Goal: Task Accomplishment & Management: Manage account settings

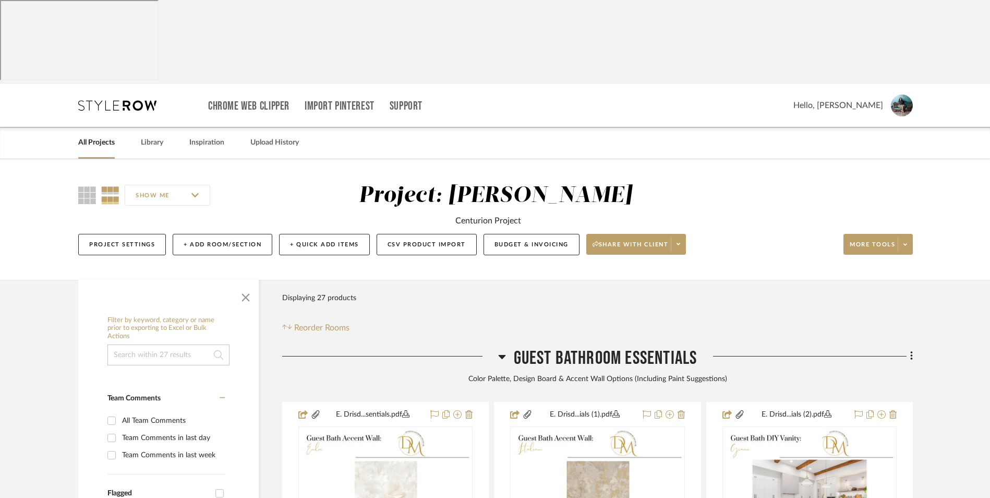
click at [502, 350] on icon at bounding box center [502, 356] width 8 height 13
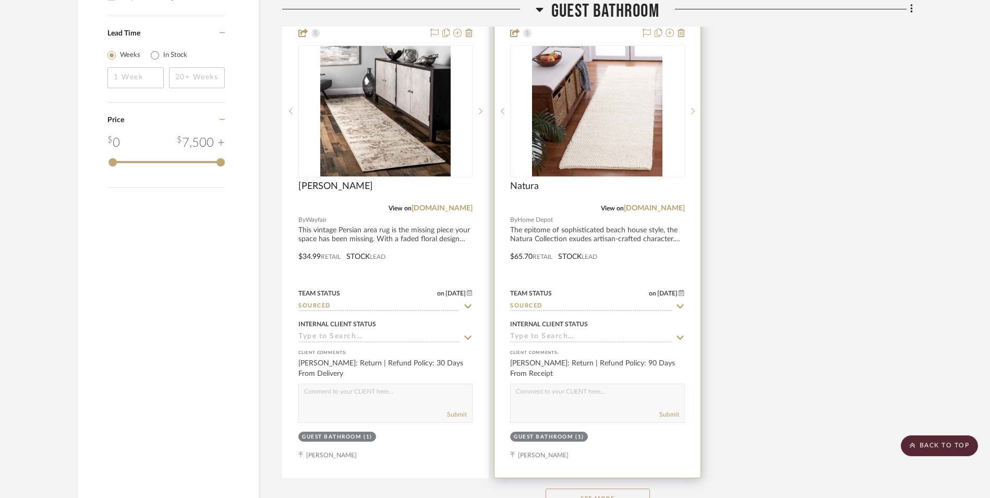
scroll to position [1353, 0]
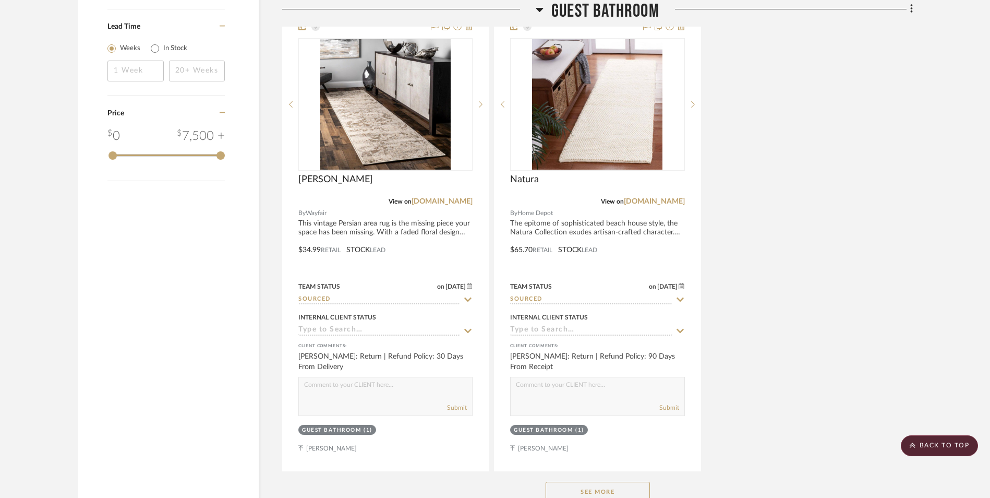
click at [592, 481] on button "See More" at bounding box center [598, 491] width 104 height 21
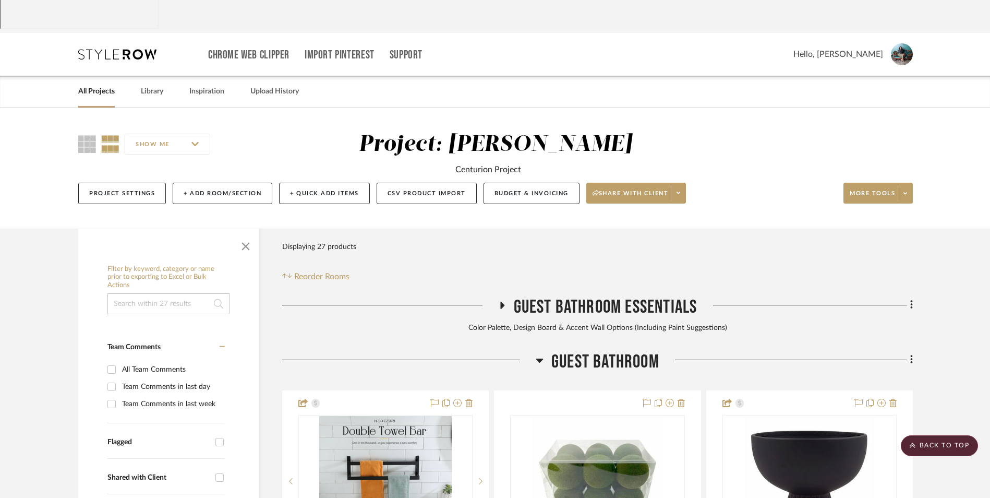
scroll to position [52, 0]
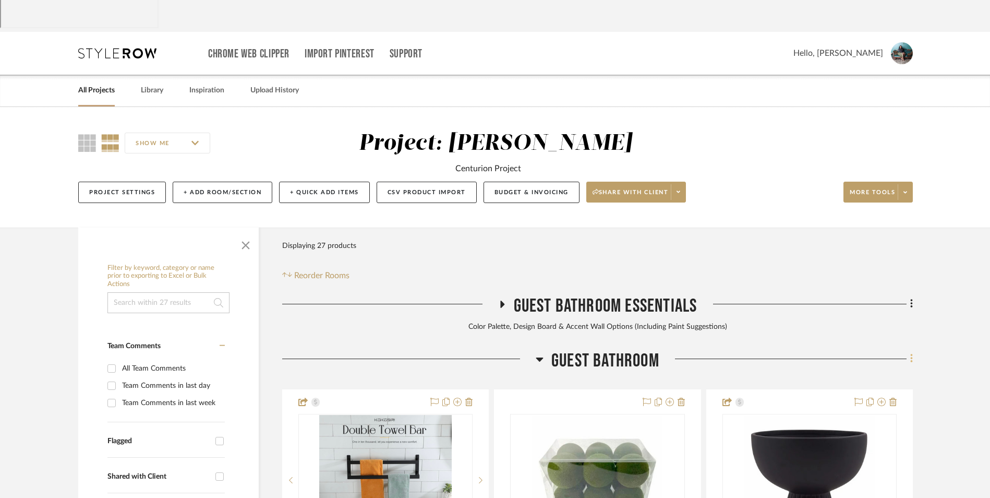
click at [910, 353] on icon at bounding box center [911, 358] width 3 height 11
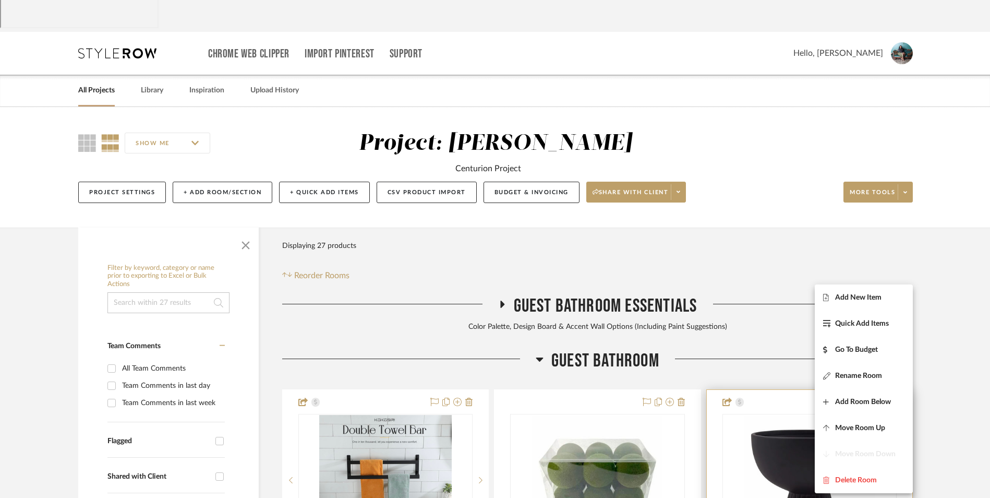
drag, startPoint x: 896, startPoint y: 281, endPoint x: 863, endPoint y: 305, distance: 41.1
click at [867, 287] on button "Add New Item" at bounding box center [864, 297] width 98 height 26
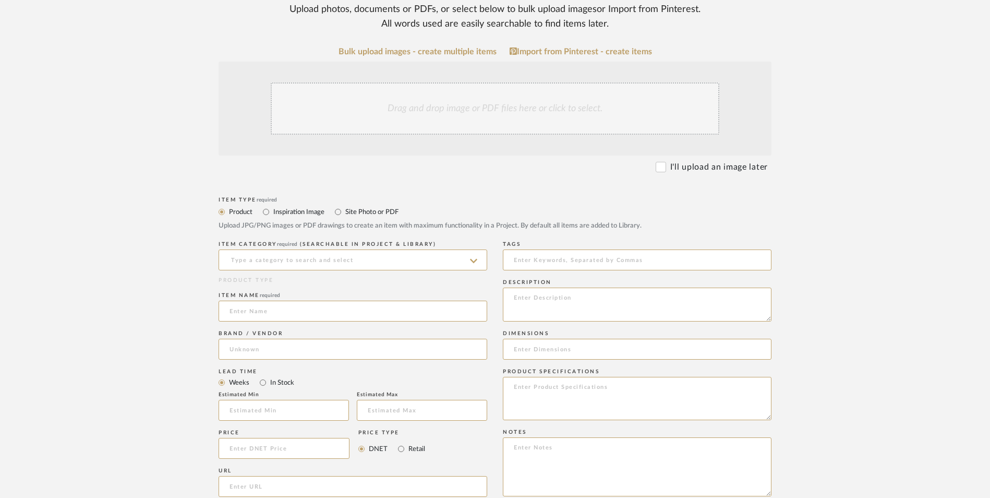
scroll to position [261, 0]
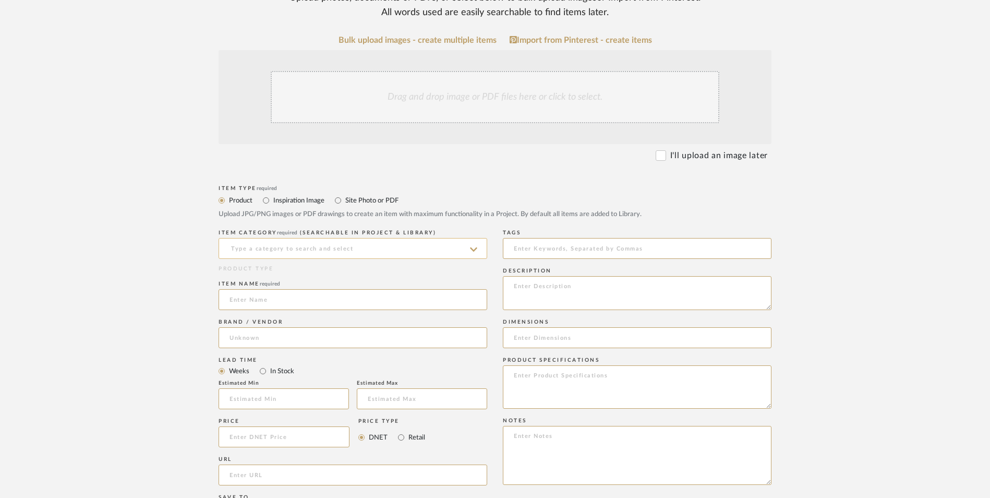
click at [328, 238] on input at bounding box center [353, 248] width 269 height 21
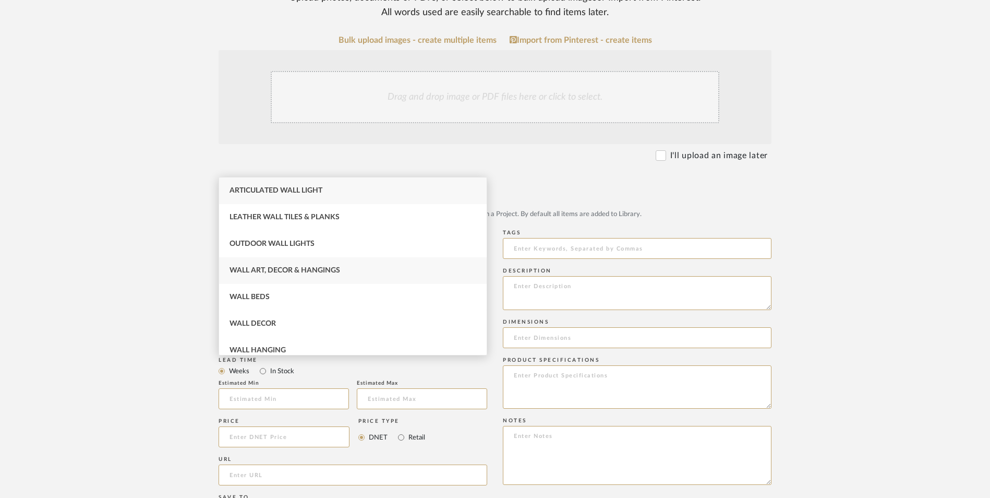
click at [287, 274] on div "Wall Art, Decor & Hangings" at bounding box center [353, 270] width 268 height 27
type input "Wall Art, Decor & Hangings"
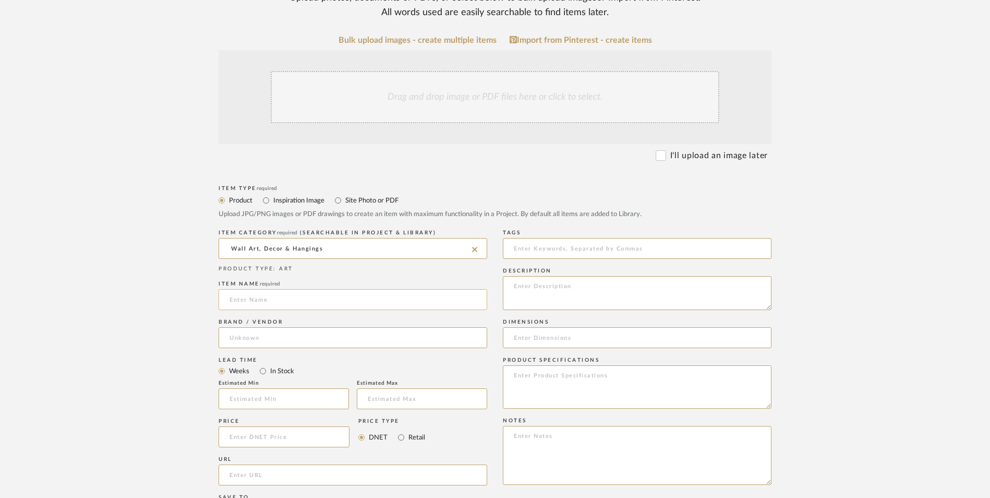
click at [263, 289] on input at bounding box center [353, 299] width 269 height 21
type input "Bachard"
click at [267, 327] on input at bounding box center [353, 337] width 269 height 21
type input "w"
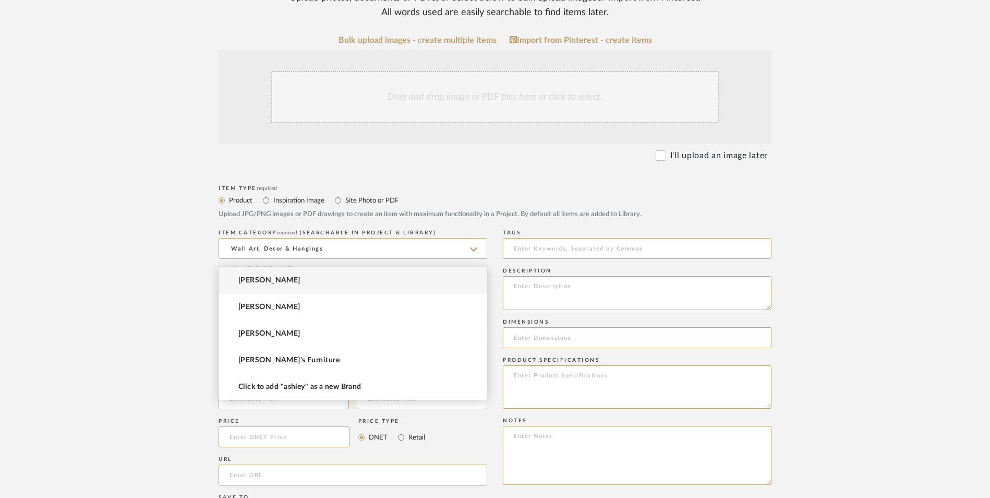
click at [270, 277] on span "[PERSON_NAME]" at bounding box center [269, 280] width 62 height 9
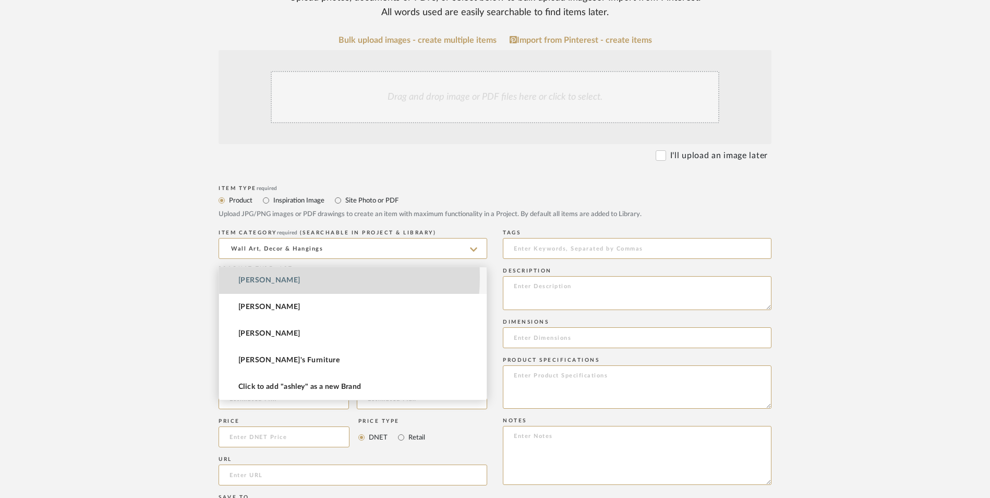
type input "[PERSON_NAME]"
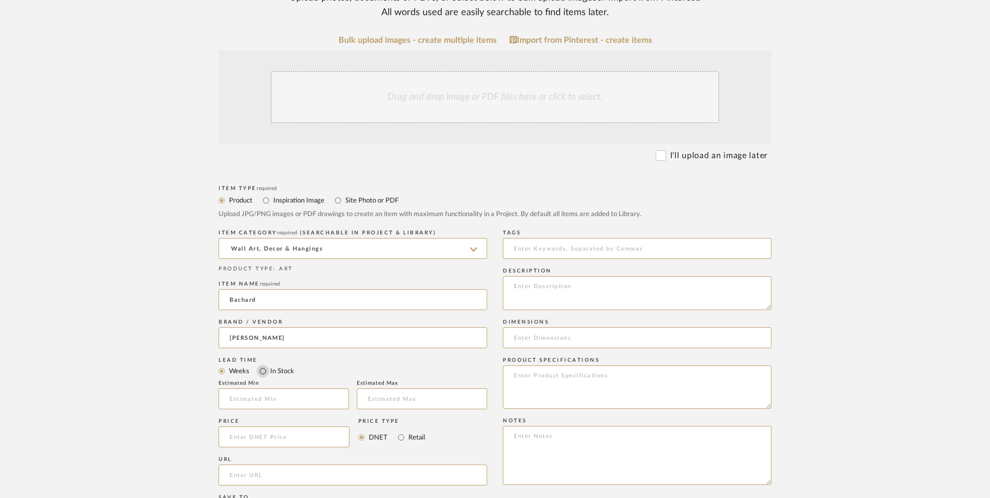
click at [264, 365] on input "In Stock" at bounding box center [263, 371] width 13 height 13
radio input "true"
click at [399, 431] on input "Retail" at bounding box center [401, 437] width 13 height 13
radio input "true"
click at [334, 426] on input at bounding box center [284, 436] width 131 height 21
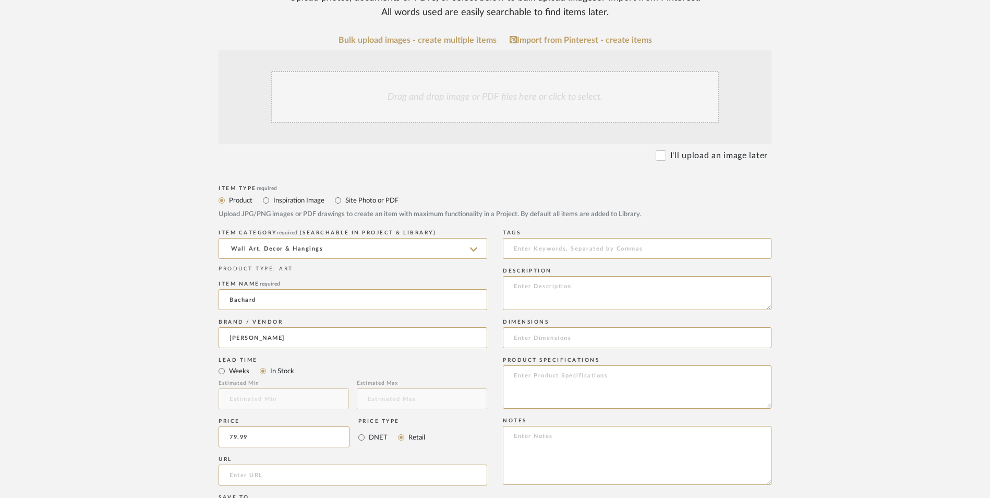
type input "$79.99"
drag, startPoint x: 67, startPoint y: 213, endPoint x: 302, endPoint y: 339, distance: 266.2
click at [68, 213] on upload-items "Create new item in Erica Drisdale Upload photos, documents or PDFs, or select b…" at bounding box center [495, 357] width 990 height 919
click at [287, 464] on input "url" at bounding box center [353, 474] width 269 height 21
paste input "https://www.ashleyfurniture.com/p/bachard_wall_decor/A8010330.html"
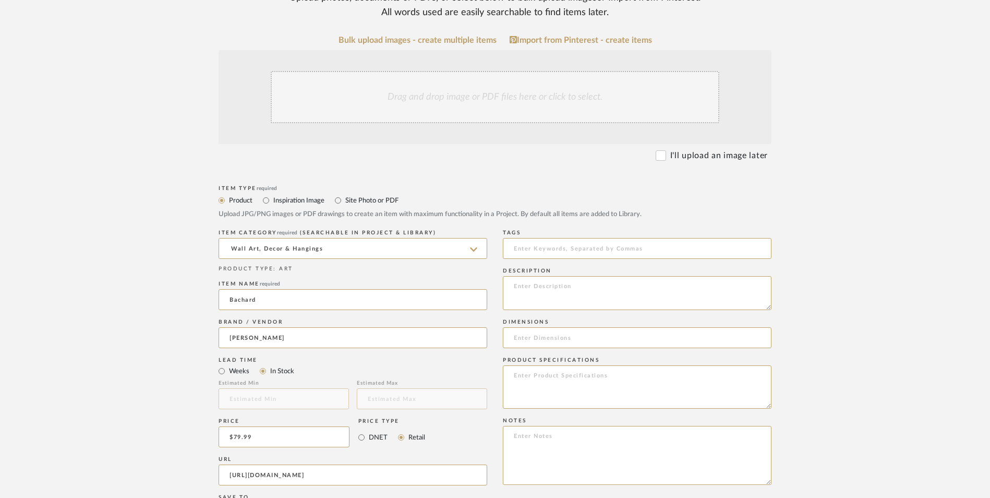
type input "https://www.ashleyfurniture.com/p/bachard_wall_decor/A8010330.html"
click at [146, 299] on upload-items "Create new item in Erica Drisdale Upload photos, documents or PDFs, or select b…" at bounding box center [495, 357] width 990 height 919
click at [572, 426] on textarea at bounding box center [637, 455] width 269 height 59
paste textarea "Option 1: ETA: SKU: Reviews - Stars Return | Refund Policy:"
click at [550, 426] on textarea "Option 1: ETA: SKU: Reviews - Stars Return | Refund Policy:" at bounding box center [637, 455] width 269 height 59
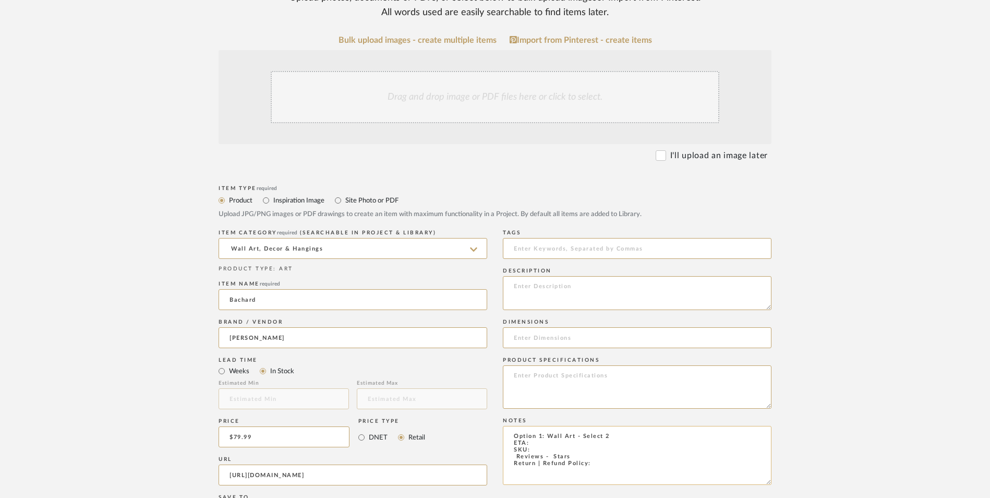
click at [549, 426] on textarea "Option 1: Wall Art - Select 2 ETA: SKU: Reviews - Stars Return | Refund Policy:" at bounding box center [637, 455] width 269 height 59
click at [479, 71] on div "Drag and drop image or PDF files here or click to select." at bounding box center [495, 97] width 449 height 52
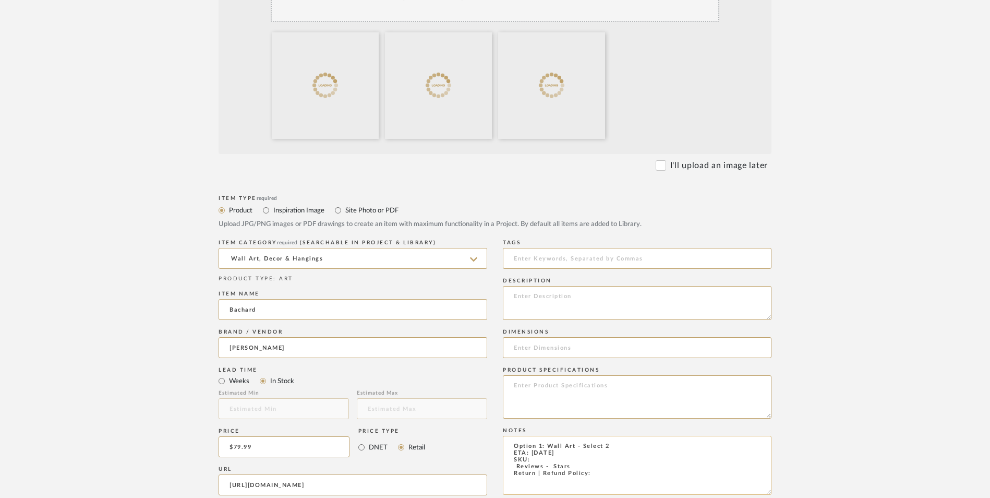
scroll to position [365, 0]
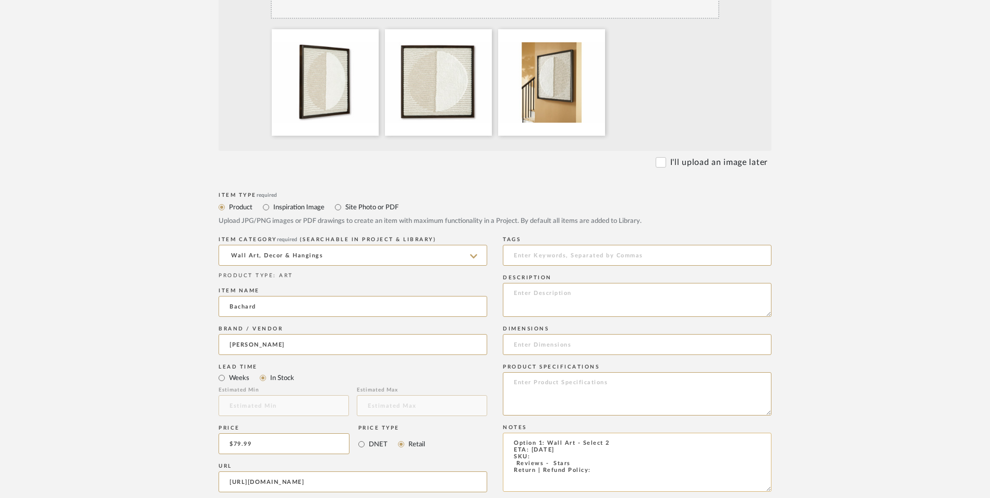
click at [509, 432] on textarea "Option 1: Wall Art - Select 2 ETA: 8.26.2025 SKU: Reviews - Stars Return | Refu…" at bounding box center [637, 461] width 269 height 59
click at [545, 432] on textarea "Option 1: Wall Art - Select 2 ETA: 8.26.2025 SKU: 1 Reviews - Stars Return | Re…" at bounding box center [637, 461] width 269 height 59
click at [536, 432] on textarea "Option 1: Wall Art - Select 2 ETA: 8.26.2025 SKU: 1 Review - 5.0 Stars Return |…" at bounding box center [637, 461] width 269 height 59
paste textarea "A8010330"
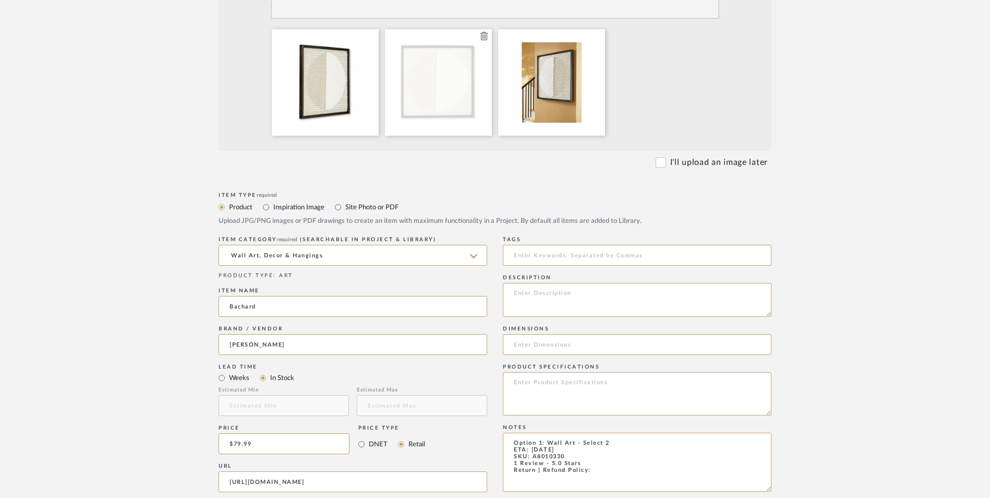
type textarea "Option 1: Wall Art - Select 2 ETA: 8.26.2025 SKU: A8010330 1 Review - 5.0 Stars…"
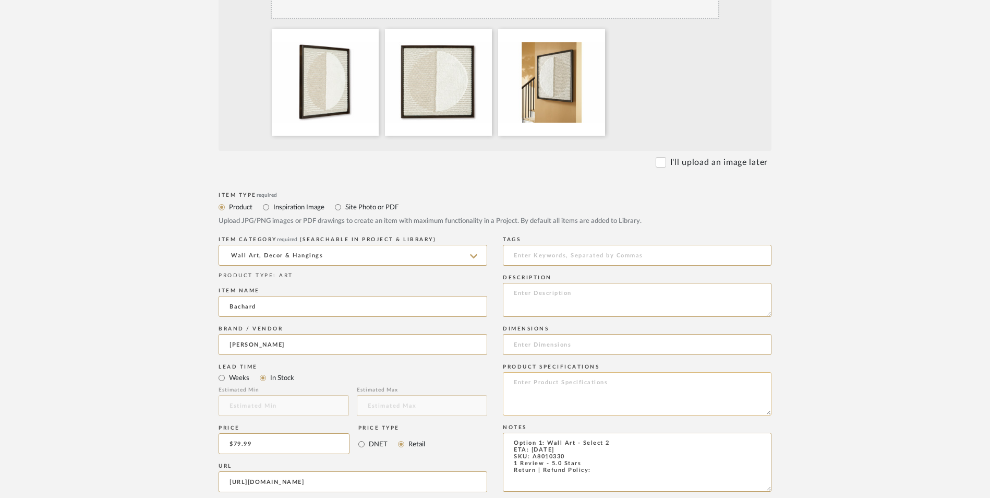
click at [620, 372] on textarea at bounding box center [637, 393] width 269 height 43
type textarea "Woven Fabric"
click at [553, 283] on textarea at bounding box center [637, 300] width 269 height 34
paste textarea "The Bachard wall decor is an inviting take on texture. Contrasting neutral hues…"
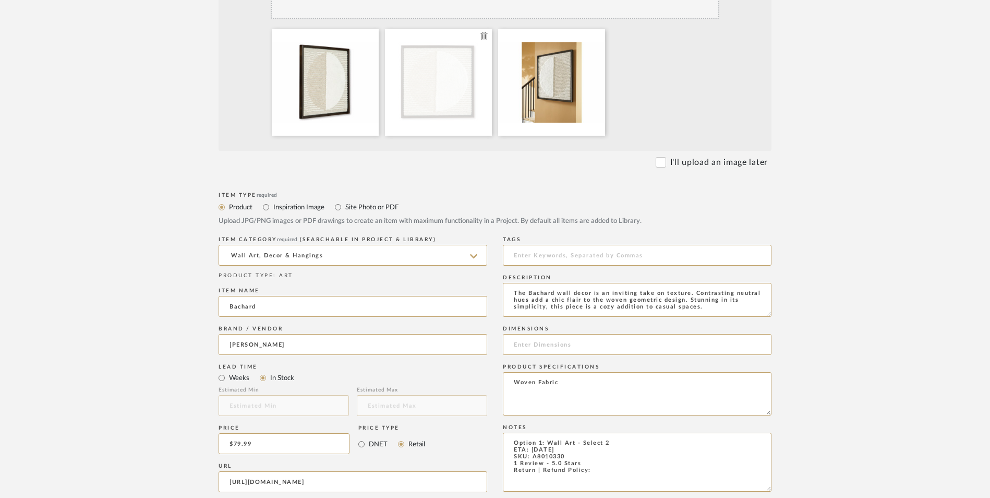
type textarea "The Bachard wall decor is an inviting take on texture. Contrasting neutral hues…"
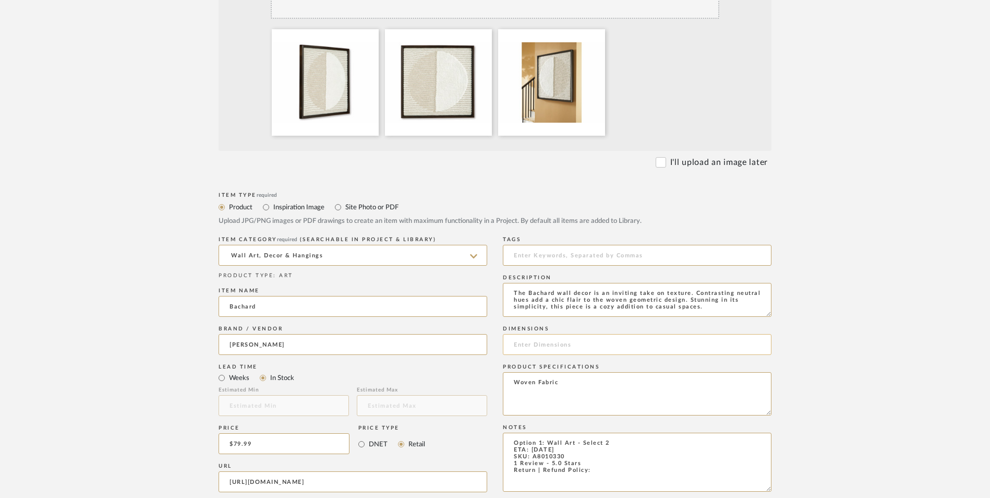
click at [559, 334] on input at bounding box center [637, 344] width 269 height 21
click at [590, 334] on input "30.25" W x" at bounding box center [637, 344] width 269 height 21
click at [610, 334] on input "30.25" W x 30.13" H x" at bounding box center [637, 344] width 269 height 21
type input "30.25" W x 30.13" H x 1.75" D"
click at [901, 304] on upload-items "Create new item in Erica Drisdale Upload photos, documents or PDFs, or select b…" at bounding box center [495, 309] width 990 height 1031
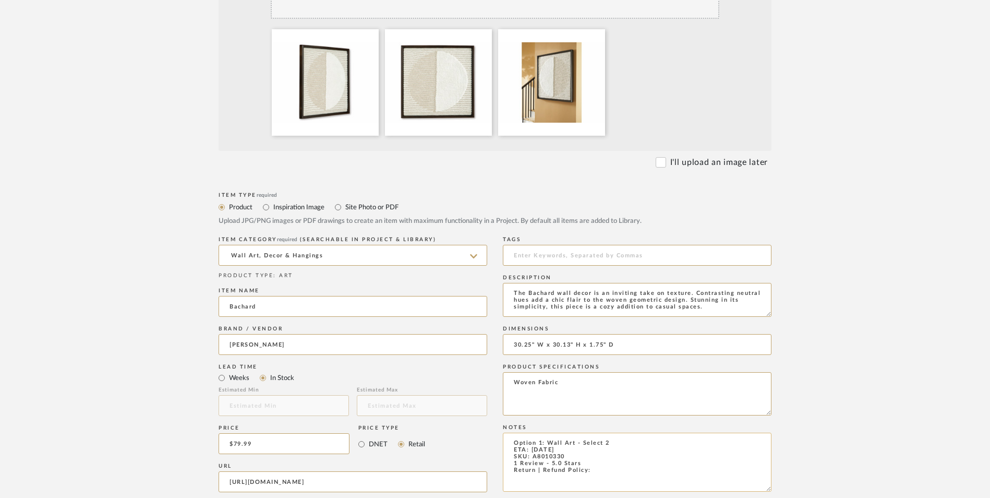
click at [618, 432] on textarea "Option 1: Wall Art - Select 2 ETA: 8.26.2025 SKU: A8010330 1 Review - 5.0 Stars…" at bounding box center [637, 461] width 269 height 59
type textarea "Option 1: Wall Art - Select 2 ETA: 8.26.2025 SKU: A8010330 1 Review - 5.0 Stars…"
click at [820, 320] on form "Bulk upload images - create multiple items Import from Pinterest - create items…" at bounding box center [495, 364] width 664 height 867
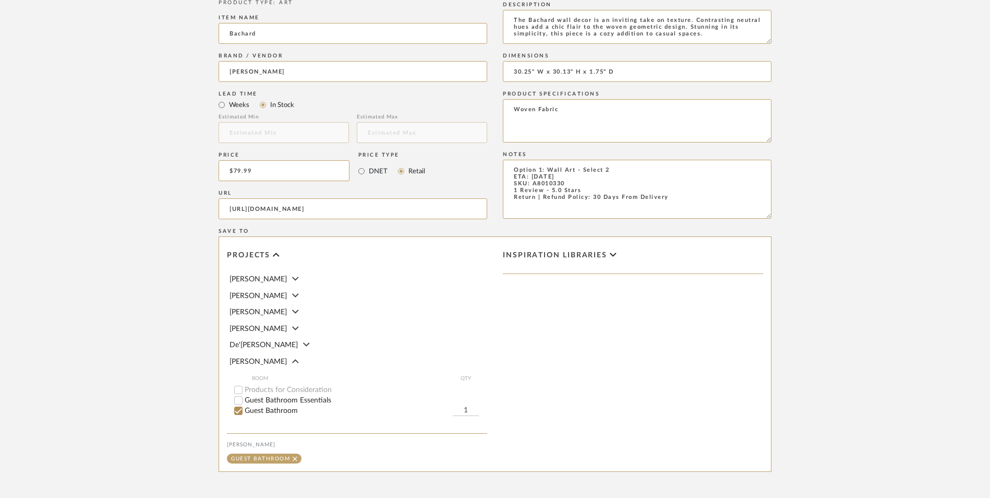
scroll to position [656, 0]
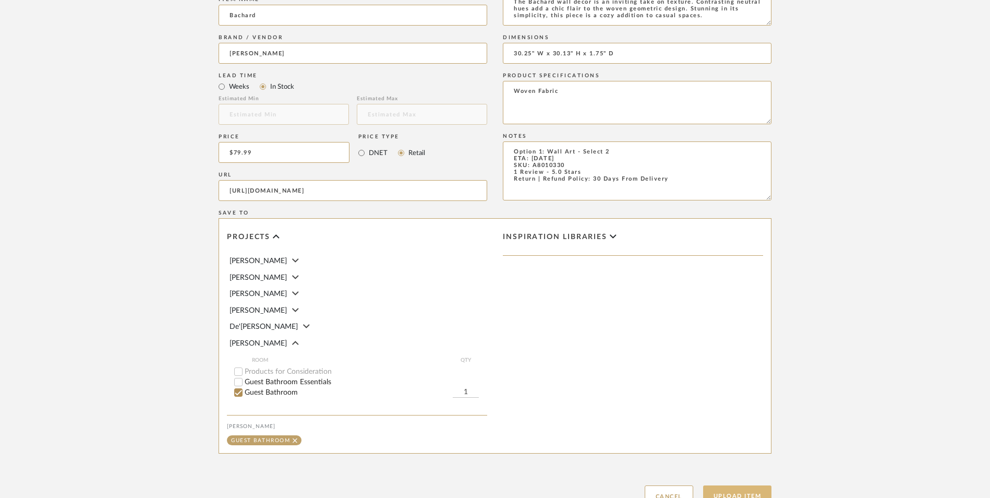
click at [735, 485] on button "Upload Item" at bounding box center [737, 495] width 69 height 21
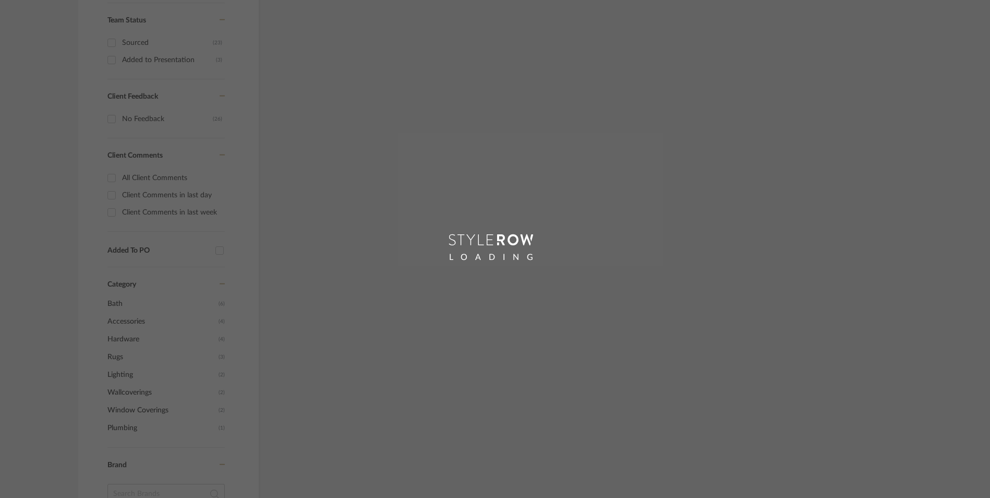
scroll to position [259, 0]
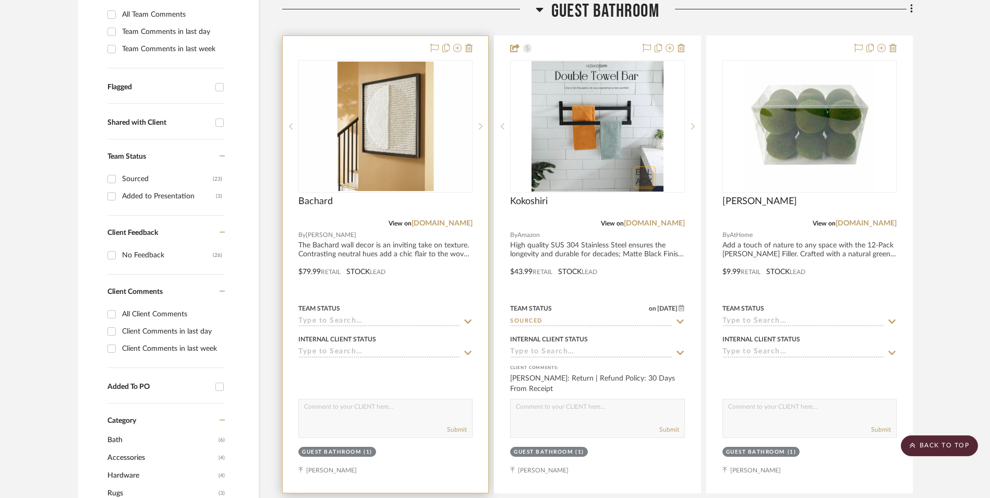
scroll to position [422, 0]
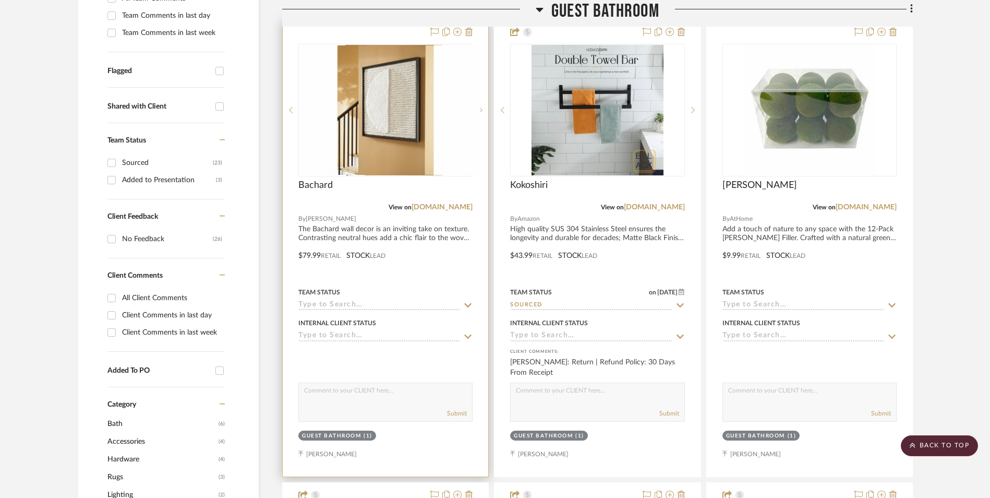
click at [403, 73] on img at bounding box center [385, 109] width 172 height 129
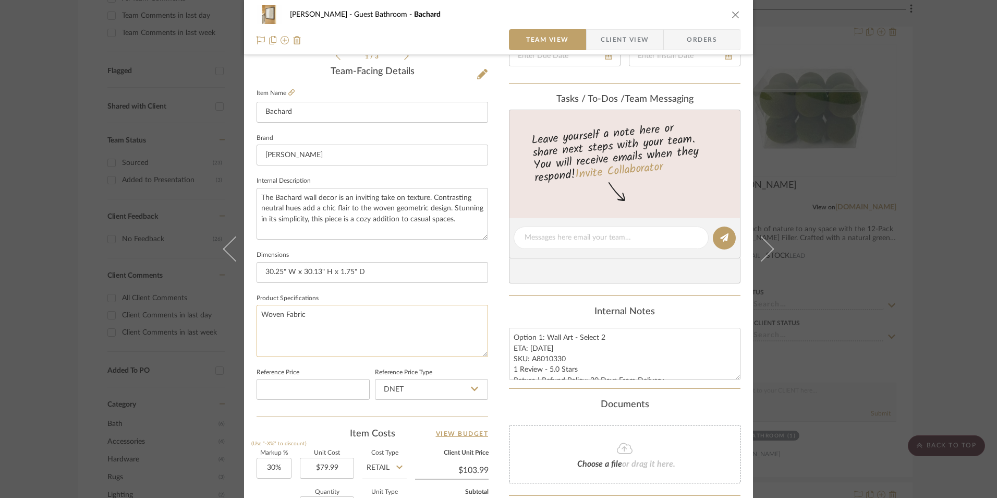
scroll to position [365, 0]
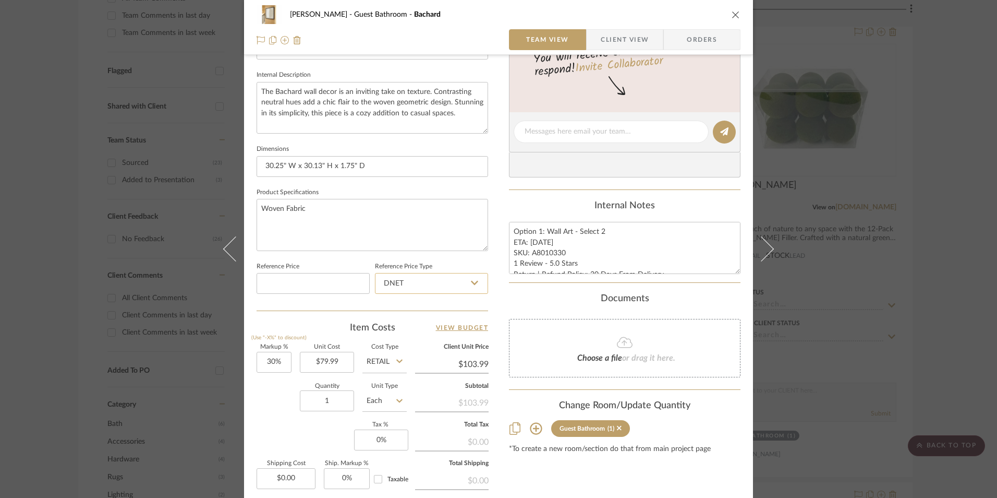
click at [397, 288] on input "DNET" at bounding box center [431, 283] width 113 height 21
click at [397, 332] on span "Retail" at bounding box center [391, 335] width 18 height 7
type input "Retail"
type input "30"
click at [264, 363] on input "30" at bounding box center [274, 362] width 35 height 21
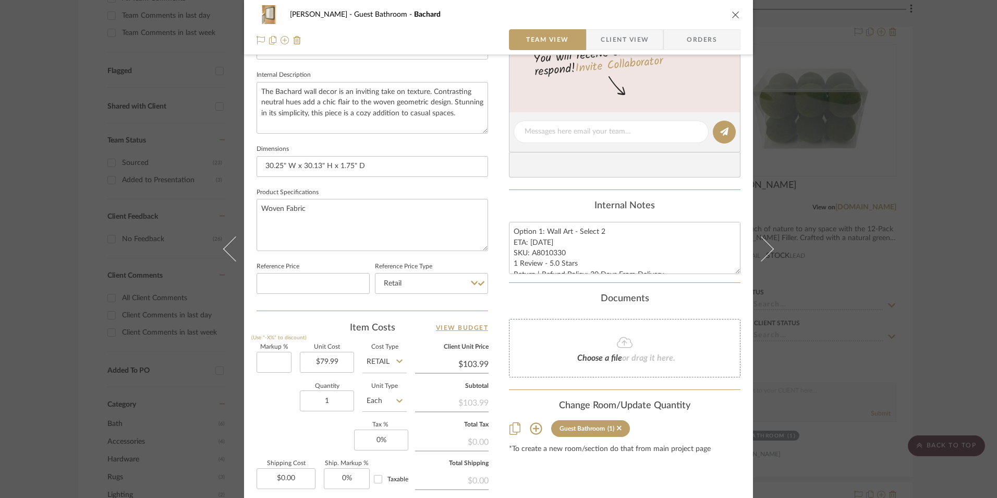
click at [285, 401] on div "Quantity 1 Unit Type Each" at bounding box center [332, 401] width 150 height 37
type input "0%"
type input "$79.99"
click at [334, 409] on input "1" at bounding box center [327, 400] width 54 height 21
type input "2"
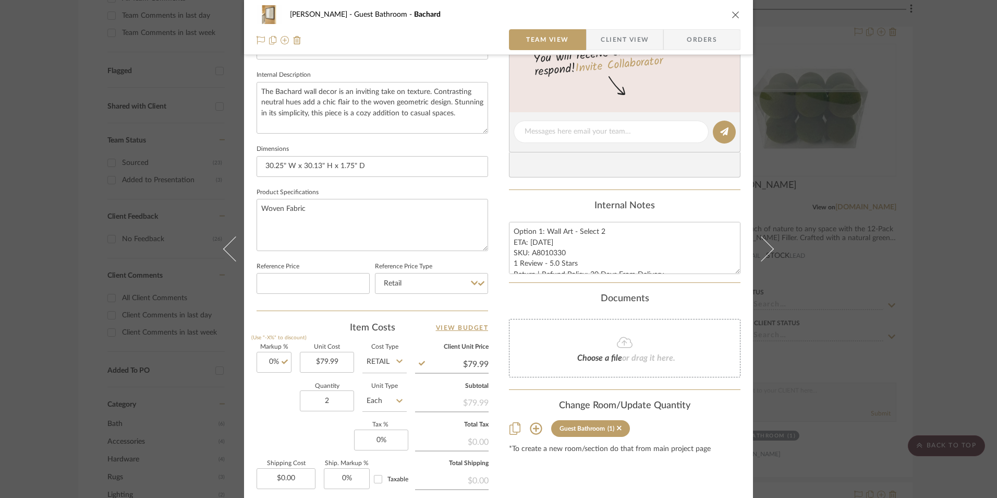
click at [287, 423] on div "Markup % (Use "-X%" to discount) 0% Unit Cost $79.99 Cost Type Retail Client Un…" at bounding box center [373, 420] width 232 height 152
click at [364, 437] on input "0" at bounding box center [381, 439] width 54 height 21
type input "8.25%"
drag, startPoint x: 541, startPoint y: 473, endPoint x: 535, endPoint y: 417, distance: 56.2
click at [541, 473] on div "Content here copies to Client View - confirm visibility there. Show in Client D…" at bounding box center [625, 135] width 232 height 858
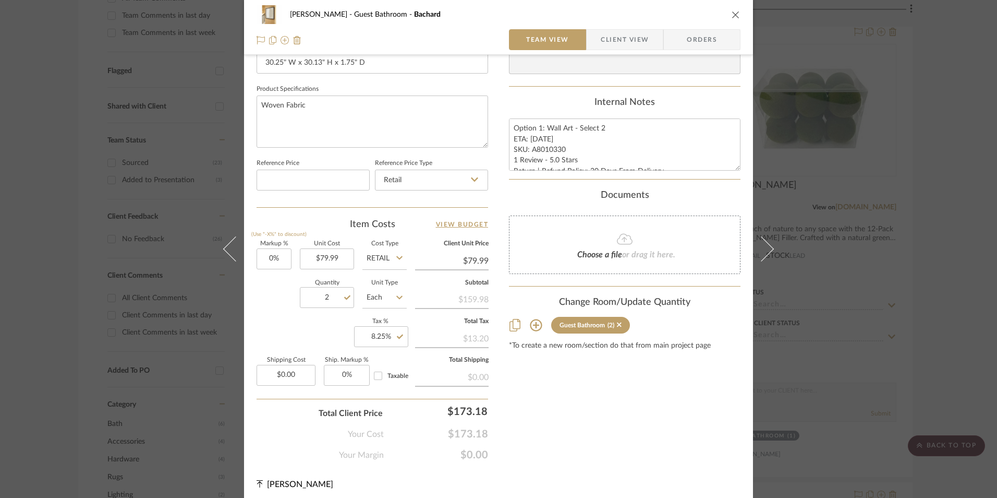
scroll to position [469, 0]
click at [546, 146] on textarea "Option 1: Wall Art - Select 2 ETA: 8.26.2025 SKU: A8010330 1 Review - 5.0 Stars…" at bounding box center [625, 143] width 232 height 52
drag, startPoint x: 561, startPoint y: 147, endPoint x: 529, endPoint y: 148, distance: 31.8
click at [529, 148] on textarea "Option 1: Wall Art - Select 2 ETA: 8.26.2025 SKU: A8010330 1 Review - 5.0 Stars…" at bounding box center [625, 143] width 232 height 52
click at [690, 45] on span "Orders" at bounding box center [701, 39] width 53 height 21
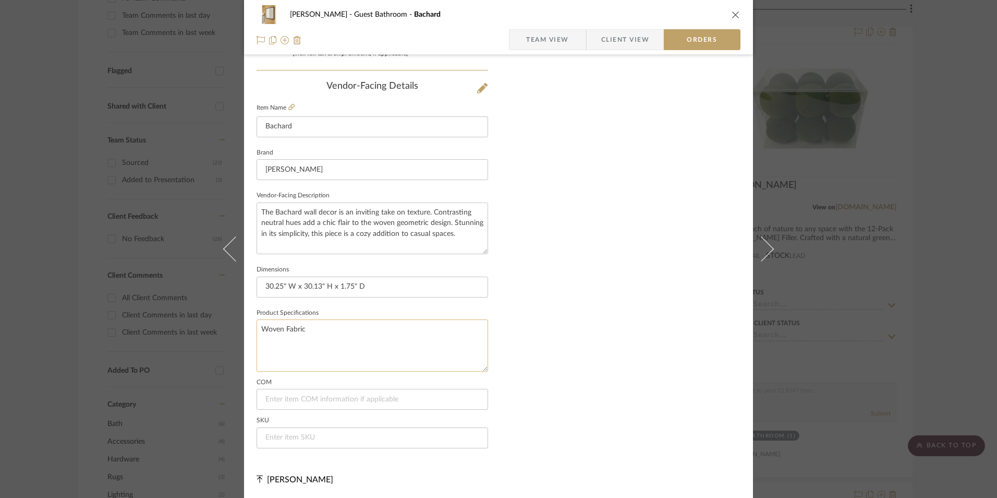
scroll to position [612, 0]
click at [312, 438] on input at bounding box center [373, 437] width 232 height 21
paste input "A8010330"
type input "A8010330"
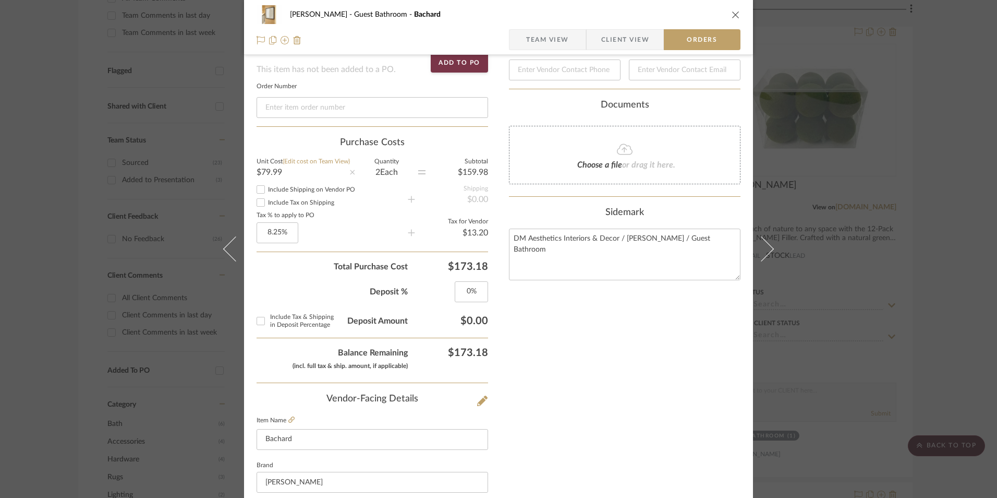
scroll to position [0, 0]
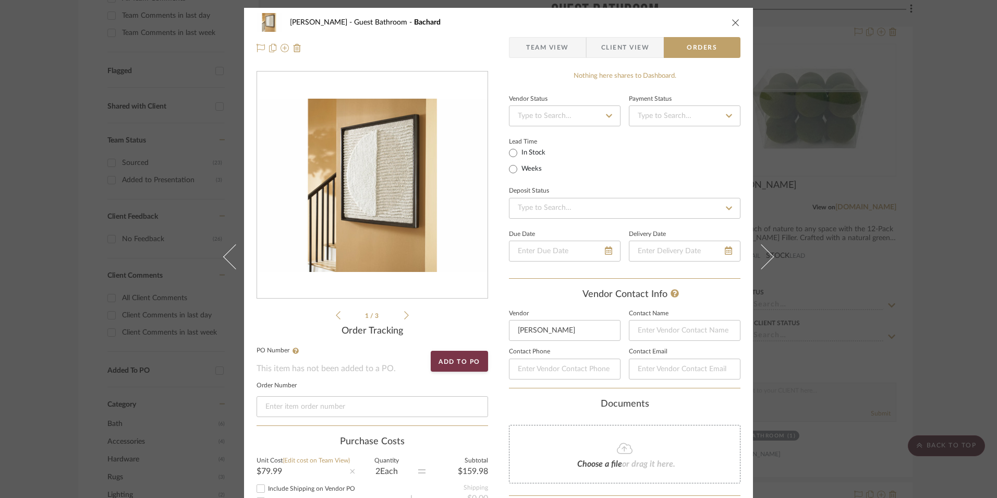
click at [732, 20] on icon "close" at bounding box center [736, 22] width 8 height 8
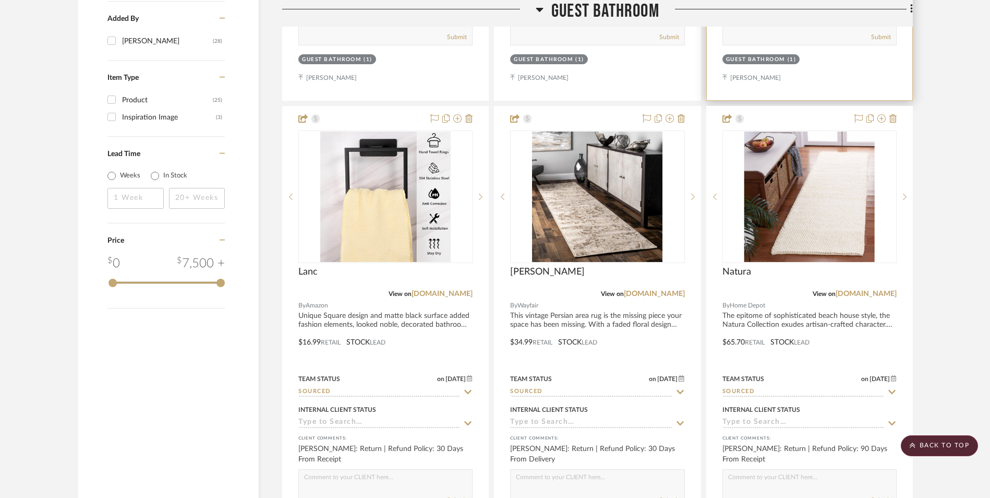
scroll to position [1256, 0]
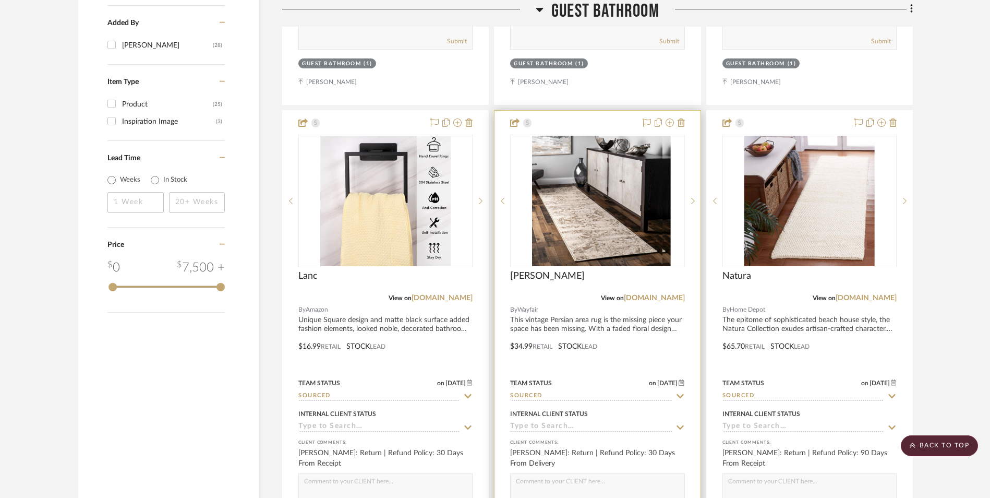
click at [589, 151] on img at bounding box center [597, 201] width 130 height 130
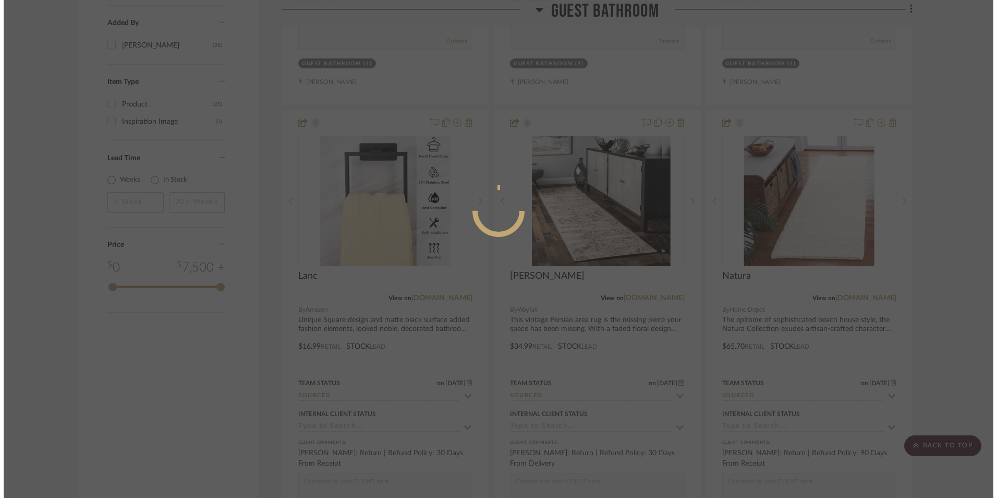
scroll to position [0, 0]
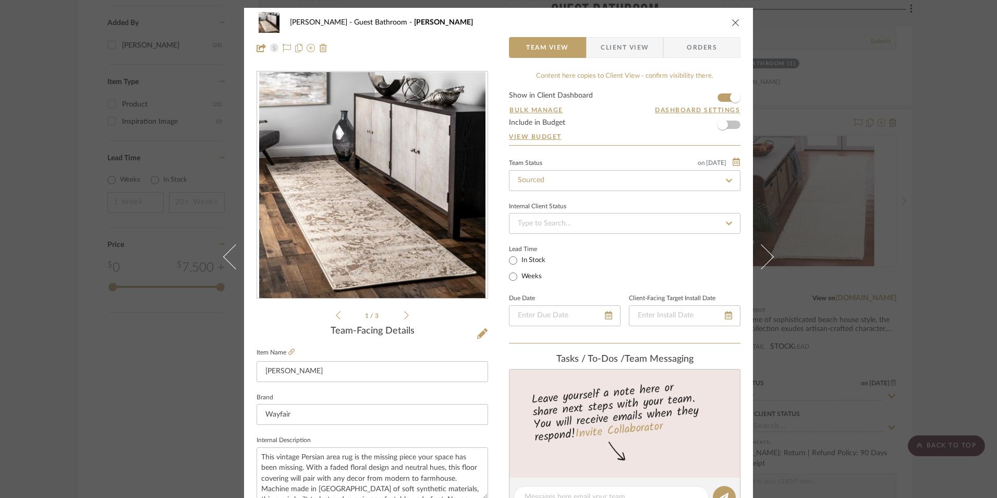
click at [404, 316] on icon at bounding box center [406, 314] width 5 height 9
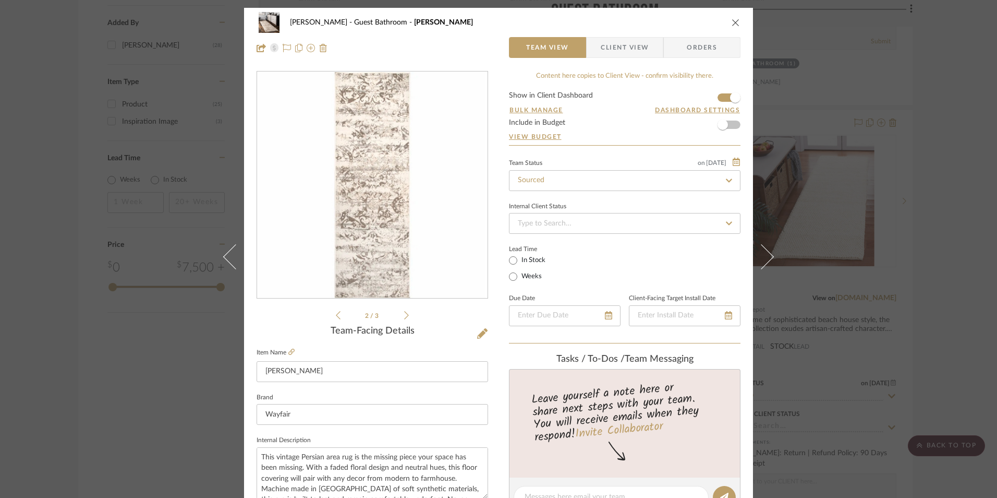
click at [404, 316] on icon at bounding box center [406, 314] width 5 height 9
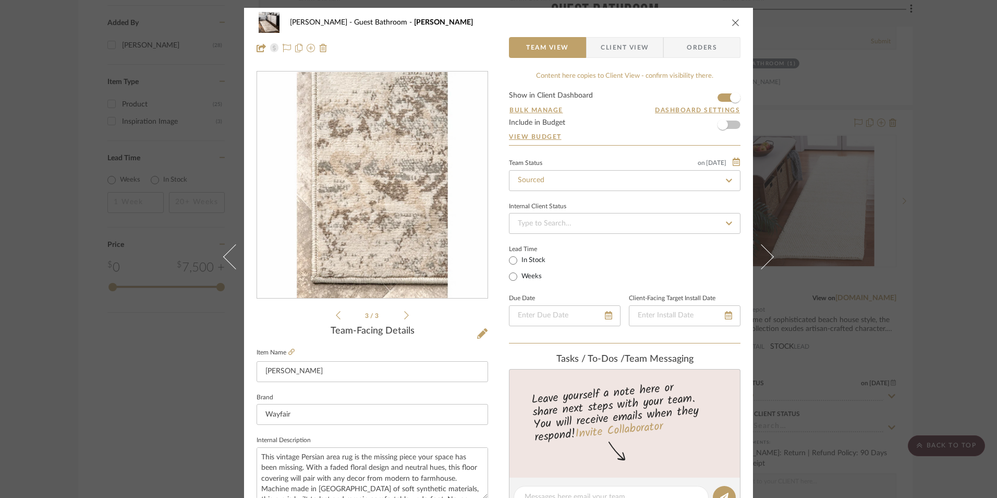
click at [732, 20] on icon "close" at bounding box center [736, 22] width 8 height 8
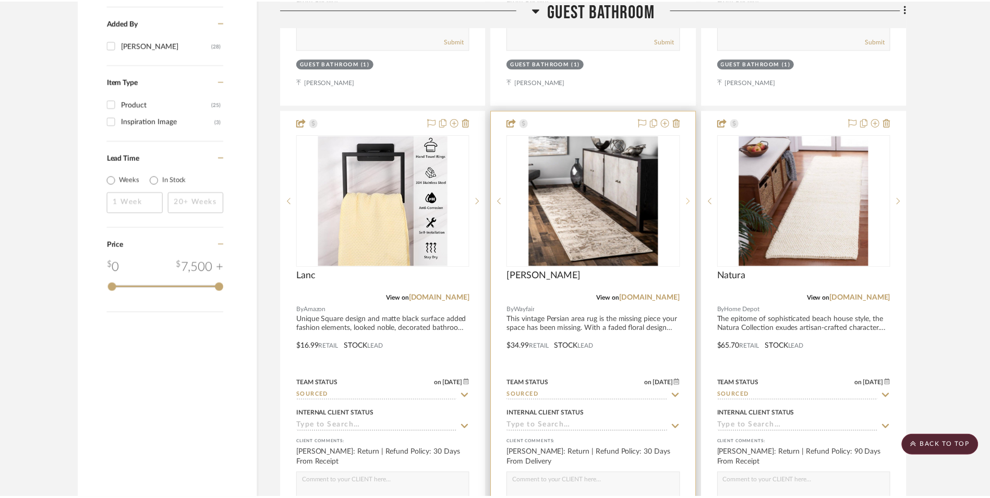
scroll to position [1256, 0]
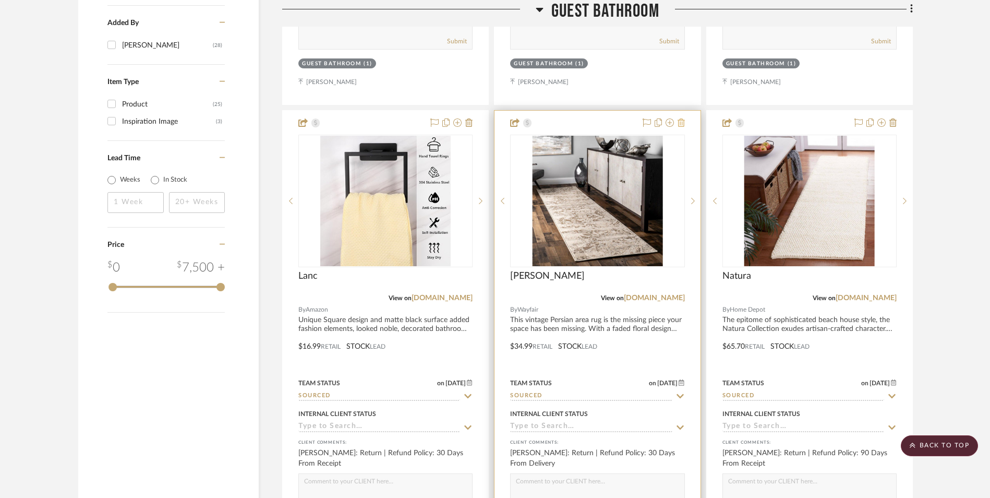
click at [680, 118] on icon at bounding box center [680, 122] width 7 height 8
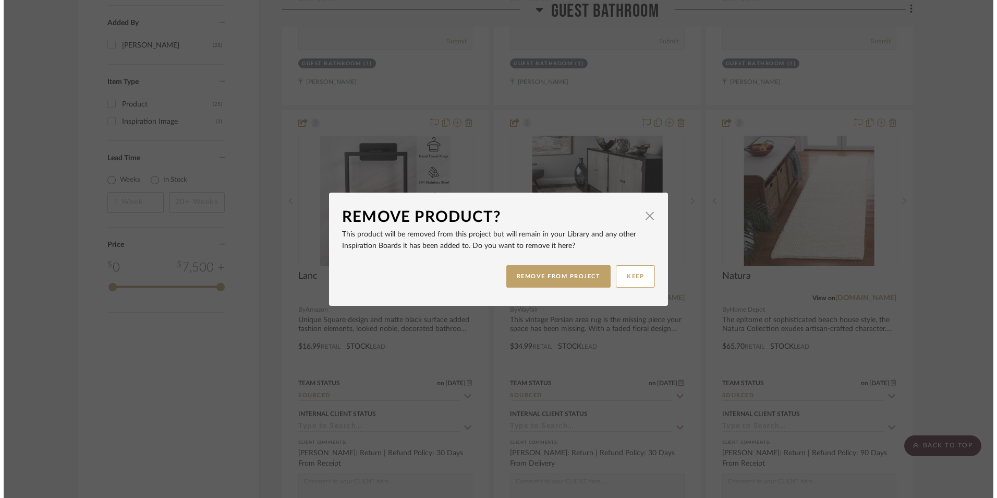
scroll to position [0, 0]
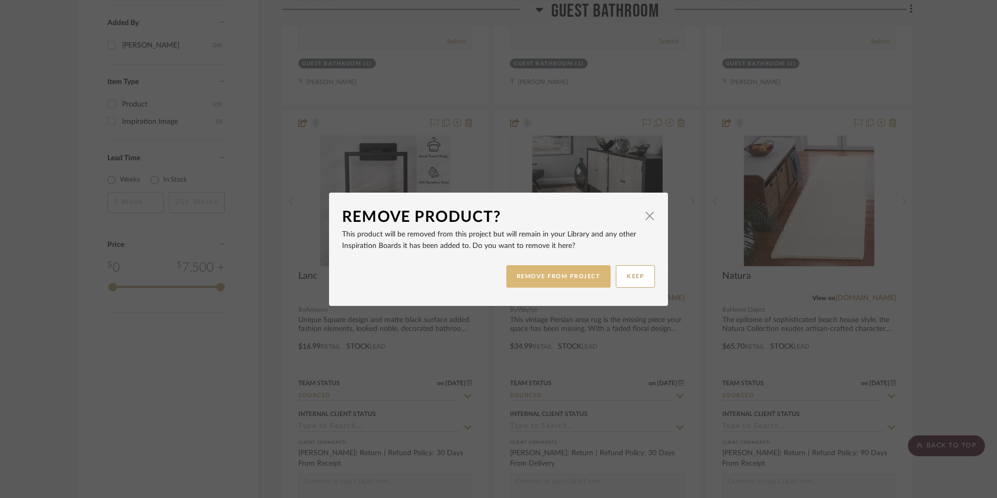
click at [583, 282] on button "REMOVE FROM PROJECT" at bounding box center [558, 276] width 105 height 22
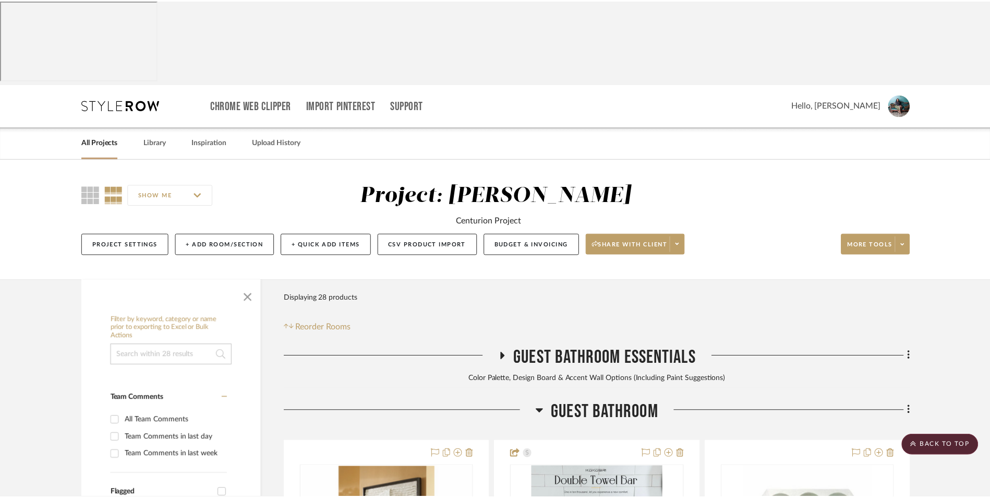
scroll to position [1256, 0]
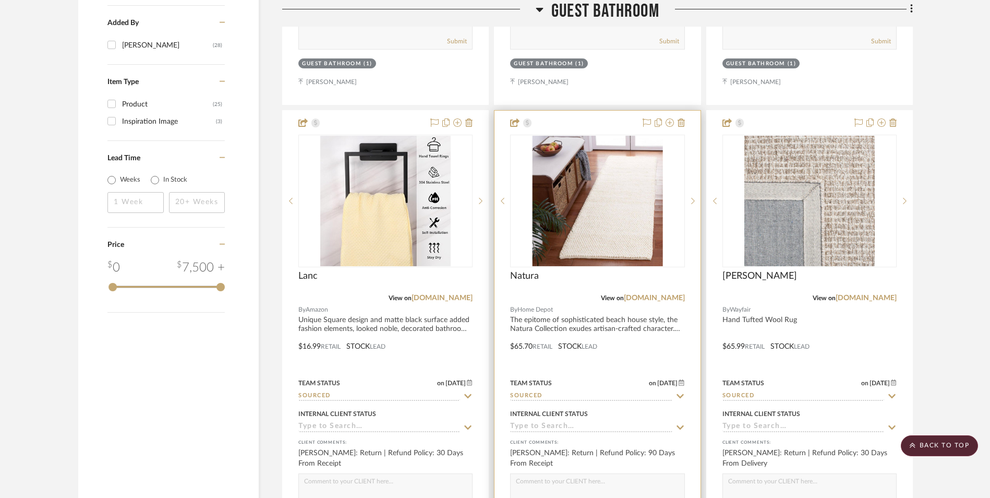
click at [616, 136] on img "0" at bounding box center [597, 201] width 130 height 130
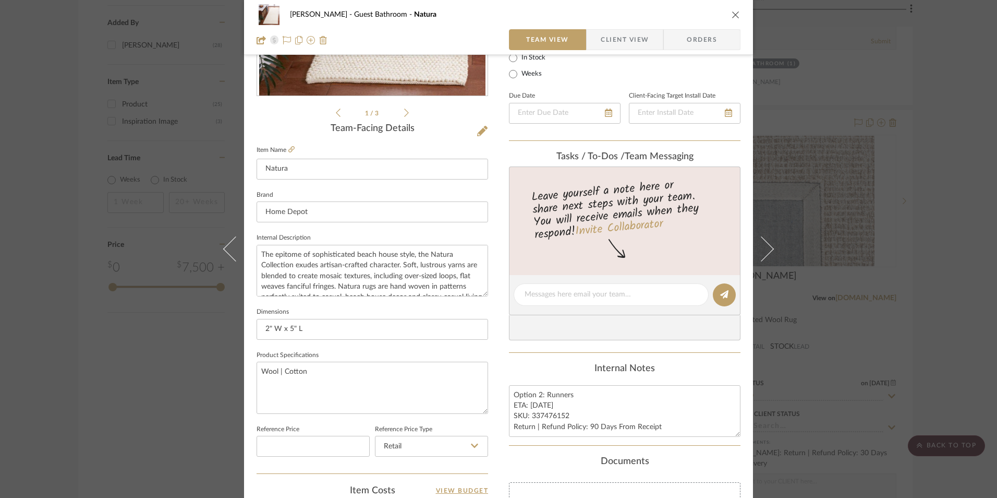
scroll to position [209, 0]
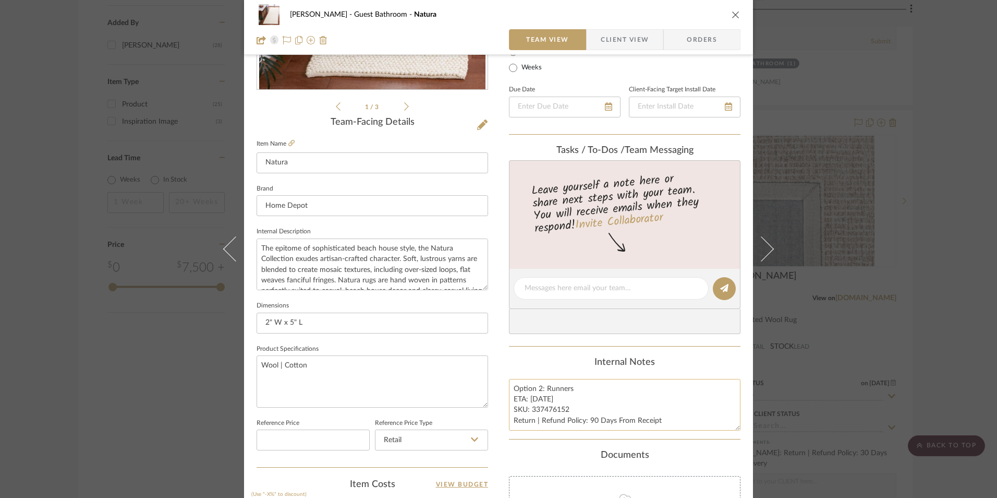
click at [538, 388] on textarea "Option 2: Runners ETA: 8.26.2025 SKU: 337476152 Return | Refund Policy: 90 Days…" at bounding box center [625, 405] width 232 height 52
type textarea "Option 1: Runners ETA: [DATE] SKU: 337476152 Return | Refund Policy: 90 Days Fr…"
click at [560, 362] on div "Internal Notes" at bounding box center [625, 362] width 232 height 11
click at [620, 37] on span "Client View" at bounding box center [625, 39] width 48 height 21
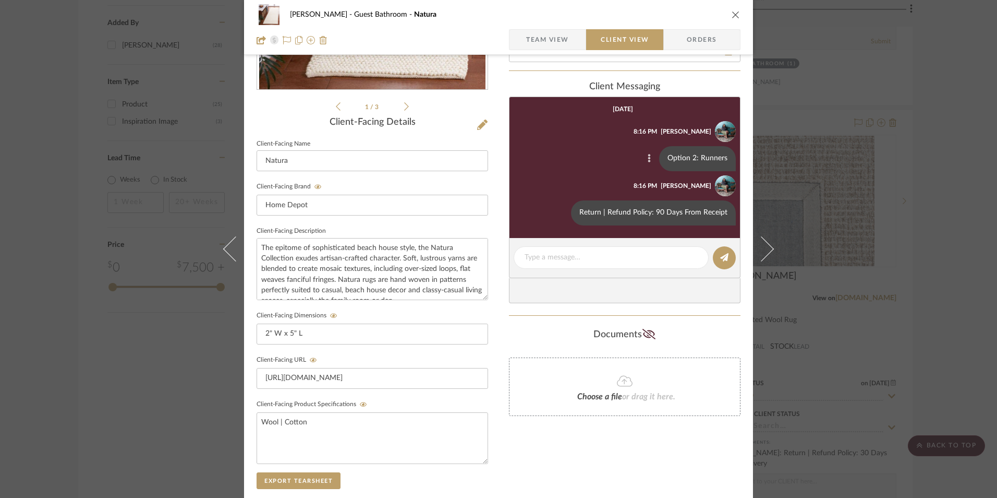
click at [648, 160] on icon at bounding box center [649, 158] width 3 height 8
click at [594, 149] on span "Edit Message" at bounding box center [598, 146] width 43 height 9
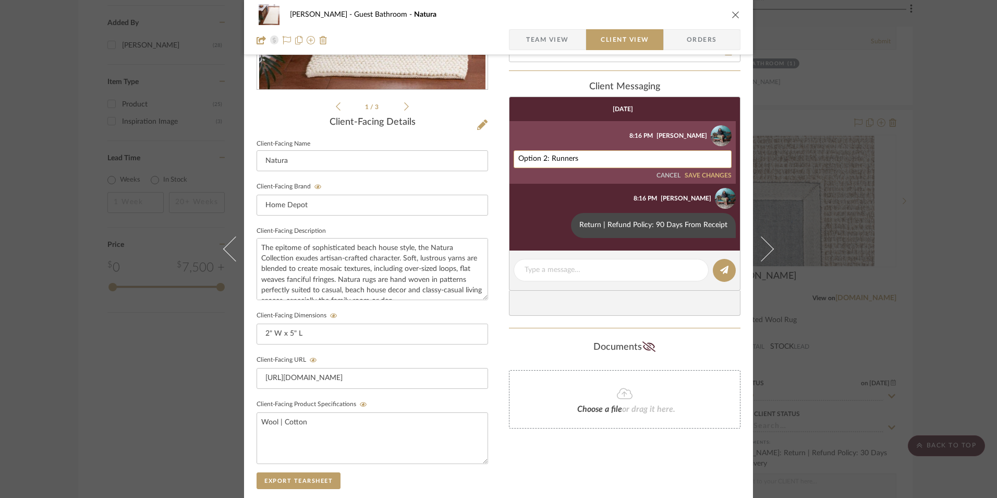
click at [542, 158] on textarea "Option 2: Runners" at bounding box center [622, 159] width 209 height 8
type textarea "Option 1: Runners"
click at [701, 176] on button "SAVE CHANGES" at bounding box center [708, 175] width 47 height 7
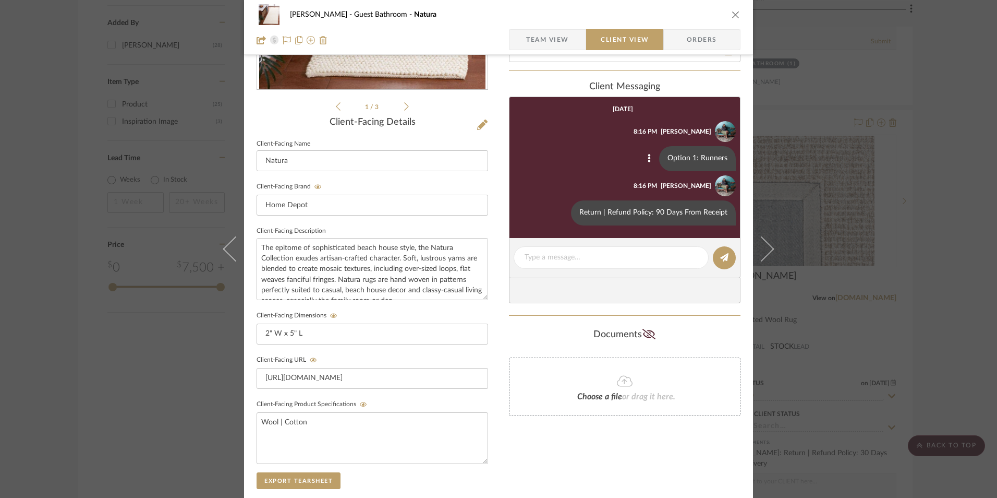
click at [732, 13] on icon "close" at bounding box center [736, 14] width 8 height 8
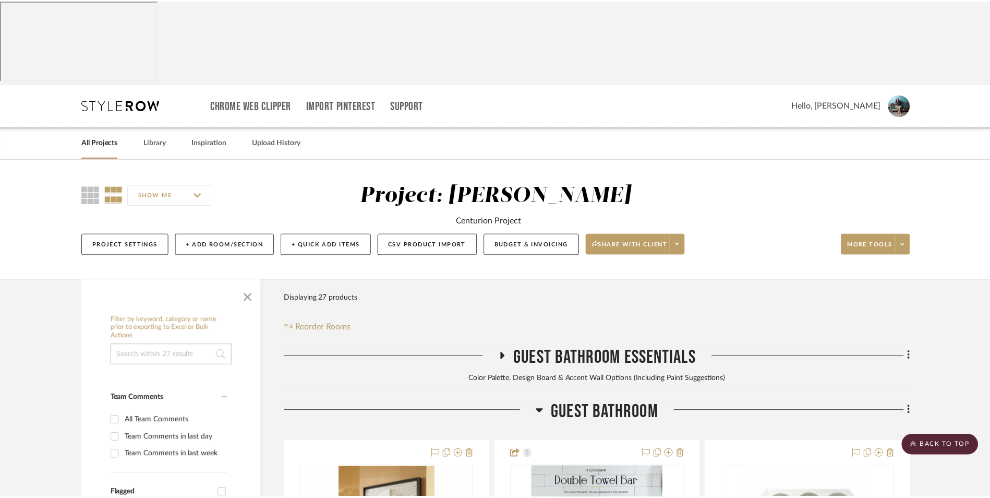
scroll to position [1256, 0]
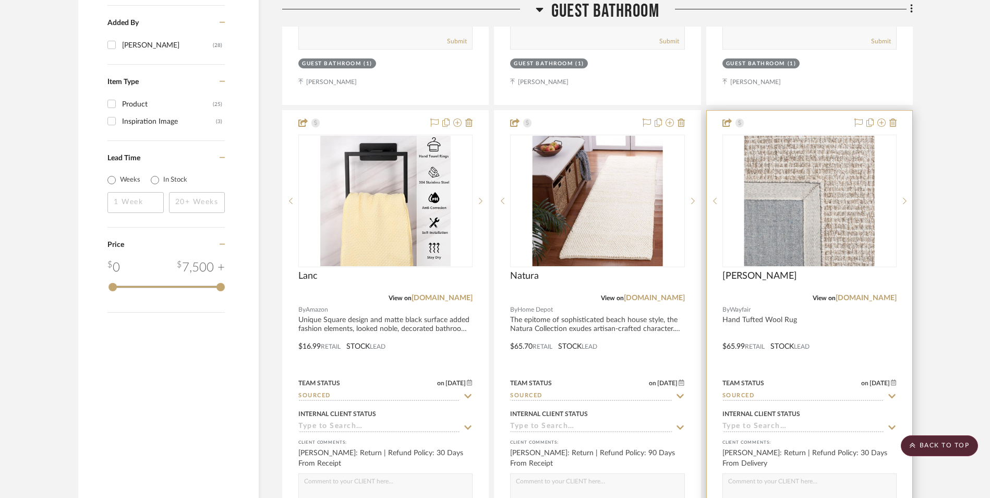
click at [806, 136] on img "0" at bounding box center [809, 201] width 130 height 130
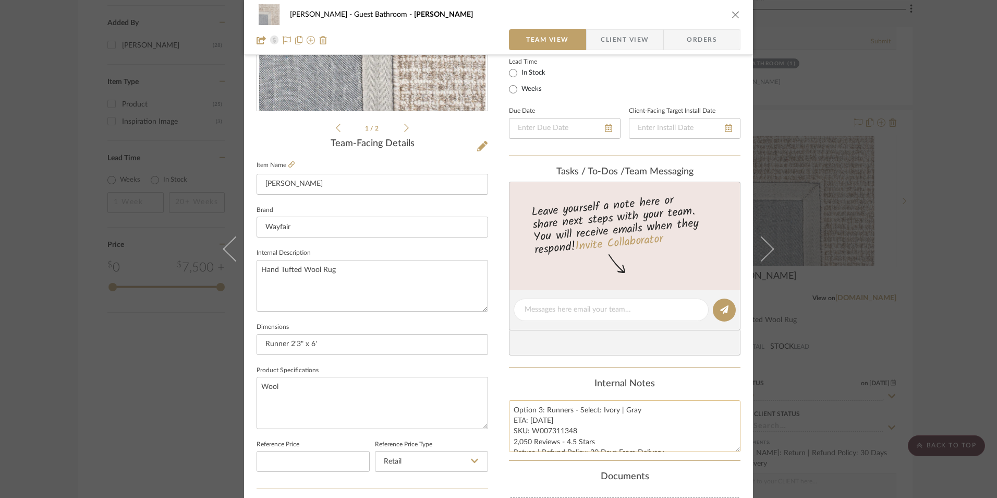
scroll to position [209, 0]
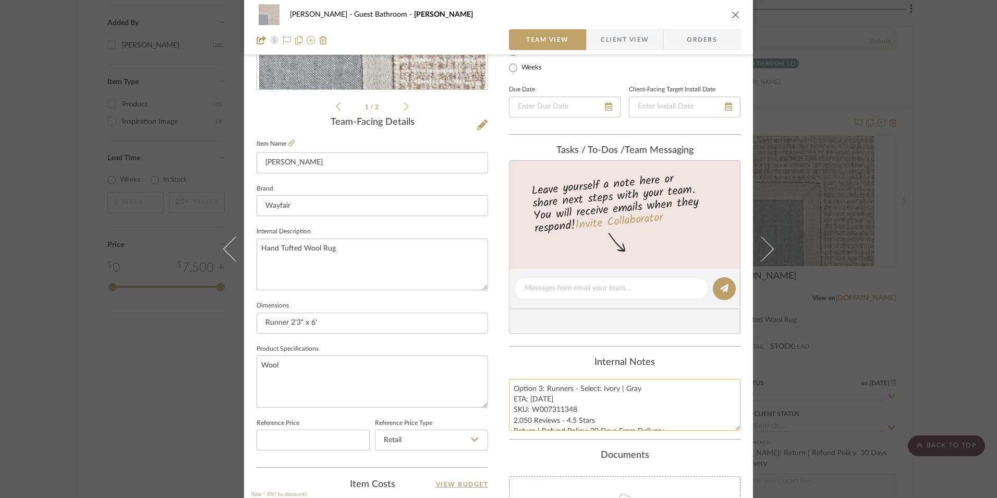
click at [538, 389] on textarea "Option 3: Runners - Select: Ivory | Gray ETA: 8.22.2025 SKU: W007311348 2,050 R…" at bounding box center [625, 405] width 232 height 52
type textarea "Option 2: Runners - Select: Ivory | Gray ETA: [DATE] SKU: W007311348 2,050 Revi…"
click at [549, 349] on div "Content here copies to Client View - confirm visibility there. Show in Client D…" at bounding box center [625, 291] width 232 height 858
click at [619, 44] on span "Client View" at bounding box center [625, 39] width 48 height 21
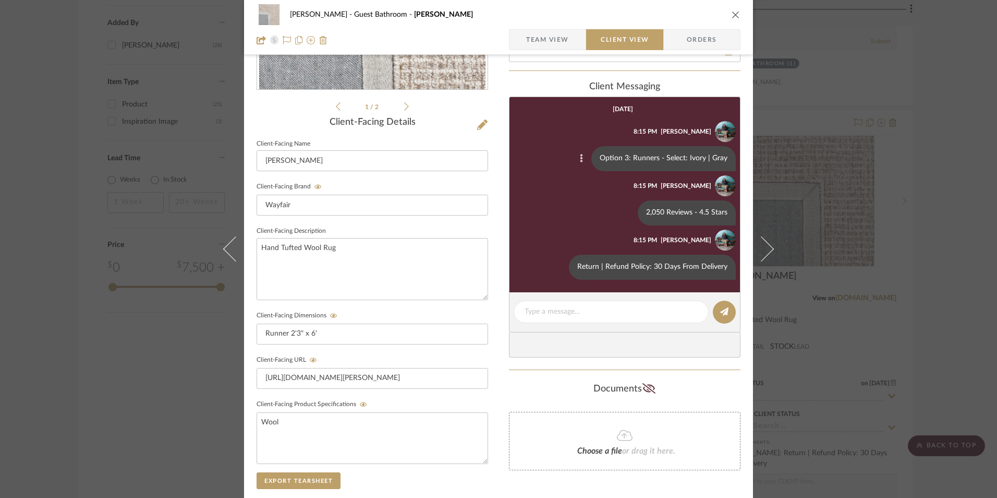
click at [582, 160] on icon at bounding box center [581, 158] width 3 height 8
click at [545, 150] on span "Edit Message" at bounding box center [532, 146] width 43 height 9
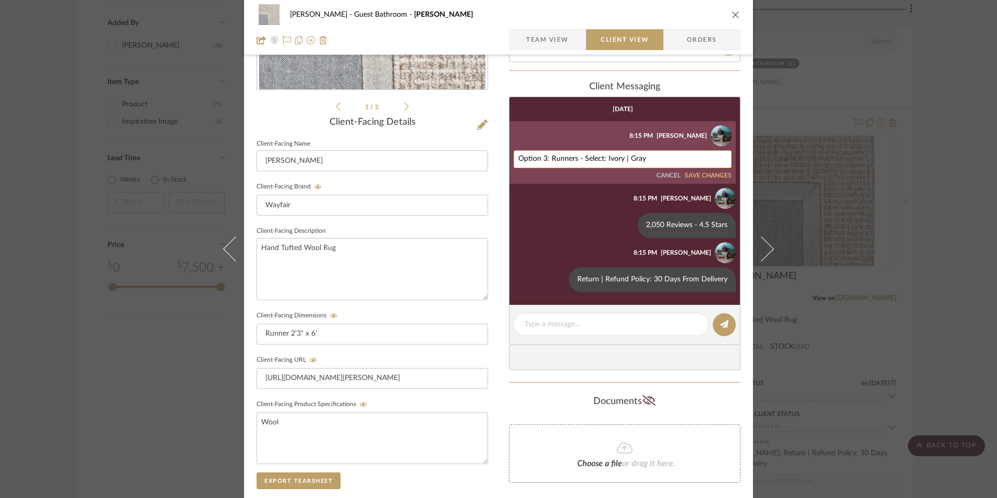
click at [543, 160] on textarea "Option 3: Runners - Select: Ivory | Gray" at bounding box center [622, 159] width 209 height 8
type textarea "Option 2: Runners - Select: Ivory | Gray"
click at [718, 175] on button "SAVE CHANGES" at bounding box center [708, 175] width 47 height 7
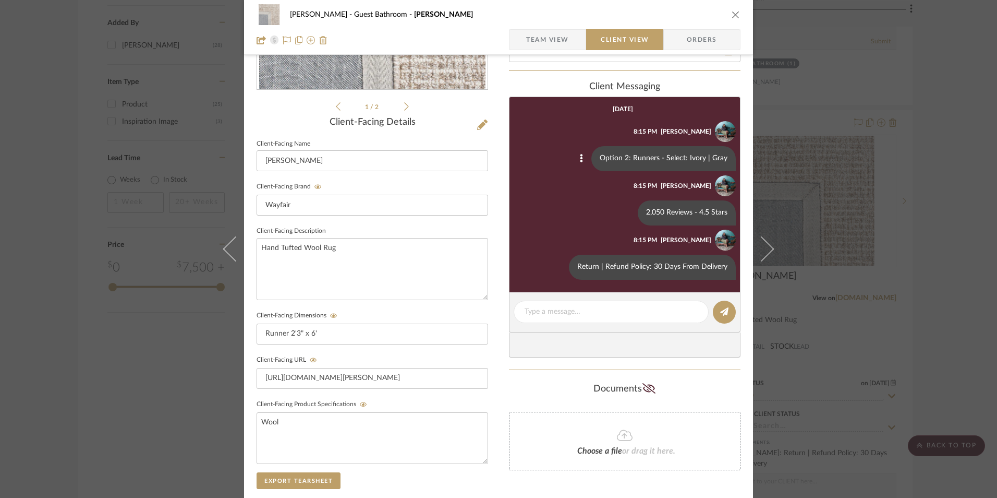
click at [732, 18] on icon "close" at bounding box center [736, 14] width 8 height 8
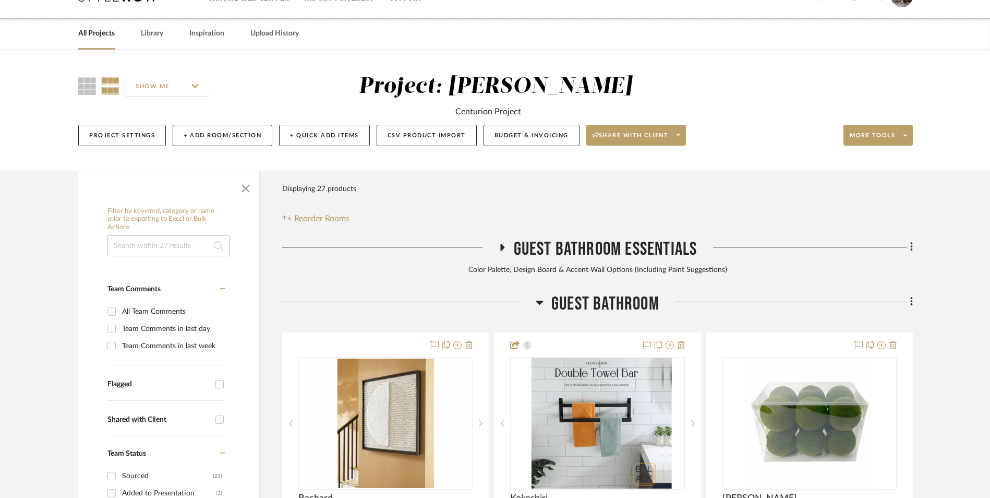
scroll to position [213, 0]
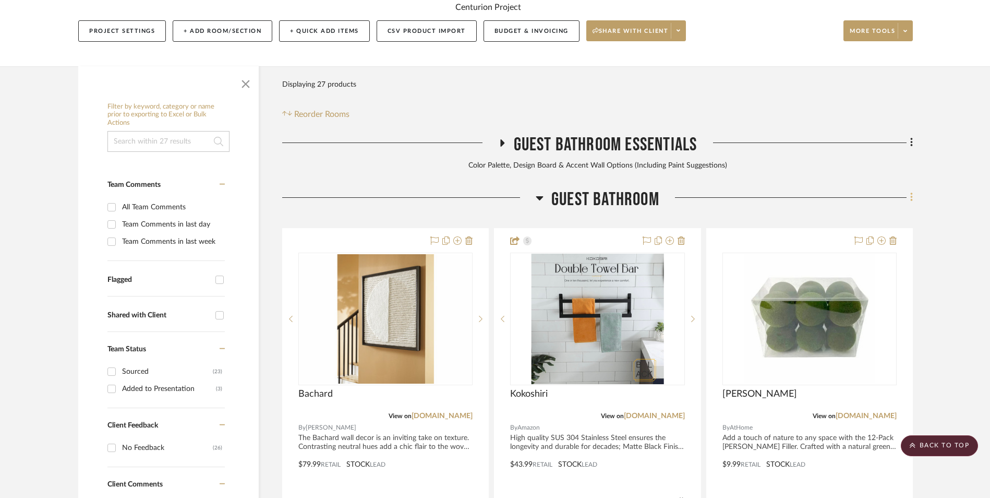
click at [906, 190] on fa-icon at bounding box center [909, 198] width 7 height 17
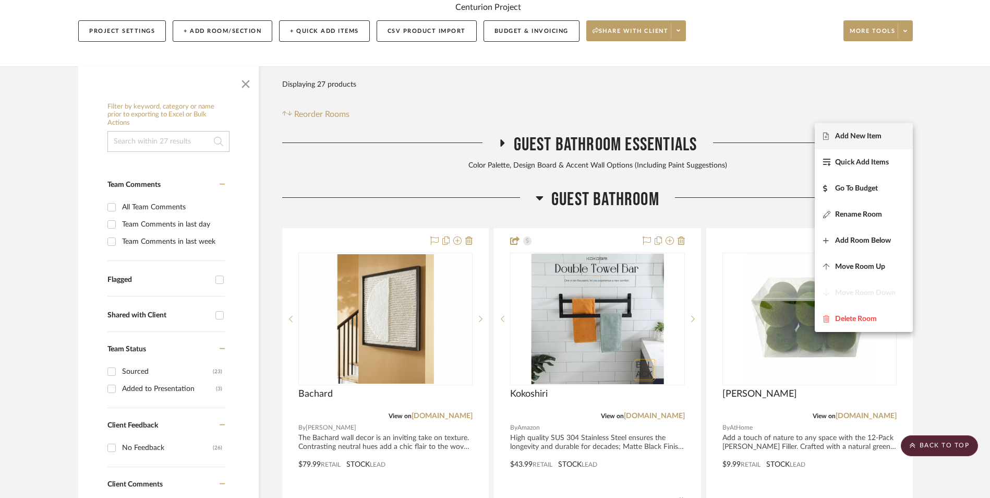
click at [844, 136] on span "Add New Item" at bounding box center [858, 135] width 46 height 9
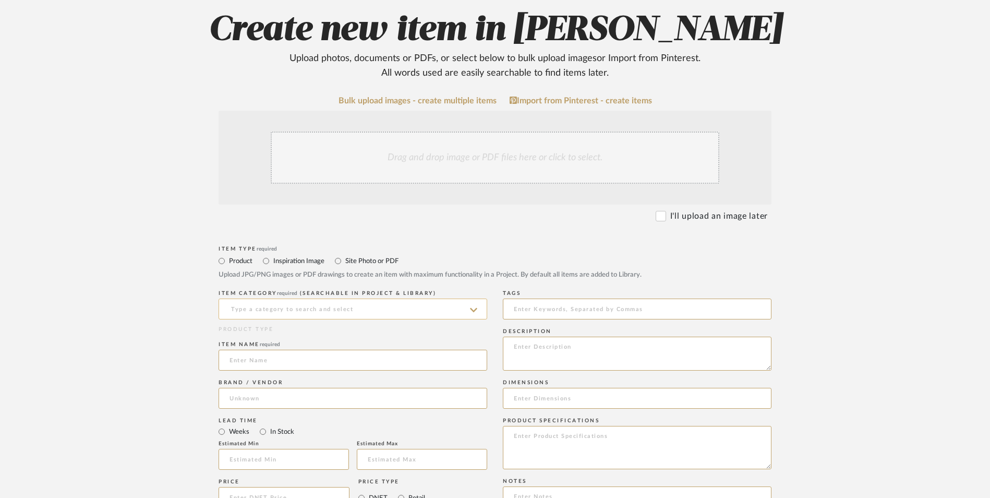
scroll to position [209, 0]
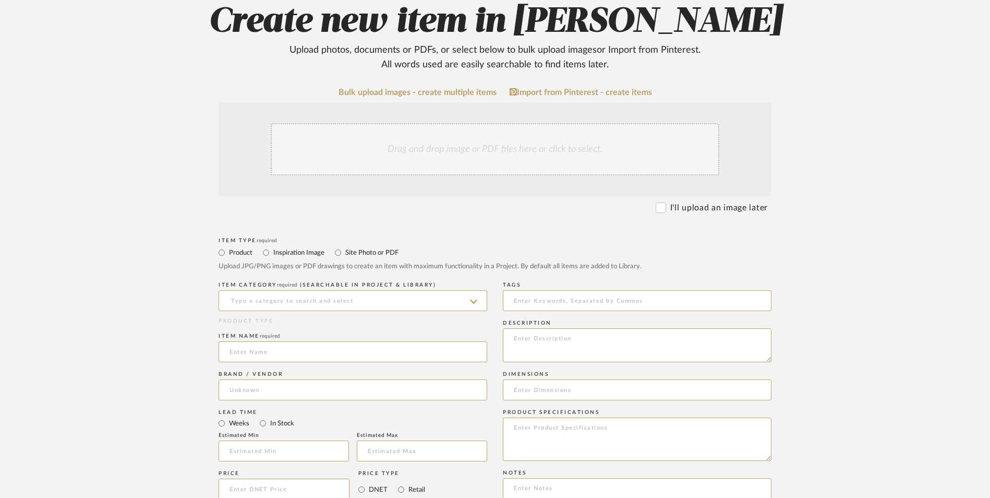
click at [430, 123] on div "Drag and drop image or PDF files here or click to select." at bounding box center [495, 149] width 449 height 52
click at [339, 290] on input at bounding box center [353, 300] width 269 height 21
click at [320, 242] on span "Wall Art, Decor & Hangings" at bounding box center [284, 242] width 111 height 7
type input "Wall Art, Decor & Hangings"
click at [280, 341] on input at bounding box center [353, 351] width 269 height 21
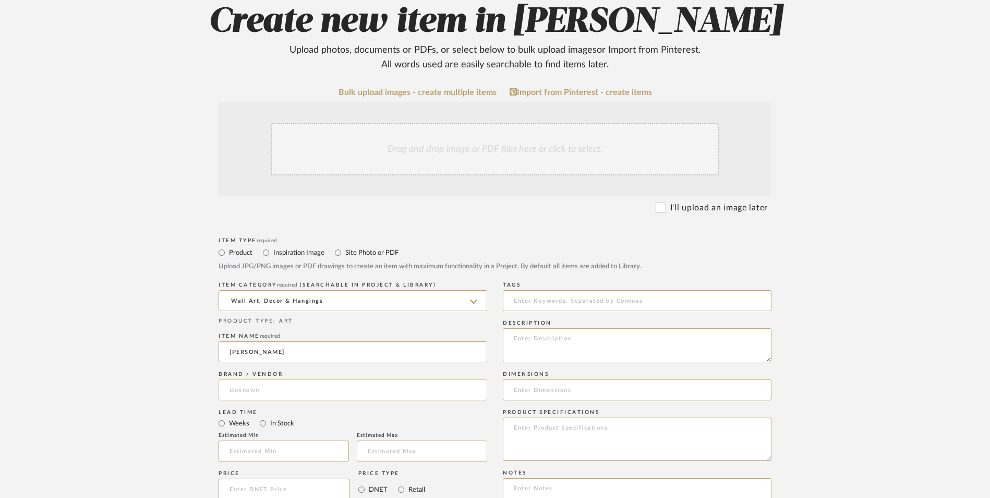
type input "[PERSON_NAME]"
click at [258, 379] on input at bounding box center [353, 389] width 269 height 21
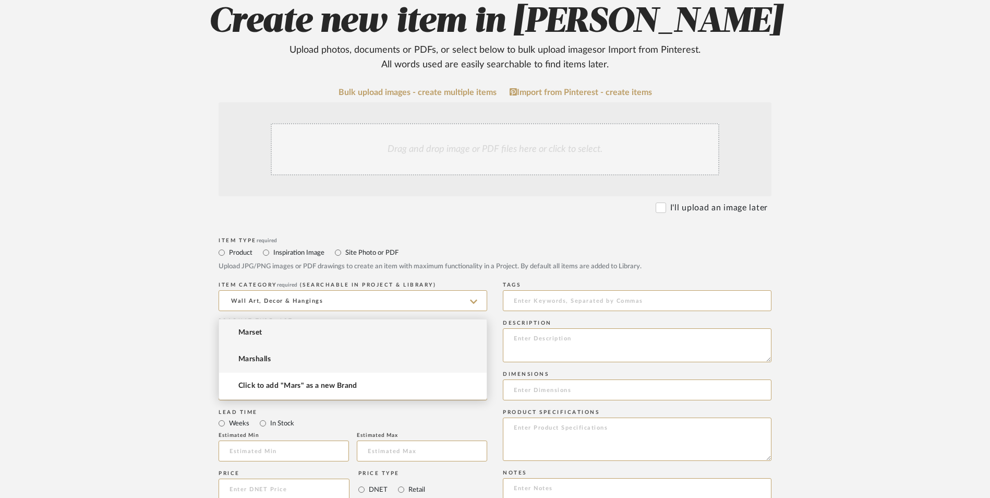
click at [262, 365] on mat-option "Marshalls" at bounding box center [353, 359] width 268 height 27
type input "Marshalls"
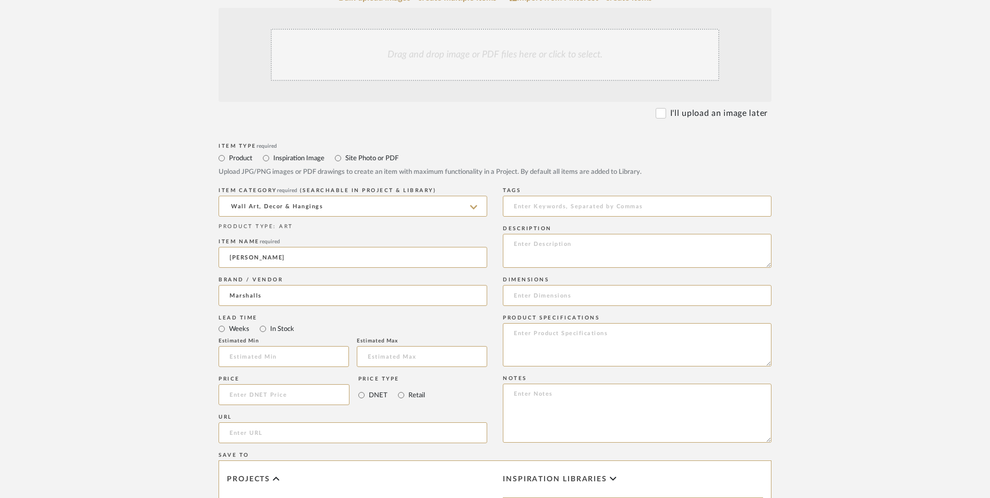
scroll to position [313, 0]
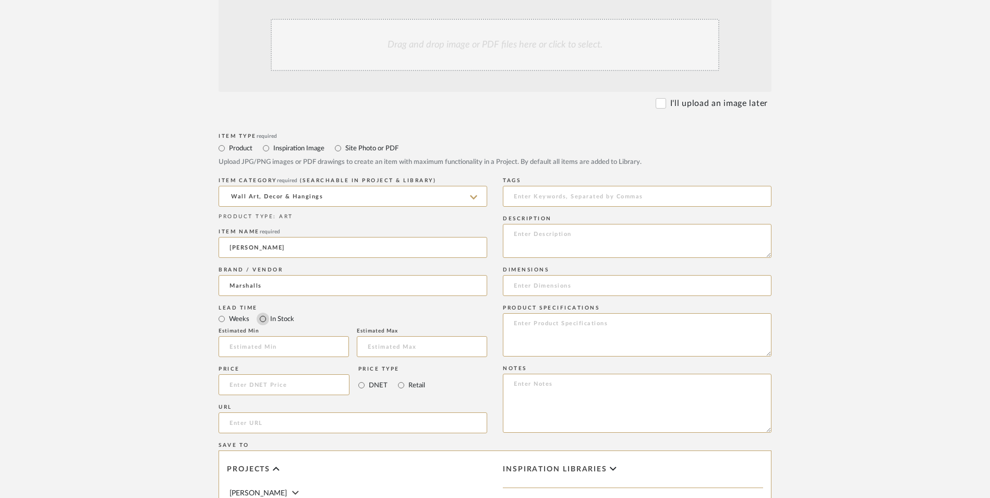
click at [263, 312] on input "In Stock" at bounding box center [263, 318] width 13 height 13
radio input "true"
click at [403, 379] on input "Retail" at bounding box center [401, 385] width 13 height 13
radio input "true"
click at [277, 374] on input at bounding box center [284, 384] width 131 height 21
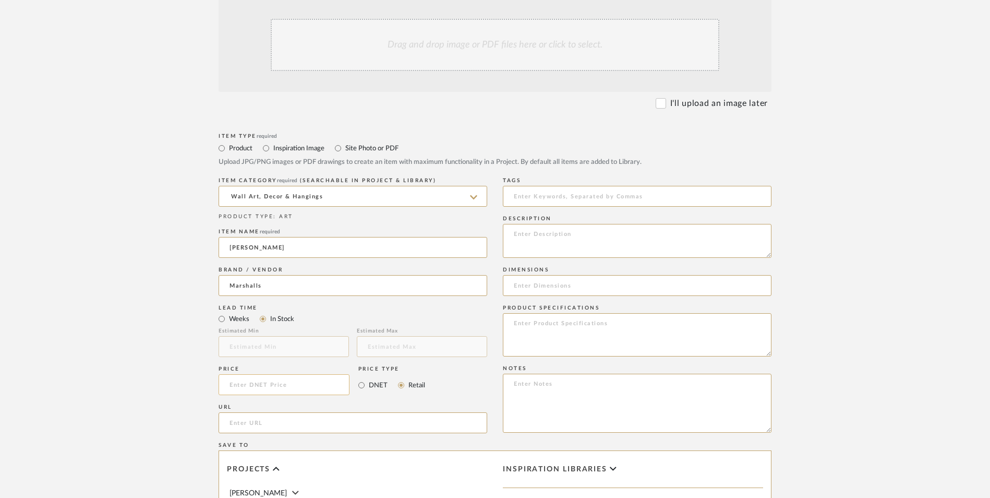
click at [306, 374] on input at bounding box center [284, 384] width 131 height 21
type input "$69.99"
click at [107, 282] on upload-items "Create new item in Erica Drisdale Upload photos, documents or PDFs, or select b…" at bounding box center [495, 305] width 990 height 919
click at [257, 412] on input "url" at bounding box center [353, 422] width 269 height 21
paste input "https://www.marshalls.com/us/store/jump/product/30x40-Modern-Plaster-Dance-Wall…"
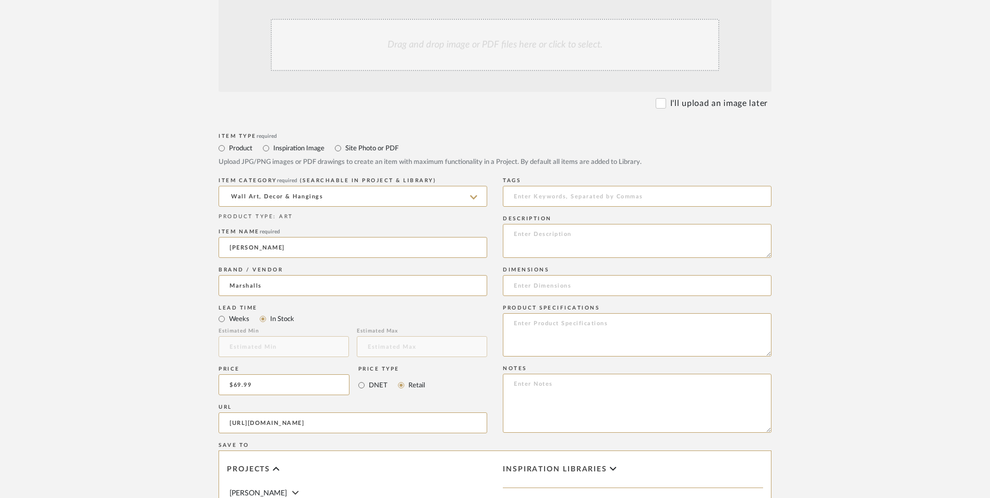
scroll to position [0, 203]
type input "https://www.marshalls.com/us/store/jump/product/30x40-Modern-Plaster-Dance-Wall…"
click at [151, 275] on upload-items "Create new item in Erica Drisdale Upload photos, documents or PDFs, or select b…" at bounding box center [495, 305] width 990 height 919
click at [564, 373] on textarea at bounding box center [637, 402] width 269 height 59
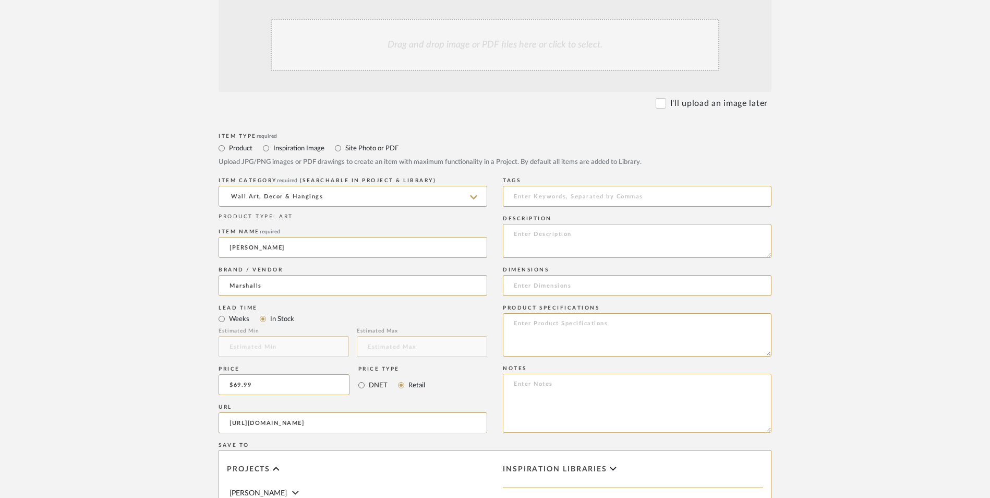
paste textarea "Option 1: ETA: SKU: Reviews - Stars Return | Refund Policy:"
click at [567, 373] on textarea "Option 1: ETA: SKU: Reviews - Stars Return | Refund Policy:" at bounding box center [637, 402] width 269 height 59
click at [543, 373] on textarea "Option 1: Wall Art ETA: SKU: Reviews - Stars Return | Refund Policy:" at bounding box center [637, 402] width 269 height 59
type textarea "Option 1: Wall Art ETA: SKU: Reviews - Stars Return | Refund Policy:"
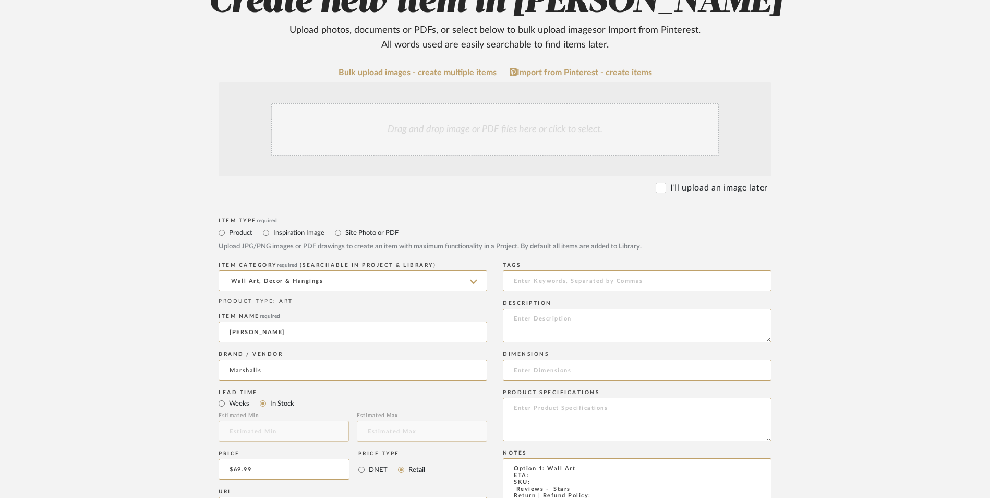
scroll to position [209, 0]
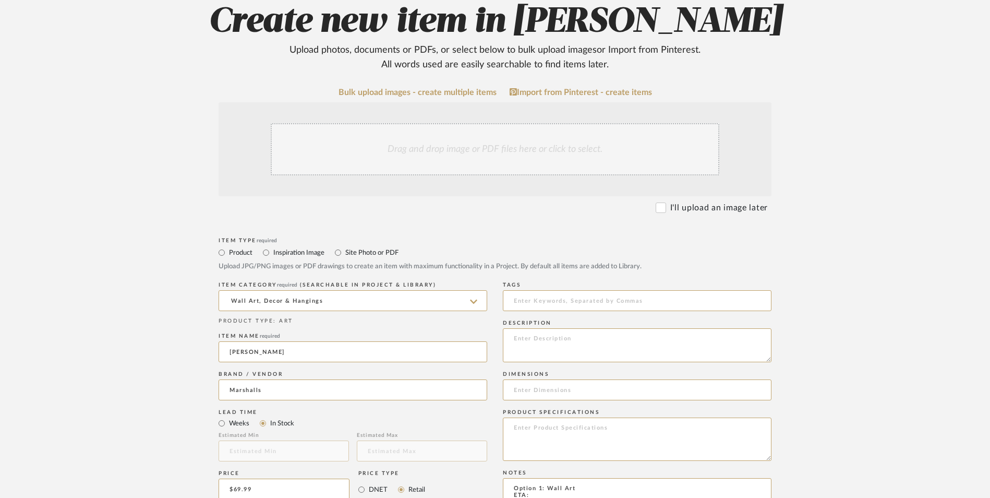
click at [459, 123] on div "Drag and drop image or PDF files here or click to select." at bounding box center [495, 149] width 449 height 52
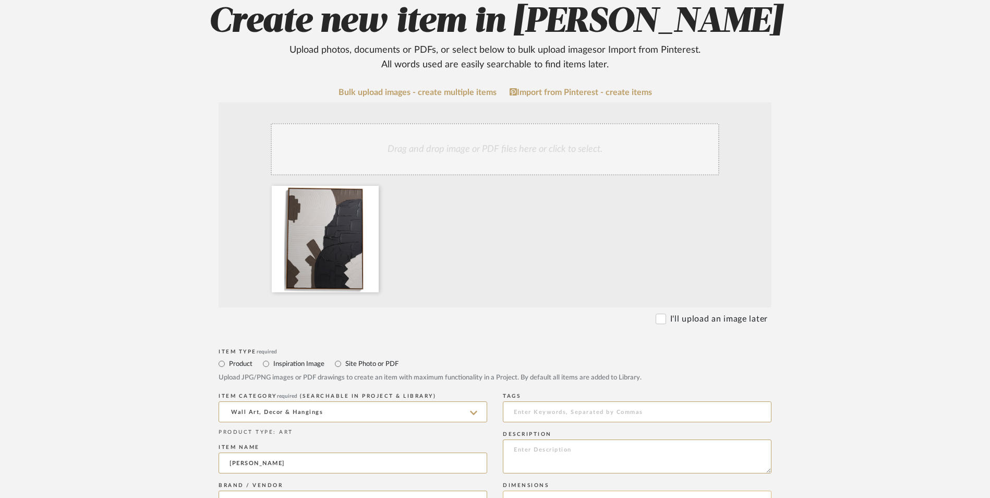
click at [565, 490] on input at bounding box center [637, 500] width 269 height 21
paste input "30in W, 40in H"
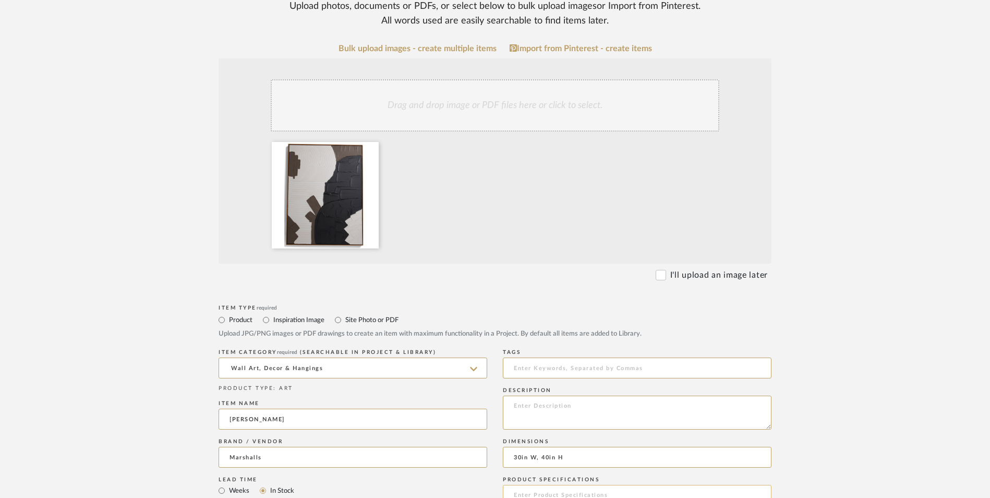
scroll to position [313, 0]
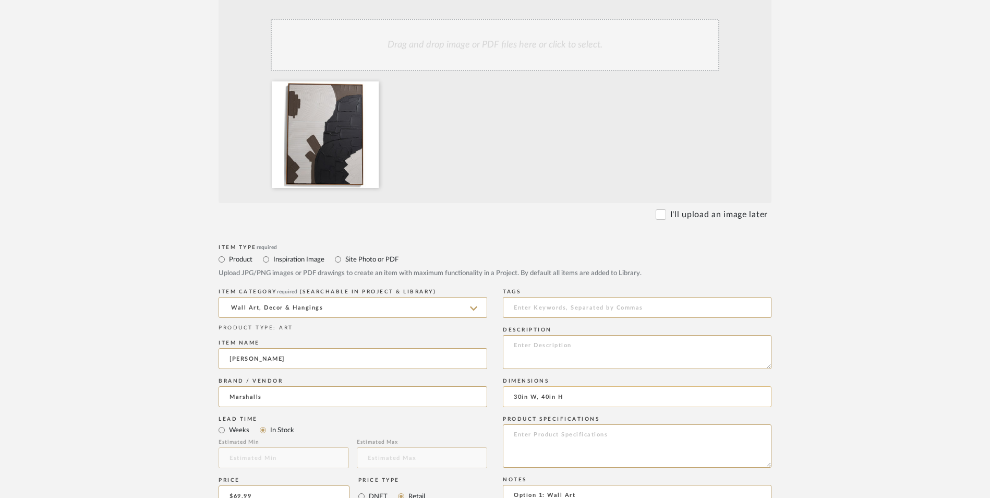
click at [530, 386] on input "30in W, 40in H" at bounding box center [637, 396] width 269 height 21
click at [539, 386] on input "30" W, 40in H" at bounding box center [637, 396] width 269 height 21
click at [559, 386] on input "30" W x 40in H" at bounding box center [637, 396] width 269 height 21
type input "30" W x 40" H"
click at [558, 424] on textarea at bounding box center [637, 445] width 269 height 43
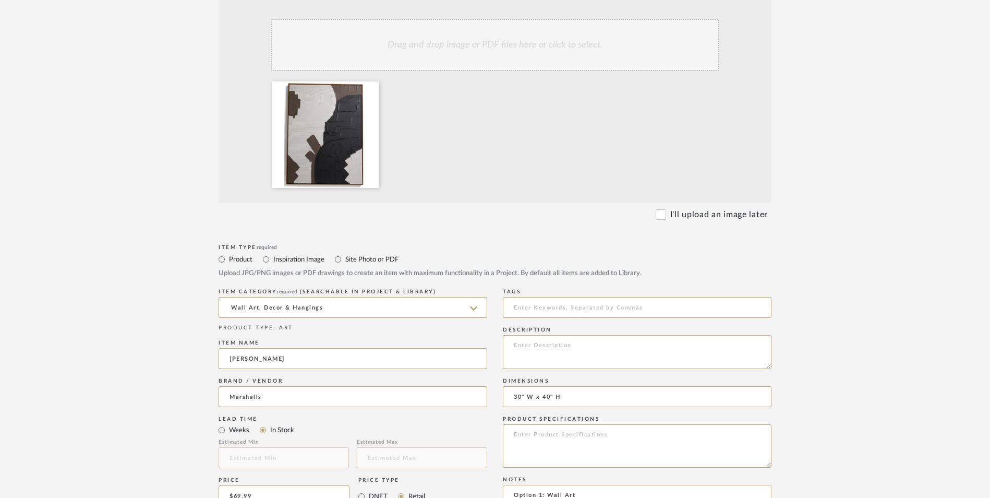
paste textarea "4000408861"
drag, startPoint x: 572, startPoint y: 434, endPoint x: 511, endPoint y: 431, distance: 61.1
type textarea "Option 1: Wall Art ETA: SKU: 4000408861 Return | Refund Policy:"
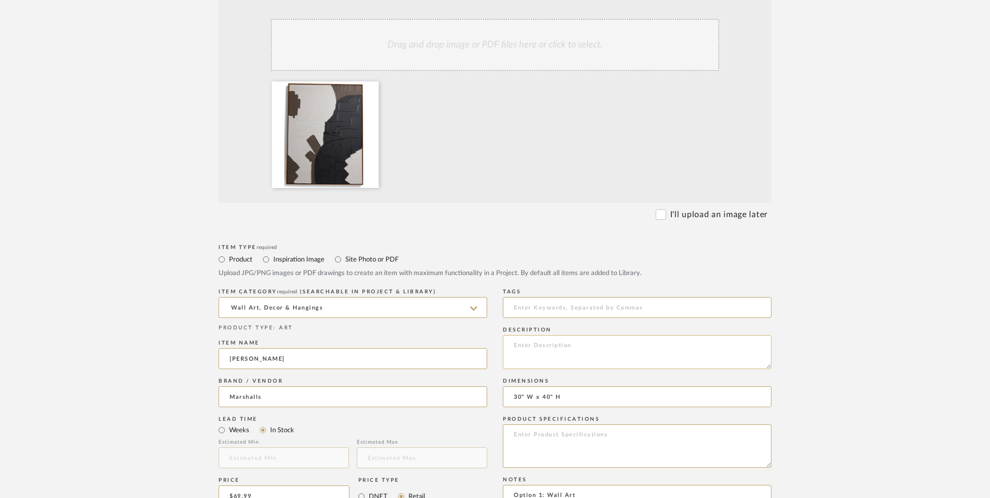
click at [565, 335] on textarea at bounding box center [637, 352] width 269 height 34
paste textarea "Modern Plaster Dance Wall Art"
type textarea "Modern Plaster Dance Wall Art"
paste textarea "Modern Plaster Dance Wall Art"
drag, startPoint x: 662, startPoint y: 347, endPoint x: 470, endPoint y: 342, distance: 192.0
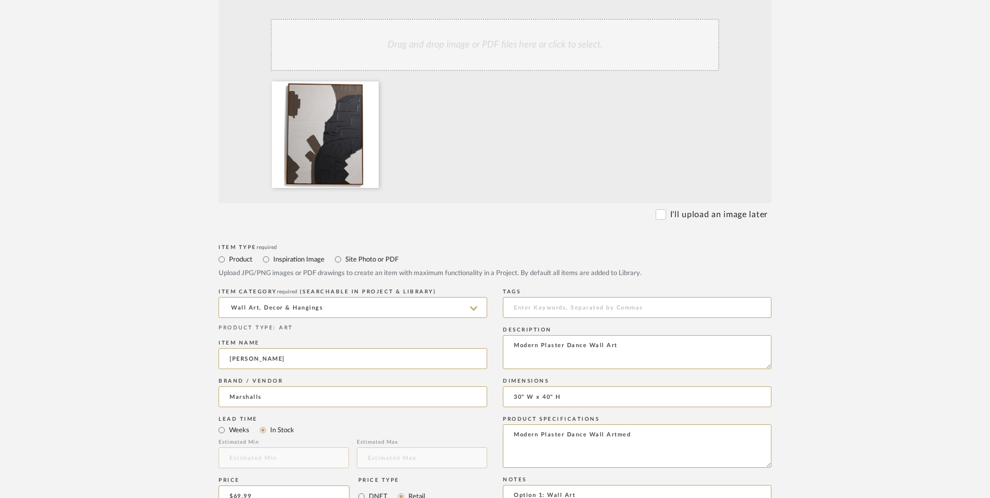
type textarea "Framed Wall Art"
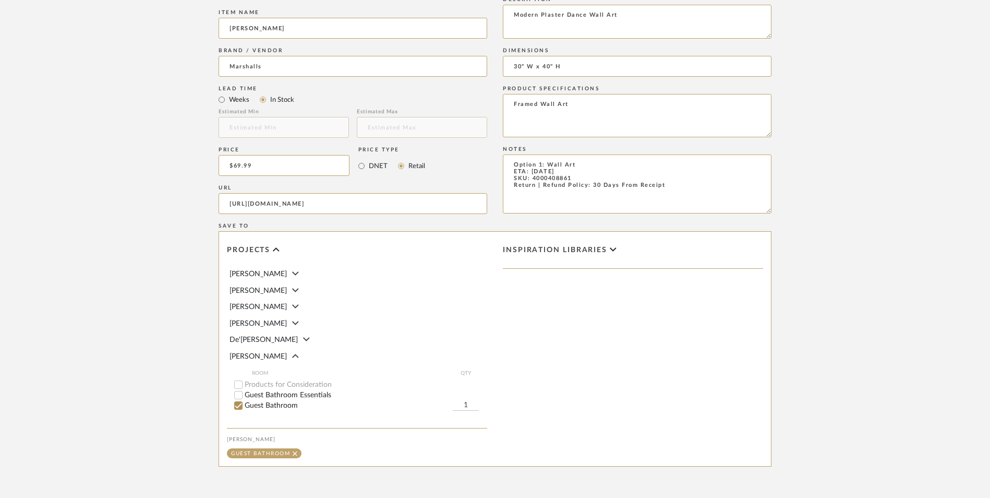
scroll to position [656, 0]
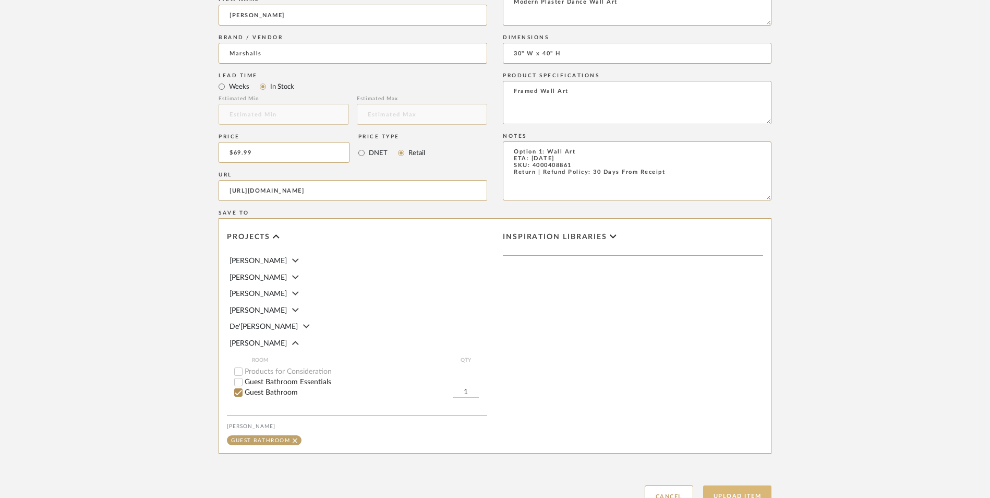
type textarea "Option 1: Wall Art ETA: 9.1.2025 SKU: 4000408861 Return | Refund Policy: 30 Day…"
click at [742, 485] on button "Upload Item" at bounding box center [737, 495] width 69 height 21
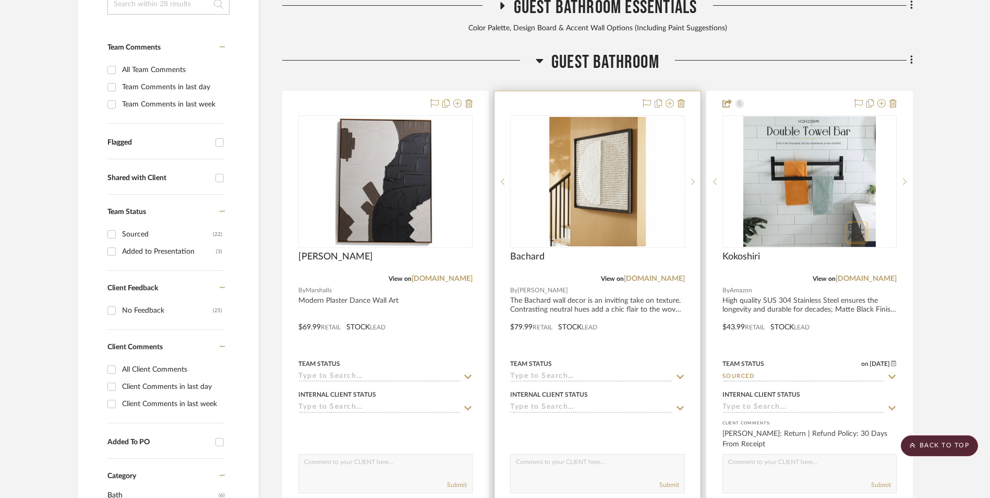
scroll to position [318, 0]
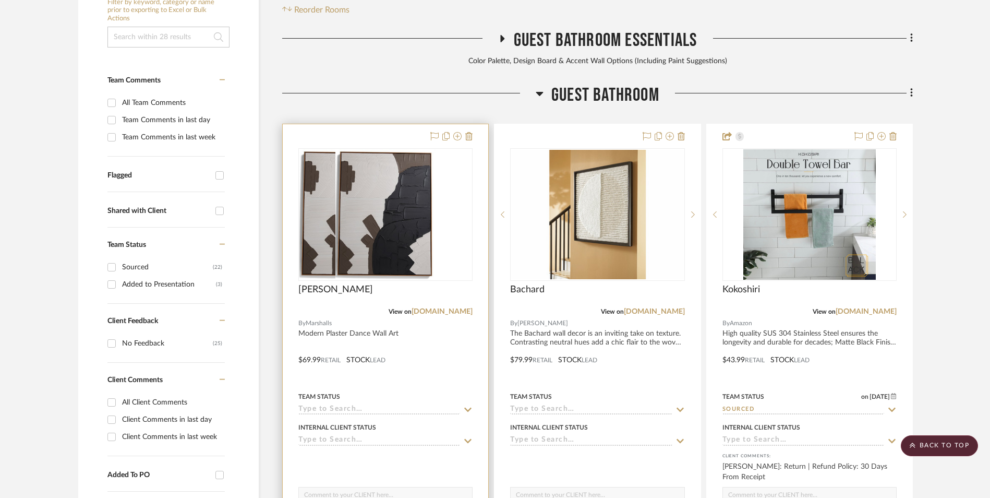
click at [414, 149] on img at bounding box center [385, 214] width 100 height 130
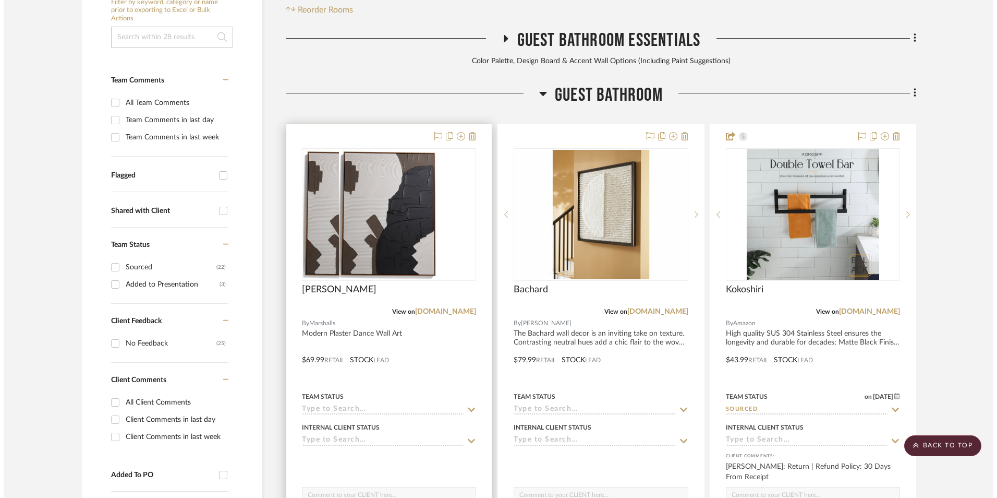
scroll to position [0, 0]
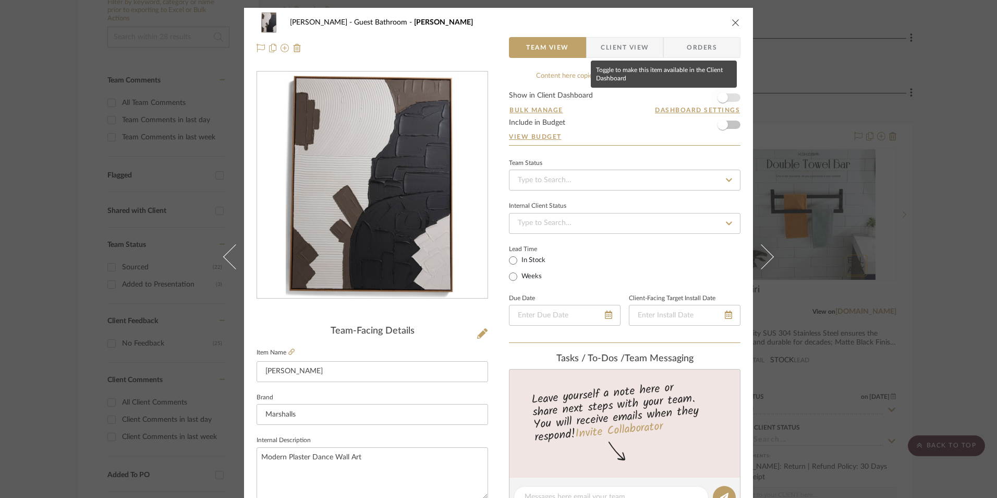
click at [722, 94] on span "button" at bounding box center [723, 97] width 10 height 10
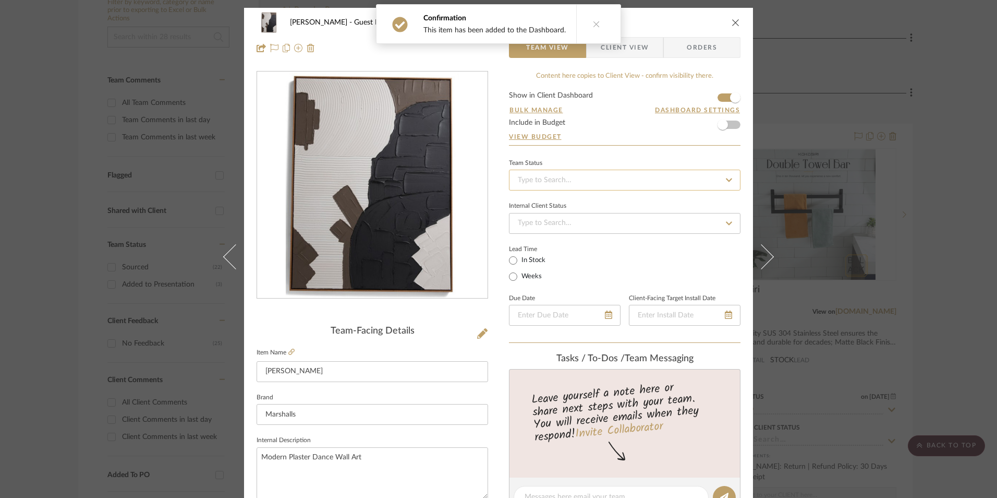
click at [584, 183] on input at bounding box center [625, 180] width 232 height 21
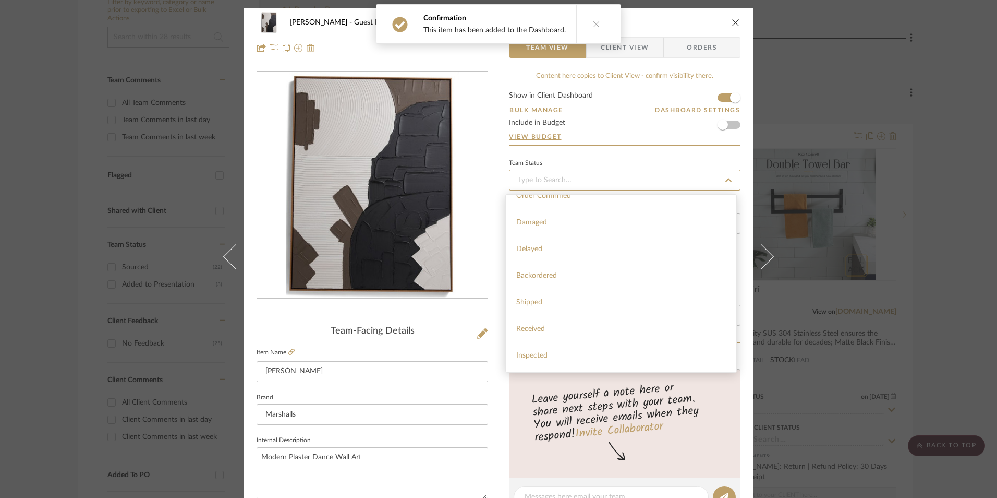
scroll to position [209, 0]
click at [550, 337] on div "Sourced" at bounding box center [621, 345] width 231 height 27
type input "[DATE]"
type input "Sourced"
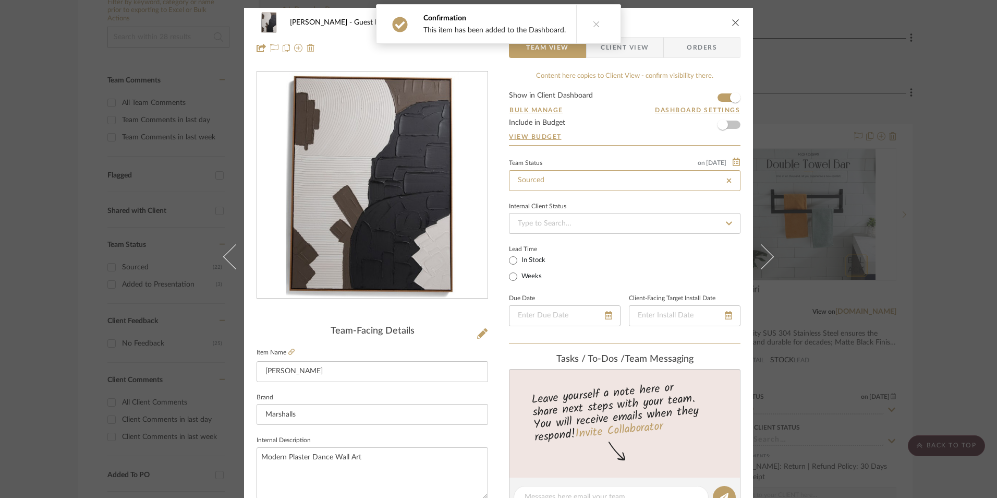
type input "[DATE]"
type input "Sourced"
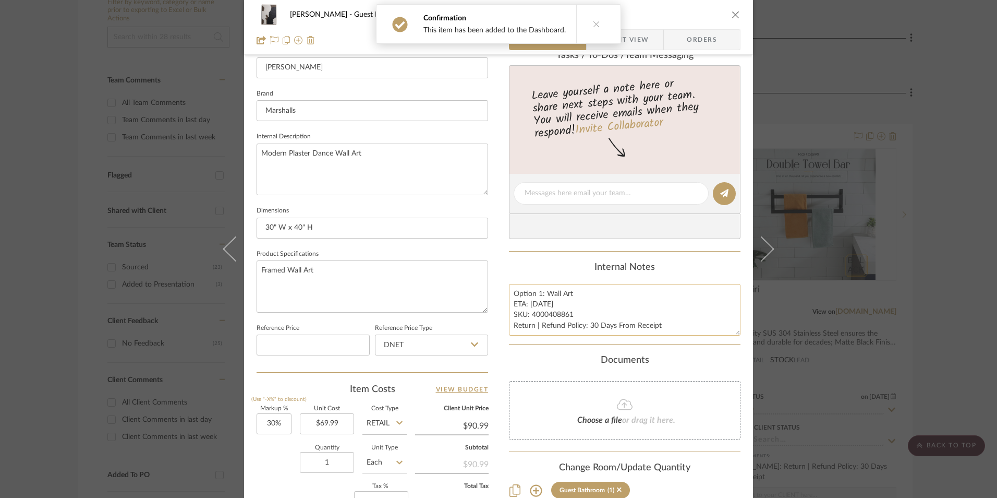
scroll to position [313, 0]
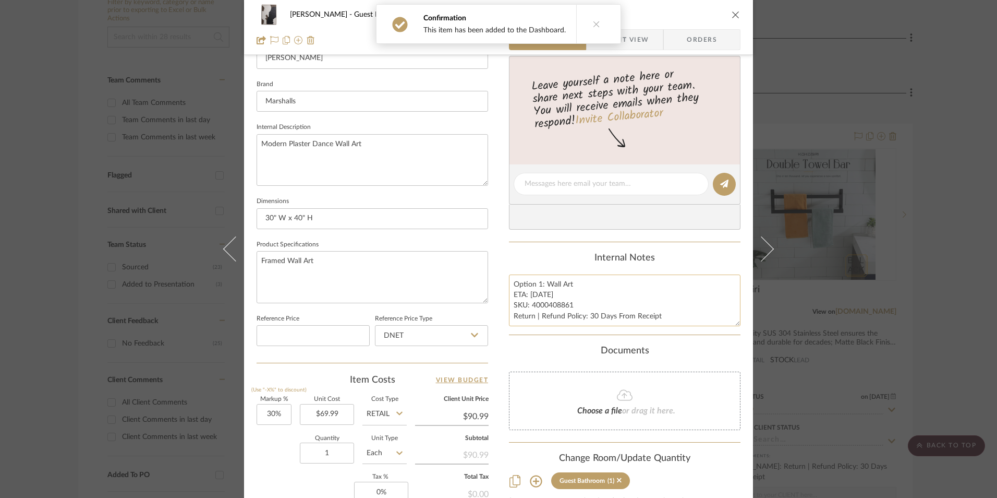
click at [544, 312] on textarea "Option 1: Wall Art ETA: 9.1.2025 SKU: 4000408861 Return | Refund Policy: 30 Day…" at bounding box center [625, 300] width 232 height 52
drag, startPoint x: 568, startPoint y: 304, endPoint x: 529, endPoint y: 304, distance: 39.1
click at [529, 304] on textarea "Option 1: Wall Art ETA: 9.1.2025 SKU: 4000408861 Return | Refund Policy: 30 Day…" at bounding box center [625, 300] width 232 height 52
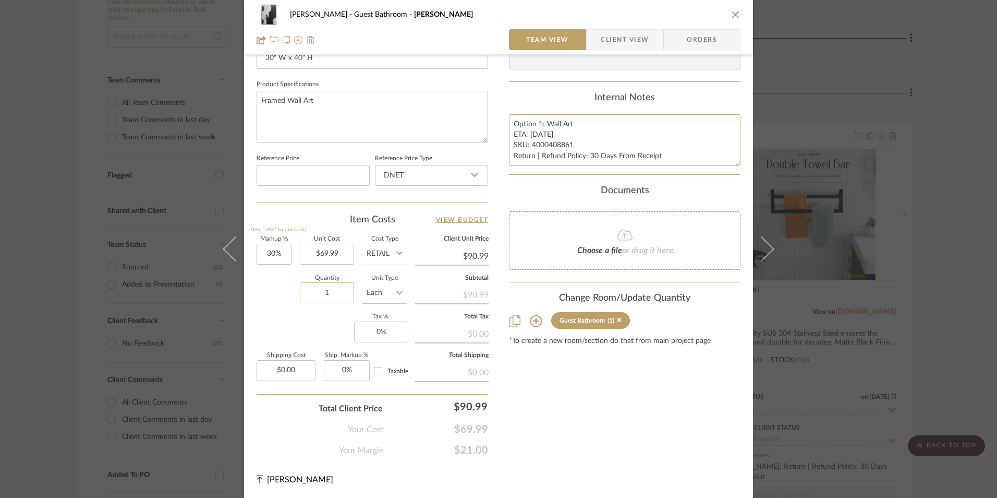
scroll to position [474, 0]
click at [418, 171] on input "DNET" at bounding box center [431, 174] width 113 height 21
click at [414, 224] on div "Retail" at bounding box center [436, 227] width 129 height 27
type input "Retail"
type input "30"
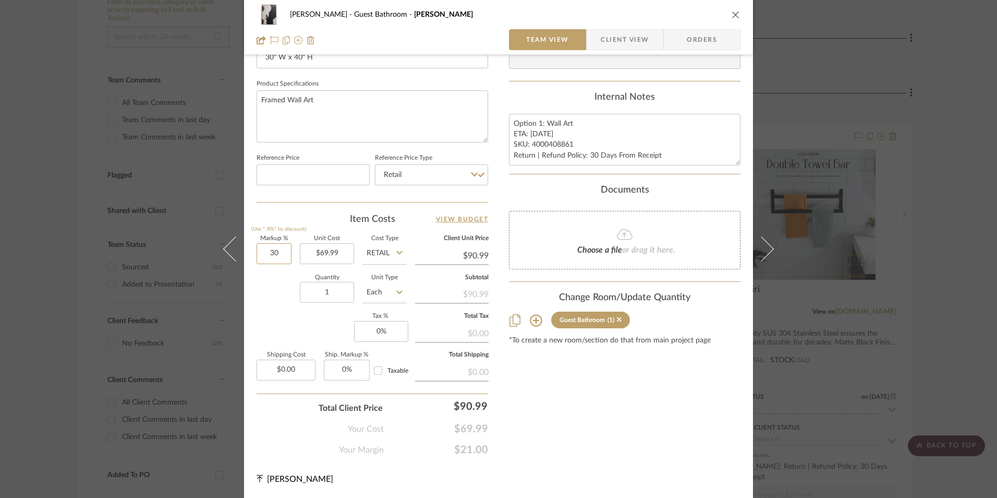
drag, startPoint x: 273, startPoint y: 251, endPoint x: 277, endPoint y: 265, distance: 14.5
click at [273, 251] on input "30" at bounding box center [274, 253] width 35 height 21
click at [283, 305] on div "Quantity 1 Unit Type Each" at bounding box center [332, 293] width 150 height 37
type input "0%"
type input "$69.99"
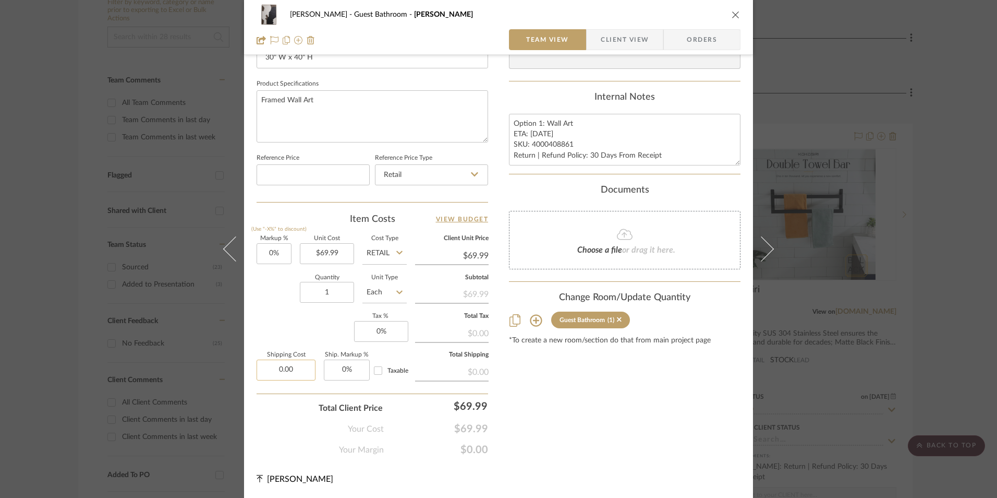
click at [292, 365] on input "0.00" at bounding box center [286, 369] width 59 height 21
type input "$9.99"
click at [275, 328] on div "Markup % (Use "-X%" to discount) 0% Unit Cost $69.99 Cost Type Retail Client Un…" at bounding box center [373, 312] width 232 height 152
click at [381, 329] on input "0" at bounding box center [381, 331] width 54 height 21
type input "8.25%"
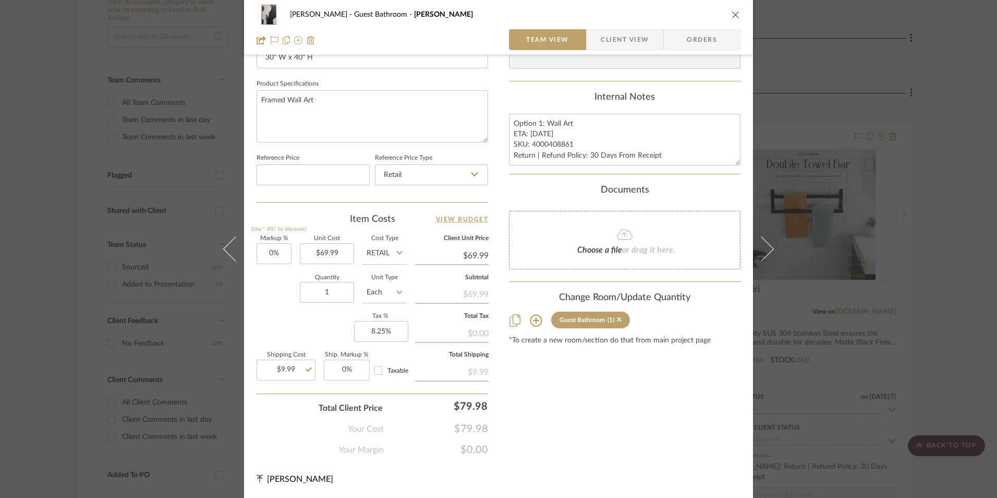
click at [651, 414] on div "Content here copies to Client View - confirm visibility there. Show in Client D…" at bounding box center [625, 26] width 232 height 858
click at [698, 41] on span "Orders" at bounding box center [701, 39] width 53 height 21
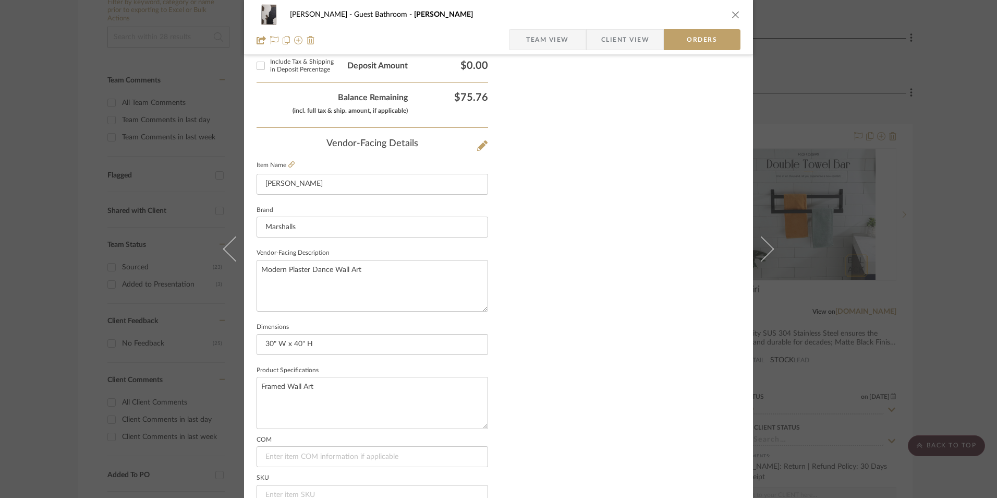
scroll to position [612, 0]
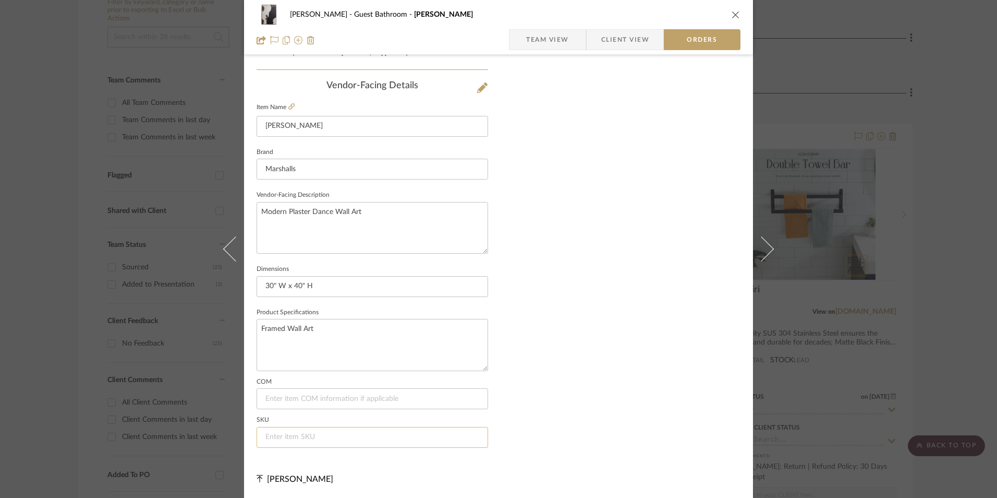
click at [297, 437] on input at bounding box center [373, 437] width 232 height 21
paste input "4000408861"
type input "4000408861"
click at [535, 30] on span "Team View" at bounding box center [547, 39] width 43 height 21
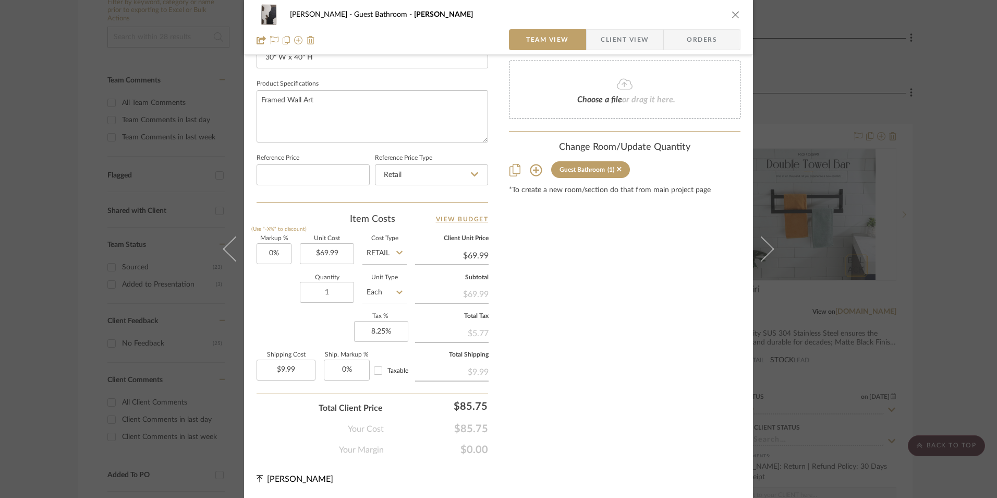
scroll to position [474, 0]
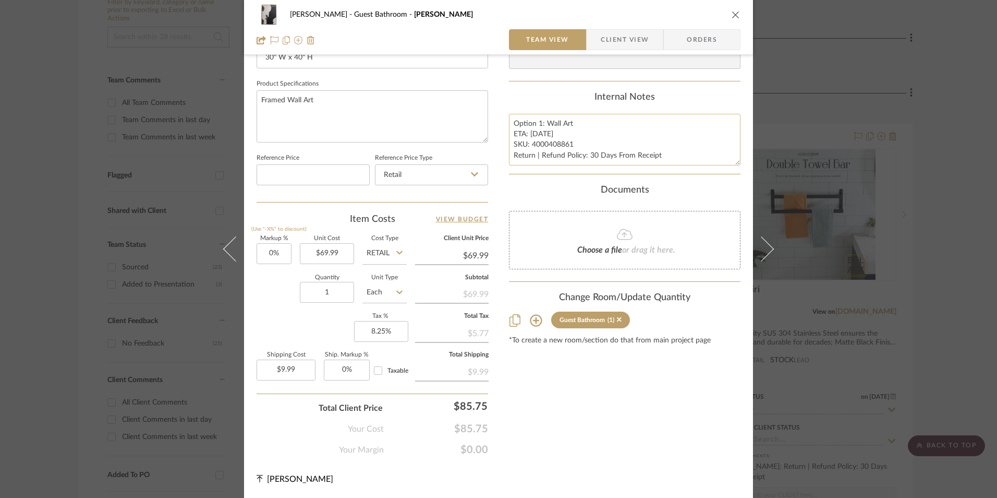
drag, startPoint x: 511, startPoint y: 122, endPoint x: 667, endPoint y: 163, distance: 161.4
click at [667, 163] on textarea "Option 1: Wall Art ETA: 9.1.2025 SKU: 4000408861 Return | Refund Policy: 30 Day…" at bounding box center [625, 140] width 232 height 52
click at [630, 24] on div "Erica Drisdale Guest Bathroom Colleen" at bounding box center [499, 14] width 484 height 21
click at [625, 36] on span "Client View" at bounding box center [625, 39] width 48 height 21
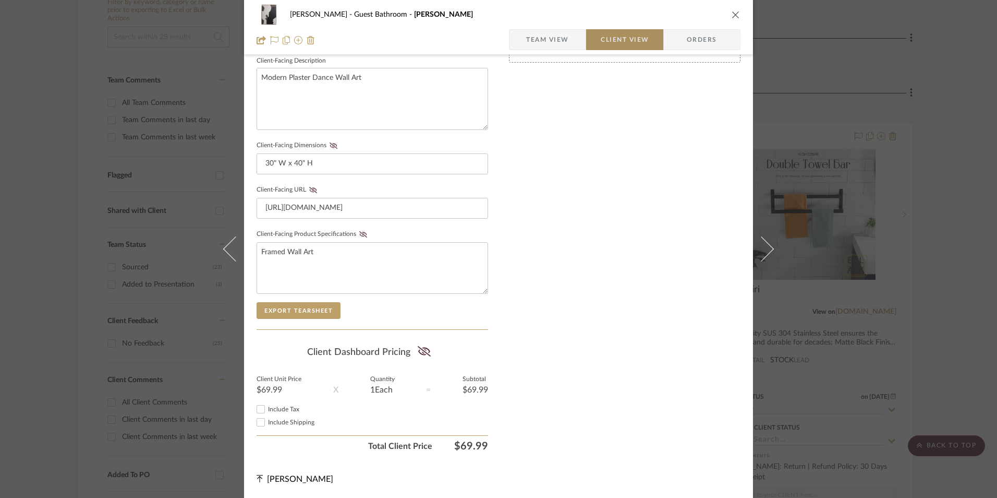
scroll to position [379, 0]
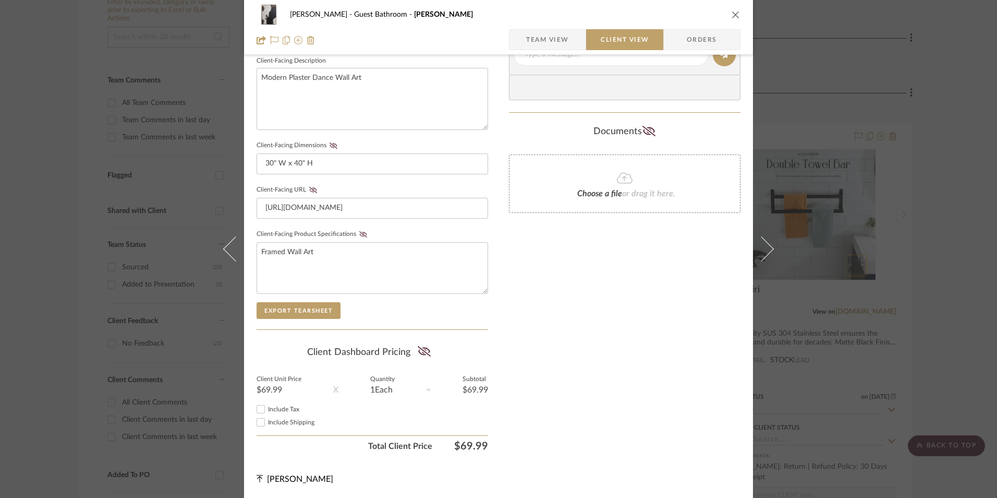
click at [257, 406] on input "Include Tax" at bounding box center [261, 409] width 13 height 13
checkbox input "true"
click at [258, 421] on input "Include Shipping" at bounding box center [261, 422] width 13 height 13
checkbox input "true"
click at [419, 351] on icon at bounding box center [424, 351] width 13 height 10
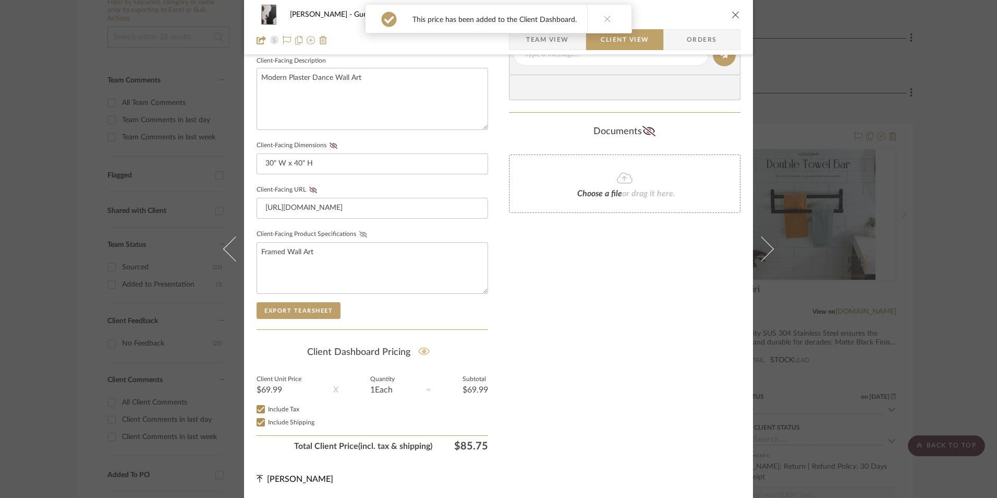
click at [360, 236] on icon at bounding box center [363, 234] width 8 height 6
click at [310, 185] on fieldset "Client-Facing URL https://www.marshalls.com/us/store/jump/product/30x40-Modern-…" at bounding box center [373, 201] width 232 height 36
click at [309, 188] on icon at bounding box center [313, 190] width 8 height 6
click at [330, 146] on icon at bounding box center [334, 145] width 8 height 6
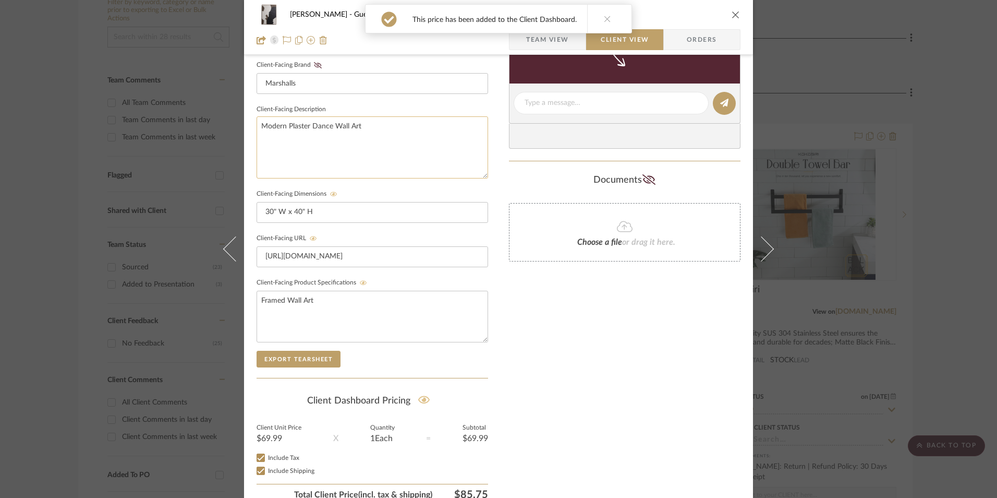
scroll to position [274, 0]
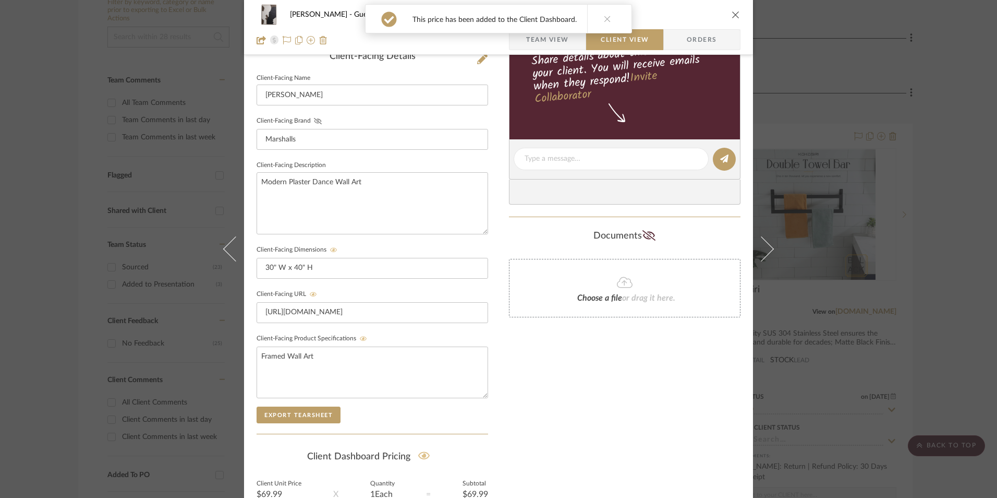
click at [314, 120] on icon at bounding box center [318, 121] width 8 height 6
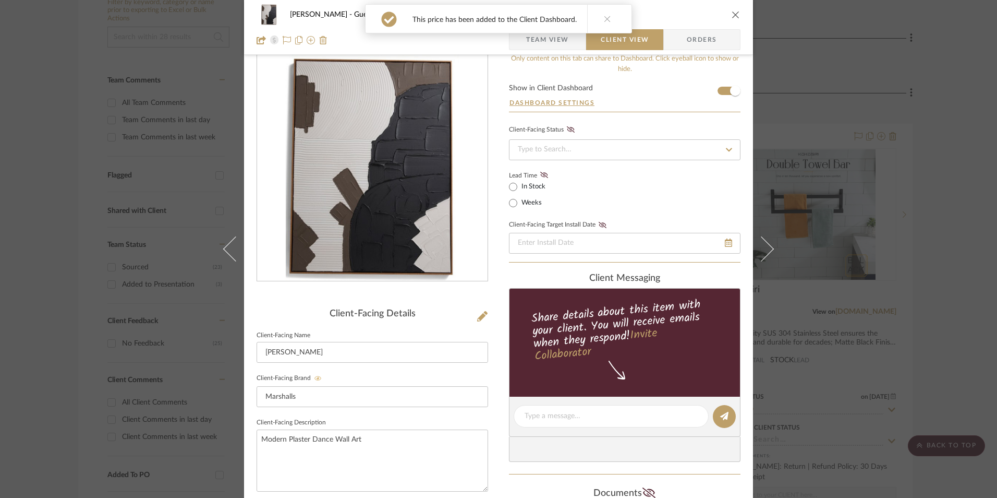
scroll to position [14, 0]
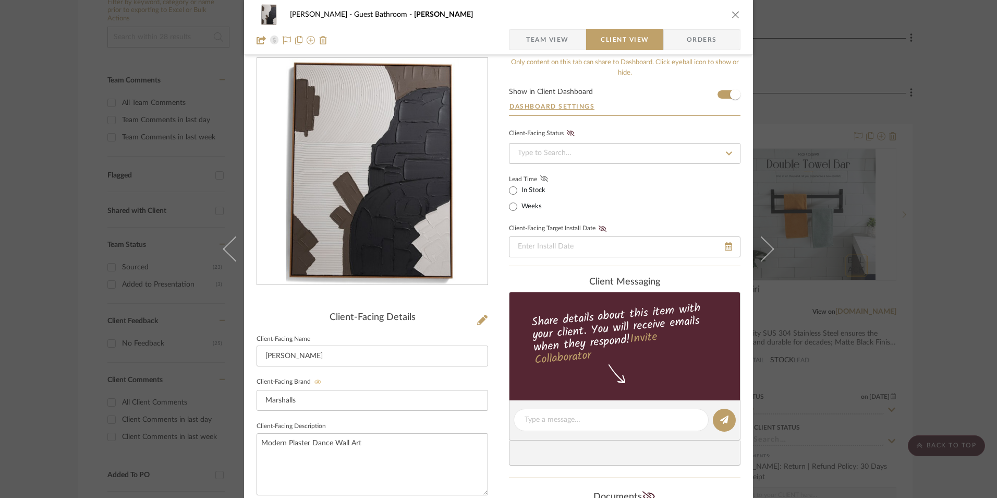
click at [540, 177] on icon at bounding box center [544, 178] width 8 height 6
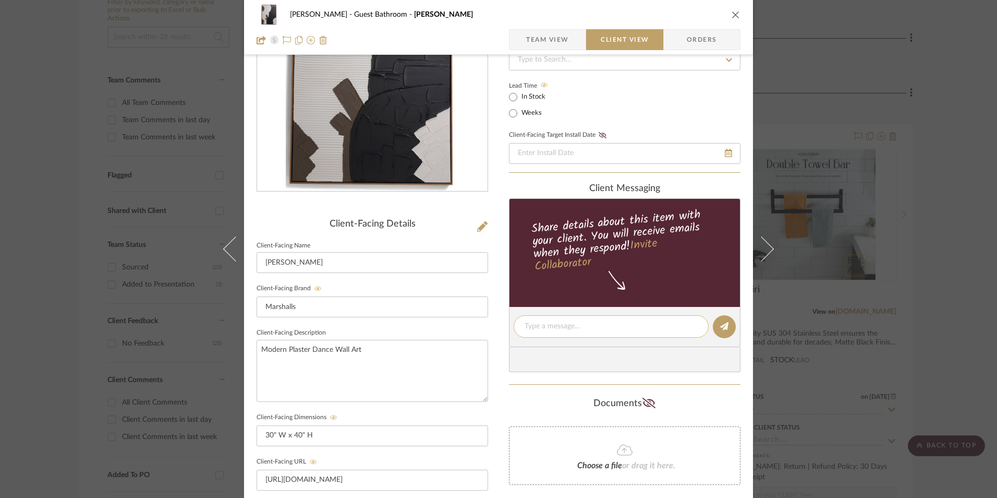
scroll to position [118, 0]
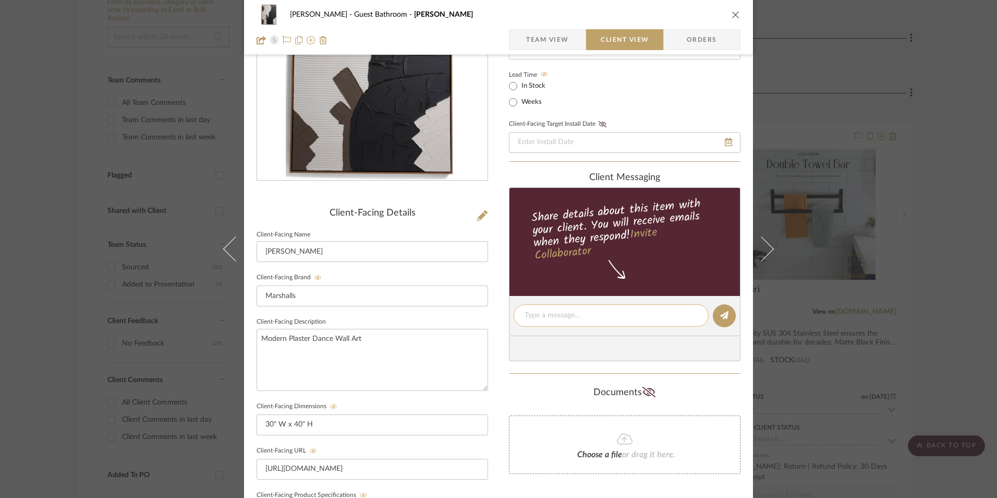
click at [574, 318] on textarea at bounding box center [611, 315] width 173 height 11
paste textarea "Option 1: Wall Art ETA: 9.1.2025 SKU: 4000408861 Return | Refund Policy: 30 Day…"
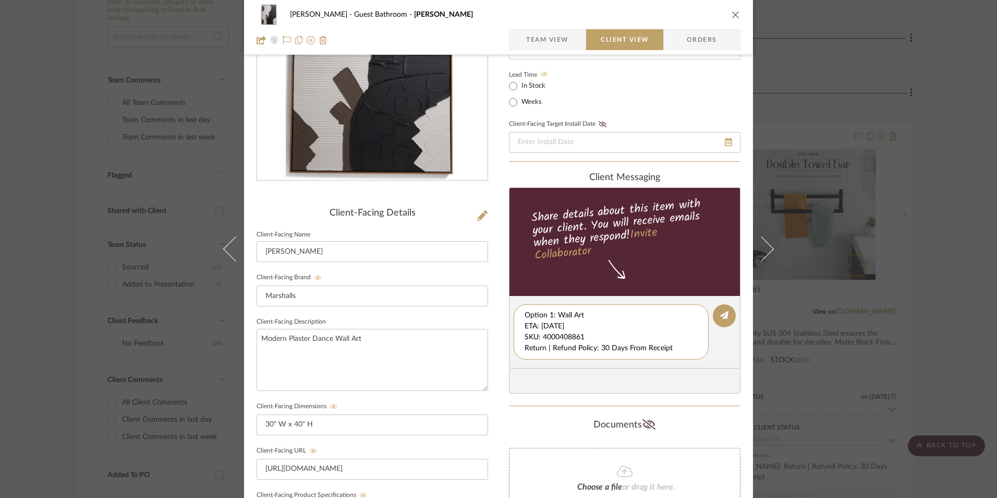
drag, startPoint x: 522, startPoint y: 324, endPoint x: 691, endPoint y: 365, distance: 173.7
click at [693, 366] on editor-of-message "Option 1: Wall Art ETA: 9.1.2025 SKU: 4000408861 Return | Refund Policy: 30 Day…" at bounding box center [625, 332] width 232 height 72
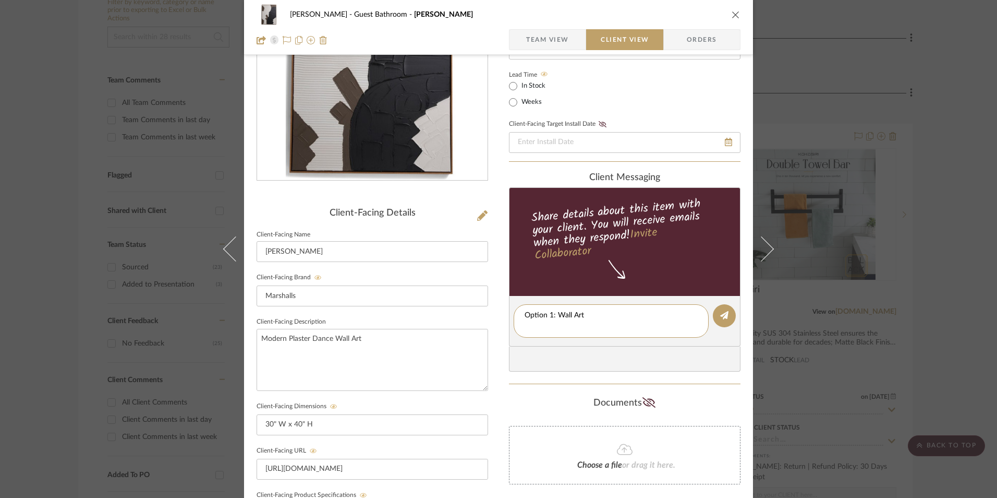
type textarea "Option 1: Wall Art"
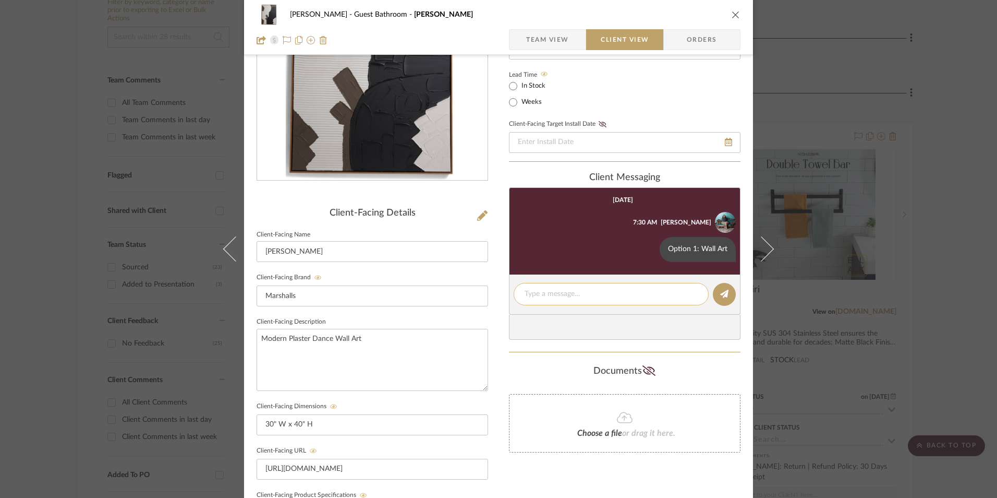
click at [560, 292] on textarea at bounding box center [611, 293] width 173 height 11
paste textarea "ETA: 9.1.2025 SKU: 4000408861 Return | Refund Policy: 30 Days From Receipt"
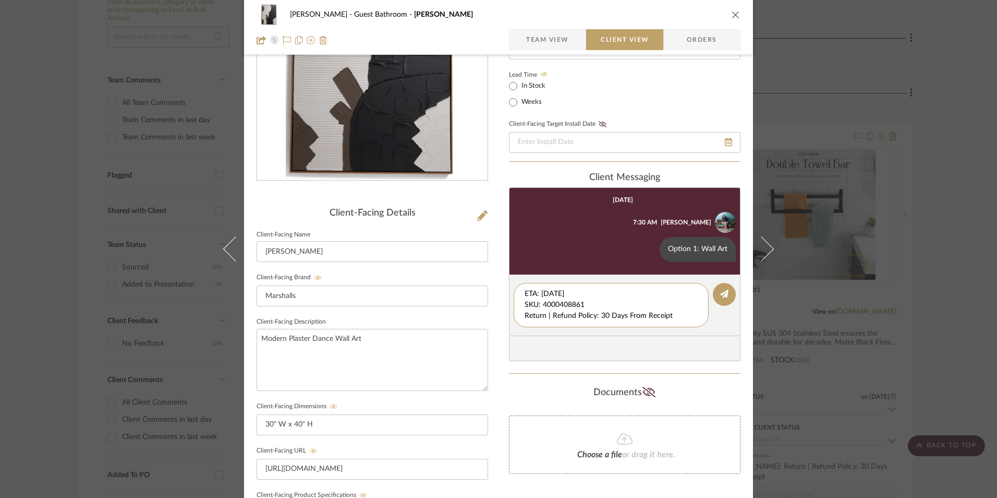
drag, startPoint x: 586, startPoint y: 306, endPoint x: 501, endPoint y: 279, distance: 89.1
click at [501, 280] on div "Erica Drisdale Guest Bathroom Colleen Team View Client View Orders Client-Facin…" at bounding box center [498, 324] width 509 height 868
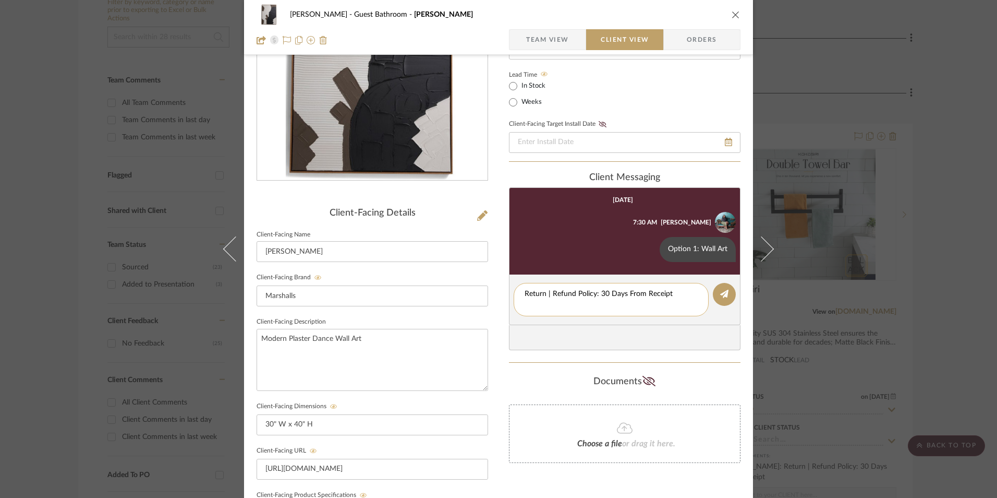
click at [525, 304] on textarea "Return | Refund Policy: 30 Days From Receipt" at bounding box center [611, 299] width 173 height 22
type textarea "Return | Refund Policy: 30 Days From Receipt"
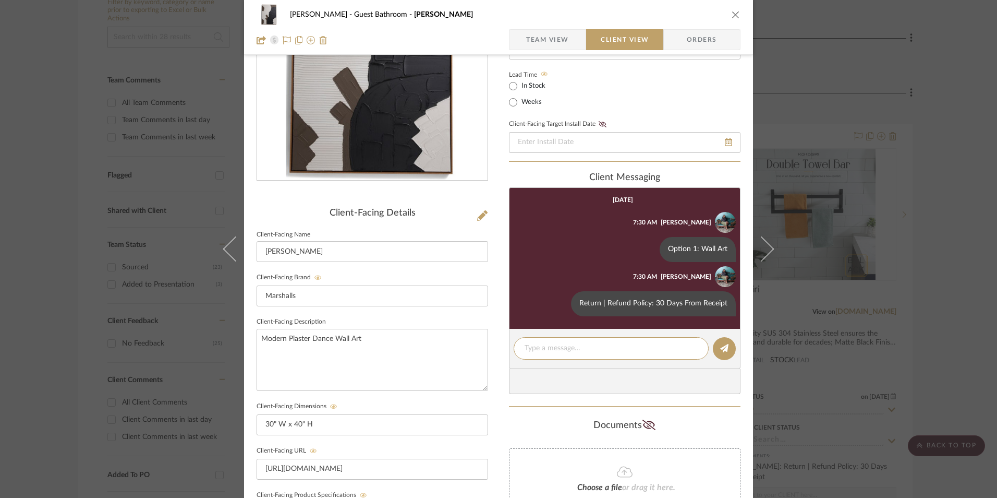
click at [733, 14] on icon "close" at bounding box center [736, 14] width 8 height 8
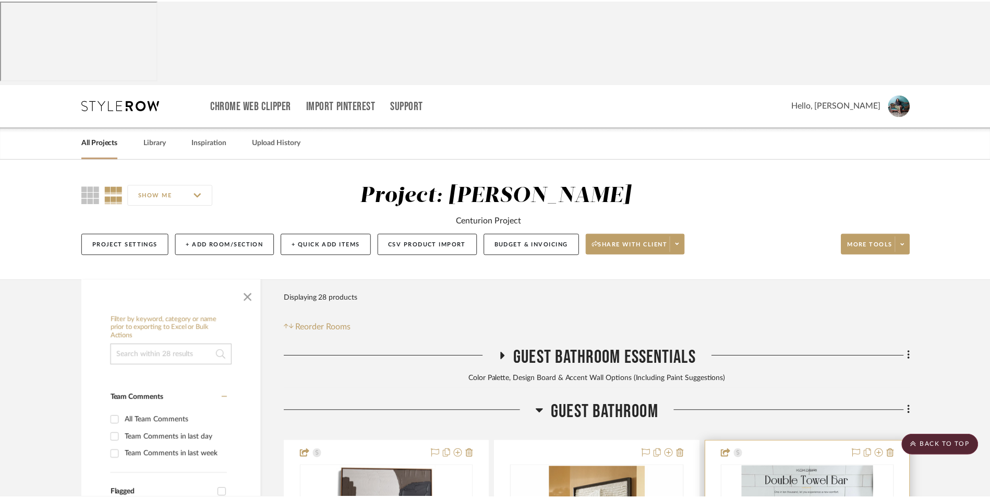
scroll to position [318, 0]
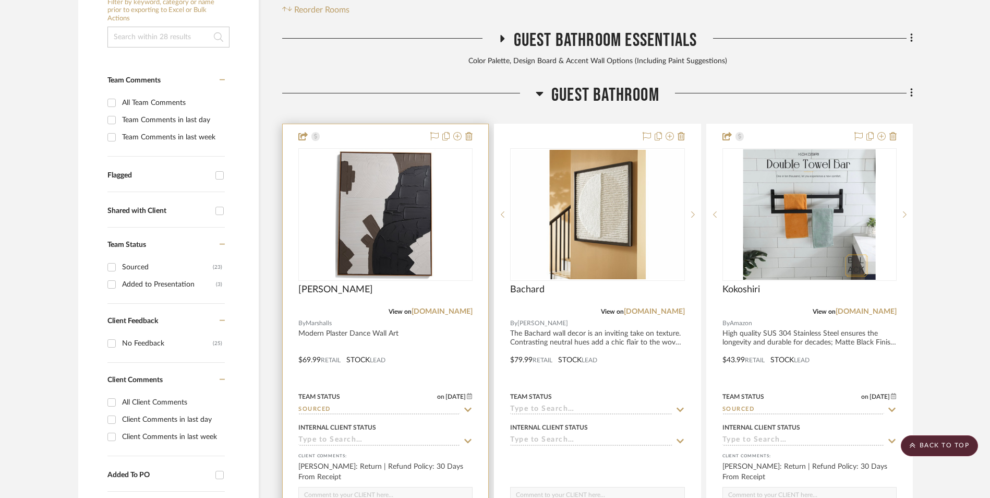
click at [378, 164] on img "0" at bounding box center [385, 214] width 100 height 130
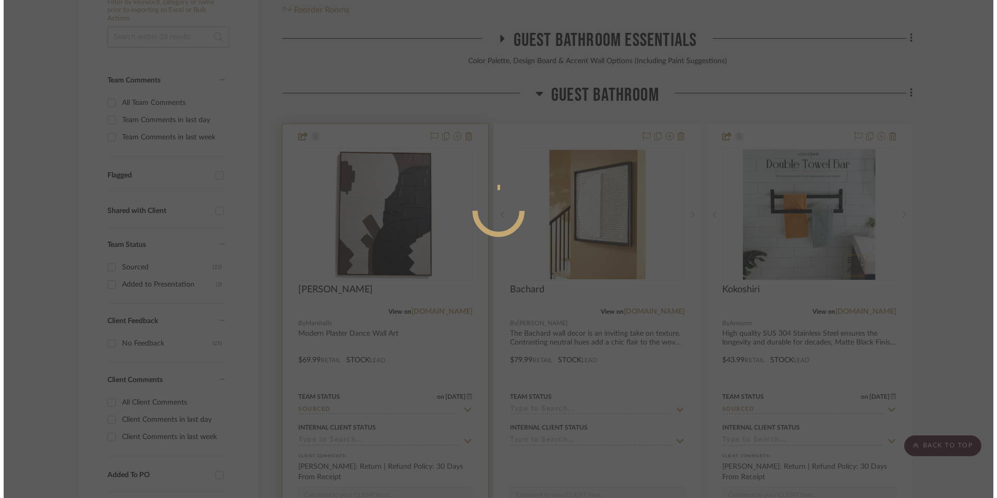
scroll to position [0, 0]
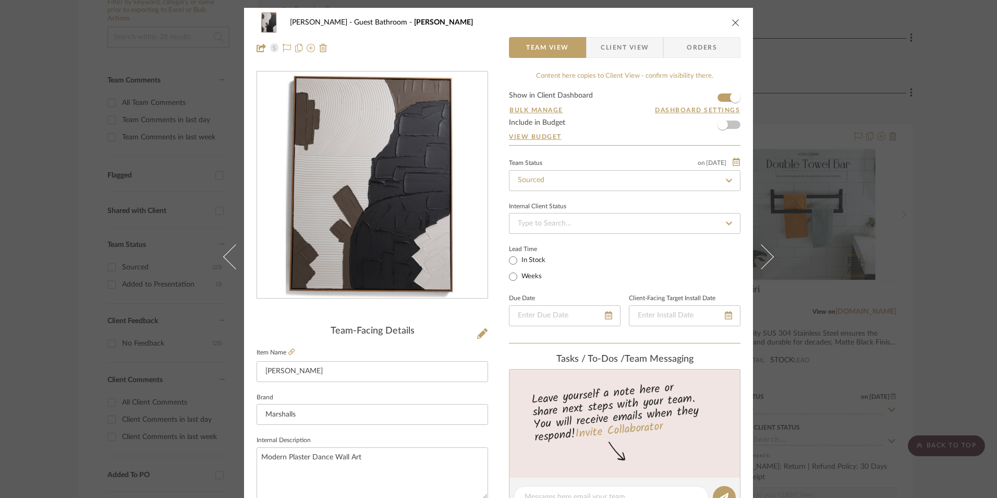
click at [591, 262] on div "Lead Time In Stock Weeks" at bounding box center [625, 262] width 232 height 41
click at [607, 55] on span "Client View" at bounding box center [625, 47] width 48 height 21
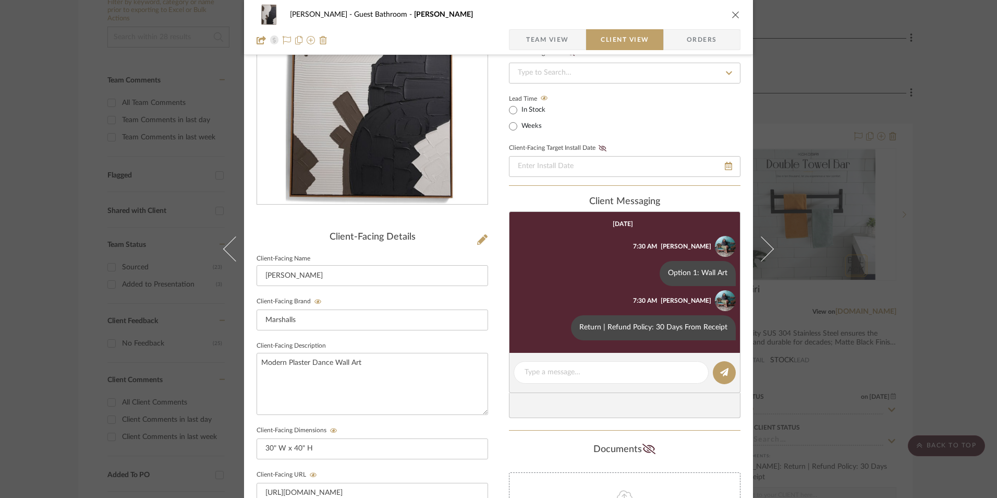
scroll to position [104, 0]
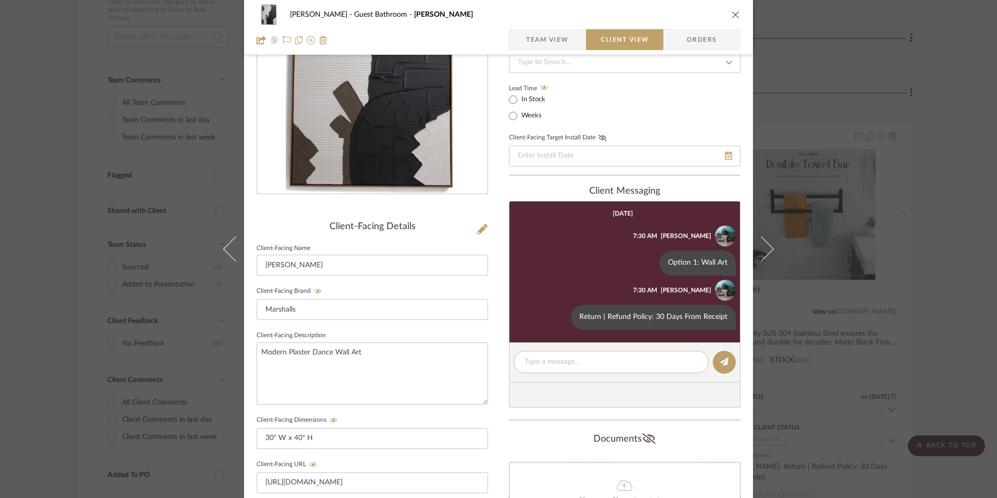
click at [578, 364] on textarea at bounding box center [611, 361] width 173 height 11
type textarea "Note: Free Shipping for orders over $89."
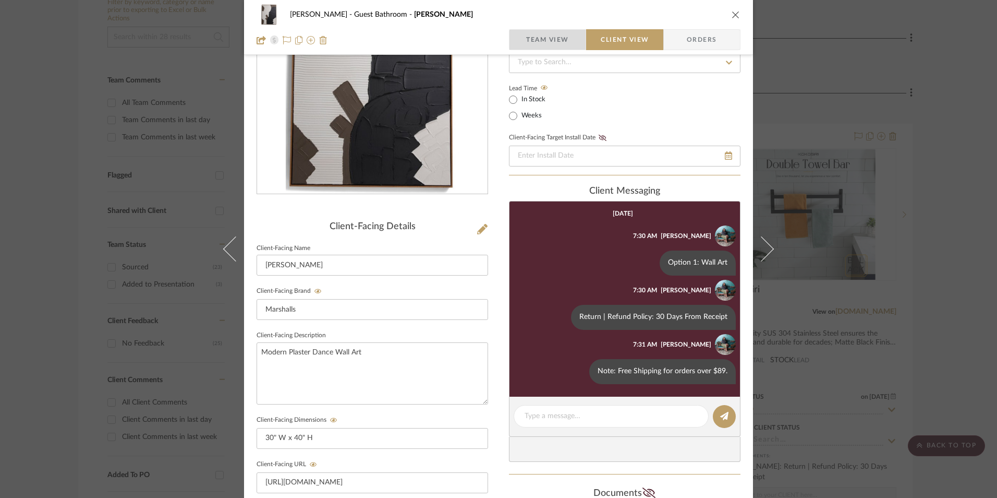
click at [556, 43] on span "Team View" at bounding box center [547, 39] width 43 height 21
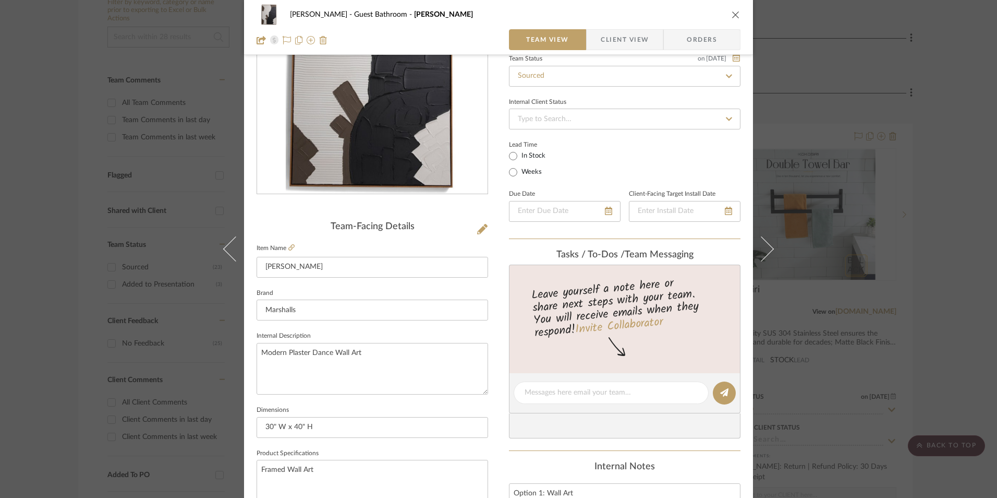
click at [732, 11] on icon "close" at bounding box center [736, 14] width 8 height 8
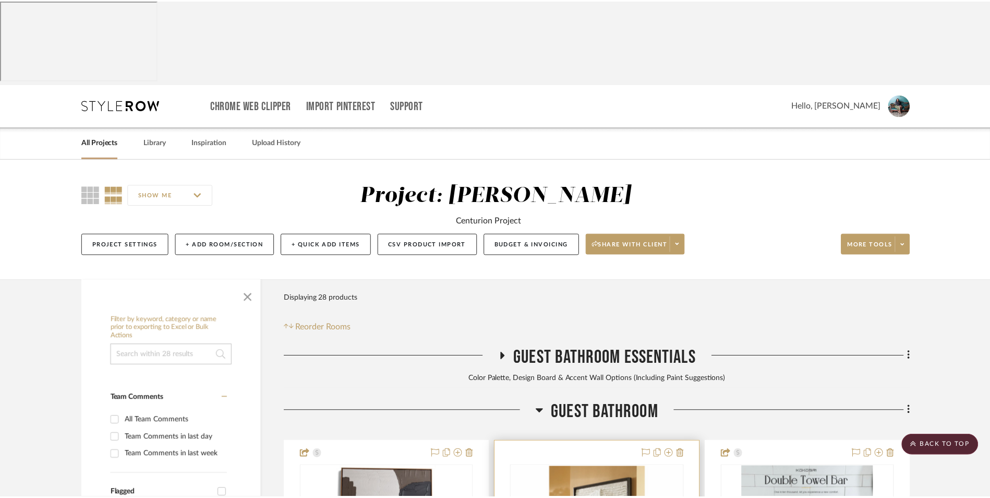
scroll to position [318, 0]
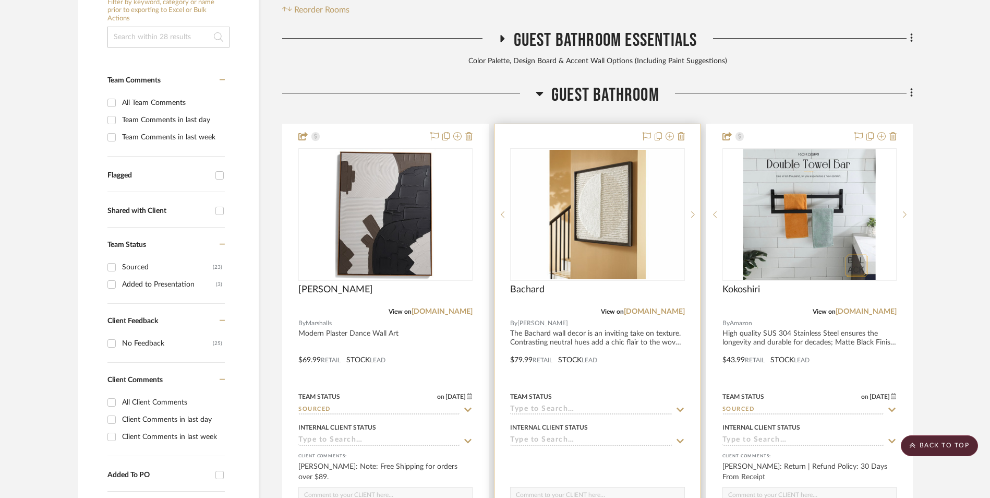
click at [554, 154] on img "0" at bounding box center [597, 214] width 172 height 129
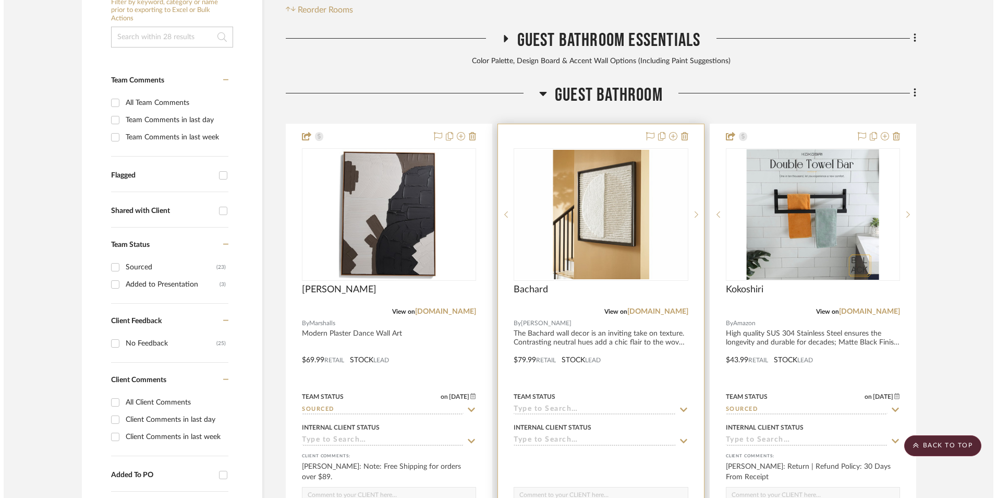
scroll to position [0, 0]
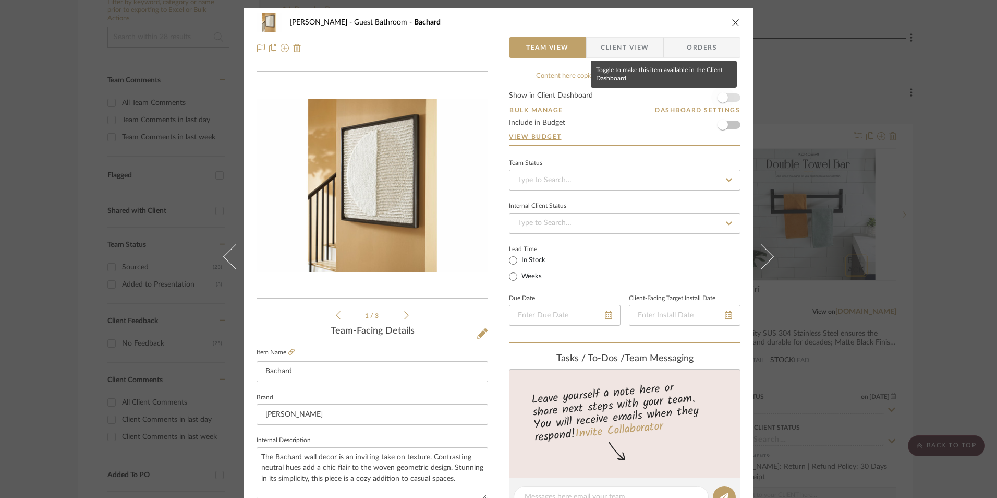
click at [725, 96] on span "button" at bounding box center [722, 97] width 23 height 23
click at [573, 228] on input at bounding box center [625, 223] width 232 height 21
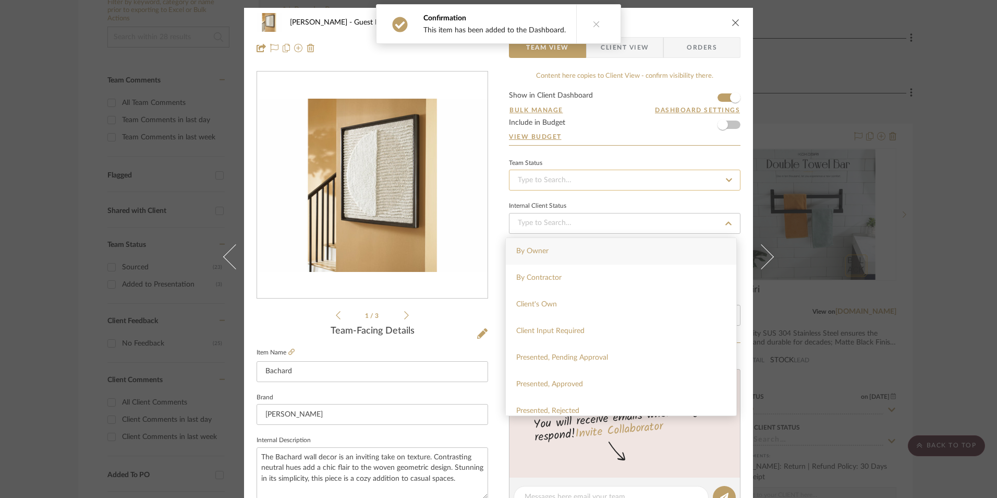
click at [577, 181] on input at bounding box center [625, 180] width 232 height 21
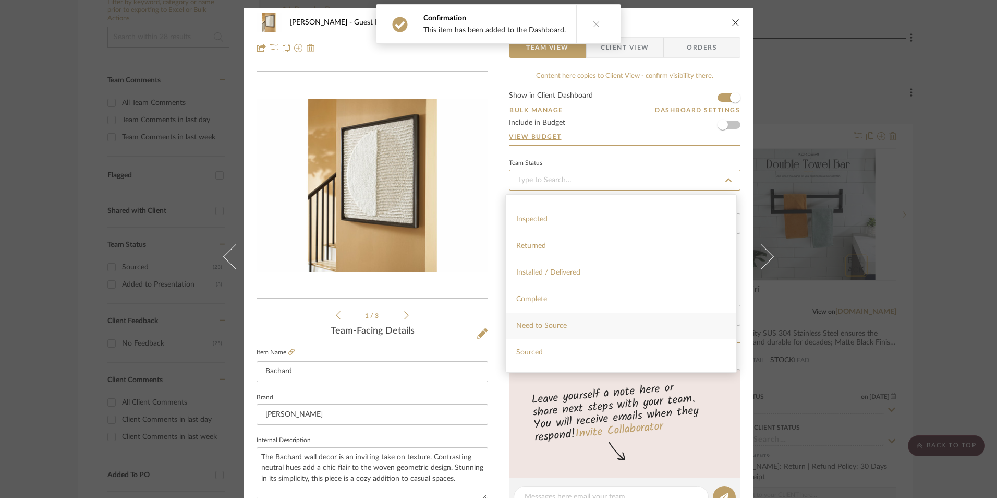
scroll to position [209, 0]
click at [549, 344] on div "Sourced" at bounding box center [621, 345] width 231 height 27
type input "[DATE]"
type input "Sourced"
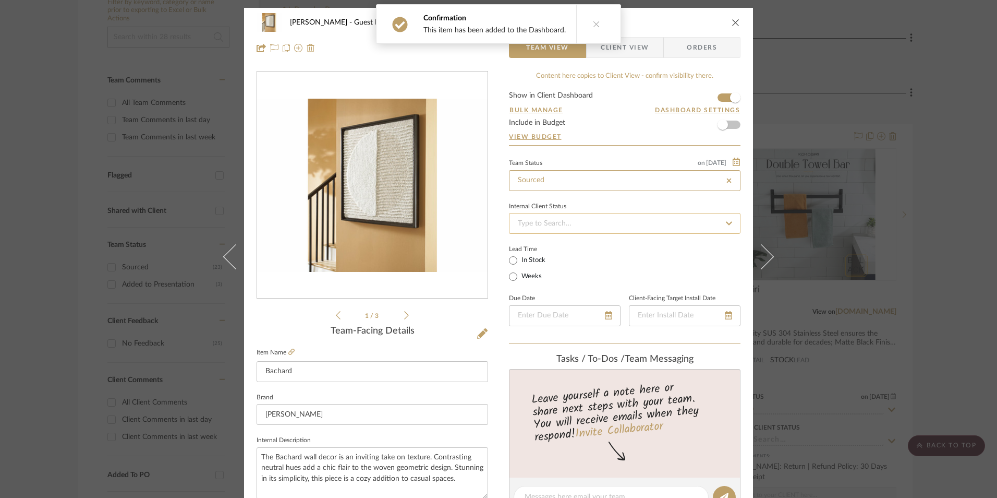
type input "[DATE]"
type input "Sourced"
click at [580, 218] on input at bounding box center [625, 223] width 232 height 21
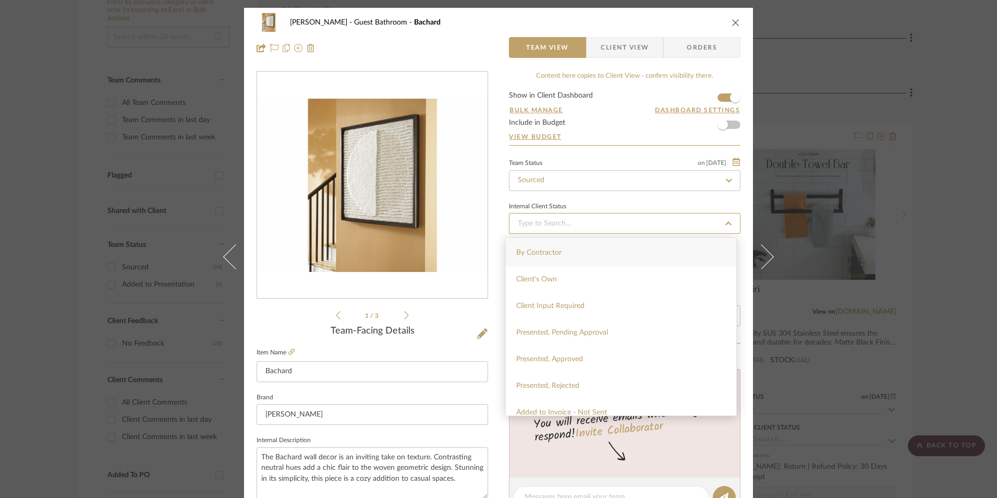
scroll to position [0, 0]
click at [561, 200] on div "Internal Client Status" at bounding box center [625, 216] width 232 height 35
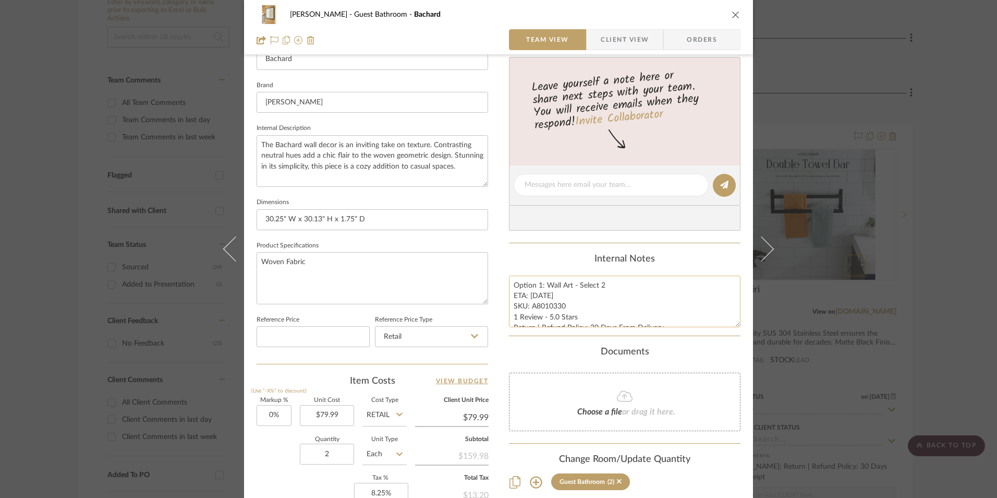
scroll to position [313, 0]
click at [548, 300] on textarea "Option 1: Wall Art - Select 2 ETA: 8.26.2025 SKU: A8010330 1 Review - 5.0 Stars…" at bounding box center [625, 300] width 232 height 52
drag, startPoint x: 562, startPoint y: 303, endPoint x: 528, endPoint y: 304, distance: 33.9
click at [528, 304] on textarea "Option 1: Wall Art - Select 2 ETA: 8.26.2025 SKU: A8010330 1 Review - 5.0 Stars…" at bounding box center [625, 300] width 232 height 52
click at [538, 281] on textarea "Option 1: Wall Art - Select 2 ETA: 8.26.2025 SKU: A8010330 1 Review - 5.0 Stars…" at bounding box center [625, 300] width 232 height 52
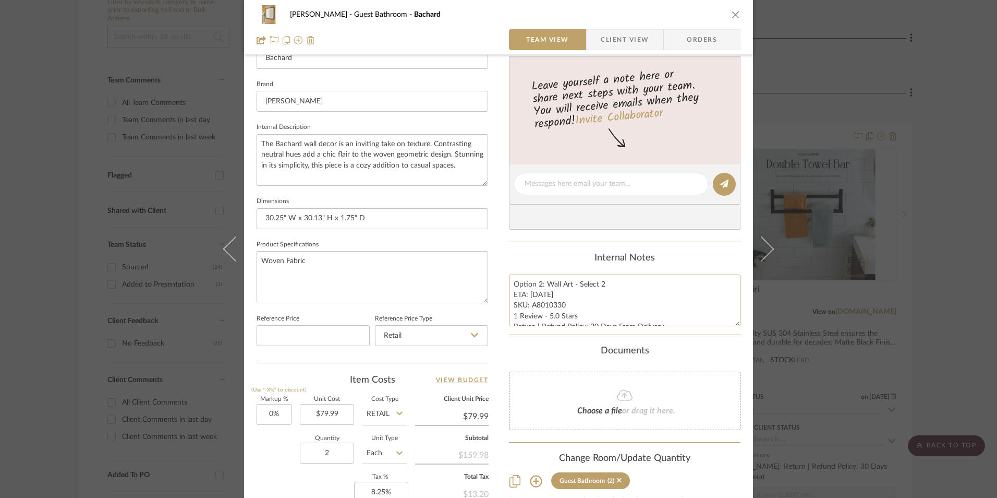
type textarea "Option 2: Wall Art - Select 2 ETA: 8.26.2025 SKU: A8010330 1 Review - 5.0 Stars…"
click at [542, 260] on div "Internal Notes" at bounding box center [625, 257] width 232 height 11
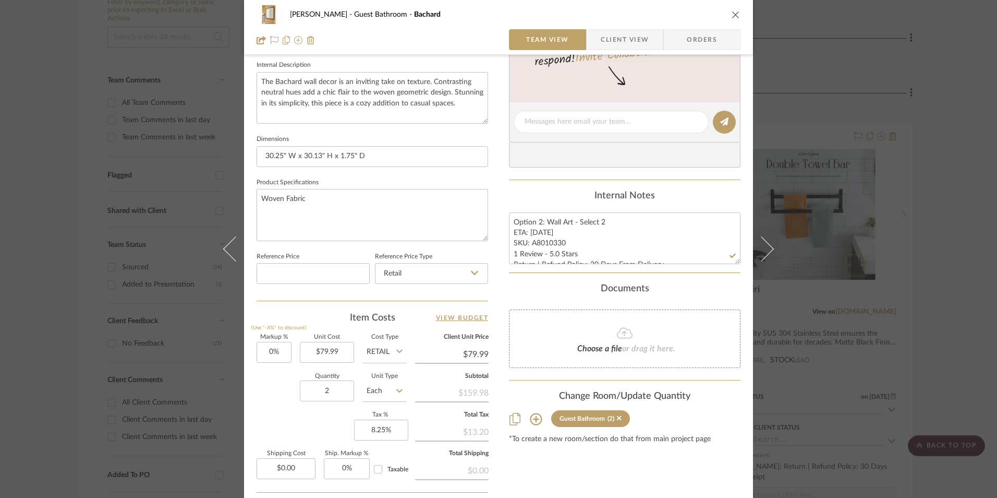
scroll to position [469, 0]
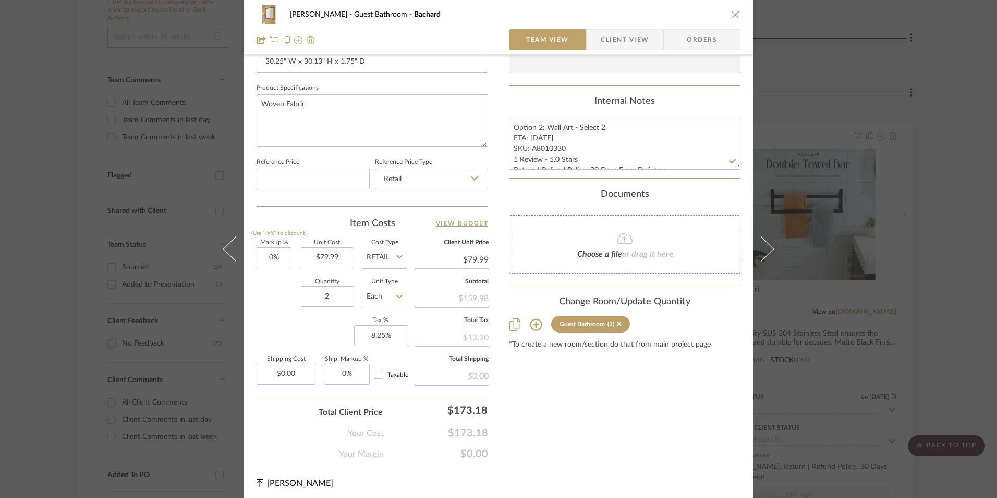
click at [692, 43] on span "Orders" at bounding box center [701, 39] width 53 height 21
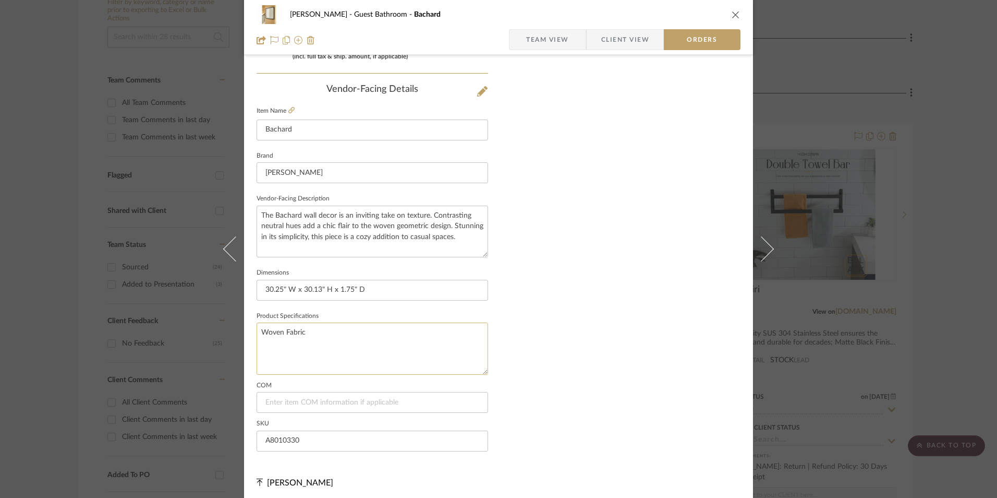
scroll to position [612, 0]
click at [541, 43] on span "Team View" at bounding box center [547, 39] width 43 height 21
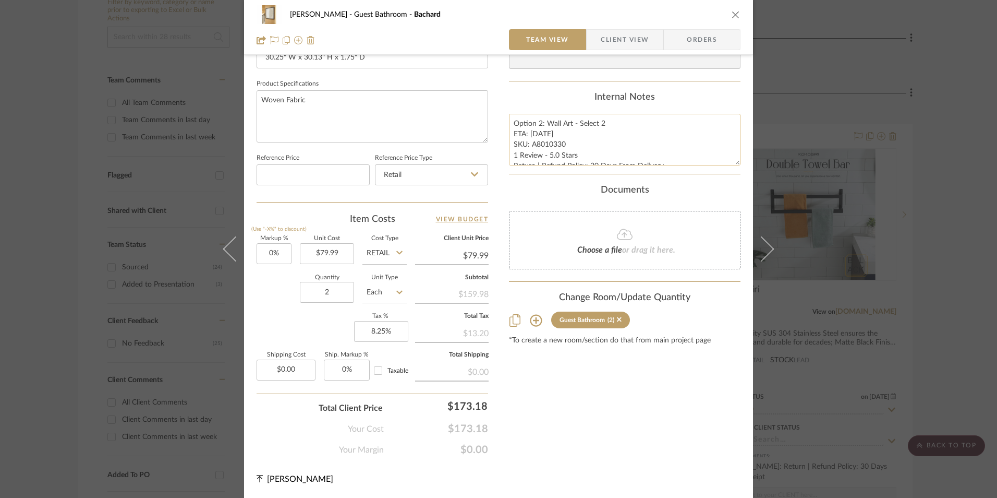
click at [537, 135] on textarea "Option 2: Wall Art - Select 2 ETA: 8.26.2025 SKU: A8010330 1 Review - 5.0 Stars…" at bounding box center [625, 140] width 232 height 52
drag, startPoint x: 512, startPoint y: 124, endPoint x: 634, endPoint y: 168, distance: 129.7
click at [668, 166] on summary-project-notes "Internal Notes Option 2: Wall Art - Select 2 ETA: 8.26.2025 SKU: A8010330 1 Rev…" at bounding box center [625, 133] width 232 height 82
click at [623, 44] on span "Client View" at bounding box center [625, 39] width 48 height 21
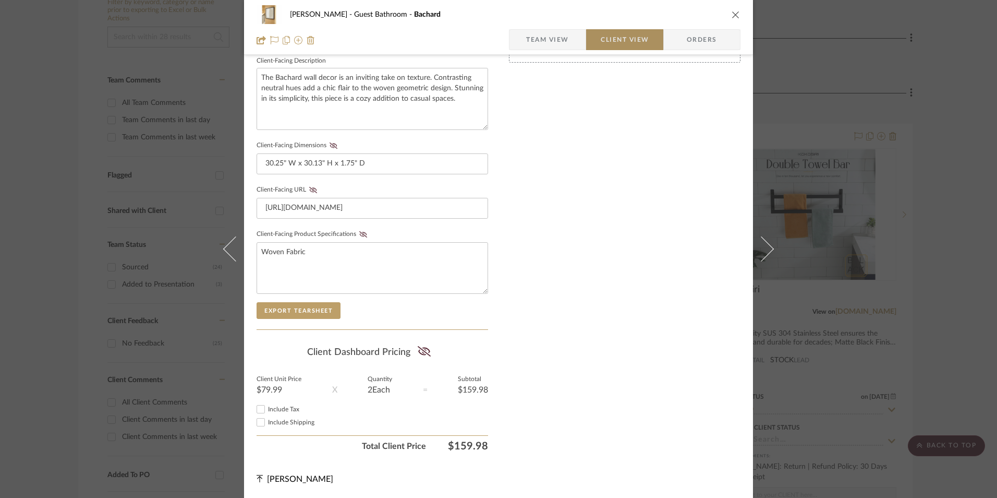
scroll to position [379, 0]
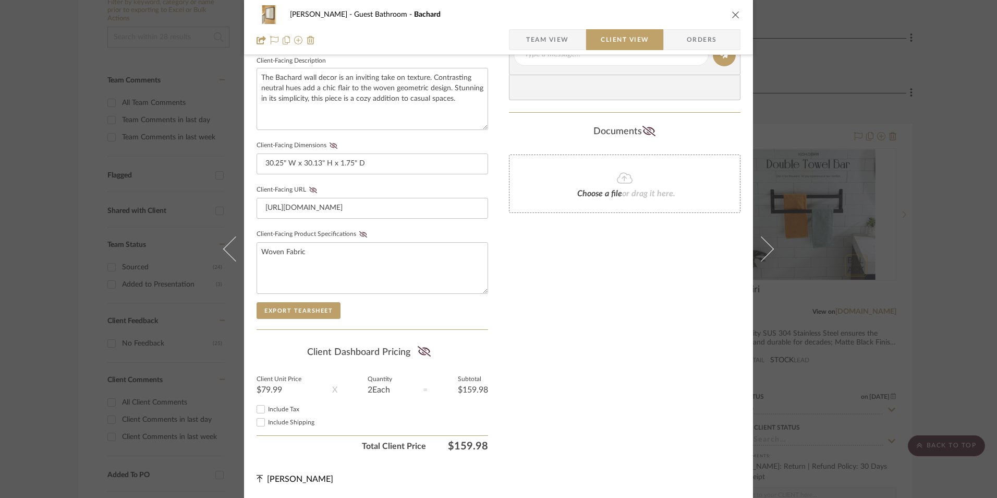
click at [261, 409] on input "Include Tax" at bounding box center [261, 409] width 13 height 13
checkbox input "true"
click at [419, 350] on icon at bounding box center [424, 351] width 13 height 10
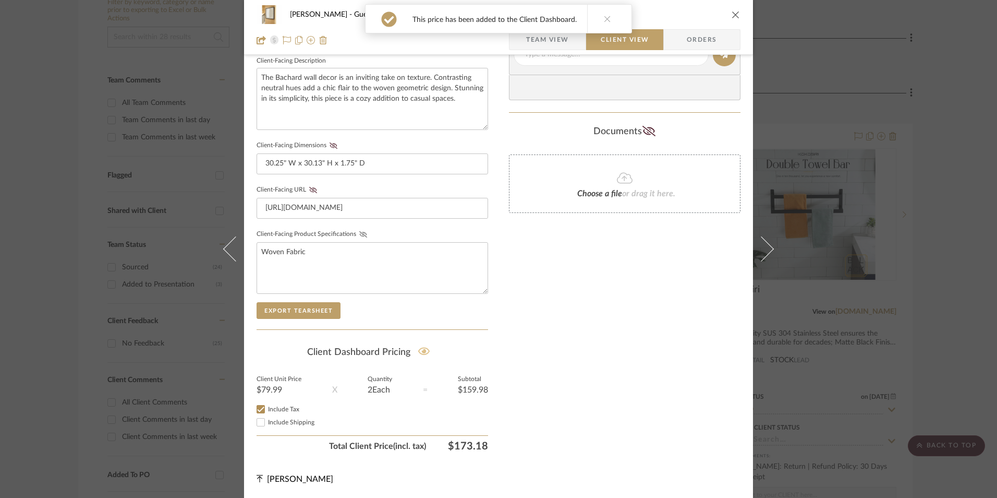
click at [359, 236] on icon at bounding box center [363, 234] width 8 height 6
click at [309, 189] on icon at bounding box center [313, 190] width 8 height 6
click at [330, 148] on icon at bounding box center [334, 145] width 8 height 6
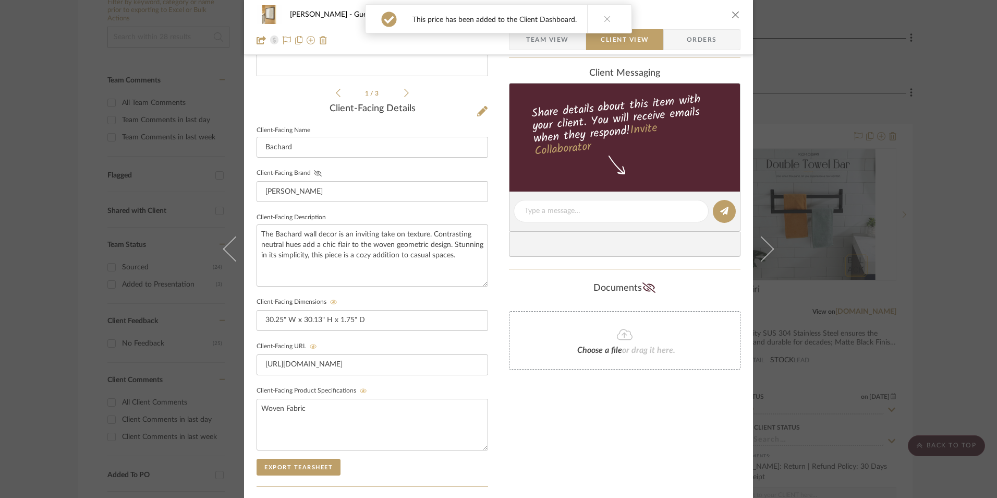
click at [314, 171] on icon at bounding box center [318, 173] width 8 height 6
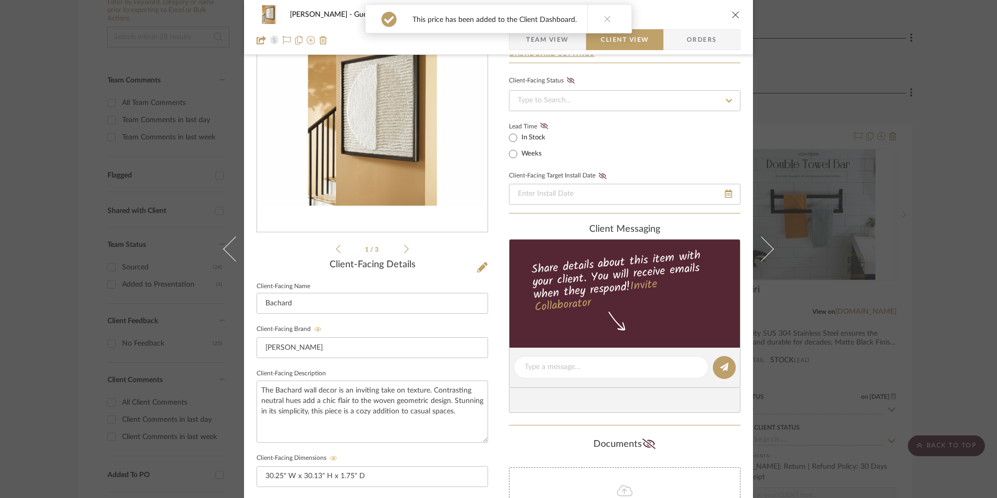
scroll to position [66, 0]
click at [541, 127] on icon at bounding box center [544, 126] width 8 height 6
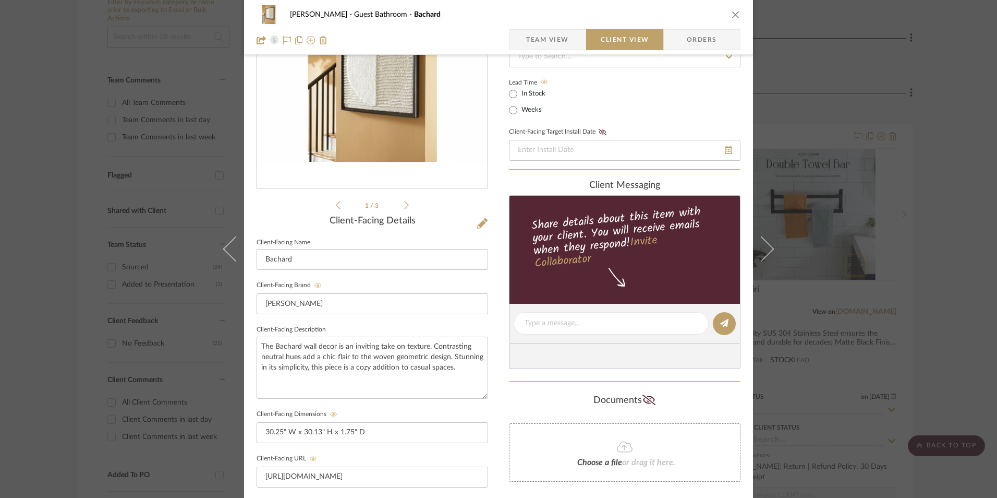
scroll to position [170, 0]
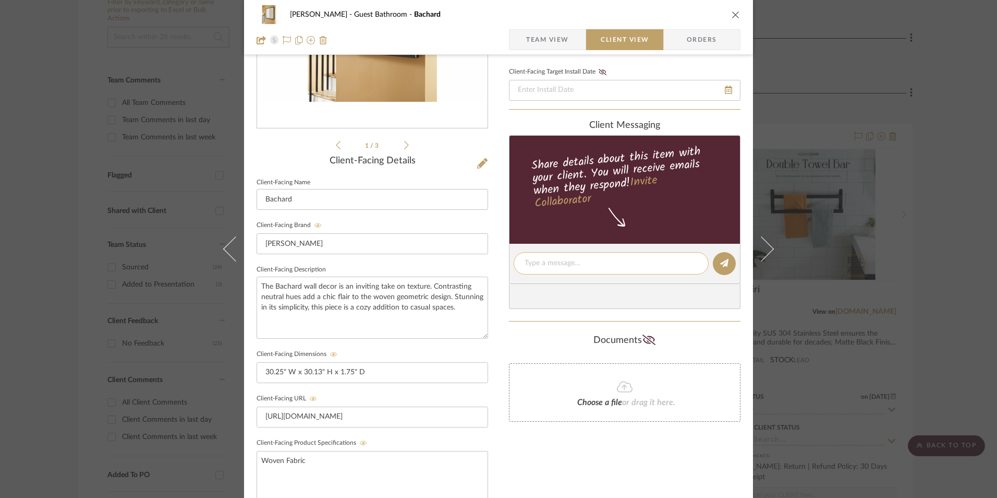
click at [565, 265] on textarea at bounding box center [611, 263] width 173 height 11
paste textarea "Option 2: Wall Art - Select 2 ETA: 8.26.2025 SKU: A8010330 1 Review - 5.0 Stars…"
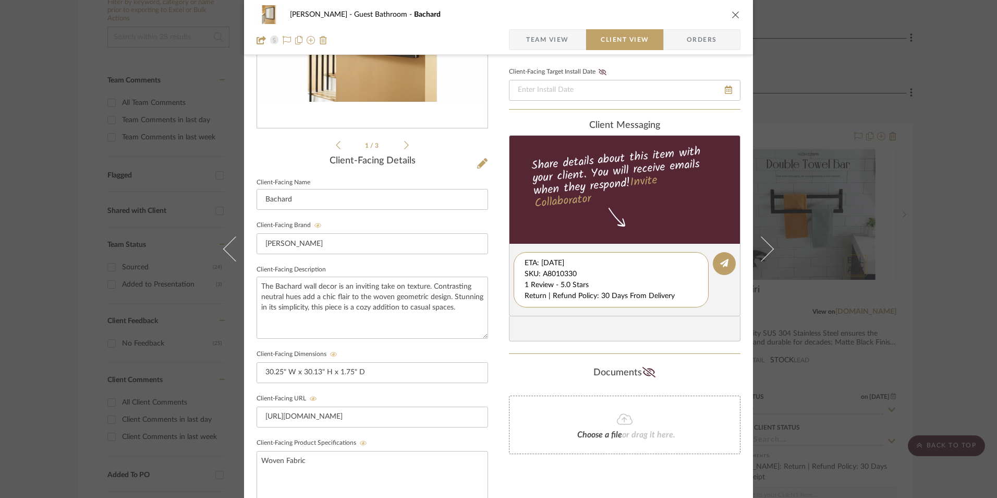
scroll to position [11, 0]
drag, startPoint x: 522, startPoint y: 262, endPoint x: 708, endPoint y: 306, distance: 191.8
click at [708, 306] on editor-of-message "Option 2: Wall Art - Select 2 ETA: 8.26.2025 SKU: A8010330 1 Review - 5.0 Stars…" at bounding box center [625, 280] width 232 height 72
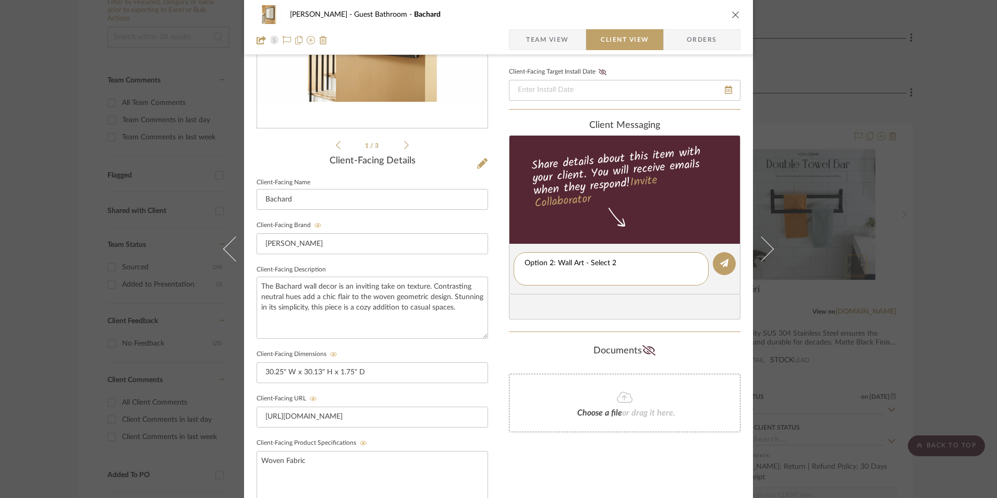
type textarea "Option 2: Wall Art - Select 2"
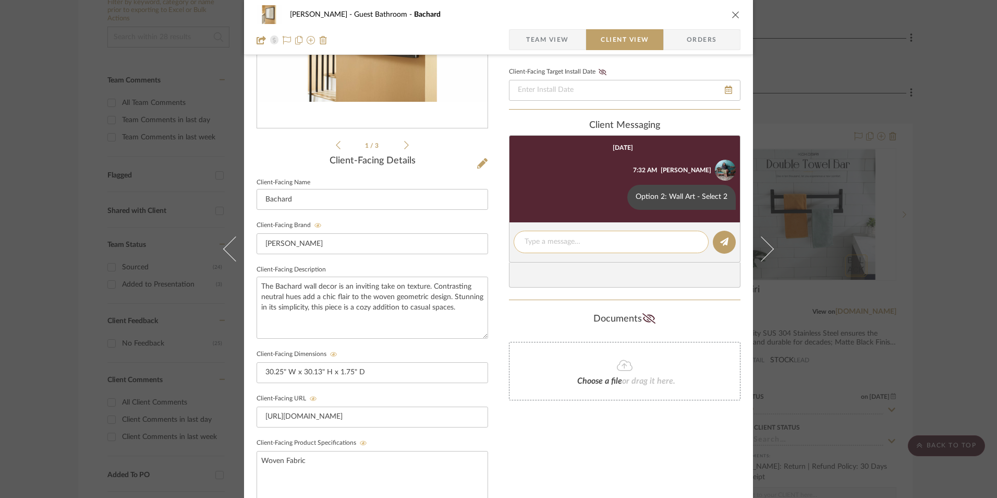
click at [561, 239] on textarea at bounding box center [611, 241] width 173 height 11
paste textarea "ETA: 8.26.2025 SKU: A8010330 1 Review - 5.0 Stars Return | Refund Policy: 30 Da…"
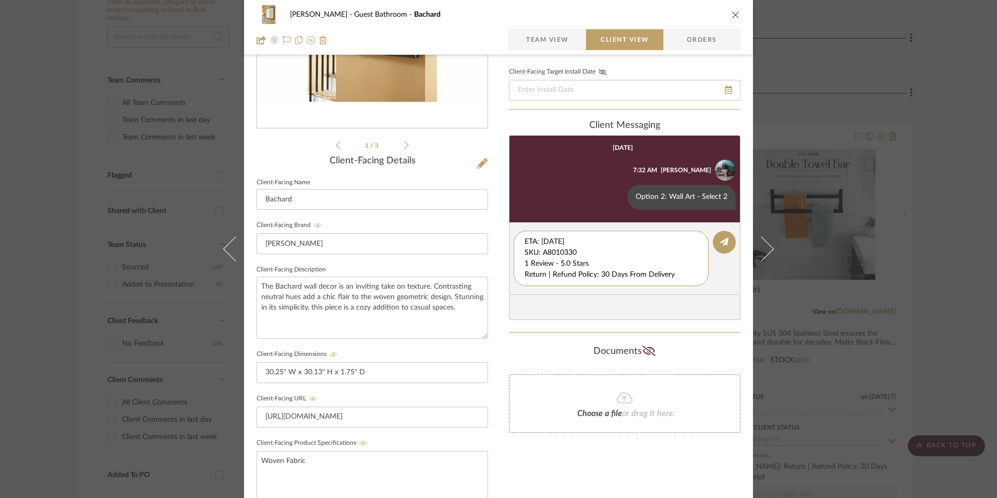
drag, startPoint x: 587, startPoint y: 246, endPoint x: 509, endPoint y: 222, distance: 82.0
click at [509, 222] on div "client Messaging Today Danyela M. Alexander 7:32 AM Option 2: Wall Art - Select…" at bounding box center [625, 220] width 232 height 200
drag, startPoint x: 523, startPoint y: 254, endPoint x: 495, endPoint y: 246, distance: 28.9
click at [490, 248] on div "Erica Drisdale Guest Bathroom Bachard Team View Client View Orders 1 / 3 Client…" at bounding box center [498, 272] width 509 height 868
click at [525, 263] on textarea "1 Review - 5.0 Stars Return | Refund Policy: 30 Days From Delivery" at bounding box center [611, 258] width 173 height 44
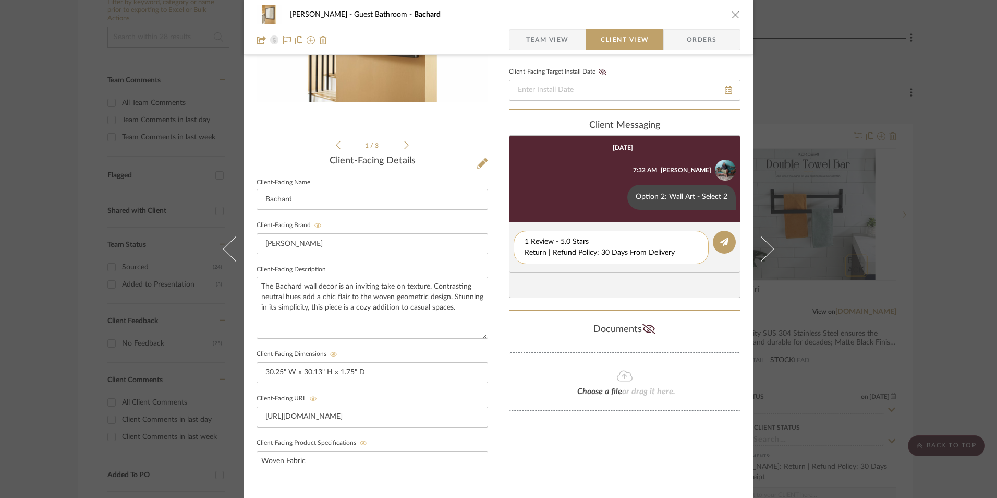
drag, startPoint x: 668, startPoint y: 252, endPoint x: 520, endPoint y: 251, distance: 148.1
click at [520, 251] on div "1 Review - 5.0 Stars Return | Refund Policy: 30 Days From Delivery" at bounding box center [611, 247] width 195 height 33
type textarea "1 Review - 5.0 Stars"
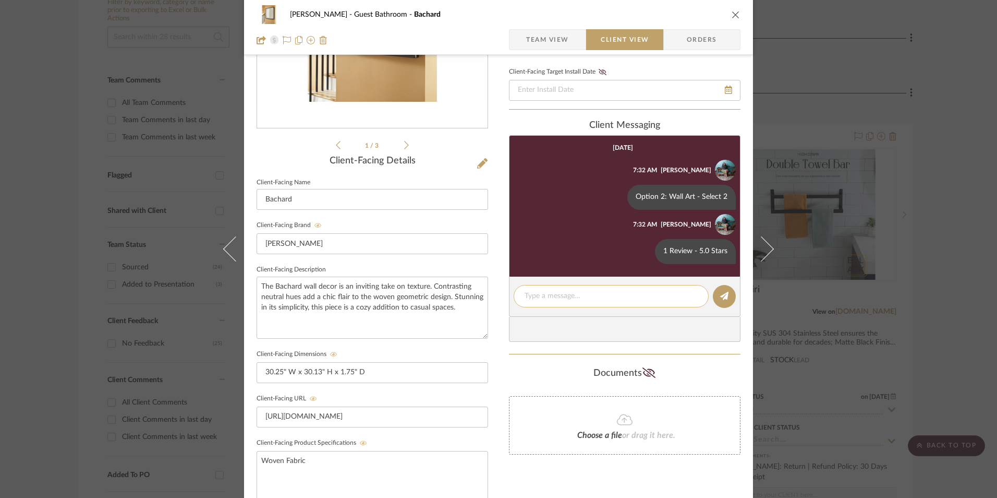
click at [536, 299] on textarea at bounding box center [611, 295] width 173 height 11
paste textarea "Return | Refund Policy: 30 Days From Delivery"
type textarea "Return | Refund Policy: 30 Days From Delivery"
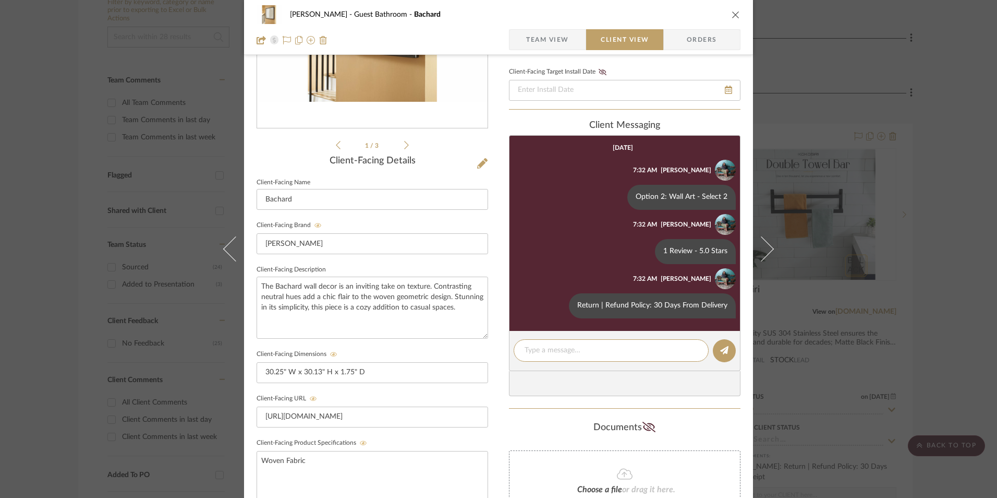
click at [733, 17] on icon "close" at bounding box center [736, 14] width 8 height 8
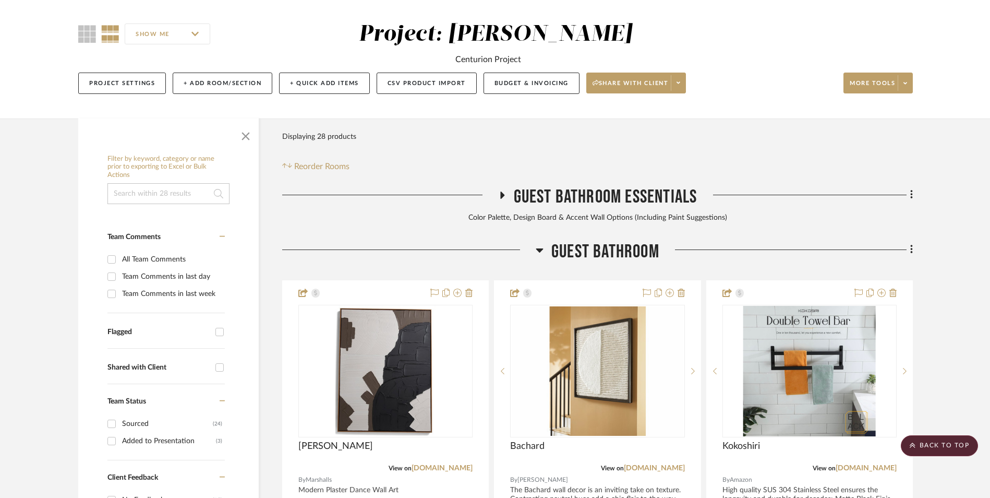
scroll to position [109, 0]
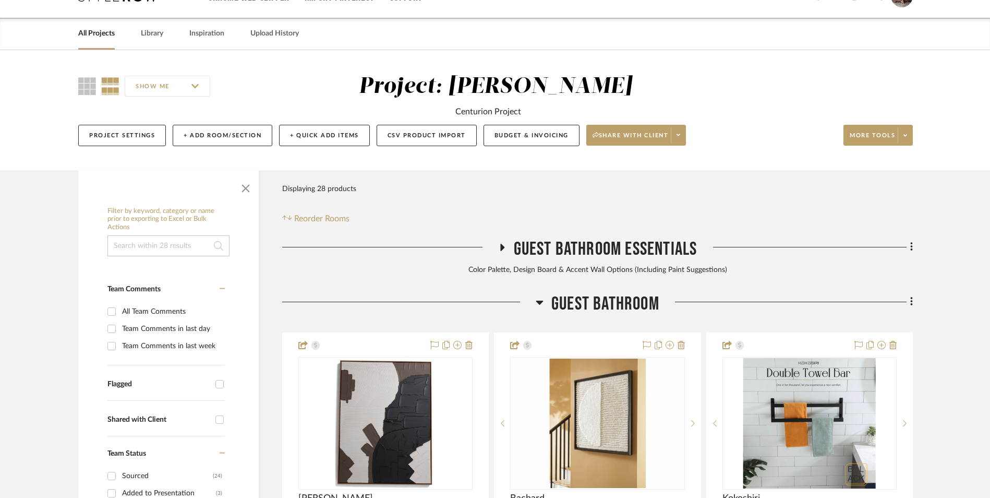
click at [502, 243] on icon at bounding box center [501, 247] width 13 height 8
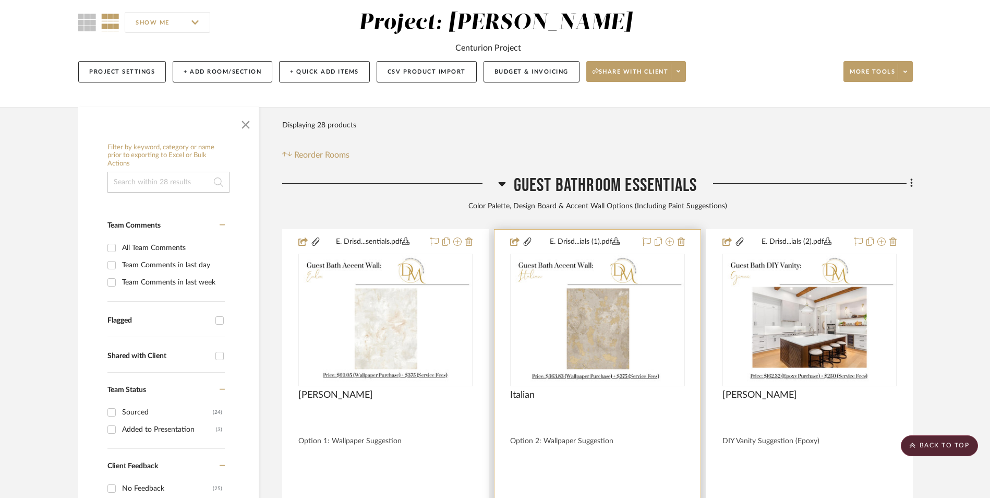
scroll to position [161, 0]
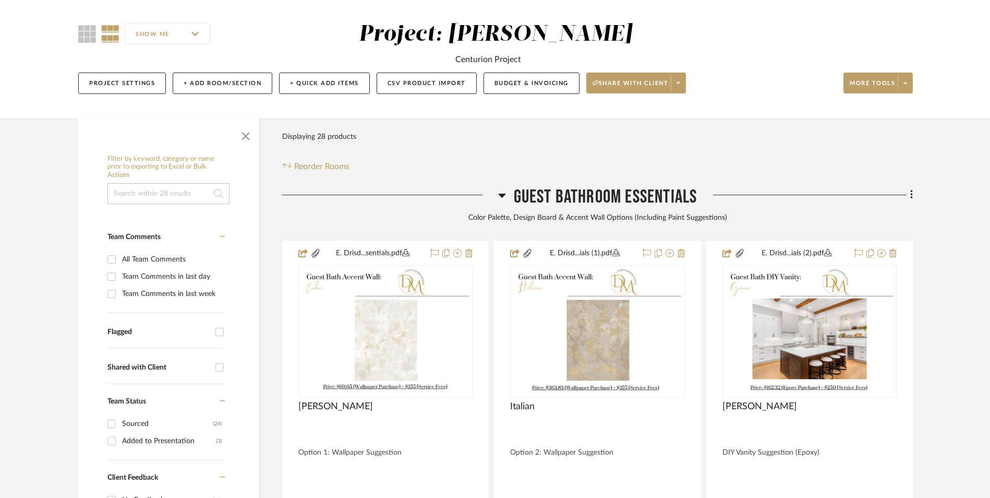
click at [501, 193] on icon at bounding box center [501, 195] width 7 height 4
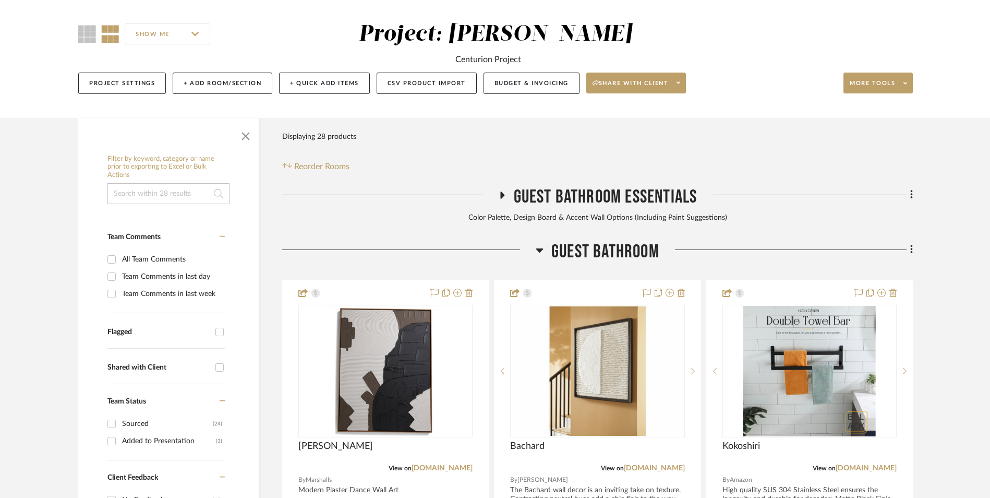
scroll to position [0, 0]
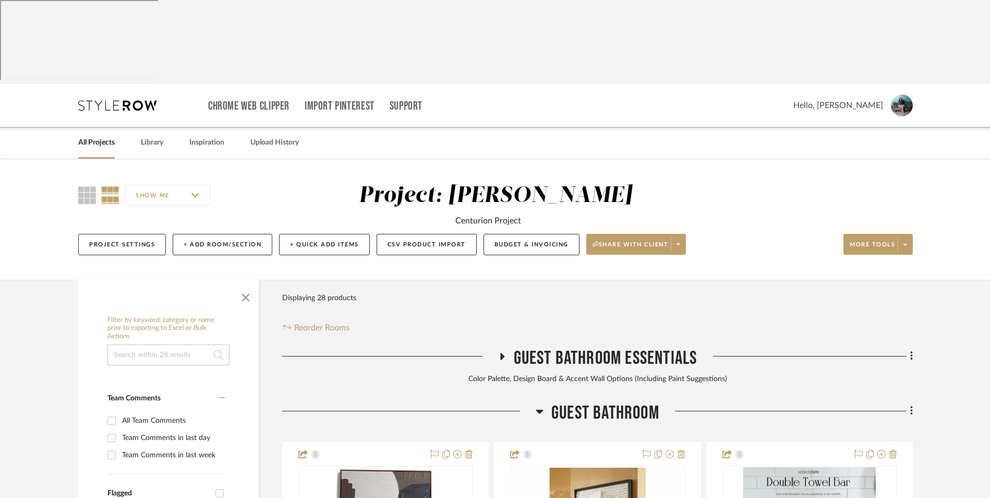
click at [106, 136] on link "All Projects" at bounding box center [96, 143] width 37 height 14
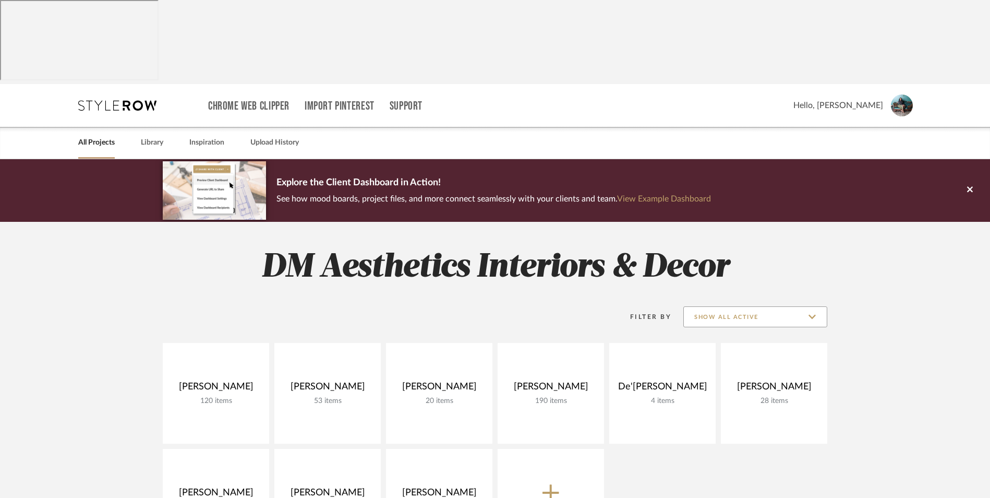
click at [755, 306] on input "Show All Active" at bounding box center [755, 316] width 144 height 21
click at [725, 309] on span "Archived" at bounding box center [757, 309] width 124 height 9
type input "Archived"
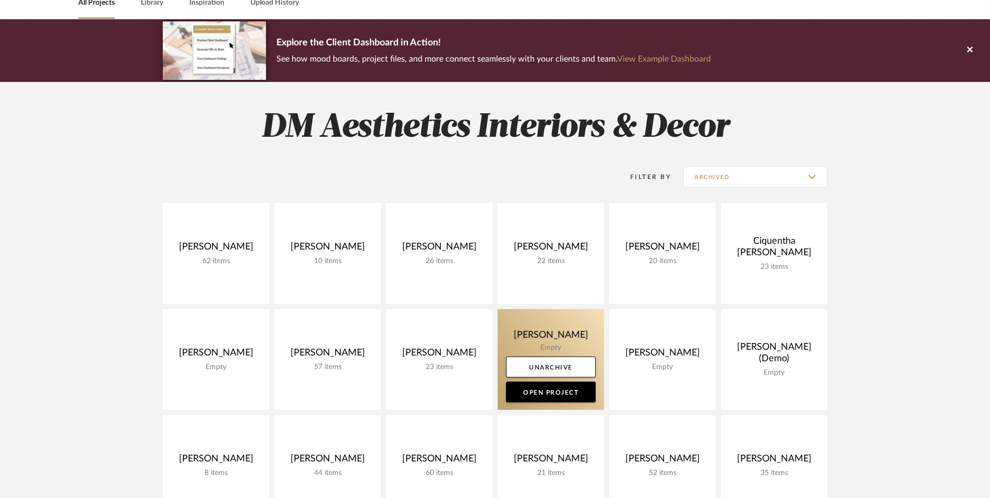
scroll to position [156, 0]
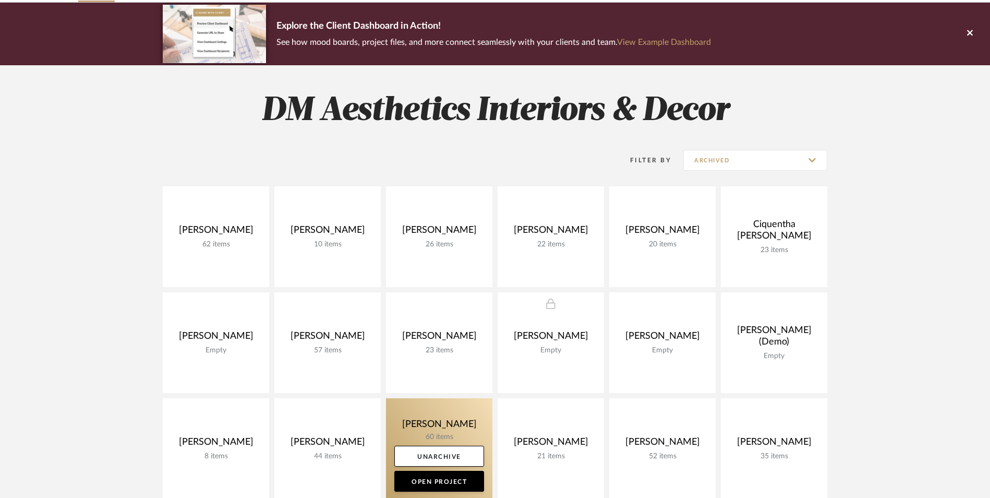
click at [440, 398] on link at bounding box center [439, 448] width 106 height 101
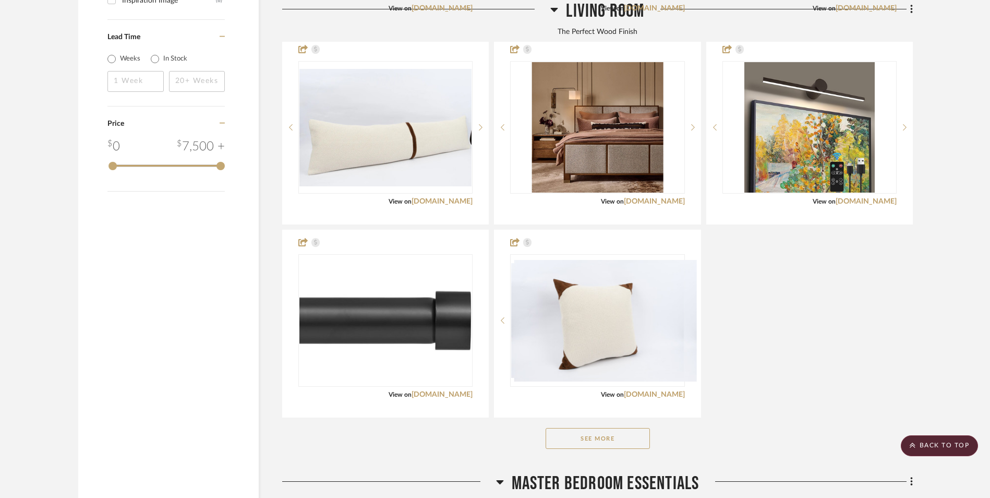
scroll to position [1930, 0]
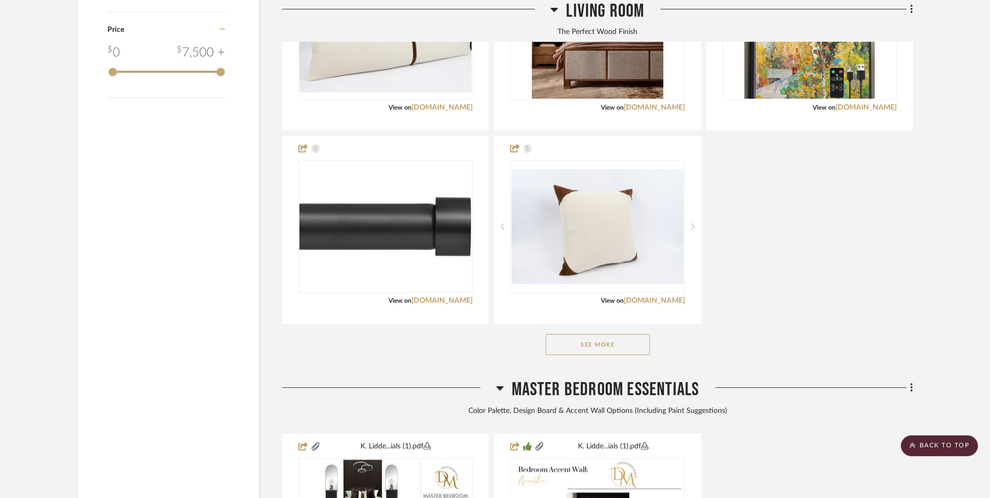
click at [609, 334] on button "See More" at bounding box center [598, 344] width 104 height 21
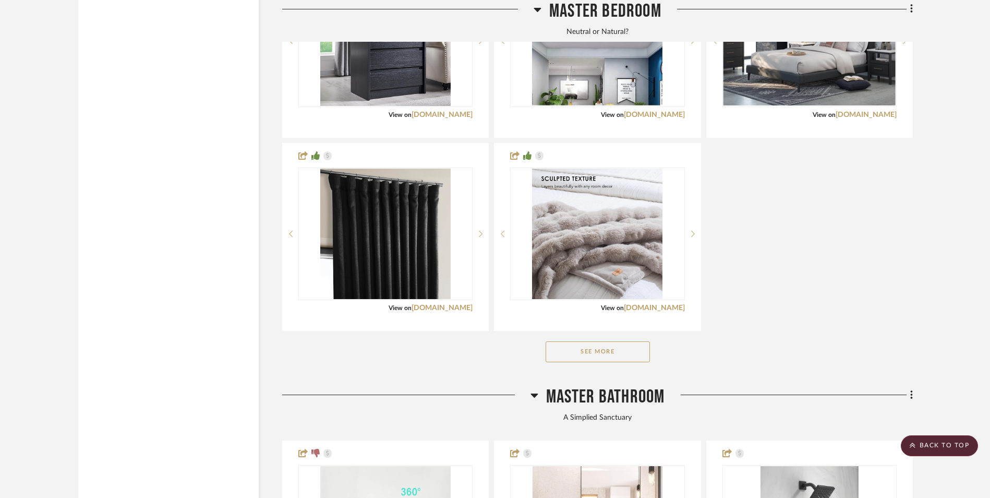
scroll to position [3442, 0]
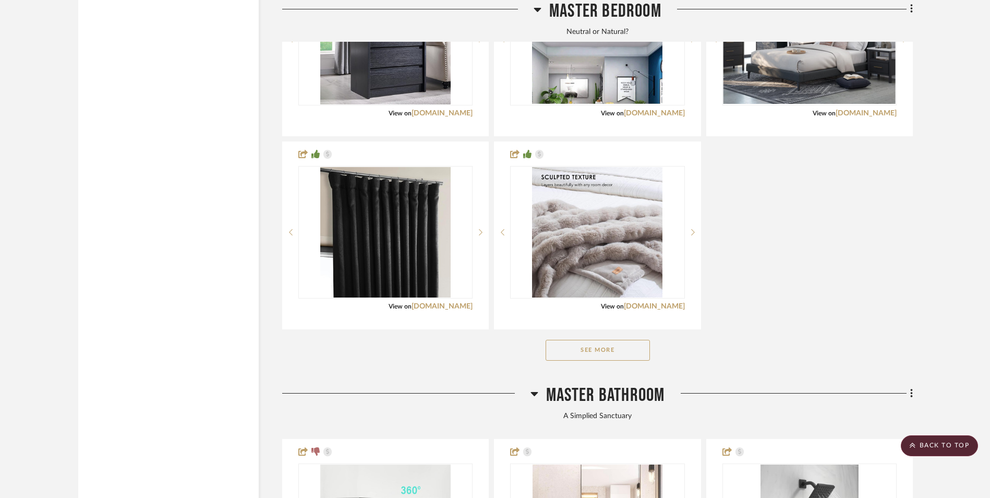
click at [624, 340] on button "See More" at bounding box center [598, 350] width 104 height 21
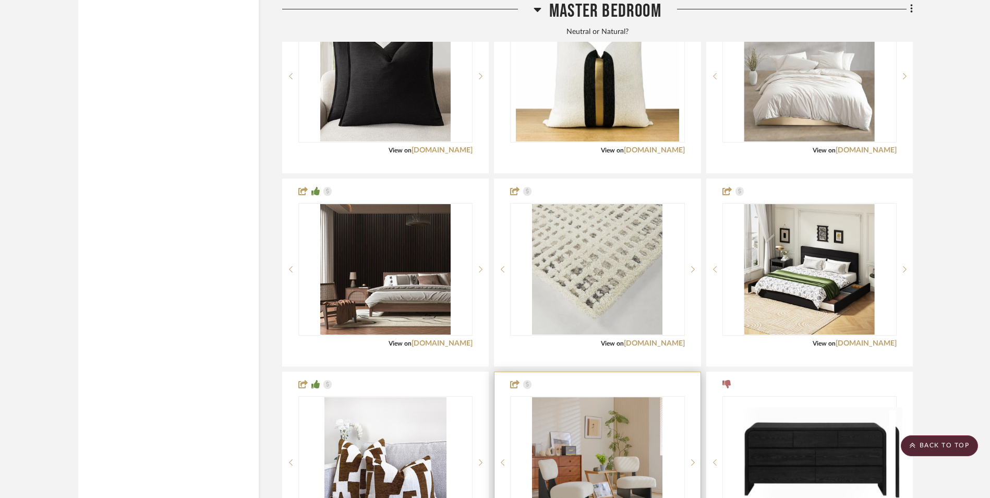
scroll to position [3807, 0]
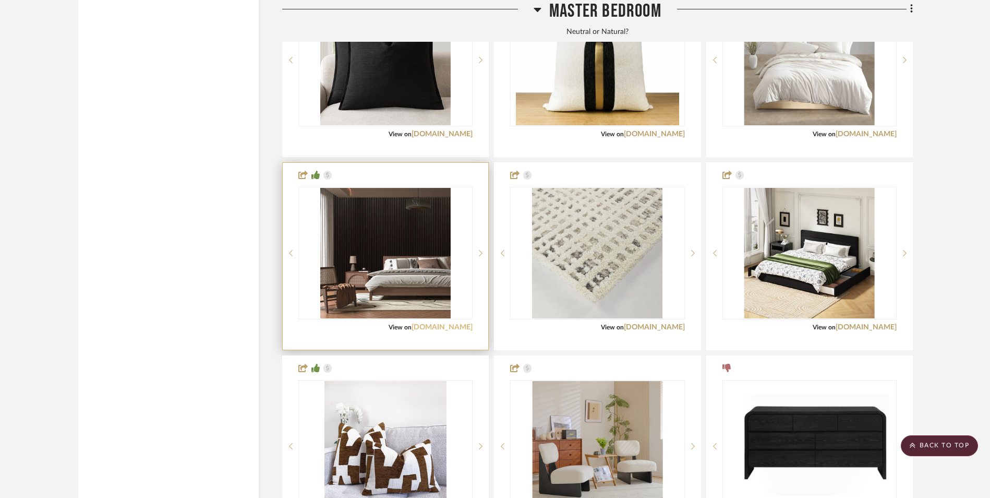
click at [454, 323] on link "[DOMAIN_NAME]" at bounding box center [441, 326] width 61 height 7
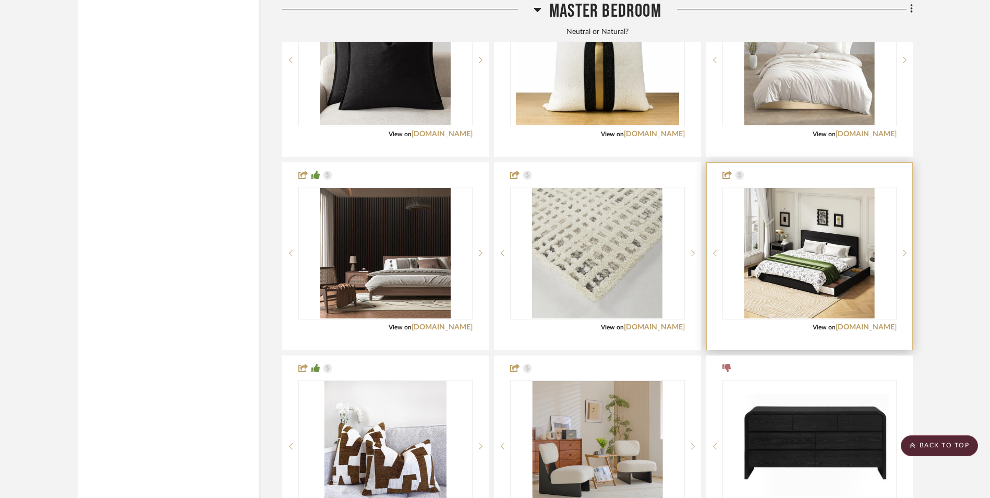
drag, startPoint x: 939, startPoint y: 444, endPoint x: 837, endPoint y: 413, distance: 106.8
click at [939, 444] on scroll-to-top-button "BACK TO TOP" at bounding box center [939, 445] width 77 height 21
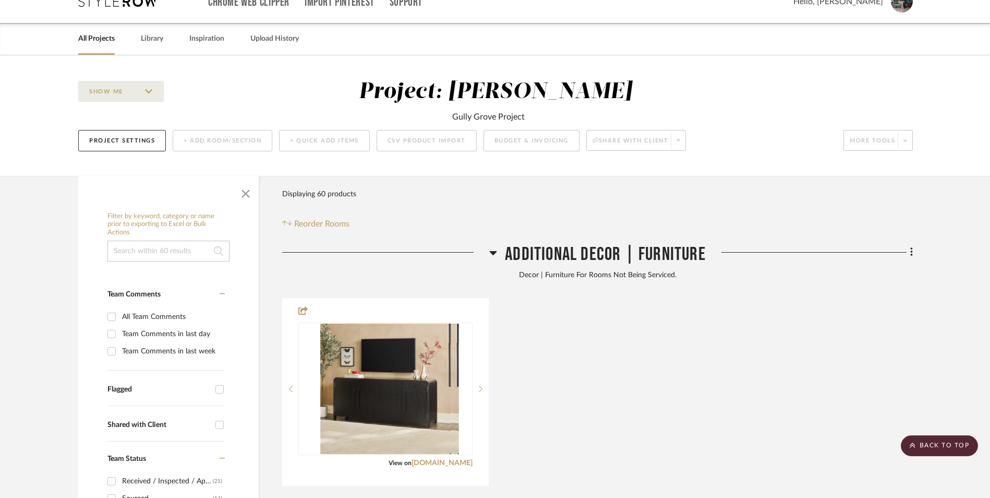
scroll to position [0, 0]
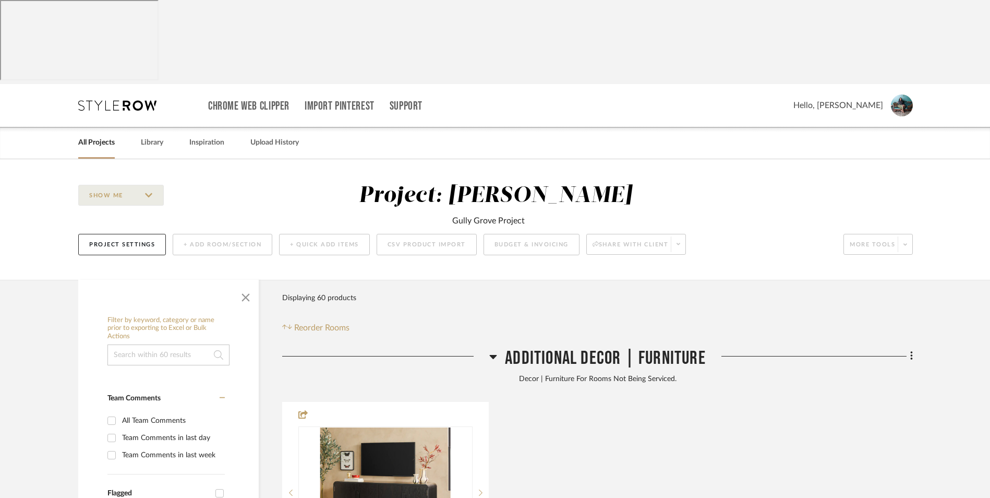
click at [101, 136] on link "All Projects" at bounding box center [96, 143] width 37 height 14
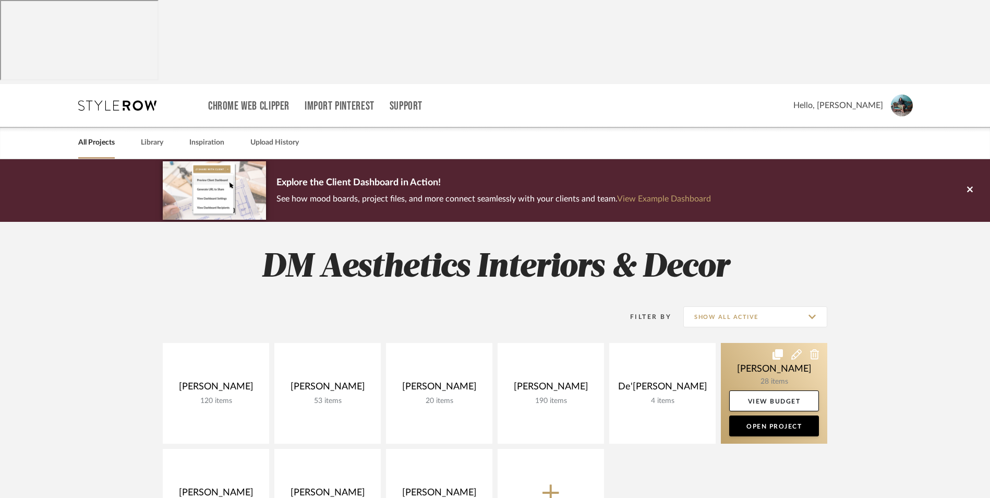
click at [772, 343] on link at bounding box center [774, 393] width 106 height 101
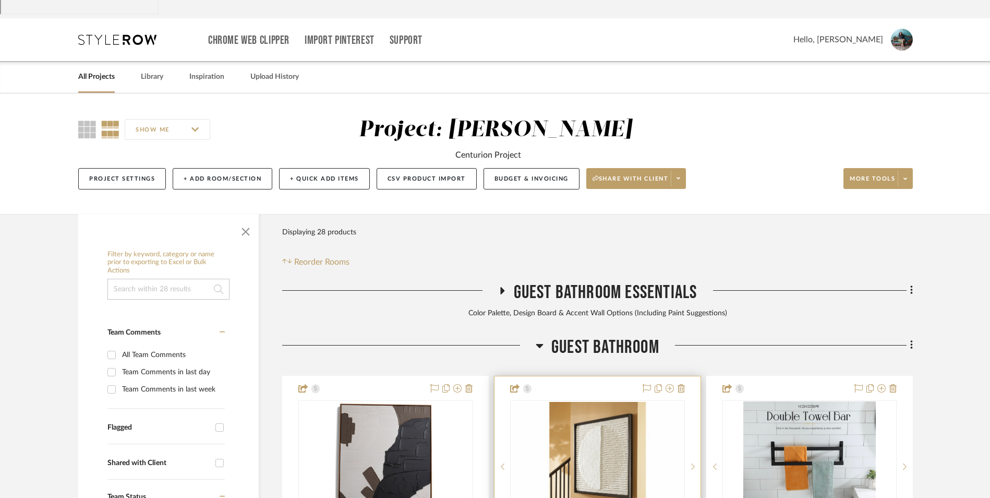
scroll to position [209, 0]
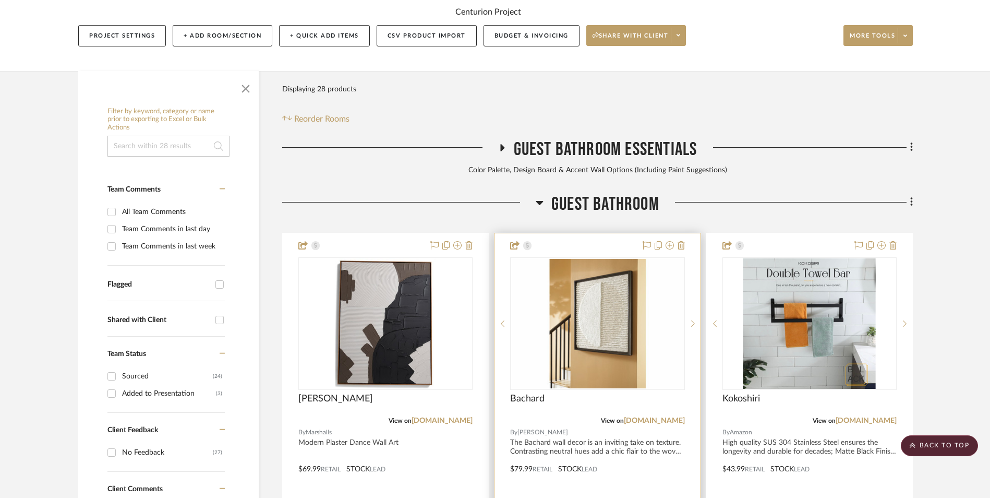
click at [610, 270] on img "0" at bounding box center [597, 323] width 172 height 129
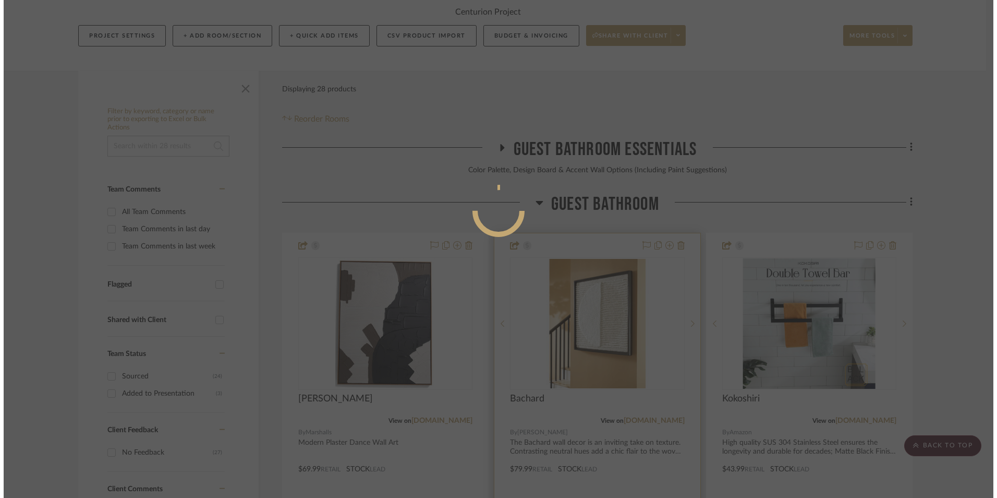
scroll to position [0, 0]
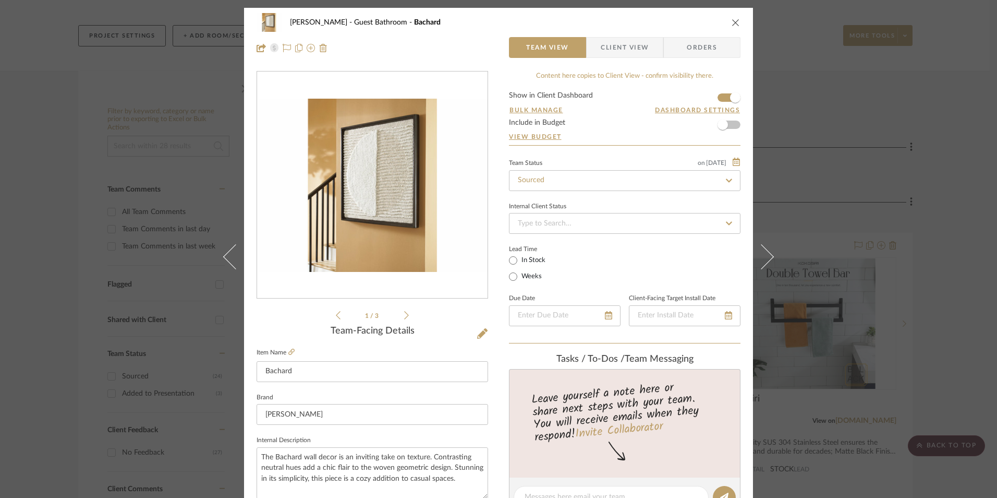
click at [405, 316] on icon at bounding box center [406, 314] width 5 height 9
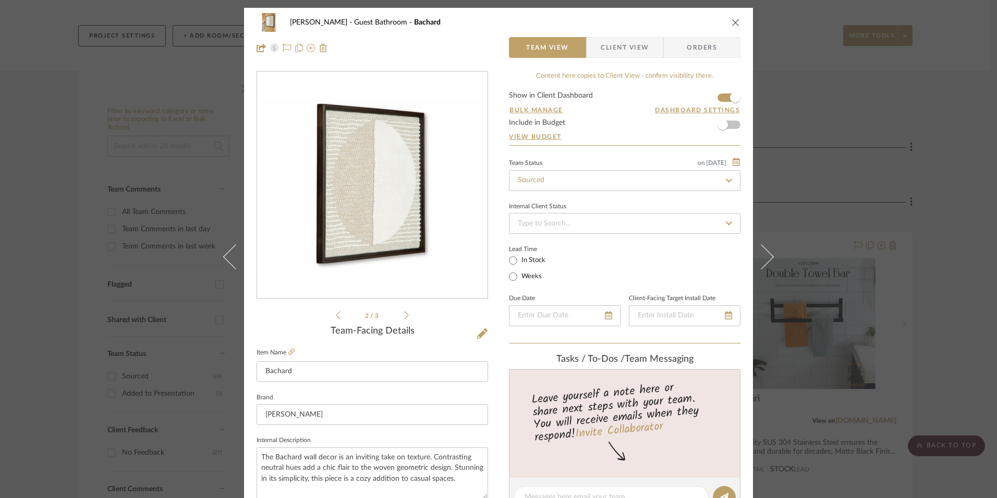
click at [963, 154] on div "Erica Drisdale Guest Bathroom Bachard Team View Client View Orders 2 / 3 Team-F…" at bounding box center [498, 249] width 997 height 498
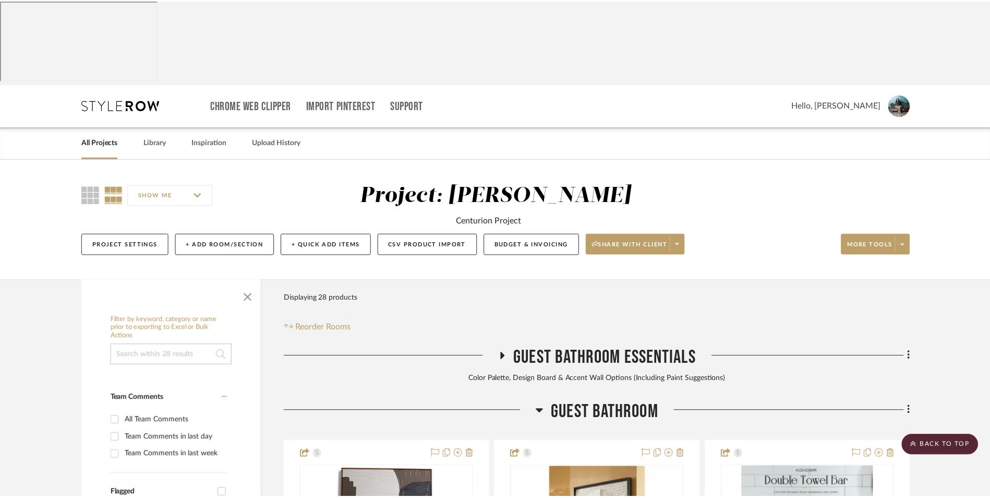
scroll to position [209, 0]
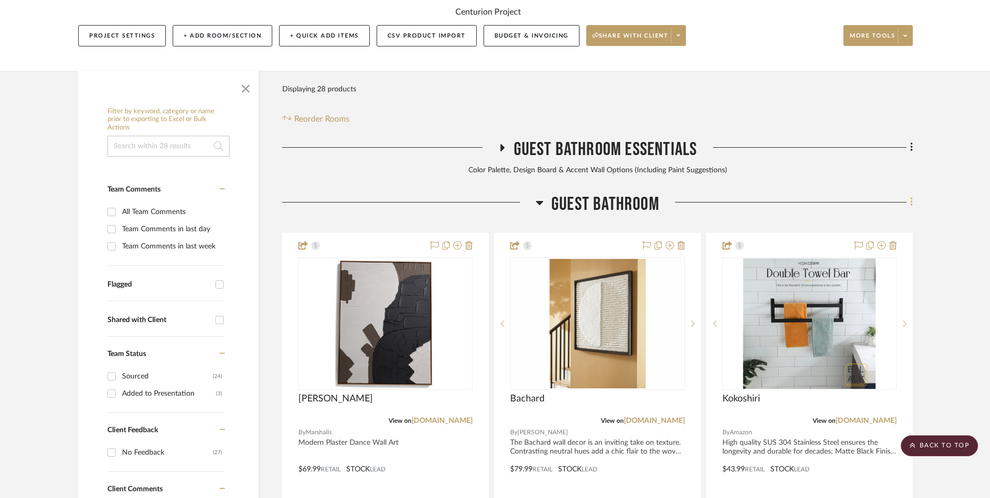
click at [911, 198] on icon at bounding box center [911, 202] width 2 height 9
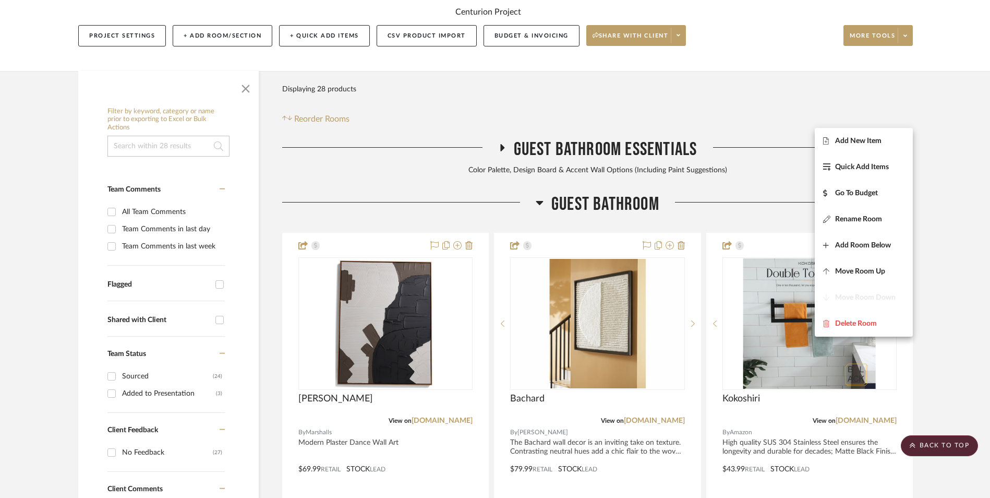
click at [885, 138] on span "Add New Item" at bounding box center [863, 140] width 81 height 9
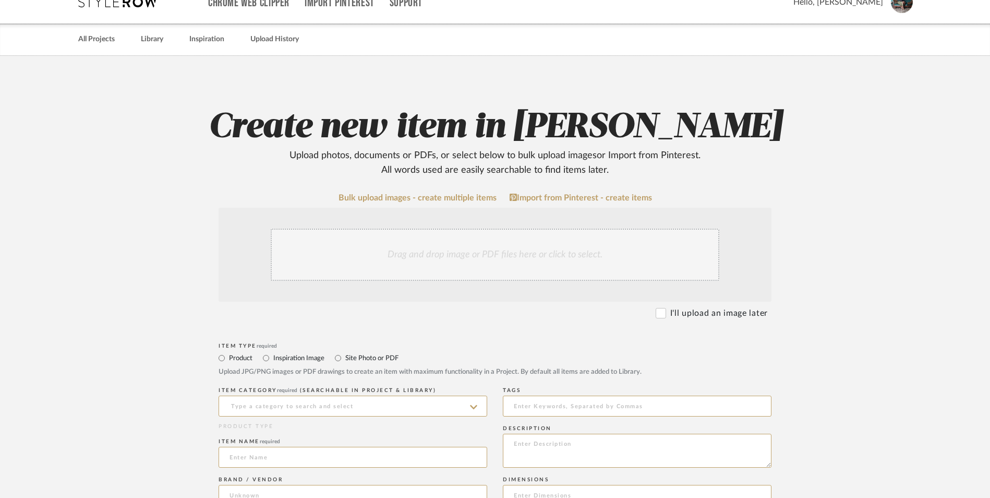
scroll to position [104, 0]
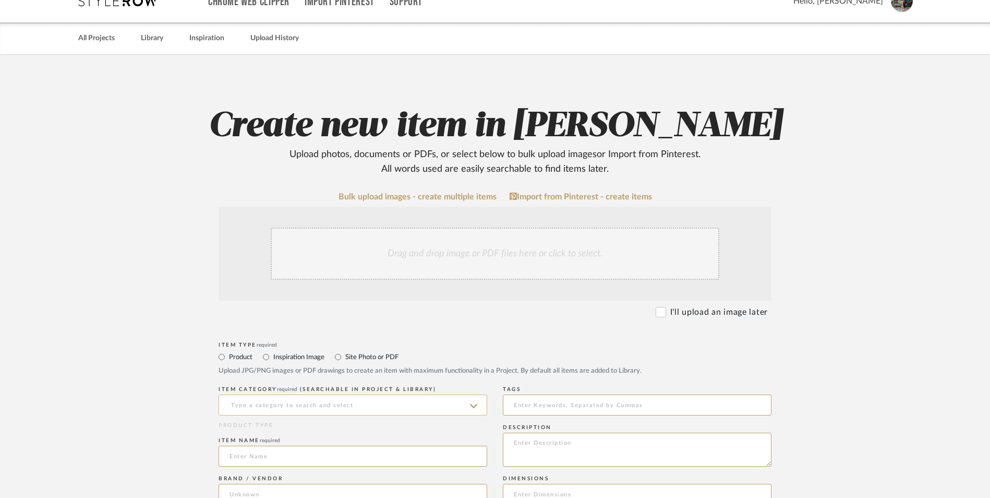
click at [295, 394] on input at bounding box center [353, 404] width 269 height 21
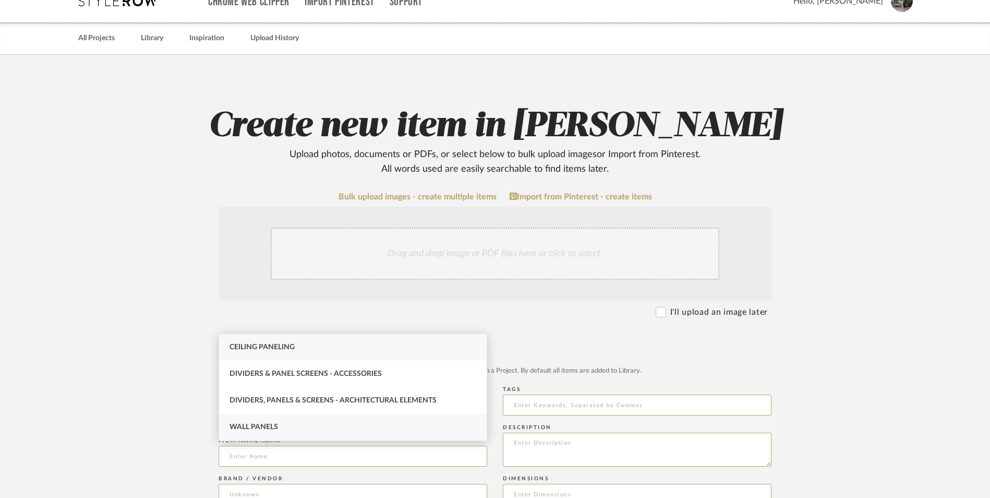
click at [275, 425] on span "Wall Panels" at bounding box center [253, 426] width 49 height 7
type input "Wall Panels"
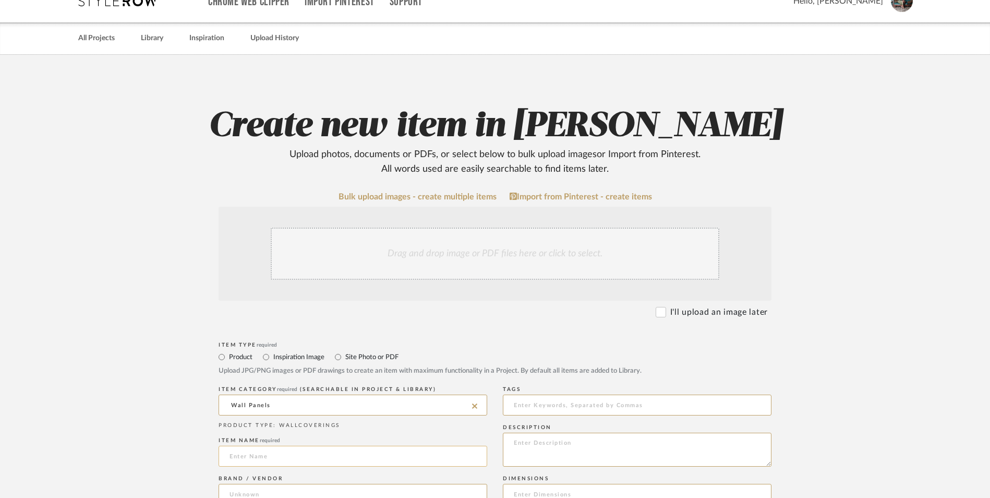
click at [259, 445] on input at bounding box center [353, 455] width 269 height 21
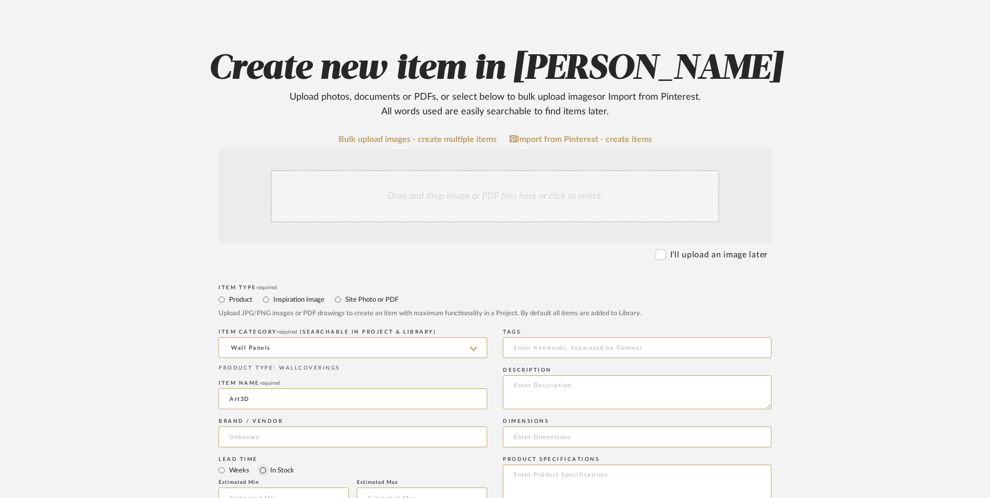
scroll to position [209, 0]
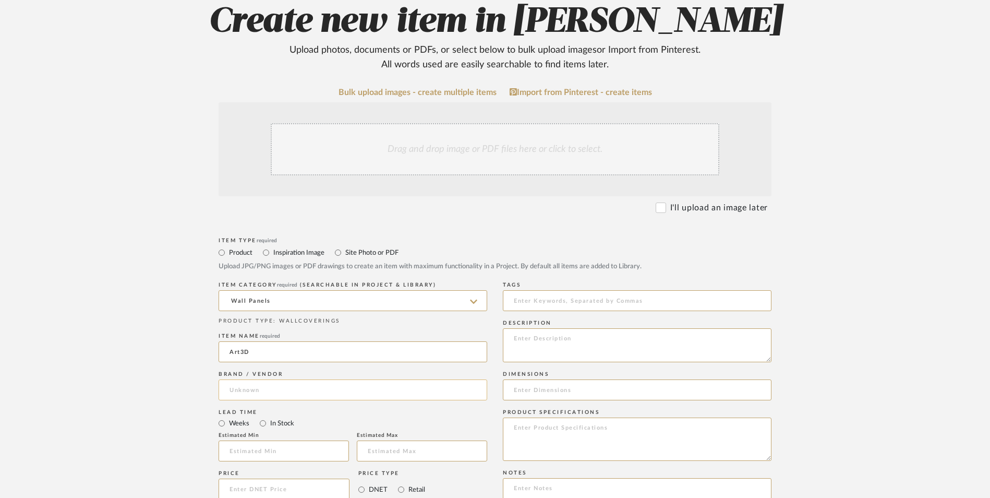
type input "Art3D"
click at [269, 379] on input at bounding box center [353, 389] width 269 height 21
click at [263, 330] on span "Wayfair" at bounding box center [251, 332] width 27 height 9
type input "Wayfair"
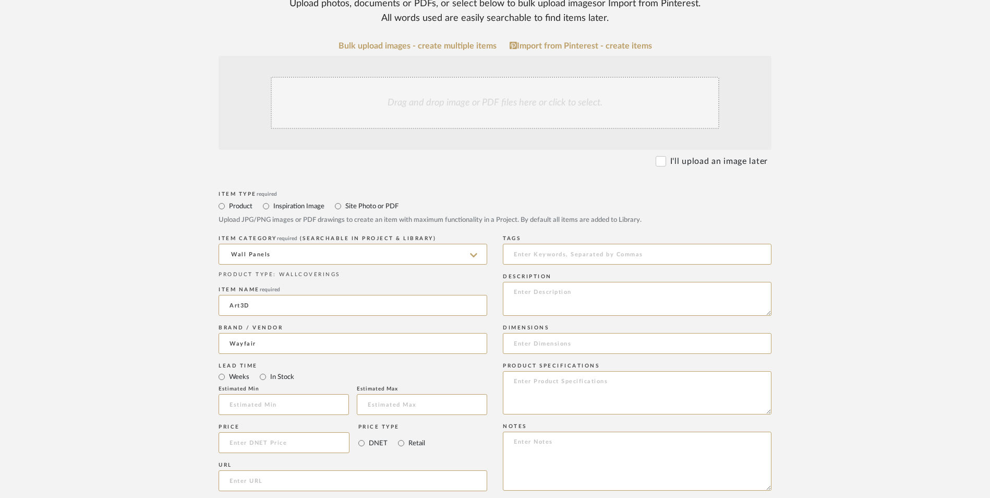
scroll to position [313, 0]
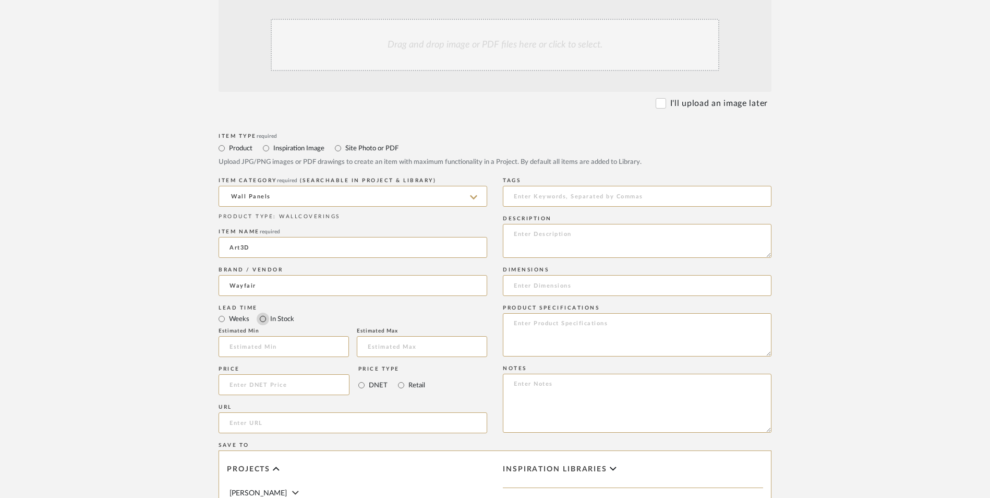
click at [262, 312] on input "In Stock" at bounding box center [263, 318] width 13 height 13
radio input "true"
click at [398, 379] on input "Retail" at bounding box center [401, 385] width 13 height 13
radio input "true"
click at [294, 374] on input at bounding box center [284, 384] width 131 height 21
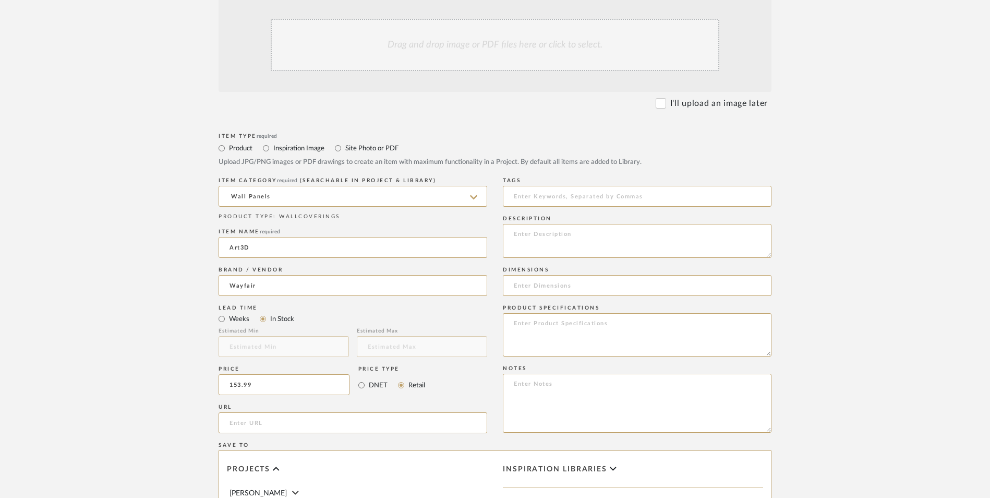
type input "$153.99"
click at [168, 320] on form "Bulk upload images - create multiple items Import from Pinterest - create items…" at bounding box center [495, 361] width 664 height 756
click at [288, 412] on input "url" at bounding box center [353, 422] width 269 height 21
paste input "https://www.wayfair.com/home-improvement/pdp/art3d-2pcs-16x104-wood-look-acoust…"
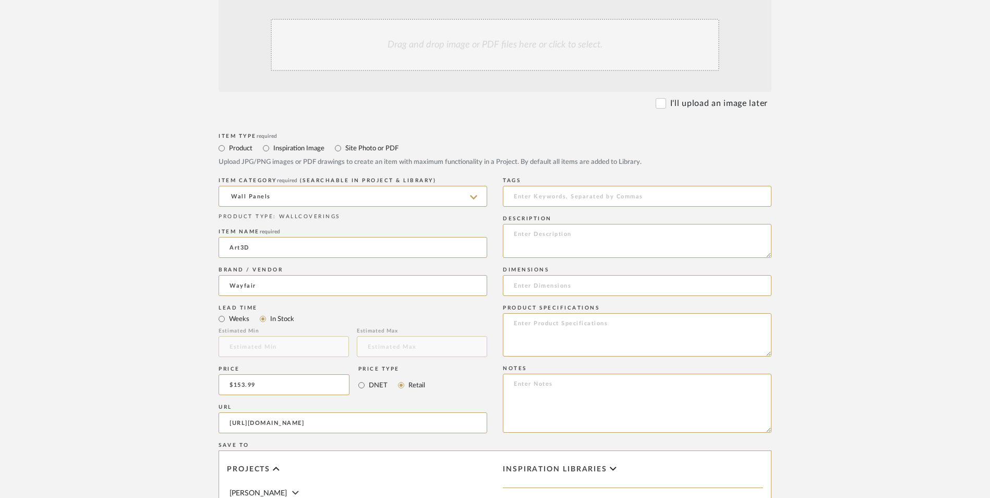
type input "https://www.wayfair.com/home-improvement/pdp/art3d-2pcs-16x104-wood-look-acoust…"
click at [105, 274] on upload-items "Create new item in Erica Drisdale Upload photos, documents or PDFs, or select b…" at bounding box center [495, 305] width 990 height 919
click at [598, 373] on textarea at bounding box center [637, 402] width 269 height 59
paste textarea "Option 1: ETA: SKU: Reviews - Stars Return | Refund Policy:"
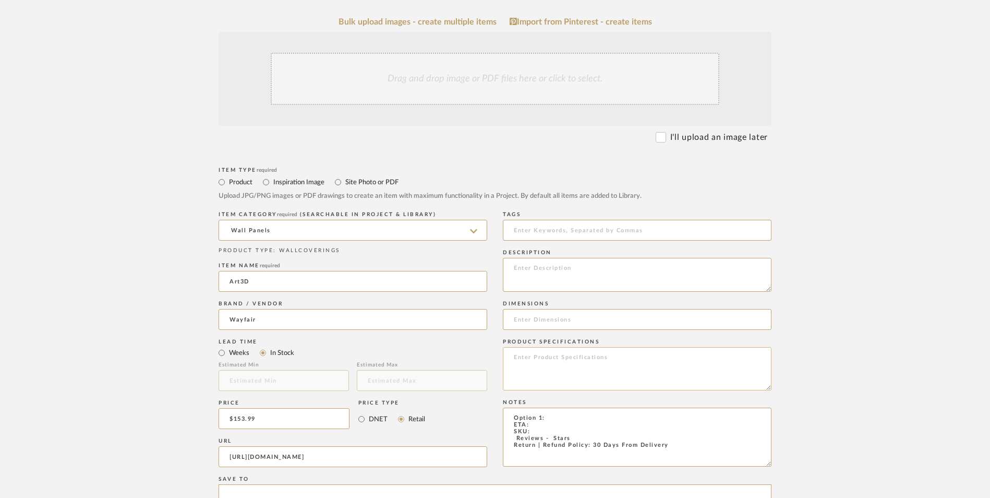
scroll to position [261, 0]
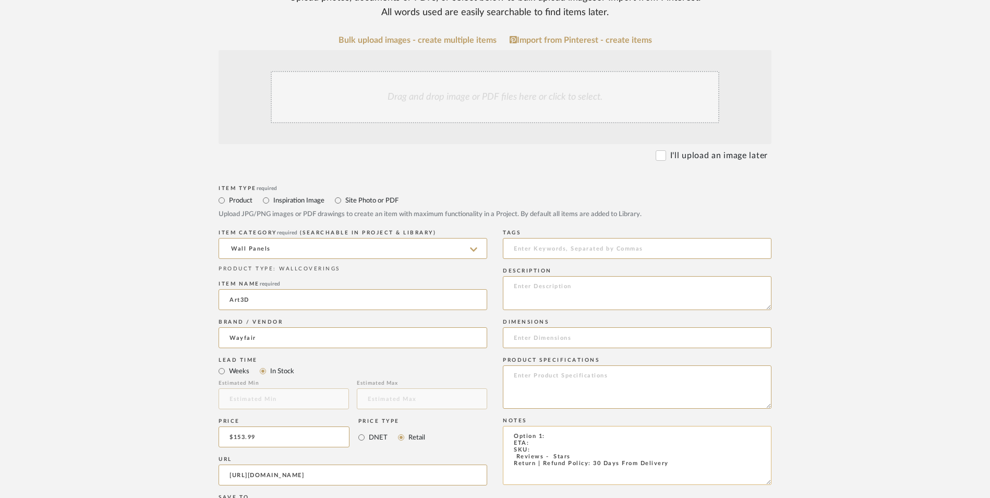
click at [542, 426] on textarea "Option 1: ETA: SKU: Reviews - Stars Return | Refund Policy: 30 Days From Delive…" at bounding box center [637, 455] width 269 height 59
click at [556, 426] on textarea "Option 2: ETA: SKU: Reviews - Stars Return | Refund Policy: 30 Days From Delive…" at bounding box center [637, 455] width 269 height 59
click at [511, 426] on textarea "Option 2: Wood Panels - Select: ETA: SKU: Reviews - Stars Return | Refund Polic…" at bounding box center [637, 455] width 269 height 59
click at [541, 426] on textarea "Option 2: Wood Panels - Select: ETA: SKU: 61 Reviews - 4.8 Stars Return | Refun…" at bounding box center [637, 455] width 269 height 59
paste textarea "DTAR1922"
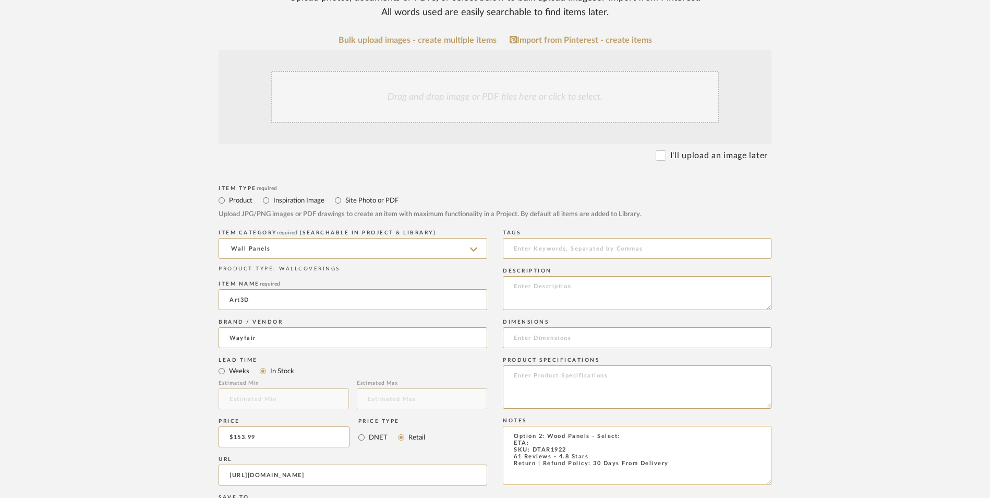
click at [628, 426] on textarea "Option 2: Wood Panels - Select: ETA: SKU: DTAR1922 61 Reviews - 4.8 Stars Retur…" at bounding box center [637, 455] width 269 height 59
click at [536, 426] on textarea "Option 2: Wood Panels - Select: Walnut ETA: SKU: DTAR1922 61 Reviews - 4.8 Star…" at bounding box center [637, 455] width 269 height 59
type textarea "Option 2: Wood Panels - Select: Walnut ETA: 8.24.2025 SKU: DTAR1922 61 Reviews …"
click at [571, 276] on textarea at bounding box center [637, 293] width 269 height 34
paste textarea "Elevate your space with these 3D embossed slat wall panels, adding stylish wood…"
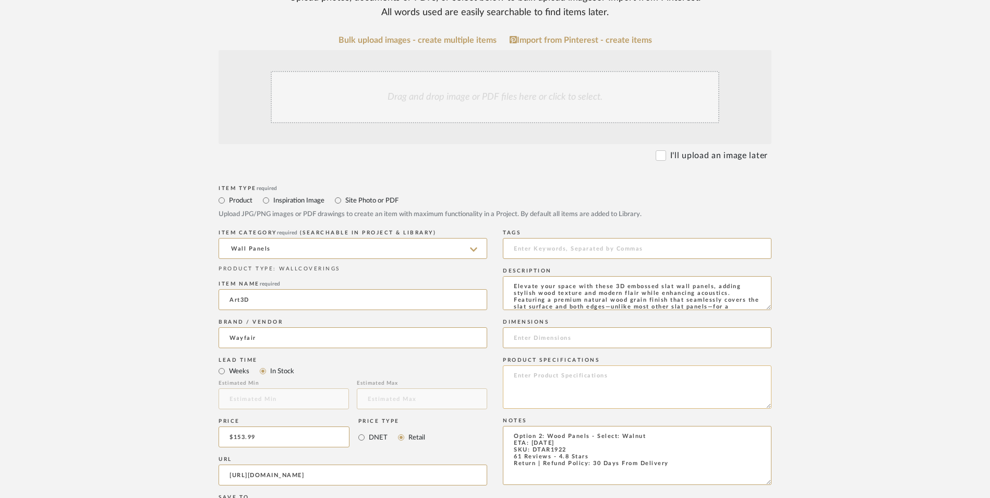
scroll to position [41, 0]
type textarea "Elevate your space with these 3D embossed slat wall panels, adding stylish wood…"
click at [481, 71] on div "Drag and drop image or PDF files here or click to select." at bounding box center [495, 97] width 449 height 52
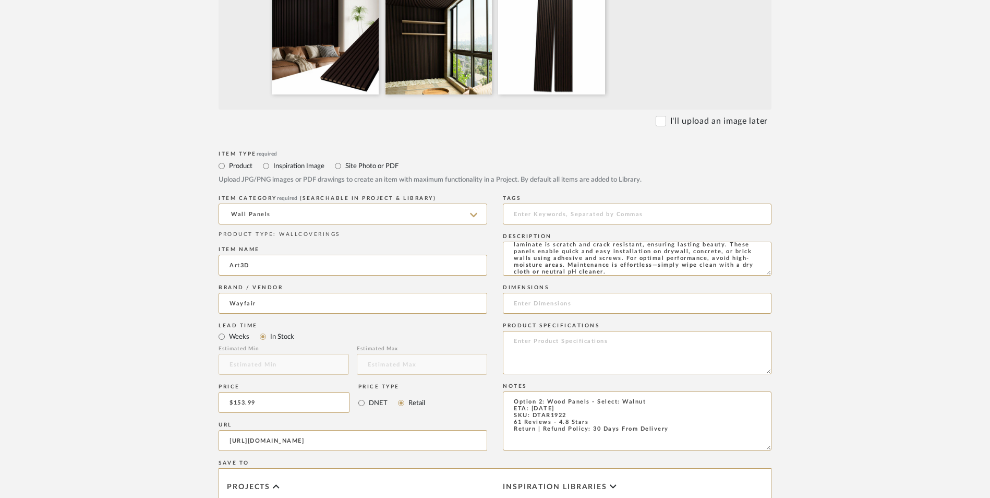
scroll to position [417, 0]
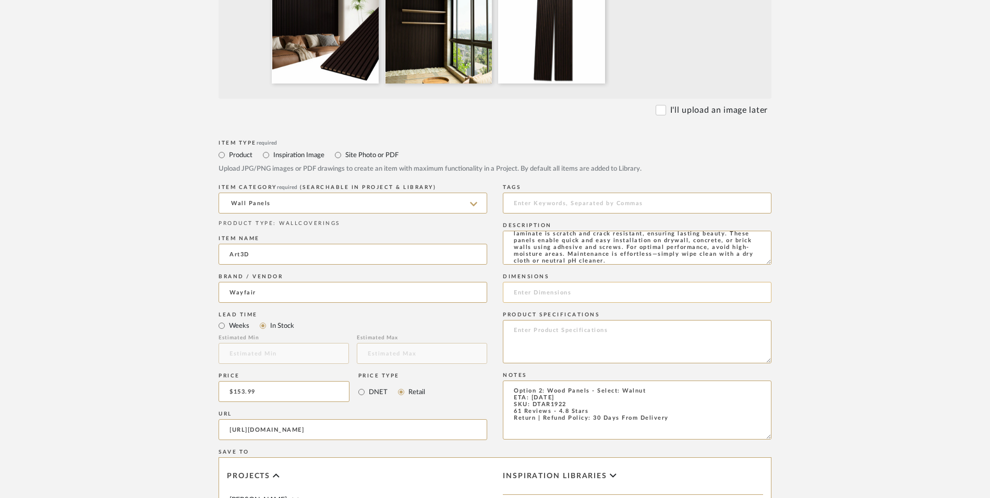
click at [569, 282] on input at bounding box center [637, 292] width 269 height 21
paste input "104'' H X 16'' W"
type input "104'' H X 16'' W"
click at [578, 320] on textarea at bounding box center [637, 341] width 269 height 43
paste textarea "3D Embossed"
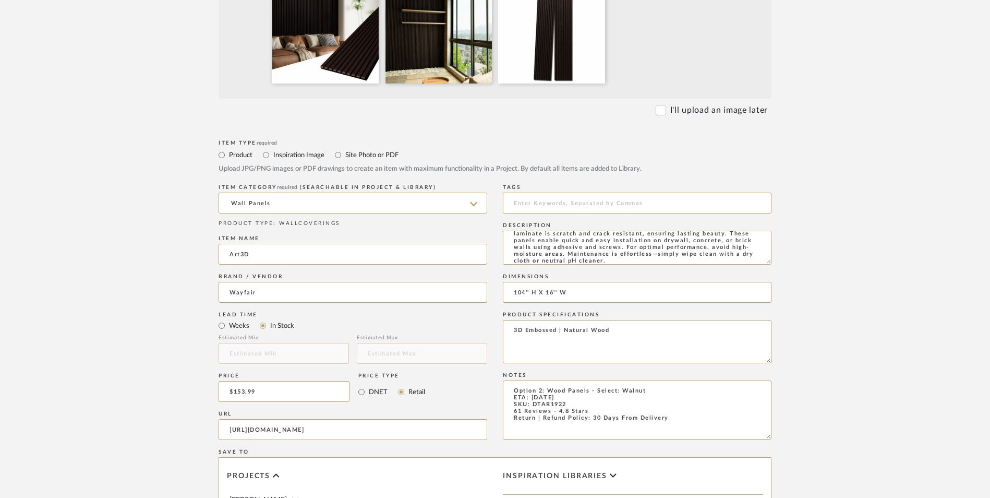
type textarea "3D Embossed | Natural Wood"
click at [784, 330] on form "Bulk upload images - create multiple items Import from Pinterest - create items…" at bounding box center [495, 312] width 664 height 867
click at [672, 380] on textarea "Option 2: Wood Panels - Select: Walnut ETA: 8.24.2025 SKU: DTAR1922 61 Reviews …" at bounding box center [637, 409] width 269 height 59
type textarea "Option 2: Wood Panels - Select: Walnut (Set of 2) ETA: 8.24.2025 SKU: DTAR1922 …"
click at [867, 323] on upload-items "Create new item in Erica Drisdale Upload photos, documents or PDFs, or select b…" at bounding box center [495, 257] width 990 height 1031
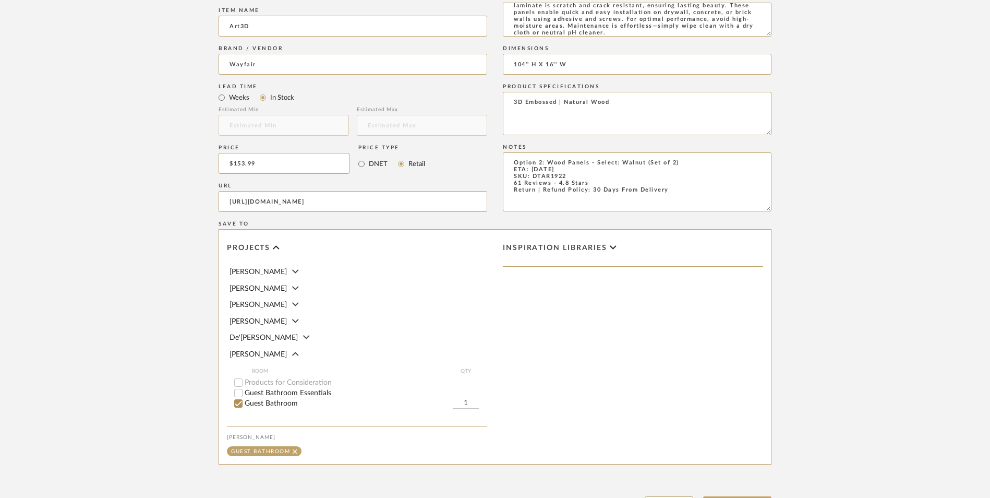
scroll to position [656, 0]
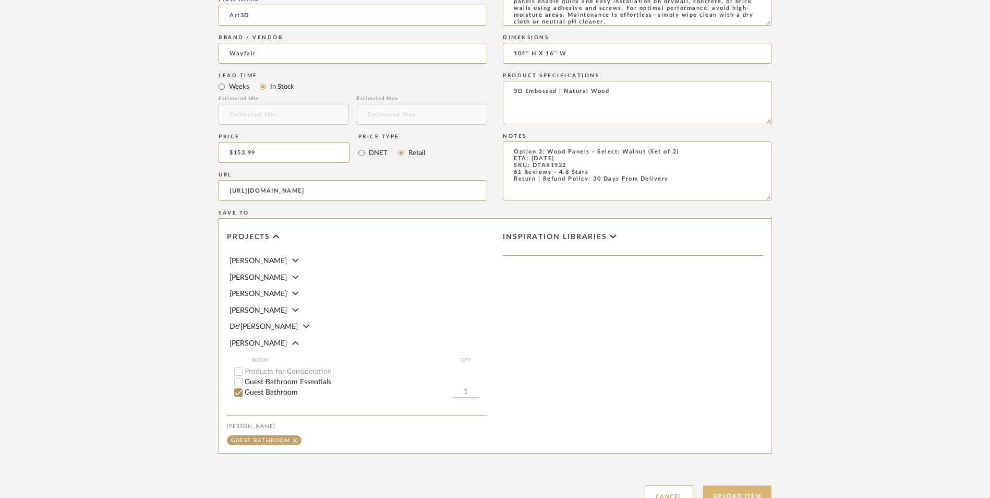
click at [752, 485] on button "Upload Item" at bounding box center [737, 495] width 69 height 21
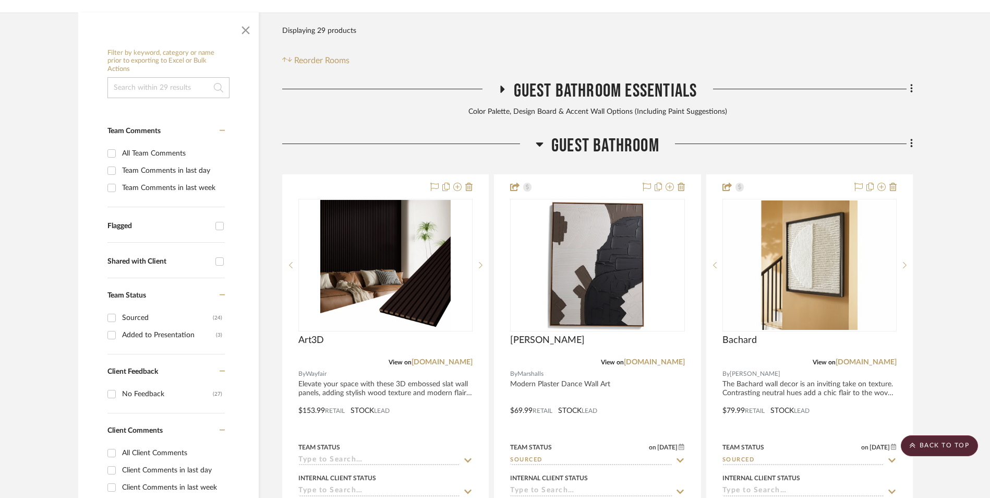
scroll to position [265, 0]
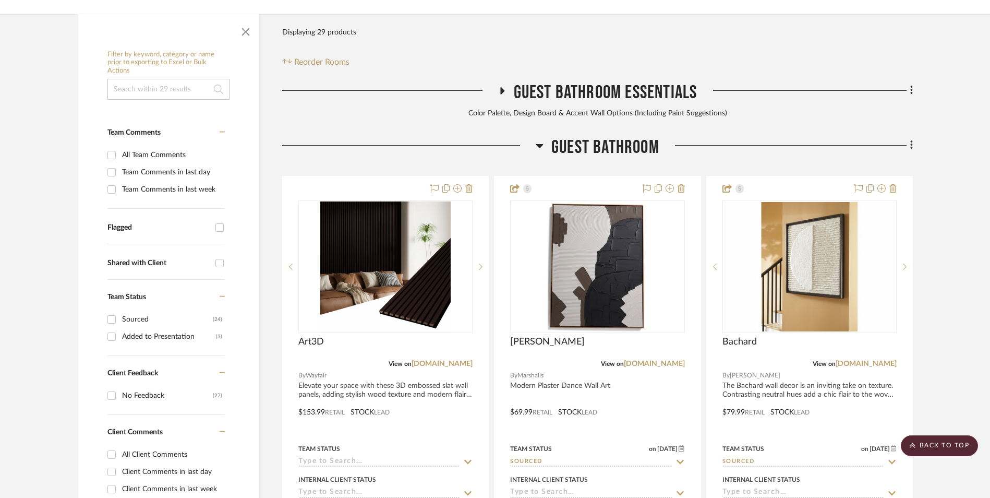
click at [911, 141] on icon at bounding box center [911, 145] width 2 height 9
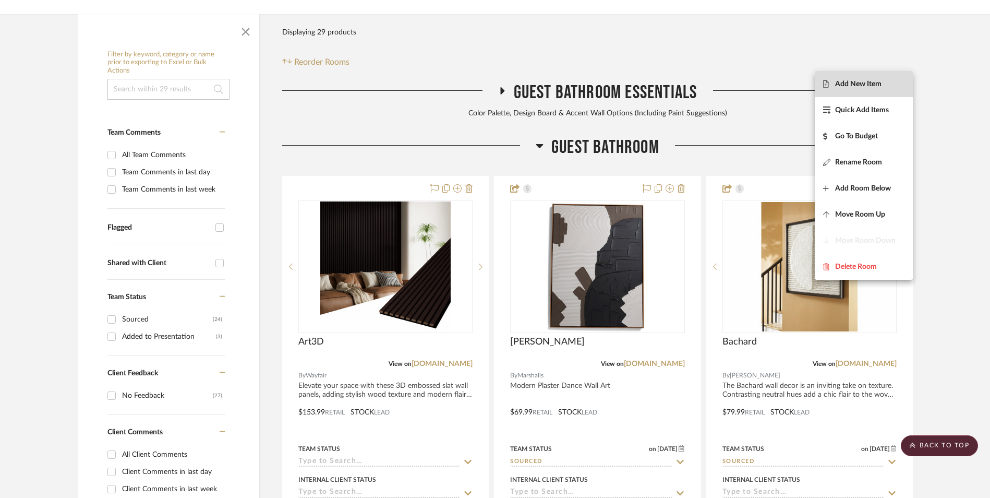
click at [865, 80] on span "Add New Item" at bounding box center [858, 83] width 46 height 9
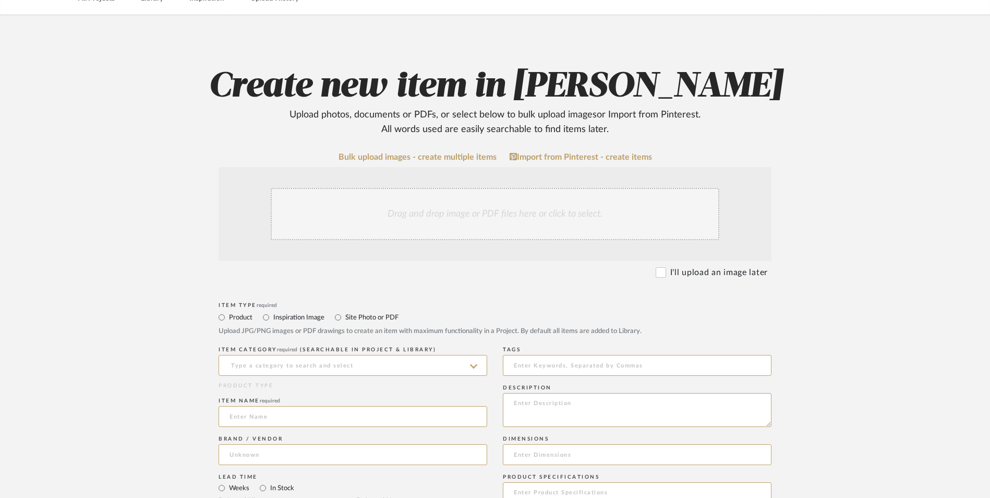
scroll to position [156, 0]
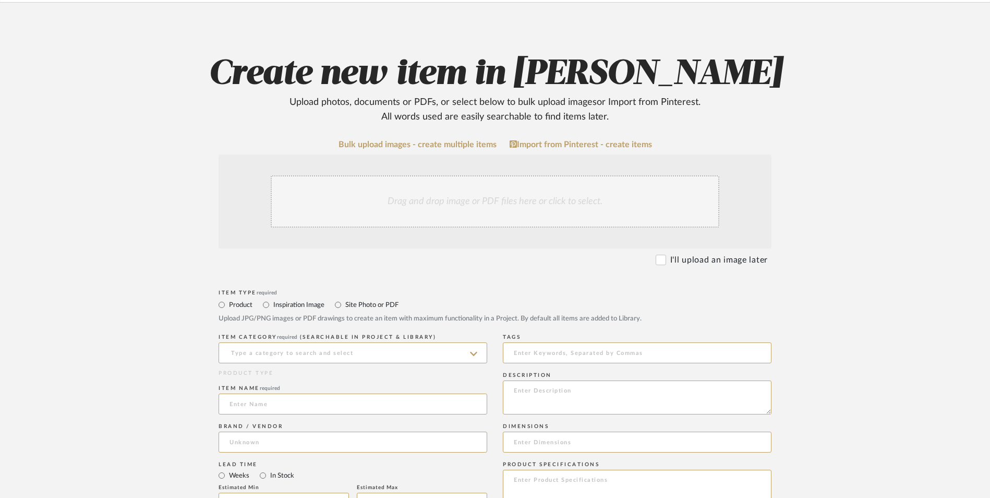
click at [450, 175] on div "Drag and drop image or PDF files here or click to select." at bounding box center [495, 201] width 449 height 52
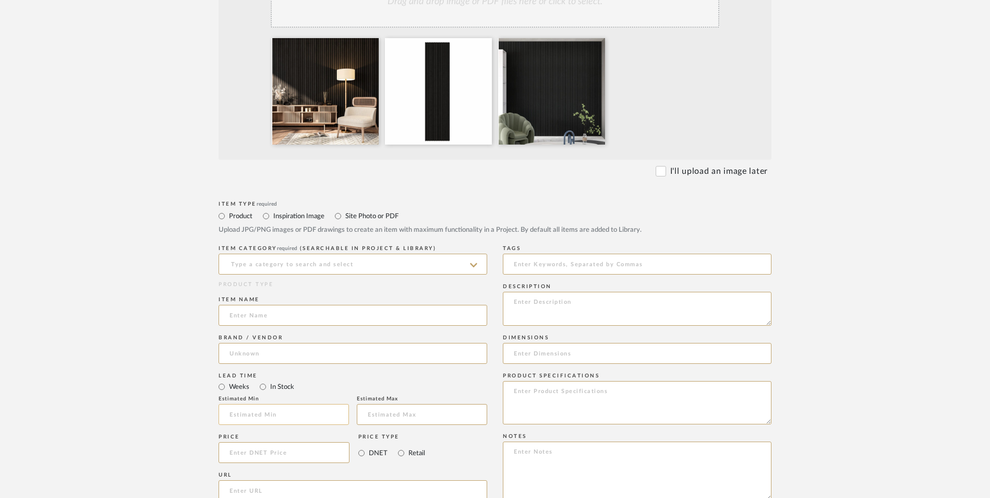
scroll to position [365, 0]
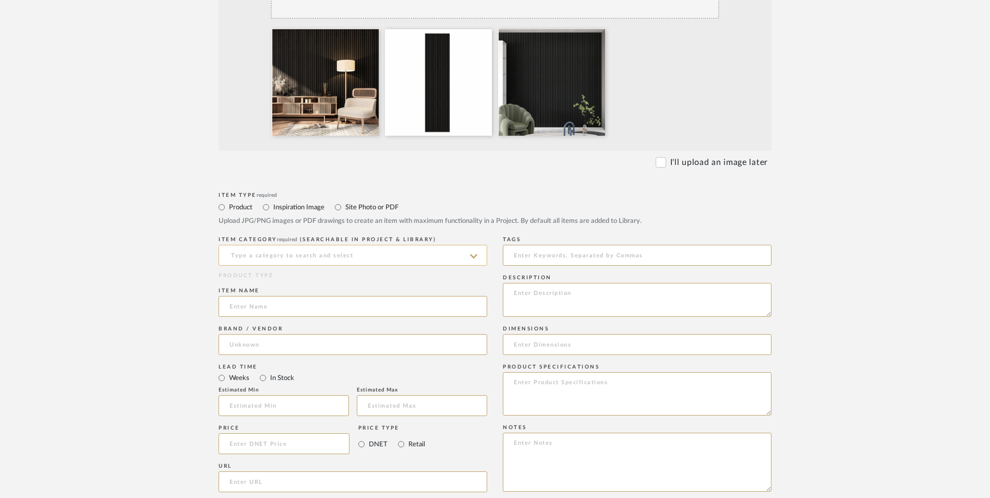
click at [255, 245] on input at bounding box center [353, 255] width 269 height 21
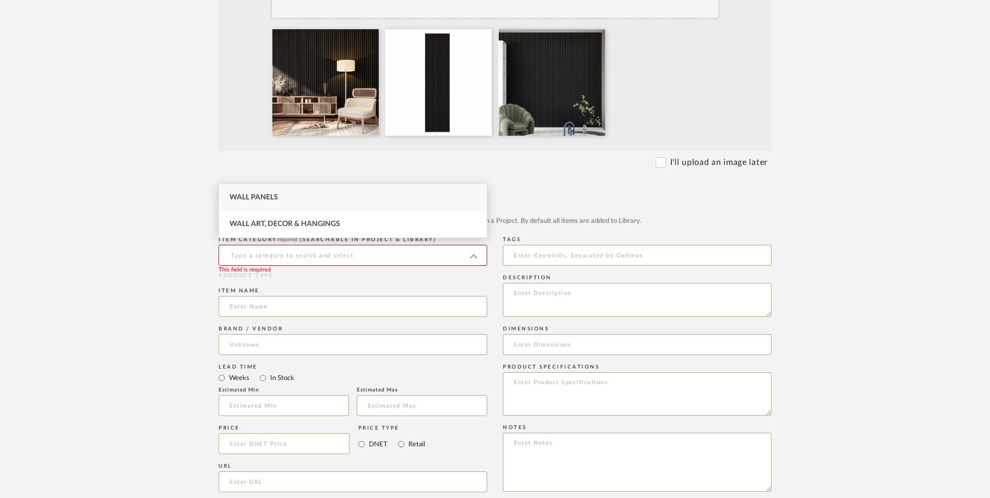
click at [263, 193] on span "Wall Panels" at bounding box center [253, 196] width 49 height 7
type input "Wall Panels"
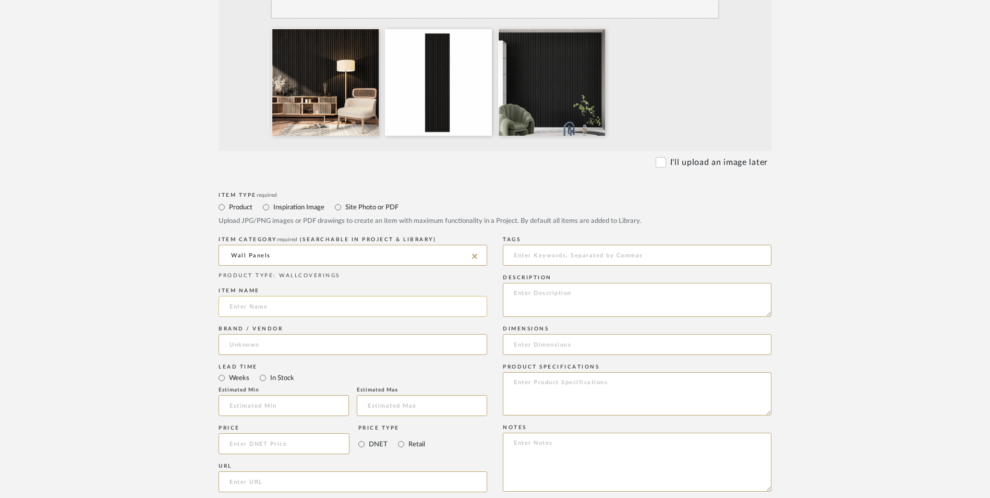
click at [268, 296] on input at bounding box center [353, 306] width 269 height 21
type input "[PERSON_NAME]"
click at [268, 334] on input at bounding box center [353, 344] width 269 height 21
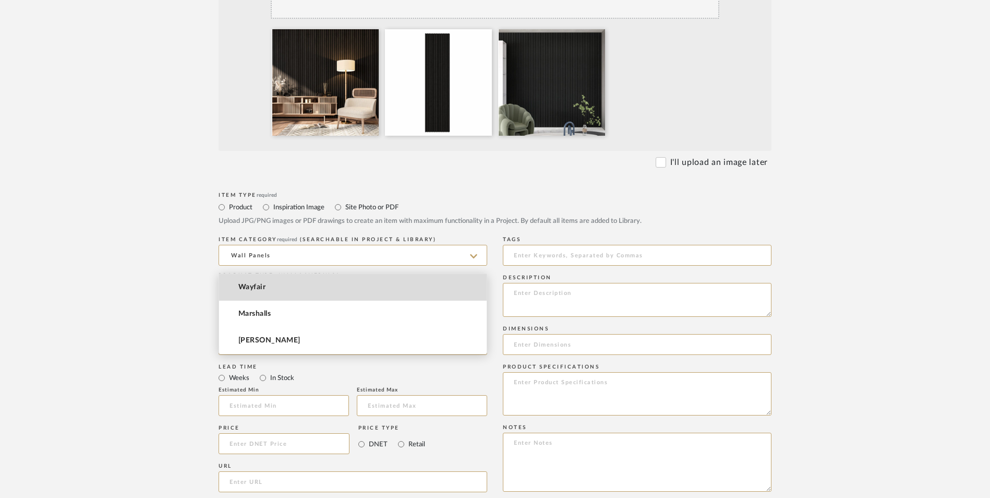
click at [267, 287] on mat-option "Wayfair" at bounding box center [353, 287] width 268 height 27
type input "Wayfair"
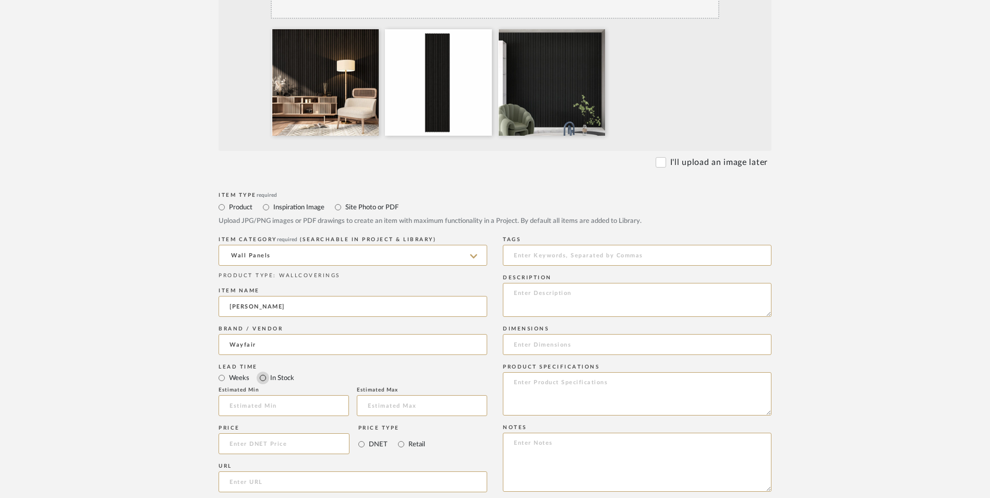
click at [265, 371] on input "In Stock" at bounding box center [263, 377] width 13 height 13
radio input "true"
drag, startPoint x: 402, startPoint y: 359, endPoint x: 317, endPoint y: 365, distance: 84.7
click at [401, 438] on input "Retail" at bounding box center [401, 444] width 13 height 13
radio input "true"
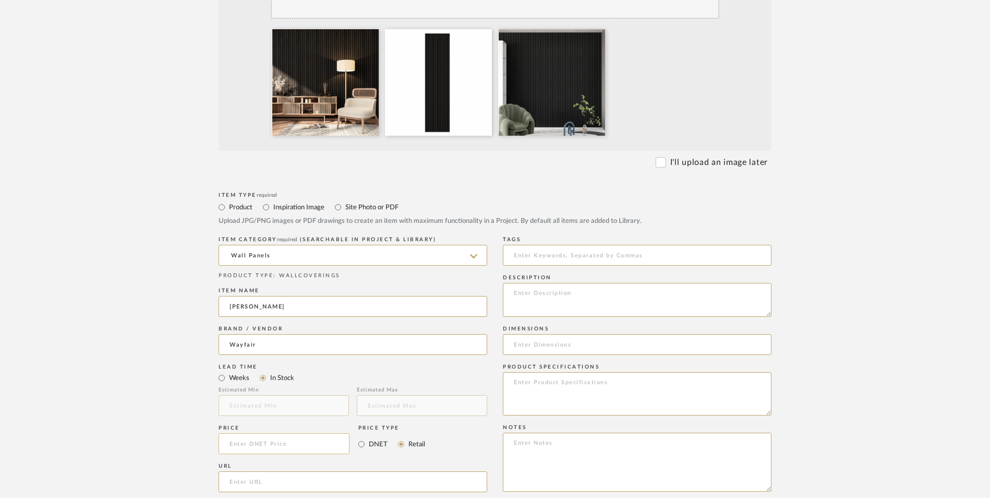
click at [316, 433] on input at bounding box center [284, 443] width 131 height 21
type input "$116.99"
click at [81, 386] on upload-items "Create new item in Erica Drisdale Upload photos, documents or PDFs, or select b…" at bounding box center [495, 309] width 990 height 1031
click at [257, 471] on input "url" at bounding box center [353, 481] width 269 height 21
paste input "https://www.wayfair.com/home-improvement/pdp/wade-logan-94-l-x-24-w-acoustic-wo…"
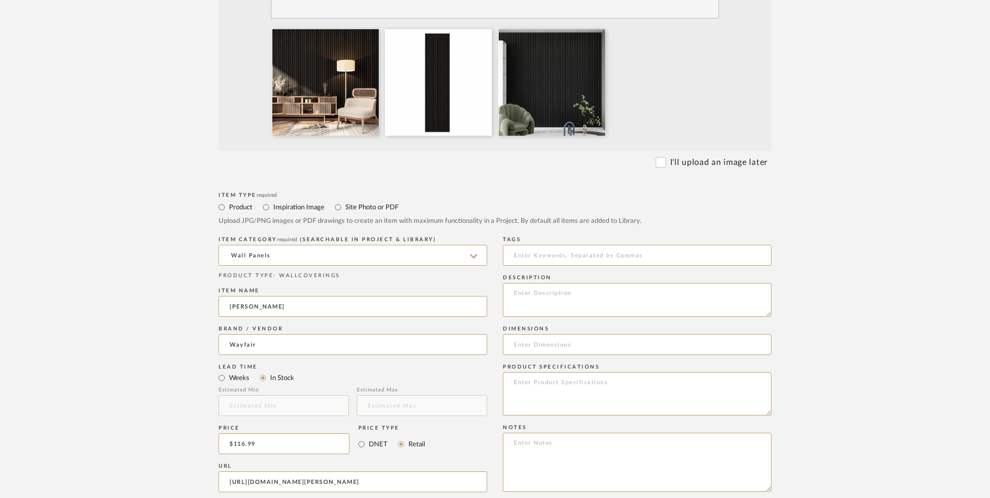
scroll to position [0, 488]
type input "https://www.wayfair.com/home-improvement/pdp/wade-logan-94-l-x-24-w-acoustic-wo…"
drag, startPoint x: 176, startPoint y: 293, endPoint x: 189, endPoint y: 295, distance: 12.6
click at [176, 294] on form "Bulk upload images - create multiple items Import from Pinterest - create items…" at bounding box center [495, 364] width 664 height 867
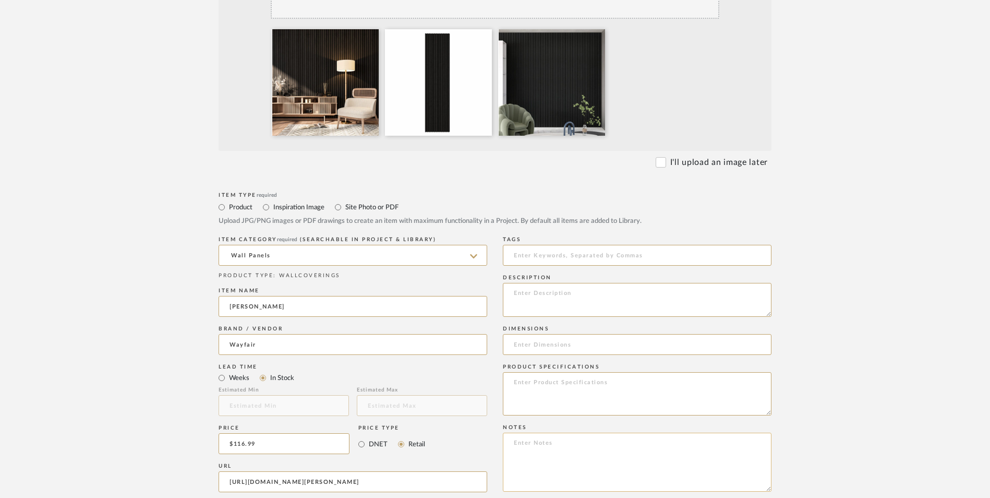
click at [553, 432] on textarea at bounding box center [637, 461] width 269 height 59
paste textarea "Option 1: ETA: SKU: Reviews - Stars Return | Refund Policy:"
click at [550, 432] on textarea "Option 1: ETA: SKU: Reviews - Stars Return | Refund Policy: 30 Days From Delive…" at bounding box center [637, 461] width 269 height 59
click at [511, 432] on textarea "Option 1: Wood Panels - Select: ETA: SKU: Reviews - Stars Return | Refund Polic…" at bounding box center [637, 461] width 269 height 59
click at [563, 432] on textarea "Option 1: Wood Panels - Select: ETA: SKU: 545 Reviews - Stars Return | Refund P…" at bounding box center [637, 461] width 269 height 59
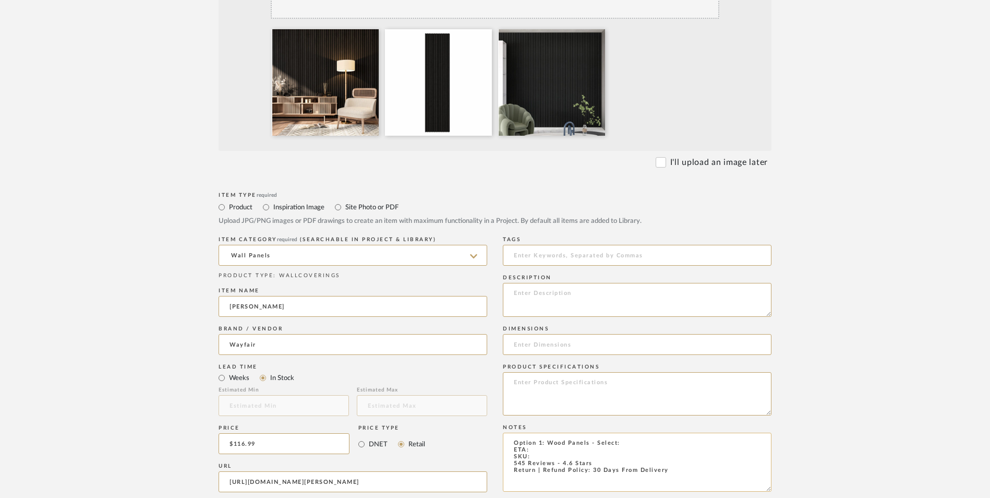
click at [537, 432] on textarea "Option 1: Wood Panels - Select: ETA: SKU: 545 Reviews - 4.6 Stars Return | Refu…" at bounding box center [637, 461] width 269 height 59
paste textarea "W009820806"
click at [548, 432] on textarea "Option 1: Wood Panels - Select: ETA: SKU: W009820806 545 Reviews - 4.6 Stars Re…" at bounding box center [637, 461] width 269 height 59
click at [637, 432] on textarea "Option 1: Wood Panels - Select: ETA: 8.28.2025 SKU: W009820806 545 Reviews - 4.…" at bounding box center [637, 461] width 269 height 59
type textarea "Option 1: Wood Panels - Select: Black ETA: 8.28.2025 SKU: W009820806 545 Review…"
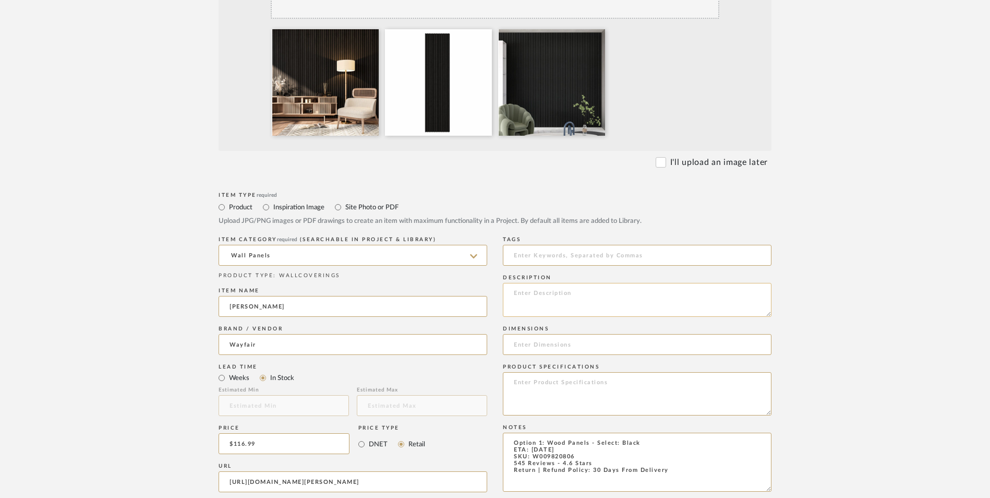
click at [590, 283] on textarea at bounding box center [637, 300] width 269 height 34
paste textarea "The panels are made from veneered lamellas on the bottom of a specially develop…"
drag, startPoint x: 515, startPoint y: 211, endPoint x: 542, endPoint y: 219, distance: 28.7
click at [515, 283] on textarea "The panels are made from veneered lamellas on the bottom of a specially develop…" at bounding box center [637, 300] width 269 height 34
paste textarea "Enhance your space with our acoustic slat paneling for walls and ceilings."
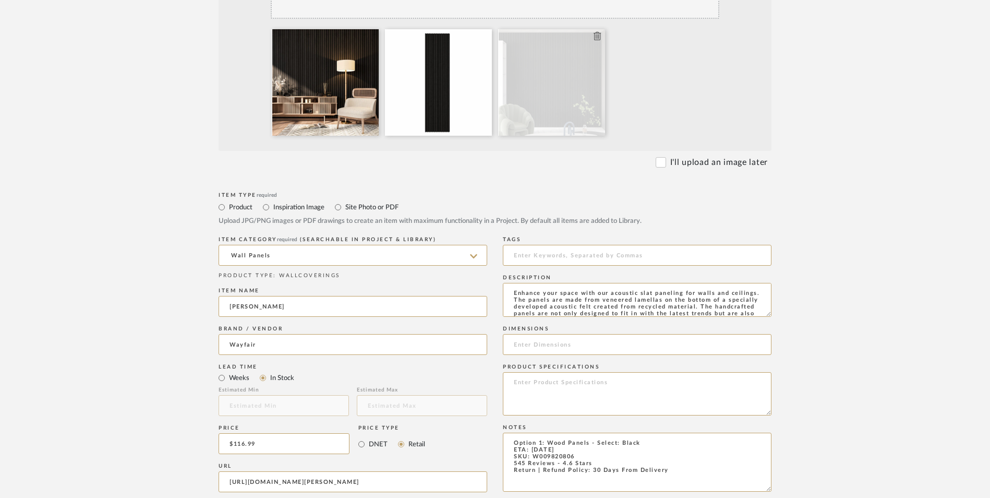
type textarea "Enhance your space with our acoustic slat paneling for walls and ceilings. The …"
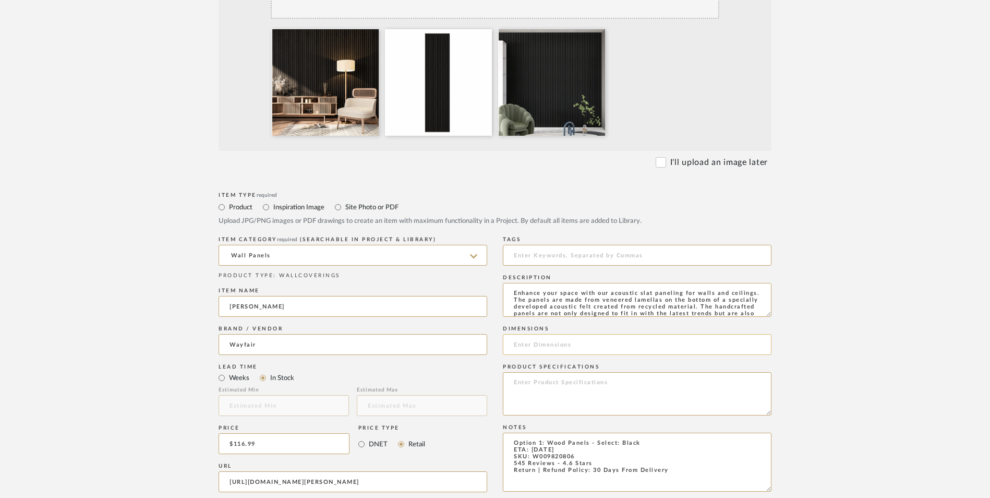
drag, startPoint x: 586, startPoint y: 272, endPoint x: 584, endPoint y: 268, distance: 5.4
click at [584, 323] on div "Dimensions" at bounding box center [637, 342] width 269 height 38
click at [584, 334] on input at bounding box center [637, 344] width 269 height 21
drag, startPoint x: 584, startPoint y: 266, endPoint x: 552, endPoint y: 256, distance: 33.5
click at [552, 334] on input at bounding box center [637, 344] width 269 height 21
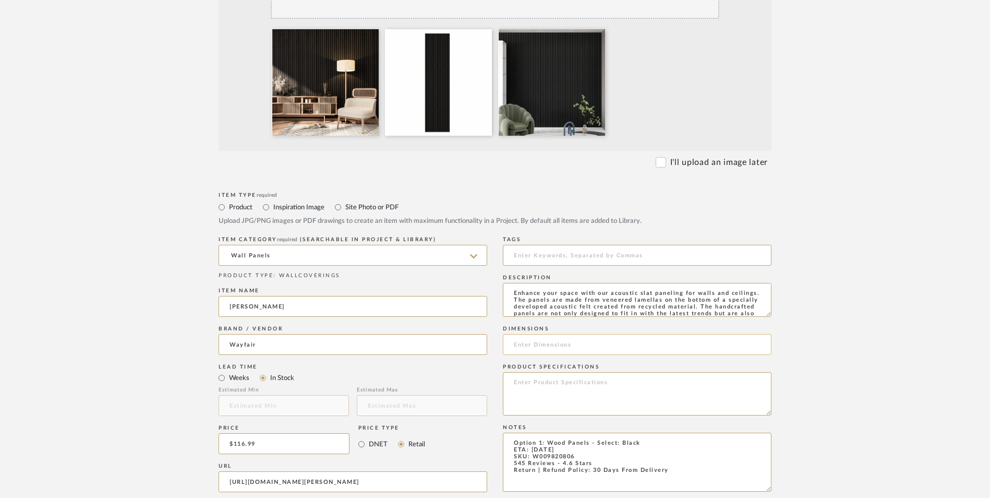
paste input "94'' H X 24'' W"
type input "94'' H X 24'' W"
drag, startPoint x: 555, startPoint y: 313, endPoint x: 607, endPoint y: 320, distance: 52.0
click at [561, 372] on textarea at bounding box center [637, 393] width 269 height 43
type textarea "Engineered Wood"
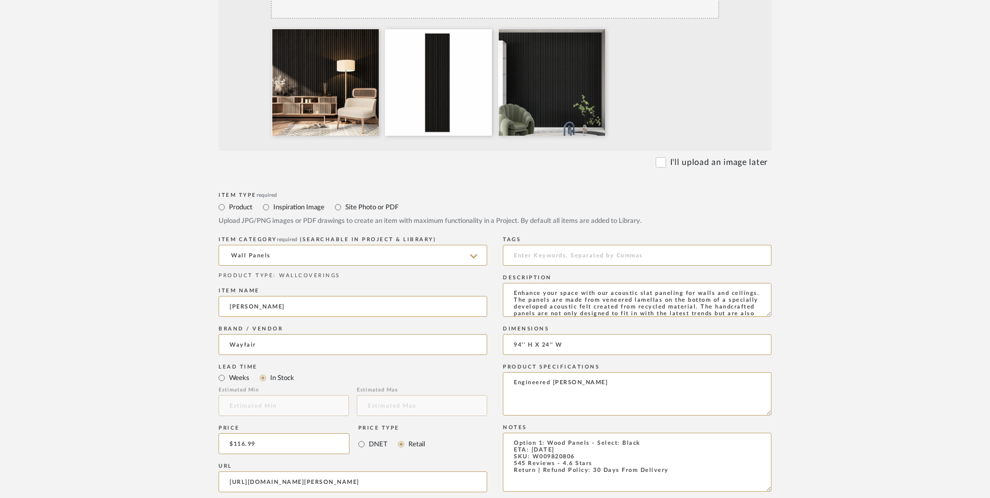
click at [811, 286] on form "Bulk upload images - create multiple items Import from Pinterest - create items…" at bounding box center [495, 364] width 664 height 867
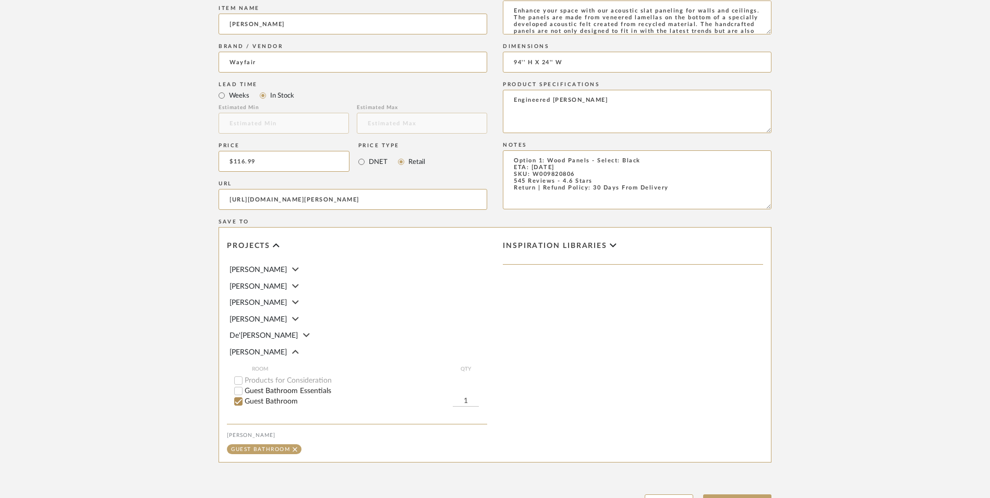
scroll to position [656, 0]
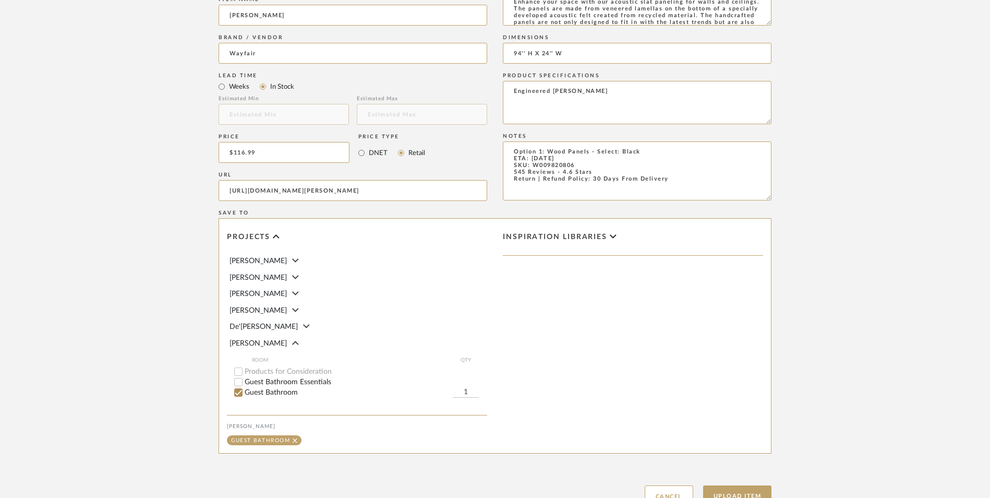
click at [748, 459] on div "Upload Item Cancel" at bounding box center [495, 483] width 553 height 48
click at [747, 485] on button "Upload Item" at bounding box center [737, 495] width 69 height 21
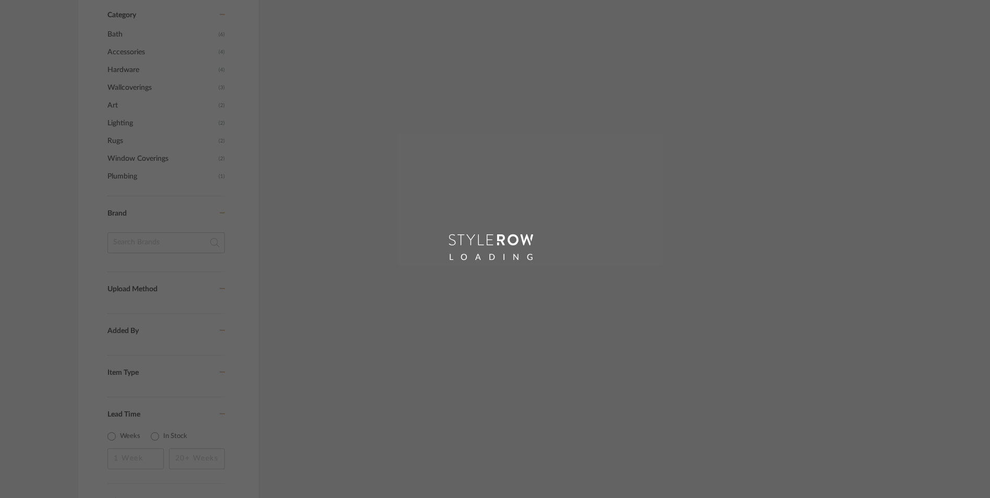
scroll to position [77, 0]
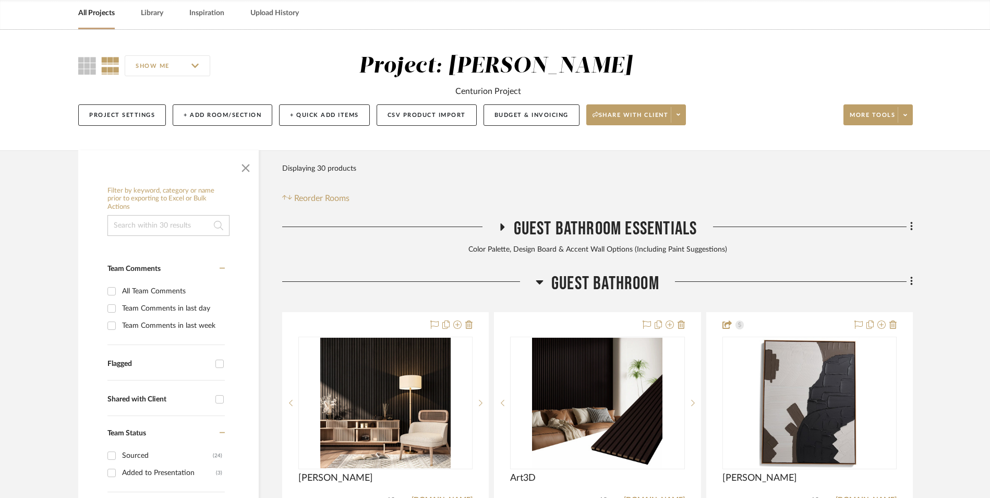
scroll to position [318, 0]
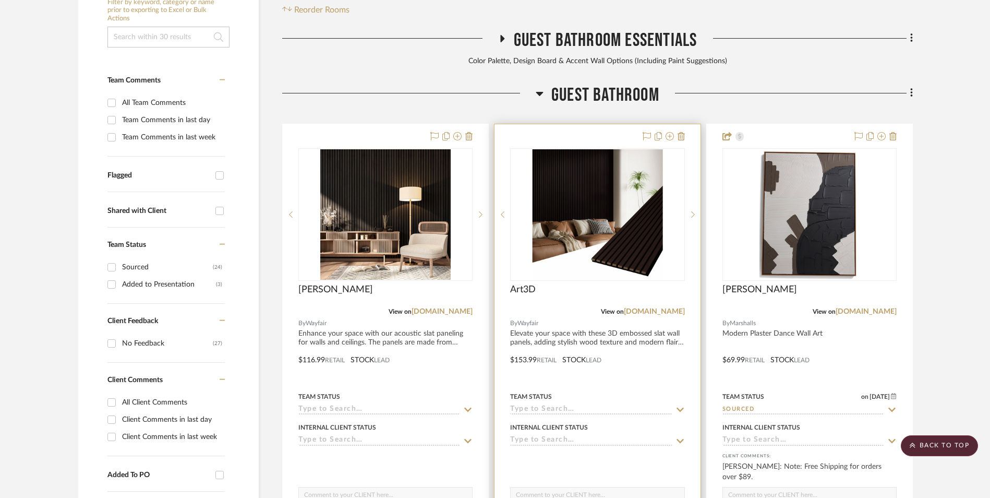
click at [600, 151] on img "0" at bounding box center [597, 214] width 130 height 130
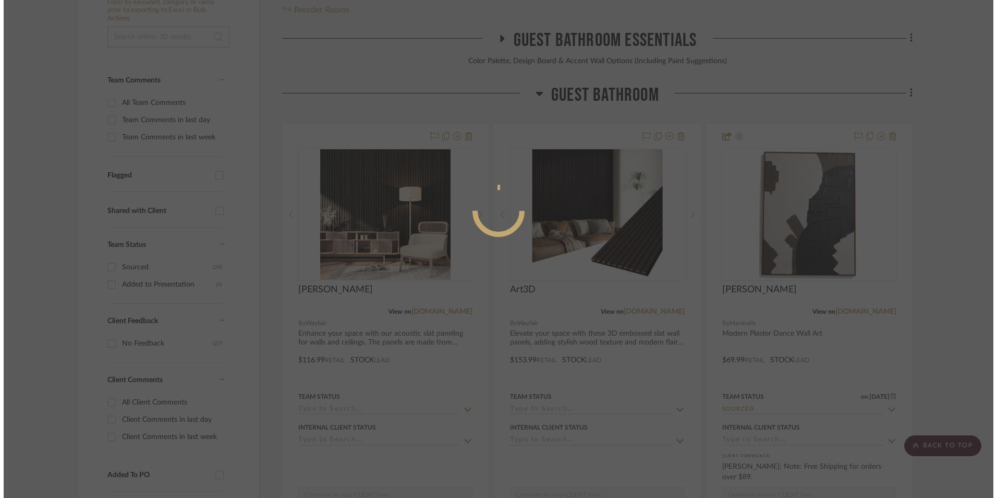
scroll to position [0, 0]
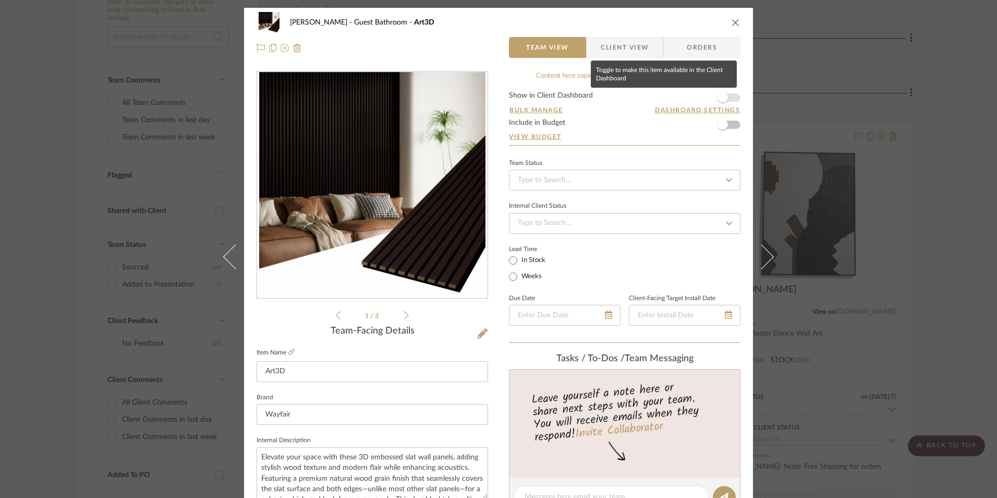
click at [720, 94] on span "button" at bounding box center [723, 97] width 10 height 10
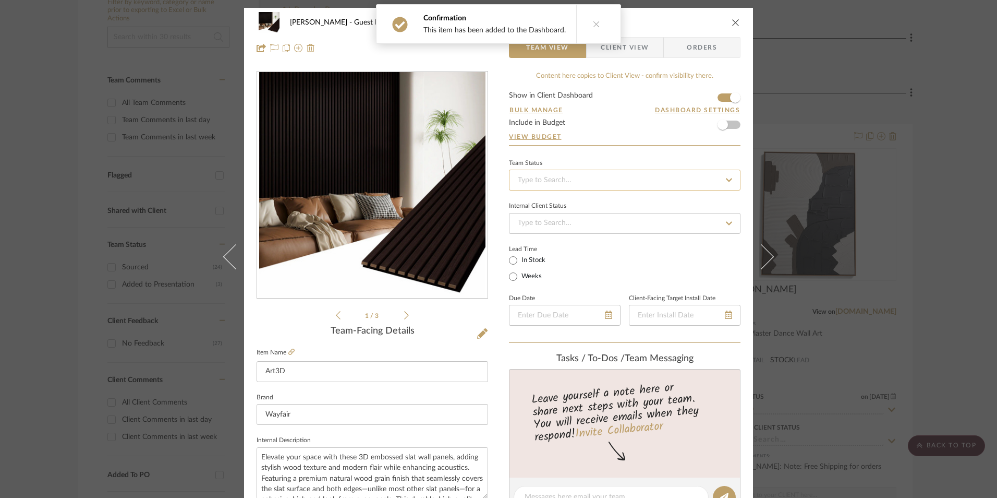
click at [606, 176] on input at bounding box center [625, 180] width 232 height 21
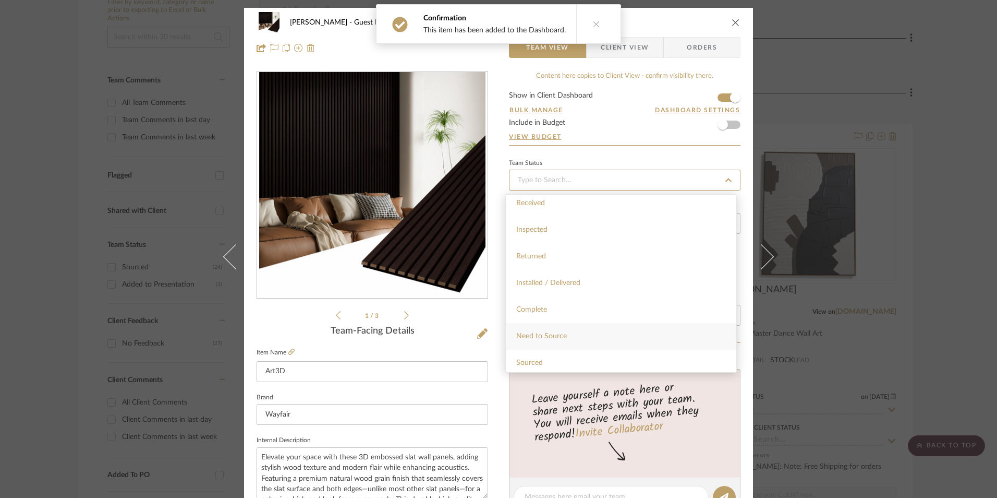
scroll to position [209, 0]
click at [544, 343] on div "Sourced" at bounding box center [621, 345] width 231 height 27
type input "[DATE]"
type input "Sourced"
type input "[DATE]"
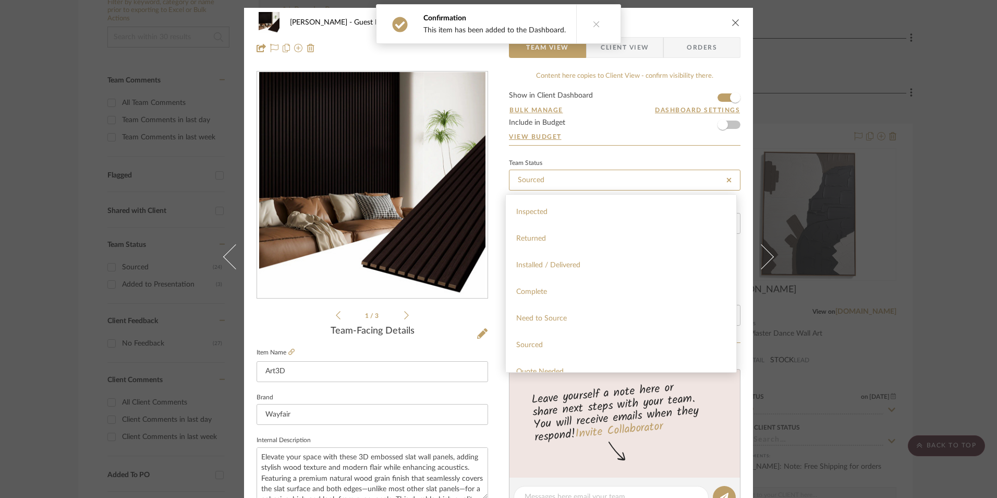
type input "Sourced"
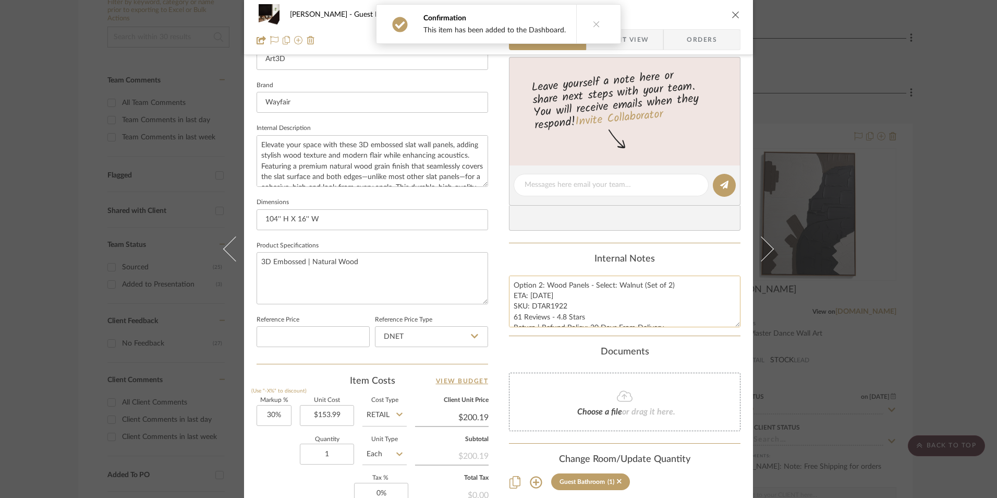
scroll to position [313, 0]
click at [556, 317] on textarea "Option 2: Wood Panels - Select: Walnut (Set of 2) ETA: 8.24.2025 SKU: DTAR1922 …" at bounding box center [625, 300] width 232 height 52
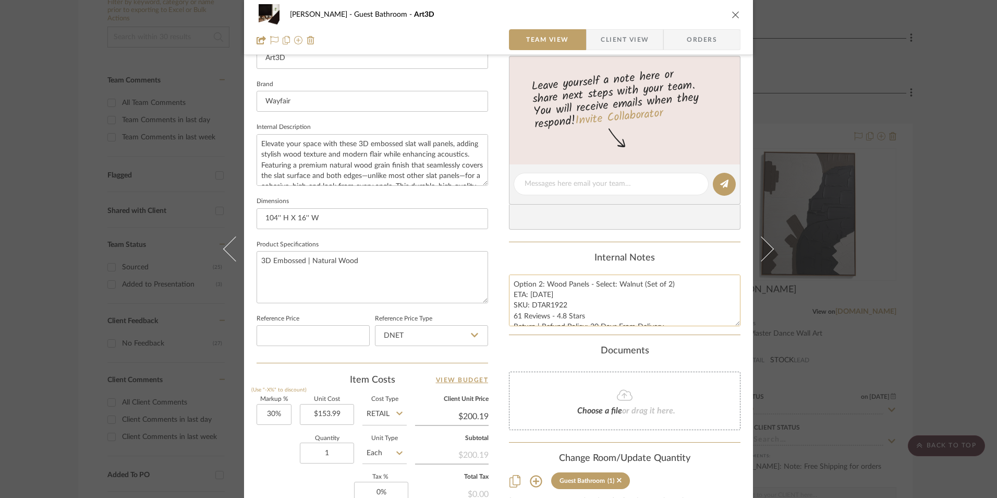
drag, startPoint x: 562, startPoint y: 304, endPoint x: 530, endPoint y: 305, distance: 31.8
click at [530, 305] on textarea "Option 2: Wood Panels - Select: Walnut (Set of 2) ETA: 8.24.2025 SKU: DTAR1922 …" at bounding box center [625, 300] width 232 height 52
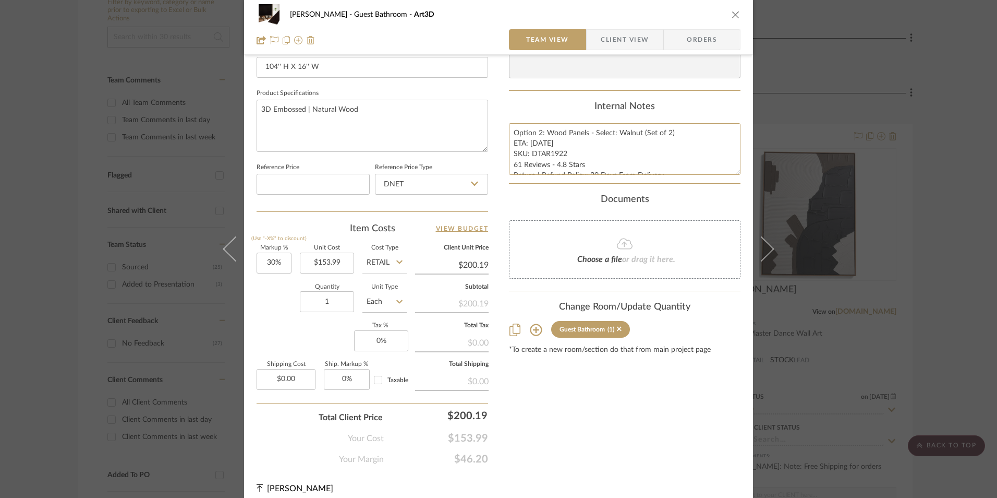
scroll to position [474, 0]
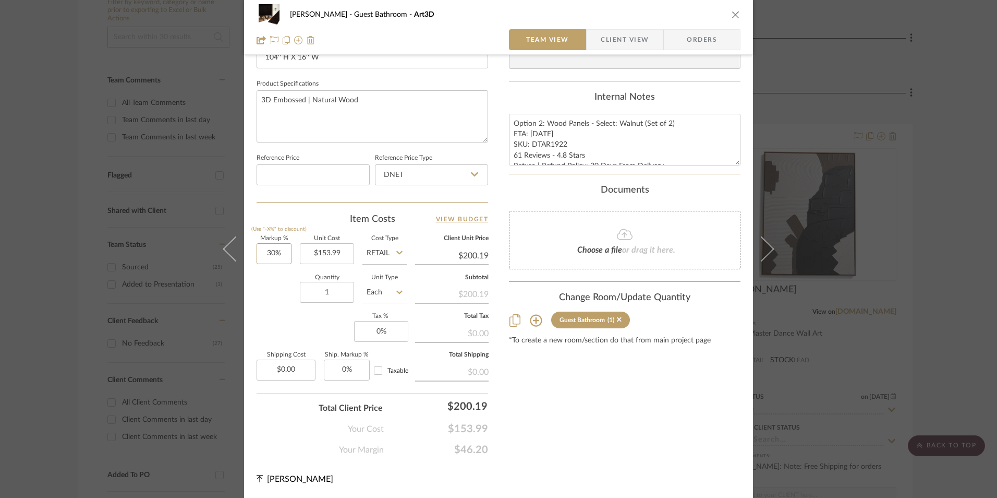
click at [274, 256] on input "30%" at bounding box center [274, 253] width 35 height 21
type input "30"
click at [280, 312] on div "Markup % (Use "-X%" to discount) Unit Cost $153.99 Cost Type Retail Client Unit…" at bounding box center [373, 312] width 232 height 152
type input "0%"
type input "$153.99"
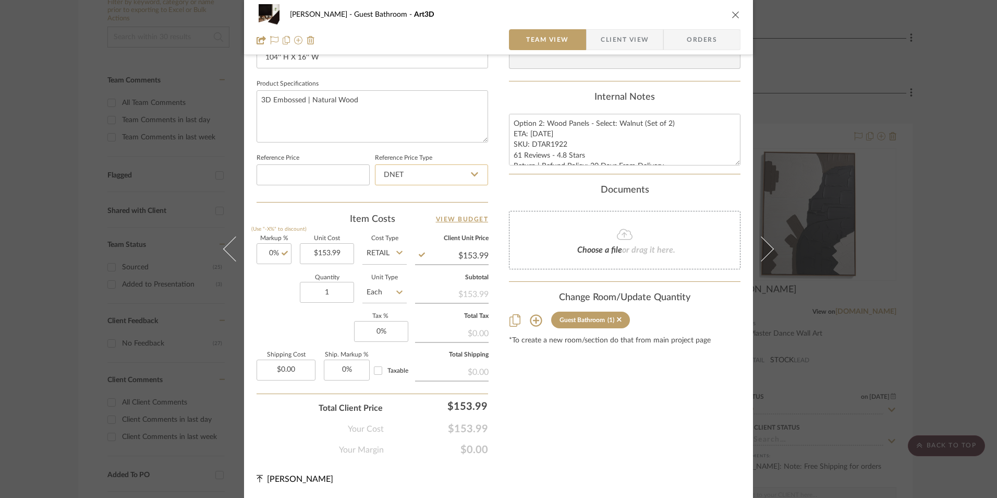
click at [408, 179] on input "DNET" at bounding box center [431, 174] width 113 height 21
click at [407, 226] on div "Retail" at bounding box center [436, 227] width 129 height 27
type input "Retail"
click at [383, 332] on input "0" at bounding box center [381, 331] width 54 height 21
type input "8.25%"
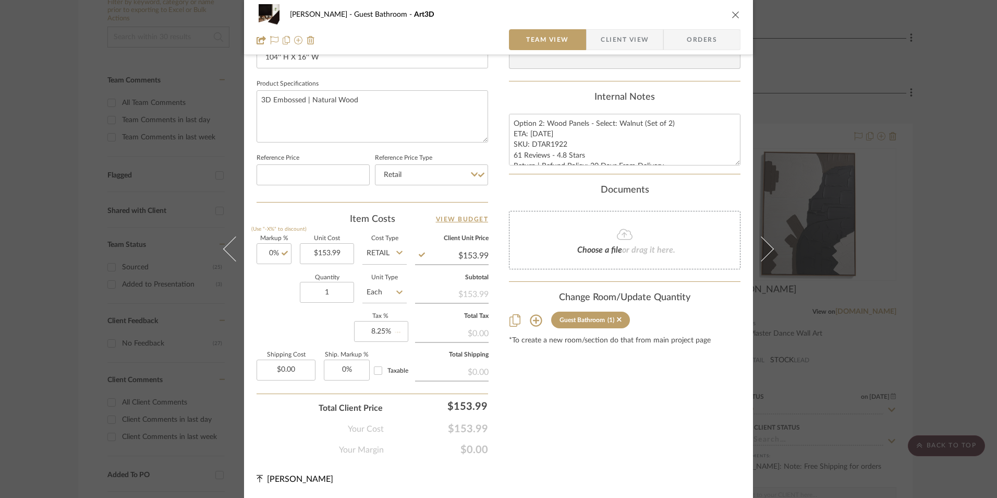
click at [602, 405] on div "Content here copies to Client View - confirm visibility there. Show in Client D…" at bounding box center [625, 26] width 232 height 858
click at [682, 44] on span "Orders" at bounding box center [701, 39] width 53 height 21
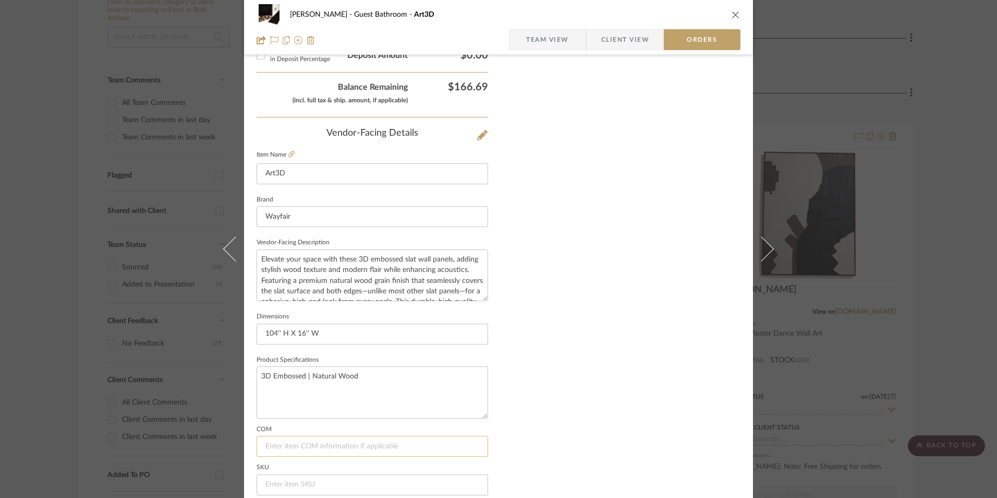
scroll to position [612, 0]
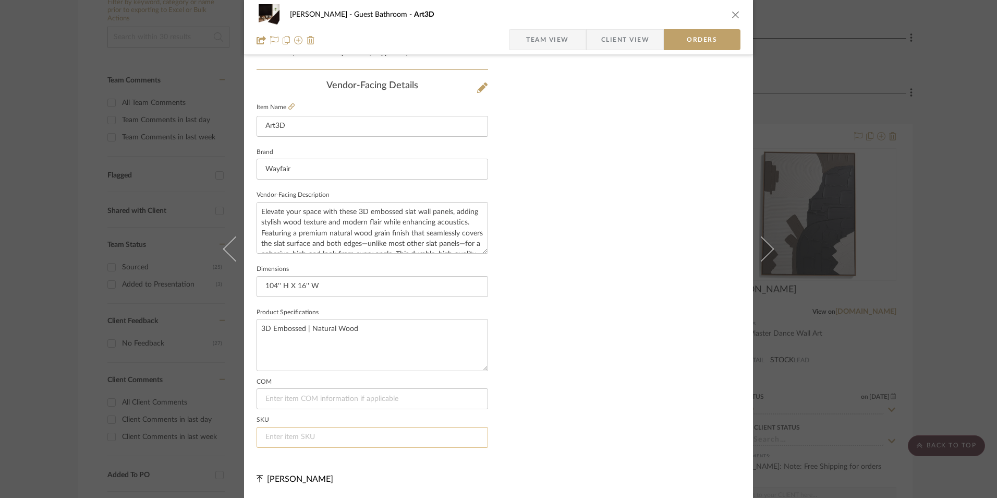
click at [282, 433] on input at bounding box center [373, 437] width 232 height 21
paste input "DTAR1922"
type input "DTAR1922"
click at [535, 37] on span "Team View" at bounding box center [547, 39] width 43 height 21
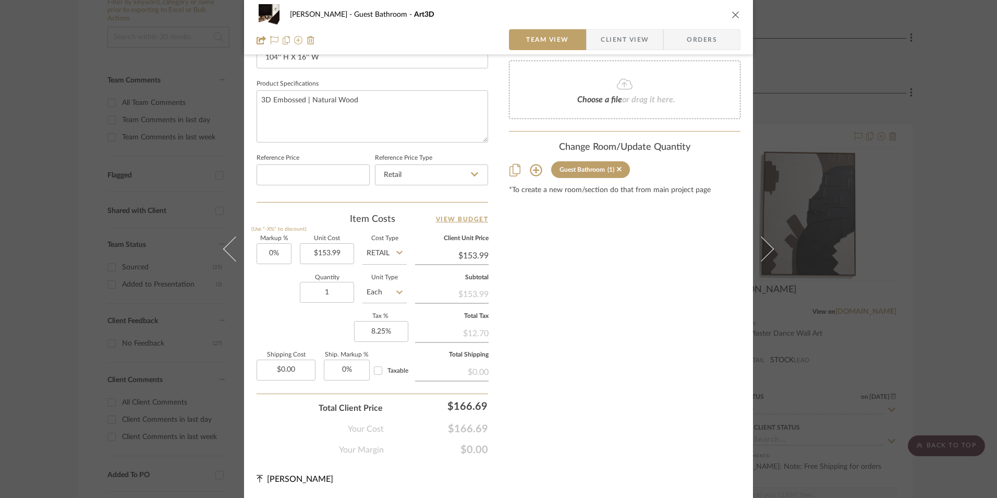
scroll to position [474, 0]
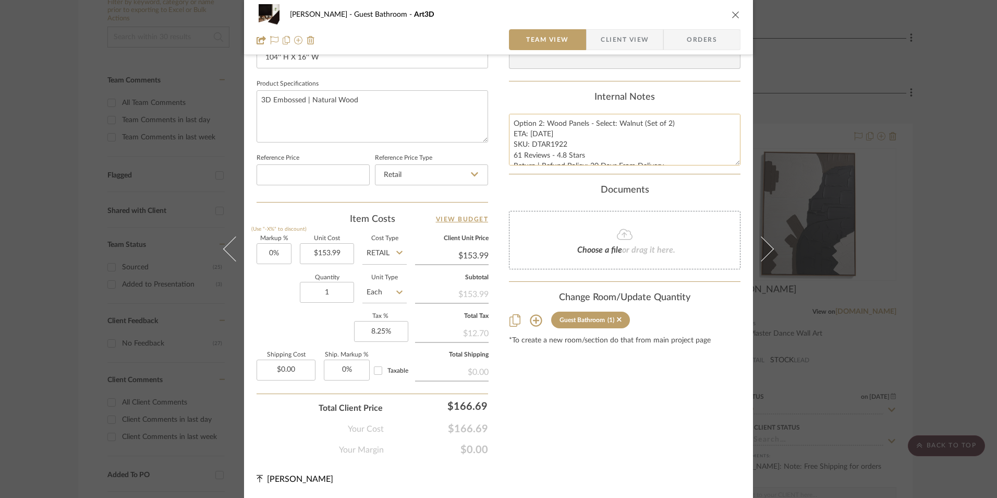
click at [524, 131] on textarea "Option 2: Wood Panels - Select: Walnut (Set of 2) ETA: 8.24.2025 SKU: DTAR1922 …" at bounding box center [625, 140] width 232 height 52
drag, startPoint x: 511, startPoint y: 124, endPoint x: 579, endPoint y: 154, distance: 74.7
click at [724, 180] on div "Content here copies to Client View - confirm visibility there. Show in Client D…" at bounding box center [625, 26] width 232 height 858
drag, startPoint x: 621, startPoint y: 45, endPoint x: 588, endPoint y: 94, distance: 58.3
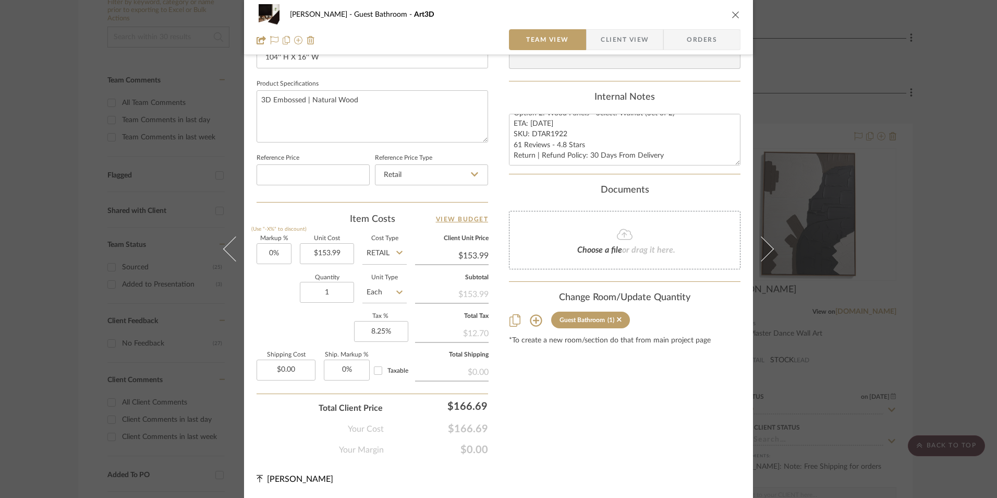
click at [620, 45] on span "Client View" at bounding box center [625, 39] width 48 height 21
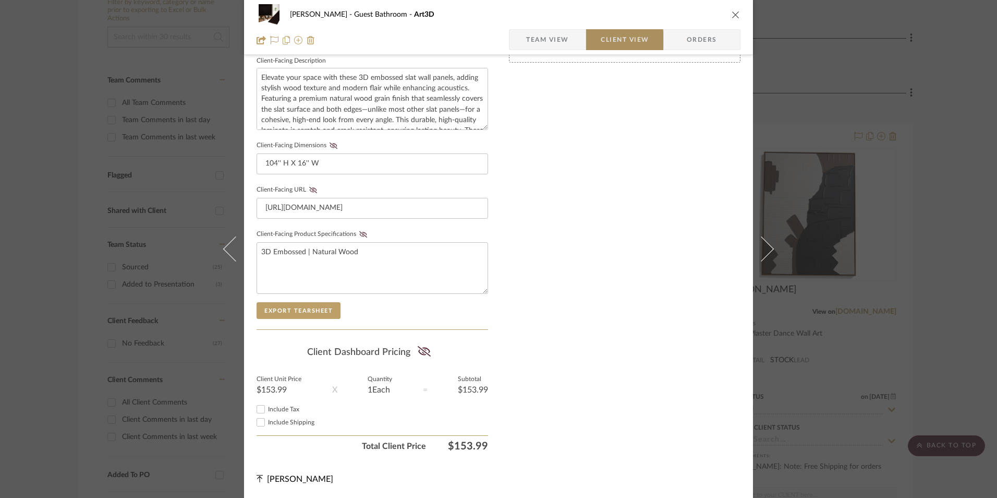
scroll to position [379, 0]
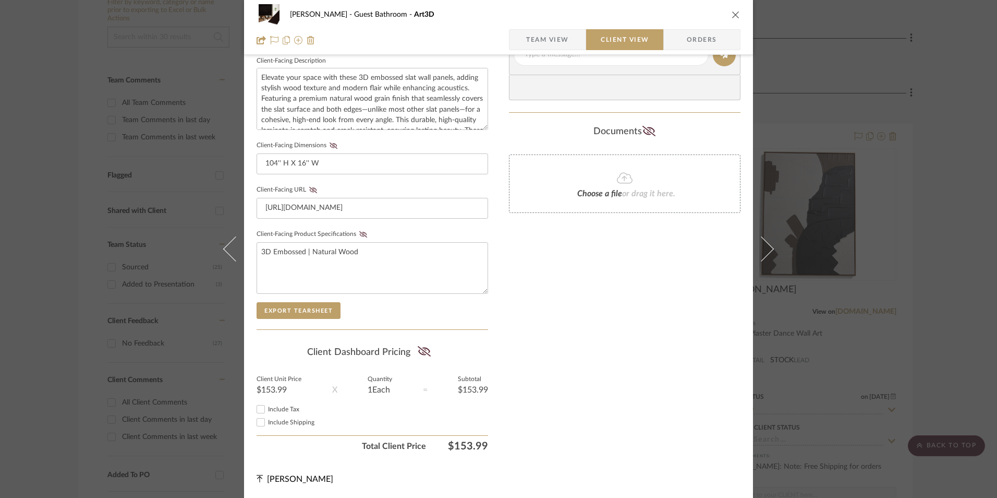
click at [257, 406] on input "Include Tax" at bounding box center [261, 409] width 13 height 13
checkbox input "true"
click at [418, 347] on icon at bounding box center [424, 351] width 13 height 10
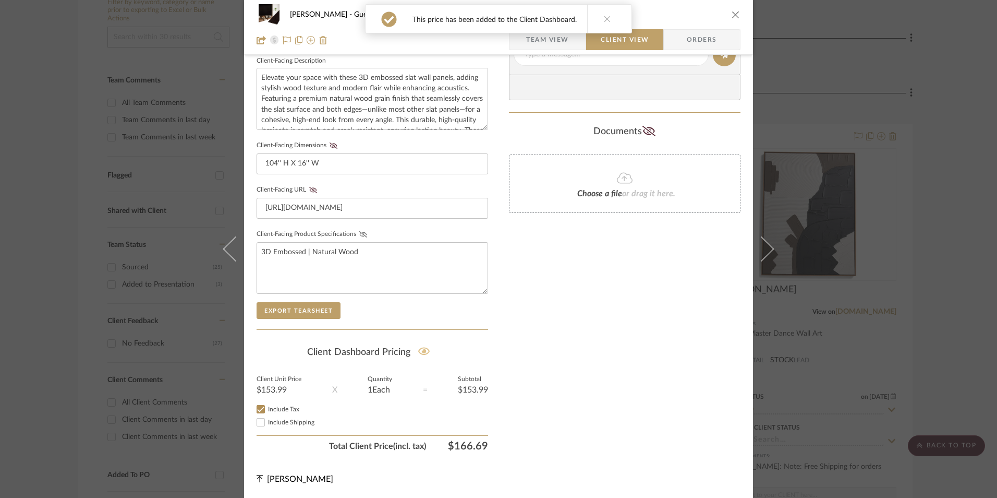
click at [359, 233] on icon at bounding box center [363, 234] width 8 height 6
click at [309, 191] on icon at bounding box center [313, 190] width 8 height 6
click at [330, 145] on icon at bounding box center [334, 145] width 8 height 6
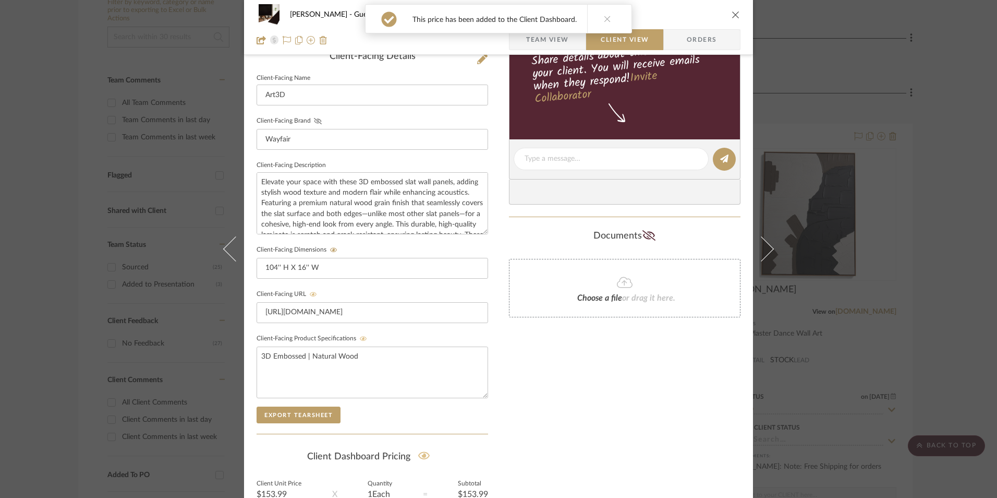
click at [316, 120] on icon at bounding box center [318, 121] width 8 height 6
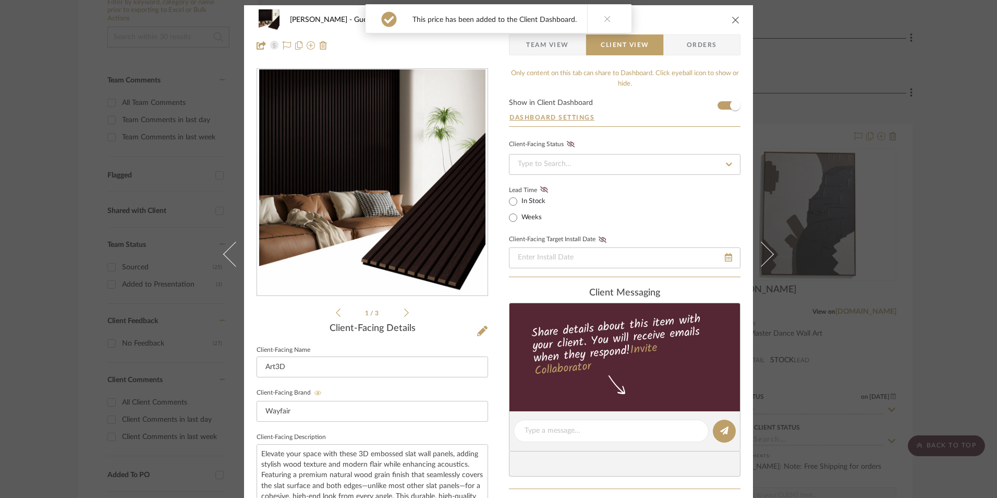
scroll to position [0, 0]
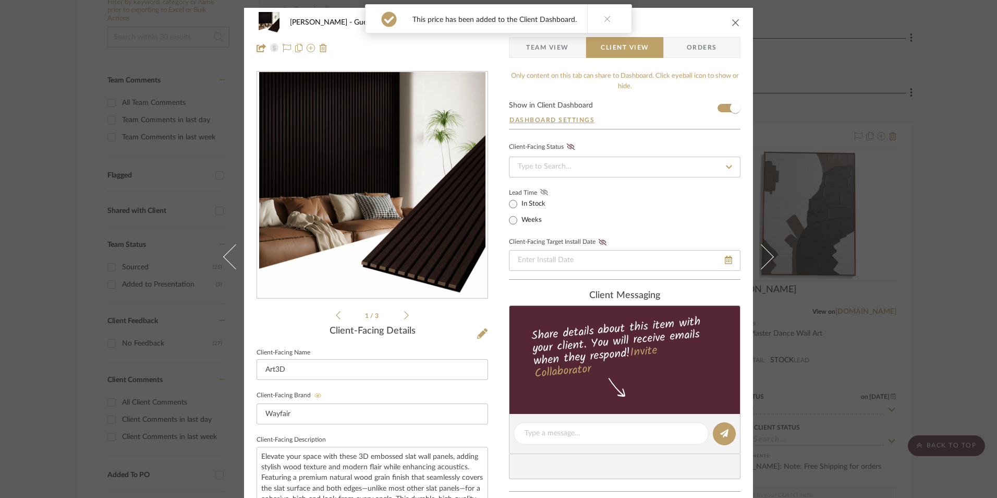
click at [541, 190] on icon at bounding box center [544, 192] width 8 height 6
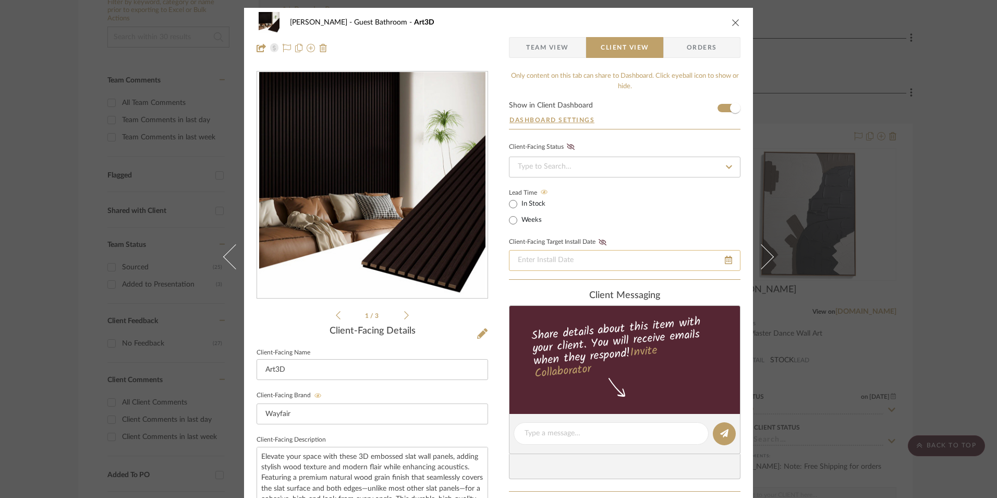
scroll to position [156, 0]
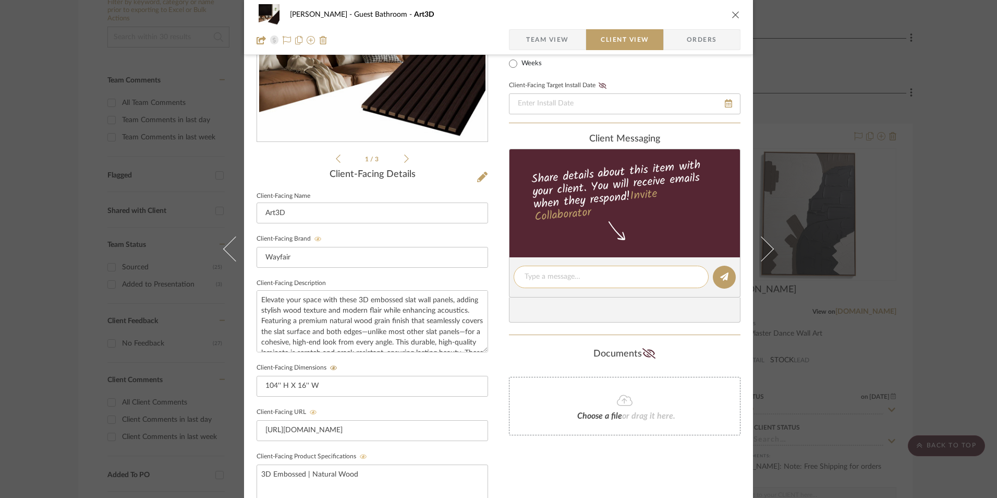
click at [562, 275] on textarea at bounding box center [611, 276] width 173 height 11
paste textarea "Option 2: Wood Panels - Select: Walnut (Set of 2) ETA: 8.24.2025 SKU: DTAR1922 …"
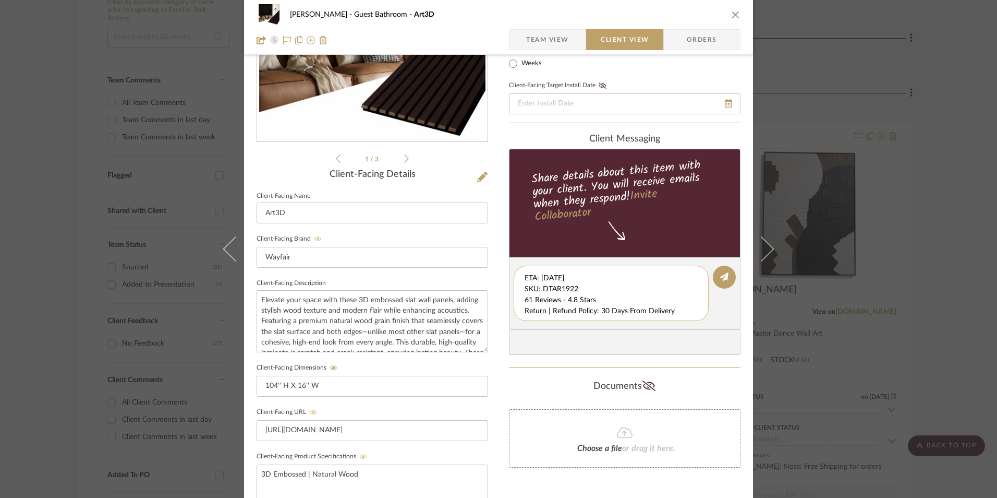
scroll to position [11, 0]
drag, startPoint x: 522, startPoint y: 276, endPoint x: 683, endPoint y: 316, distance: 165.5
click at [686, 316] on div "Option 2: Wood Panels - Select: Walnut (Set of 2) ETA: 8.24.2025 SKU: DTAR1922 …" at bounding box center [611, 292] width 195 height 55
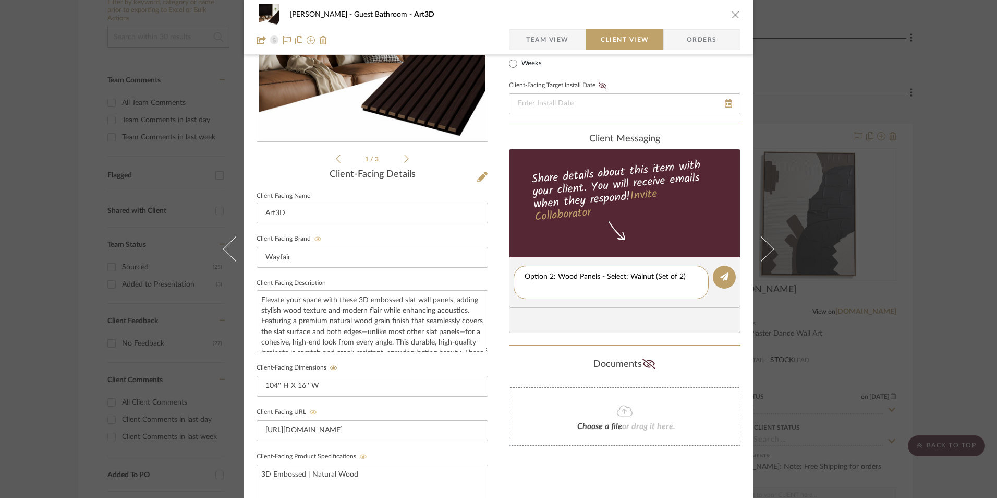
type textarea "Option 2: Wood Panels - Select: Walnut (Set of 2)"
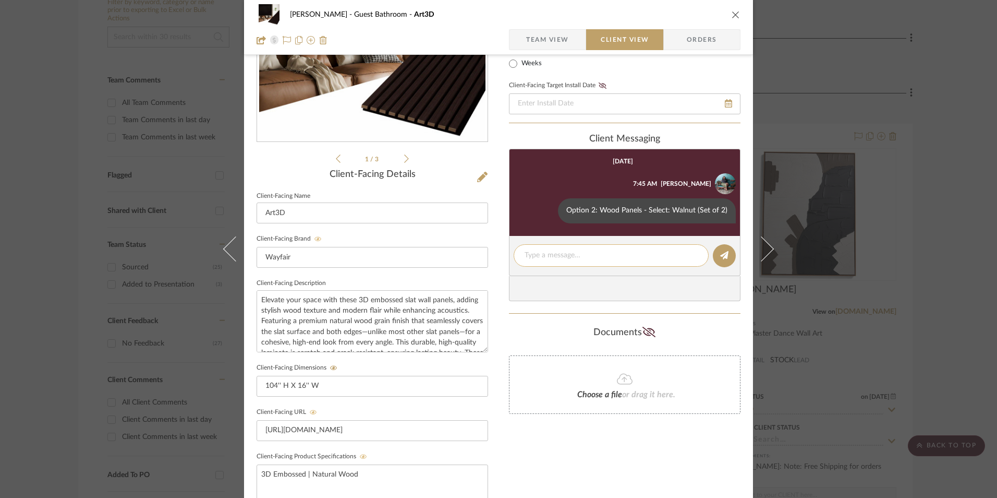
click at [563, 256] on textarea at bounding box center [611, 255] width 173 height 11
paste textarea "ETA: 8.24.2025 SKU: DTAR1922 61 Reviews - 4.8 Stars Return | Refund Policy: 30 …"
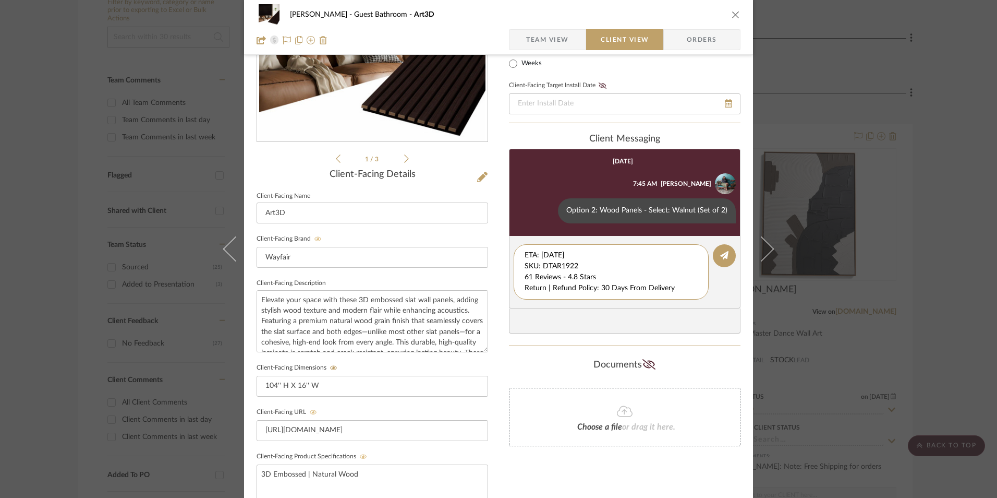
drag, startPoint x: 579, startPoint y: 264, endPoint x: 491, endPoint y: 233, distance: 93.2
click at [488, 233] on div "Erica Drisdale Guest Bathroom Art3D Team View Client View Orders 1 / 3 Client-F…" at bounding box center [498, 285] width 509 height 868
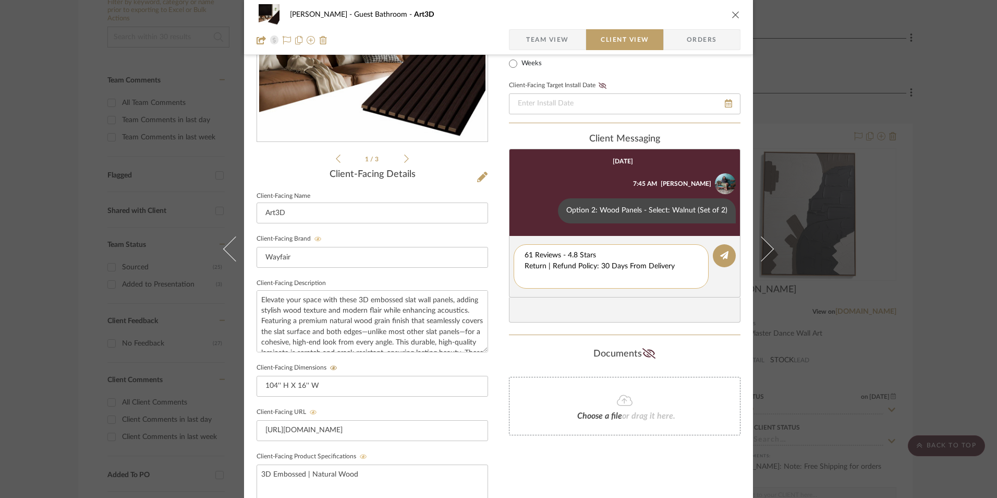
click at [525, 264] on textarea "61 Reviews - 4.8 Stars Return | Refund Policy: 30 Days From Delivery" at bounding box center [611, 266] width 173 height 33
drag, startPoint x: 676, startPoint y: 266, endPoint x: 530, endPoint y: 265, distance: 146.0
click at [504, 267] on div "Erica Drisdale Guest Bathroom Art3D Team View Client View Orders 1 / 3 Client-F…" at bounding box center [498, 285] width 509 height 868
type textarea "61 Reviews - 4.8 Stars"
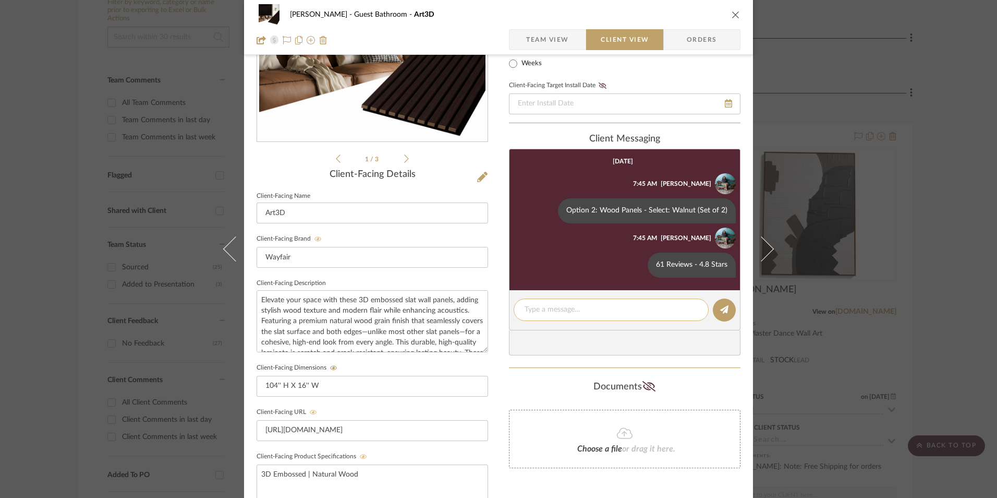
click at [550, 310] on textarea at bounding box center [611, 309] width 173 height 11
paste textarea "Return | Refund Policy: 30 Days From Delivery"
type textarea "Return | Refund Policy: 30 Days From Delivery"
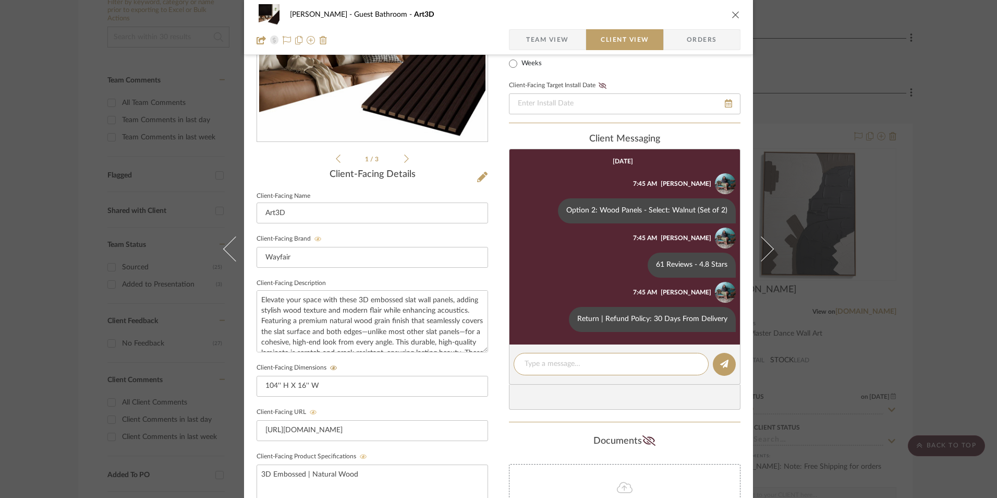
click at [734, 17] on icon "close" at bounding box center [736, 14] width 8 height 8
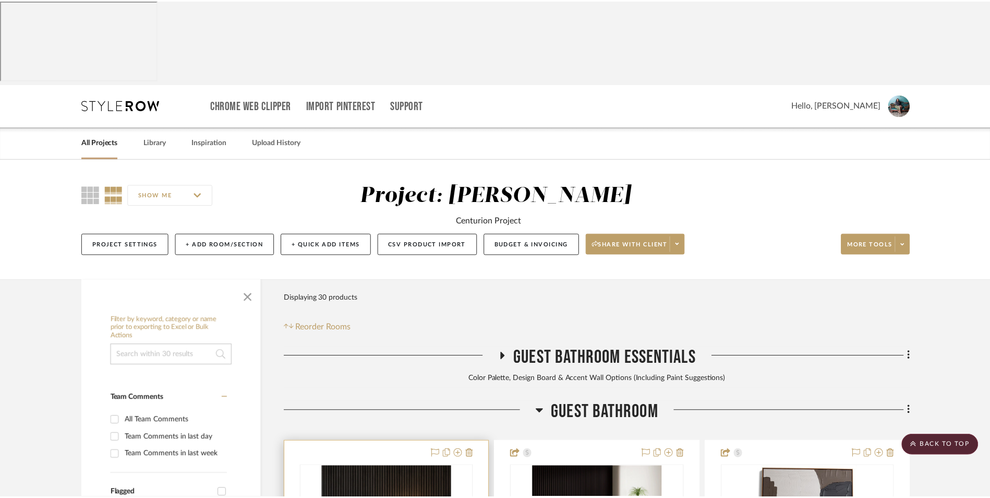
scroll to position [318, 0]
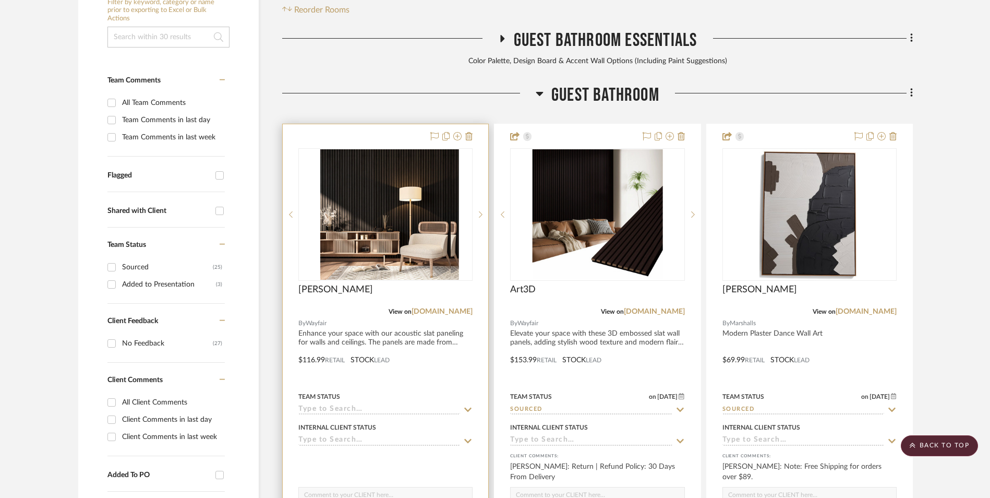
click at [387, 151] on img at bounding box center [385, 214] width 130 height 130
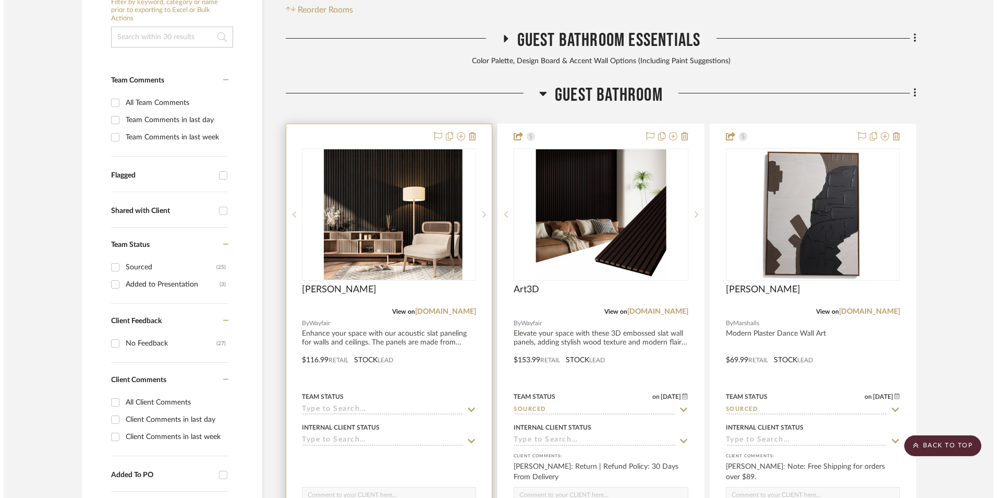
scroll to position [0, 0]
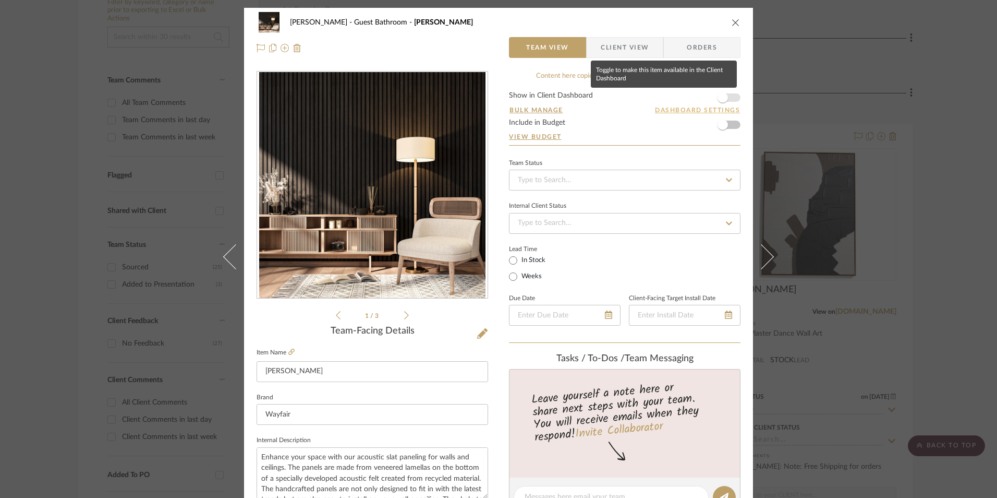
click at [724, 98] on span "button" at bounding box center [723, 97] width 10 height 10
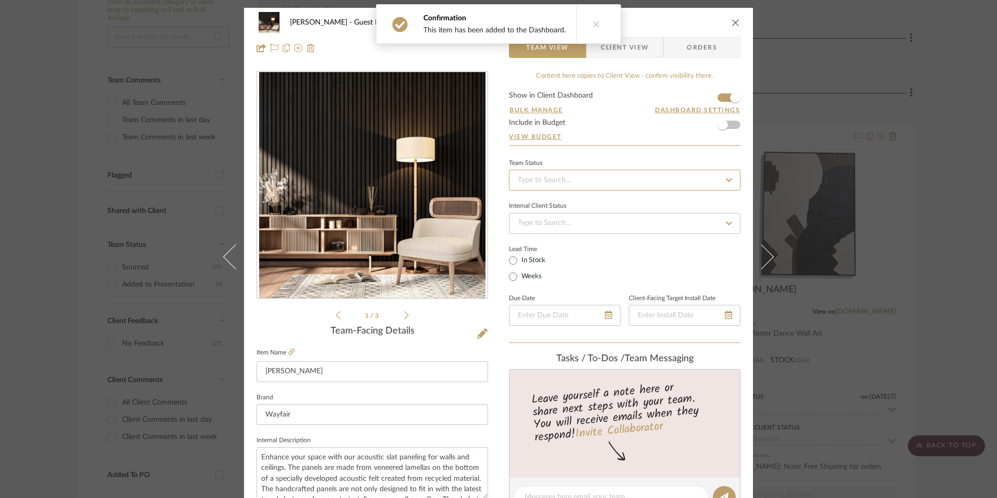
drag, startPoint x: 618, startPoint y: 177, endPoint x: 590, endPoint y: 268, distance: 94.9
click at [618, 177] on input at bounding box center [625, 180] width 232 height 21
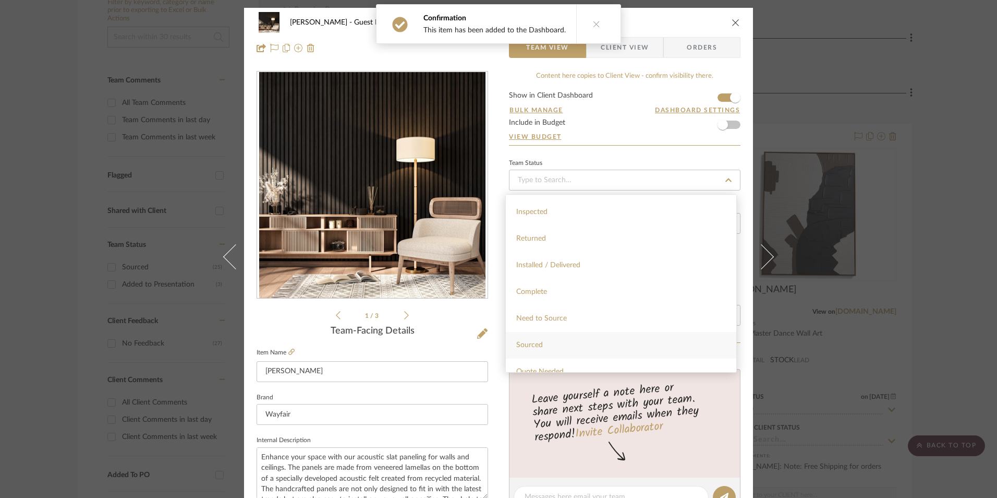
click at [552, 349] on div "Sourced" at bounding box center [621, 345] width 231 height 27
type input "[DATE]"
type input "Sourced"
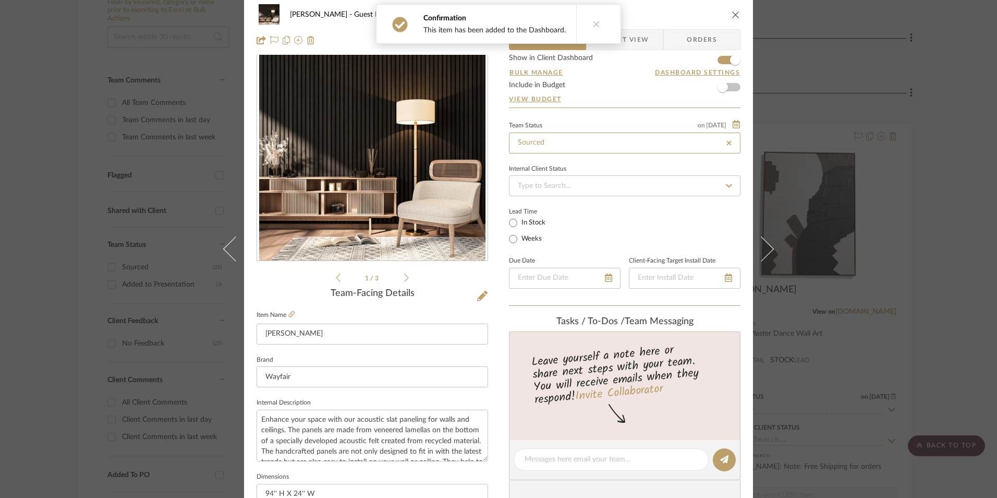
type input "[DATE]"
type input "Sourced"
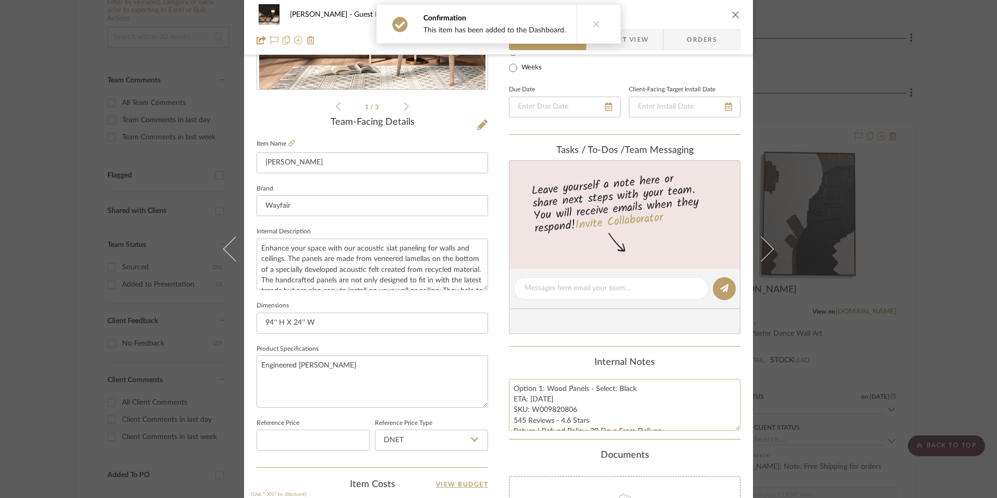
scroll to position [313, 0]
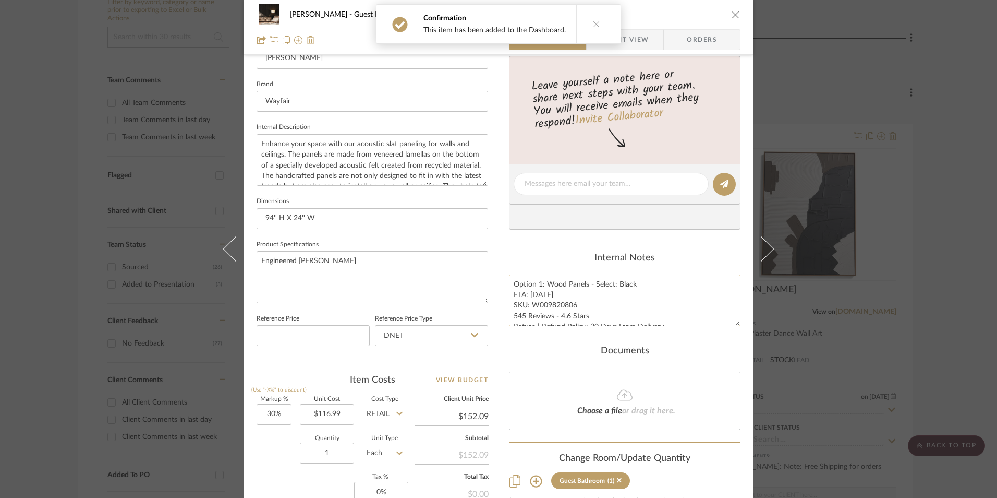
click at [547, 311] on textarea "Option 1: Wood Panels - Select: Black ETA: 8.28.2025 SKU: W009820806 545 Review…" at bounding box center [625, 300] width 232 height 52
drag, startPoint x: 571, startPoint y: 304, endPoint x: 540, endPoint y: 304, distance: 30.8
click at [540, 304] on textarea "Option 1: Wood Panels - Select: Black ETA: 8.28.2025 SKU: W009820806 545 Review…" at bounding box center [625, 300] width 232 height 52
click at [562, 307] on textarea "Option 1: Wood Panels - Select: Black ETA: 8.28.2025 SKU: W009820806 545 Review…" at bounding box center [625, 300] width 232 height 52
drag, startPoint x: 572, startPoint y: 304, endPoint x: 531, endPoint y: 306, distance: 40.7
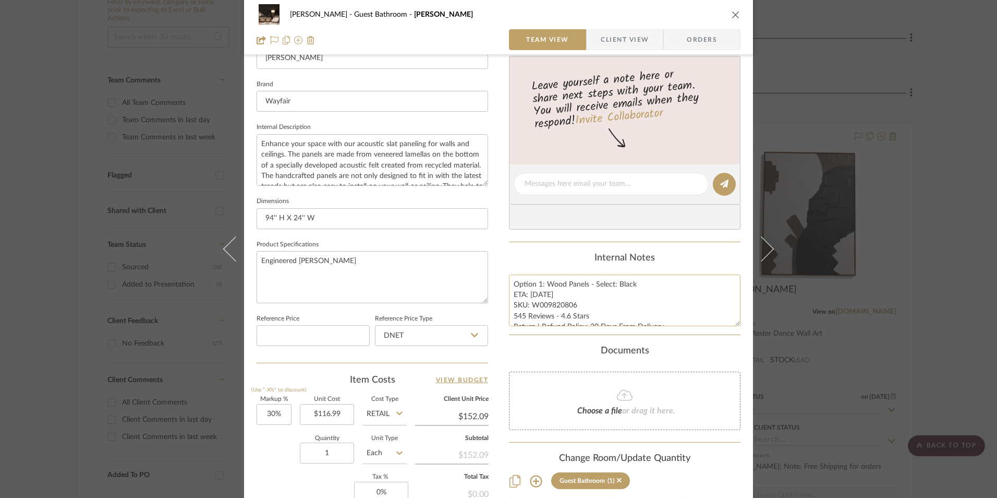
click at [531, 306] on textarea "Option 1: Wood Panels - Select: Black ETA: 8.28.2025 SKU: W009820806 545 Review…" at bounding box center [625, 300] width 232 height 52
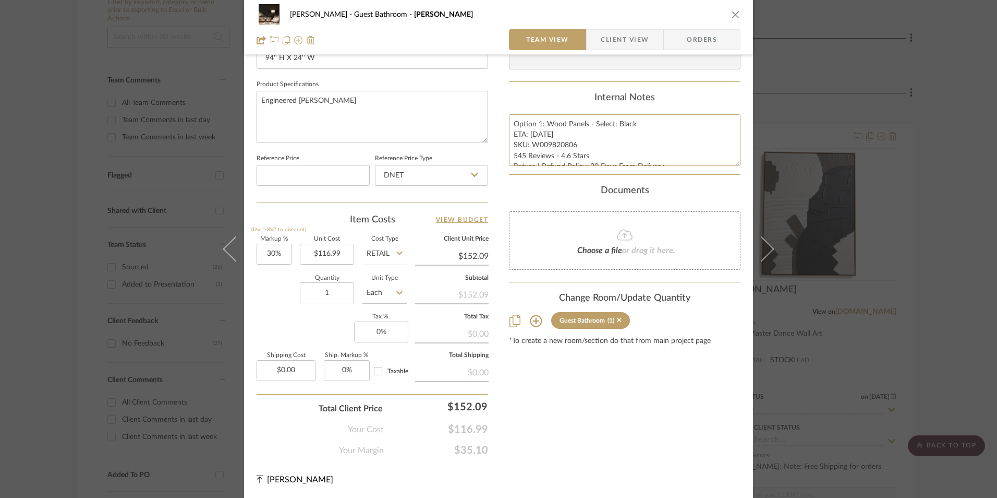
scroll to position [474, 0]
type input "30"
click at [273, 257] on input "30" at bounding box center [274, 253] width 35 height 21
type input "0%"
type input "$116.99"
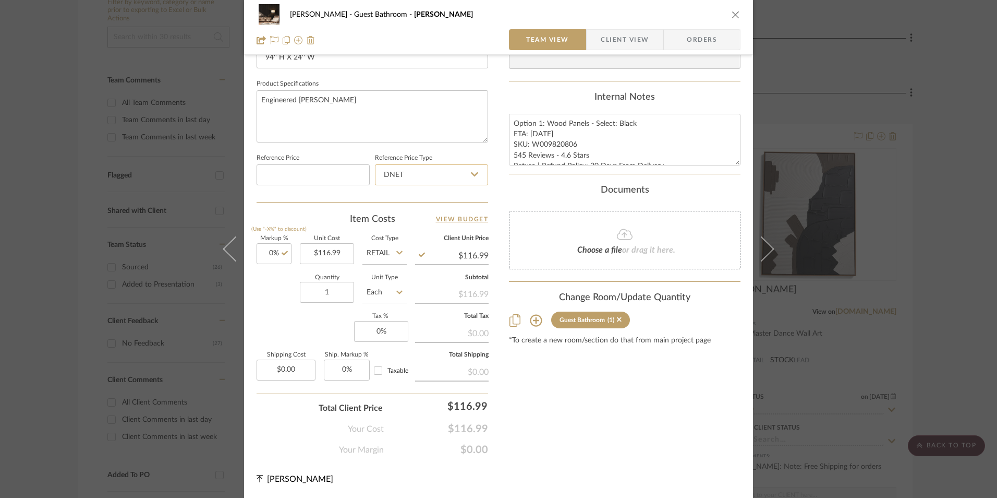
click at [423, 177] on input "DNET" at bounding box center [431, 174] width 113 height 21
click at [426, 223] on div "Retail" at bounding box center [436, 227] width 129 height 27
type input "Retail"
click at [372, 328] on input "0" at bounding box center [381, 331] width 54 height 21
type input "8.25%"
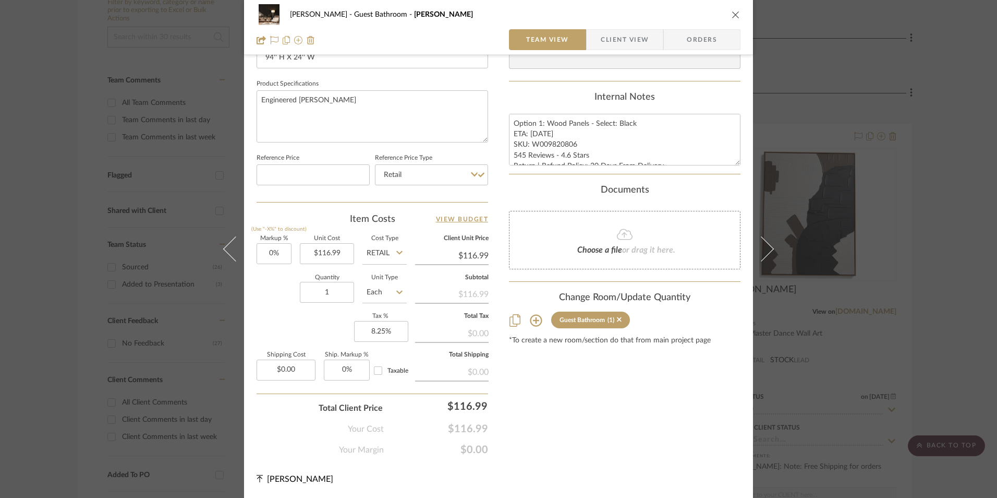
drag, startPoint x: 575, startPoint y: 364, endPoint x: 613, endPoint y: 336, distance: 47.4
click at [575, 364] on div "Content here copies to Client View - confirm visibility there. Show in Client D…" at bounding box center [625, 26] width 232 height 858
click at [690, 29] on div "Erica Drisdale Guest Bathroom Wade Team View Client View Orders" at bounding box center [498, 27] width 509 height 55
click at [687, 40] on span "Orders" at bounding box center [701, 39] width 53 height 21
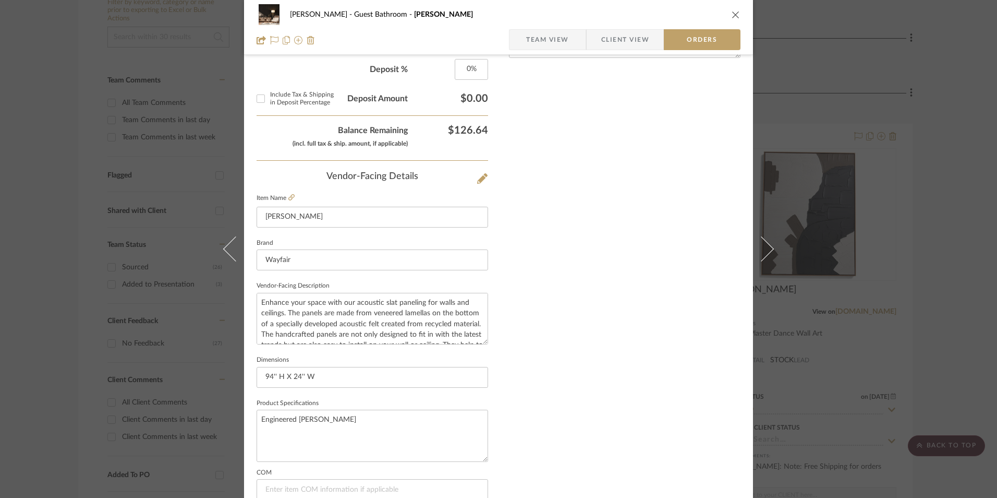
scroll to position [612, 0]
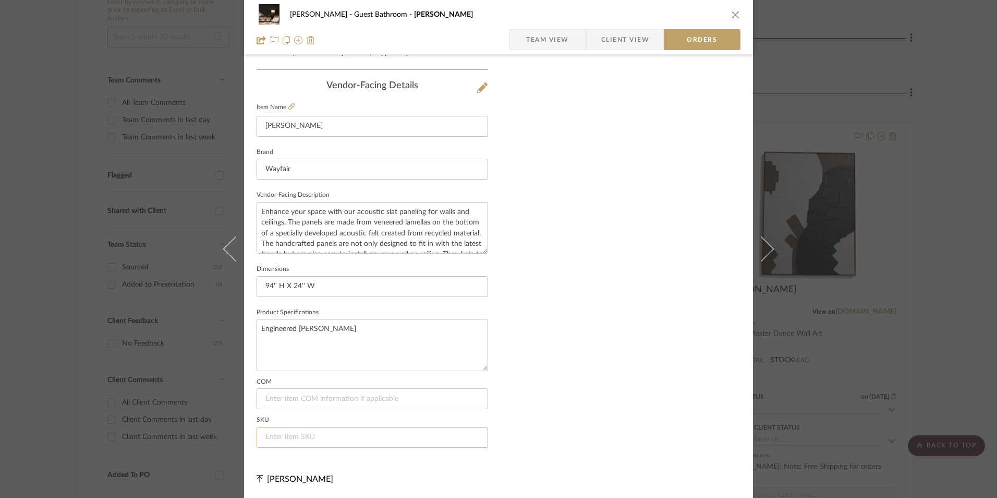
click at [328, 432] on input at bounding box center [373, 437] width 232 height 21
paste input "W009820806"
type input "W009820806"
click at [552, 35] on span "Team View" at bounding box center [547, 39] width 43 height 21
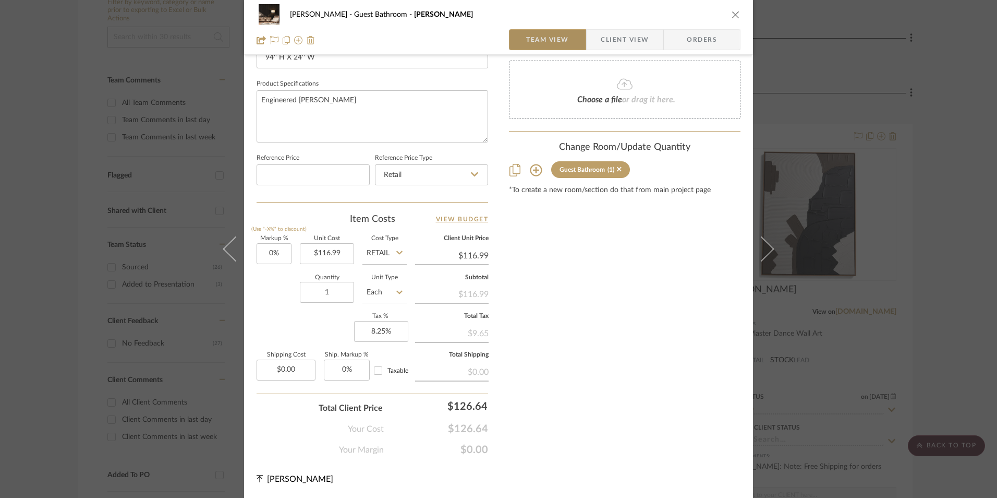
scroll to position [474, 0]
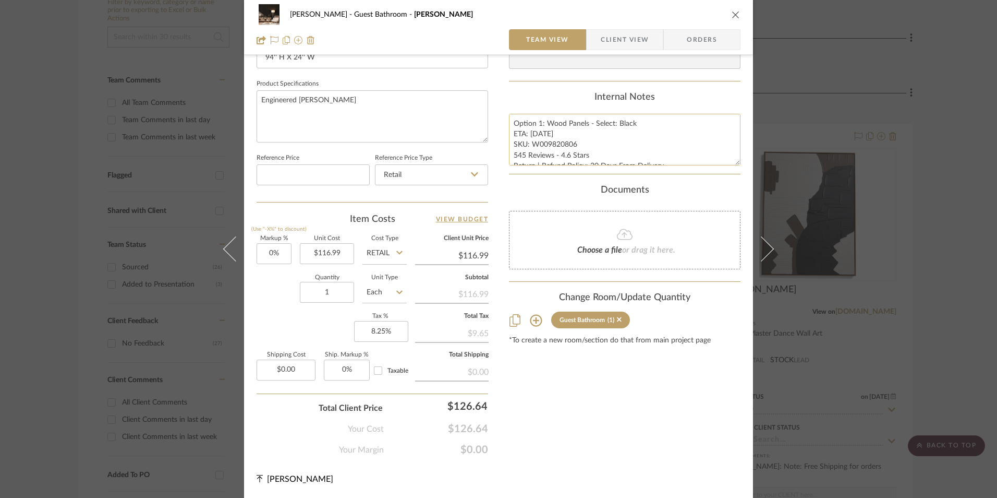
click at [538, 130] on textarea "Option 1: Wood Panels - Select: Black ETA: 8.28.2025 SKU: W009820806 545 Review…" at bounding box center [625, 140] width 232 height 52
drag, startPoint x: 511, startPoint y: 120, endPoint x: 567, endPoint y: 155, distance: 66.0
click at [685, 160] on textarea "Option 1: Wood Panels - Select: Black ETA: 8.28.2025 SKU: W009820806 545 Review…" at bounding box center [625, 140] width 232 height 52
click at [621, 42] on span "Client View" at bounding box center [625, 39] width 48 height 21
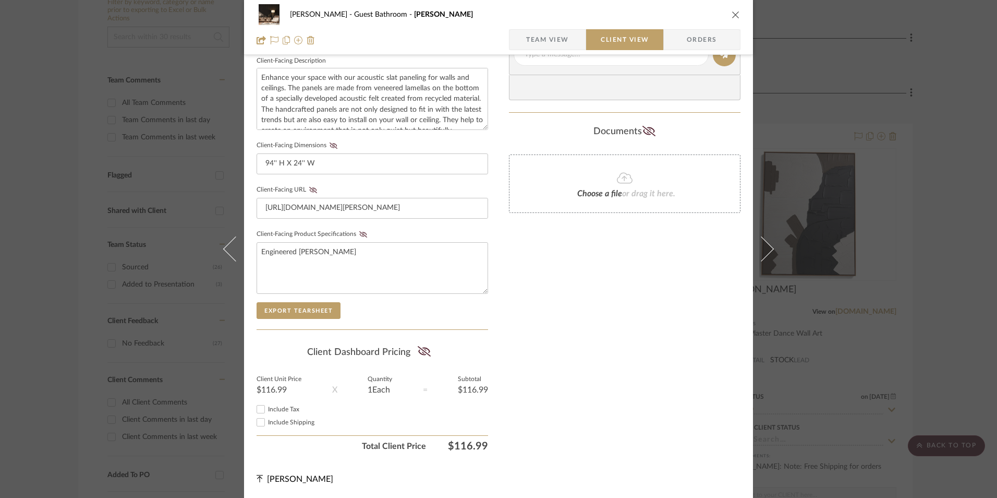
scroll to position [379, 0]
click at [257, 407] on input "Include Tax" at bounding box center [261, 409] width 13 height 13
checkbox input "true"
click at [420, 351] on icon at bounding box center [424, 351] width 13 height 10
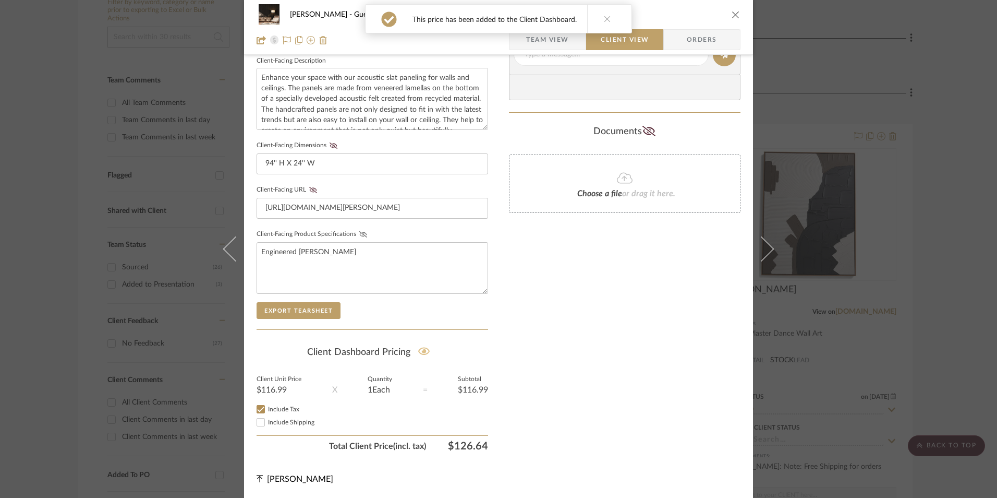
click at [359, 233] on icon at bounding box center [363, 234] width 8 height 6
click at [310, 187] on icon at bounding box center [313, 190] width 8 height 6
click at [332, 149] on button "Client-Facing Dimensions" at bounding box center [333, 145] width 14 height 7
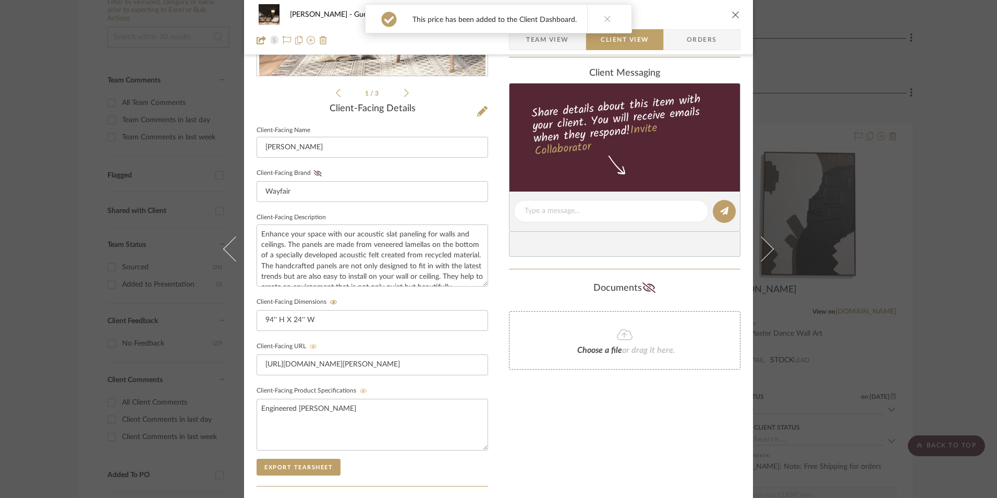
click at [314, 172] on icon at bounding box center [318, 173] width 8 height 6
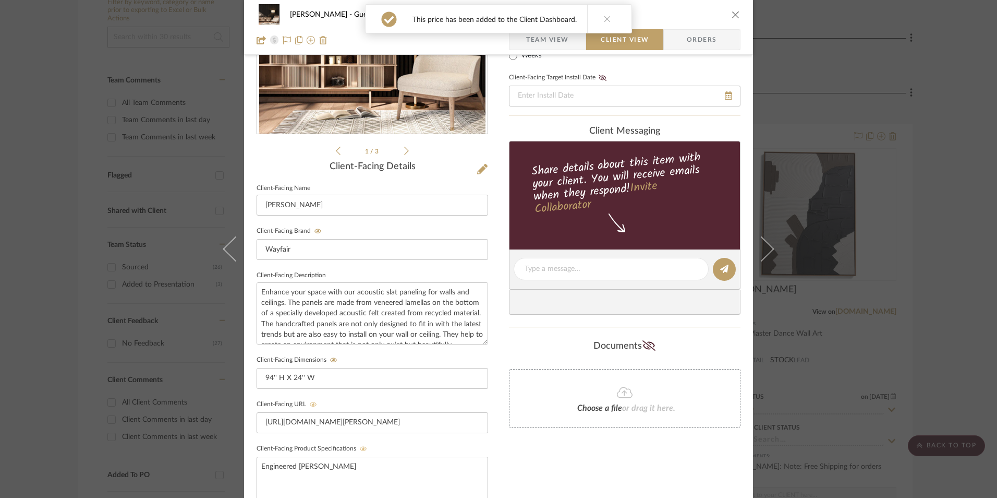
scroll to position [66, 0]
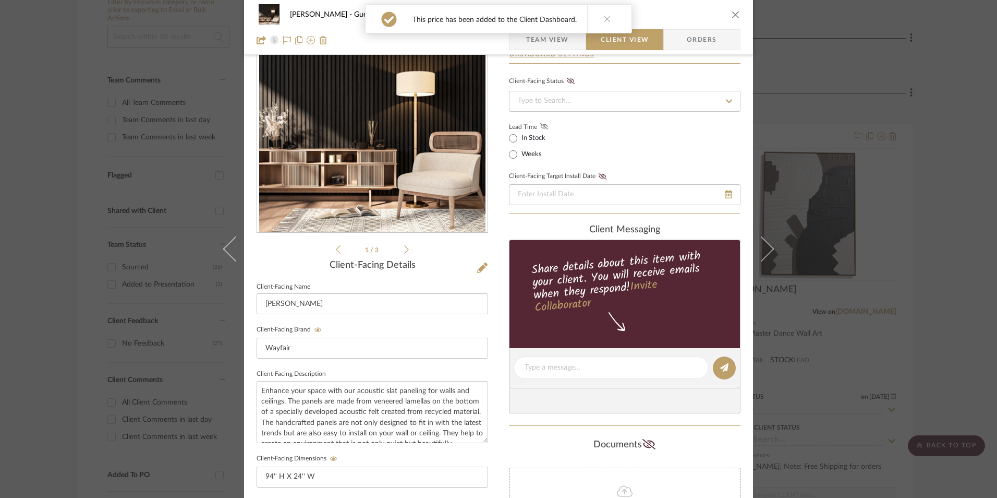
click at [541, 127] on icon at bounding box center [544, 126] width 8 height 6
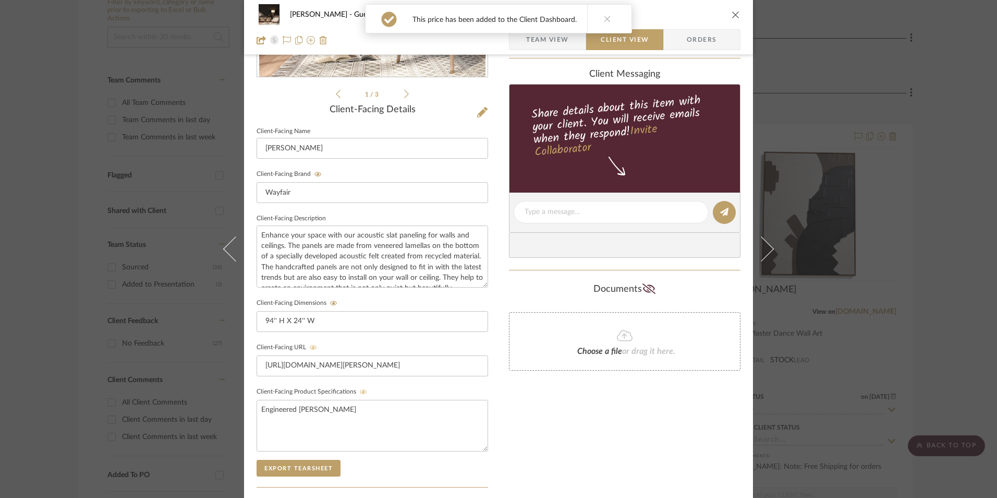
scroll to position [222, 0]
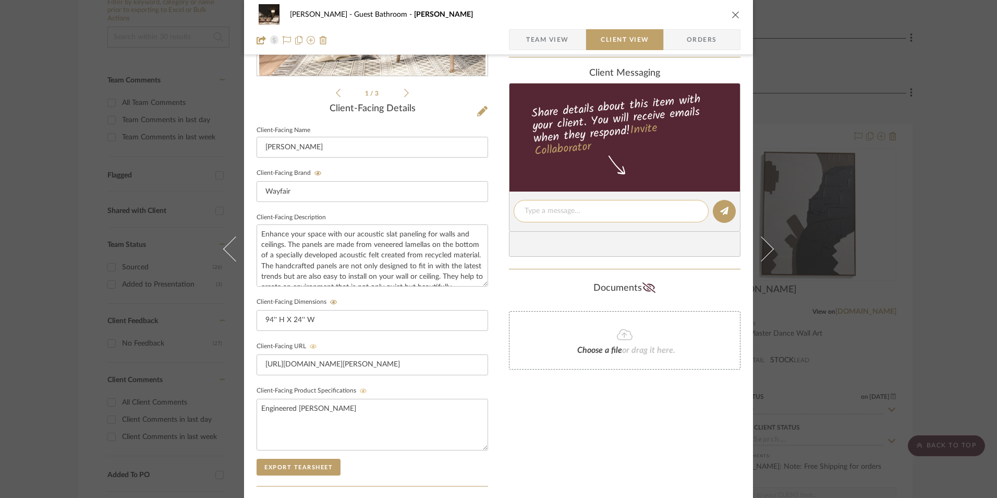
click at [562, 212] on textarea at bounding box center [611, 210] width 173 height 11
paste textarea "Option 1: Wood Panels - Select: Black ETA: 8.28.2025 SKU: W009820806 545 Review…"
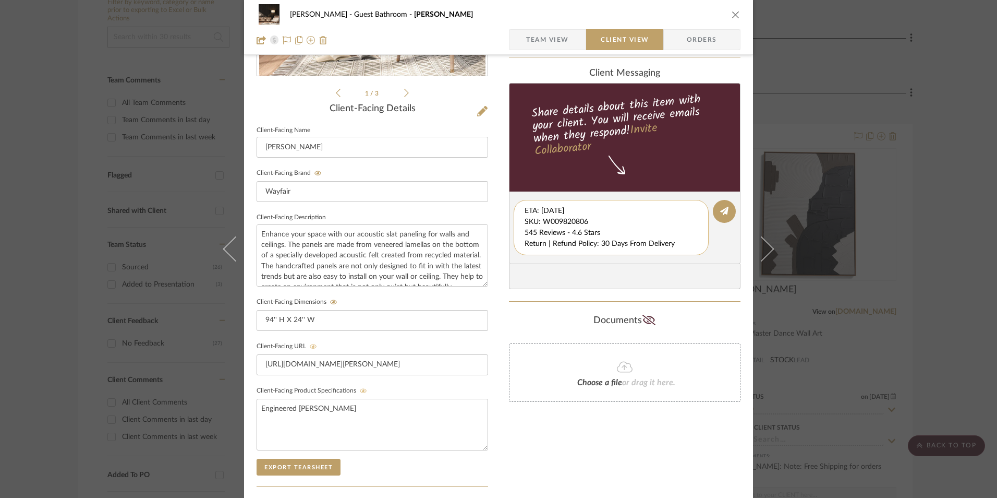
scroll to position [11, 0]
drag, startPoint x: 522, startPoint y: 210, endPoint x: 677, endPoint y: 251, distance: 160.7
click at [677, 251] on div "Option 1: Wood Panels - Select: Black ETA: 8.28.2025 SKU: W009820806 545 Review…" at bounding box center [611, 227] width 195 height 55
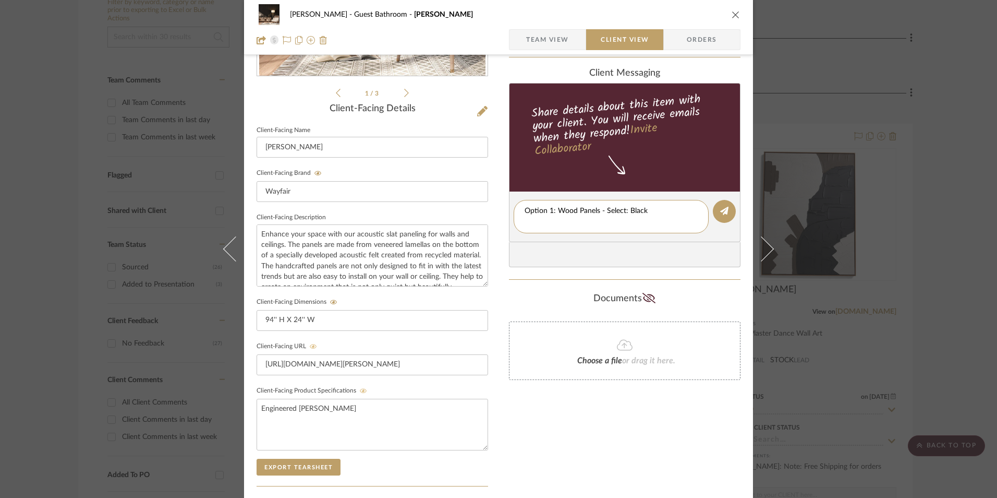
type textarea "Option 1: Wood Panels - Select: Black"
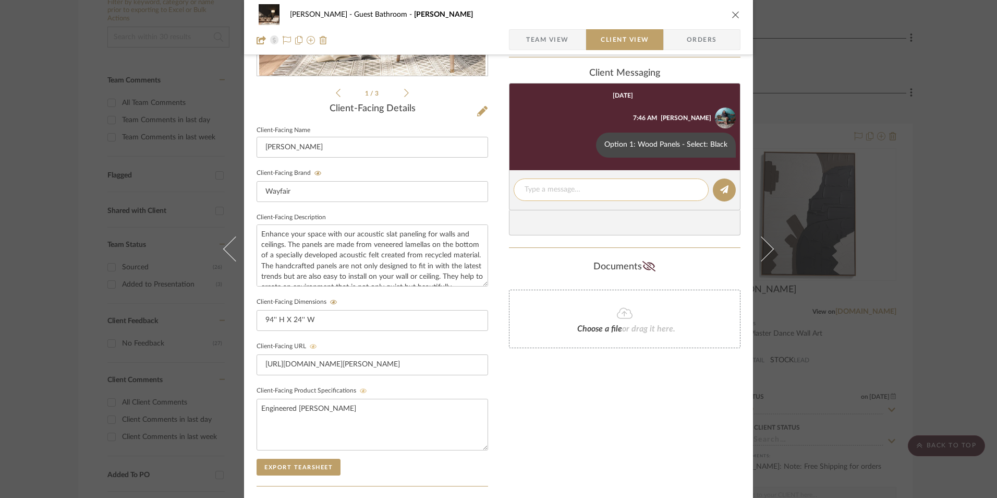
click at [548, 187] on textarea at bounding box center [611, 189] width 173 height 11
paste textarea "ETA: 8.28.2025 SKU: W009820806 545 Reviews - 4.6 Stars Return | Refund Policy: …"
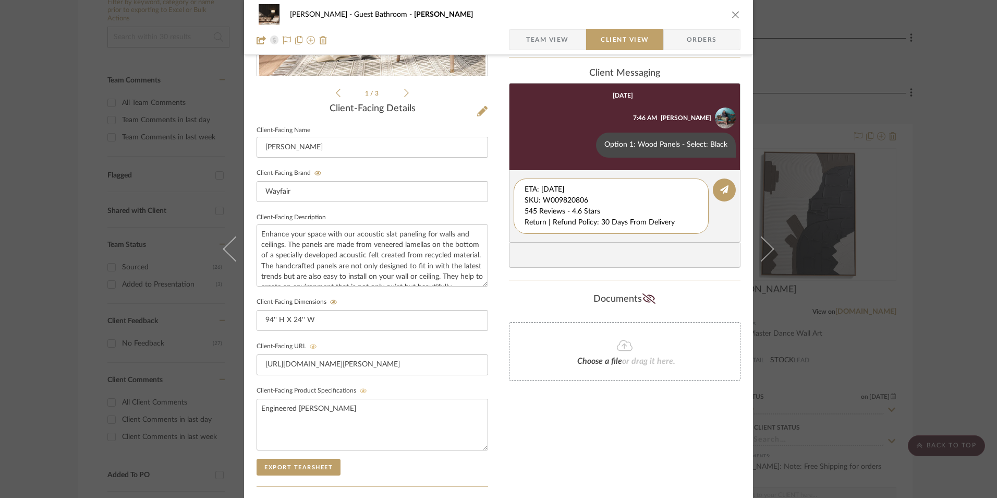
drag, startPoint x: 542, startPoint y: 197, endPoint x: 508, endPoint y: 169, distance: 44.5
click at [503, 170] on div "Erica Drisdale Guest Bathroom Wade Team View Client View Orders 1 / 3 Client-Fa…" at bounding box center [498, 220] width 509 height 868
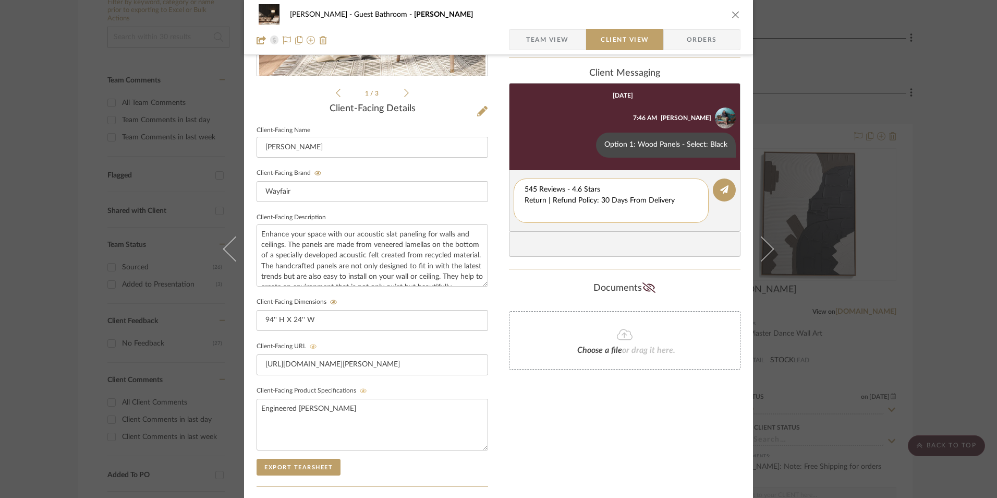
click at [525, 200] on textarea "545 Reviews - 4.6 Stars Return | Refund Policy: 30 Days From Delivery" at bounding box center [611, 200] width 173 height 33
drag, startPoint x: 676, startPoint y: 201, endPoint x: 548, endPoint y: 200, distance: 128.3
click at [498, 200] on div "Erica Drisdale Guest Bathroom Wade Team View Client View Orders 1 / 3 Client-Fa…" at bounding box center [498, 220] width 509 height 868
type textarea "545 Reviews - 4.6 Stars"
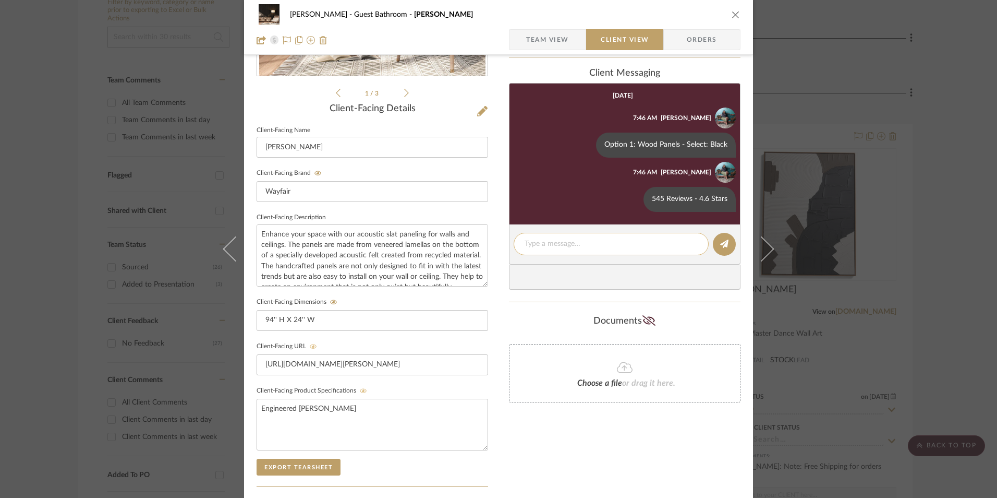
click at [543, 244] on textarea at bounding box center [611, 243] width 173 height 11
paste textarea "Return | Refund Policy: 30 Days From Delivery"
type textarea "Return | Refund Policy: 30 Days From Delivery"
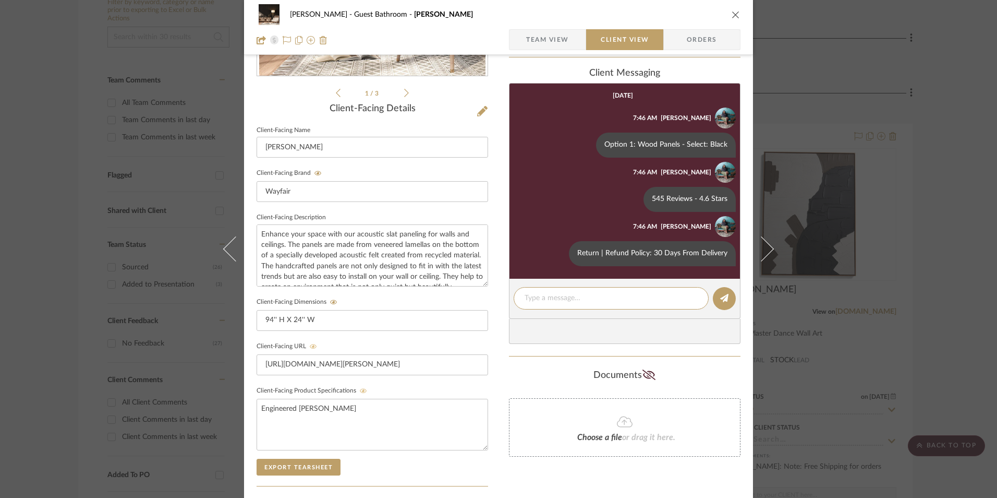
click at [733, 14] on icon "close" at bounding box center [736, 14] width 8 height 8
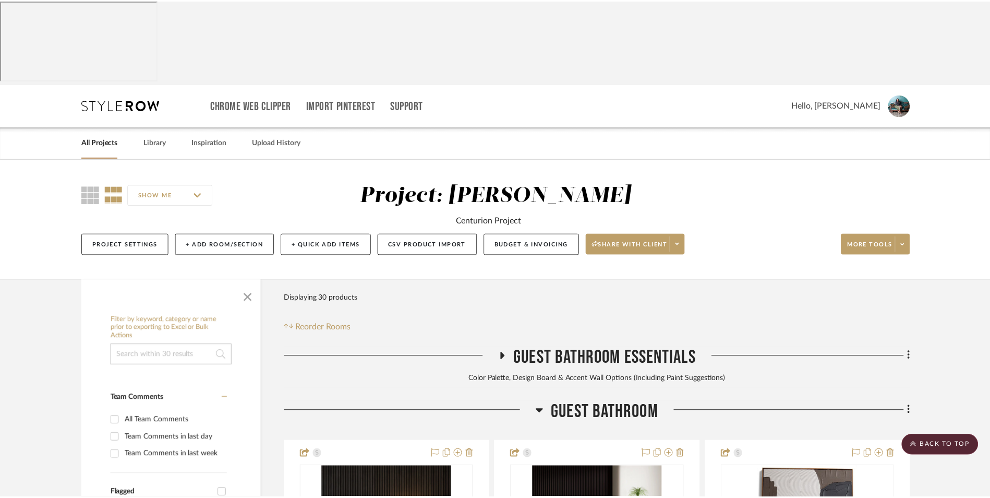
scroll to position [318, 0]
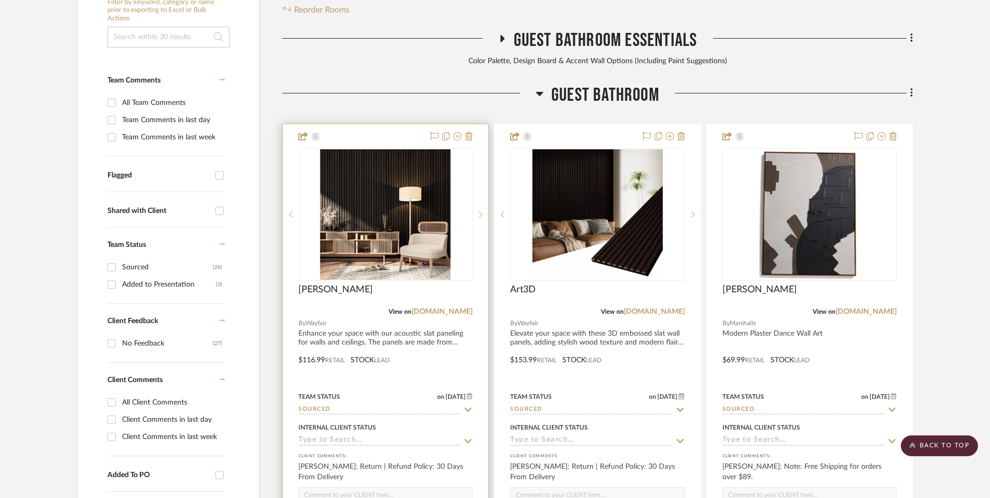
click at [427, 172] on img "0" at bounding box center [385, 214] width 130 height 130
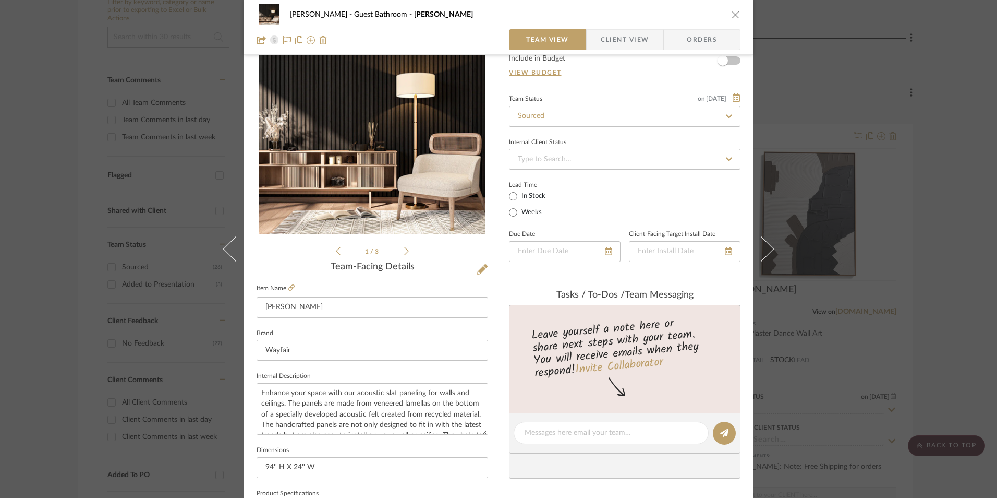
scroll to position [209, 0]
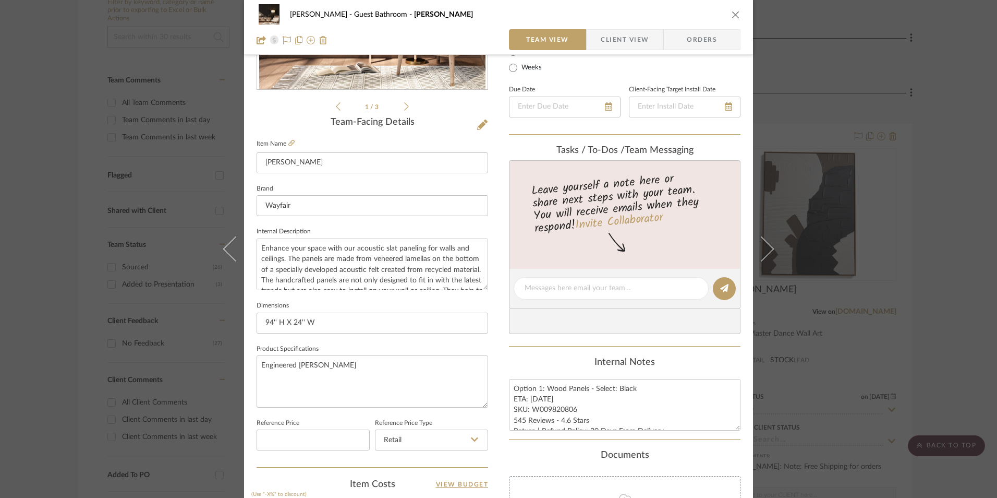
click at [884, 173] on div "Erica Drisdale Guest Bathroom Wade Team View Client View Orders 1 / 3 Team-Faci…" at bounding box center [498, 249] width 997 height 498
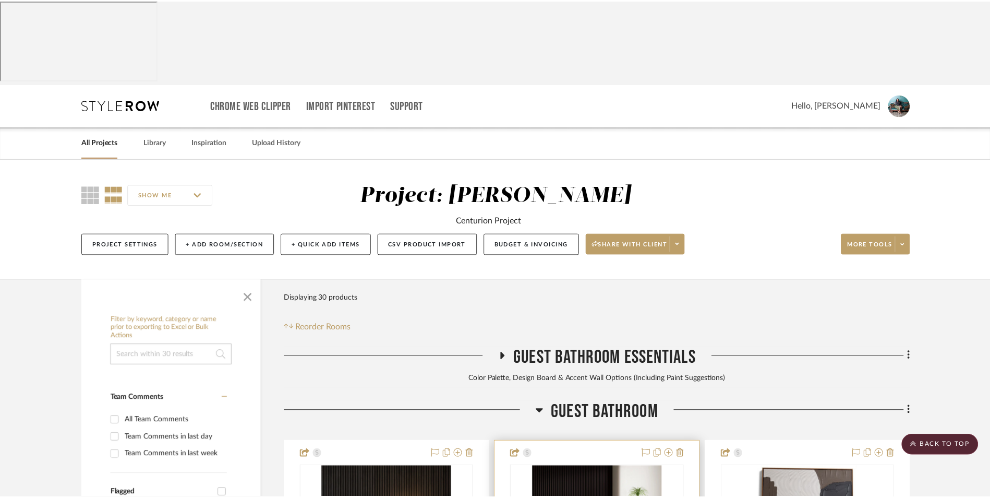
scroll to position [318, 0]
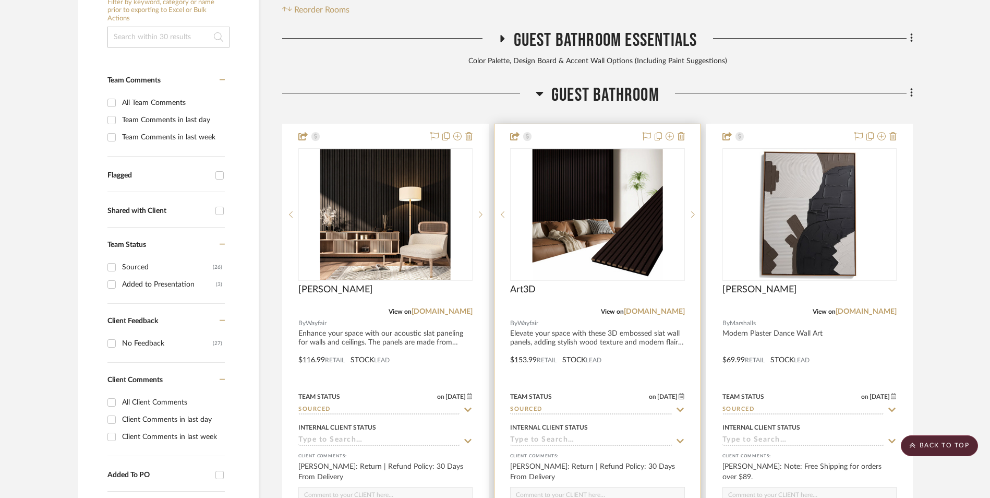
click at [640, 149] on img "0" at bounding box center [597, 214] width 130 height 130
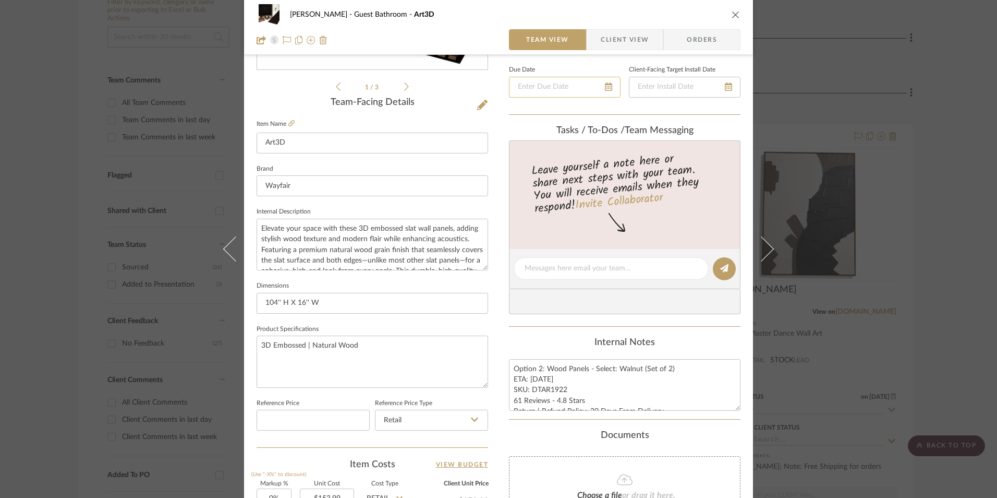
scroll to position [261, 0]
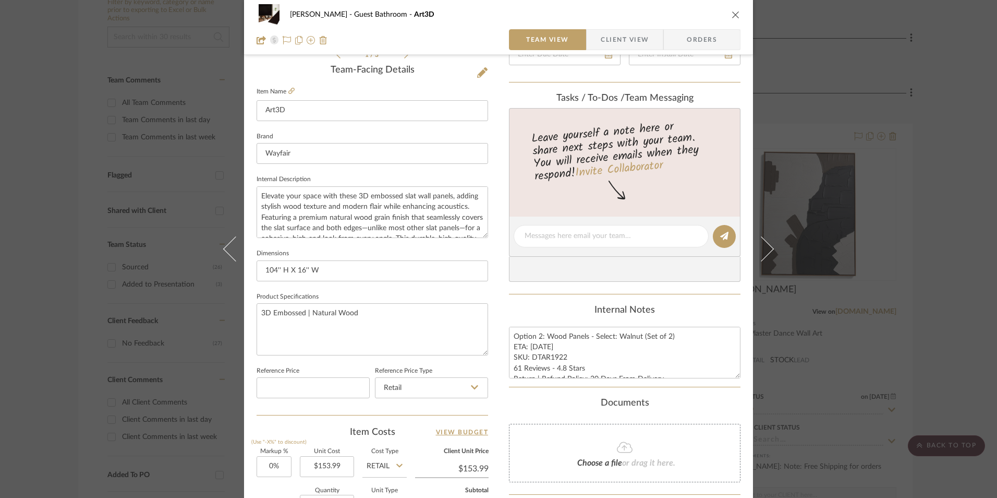
click at [931, 247] on div "Erica Drisdale Guest Bathroom Art3D Team View Client View Orders 1 / 3 Team-Fac…" at bounding box center [498, 249] width 997 height 498
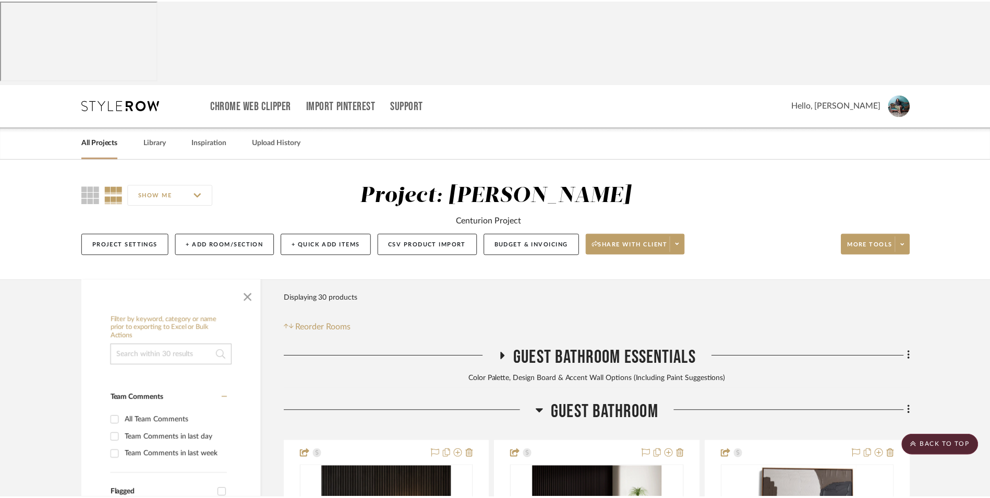
scroll to position [318, 0]
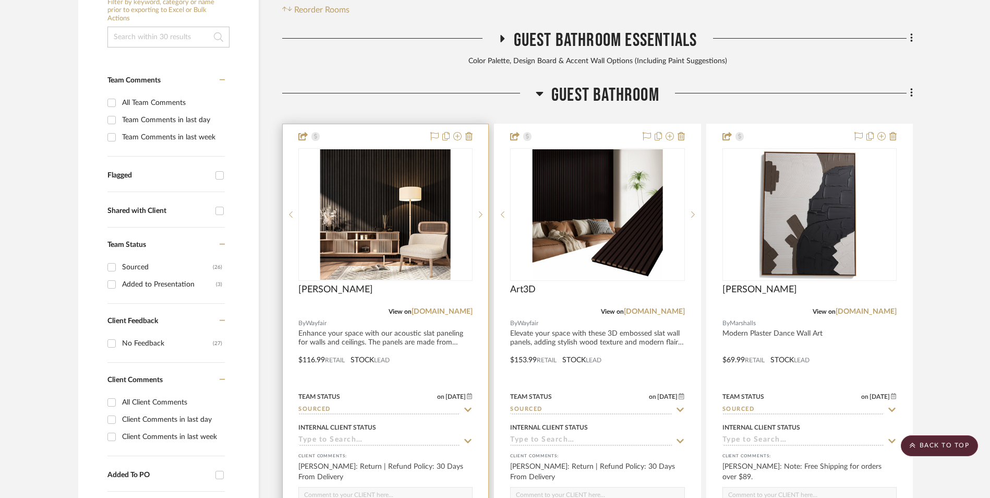
click at [431, 149] on img "0" at bounding box center [385, 214] width 130 height 130
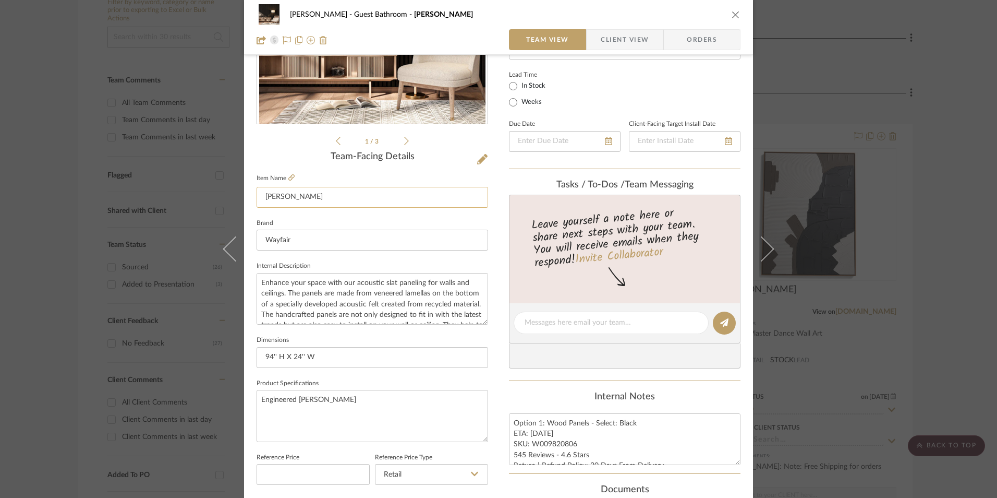
scroll to position [156, 0]
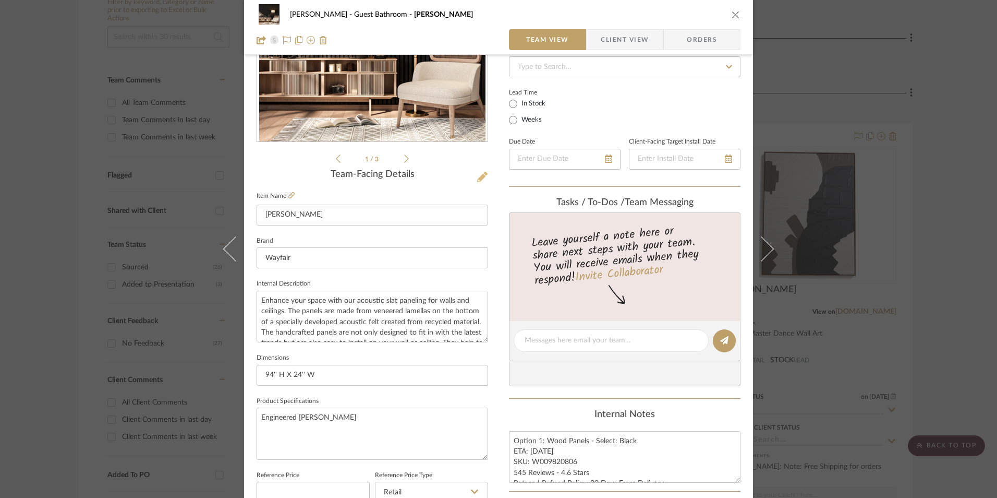
click at [477, 178] on icon at bounding box center [482, 177] width 10 height 10
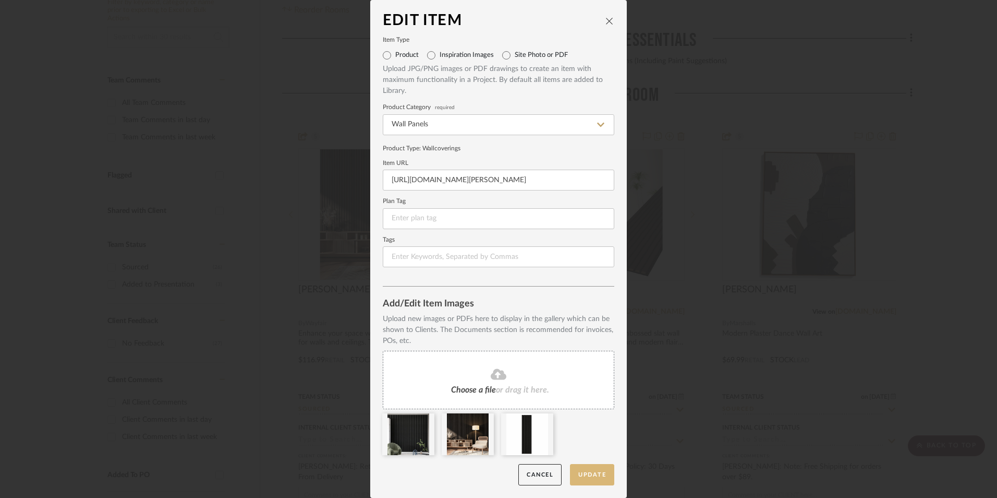
click at [579, 475] on button "Update" at bounding box center [592, 474] width 44 height 21
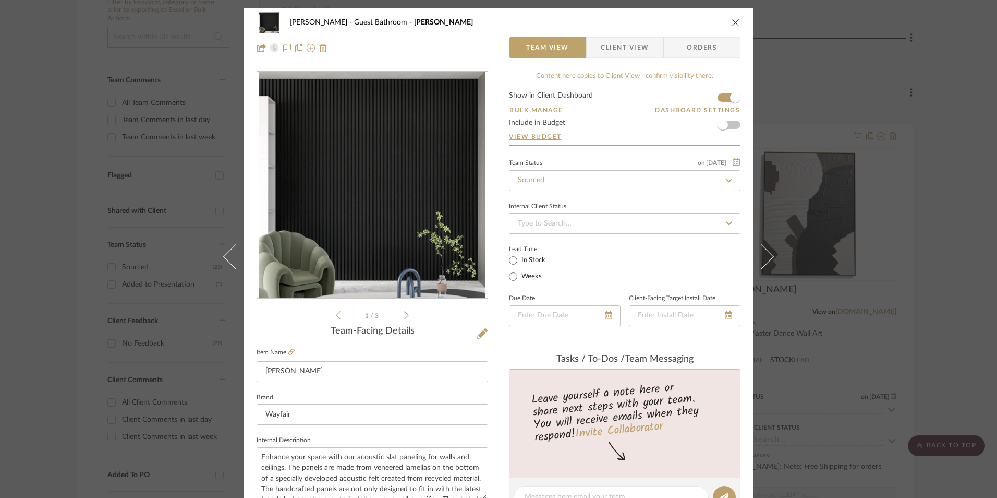
click at [936, 194] on div "Erica Drisdale Guest Bathroom Wade Team View Client View Orders 1 / 3 Team-Faci…" at bounding box center [498, 249] width 997 height 498
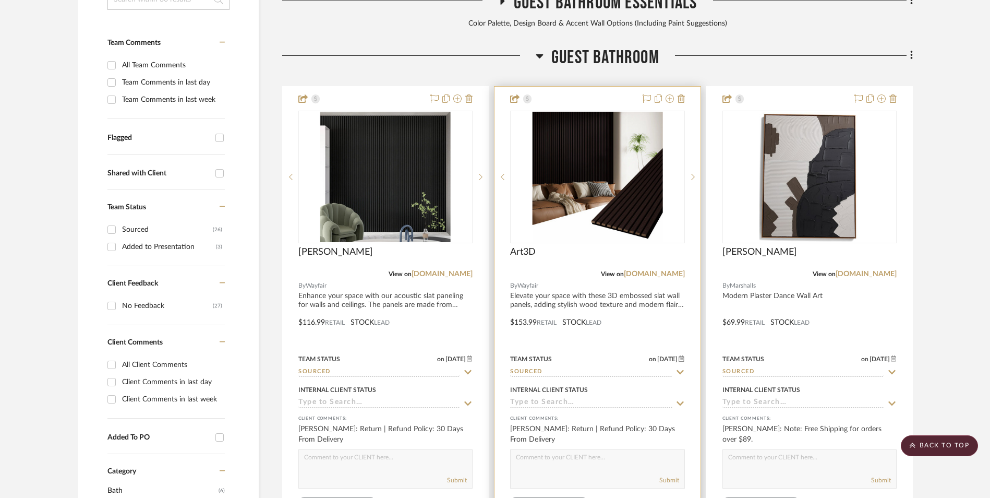
scroll to position [318, 0]
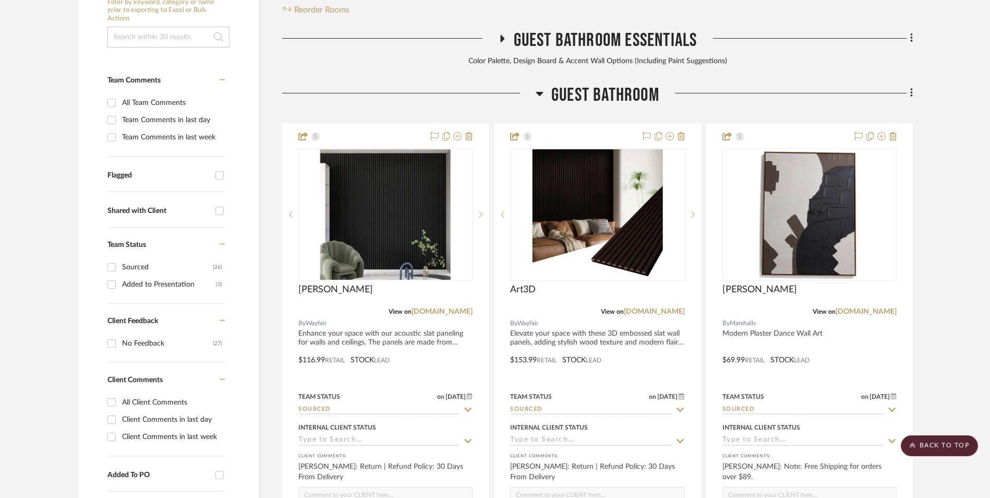
click at [870, 308] on link "[DOMAIN_NAME]" at bounding box center [866, 311] width 61 height 7
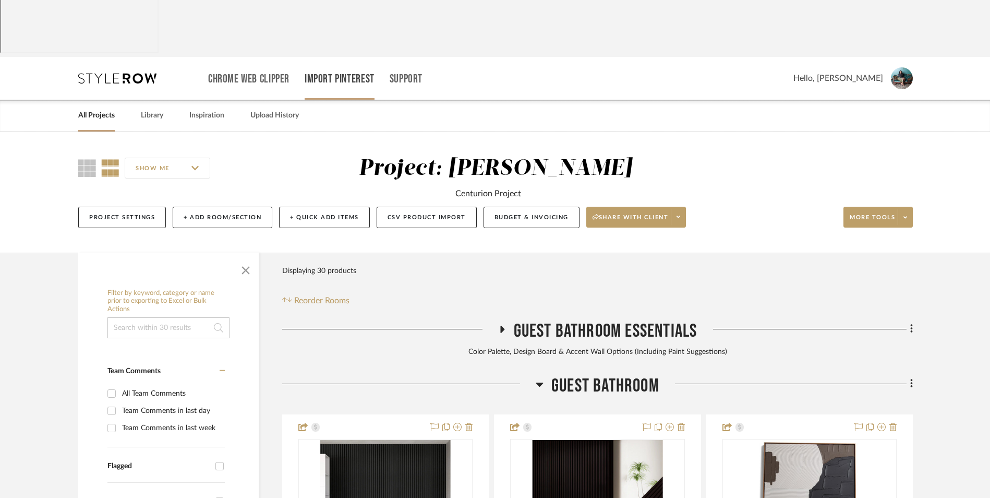
scroll to position [0, 0]
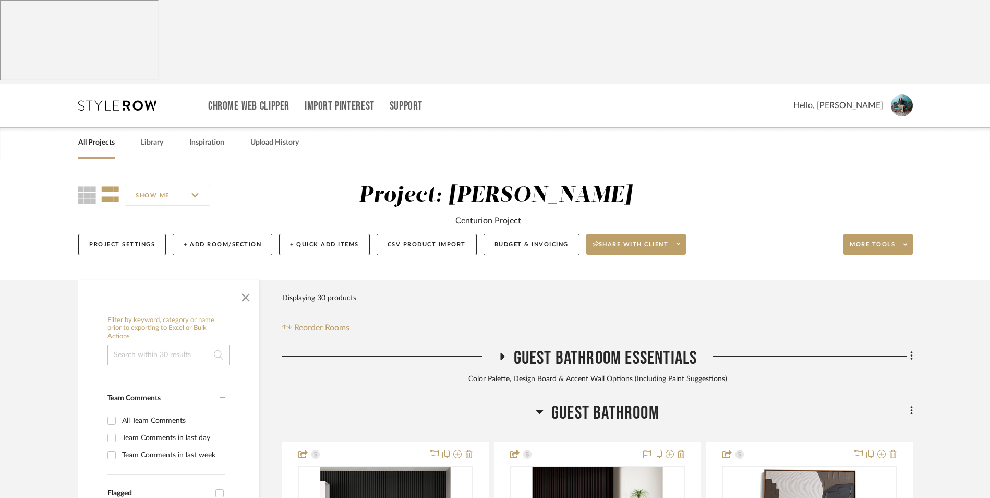
drag, startPoint x: 95, startPoint y: 63, endPoint x: 102, endPoint y: 62, distance: 7.3
click at [95, 136] on link "All Projects" at bounding box center [96, 143] width 37 height 14
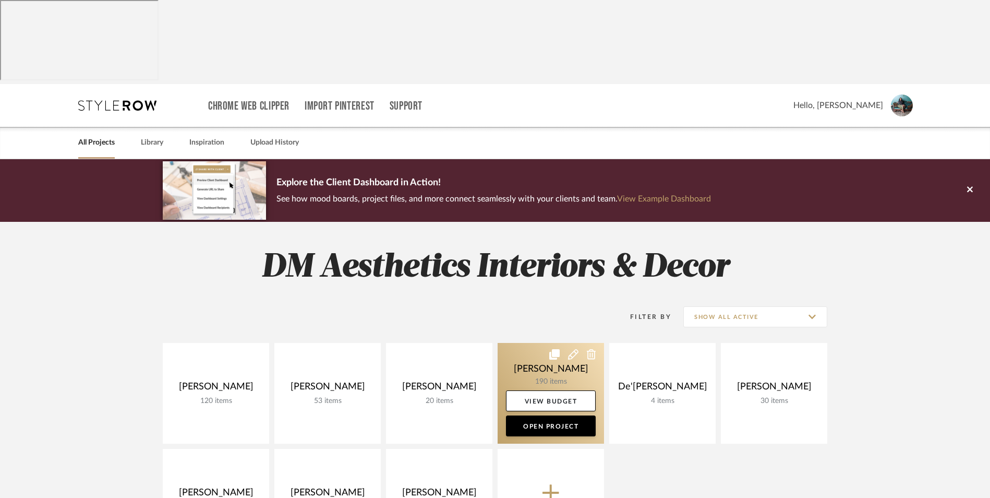
click at [544, 343] on link at bounding box center [551, 393] width 106 height 101
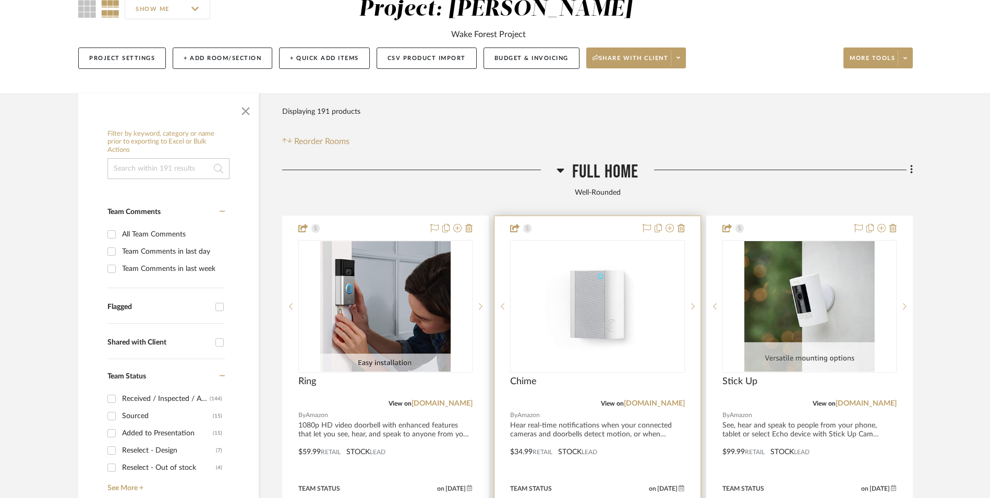
scroll to position [209, 0]
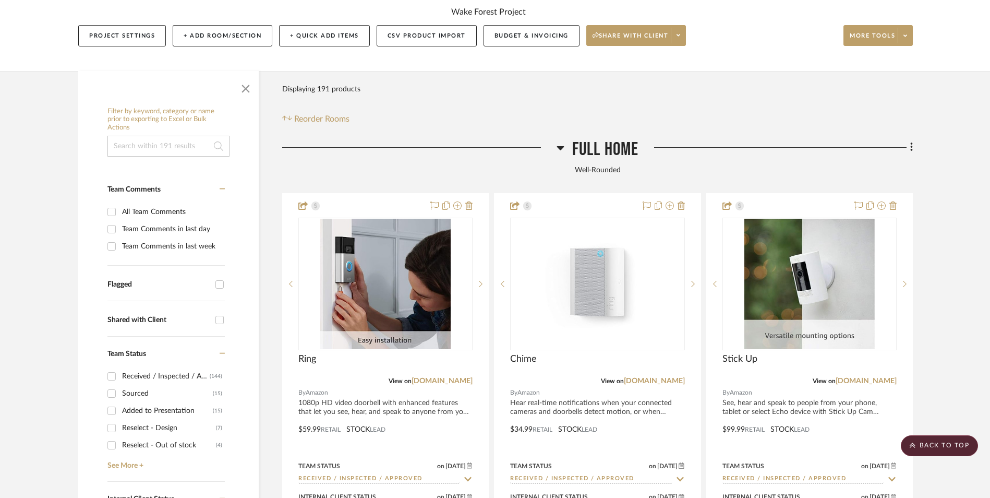
click at [560, 146] on icon at bounding box center [559, 148] width 7 height 4
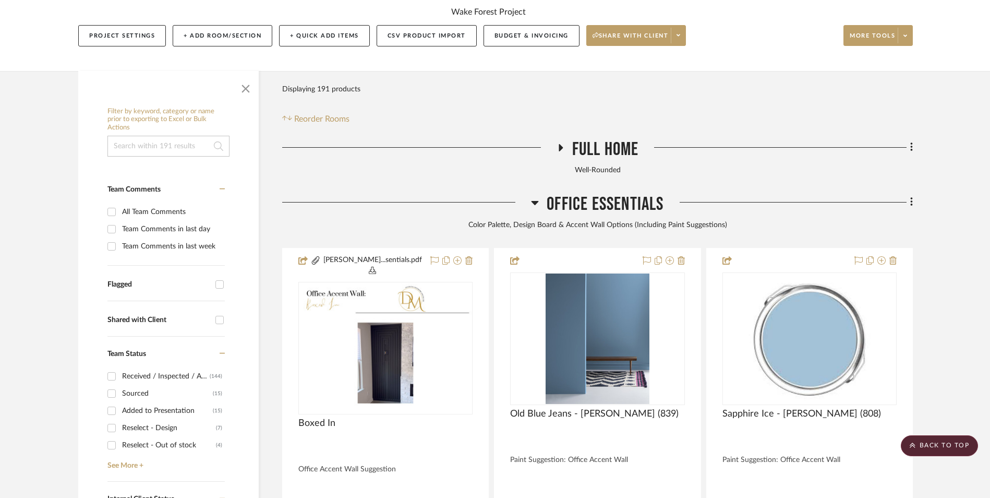
click at [534, 201] on icon at bounding box center [534, 203] width 7 height 4
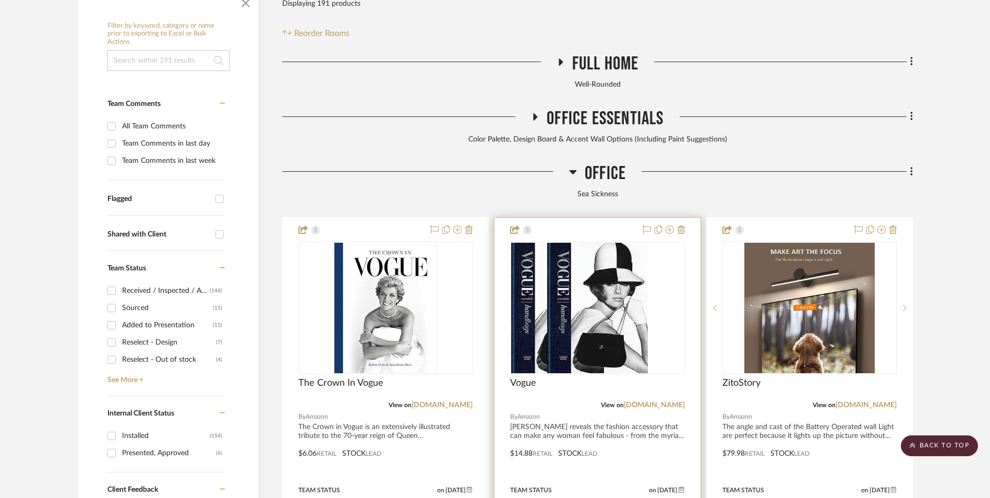
scroll to position [365, 0]
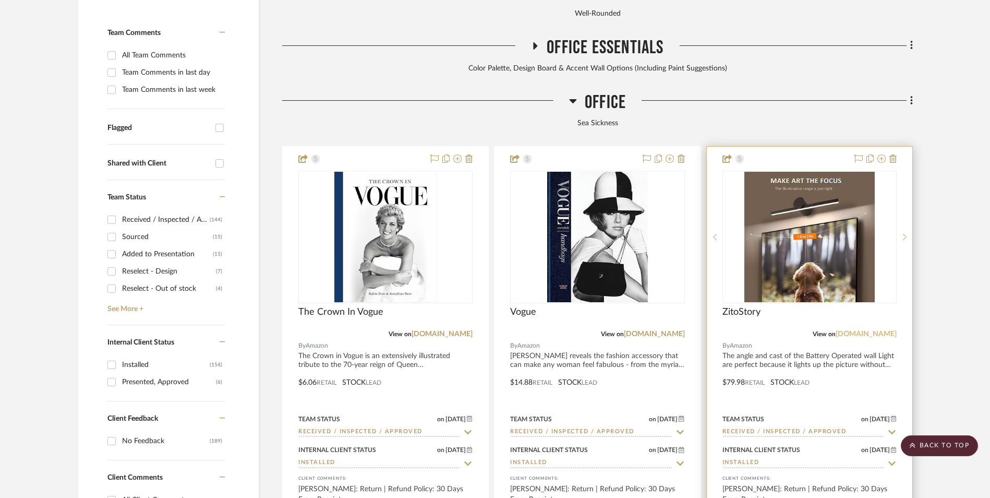
click at [865, 330] on link "[DOMAIN_NAME]" at bounding box center [866, 333] width 61 height 7
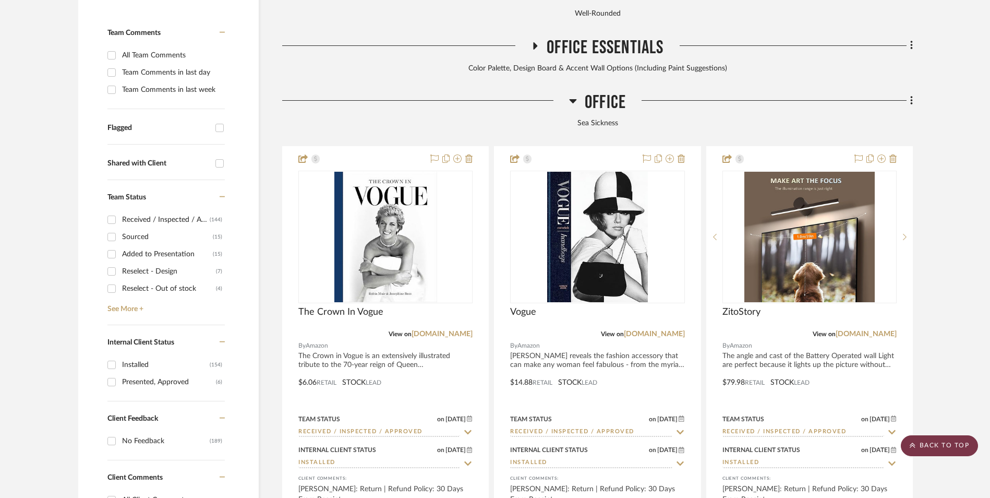
click at [930, 448] on scroll-to-top-button "BACK TO TOP" at bounding box center [939, 445] width 77 height 21
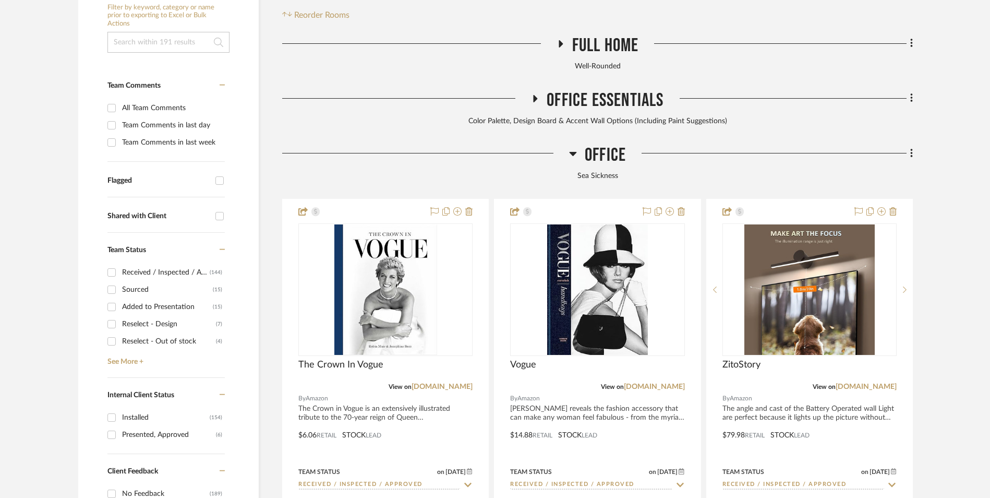
scroll to position [0, 0]
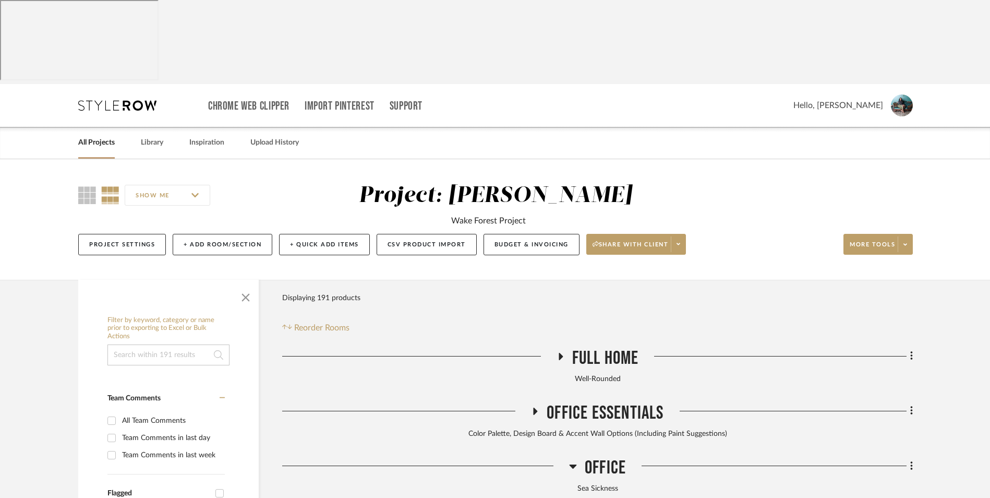
drag, startPoint x: 103, startPoint y: 63, endPoint x: 191, endPoint y: 84, distance: 90.7
click at [103, 136] on link "All Projects" at bounding box center [96, 143] width 37 height 14
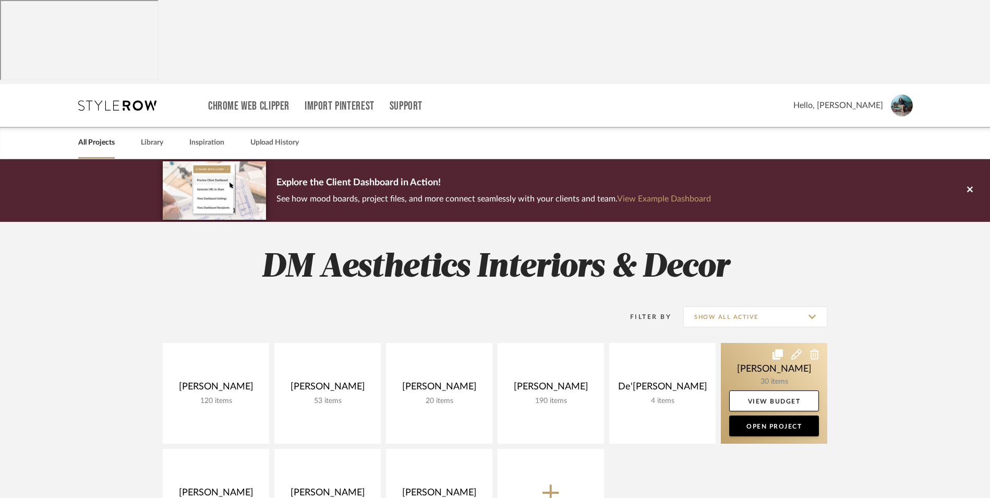
click at [768, 343] on link at bounding box center [774, 393] width 106 height 101
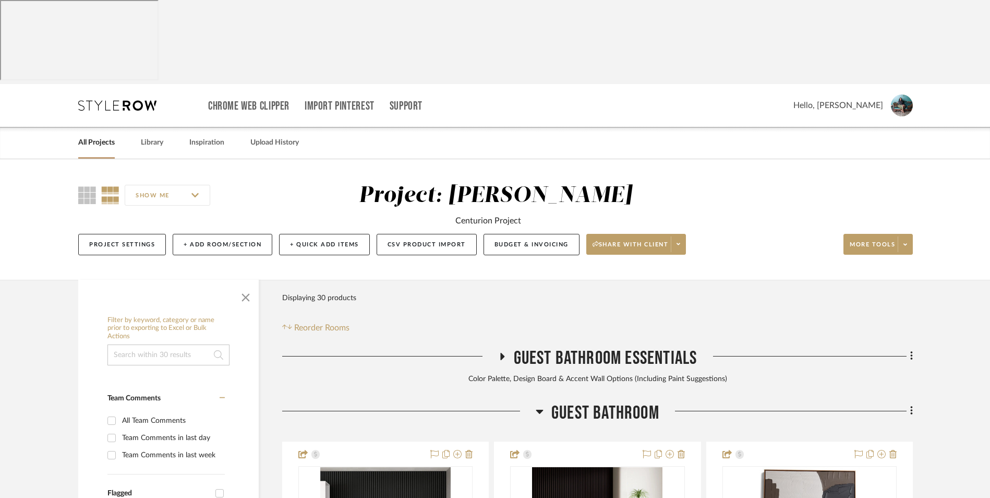
click at [910, 405] on icon at bounding box center [911, 410] width 3 height 11
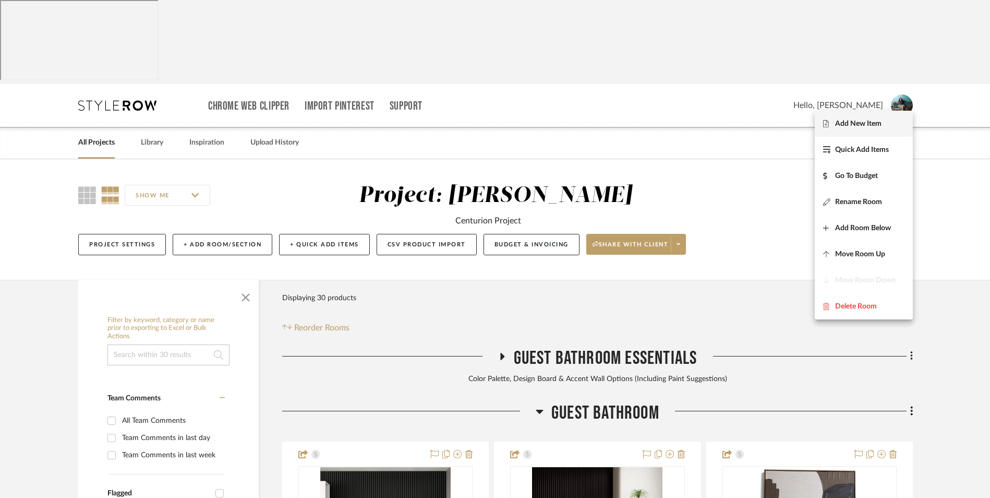
click at [840, 117] on button "Add New Item" at bounding box center [864, 124] width 98 height 26
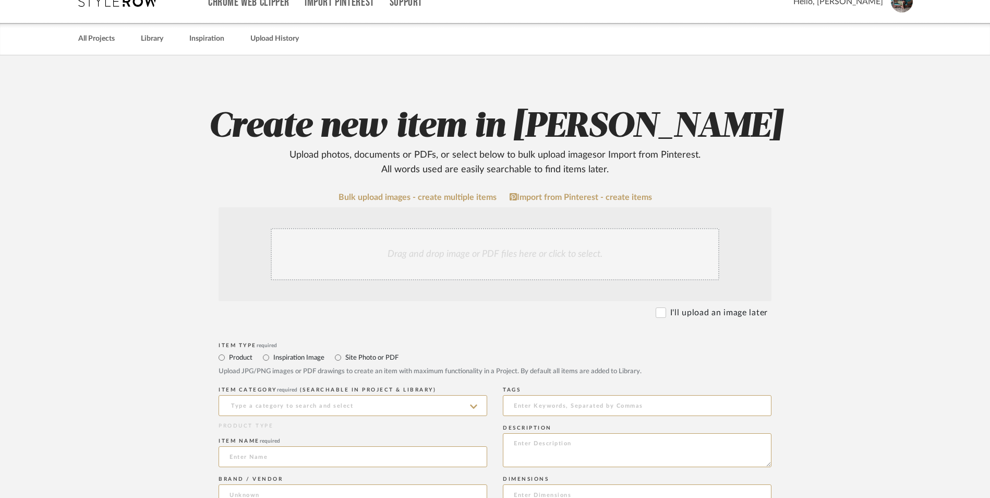
scroll to position [104, 0]
click at [336, 394] on input at bounding box center [353, 404] width 269 height 21
click at [313, 350] on div "Picture Lights" at bounding box center [353, 347] width 268 height 27
type input "Picture Lights"
click at [300, 445] on input at bounding box center [353, 455] width 269 height 21
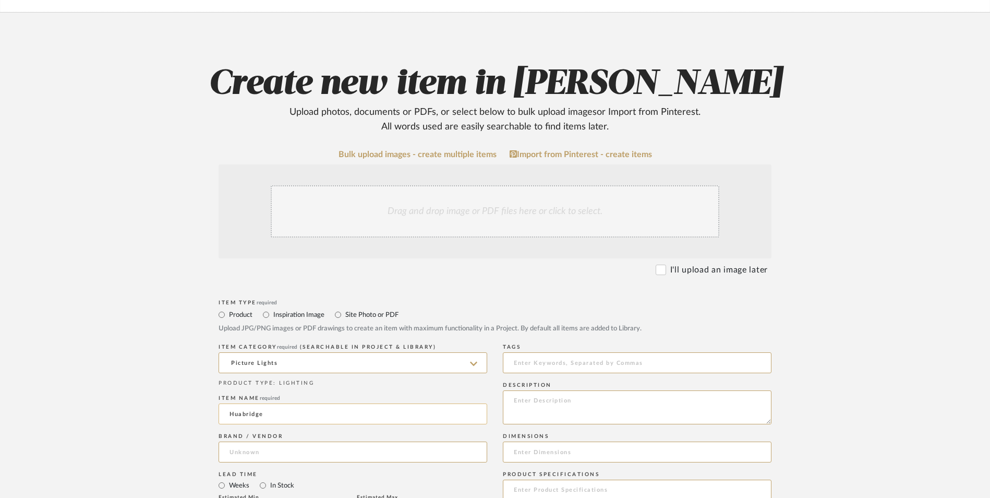
scroll to position [209, 0]
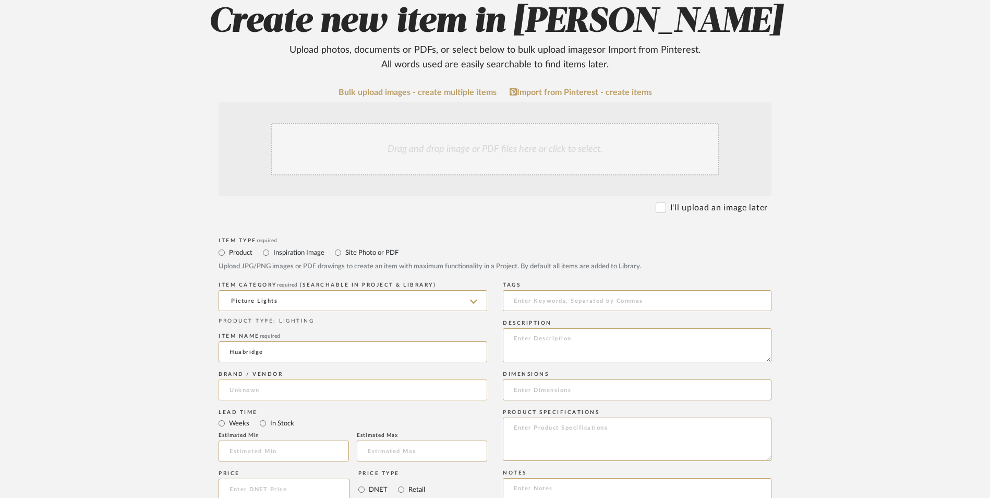
type input "Huabridge"
click at [298, 379] on input at bounding box center [353, 389] width 269 height 21
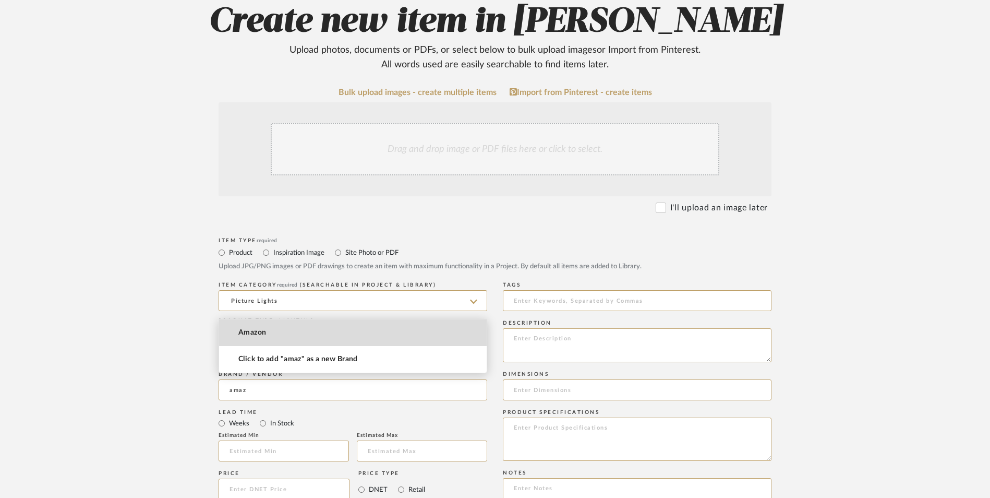
click at [295, 337] on mat-option "Amazon" at bounding box center [353, 332] width 268 height 27
type input "Amazon"
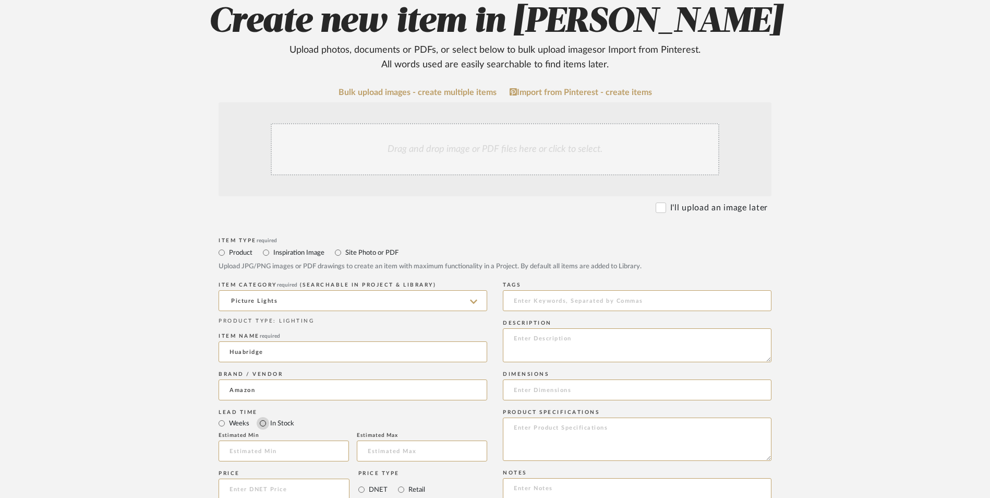
click at [261, 417] on input "In Stock" at bounding box center [263, 423] width 13 height 13
radio input "true"
click at [401, 483] on input "Retail" at bounding box center [401, 489] width 13 height 13
radio input "true"
click at [303, 478] on input at bounding box center [284, 488] width 131 height 21
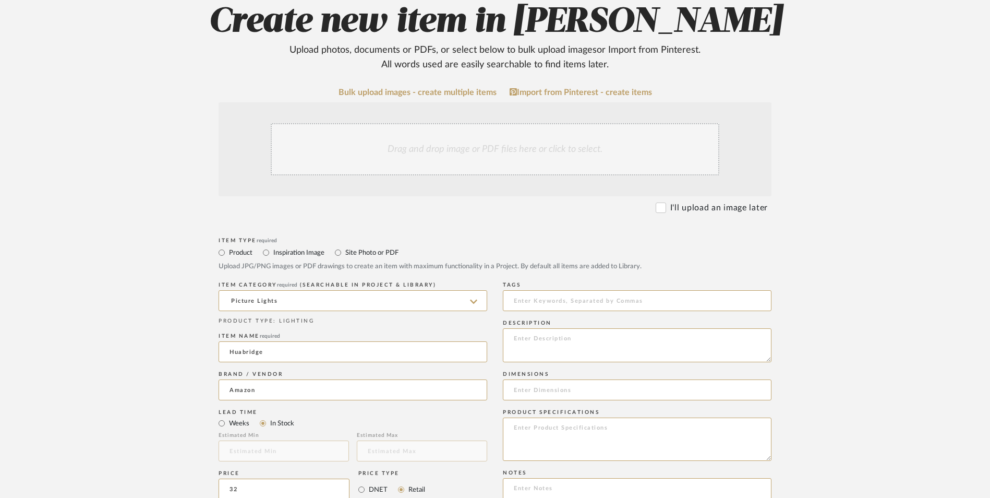
type input "$32.00"
click at [182, 387] on form "Bulk upload images - create multiple items Import from Pinterest - create items…" at bounding box center [495, 466] width 664 height 756
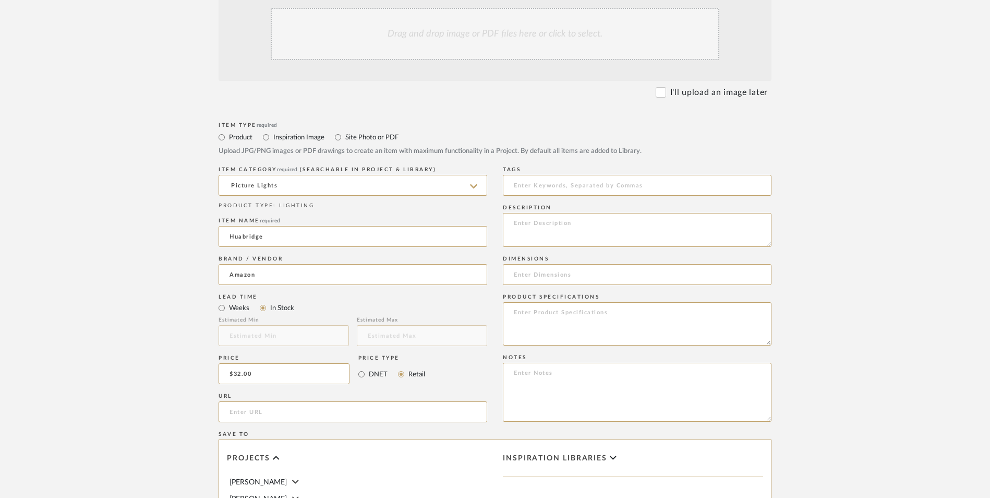
scroll to position [365, 0]
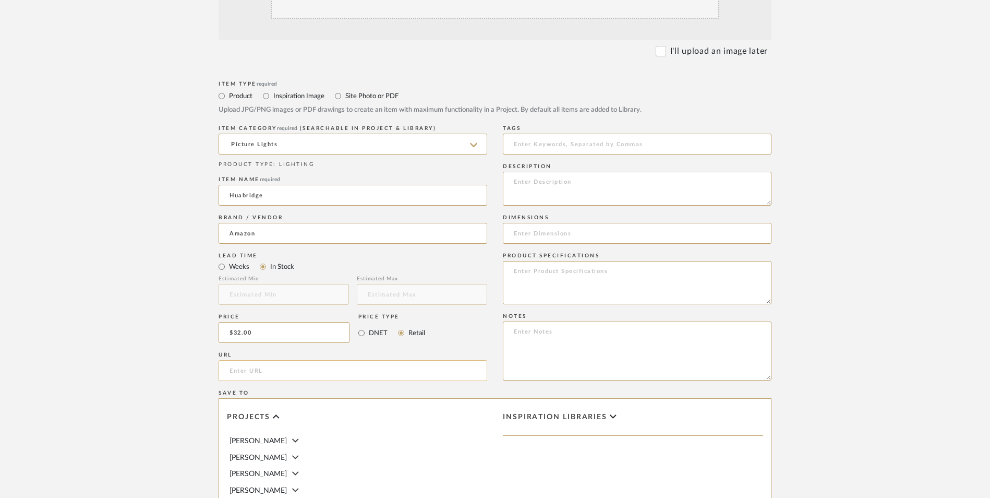
click at [280, 360] on input "url" at bounding box center [353, 370] width 269 height 21
paste input "https://www.amazon.com/dp/B0DS28LZ7Y/ref=sspa_dk_detail_right_aax_0?sp_csd=d2lk…"
type input "https://www.amazon.com/dp/B0DS28LZ7Y/ref=sspa_dk_detail_right_aax_0?sp_csd=d2lk…"
click at [177, 333] on form "Bulk upload images - create multiple items Import from Pinterest - create items…" at bounding box center [495, 309] width 664 height 756
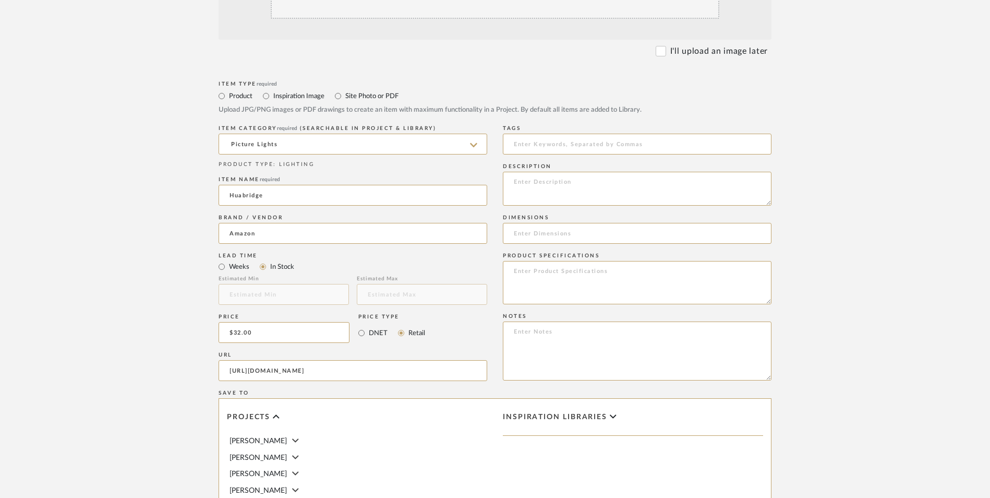
scroll to position [0, 0]
click at [562, 321] on textarea at bounding box center [637, 350] width 269 height 59
paste textarea "Option 1: ETA: SKU: Reviews - Stars Return | Refund Policy:"
drag, startPoint x: 495, startPoint y: 247, endPoint x: 430, endPoint y: 247, distance: 65.2
click at [430, 247] on div "Item Type required Product Inspiration Image Site Photo or PDF Upload JPG/PNG i…" at bounding box center [495, 382] width 553 height 609
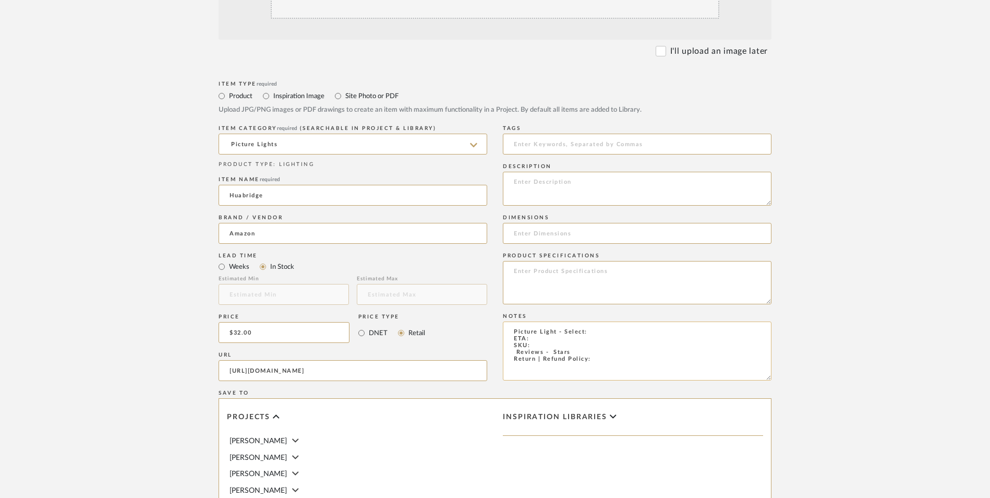
click at [605, 321] on textarea "Picture Light - Select: ETA: SKU: Reviews - Stars Return | Refund Policy:" at bounding box center [637, 350] width 269 height 59
click at [509, 321] on textarea "Picture Light - Select: ETA: SKU: Reviews - Stars Return | Refund Policy: 30 Da…" at bounding box center [637, 350] width 269 height 59
click at [596, 321] on textarea "Picture Light - Select: ETA: SKU: 48 Reviews - 4.3 Stars Return | Refund Policy…" at bounding box center [637, 350] width 269 height 59
click at [542, 321] on textarea "Picture Light - Select: Gold Painting ETA: SKU: 48 Reviews - 4.3 Stars Return |…" at bounding box center [637, 350] width 269 height 59
type textarea "Picture Light - Select: Gold Painting ETA: 8.28.2025 SKU: 48 Reviews - 4.3 Star…"
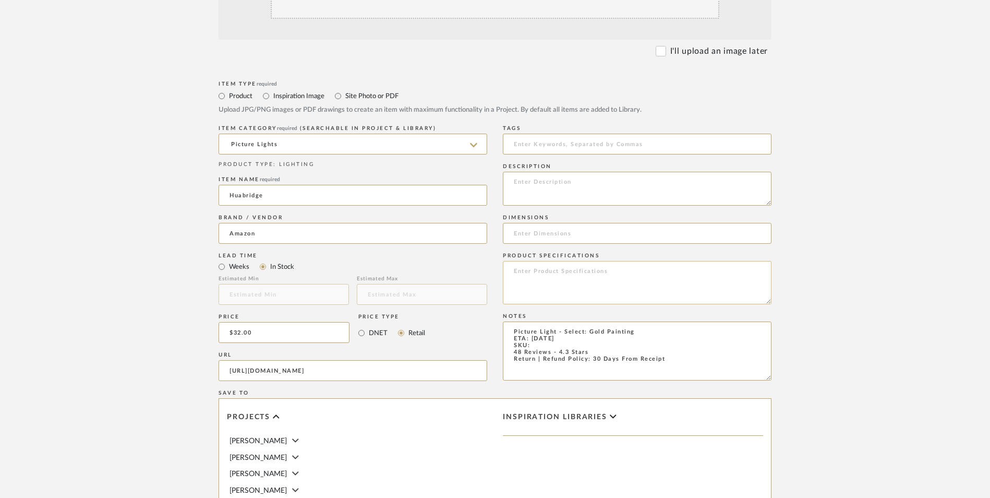
click at [552, 261] on textarea at bounding box center [637, 282] width 269 height 43
type textarea "Aluminum"
click at [601, 172] on textarea at bounding box center [637, 189] width 269 height 34
paste textarea "Horizontal mounted as picture light, art light,gallery light,vertical mounted a…"
click at [620, 172] on textarea "Horizontal mounted as picture light, art light, gallery light, vertical mounted…" at bounding box center [637, 189] width 269 height 34
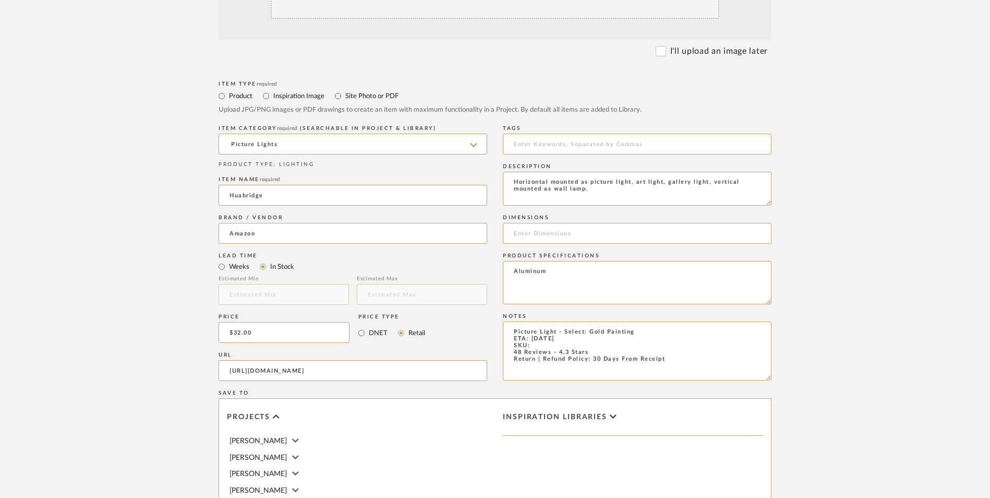
type textarea "Horizontal mounted as picture light, art light, gallery light, vertical mounted…"
click at [550, 321] on textarea "Picture Light - Select: Gold Painting ETA: 8.28.2025 SKU: 48 Reviews - 4.3 Star…" at bounding box center [637, 350] width 269 height 59
paste textarea "B0DS28LZ7Y"
type textarea "Picture Light - Select: Gold Painting ETA: 8.28.2025 SKU: B0DS28LZ7Y 48 Reviews…"
click at [561, 223] on input at bounding box center [637, 233] width 269 height 21
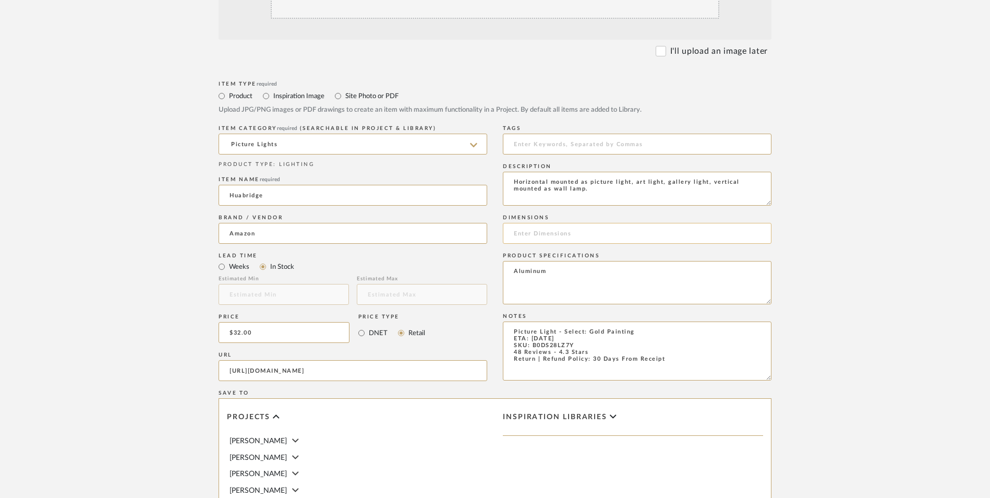
paste input "16"L x 3.3"W x 4.1"H"
click at [525, 223] on input "16"L x 3.3"W x 4.1"H" at bounding box center [637, 233] width 269 height 21
click at [554, 223] on input "16" L x 3.3"W x 4.1"H" at bounding box center [637, 233] width 269 height 21
click at [583, 223] on input "16" L x 3.3" W x 4.1"H" at bounding box center [637, 233] width 269 height 21
click at [620, 223] on input "16" L x 3.3" W x 4.1" H" at bounding box center [637, 233] width 269 height 21
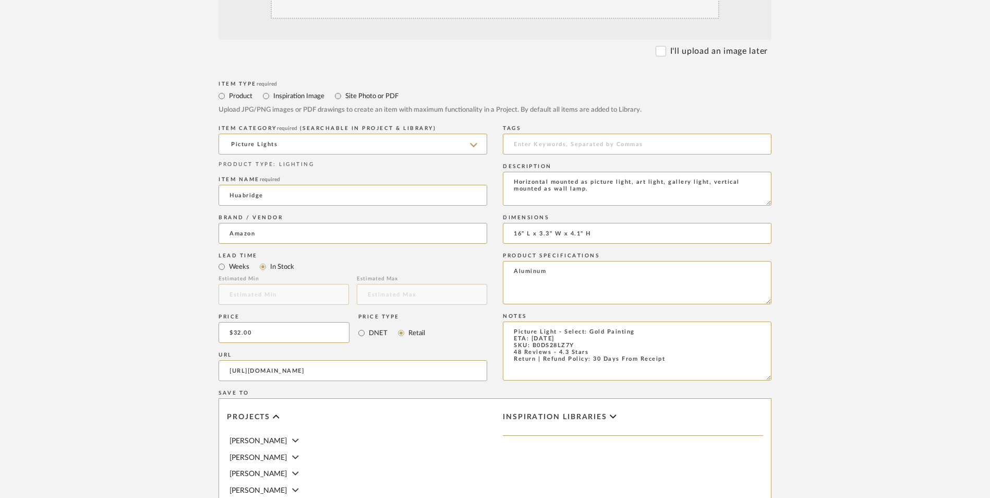
type input "16" L x 3.3" W x 4.1" H"
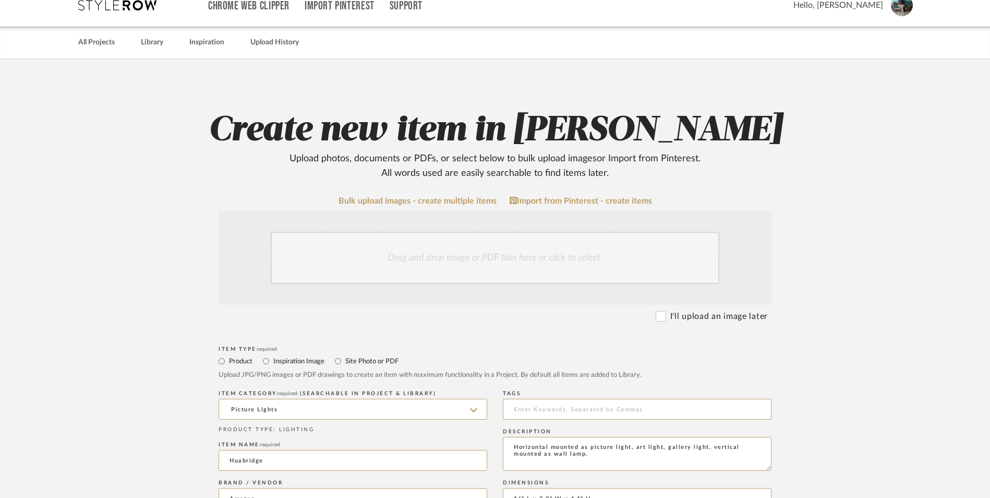
scroll to position [104, 0]
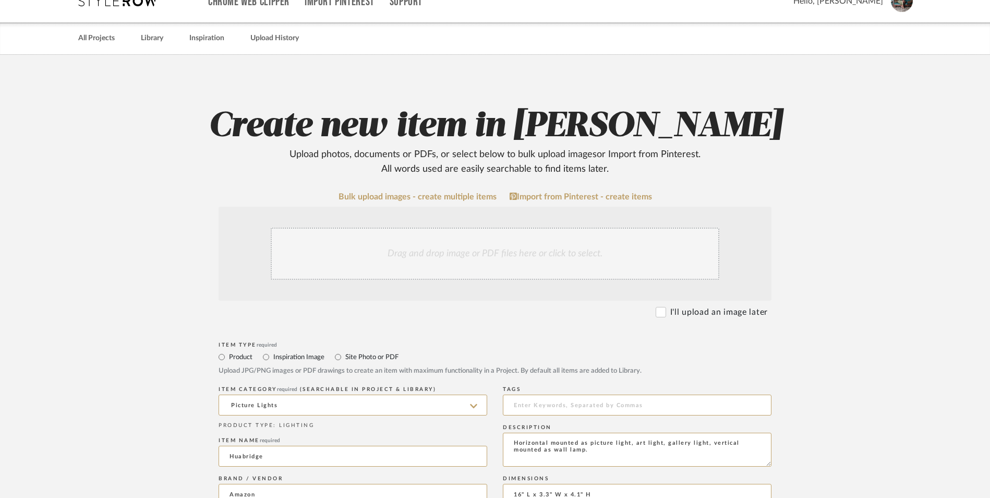
click at [448, 227] on div "Drag and drop image or PDF files here or click to select." at bounding box center [495, 253] width 449 height 52
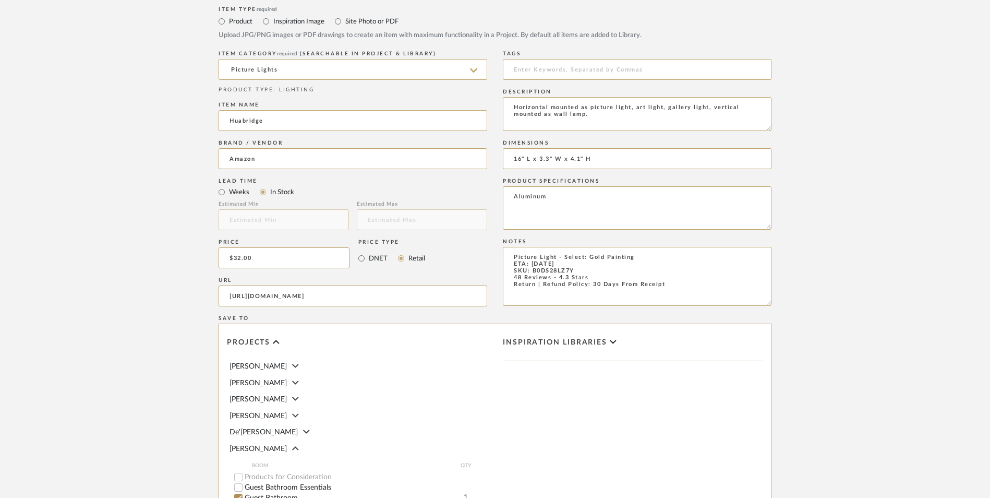
scroll to position [574, 0]
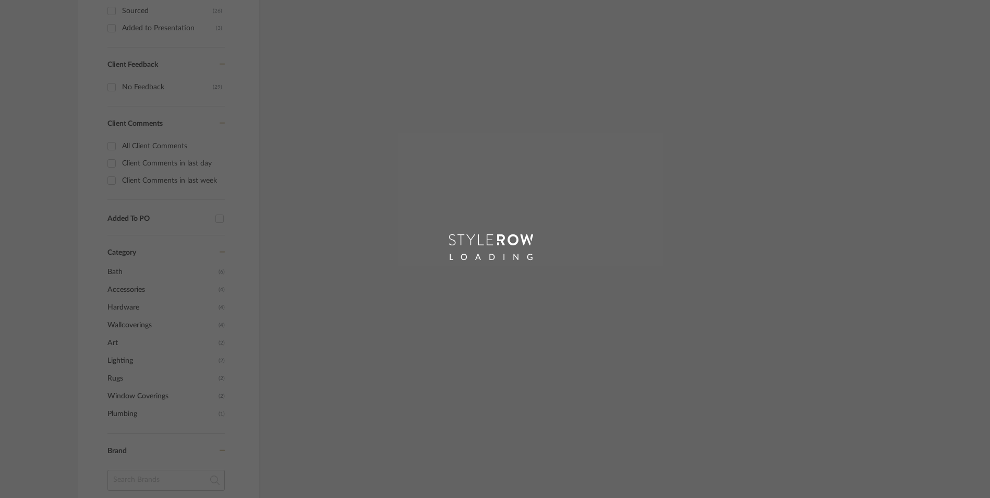
scroll to position [506, 0]
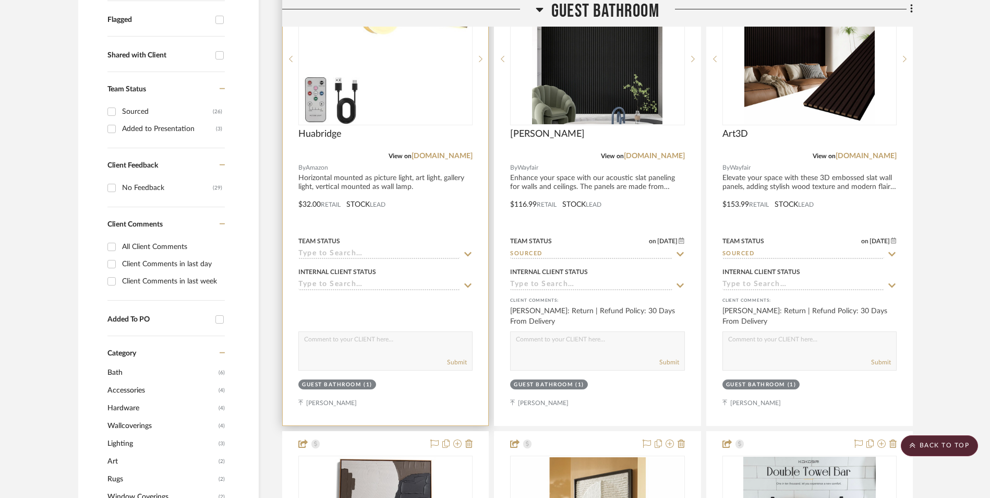
scroll to position [265, 0]
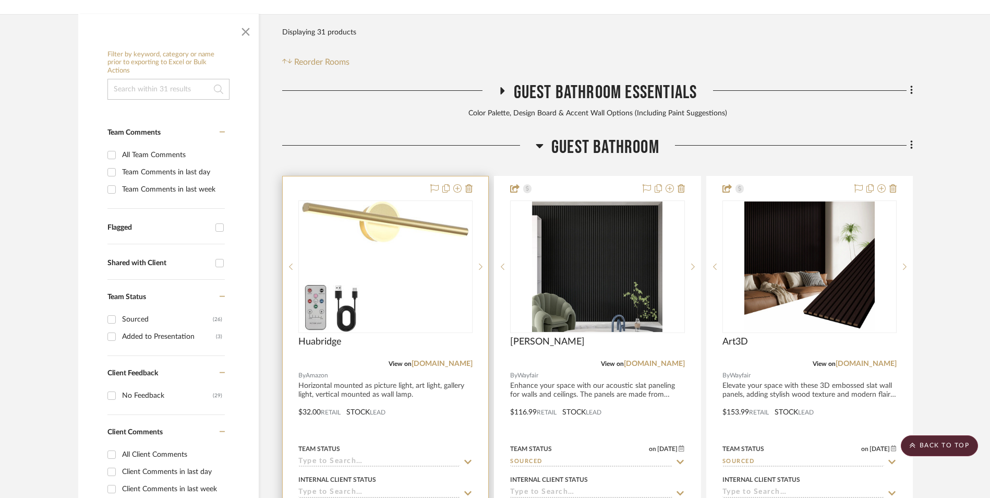
click at [392, 201] on img "0" at bounding box center [385, 266] width 166 height 130
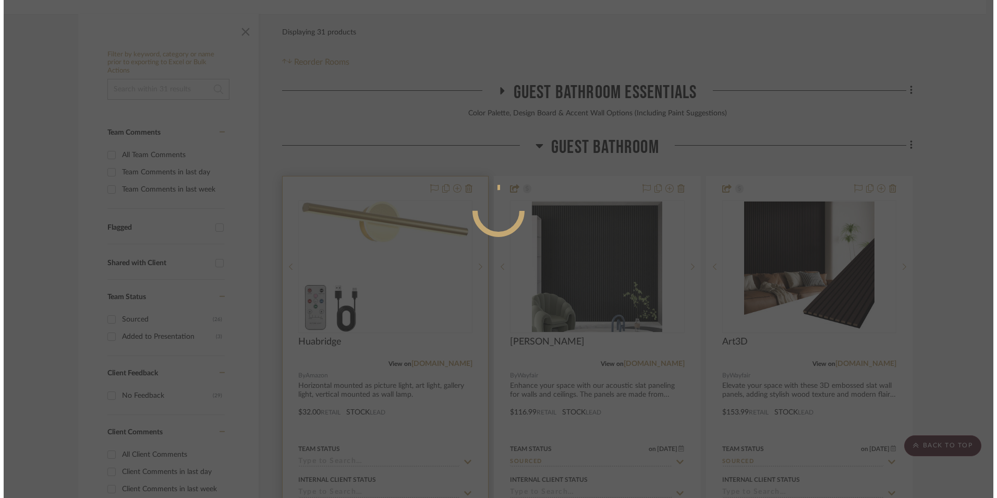
scroll to position [0, 0]
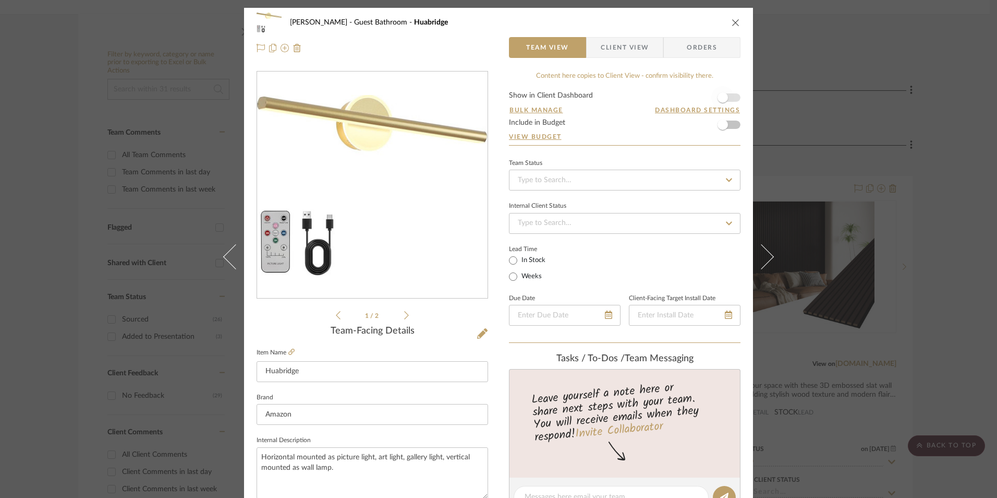
click at [723, 94] on span "button" at bounding box center [723, 97] width 10 height 10
click at [610, 181] on input at bounding box center [625, 180] width 232 height 21
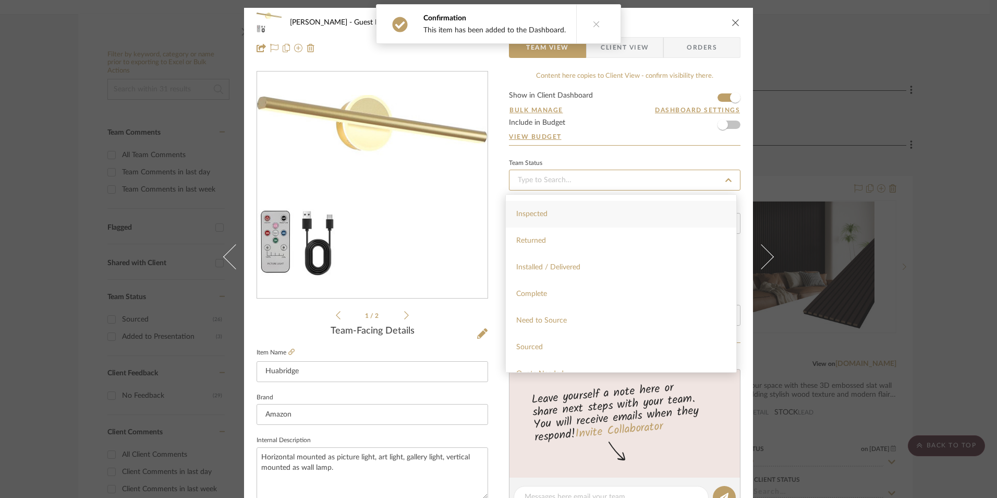
scroll to position [209, 0]
click at [546, 343] on div "Sourced" at bounding box center [621, 345] width 231 height 27
type input "[DATE]"
type input "Sourced"
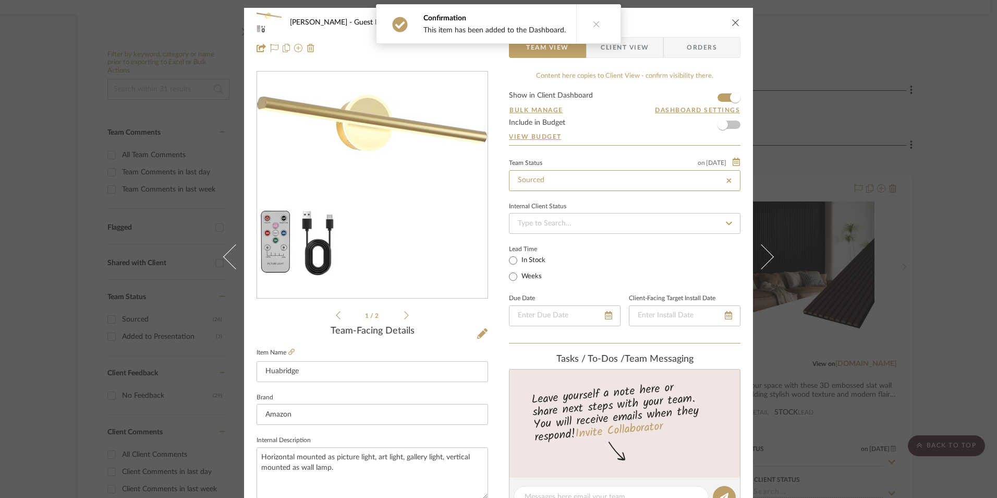
type input "[DATE]"
type input "Sourced"
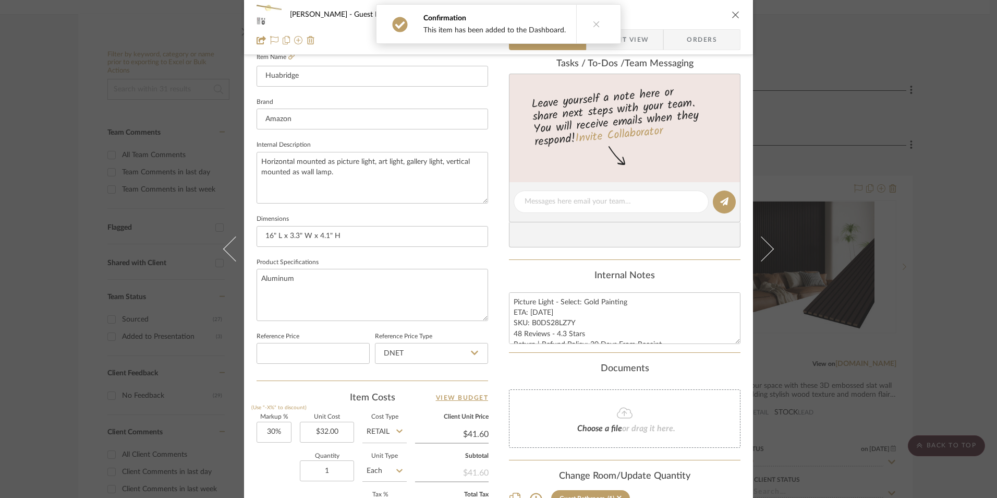
scroll to position [313, 0]
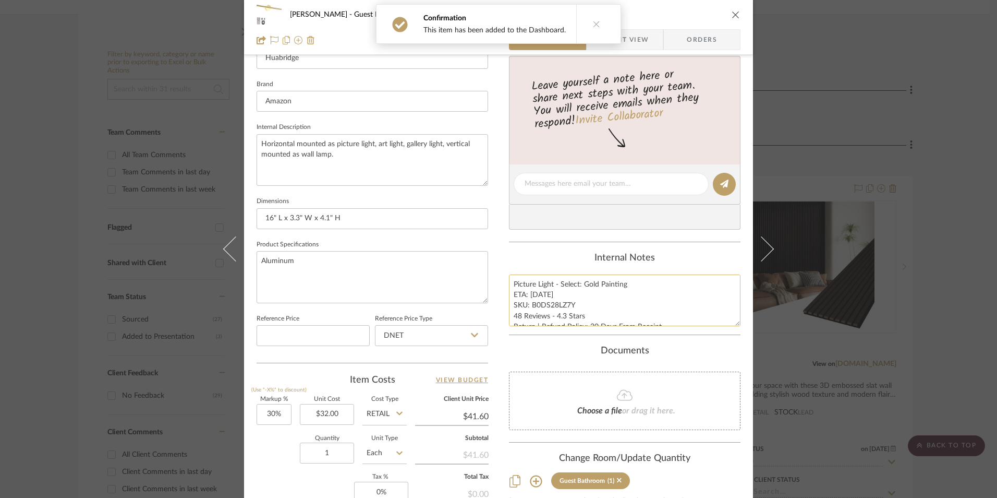
click at [621, 288] on textarea "Picture Light - Select: Gold Painting ETA: 8.28.2025 SKU: B0DS28LZ7Y 48 Reviews…" at bounding box center [625, 300] width 232 height 52
drag, startPoint x: 623, startPoint y: 284, endPoint x: 581, endPoint y: 284, distance: 42.2
click at [581, 284] on textarea "Picture Light - Select: Gold Painting ETA: 8.28.2025 SKU: B0DS28LZ7Y 48 Reviews…" at bounding box center [625, 300] width 232 height 52
type textarea "Picture Light - Select: Matte Black ETA: 8.28.2025 SKU: B0DS28LZ7Y 48 Reviews -…"
drag, startPoint x: 285, startPoint y: 219, endPoint x: 208, endPoint y: 214, distance: 77.3
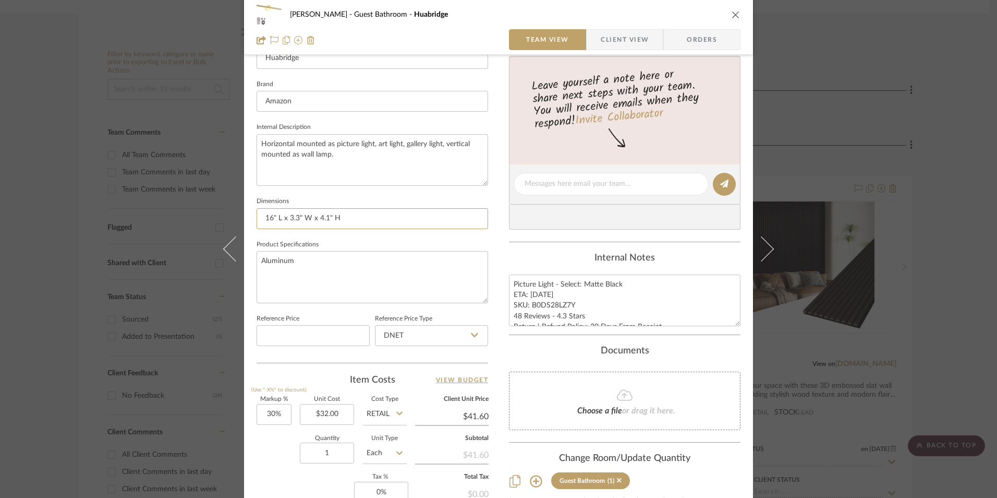
click at [194, 217] on div "Erica Drisdale Guest Bathroom Huabridge Team View Client View Orders 1 / 2 Team…" at bounding box center [498, 249] width 997 height 498
paste input "7.5"L x 3"W x 4""
click at [321, 215] on input "17.5"L x 3"W x 4"H" at bounding box center [373, 218] width 232 height 21
click at [298, 217] on input "17.5"L x 3"W x 4" H" at bounding box center [373, 218] width 232 height 21
click at [278, 216] on input "17.5"L x 3" W x 4" H" at bounding box center [373, 218] width 232 height 21
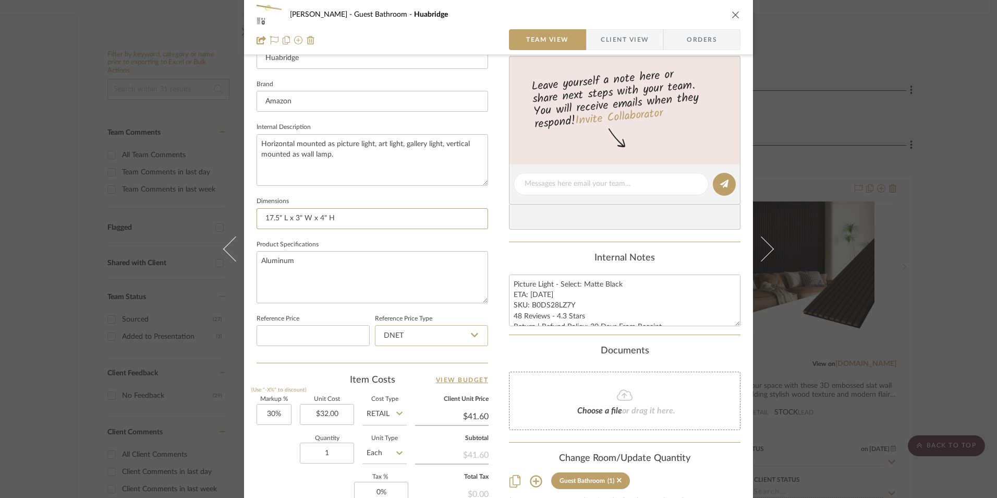
type input "17.5" L x 3" W x 4" H"
click at [406, 326] on input "DNET" at bounding box center [431, 335] width 113 height 21
click at [425, 387] on div "Retail" at bounding box center [436, 388] width 129 height 27
drag, startPoint x: 496, startPoint y: 306, endPoint x: 486, endPoint y: 306, distance: 9.9
click at [496, 306] on div "Erica Drisdale Guest Bathroom Huabridge Team View Client View Orders 1 / 2 Team…" at bounding box center [498, 176] width 509 height 963
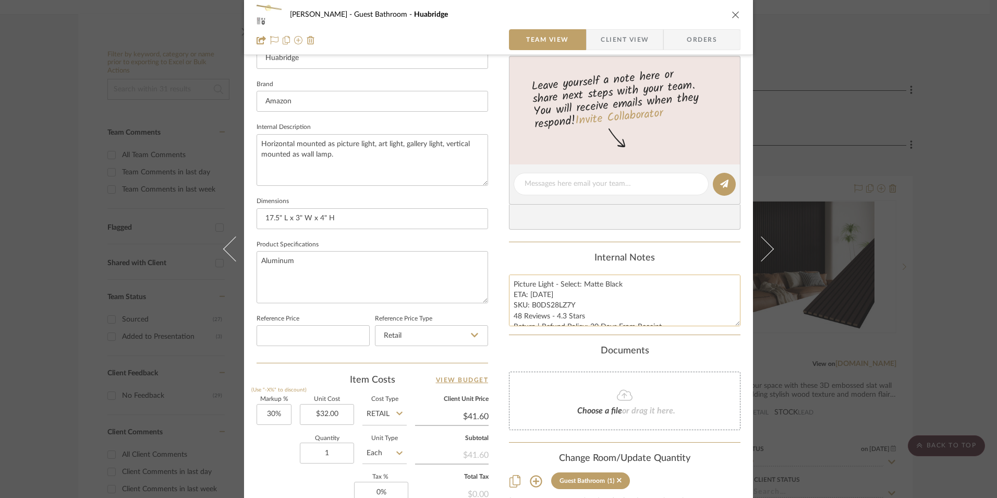
drag, startPoint x: 571, startPoint y: 305, endPoint x: 530, endPoint y: 304, distance: 40.7
click at [530, 304] on textarea "Picture Light - Select: Matte Black ETA: 8.28.2025 SKU: B0DS28LZ7Y 48 Reviews -…" at bounding box center [625, 300] width 232 height 52
paste textarea "NFGZHPQ"
click at [264, 407] on input "30" at bounding box center [274, 414] width 35 height 21
click at [321, 381] on div "Item Costs View Budget" at bounding box center [373, 379] width 232 height 13
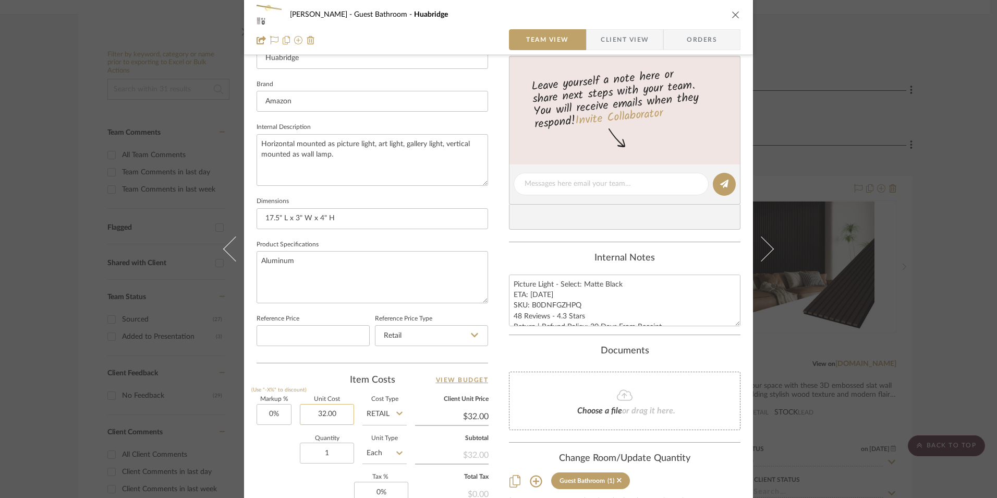
click at [334, 413] on input "32.00" at bounding box center [327, 414] width 54 height 21
click at [360, 381] on div "Item Costs View Budget" at bounding box center [373, 379] width 232 height 13
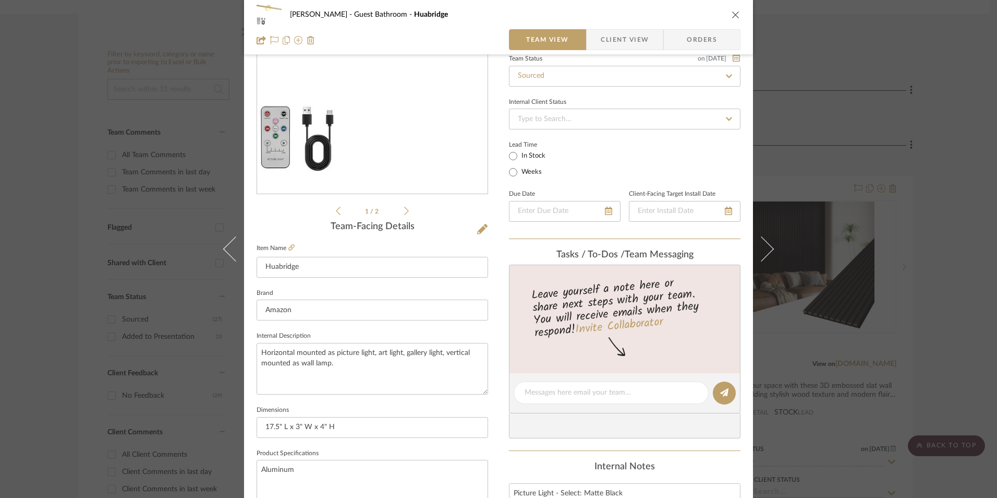
scroll to position [0, 0]
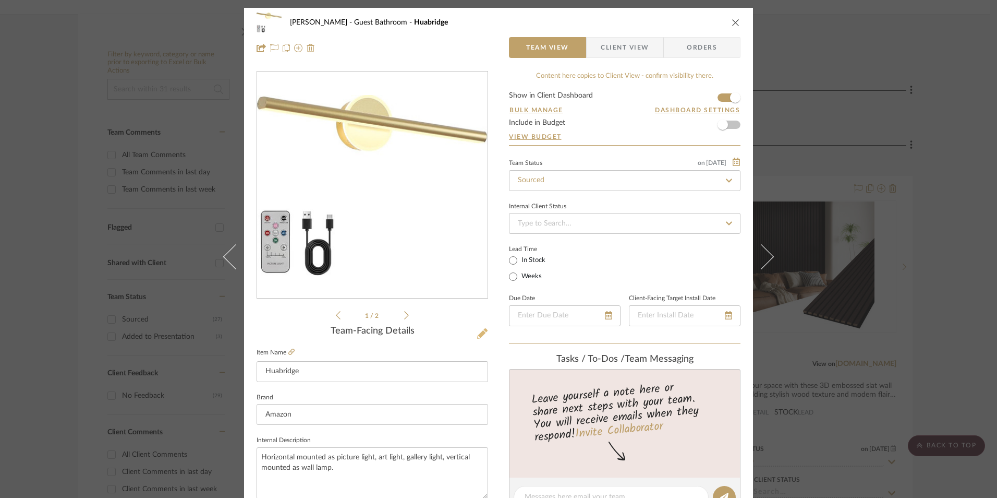
click at [477, 333] on icon at bounding box center [482, 333] width 10 height 10
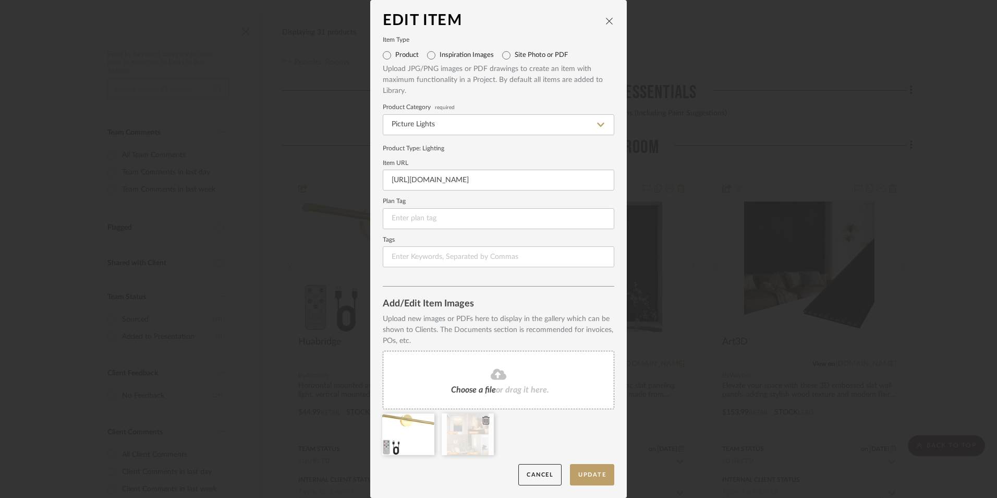
click at [482, 418] on icon at bounding box center [485, 420] width 7 height 8
click at [0, 0] on icon at bounding box center [0, 0] width 0 height 0
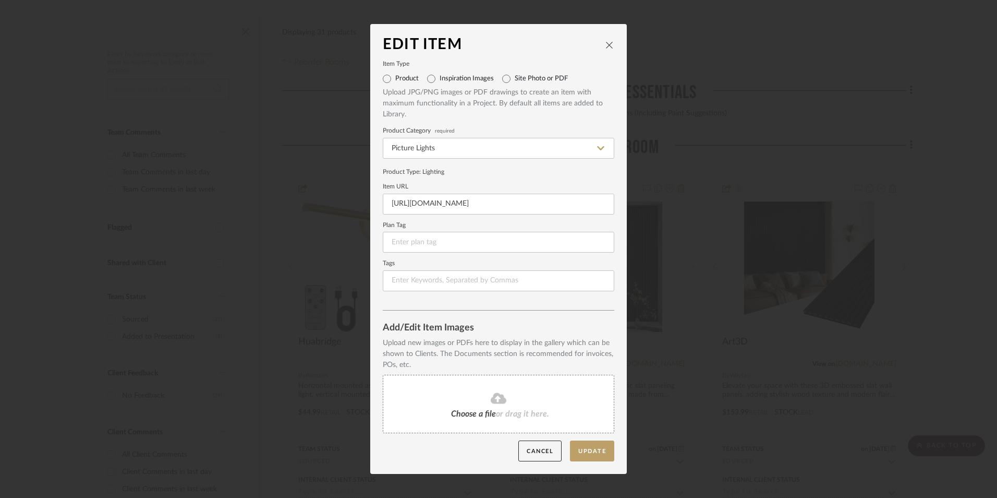
click at [480, 400] on fa-icon at bounding box center [498, 399] width 95 height 14
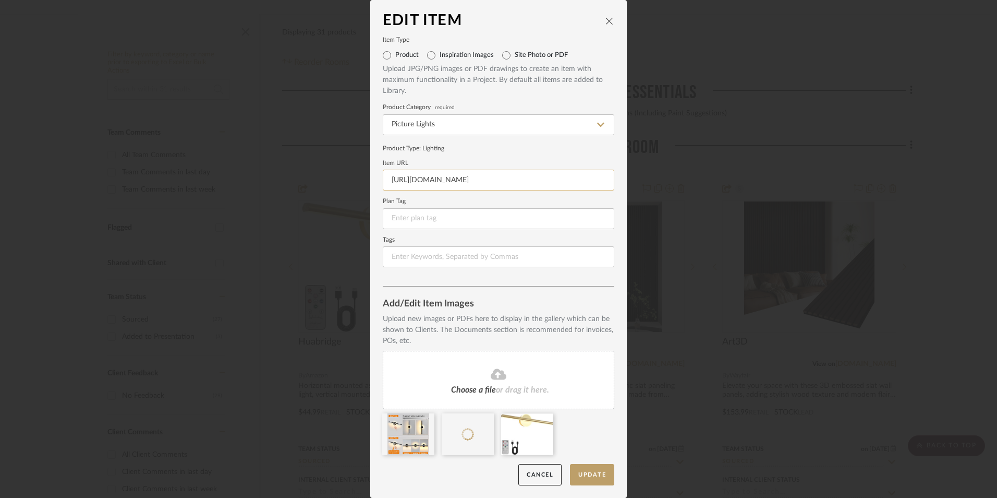
click at [452, 176] on input "https://www.amazon.com/dp/B0DS28LZ7Y/ref=sspa_dk_detail_right_aax_0?sp_csd=d2lk…" at bounding box center [499, 180] width 232 height 21
paste input "[URL][DOMAIN_NAME]"
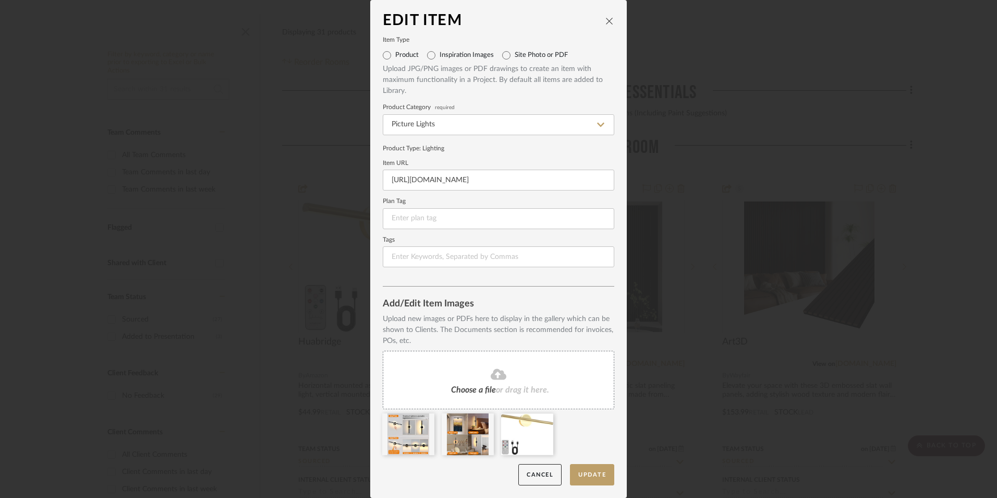
click at [485, 146] on div "Product Type : Lighting" at bounding box center [499, 147] width 232 height 9
click at [586, 473] on button "Update" at bounding box center [592, 474] width 44 height 21
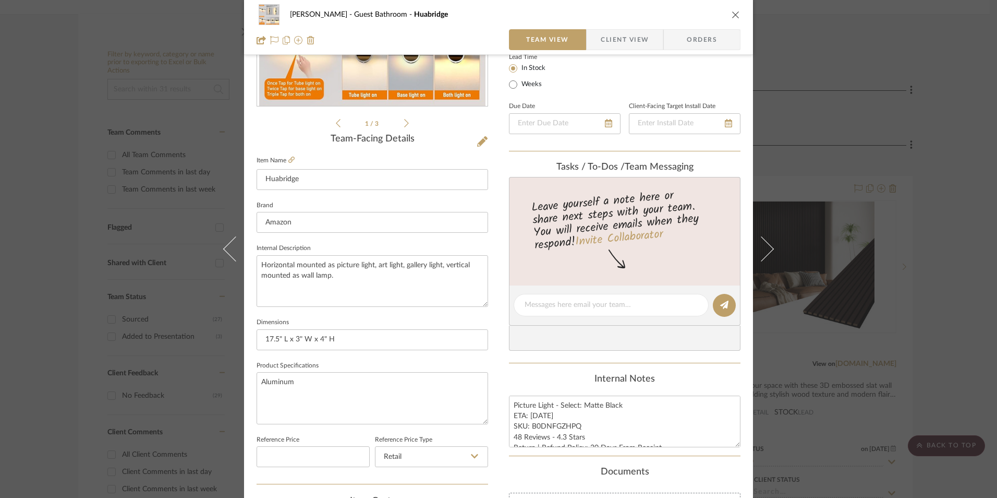
scroll to position [209, 0]
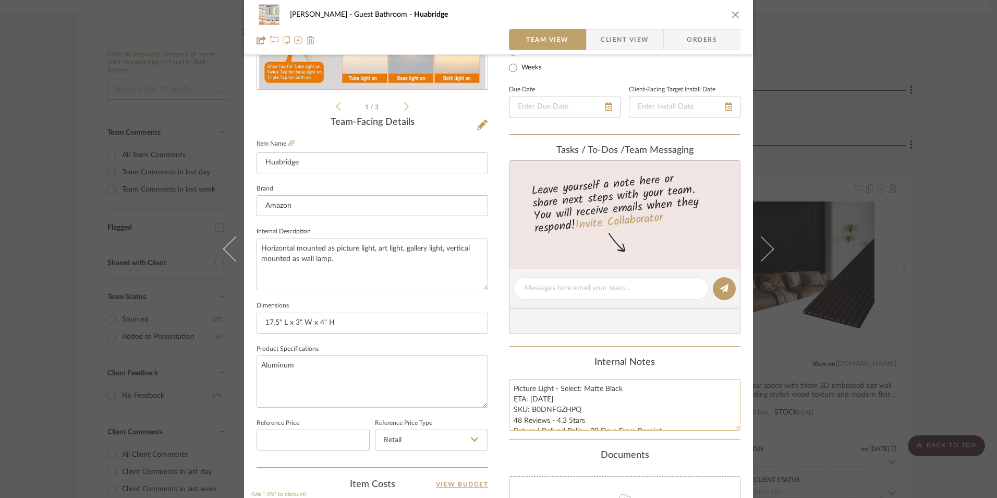
click at [557, 410] on textarea "Picture Light - Select: Matte Black ETA: [DATE] SKU: B0DNFGZHPQ 48 Reviews - 4.…" at bounding box center [625, 405] width 232 height 52
drag, startPoint x: 576, startPoint y: 409, endPoint x: 529, endPoint y: 409, distance: 46.9
click at [529, 409] on textarea "Picture Light - Select: Matte Black ETA: [DATE] SKU: B0DNFGZHPQ 48 Reviews - 4.…" at bounding box center [625, 405] width 232 height 52
click at [689, 36] on span "Orders" at bounding box center [701, 39] width 53 height 21
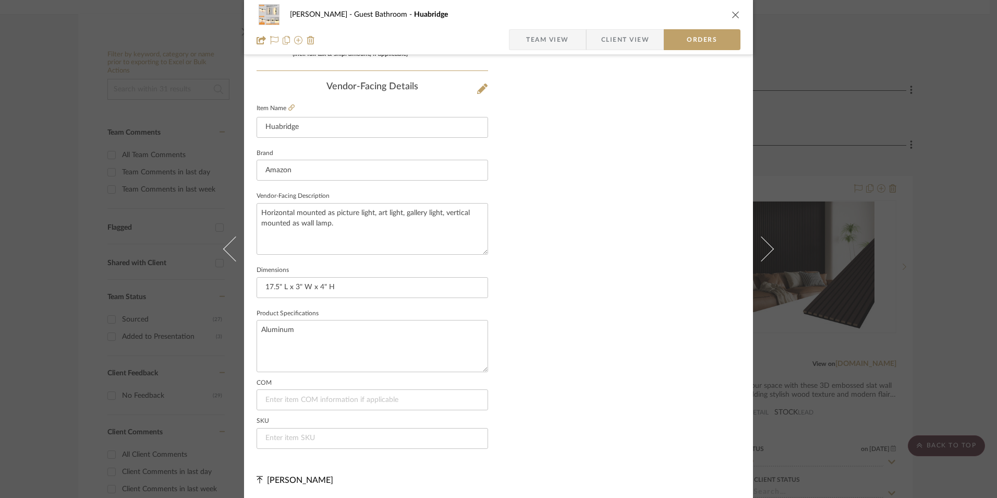
scroll to position [612, 0]
click at [310, 438] on input at bounding box center [373, 437] width 232 height 21
paste input "B0DNFGZHPQ"
type input "B0DNFGZHPQ"
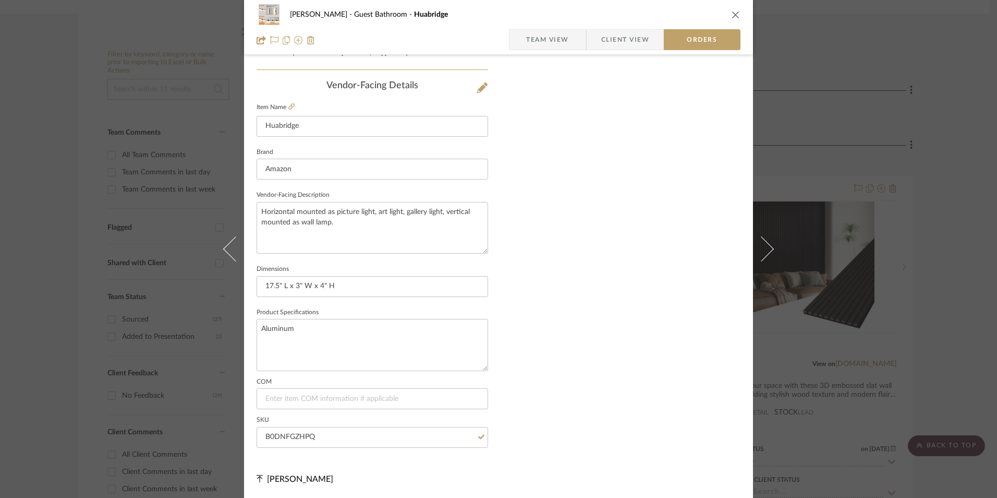
click at [553, 37] on span "Team View" at bounding box center [547, 39] width 43 height 21
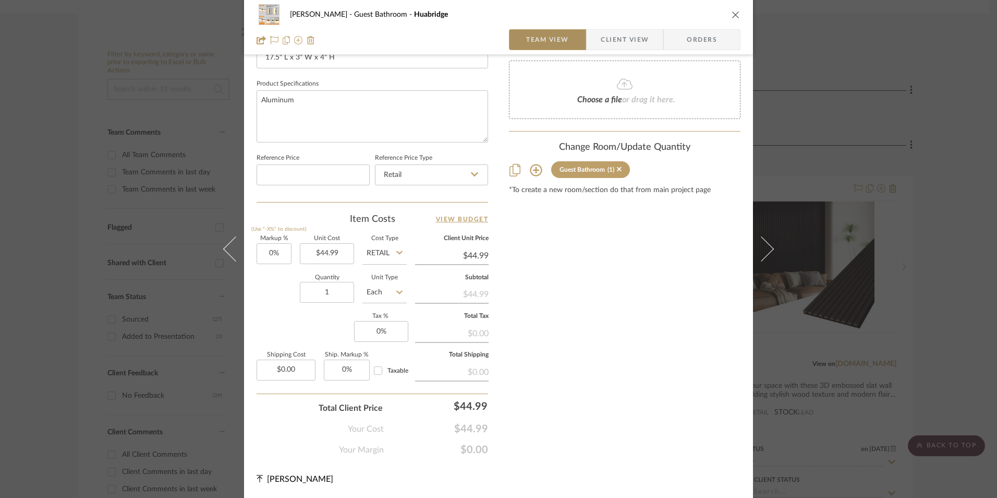
scroll to position [474, 0]
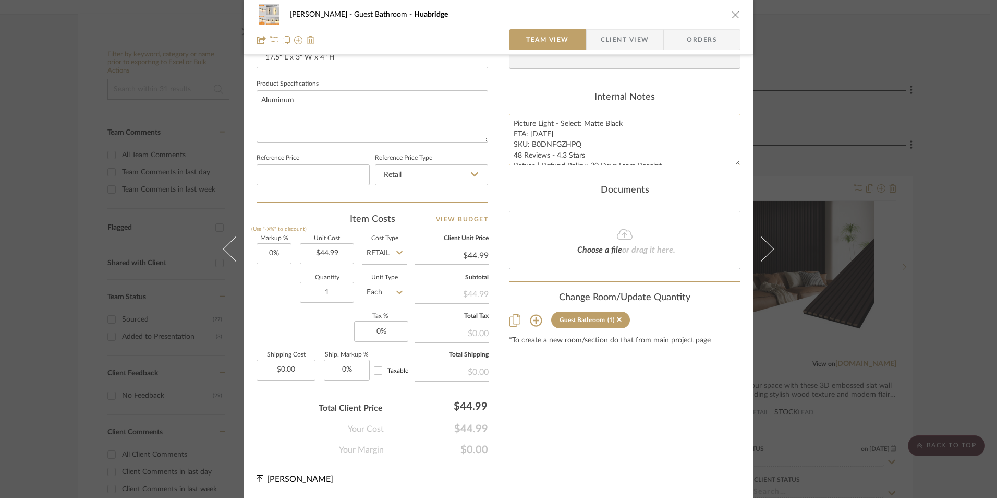
click at [553, 141] on textarea "Picture Light - Select: Matte Black ETA: [DATE] SKU: B0DNFGZHPQ 48 Reviews - 4.…" at bounding box center [625, 140] width 232 height 52
drag, startPoint x: 510, startPoint y: 122, endPoint x: 670, endPoint y: 162, distance: 165.1
click at [670, 162] on textarea "Picture Light - Select: Matte Black ETA: [DATE] SKU: B0DNFGZHPQ 48 Reviews - 4.…" at bounding box center [625, 140] width 232 height 52
click at [616, 43] on span "Client View" at bounding box center [625, 39] width 48 height 21
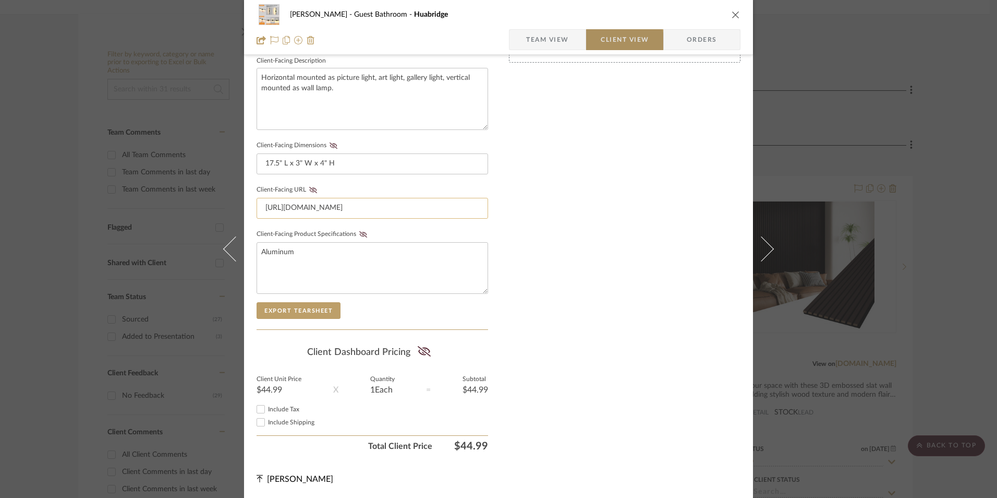
scroll to position [379, 0]
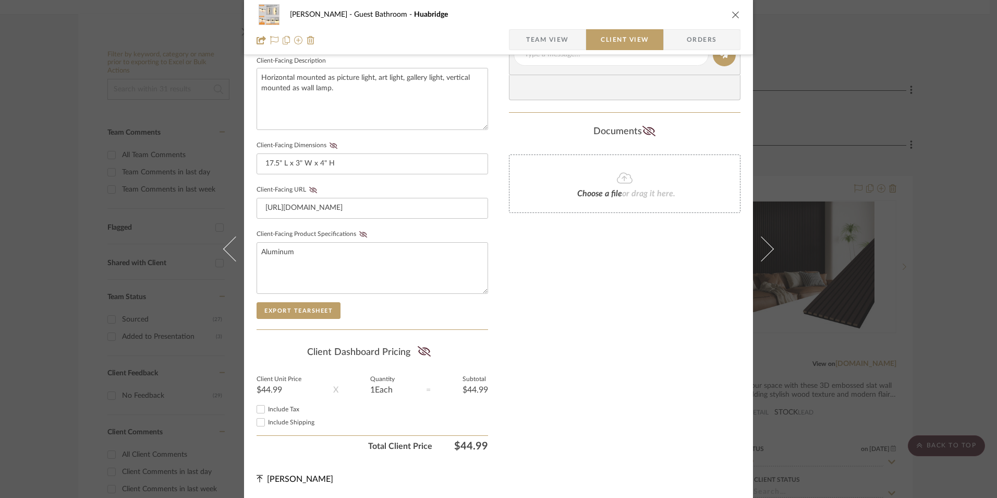
click at [258, 410] on input "Include Tax" at bounding box center [261, 409] width 13 height 13
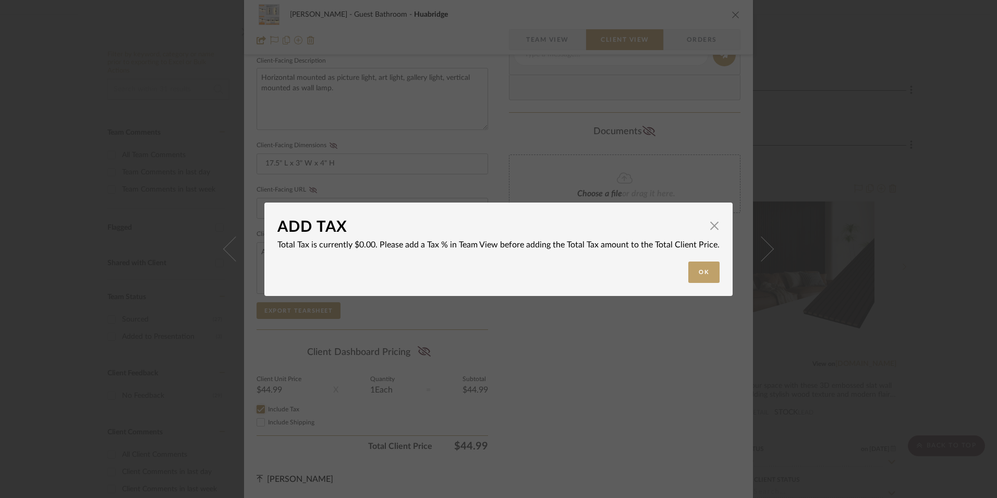
checkbox input "false"
click at [710, 228] on span "button" at bounding box center [714, 225] width 21 height 21
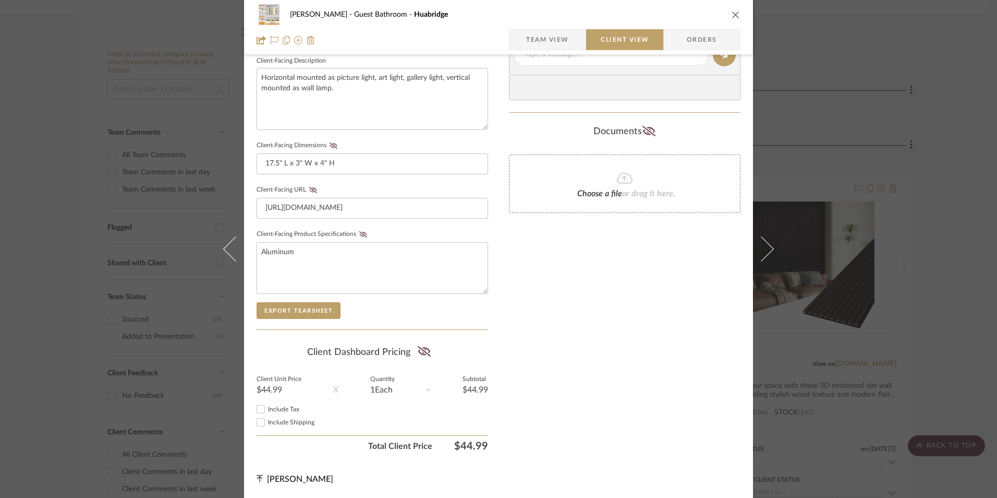
click at [564, 36] on span "Team View" at bounding box center [547, 39] width 43 height 21
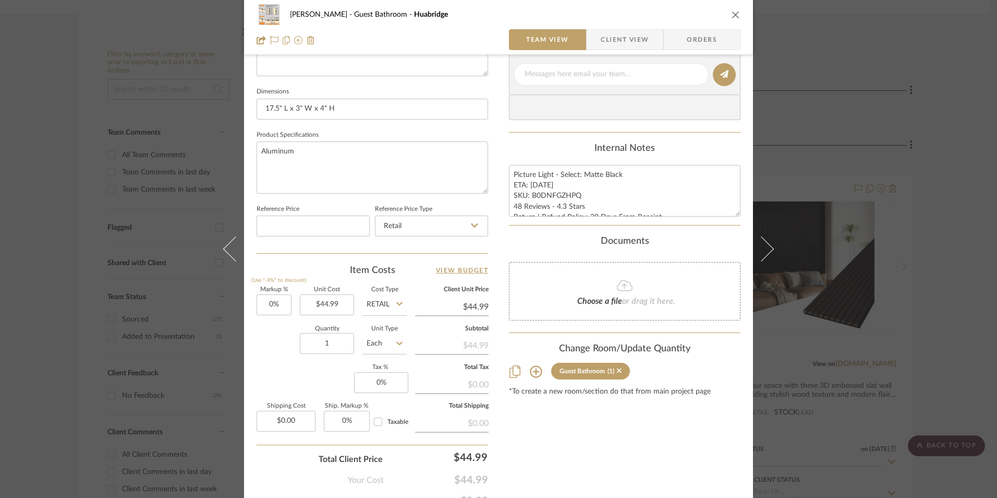
scroll to position [474, 0]
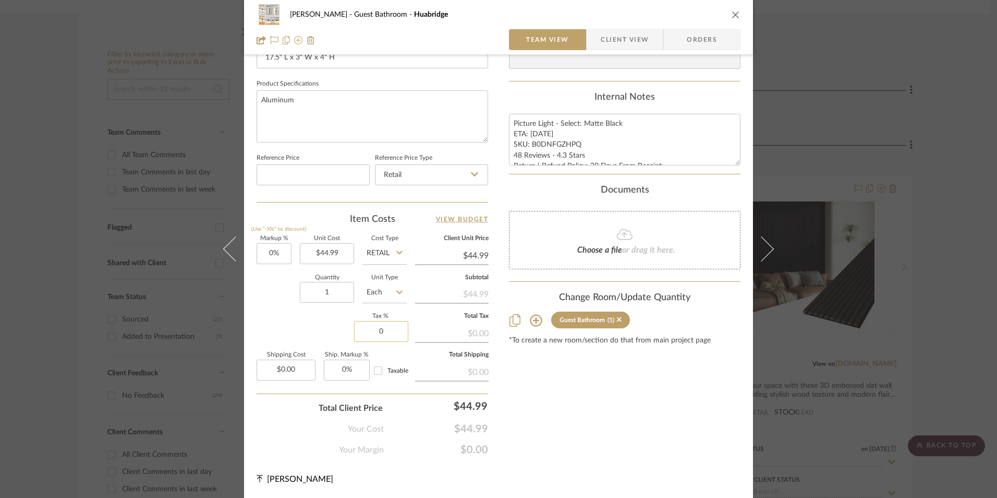
click at [376, 330] on input "0" at bounding box center [381, 331] width 54 height 21
type input "8.25%"
click at [621, 376] on div "Content here copies to Client View - confirm visibility there. Show in Client D…" at bounding box center [625, 26] width 232 height 858
click at [612, 36] on span "Client View" at bounding box center [625, 39] width 48 height 21
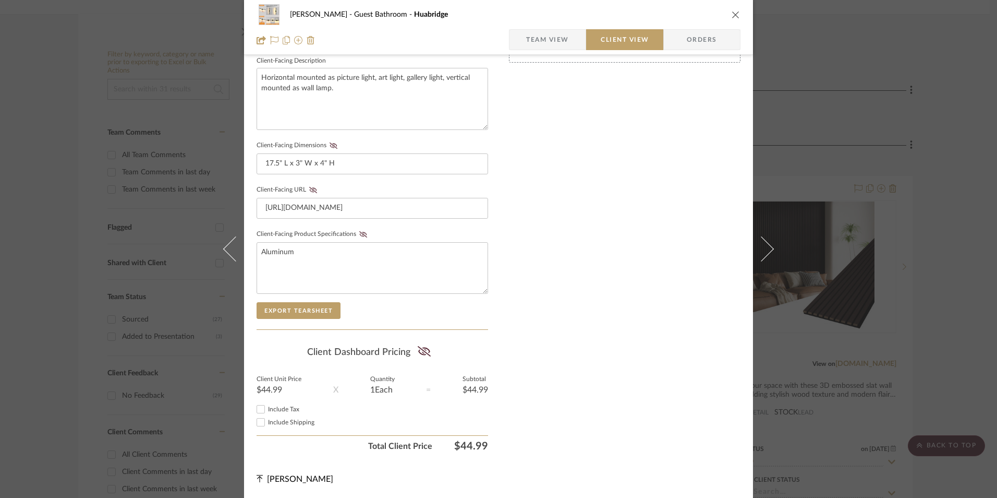
scroll to position [379, 0]
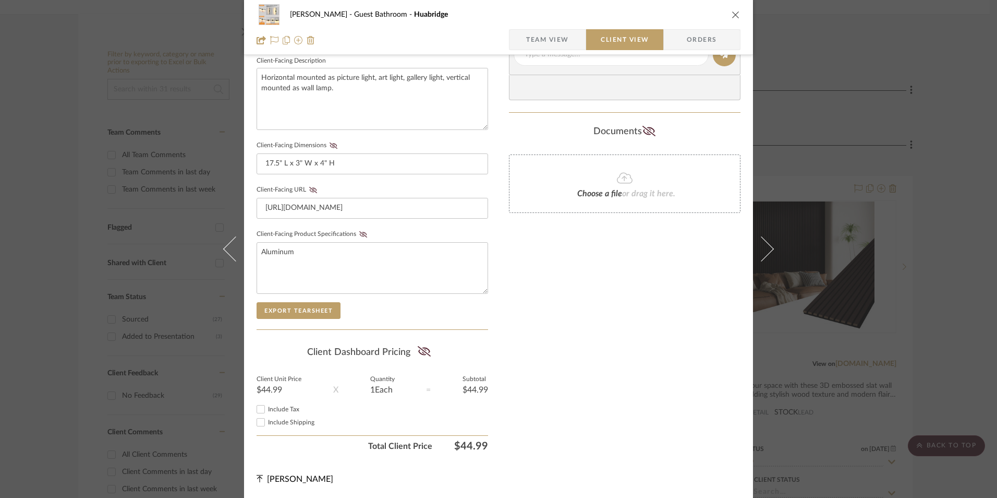
click at [259, 409] on input "Include Tax" at bounding box center [261, 409] width 13 height 13
checkbox input "true"
click at [419, 349] on icon at bounding box center [423, 351] width 13 height 10
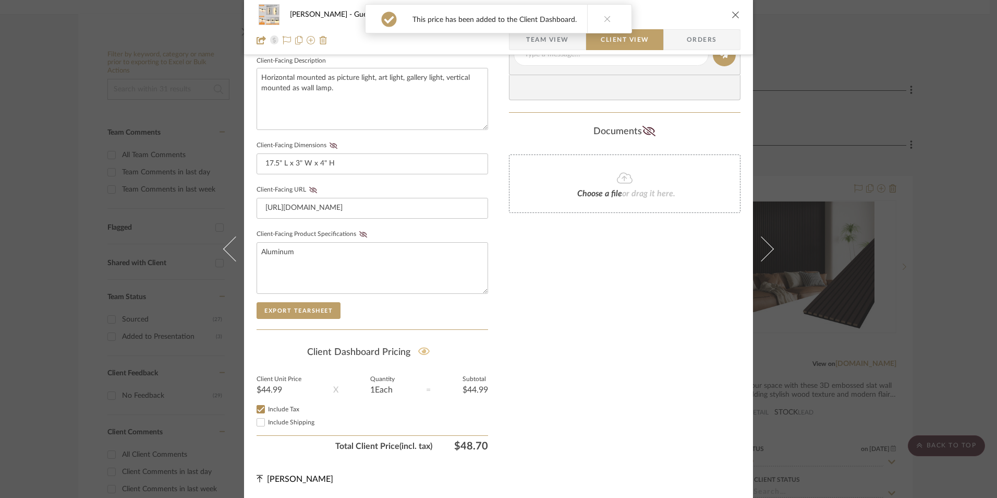
click at [359, 233] on icon at bounding box center [363, 234] width 8 height 6
click at [310, 191] on icon at bounding box center [313, 190] width 8 height 6
click at [330, 145] on icon at bounding box center [334, 145] width 8 height 6
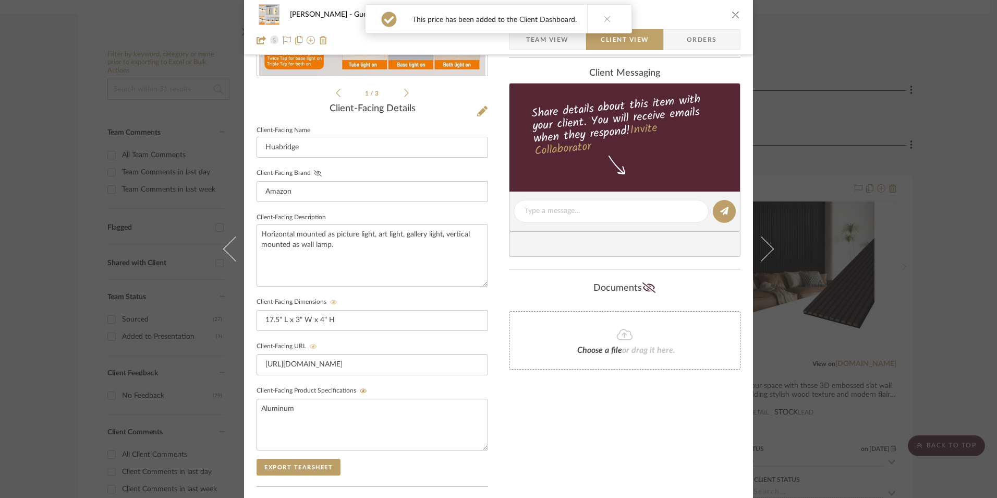
click at [316, 172] on icon at bounding box center [318, 173] width 8 height 6
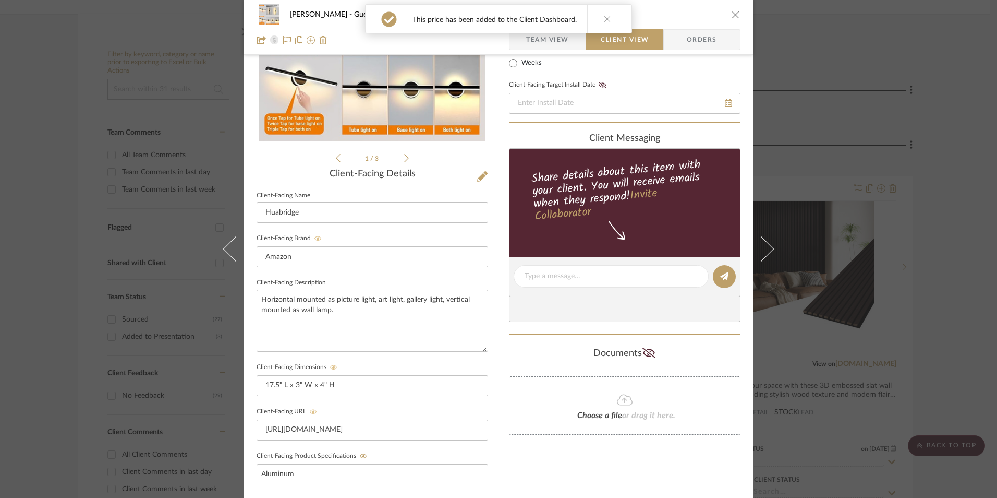
scroll to position [66, 0]
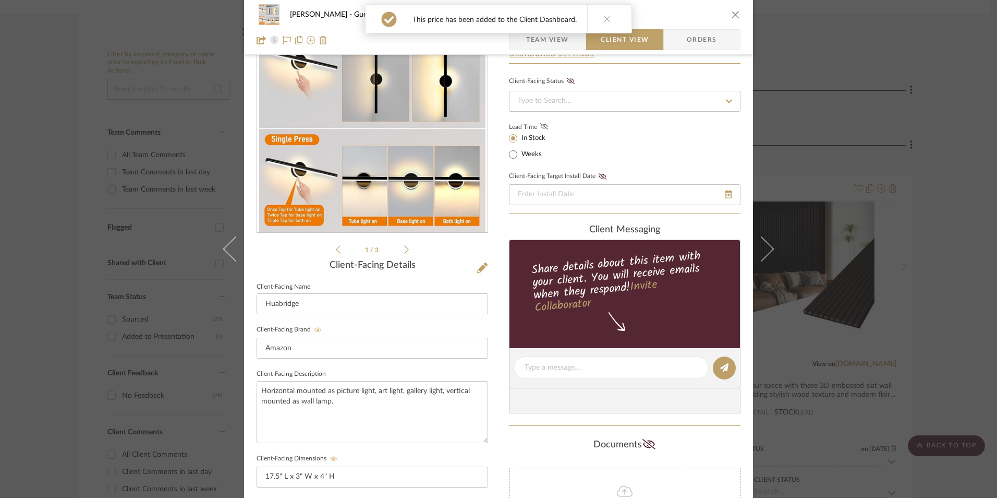
click at [541, 124] on icon at bounding box center [544, 126] width 8 height 6
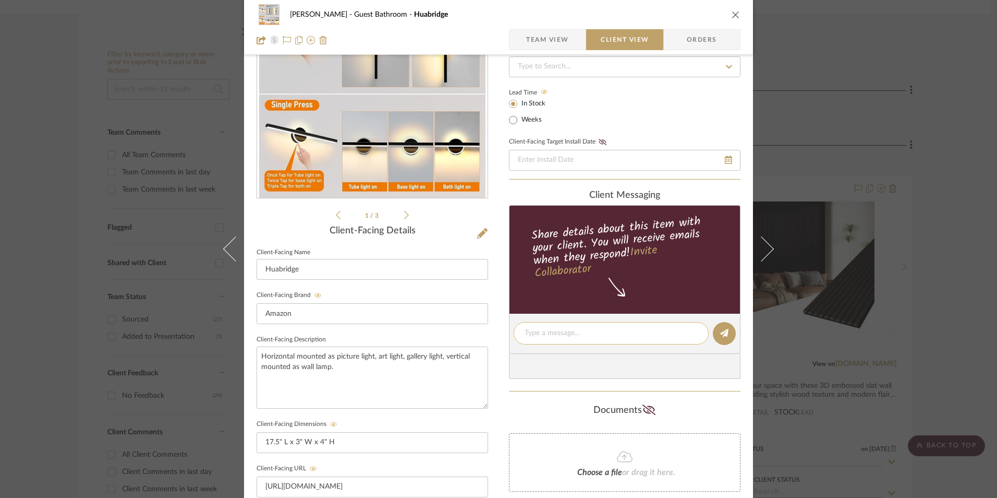
scroll to position [118, 0]
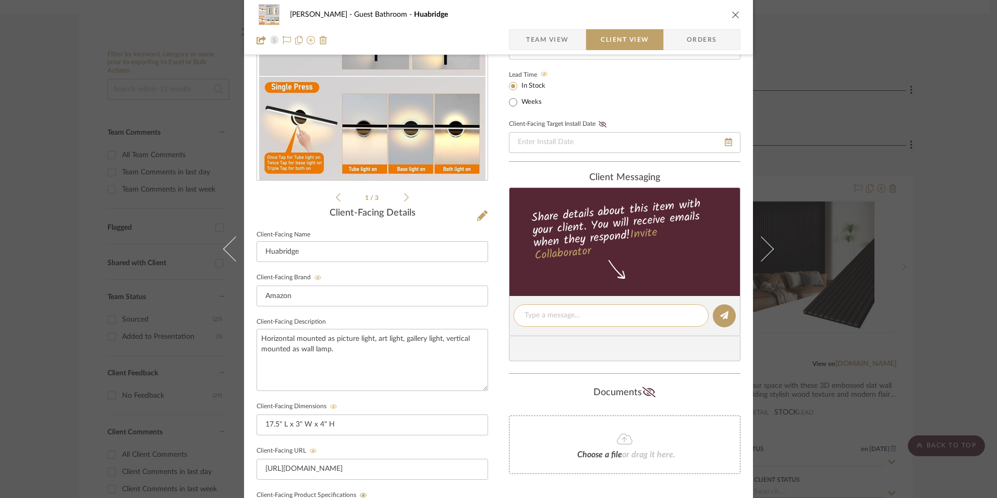
click at [554, 313] on textarea at bounding box center [611, 315] width 173 height 11
paste textarea "Picture Light - Select: Matte Black ETA: [DATE] SKU: B0DNFGZHPQ 48 Reviews - 4.…"
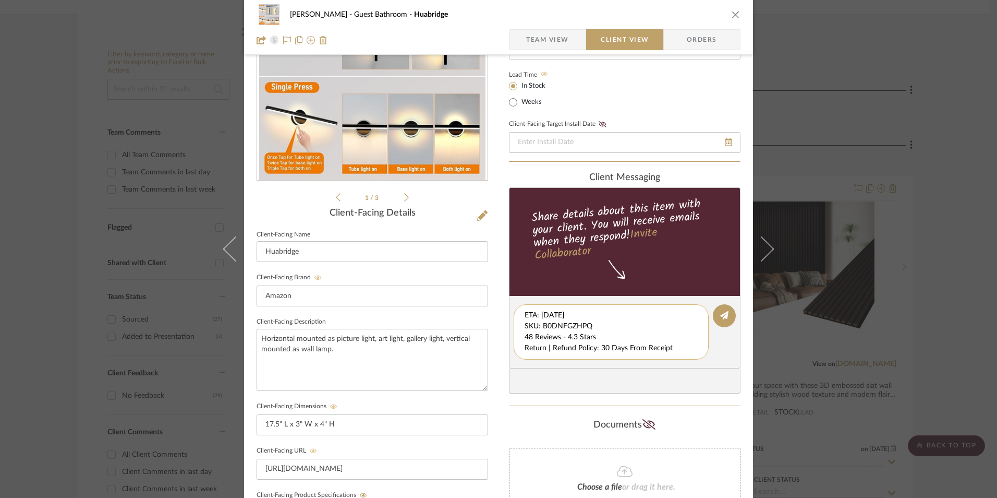
scroll to position [11, 0]
drag, startPoint x: 522, startPoint y: 315, endPoint x: 688, endPoint y: 359, distance: 171.7
click at [688, 359] on div "Picture Light - Select: Matte Black ETA: [DATE] SKU: B0DNFGZHPQ 48 Reviews - 4.…" at bounding box center [611, 331] width 195 height 55
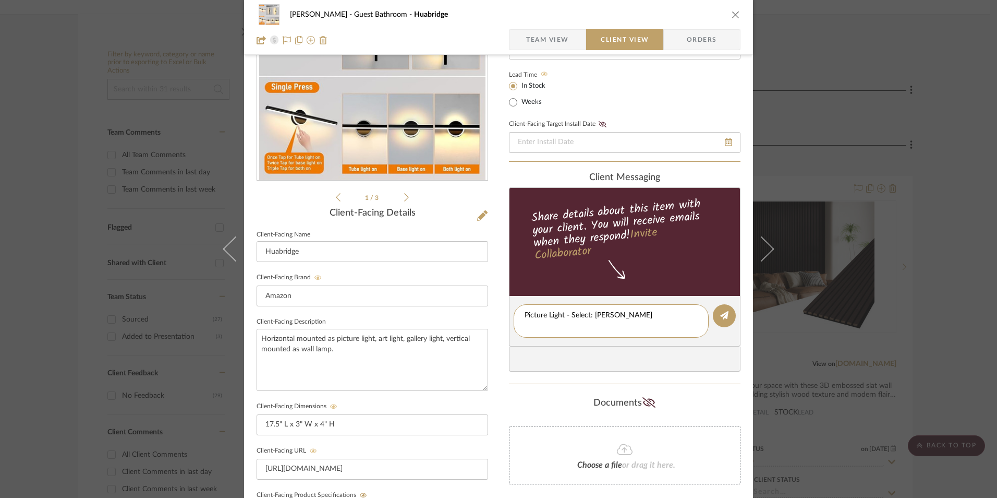
scroll to position [0, 0]
type textarea "Picture Light - Select: [PERSON_NAME]"
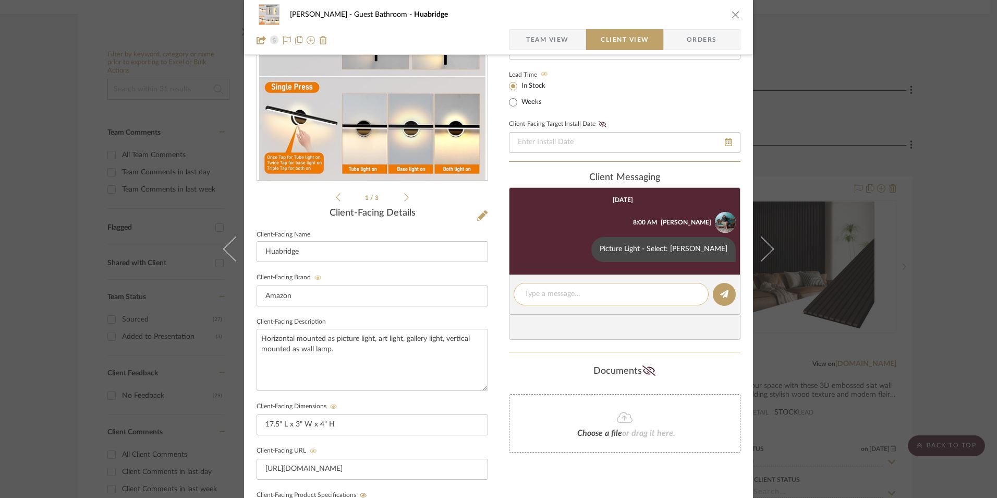
click at [553, 291] on textarea at bounding box center [611, 293] width 173 height 11
paste textarea "ETA: [DATE] SKU: B0DNFGZHPQ 48 Reviews - 4.3 Stars Return | Refund Policy: 30 D…"
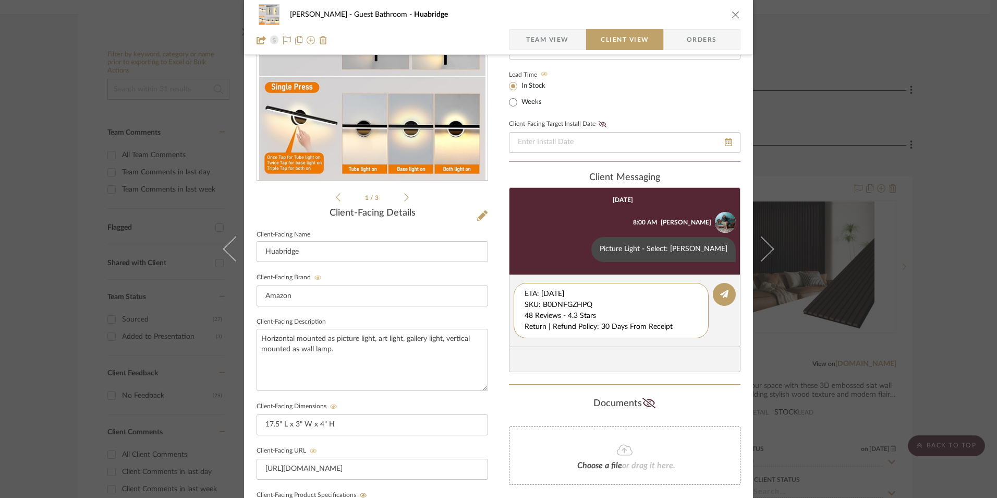
drag, startPoint x: 598, startPoint y: 304, endPoint x: 491, endPoint y: 277, distance: 110.8
click at [483, 277] on div "[PERSON_NAME] Guest Bathroom Huabridge Team View Client View Orders 1 / 3 Clien…" at bounding box center [498, 324] width 509 height 868
click at [525, 306] on textarea "48 Reviews - 4.3 Stars Return | Refund Policy: 30 Days From Receipt" at bounding box center [611, 304] width 173 height 33
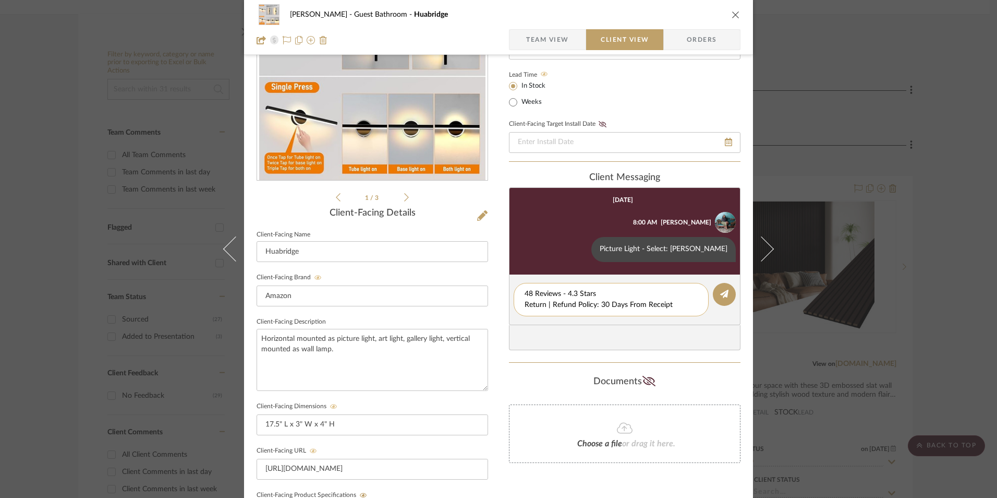
drag, startPoint x: 674, startPoint y: 305, endPoint x: 534, endPoint y: 304, distance: 139.8
click at [514, 306] on div "48 Reviews - 4.3 Stars Return | Refund Policy: 30 Days From Receipt" at bounding box center [611, 299] width 195 height 33
type textarea "48 Reviews - 4.3 Stars"
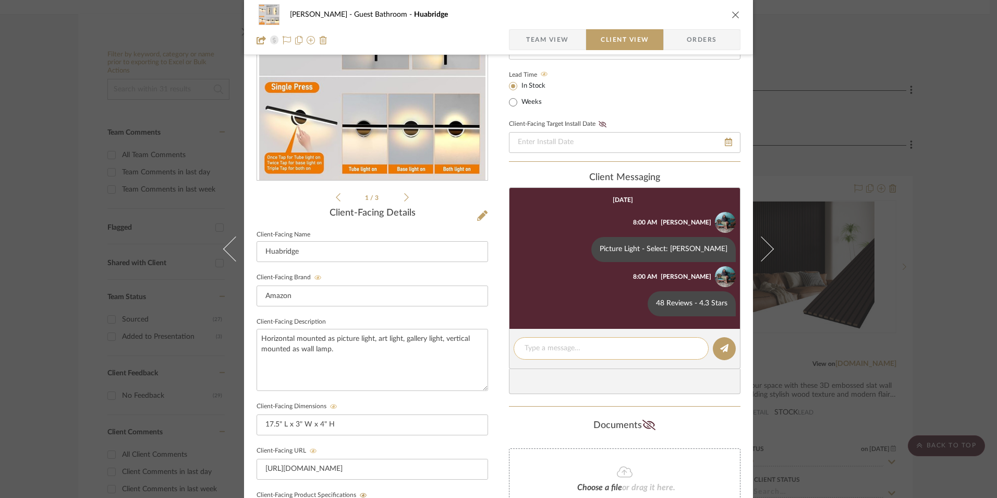
click at [550, 353] on textarea at bounding box center [611, 348] width 173 height 11
paste textarea "Return | Refund Policy: 30 Days From Receipt"
type textarea "Return | Refund Policy: 30 Days From Receipt"
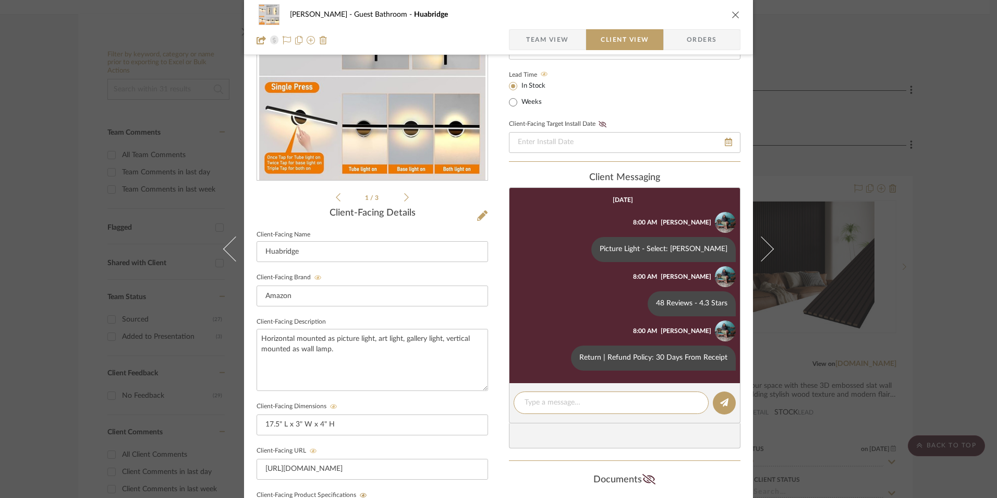
click at [732, 13] on icon "close" at bounding box center [736, 14] width 8 height 8
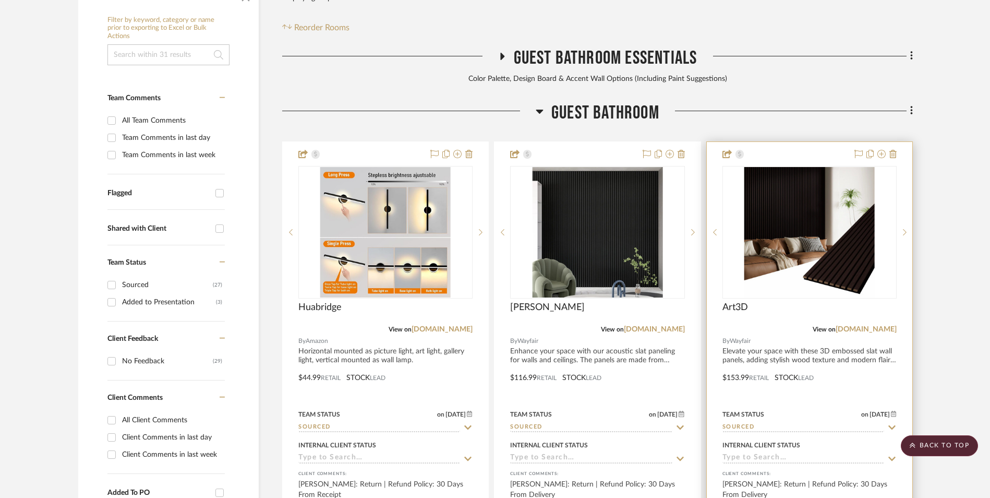
scroll to position [318, 0]
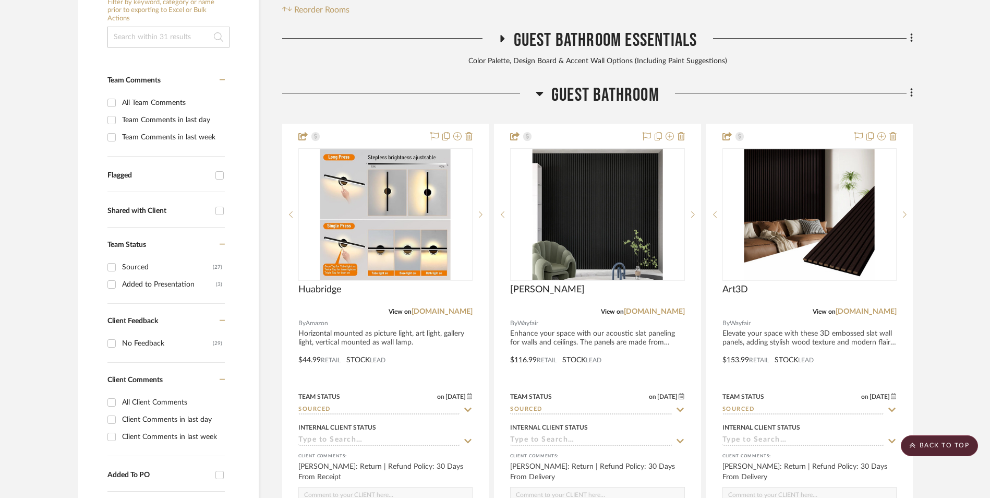
drag, startPoint x: 877, startPoint y: 229, endPoint x: 927, endPoint y: 258, distance: 57.3
click at [877, 308] on link "[DOMAIN_NAME]" at bounding box center [866, 311] width 61 height 7
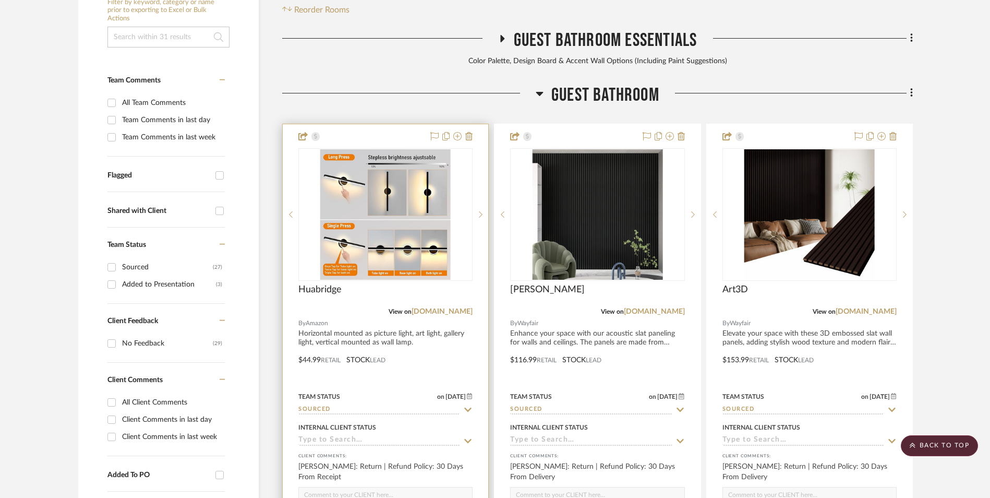
click at [407, 175] on img "0" at bounding box center [385, 214] width 130 height 130
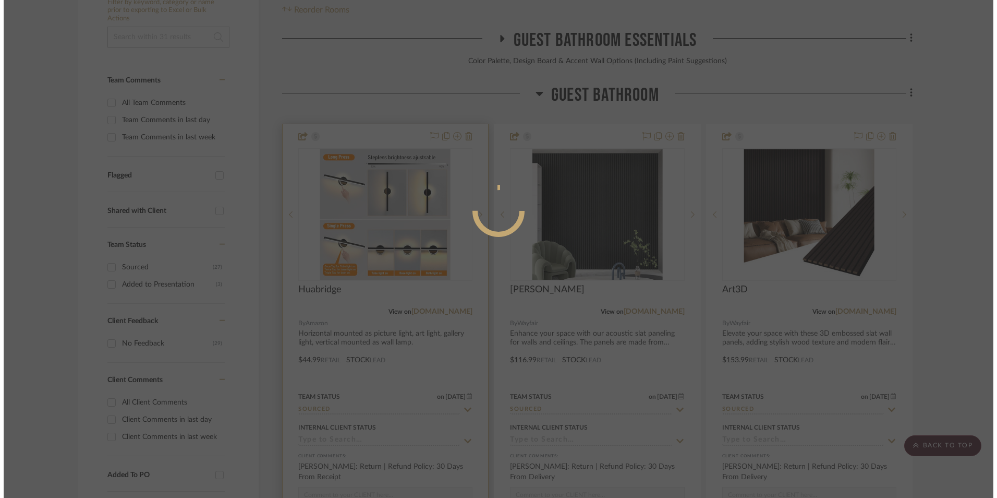
scroll to position [0, 0]
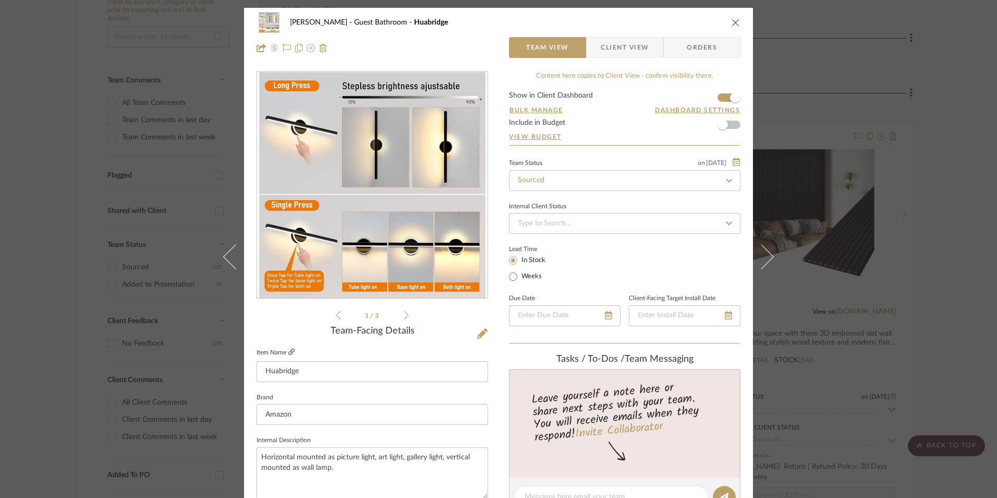
click at [289, 353] on icon at bounding box center [291, 351] width 6 height 6
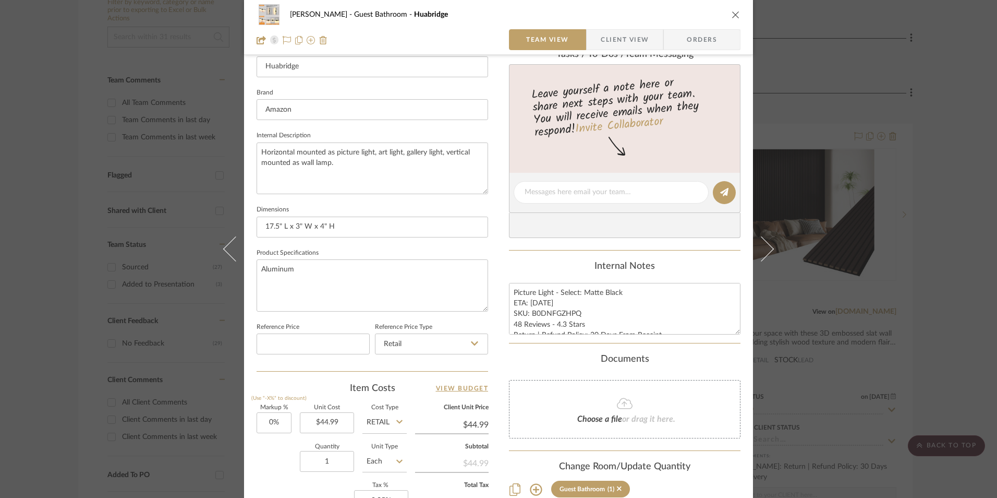
scroll to position [313, 0]
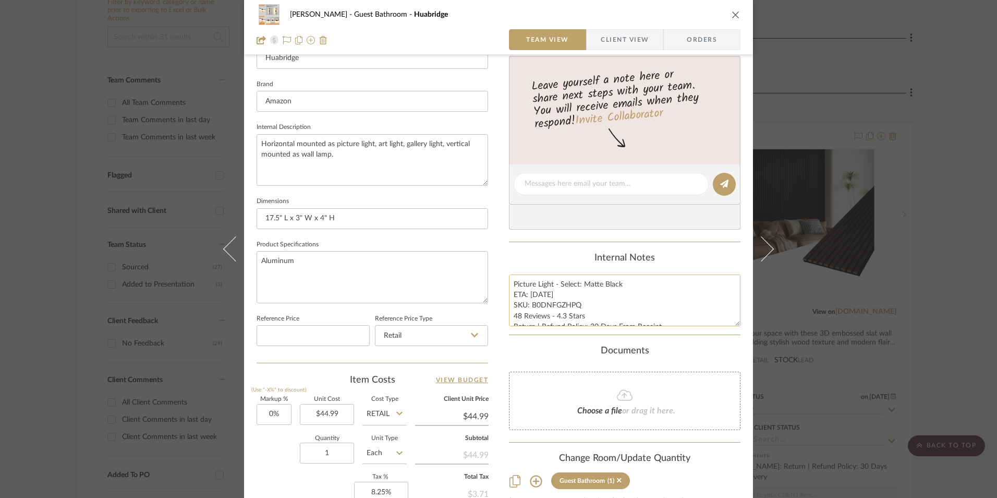
click at [518, 298] on textarea "Picture Light - Select: Matte Black ETA: [DATE] SKU: B0DNFGZHPQ 48 Reviews - 4.…" at bounding box center [625, 300] width 232 height 52
click at [511, 283] on textarea "Picture Light - Select: Matte Black ETA: [DATE] SKU: B0DNFGZHPQ 48 Reviews - 4.…" at bounding box center [625, 300] width 232 height 52
type textarea "Option 2: Picture Light - Select: Matte Black ETA: [DATE] SKU: B0DNFGZHPQ 48 Re…"
click at [563, 261] on div "Internal Notes" at bounding box center [625, 257] width 232 height 11
drag, startPoint x: 659, startPoint y: 280, endPoint x: 487, endPoint y: 277, distance: 172.6
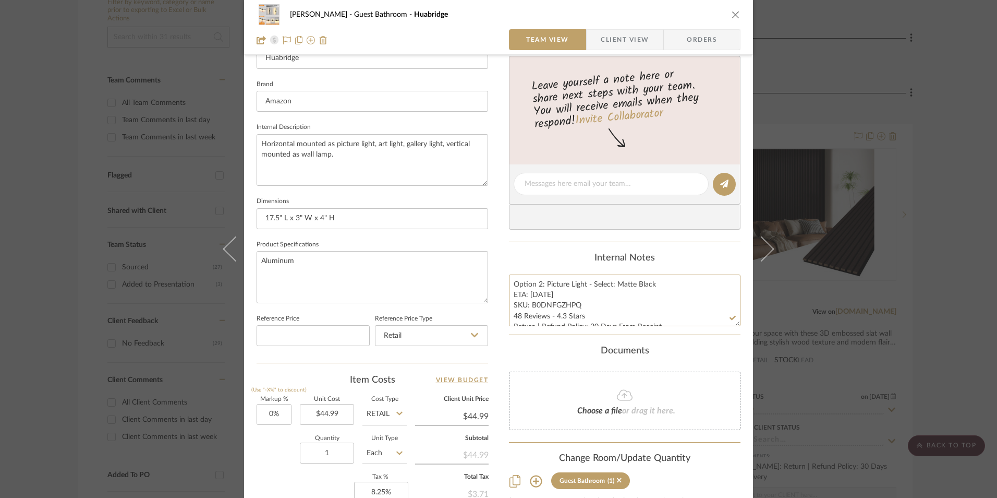
click at [487, 277] on div "[PERSON_NAME] Guest Bathroom Huabridge Team View Client View Orders 1 / 3 Team-…" at bounding box center [498, 176] width 509 height 963
click at [635, 35] on span "Client View" at bounding box center [625, 39] width 48 height 21
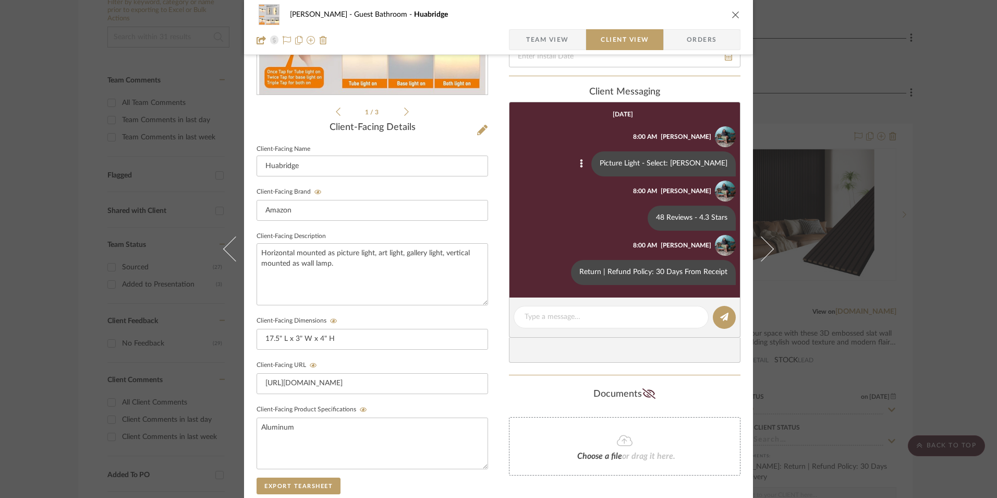
scroll to position [156, 0]
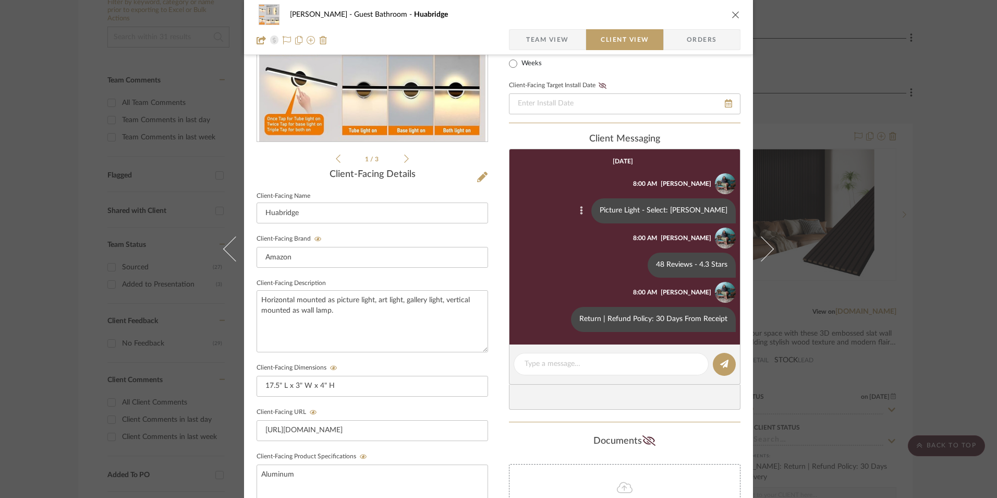
click at [583, 208] on icon at bounding box center [581, 210] width 3 height 8
click at [564, 201] on span "Edit Message" at bounding box center [548, 198] width 43 height 9
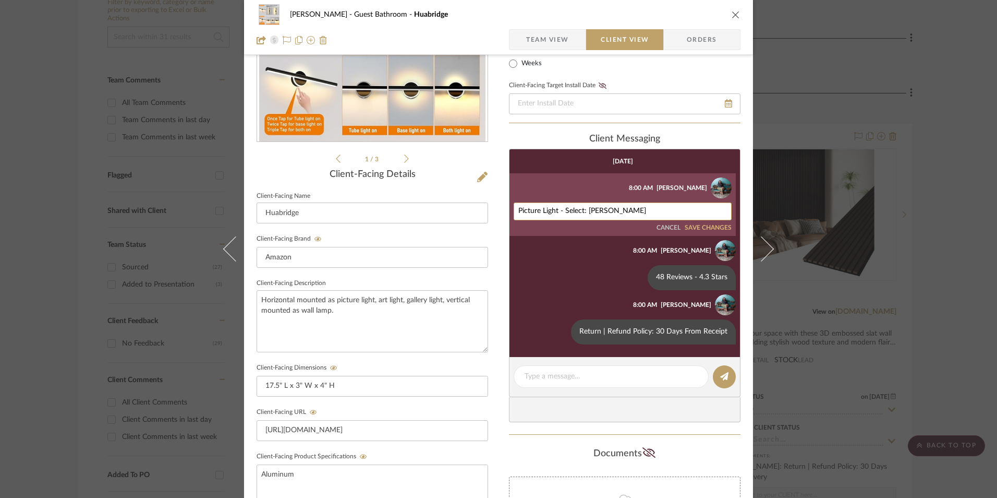
click at [539, 211] on textarea "Picture Light - Select: [PERSON_NAME]" at bounding box center [622, 211] width 209 height 8
paste textarea "Option 2: Picture Light - Select: Matte Black"
type textarea "Option 2: Picture Light - Select: Matte Black"
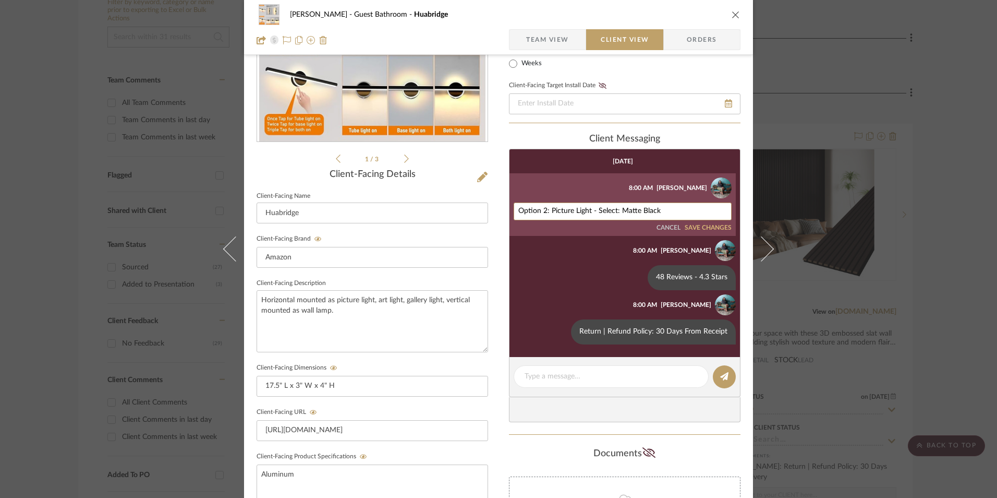
drag, startPoint x: 716, startPoint y: 225, endPoint x: 732, endPoint y: 227, distance: 16.4
click at [716, 225] on button "SAVE CHANGES" at bounding box center [708, 227] width 47 height 7
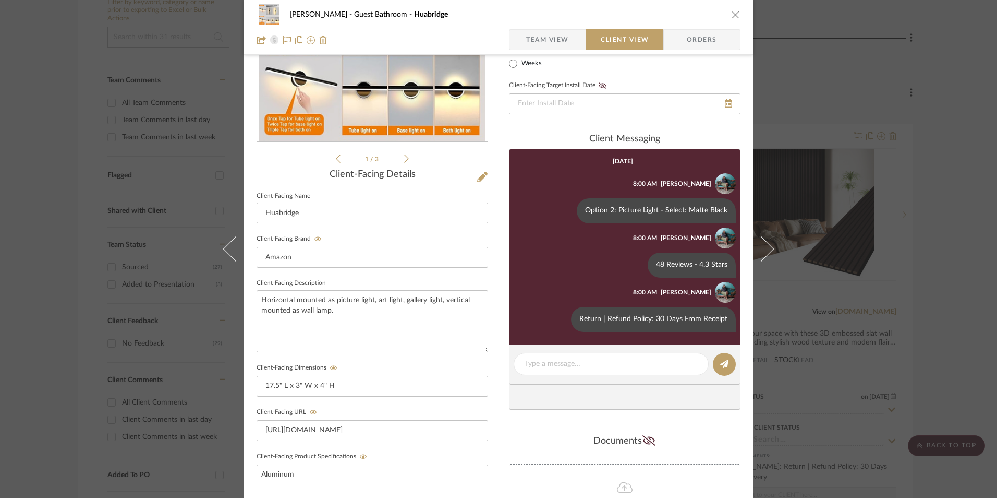
click at [548, 43] on span "Team View" at bounding box center [547, 39] width 43 height 21
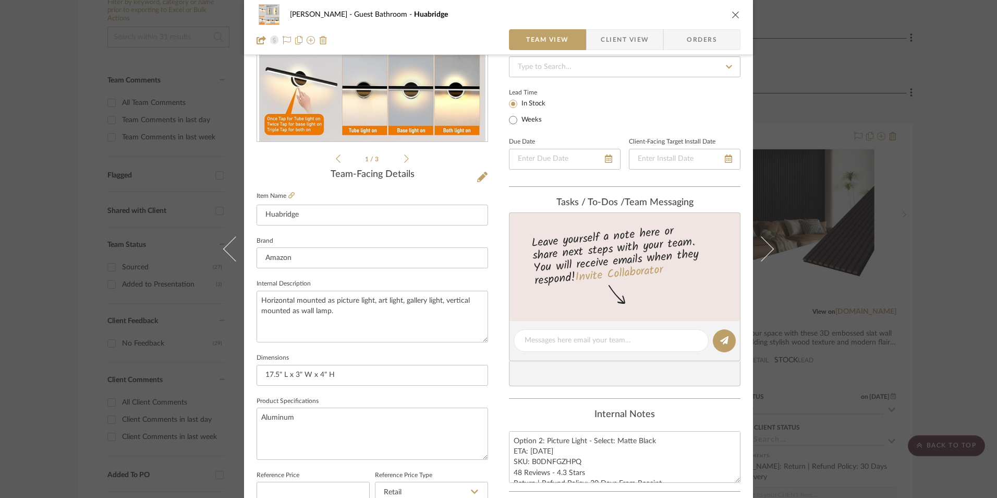
click at [732, 8] on div "[PERSON_NAME] Guest Bathroom [GEOGRAPHIC_DATA]" at bounding box center [499, 14] width 484 height 21
click at [733, 13] on icon "close" at bounding box center [736, 14] width 8 height 8
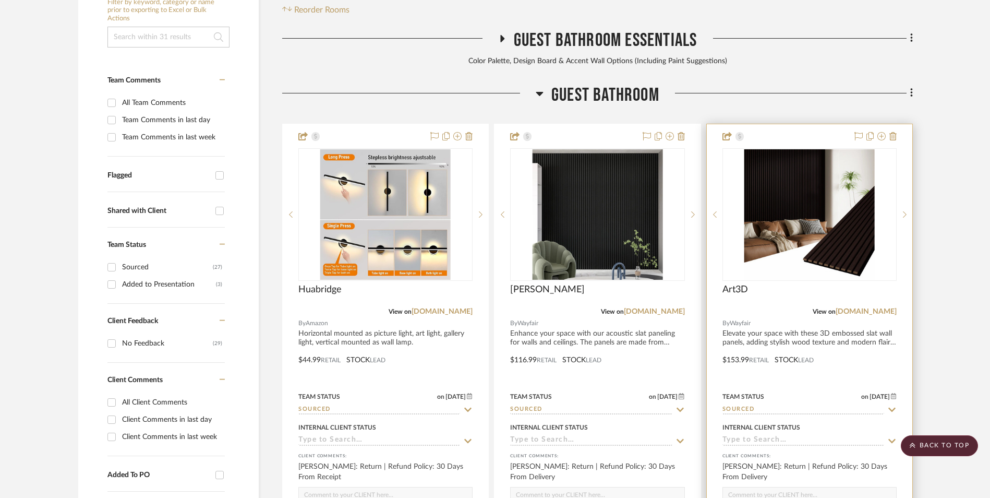
scroll to position [265, 0]
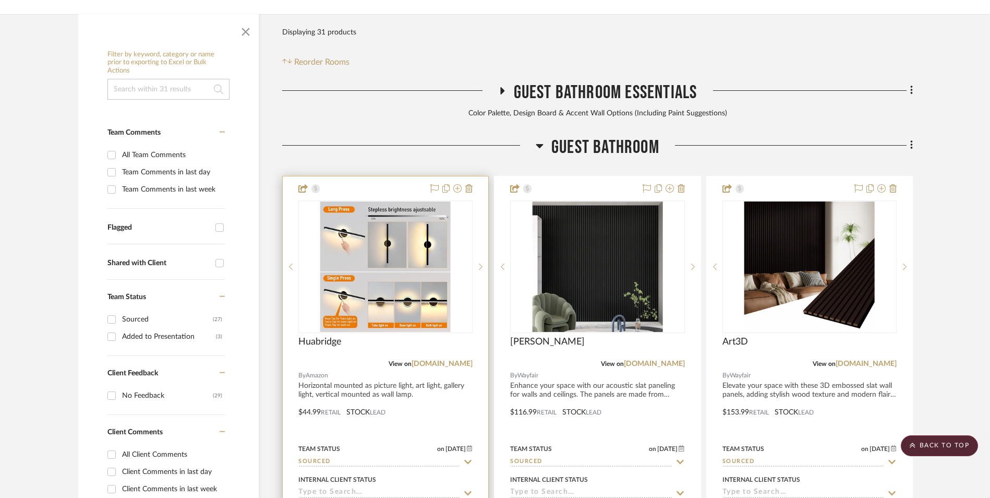
click at [368, 230] on img "0" at bounding box center [385, 266] width 130 height 130
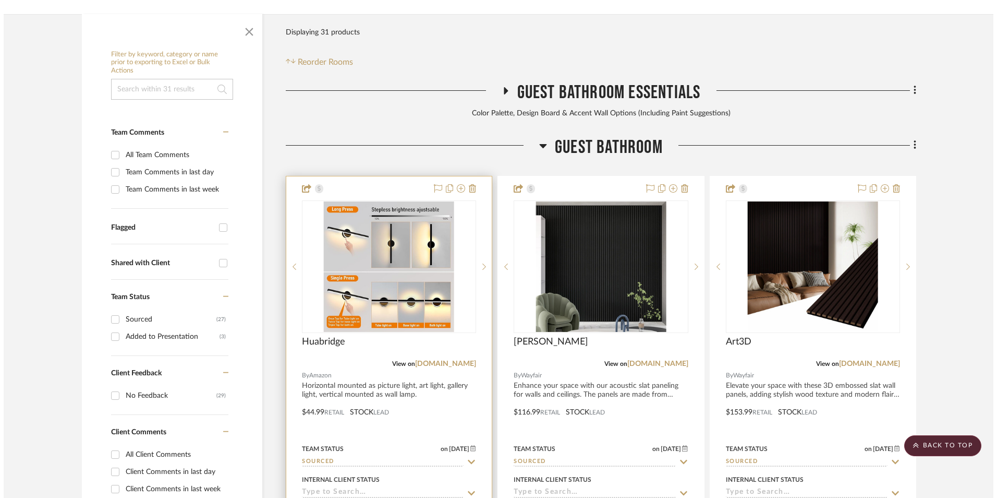
scroll to position [0, 0]
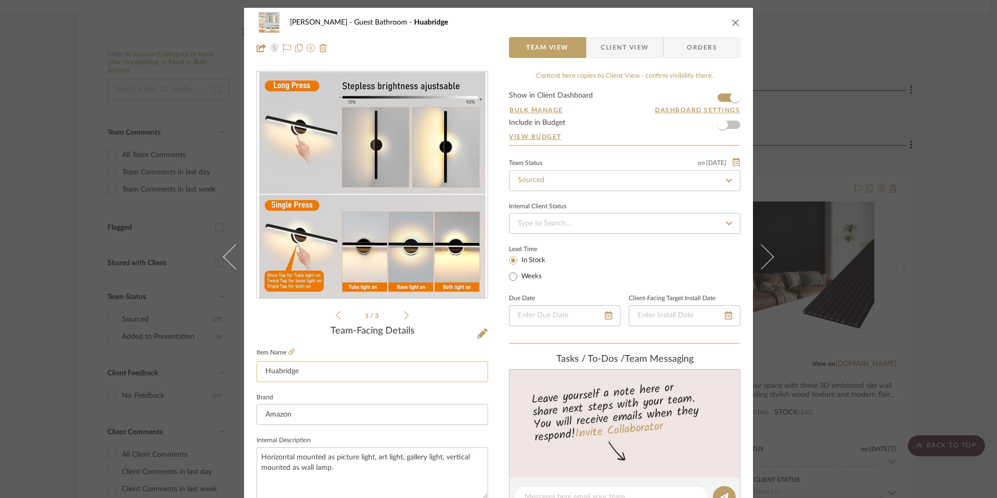
click at [356, 373] on input "Huabridge" at bounding box center [373, 371] width 232 height 21
type input "Huabridge II"
click at [401, 350] on fieldset "Item Name Huabridge II" at bounding box center [373, 363] width 232 height 37
drag, startPoint x: 340, startPoint y: 369, endPoint x: 268, endPoint y: 369, distance: 72.0
click at [226, 370] on mat-dialog-content "[PERSON_NAME] Guest Bathroom Huabridge II Team View Client View Orders 1 / 3 Te…" at bounding box center [498, 489] width 567 height 963
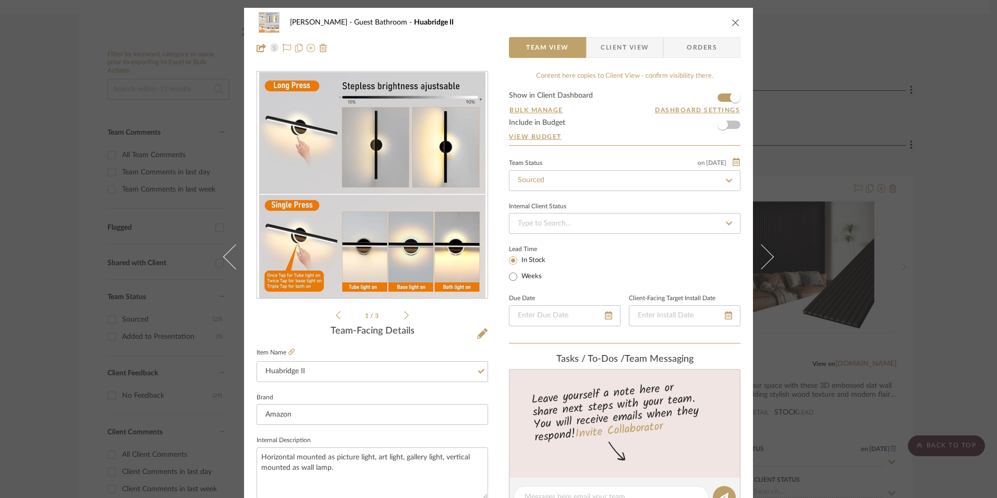
click at [402, 333] on div "Team-Facing Details" at bounding box center [373, 330] width 232 height 11
click at [732, 23] on icon "close" at bounding box center [736, 22] width 8 height 8
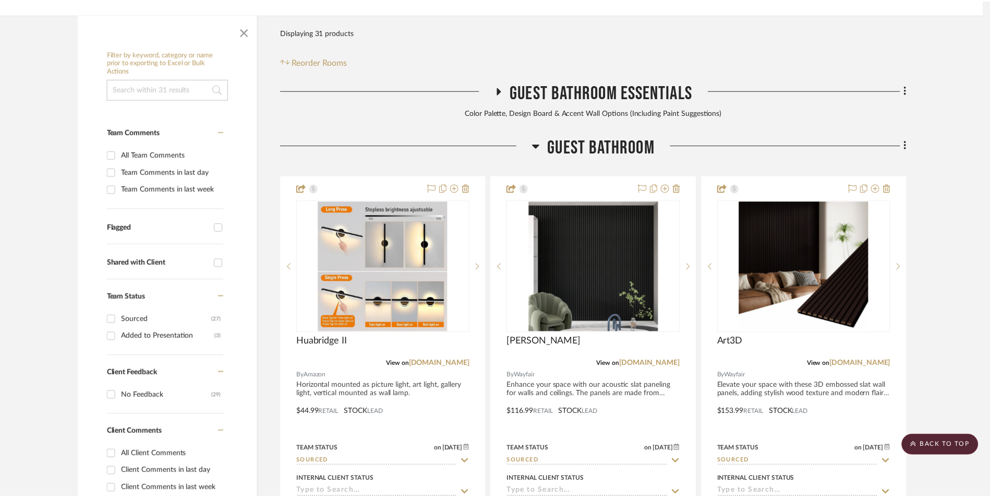
scroll to position [265, 0]
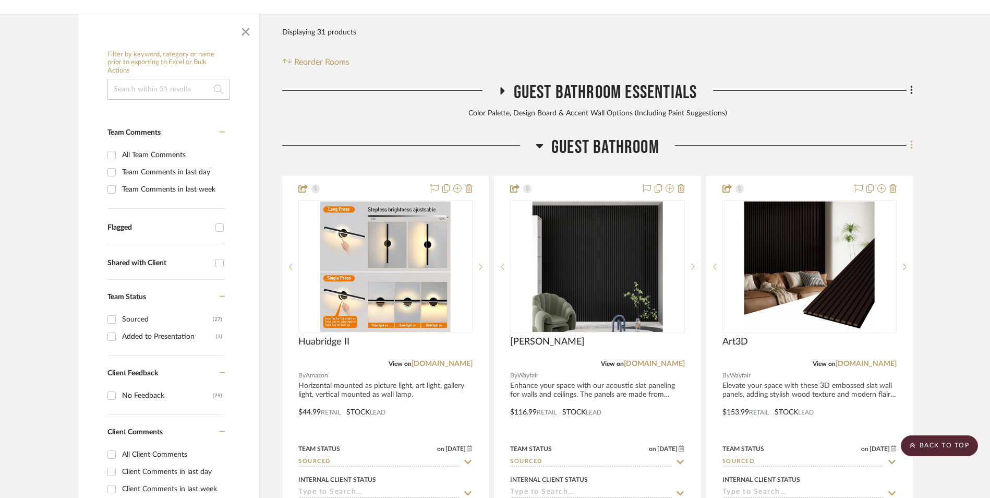
click at [911, 141] on icon at bounding box center [911, 145] width 2 height 9
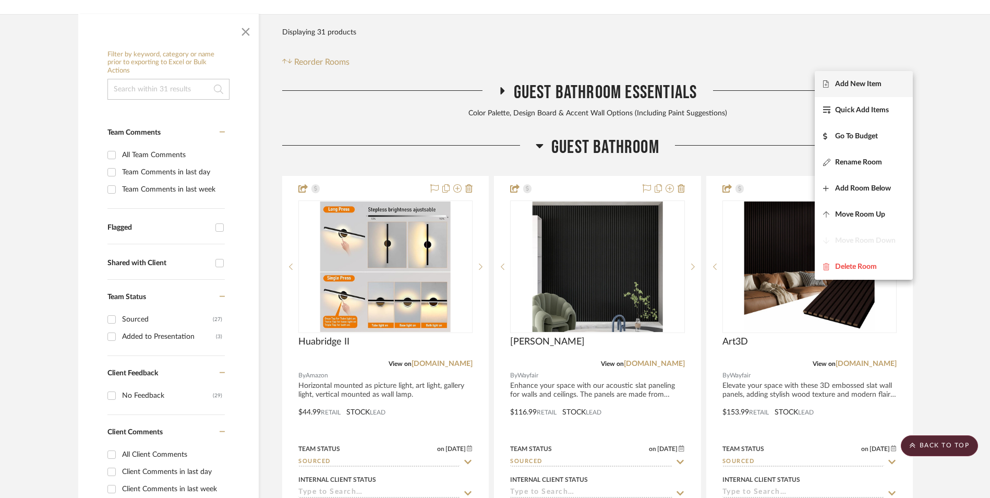
click at [848, 87] on span "Add New Item" at bounding box center [858, 83] width 46 height 9
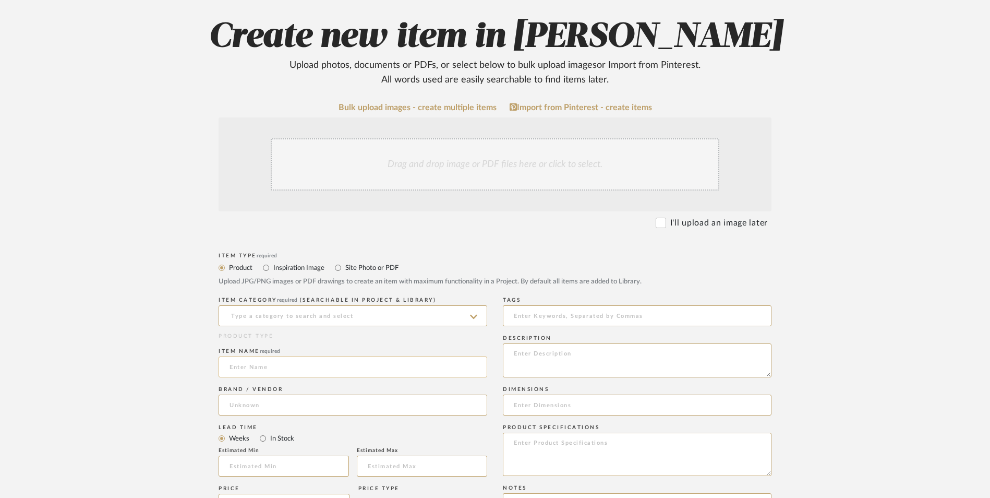
scroll to position [209, 0]
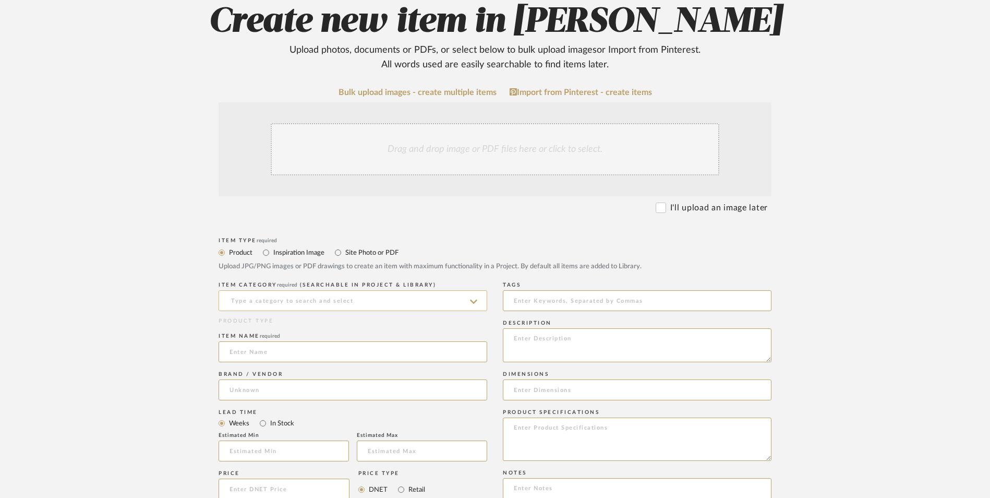
click at [356, 290] on input at bounding box center [353, 300] width 269 height 21
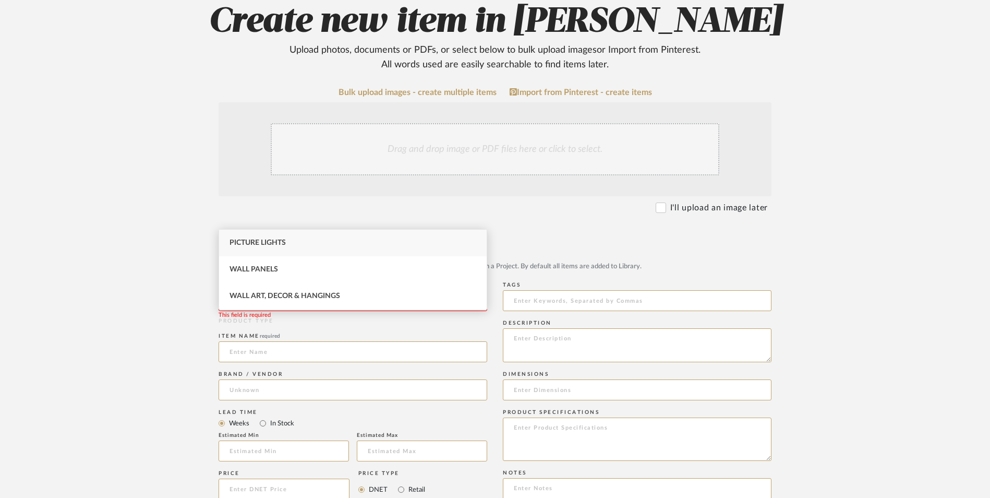
click at [323, 247] on div "Picture Lights" at bounding box center [353, 242] width 268 height 27
type input "Picture Lights"
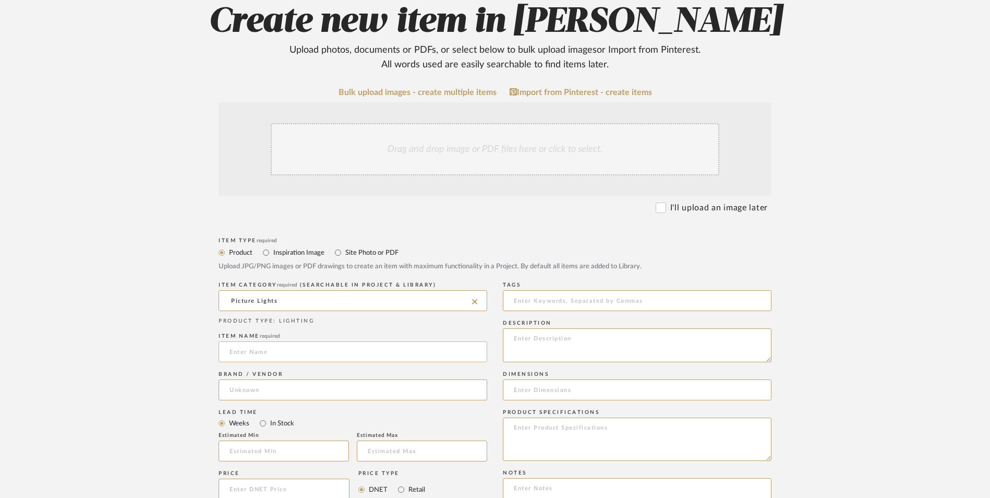
click at [268, 341] on input at bounding box center [353, 351] width 269 height 21
paste input "Huabridge II"
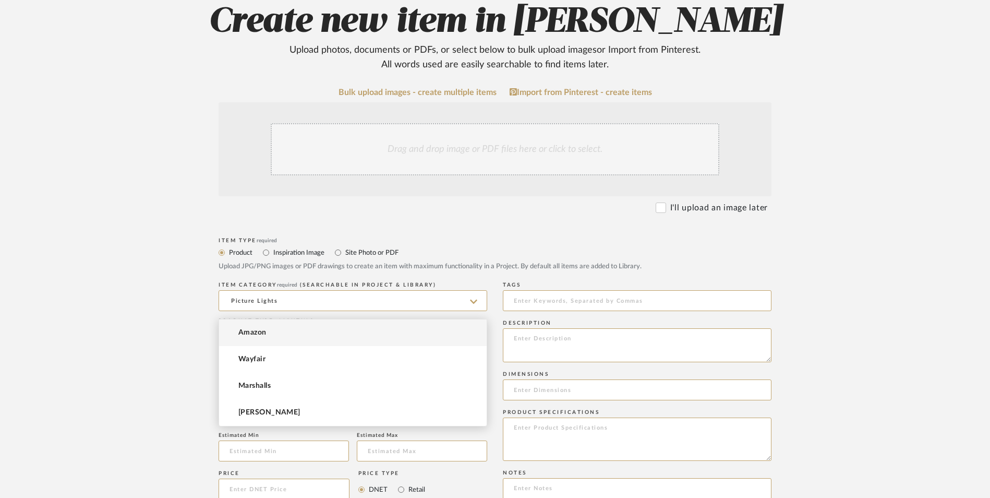
type input "Huabridge I"
click at [272, 379] on input at bounding box center [353, 389] width 269 height 21
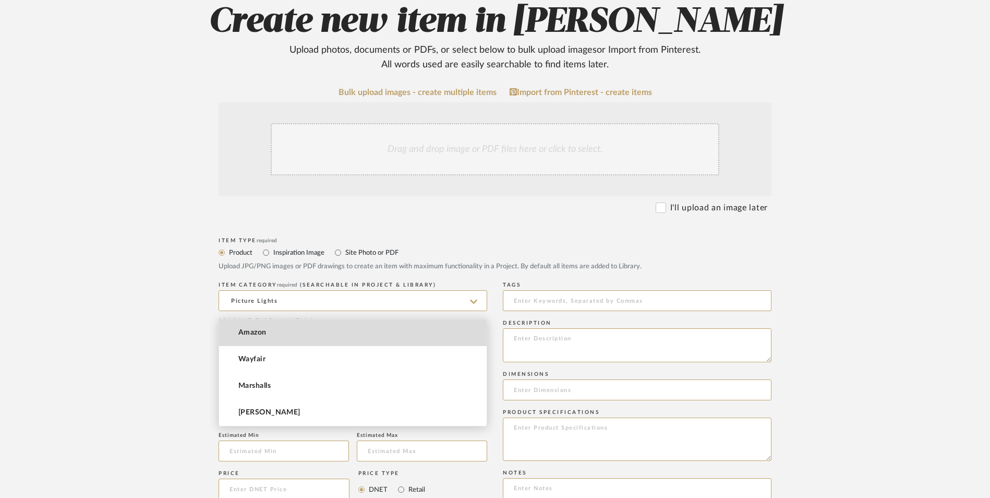
click at [263, 333] on span "Amazon" at bounding box center [252, 332] width 28 height 9
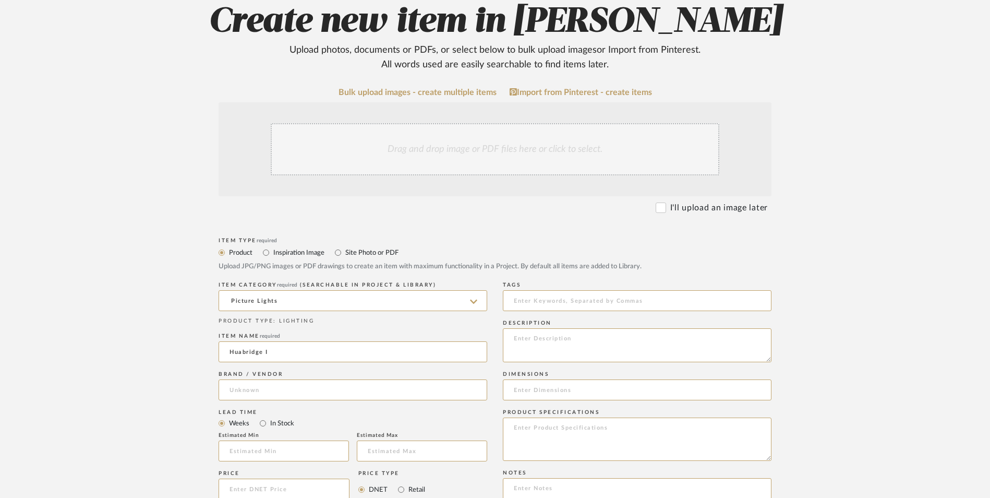
type input "Amazon"
click at [261, 417] on input "In Stock" at bounding box center [263, 423] width 13 height 13
radio input "true"
click at [398, 483] on input "Retail" at bounding box center [401, 489] width 13 height 13
radio input "true"
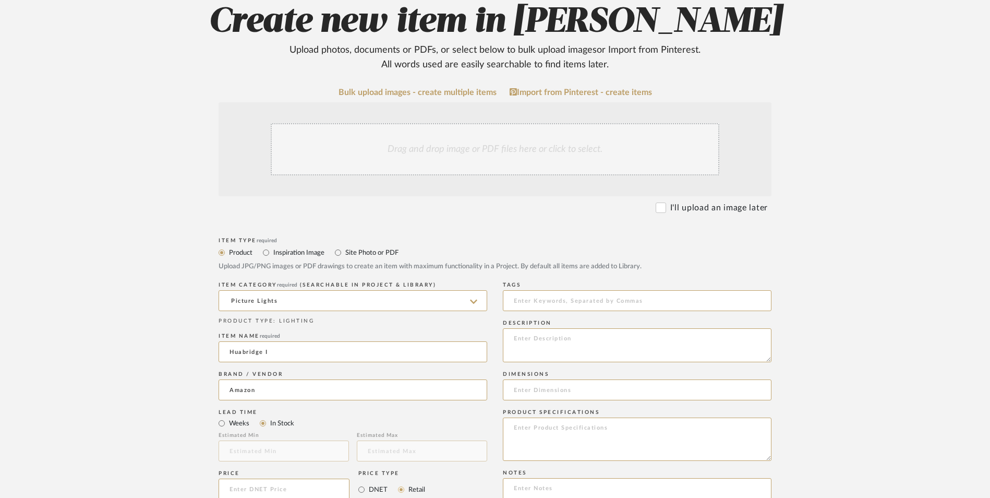
scroll to position [261, 0]
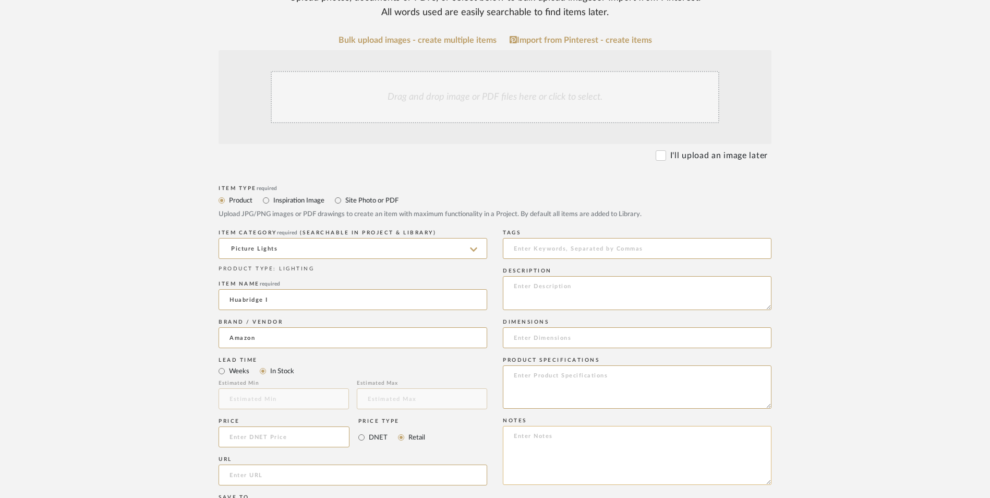
click at [608, 426] on textarea at bounding box center [637, 455] width 269 height 59
paste textarea "Option 1: ETA: SKU: Reviews - Stars Return | Refund Policy:"
click at [570, 426] on textarea "Option 1: ETA: SKU: Reviews - Stars Return | Refund Policy: 30 Days From Receipt" at bounding box center [637, 455] width 269 height 59
click at [553, 426] on textarea "Option 1: Picture Lights - Select: Gold Painting ETA: SKU: Reviews - Stars Retu…" at bounding box center [637, 455] width 269 height 59
type textarea "Option 1: Picture Lights - Select: Gold Painting ETA: [DATE] SKU: Reviews - Sta…"
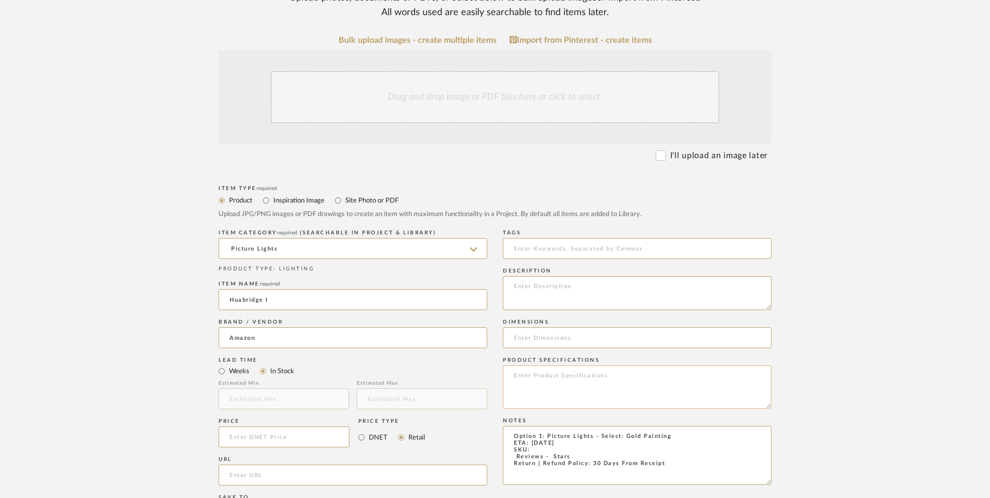
click at [556, 365] on textarea at bounding box center [637, 386] width 269 height 43
type textarea "Aluminum"
click at [507, 426] on textarea "Option 1: Picture Lights - Select: Gold Painting ETA: [DATE] SKU: Reviews - Sta…" at bounding box center [637, 455] width 269 height 59
click at [558, 426] on textarea "Option 1: Picture Lights - Select: Gold Painting ETA: [DATE] SKU: 48 Reviews - …" at bounding box center [637, 455] width 269 height 59
type textarea "Option 1: Picture Lights - Select: Gold Painting ETA: [DATE] SKU: 48 Reviews - …"
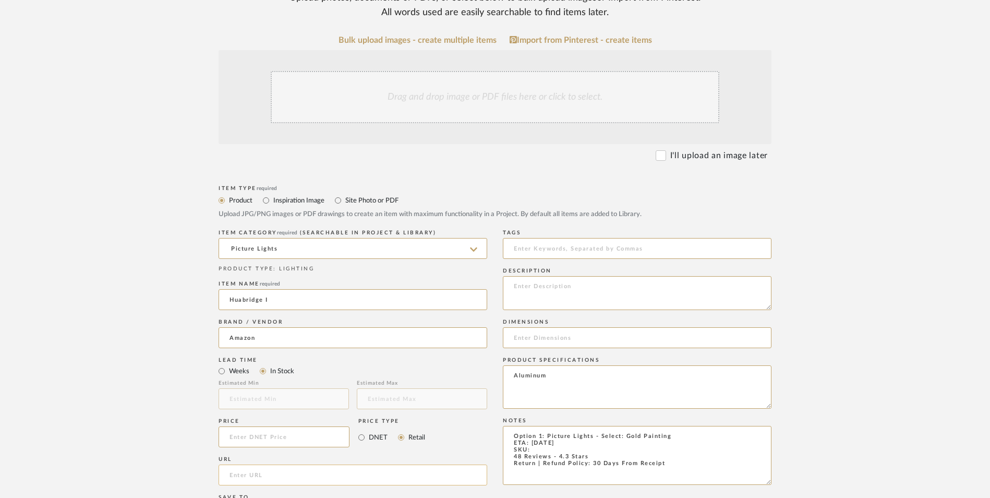
click at [369, 464] on input "url" at bounding box center [353, 474] width 269 height 21
paste input "[URL][DOMAIN_NAME][PERSON_NAME]"
type input "[URL][DOMAIN_NAME][PERSON_NAME]"
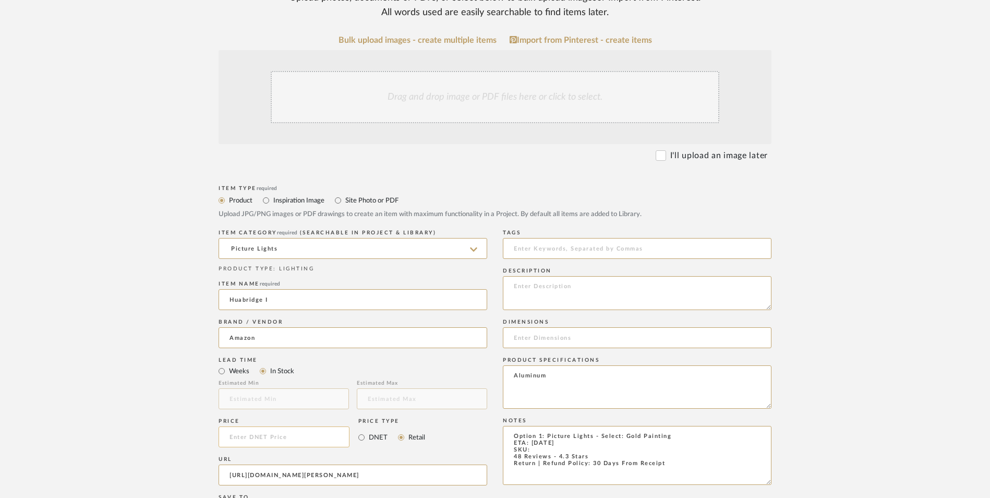
click at [274, 426] on input at bounding box center [284, 436] width 131 height 21
type input "$32.00"
click at [104, 330] on upload-items "Create new item in [PERSON_NAME] Upload photos, documents or PDFs, or select be…" at bounding box center [495, 357] width 990 height 919
click at [588, 276] on textarea at bounding box center [637, 293] width 269 height 34
paste textarea "Horizontal mounted as picture light, art light,gallery light,vertical mounted a…"
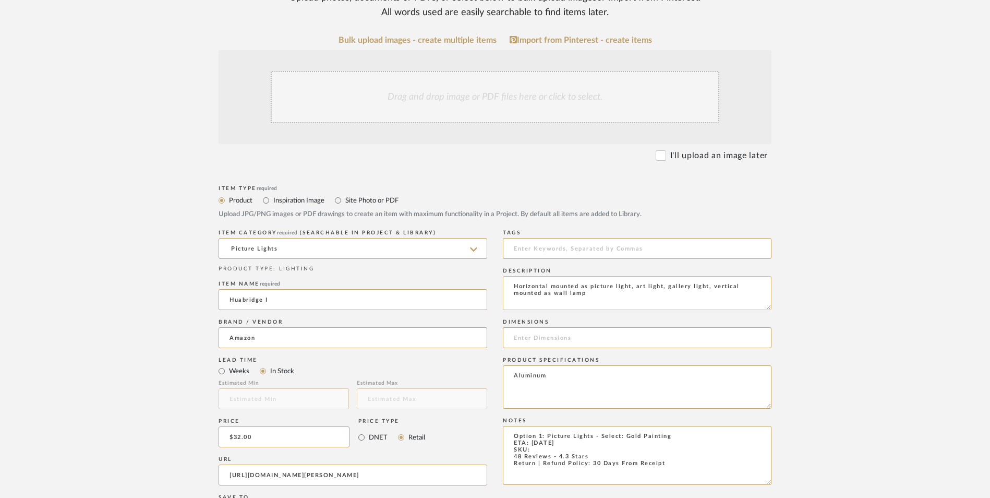
click at [599, 276] on textarea "Horizontal mounted as picture light, art light, gallery light, vertical mounted…" at bounding box center [637, 293] width 269 height 34
click at [595, 276] on textarea "Horizontal mounted as picture light, art light, gallery light, vertical mounted…" at bounding box center [637, 293] width 269 height 34
type textarea "Horizontal mounted as picture light, art light, gallery light, vertical mounted…"
click at [555, 327] on input at bounding box center [637, 337] width 269 height 21
paste input "16"L x 3.3"W x 4.1"H"
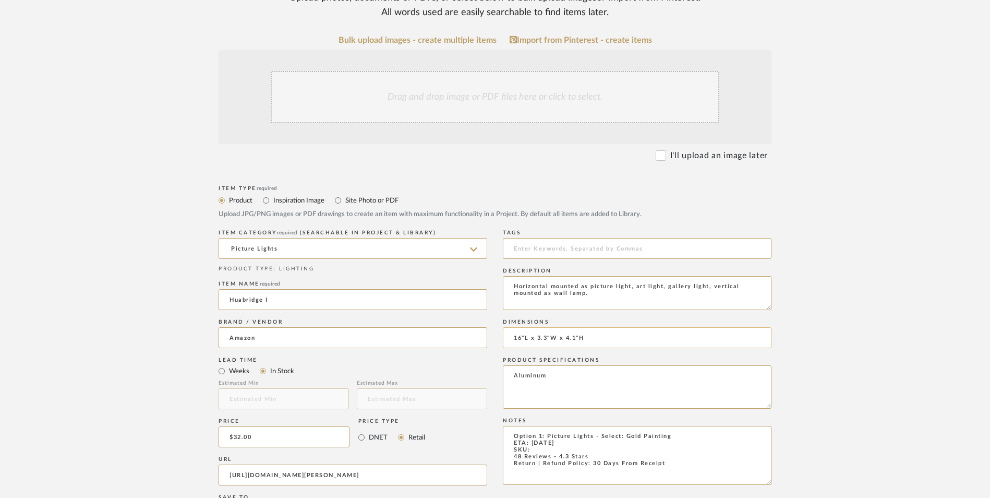
click at [525, 327] on input "16"L x 3.3"W x 4.1"H" at bounding box center [637, 337] width 269 height 21
click at [553, 327] on input "16" L x 3.3"W x 4.1"H" at bounding box center [637, 337] width 269 height 21
click at [583, 327] on input "16" L x 3.3" W x 4.1"H" at bounding box center [637, 337] width 269 height 21
type input "16" L x 3.3" W x 4.1" H"
click at [544, 426] on textarea "Option 1: Picture Lights - Select: Gold Painting ETA: [DATE] SKU: 48 Reviews - …" at bounding box center [637, 455] width 269 height 59
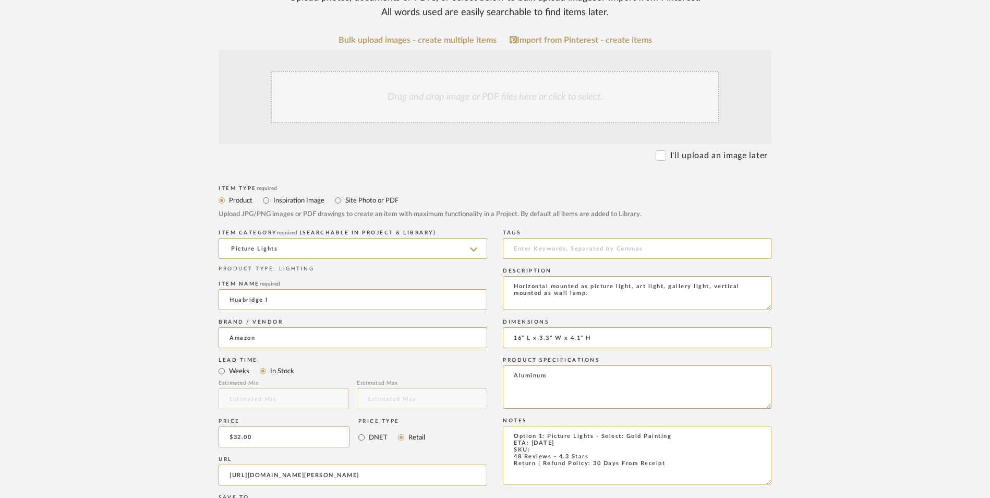
paste textarea "B0DS28LZ7Y"
type textarea "Option 1: Picture Lights - Select: Gold Painting ETA: [DATE] SKU: B0DS28LZ7Y 48…"
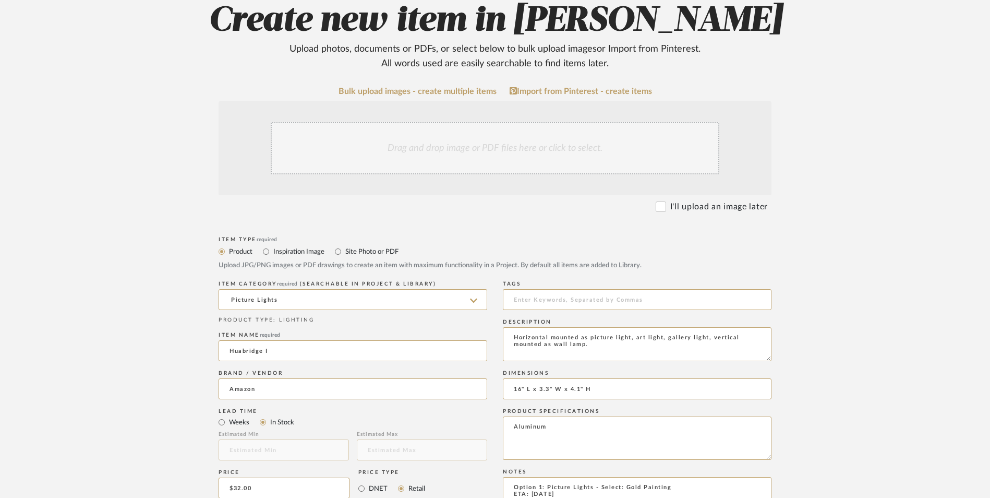
scroll to position [156, 0]
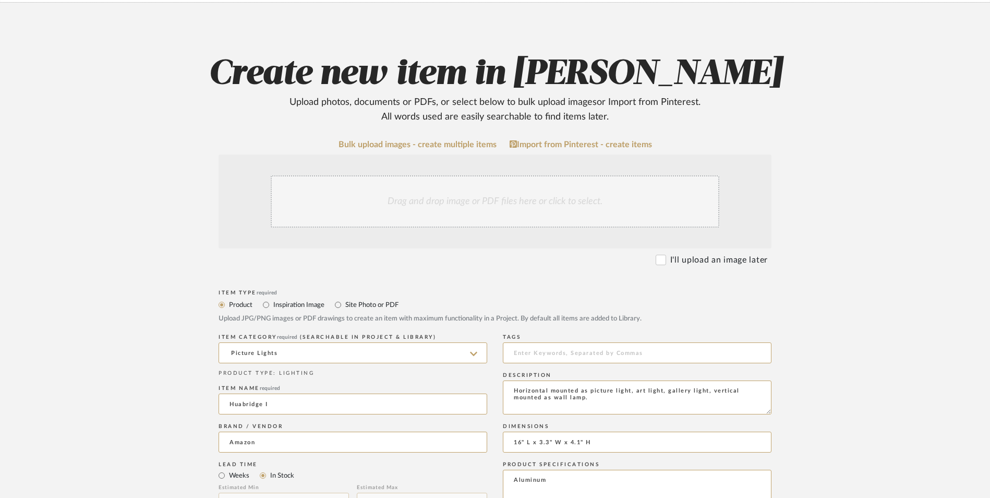
click at [484, 175] on div "Drag and drop image or PDF files here or click to select." at bounding box center [495, 201] width 449 height 52
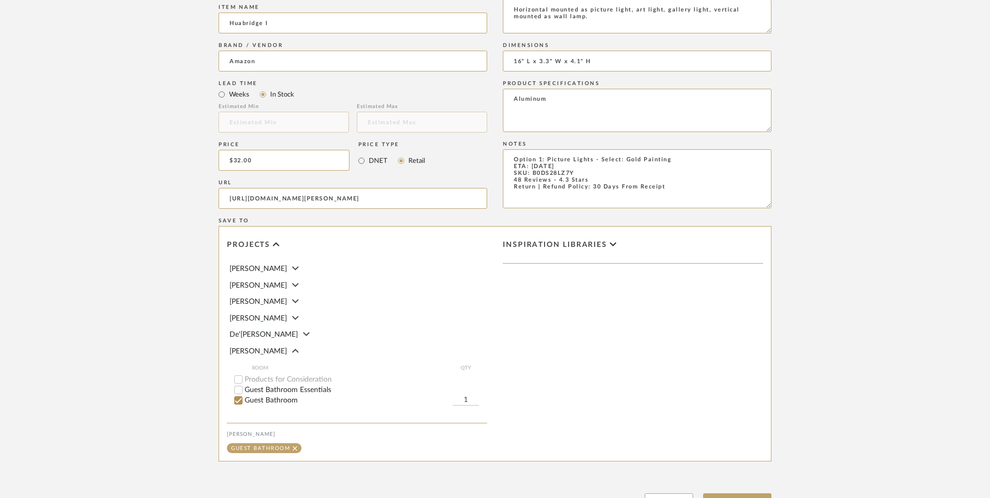
scroll to position [656, 0]
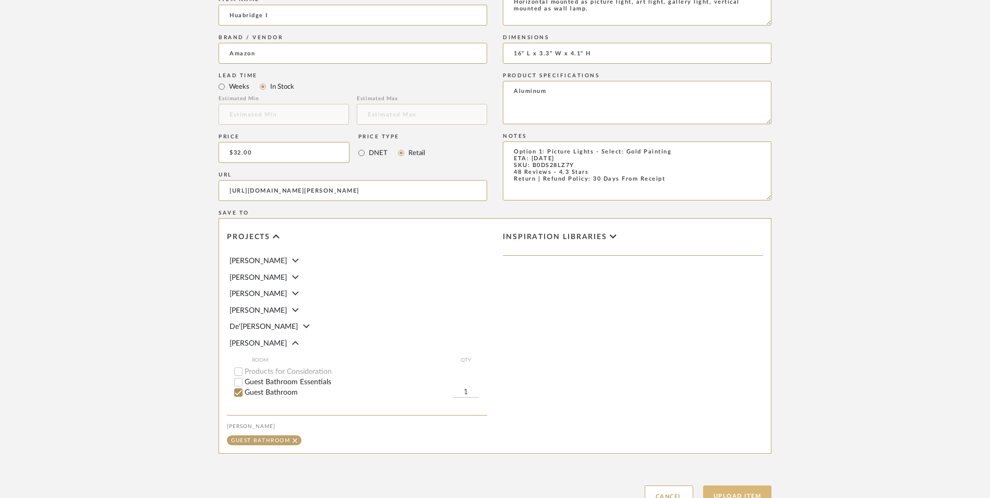
click at [748, 485] on button "Upload Item" at bounding box center [737, 495] width 69 height 21
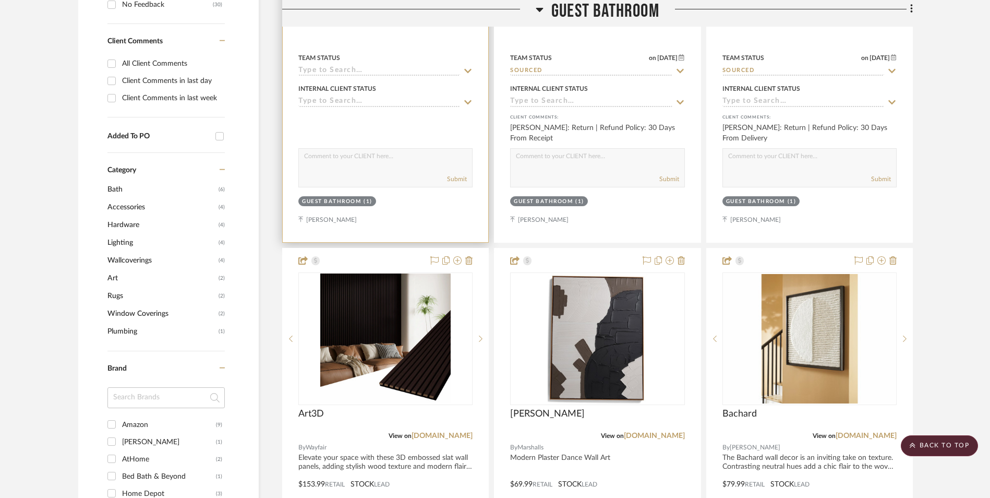
scroll to position [318, 0]
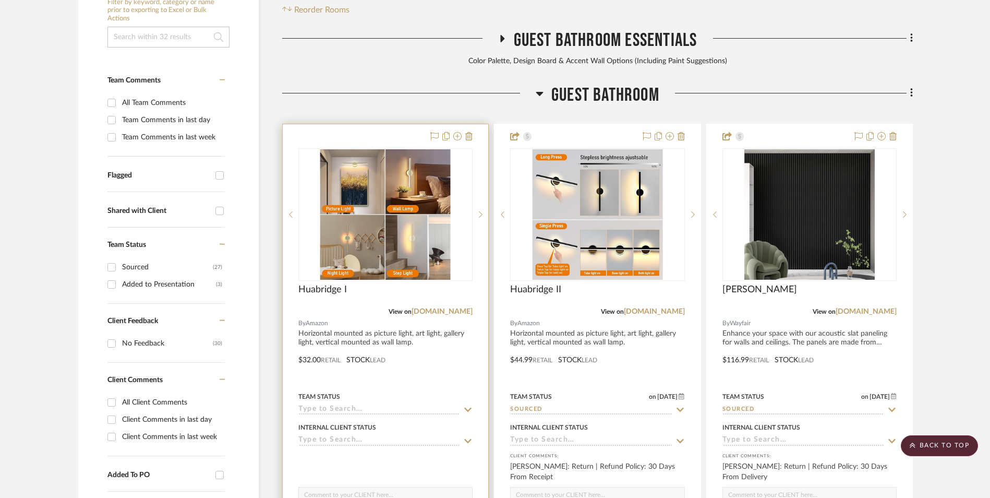
click at [391, 153] on img "0" at bounding box center [385, 214] width 130 height 130
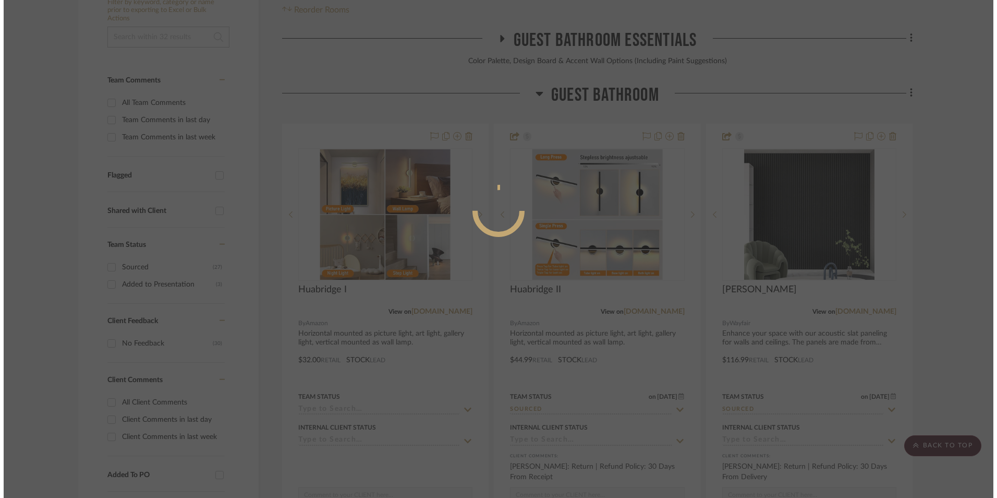
scroll to position [0, 0]
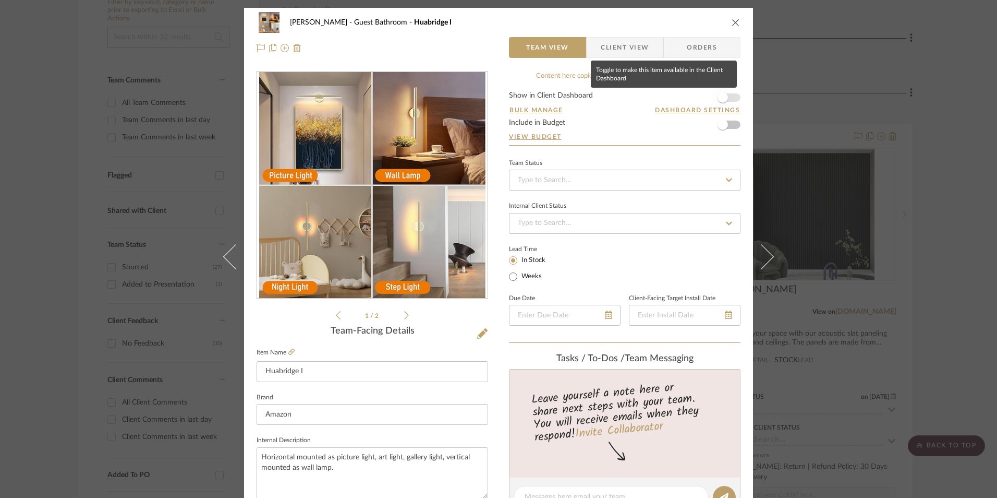
click at [727, 99] on span "button" at bounding box center [722, 97] width 23 height 23
click at [601, 175] on input at bounding box center [625, 180] width 232 height 21
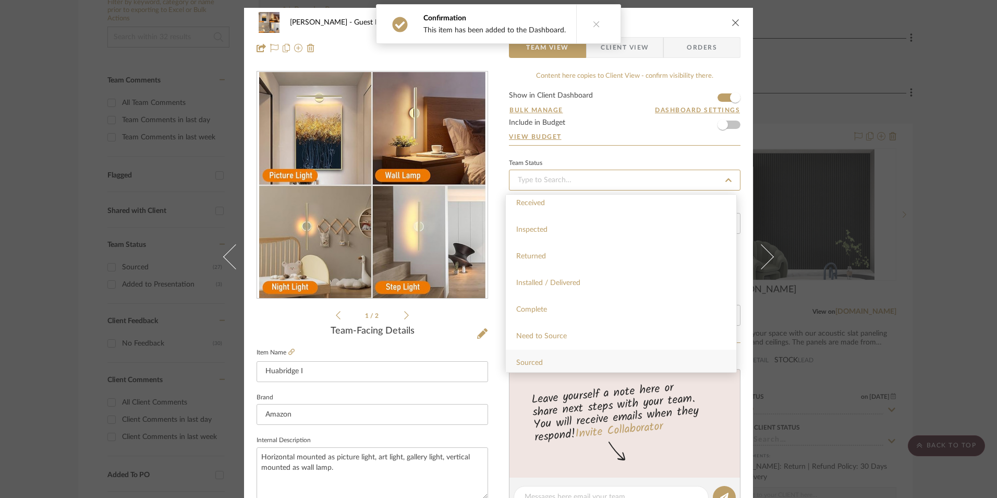
scroll to position [209, 0]
drag, startPoint x: 552, startPoint y: 346, endPoint x: 532, endPoint y: 344, distance: 20.0
click at [551, 346] on div "Sourced" at bounding box center [621, 345] width 231 height 27
type input "[DATE]"
type input "Sourced"
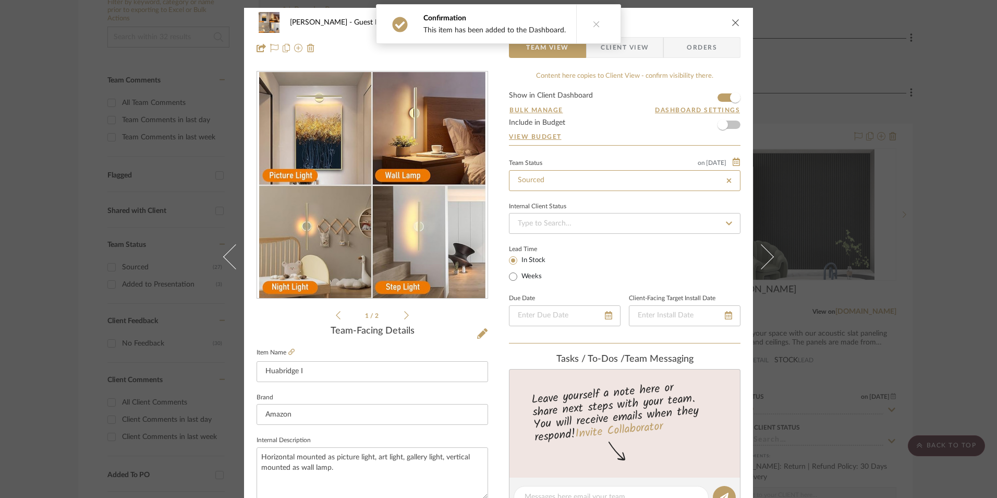
type input "[DATE]"
type input "Sourced"
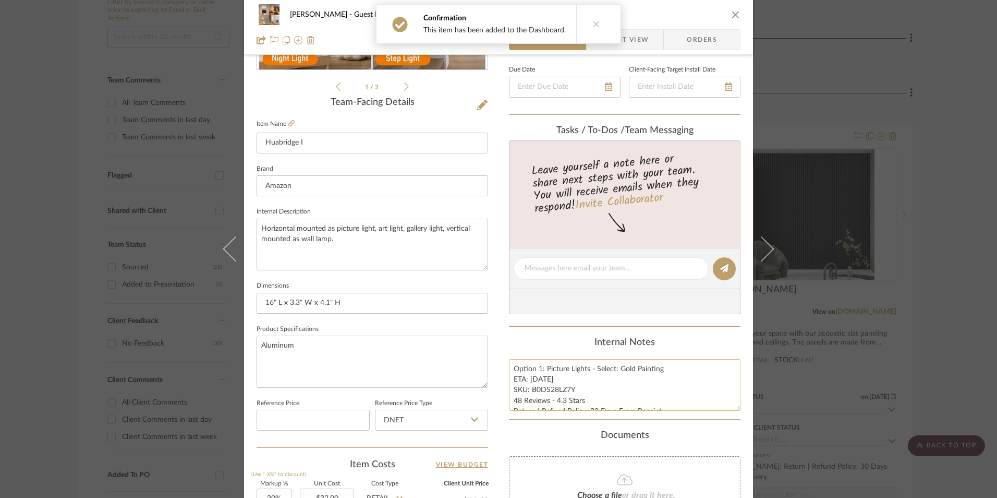
scroll to position [261, 0]
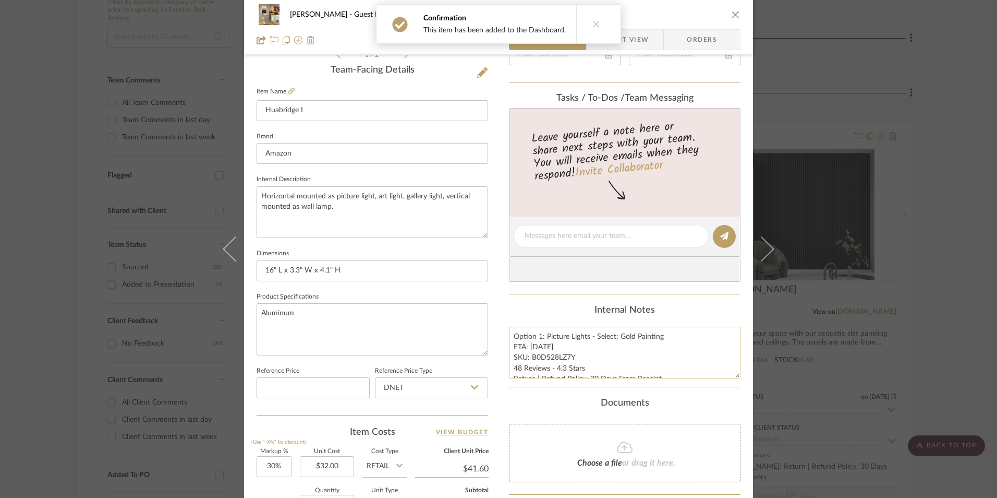
click at [549, 362] on textarea "Option 1: Picture Lights - Select: Gold Painting ETA: [DATE] SKU: B0DS28LZ7Y 48…" at bounding box center [625, 352] width 232 height 52
drag, startPoint x: 551, startPoint y: 357, endPoint x: 529, endPoint y: 356, distance: 21.9
click at [529, 356] on textarea "Option 1: Picture Lights - Select: Gold Painting ETA: [DATE] SKU: B0DS28LZ7Y 48…" at bounding box center [625, 352] width 232 height 52
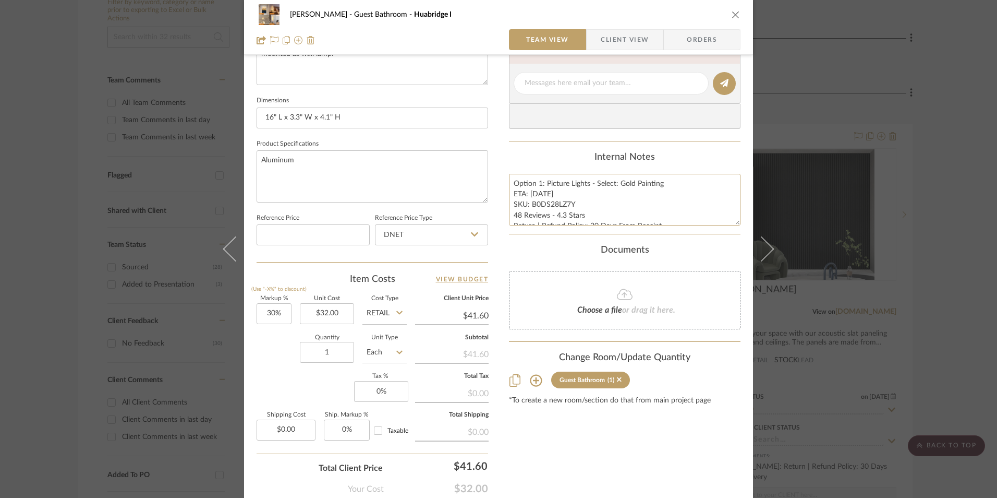
scroll to position [417, 0]
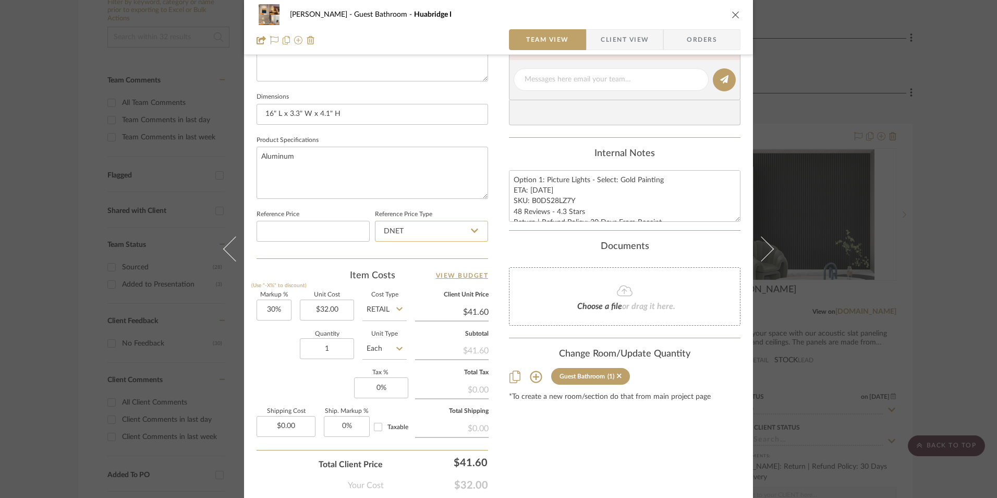
click at [438, 234] on input "DNET" at bounding box center [431, 231] width 113 height 21
drag, startPoint x: 419, startPoint y: 281, endPoint x: 335, endPoint y: 306, distance: 87.8
click at [418, 282] on div "Retail" at bounding box center [436, 284] width 129 height 27
type input "Retail"
type input "30"
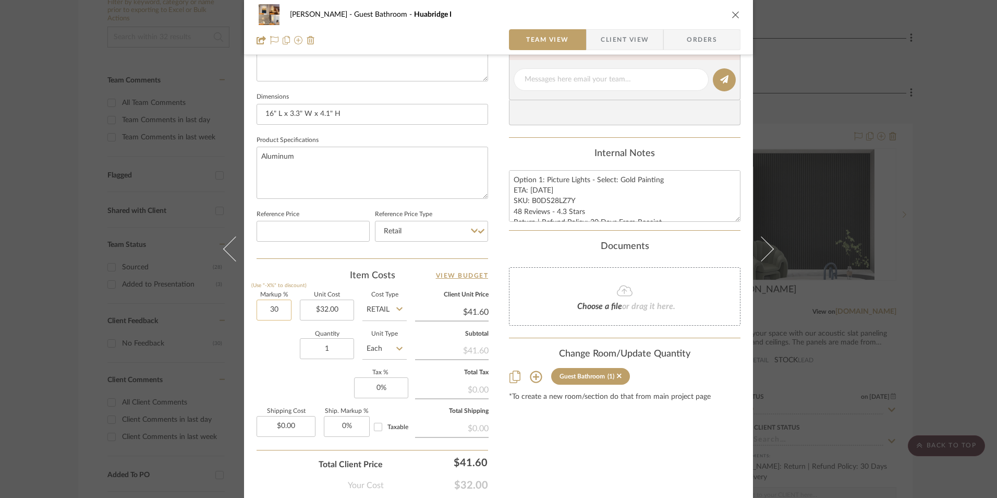
click at [263, 307] on input "30" at bounding box center [274, 309] width 35 height 21
drag, startPoint x: 288, startPoint y: 384, endPoint x: 346, endPoint y: 381, distance: 57.4
click at [288, 384] on div "Markup % (Use "-X%" to discount) Unit Cost $32.00 Cost Type Retail Client Unit …" at bounding box center [373, 368] width 232 height 152
type input "0%"
type input "$32.00"
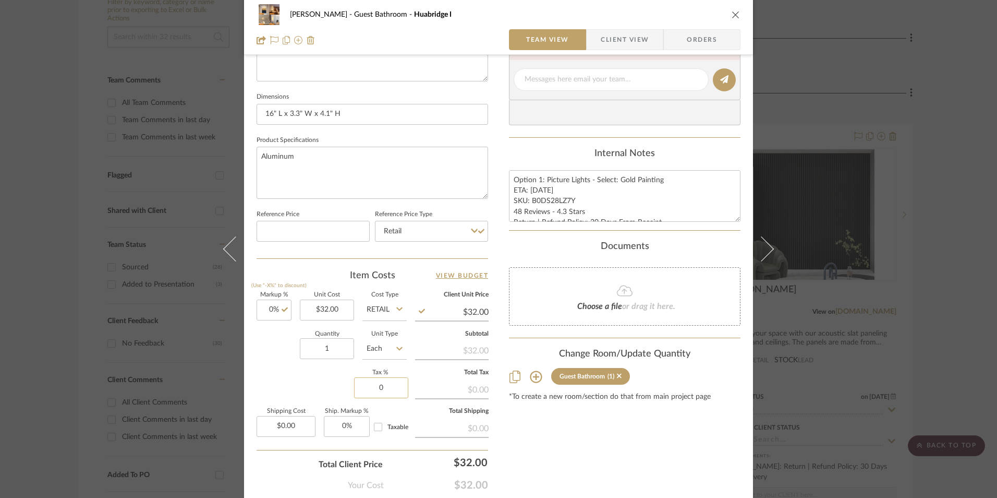
click at [373, 389] on input "0" at bounding box center [381, 387] width 54 height 21
type input "8.25%"
drag, startPoint x: 687, startPoint y: 447, endPoint x: 647, endPoint y: 404, distance: 58.7
click at [687, 447] on div "Content here copies to Client View - confirm visibility there. Show in Client D…" at bounding box center [625, 83] width 232 height 858
click at [683, 40] on span "Orders" at bounding box center [701, 39] width 53 height 21
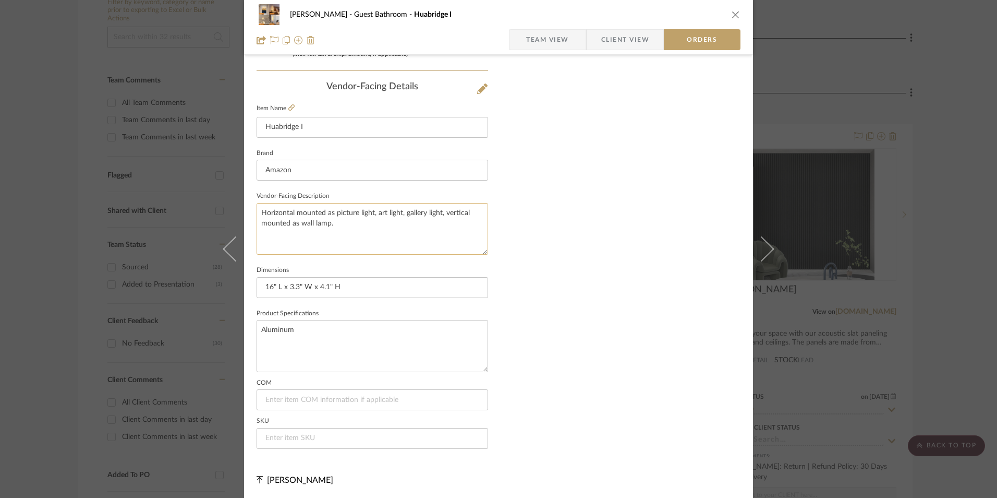
scroll to position [612, 0]
click at [292, 431] on input at bounding box center [373, 437] width 232 height 21
paste input "B0DS28LZ7Y"
type input "B0DS28LZ7Y"
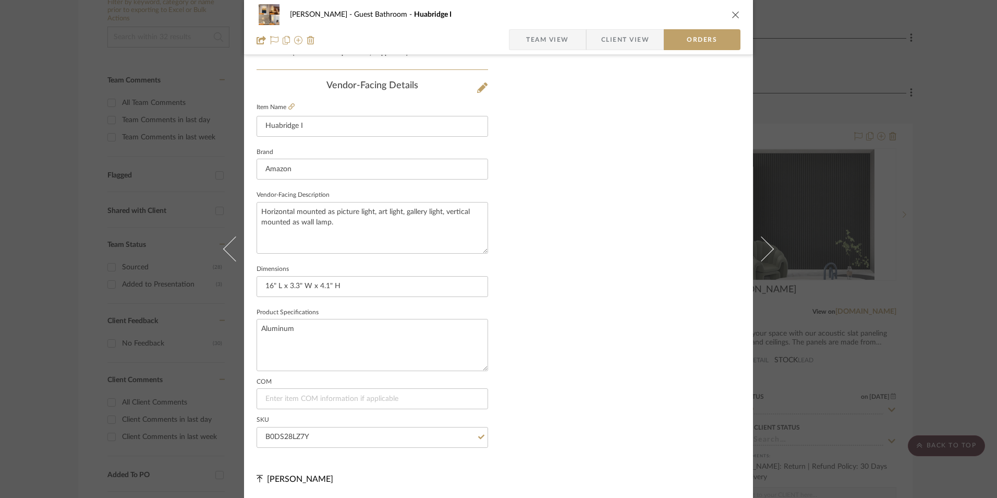
click at [563, 50] on span "Team View" at bounding box center [547, 39] width 43 height 21
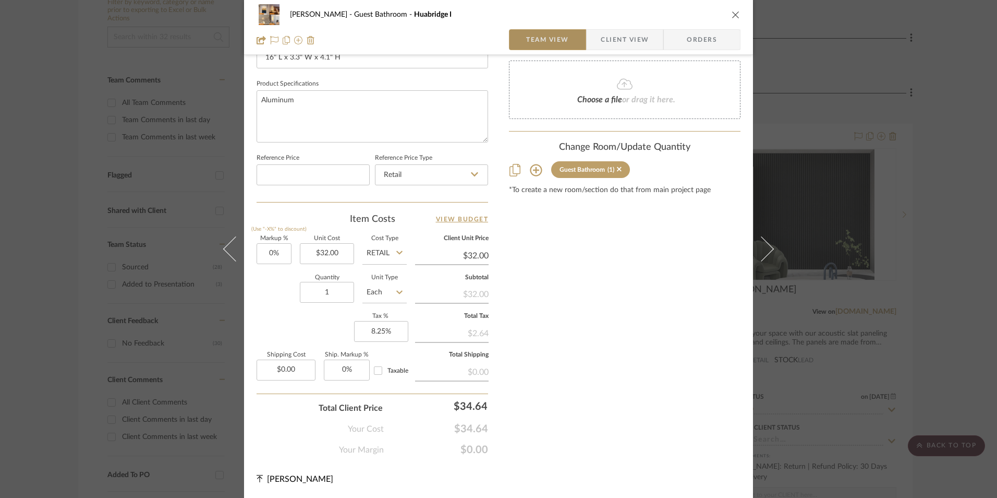
scroll to position [474, 0]
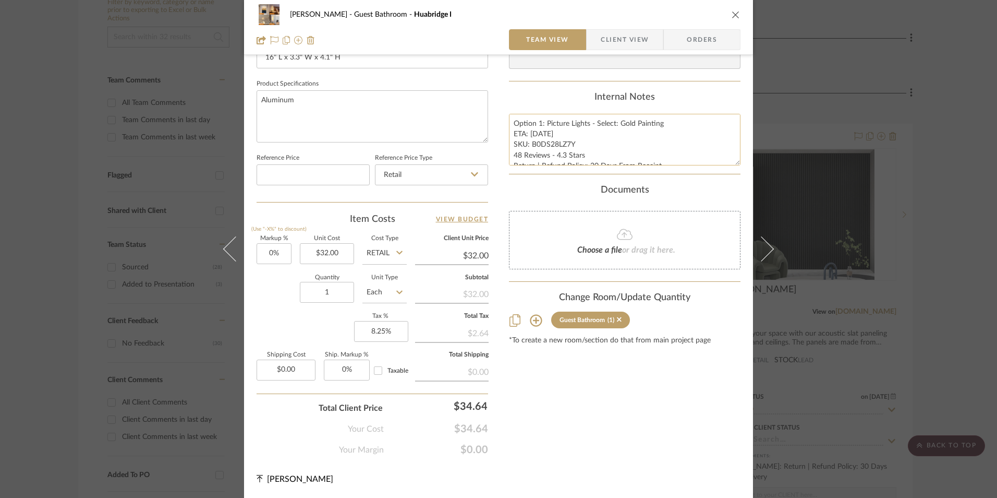
click at [517, 132] on textarea "Option 1: Picture Lights - Select: Gold Painting ETA: [DATE] SKU: B0DS28LZ7Y 48…" at bounding box center [625, 140] width 232 height 52
drag, startPoint x: 573, startPoint y: 149, endPoint x: 689, endPoint y: 181, distance: 120.7
click at [689, 181] on div "Content here copies to Client View - confirm visibility there. Show in Client D…" at bounding box center [625, 26] width 232 height 858
click at [608, 50] on span "Client View" at bounding box center [625, 39] width 48 height 21
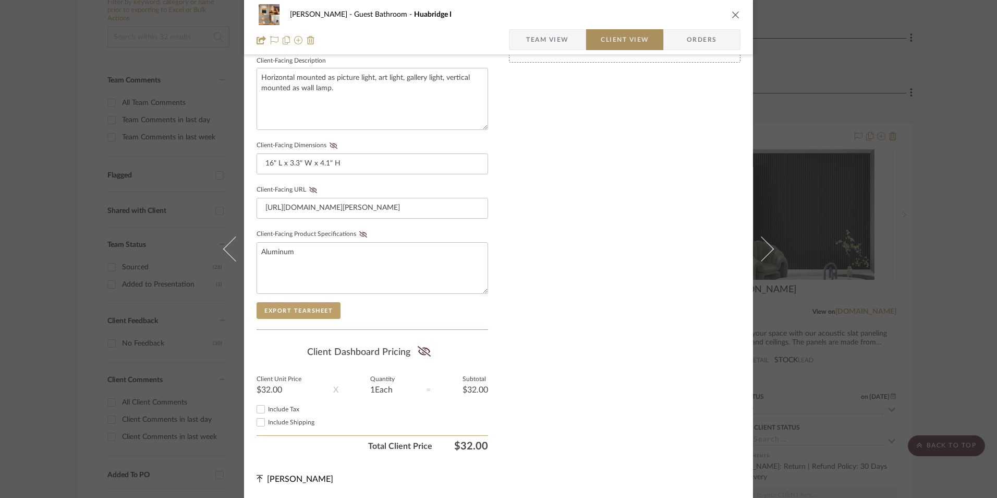
scroll to position [379, 0]
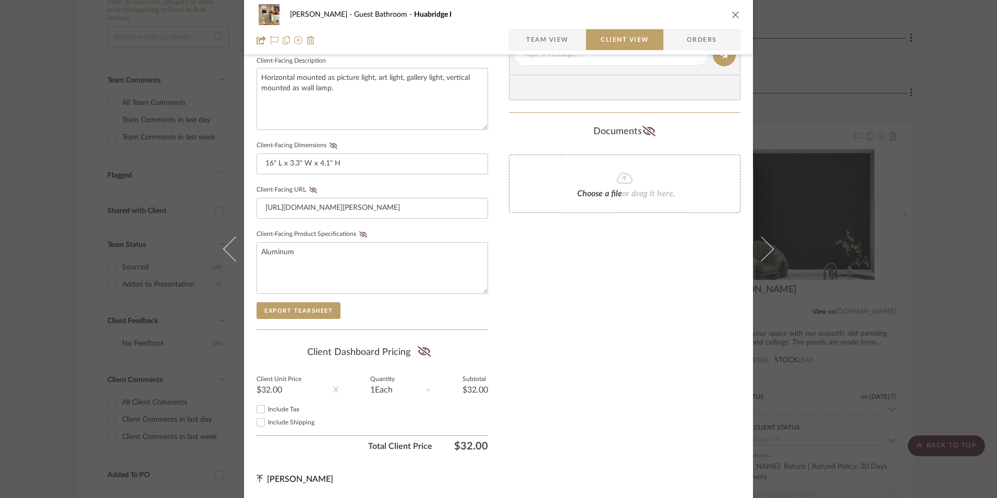
drag, startPoint x: 256, startPoint y: 408, endPoint x: 334, endPoint y: 390, distance: 80.5
click at [259, 405] on input "Include Tax" at bounding box center [261, 409] width 13 height 13
checkbox input "true"
click at [424, 354] on icon at bounding box center [423, 351] width 13 height 10
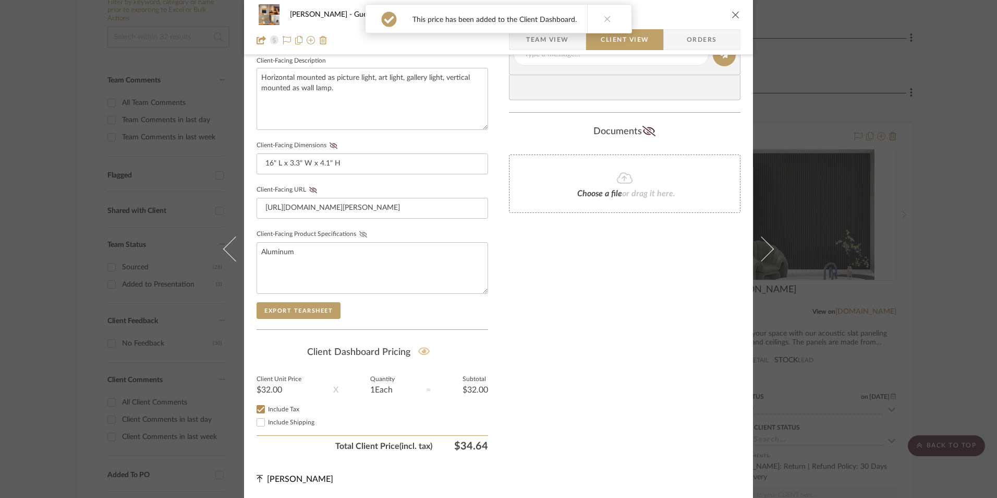
click at [359, 232] on icon at bounding box center [363, 234] width 8 height 6
click at [309, 192] on icon at bounding box center [313, 190] width 8 height 6
click at [330, 146] on icon at bounding box center [334, 145] width 8 height 6
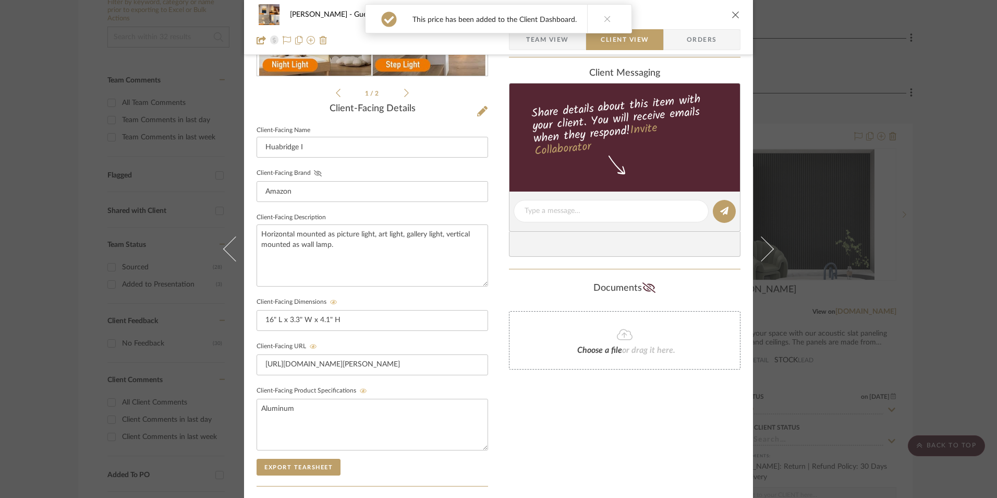
click at [316, 176] on icon at bounding box center [318, 173] width 8 height 6
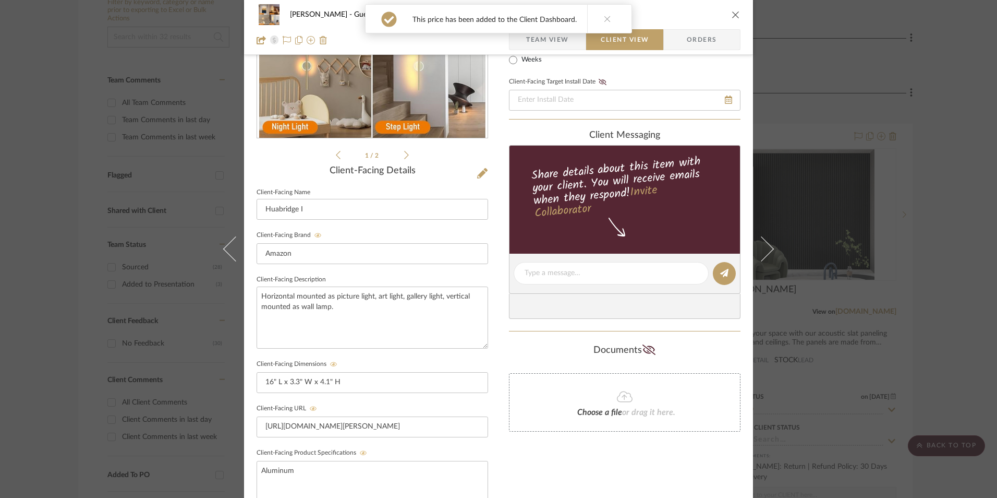
scroll to position [66, 0]
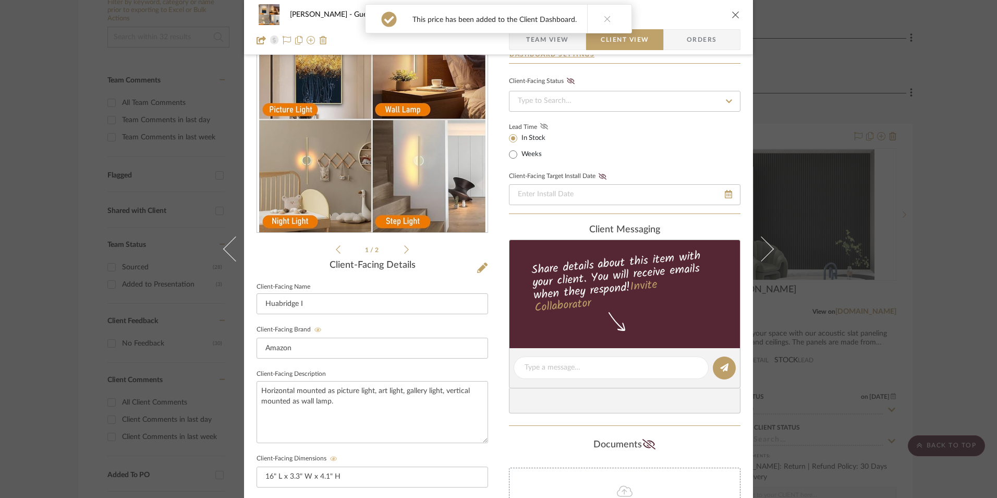
click at [541, 125] on icon at bounding box center [544, 126] width 8 height 6
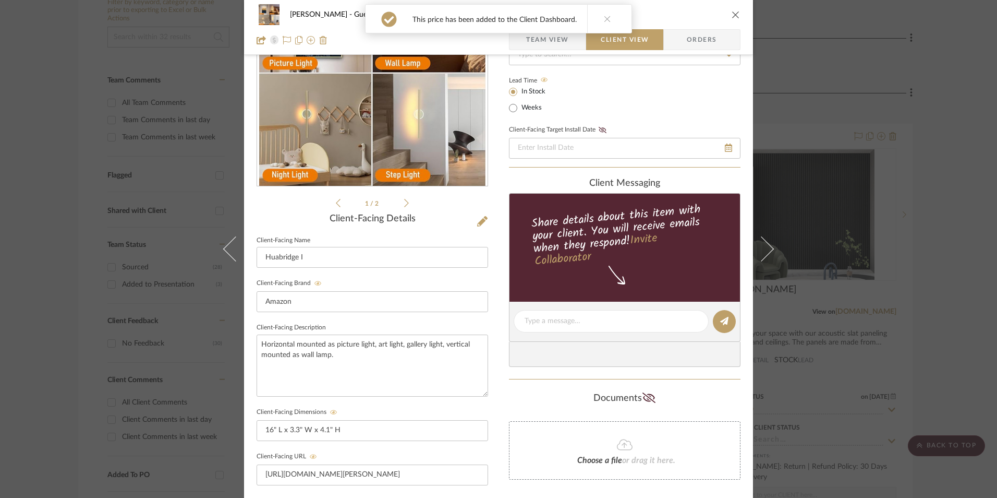
scroll to position [170, 0]
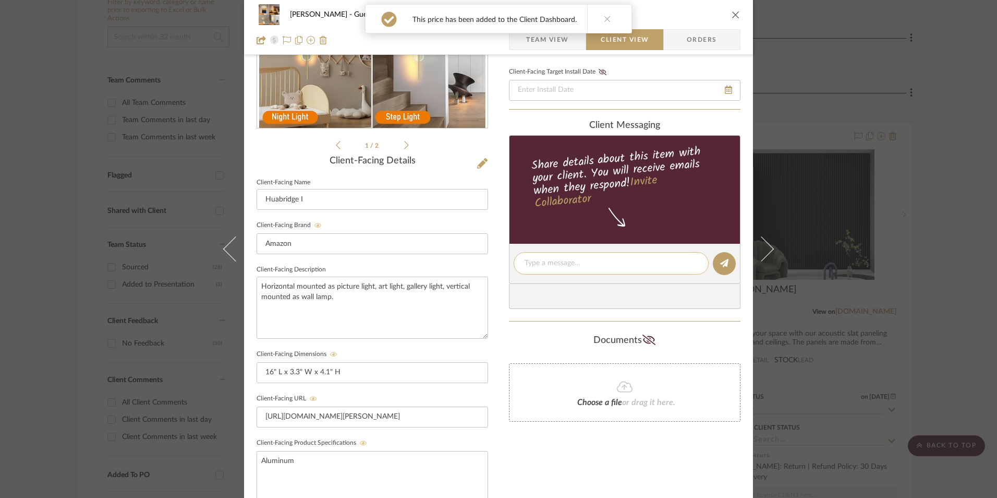
click at [566, 267] on textarea at bounding box center [611, 263] width 173 height 11
paste textarea "Option 1: Picture Lights - Select: Gold Painting ETA: [DATE] SKU: B0DS28LZ7Y 48…"
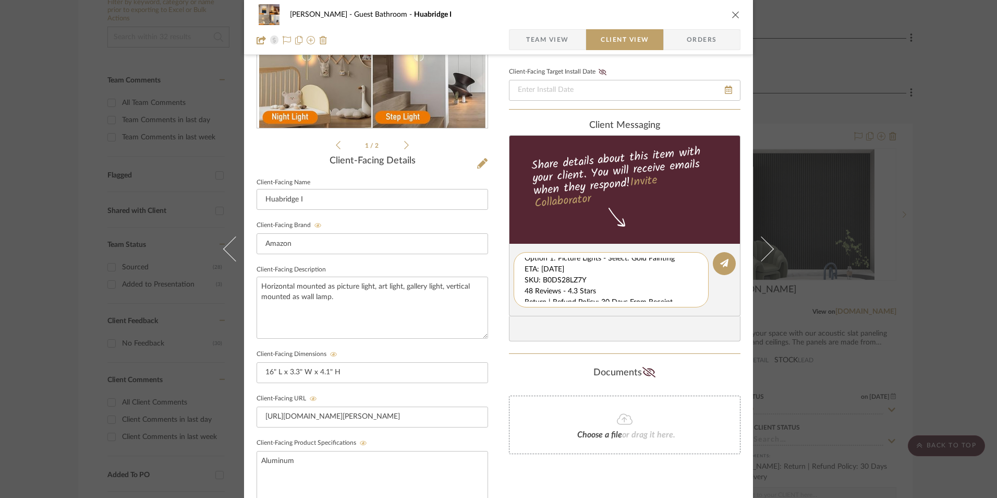
scroll to position [11, 0]
drag, startPoint x: 521, startPoint y: 263, endPoint x: 677, endPoint y: 302, distance: 161.4
click at [677, 302] on div "Option 1: Picture Lights - Select: Gold Painting ETA: [DATE] SKU: B0DS28LZ7Y 48…" at bounding box center [611, 279] width 195 height 55
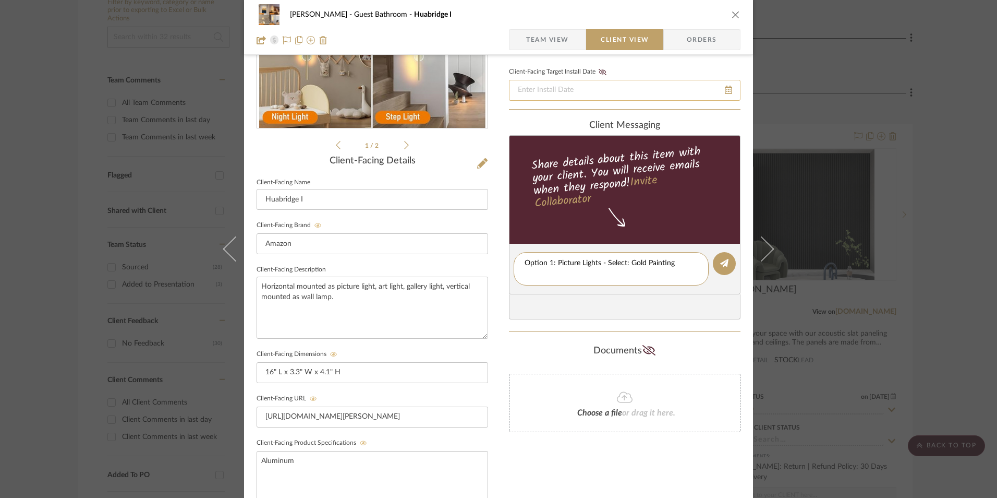
scroll to position [0, 0]
type textarea "Option 1: Picture Lights - Select: Gold Painting"
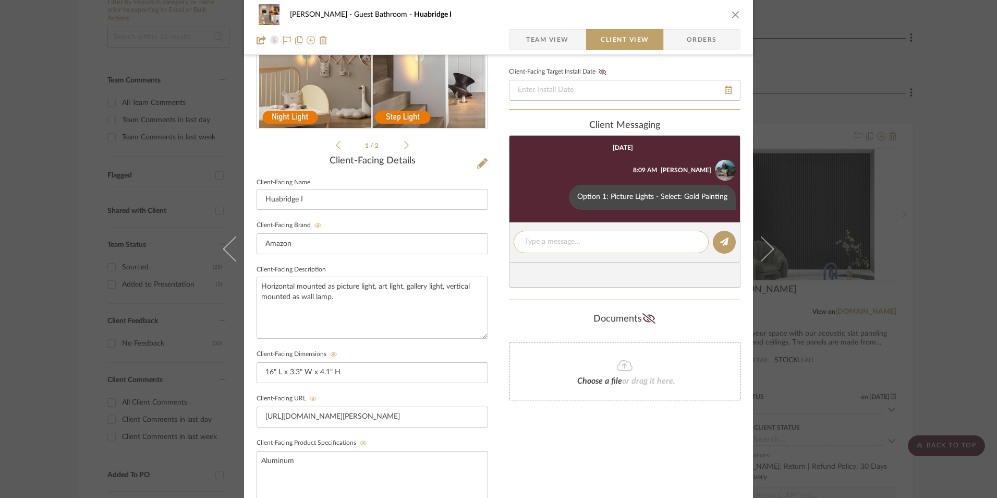
click at [598, 237] on textarea at bounding box center [611, 241] width 173 height 11
paste textarea "ETA: [DATE] SKU: B0DS28LZ7Y 48 Reviews - 4.3 Stars Return | Refund Policy: 30 D…"
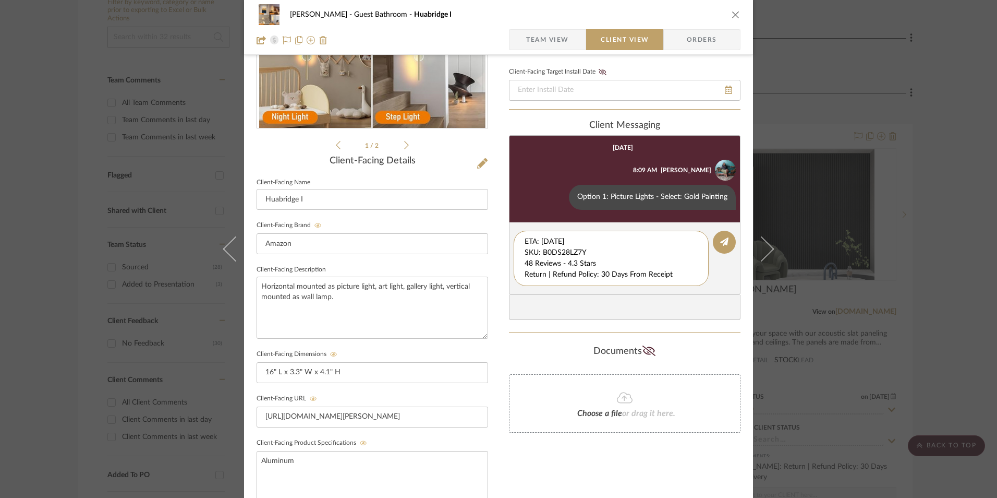
drag, startPoint x: 593, startPoint y: 249, endPoint x: 505, endPoint y: 229, distance: 90.3
click at [509, 229] on editor-of-message "ETA: [DATE] SKU: B0DS28LZ7Y 48 Reviews - 4.3 Stars Return | Refund Policy: 30 D…" at bounding box center [625, 258] width 232 height 72
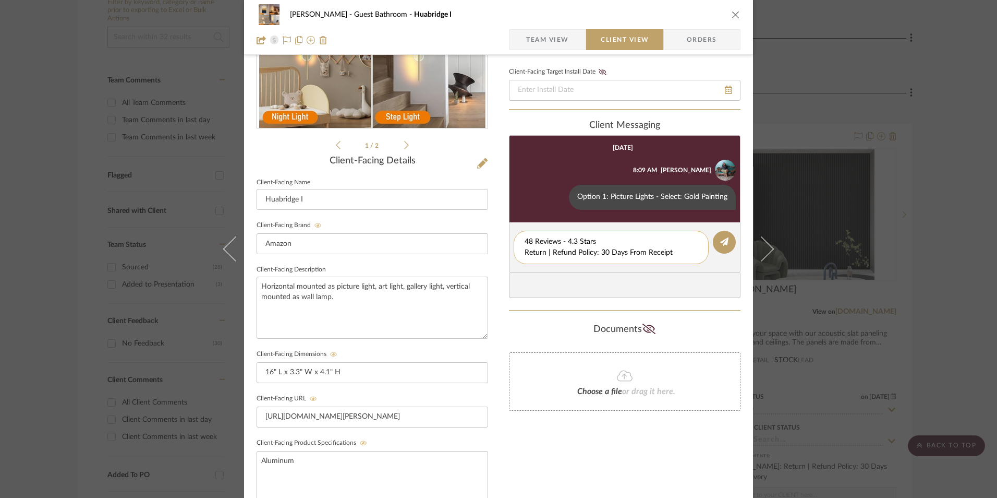
drag, startPoint x: 674, startPoint y: 253, endPoint x: 516, endPoint y: 252, distance: 158.0
click at [516, 252] on div "48 Reviews - 4.3 Stars Return | Refund Policy: 30 Days From Receipt" at bounding box center [611, 247] width 195 height 33
type textarea "48 Reviews - 4.3 Stars"
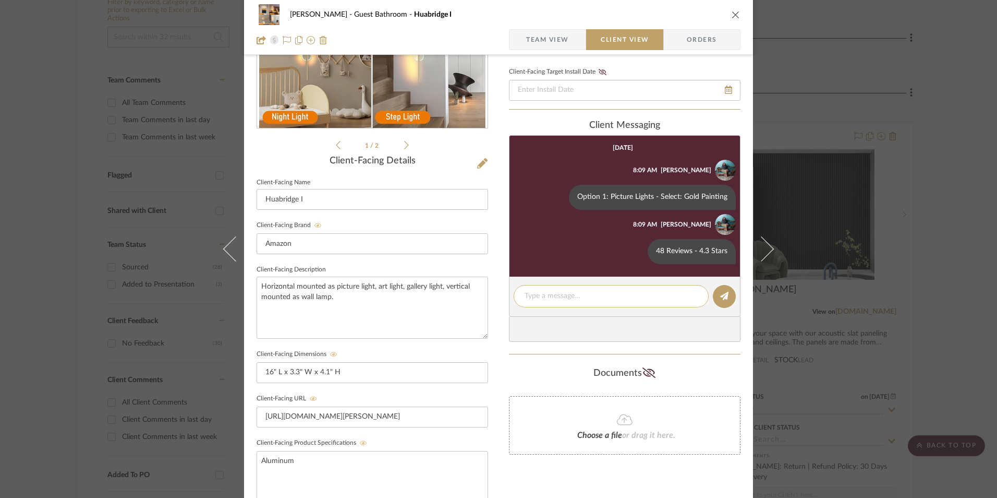
click at [578, 296] on textarea at bounding box center [611, 295] width 173 height 11
paste textarea "Return | Refund Policy: 30 Days From Receipt"
type textarea "Return | Refund Policy: 30 Days From Receipt"
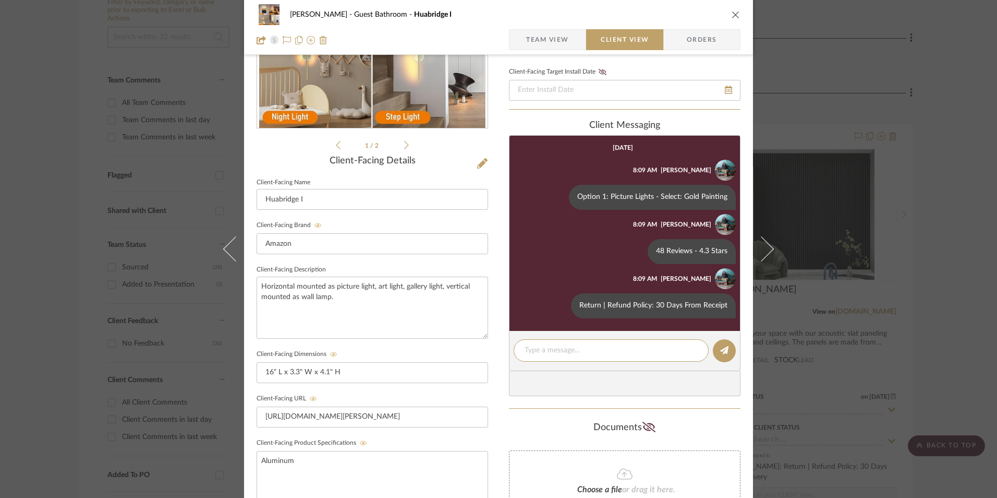
click at [733, 15] on icon "close" at bounding box center [736, 14] width 8 height 8
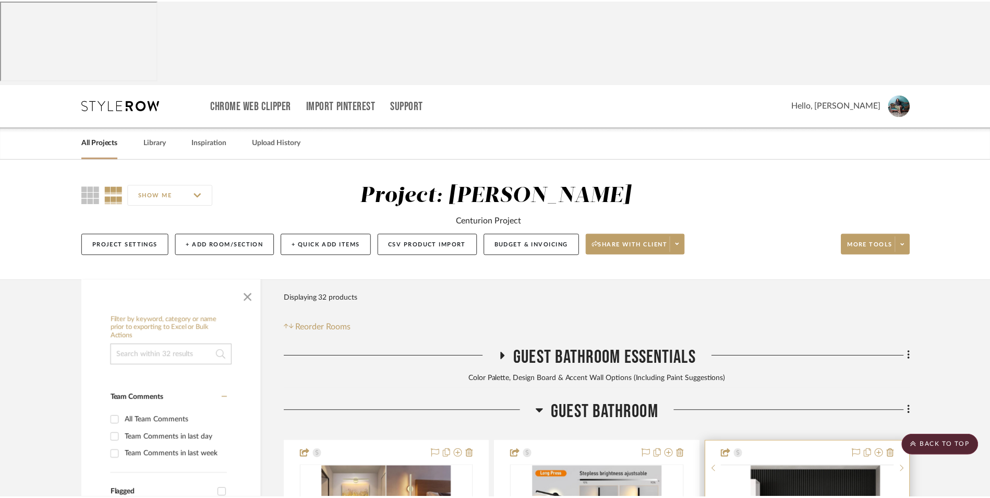
scroll to position [318, 0]
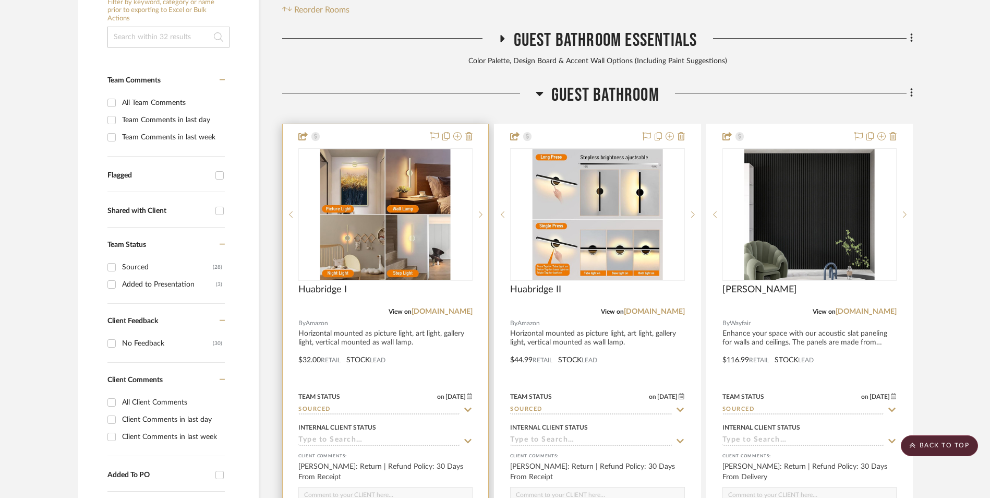
click at [357, 149] on img "0" at bounding box center [385, 214] width 130 height 130
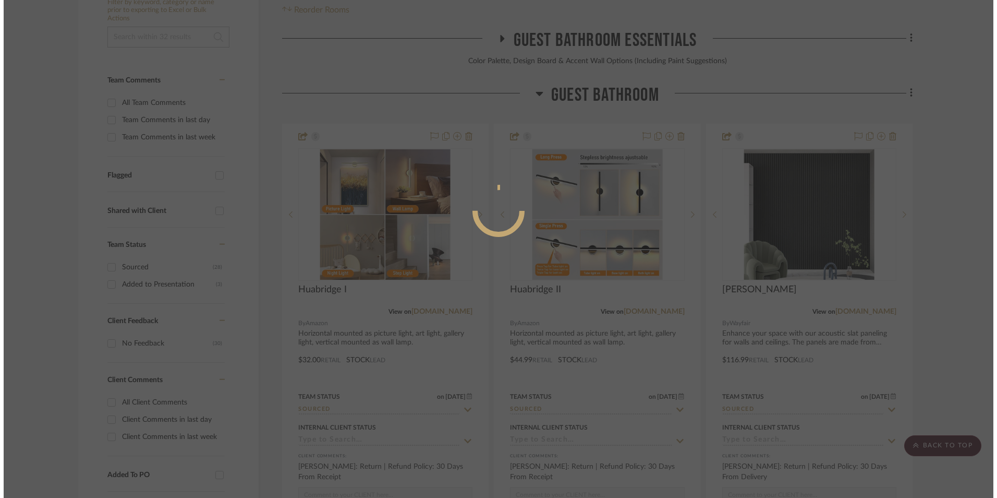
scroll to position [0, 0]
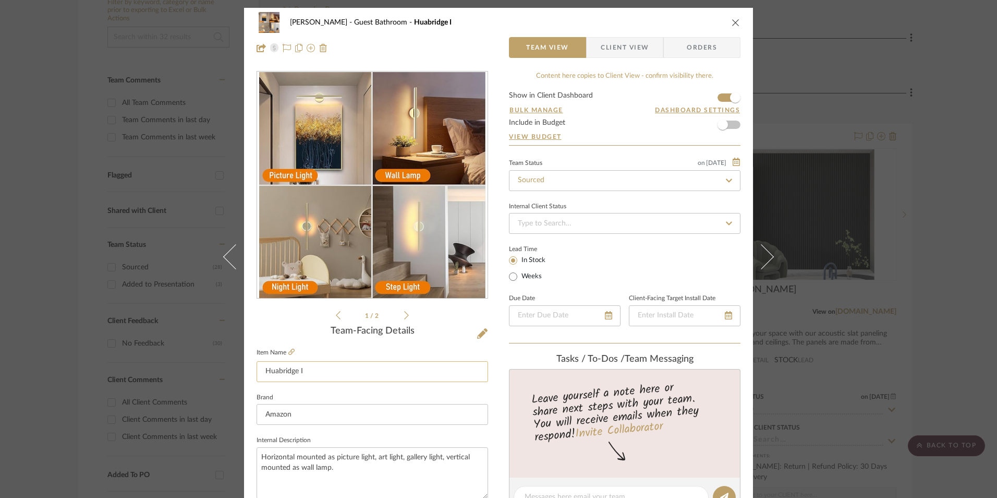
drag, startPoint x: 316, startPoint y: 369, endPoint x: 255, endPoint y: 370, distance: 61.0
click at [224, 370] on mat-dialog-content "[PERSON_NAME] Guest Bathroom Huabridge I Team View Client View Orders 1 / 2 Tea…" at bounding box center [498, 489] width 567 height 963
click at [940, 185] on div "[PERSON_NAME] Guest Bathroom Huabridge I Team View Client View Orders 1 / 2 Tea…" at bounding box center [498, 249] width 997 height 498
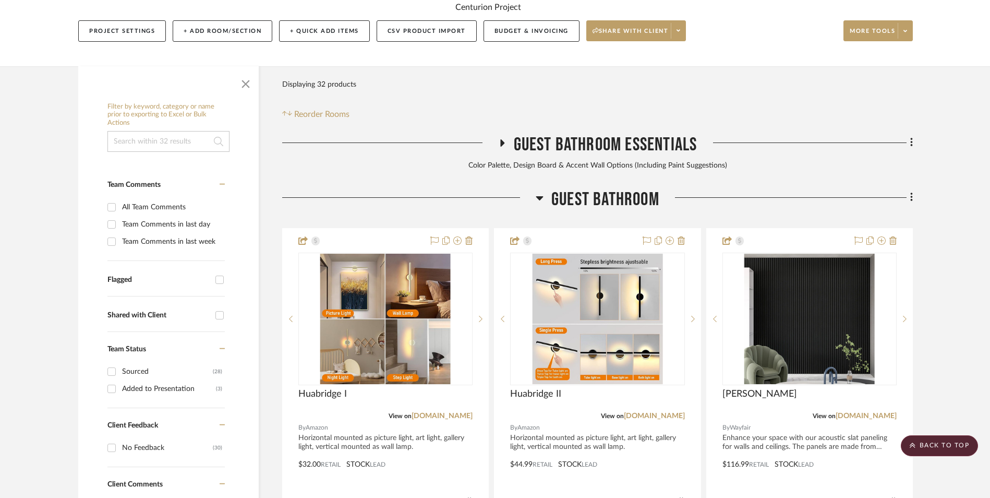
scroll to position [109, 0]
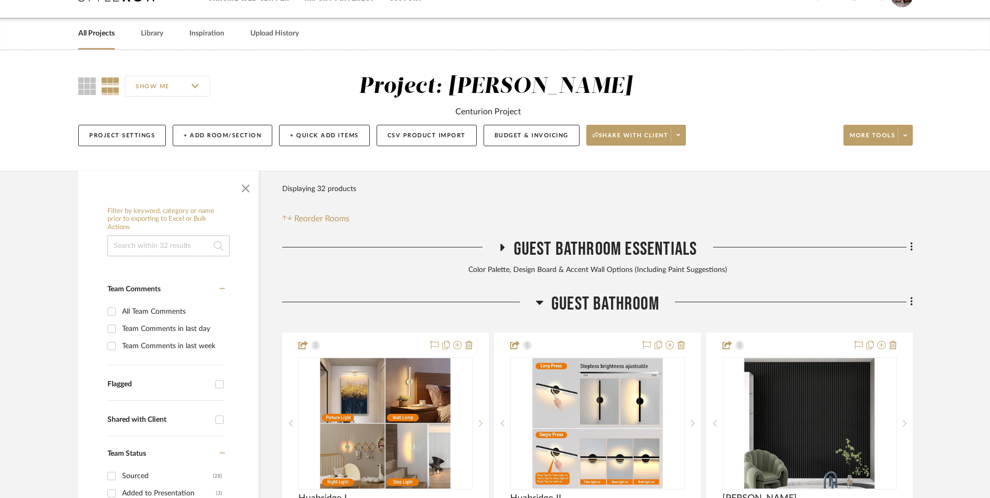
drag, startPoint x: 540, startPoint y: 218, endPoint x: 501, endPoint y: 165, distance: 65.6
click at [539, 300] on icon at bounding box center [539, 302] width 7 height 4
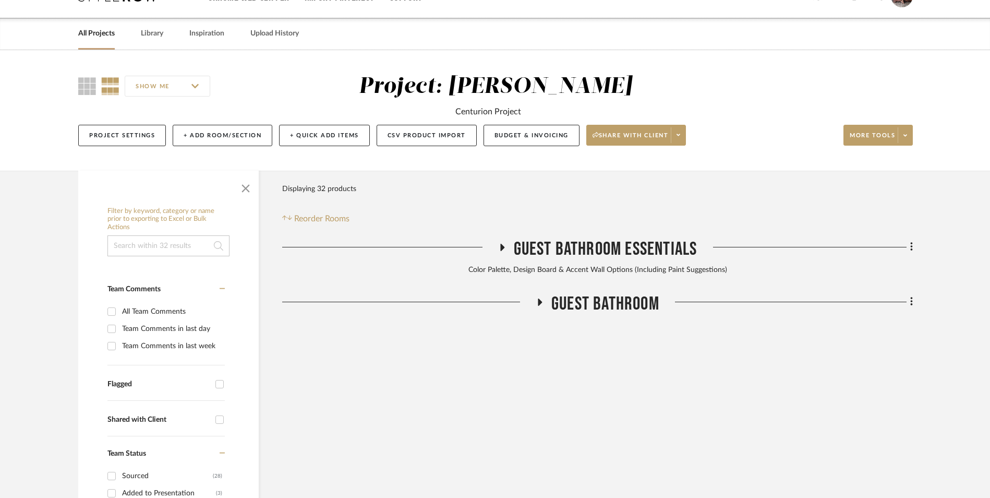
click at [500, 244] on icon at bounding box center [502, 247] width 4 height 7
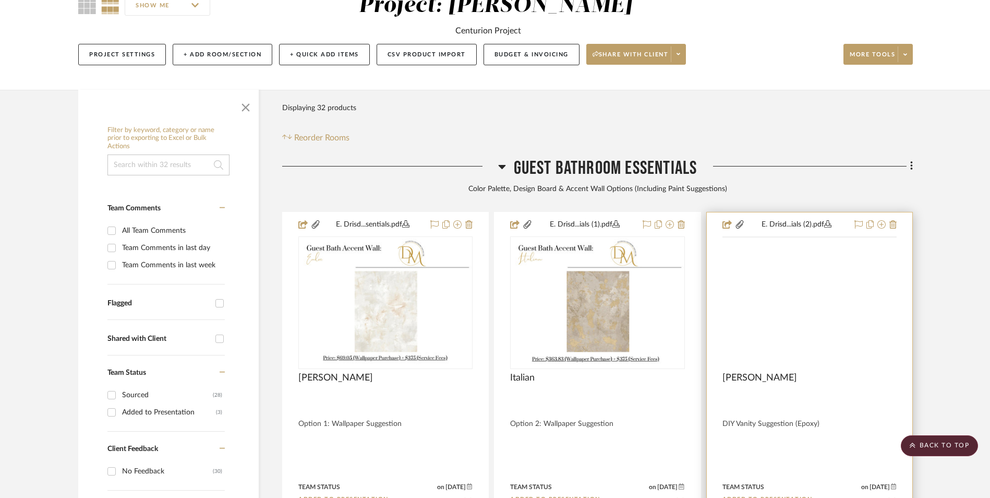
scroll to position [161, 0]
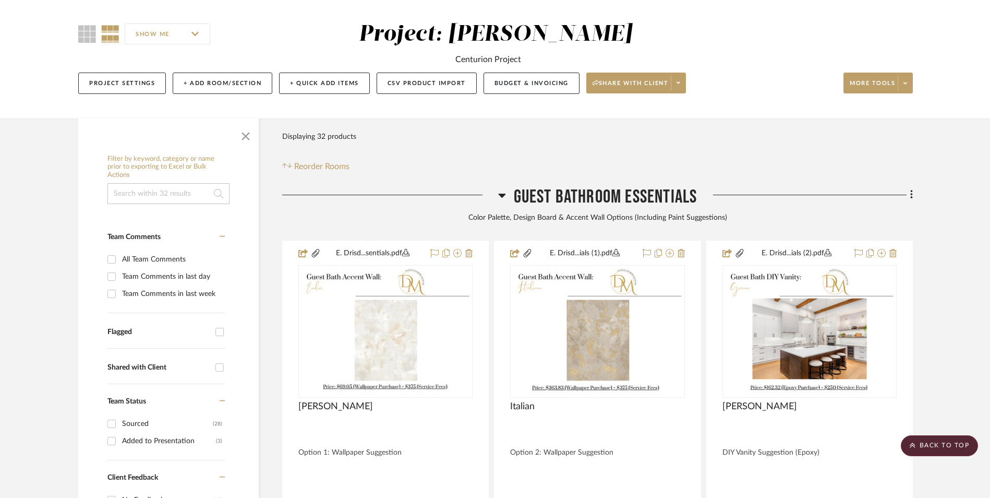
click at [909, 187] on fa-icon at bounding box center [909, 195] width 7 height 17
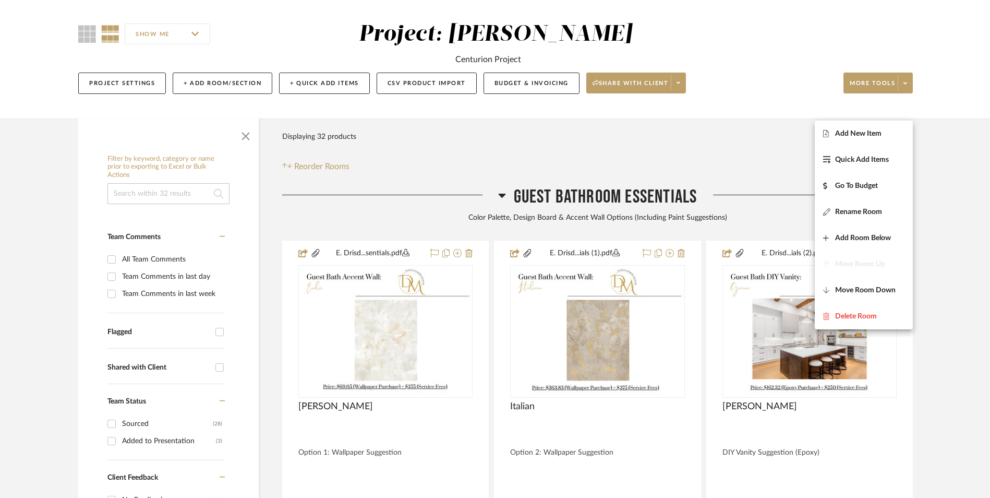
click at [871, 138] on span "Add New Item" at bounding box center [858, 133] width 46 height 9
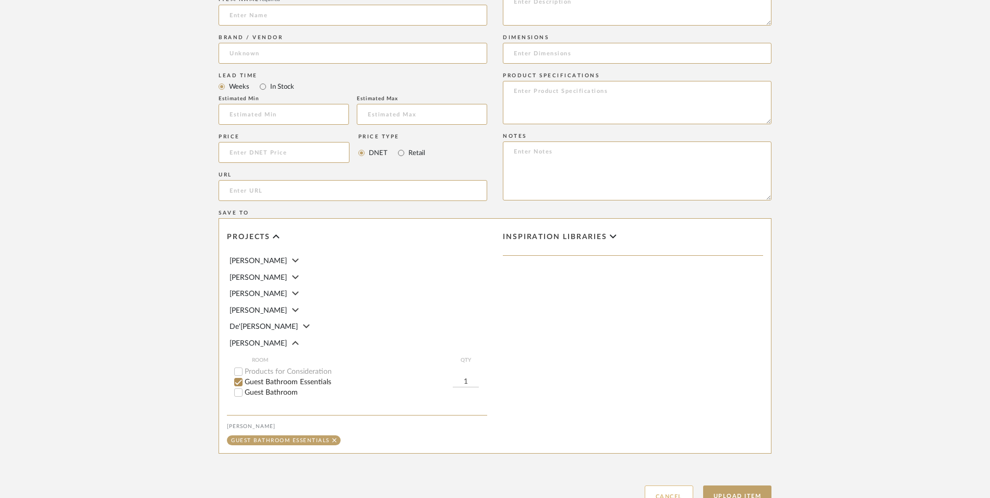
click at [657, 485] on button "Cancel" at bounding box center [669, 496] width 49 height 22
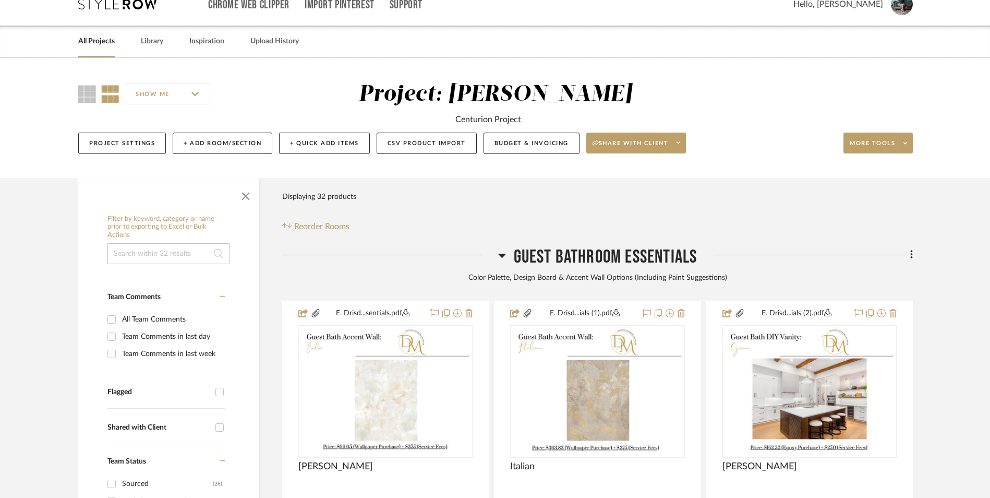
scroll to position [104, 0]
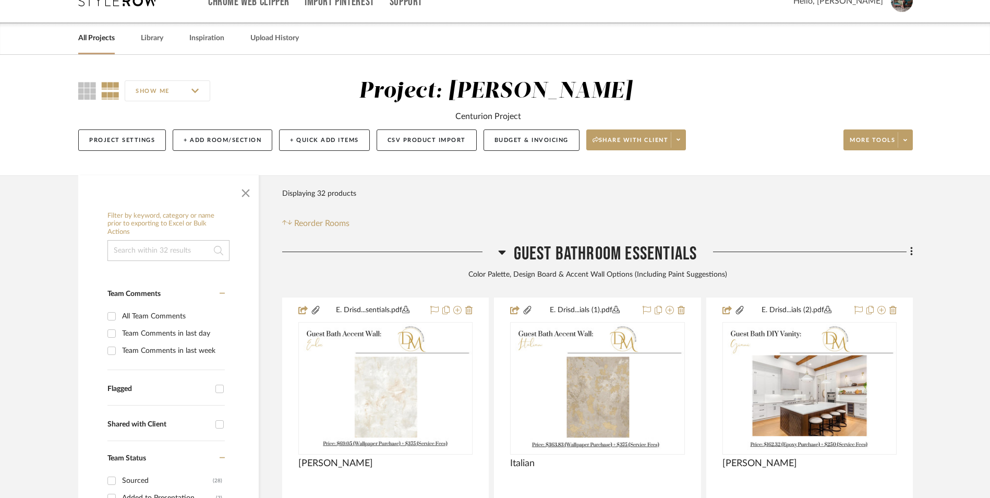
click at [501, 246] on icon at bounding box center [502, 252] width 8 height 13
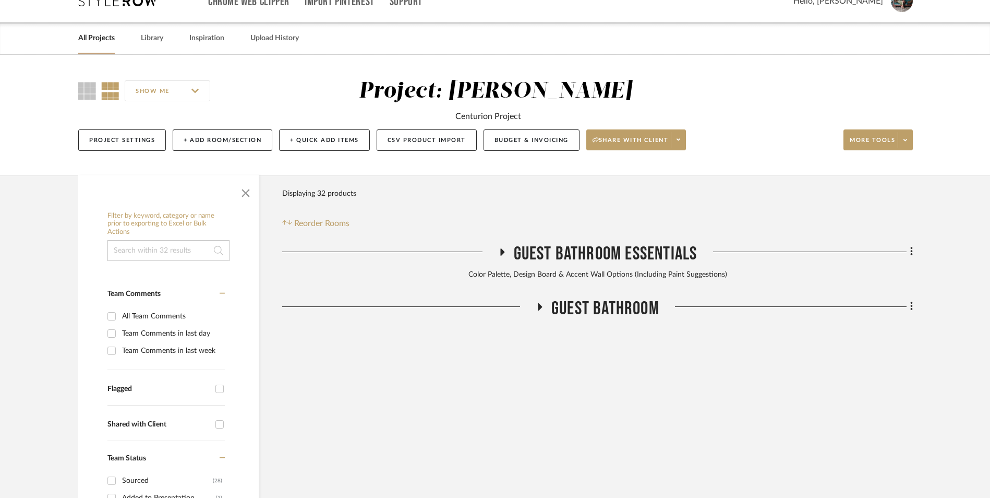
click at [541, 302] on icon at bounding box center [540, 306] width 13 height 8
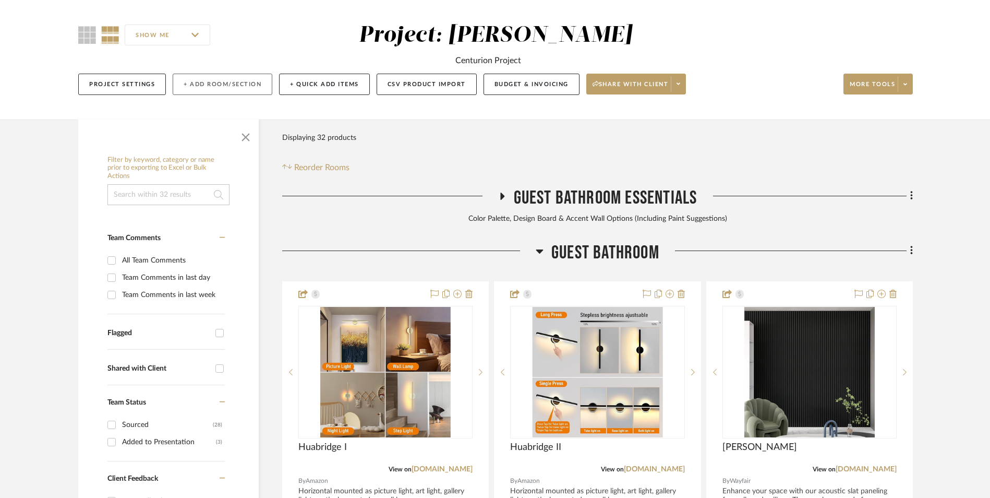
scroll to position [156, 0]
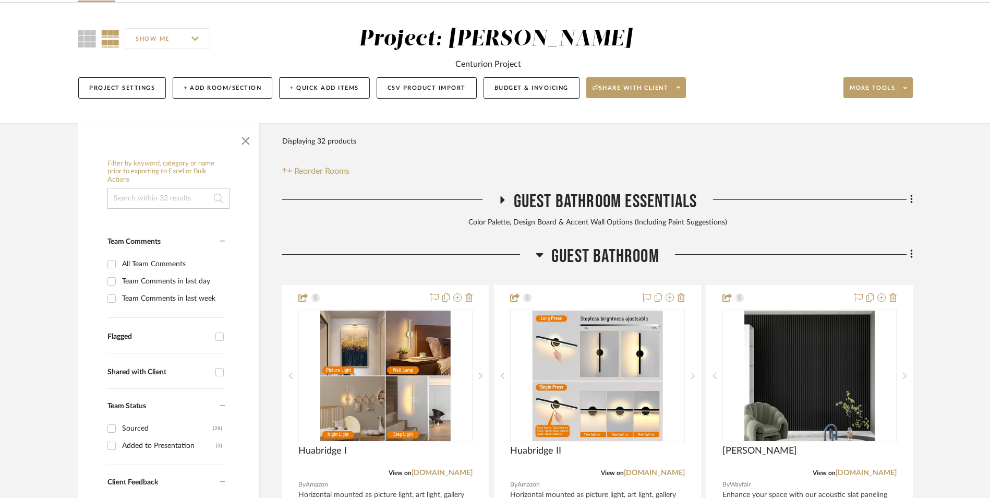
click at [540, 253] on icon at bounding box center [539, 255] width 7 height 4
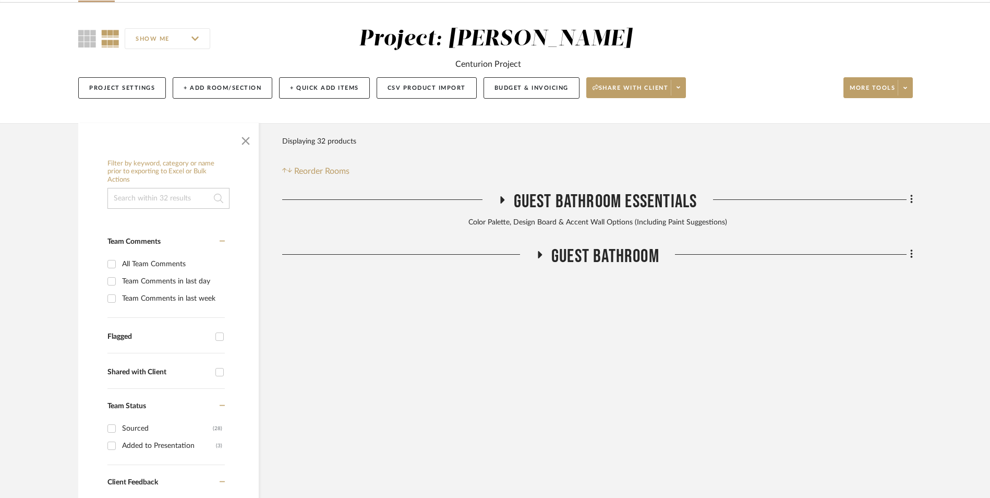
click at [503, 196] on icon at bounding box center [501, 200] width 13 height 8
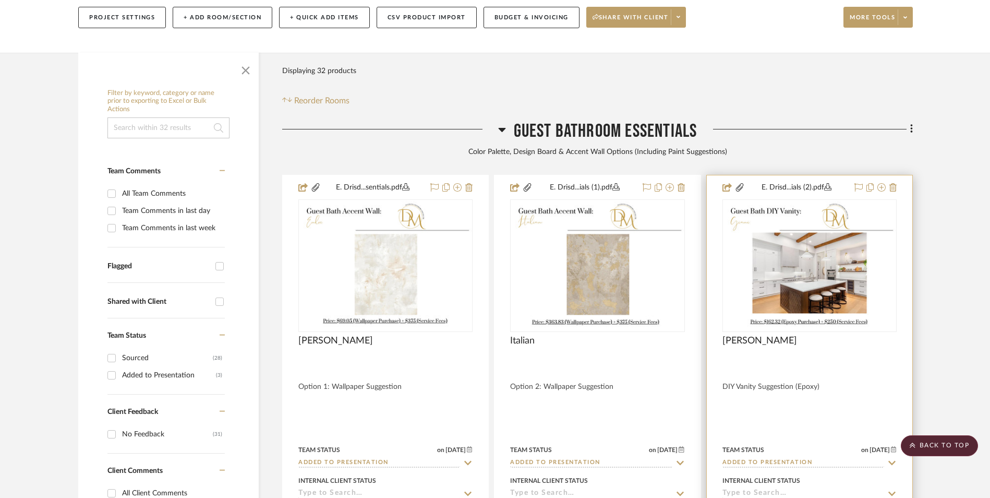
scroll to position [210, 0]
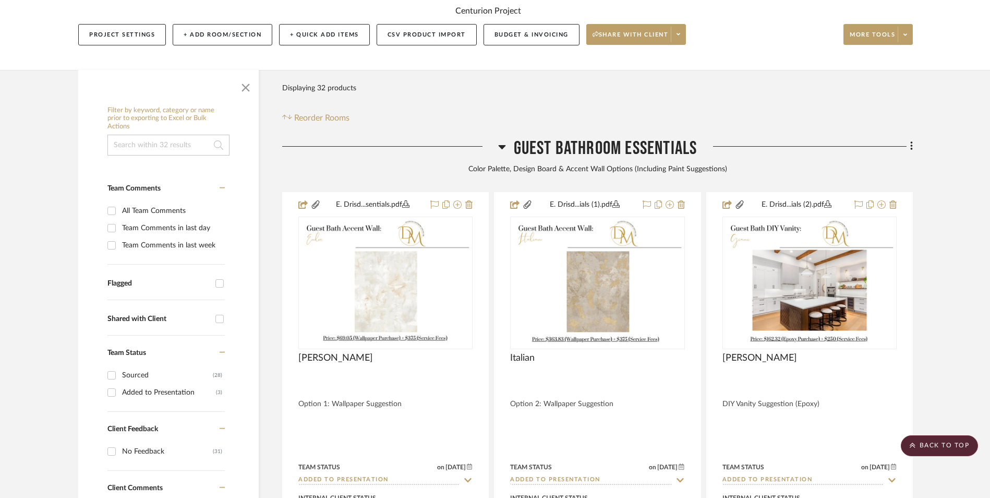
click at [495, 137] on div at bounding box center [390, 150] width 216 height 27
click at [501, 145] on icon at bounding box center [501, 147] width 7 height 4
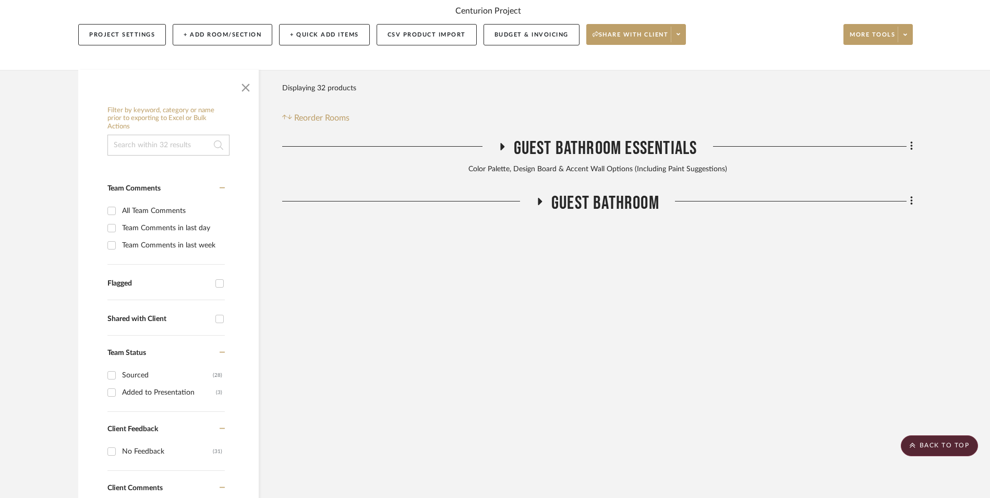
click at [536, 197] on icon at bounding box center [540, 201] width 13 height 8
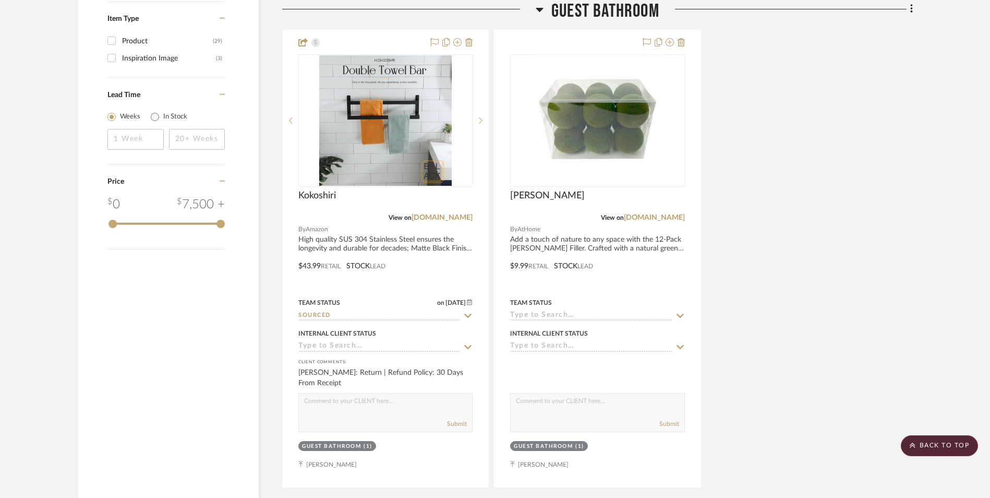
scroll to position [1353, 0]
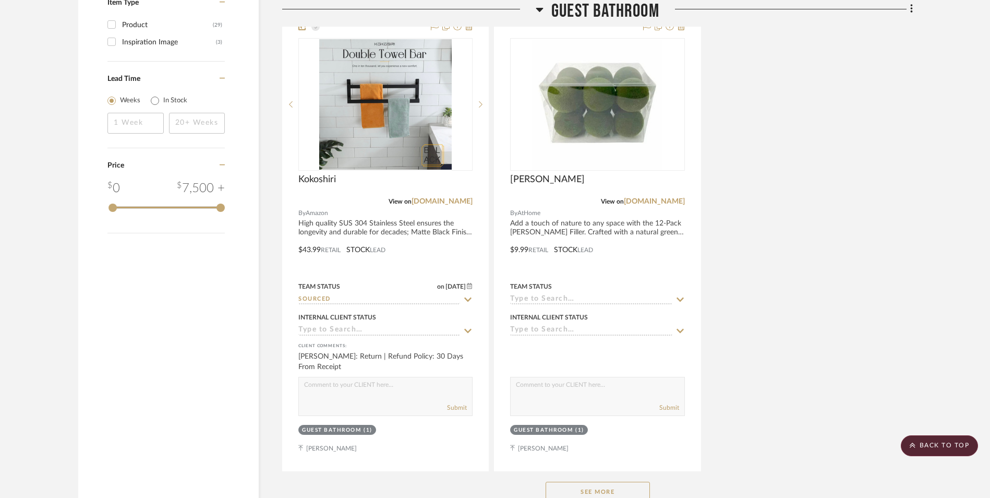
click at [600, 481] on button "See More" at bounding box center [598, 491] width 104 height 21
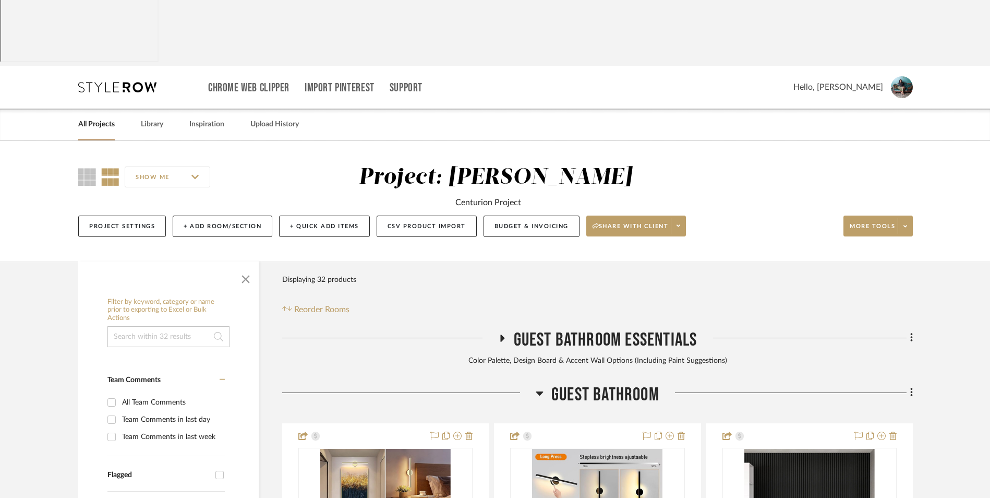
scroll to position [0, 0]
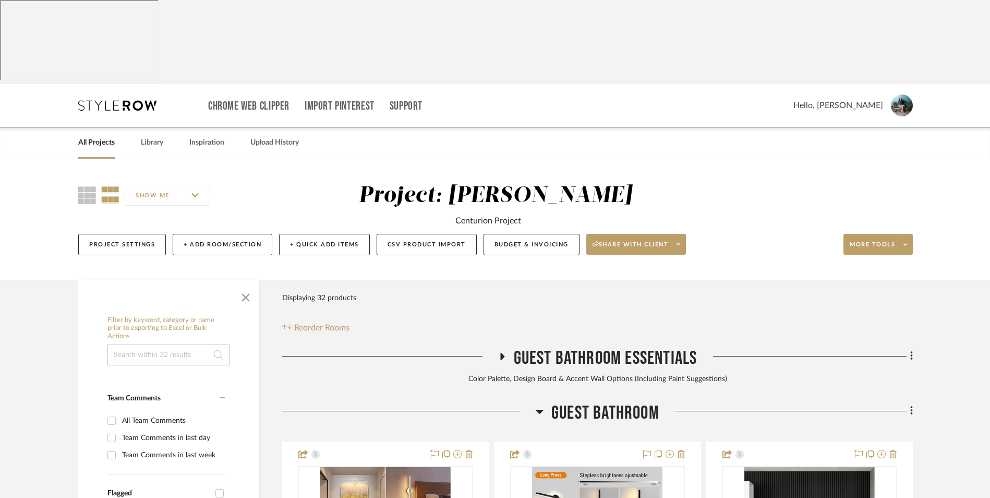
click at [499, 352] on fa-icon at bounding box center [502, 359] width 8 height 15
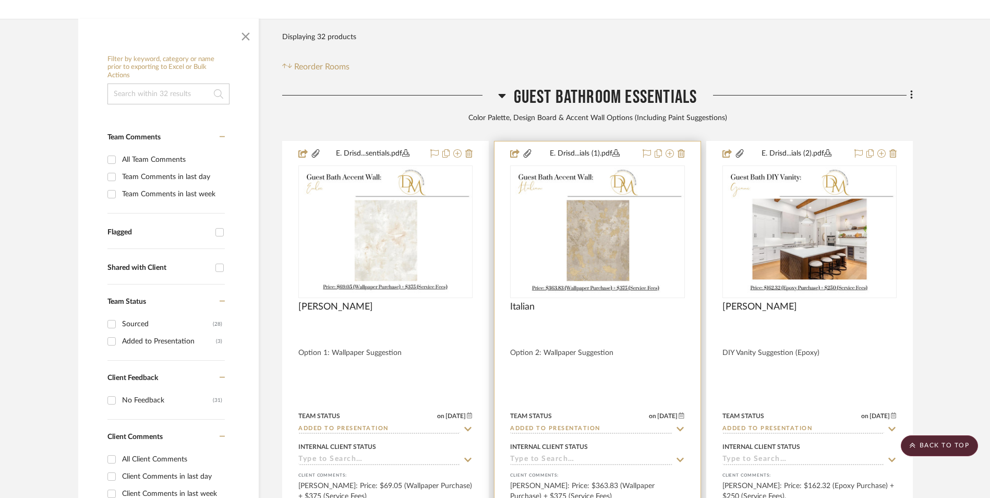
scroll to position [209, 0]
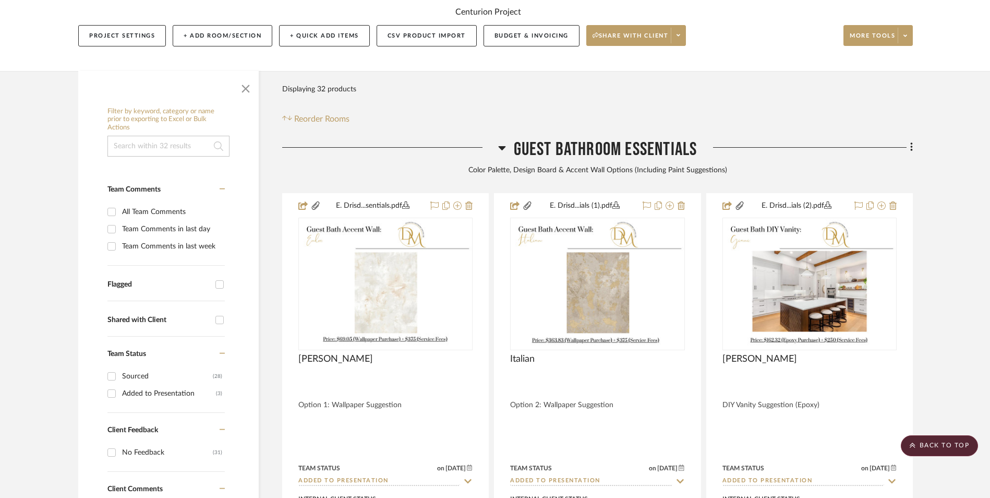
click at [500, 146] on icon at bounding box center [501, 148] width 7 height 4
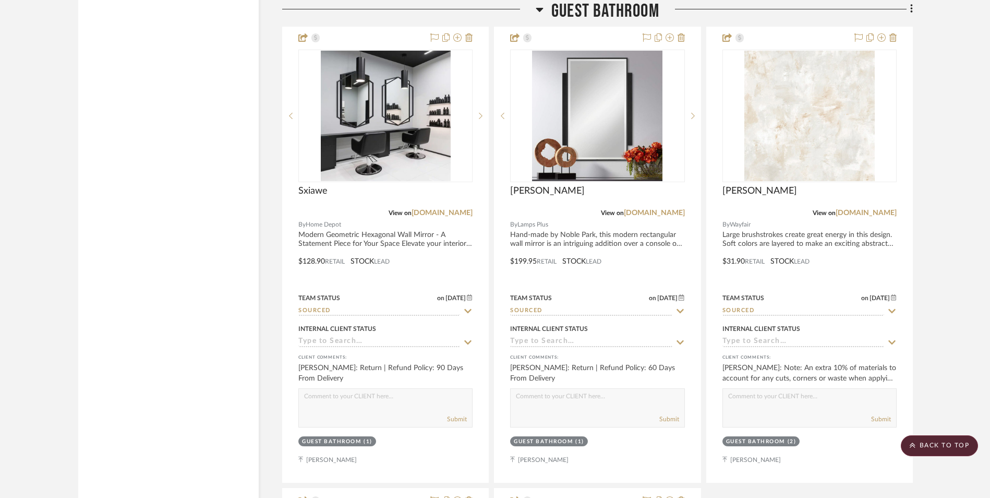
scroll to position [4120, 0]
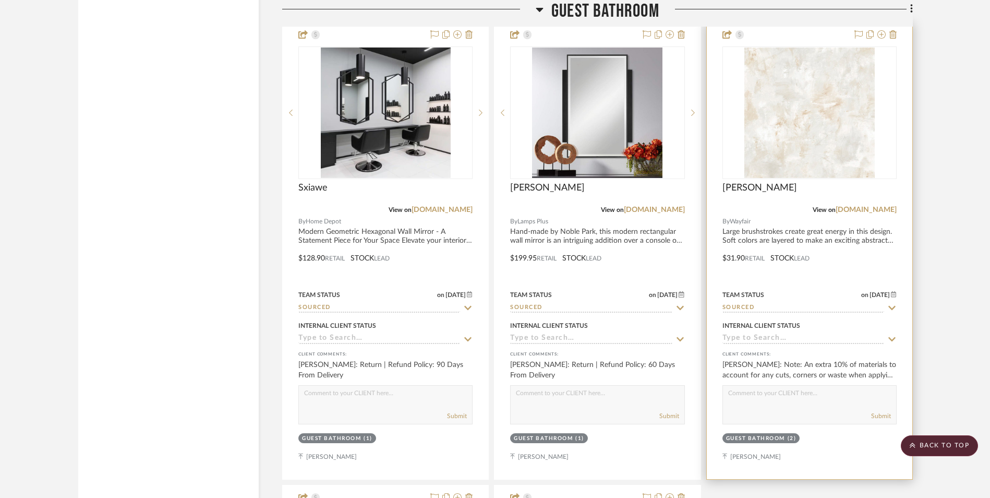
click at [0, 0] on img at bounding box center [0, 0] width 0 height 0
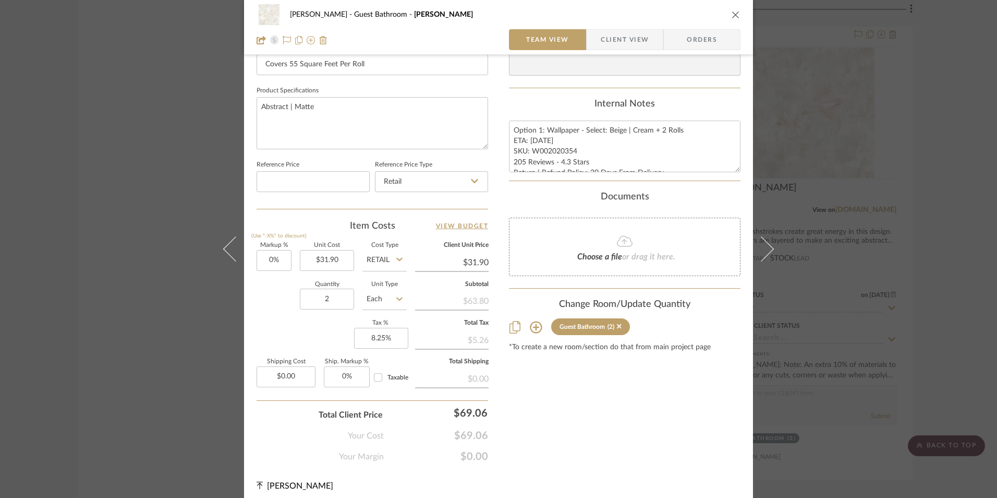
scroll to position [469, 0]
click at [966, 238] on div "[PERSON_NAME] Guest Bathroom [PERSON_NAME] Team View Client View Orders Team-Fa…" at bounding box center [498, 249] width 997 height 498
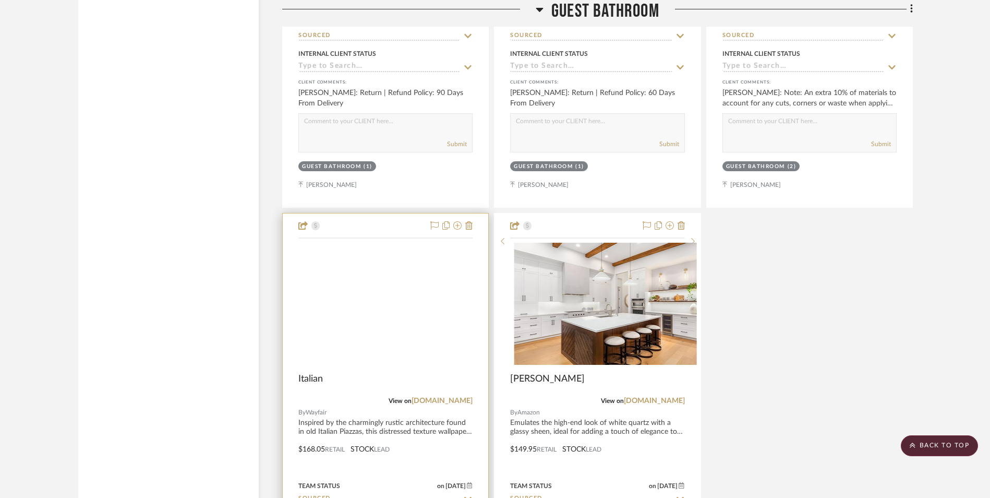
scroll to position [4433, 0]
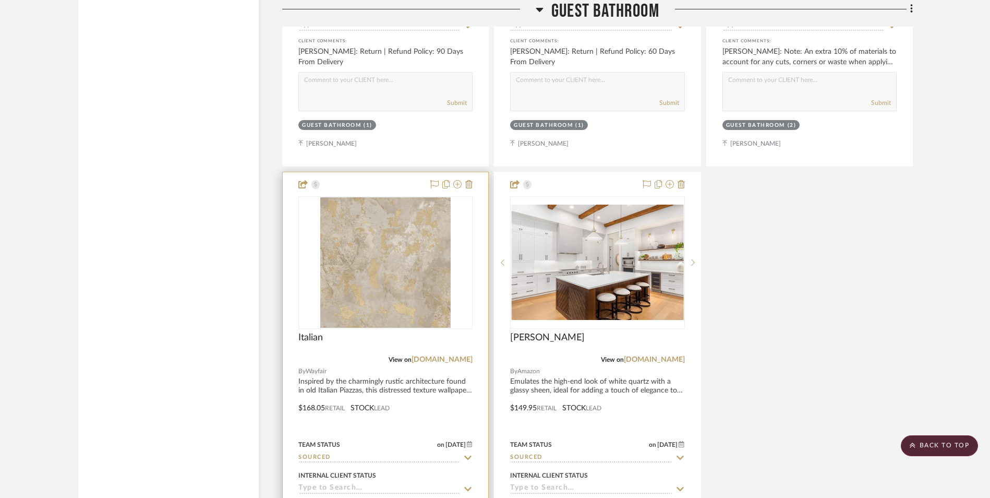
click at [0, 0] on img at bounding box center [0, 0] width 0 height 0
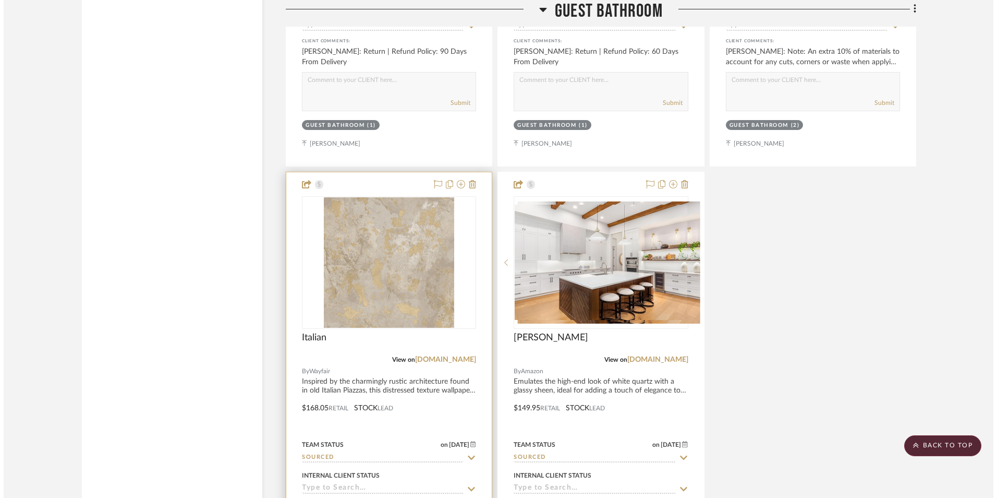
scroll to position [0, 0]
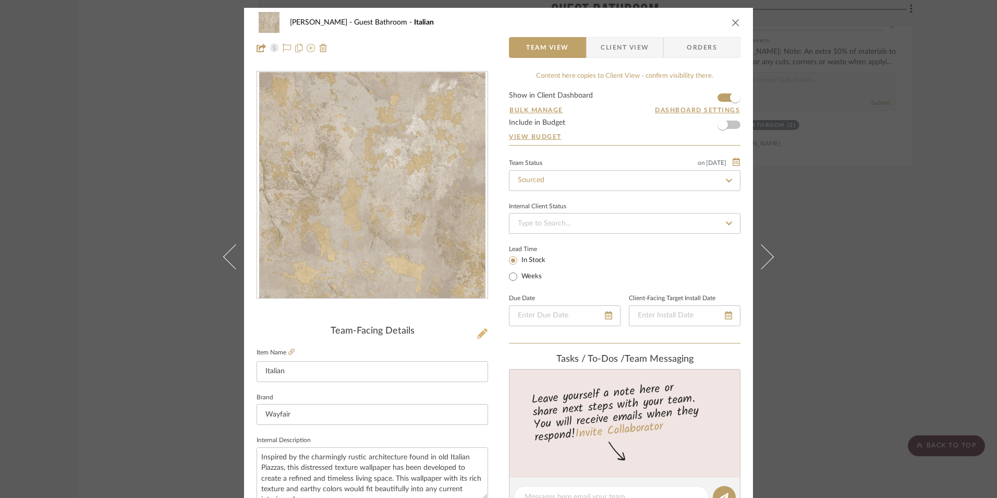
click at [481, 337] on icon at bounding box center [482, 333] width 10 height 10
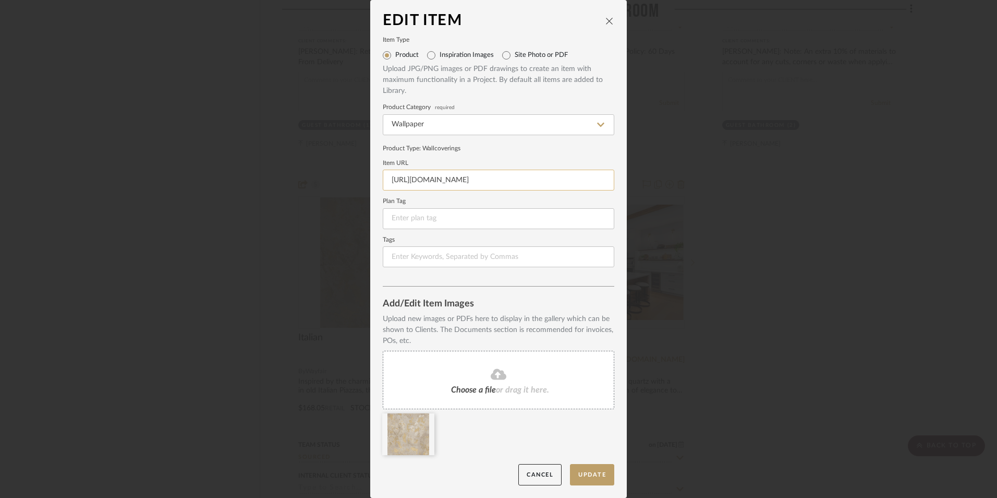
click at [531, 175] on input "[URL][DOMAIN_NAME]" at bounding box center [499, 180] width 232 height 21
drag, startPoint x: 532, startPoint y: 157, endPoint x: 514, endPoint y: 179, distance: 28.2
click at [531, 157] on form "Item Type Product Inspiration Images Site Photo or PDF Upload JPG/PNG images or…" at bounding box center [499, 152] width 232 height 229
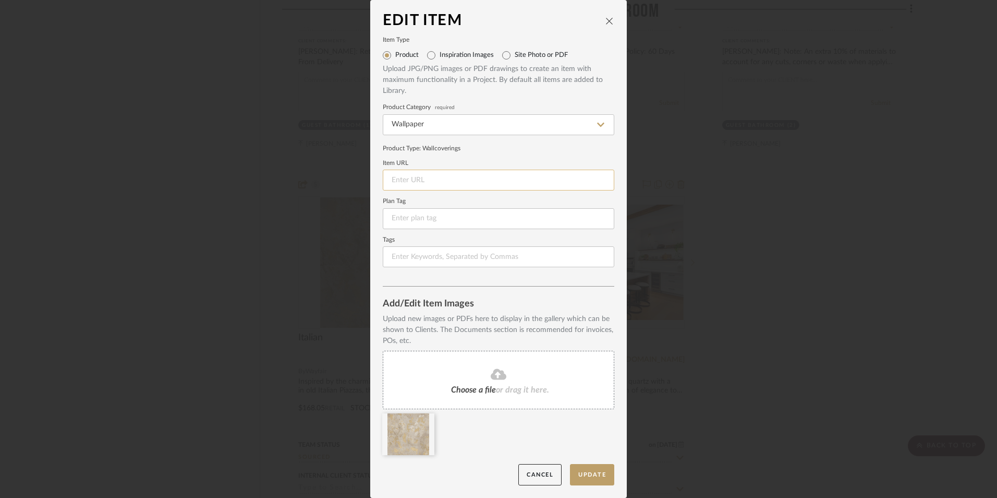
click at [512, 182] on input at bounding box center [499, 180] width 232 height 21
paste input "[URL][DOMAIN_NAME]"
type input "[URL][DOMAIN_NAME]"
click at [506, 143] on div "Product Type : Wallcoverings" at bounding box center [499, 147] width 232 height 9
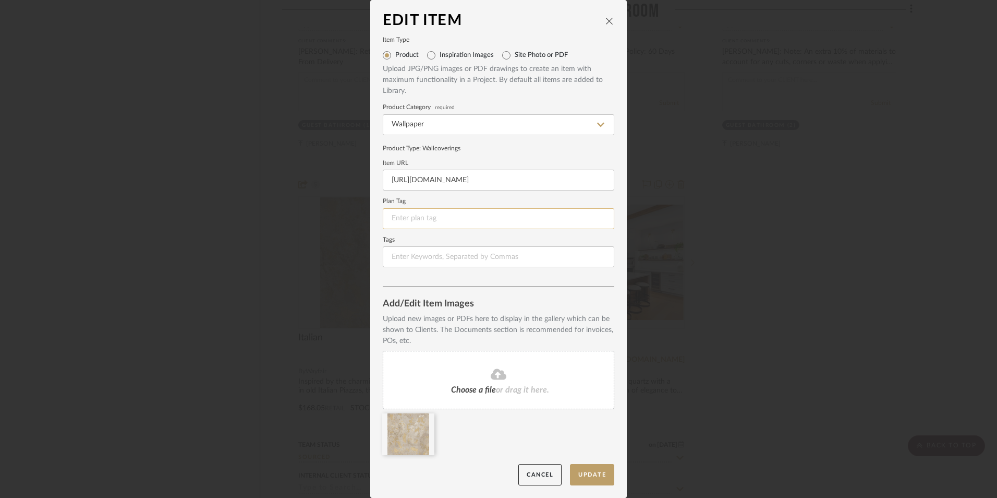
scroll to position [0, 0]
click at [0, 0] on icon at bounding box center [0, 0] width 0 height 0
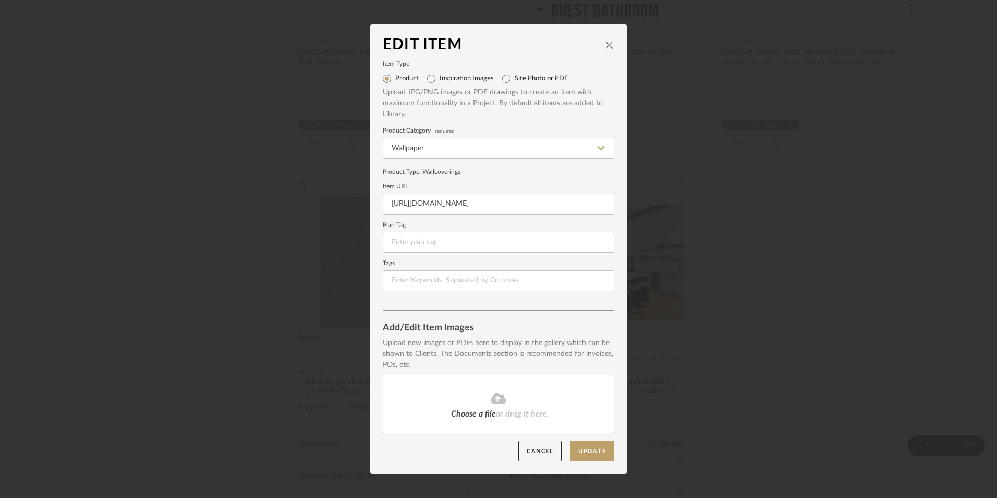
click at [491, 395] on icon at bounding box center [499, 398] width 16 height 13
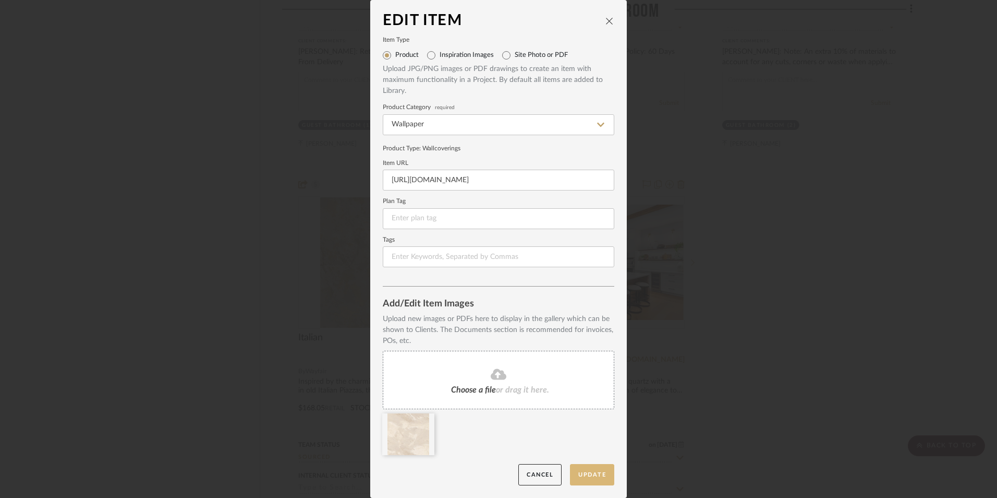
click at [572, 470] on button "Update" at bounding box center [592, 474] width 44 height 21
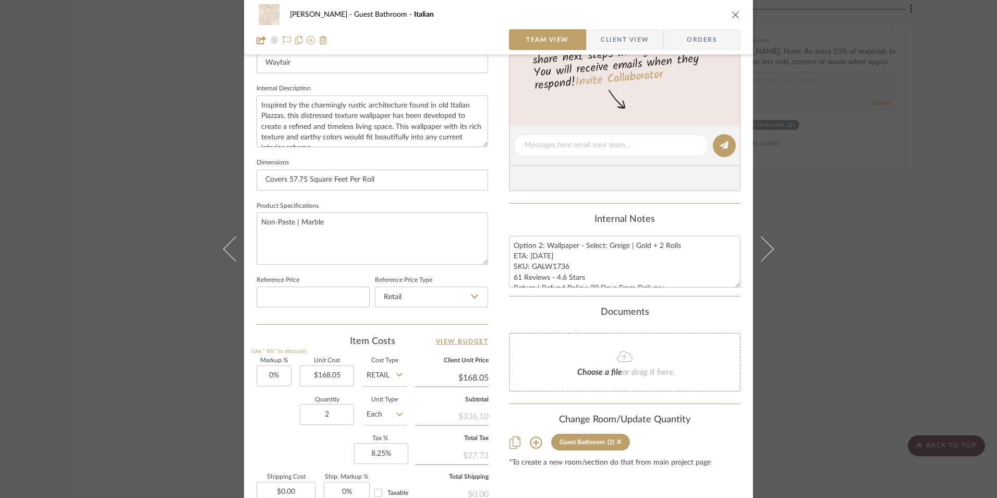
scroll to position [365, 0]
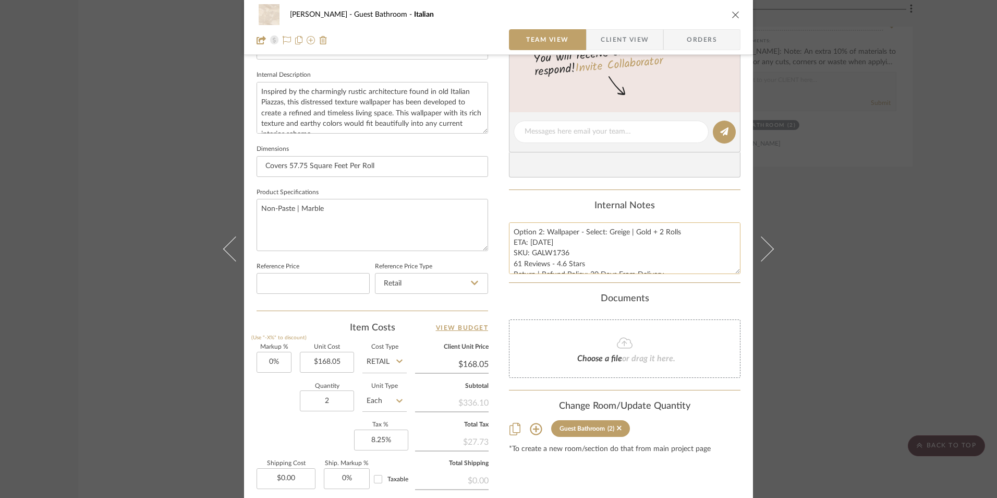
click at [577, 238] on textarea "Option 2: Wallpaper - Select: Greige | Gold + 2 Rolls ETA: [DATE] SKU: GALW1736…" at bounding box center [625, 248] width 232 height 52
drag, startPoint x: 646, startPoint y: 232, endPoint x: 605, endPoint y: 233, distance: 40.7
click at [605, 233] on textarea "Option 2: Wallpaper - Select: Greige | Gold + 2 Rolls ETA: [DATE] SKU: GALW1736…" at bounding box center [625, 248] width 232 height 52
paste textarea "Taupe/Off White/Beige"
click at [627, 234] on textarea "Option 2: Wallpaper - Select: Taupe/Off White/Beige + 2 Rolls ETA: [DATE] SKU: …" at bounding box center [625, 248] width 232 height 52
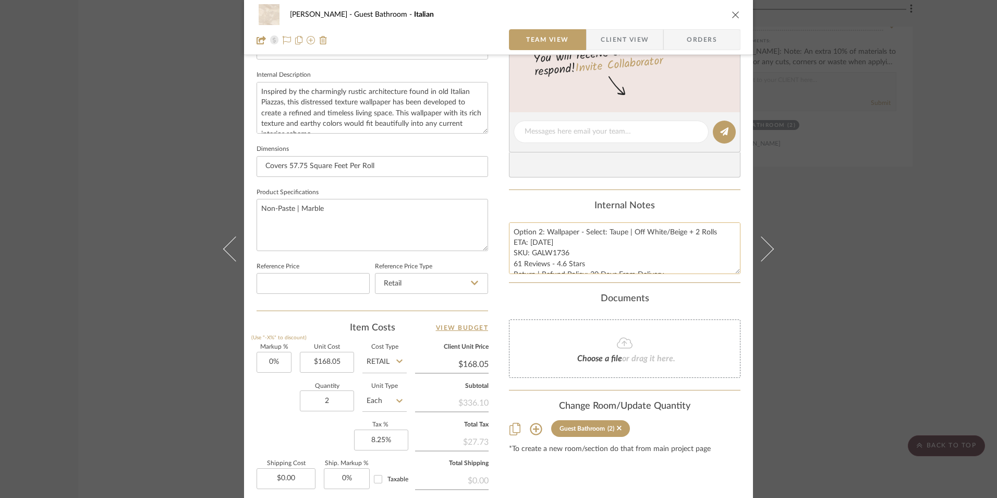
click at [667, 232] on textarea "Option 2: Wallpaper - Select: Taupe | Off White/Beige + 2 Rolls ETA: [DATE] SKU…" at bounding box center [625, 248] width 232 height 52
click at [685, 247] on textarea "Option 2: Wallpaper - Select: Taupe | Off White | Beige + 2 Rolls ETA: [DATE] S…" at bounding box center [625, 248] width 232 height 52
type textarea "Option 2: Wallpaper - Select: Taupe | Off White | Beige + 2 Rolls ETA: [DATE] S…"
drag, startPoint x: 536, startPoint y: 241, endPoint x: 527, endPoint y: 241, distance: 9.4
click at [527, 241] on textarea "Option 2: Wallpaper - Select: Taupe | Off White | Beige + 2 Rolls ETA: [DATE] S…" at bounding box center [625, 248] width 232 height 52
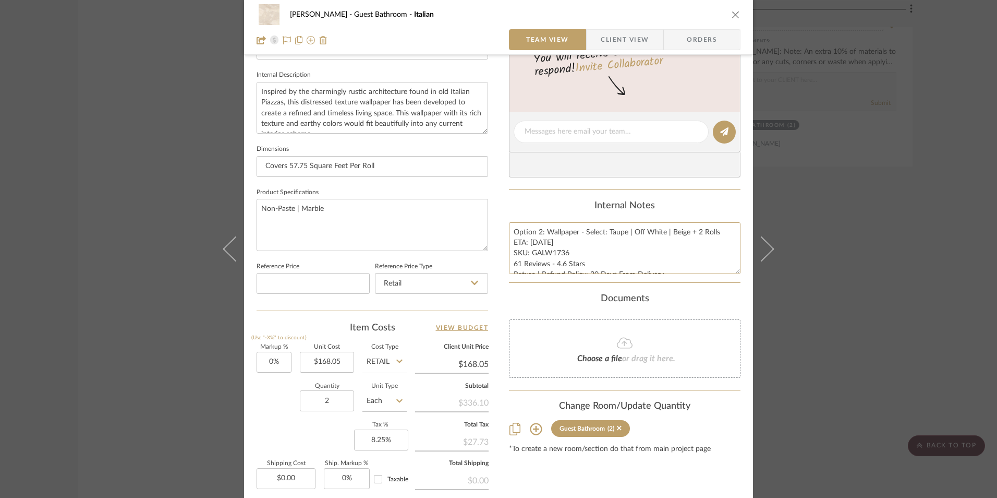
type textarea "Option 2: Wallpaper - Select: Taupe | Off White | Beige + 2 Rolls ETA: [DATE] S…"
click at [545, 205] on div "Internal Notes" at bounding box center [625, 205] width 232 height 11
drag, startPoint x: 565, startPoint y: 253, endPoint x: 529, endPoint y: 254, distance: 36.0
click at [529, 254] on textarea "Option 2: Wallpaper - Select: Taupe | Off White | Beige + 2 Rolls ETA: [DATE] S…" at bounding box center [625, 248] width 232 height 52
paste textarea "W0012846"
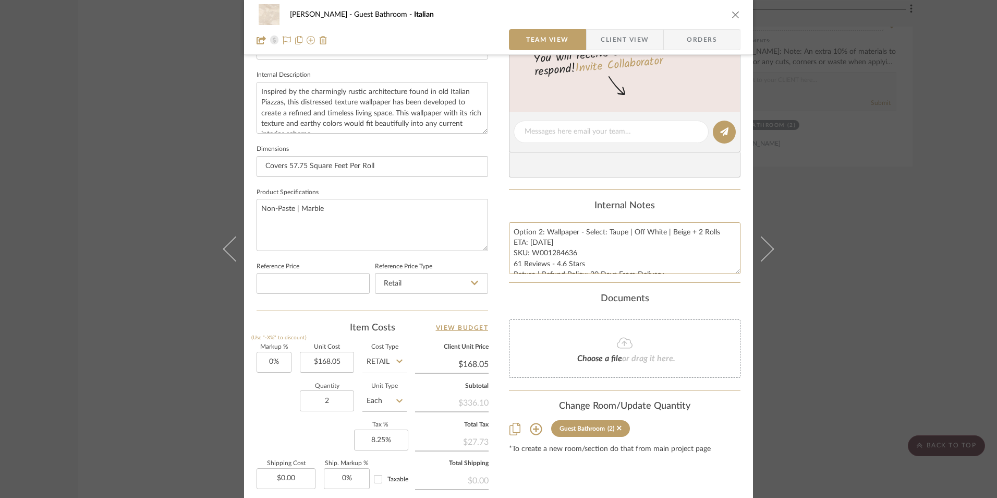
type textarea "Option 2: Wallpaper - Select: Taupe | Off White | Beige + 2 Rolls ETA: [DATE] S…"
click at [580, 200] on div "Content here copies to Client View - confirm visibility there. Show in Client D…" at bounding box center [625, 135] width 232 height 858
click at [685, 35] on span "Orders" at bounding box center [701, 39] width 53 height 21
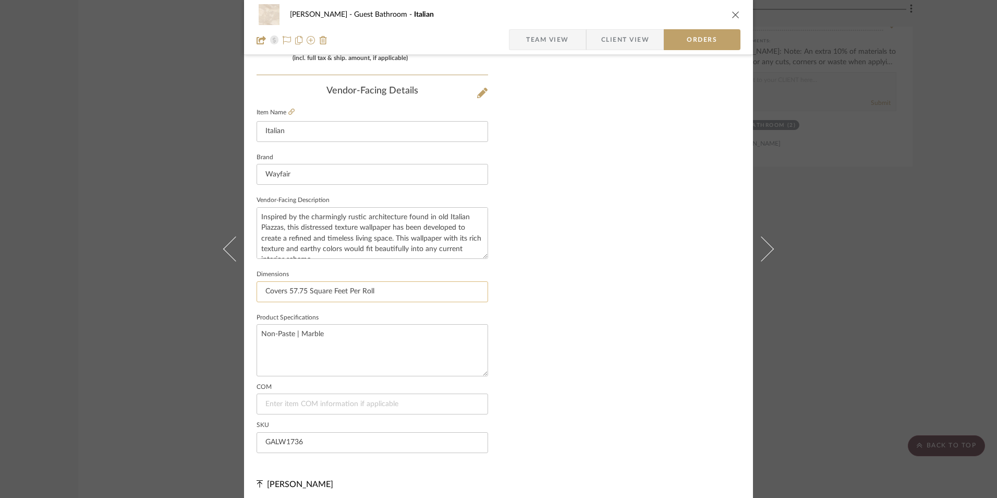
scroll to position [612, 0]
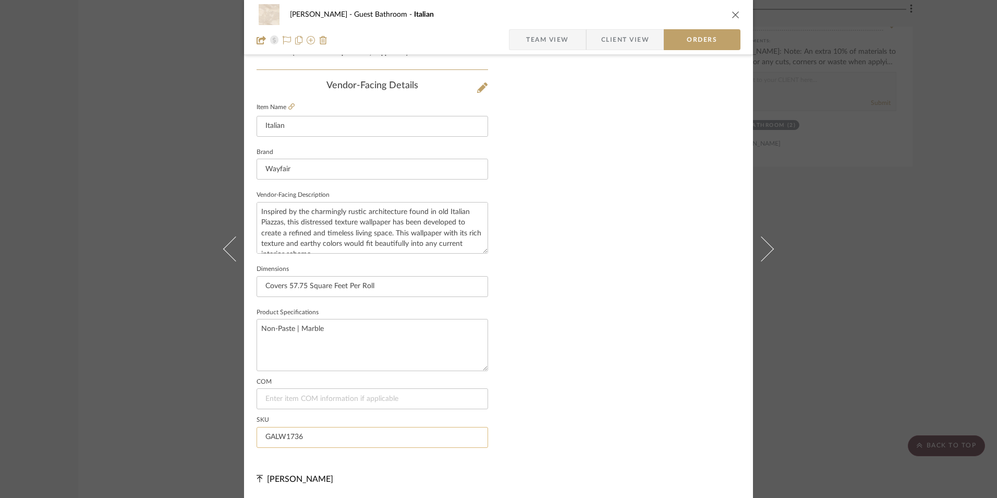
click at [284, 437] on input "GALW1736" at bounding box center [373, 437] width 232 height 21
paste input "W0012846"
type input "W001284636"
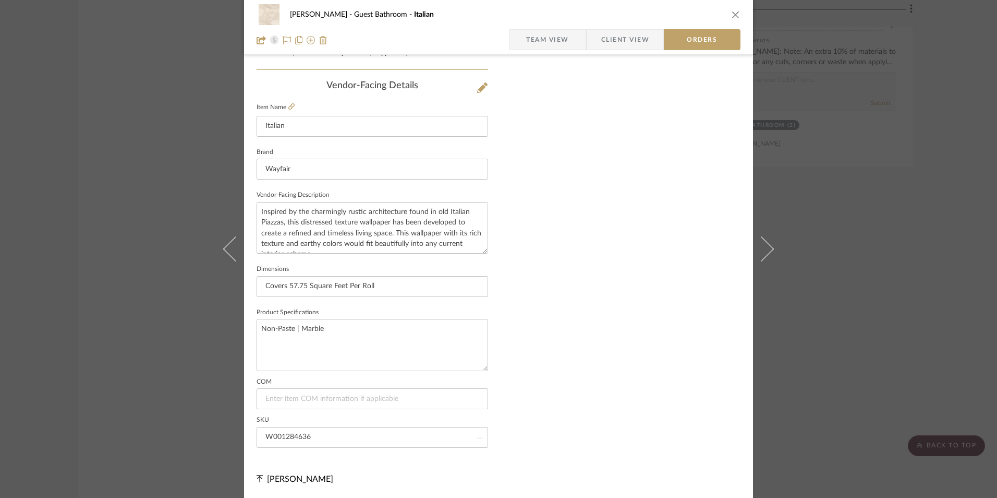
drag, startPoint x: 555, startPoint y: 38, endPoint x: 465, endPoint y: 8, distance: 94.8
click at [555, 38] on span "Team View" at bounding box center [547, 39] width 43 height 21
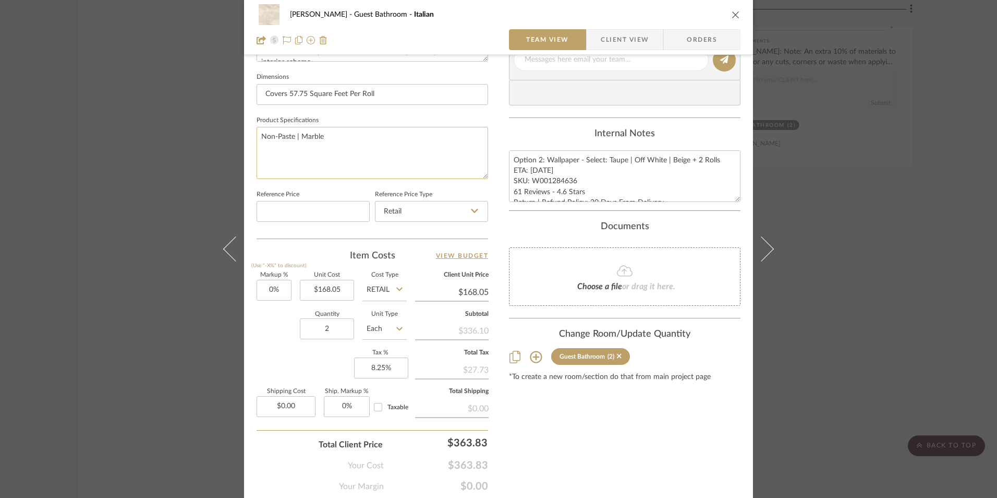
scroll to position [421, 0]
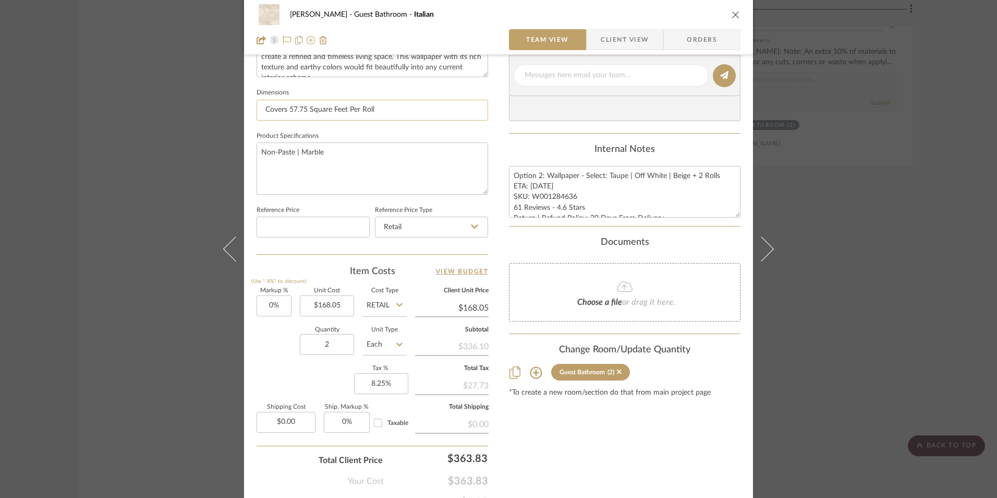
drag, startPoint x: 303, startPoint y: 112, endPoint x: 290, endPoint y: 111, distance: 12.6
click at [290, 111] on input "Covers 57.75 Square Feet Per Roll" at bounding box center [373, 110] width 232 height 21
type input "Covers 55.5 Square Feet Per Roll"
click at [495, 134] on div "[PERSON_NAME] Guest Bathroom Italian Team View Client View Orders Team-Facing D…" at bounding box center [498, 67] width 509 height 963
drag, startPoint x: 516, startPoint y: 205, endPoint x: 495, endPoint y: 206, distance: 20.3
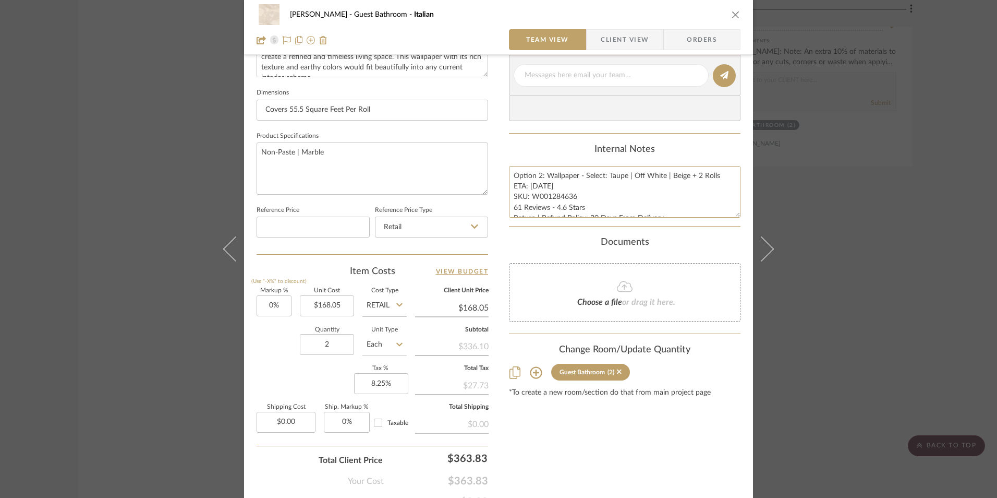
click at [498, 205] on div "[PERSON_NAME] Guest Bathroom Italian Team View Client View Orders Team-Facing D…" at bounding box center [498, 67] width 509 height 963
click at [562, 207] on textarea "Option 2: Wallpaper - Select: Taupe | Off White | Beige + 2 Rolls ETA: [DATE] S…" at bounding box center [625, 192] width 232 height 52
type textarea "Option 2: Wallpaper - Select: Taupe | Off White | Beige + 2 Rolls ETA: [DATE] S…"
click at [545, 150] on div "Internal Notes" at bounding box center [625, 149] width 232 height 11
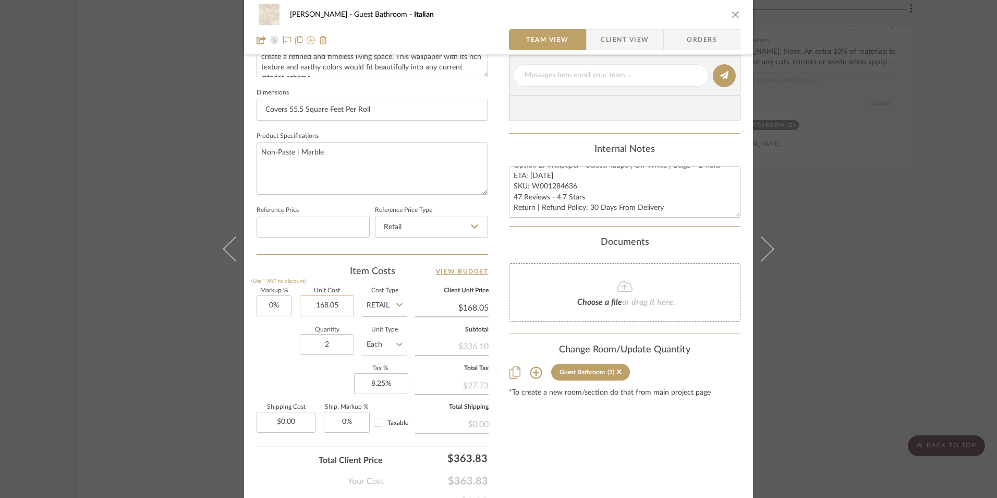
click at [334, 310] on input "168.05" at bounding box center [327, 305] width 54 height 21
type input "$47.73"
click at [348, 282] on div "Item Costs View Budget Markup % (Use "-X%" to discount) 0% Unit Cost $47.73 Cos…" at bounding box center [373, 386] width 232 height 243
type input "$47.73"
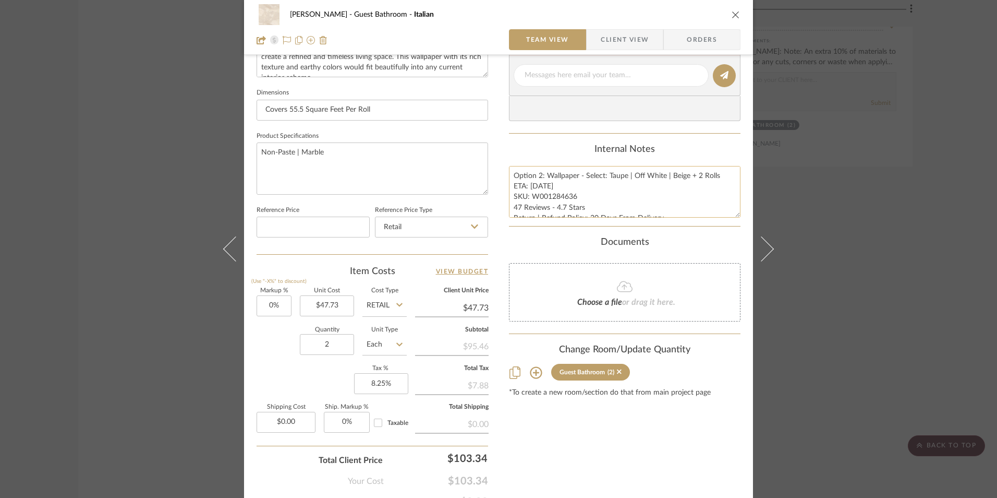
drag, startPoint x: 715, startPoint y: 174, endPoint x: 506, endPoint y: 178, distance: 209.2
click at [509, 178] on textarea "Option 2: Wallpaper - Select: Taupe | Off White | Beige + 2 Rolls ETA: [DATE] S…" at bounding box center [625, 192] width 232 height 52
click at [555, 153] on div "Internal Notes" at bounding box center [625, 149] width 232 height 11
click at [613, 31] on span "Client View" at bounding box center [625, 39] width 48 height 21
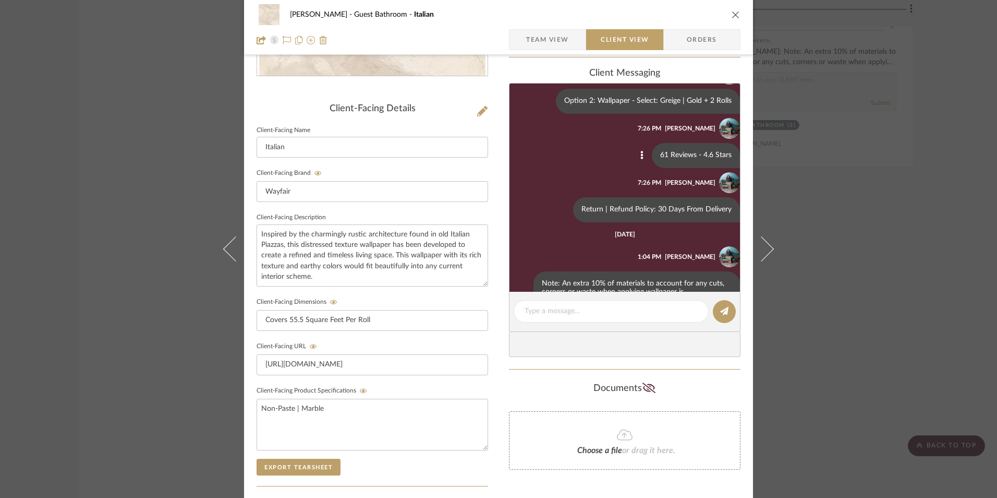
scroll to position [26, 0]
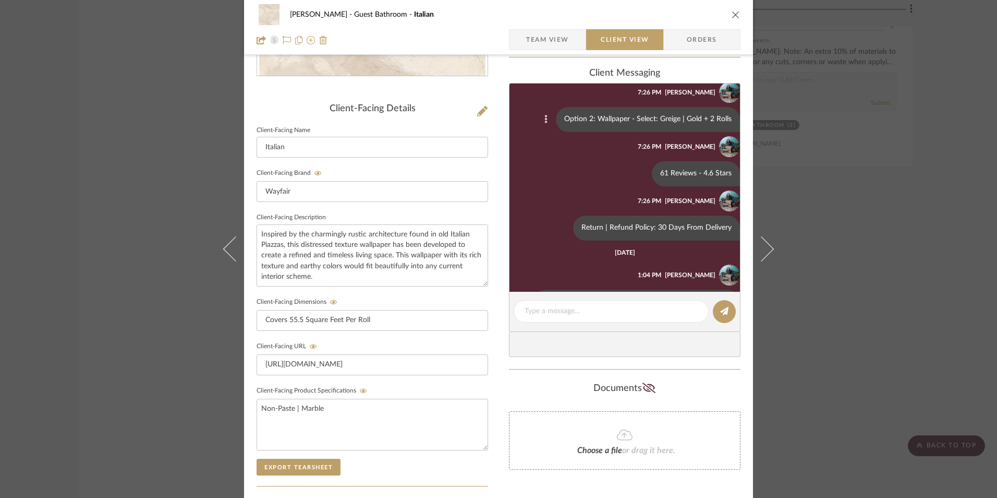
click at [545, 119] on icon at bounding box center [546, 119] width 3 height 8
click at [512, 120] on button "Delete" at bounding box center [497, 131] width 72 height 25
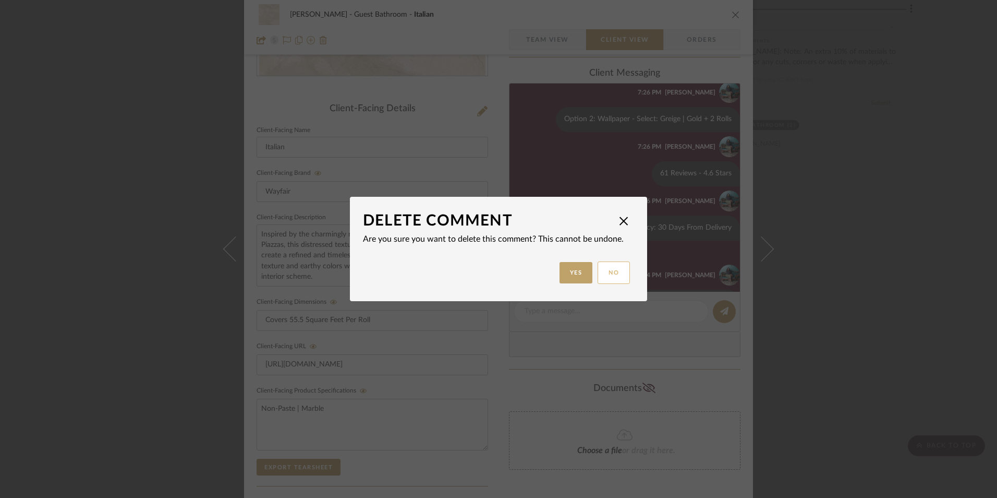
click at [611, 273] on button "No" at bounding box center [614, 272] width 32 height 22
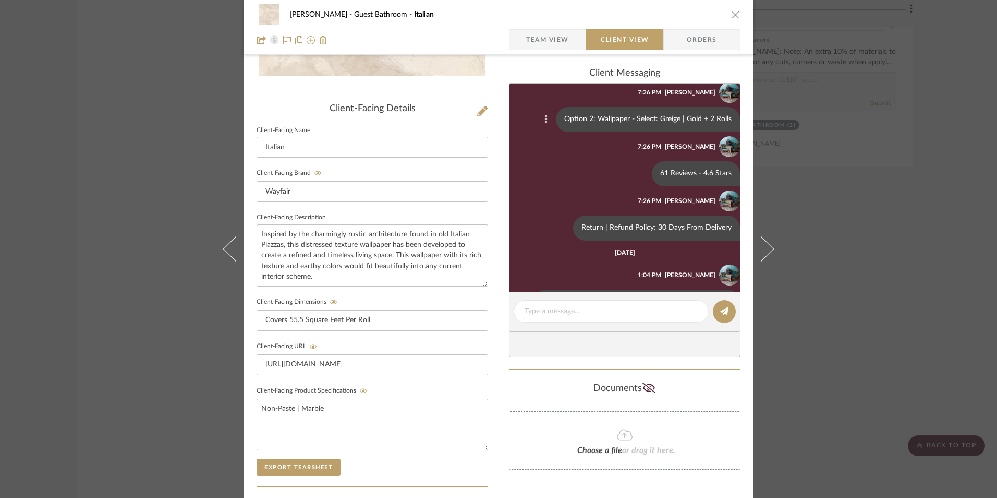
click at [545, 118] on icon at bounding box center [546, 119] width 3 height 8
click at [530, 113] on button "Edit Message" at bounding box center [497, 106] width 72 height 25
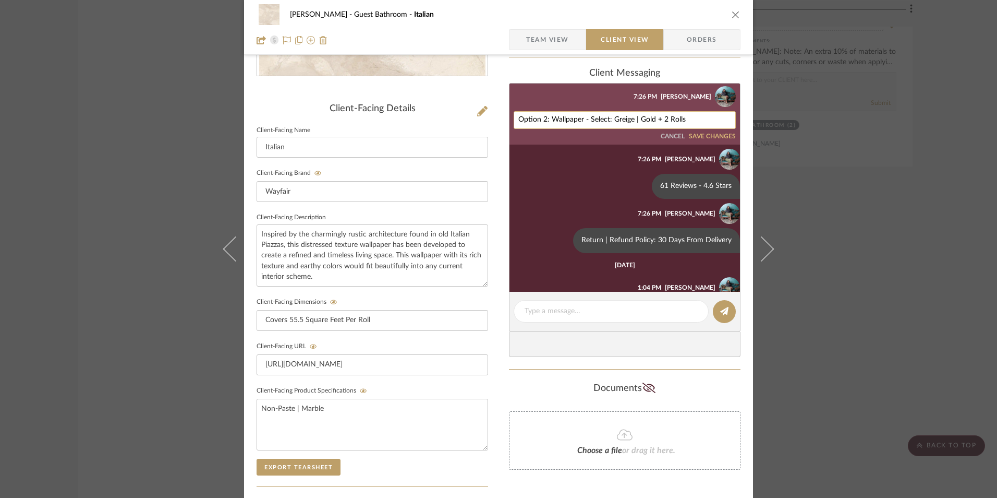
scroll to position [25, 0]
click at [539, 118] on textarea "Option 2: Wallpaper - Select: Greige | Gold + 2 Rolls" at bounding box center [624, 121] width 213 height 8
paste textarea "Taupe | Off White | Beige"
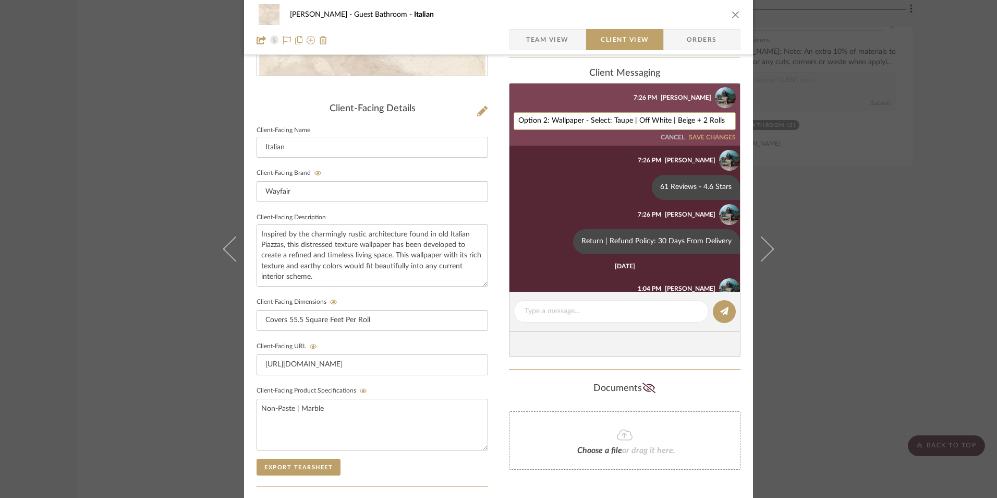
type textarea "Option 2: Wallpaper - Select: Taupe | Off White | Beige + 2 Rolls"
click at [711, 138] on button "SAVE CHANGES" at bounding box center [712, 137] width 47 height 7
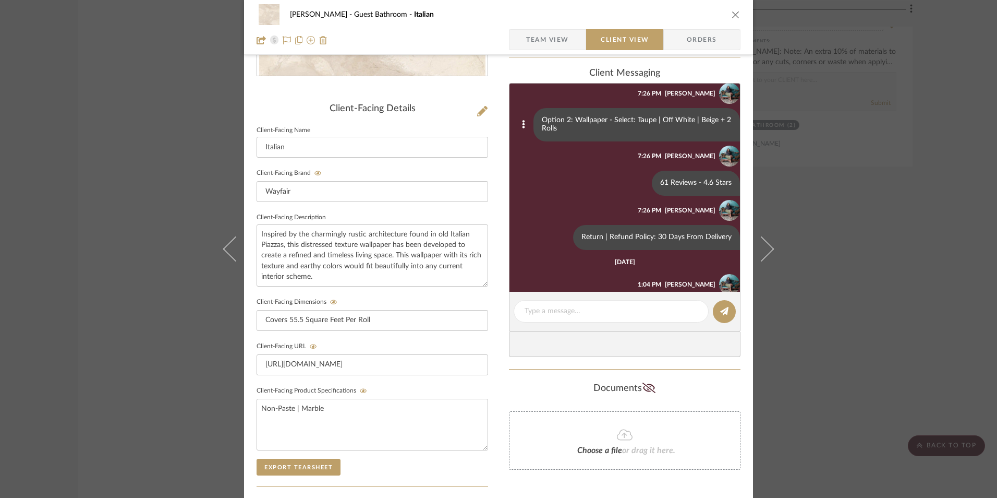
click at [534, 43] on span "Team View" at bounding box center [547, 39] width 43 height 21
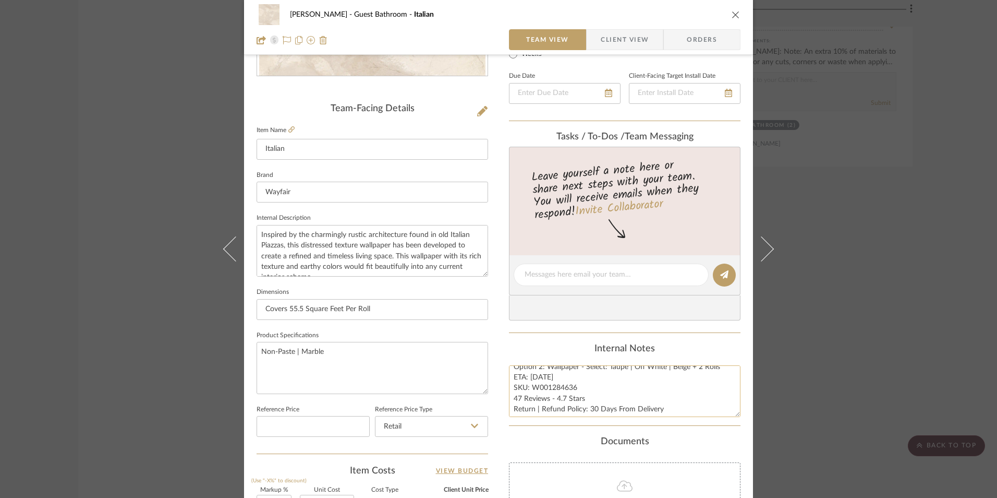
scroll to position [10, 0]
drag, startPoint x: 580, startPoint y: 395, endPoint x: 509, endPoint y: 396, distance: 71.5
click at [509, 396] on textarea "Option 2: Wallpaper - Select: Taupe | Off White | Beige + 2 Rolls ETA: [DATE] S…" at bounding box center [625, 391] width 232 height 52
click at [631, 38] on span "Client View" at bounding box center [625, 39] width 48 height 21
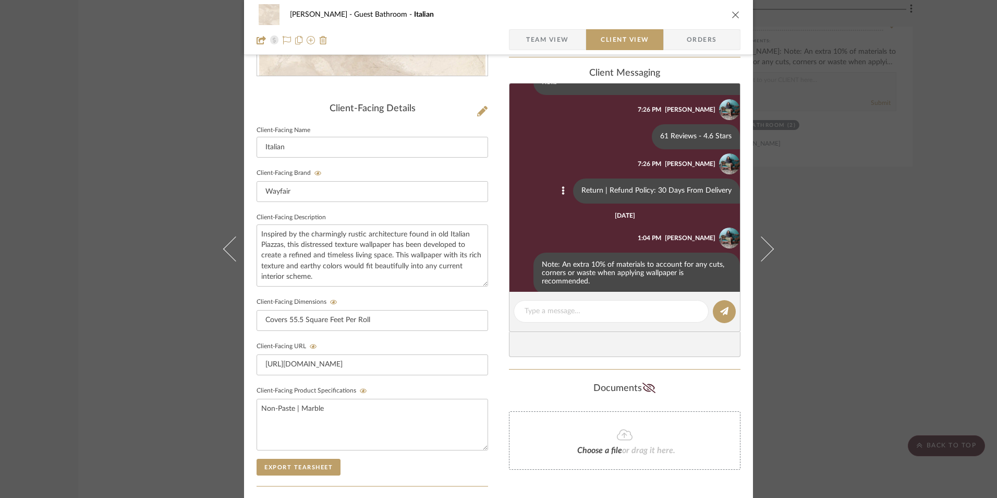
scroll to position [34, 0]
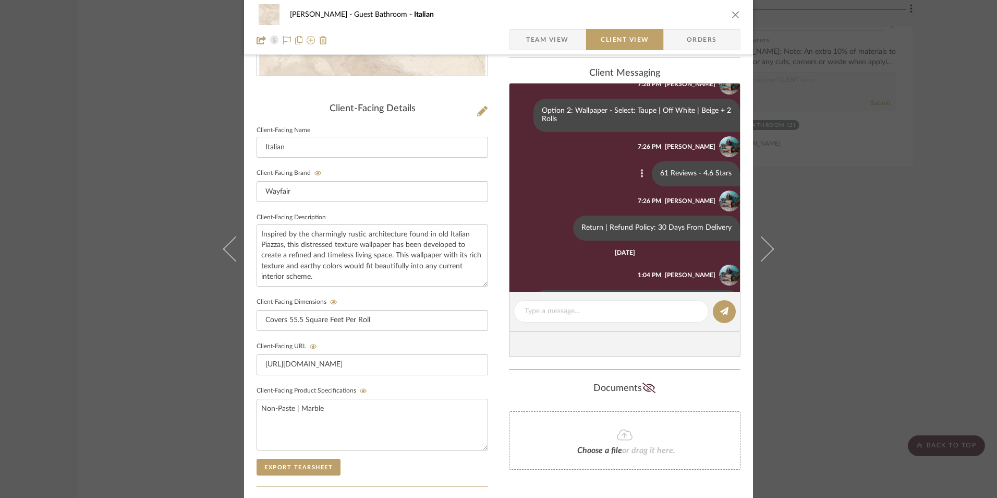
click at [640, 174] on icon at bounding box center [641, 173] width 3 height 8
click at [596, 165] on span "Edit Message" at bounding box center [585, 161] width 43 height 9
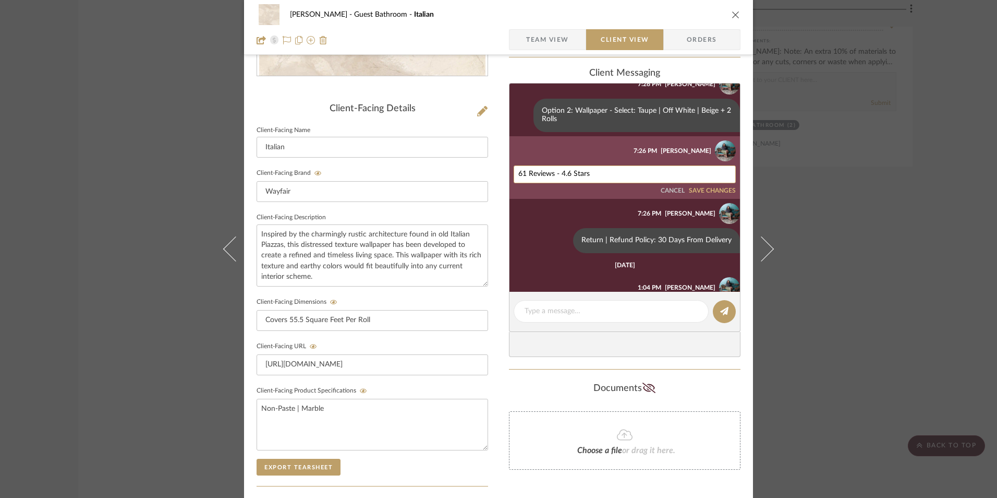
click at [537, 173] on textarea "61 Reviews - 4.6 Stars" at bounding box center [624, 174] width 213 height 8
paste textarea "47 Reviews - 4.7"
type textarea "47 Reviews - 4.7 Stars"
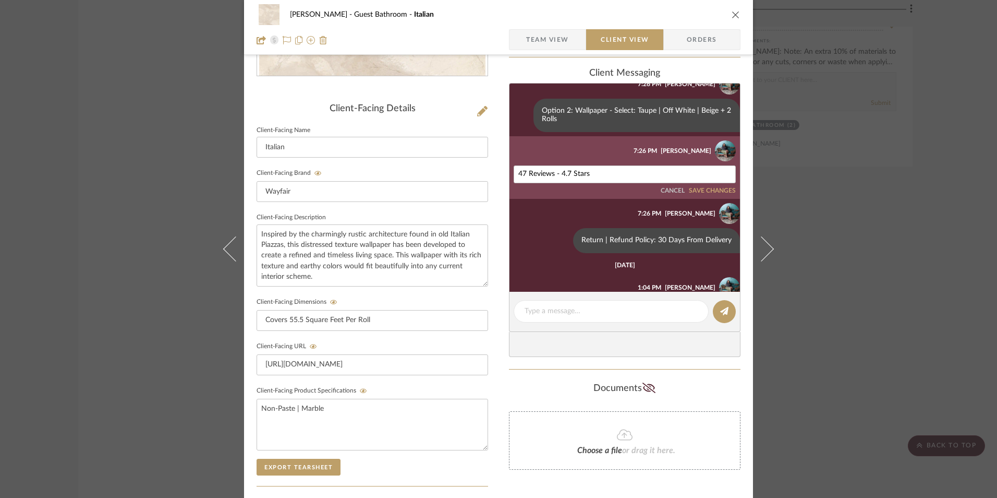
click at [711, 189] on button "SAVE CHANGES" at bounding box center [712, 190] width 47 height 7
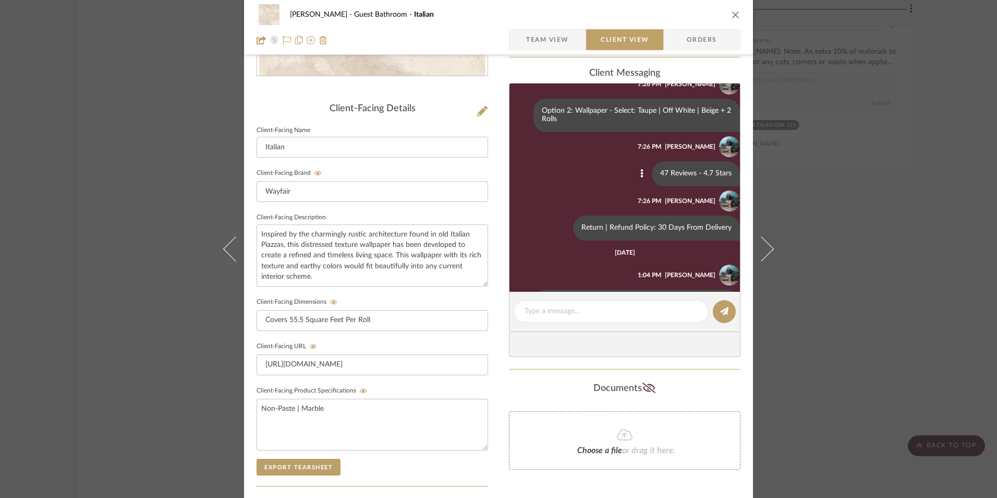
click at [548, 42] on span "Team View" at bounding box center [547, 39] width 43 height 21
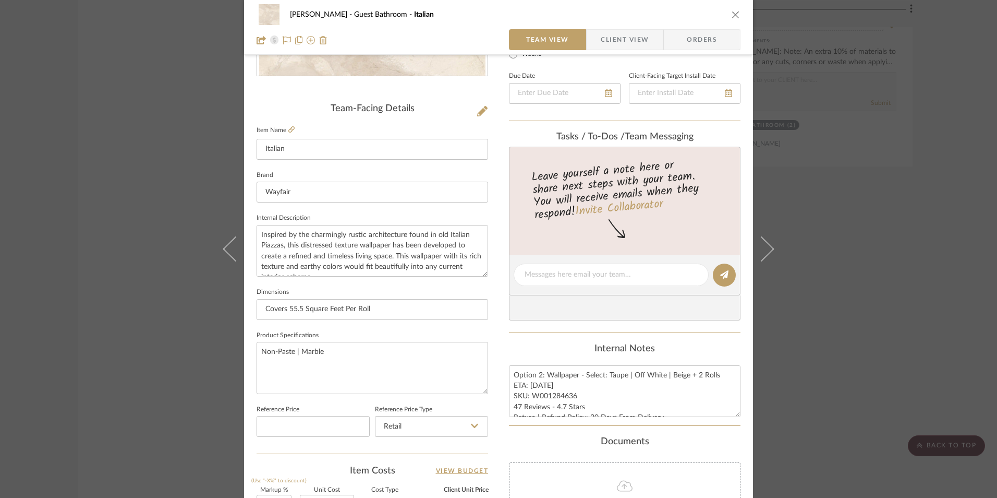
click at [870, 275] on div "[PERSON_NAME] Guest Bathroom Italian Team View Client View Orders Team-Facing D…" at bounding box center [498, 249] width 997 height 498
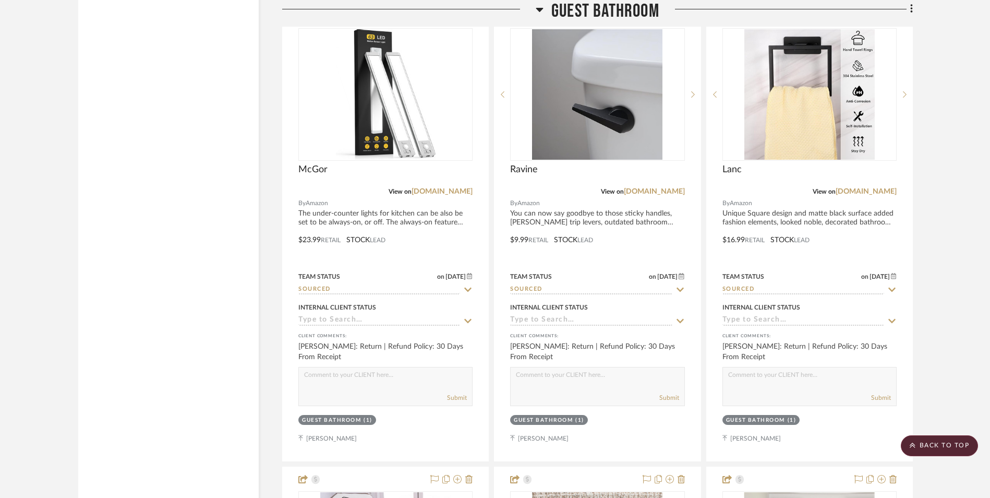
scroll to position [1669, 0]
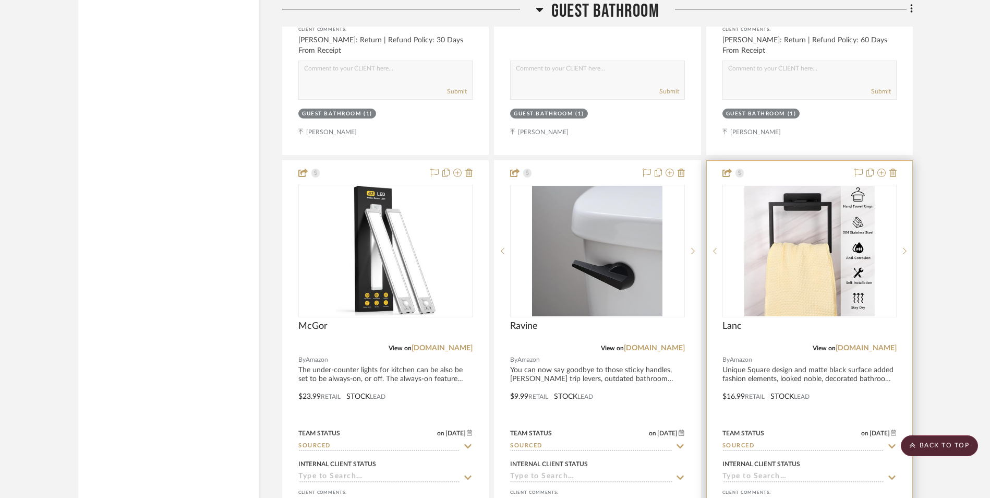
click at [662, 344] on link "[DOMAIN_NAME]" at bounding box center [654, 347] width 61 height 7
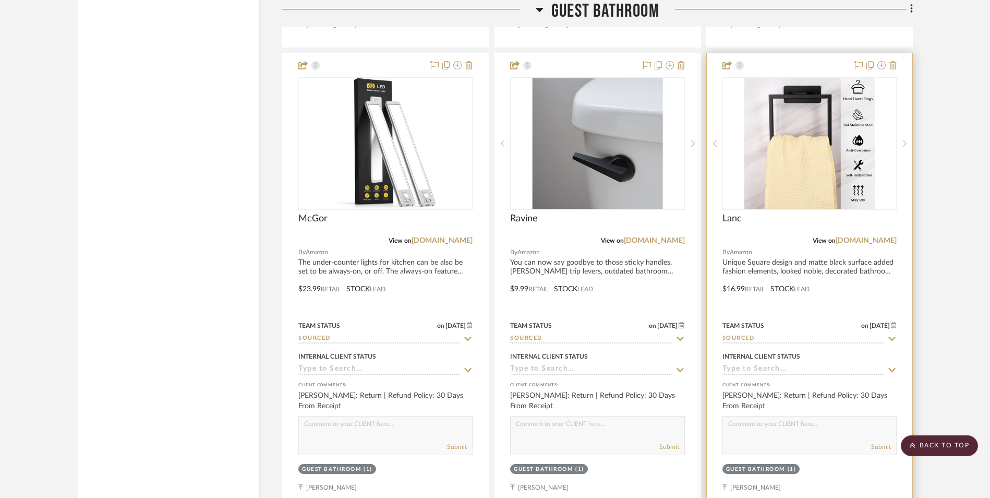
scroll to position [1617, 0]
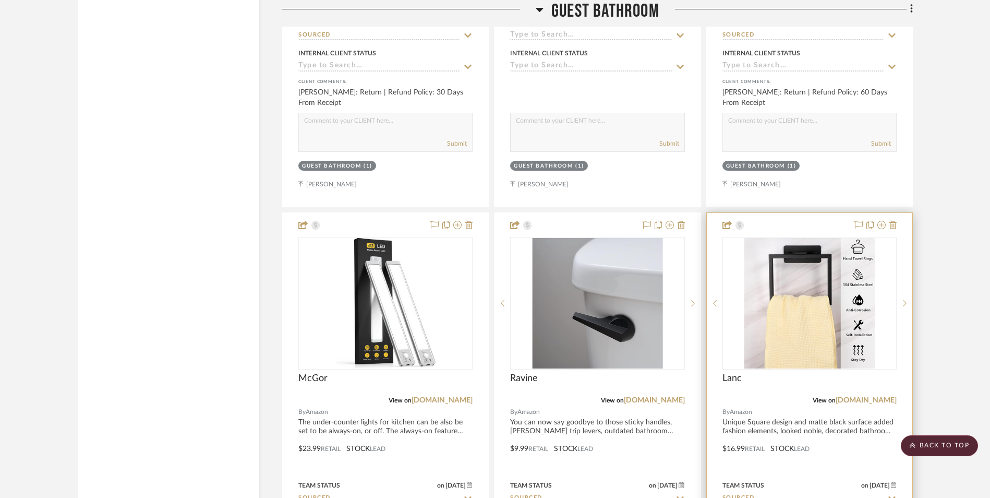
drag, startPoint x: 876, startPoint y: 316, endPoint x: 901, endPoint y: 329, distance: 27.5
click at [876, 396] on link "[DOMAIN_NAME]" at bounding box center [866, 399] width 61 height 7
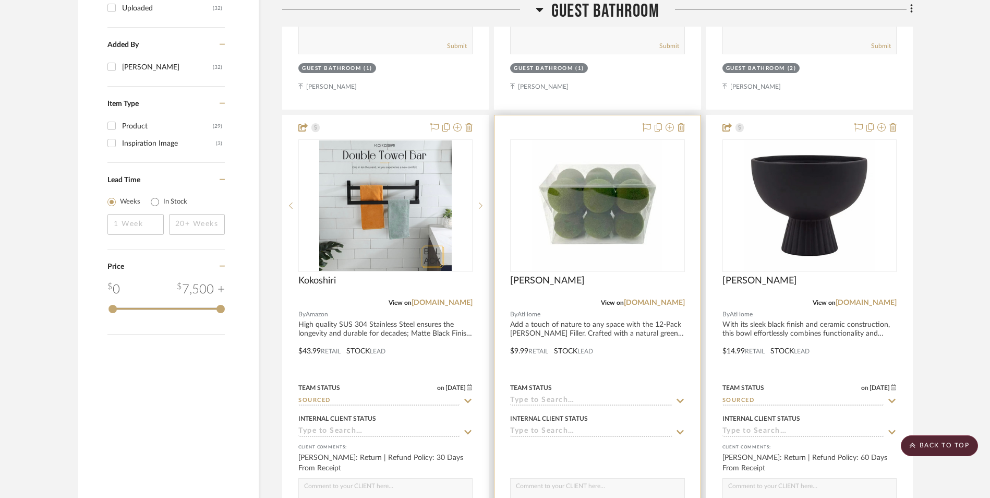
scroll to position [1147, 0]
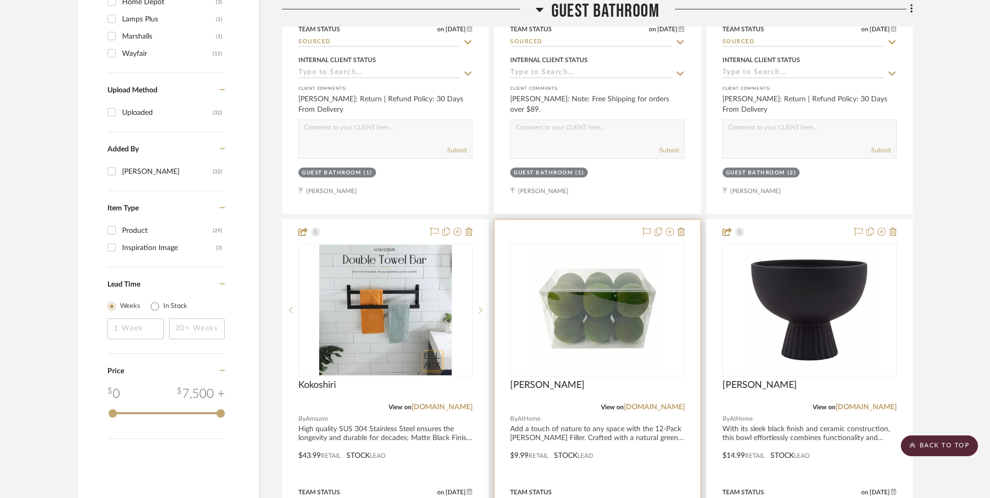
click at [456, 403] on link "[DOMAIN_NAME]" at bounding box center [441, 406] width 61 height 7
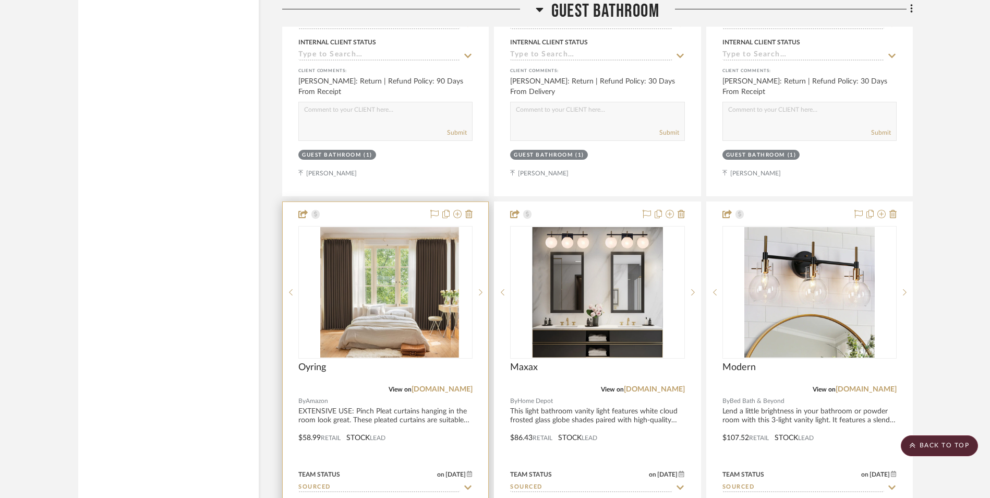
scroll to position [2556, 0]
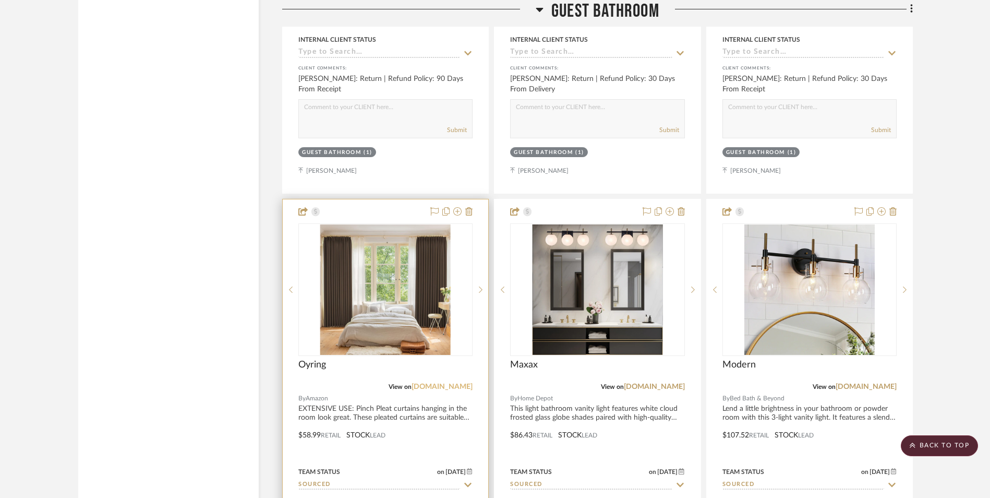
click at [454, 383] on link "[DOMAIN_NAME]" at bounding box center [441, 386] width 61 height 7
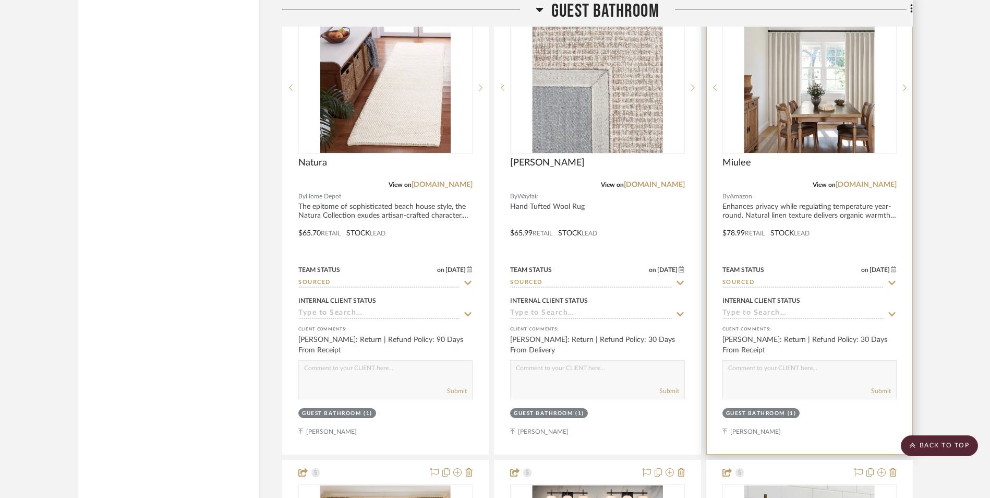
scroll to position [2243, 0]
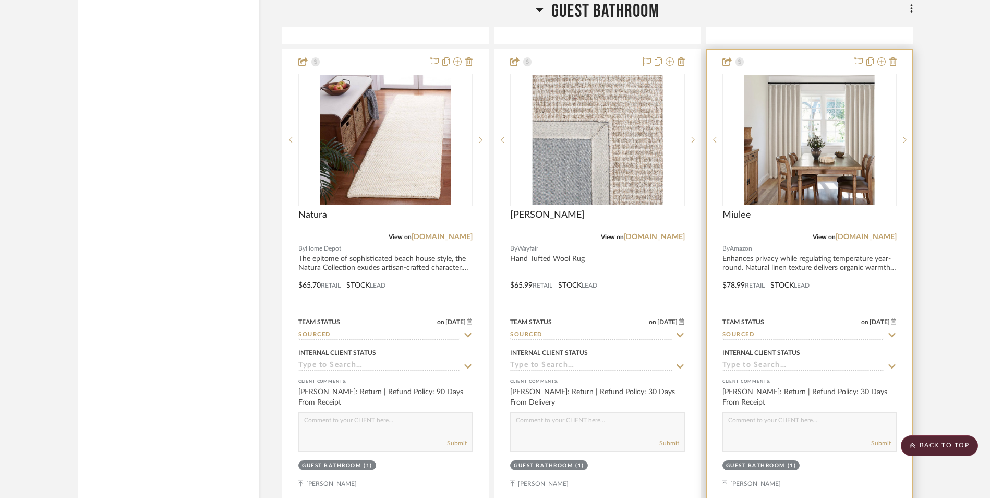
drag, startPoint x: 876, startPoint y: 152, endPoint x: 906, endPoint y: 247, distance: 99.6
click at [876, 233] on link "[DOMAIN_NAME]" at bounding box center [866, 236] width 61 height 7
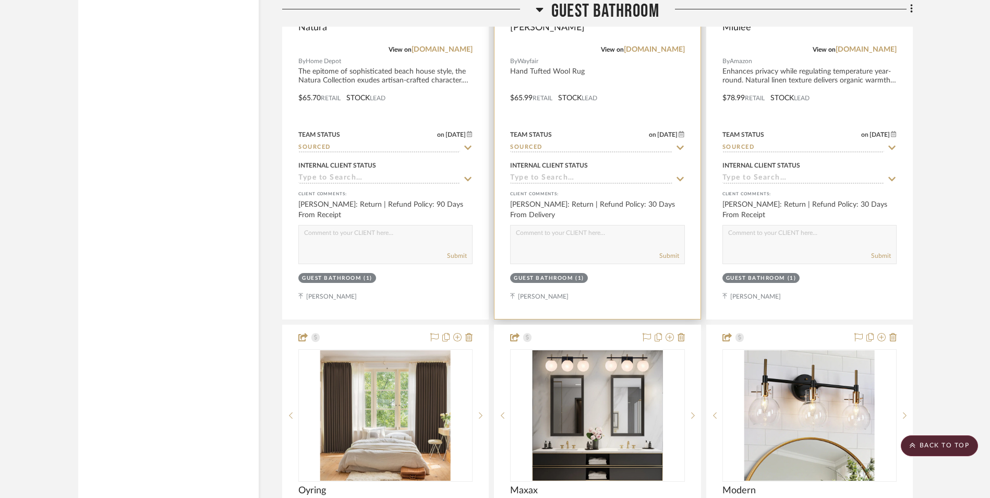
scroll to position [2556, 0]
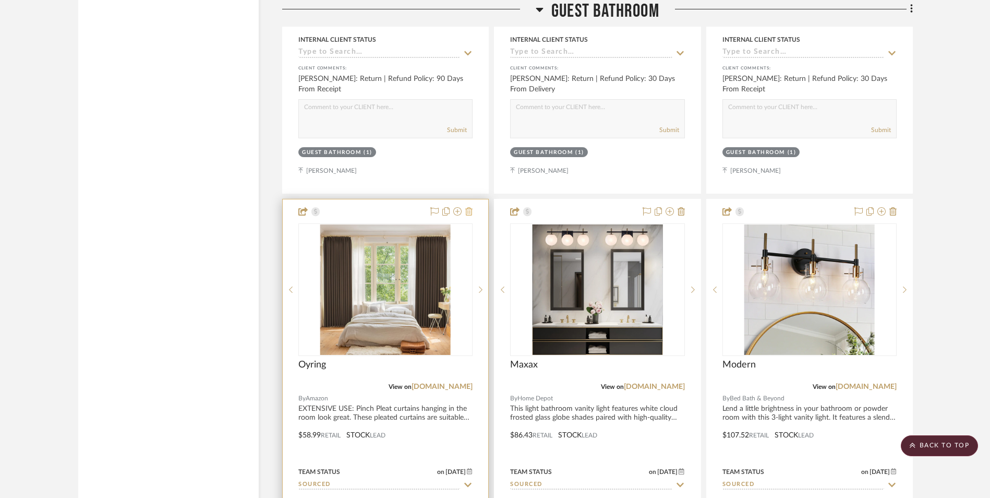
click at [470, 207] on icon at bounding box center [468, 211] width 7 height 8
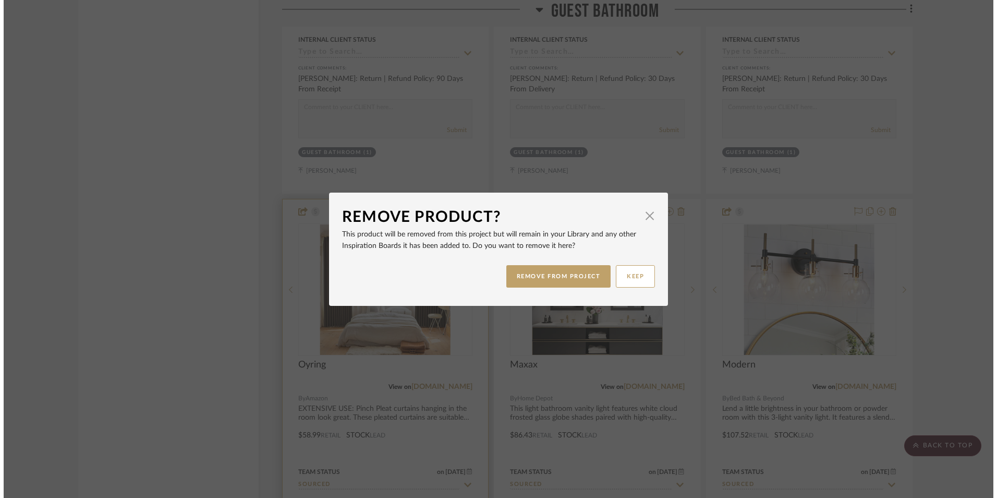
scroll to position [0, 0]
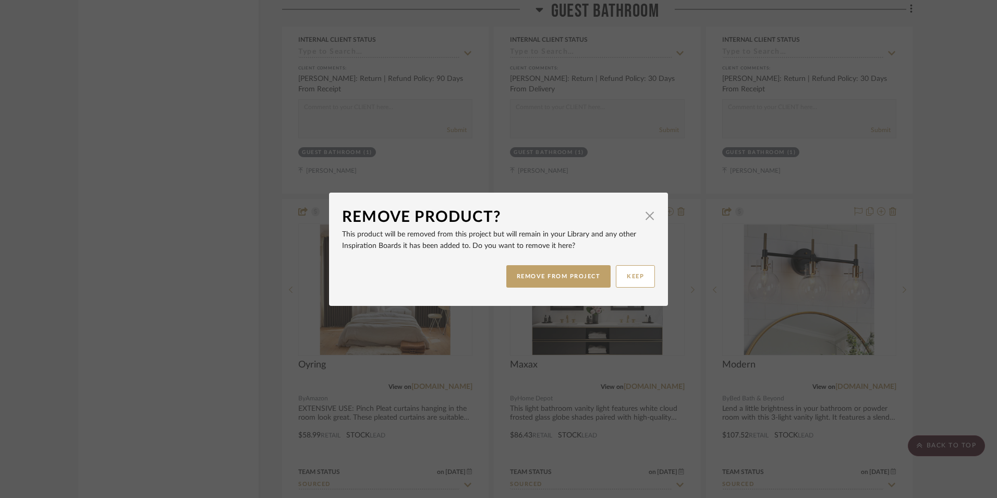
click at [582, 280] on button "REMOVE FROM PROJECT" at bounding box center [558, 276] width 105 height 22
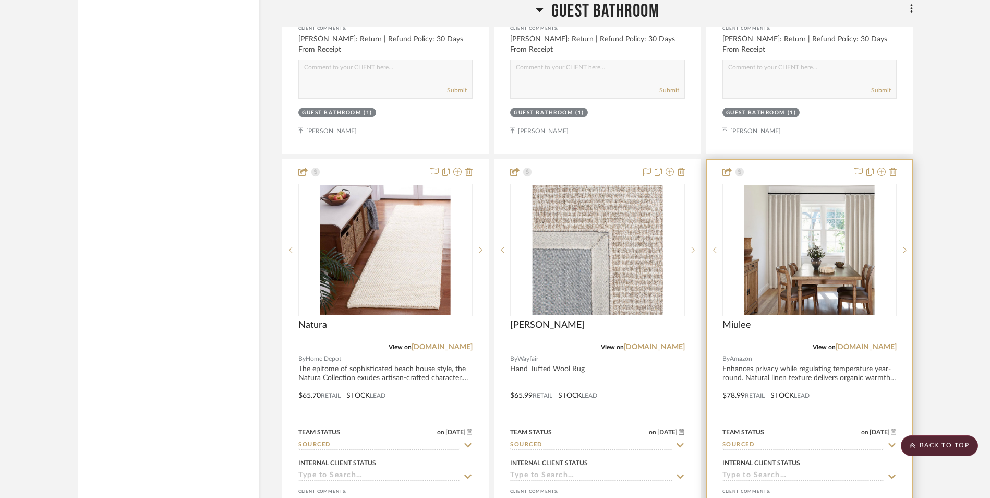
scroll to position [2086, 0]
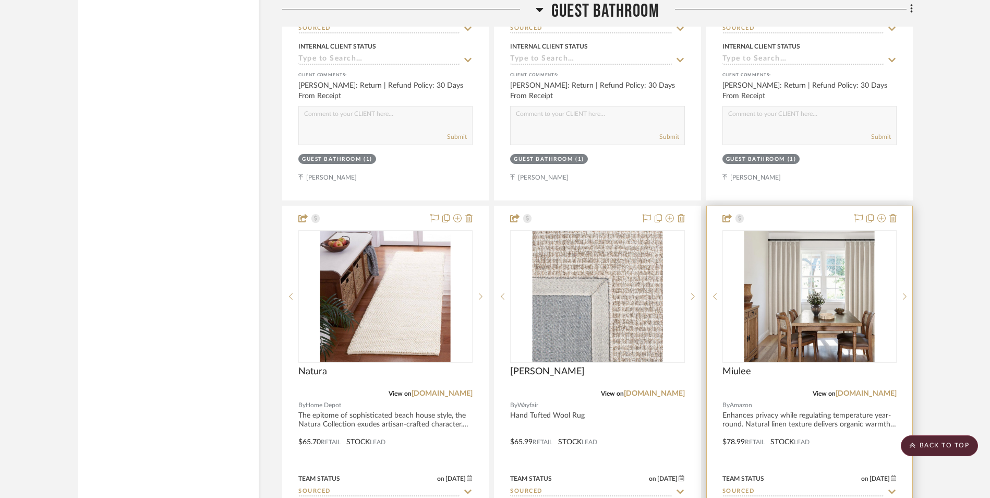
click at [793, 231] on img "0" at bounding box center [809, 296] width 130 height 130
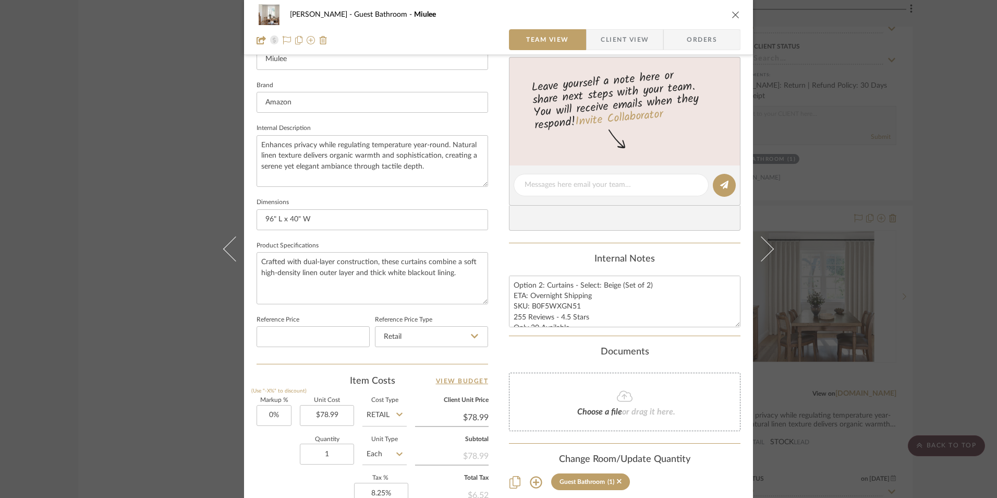
scroll to position [313, 0]
click at [542, 304] on textarea "Option 2: Curtains - Select: Beige (Set of 2) ETA: Overnight Shipping SKU: B0F5…" at bounding box center [625, 300] width 232 height 52
drag, startPoint x: 543, startPoint y: 283, endPoint x: 467, endPoint y: 281, distance: 76.2
click at [467, 281] on div "[PERSON_NAME] Guest Bathroom Miulee Team View Client View Orders 1 / 2 Team-Fac…" at bounding box center [498, 176] width 509 height 963
type textarea "Curtains - Select: Beige (Set of 2) ETA: Overnight Shipping SKU: B0F5WXGN51 255…"
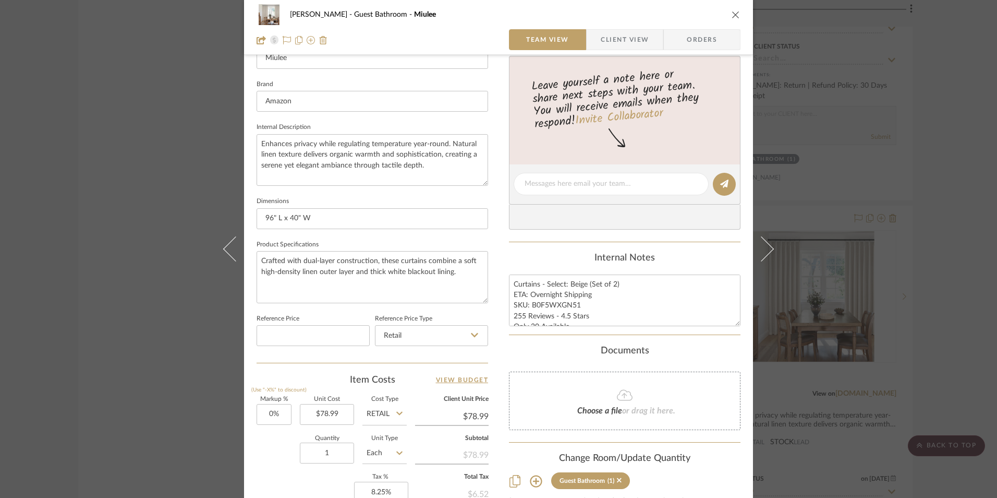
click at [516, 259] on div "Internal Notes" at bounding box center [625, 257] width 232 height 11
click at [628, 39] on span "Client View" at bounding box center [625, 39] width 48 height 21
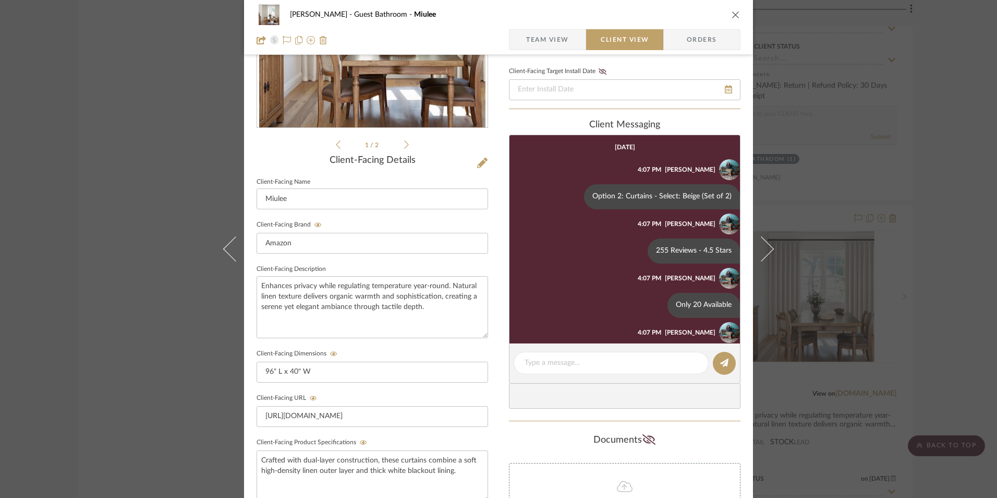
scroll to position [156, 0]
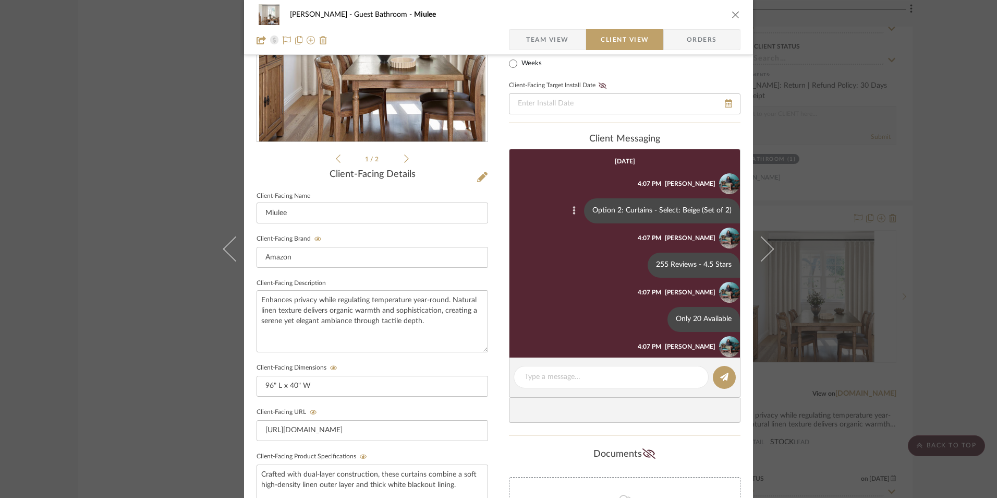
click at [573, 209] on icon at bounding box center [574, 210] width 3 height 8
click at [535, 198] on span "Edit Message" at bounding box center [519, 198] width 43 height 9
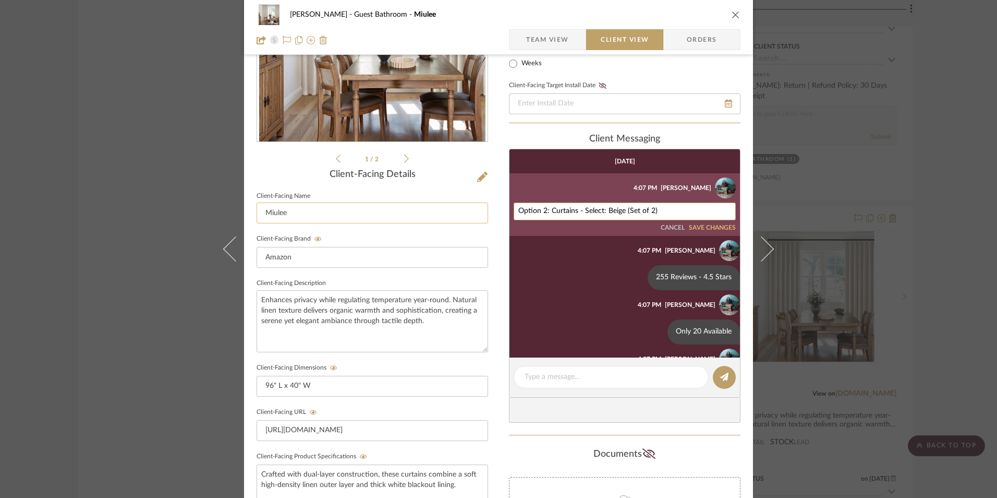
drag, startPoint x: 547, startPoint y: 210, endPoint x: 463, endPoint y: 206, distance: 84.6
click at [462, 207] on div "[PERSON_NAME] Guest Bathroom Miulee Team View Client View Orders 1 / 2 Client-F…" at bounding box center [498, 285] width 509 height 868
type textarea "Curtains - Select: Beige (Set of 2)"
click at [707, 221] on div "Curtains - Select: Beige (Set of 2) CANCEL SAVE CHANGES" at bounding box center [625, 216] width 222 height 29
click at [706, 228] on button "SAVE CHANGES" at bounding box center [712, 227] width 47 height 7
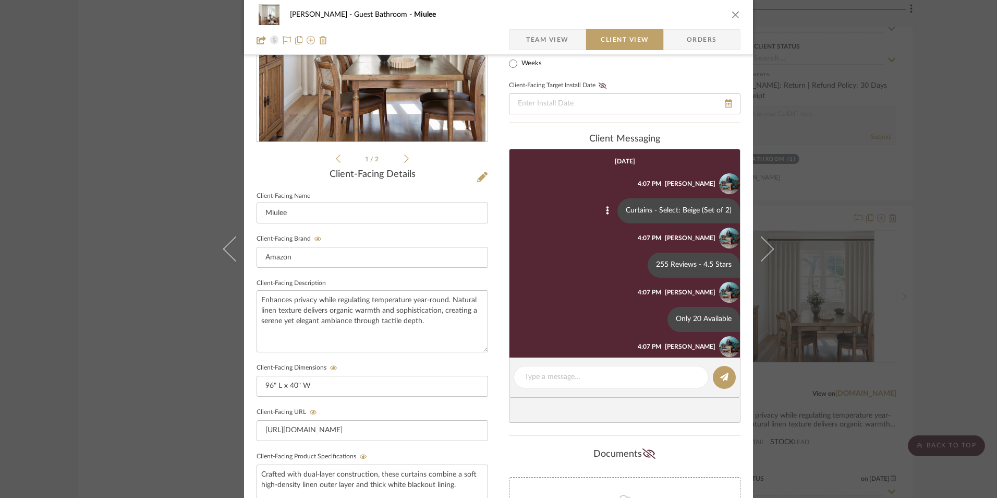
click at [552, 37] on span "Team View" at bounding box center [547, 39] width 43 height 21
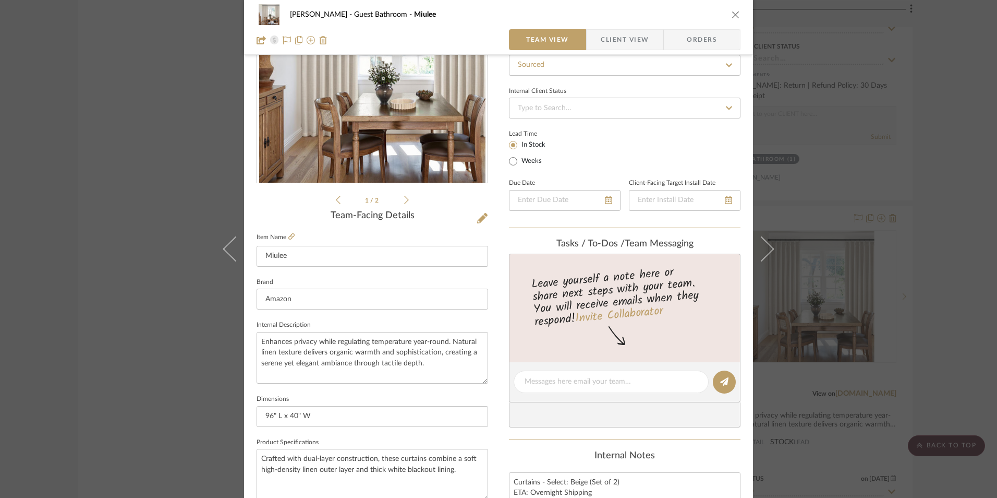
scroll to position [0, 0]
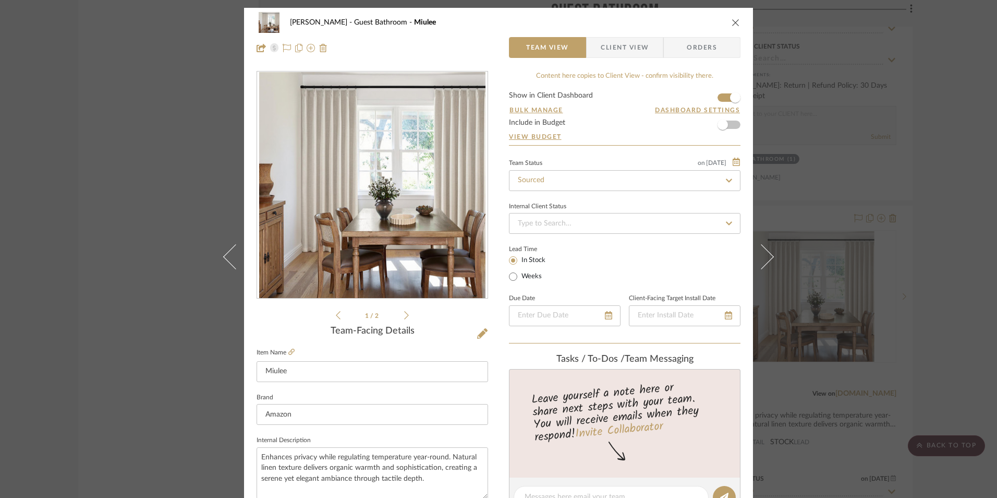
click at [732, 21] on icon "close" at bounding box center [736, 22] width 8 height 8
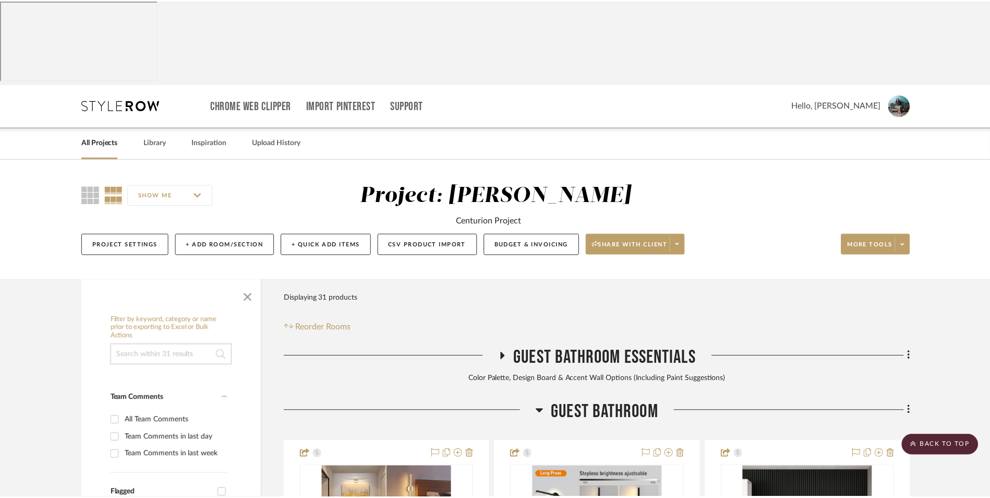
scroll to position [2086, 0]
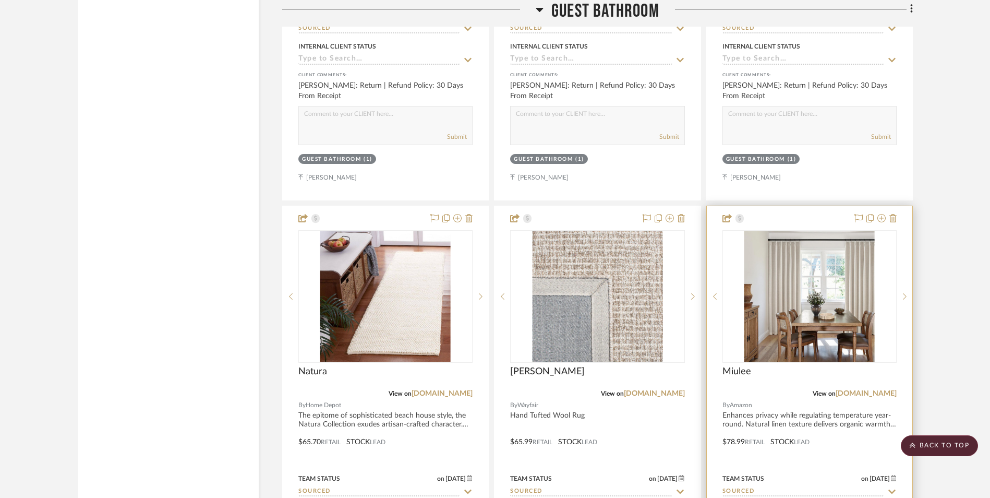
click at [830, 246] on img "0" at bounding box center [809, 296] width 130 height 130
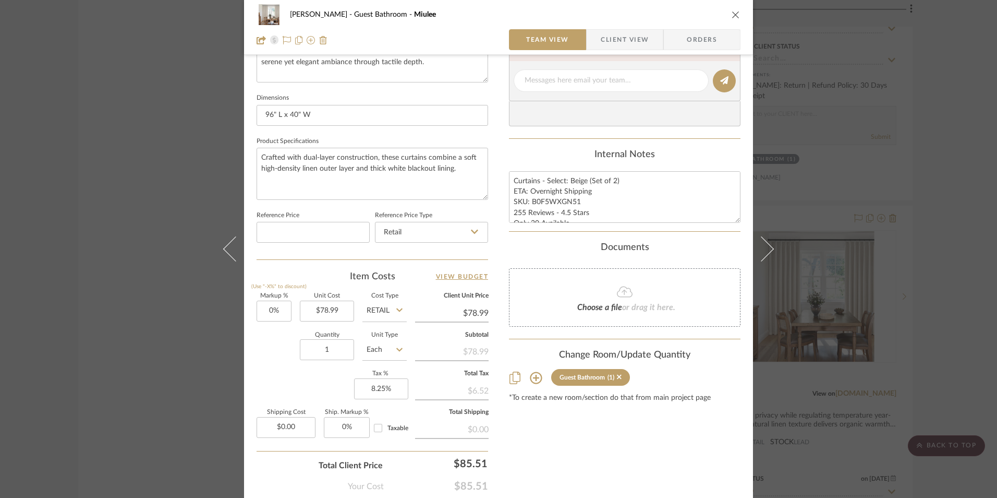
scroll to position [417, 0]
click at [936, 139] on div "[PERSON_NAME] Guest Bathroom Miulee Team View Client View Orders 1 / 2 Team-Fac…" at bounding box center [498, 249] width 997 height 498
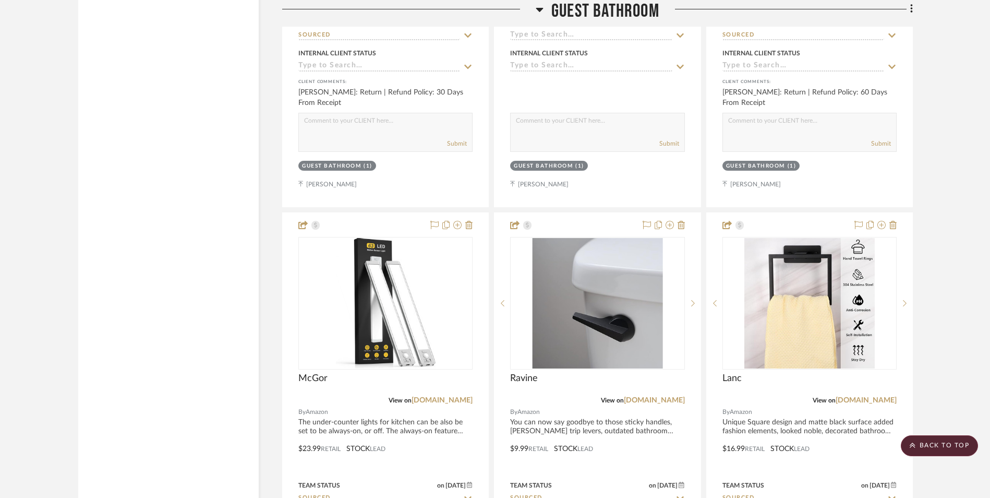
scroll to position [1930, 0]
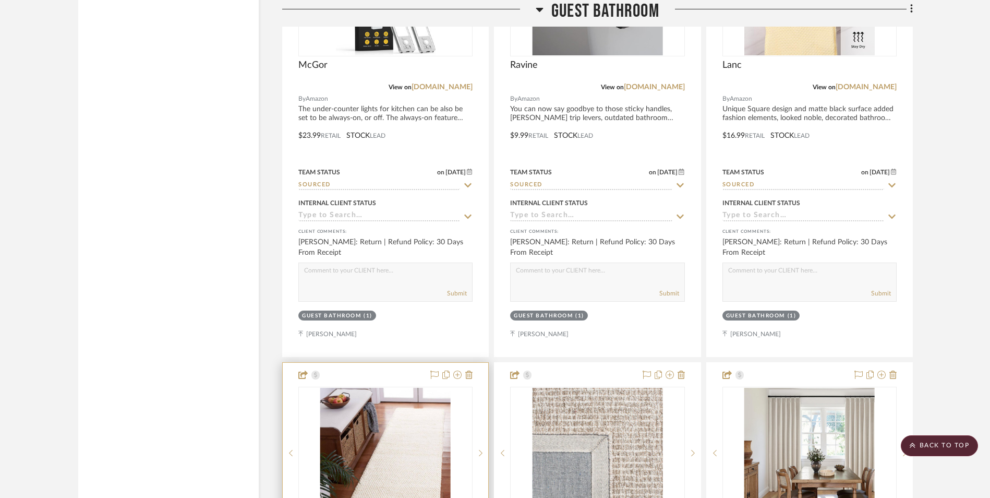
click at [397, 388] on img "0" at bounding box center [385, 453] width 130 height 130
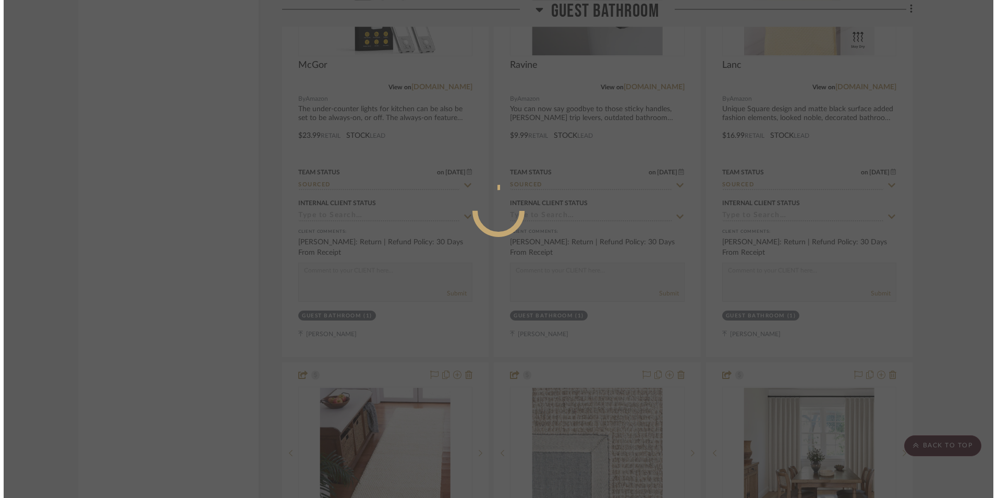
scroll to position [0, 0]
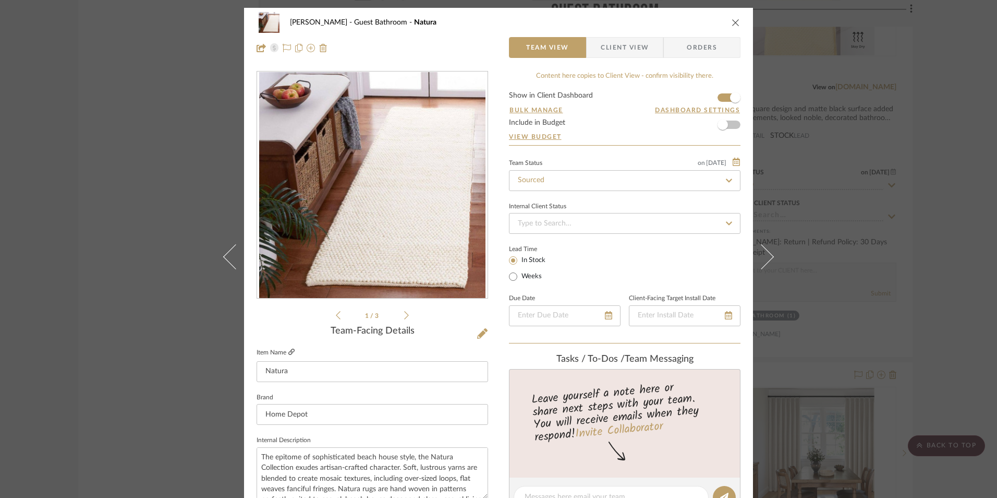
click at [288, 353] on icon at bounding box center [291, 351] width 6 height 6
click at [965, 312] on div "[PERSON_NAME] Guest Bathroom Natura Team View Client View Orders 1 / 3 Team-Fac…" at bounding box center [498, 249] width 997 height 498
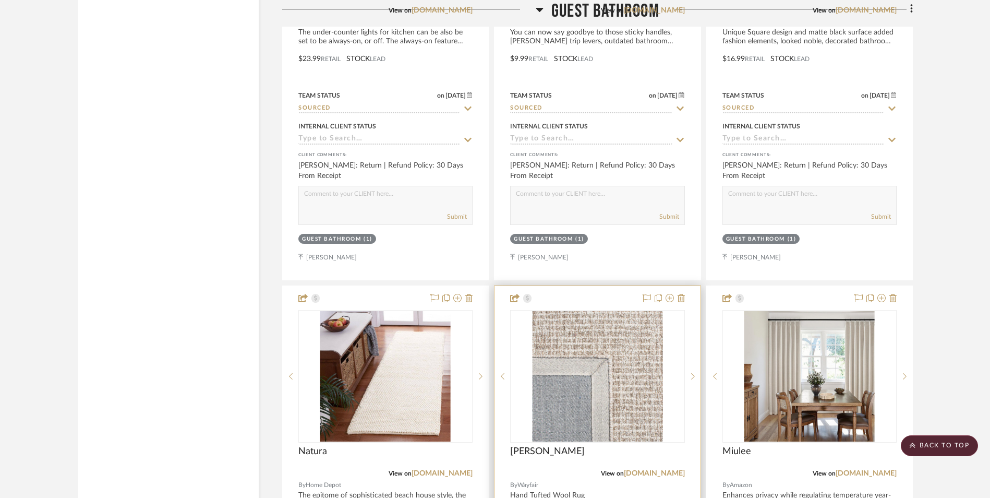
scroll to position [2034, 0]
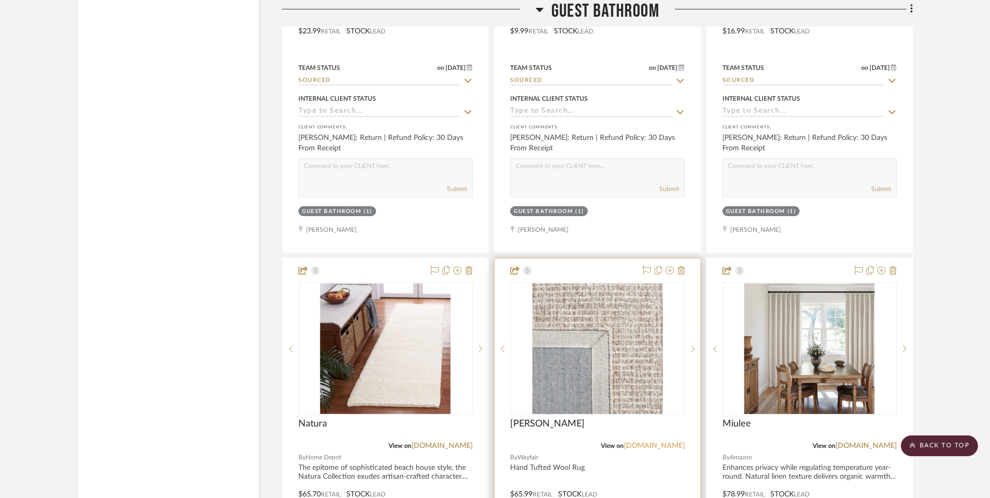
click at [672, 442] on link "[DOMAIN_NAME]" at bounding box center [654, 445] width 61 height 7
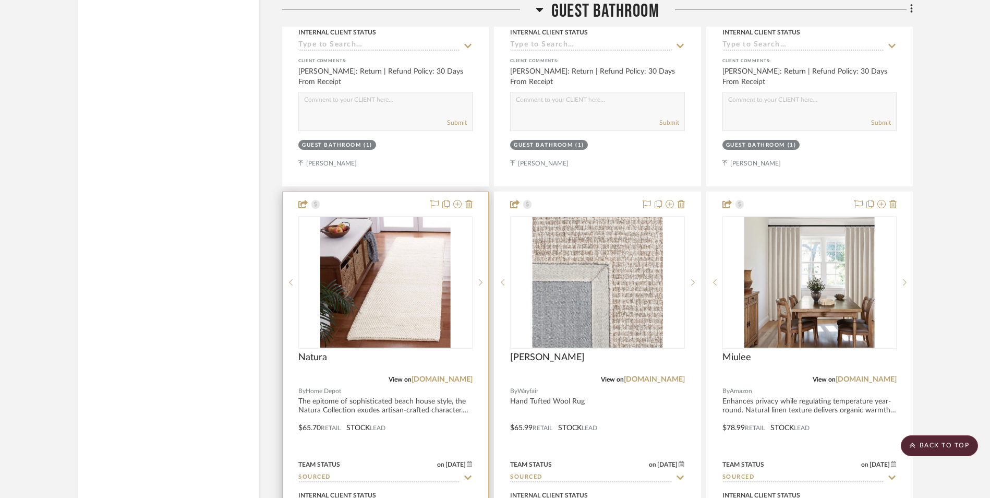
scroll to position [2138, 0]
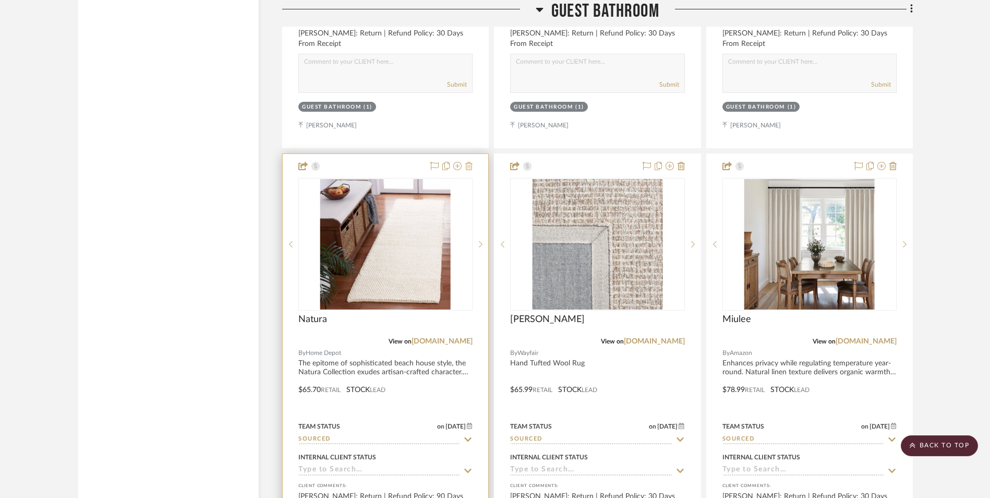
click at [471, 162] on icon at bounding box center [468, 166] width 7 height 8
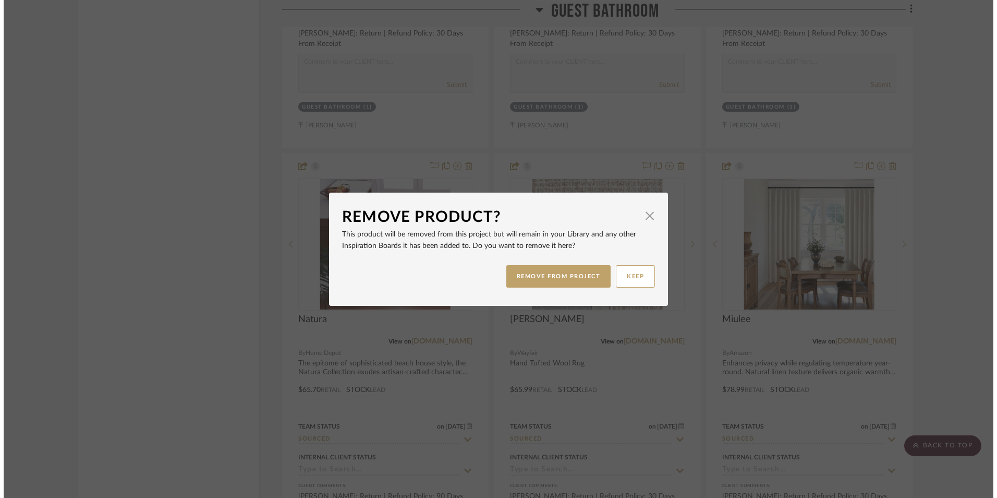
scroll to position [0, 0]
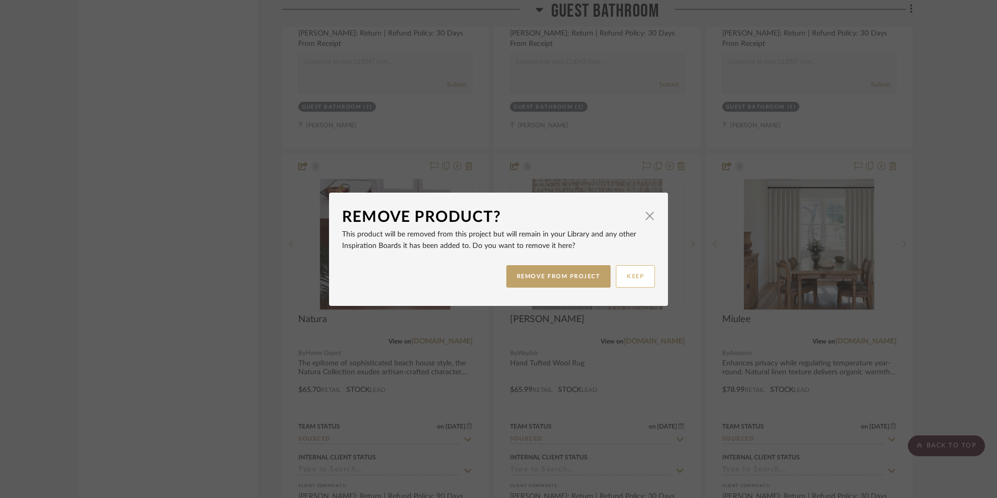
click at [582, 280] on button "REMOVE FROM PROJECT" at bounding box center [558, 276] width 105 height 22
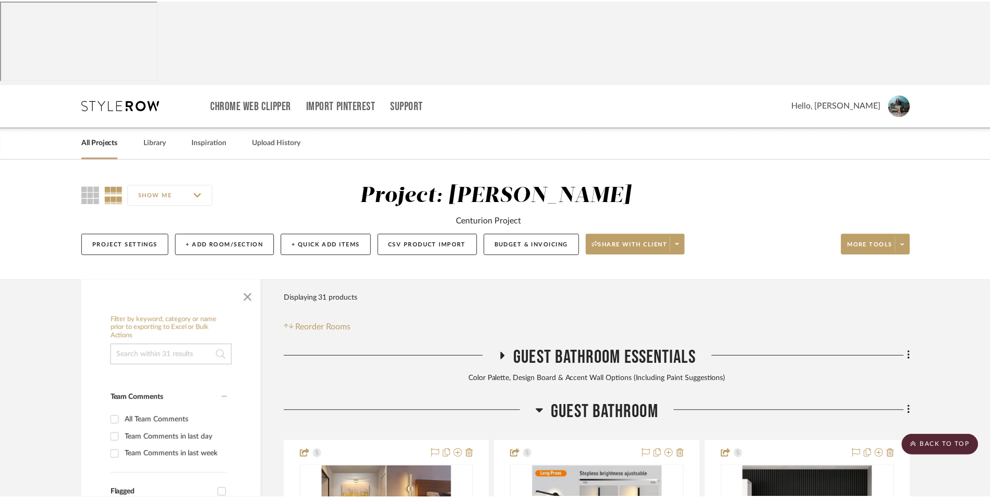
scroll to position [2138, 0]
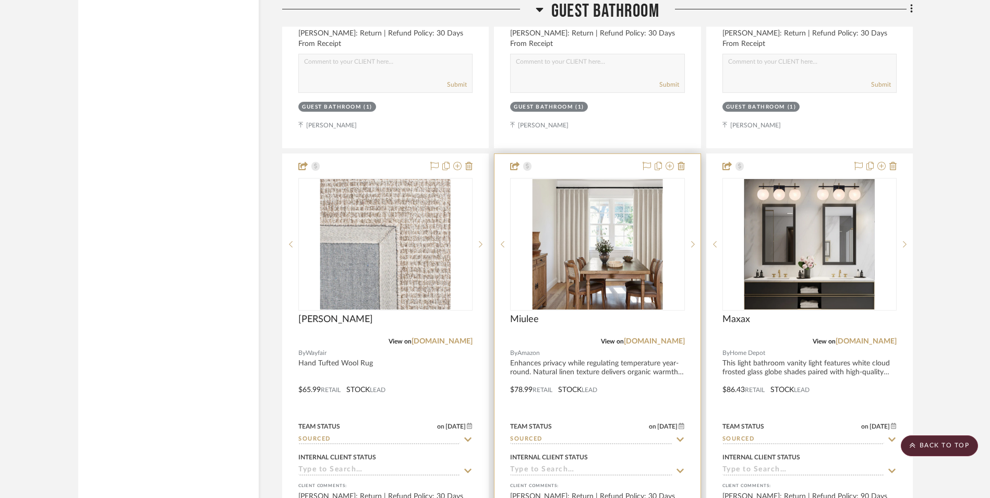
click at [593, 179] on img "0" at bounding box center [597, 244] width 130 height 130
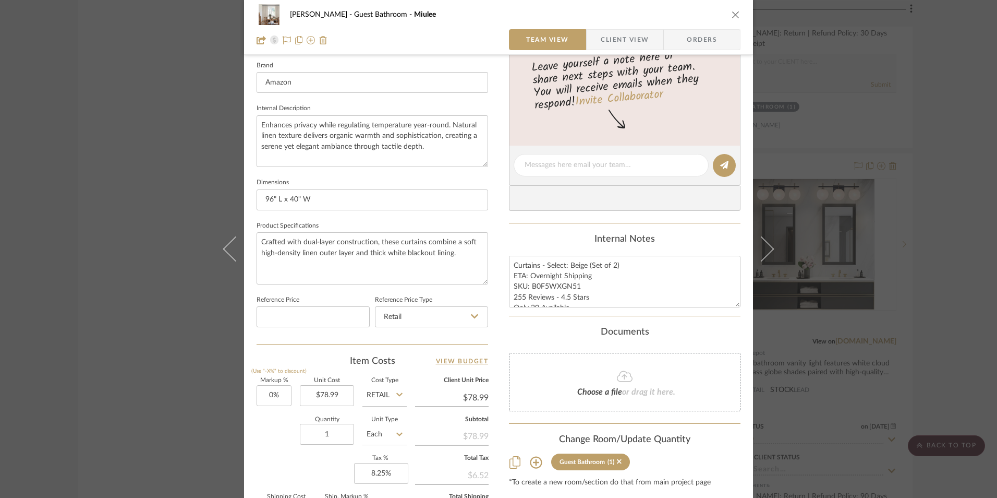
scroll to position [365, 0]
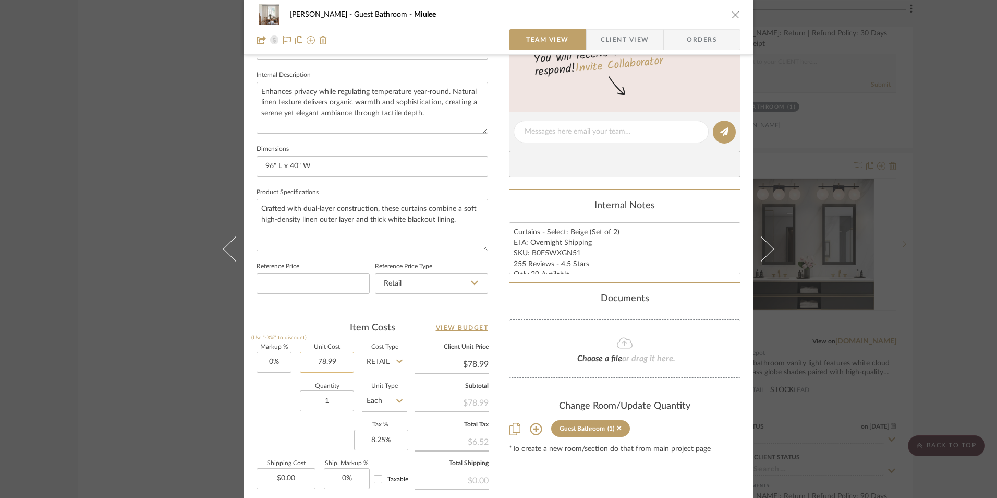
click at [321, 354] on input "78.99" at bounding box center [327, 362] width 54 height 21
click at [337, 336] on div "Item Costs View Budget Markup % (Use "-X%" to discount) 0% Unit Cost 69.49 Cost…" at bounding box center [373, 442] width 232 height 243
type input "$69.49"
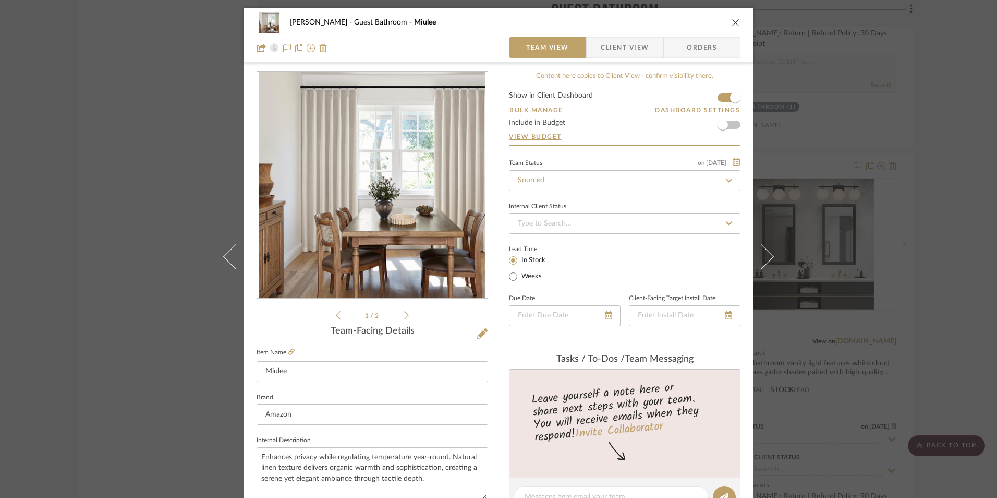
scroll to position [52, 0]
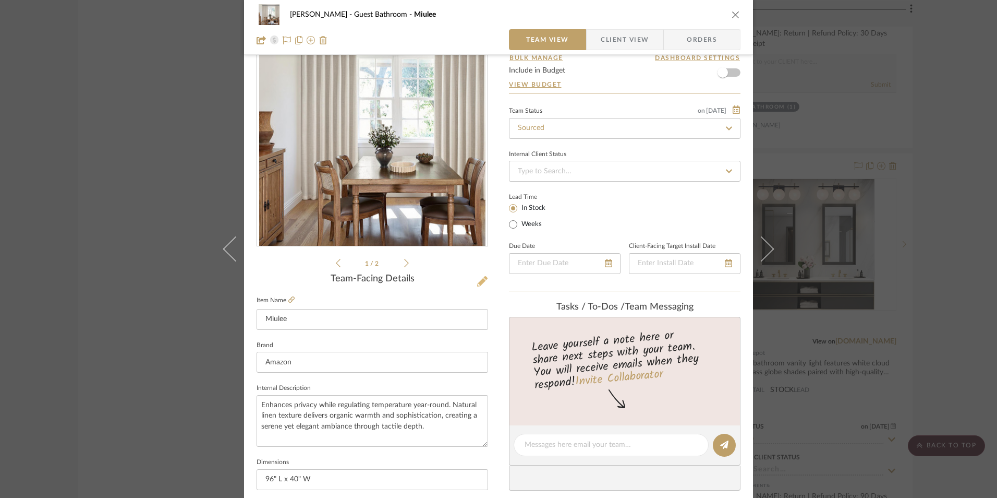
click at [479, 282] on icon at bounding box center [482, 281] width 10 height 10
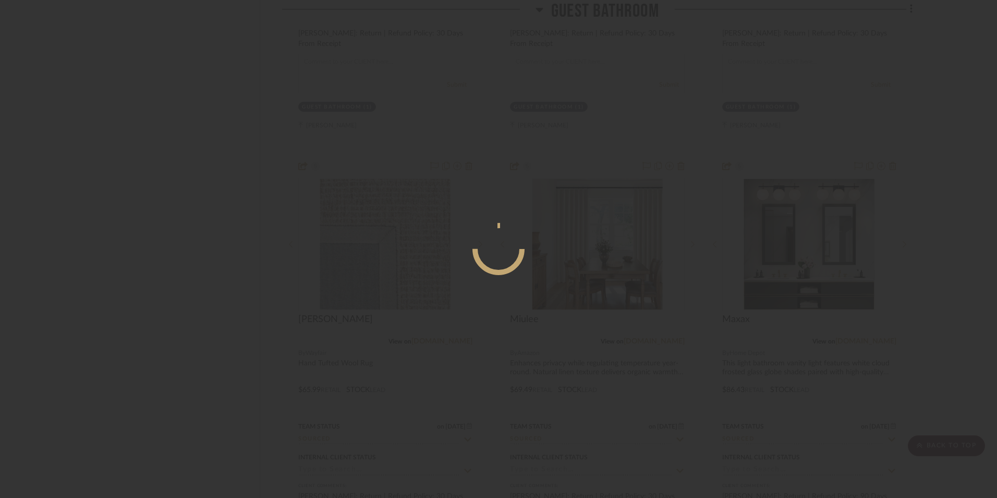
scroll to position [0, 0]
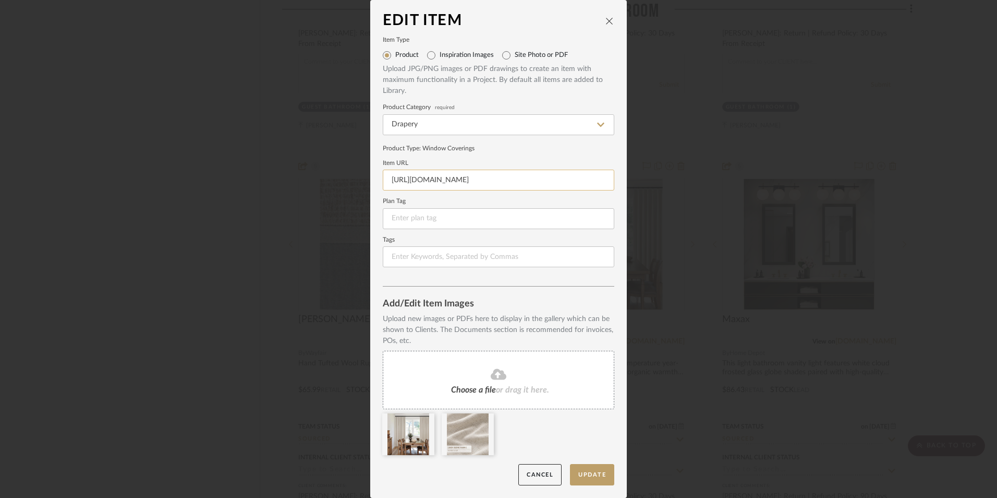
click at [454, 179] on input "[URL][DOMAIN_NAME]" at bounding box center [499, 180] width 232 height 21
paste input "[URL][DOMAIN_NAME][PERSON_NAME]"
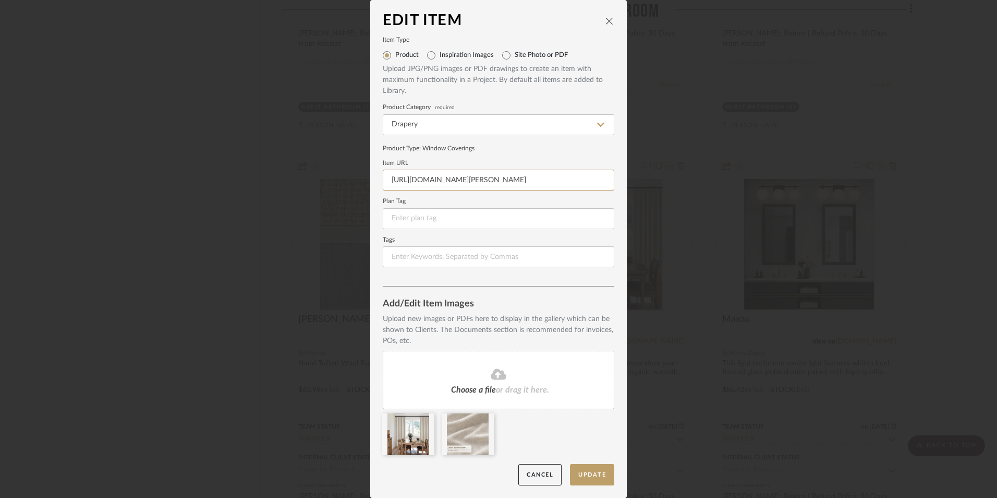
type input "[URL][DOMAIN_NAME][PERSON_NAME]"
click at [480, 161] on label "Item URL" at bounding box center [499, 163] width 232 height 5
click at [573, 471] on button "Update" at bounding box center [592, 474] width 44 height 21
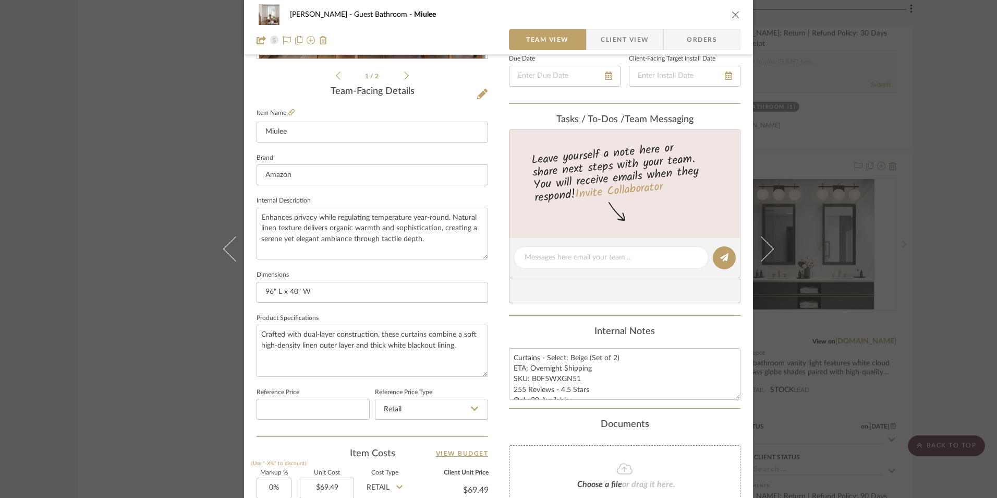
scroll to position [313, 0]
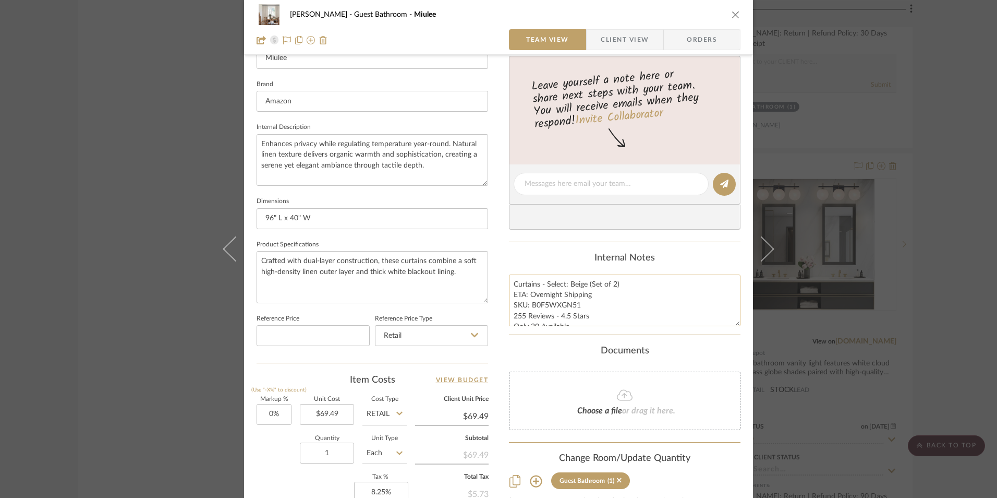
drag, startPoint x: 583, startPoint y: 283, endPoint x: 568, endPoint y: 283, distance: 15.1
click at [568, 283] on textarea "Curtains - Select: Beige (Set of 2) ETA: Overnight Shipping SKU: B0F5WXGN51 255…" at bounding box center [625, 300] width 232 height 52
type textarea "Curtains - Select: Natural (Set of 2) ETA: Overnight Shipping SKU: B0F5WXGN51 2…"
click at [568, 254] on div "Internal Notes" at bounding box center [625, 257] width 232 height 11
drag, startPoint x: 634, startPoint y: 281, endPoint x: 482, endPoint y: 288, distance: 151.9
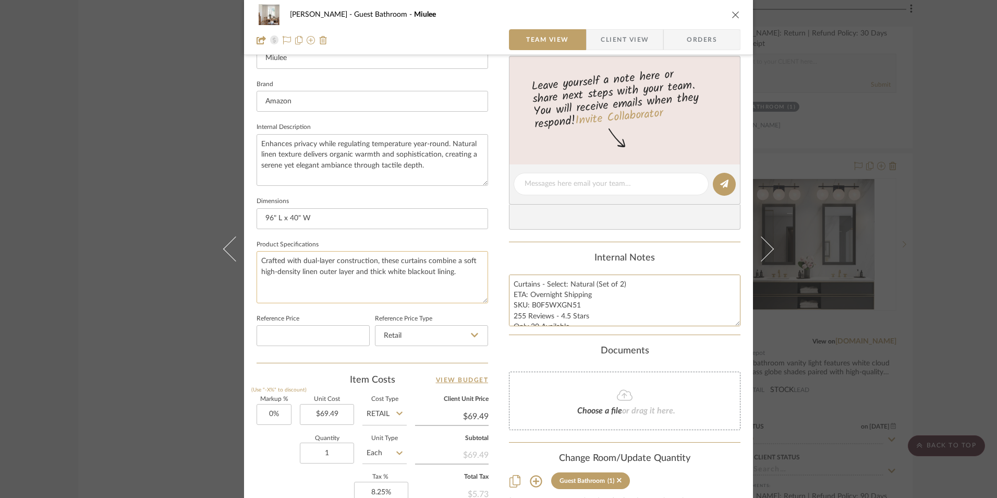
click at [482, 288] on div "[PERSON_NAME] Guest Bathroom Miulee Team View Client View Orders 1 / 2 Team-Fac…" at bounding box center [498, 176] width 509 height 963
click at [627, 41] on span "Client View" at bounding box center [625, 39] width 48 height 21
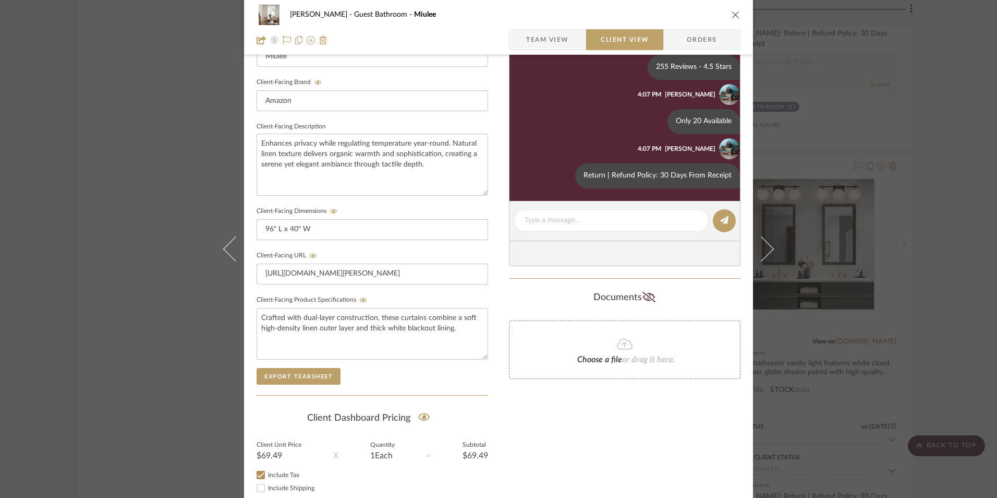
scroll to position [156, 0]
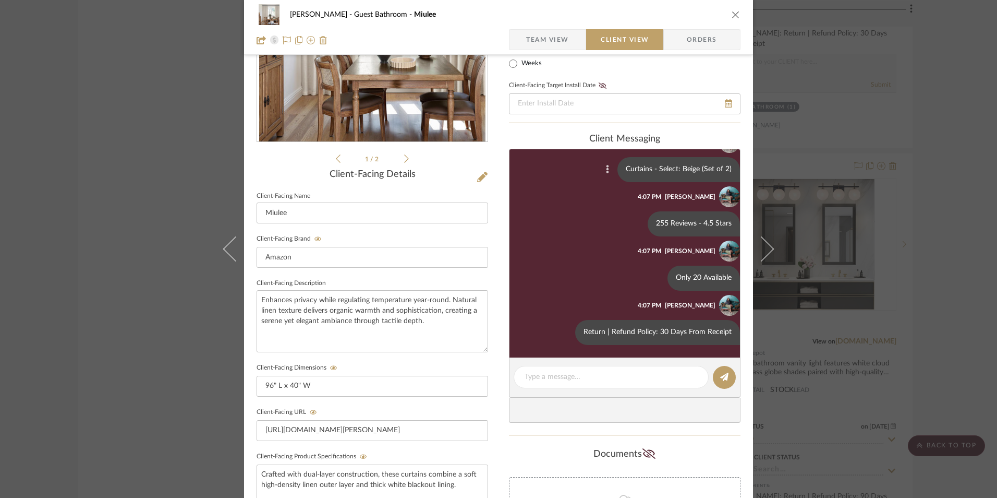
click at [606, 170] on icon at bounding box center [607, 169] width 3 height 8
click at [562, 159] on span "Edit Message" at bounding box center [551, 157] width 43 height 9
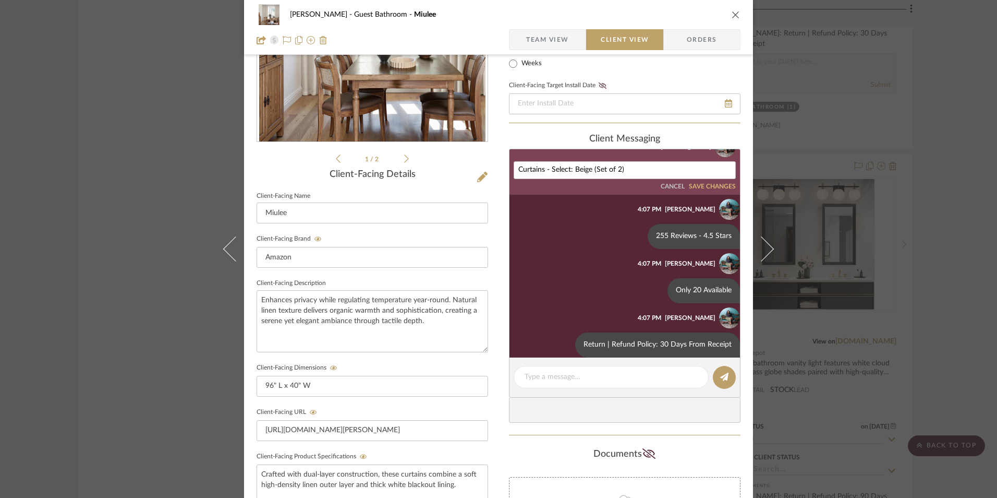
scroll to position [25, 0]
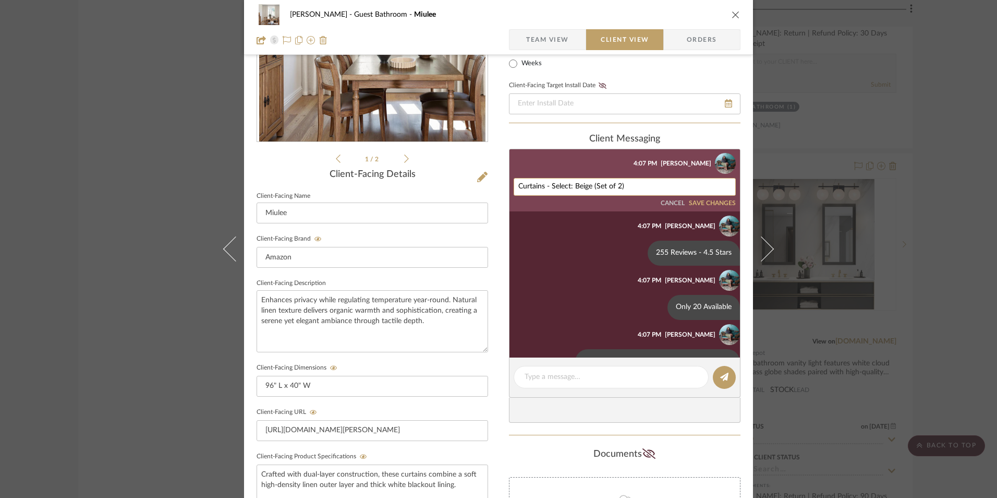
click at [534, 187] on textarea "Curtains - Select: Beige (Set of 2)" at bounding box center [624, 187] width 213 height 8
paste textarea "Natural (Set of 2)"
type textarea "Curtains - Select: Natural (Set of 2)"
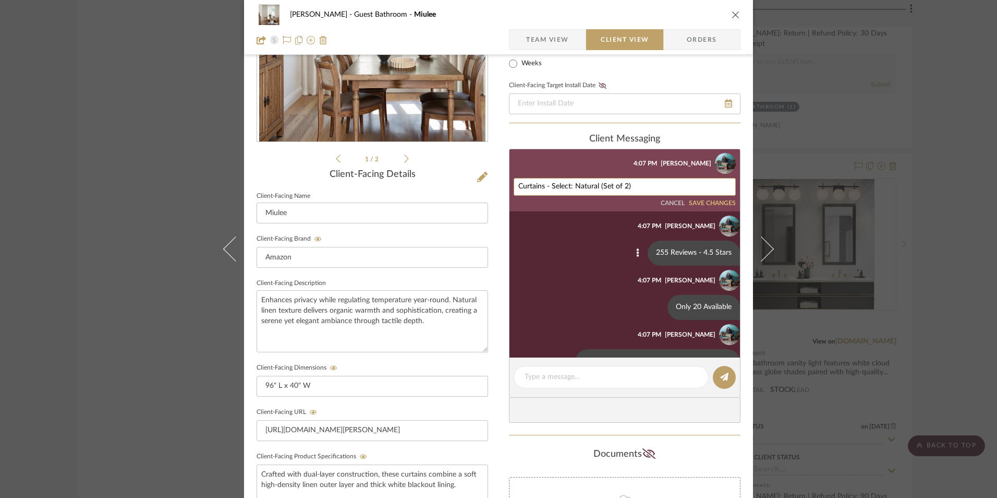
click at [712, 203] on button "SAVE CHANGES" at bounding box center [712, 203] width 47 height 7
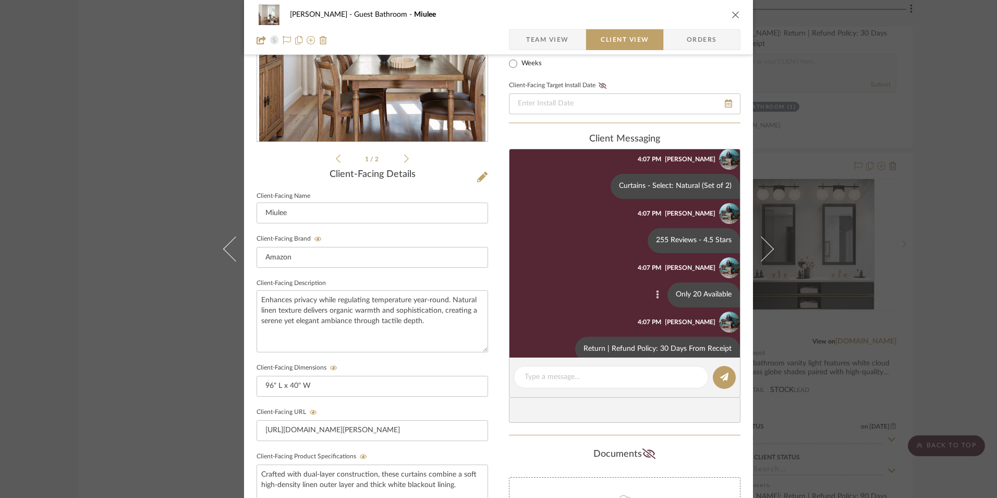
click at [651, 294] on button at bounding box center [657, 294] width 13 height 13
click at [615, 306] on span "Delete" at bounding box center [599, 307] width 43 height 9
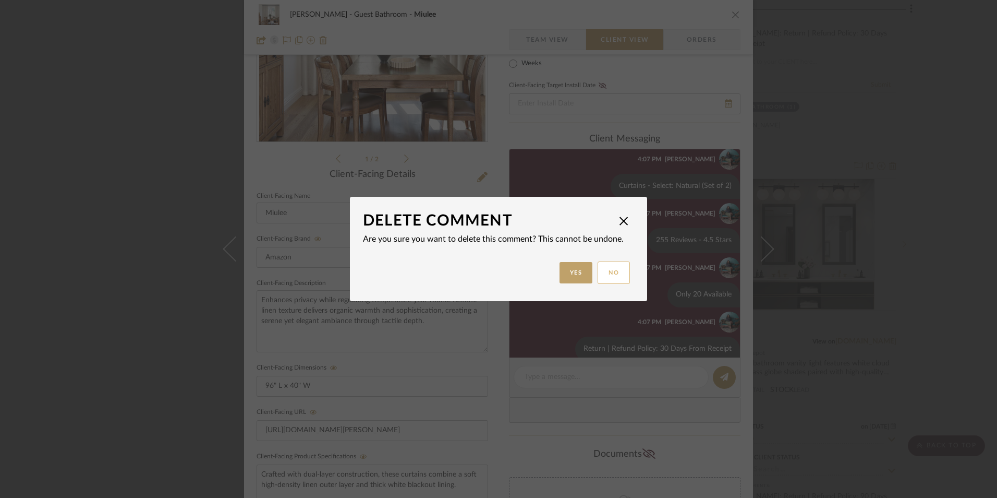
click at [574, 271] on button "Yes" at bounding box center [576, 272] width 33 height 21
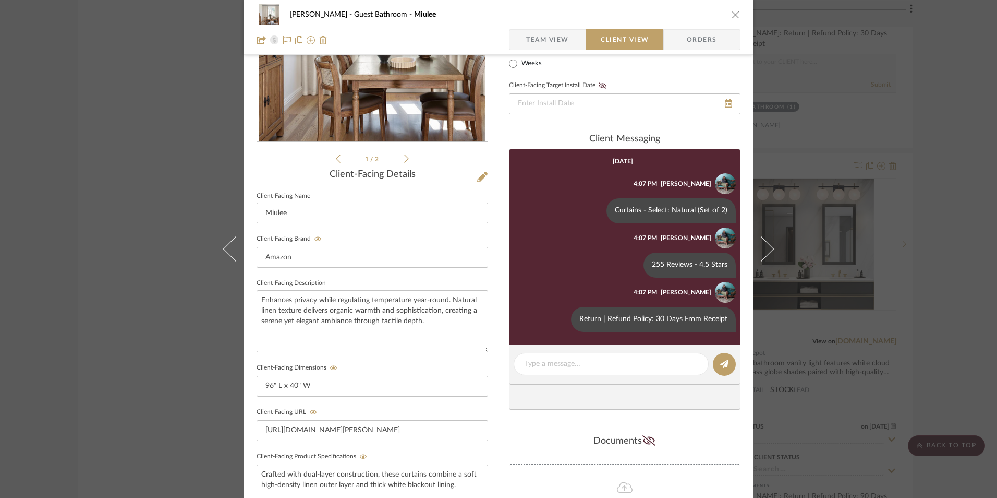
scroll to position [0, 0]
click at [550, 43] on span "Team View" at bounding box center [547, 39] width 43 height 21
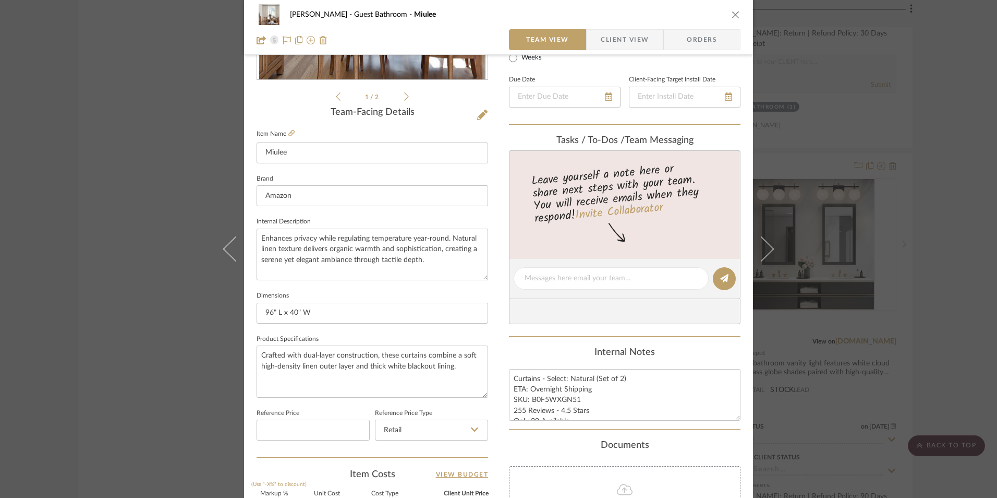
scroll to position [417, 0]
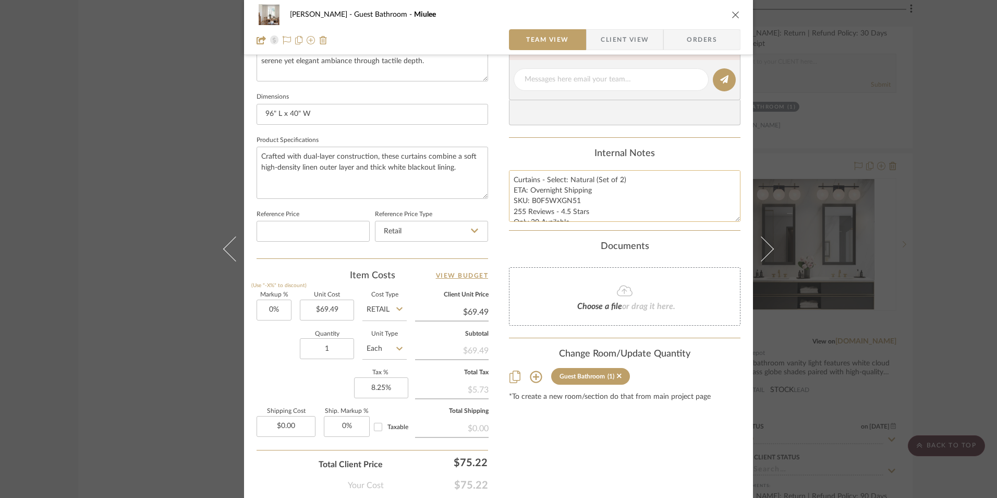
drag, startPoint x: 575, startPoint y: 200, endPoint x: 530, endPoint y: 200, distance: 45.4
click at [530, 200] on textarea "Curtains - Select: Natural (Set of 2) ETA: Overnight Shipping SKU: B0F5WXGN51 2…" at bounding box center [625, 196] width 232 height 52
paste textarea "CSSBKD85"
type textarea "Curtains - Select: Natural (Set of 2) ETA: Overnight Shipping SKU: B0CSSBKD85 2…"
click at [579, 149] on div "Internal Notes" at bounding box center [625, 153] width 232 height 11
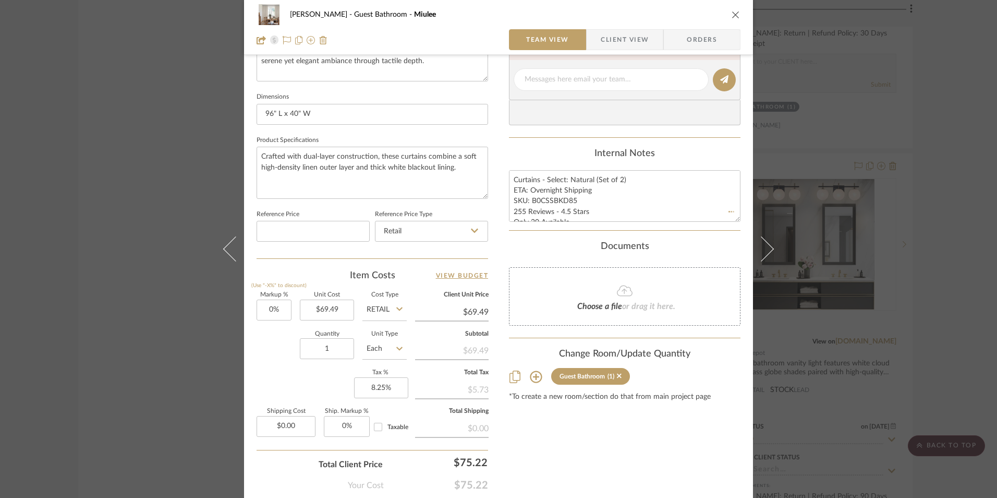
click at [702, 35] on span "Orders" at bounding box center [701, 39] width 53 height 21
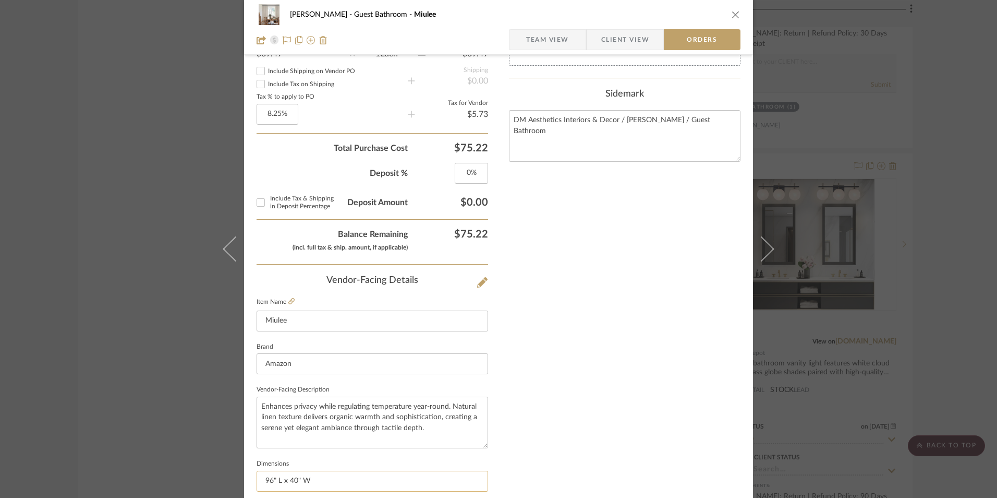
scroll to position [612, 0]
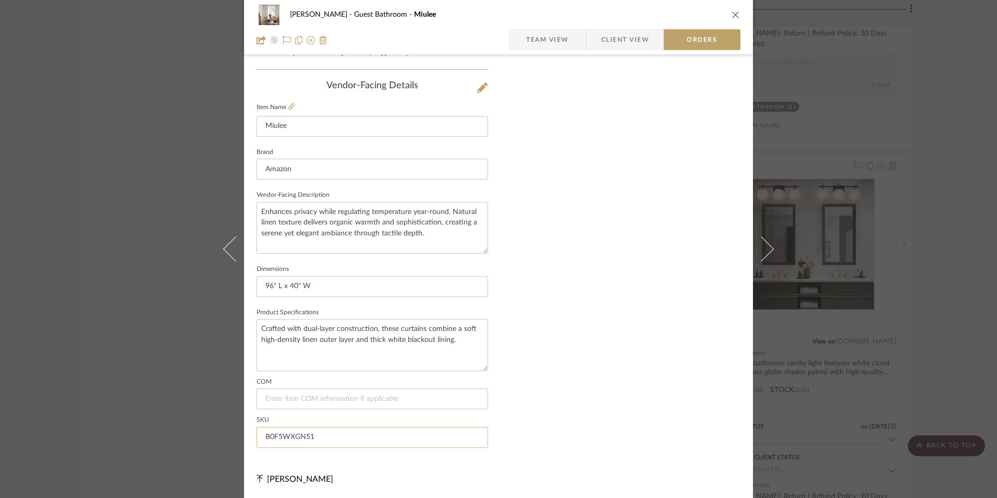
click at [285, 433] on input "B0F5WXGN51" at bounding box center [373, 437] width 232 height 21
paste input "CSSBKD85"
type input "B0CSSBKD85"
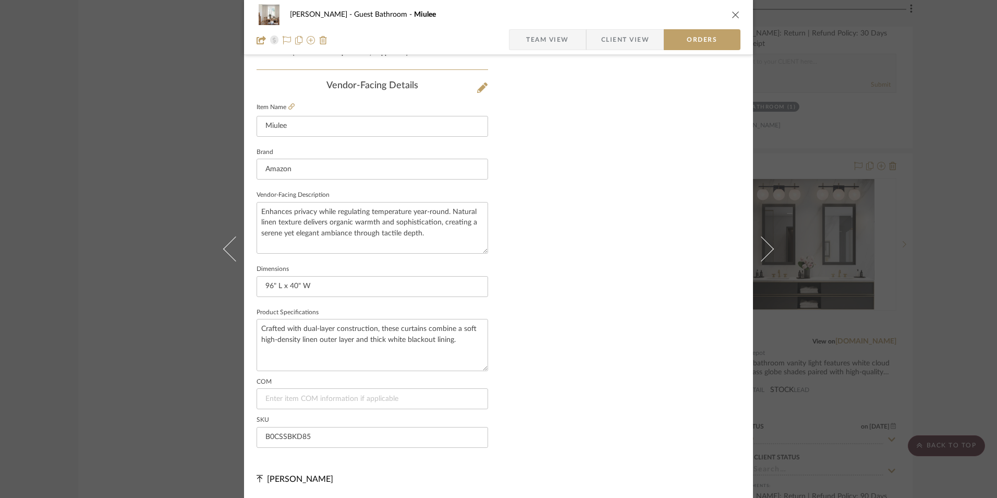
click at [549, 45] on span "Team View" at bounding box center [547, 39] width 43 height 21
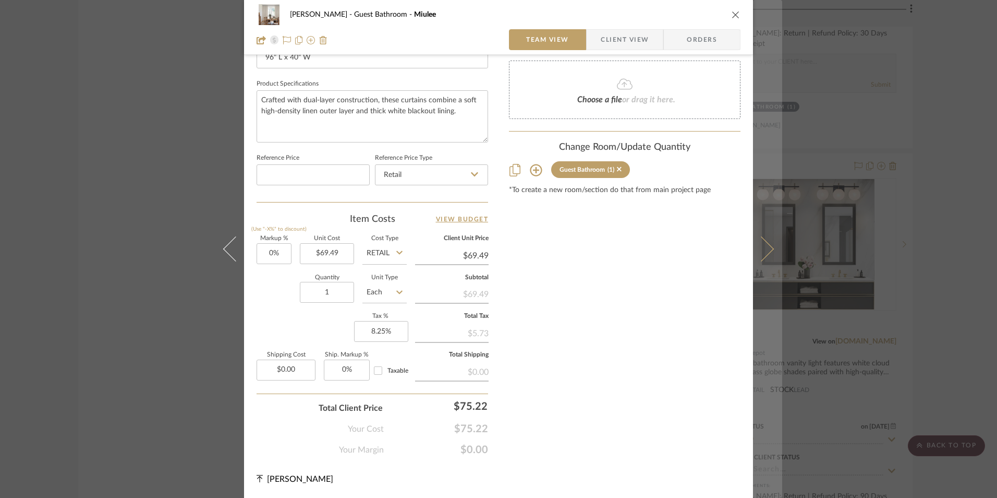
scroll to position [474, 0]
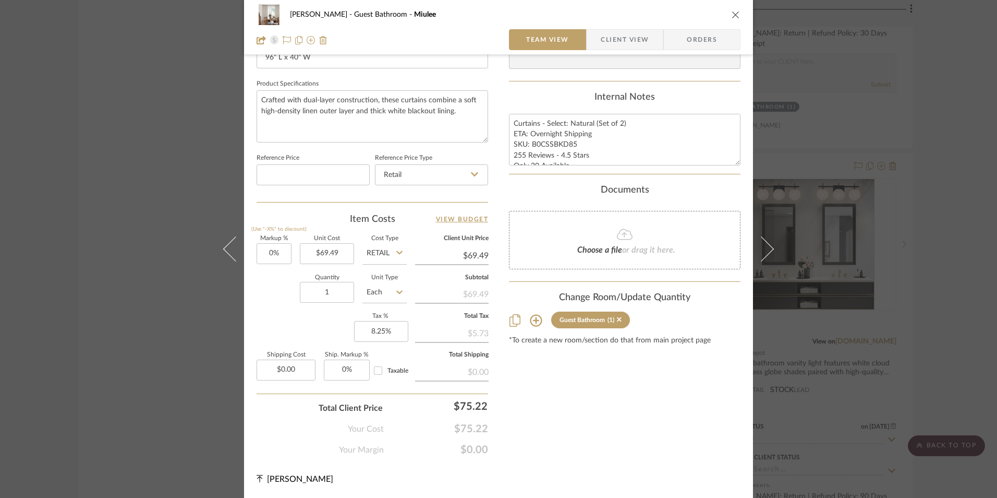
click at [732, 17] on icon "close" at bounding box center [736, 14] width 8 height 8
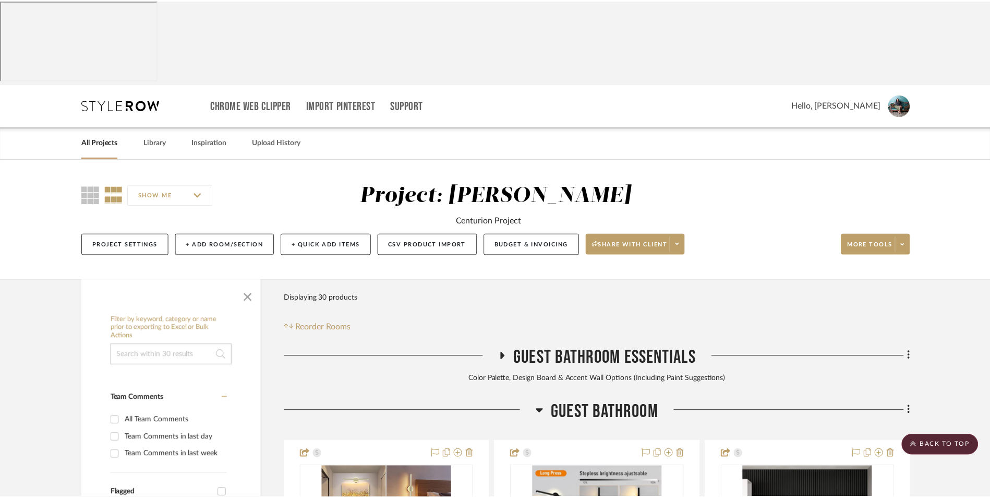
scroll to position [2138, 0]
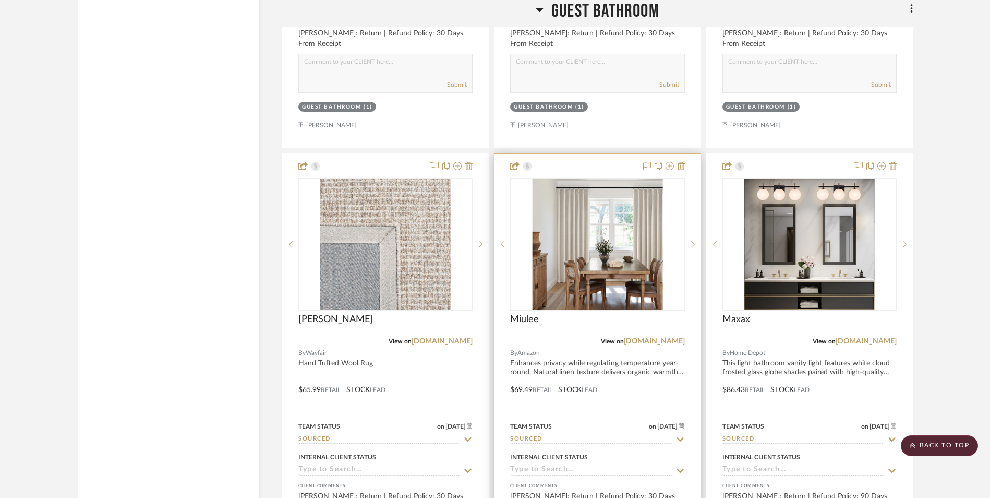
click at [600, 179] on img "0" at bounding box center [597, 244] width 130 height 130
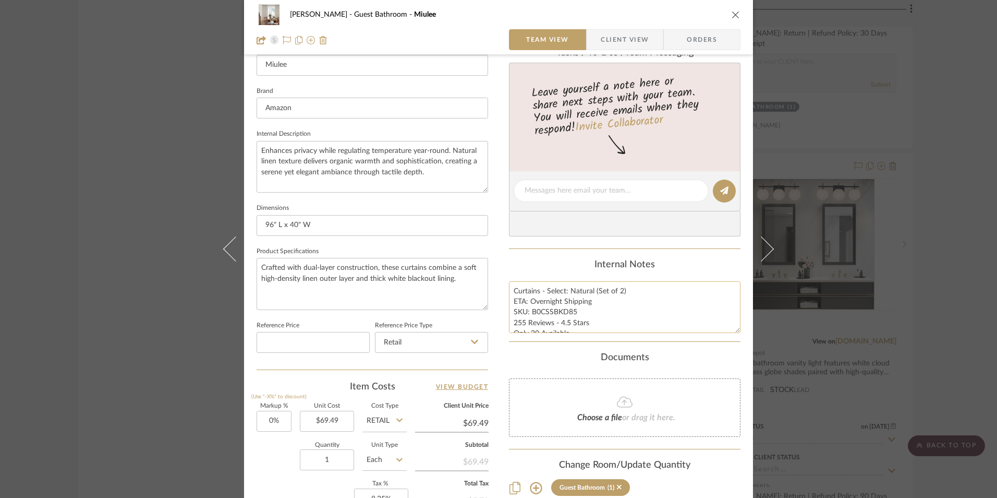
scroll to position [313, 0]
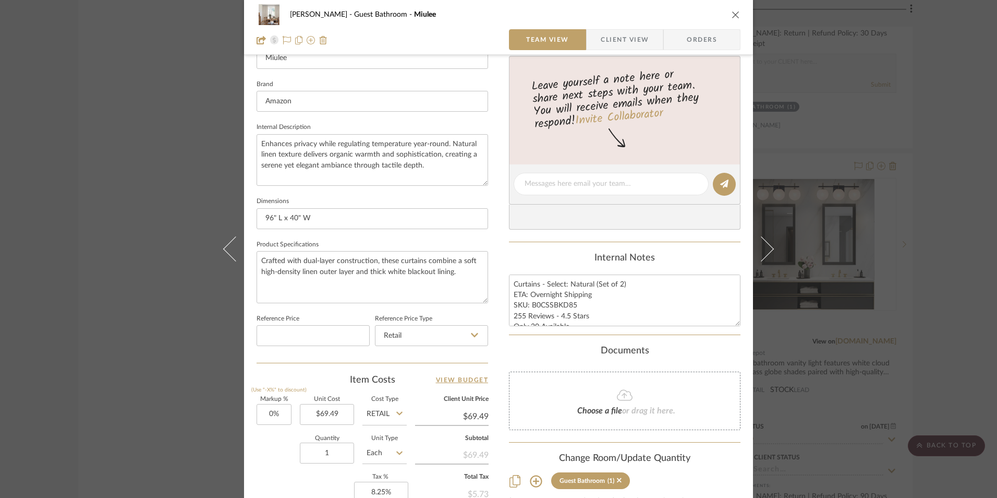
click at [594, 44] on span "button" at bounding box center [594, 39] width 14 height 21
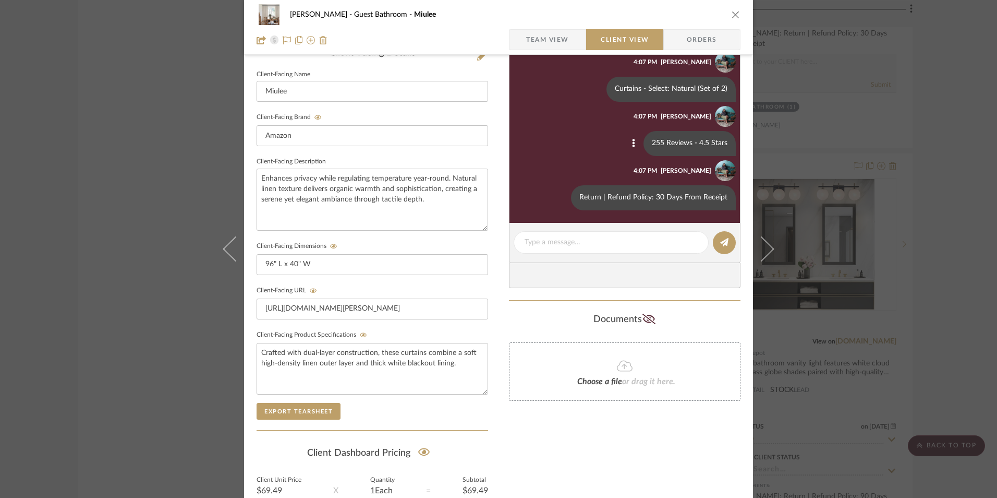
scroll to position [261, 0]
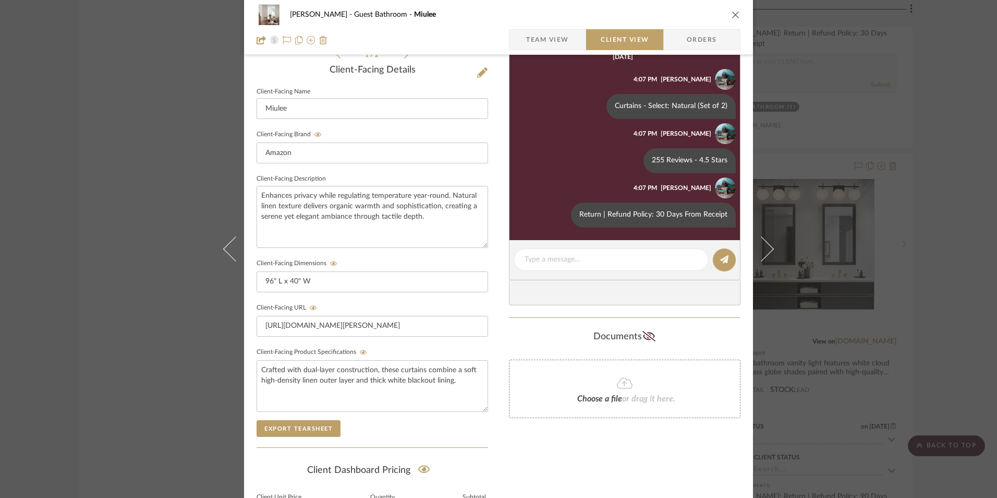
click at [732, 13] on icon "close" at bounding box center [736, 14] width 8 height 8
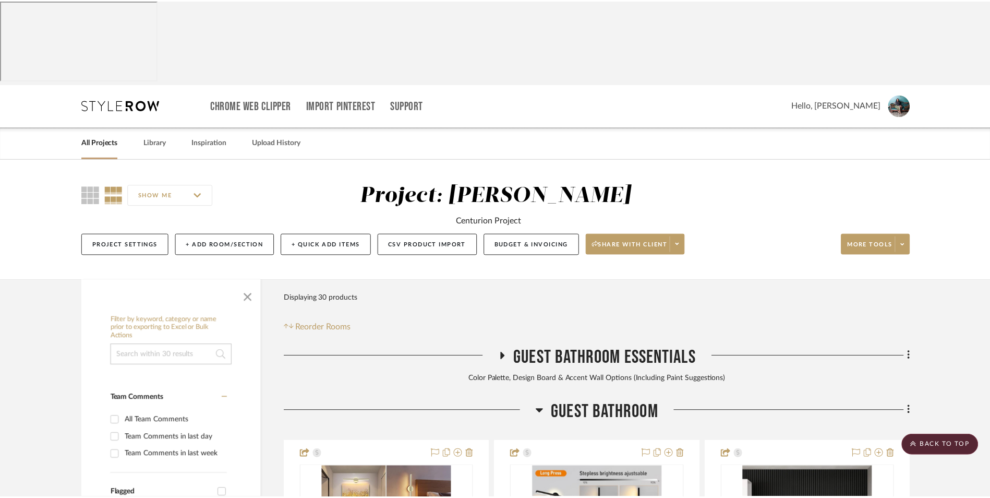
scroll to position [2138, 0]
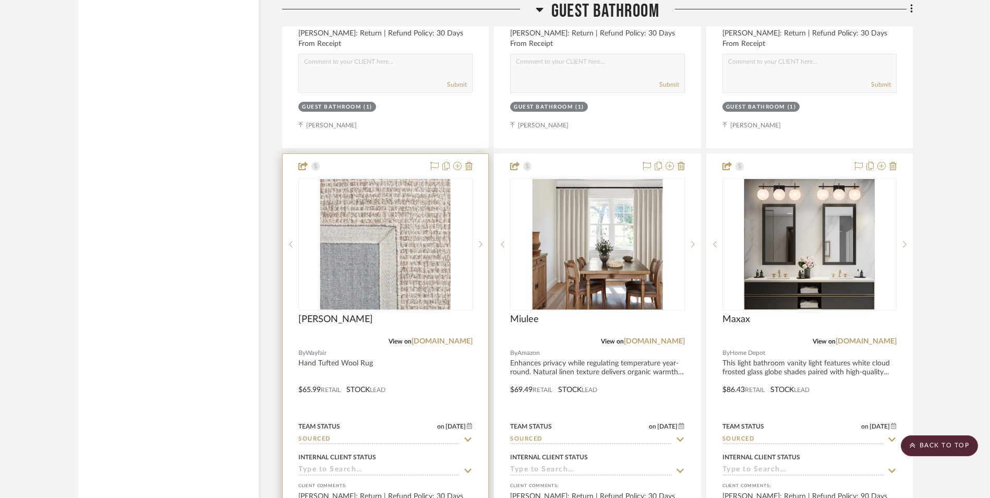
click at [387, 179] on img "0" at bounding box center [385, 244] width 130 height 130
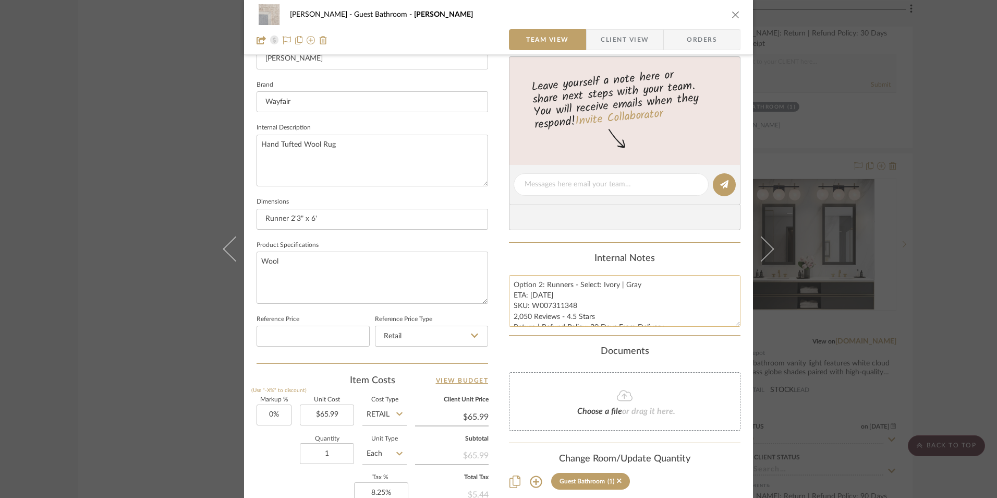
scroll to position [313, 0]
click at [539, 293] on textarea "Option 2: Runners - Select: Ivory | Gray ETA: [DATE] SKU: W007311348 2,050 Revi…" at bounding box center [625, 300] width 232 height 52
drag, startPoint x: 543, startPoint y: 284, endPoint x: 444, endPoint y: 285, distance: 98.6
click at [444, 285] on div "[PERSON_NAME] Guest Bathroom Eliesha Team View Client View Orders 1 / 2 Team-Fa…" at bounding box center [498, 176] width 509 height 963
type textarea "Runners - Select: Ivory | Gray ETA: [DATE] SKU: W007311348 2,050 Reviews - 4.5 …"
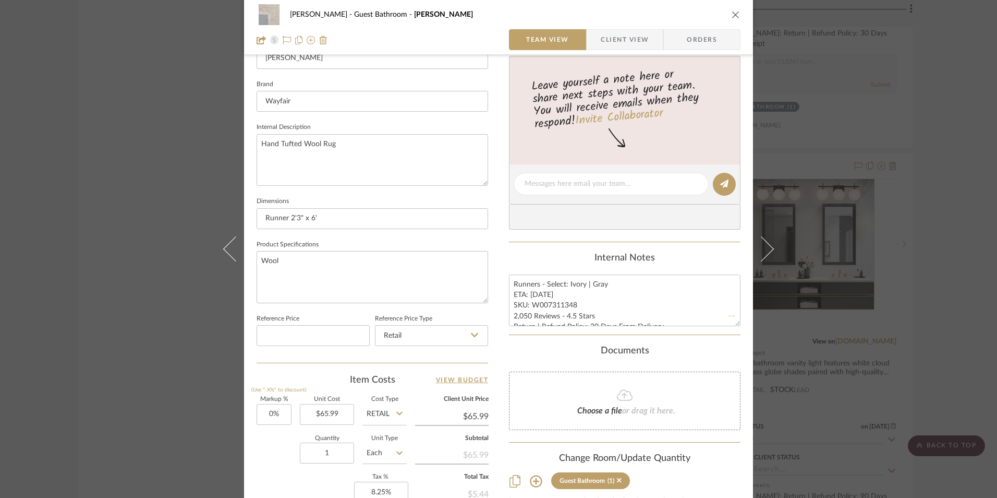
click at [548, 263] on div "Internal Notes" at bounding box center [625, 257] width 232 height 11
click at [610, 47] on span "Client View" at bounding box center [625, 39] width 48 height 21
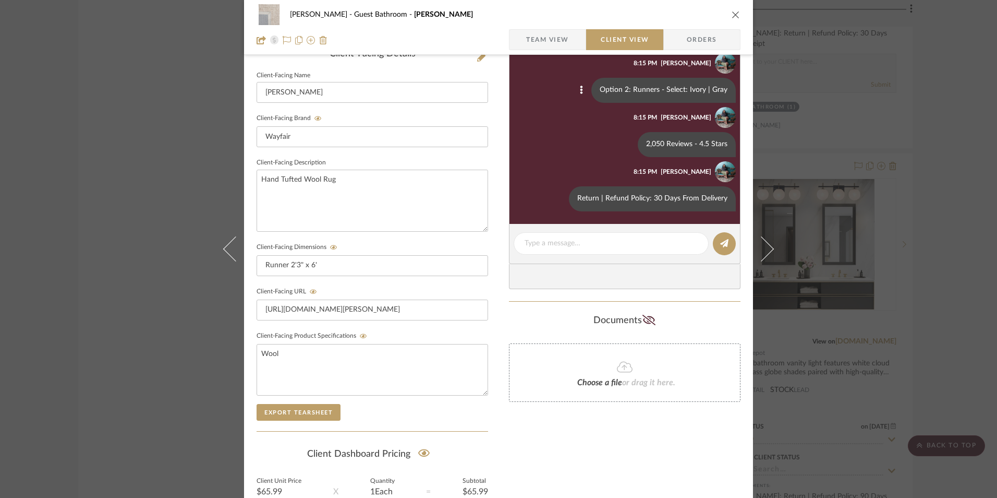
scroll to position [209, 0]
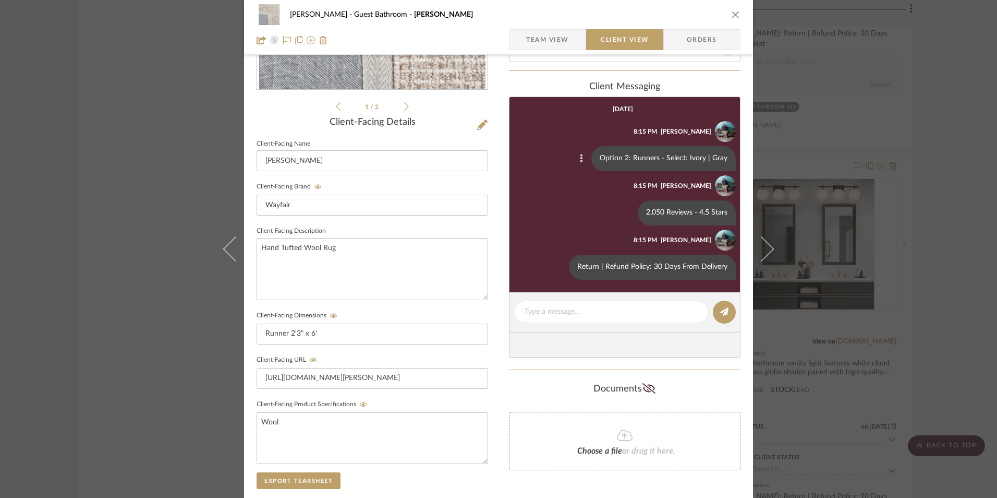
click at [580, 158] on icon at bounding box center [581, 158] width 3 height 8
click at [549, 151] on button "Edit Message" at bounding box center [538, 146] width 72 height 25
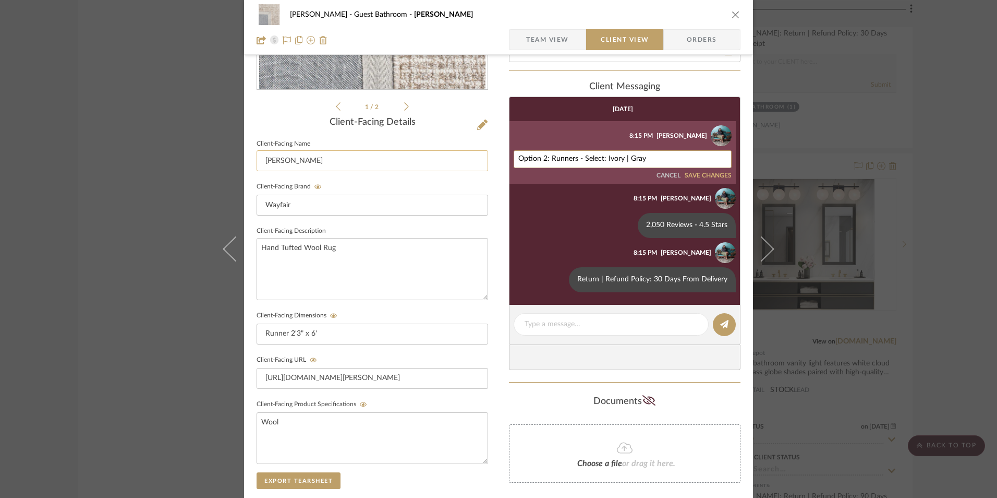
drag, startPoint x: 549, startPoint y: 158, endPoint x: 451, endPoint y: 160, distance: 97.5
click at [454, 159] on div "[PERSON_NAME] Guest Bathroom Eliesha Team View Client View Orders 1 / 2 Client-…" at bounding box center [498, 233] width 509 height 868
type textarea "Runners - Select: Ivory | Gray"
click at [699, 170] on div "Runners - Select: Ivory | Gray CANCEL SAVE CHANGES" at bounding box center [623, 164] width 218 height 29
click at [703, 176] on button "SAVE CHANGES" at bounding box center [708, 175] width 47 height 7
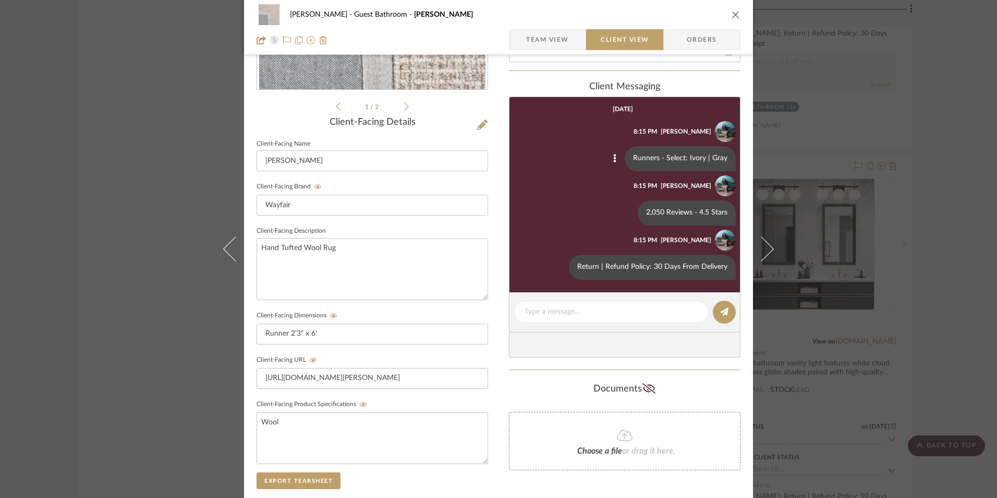
click at [547, 45] on span "Team View" at bounding box center [547, 39] width 43 height 21
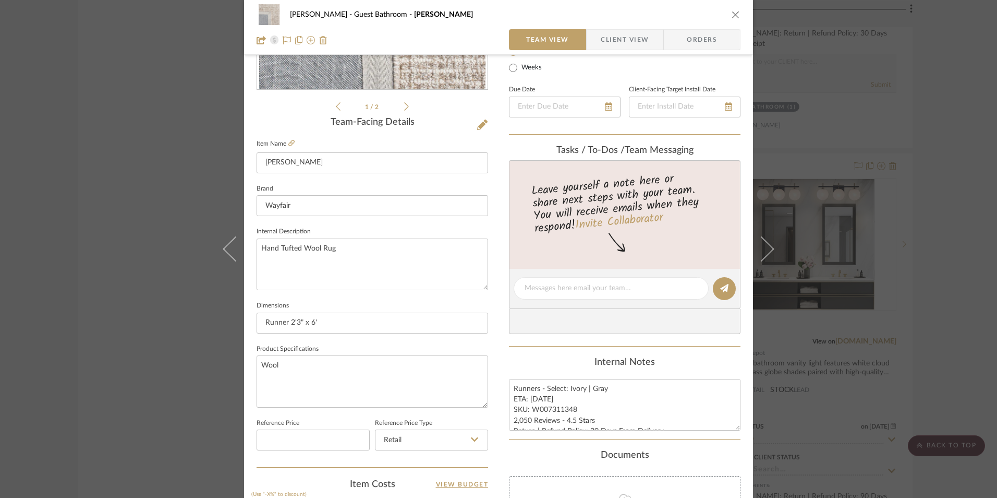
click at [732, 16] on icon "close" at bounding box center [736, 14] width 8 height 8
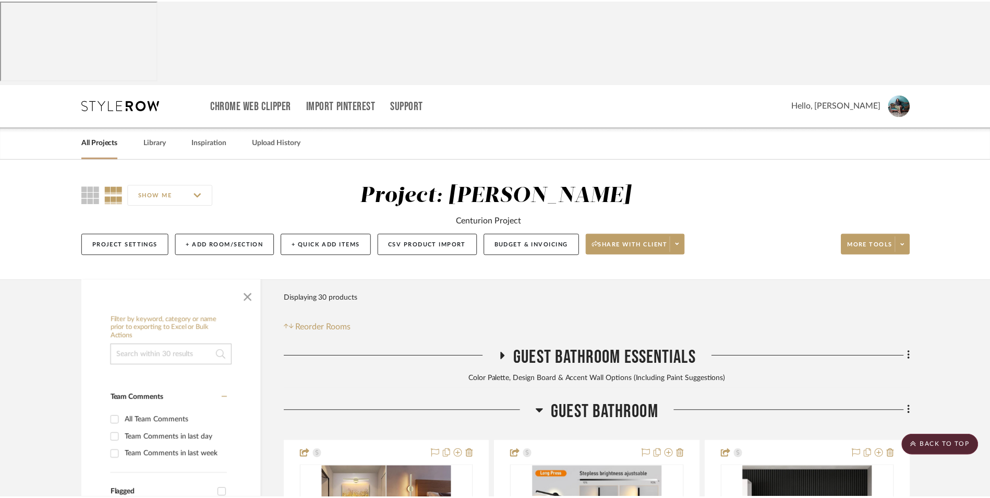
scroll to position [2138, 0]
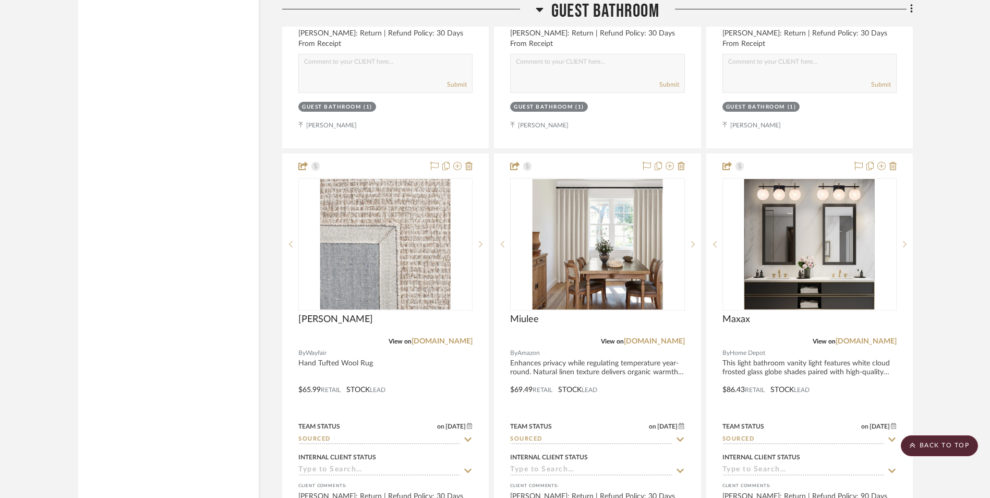
click at [951, 170] on project-details-page "SHOW ME Project: [PERSON_NAME] Centurion Project Project Settings + Add Room/Se…" at bounding box center [495, 272] width 990 height 4503
click at [954, 314] on project-details-page "SHOW ME Project: [PERSON_NAME] Centurion Project Project Settings + Add Room/Se…" at bounding box center [495, 272] width 990 height 4503
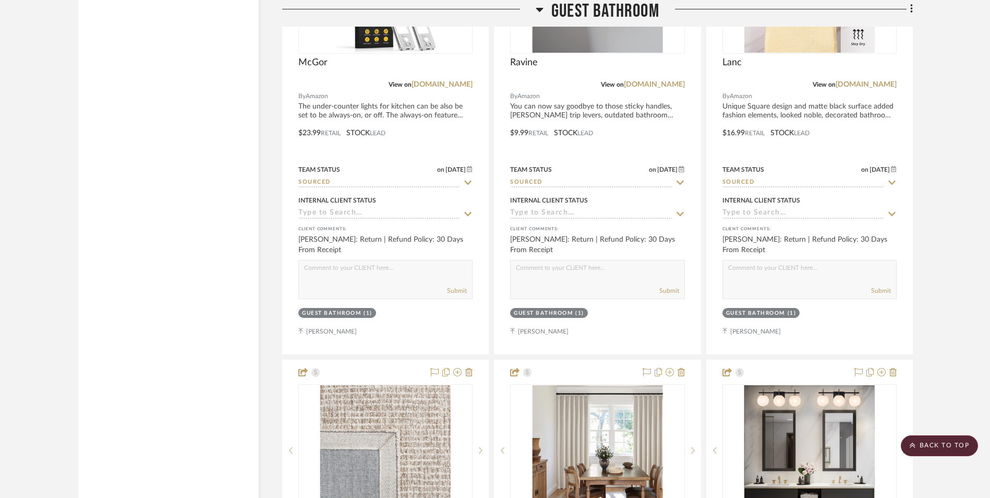
scroll to position [1930, 0]
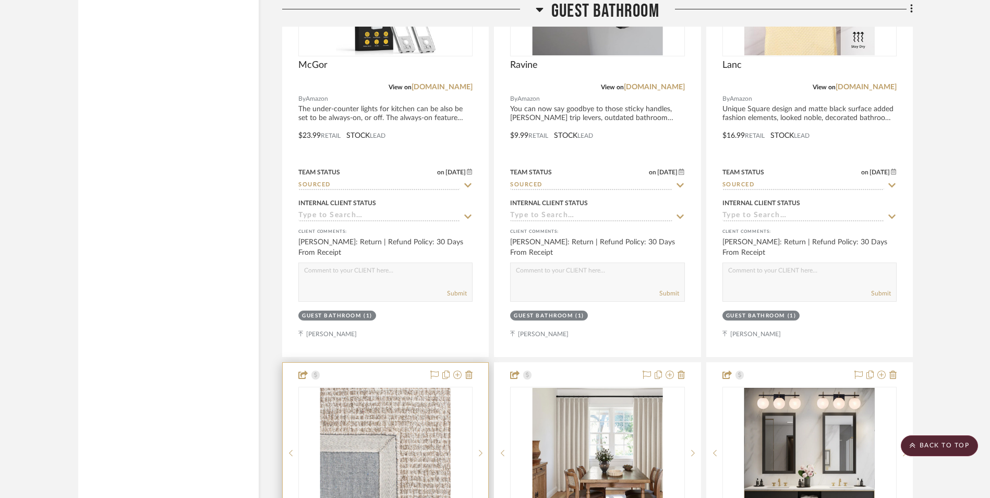
click at [393, 388] on img "0" at bounding box center [385, 453] width 130 height 130
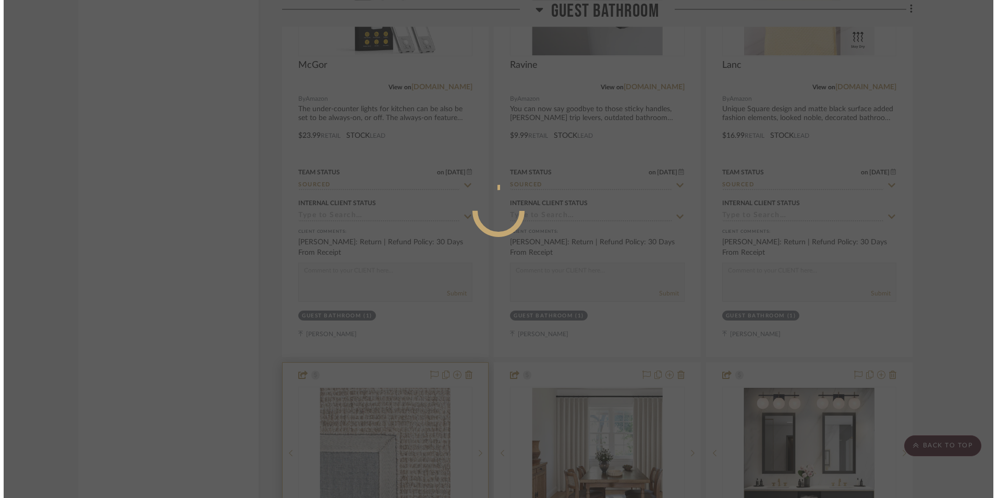
scroll to position [0, 0]
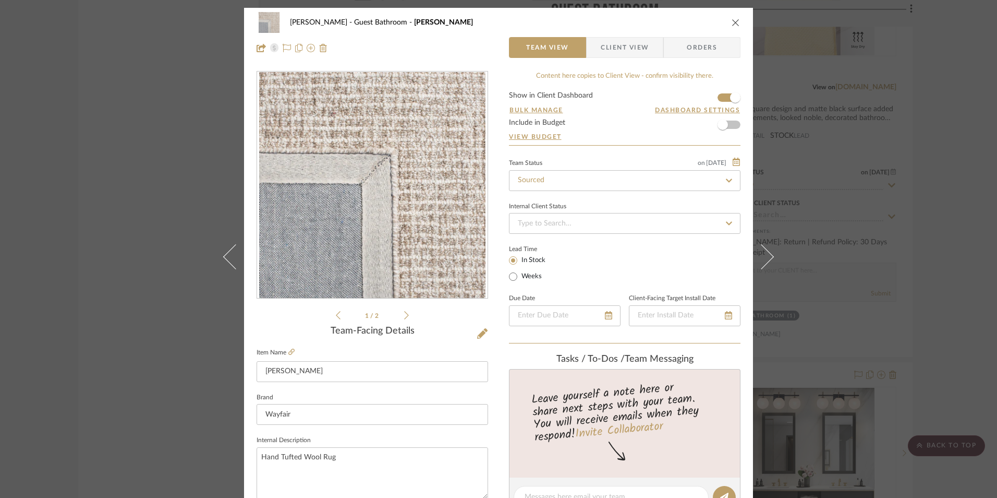
click at [397, 203] on img "0" at bounding box center [372, 185] width 226 height 226
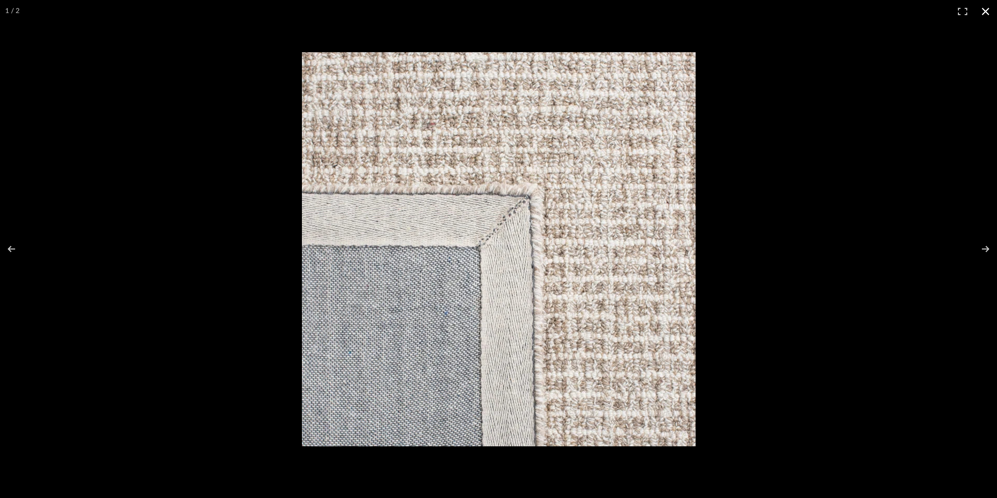
click at [987, 13] on button at bounding box center [985, 11] width 23 height 23
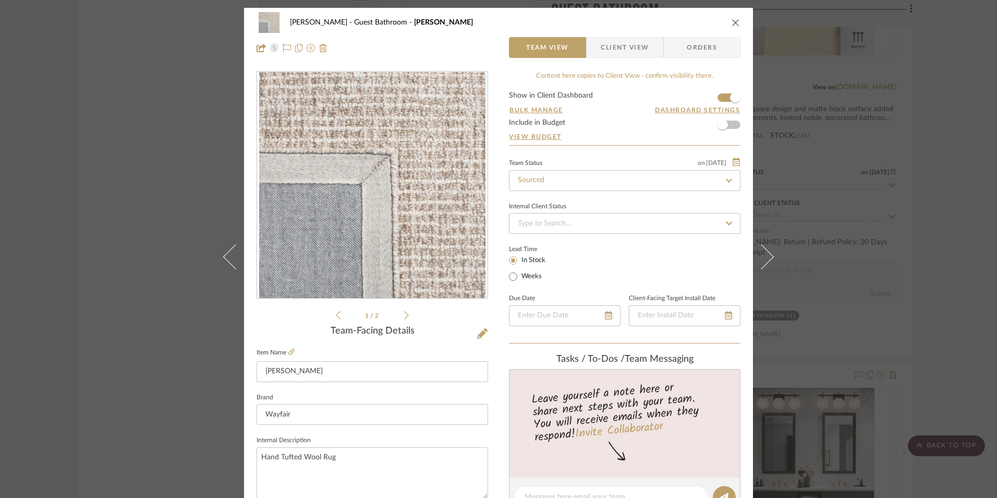
click at [928, 173] on div "[PERSON_NAME] Guest Bathroom Eliesha Team View Client View Orders 1 / 2 Team-Fa…" at bounding box center [498, 249] width 997 height 498
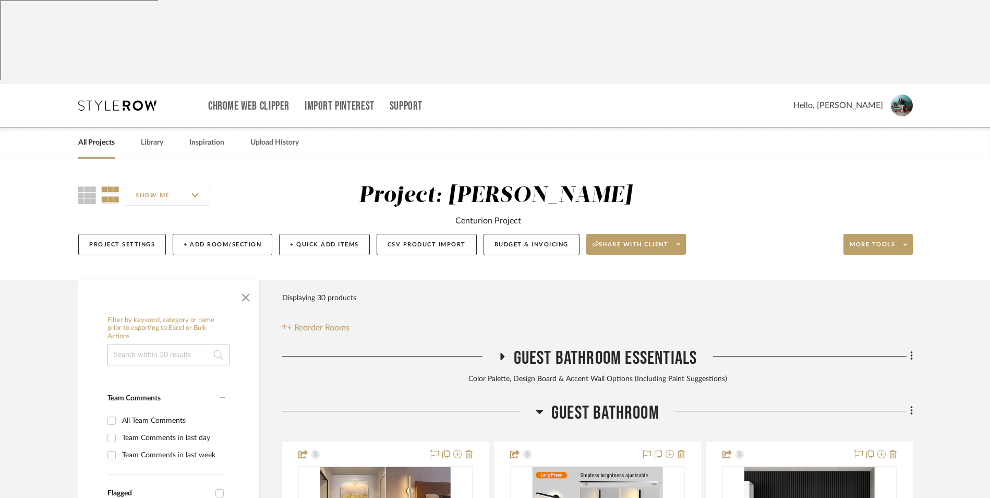
click at [500, 353] on icon at bounding box center [502, 356] width 4 height 7
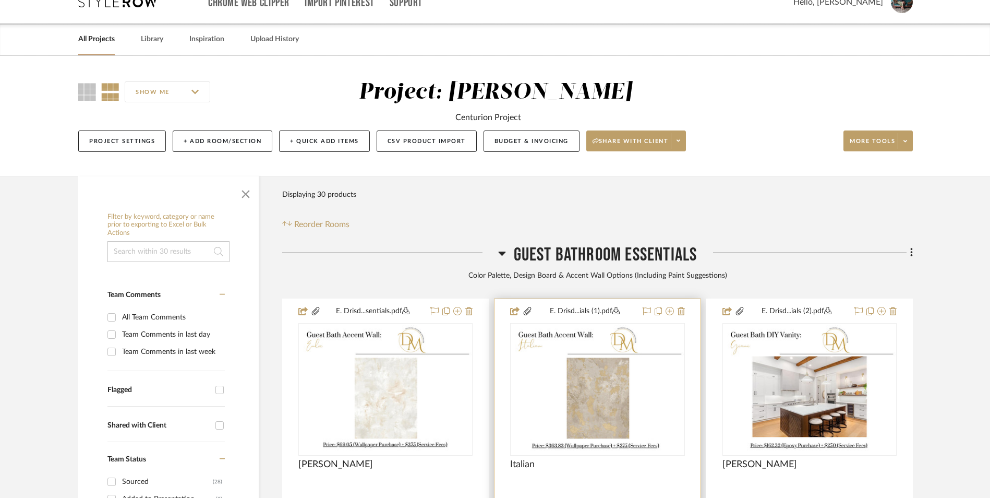
scroll to position [104, 0]
click at [0, 0] on img at bounding box center [0, 0] width 0 height 0
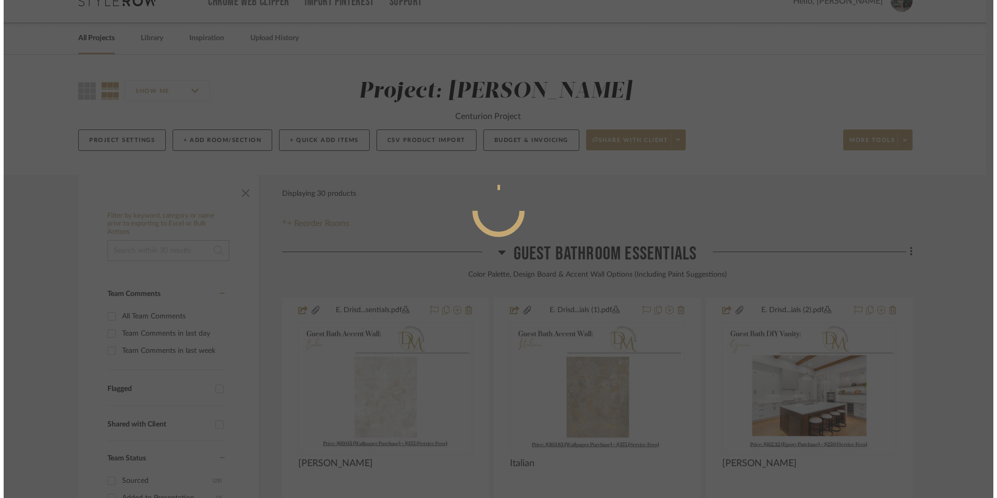
scroll to position [0, 0]
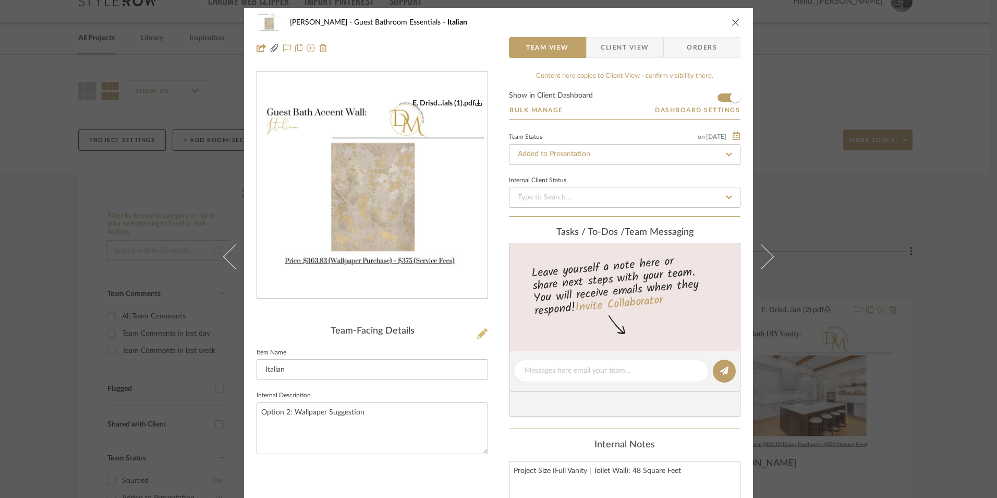
click at [477, 333] on icon at bounding box center [482, 333] width 10 height 10
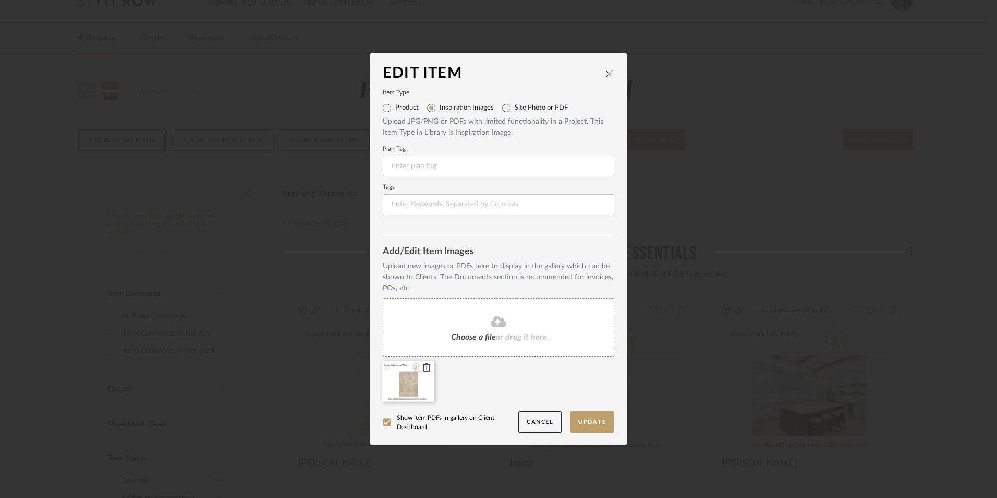
click at [424, 367] on icon at bounding box center [426, 367] width 7 height 8
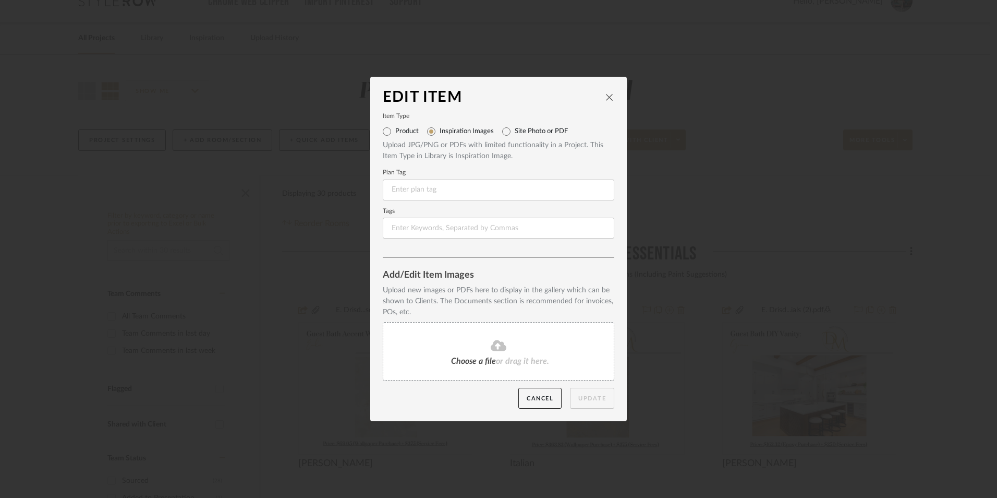
click at [471, 342] on fa-icon at bounding box center [498, 346] width 95 height 14
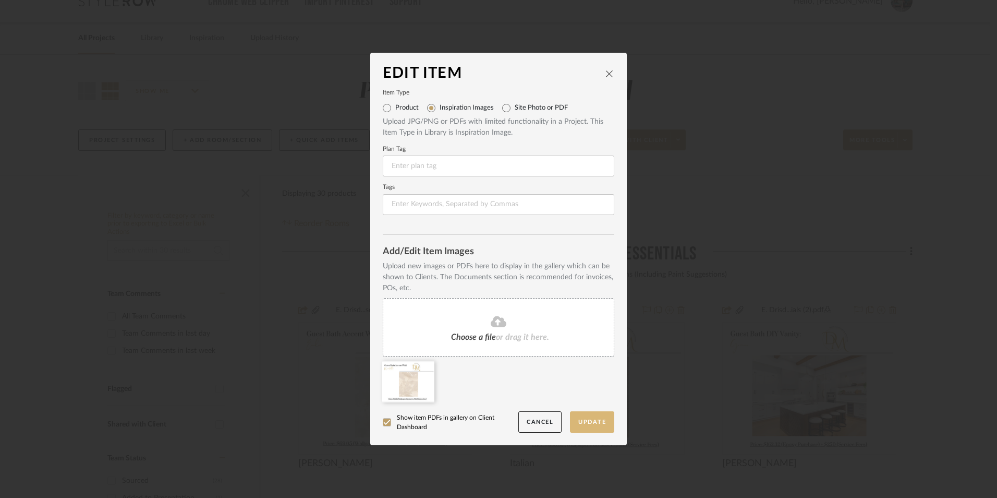
click at [584, 421] on button "Update" at bounding box center [592, 421] width 44 height 21
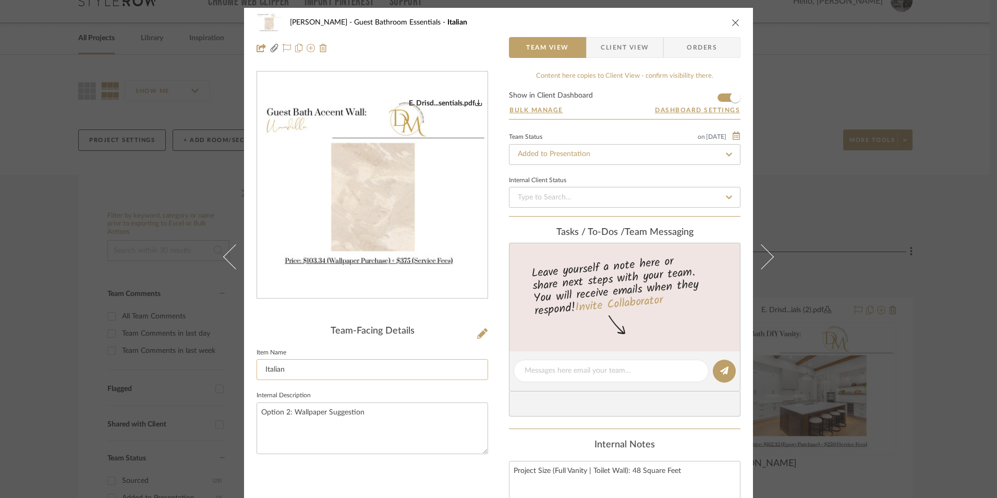
click at [275, 369] on input "Italian" at bounding box center [373, 369] width 232 height 21
paste input "Unadilla"
type input "Unadilla"
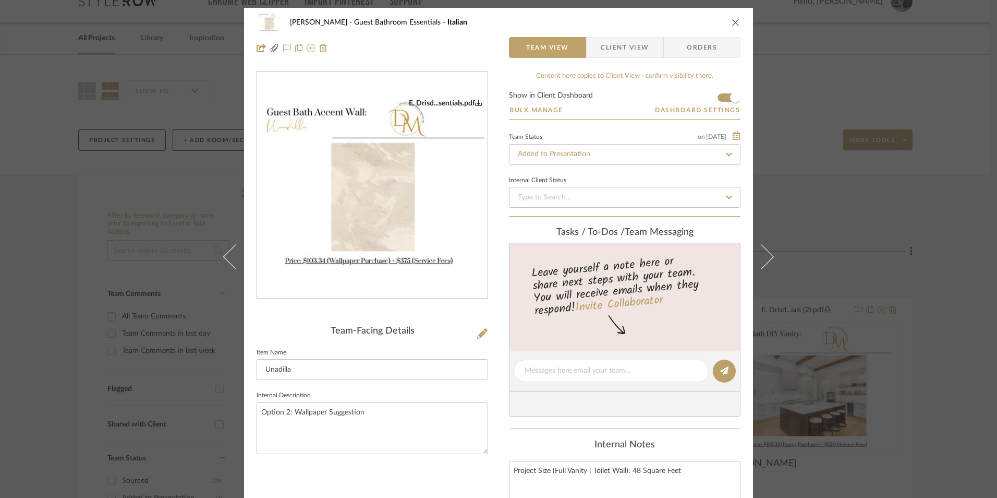
click at [318, 307] on div "E. Drisd...sentials.pdf" at bounding box center [373, 193] width 232 height 244
click at [618, 49] on span "Client View" at bounding box center [625, 47] width 48 height 21
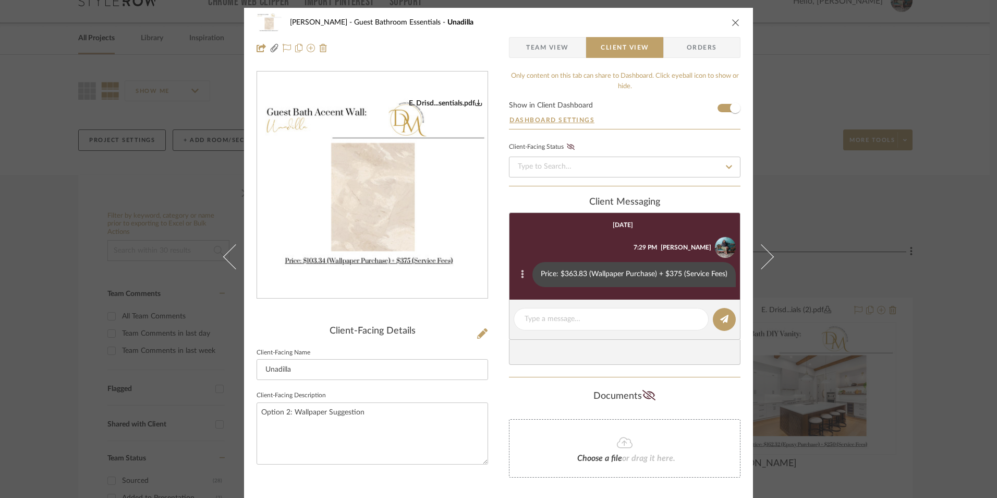
click at [522, 273] on button at bounding box center [522, 274] width 13 height 13
click at [500, 257] on button "Edit Message" at bounding box center [477, 261] width 72 height 25
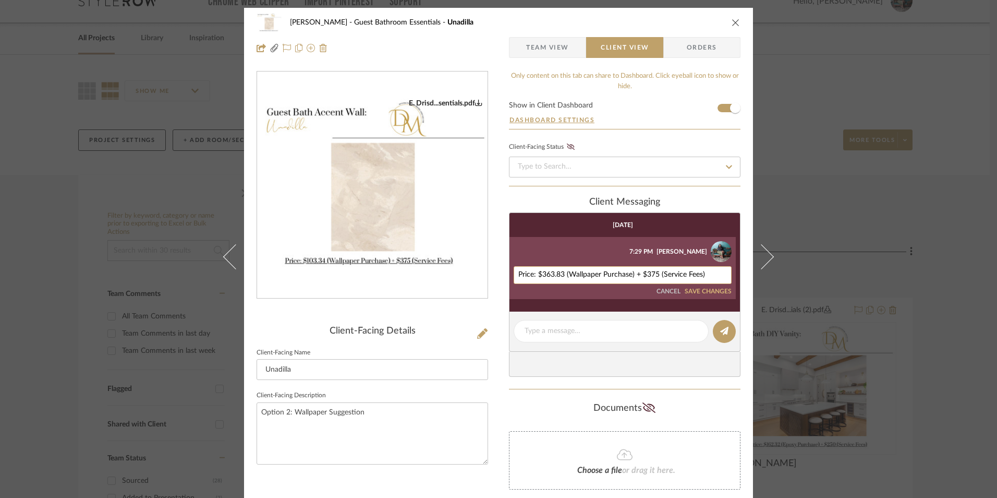
click at [560, 276] on textarea "Price: $363.83 (Wallpaper Purchase) + $375 (Service Fees)" at bounding box center [622, 275] width 209 height 8
paste textarea "103.34"
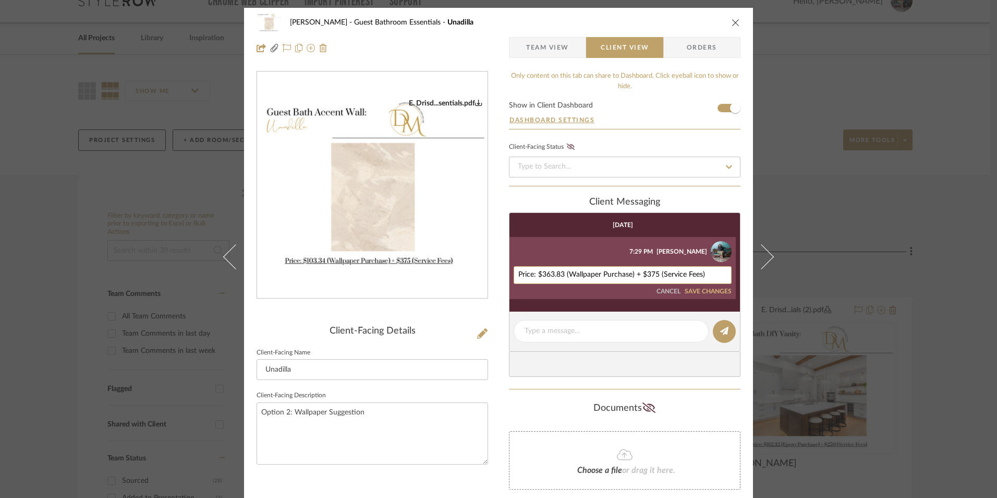
type textarea "Price: $103.34 (Wallpaper Purchase) + $375 (Service Fees)"
click at [708, 290] on button "SAVE CHANGES" at bounding box center [708, 291] width 47 height 7
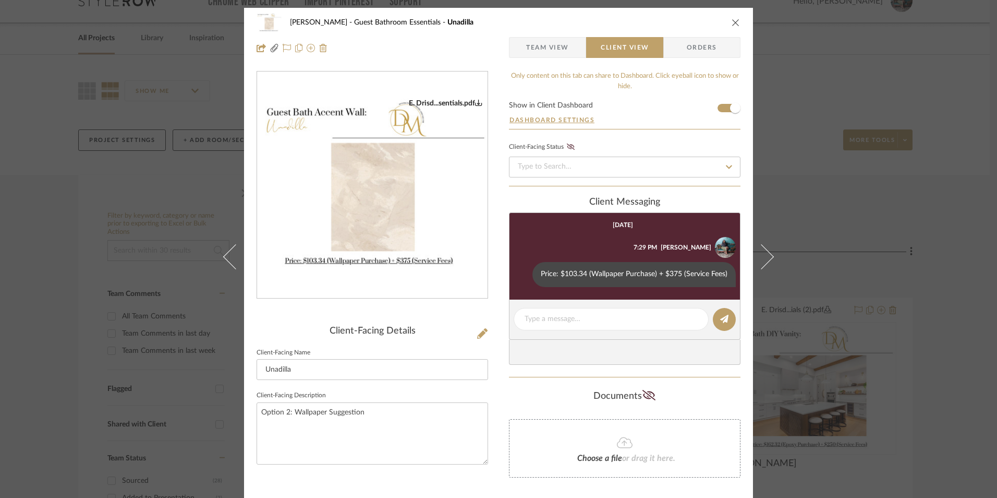
click at [732, 25] on icon "close" at bounding box center [736, 22] width 8 height 8
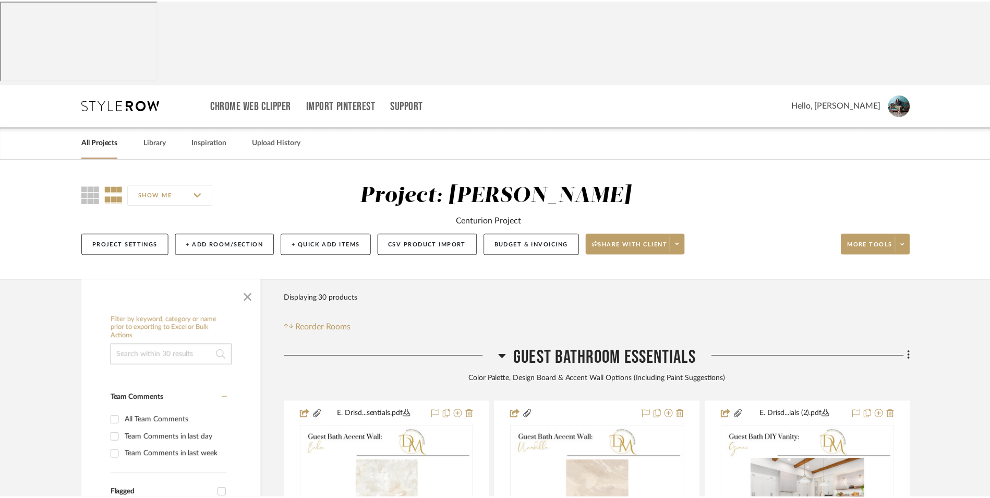
scroll to position [104, 0]
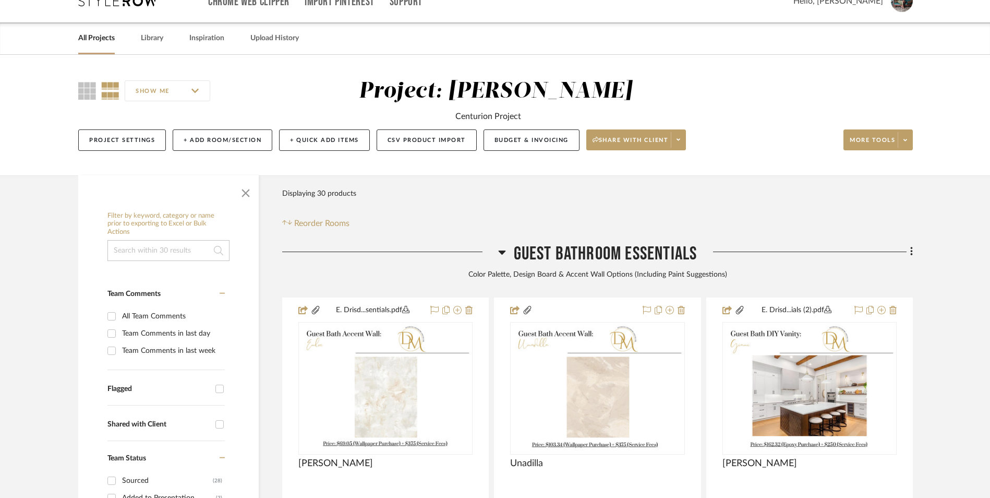
click at [501, 250] on icon at bounding box center [501, 252] width 7 height 4
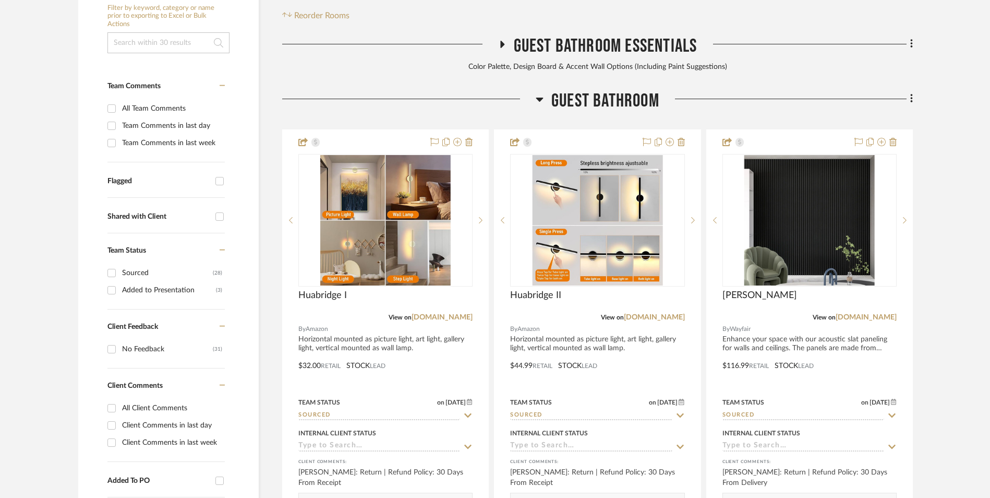
scroll to position [313, 0]
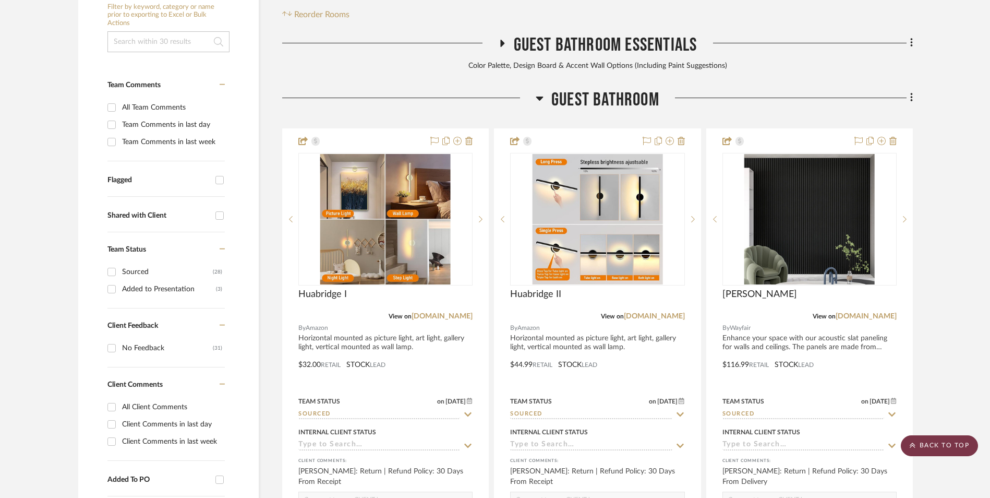
click at [943, 440] on scroll-to-top-button "BACK TO TOP" at bounding box center [939, 445] width 77 height 21
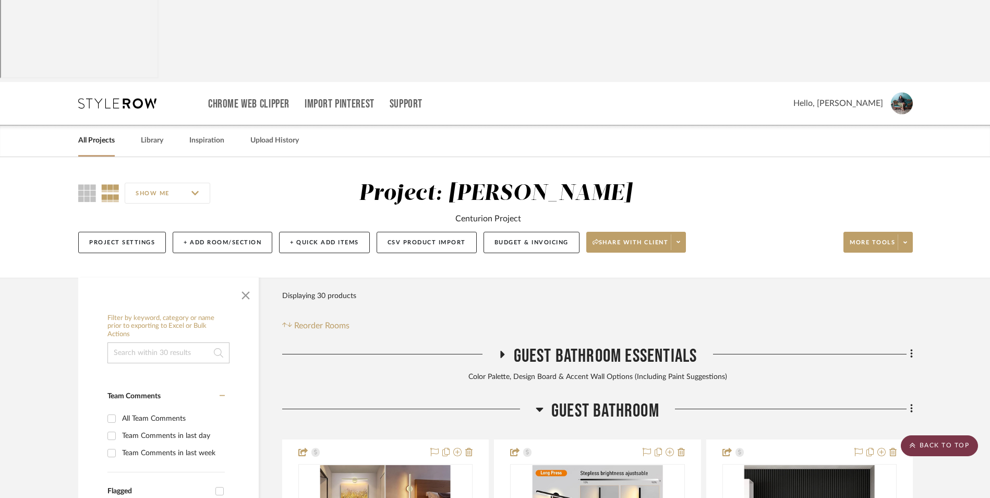
scroll to position [0, 0]
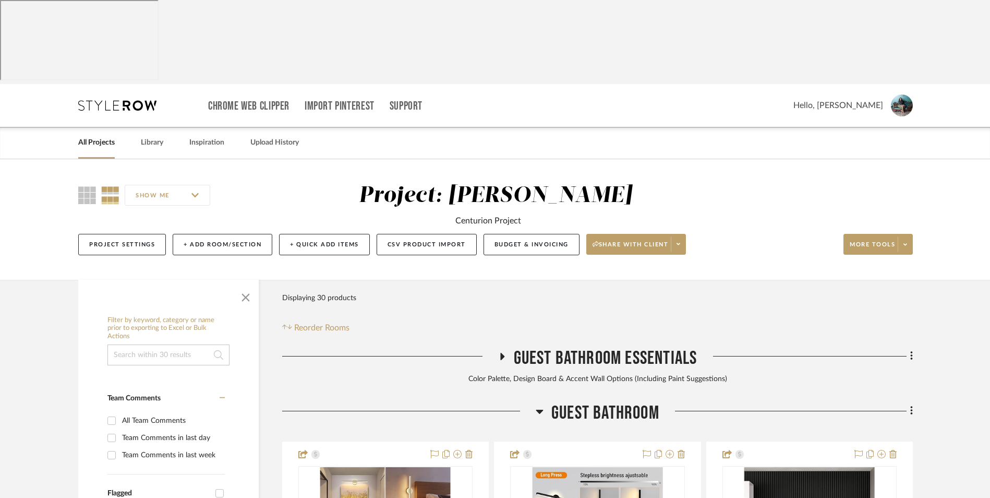
click at [95, 136] on link "All Projects" at bounding box center [96, 143] width 37 height 14
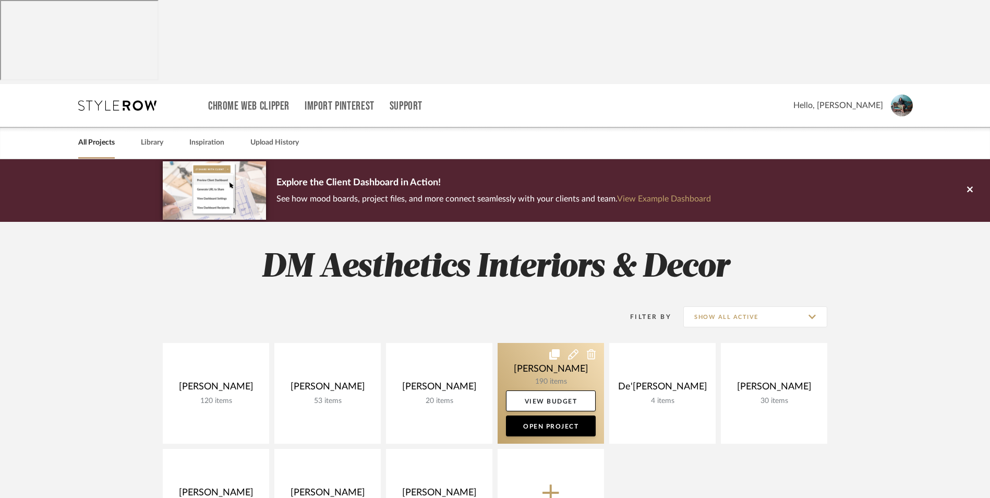
click at [544, 343] on link at bounding box center [551, 393] width 106 height 101
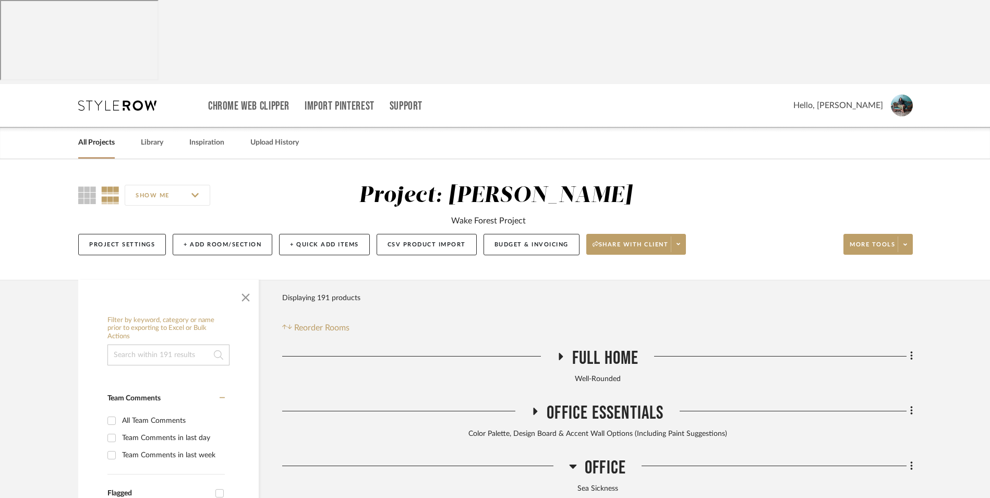
click at [575, 464] on icon at bounding box center [572, 466] width 7 height 4
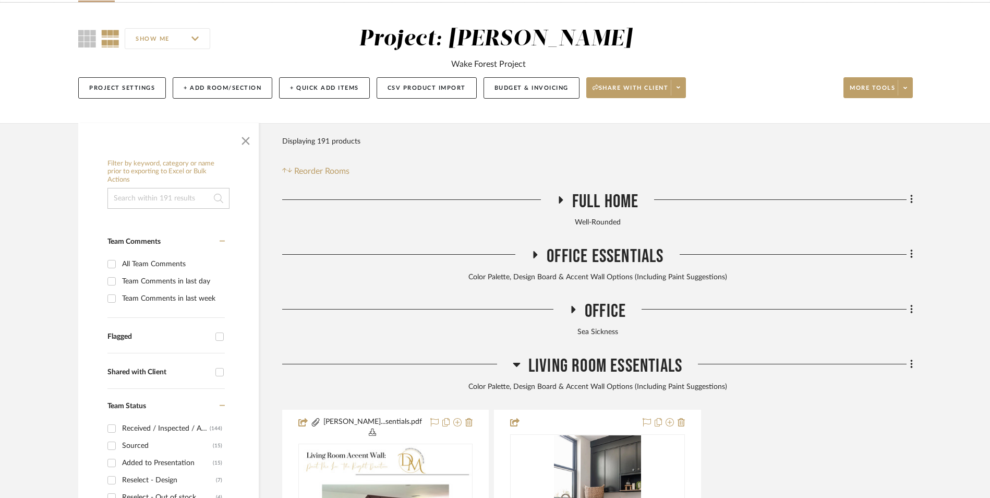
click at [515, 358] on icon at bounding box center [517, 364] width 8 height 13
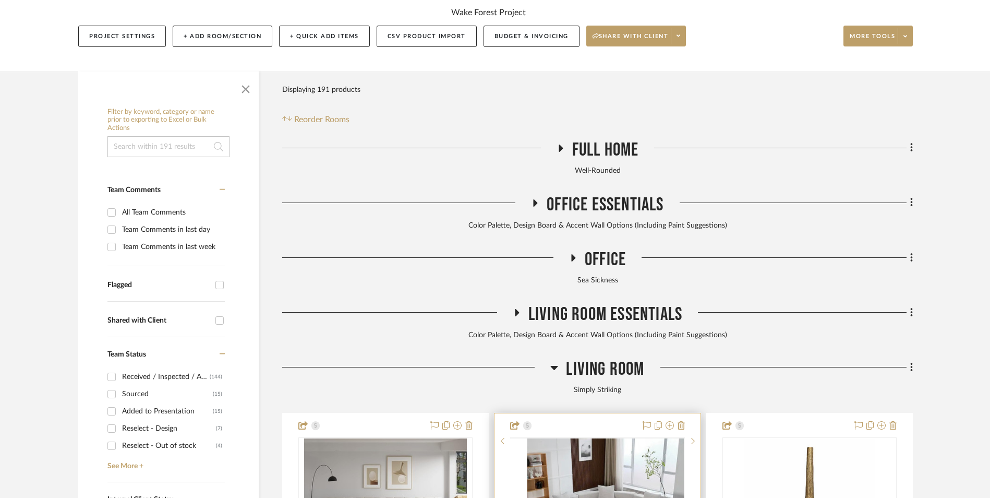
scroll to position [313, 0]
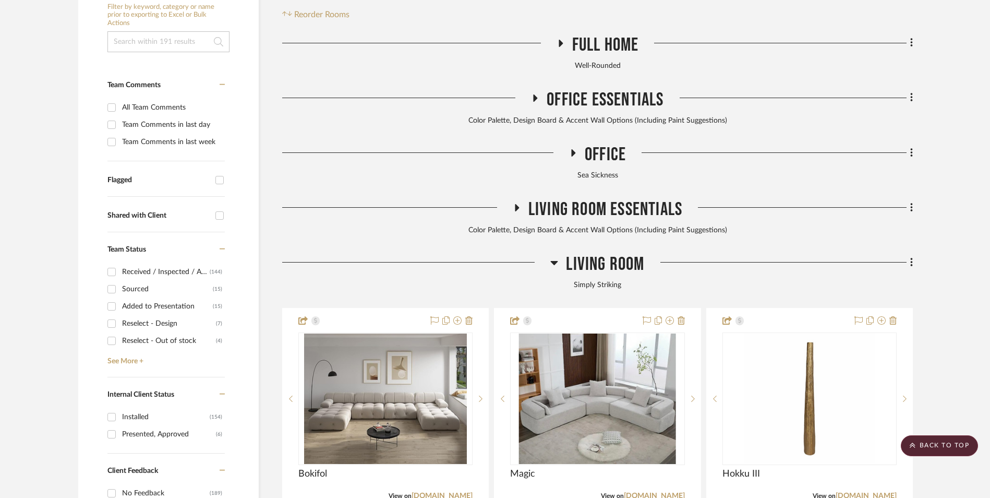
click at [552, 261] on icon at bounding box center [554, 263] width 7 height 4
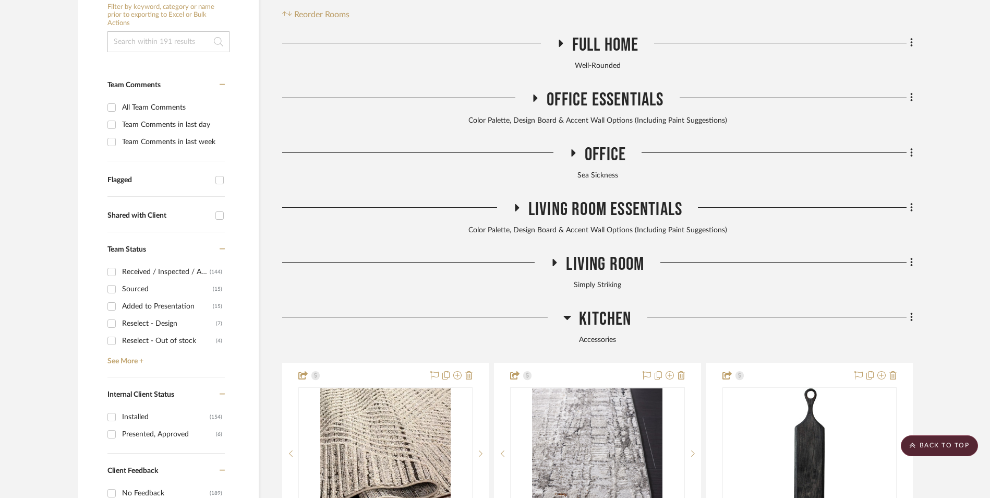
click at [566, 311] on icon at bounding box center [567, 317] width 8 height 13
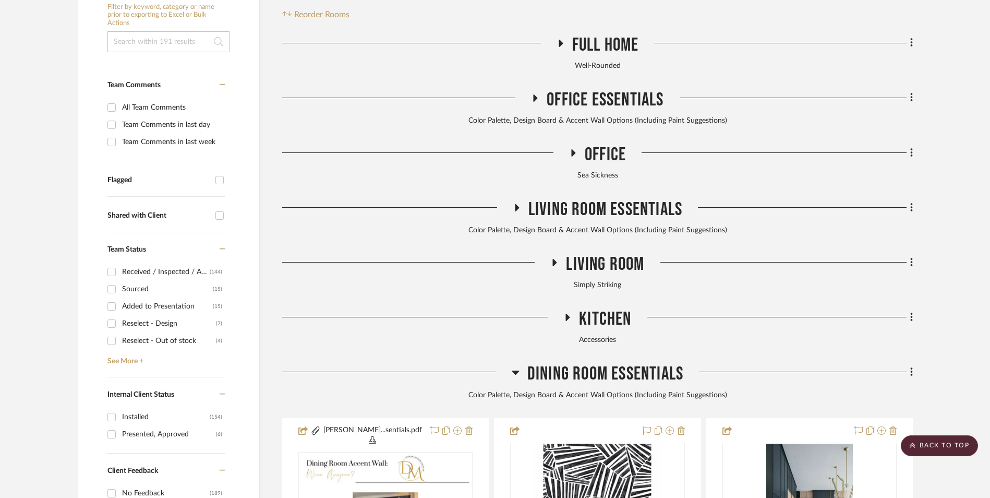
click at [514, 370] on icon at bounding box center [515, 372] width 7 height 4
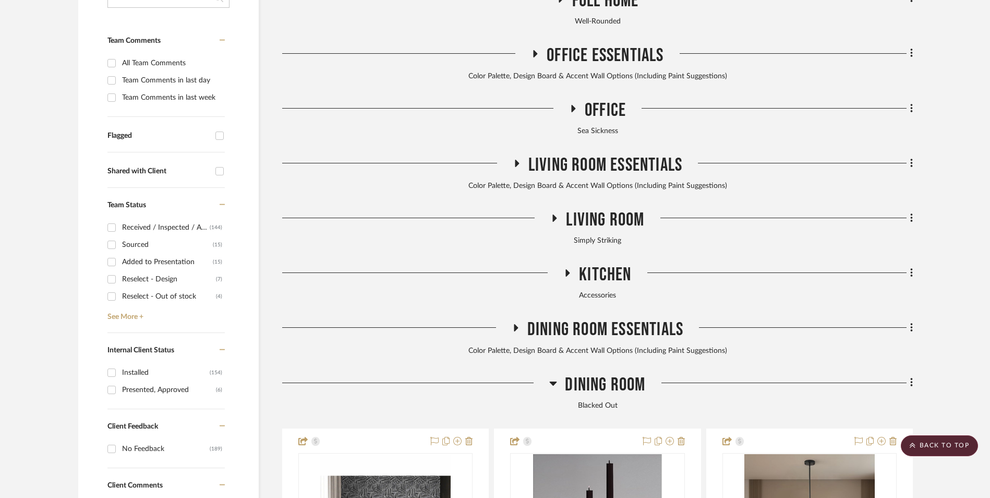
scroll to position [417, 0]
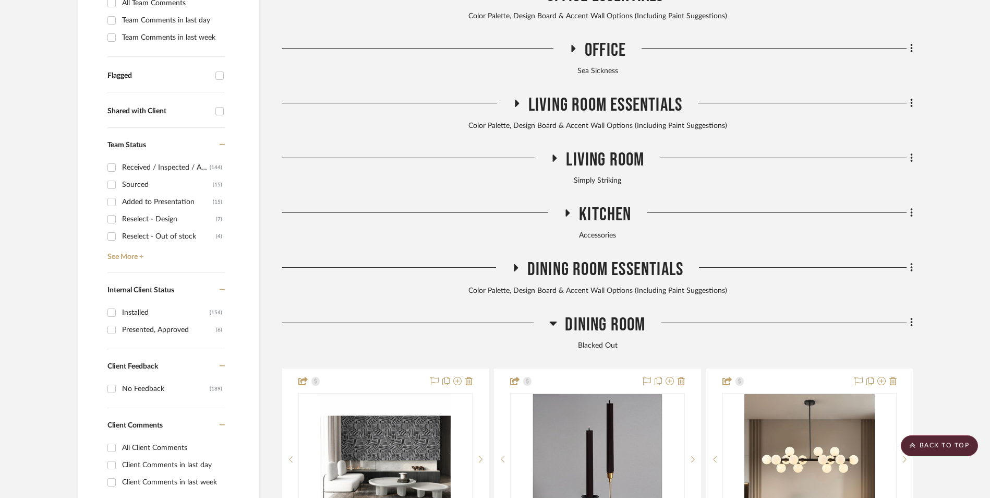
click at [554, 321] on icon at bounding box center [553, 323] width 7 height 4
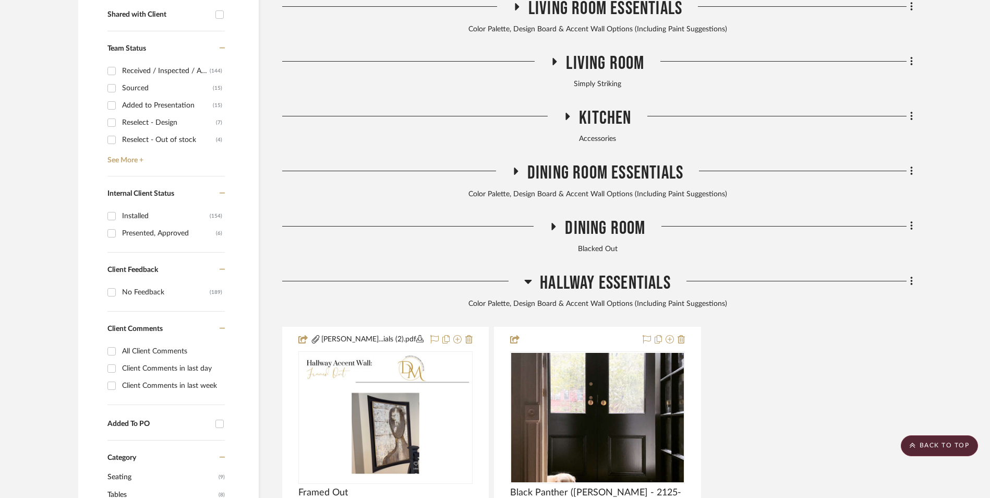
scroll to position [522, 0]
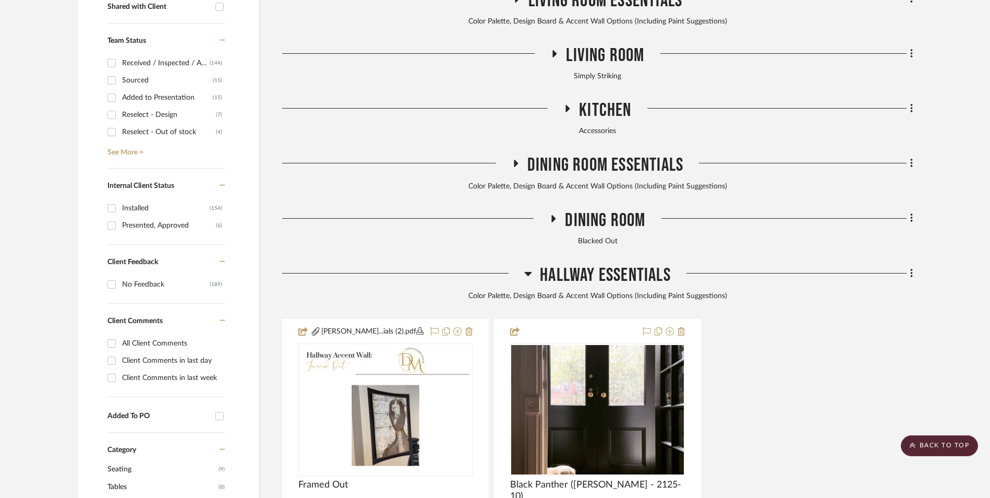
click at [526, 267] on icon at bounding box center [528, 273] width 8 height 13
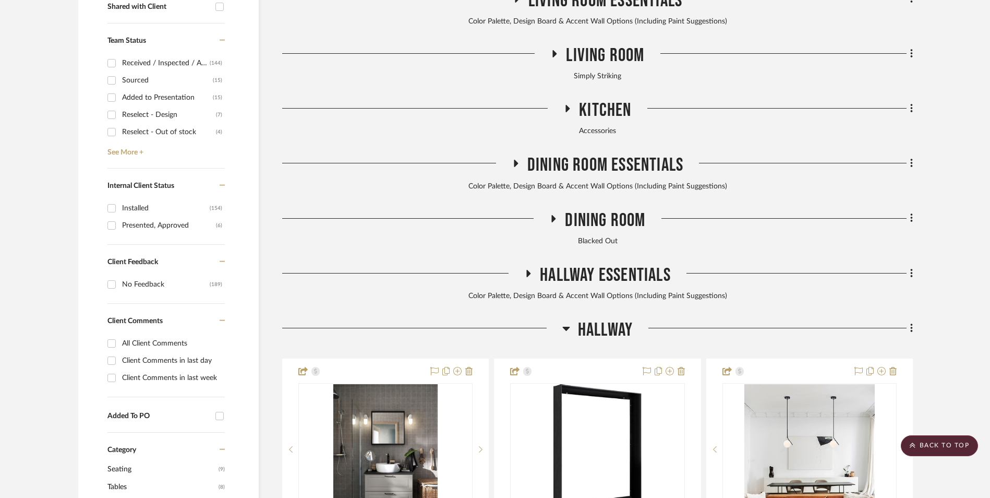
click at [564, 326] on icon at bounding box center [565, 328] width 7 height 4
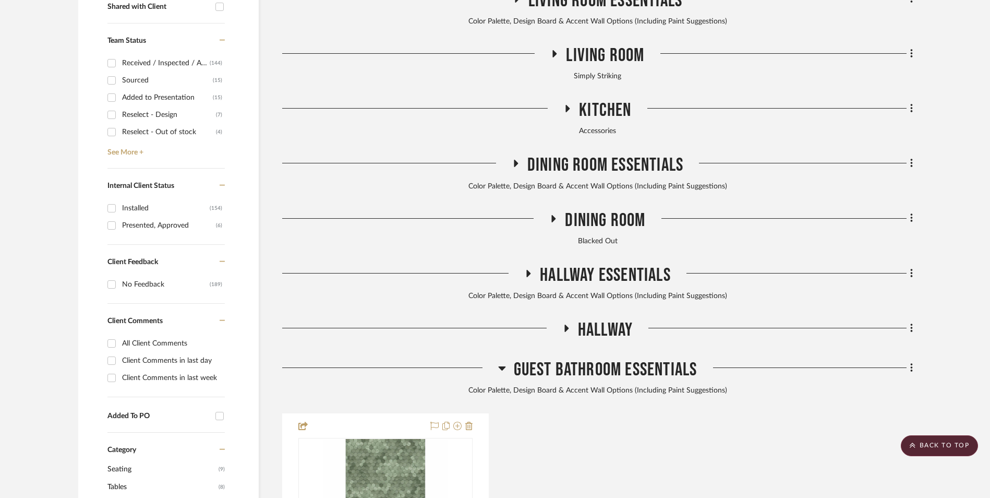
click at [500, 366] on icon at bounding box center [501, 368] width 7 height 4
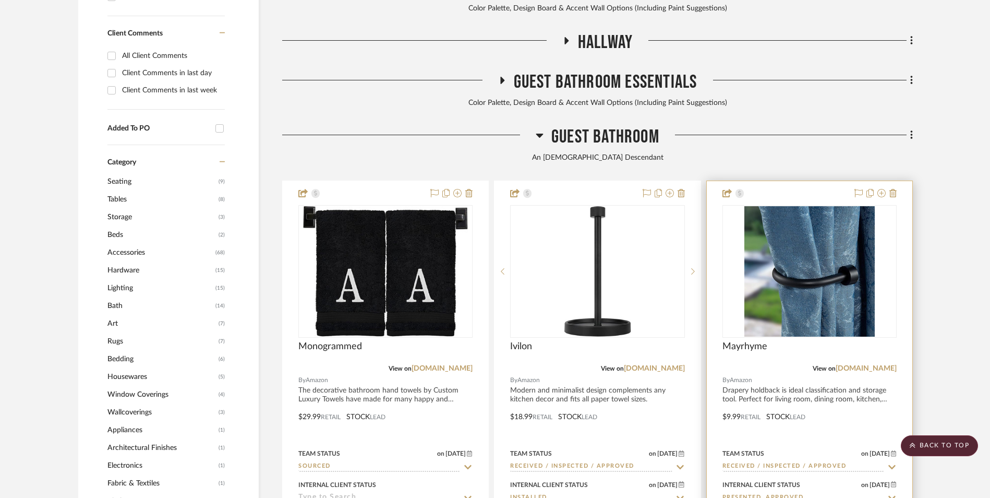
scroll to position [834, 0]
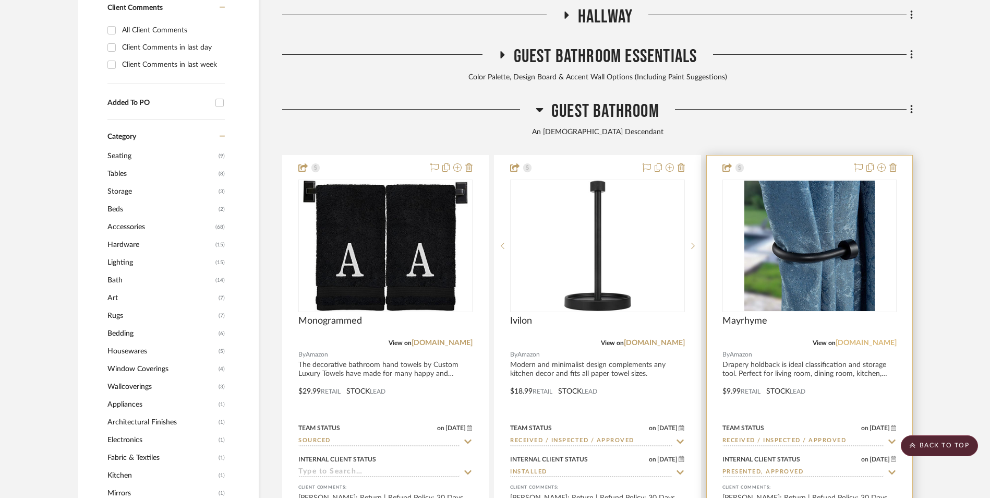
click at [858, 339] on link "[DOMAIN_NAME]" at bounding box center [866, 342] width 61 height 7
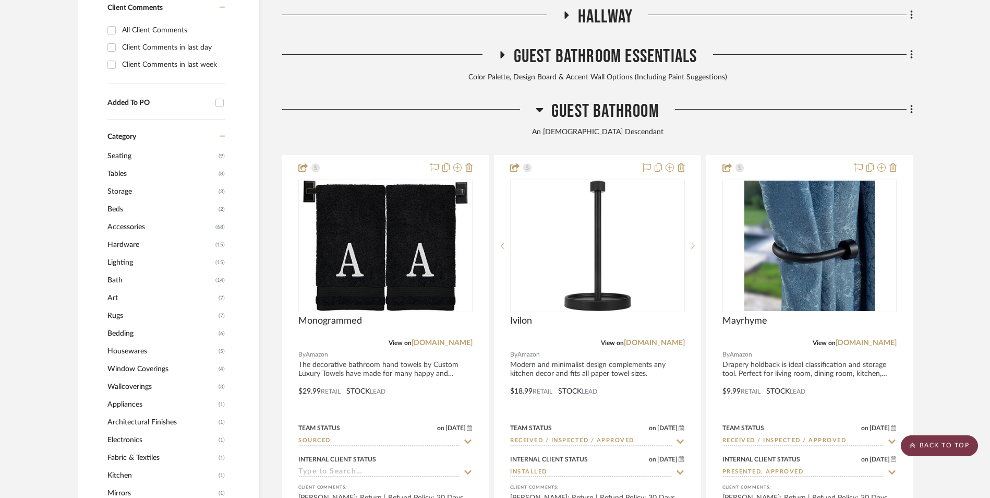
click at [930, 444] on scroll-to-top-button "BACK TO TOP" at bounding box center [939, 445] width 77 height 21
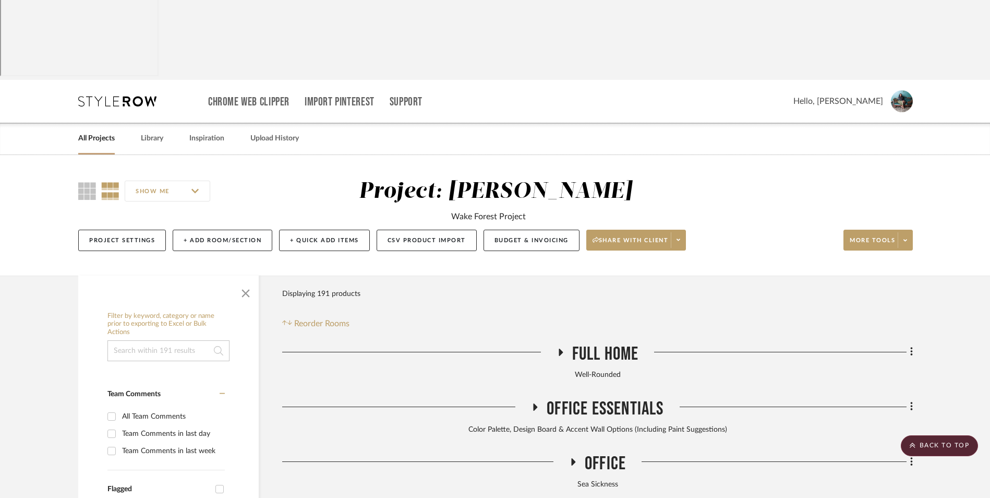
scroll to position [0, 0]
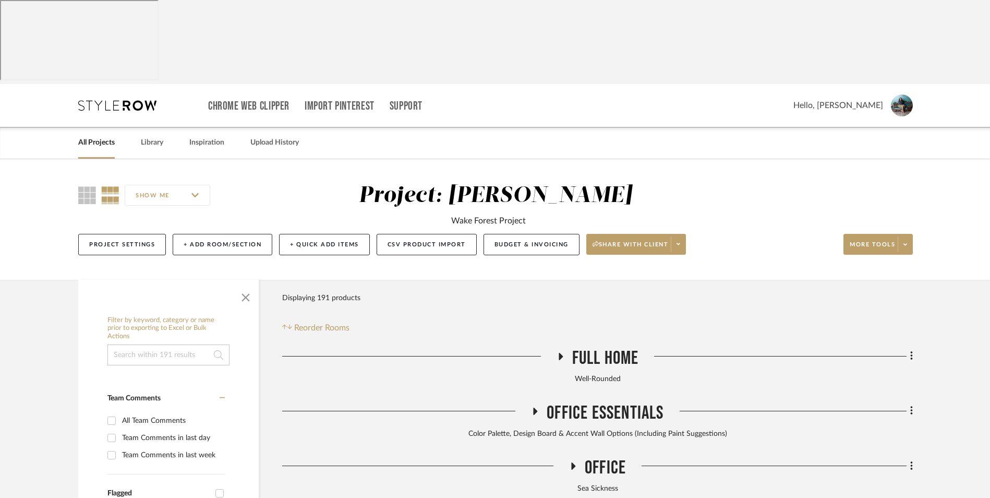
drag, startPoint x: 106, startPoint y: 57, endPoint x: 406, endPoint y: 207, distance: 335.4
click at [105, 136] on link "All Projects" at bounding box center [96, 143] width 37 height 14
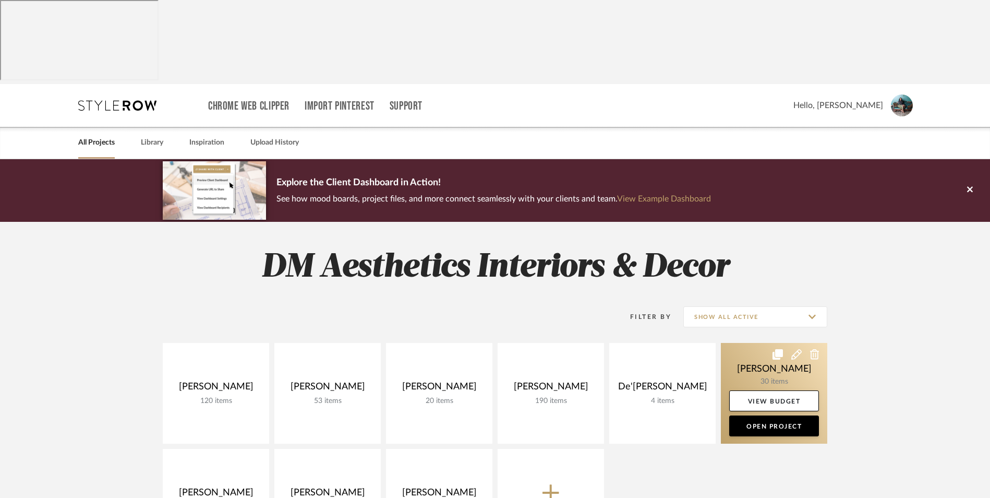
click at [741, 343] on link at bounding box center [774, 393] width 106 height 101
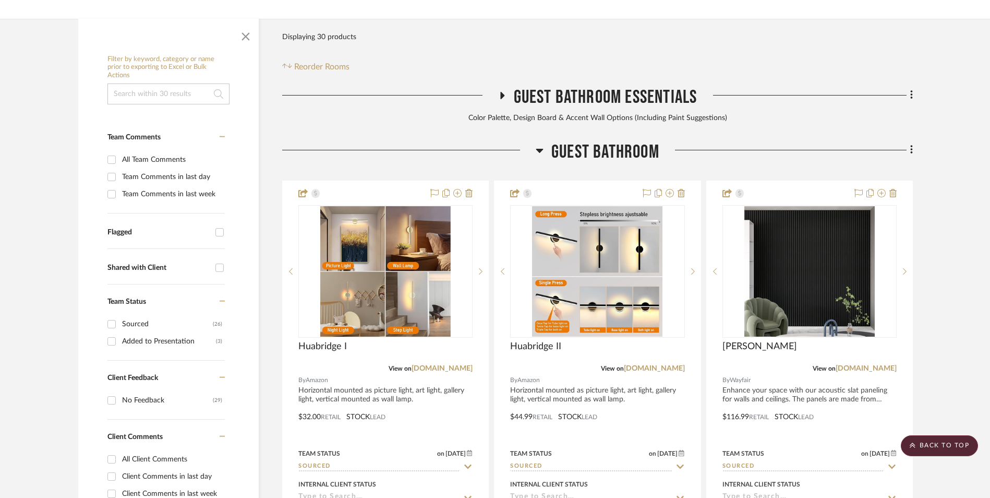
scroll to position [365, 0]
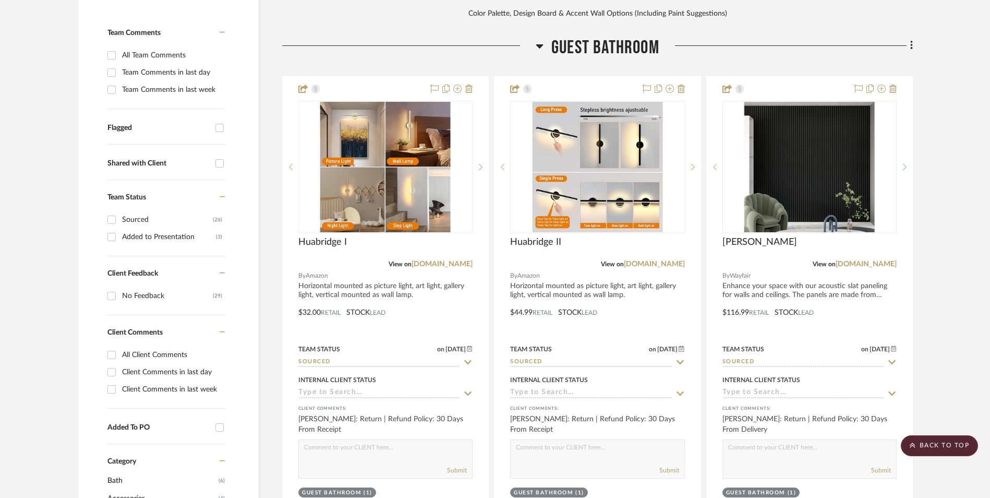
scroll to position [52, 0]
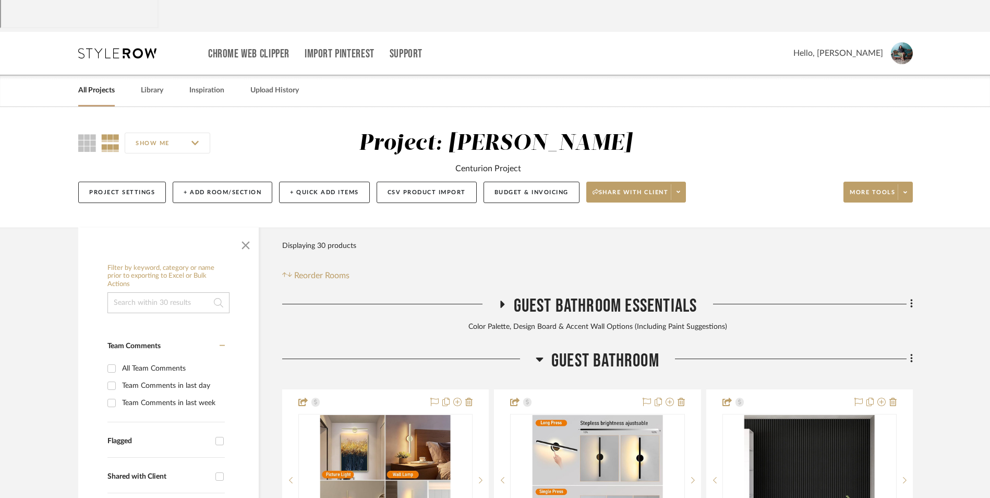
click at [910, 353] on icon at bounding box center [911, 358] width 3 height 11
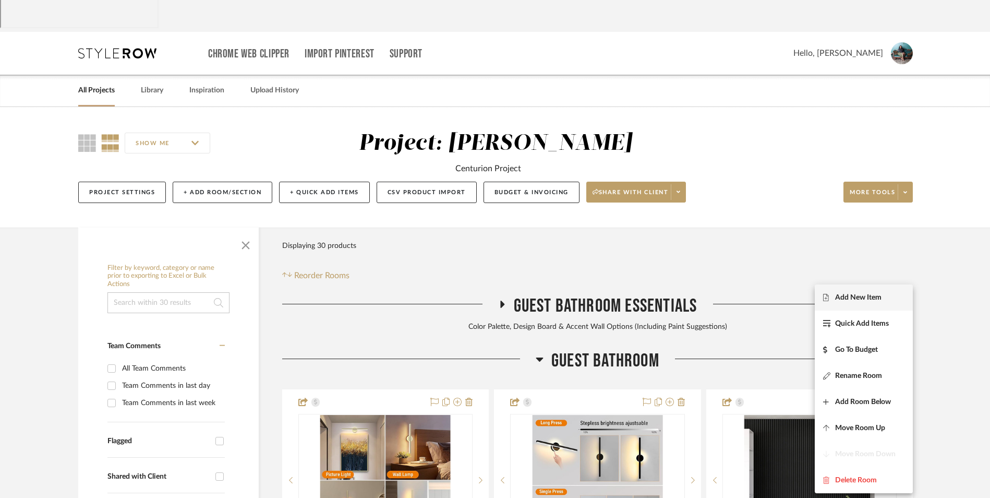
click at [886, 291] on button "Add New Item" at bounding box center [864, 297] width 98 height 26
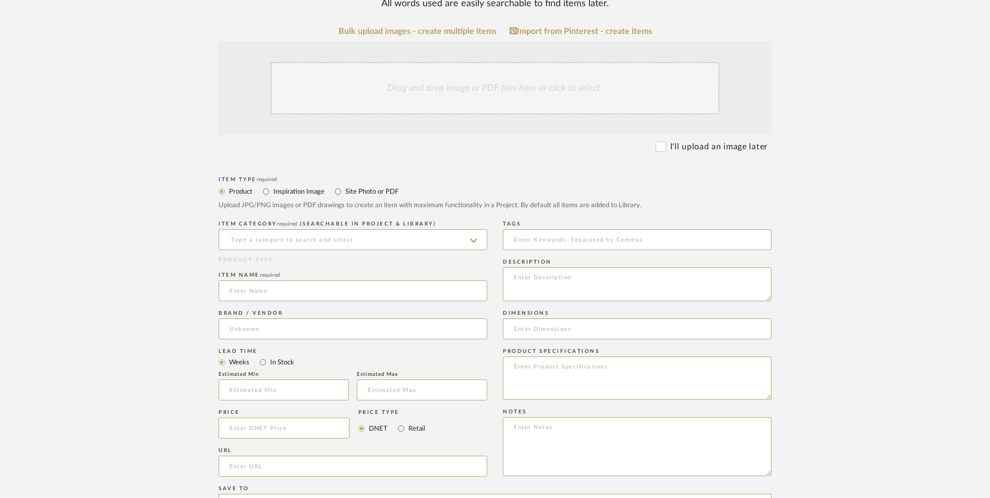
scroll to position [313, 0]
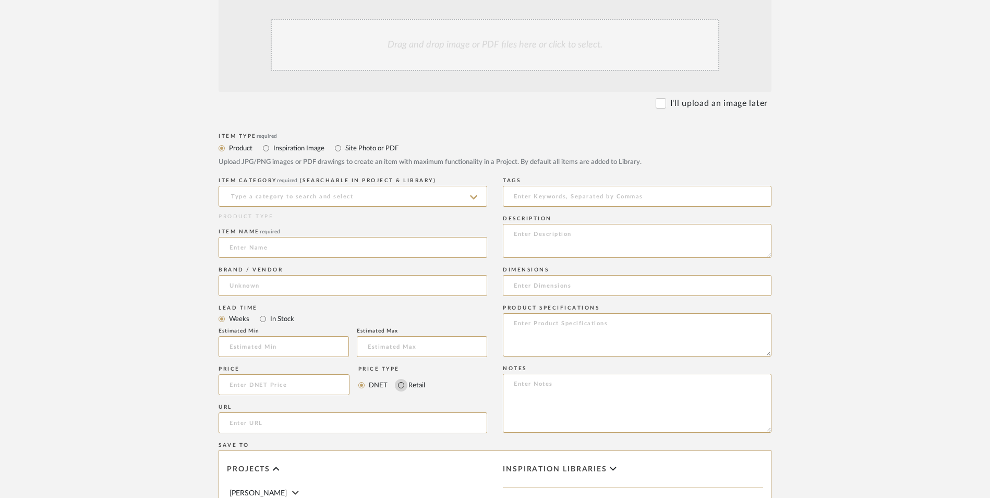
click at [401, 379] on input "Retail" at bounding box center [401, 385] width 13 height 13
radio input "true"
click at [264, 312] on input "In Stock" at bounding box center [263, 318] width 13 height 13
radio input "true"
click at [271, 374] on input at bounding box center [284, 384] width 131 height 21
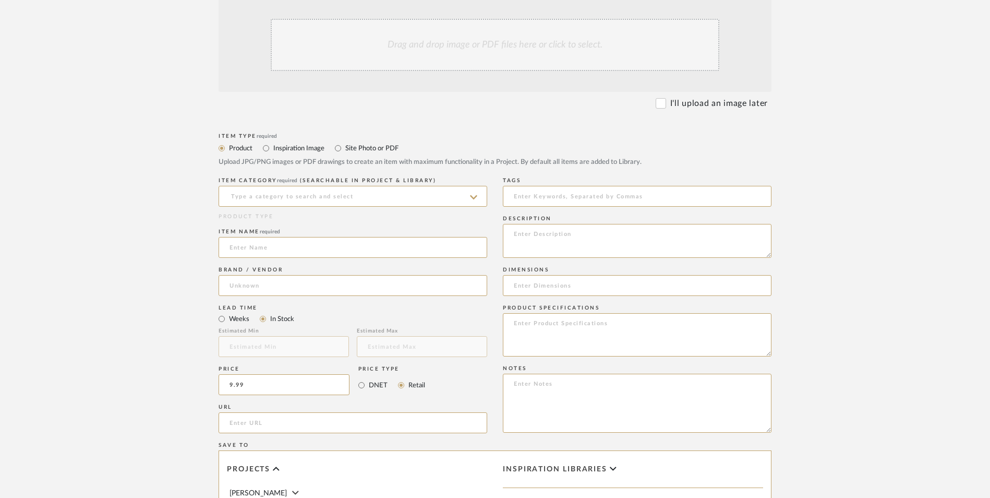
type input "$9.99"
drag, startPoint x: 171, startPoint y: 299, endPoint x: 214, endPoint y: 305, distance: 43.2
click at [175, 298] on form "Bulk upload images - create multiple items Import from Pinterest - create items…" at bounding box center [495, 361] width 664 height 756
click at [264, 412] on input "url" at bounding box center [353, 422] width 269 height 21
paste input "https://www.amazon.com/gp/product/B08CBJXKJV/ref=sw_img_1?smid=A2Z6WP8JCHATDM&t…"
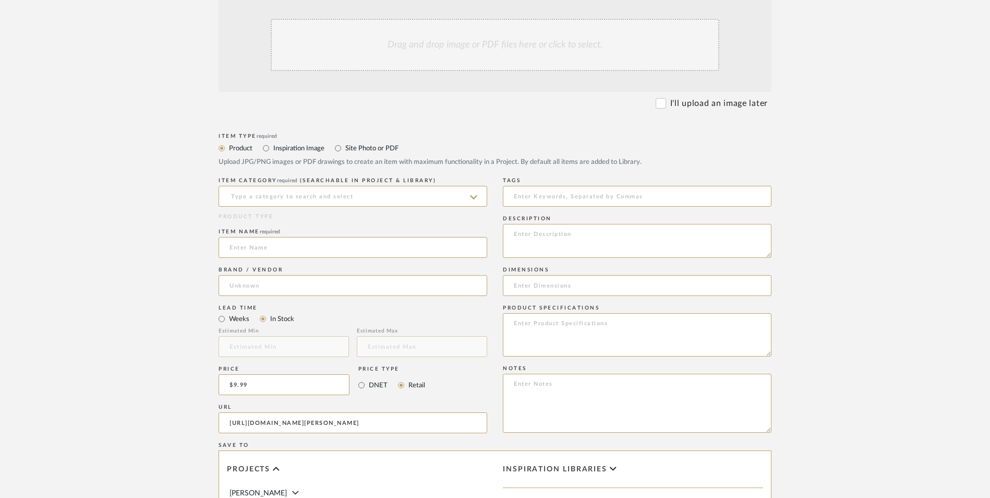
scroll to position [0, 80]
click at [185, 246] on form "Bulk upload images - create multiple items Import from Pinterest - create items…" at bounding box center [495, 361] width 664 height 756
type input "https://www.amazon.com/gp/product/B08CBJXKJV/ref=sw_img_1?smid=A2Z6WP8JCHATDM&t…"
click at [616, 373] on textarea at bounding box center [637, 402] width 269 height 59
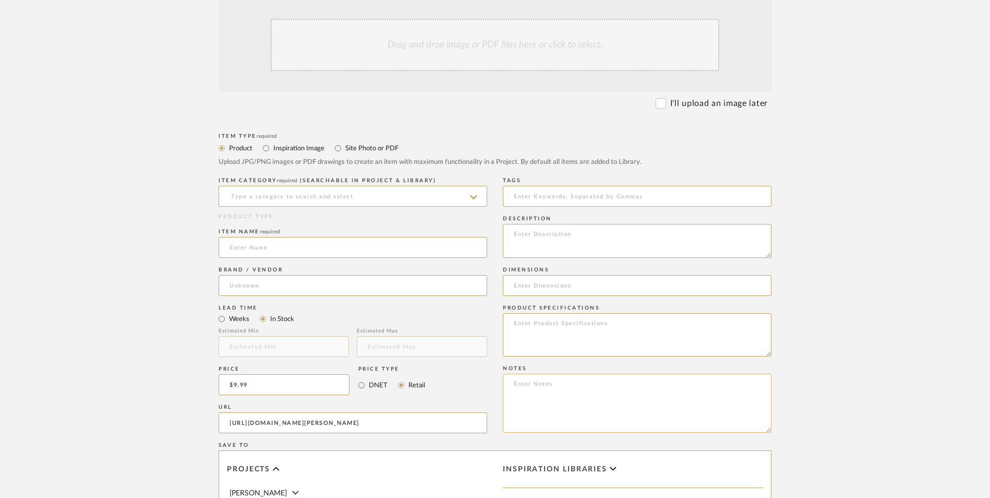
paste textarea "Option 1: ETA: SKU: Reviews - Stars Return | Refund Policy:"
drag, startPoint x: 504, startPoint y: 295, endPoint x: 470, endPoint y: 295, distance: 33.4
click at [470, 295] on div "Item Type required Product Inspiration Image Site Photo or PDF Upload JPG/PNG i…" at bounding box center [495, 434] width 553 height 609
click at [510, 373] on textarea "Curtain Holdbacks - Select: ETA: SKU: Reviews - Stars Return | Refund Policy: 3…" at bounding box center [637, 402] width 269 height 59
click at [543, 373] on textarea "Curtain Holdbacks - Select: ETA: SKU: 1,938 Reviews - 4.7 Stars Return | Refund…" at bounding box center [637, 402] width 269 height 59
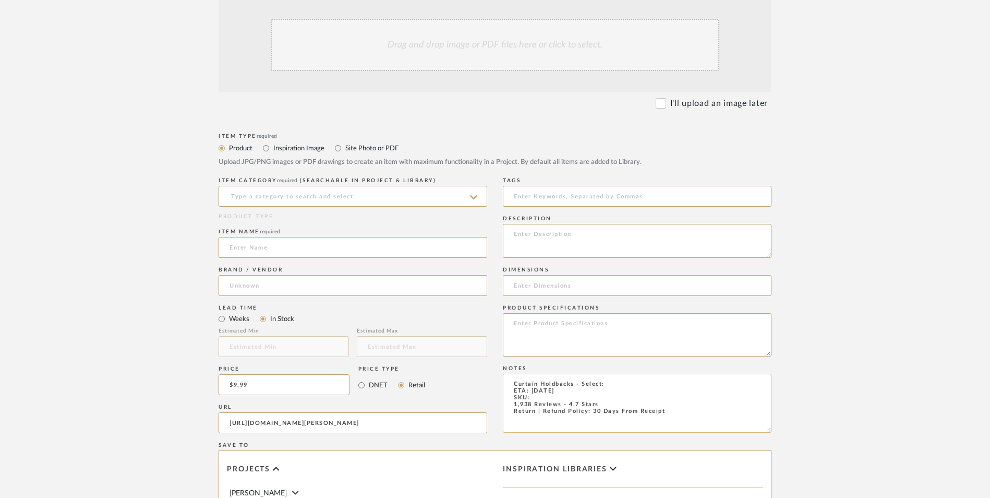
click at [639, 373] on textarea "Curtain Holdbacks - Select: ETA: 8.27.2025 SKU: 1,938 Reviews - 4.7 Stars Retur…" at bounding box center [637, 402] width 269 height 59
type textarea "Curtain Holdbacks - Select: CF | Matte Black ETA: 8.27.2025 SKU: 1,938 Reviews …"
click at [289, 275] on input at bounding box center [353, 285] width 269 height 21
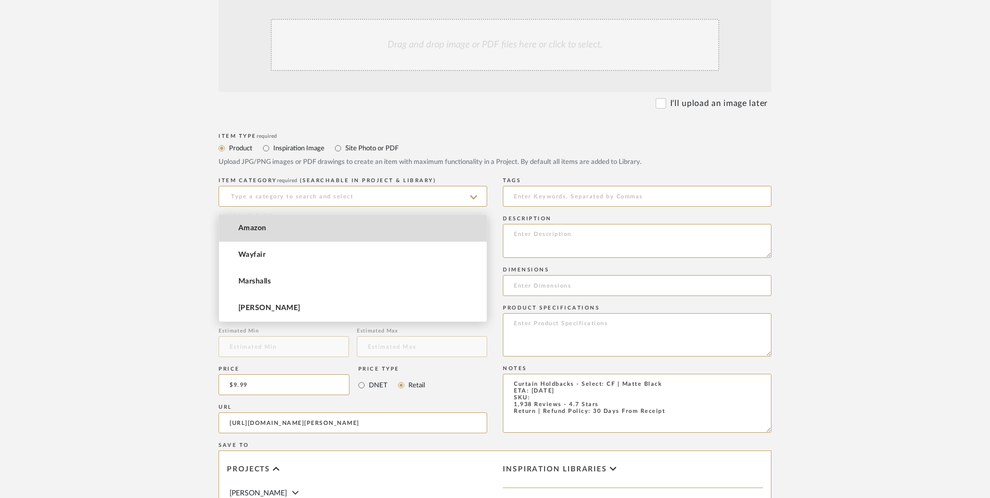
click at [290, 222] on mat-option "Amazon" at bounding box center [353, 228] width 268 height 27
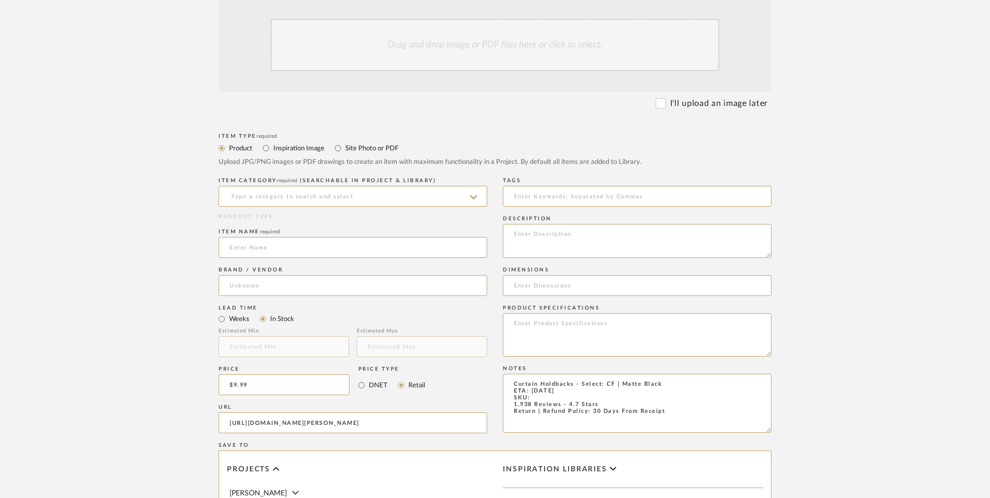
type input "Amazon"
click at [286, 237] on input at bounding box center [353, 247] width 269 height 21
type input "Mayrhyme"
click at [317, 186] on input at bounding box center [353, 196] width 269 height 21
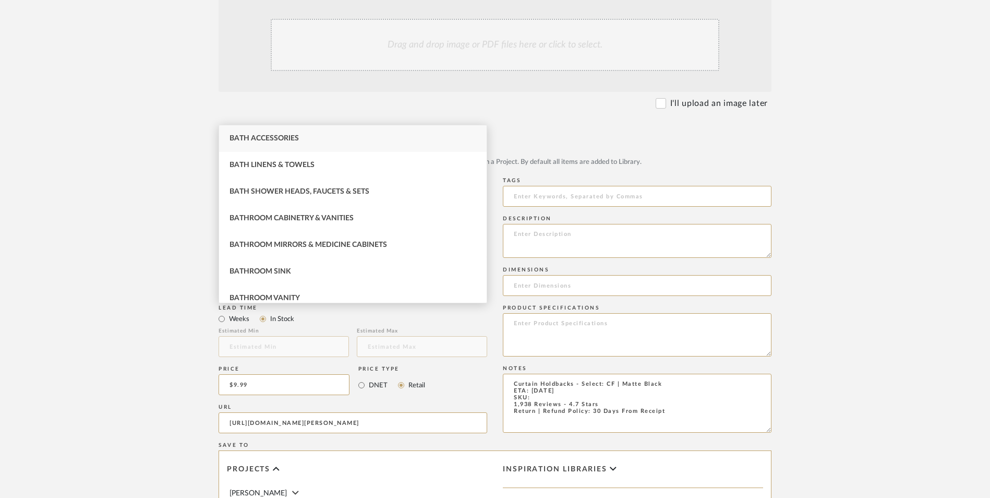
click at [308, 133] on div "Bath Accessories" at bounding box center [353, 138] width 268 height 27
type input "Bath Accessories"
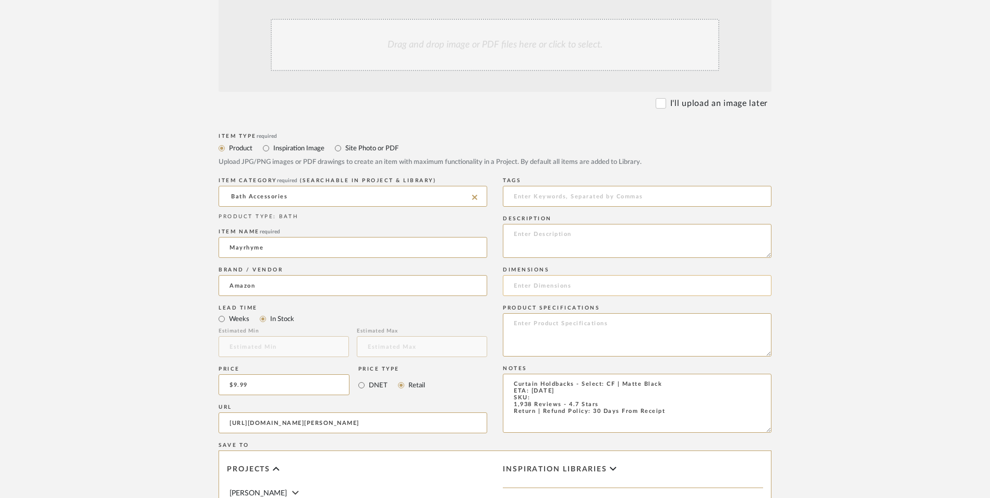
click at [553, 275] on input at bounding box center [637, 285] width 269 height 21
paste input "7.28"L x 4.33"W"
click at [531, 275] on input "7.28"L x 4.33"W" at bounding box center [637, 285] width 269 height 21
click at [565, 275] on input "7.28" L x 4.33"W" at bounding box center [637, 285] width 269 height 21
type input "7.28" L x 4.33" W"
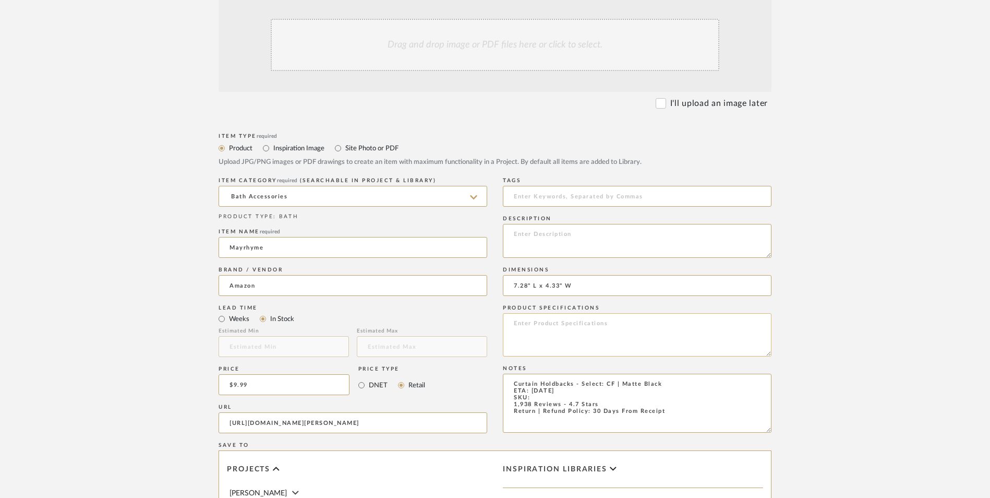
click at [580, 313] on textarea at bounding box center [637, 334] width 269 height 43
click at [576, 313] on textarea at bounding box center [637, 334] width 269 height 43
type textarea "Nickel | Zinc"
click at [534, 224] on textarea at bounding box center [637, 241] width 269 height 34
paste textarea "The decorative curtain holdbacks with cap finials provide a sophisticated moder…"
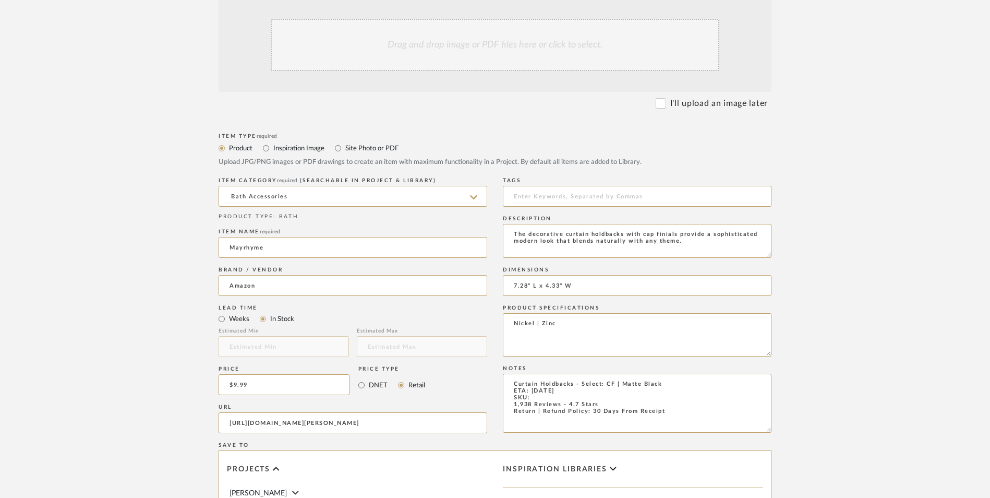
type textarea "The decorative curtain holdbacks with cap finials provide a sophisticated moder…"
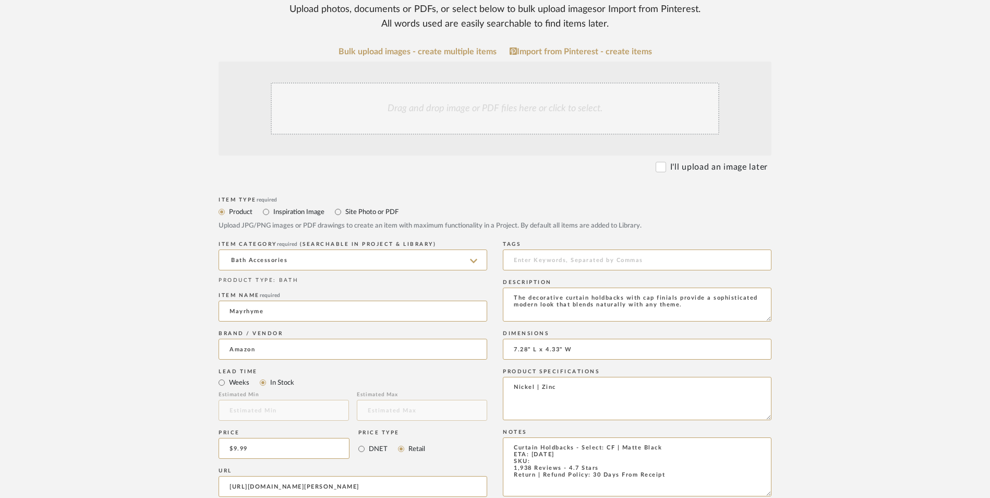
scroll to position [209, 0]
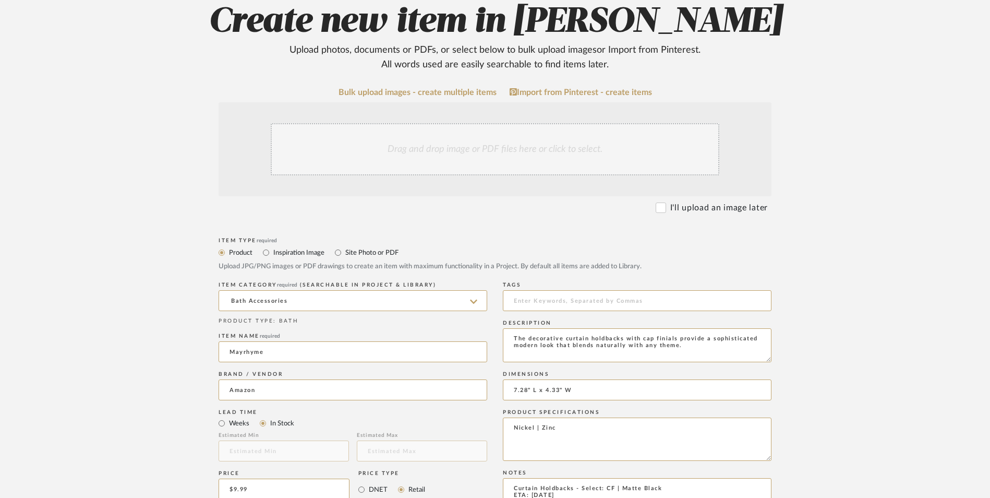
click at [437, 123] on div "Drag and drop image or PDF files here or click to select." at bounding box center [495, 149] width 449 height 52
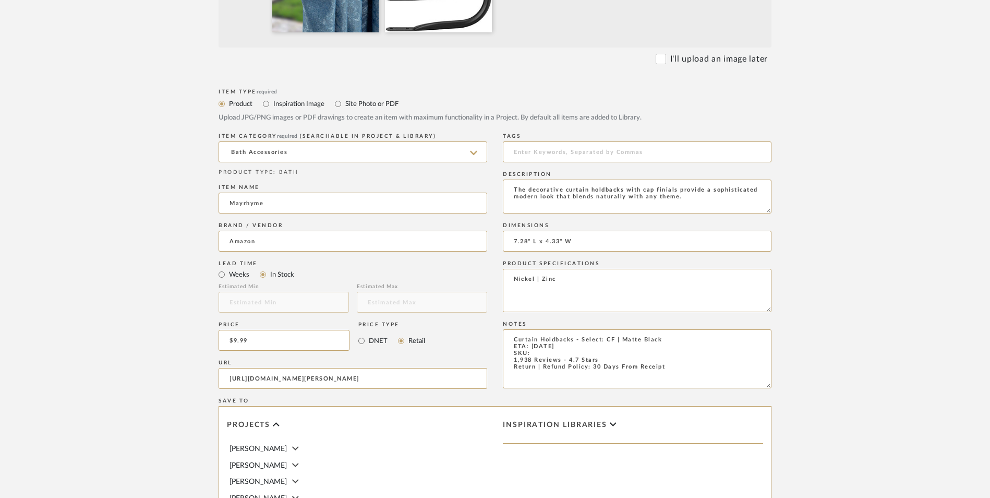
scroll to position [469, 0]
click at [260, 329] on input "9.99" at bounding box center [284, 339] width 131 height 21
type input "$13.99"
drag, startPoint x: 68, startPoint y: 302, endPoint x: 125, endPoint y: 303, distance: 56.9
click at [69, 302] on upload-items "Create new item in Erica Drisdale Upload photos, documents or PDFs, or select b…" at bounding box center [495, 205] width 990 height 1031
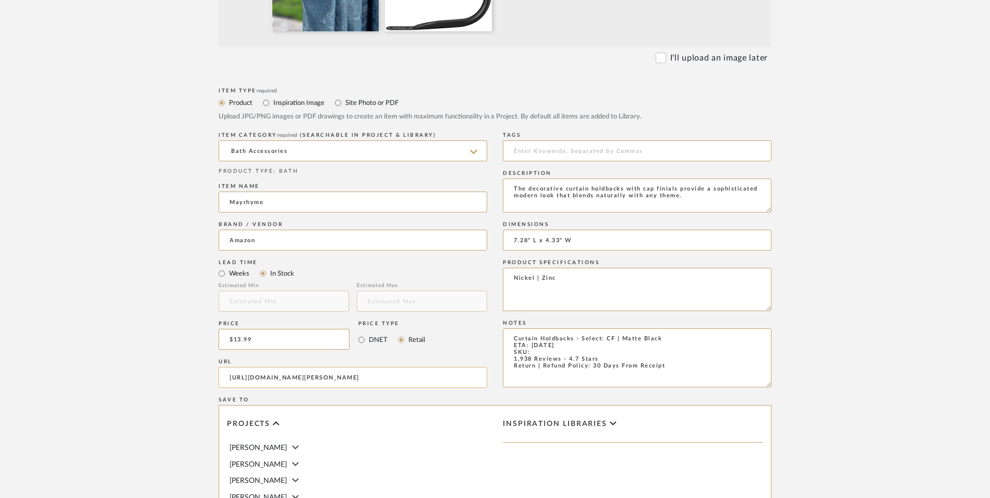
click at [322, 367] on input "https://www.amazon.com/gp/product/B08CBJXKJV/ref=sw_img_1?smid=A2Z6WP8JCHATDM&t…" at bounding box center [353, 377] width 269 height 21
paste input "CGRV13HX/ref=sw_img_1?smid=AJRN94JBNDQCJ"
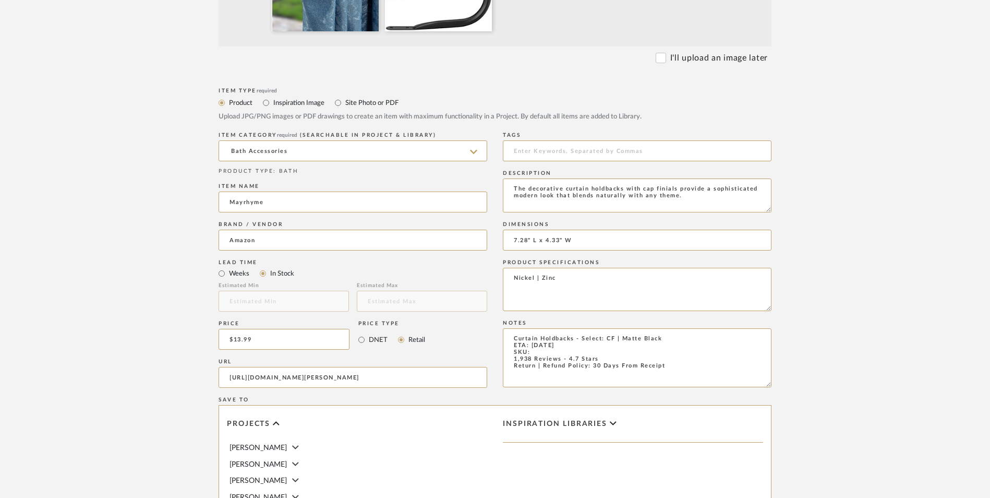
type input "https://www.amazon.com/gp/product/B0CGRV13HX/ref=sw_img_1?smid=AJRN94JBNDQCJ&th…"
click at [161, 221] on upload-items "Create new item in Erica Drisdale Upload photos, documents or PDFs, or select b…" at bounding box center [495, 205] width 990 height 1031
click at [310, 367] on input "https://www.amazon.com/gp/product/B0CGRV13HX/ref=sw_img_1?smid=AJRN94JBNDQCJ&th…" at bounding box center [353, 377] width 269 height 21
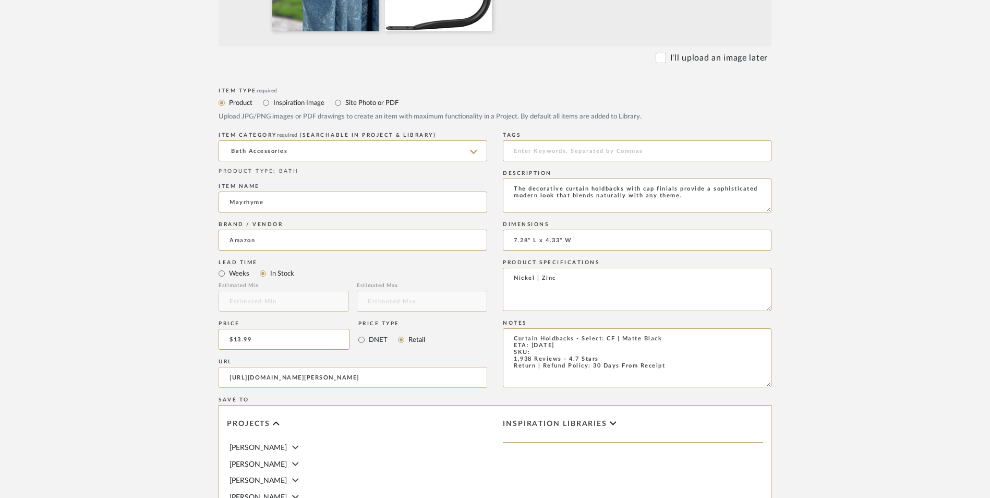
click at [310, 367] on input "https://www.amazon.com/gp/product/B0CGRV13HX/ref=sw_img_1?smid=AJRN94JBNDQCJ&th…" at bounding box center [353, 377] width 269 height 21
paste input "https://www.amazon.com/gp/product/B0CGRV13HX/ref=sw_img_1?smid=AJRN94JBNDQCJ&th…"
type input "https://www.amazon.com/gp/product/B0CGRV13HX/ref=sw_img_1?smid=AJRN94JBNDQCJ&th…"
click at [64, 262] on upload-items "Create new item in Erica Drisdale Upload photos, documents or PDFs, or select b…" at bounding box center [495, 205] width 990 height 1031
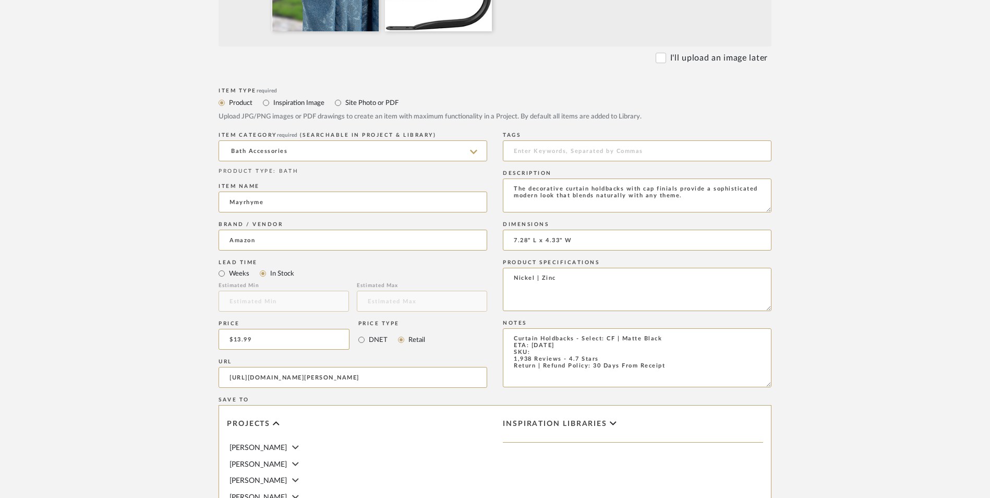
scroll to position [0, 0]
click at [239, 191] on input "Mayrhyme" at bounding box center [353, 201] width 269 height 21
type input "Shonmogar"
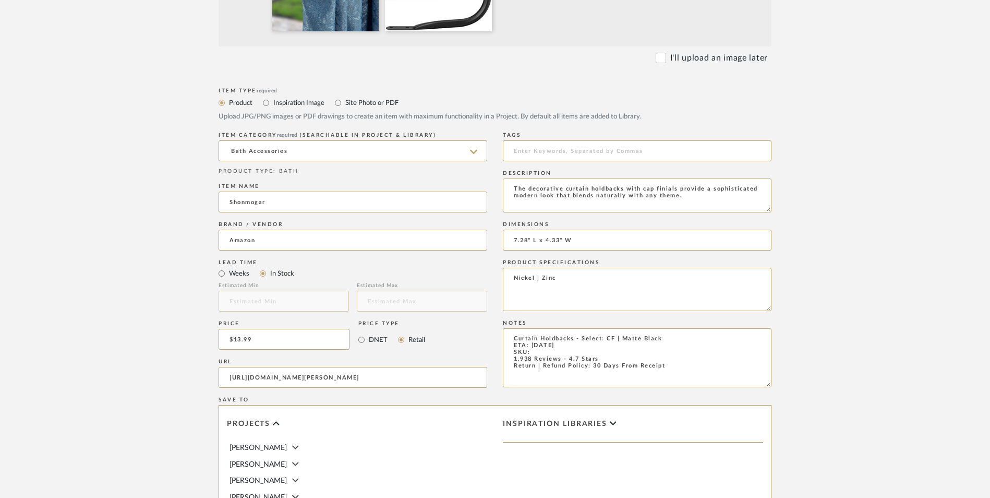
drag, startPoint x: 76, startPoint y: 150, endPoint x: 385, endPoint y: 2, distance: 343.6
click at [80, 146] on upload-items "Create new item in Erica Drisdale Upload photos, documents or PDFs, or select b…" at bounding box center [495, 205] width 990 height 1031
drag, startPoint x: 542, startPoint y: 195, endPoint x: 408, endPoint y: 191, distance: 134.1
click at [405, 191] on div "Item Type required Product Inspiration Image Site Photo or PDF Upload JPG/PNG i…" at bounding box center [495, 389] width 553 height 609
type textarea "Zinc"
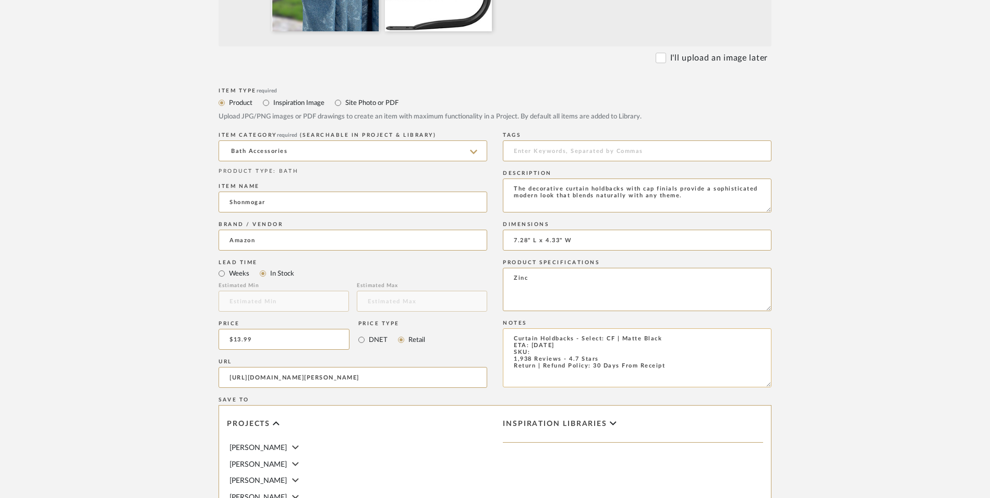
drag, startPoint x: 622, startPoint y: 264, endPoint x: 625, endPoint y: 259, distance: 6.1
click at [622, 328] on textarea "Curtain Holdbacks - Select: CF | Matte Black ETA: 8.27.2025 SKU: 1,938 Reviews …" at bounding box center [637, 357] width 269 height 59
drag, startPoint x: 643, startPoint y: 253, endPoint x: 607, endPoint y: 252, distance: 35.5
click at [607, 328] on textarea "Curtain Holdbacks - Select: CF | Matte Black ETA: 8.27.2025 SKU: 1,938 Reviews …" at bounding box center [637, 357] width 269 height 59
drag, startPoint x: 530, startPoint y: 274, endPoint x: 482, endPoint y: 273, distance: 48.0
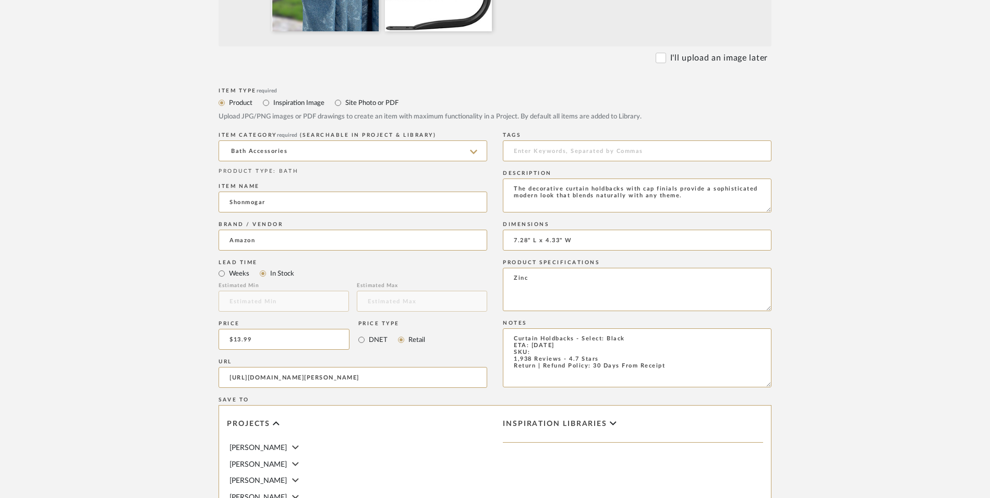
click at [482, 273] on div "Item Type required Product Inspiration Image Site Photo or PDF Upload JPG/PNG i…" at bounding box center [495, 389] width 553 height 609
click at [570, 328] on textarea "Curtain Holdbacks - Select: Black ETA: 8.27.2025 SKU: 189 Reviews - 4.7 Stars R…" at bounding box center [637, 357] width 269 height 59
type textarea "Curtain Holdbacks - Select: Black ETA: 8.27.2025 SKU: 189 Reviews - 4.6 Stars R…"
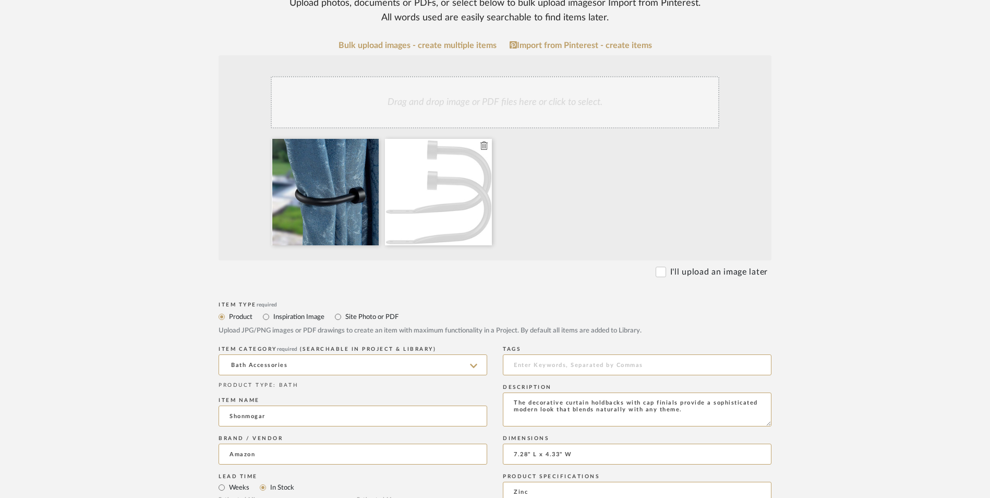
scroll to position [209, 0]
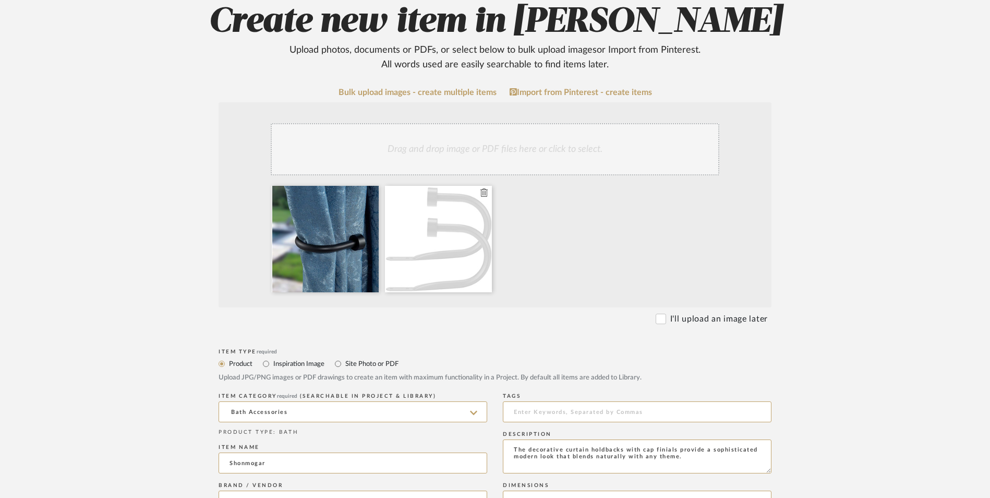
click at [485, 188] on icon at bounding box center [483, 192] width 7 height 8
click at [371, 188] on icon at bounding box center [370, 192] width 7 height 8
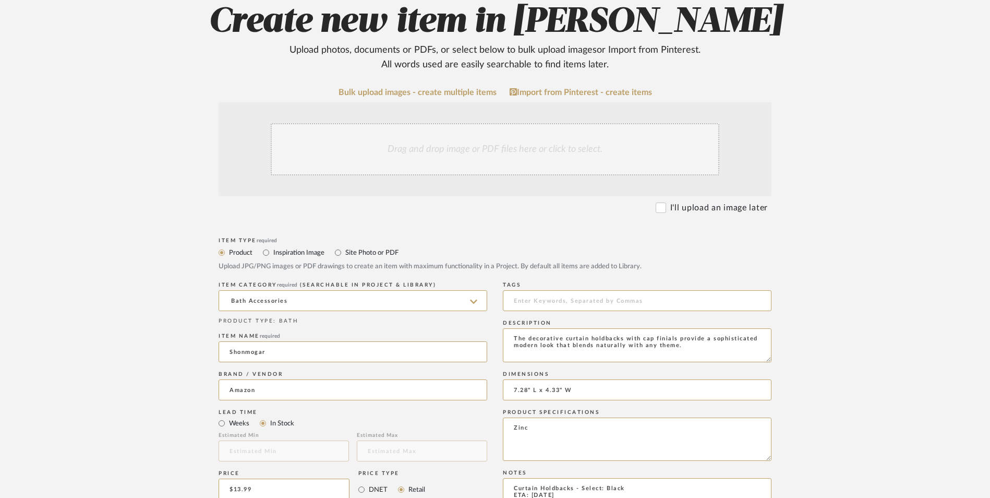
click at [431, 123] on div "Drag and drop image or PDF files here or click to select." at bounding box center [495, 149] width 449 height 52
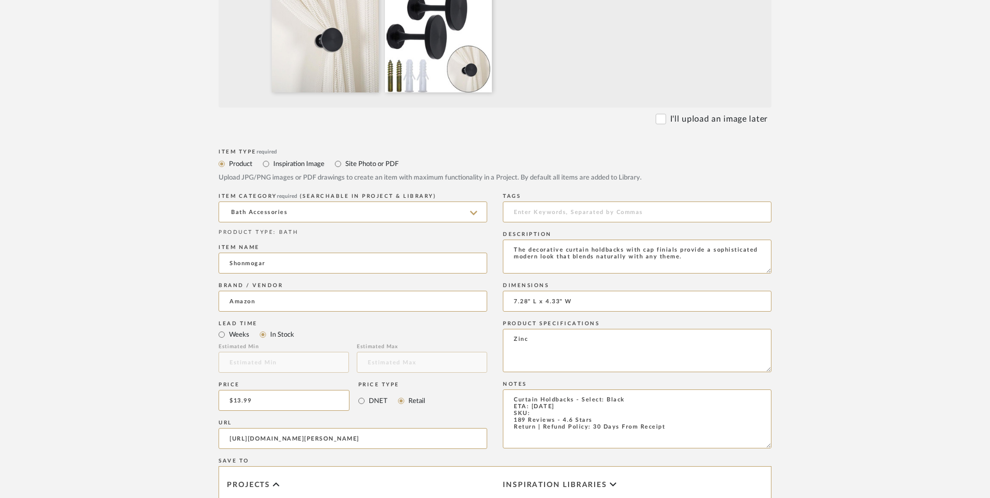
scroll to position [417, 0]
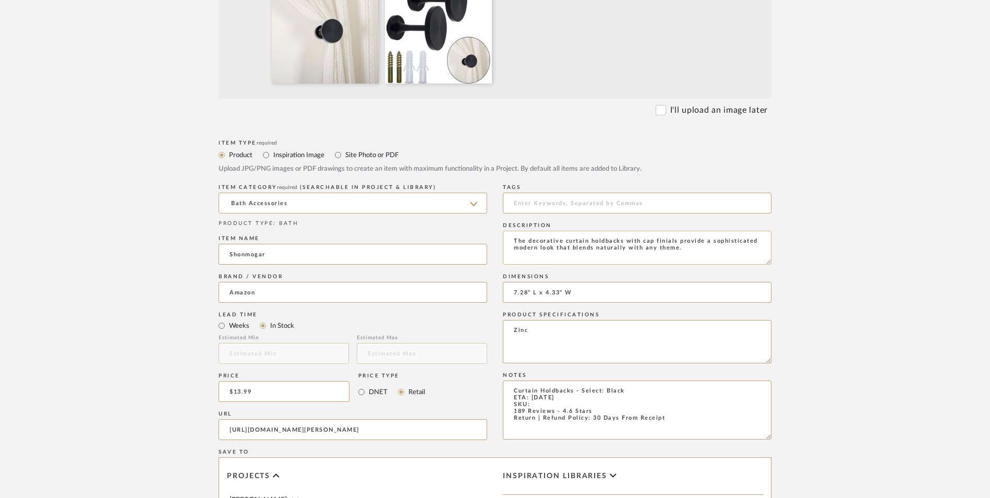
click at [574, 231] on textarea "The decorative curtain holdbacks with cap finials provide a sophisticated moder…" at bounding box center [637, 248] width 269 height 34
click at [573, 231] on textarea "The decorative curtain holdbacks with cap finials provide a sophisticated moder…" at bounding box center [637, 248] width 269 height 34
paste textarea "Classic & Elegant Style for Most Home Décor: Classic & Elegant Style black curt…"
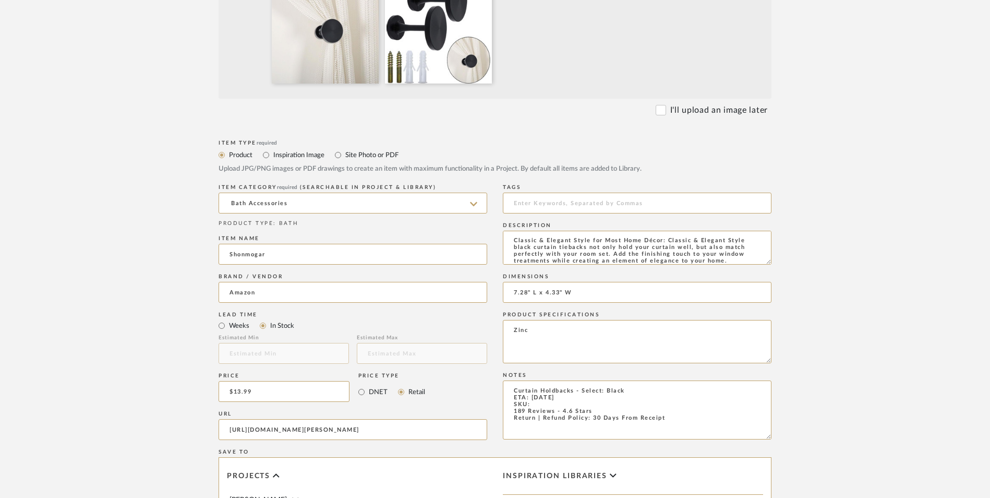
type textarea "Classic & Elegant Style for Most Home Décor: Classic & Elegant Style black curt…"
drag, startPoint x: 589, startPoint y: 211, endPoint x: 533, endPoint y: 213, distance: 55.8
click at [486, 209] on div "Item Type required Product Inspiration Image Site Photo or PDF Upload JPG/PNG i…" at bounding box center [495, 441] width 553 height 609
paste input "5.12 x 3.19 x 1.73"
click at [526, 282] on input "5.12 x 3.19 x 1.73" at bounding box center [637, 292] width 269 height 21
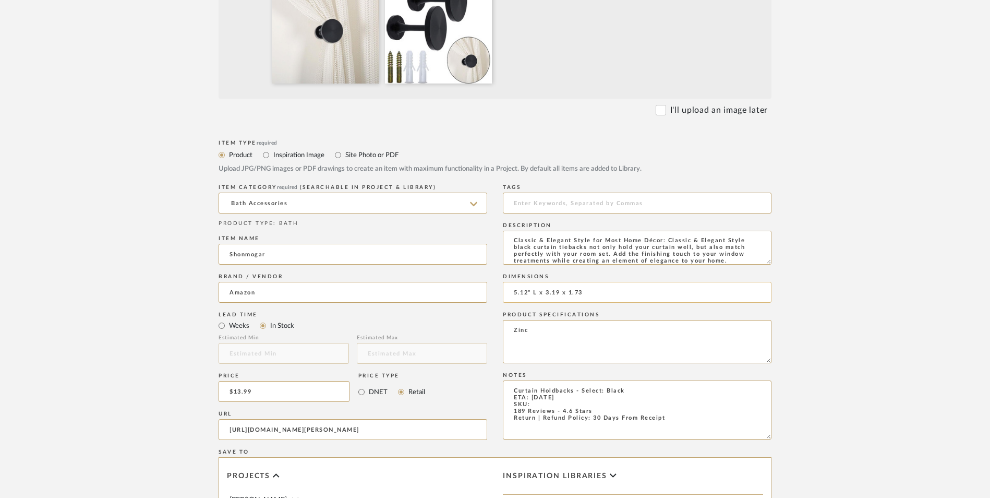
click at [559, 282] on input "5.12" L x 3.19 x 1.73" at bounding box center [637, 292] width 269 height 21
click at [600, 282] on input "5.12" L x 3.19" W x 1.73" at bounding box center [637, 292] width 269 height 21
type input "5.12" L x 3.19" W x 1.73" H"
click at [540, 380] on textarea "Curtain Holdbacks - Select: Black ETA: 8.27.2025 SKU: 189 Reviews - 4.6 Stars R…" at bounding box center [637, 409] width 269 height 59
paste textarea "B0CGRV13HX"
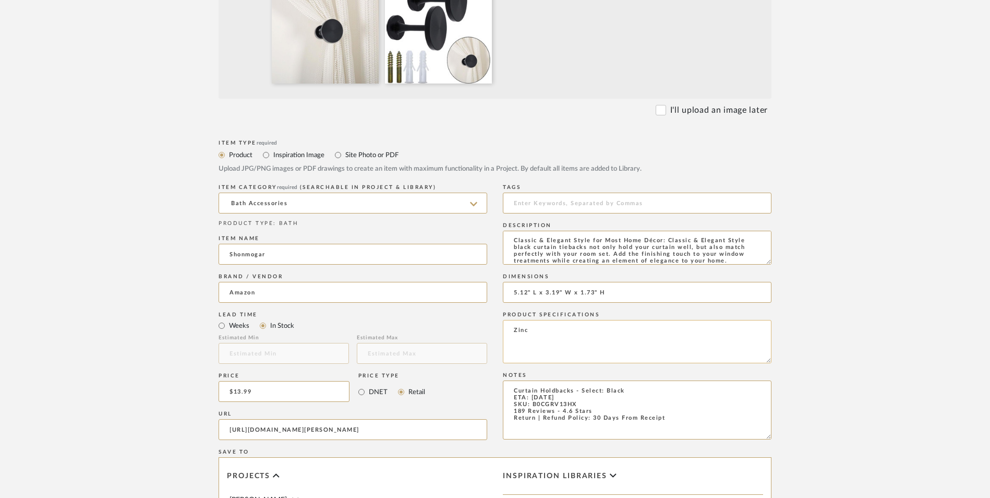
type textarea "Curtain Holdbacks - Select: Black ETA: 8.27.2025 SKU: B0CGRV13HX 189 Reviews - …"
click at [600, 320] on textarea "Zinc" at bounding box center [637, 341] width 269 height 43
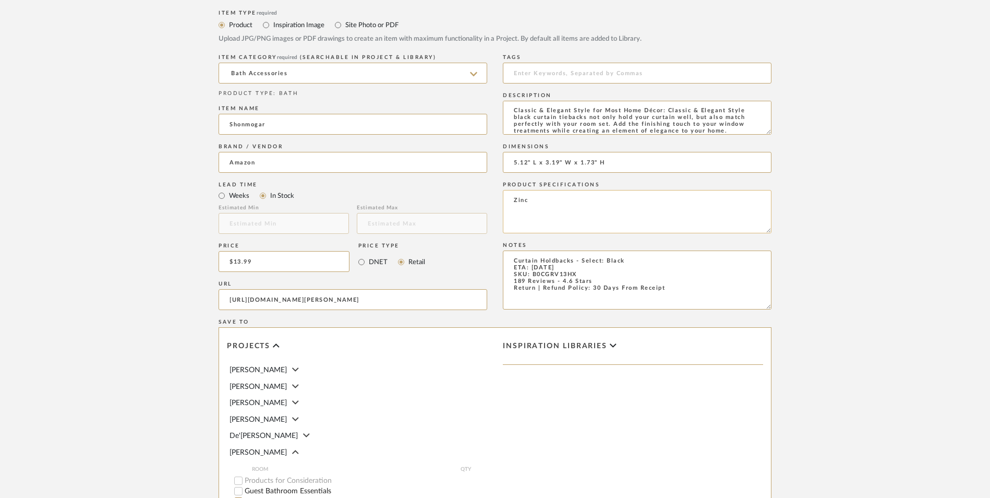
scroll to position [656, 0]
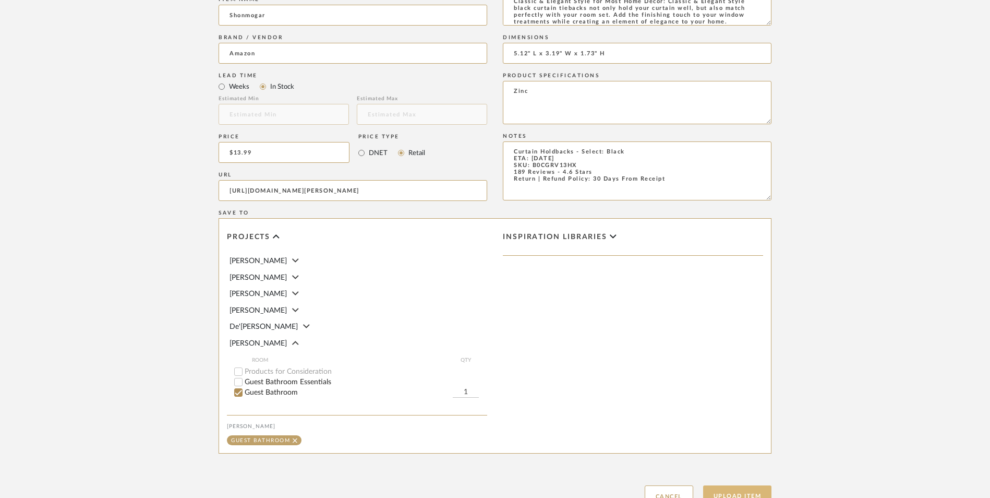
click at [755, 485] on button "Upload Item" at bounding box center [737, 495] width 69 height 21
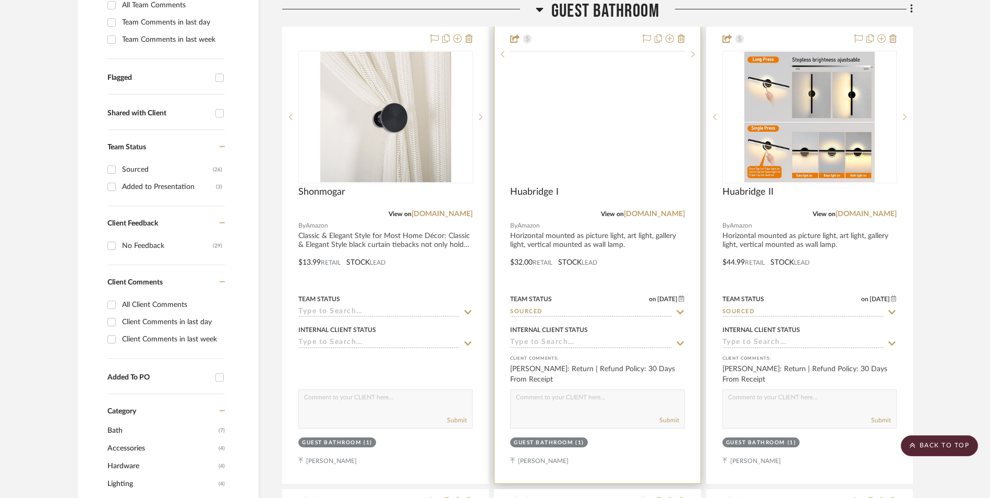
scroll to position [318, 0]
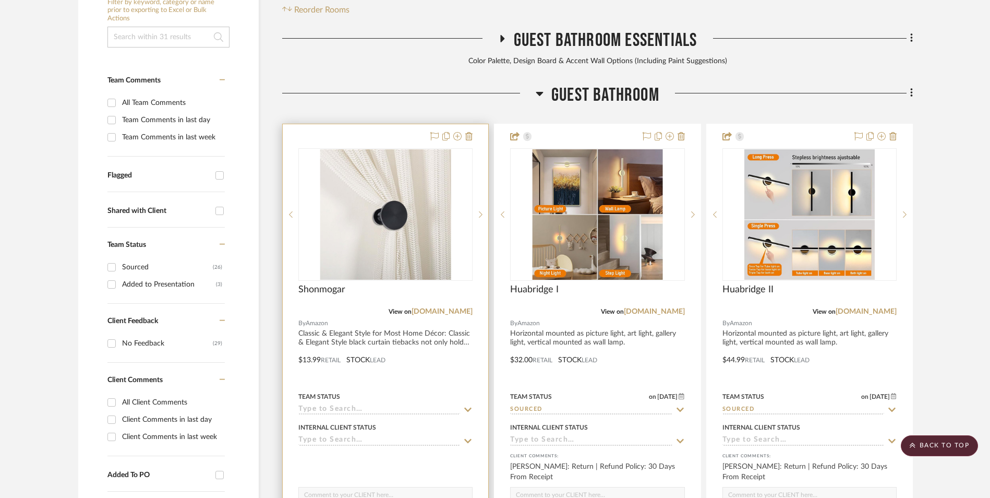
click at [0, 0] on img at bounding box center [0, 0] width 0 height 0
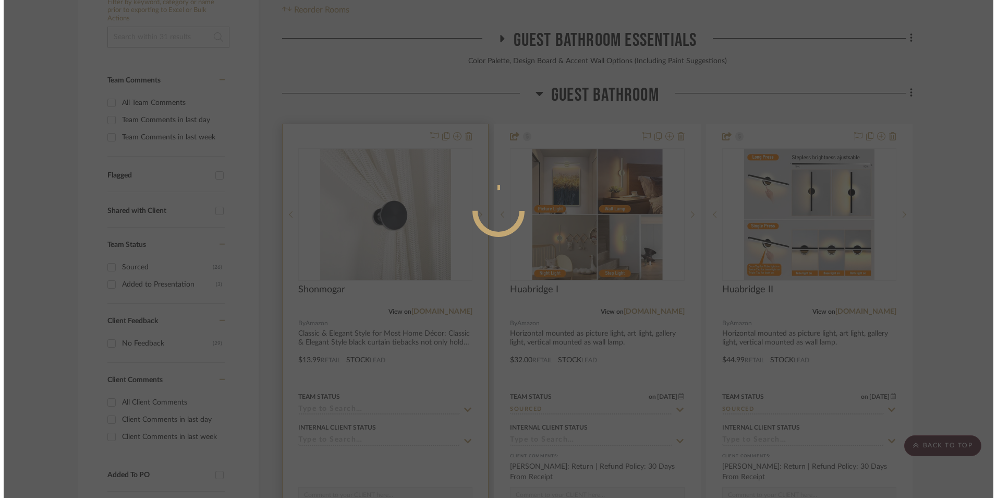
scroll to position [0, 0]
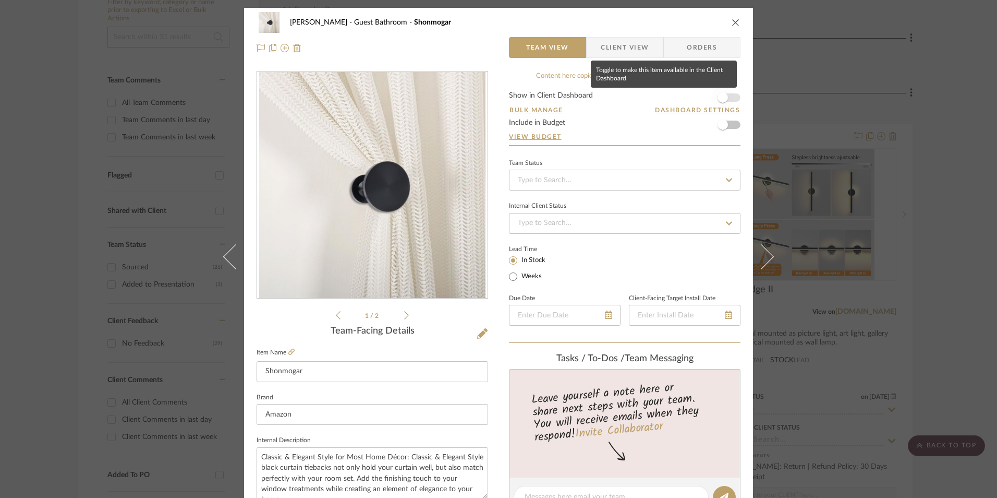
click at [722, 95] on span "button" at bounding box center [723, 97] width 10 height 10
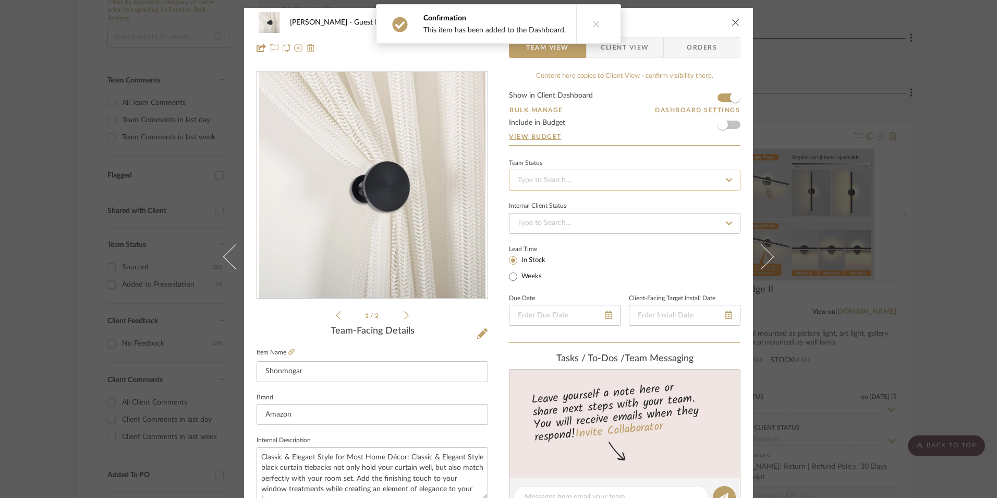
click at [628, 179] on input at bounding box center [625, 180] width 232 height 21
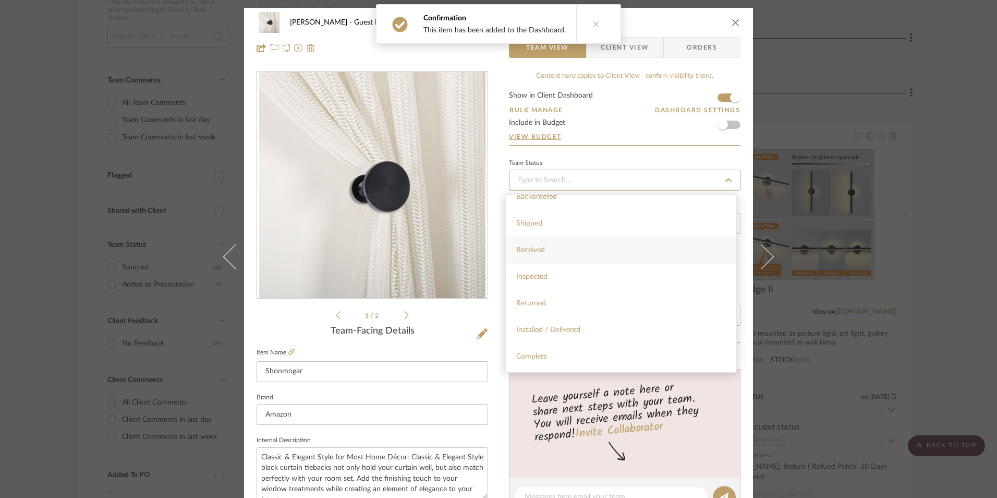
scroll to position [209, 0]
click at [570, 343] on div "Sourced" at bounding box center [621, 345] width 231 height 27
type input "[DATE]"
type input "Sourced"
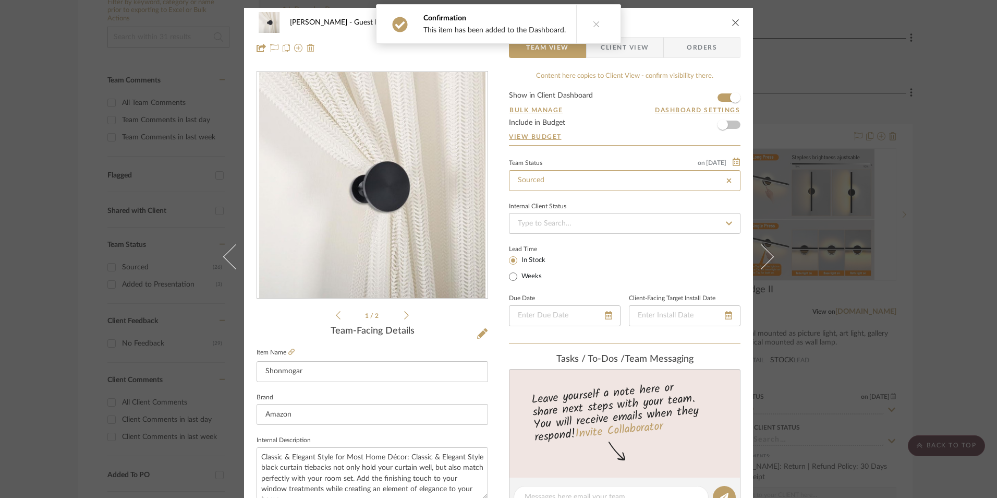
type input "[DATE]"
type input "Sourced"
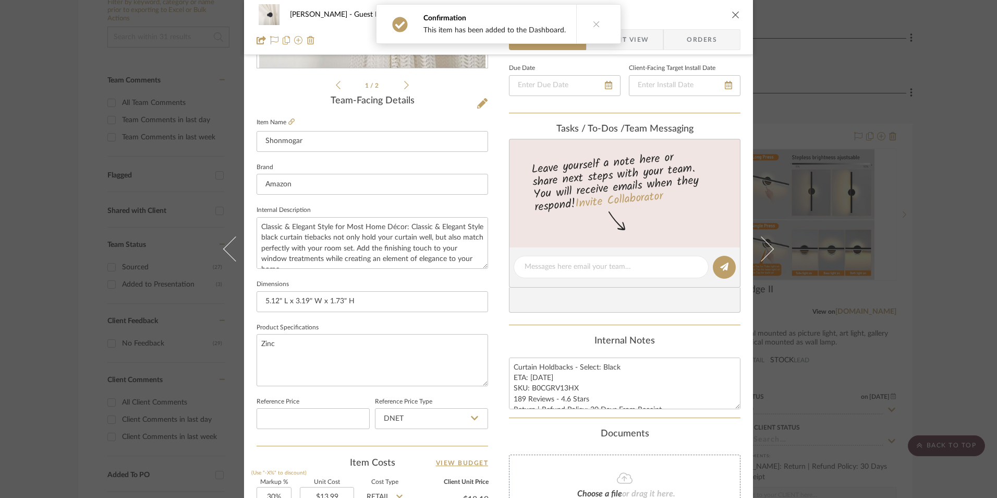
scroll to position [261, 0]
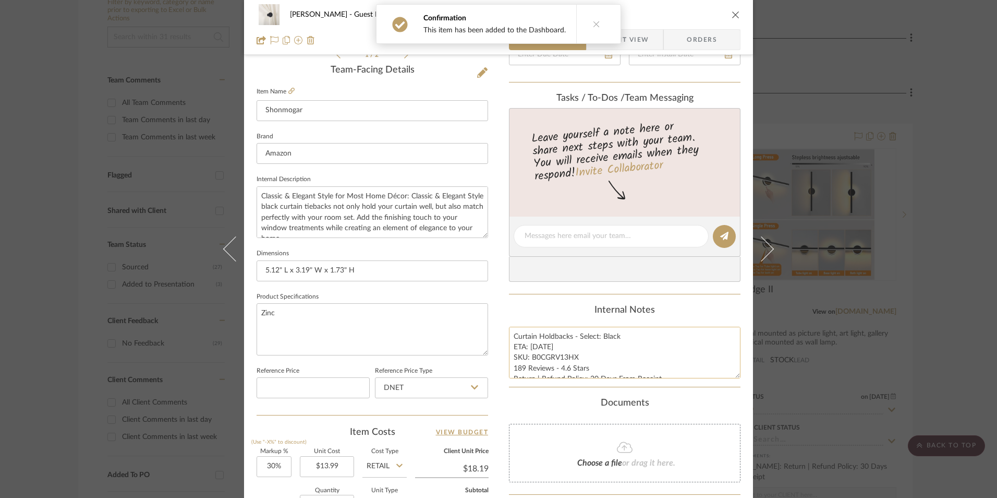
click at [538, 350] on textarea "Curtain Holdbacks - Select: Black ETA: 8.27.2025 SKU: B0CGRV13HX 189 Reviews - …" at bounding box center [625, 352] width 232 height 52
drag, startPoint x: 575, startPoint y: 356, endPoint x: 529, endPoint y: 356, distance: 45.4
click at [529, 356] on textarea "Curtain Holdbacks - Select: Black ETA: 8.27.2025 SKU: B0CGRV13HX 189 Reviews - …" at bounding box center [625, 352] width 232 height 52
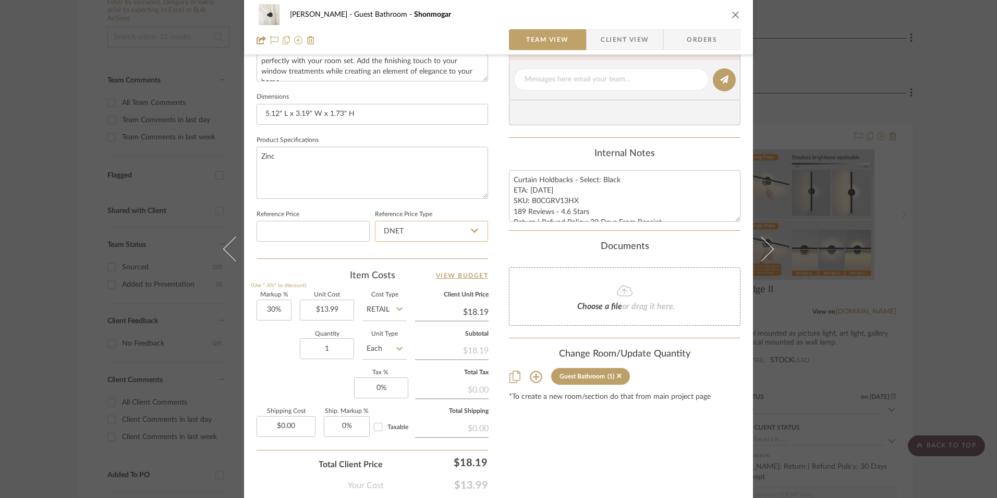
click at [408, 233] on input "DNET" at bounding box center [431, 231] width 113 height 21
click at [409, 280] on div "Retail" at bounding box center [436, 284] width 129 height 27
type input "Retail"
type input "30"
click at [268, 310] on input "30" at bounding box center [274, 309] width 35 height 21
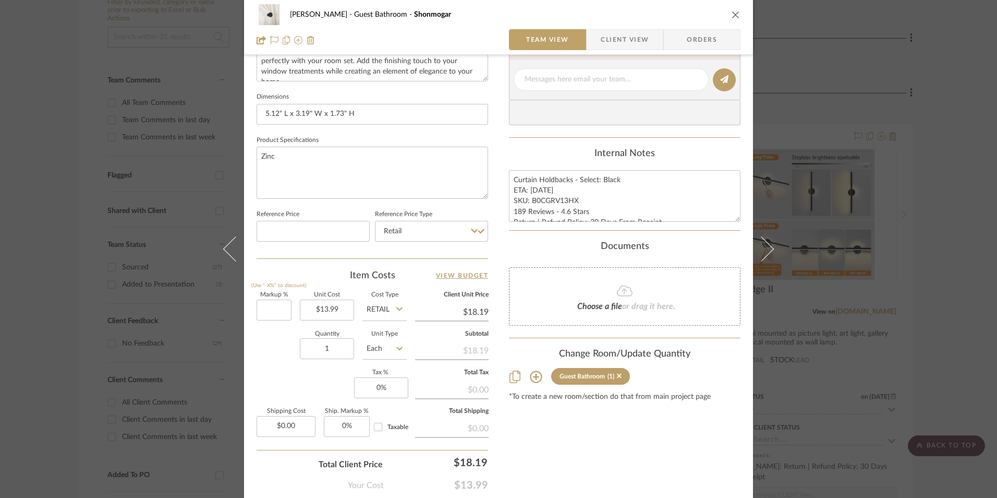
click at [283, 352] on div "Quantity 1 Unit Type Each" at bounding box center [332, 349] width 150 height 37
type input "0%"
type input "$13.99"
click at [364, 388] on input "0" at bounding box center [381, 387] width 54 height 21
type input "8.25%"
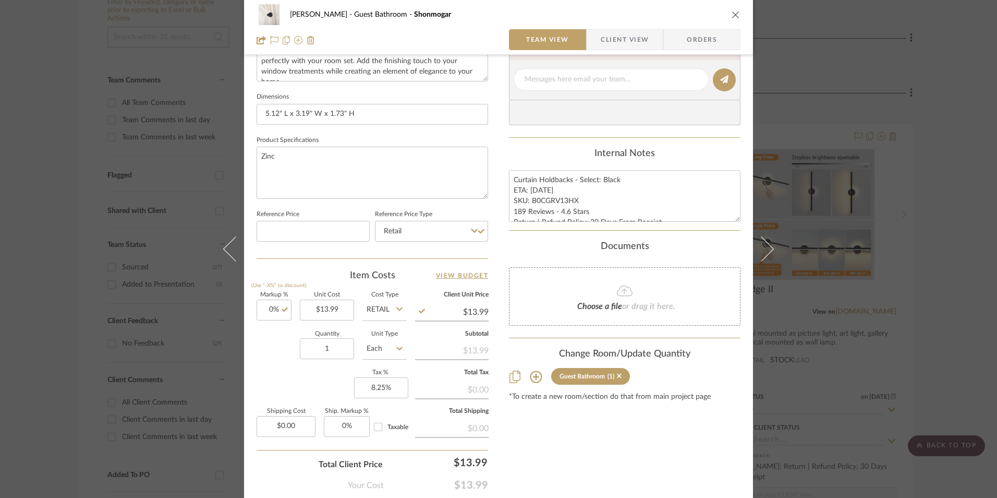
click at [596, 431] on div "Content here copies to Client View - confirm visibility there. Show in Client D…" at bounding box center [625, 83] width 232 height 858
drag, startPoint x: 684, startPoint y: 42, endPoint x: 676, endPoint y: 44, distance: 8.6
click at [684, 42] on span "Orders" at bounding box center [701, 39] width 53 height 21
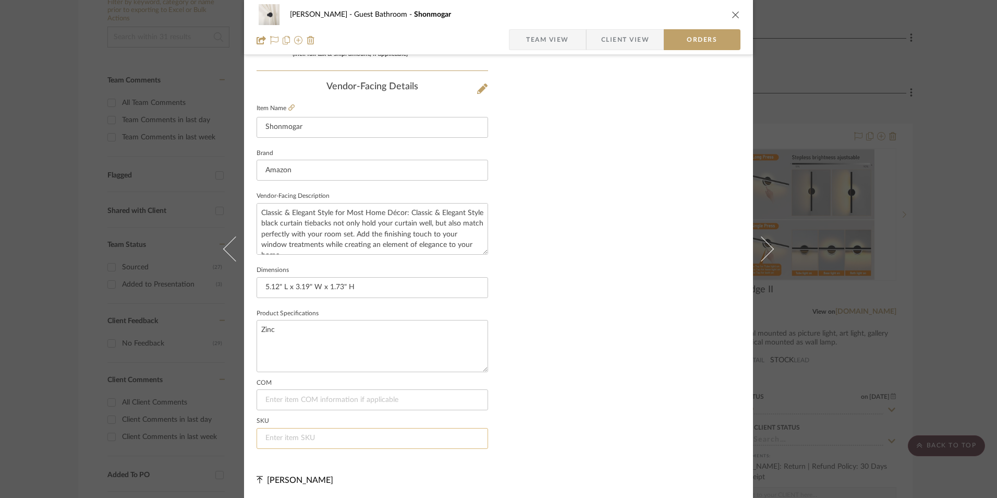
scroll to position [612, 0]
click at [329, 440] on input at bounding box center [373, 437] width 232 height 21
paste input "B0CGRV13HX"
type input "B0CGRV13HX"
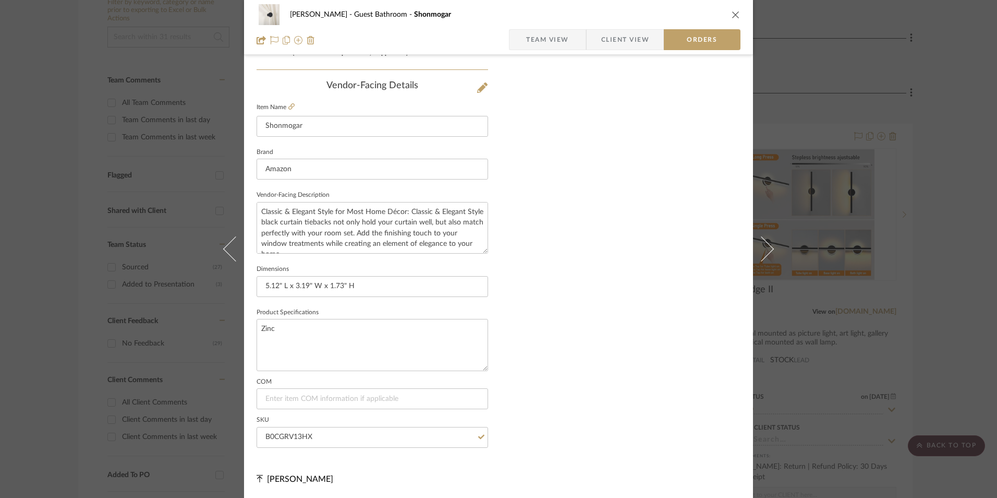
click at [538, 37] on span "Team View" at bounding box center [547, 39] width 43 height 21
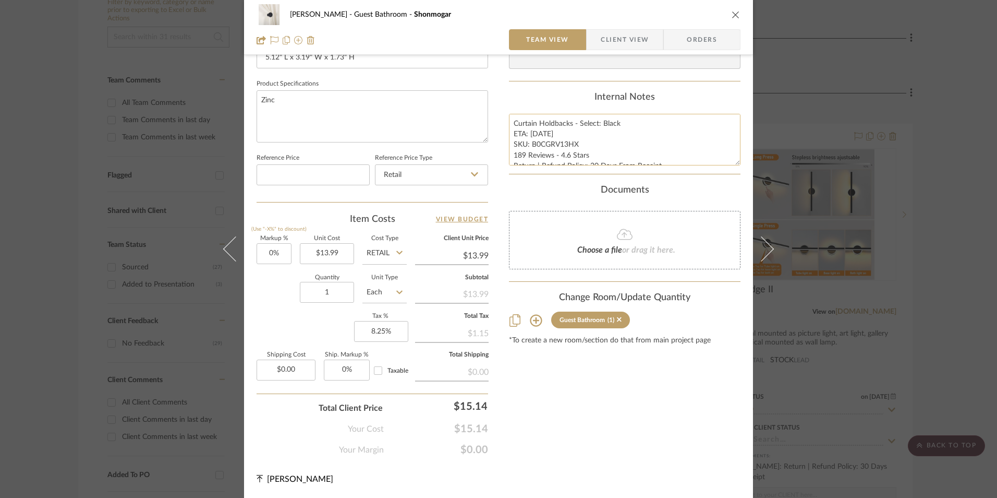
scroll to position [474, 0]
click at [516, 137] on textarea "Curtain Holdbacks - Select: Black ETA: 8.27.2025 SKU: B0CGRV13HX 189 Reviews - …" at bounding box center [625, 140] width 232 height 52
drag, startPoint x: 512, startPoint y: 122, endPoint x: 586, endPoint y: 152, distance: 79.8
click at [694, 173] on summary-project-notes "Internal Notes Curtain Holdbacks - Select: Black ETA: 8.27.2025 SKU: B0CGRV13HX…" at bounding box center [625, 133] width 232 height 82
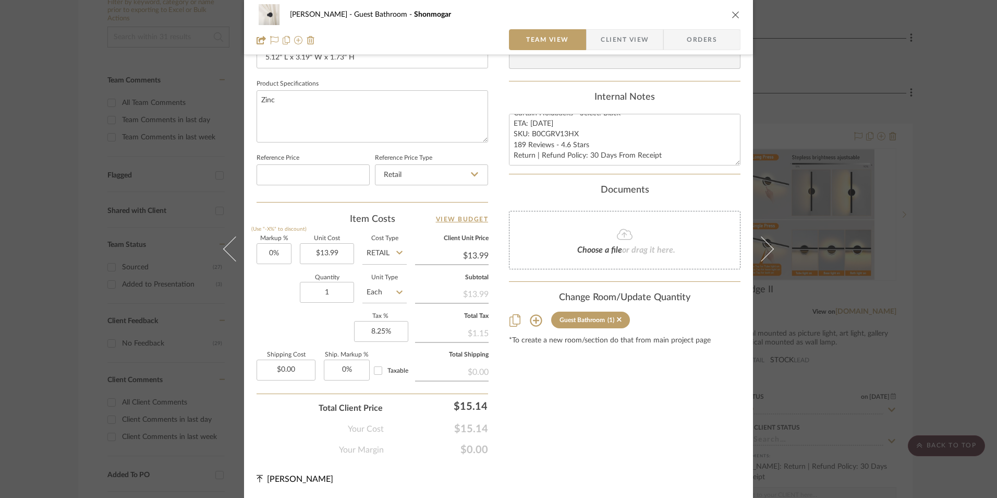
click at [616, 38] on span "Client View" at bounding box center [625, 39] width 48 height 21
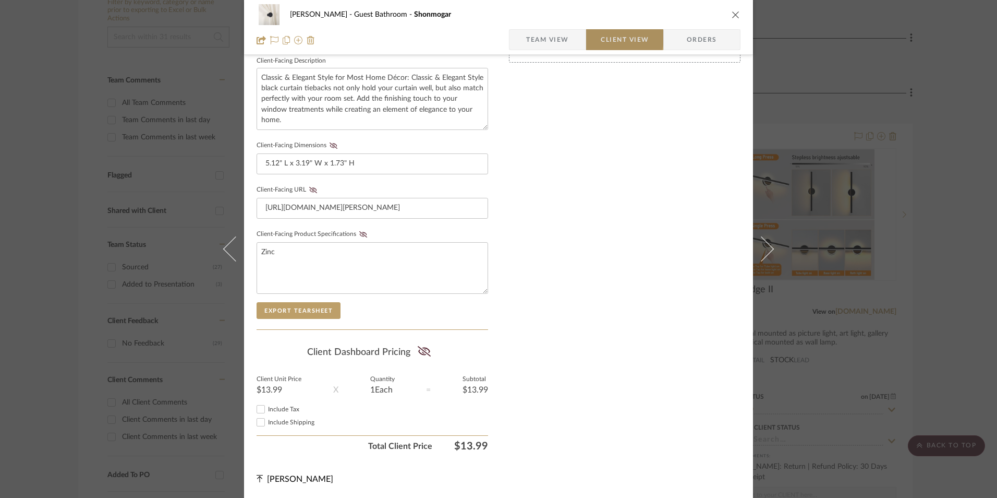
scroll to position [379, 0]
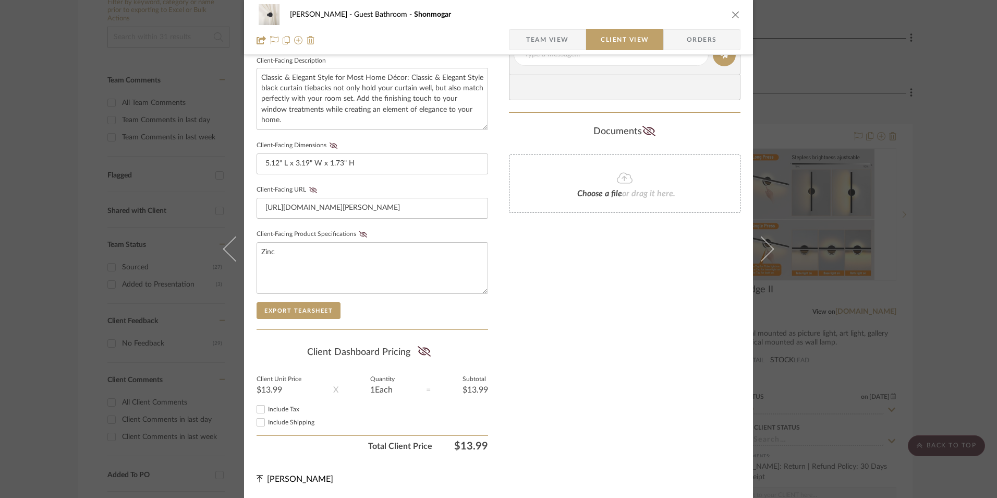
click at [261, 407] on input "Include Tax" at bounding box center [261, 409] width 13 height 13
checkbox input "true"
click at [423, 353] on icon at bounding box center [424, 351] width 13 height 10
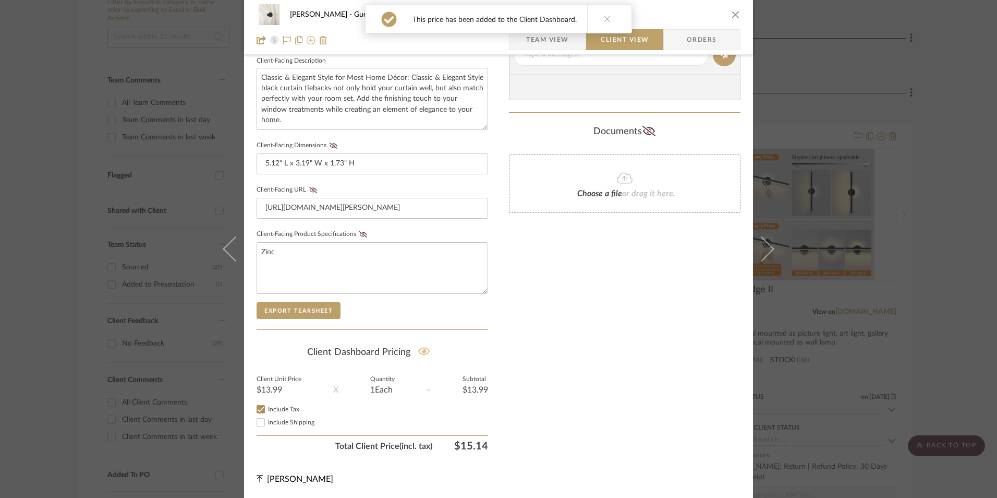
click at [362, 232] on fa-icon at bounding box center [363, 234] width 13 height 6
click at [309, 189] on icon at bounding box center [313, 190] width 8 height 6
click at [331, 146] on icon at bounding box center [334, 145] width 8 height 6
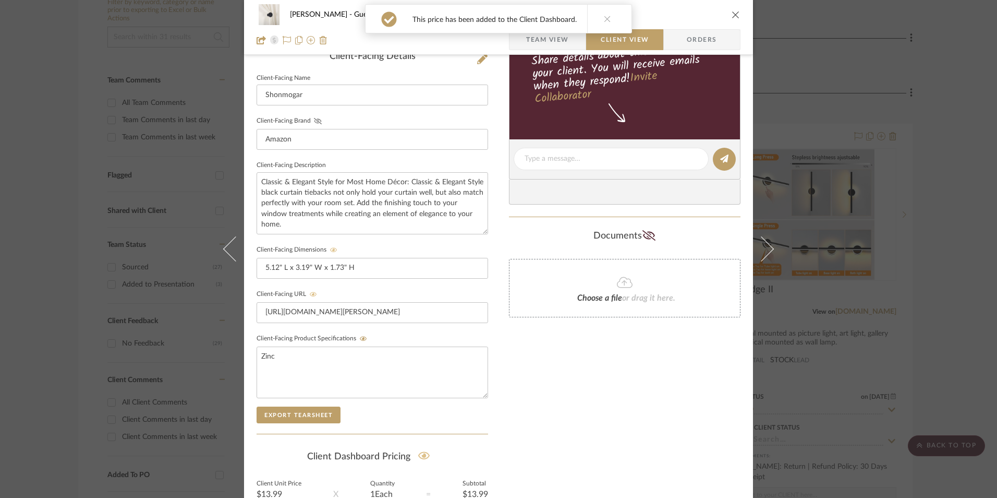
click at [314, 119] on icon at bounding box center [318, 121] width 8 height 6
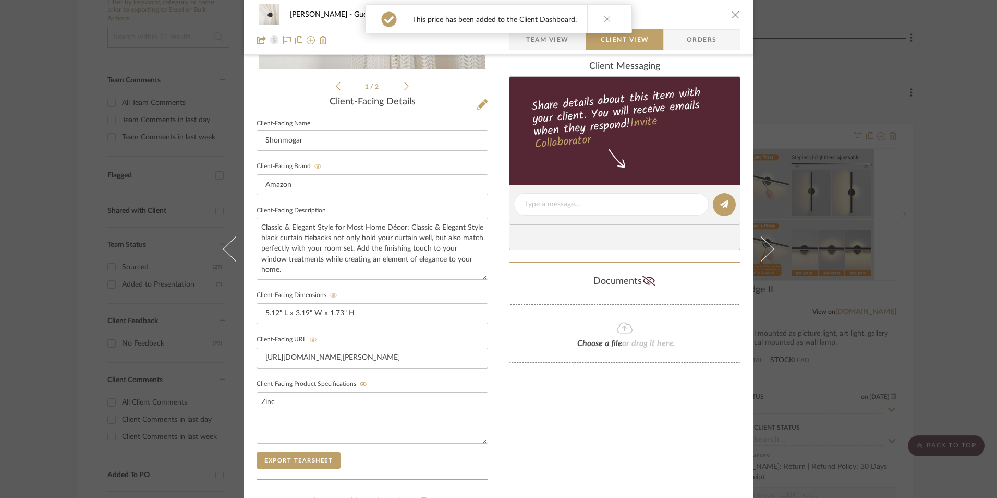
scroll to position [118, 0]
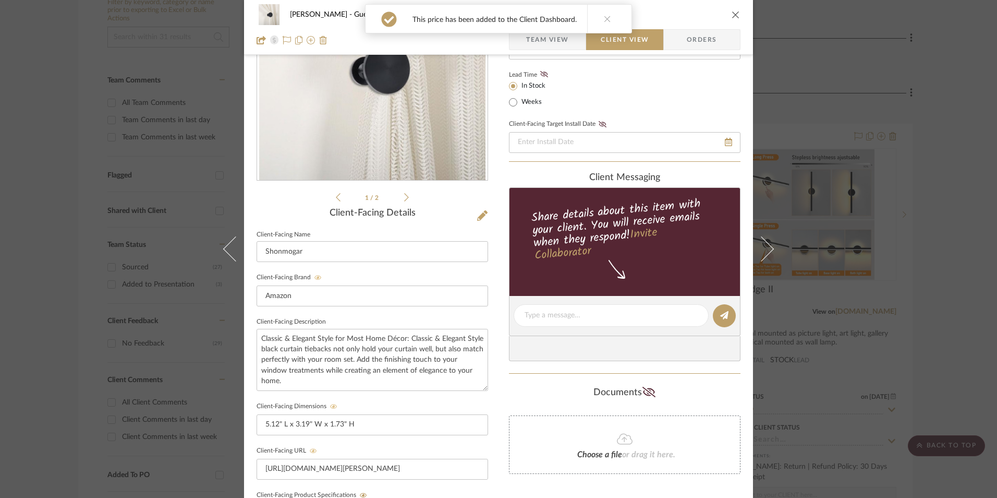
click at [543, 74] on icon at bounding box center [544, 74] width 8 height 6
click at [570, 312] on textarea at bounding box center [611, 315] width 173 height 11
paste textarea "Curtain Holdbacks - Select: Black ETA: 8.27.2025 SKU: B0CGRV13HX 189 Reviews - …"
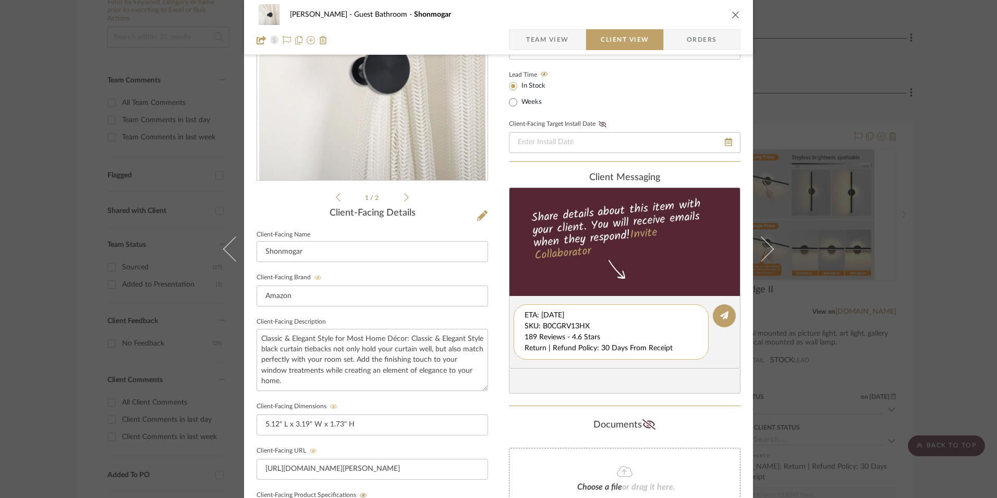
scroll to position [11, 0]
drag, startPoint x: 521, startPoint y: 316, endPoint x: 620, endPoint y: 347, distance: 104.1
click at [673, 356] on div "Curtain Holdbacks - Select: Black ETA: 8.27.2025 SKU: B0CGRV13HX 189 Reviews - …" at bounding box center [611, 331] width 195 height 55
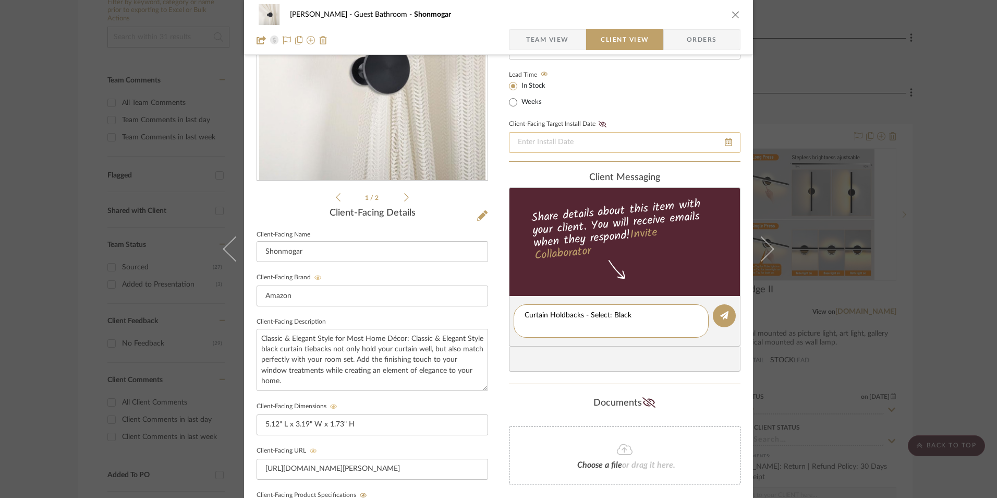
scroll to position [0, 0]
type textarea "Curtain Holdbacks - Select: Black"
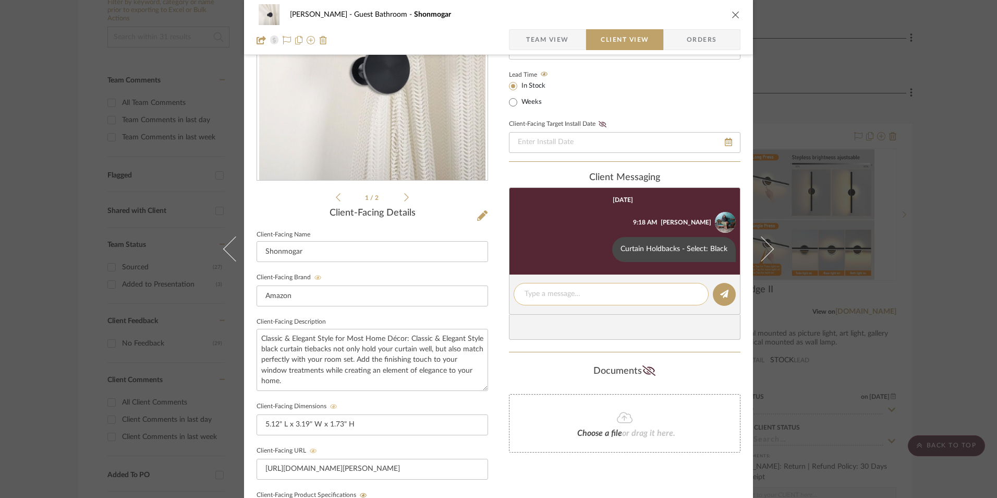
click at [548, 295] on textarea at bounding box center [611, 293] width 173 height 11
paste textarea "ETA: 8.27.2025 SKU: B0CGRV13HX 189 Reviews - 4.6 Stars Return | Refund Policy: …"
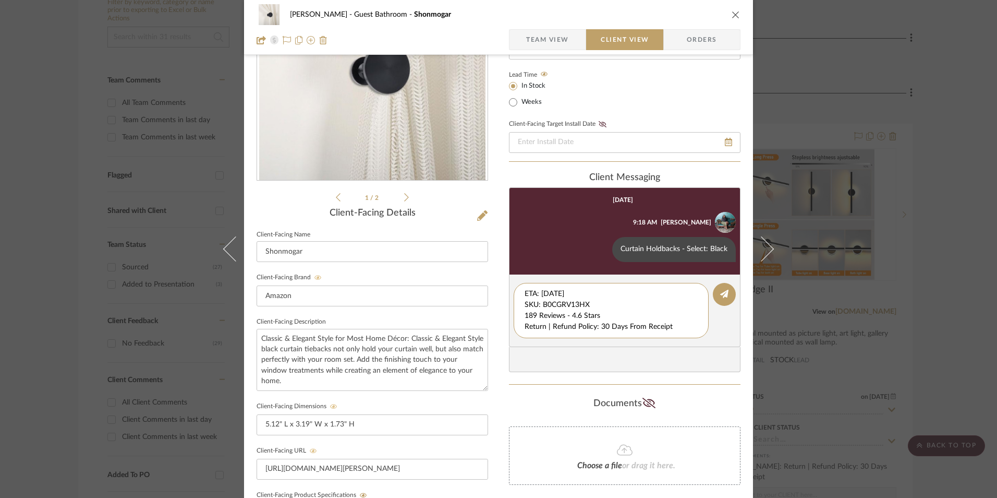
drag, startPoint x: 594, startPoint y: 305, endPoint x: 494, endPoint y: 273, distance: 103.9
click at [493, 273] on div "Erica Drisdale Guest Bathroom Shonmogar Team View Client View Orders 1 / 2 Clie…" at bounding box center [498, 324] width 509 height 868
click at [525, 305] on textarea "189 Reviews - 4.6 Stars Return | Refund Policy: 30 Days From Receipt" at bounding box center [611, 304] width 173 height 33
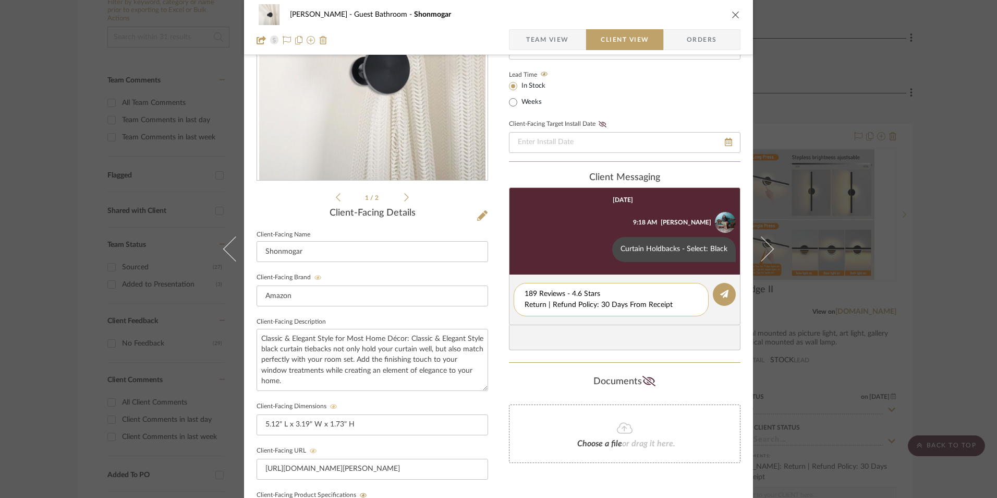
drag, startPoint x: 668, startPoint y: 303, endPoint x: 556, endPoint y: 311, distance: 111.4
click at [505, 302] on div "Erica Drisdale Guest Bathroom Shonmogar Team View Client View Orders 1 / 2 Clie…" at bounding box center [498, 324] width 509 height 868
type textarea "189 Reviews - 4.6 Stars"
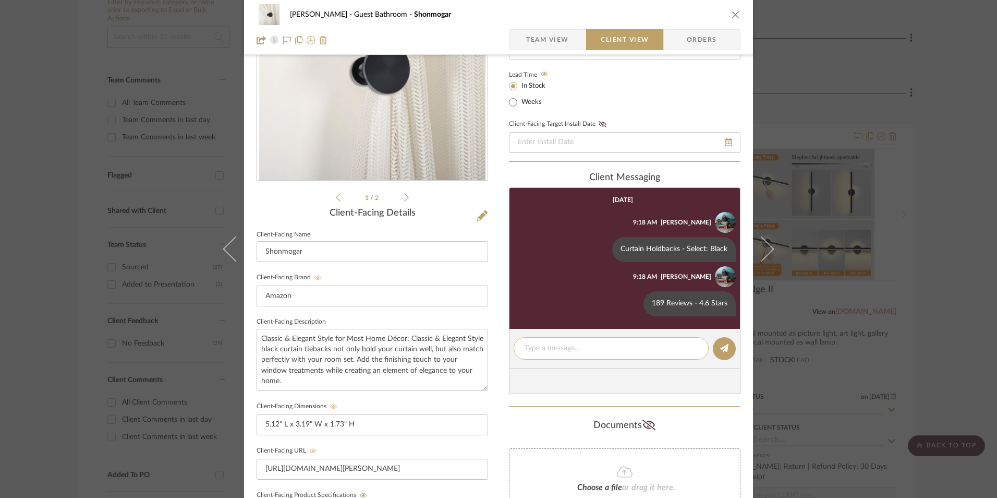
click at [561, 350] on textarea at bounding box center [611, 348] width 173 height 11
paste textarea "Return | Refund Policy: 30 Days From Receipt"
type textarea "Return | Refund Policy: 30 Days From Receipt"
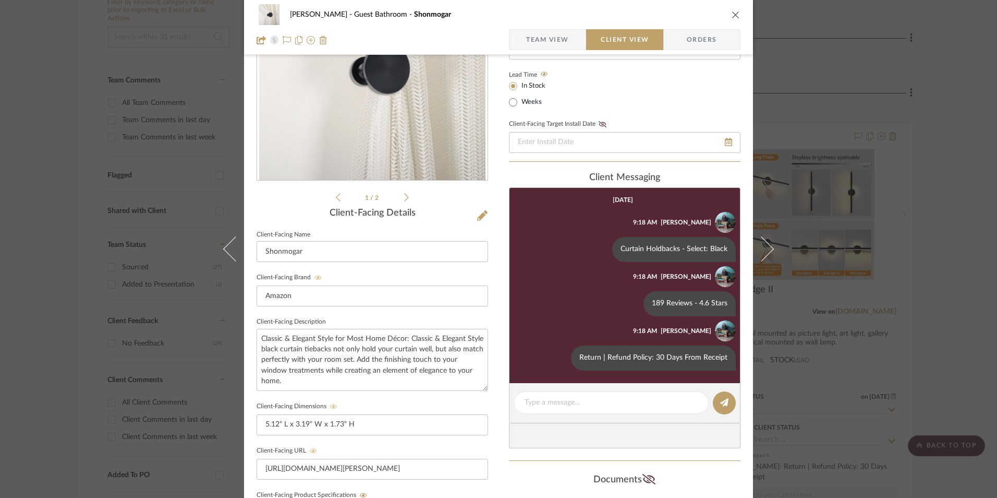
click at [732, 15] on icon "close" at bounding box center [736, 14] width 8 height 8
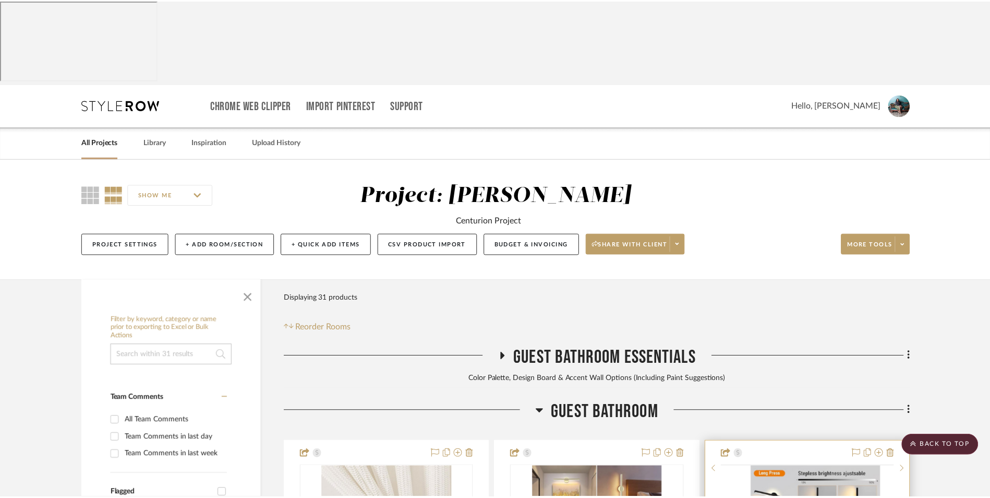
scroll to position [318, 0]
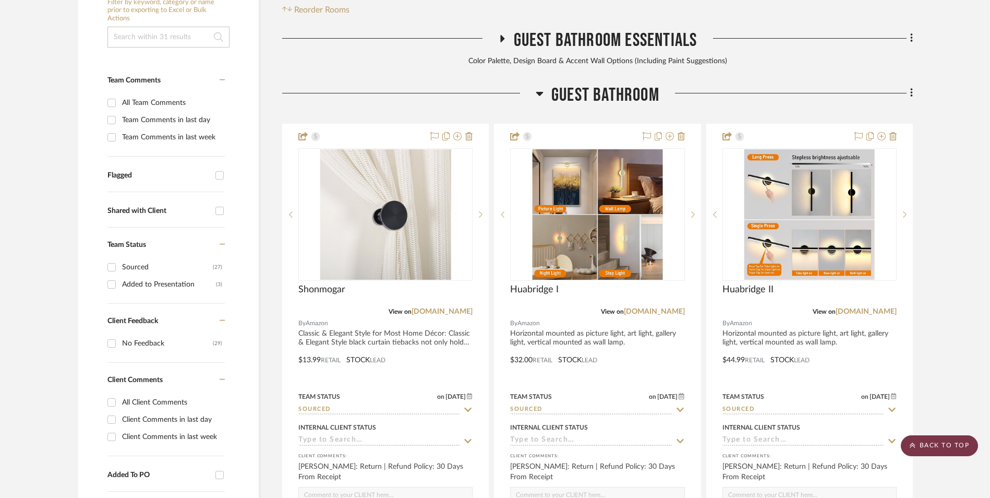
click at [941, 443] on scroll-to-top-button "BACK TO TOP" at bounding box center [939, 445] width 77 height 21
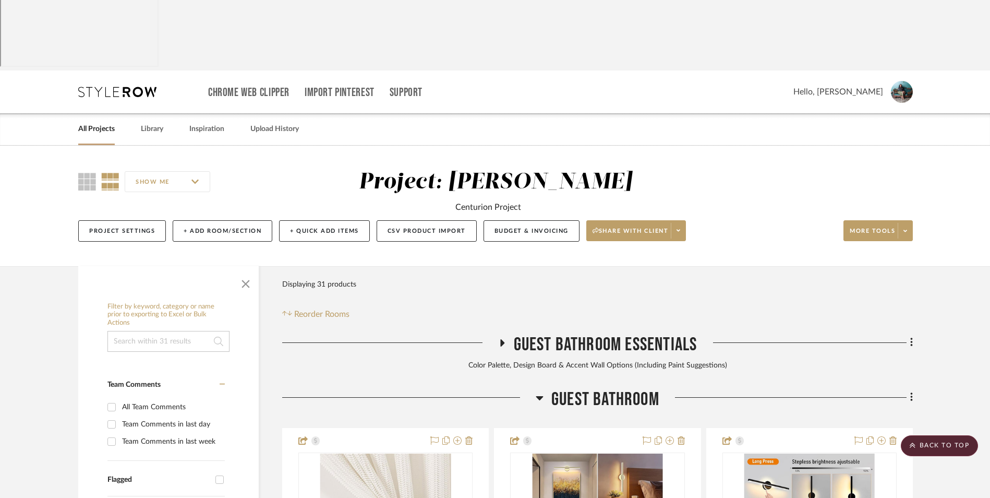
scroll to position [0, 0]
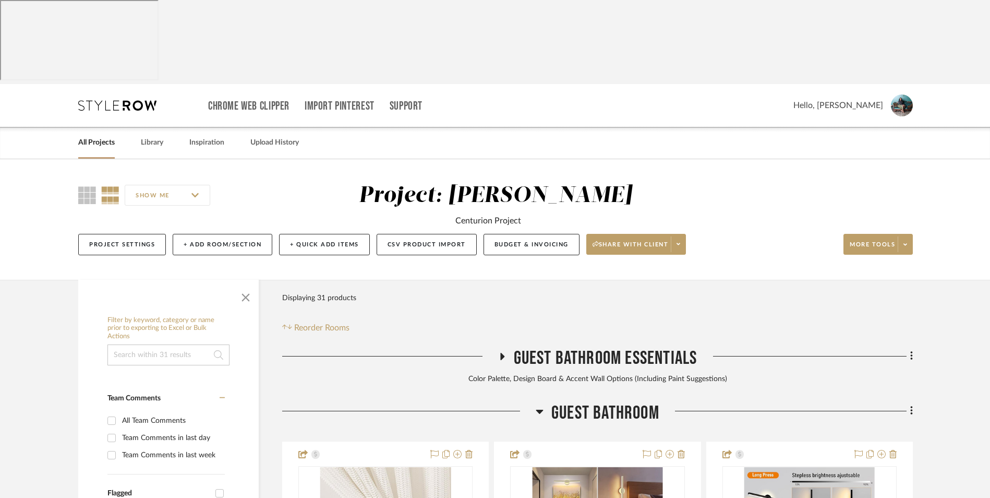
click at [106, 136] on link "All Projects" at bounding box center [96, 143] width 37 height 14
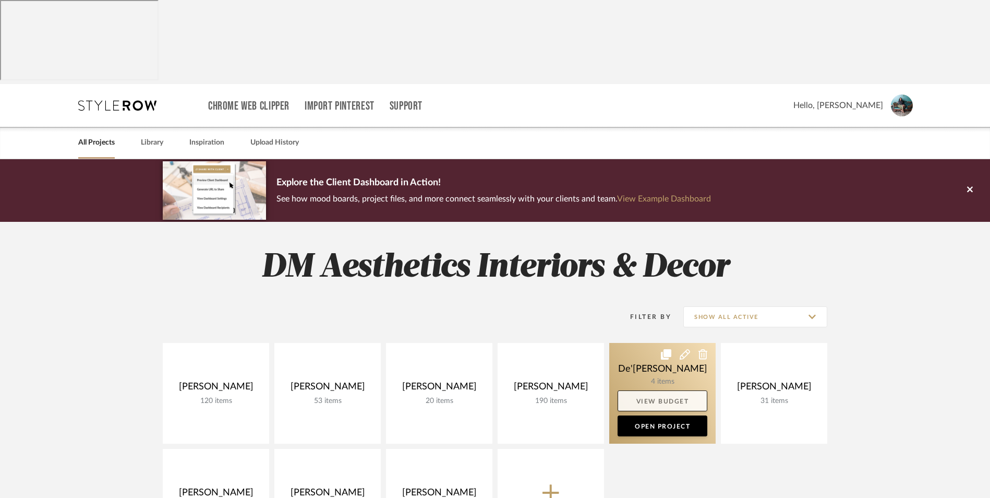
click at [0, 0] on link at bounding box center [0, 0] width 0 height 0
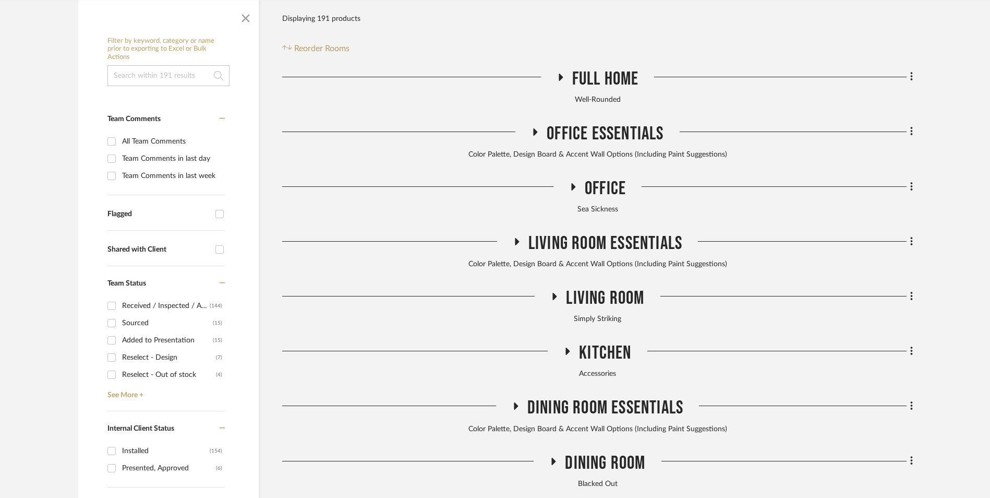
scroll to position [365, 0]
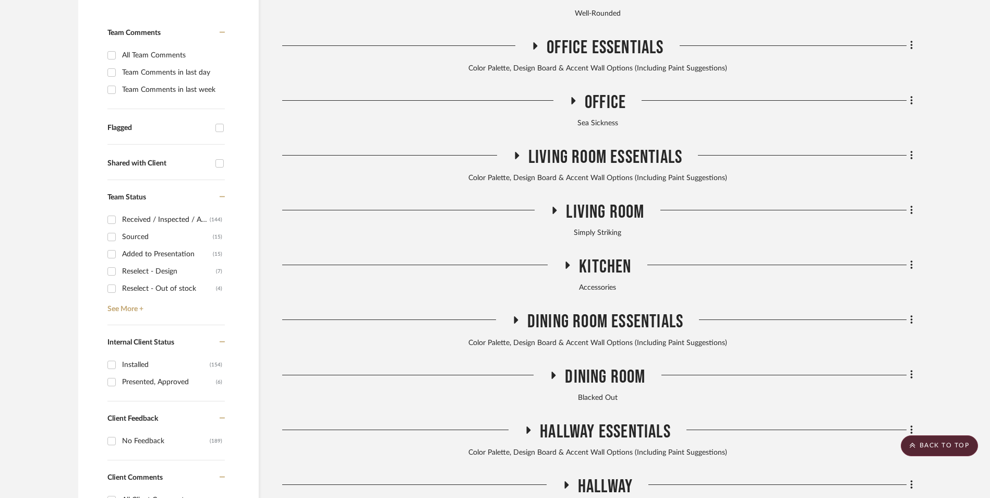
click at [566, 261] on icon at bounding box center [568, 264] width 4 height 7
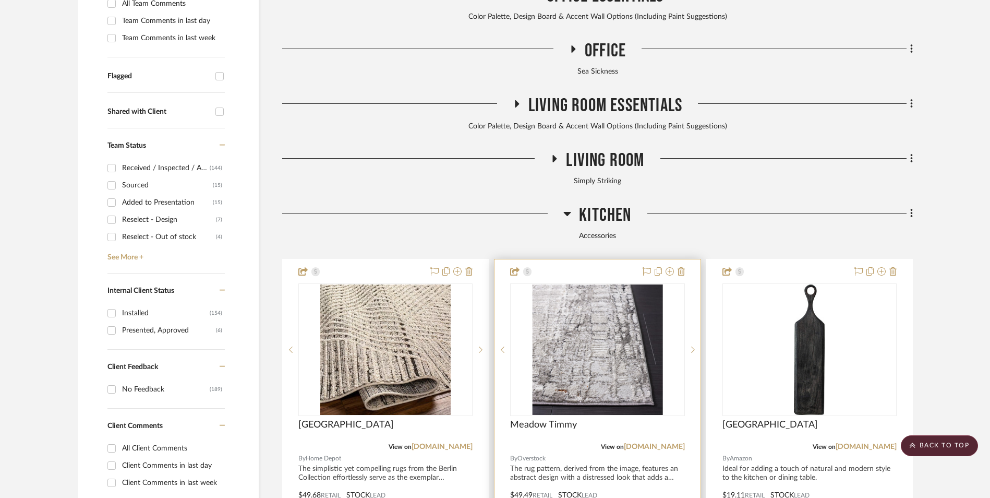
scroll to position [417, 0]
click at [566, 211] on icon at bounding box center [567, 213] width 7 height 4
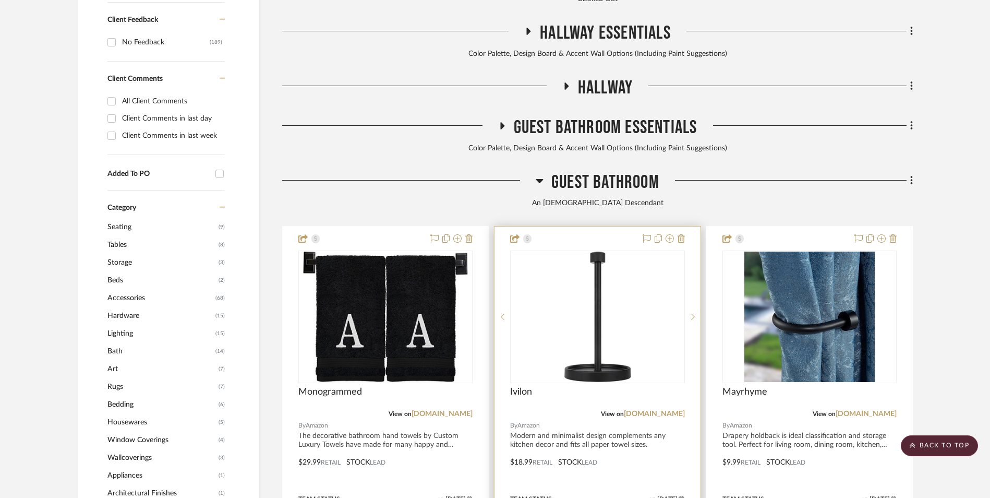
scroll to position [782, 0]
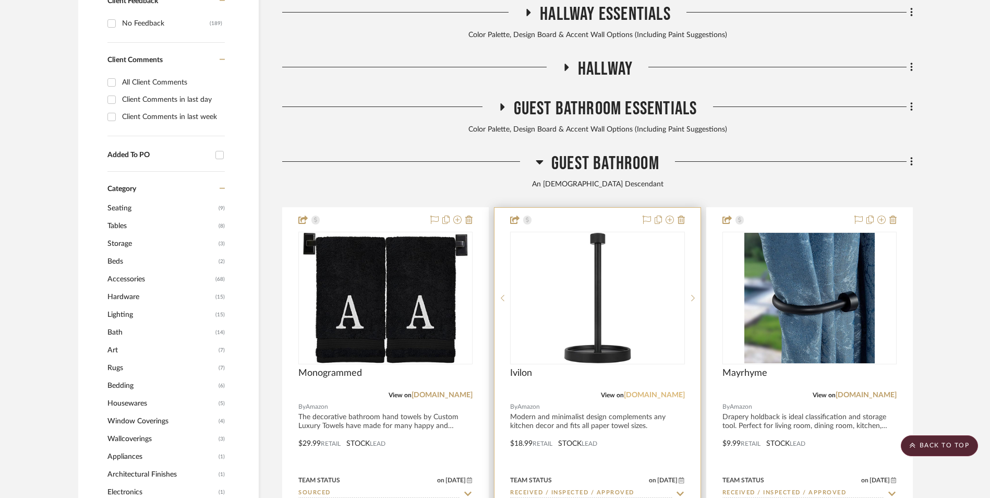
click at [653, 391] on link "[DOMAIN_NAME]" at bounding box center [654, 394] width 61 height 7
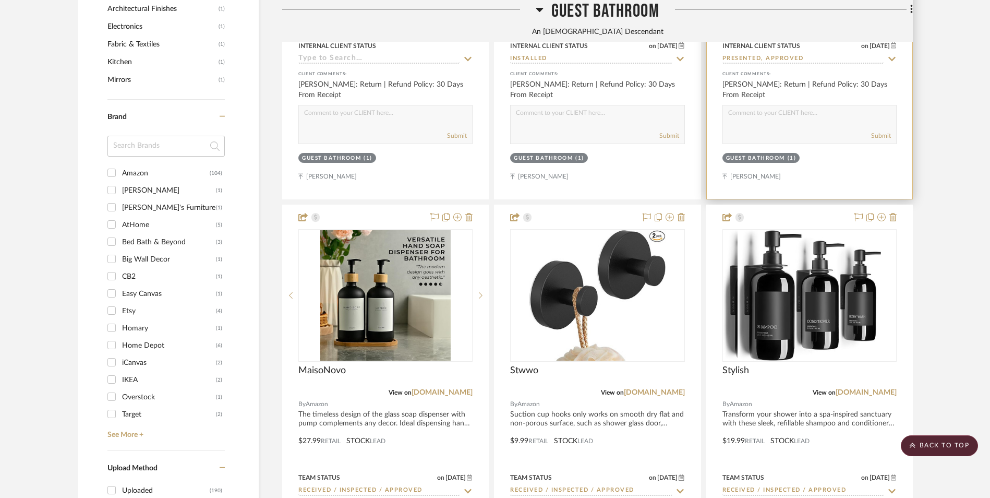
scroll to position [1252, 0]
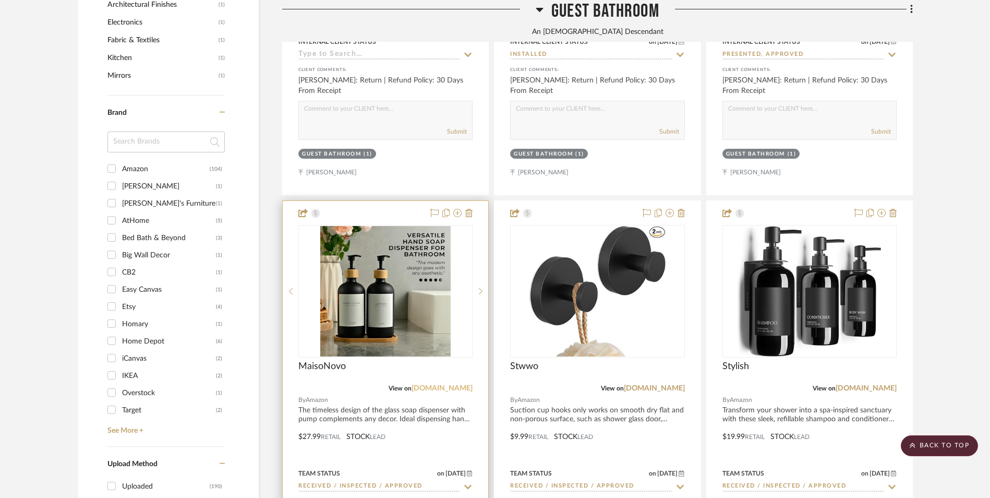
click at [452, 384] on link "[DOMAIN_NAME]" at bounding box center [441, 387] width 61 height 7
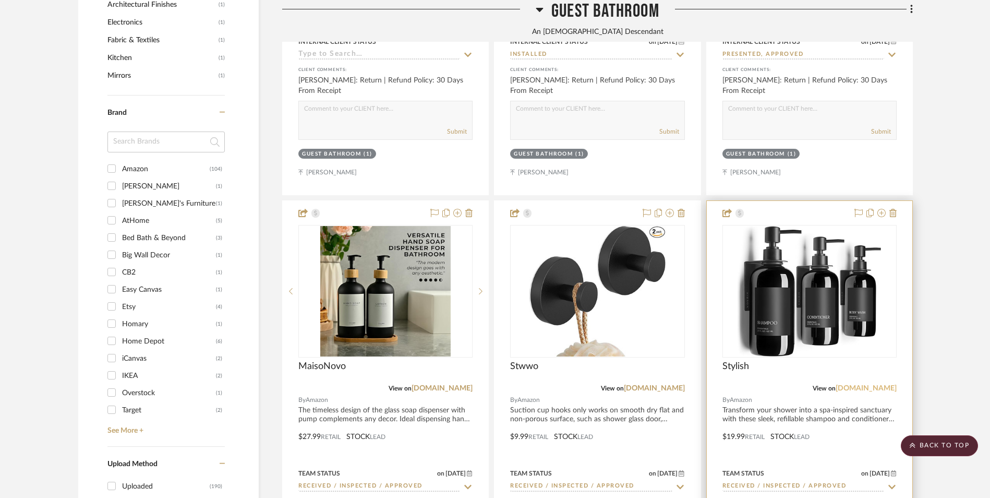
click at [880, 384] on link "[DOMAIN_NAME]" at bounding box center [866, 387] width 61 height 7
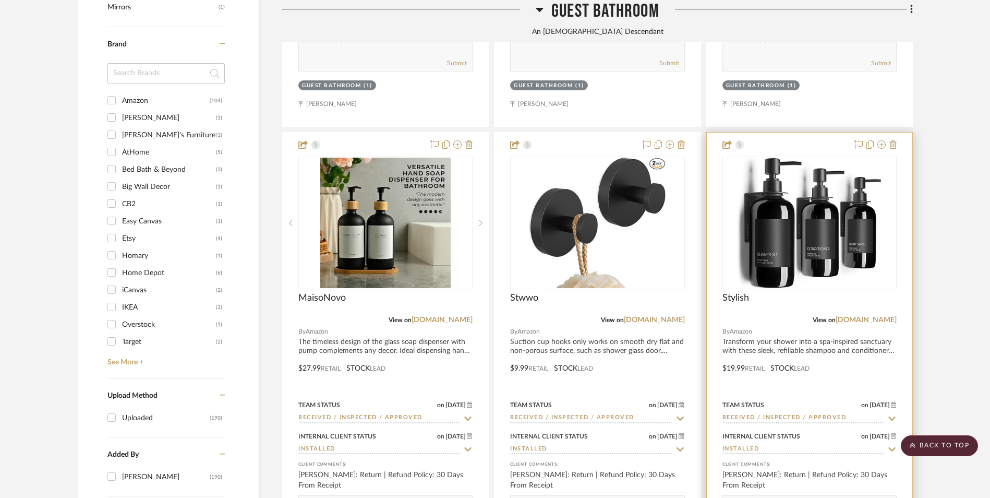
scroll to position [1460, 0]
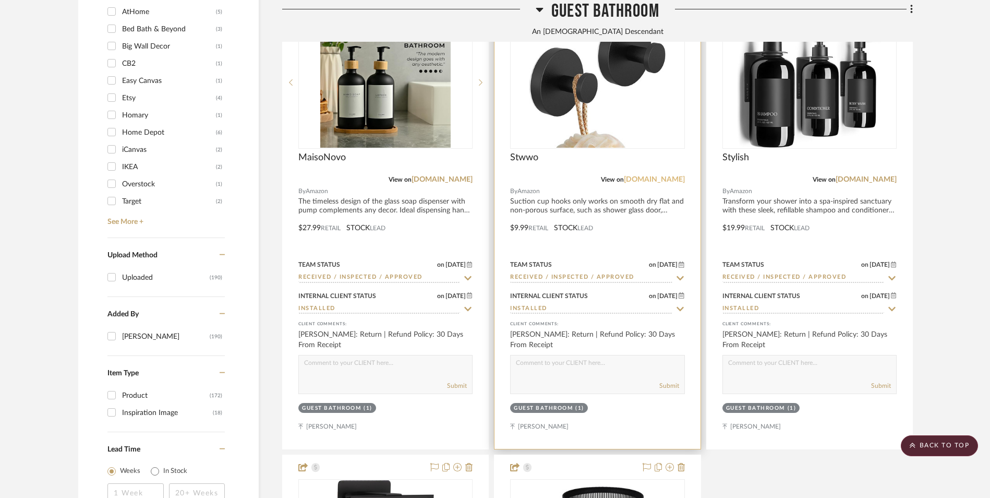
click at [668, 176] on link "[DOMAIN_NAME]" at bounding box center [654, 179] width 61 height 7
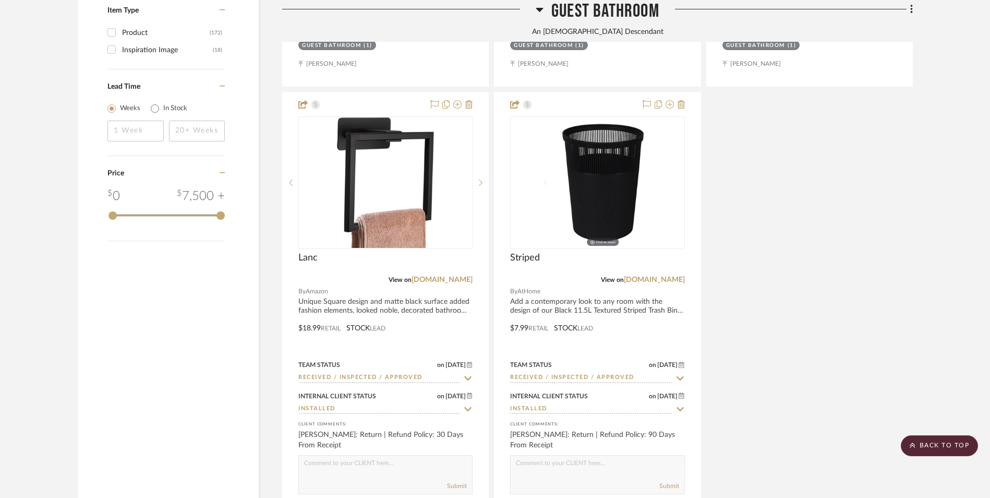
scroll to position [1930, 0]
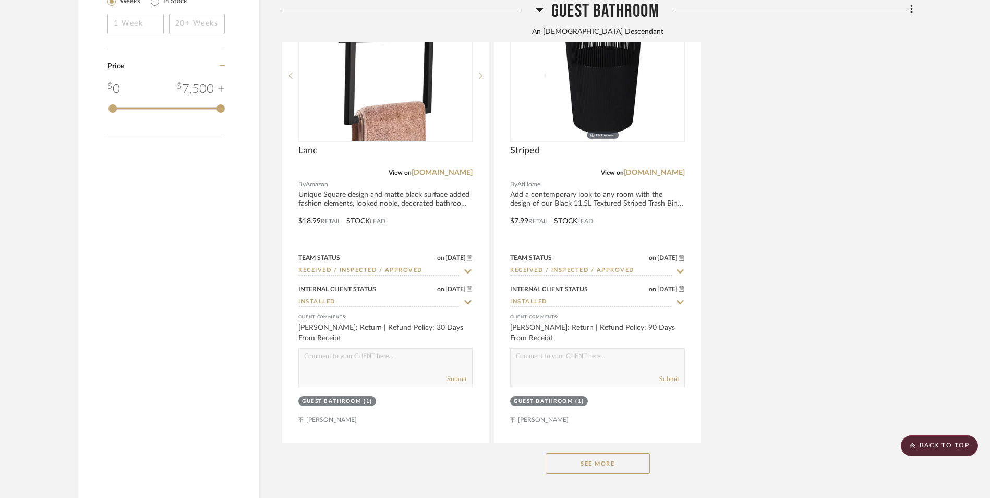
click at [605, 453] on button "See More" at bounding box center [598, 463] width 104 height 21
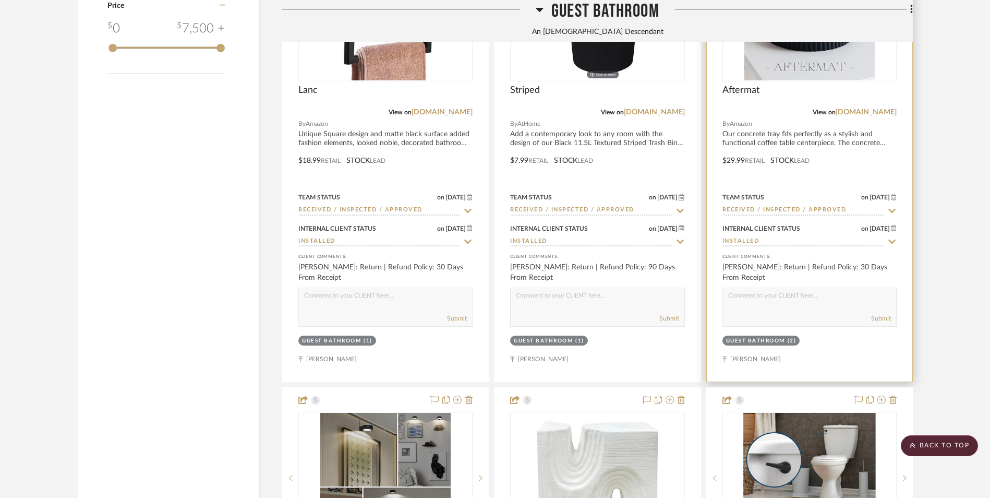
scroll to position [1878, 0]
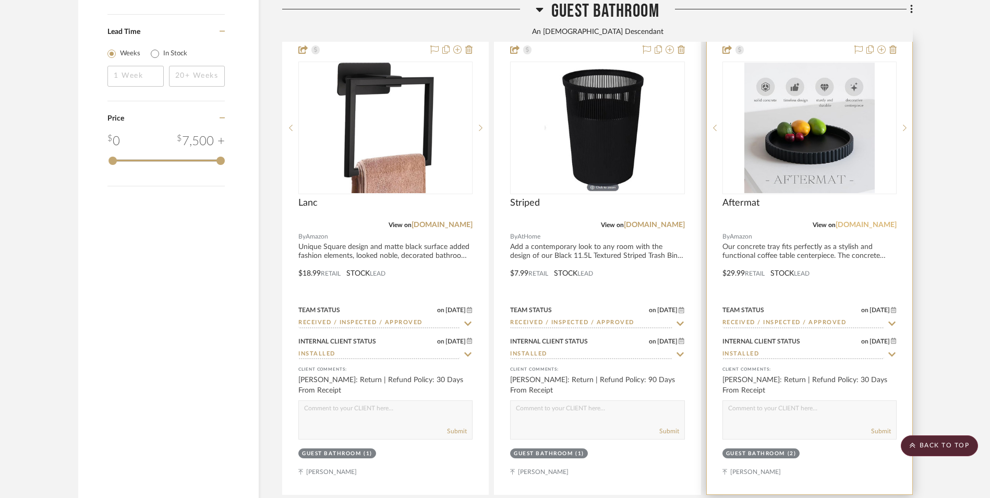
drag, startPoint x: 868, startPoint y: 140, endPoint x: 856, endPoint y: 142, distance: 12.2
click at [868, 221] on link "[DOMAIN_NAME]" at bounding box center [866, 224] width 61 height 7
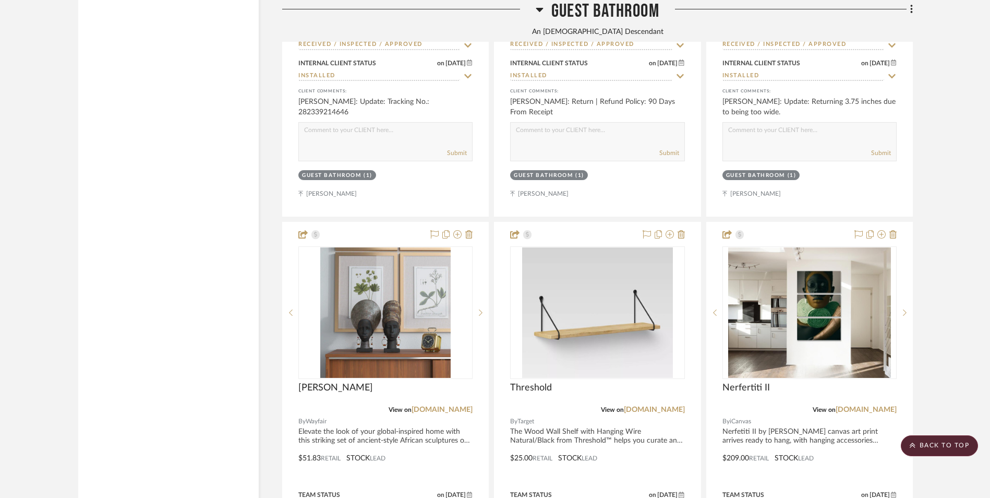
scroll to position [3181, 0]
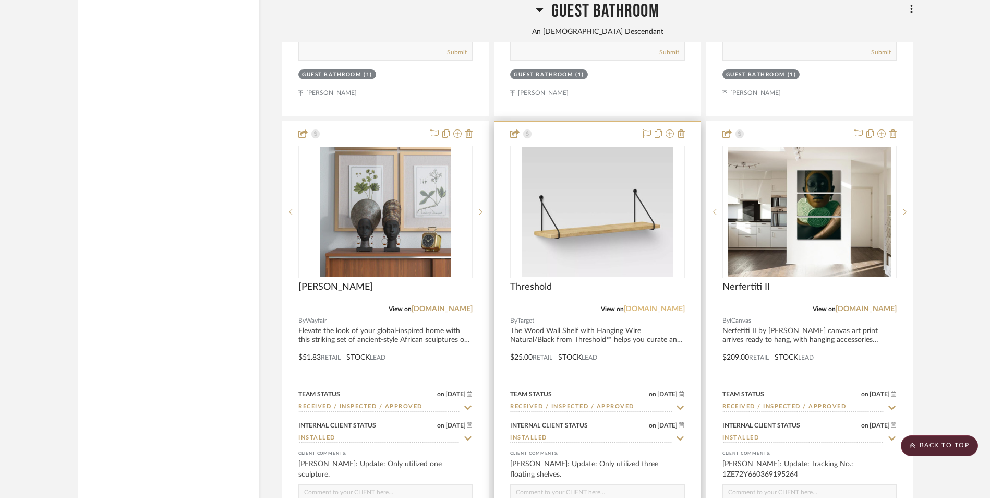
drag, startPoint x: 661, startPoint y: 222, endPoint x: 672, endPoint y: 225, distance: 11.8
click at [661, 305] on link "target.com" at bounding box center [654, 308] width 61 height 7
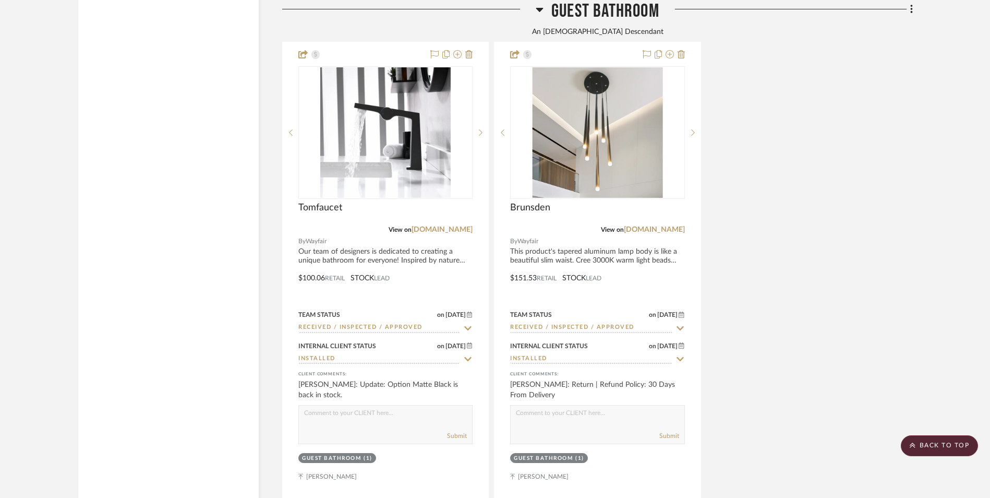
scroll to position [4798, 0]
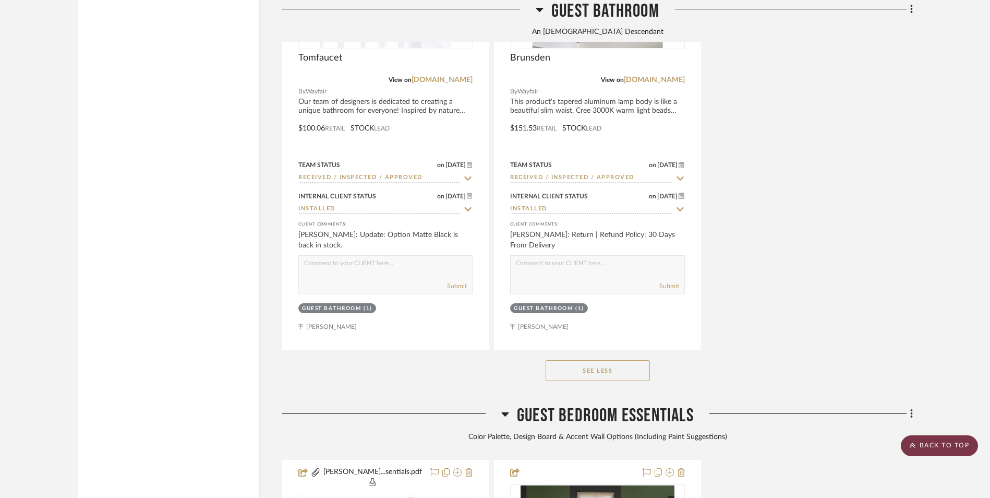
click at [941, 445] on scroll-to-top-button "BACK TO TOP" at bounding box center [939, 445] width 77 height 21
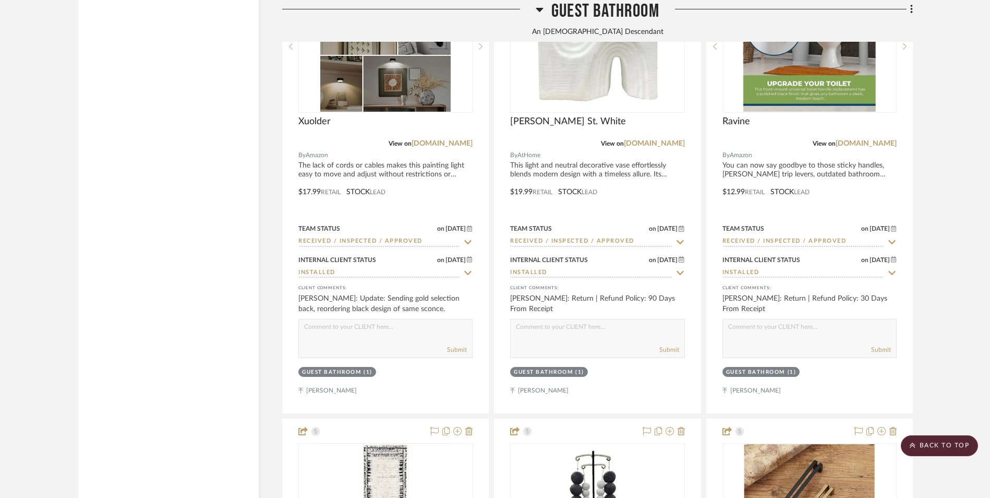
scroll to position [0, 0]
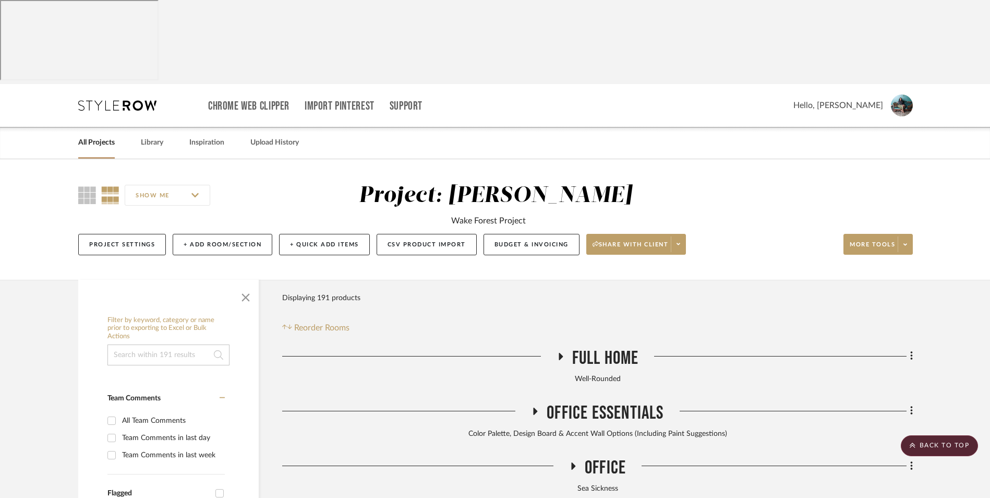
drag, startPoint x: 103, startPoint y: 60, endPoint x: 113, endPoint y: 58, distance: 10.1
click at [103, 136] on link "All Projects" at bounding box center [96, 143] width 37 height 14
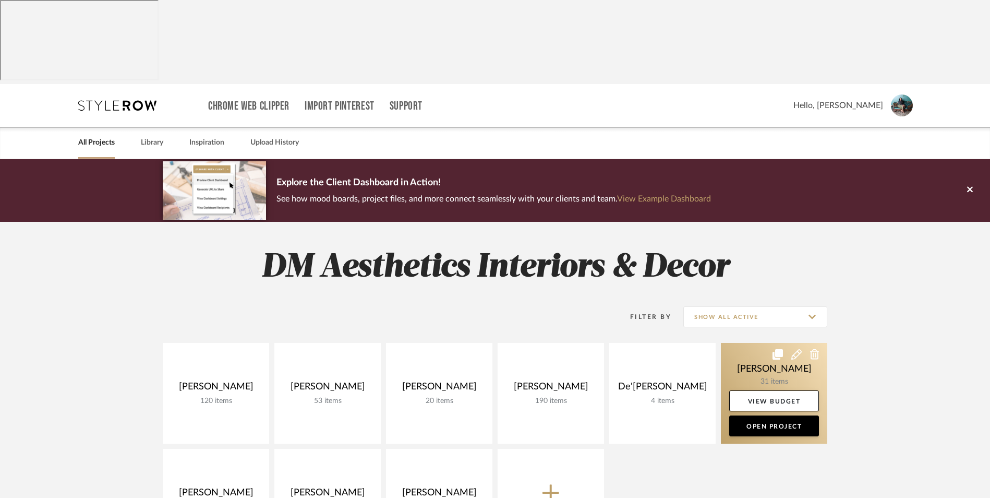
click at [766, 343] on link at bounding box center [774, 393] width 106 height 101
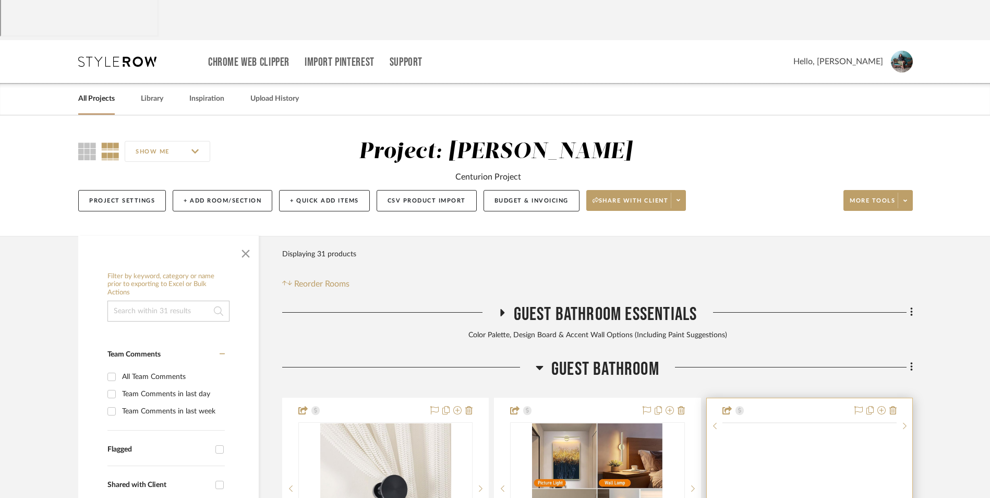
scroll to position [156, 0]
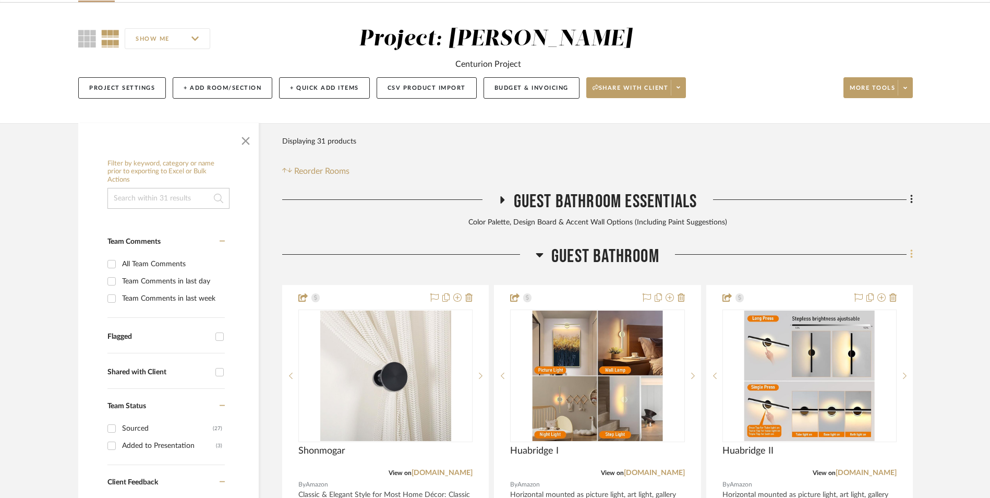
click at [911, 250] on icon at bounding box center [911, 254] width 2 height 9
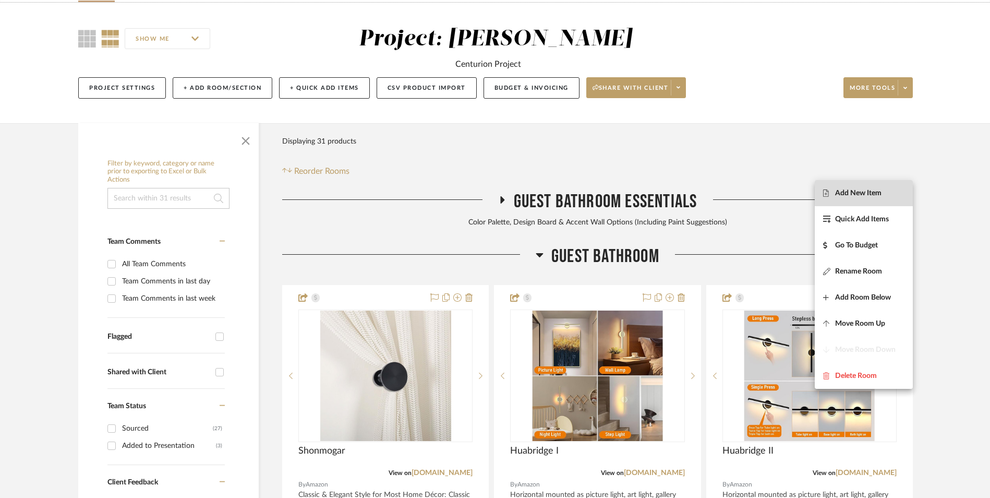
click at [891, 189] on span "Add New Item" at bounding box center [863, 192] width 81 height 9
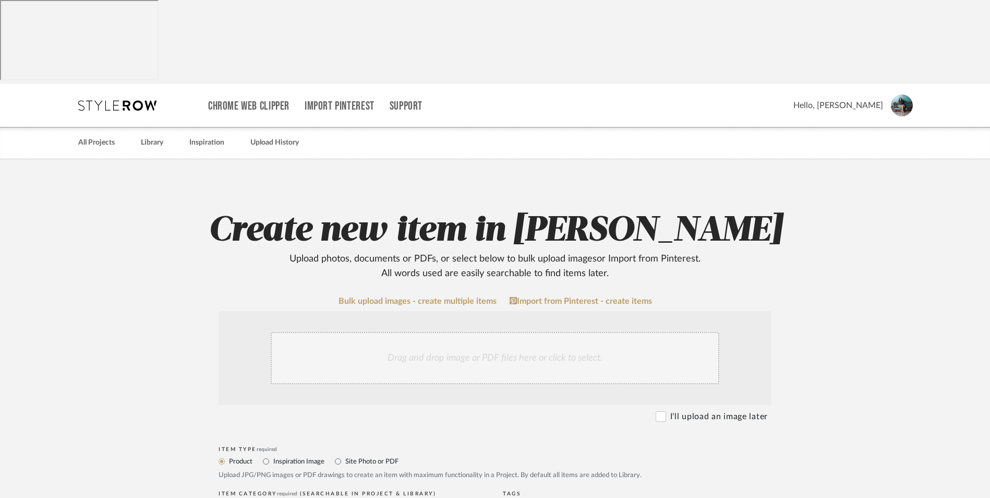
scroll to position [156, 0]
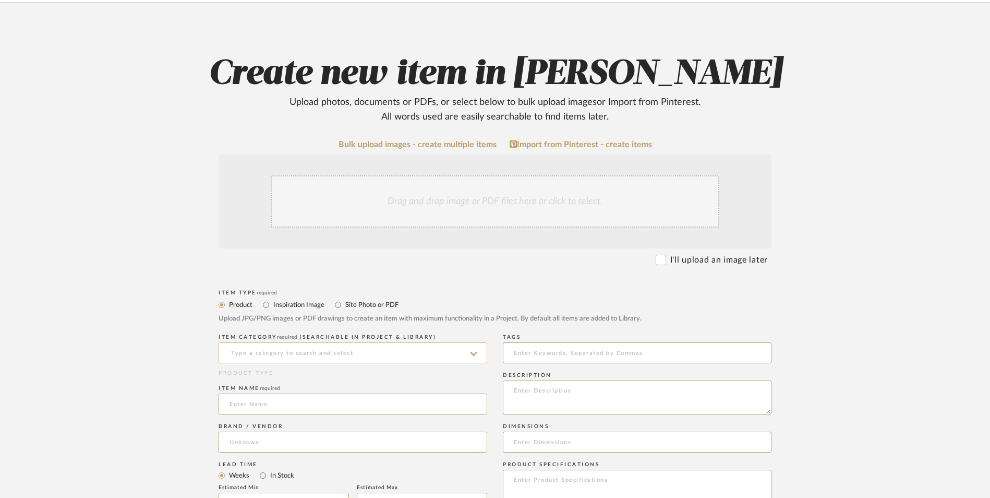
click at [287, 342] on input at bounding box center [353, 352] width 269 height 21
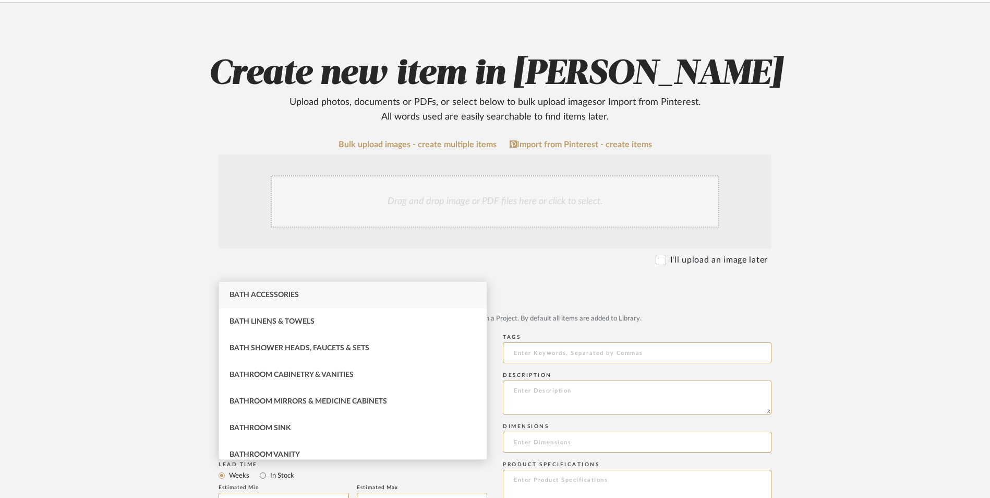
click at [283, 295] on span "Bath Accessories" at bounding box center [263, 294] width 69 height 7
type input "Bath Accessories"
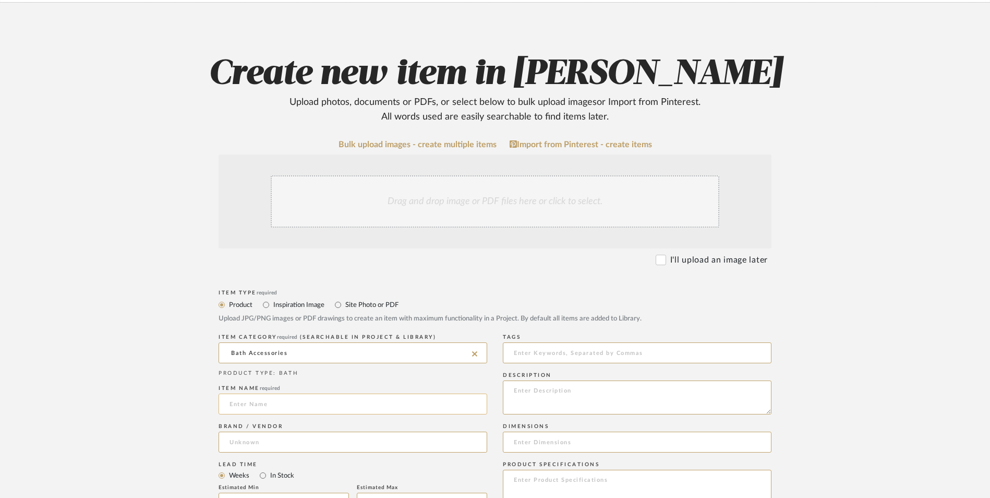
click at [257, 393] on input at bounding box center [353, 403] width 269 height 21
type input "Lusspa"
click at [256, 431] on input at bounding box center [353, 441] width 269 height 21
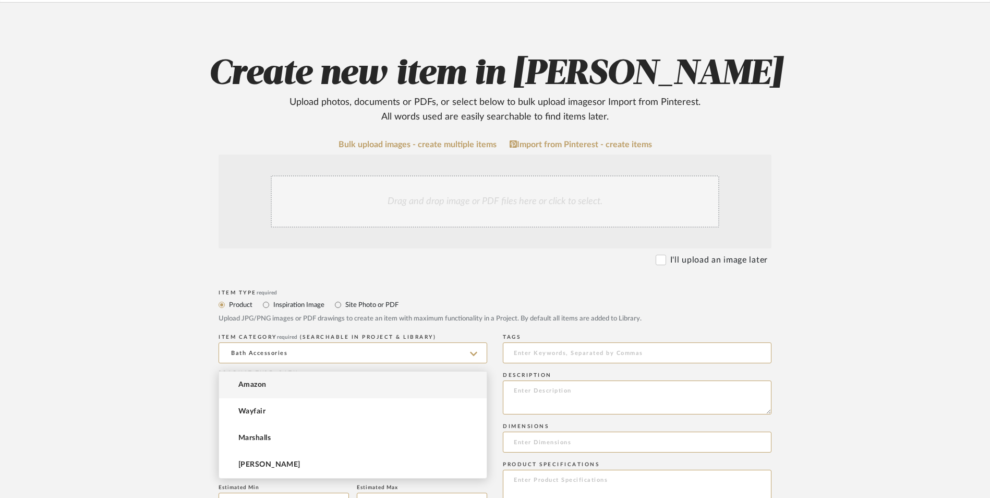
click at [264, 390] on mat-option "Amazon" at bounding box center [353, 384] width 268 height 27
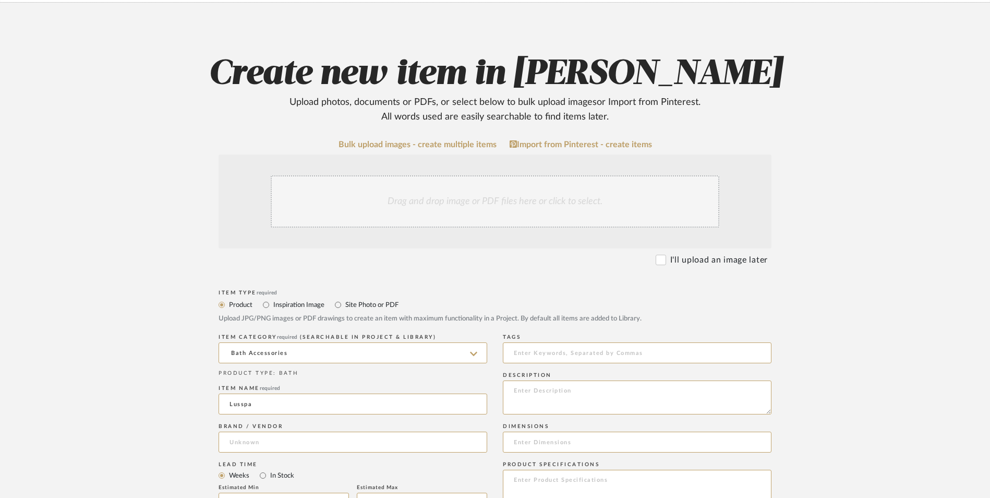
type input "Amazon"
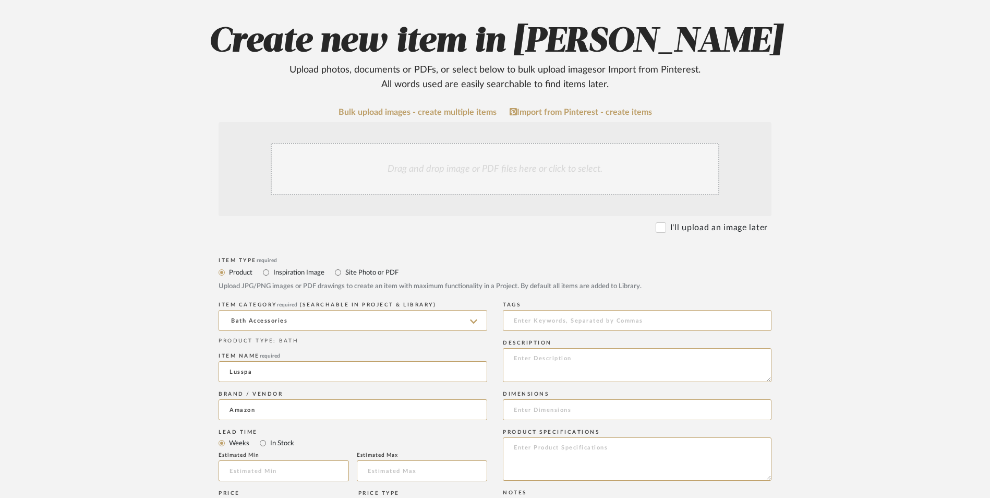
scroll to position [209, 0]
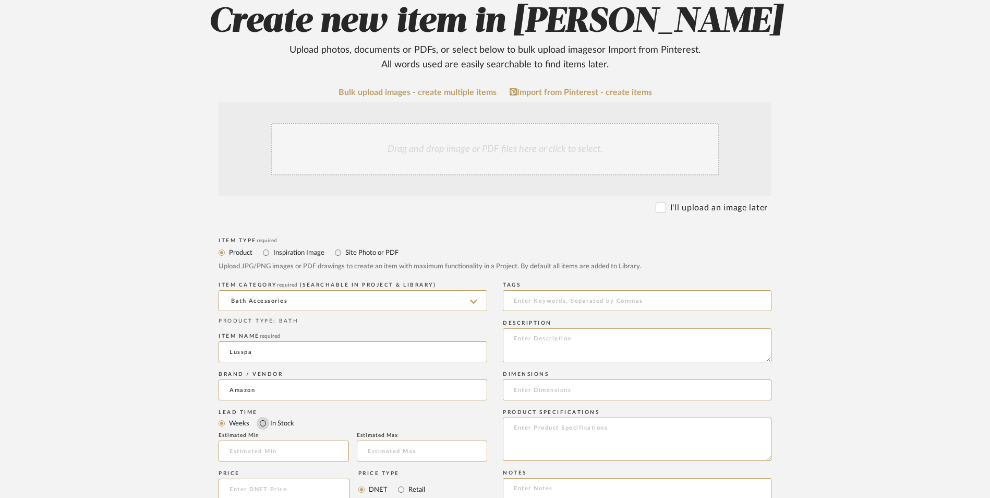
click at [259, 417] on input "In Stock" at bounding box center [263, 423] width 13 height 13
radio input "true"
click at [398, 483] on input "Retail" at bounding box center [401, 489] width 13 height 13
radio input "true"
click at [330, 478] on input at bounding box center [284, 488] width 131 height 21
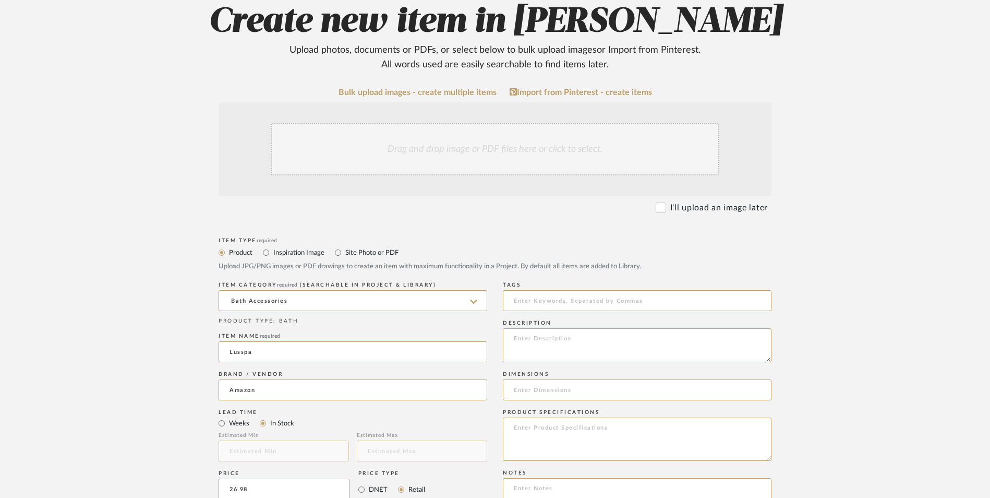
click at [189, 378] on form "Bulk upload images - create multiple items Import from Pinterest - create items…" at bounding box center [495, 466] width 664 height 756
type input "$26.98"
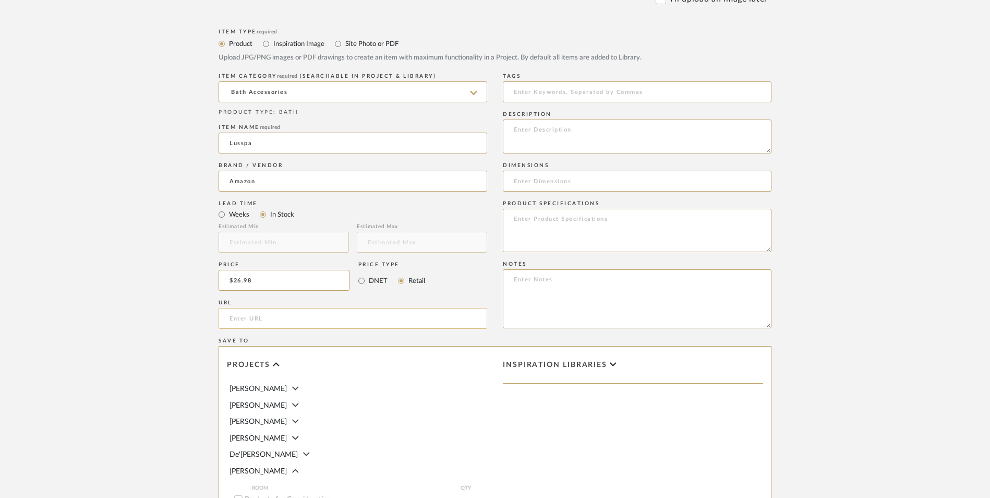
click at [291, 308] on input "url" at bounding box center [353, 318] width 269 height 21
paste input "https://www.amazon.com/gp/product/B0DPGJ3MBW/ref=ox_sc_act_title_4?smid=A3CLS7B…"
type input "https://www.amazon.com/gp/product/B0DPGJ3MBW/ref=ox_sc_act_title_4?smid=A3CLS7B…"
click at [74, 289] on upload-items "Create new item in Erica Drisdale Upload photos, documents or PDFs, or select b…" at bounding box center [495, 201] width 990 height 919
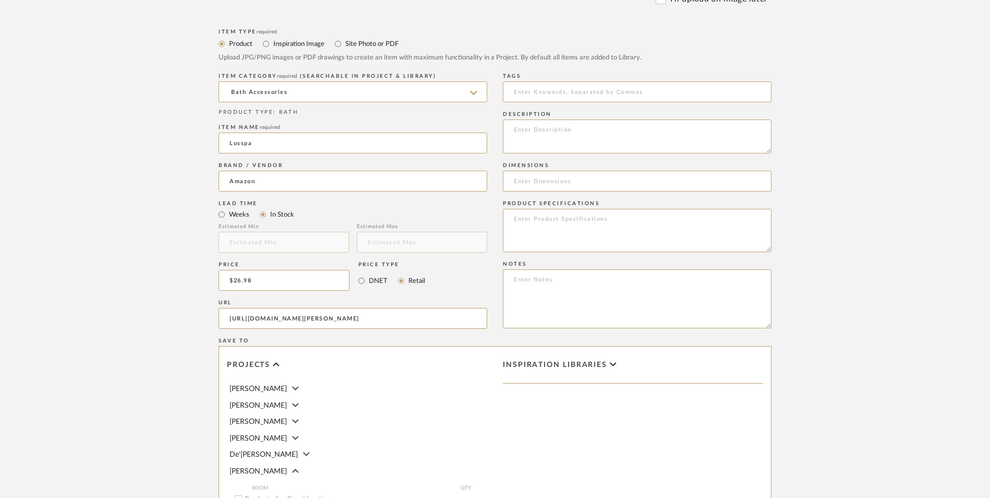
scroll to position [0, 0]
click at [604, 269] on textarea at bounding box center [637, 298] width 269 height 59
paste textarea "Option 1: ETA: SKU: Reviews - Stars Return | Refund Policy:"
drag, startPoint x: 548, startPoint y: 197, endPoint x: 453, endPoint y: 188, distance: 95.4
click at [452, 188] on div "Item Type required Product Inspiration Image Site Photo or PDF Upload JPG/PNG i…" at bounding box center [495, 330] width 553 height 609
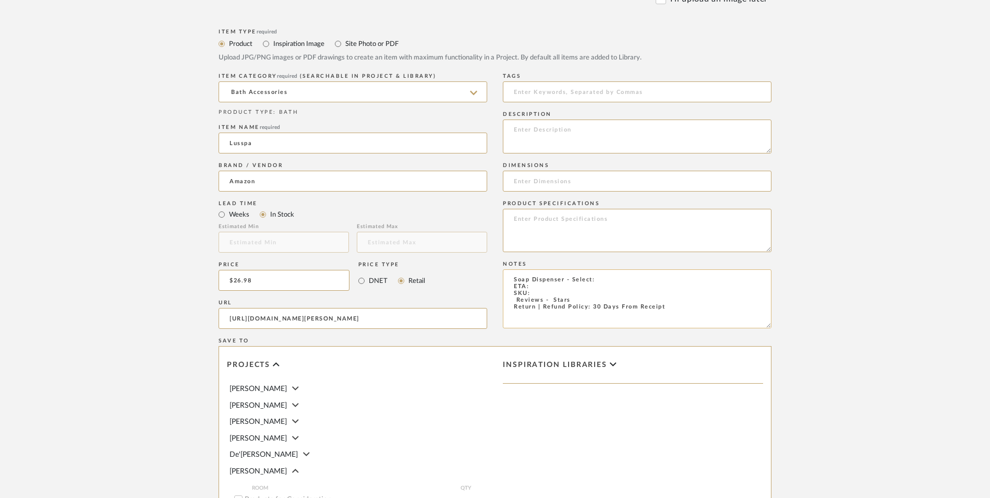
click at [532, 269] on textarea "Soap Dispenser - Select: ETA: SKU: Reviews - Stars Return | Refund Policy: 30 D…" at bounding box center [637, 298] width 269 height 59
click at [513, 269] on textarea "Soap Dispenser - Select: ETA: 8.27.2025 SKU: Reviews - Stars Return | Refund Po…" at bounding box center [637, 298] width 269 height 59
click at [602, 269] on textarea "Soap Dispenser - Select: ETA: 8.27.2025 SKU: 52 Reviews - 4.8 Stars Return | Re…" at bounding box center [637, 298] width 269 height 59
type textarea "Soap Dispenser - Select: Black ETA: 8.27.2025 SKU: 52 Reviews - 4.8 Stars Retur…"
click at [591, 209] on textarea at bounding box center [637, 230] width 269 height 43
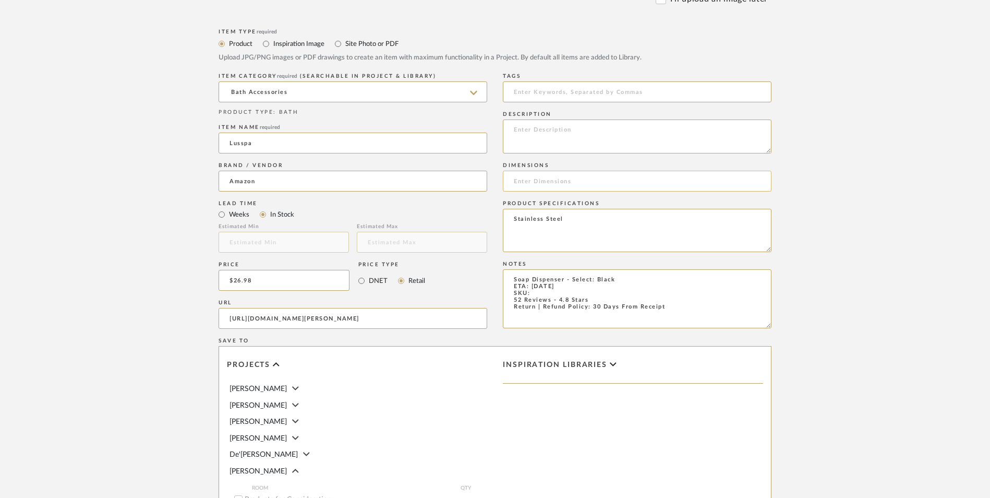
type textarea "Stainless Steel"
drag, startPoint x: 585, startPoint y: 98, endPoint x: 543, endPoint y: 92, distance: 42.1
click at [543, 171] on input at bounding box center [637, 181] width 269 height 21
paste input "7.17"L x 3.86"W x 8.4"H"
click at [531, 171] on input "7.17"L x 3.86"W x 8.4"H" at bounding box center [637, 181] width 269 height 21
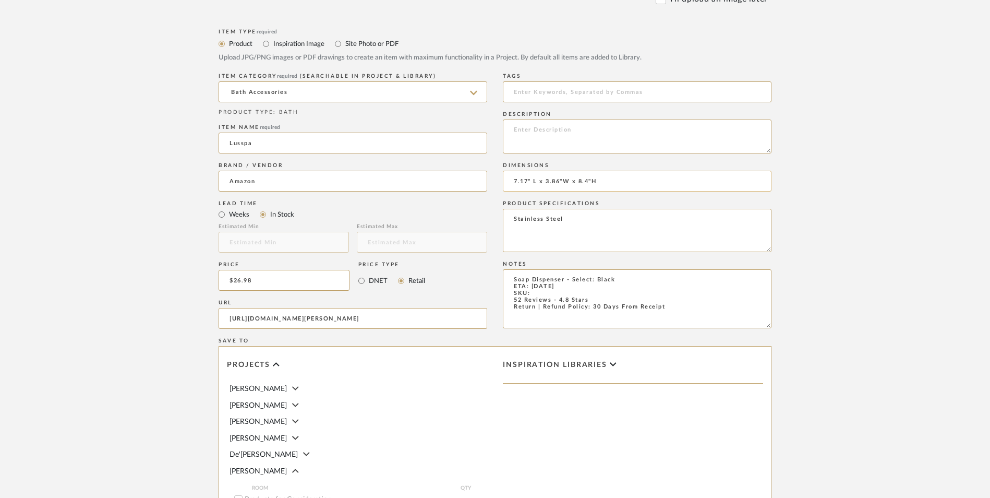
drag, startPoint x: 562, startPoint y: 98, endPoint x: 585, endPoint y: 99, distance: 23.0
click at [562, 171] on input "7.17" L x 3.86"W x 8.4"H" at bounding box center [637, 181] width 269 height 21
click at [594, 171] on input "7.17" L x 3.86" W x 8.4"H" at bounding box center [637, 181] width 269 height 21
click at [627, 171] on input "7.17" L x 3.86" W x 8.4" H" at bounding box center [637, 181] width 269 height 21
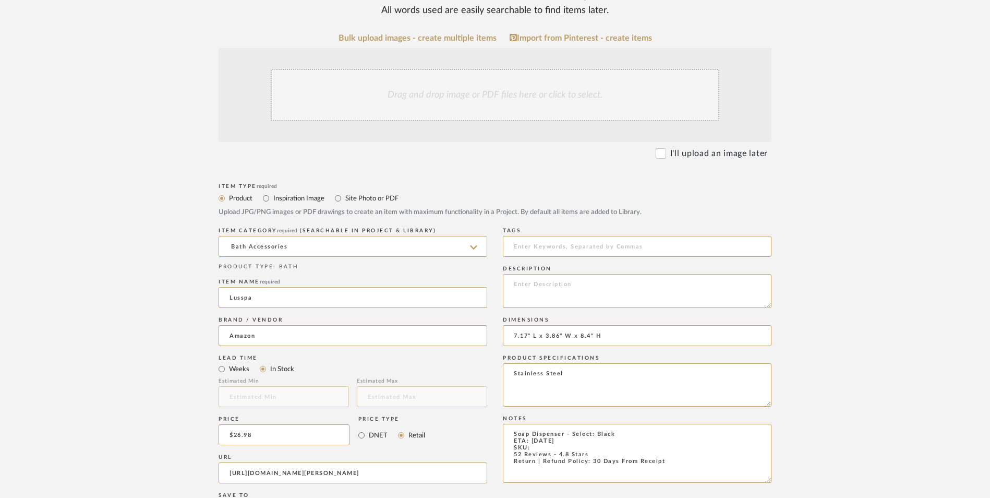
scroll to position [261, 0]
type input "7.17" L x 3.86" W x 8.4" H"
click at [480, 71] on div "Drag and drop image or PDF files here or click to select." at bounding box center [495, 97] width 449 height 52
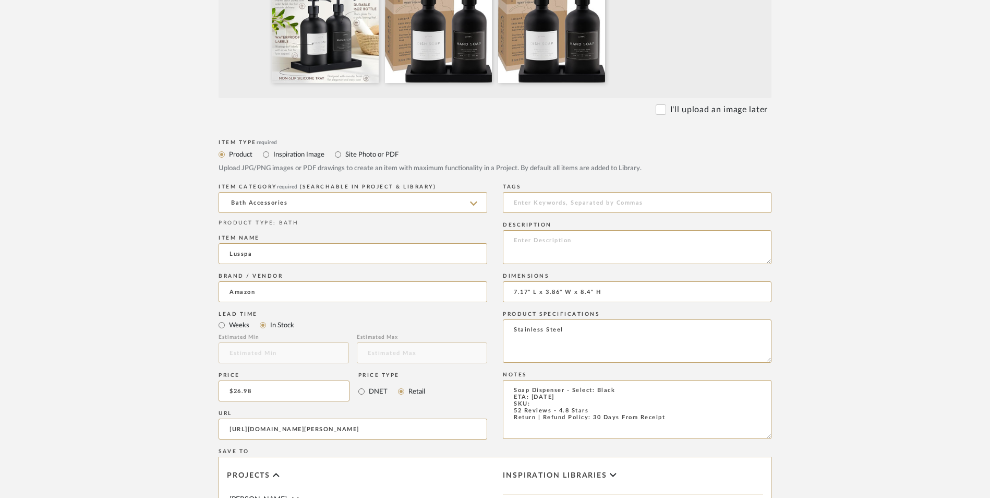
scroll to position [417, 0]
click at [563, 231] on textarea at bounding box center [637, 248] width 269 height 34
paste textarea "ORGANIZE YOUR HOME with this premium kitchen soap dispenser set featuring a pro…"
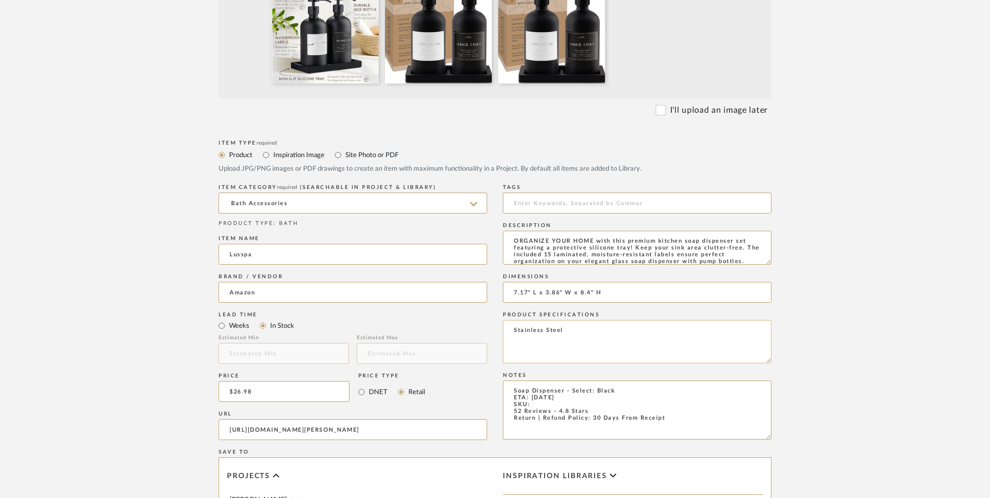
scroll to position [7, 0]
type textarea "ORGANIZE YOUR HOME with this premium kitchen soap dispenser set featuring a pro…"
click at [543, 380] on textarea "Soap Dispenser - Select: Black ETA: 8.27.2025 SKU: 52 Reviews - 4.8 Stars Retur…" at bounding box center [637, 409] width 269 height 59
paste textarea "7.17"L x 3.86"W x 8.4"H"
drag, startPoint x: 613, startPoint y: 320, endPoint x: 534, endPoint y: 318, distance: 79.8
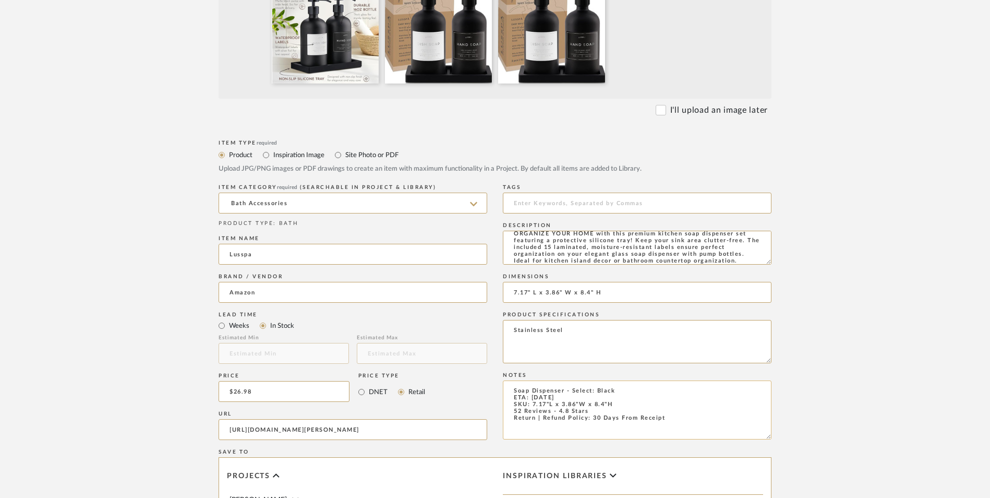
click at [534, 380] on textarea "Soap Dispenser - Select: Black ETA: 8.27.2025 SKU: 7.17"L x 3.86"W x 8.4"H 52 R…" at bounding box center [637, 409] width 269 height 59
click at [540, 380] on textarea "Soap Dispenser - Select: Black ETA: 8.27.2025 SKU: 52 Reviews - 4.8 Stars Retur…" at bounding box center [637, 409] width 269 height 59
paste textarea "B0DPGJ3MBW"
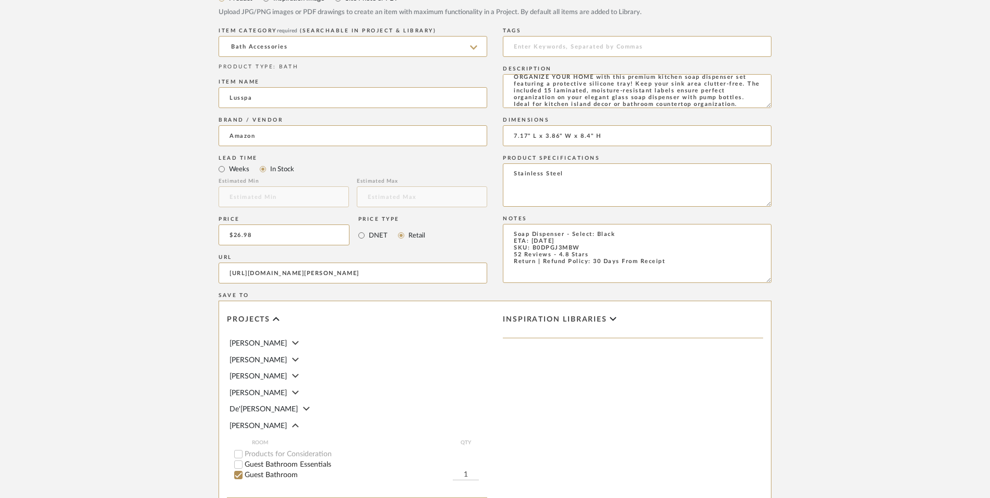
scroll to position [656, 0]
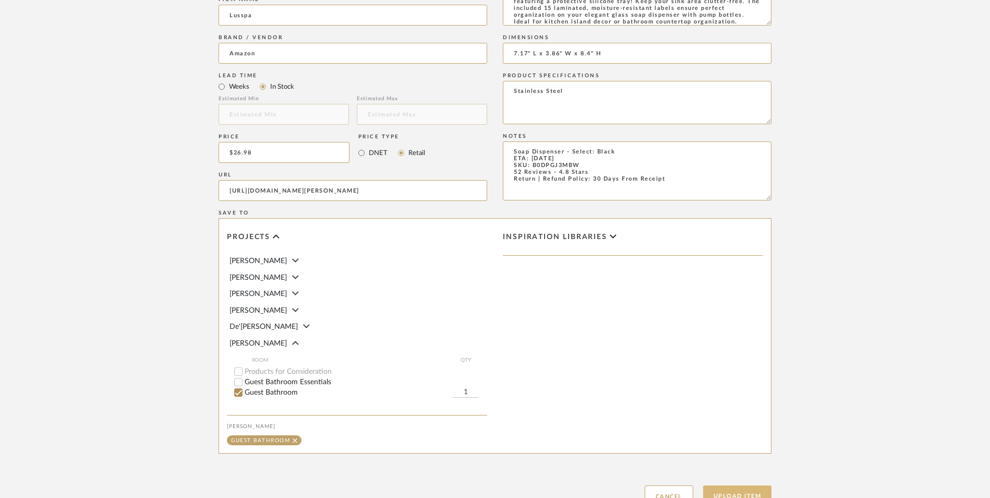
type textarea "Soap Dispenser - Select: Black ETA: 8.27.2025 SKU: B0DPGJ3MBW 52 Reviews - 4.8 …"
click at [740, 485] on button "Upload Item" at bounding box center [737, 495] width 69 height 21
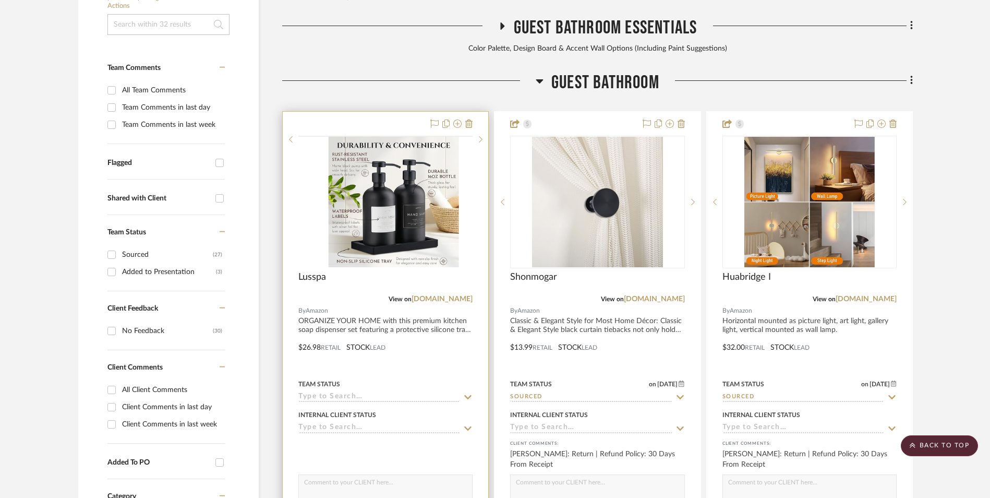
scroll to position [318, 0]
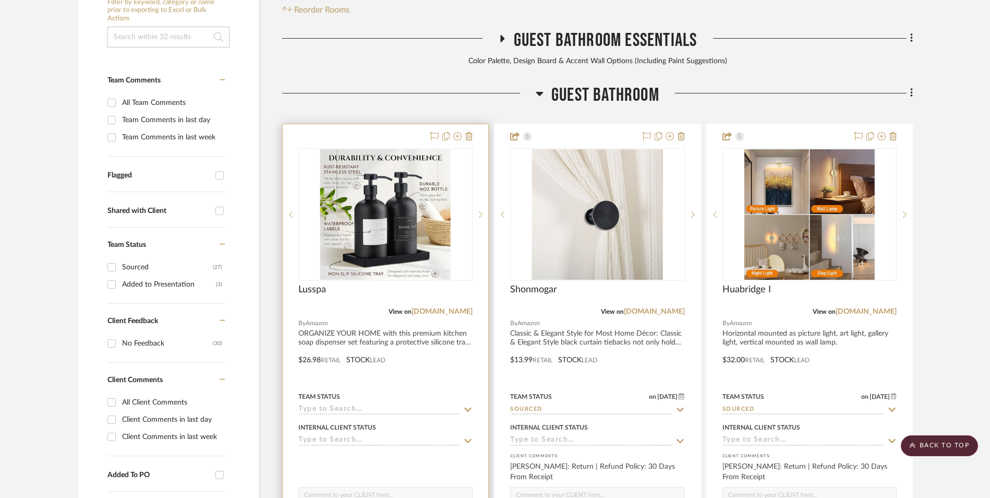
click at [409, 172] on img "0" at bounding box center [385, 214] width 130 height 130
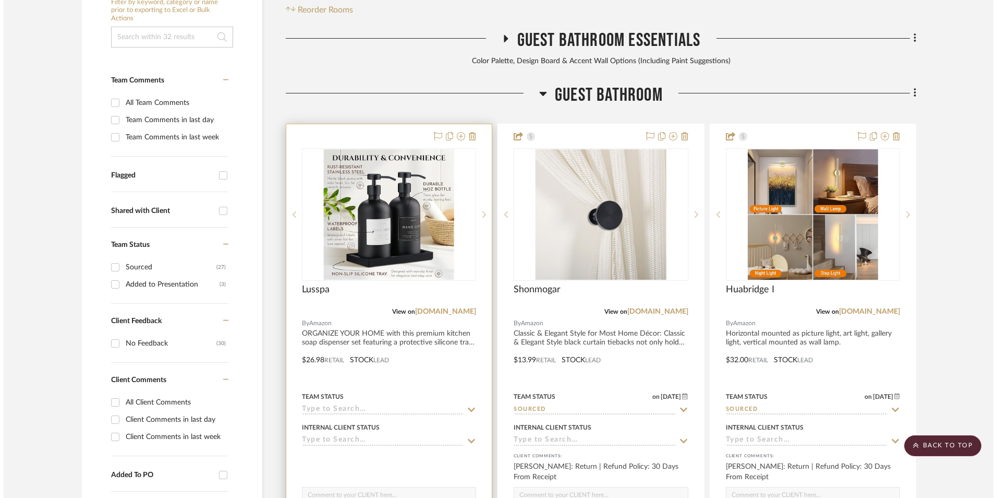
scroll to position [0, 0]
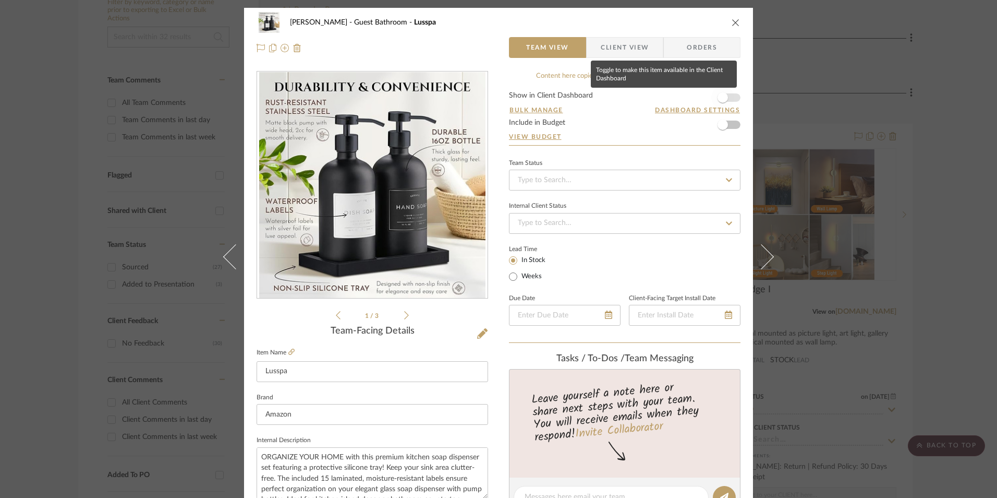
click at [719, 98] on span "button" at bounding box center [723, 97] width 10 height 10
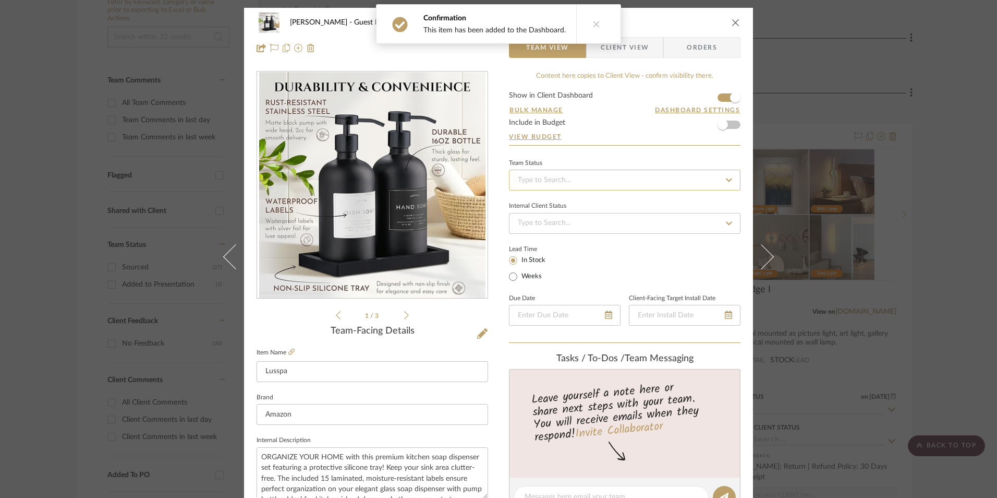
click at [651, 174] on input at bounding box center [625, 180] width 232 height 21
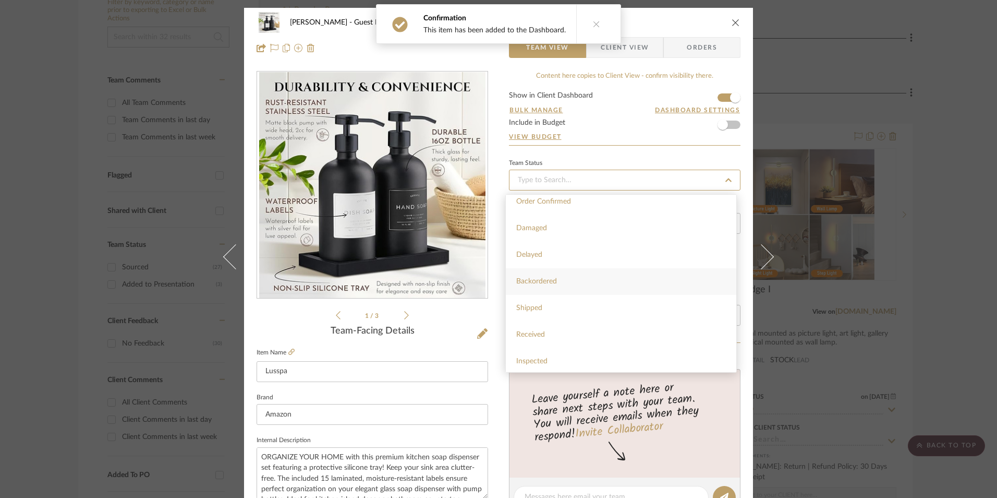
scroll to position [209, 0]
click at [574, 345] on div "Sourced" at bounding box center [621, 345] width 231 height 27
type input "[DATE]"
type input "Sourced"
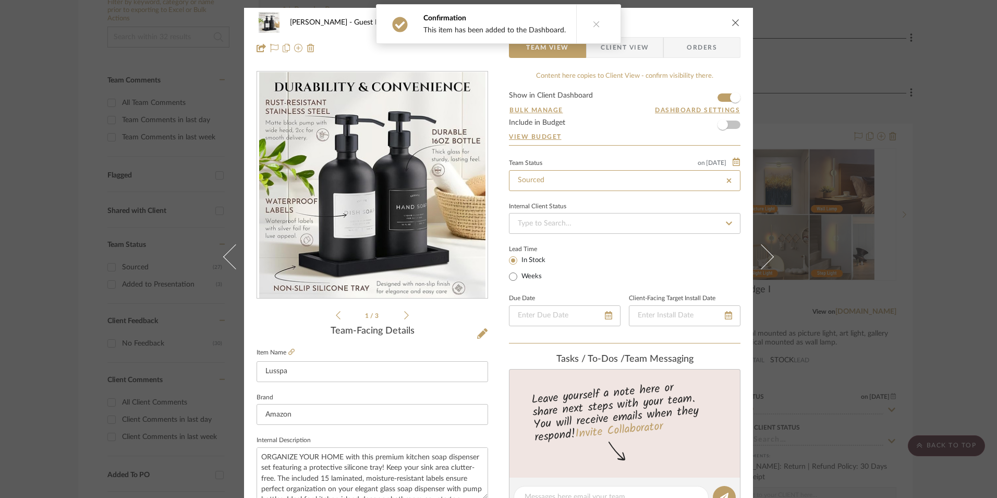
scroll to position [261, 0]
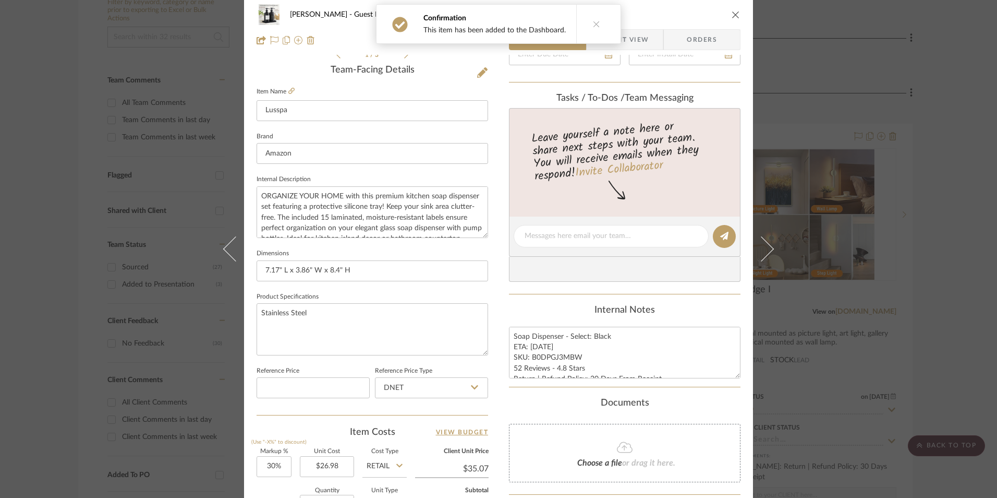
type input "[DATE]"
type input "Sourced"
click at [537, 371] on textarea "Soap Dispenser - Select: Black ETA: 8.27.2025 SKU: B0DPGJ3MBW 52 Reviews - 4.8 …" at bounding box center [625, 352] width 232 height 52
drag, startPoint x: 578, startPoint y: 354, endPoint x: 529, endPoint y: 358, distance: 49.7
click at [529, 358] on textarea "Soap Dispenser - Select: Black ETA: 8.27.2025 SKU: B0DPGJ3MBW 52 Reviews - 4.8 …" at bounding box center [625, 352] width 232 height 52
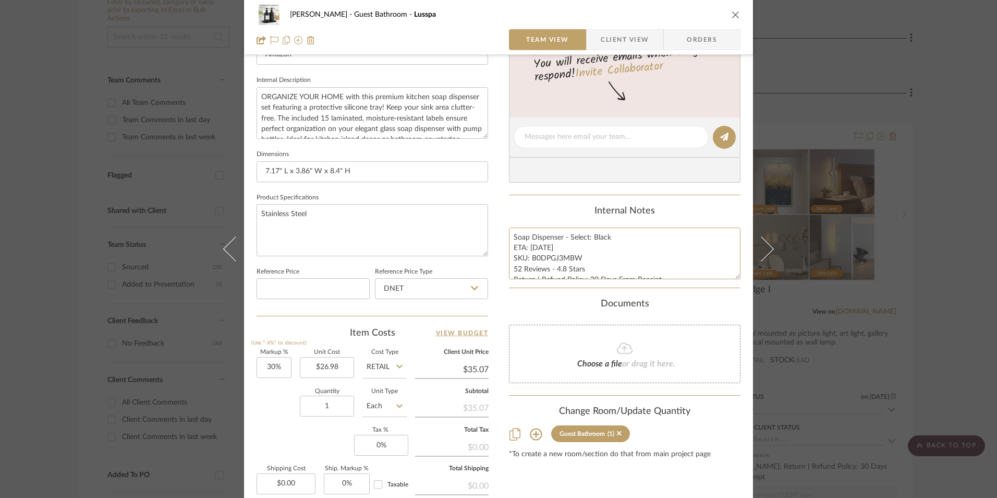
scroll to position [469, 0]
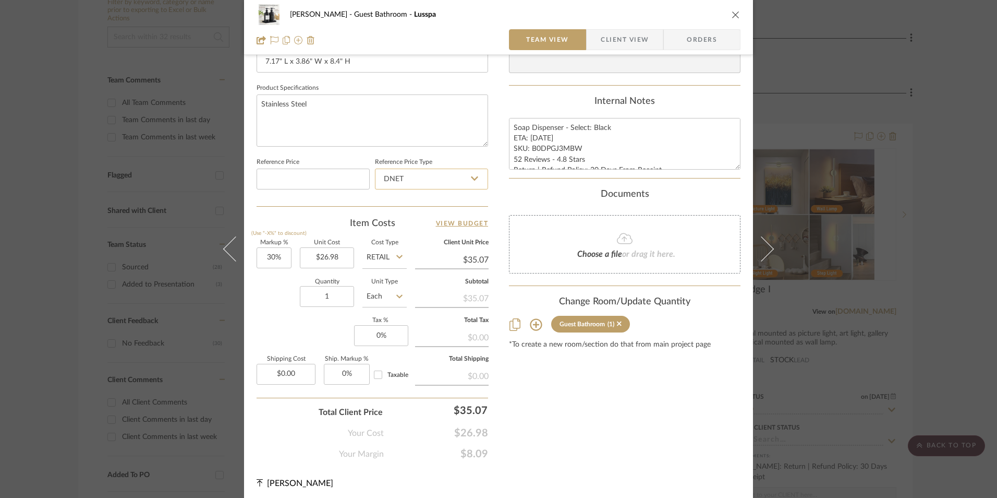
click at [436, 184] on input "DNET" at bounding box center [431, 178] width 113 height 21
click at [415, 231] on div "Retail" at bounding box center [436, 232] width 129 height 27
type input "Retail"
type input "30"
drag, startPoint x: 283, startPoint y: 258, endPoint x: 280, endPoint y: 279, distance: 21.1
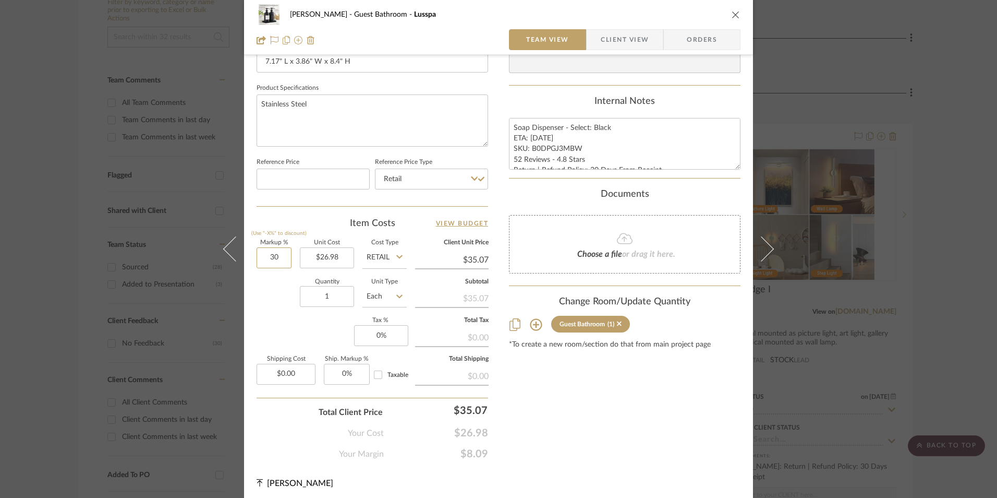
click at [282, 258] on input "30" at bounding box center [274, 257] width 35 height 21
drag, startPoint x: 279, startPoint y: 321, endPoint x: 390, endPoint y: 342, distance: 112.4
click at [281, 321] on div "Markup % (Use "-X%" to discount) Unit Cost $26.98 Cost Type Retail Client Unit …" at bounding box center [373, 316] width 232 height 152
type input "0%"
type input "$26.98"
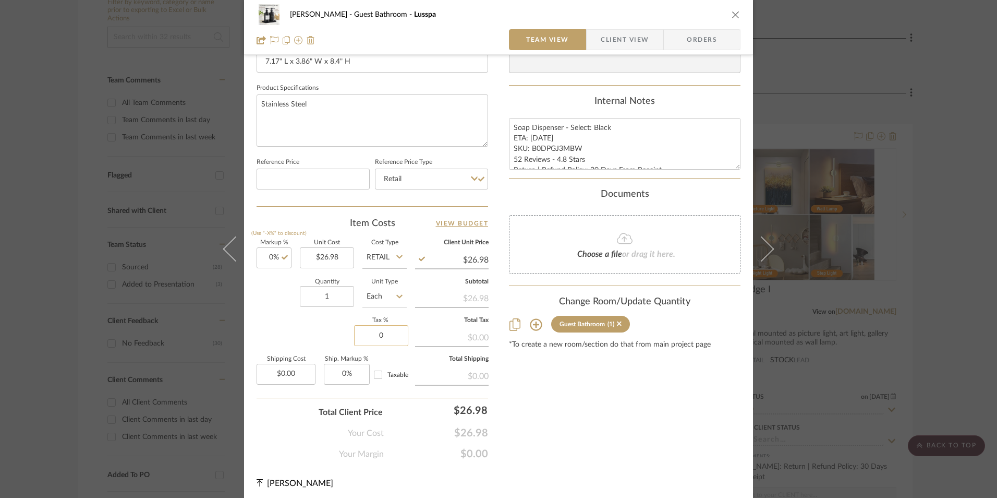
click at [384, 334] on input "0" at bounding box center [381, 335] width 54 height 21
type input "8.25%"
drag, startPoint x: 707, startPoint y: 418, endPoint x: 698, endPoint y: 413, distance: 10.3
click at [707, 418] on div "Content here copies to Client View - confirm visibility there. Show in Client D…" at bounding box center [625, 31] width 232 height 858
click at [692, 44] on span "Orders" at bounding box center [701, 39] width 53 height 21
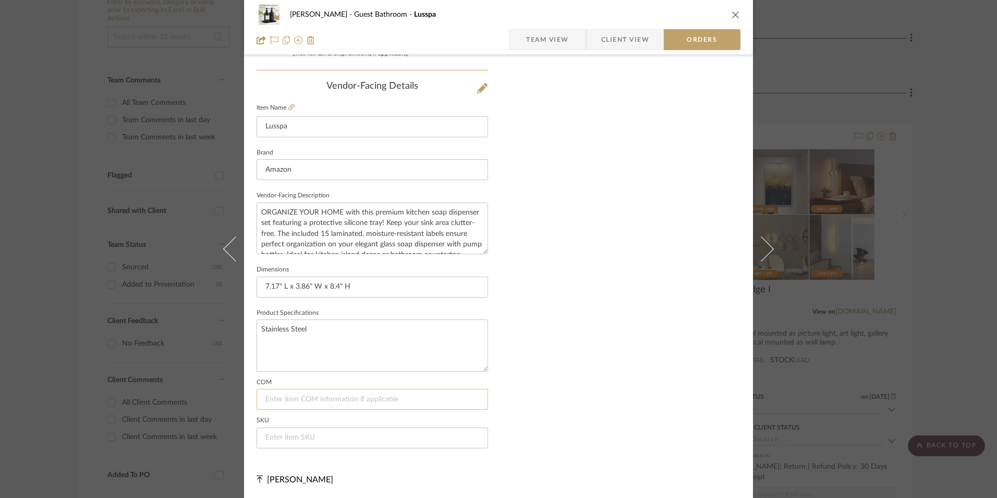
scroll to position [612, 0]
click at [298, 430] on input at bounding box center [373, 437] width 232 height 21
click at [290, 441] on input at bounding box center [373, 437] width 232 height 21
paste input "B0DPGJ3MBW"
type input "B0DPGJ3MBW"
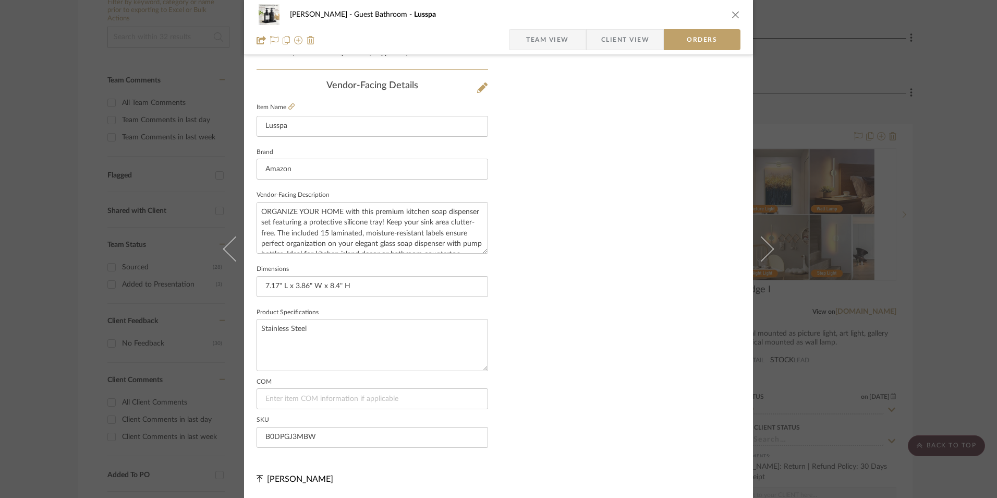
click at [558, 41] on span "Team View" at bounding box center [547, 39] width 43 height 21
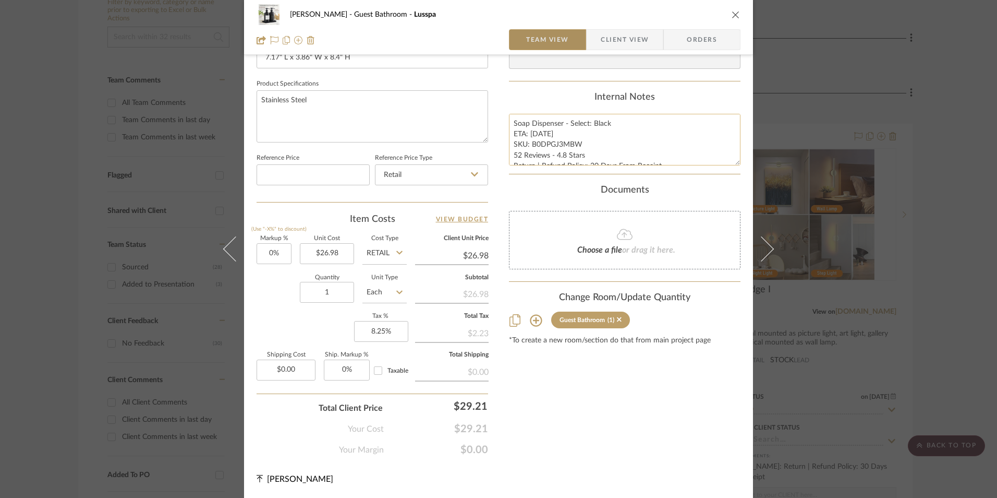
scroll to position [474, 0]
click at [558, 136] on textarea "Soap Dispenser - Select: Black ETA: 8.27.2025 SKU: B0DPGJ3MBW 52 Reviews - 4.8 …" at bounding box center [625, 140] width 232 height 52
drag, startPoint x: 511, startPoint y: 122, endPoint x: 573, endPoint y: 153, distance: 69.5
click at [683, 174] on summary-project-notes "Internal Notes Soap Dispenser - Select: Black ETA: 8.27.2025 SKU: B0DPGJ3MBW 52…" at bounding box center [625, 133] width 232 height 82
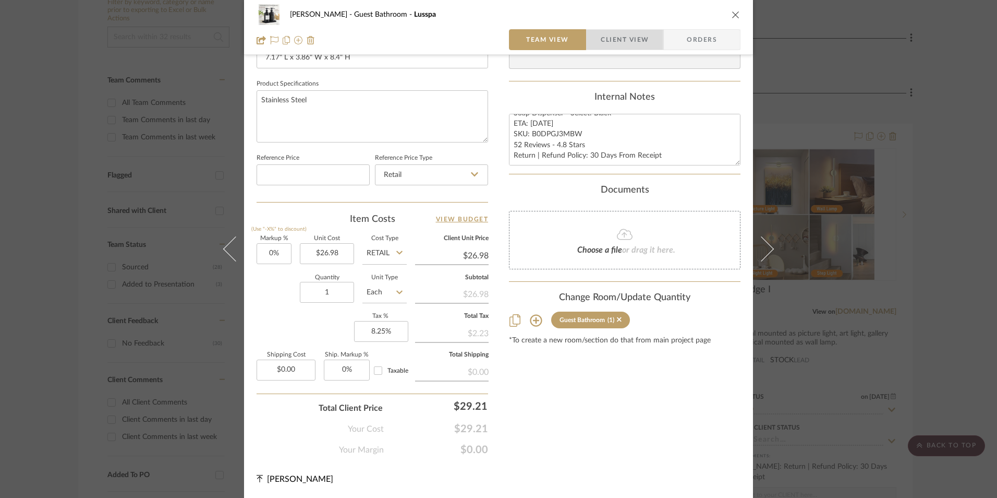
click at [622, 40] on span "Client View" at bounding box center [625, 39] width 48 height 21
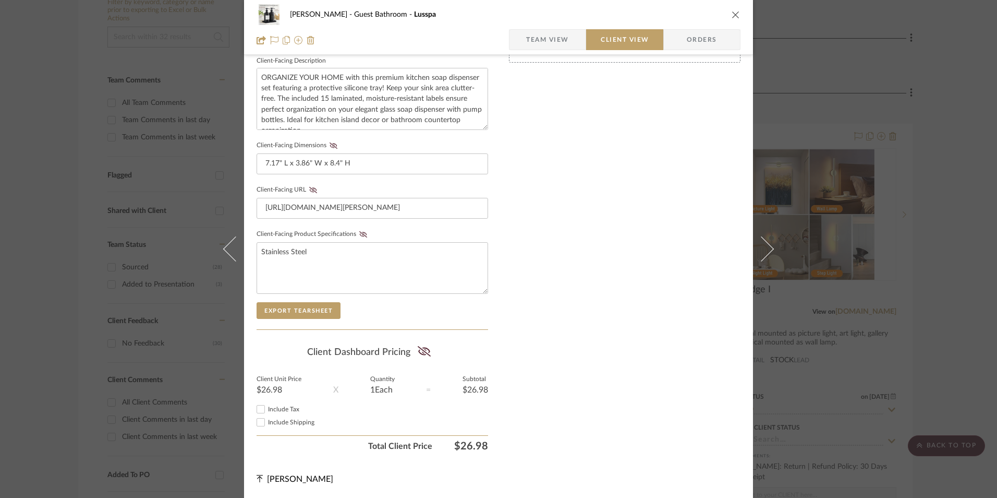
scroll to position [379, 0]
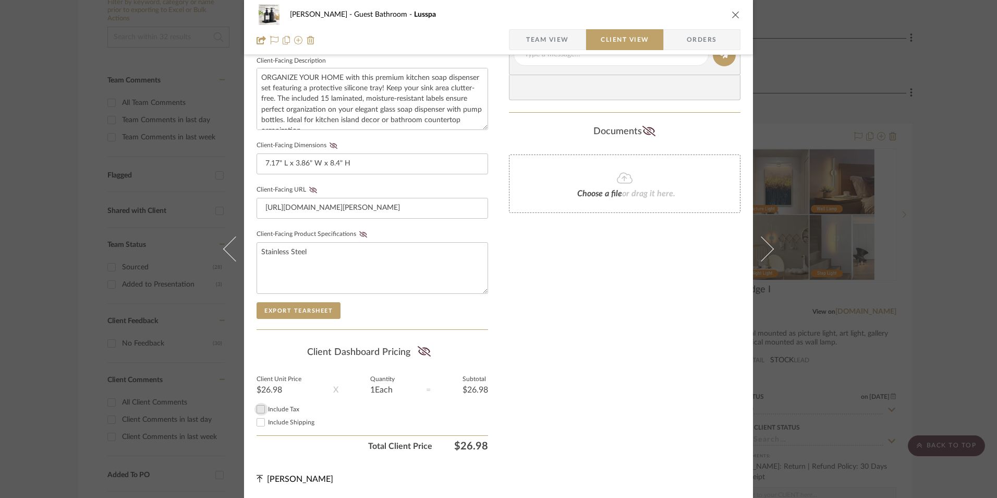
drag, startPoint x: 257, startPoint y: 408, endPoint x: 432, endPoint y: 351, distance: 184.2
click at [261, 405] on input "Include Tax" at bounding box center [261, 409] width 13 height 13
checkbox input "true"
click at [426, 353] on icon at bounding box center [424, 351] width 13 height 10
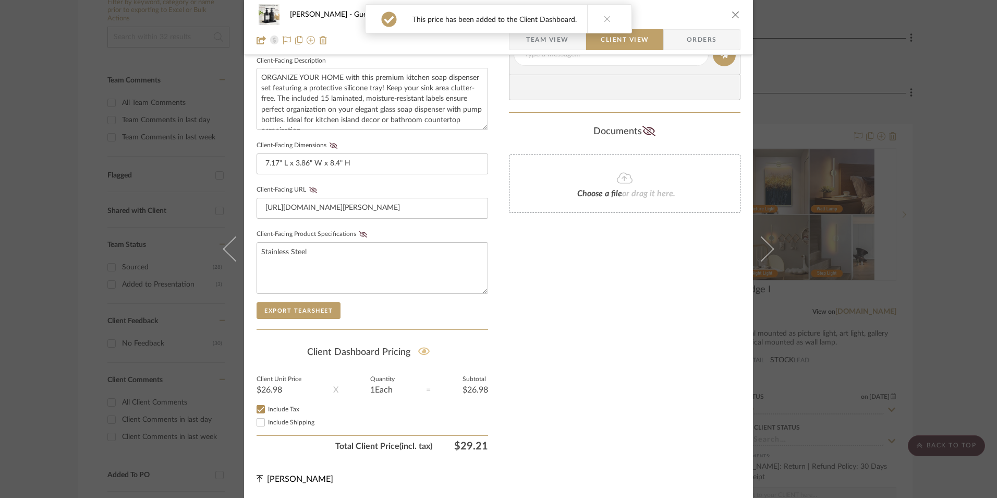
click at [360, 235] on icon at bounding box center [363, 234] width 8 height 6
click at [309, 189] on icon at bounding box center [313, 190] width 8 height 6
click at [333, 146] on icon at bounding box center [334, 145] width 8 height 6
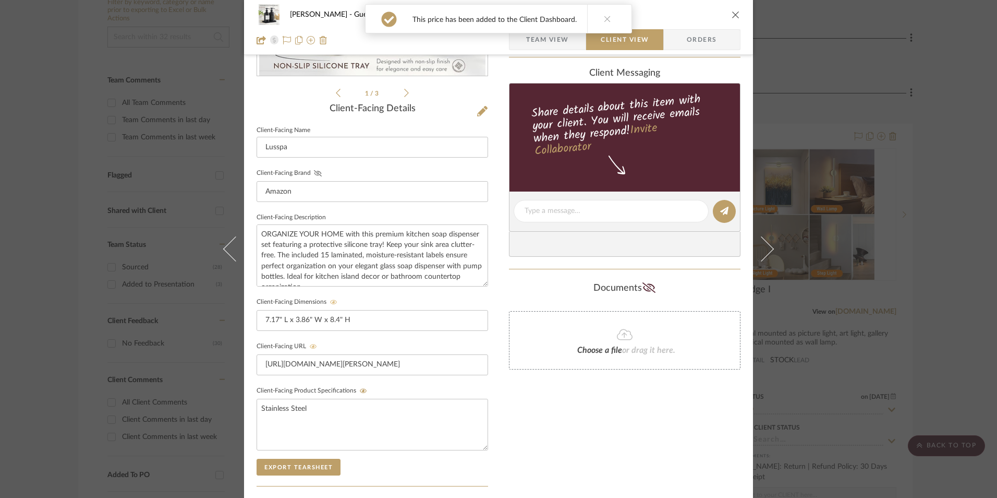
click at [314, 173] on icon at bounding box center [318, 173] width 8 height 6
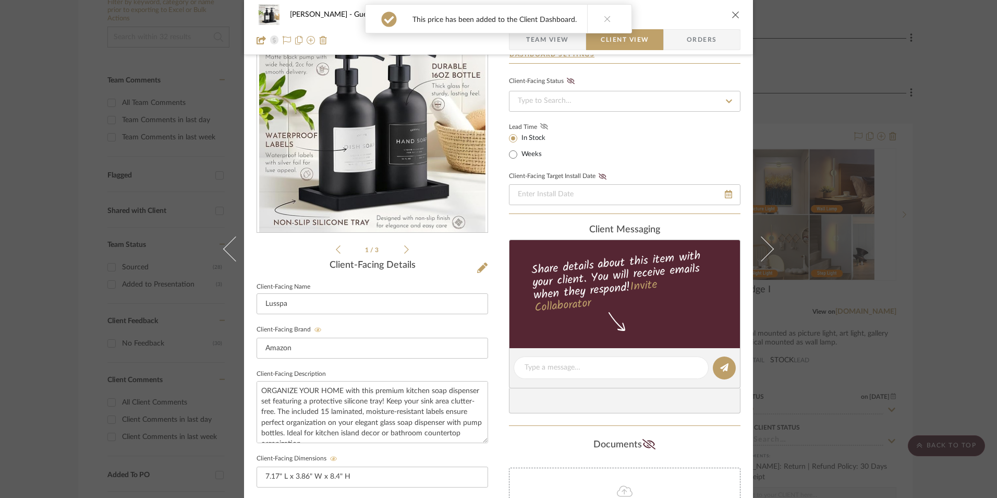
click at [540, 123] on icon at bounding box center [544, 126] width 8 height 6
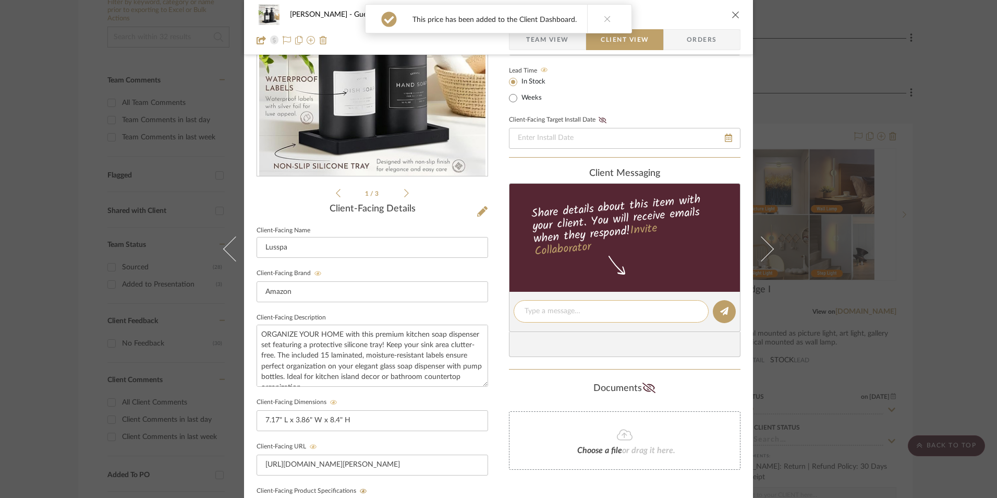
scroll to position [170, 0]
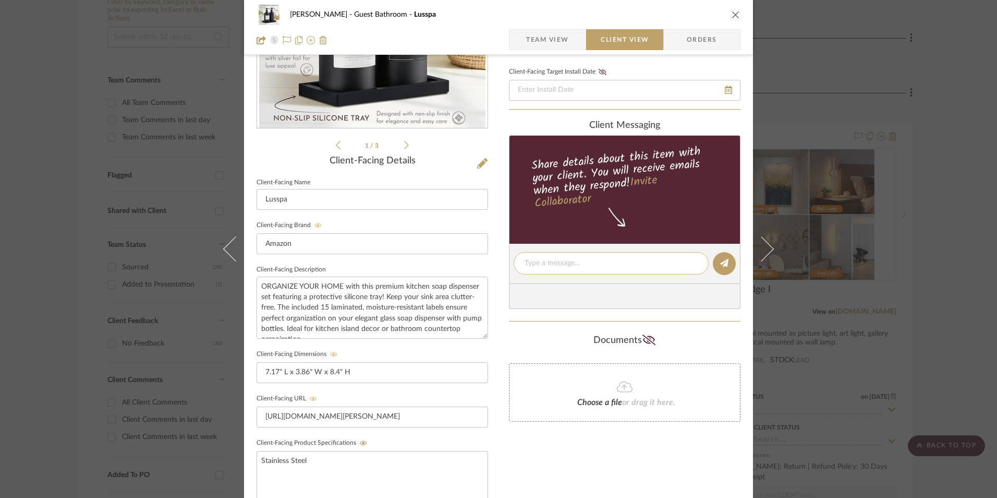
click at [551, 266] on textarea at bounding box center [611, 263] width 173 height 11
paste textarea "Soap Dispenser - Select: Black ETA: 8.27.2025 SKU: B0DPGJ3MBW 52 Reviews - 4.8 …"
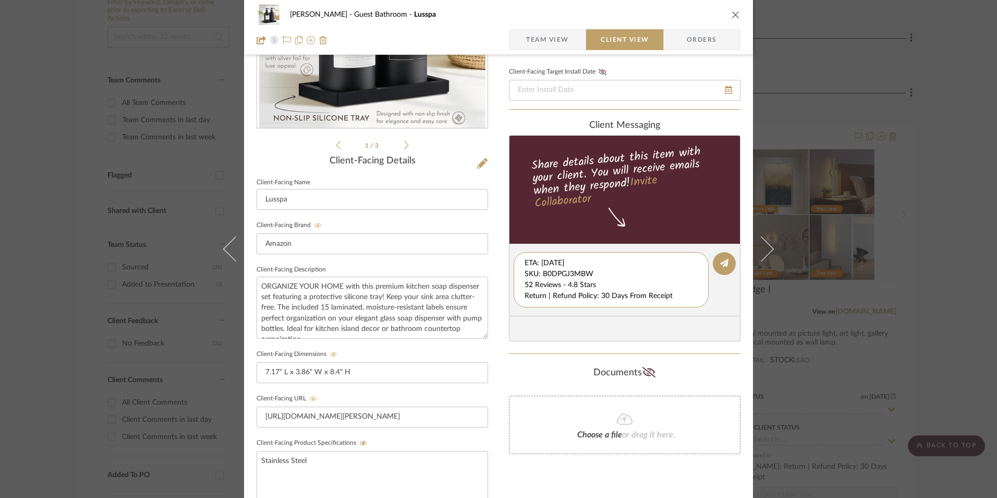
drag, startPoint x: 521, startPoint y: 264, endPoint x: 605, endPoint y: 299, distance: 90.9
click at [722, 324] on div "client Messaging Share details about this item with your client. You will recei…" at bounding box center [625, 231] width 232 height 222
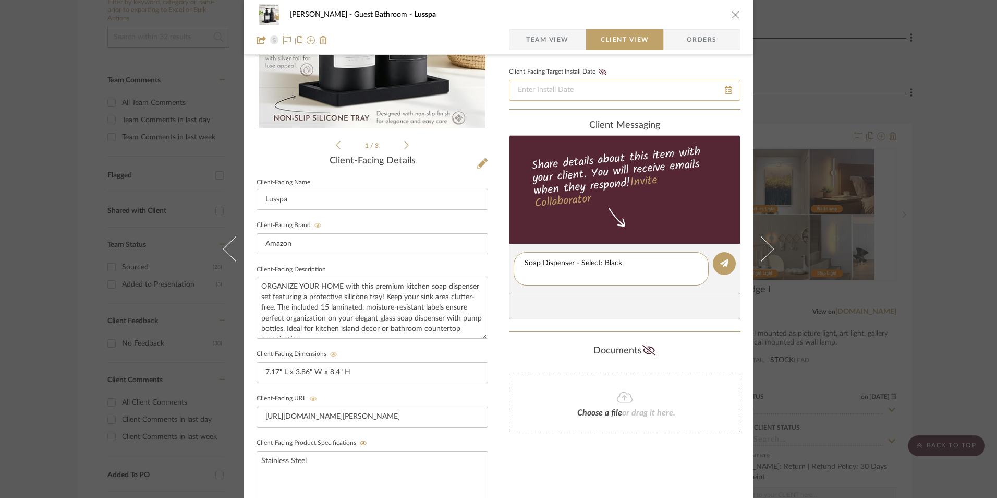
scroll to position [0, 0]
type textarea "Soap Dispenser - Select: Black"
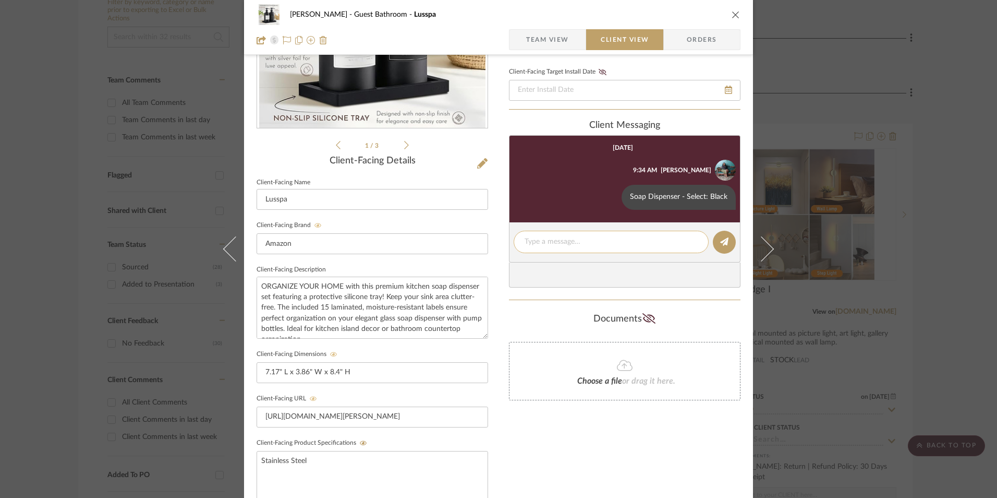
click at [564, 239] on textarea at bounding box center [611, 241] width 173 height 11
paste textarea "ETA: 8.27.2025 SKU: B0DPGJ3MBW 52 Reviews - 4.8 Stars Return | Refund Policy: 3…"
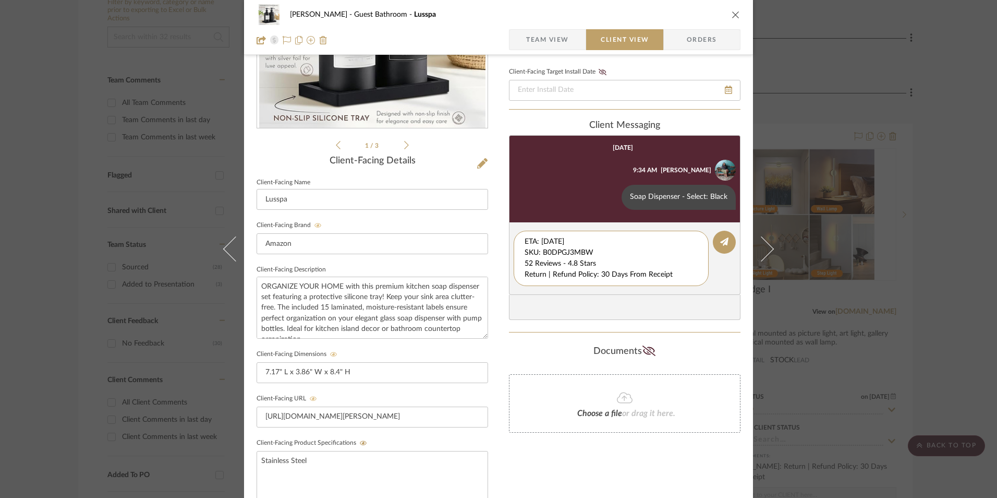
drag, startPoint x: 568, startPoint y: 253, endPoint x: 500, endPoint y: 228, distance: 73.1
click at [487, 221] on div "Erica Drisdale Guest Bathroom Lusspa Team View Client View Orders 1 / 3 Client-…" at bounding box center [498, 272] width 509 height 868
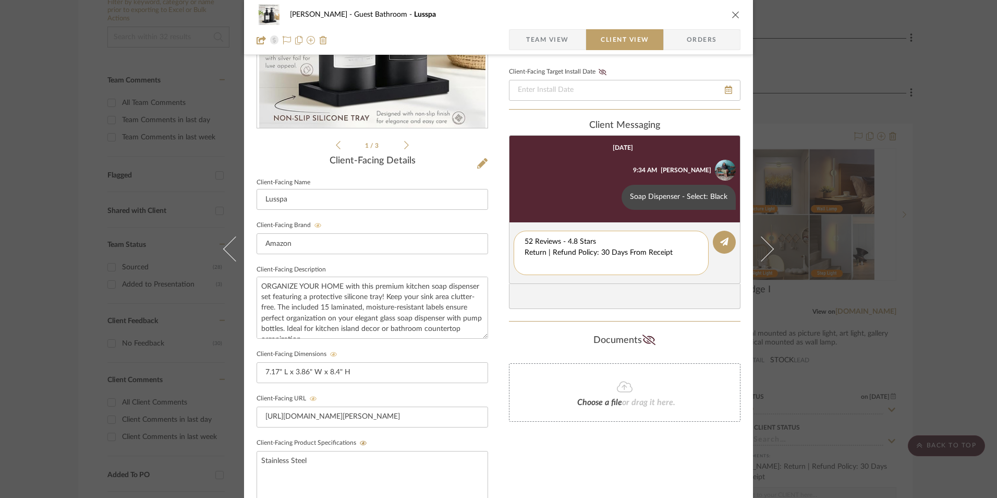
click at [525, 252] on textarea "52 Reviews - 4.8 Stars Return | Refund Policy: 30 Days From Receipt" at bounding box center [611, 252] width 173 height 33
drag, startPoint x: 654, startPoint y: 255, endPoint x: 509, endPoint y: 255, distance: 145.5
click at [509, 255] on editor-of-message "52 Reviews - 4.8 Stars Return | Refund Policy: 30 Days From Receipt" at bounding box center [625, 247] width 232 height 51
type textarea "52 Reviews - 4.8 Stars"
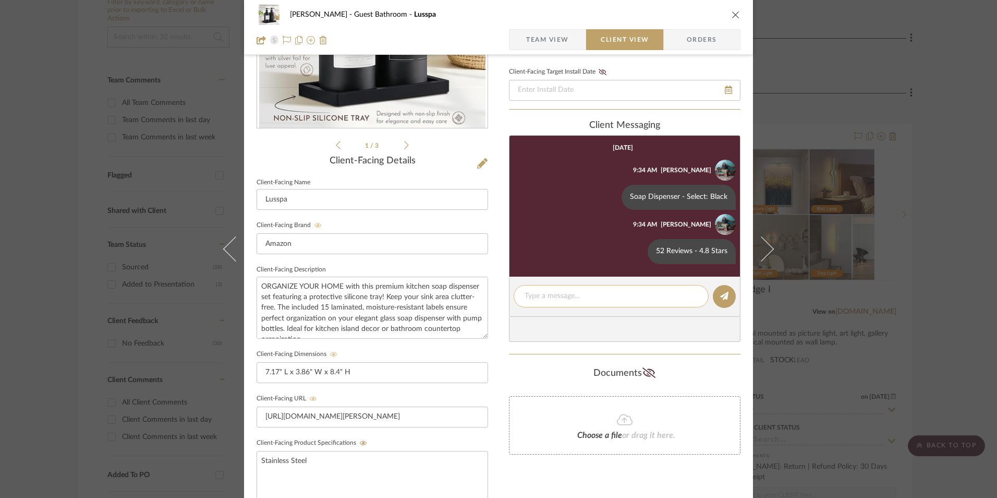
click at [565, 295] on textarea at bounding box center [611, 295] width 173 height 11
paste textarea "Return | Refund Policy: 30 Days From Receipt"
type textarea "Return | Refund Policy: 30 Days From Receipt"
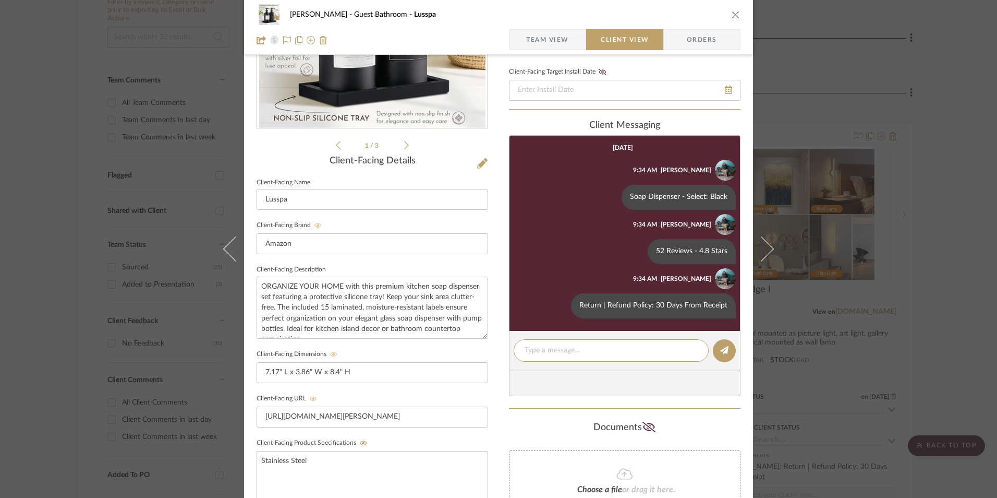
click at [733, 19] on button "close" at bounding box center [735, 14] width 9 height 9
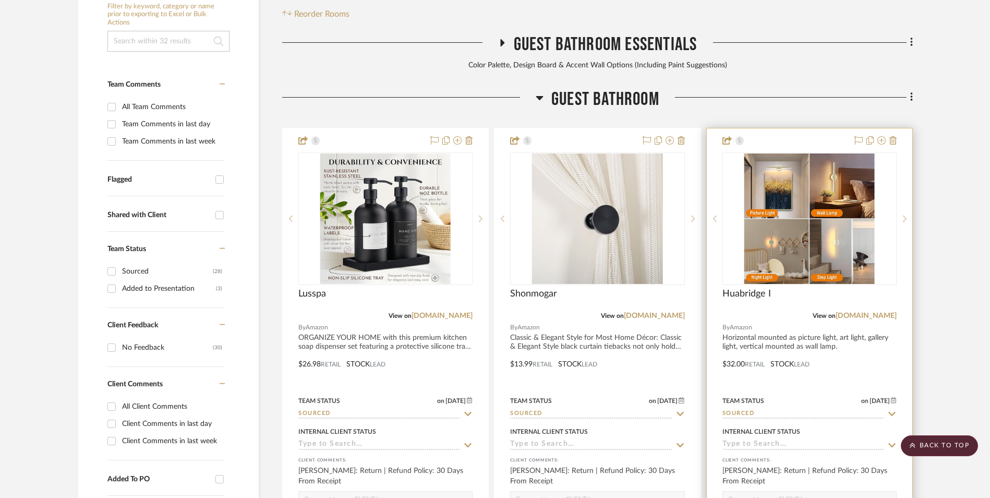
scroll to position [213, 0]
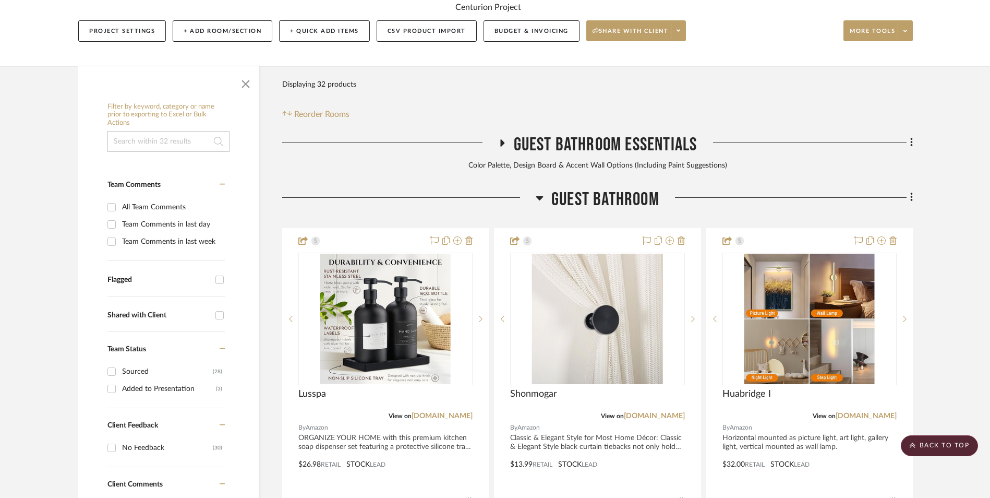
drag, startPoint x: 911, startPoint y: 116, endPoint x: 874, endPoint y: 123, distance: 37.7
click at [911, 191] on icon at bounding box center [911, 196] width 3 height 11
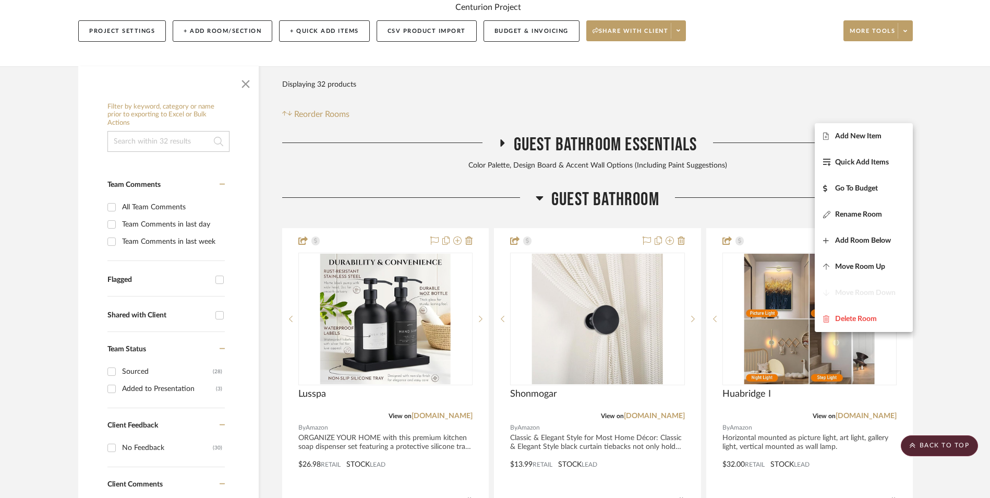
click at [854, 134] on button "Add New Item" at bounding box center [864, 136] width 98 height 26
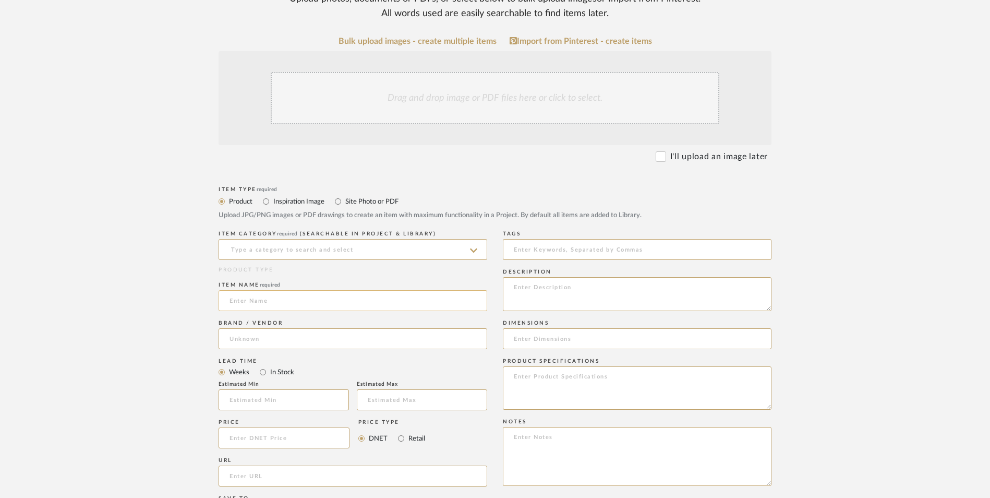
scroll to position [261, 0]
click at [471, 71] on div "Drag and drop image or PDF files here or click to select." at bounding box center [495, 97] width 449 height 52
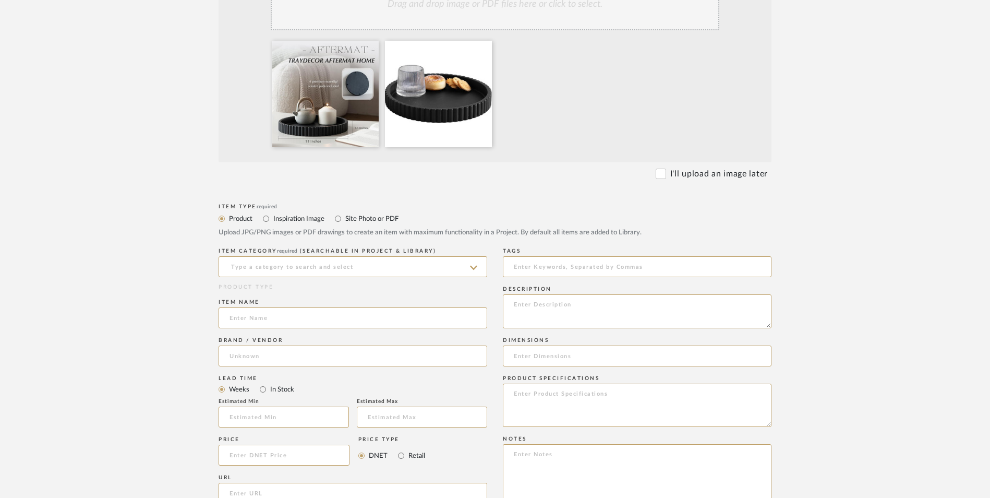
scroll to position [417, 0]
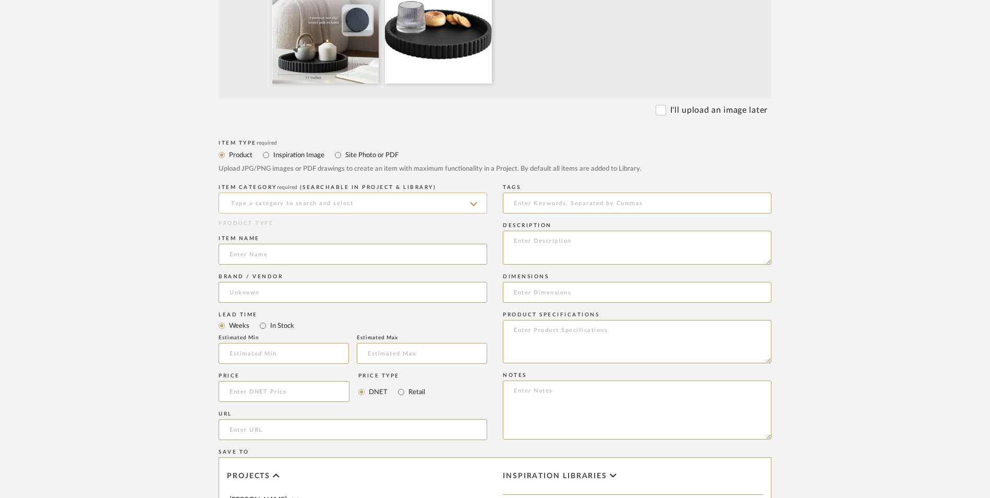
click at [299, 192] on input at bounding box center [353, 202] width 269 height 21
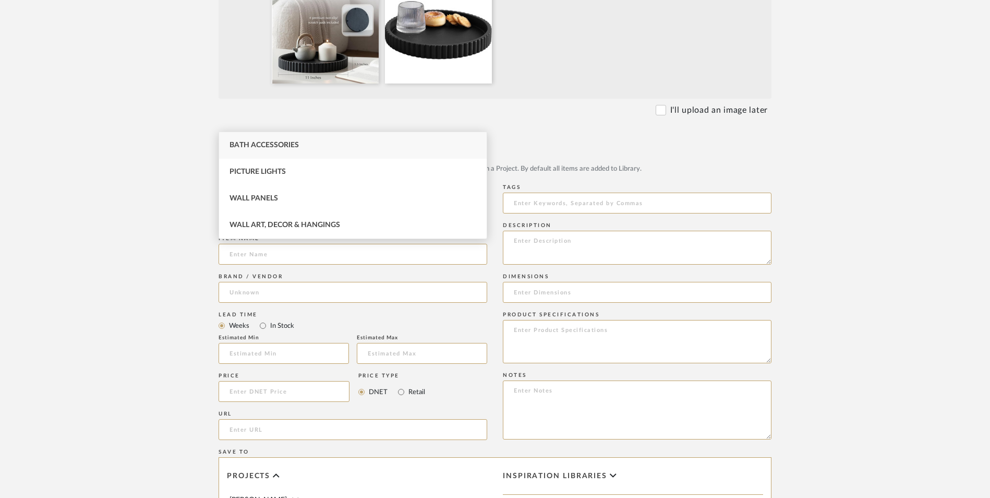
click at [294, 138] on div "Bath Accessories" at bounding box center [353, 145] width 268 height 27
type input "Bath Accessories"
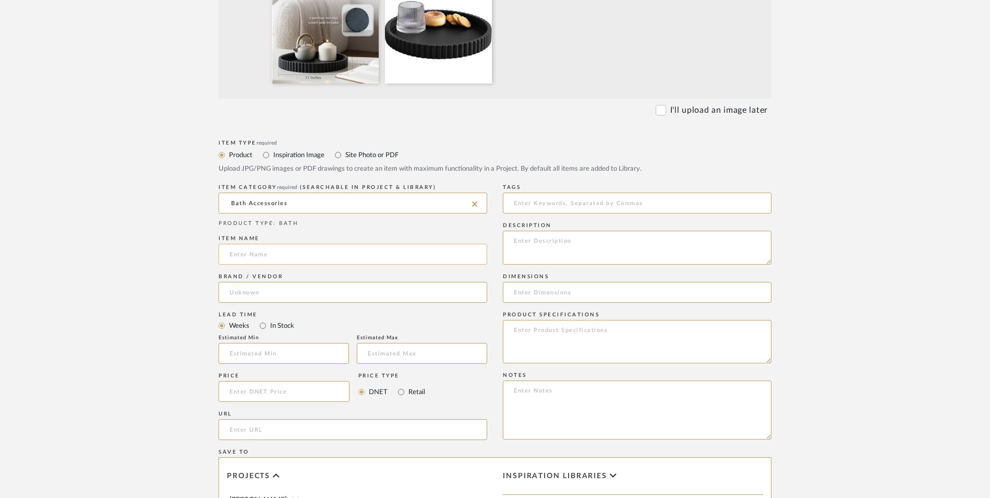
click at [272, 244] on input at bounding box center [353, 254] width 269 height 21
type input "Aftermat"
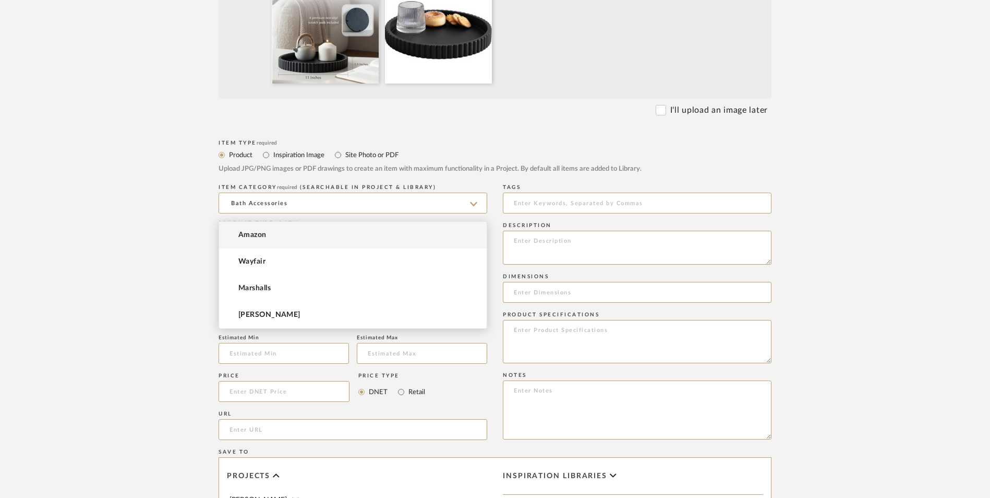
click at [263, 282] on input at bounding box center [353, 292] width 269 height 21
click at [258, 235] on span "Amazon" at bounding box center [252, 235] width 28 height 9
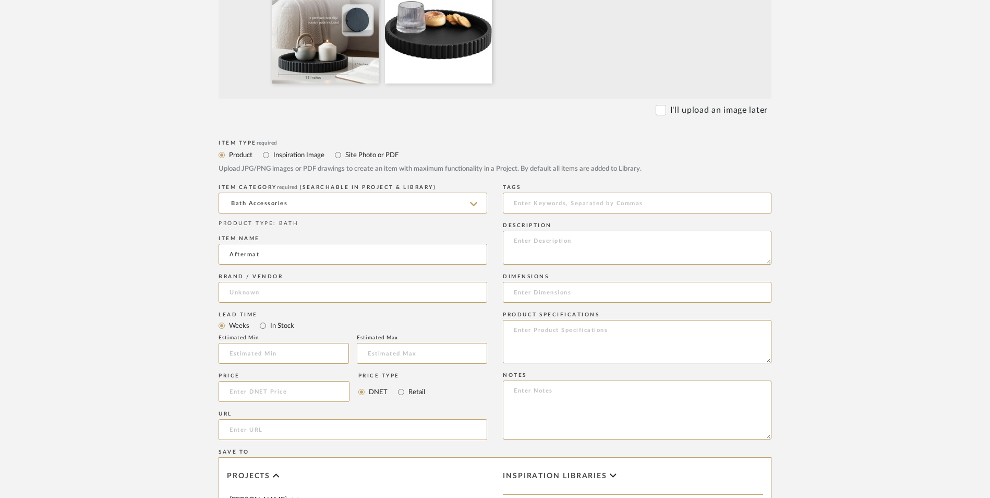
type input "Amazon"
click at [260, 319] on input "In Stock" at bounding box center [263, 325] width 13 height 13
radio input "true"
click at [403, 385] on input "Retail" at bounding box center [401, 391] width 13 height 13
radio input "true"
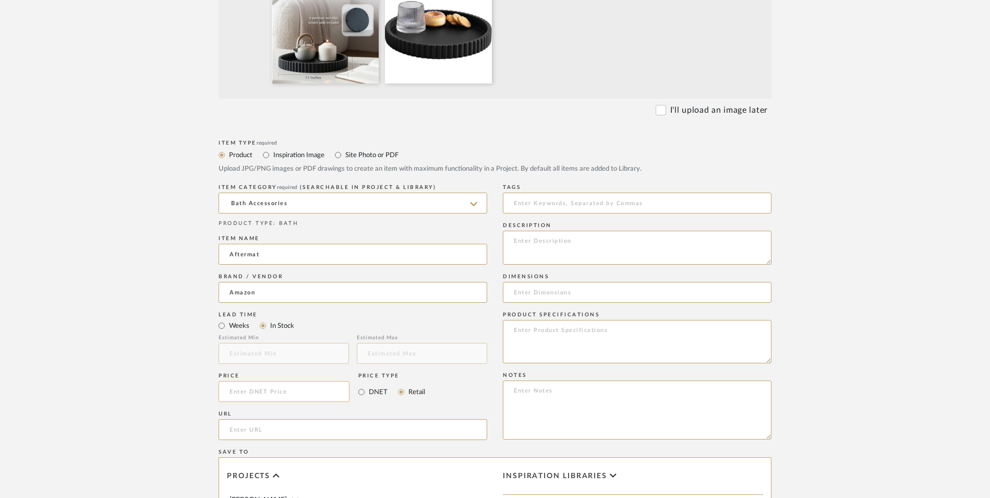
click at [309, 381] on input at bounding box center [284, 391] width 131 height 21
type input "$29.99"
drag, startPoint x: 146, startPoint y: 297, endPoint x: 172, endPoint y: 297, distance: 25.6
click at [152, 297] on upload-items "Create new item in Erica Drisdale Upload photos, documents or PDFs, or select b…" at bounding box center [495, 257] width 990 height 1031
click at [323, 419] on input "url" at bounding box center [353, 429] width 269 height 21
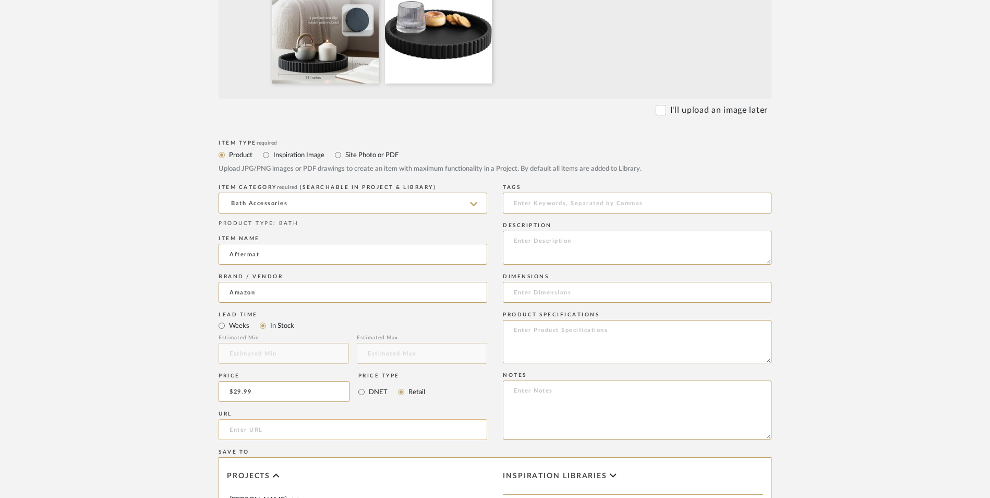
paste input "https://www.amazon.com/gp/product/B0DHZDH321/ref=sw_img_1?smid=A2X29HBUKRITK&th…"
type input "https://www.amazon.com/gp/product/B0DHZDH321/ref=sw_img_1?smid=A2X29HBUKRITK&th…"
drag, startPoint x: 179, startPoint y: 278, endPoint x: 336, endPoint y: 348, distance: 172.1
click at [178, 279] on form "Bulk upload images - create multiple items Import from Pinterest - create items…" at bounding box center [495, 312] width 664 height 867
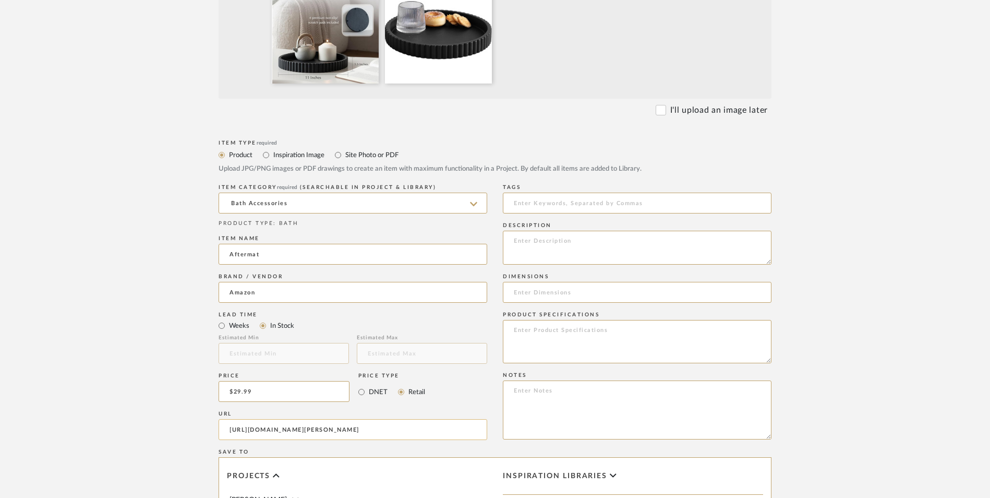
scroll to position [0, 0]
click at [589, 380] on textarea at bounding box center [637, 409] width 269 height 59
paste textarea "Option 1: ETA: SKU: Reviews - Stars Return | Refund Policy:"
click at [426, 308] on div "Item Type required Product Inspiration Image Site Photo or PDF Upload JPG/PNG i…" at bounding box center [495, 441] width 553 height 609
click at [615, 380] on textarea "Decor Tray ETA: SKU: Reviews - Stars Return | Refund Policy:" at bounding box center [637, 409] width 269 height 59
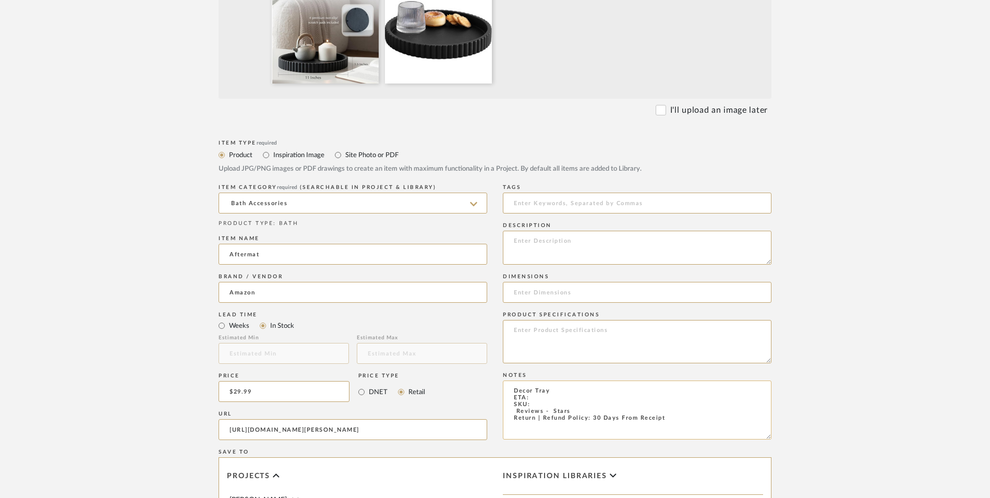
click at [572, 380] on textarea "Decor Tray ETA: SKU: Reviews - Stars Return | Refund Policy: 30 Days From Recei…" at bounding box center [637, 409] width 269 height 59
click at [512, 380] on textarea "Decor Tray - Select: Black ETA: SKU: Reviews - Stars Return | Refund Policy: 30…" at bounding box center [637, 409] width 269 height 59
click at [537, 380] on textarea "Decor Tray - Select: Black ETA: SKU: 98 Reviews - 4.7 Stars Return | Refund Pol…" at bounding box center [637, 409] width 269 height 59
type textarea "Decor Tray - Select: Black ETA: SKU: 98 Reviews - 4.7 Stars Return | Refund Pol…"
click at [546, 282] on input at bounding box center [637, 292] width 269 height 21
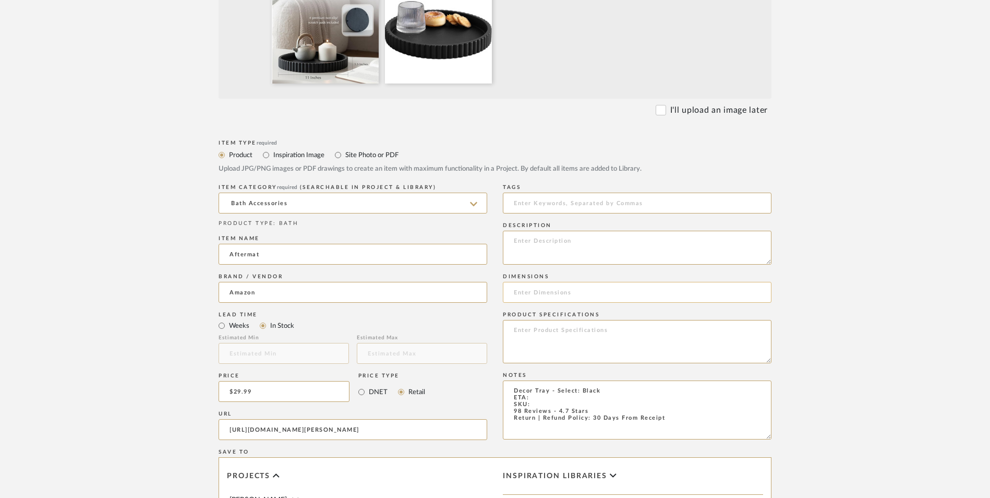
paste input "11"L x 11"W x 1.5"H"
click at [525, 282] on input "11"L x 11"W x 1.5"H" at bounding box center [637, 292] width 269 height 21
click at [552, 282] on input "11" L x 11"W x 1.5"H" at bounding box center [637, 292] width 269 height 21
click at [580, 282] on input "11" L x 11" W x 1.5"H" at bounding box center [637, 292] width 269 height 21
type input "11" L x 11" W x 1.5" H"
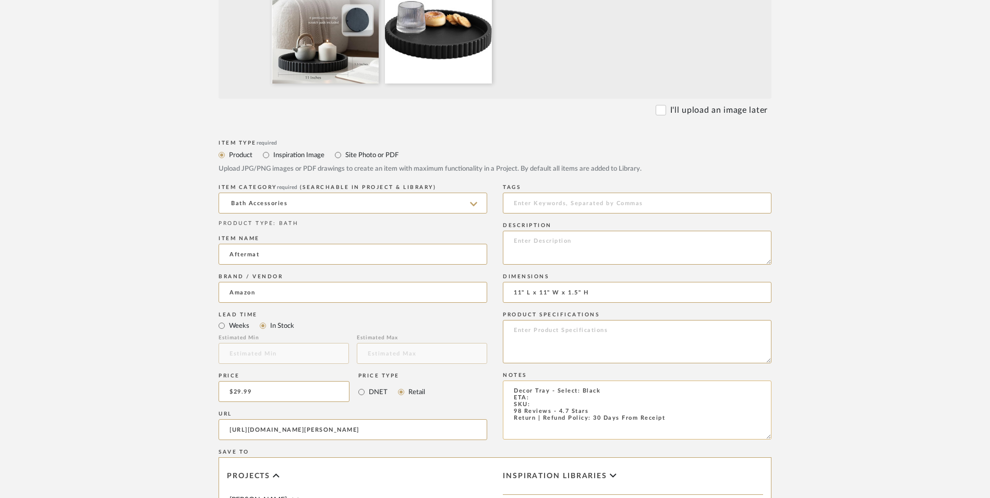
click at [538, 380] on textarea "Decor Tray - Select: Black ETA: SKU: 98 Reviews - 4.7 Stars Return | Refund Pol…" at bounding box center [637, 409] width 269 height 59
type textarea "Decor Tray - Select: Black ETA: 8.27.2025 SKU: 98 Reviews - 4.7 Stars Return | …"
click at [568, 320] on textarea at bounding box center [637, 341] width 269 height 43
drag, startPoint x: 570, startPoint y: 247, endPoint x: 593, endPoint y: 254, distance: 23.9
click at [570, 320] on textarea "Concrete" at bounding box center [637, 341] width 269 height 43
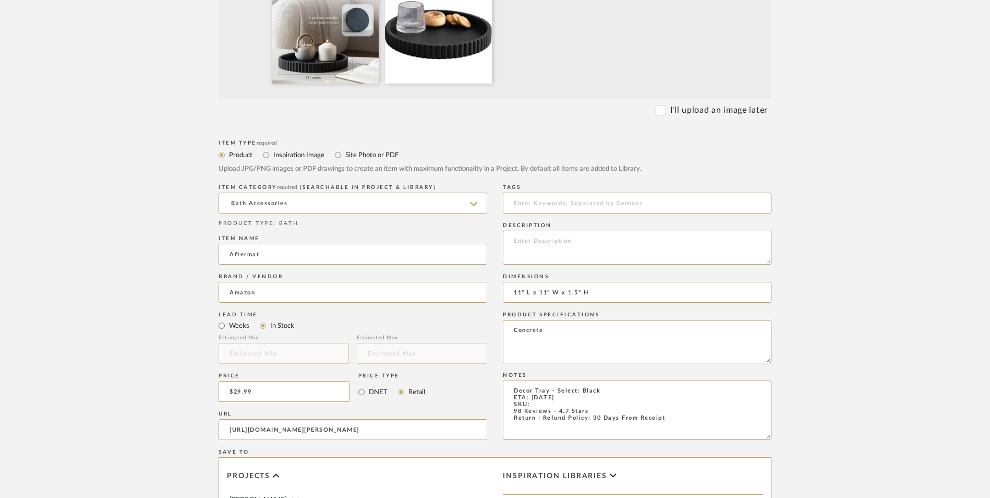
type textarea "Concrete"
click at [571, 231] on textarea at bounding box center [637, 248] width 269 height 34
paste textarea "Our contemporary trays are not just accessories; they are statements of durabil…"
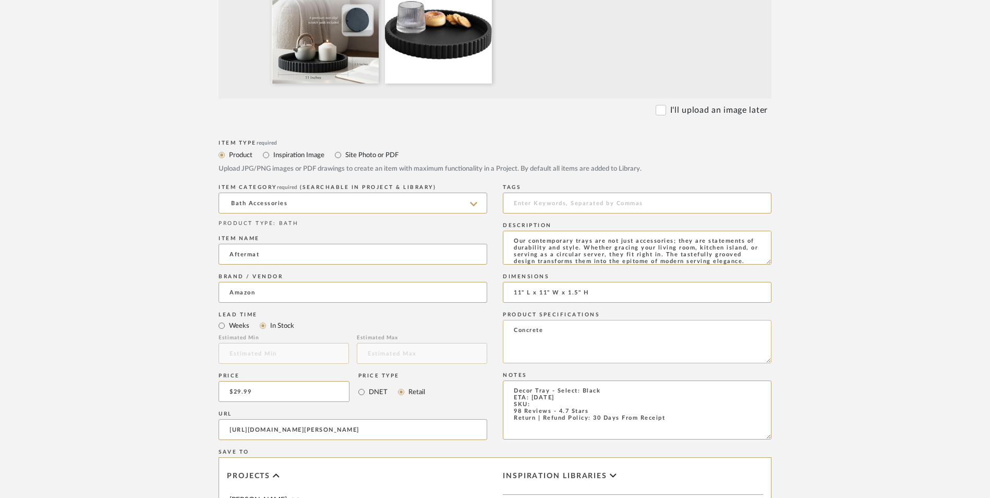
scroll to position [1, 0]
type textarea "Our contemporary trays are not just accessories; they are statements of durabil…"
click at [539, 380] on textarea "Decor Tray - Select: Black ETA: 8.27.2025 SKU: 98 Reviews - 4.7 Stars Return | …" at bounding box center [637, 409] width 269 height 59
paste textarea "B0DHZDH321"
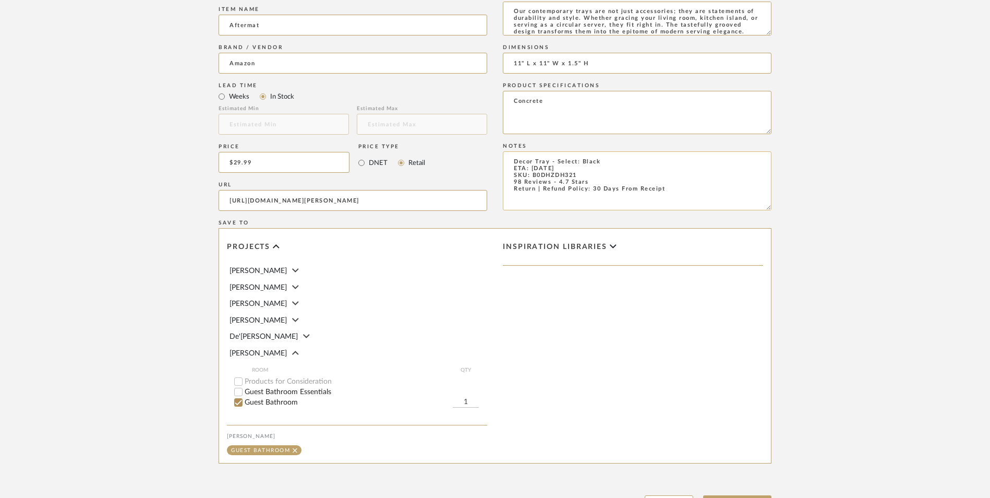
scroll to position [656, 0]
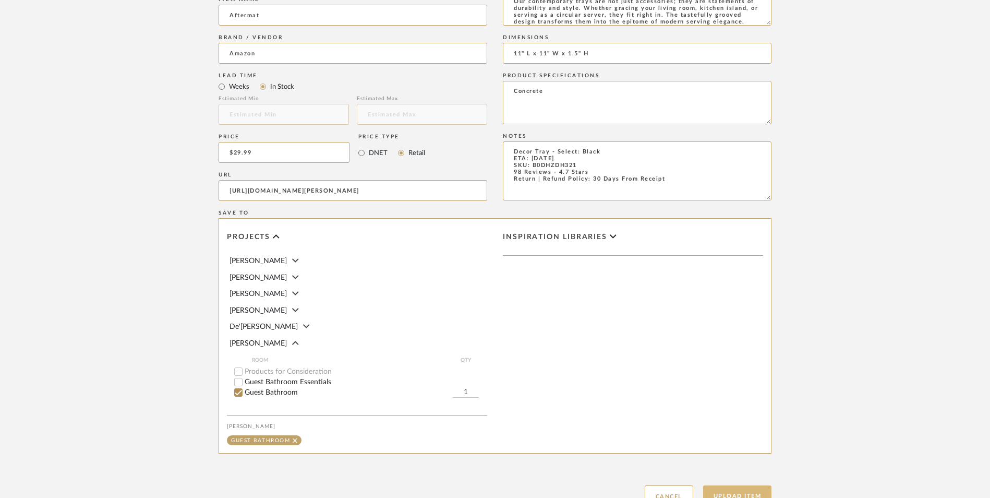
type textarea "Decor Tray - Select: Black ETA: 8.27.2025 SKU: B0DHZDH321 98 Reviews - 4.7 Star…"
click at [748, 485] on button "Upload Item" at bounding box center [737, 495] width 69 height 21
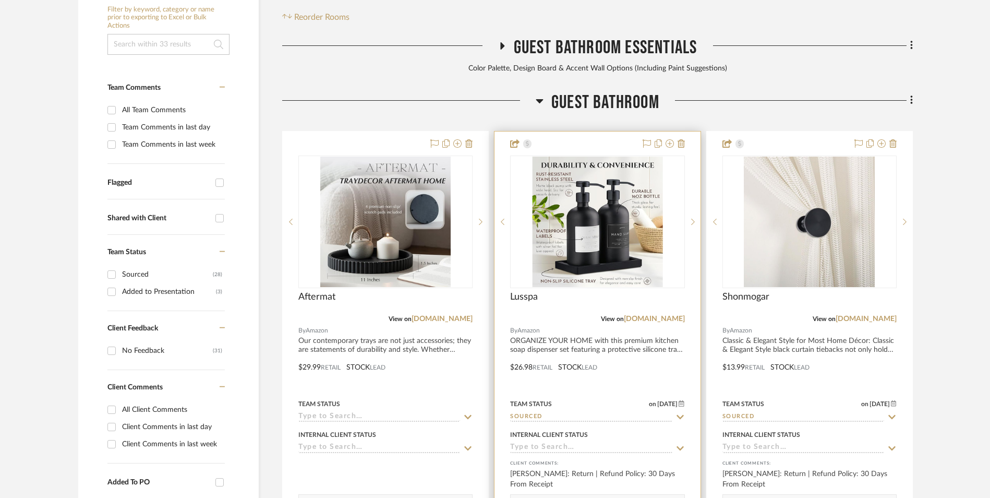
scroll to position [318, 0]
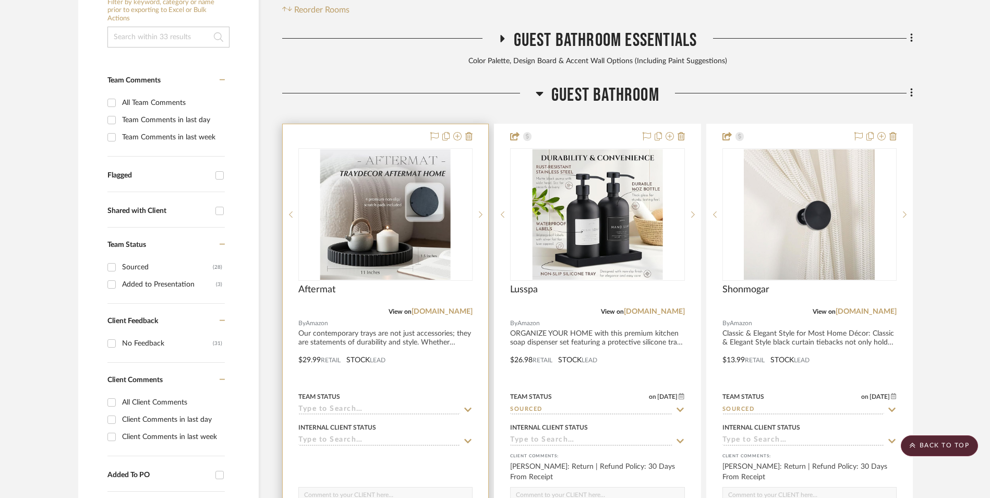
click at [0, 0] on div at bounding box center [0, 0] width 0 height 0
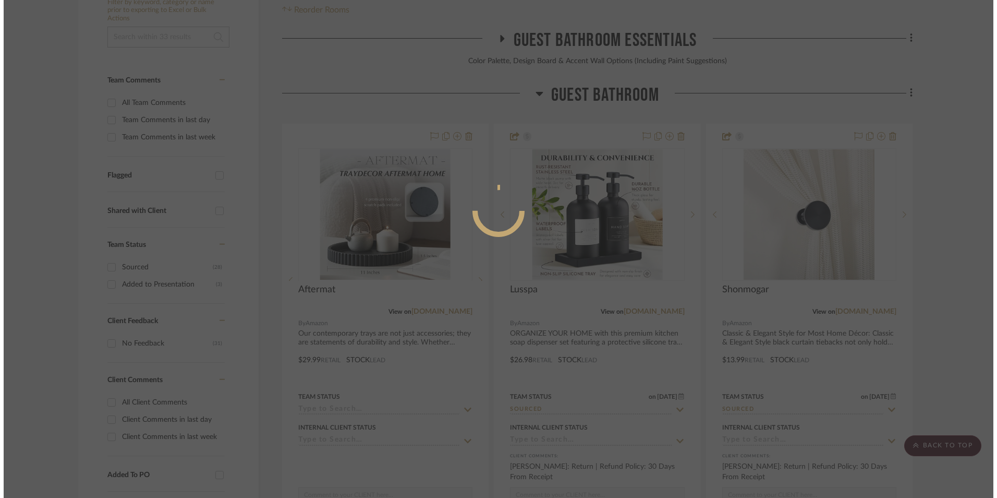
scroll to position [0, 0]
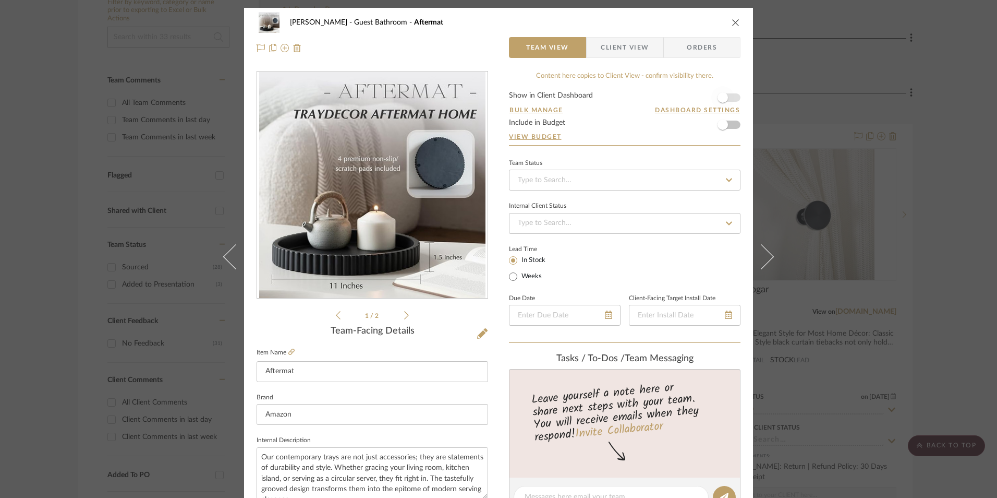
click at [724, 96] on span "button" at bounding box center [722, 97] width 23 height 23
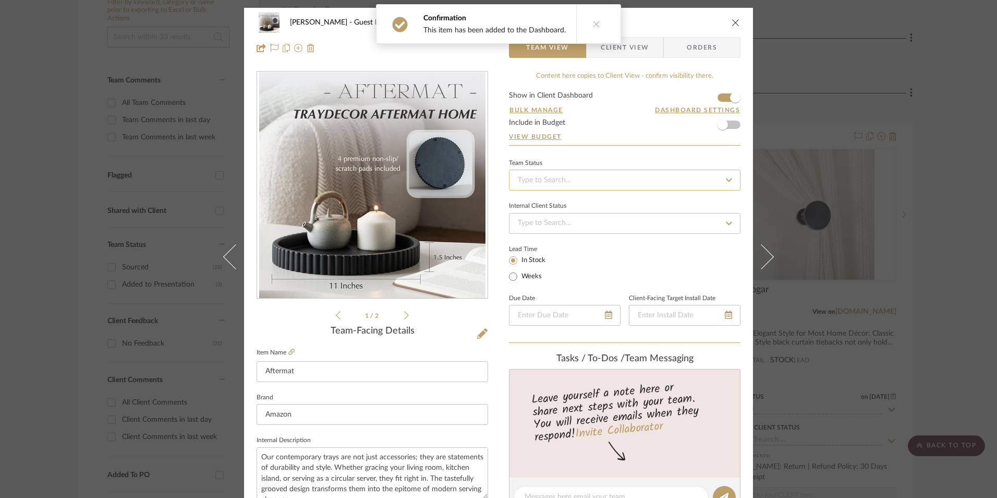
click at [612, 179] on input at bounding box center [625, 180] width 232 height 21
drag, startPoint x: 547, startPoint y: 347, endPoint x: 505, endPoint y: 304, distance: 59.8
click at [547, 346] on div "Sourced" at bounding box center [621, 345] width 231 height 27
type input "[DATE]"
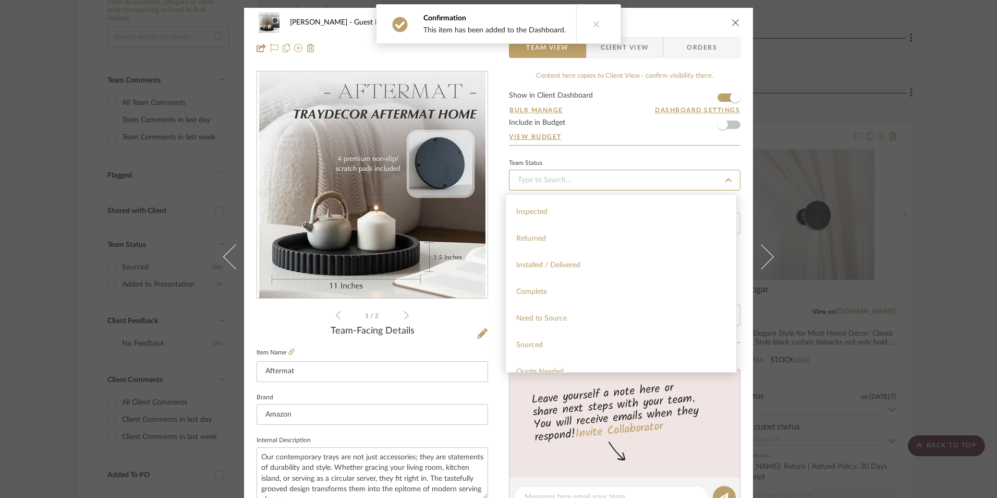
type input "Sourced"
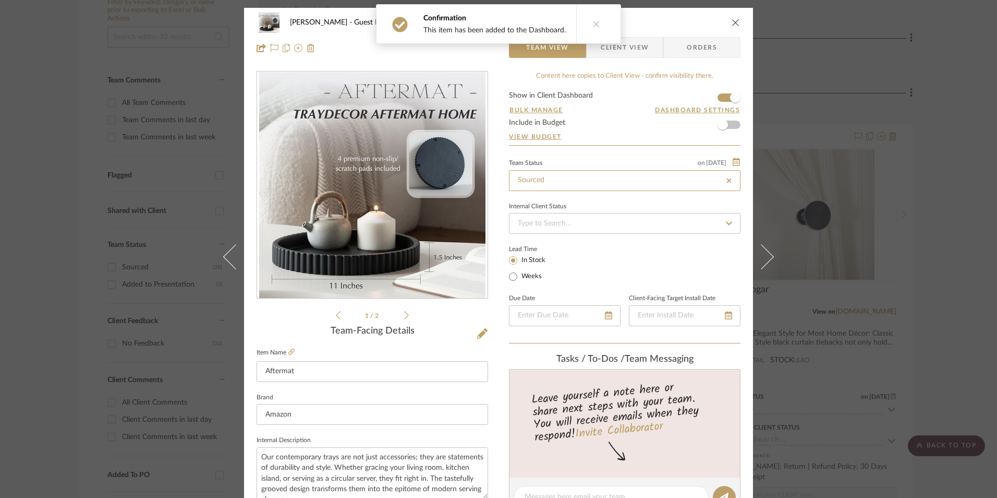
type input "[DATE]"
type input "Sourced"
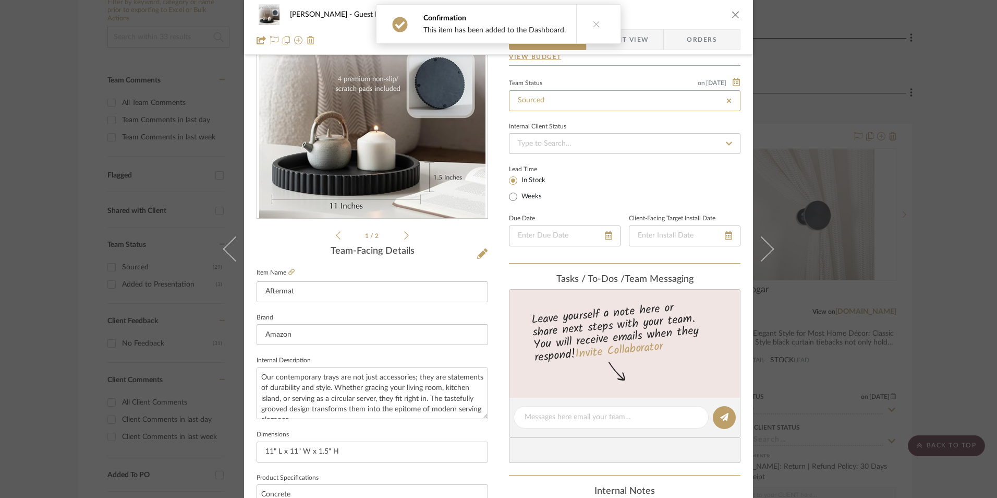
scroll to position [261, 0]
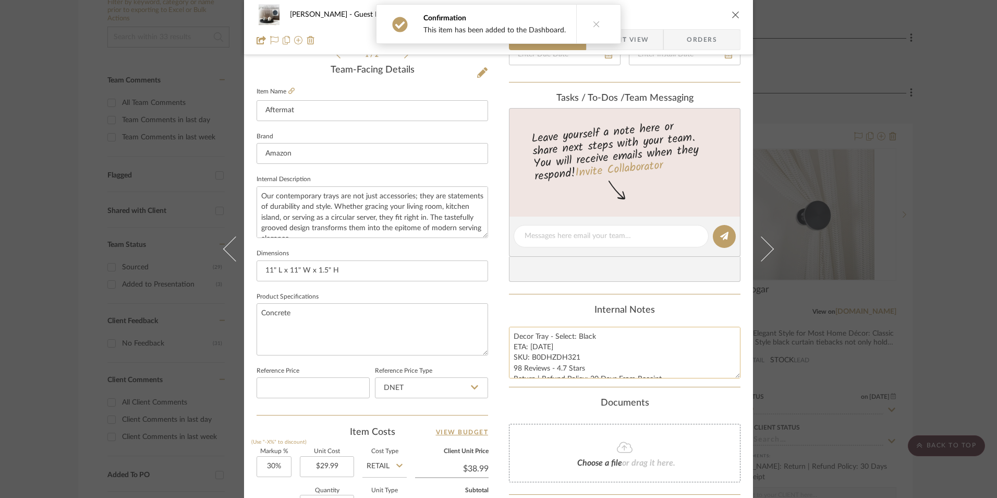
click at [553, 364] on textarea "Decor Tray - Select: Black ETA: 8.27.2025 SKU: B0DHZDH321 98 Reviews - 4.7 Star…" at bounding box center [625, 352] width 232 height 52
drag, startPoint x: 576, startPoint y: 355, endPoint x: 529, endPoint y: 357, distance: 46.5
click at [529, 357] on textarea "Decor Tray - Select: Black ETA: 8.27.2025 SKU: B0DHZDH321 98 Reviews - 4.7 Star…" at bounding box center [625, 352] width 232 height 52
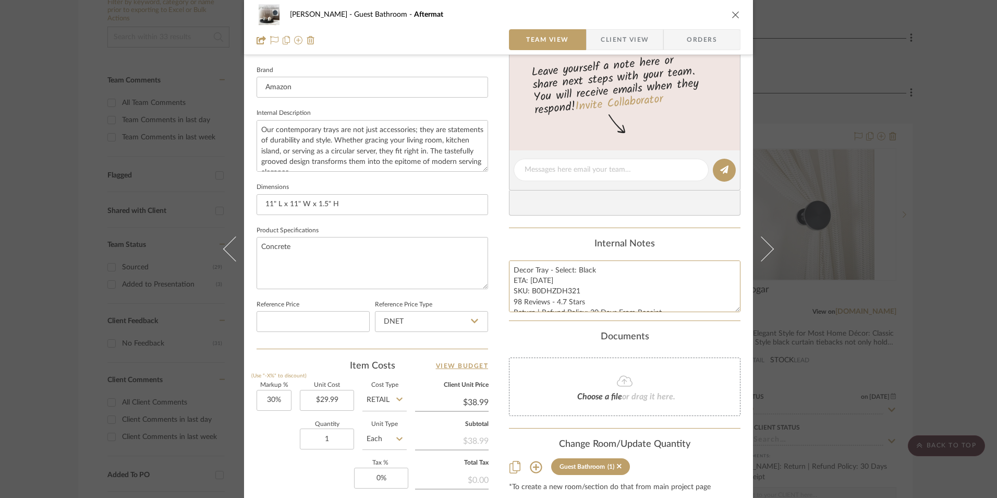
scroll to position [469, 0]
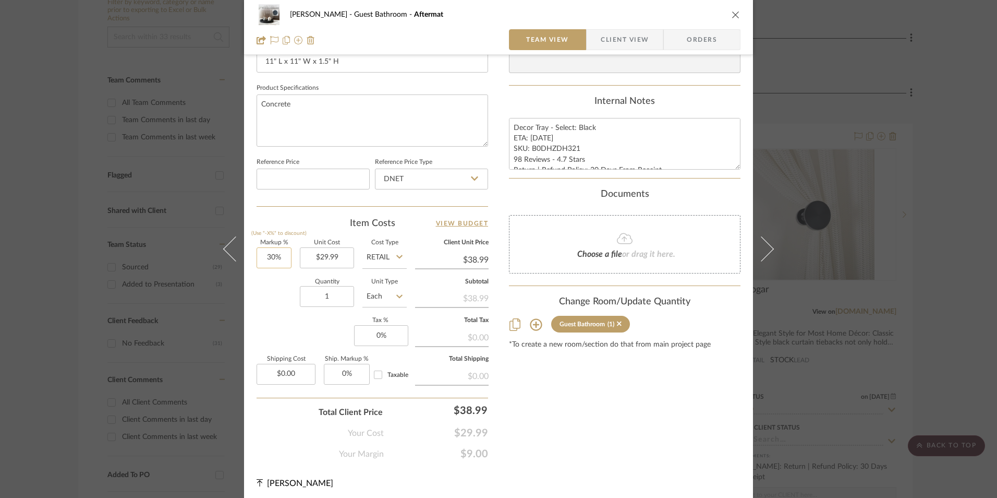
type input "30"
click at [274, 256] on input "30" at bounding box center [274, 257] width 35 height 21
click at [276, 312] on div "Quantity 1 Unit Type Each" at bounding box center [332, 297] width 150 height 37
type input "0%"
type input "$29.99"
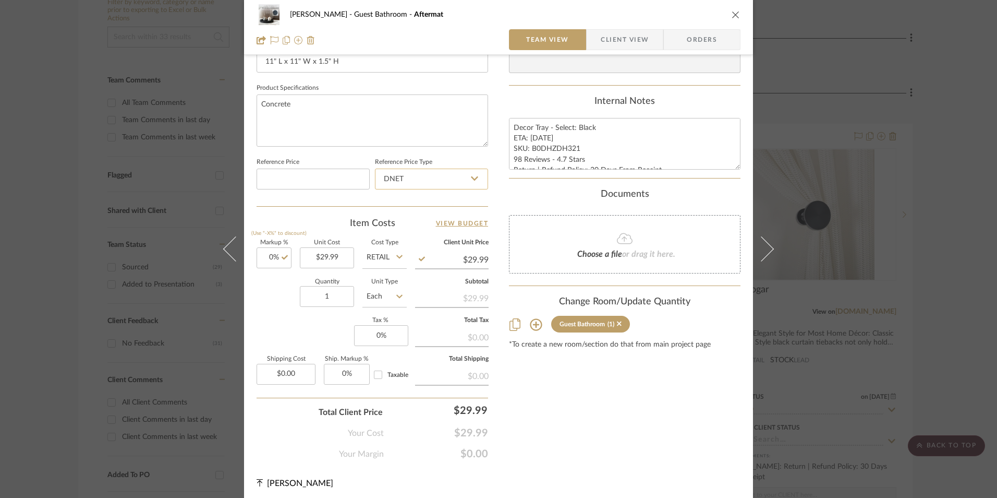
click at [399, 182] on input "DNET" at bounding box center [431, 178] width 113 height 21
click at [405, 231] on div "Retail" at bounding box center [436, 232] width 129 height 27
type input "Retail"
click at [386, 334] on input "0" at bounding box center [381, 335] width 54 height 21
type input "8.25%"
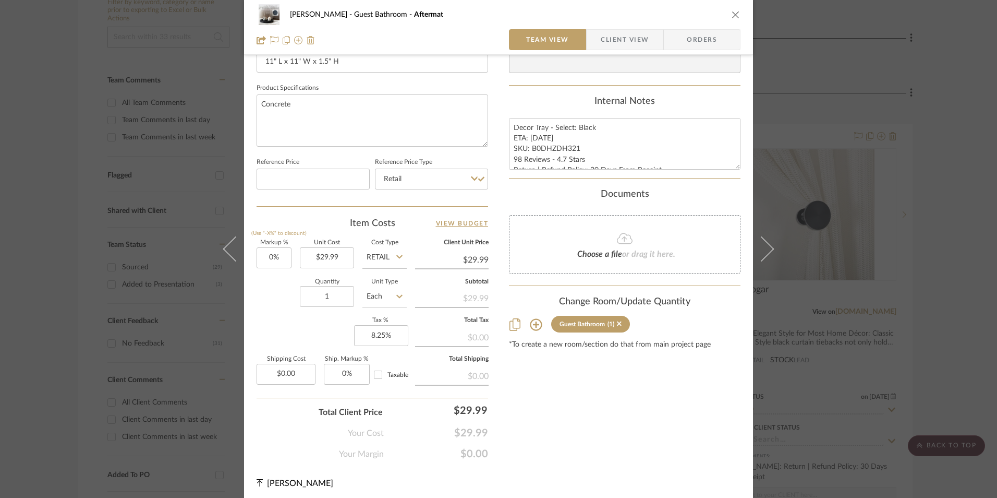
drag, startPoint x: 507, startPoint y: 445, endPoint x: 511, endPoint y: 430, distance: 15.1
click at [509, 440] on div "Content here copies to Client View - confirm visibility there. Show in Client D…" at bounding box center [625, 31] width 232 height 858
click at [706, 35] on span "Orders" at bounding box center [701, 39] width 53 height 21
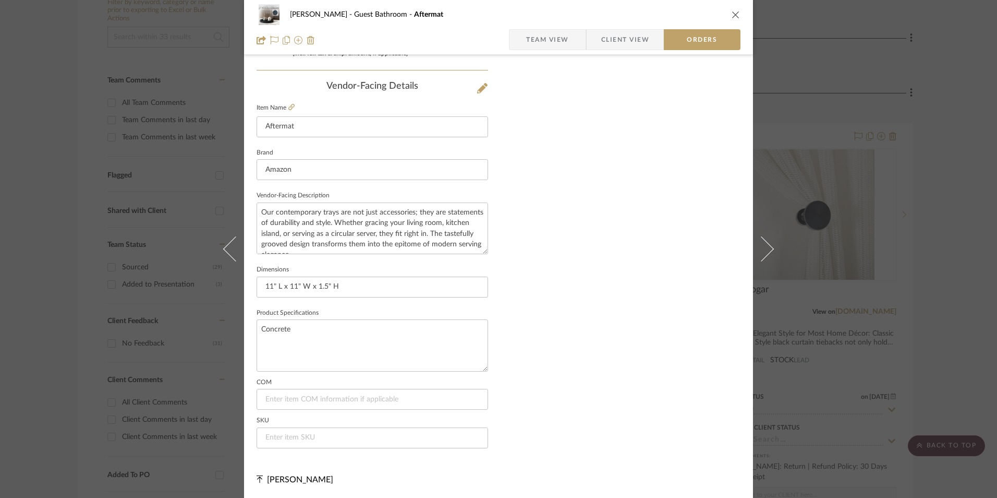
scroll to position [612, 0]
click at [337, 435] on input at bounding box center [373, 437] width 232 height 21
paste input "B0DHZDH321"
type input "B0DHZDH321"
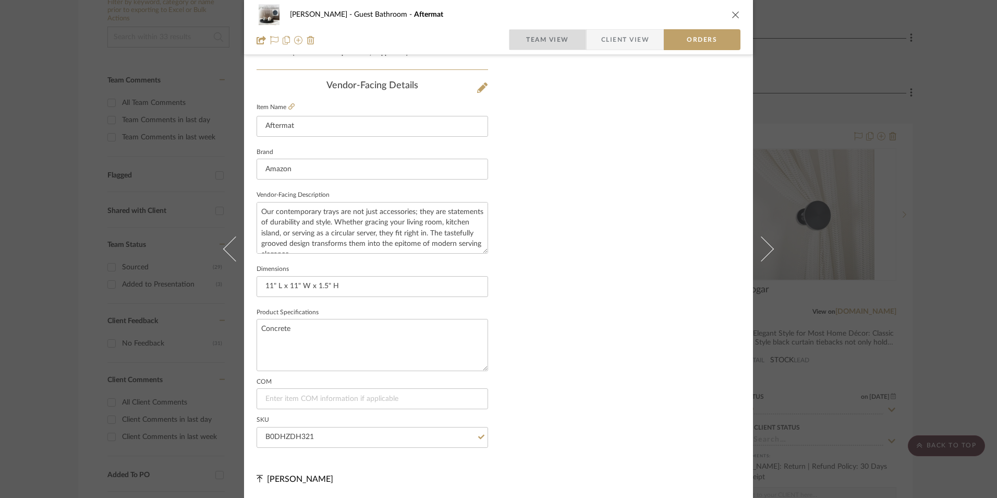
click at [542, 38] on span "Team View" at bounding box center [547, 39] width 43 height 21
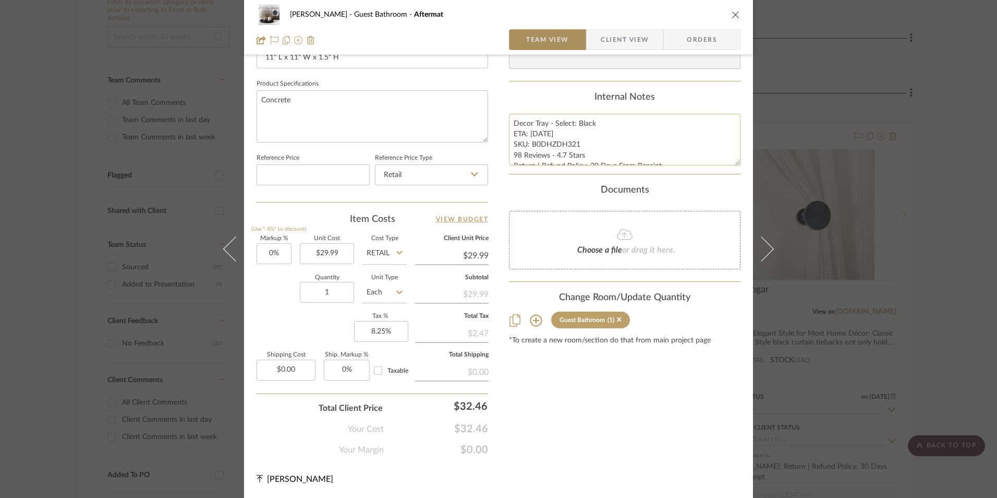
scroll to position [474, 0]
click at [525, 124] on textarea "Decor Tray - Select: Black ETA: 8.27.2025 SKU: B0DHZDH321 98 Reviews - 4.7 Star…" at bounding box center [625, 140] width 232 height 52
drag, startPoint x: 510, startPoint y: 122, endPoint x: 594, endPoint y: 158, distance: 90.9
click at [680, 181] on div "Content here copies to Client View - confirm visibility there. Show in Client D…" at bounding box center [625, 26] width 232 height 858
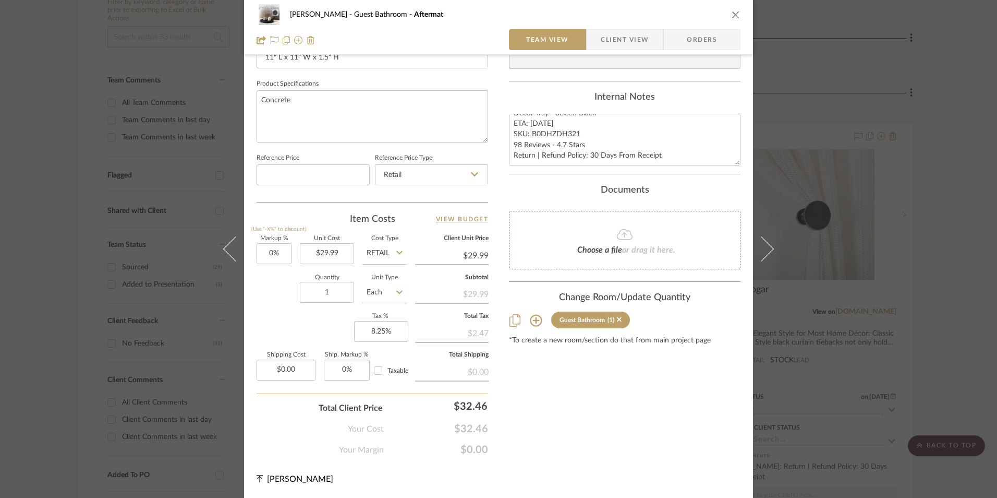
click at [631, 38] on span "Client View" at bounding box center [625, 39] width 48 height 21
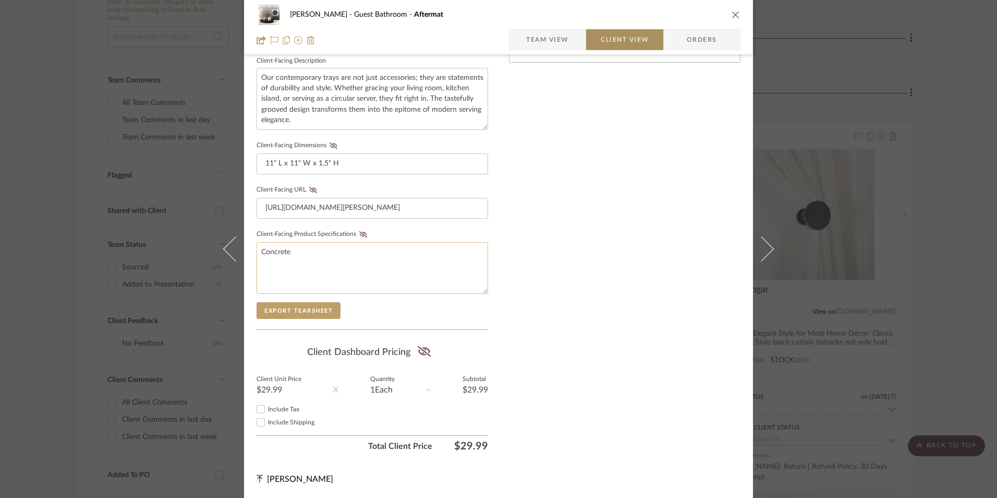
scroll to position [379, 0]
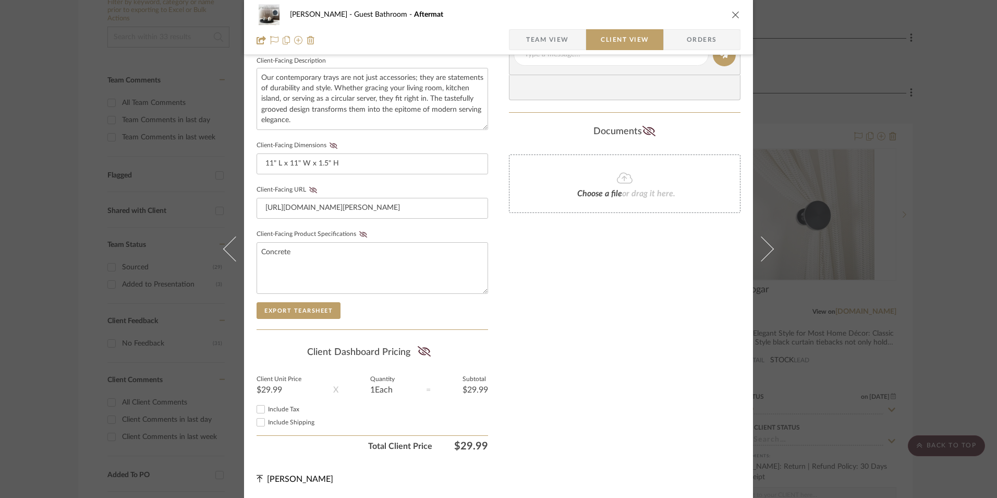
click at [260, 409] on input "Include Tax" at bounding box center [261, 409] width 13 height 13
checkbox input "true"
click at [419, 352] on icon at bounding box center [423, 351] width 13 height 10
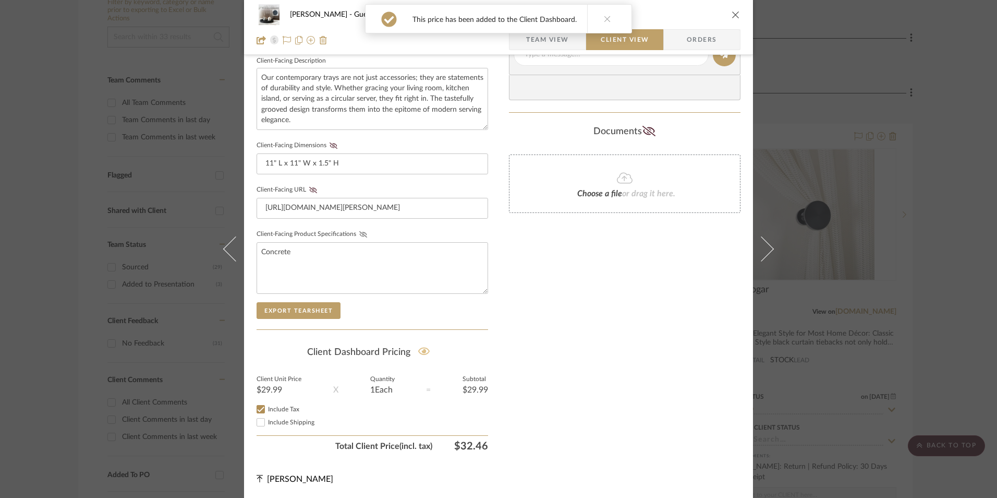
click at [359, 235] on icon at bounding box center [363, 234] width 8 height 6
drag, startPoint x: 309, startPoint y: 189, endPoint x: 328, endPoint y: 160, distance: 35.4
click at [309, 188] on icon at bounding box center [313, 190] width 8 height 6
click at [331, 147] on icon at bounding box center [334, 145] width 8 height 6
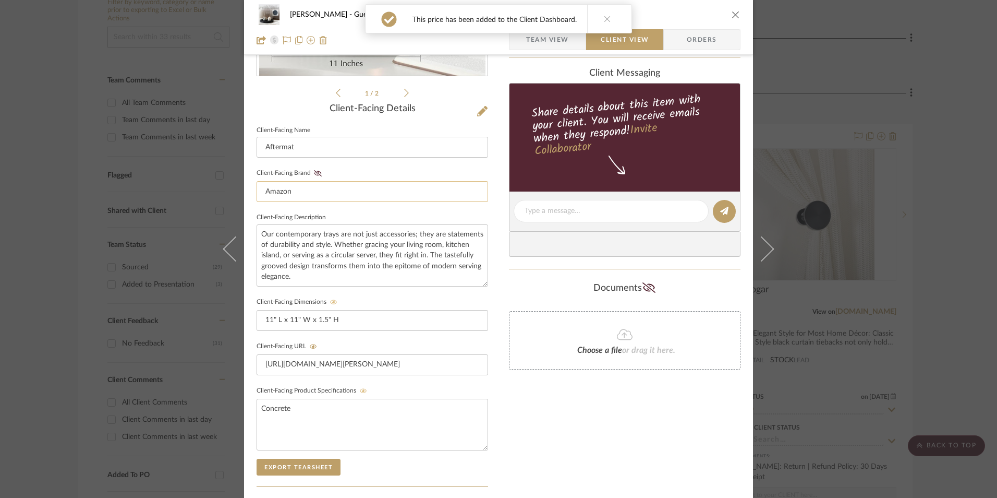
drag, startPoint x: 316, startPoint y: 171, endPoint x: 371, endPoint y: 192, distance: 58.6
click at [316, 172] on icon at bounding box center [318, 173] width 8 height 6
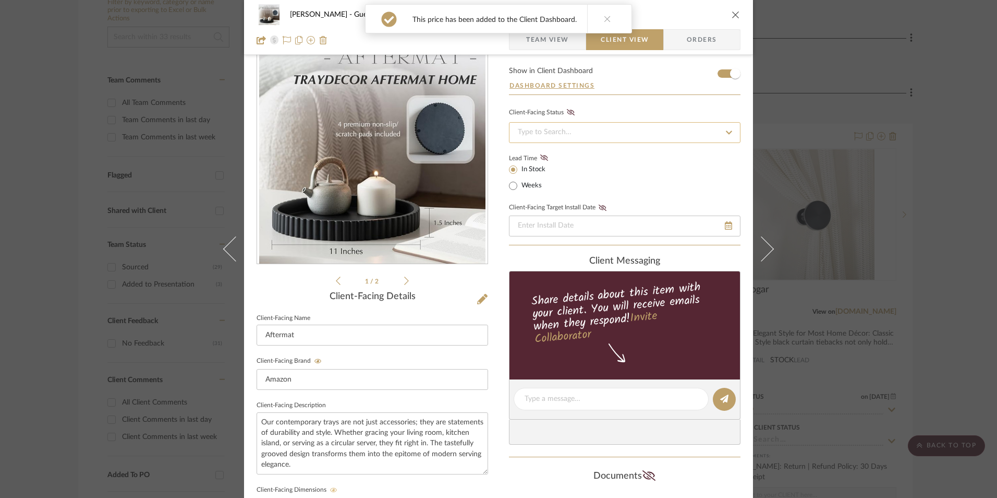
scroll to position [0, 0]
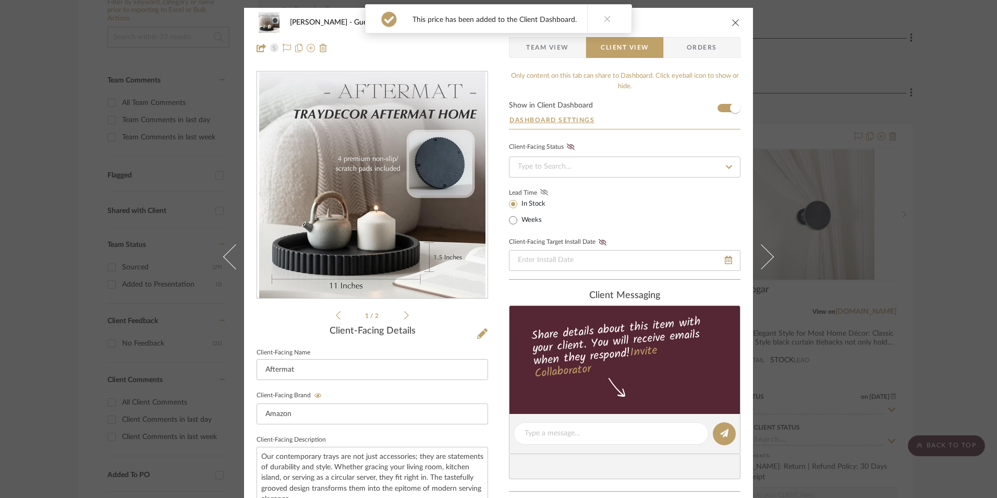
click at [540, 188] on fa-icon at bounding box center [544, 192] width 13 height 9
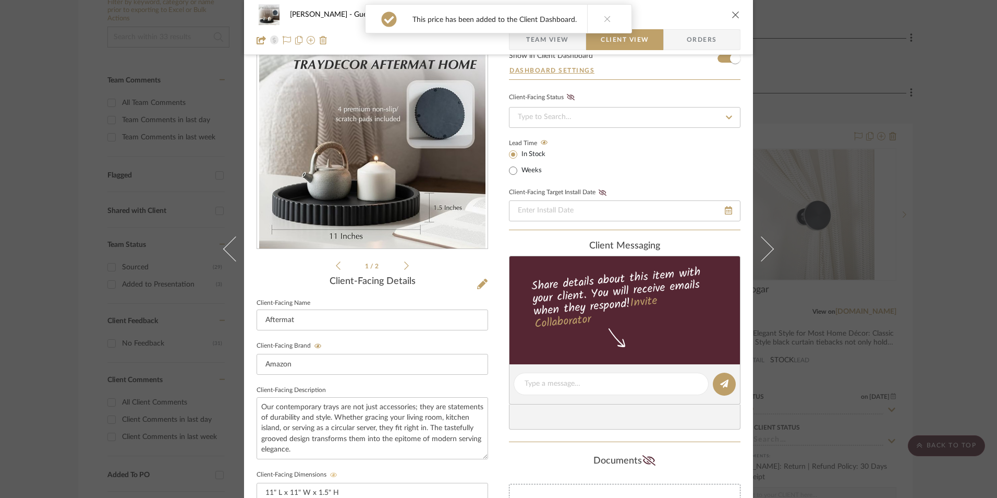
scroll to position [156, 0]
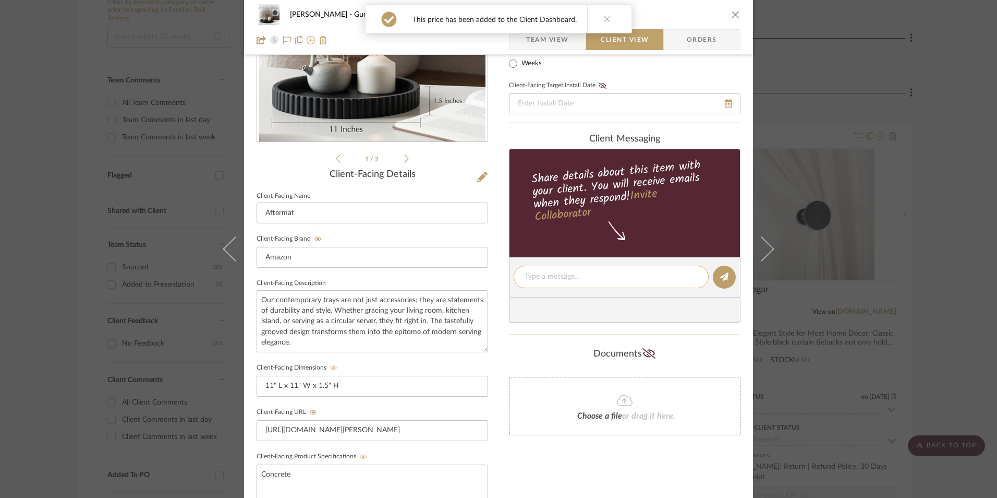
click at [571, 276] on textarea at bounding box center [611, 276] width 173 height 11
drag, startPoint x: 571, startPoint y: 276, endPoint x: 610, endPoint y: 331, distance: 67.6
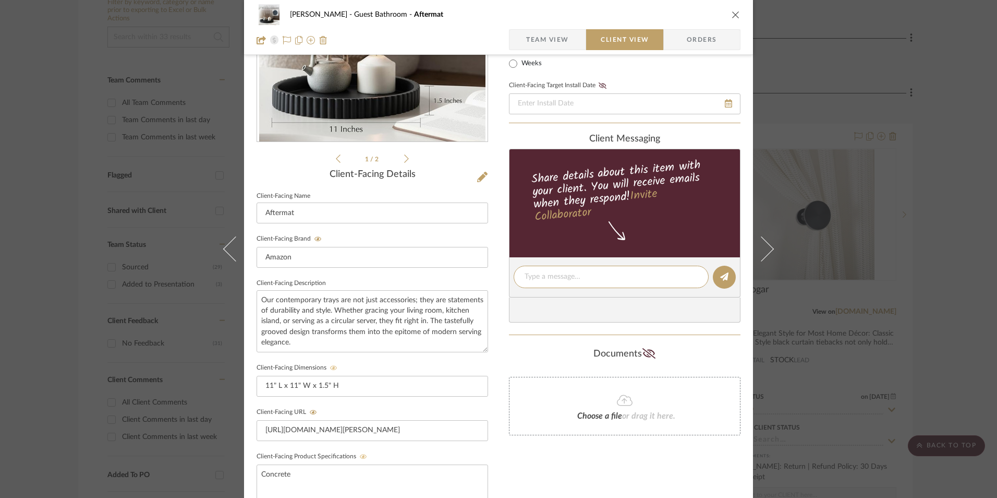
paste textarea "Decor Tray - Select: Black ETA: 8.27.2025 SKU: B0DHZDH321 98 Reviews - 4.7 Star…"
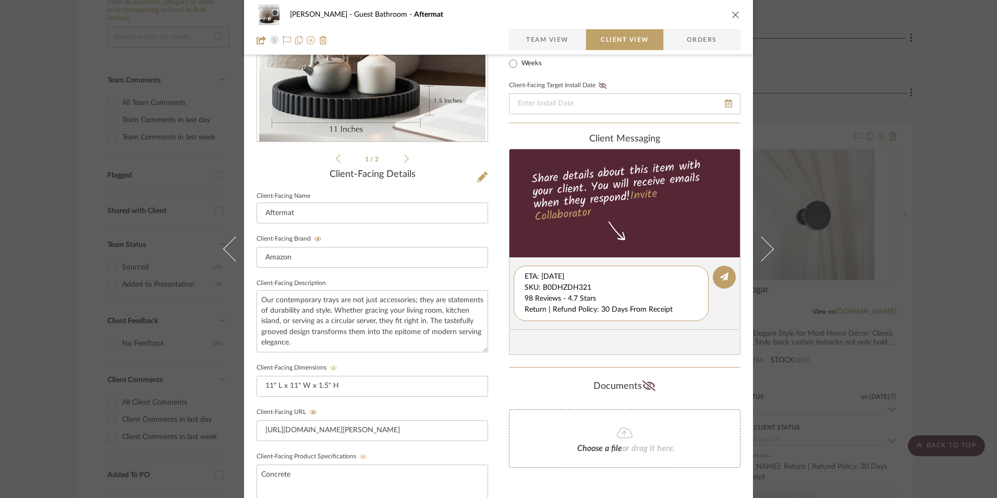
scroll to position [11, 0]
drag, startPoint x: 522, startPoint y: 274, endPoint x: 695, endPoint y: 329, distance: 181.6
click at [702, 332] on div "client Messaging Share details about this item with your client. You will recei…" at bounding box center [625, 245] width 232 height 222
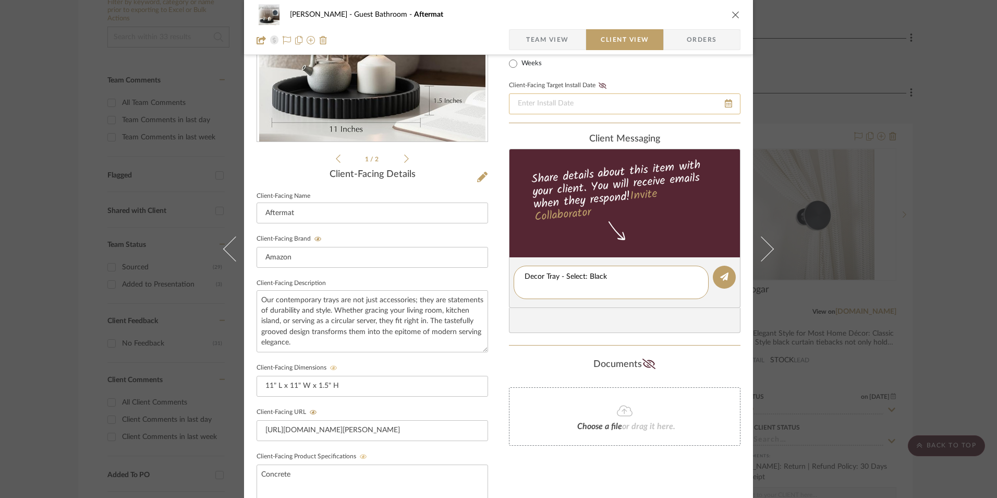
type textarea "Decor Tray - Select: Black"
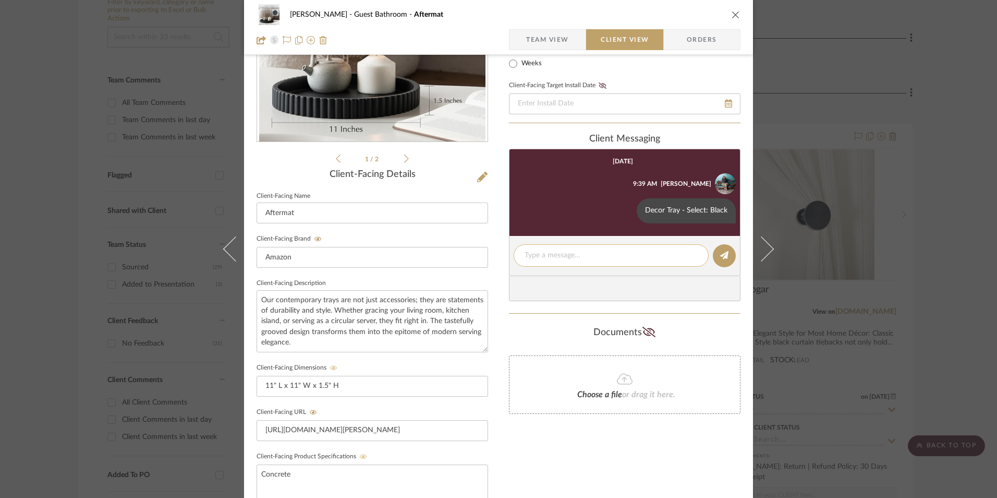
click at [533, 259] on textarea at bounding box center [611, 255] width 173 height 11
paste textarea "ETA: 8.27.2025 SKU: B0DHZDH321 98 Reviews - 4.7 Stars Return | Refund Policy: 3…"
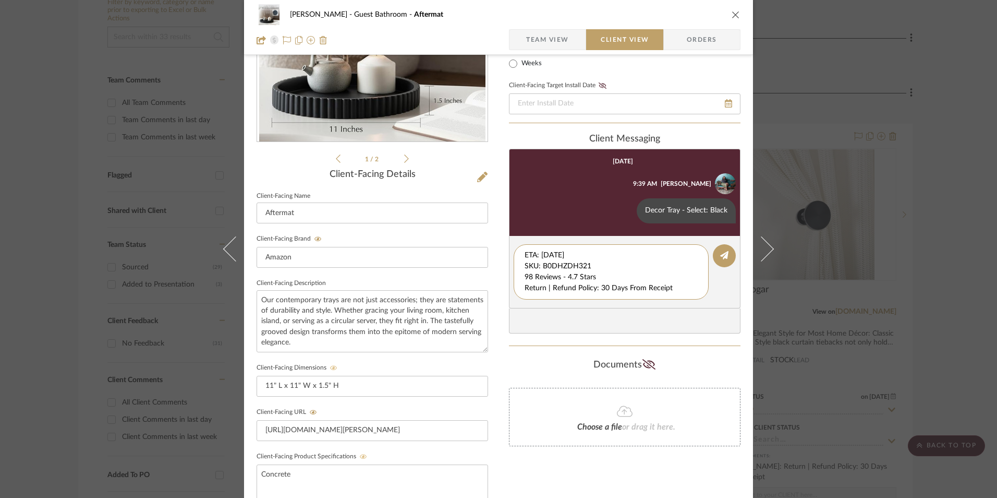
drag, startPoint x: 566, startPoint y: 265, endPoint x: 493, endPoint y: 234, distance: 79.2
click at [487, 234] on div "Erica Drisdale Guest Bathroom Aftermat Team View Client View Orders 1 / 2 Clien…" at bounding box center [498, 285] width 509 height 868
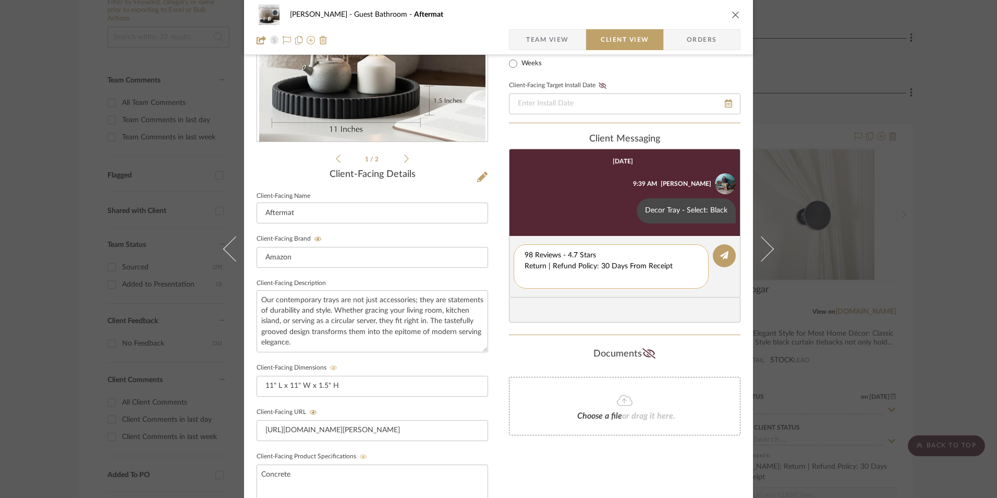
click at [525, 265] on textarea "98 Reviews - 4.7 Stars Return | Refund Policy: 30 Days From Receipt" at bounding box center [611, 266] width 173 height 33
drag, startPoint x: 668, startPoint y: 263, endPoint x: 511, endPoint y: 259, distance: 157.0
click at [432, 251] on div "Erica Drisdale Guest Bathroom Aftermat Team View Client View Orders 1 / 2 Clien…" at bounding box center [498, 285] width 509 height 868
click at [539, 259] on textarea "98 Reviews - 4.7 Stars Return | Refund Policy: 30 Days From Receipt" at bounding box center [611, 261] width 173 height 22
drag, startPoint x: 645, startPoint y: 268, endPoint x: 518, endPoint y: 271, distance: 126.8
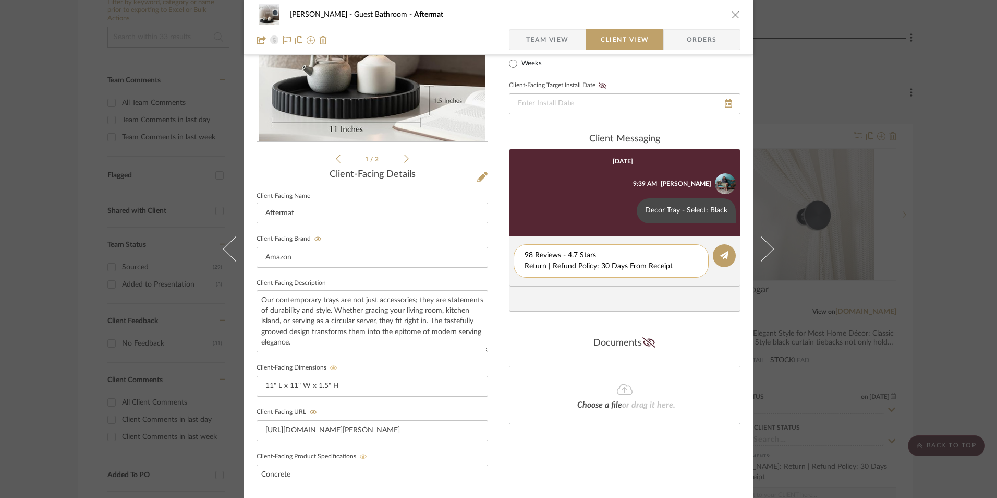
click at [518, 271] on div "98 Reviews - 4.7 Stars Return | Refund Policy: 30 Days From Receipt" at bounding box center [611, 260] width 195 height 33
type textarea "98 Reviews - 4.7 Stars"
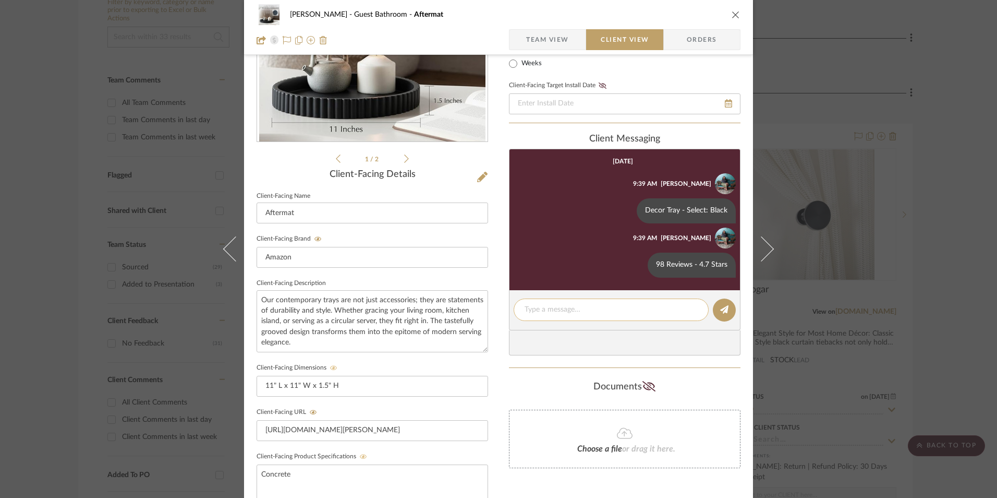
click at [544, 307] on textarea at bounding box center [611, 309] width 173 height 11
paste textarea "Return | Refund Policy: 30 Days From Receipt"
type textarea "Return | Refund Policy: 30 Days From Receipt"
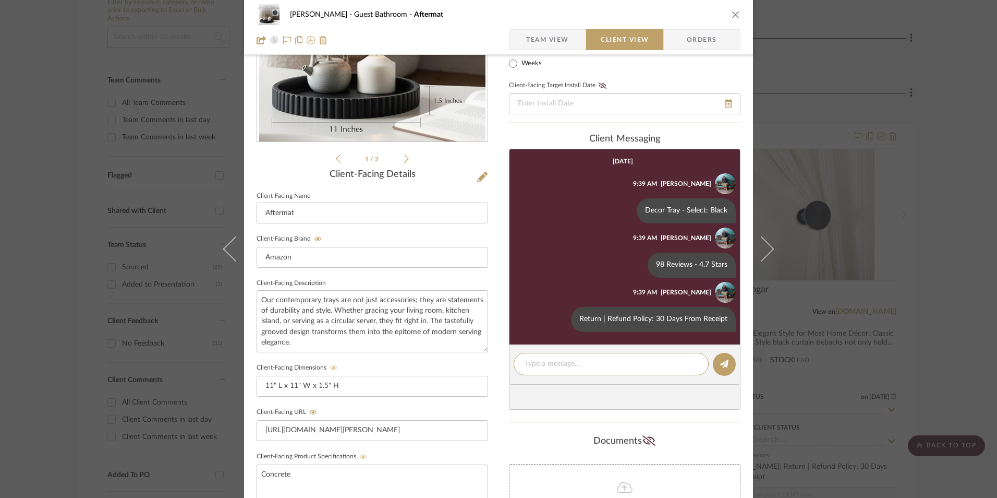
click at [732, 14] on icon "close" at bounding box center [736, 14] width 8 height 8
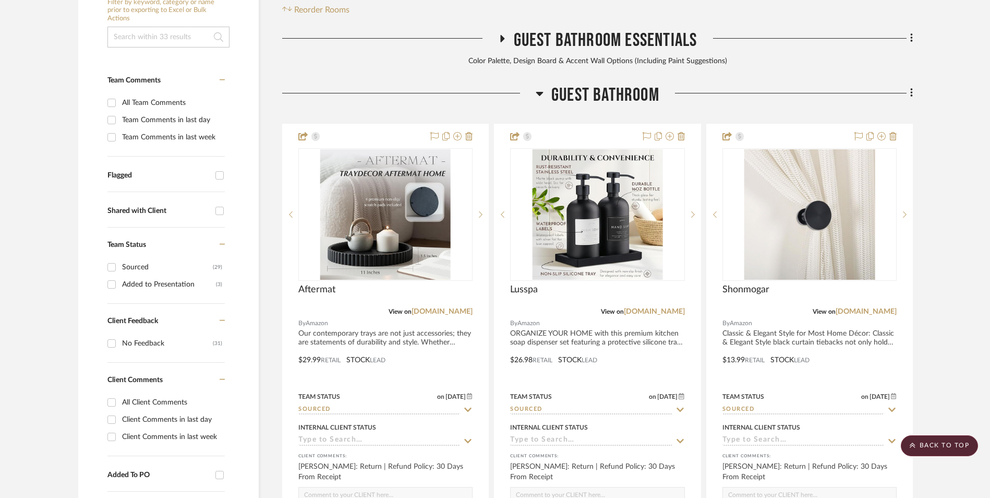
scroll to position [265, 0]
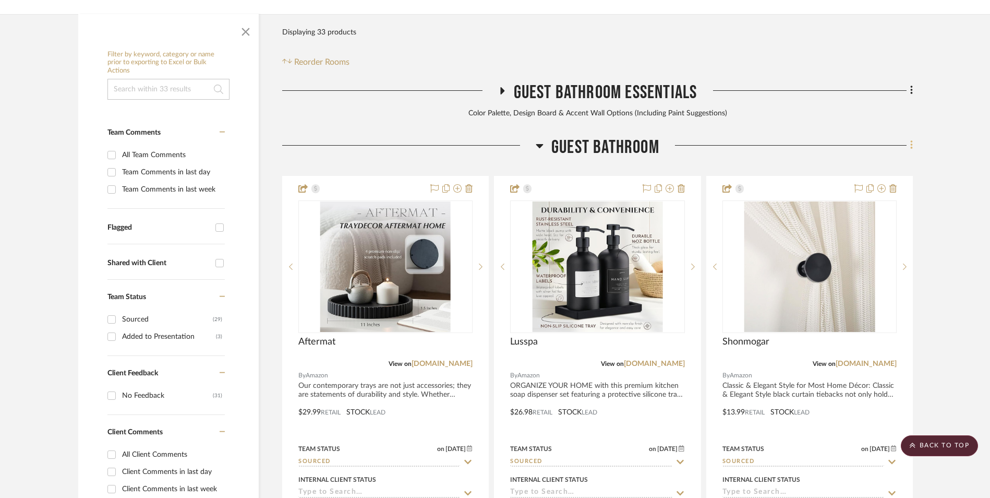
click at [906, 138] on fa-icon at bounding box center [909, 146] width 7 height 17
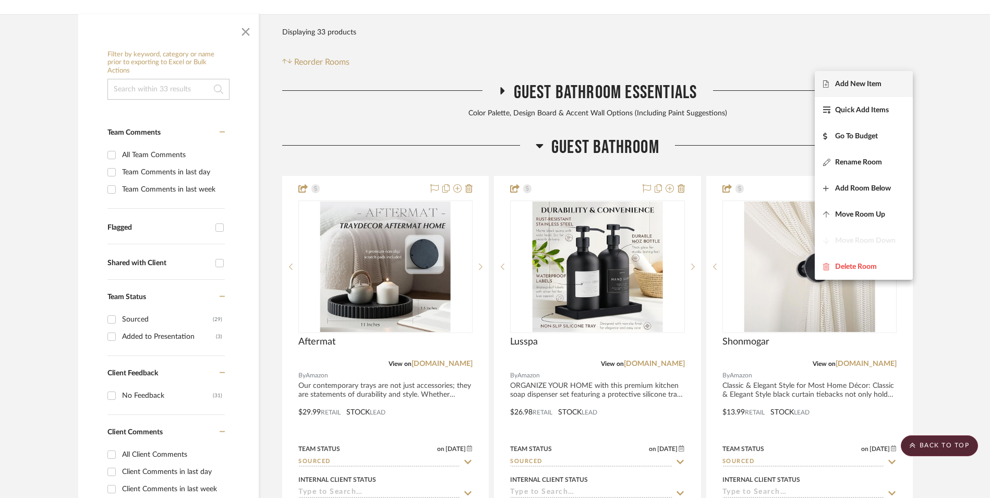
click at [885, 82] on span "Add New Item" at bounding box center [863, 83] width 81 height 9
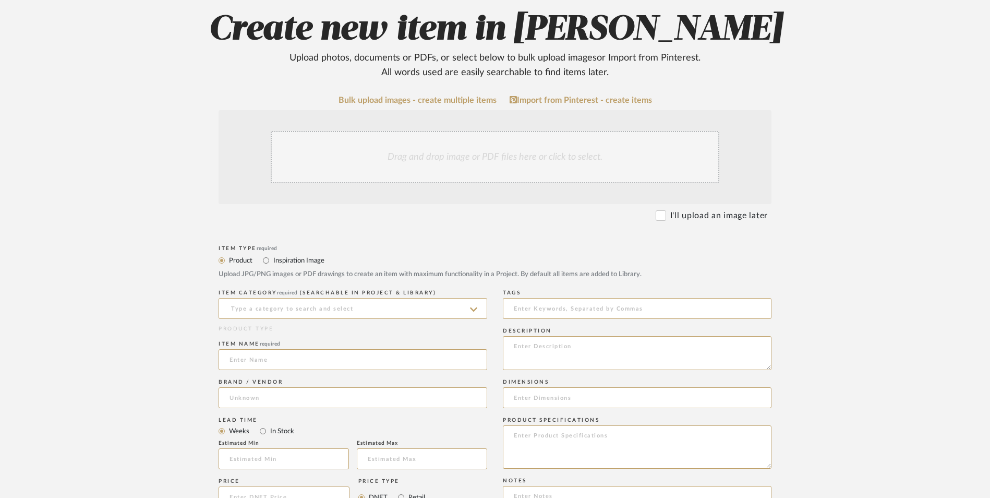
scroll to position [209, 0]
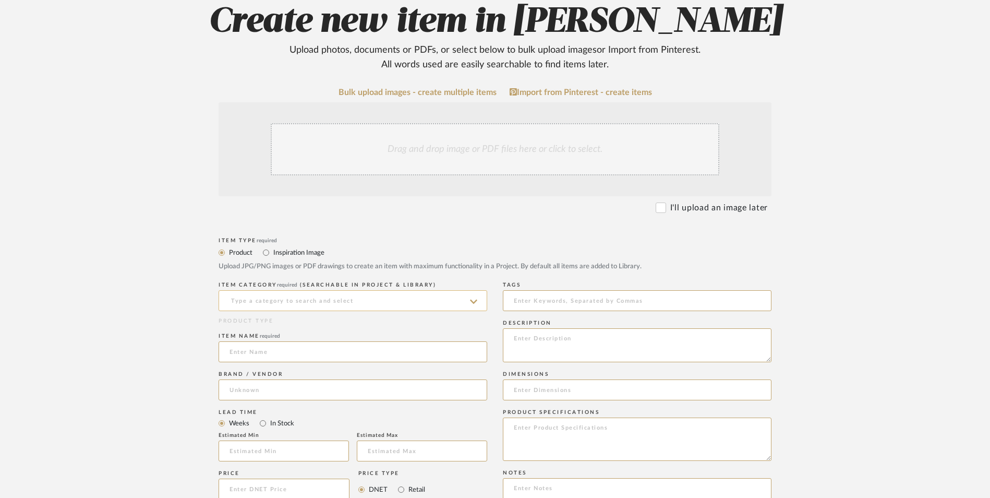
click at [374, 290] on input at bounding box center [353, 300] width 269 height 21
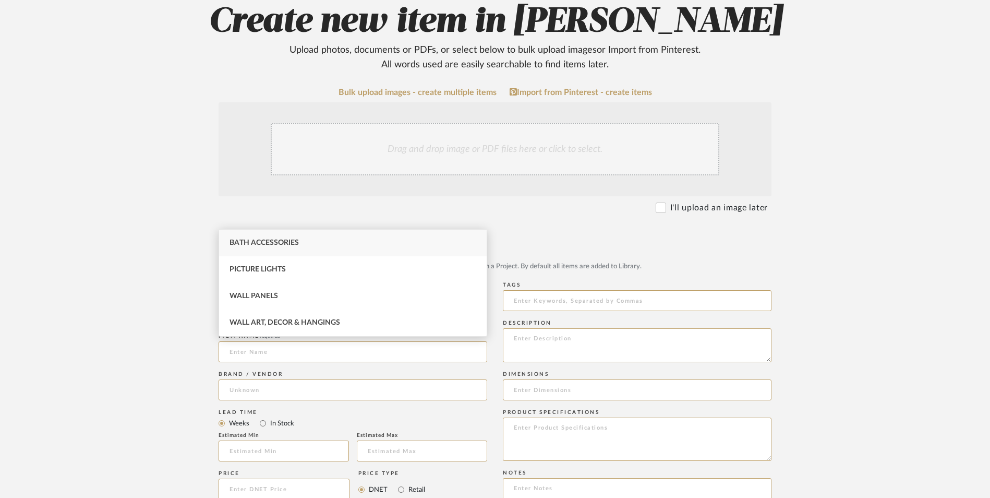
click at [336, 249] on div "Bath Accessories" at bounding box center [353, 242] width 268 height 27
type input "Bath Accessories"
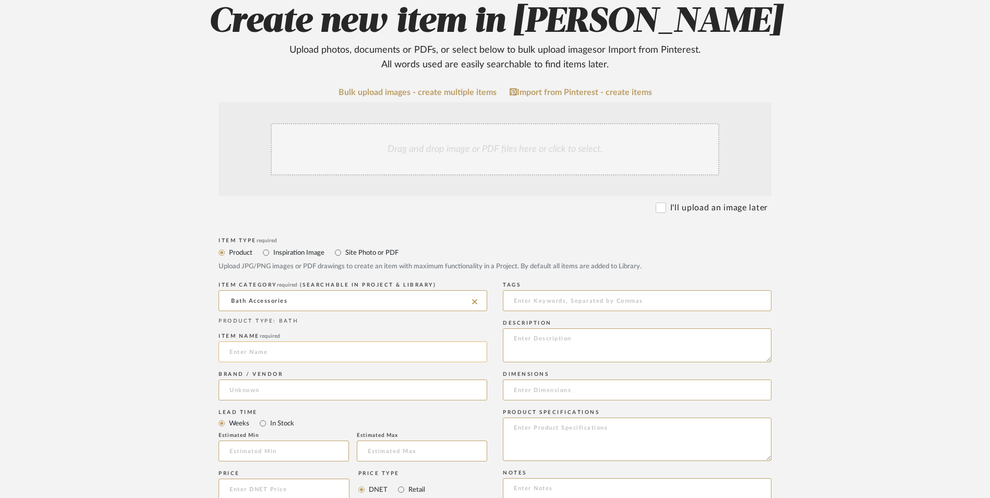
click at [272, 341] on input at bounding box center [353, 351] width 269 height 21
type input "Aerlo"
click at [290, 379] on input at bounding box center [353, 389] width 269 height 21
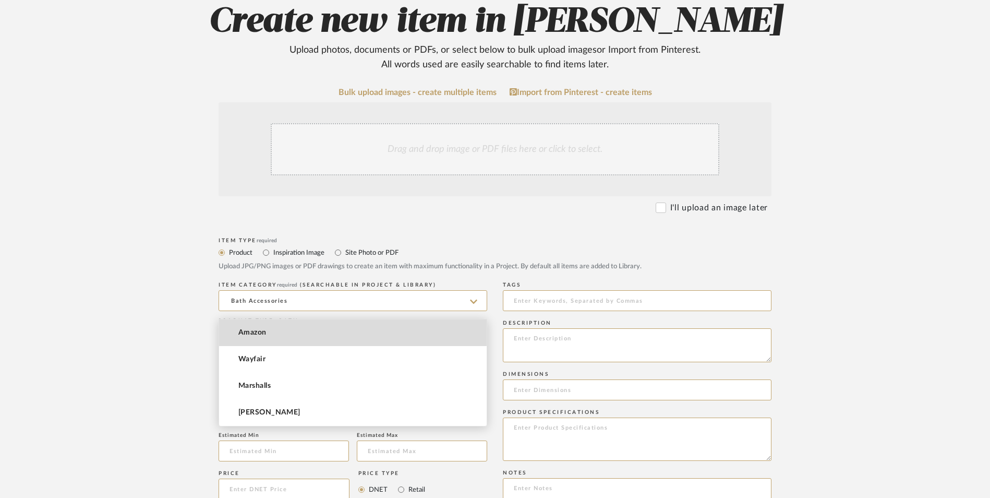
drag, startPoint x: 281, startPoint y: 332, endPoint x: 269, endPoint y: 343, distance: 16.2
click at [281, 332] on mat-option "Amazon" at bounding box center [353, 332] width 268 height 27
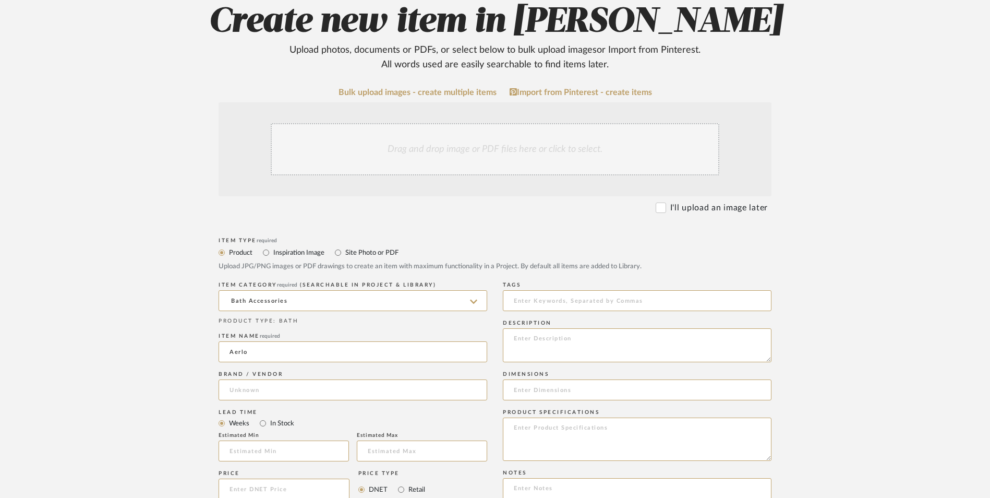
type input "Amazon"
click at [261, 417] on input "In Stock" at bounding box center [263, 423] width 13 height 13
radio input "true"
drag, startPoint x: 403, startPoint y: 409, endPoint x: 324, endPoint y: 401, distance: 78.7
click at [398, 483] on input "Retail" at bounding box center [401, 489] width 13 height 13
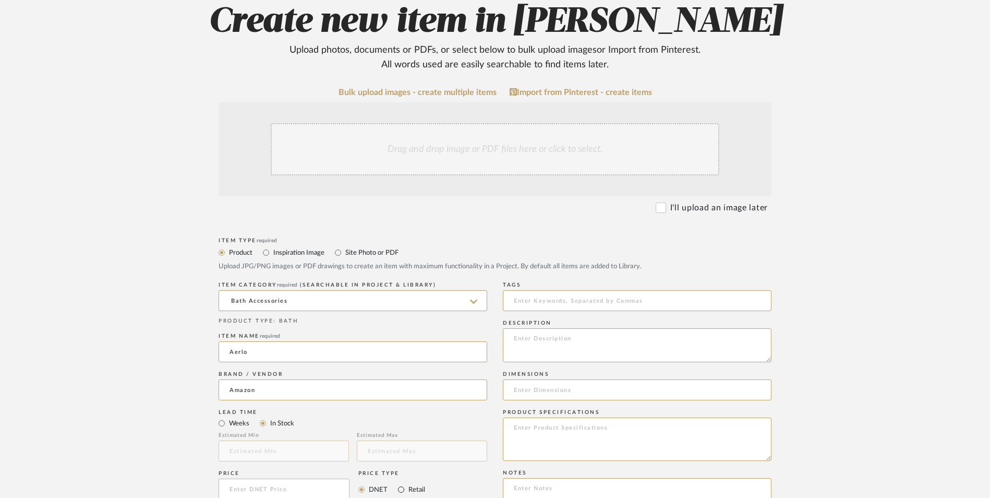
radio input "true"
click at [316, 478] on input at bounding box center [284, 488] width 131 height 21
type input "$29.99"
click at [84, 349] on upload-items "Create new item in Erica Drisdale Upload photos, documents or PDFs, or select b…" at bounding box center [495, 409] width 990 height 919
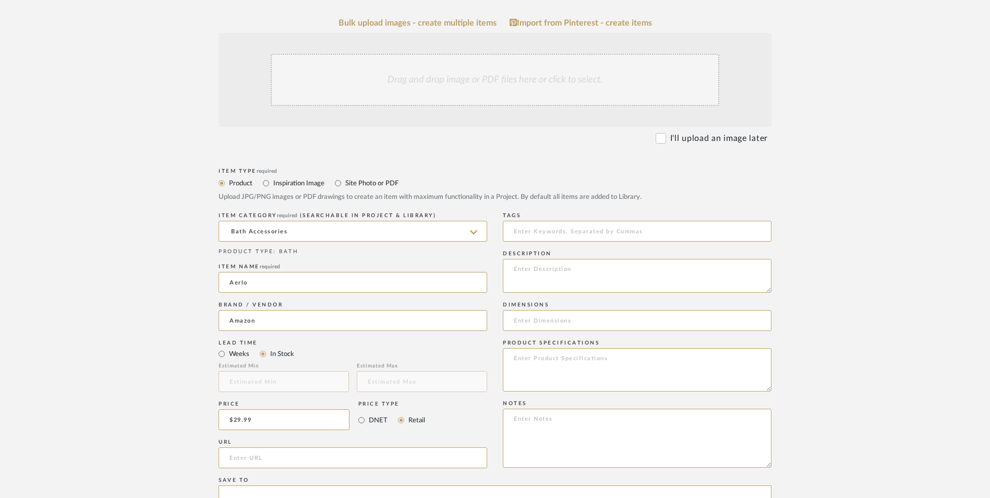
scroll to position [365, 0]
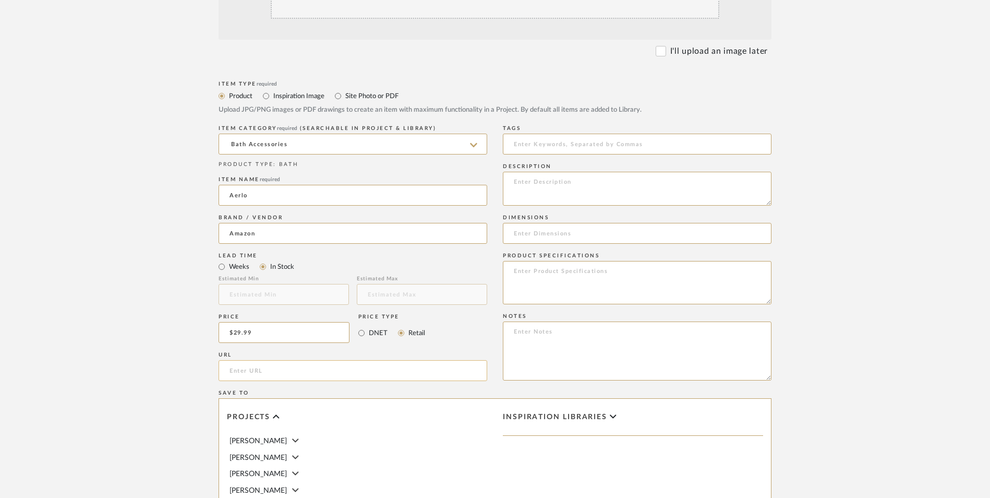
click at [285, 360] on input "url" at bounding box center [353, 370] width 269 height 21
paste input "https://www.amazon.com/gp/product/B0CQQQ3BN7/ref=sw_img_1?smid=AIXYMKZA2J972&th…"
type input "https://www.amazon.com/gp/product/B0CQQQ3BN7/ref=sw_img_1?smid=AIXYMKZA2J972&th…"
click at [145, 315] on upload-items "Create new item in Erica Drisdale Upload photos, documents or PDFs, or select b…" at bounding box center [495, 253] width 990 height 919
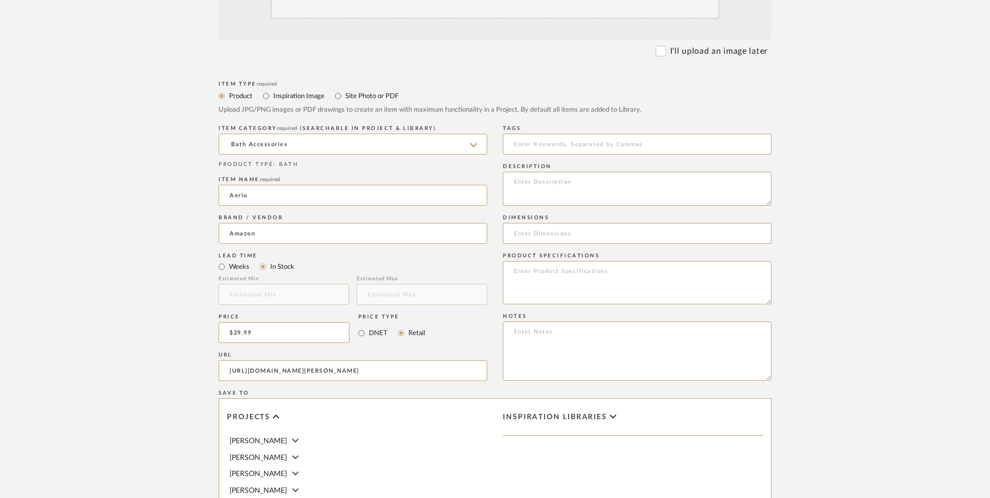
scroll to position [0, 0]
drag, startPoint x: 609, startPoint y: 276, endPoint x: 647, endPoint y: 337, distance: 71.6
click at [609, 321] on textarea at bounding box center [637, 350] width 269 height 59
paste textarea "Option 1: ETA: SKU: Reviews - Stars Return | Refund Policy:"
click at [535, 321] on textarea "Option 1: ETA: SKU: Reviews - Stars Return | Refund Policy: 30 Days From Receipt" at bounding box center [637, 350] width 269 height 59
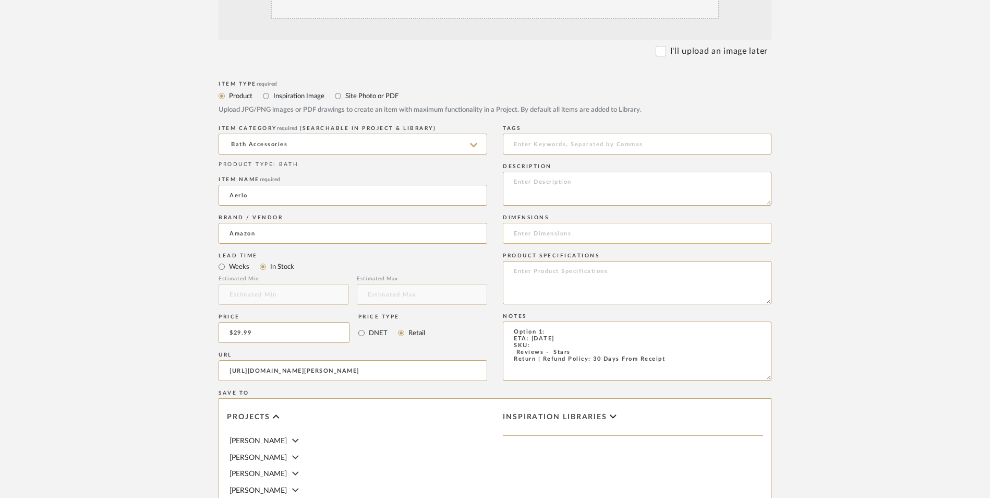
type textarea "Option 1: ETA: 8.27.2025 SKU: Reviews - Stars Return | Refund Policy: 30 Days F…"
click at [540, 223] on input at bounding box center [637, 233] width 269 height 21
paste input "8.5"L x 2"W x 4"H"
click at [527, 223] on input "8.5"L x 2"W x 4"H" at bounding box center [637, 233] width 269 height 21
click at [550, 223] on input "8.5" L x 2"W x 4"H" at bounding box center [637, 233] width 269 height 21
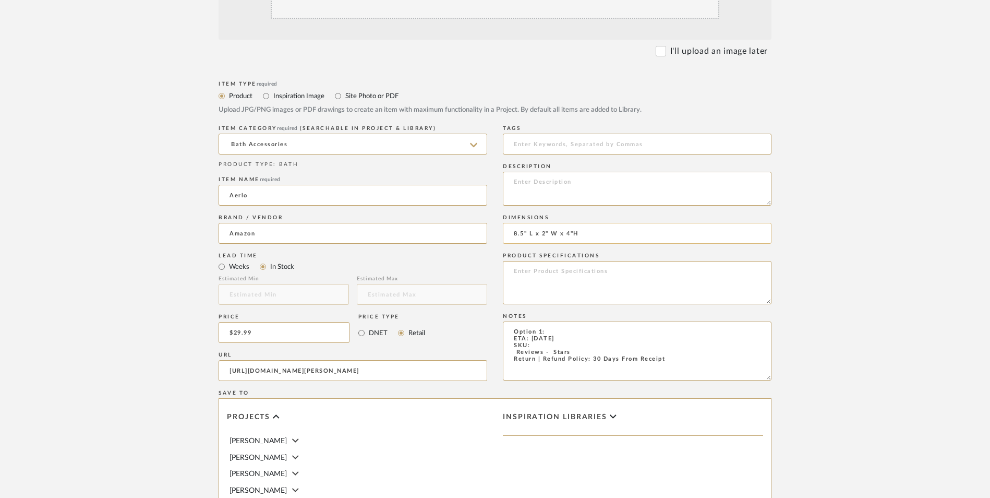
click at [573, 223] on input "8.5" L x 2" W x 4"H" at bounding box center [637, 233] width 269 height 21
type input "8.5" L x 2" W x 4" H"
drag, startPoint x: 477, startPoint y: 245, endPoint x: 445, endPoint y: 244, distance: 32.4
click at [445, 244] on div "Item Type required Product Inspiration Image Site Photo or PDF Upload JPG/PNG i…" at bounding box center [495, 382] width 553 height 609
drag, startPoint x: 506, startPoint y: 267, endPoint x: 523, endPoint y: 268, distance: 16.7
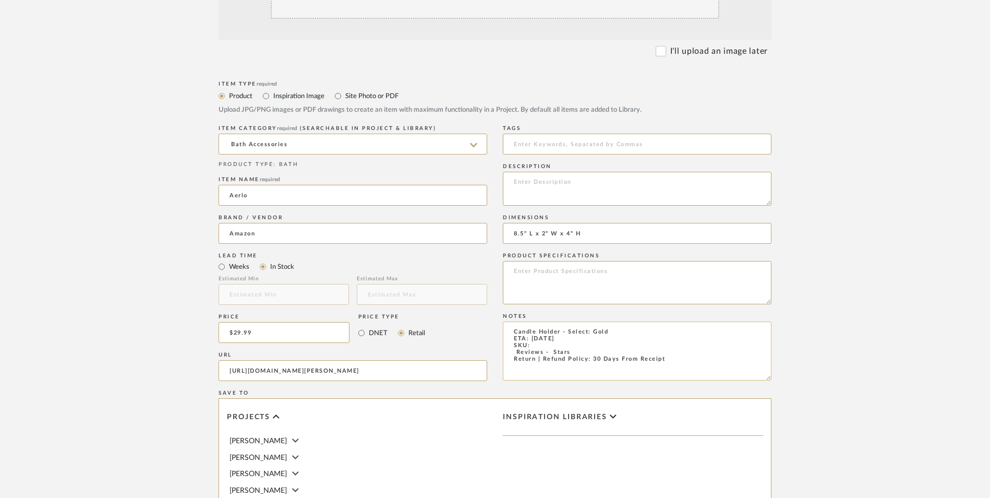
click at [506, 321] on textarea "Candle Holder - Select: Gold ETA: 8.27.2025 SKU: Reviews - Stars Return | Refun…" at bounding box center [637, 350] width 269 height 59
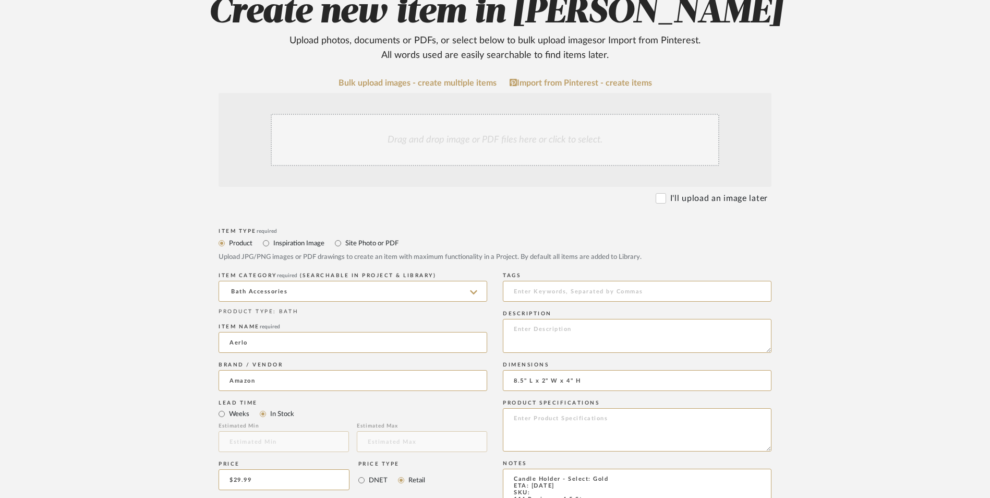
scroll to position [209, 0]
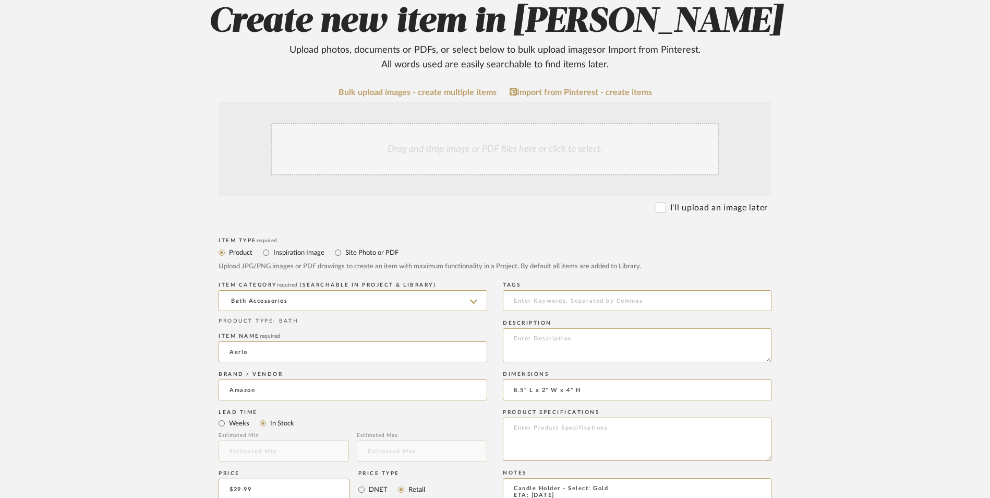
type textarea "Candle Holder - Select: Gold ETA: 8.27.2025 SKU: 114 Reviews - 4.5 Stars Return…"
click at [503, 123] on div "Drag and drop image or PDF files here or click to select." at bounding box center [495, 149] width 449 height 52
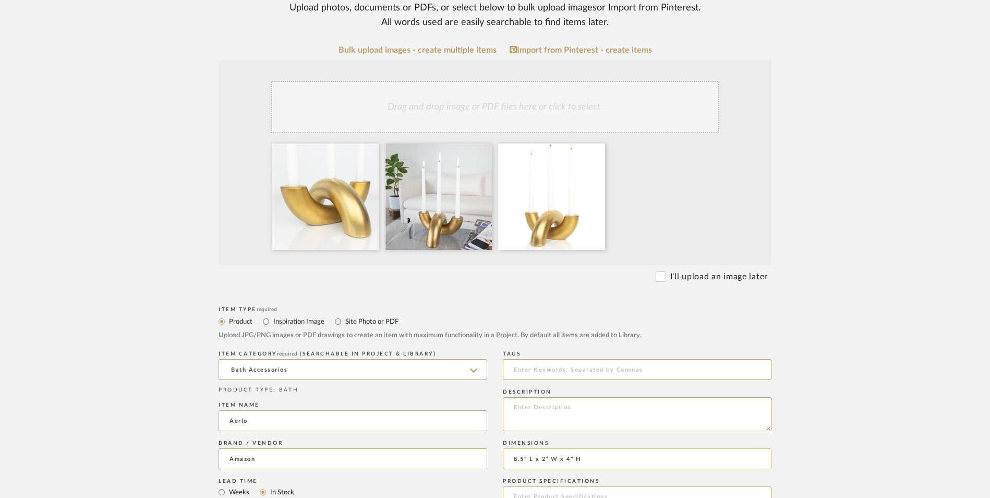
scroll to position [313, 0]
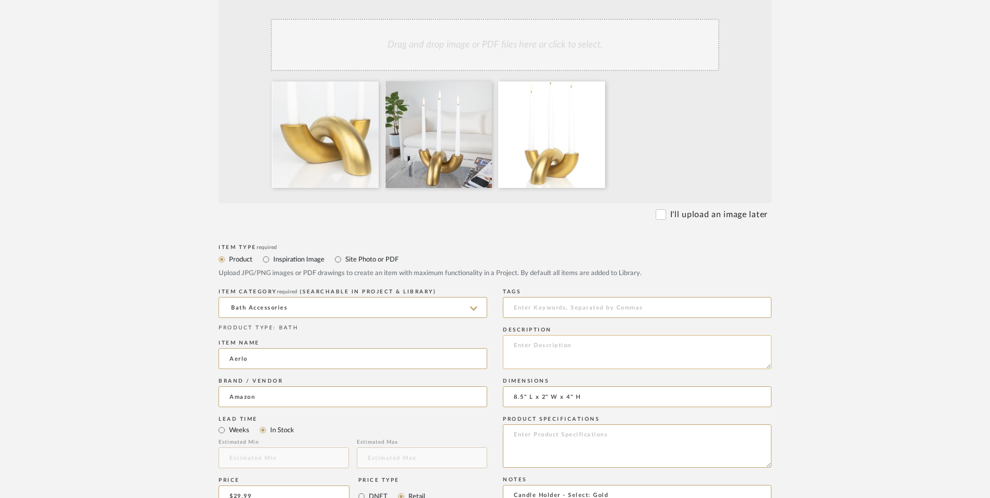
click at [603, 335] on textarea at bounding box center [637, 352] width 269 height 34
paste textarea "This minimalist candle holder set creates a serene ambiance in any room. The ar…"
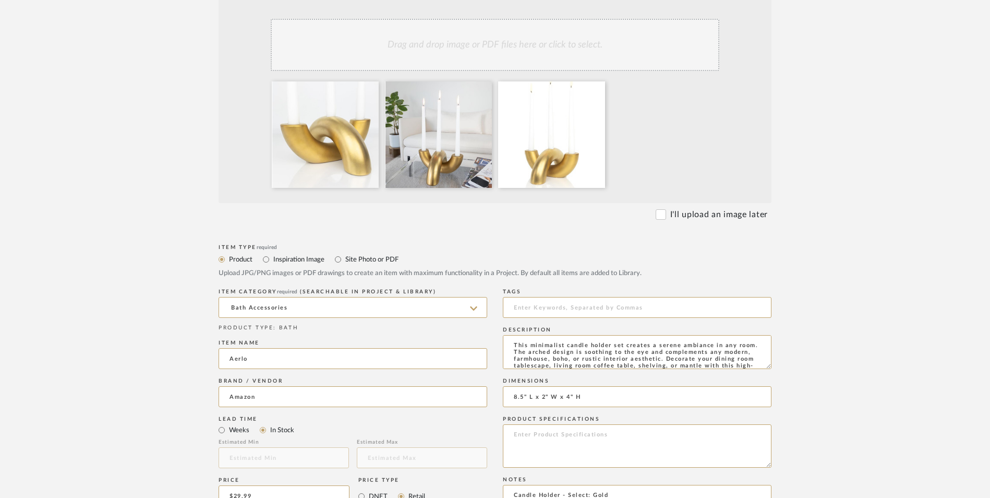
scroll to position [7, 0]
type textarea "This minimalist candle holder set creates a serene ambiance in any room. The ar…"
click at [546, 424] on textarea at bounding box center [637, 445] width 269 height 43
type textarea "Ceramic"
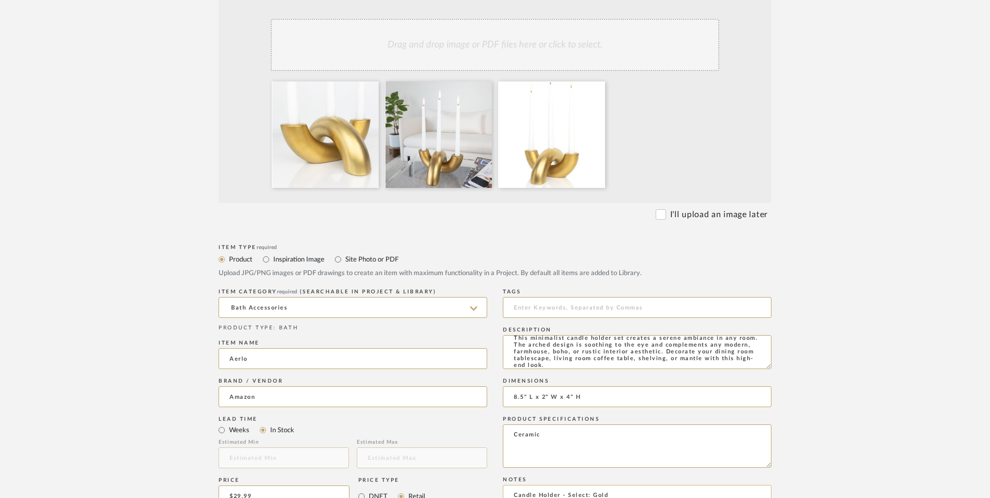
drag, startPoint x: 537, startPoint y: 427, endPoint x: 549, endPoint y: 420, distance: 14.2
paste textarea "B0CQQQ3BN7"
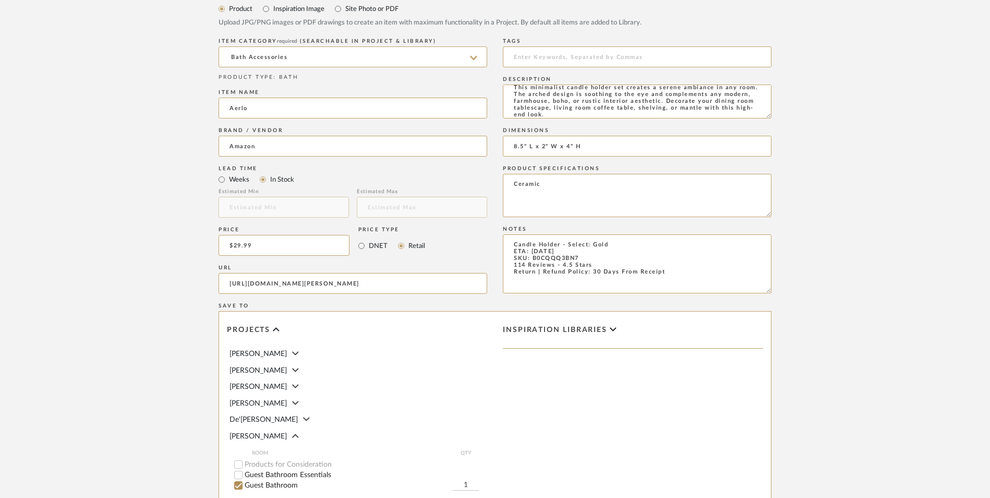
scroll to position [574, 0]
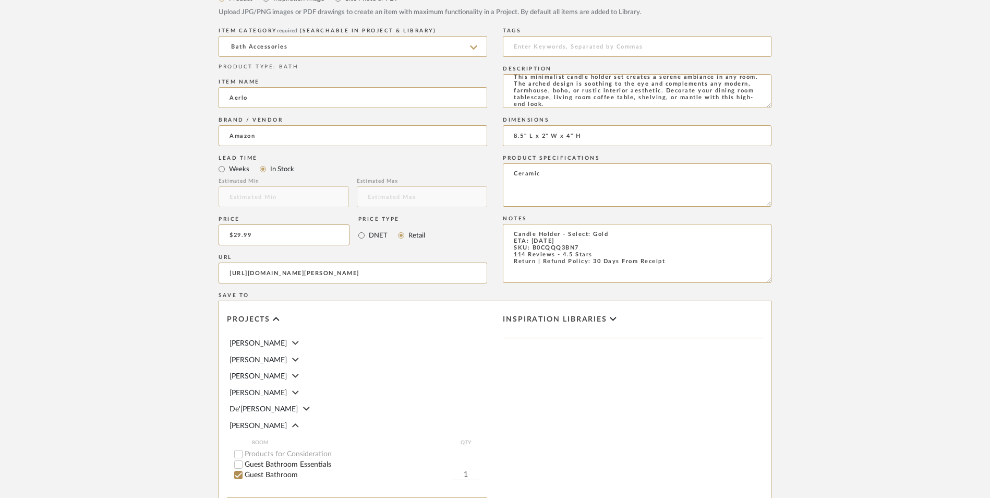
type textarea "Candle Holder - Select: Gold ETA: 8.27.2025 SKU: B0CQQQ3BN7 114 Reviews - 4.5 S…"
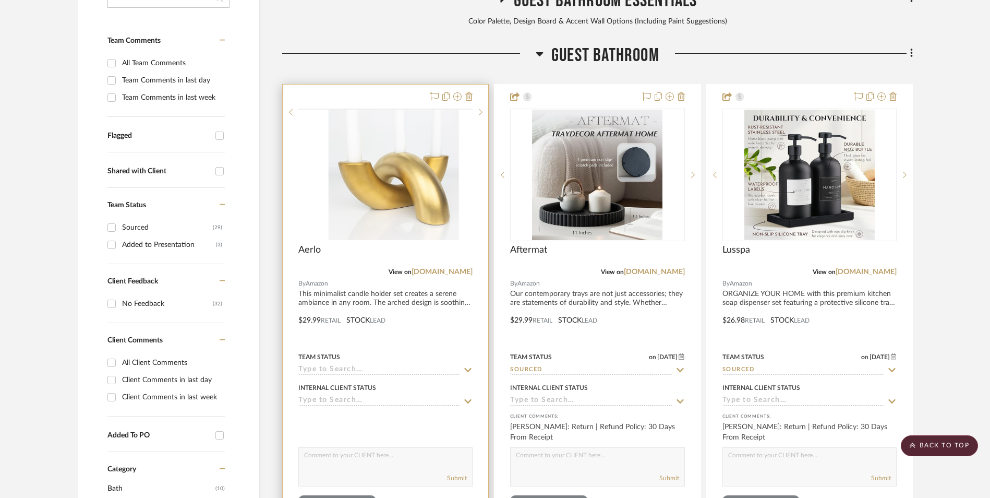
scroll to position [318, 0]
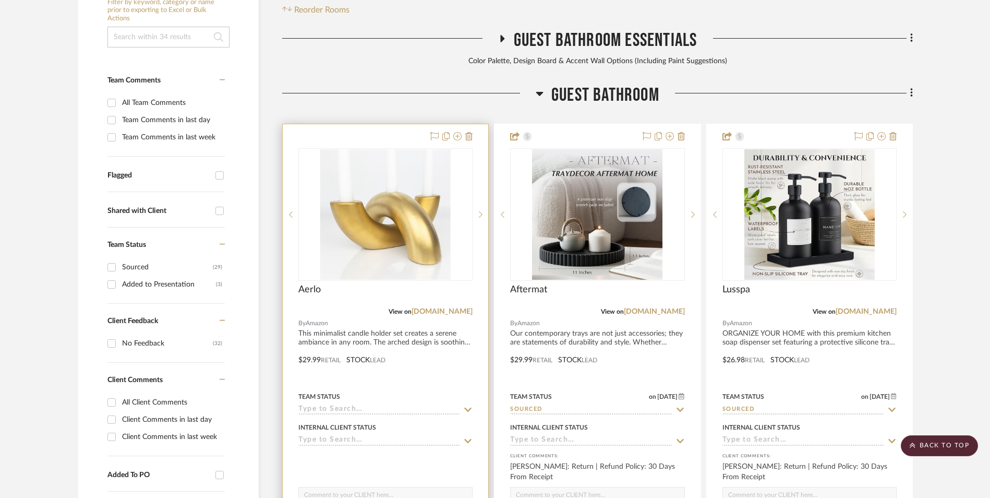
click at [394, 149] on img "0" at bounding box center [385, 214] width 130 height 130
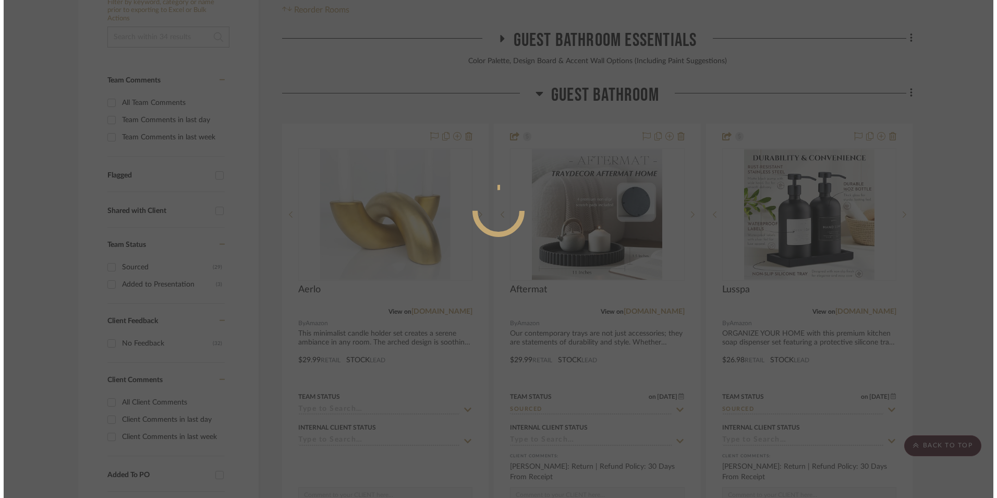
scroll to position [0, 0]
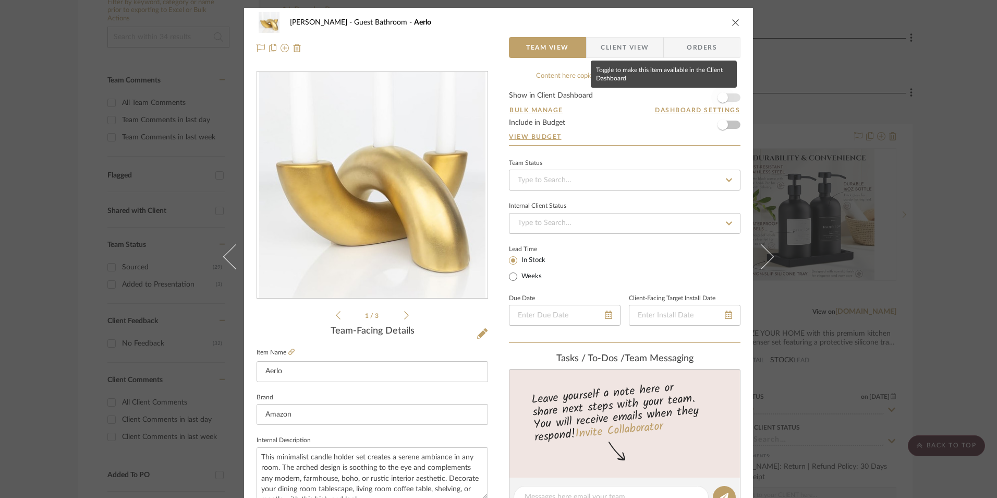
click at [726, 98] on span "button" at bounding box center [722, 97] width 23 height 23
click at [604, 186] on input at bounding box center [625, 180] width 232 height 21
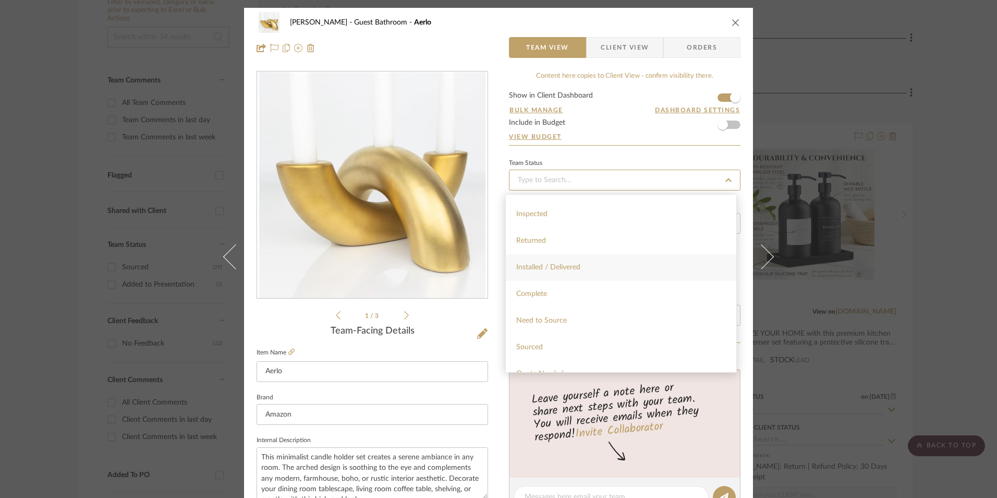
scroll to position [209, 0]
click at [561, 344] on div "Sourced" at bounding box center [621, 345] width 231 height 27
type input "[DATE]"
type input "Sourced"
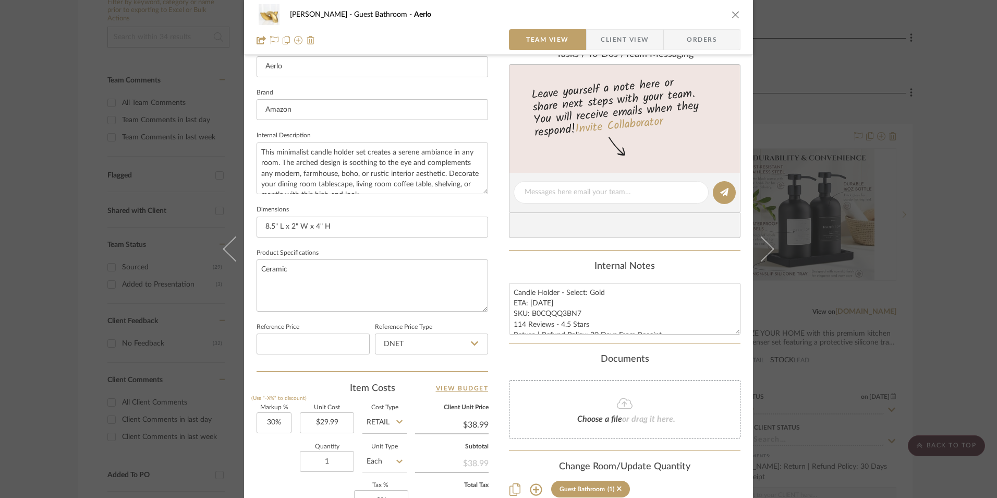
scroll to position [417, 0]
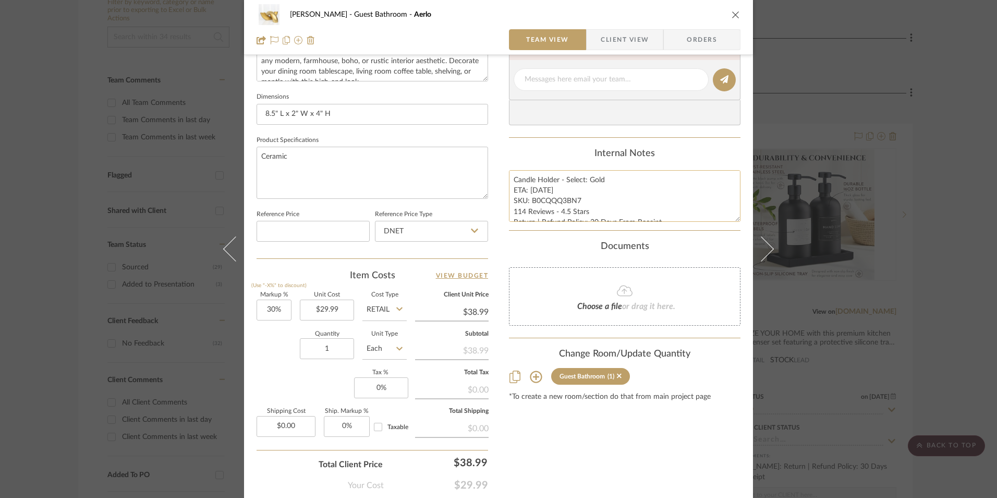
click at [559, 190] on textarea "Candle Holder - Select: Gold ETA: 8.27.2025 SKU: B0CQQQ3BN7 114 Reviews - 4.5 S…" at bounding box center [625, 196] width 232 height 52
drag, startPoint x: 577, startPoint y: 200, endPoint x: 529, endPoint y: 200, distance: 48.5
click at [529, 200] on textarea "Candle Holder - Select: Gold ETA: 8.27.2025 SKU: B0CQQQ3BN7 114 Reviews - 4.5 S…" at bounding box center [625, 196] width 232 height 52
click at [447, 235] on input "DNET" at bounding box center [431, 231] width 113 height 21
click at [434, 280] on div "Retail" at bounding box center [436, 284] width 129 height 27
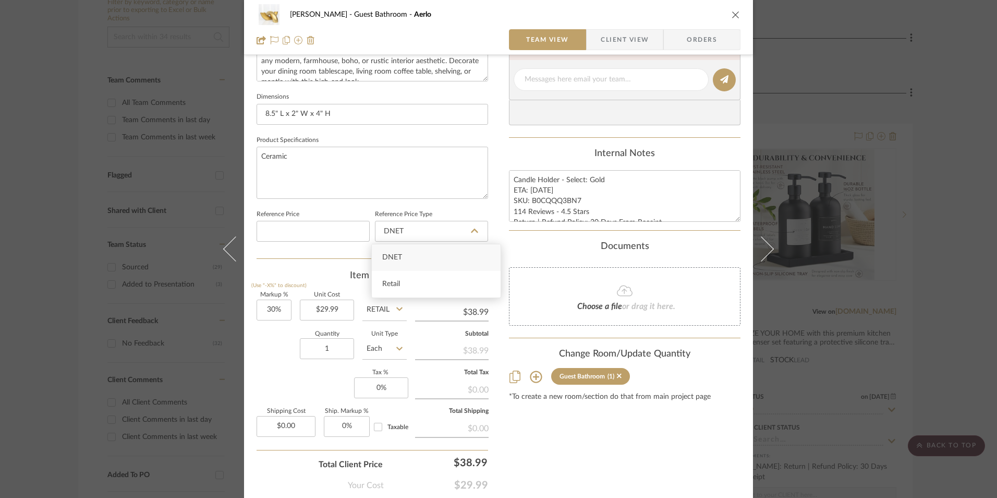
type input "Retail"
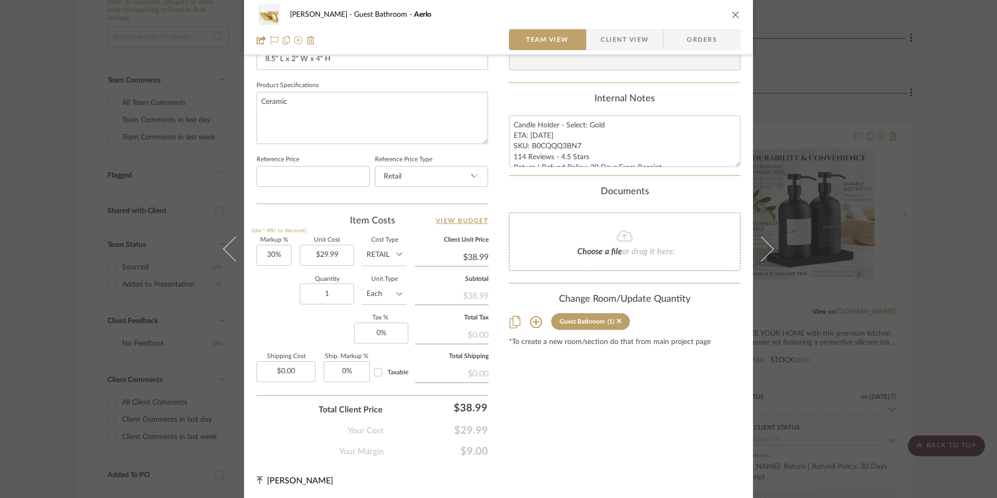
scroll to position [474, 0]
type input "30"
click at [273, 250] on input "30" at bounding box center [274, 253] width 35 height 21
click at [282, 313] on div "Markup % (Use "-X%" to discount) Unit Cost $29.99 Cost Type Retail Client Unit …" at bounding box center [373, 312] width 232 height 152
click at [332, 295] on input "1" at bounding box center [327, 292] width 54 height 21
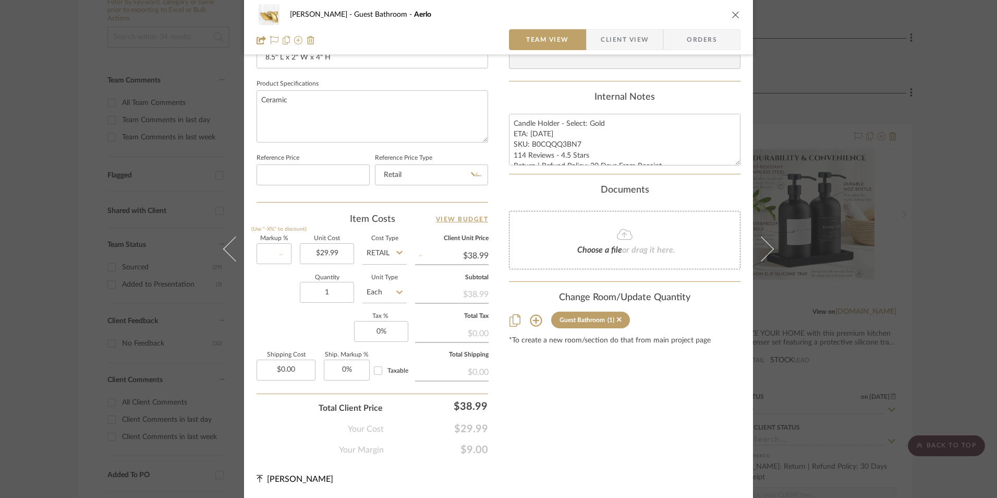
drag, startPoint x: 279, startPoint y: 326, endPoint x: 298, endPoint y: 328, distance: 19.4
click at [279, 326] on div "Markup % (Use "-X%" to discount) Unit Cost $29.99 Cost Type Retail Client Unit …" at bounding box center [373, 312] width 232 height 152
click at [390, 337] on input "0" at bounding box center [381, 331] width 54 height 21
type input "8.25%"
drag, startPoint x: 718, startPoint y: 421, endPoint x: 661, endPoint y: 384, distance: 68.1
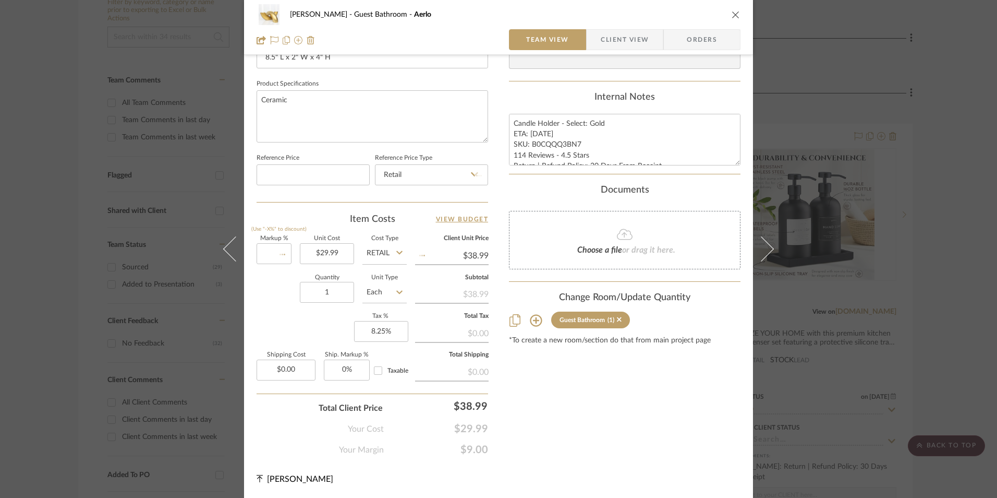
click at [718, 421] on div "Content here copies to Client View - confirm visibility there. Show in Client D…" at bounding box center [625, 26] width 232 height 858
type input "[DATE]"
type input "Sourced"
click at [685, 39] on span "Orders" at bounding box center [701, 39] width 53 height 21
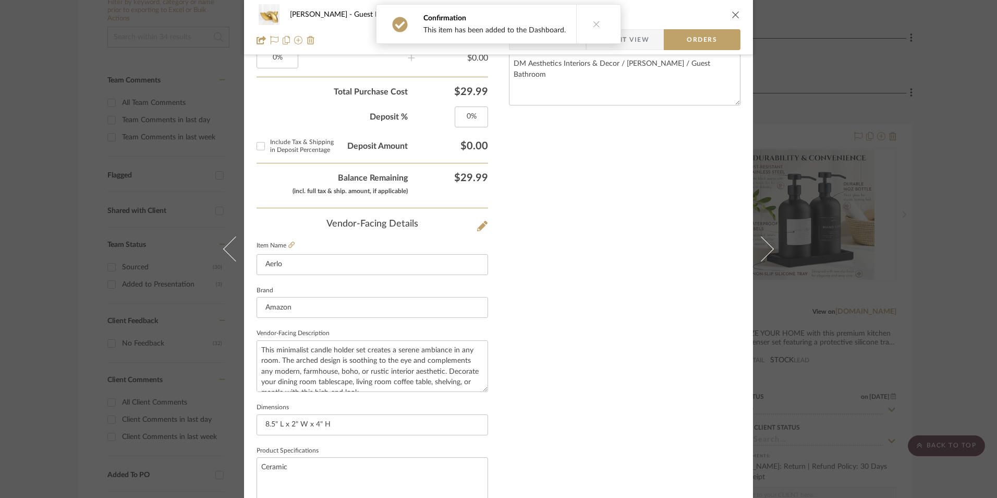
type input "8.25%"
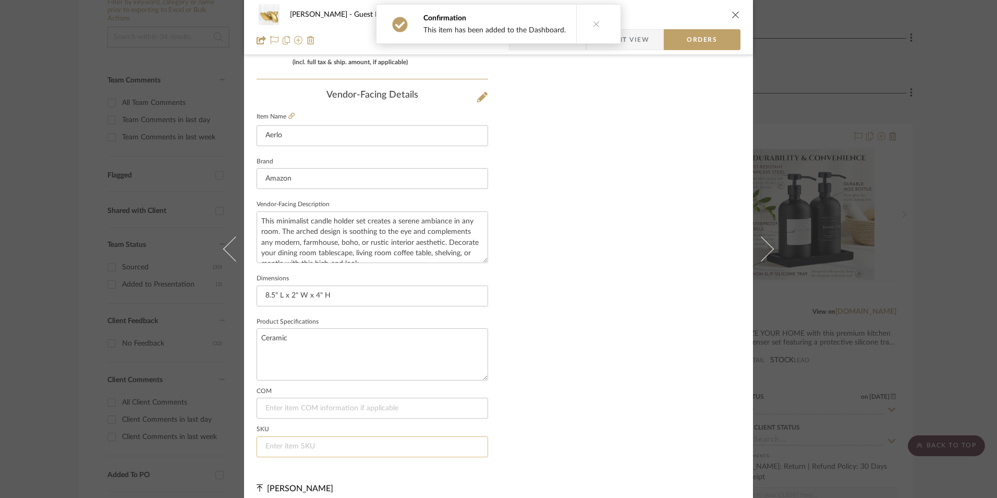
scroll to position [612, 0]
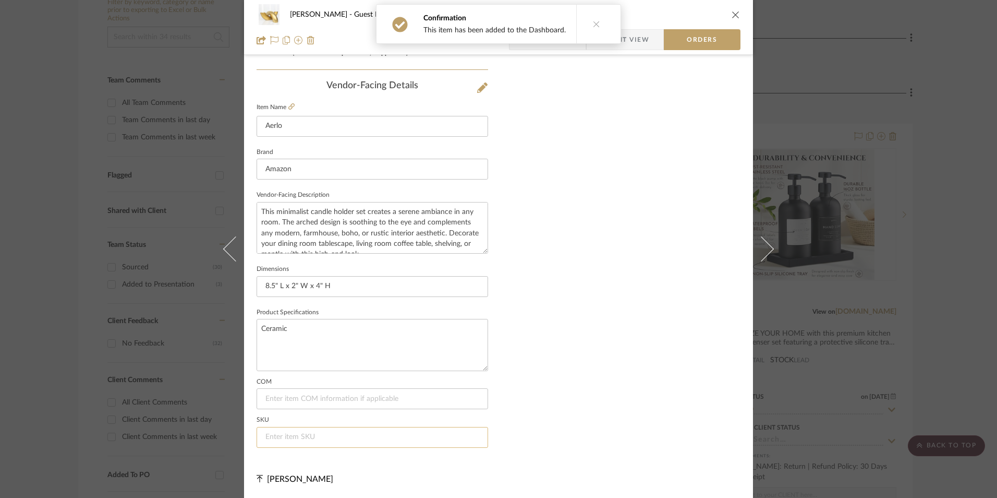
click at [305, 438] on input at bounding box center [373, 437] width 232 height 21
paste input "B0CQQQ3BN7"
type input "B0CQQQ3BN7"
click at [594, 26] on icon at bounding box center [596, 23] width 7 height 7
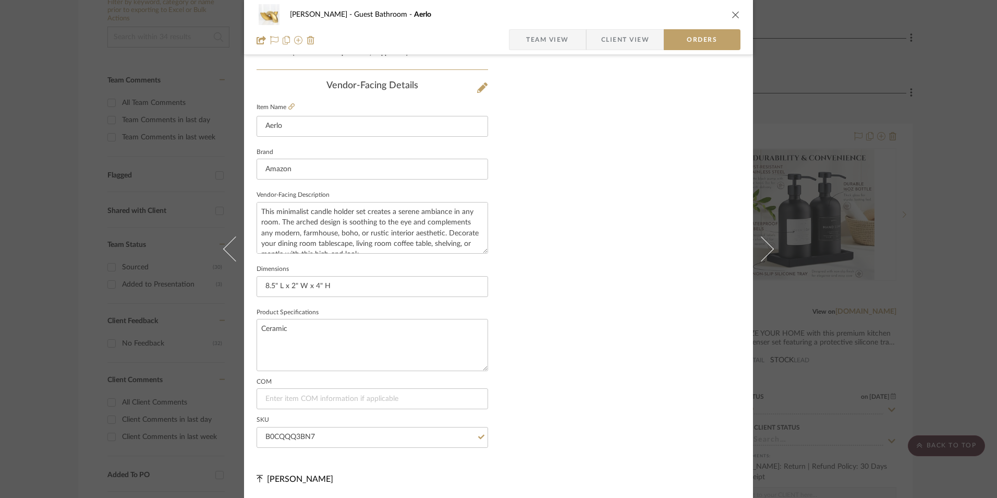
click at [543, 41] on span "Team View" at bounding box center [547, 39] width 43 height 21
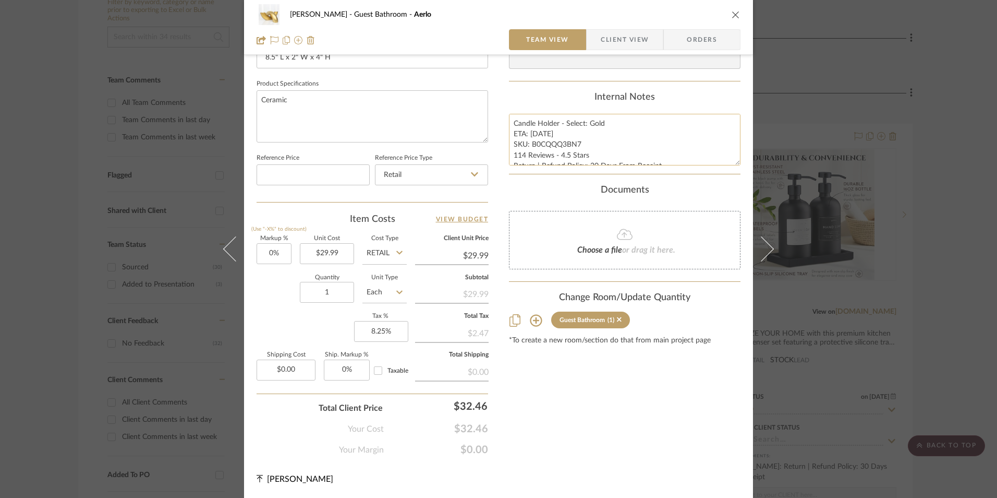
scroll to position [474, 0]
click at [525, 122] on textarea "Candle Holder - Select: Gold ETA: 8.27.2025 SKU: B0CQQQ3BN7 114 Reviews - 4.5 S…" at bounding box center [625, 140] width 232 height 52
drag, startPoint x: 510, startPoint y: 122, endPoint x: 663, endPoint y: 166, distance: 159.3
click at [692, 181] on div "Content here copies to Client View - confirm visibility there. Show in Client D…" at bounding box center [625, 26] width 232 height 858
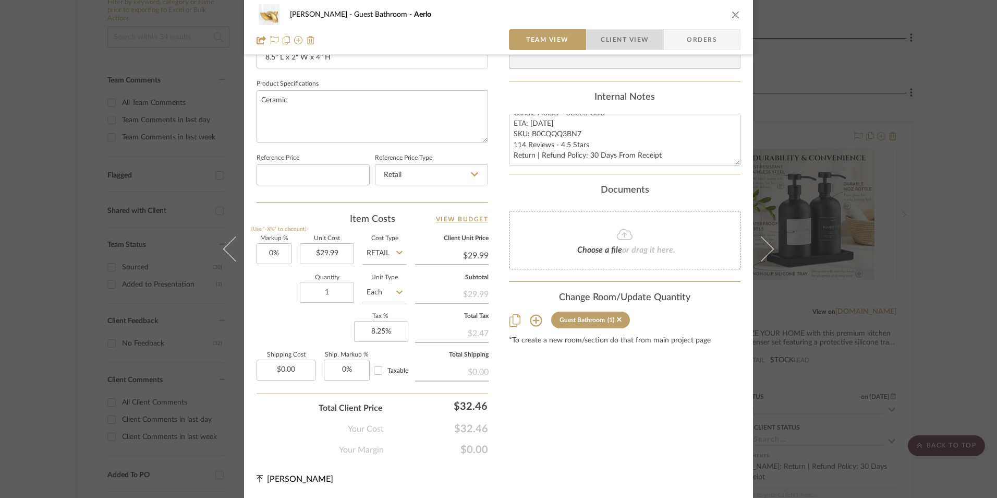
click at [629, 40] on span "Client View" at bounding box center [625, 39] width 48 height 21
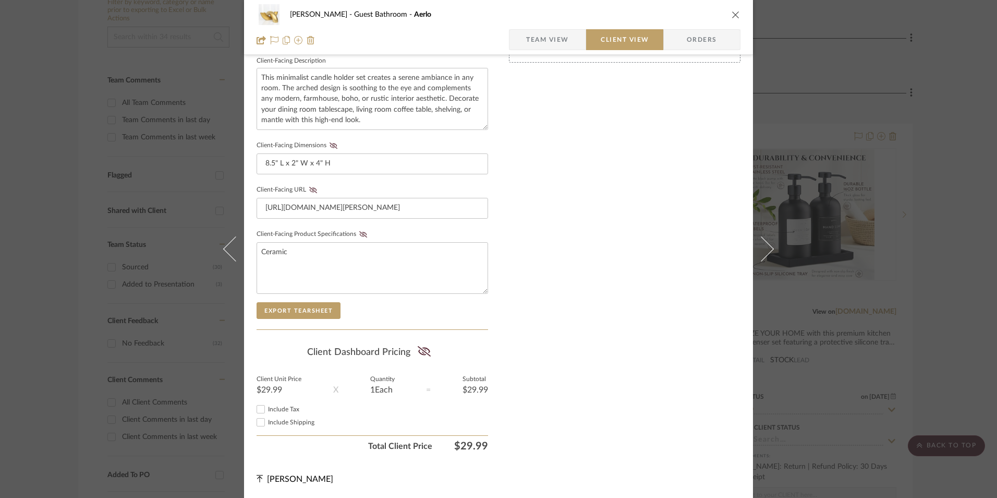
scroll to position [379, 0]
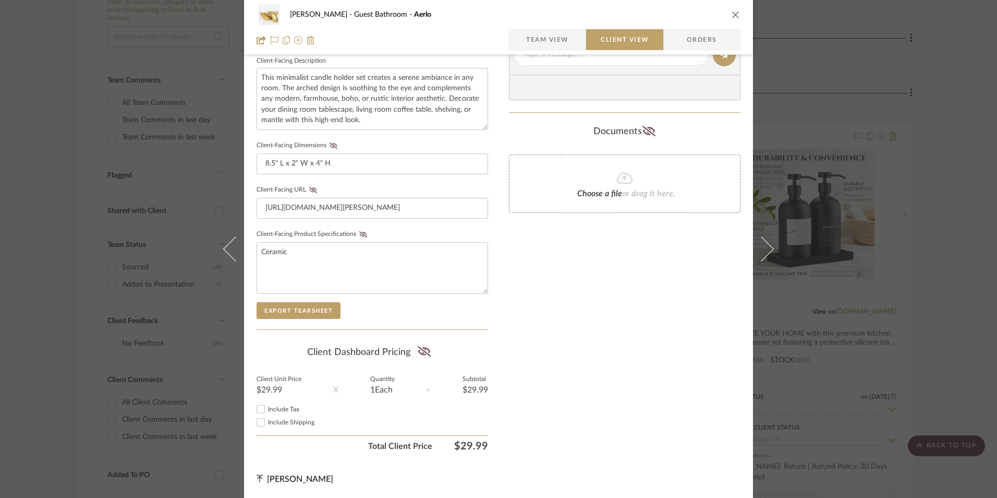
click at [255, 411] on input "Include Tax" at bounding box center [261, 409] width 13 height 13
checkbox input "true"
click at [420, 349] on icon at bounding box center [424, 351] width 13 height 10
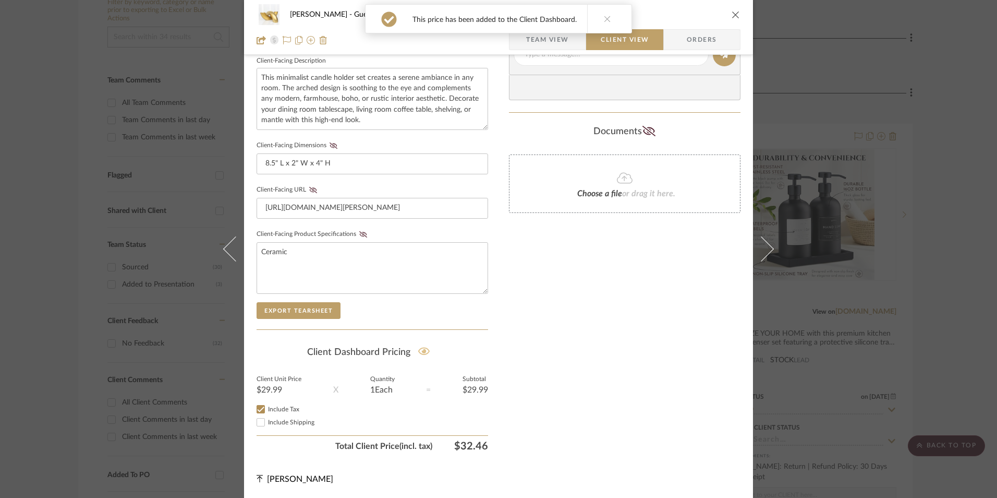
drag, startPoint x: 361, startPoint y: 235, endPoint x: 301, endPoint y: 189, distance: 75.1
click at [359, 233] on icon at bounding box center [363, 234] width 8 height 6
click at [309, 188] on icon at bounding box center [313, 190] width 8 height 6
click at [330, 145] on icon at bounding box center [334, 145] width 8 height 6
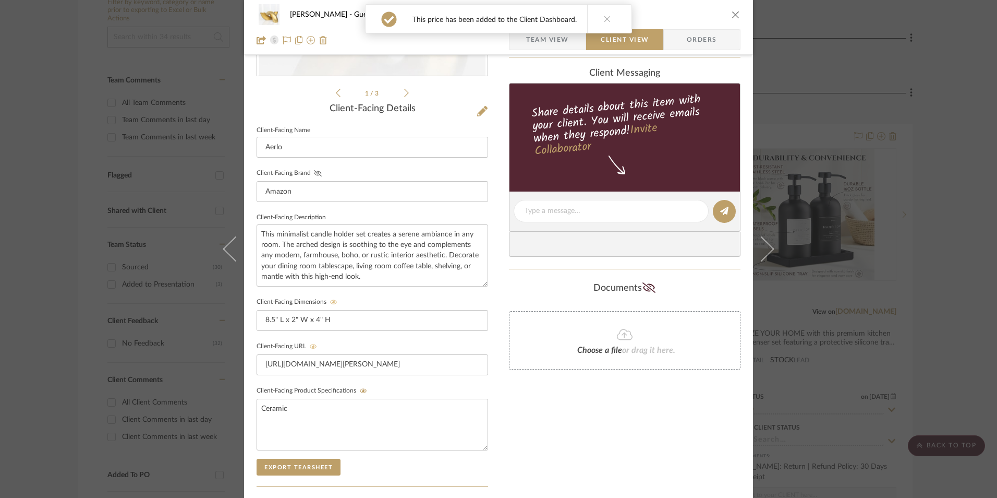
click at [315, 176] on fa-icon at bounding box center [317, 173] width 13 height 6
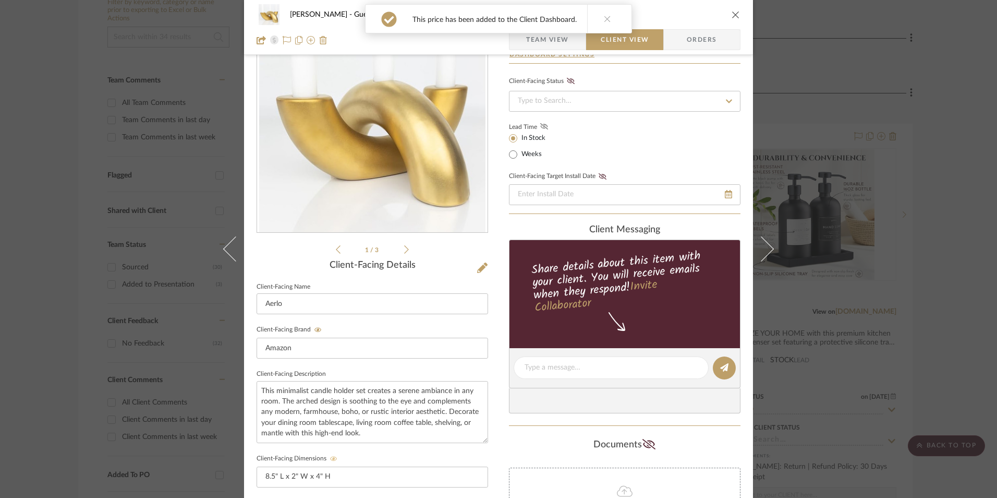
click at [542, 126] on icon at bounding box center [544, 126] width 8 height 6
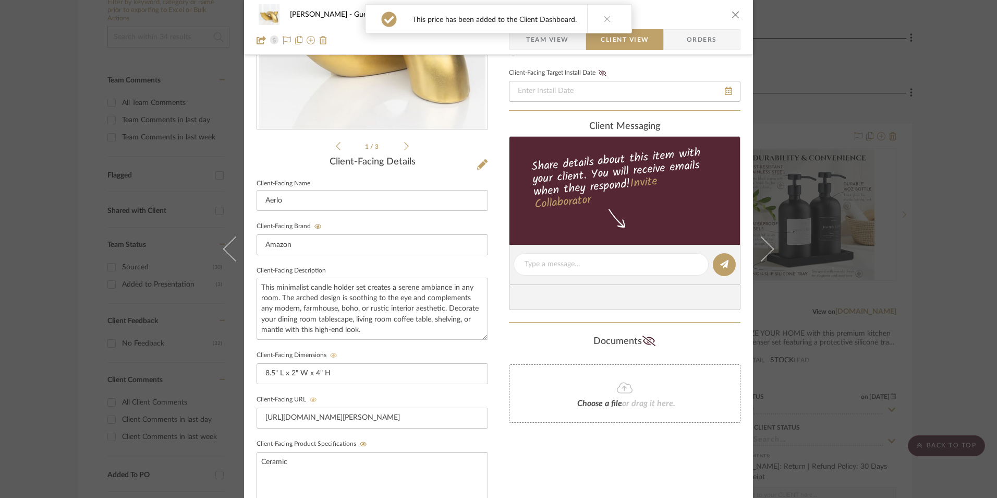
scroll to position [170, 0]
click at [551, 263] on textarea at bounding box center [611, 263] width 173 height 11
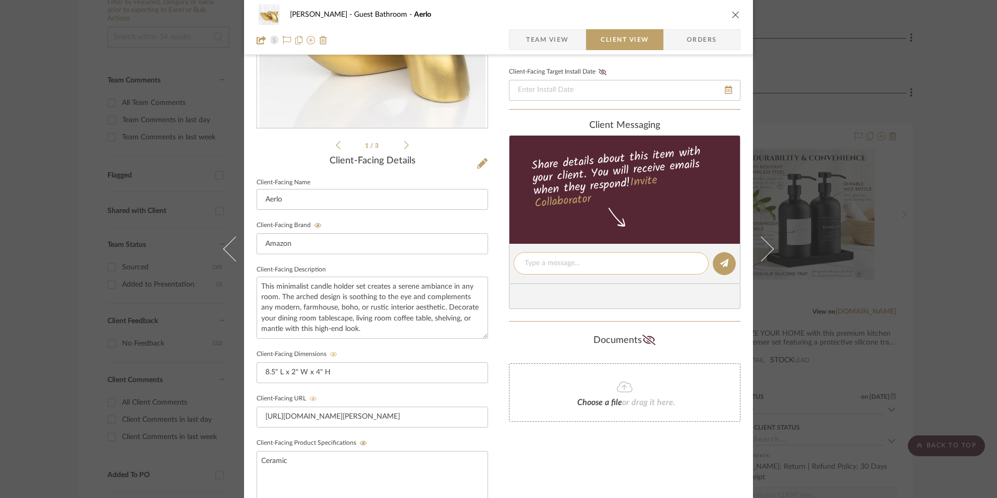
paste textarea "Candle Holder - Select: Gold ETA: 8.27.2025 SKU: B0CQQQ3BN7 114 Reviews - 4.5 S…"
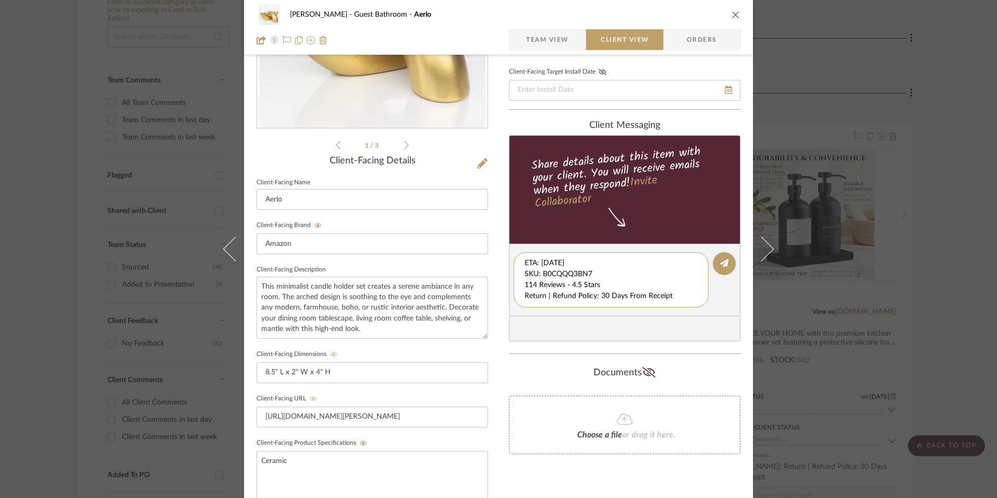
scroll to position [11, 0]
drag, startPoint x: 522, startPoint y: 263, endPoint x: 608, endPoint y: 295, distance: 91.3
click at [693, 320] on div "client Messaging Share details about this item with your client. You will recei…" at bounding box center [625, 231] width 232 height 222
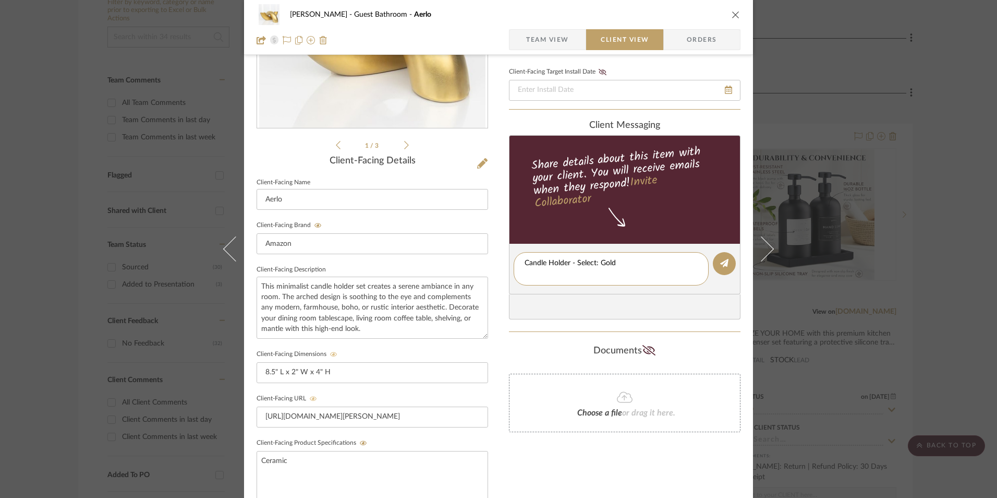
scroll to position [0, 0]
type textarea "Candle Holder - Select: Gold"
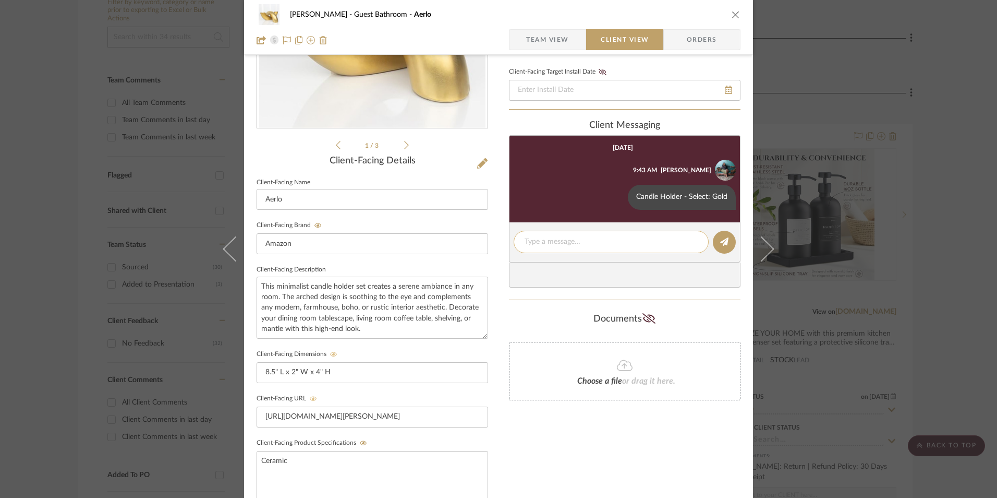
click at [541, 244] on textarea at bounding box center [611, 241] width 173 height 11
paste textarea "ETA: 8.27.2025 SKU: B0CQQQ3BN7 114 Reviews - 4.5 Stars Return | Refund Policy: …"
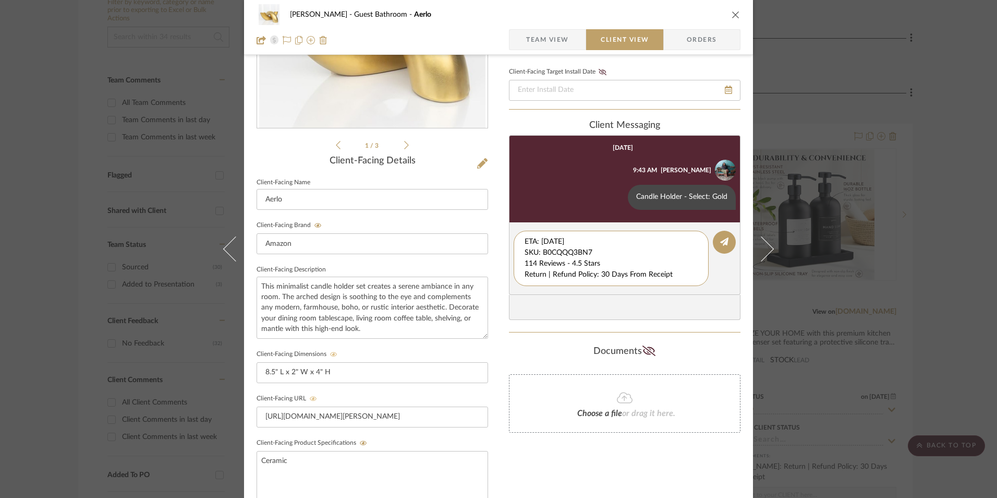
drag, startPoint x: 600, startPoint y: 252, endPoint x: 478, endPoint y: 230, distance: 123.5
click at [460, 225] on div "Erica Drisdale Guest Bathroom Aerlo Team View Client View Orders 1 / 3 Client-F…" at bounding box center [498, 272] width 509 height 868
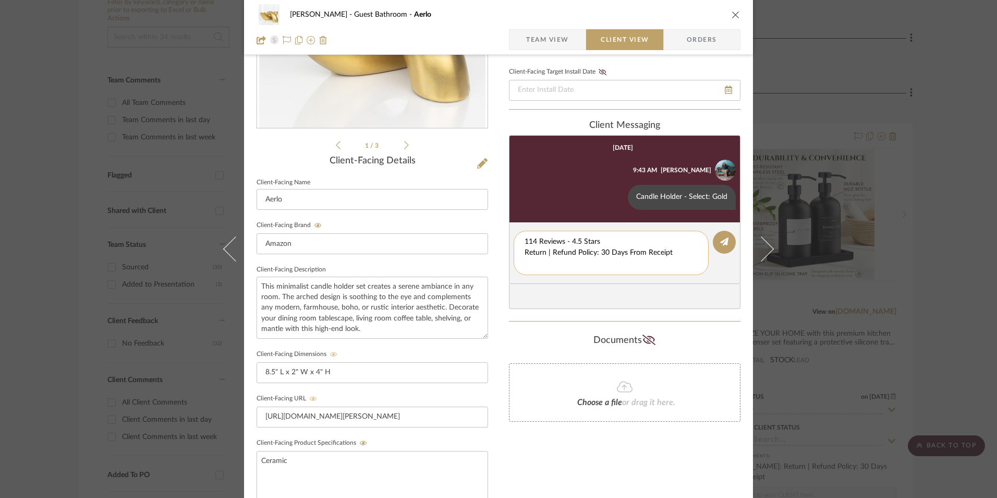
click at [525, 252] on textarea "114 Reviews - 4.5 Stars Return | Refund Policy: 30 Days From Receipt" at bounding box center [611, 252] width 173 height 33
drag, startPoint x: 672, startPoint y: 253, endPoint x: 539, endPoint y: 255, distance: 133.5
click at [474, 254] on div "Erica Drisdale Guest Bathroom Aerlo Team View Client View Orders 1 / 3 Client-F…" at bounding box center [498, 272] width 509 height 868
type textarea "114 Reviews - 4.5 Stars"
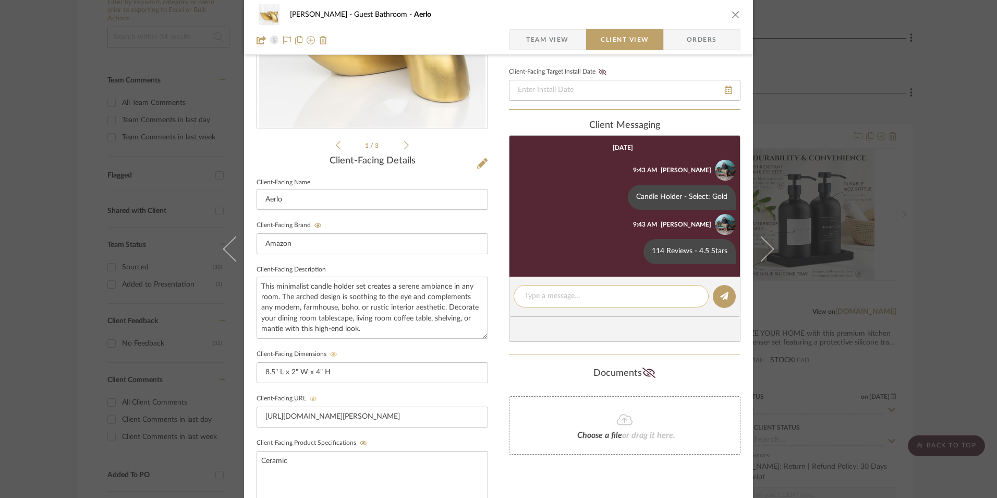
click at [544, 297] on textarea at bounding box center [611, 295] width 173 height 11
paste textarea "Return | Refund Policy: 30 Days From Receipt"
type textarea "Return | Refund Policy: 30 Days From Receipt"
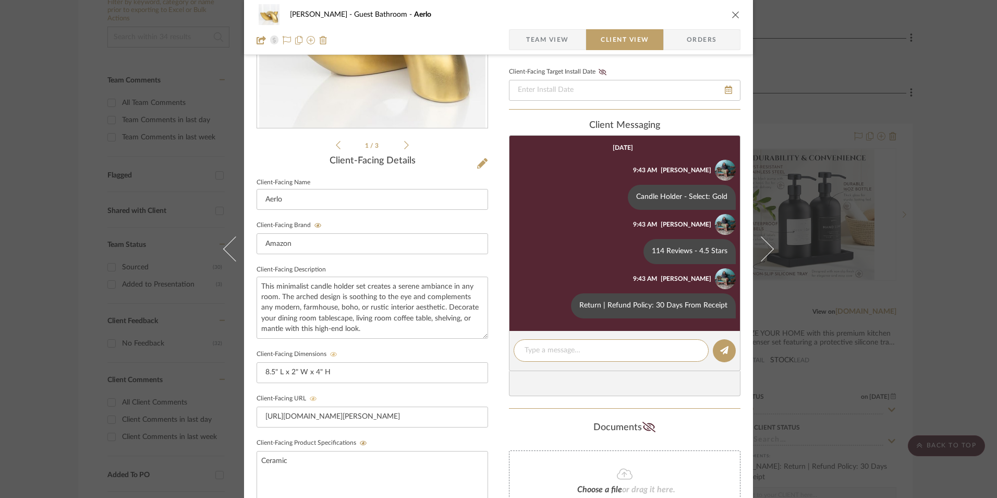
click at [732, 15] on icon "close" at bounding box center [736, 14] width 8 height 8
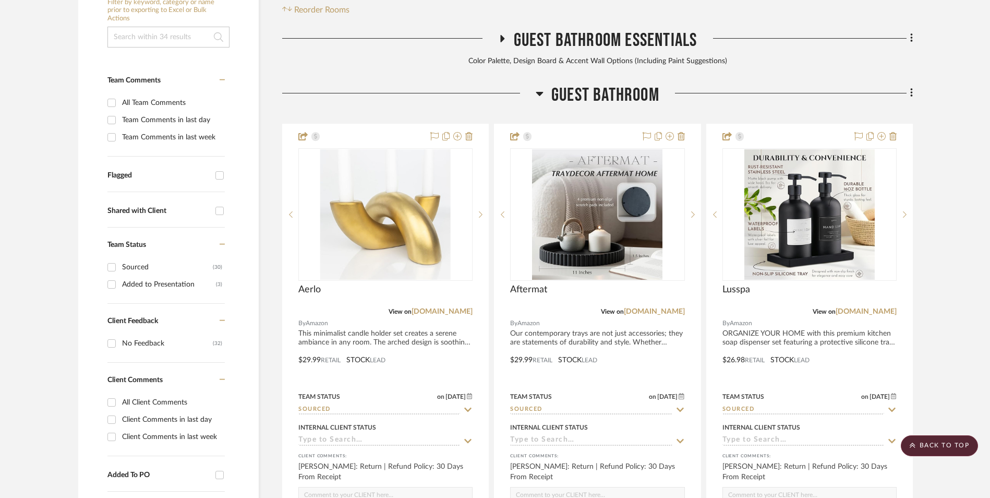
scroll to position [213, 0]
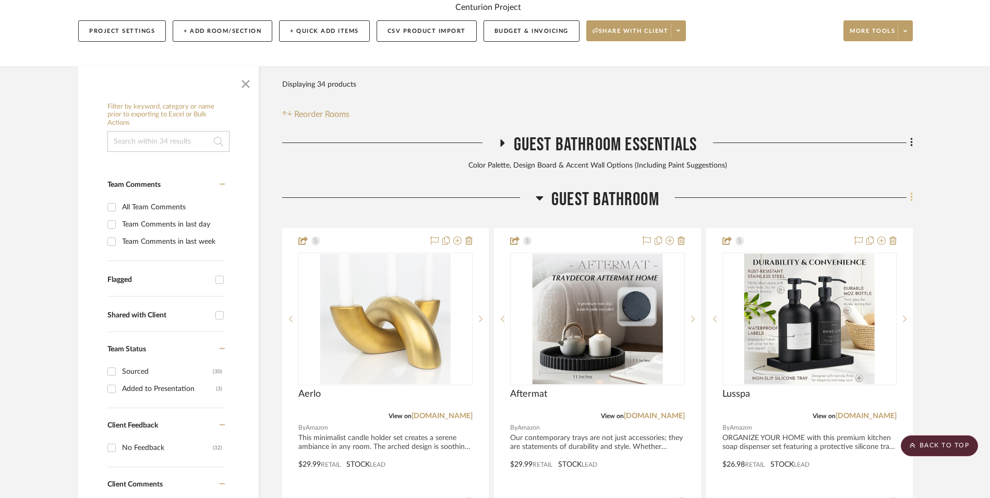
click at [912, 191] on icon at bounding box center [911, 196] width 3 height 11
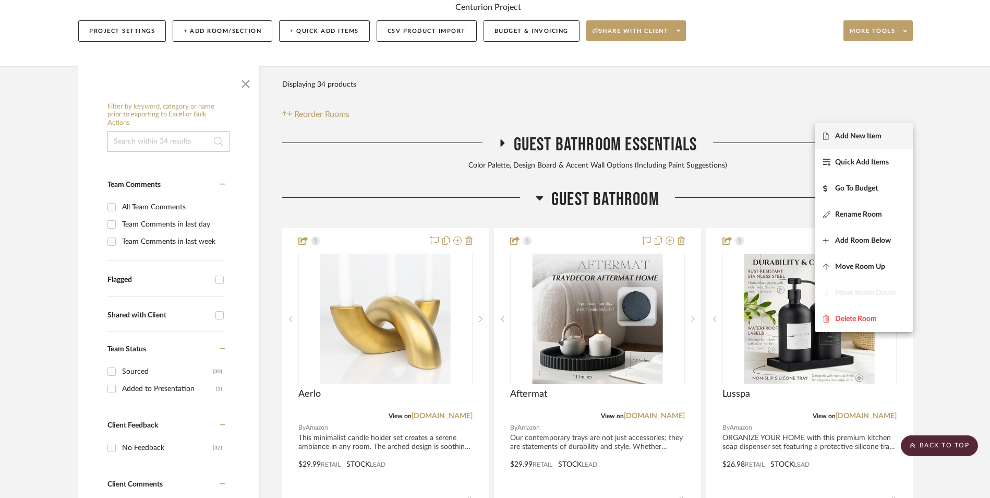
click at [869, 137] on span "Add New Item" at bounding box center [858, 135] width 46 height 9
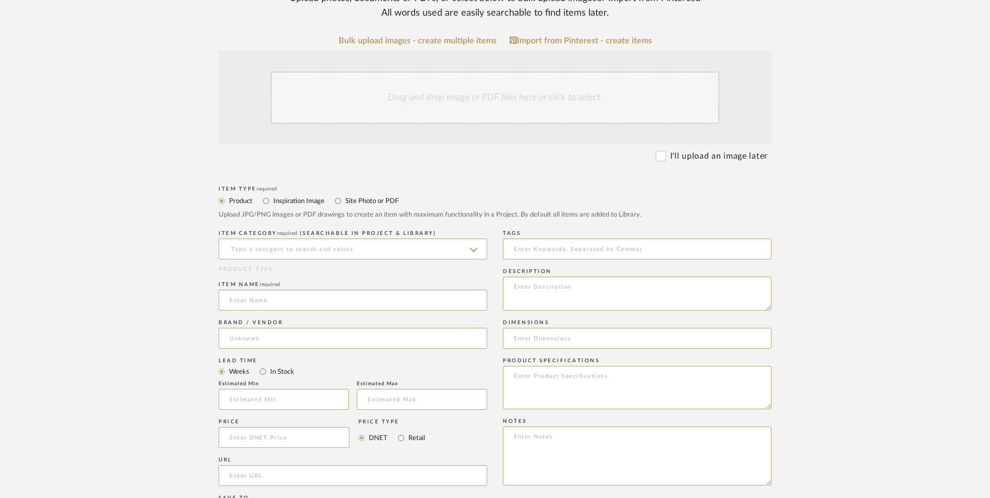
scroll to position [261, 0]
click at [294, 238] on input at bounding box center [353, 248] width 269 height 21
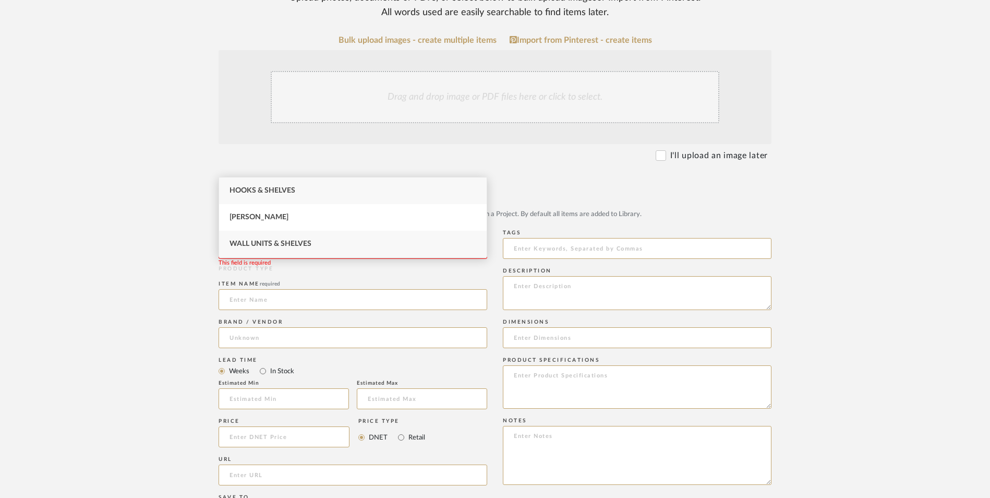
click at [291, 244] on span "Wall Units & Shelves" at bounding box center [270, 243] width 82 height 7
type input "Wall Units & Shelves"
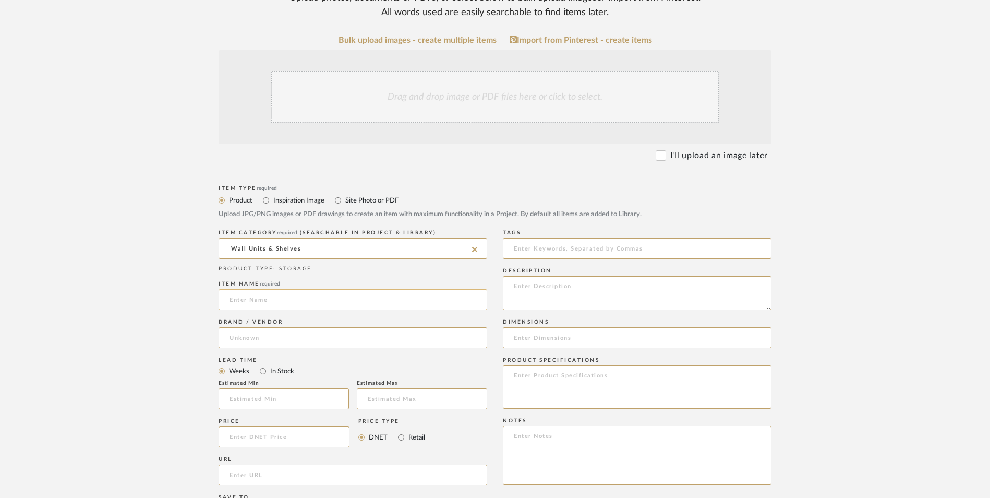
click at [261, 289] on input at bounding box center [353, 299] width 269 height 21
type input "Millwood"
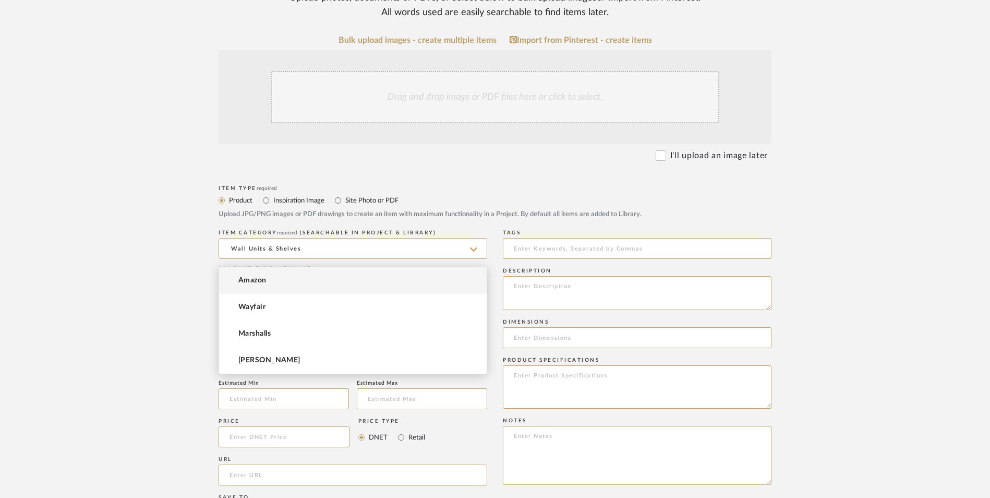
click at [263, 327] on input at bounding box center [353, 337] width 269 height 21
click at [286, 306] on mat-option "Wayfair" at bounding box center [353, 307] width 268 height 27
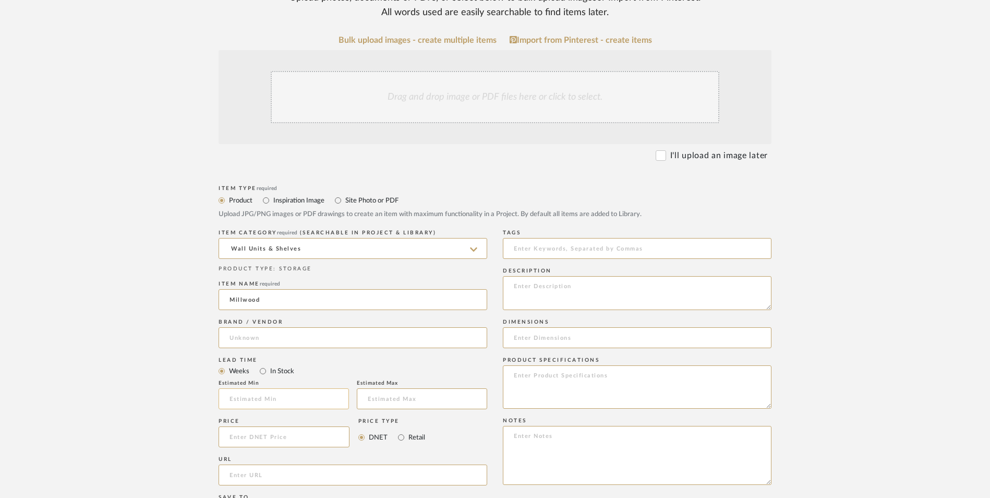
type input "Wayfair"
click at [263, 365] on input "In Stock" at bounding box center [263, 371] width 13 height 13
radio input "true"
drag, startPoint x: 398, startPoint y: 357, endPoint x: 404, endPoint y: 347, distance: 10.7
click at [398, 431] on input "Retail" at bounding box center [401, 437] width 13 height 13
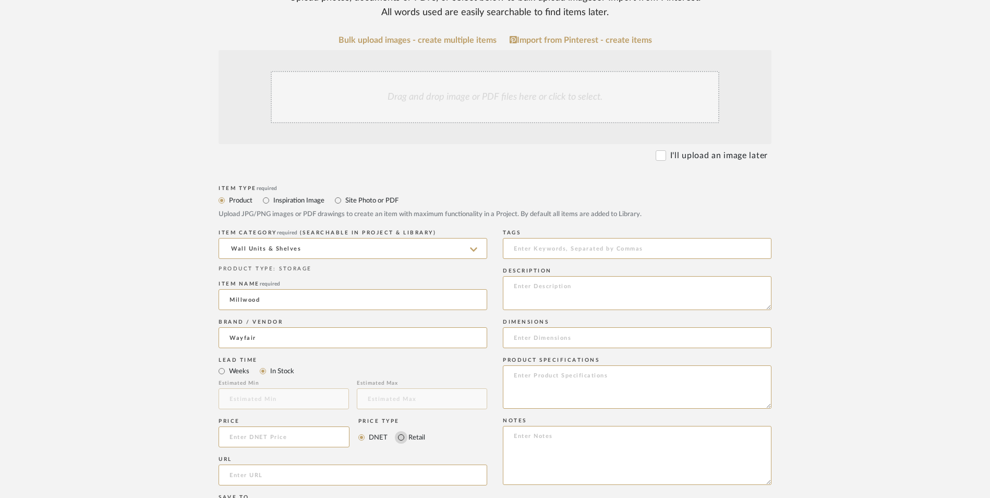
radio input "true"
click at [298, 426] on input at bounding box center [284, 436] width 131 height 21
drag, startPoint x: 146, startPoint y: 346, endPoint x: 306, endPoint y: 406, distance: 171.3
click at [147, 345] on upload-items "Create new item in Erica Drisdale Upload photos, documents or PDFs, or select b…" at bounding box center [495, 357] width 990 height 919
type input "$167.99"
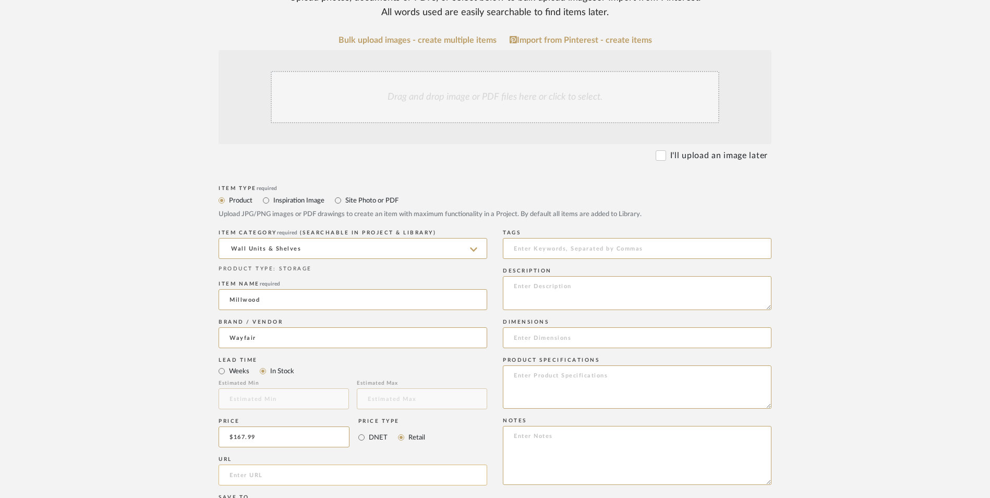
click at [305, 464] on input "url" at bounding box center [353, 474] width 269 height 21
paste input "https://www.wayfair.com/storage-organization/pdp/millwood-pines-arzhin-pippi-mo…"
type input "https://www.wayfair.com/storage-organization/pdp/millwood-pines-arzhin-pippi-mo…"
click at [141, 318] on upload-items "Create new item in Erica Drisdale Upload photos, documents or PDFs, or select b…" at bounding box center [495, 357] width 990 height 919
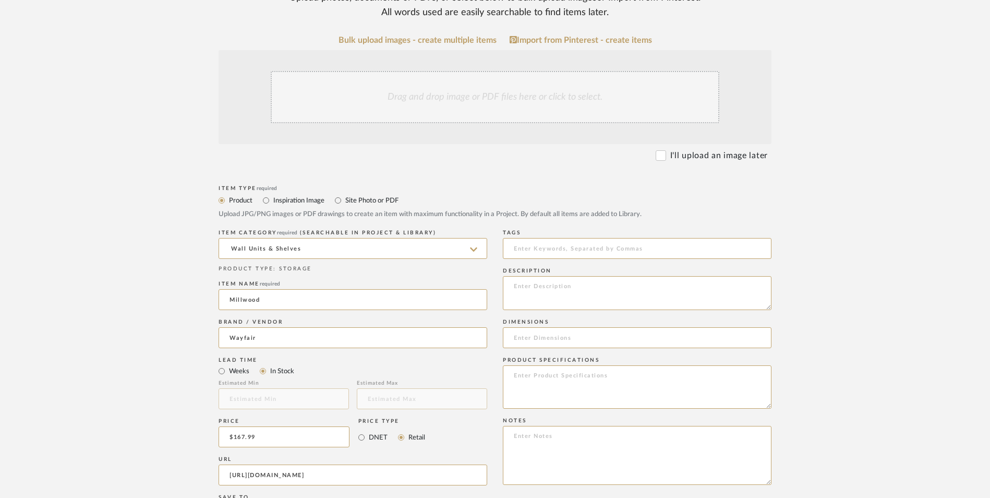
scroll to position [0, 0]
click at [607, 426] on textarea at bounding box center [637, 455] width 269 height 59
paste textarea "Option 1: ETA: SKU: Reviews - Stars Return | Refund Policy:"
click at [541, 426] on textarea "Option 1: ETA: SKU: Reviews - Stars Return | Refund Policy: 30 Days From Delive…" at bounding box center [637, 455] width 269 height 59
click at [551, 426] on textarea "Option 2: ETA: SKU: Reviews - Stars Return | Refund Policy: 30 Days From Delive…" at bounding box center [637, 455] width 269 height 59
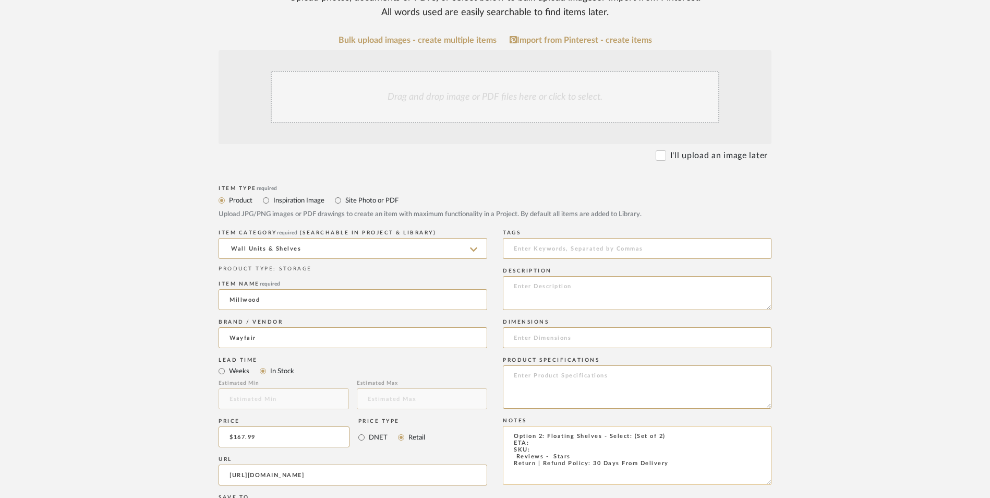
click at [536, 426] on textarea "Option 2: Floating Shelves - Select: (Set of 2) ETA: SKU: Reviews - Stars Retur…" at bounding box center [637, 455] width 269 height 59
click at [631, 426] on textarea "Option 2: Floating Shelves - Select: (Set of 2) ETA: 8.29.2025 SKU: Reviews - S…" at bounding box center [637, 455] width 269 height 59
click at [543, 426] on textarea "Option 2: Floating Shelves - Select: Brown (Set of 2) ETA: 8.29.2025 SKU: Revie…" at bounding box center [637, 455] width 269 height 59
paste textarea "W100314708"
click at [511, 426] on textarea "Option 2: Floating Shelves - Select: Brown (Set of 2) ETA: 8.29.2025 SKU: W1003…" at bounding box center [637, 455] width 269 height 59
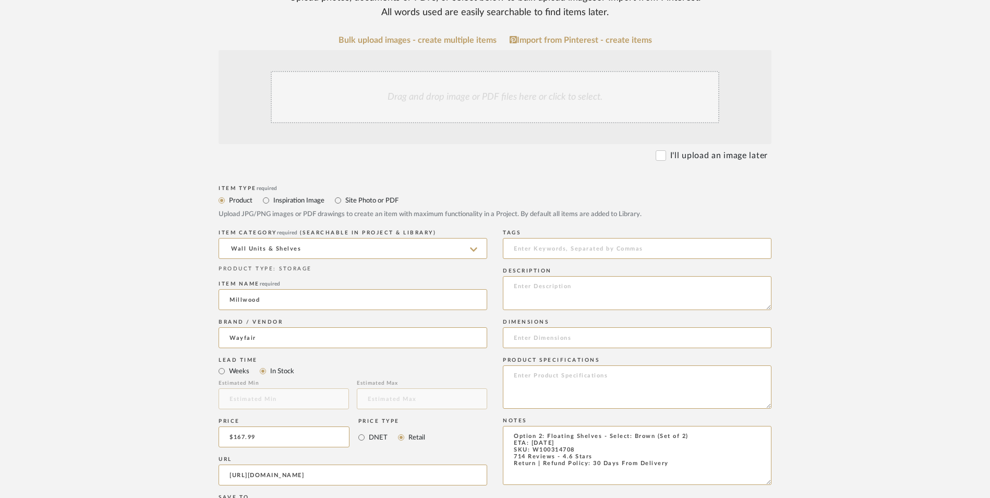
type textarea "Option 2: Floating Shelves - Select: Brown (Set of 2) ETA: 8.29.2025 SKU: W1003…"
click at [550, 365] on textarea at bounding box center [637, 386] width 269 height 43
type textarea "Pine"
click at [547, 276] on textarea at bounding box center [637, 293] width 269 height 34
paste textarea "With a modern look, these shelves are beautiful, robust, and elegant. They are …"
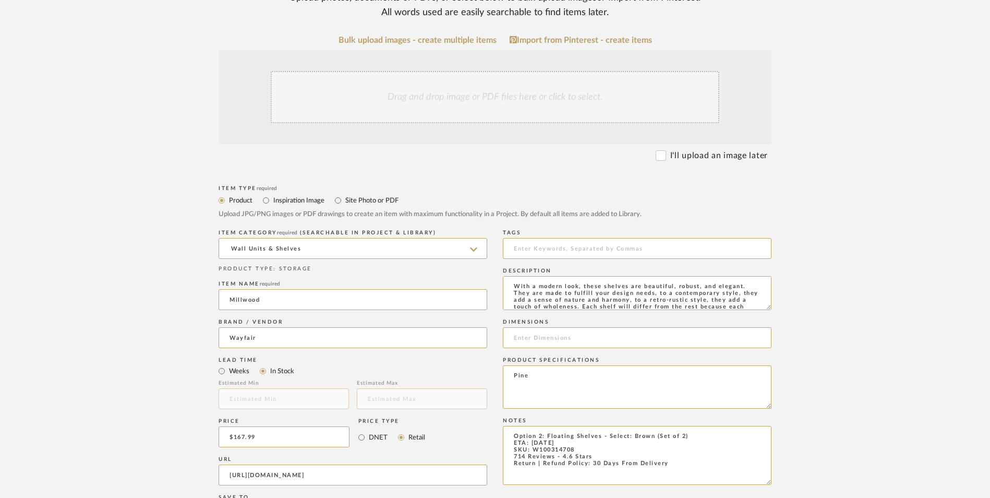
scroll to position [14, 0]
type textarea "With a modern look, these shelves are beautiful, robust, and elegant. They are …"
click at [563, 327] on input at bounding box center [637, 337] width 269 height 21
paste input "3'' H X 24'' W X 6'' D"
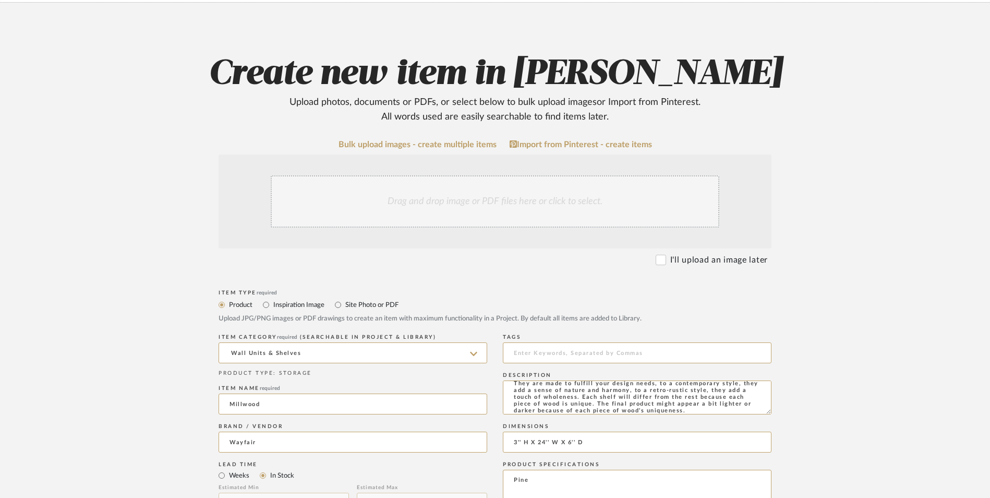
type input "3'' H X 24'' W X 6'' D"
click at [240, 393] on input "Millwood" at bounding box center [353, 403] width 269 height 21
type input "Arzhin"
click at [483, 175] on div "Drag and drop image or PDF files here or click to select." at bounding box center [495, 201] width 449 height 52
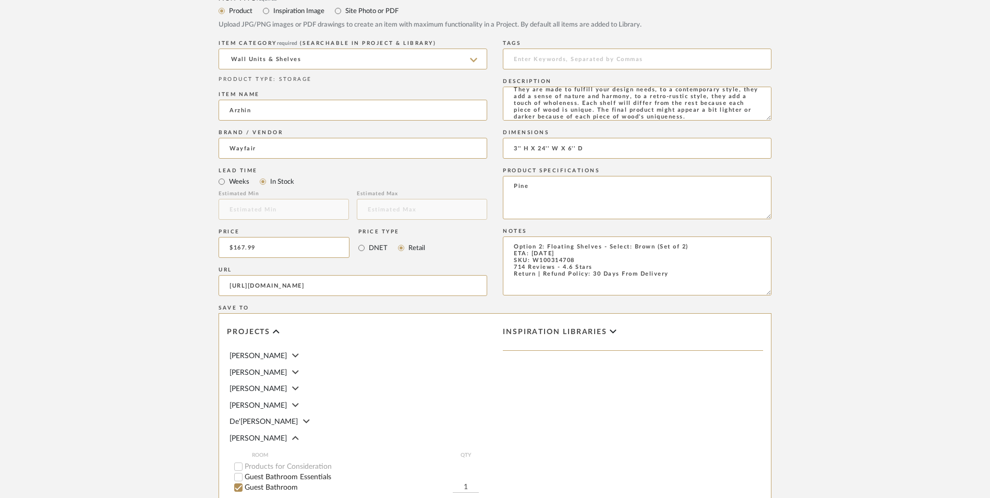
scroll to position [656, 0]
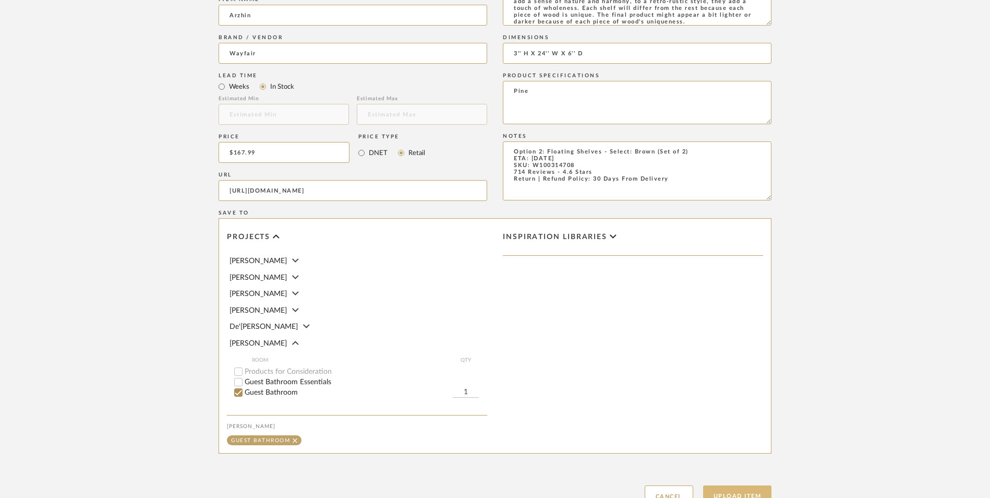
click at [730, 485] on button "Upload Item" at bounding box center [737, 495] width 69 height 21
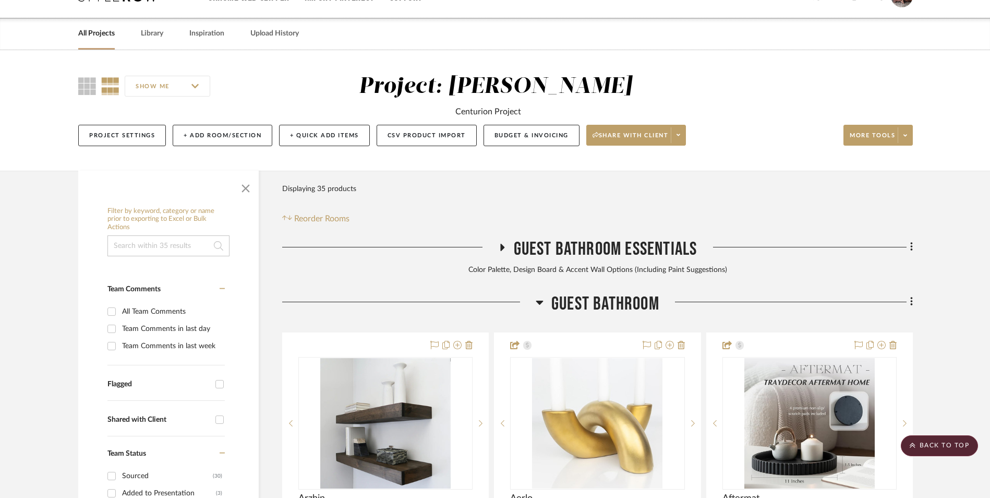
scroll to position [318, 0]
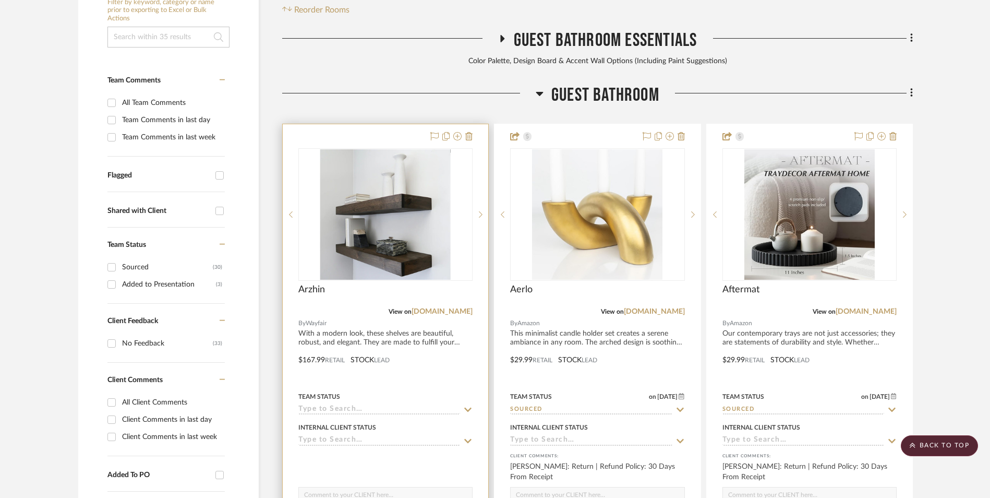
click at [392, 177] on img "0" at bounding box center [385, 214] width 130 height 130
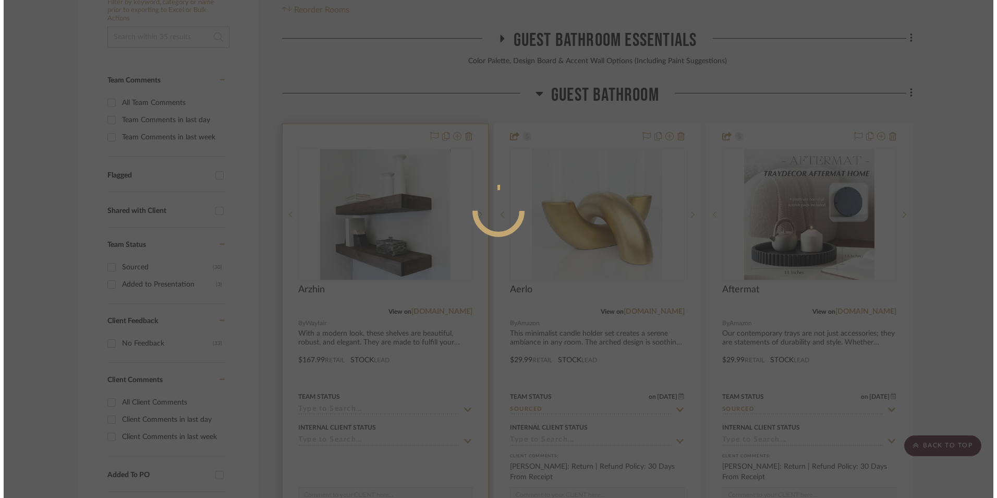
scroll to position [0, 0]
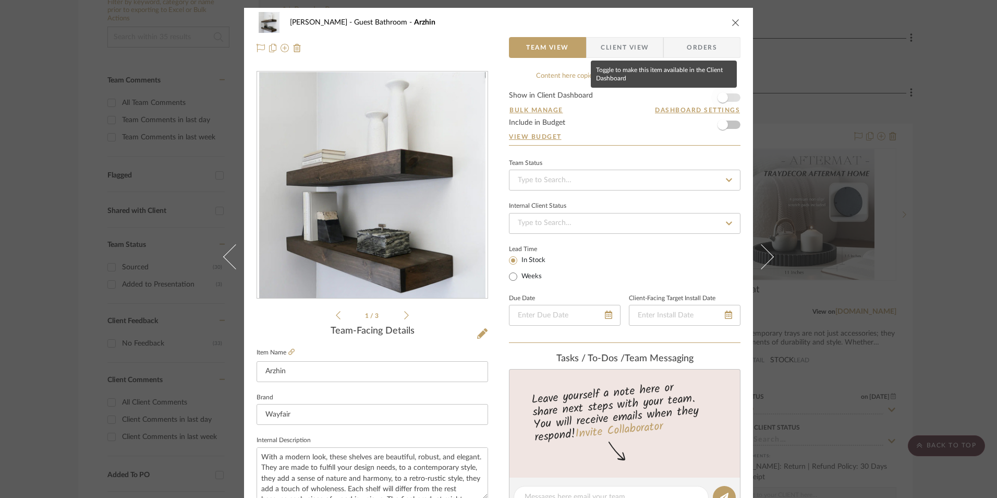
drag, startPoint x: 721, startPoint y: 95, endPoint x: 710, endPoint y: 105, distance: 15.2
click at [721, 95] on span "button" at bounding box center [723, 97] width 10 height 10
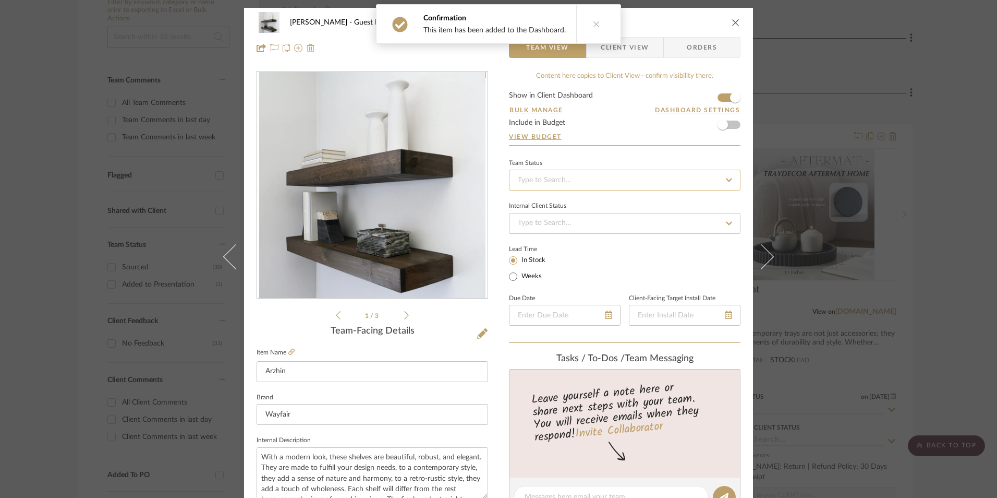
click at [643, 175] on input at bounding box center [625, 180] width 232 height 21
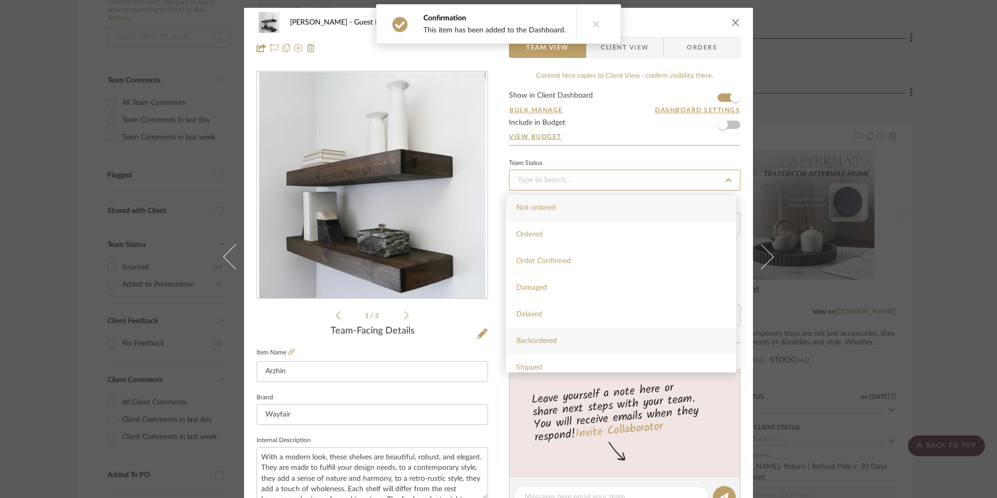
scroll to position [209, 0]
click at [543, 347] on div "Sourced" at bounding box center [621, 345] width 231 height 27
type input "[DATE]"
type input "Sourced"
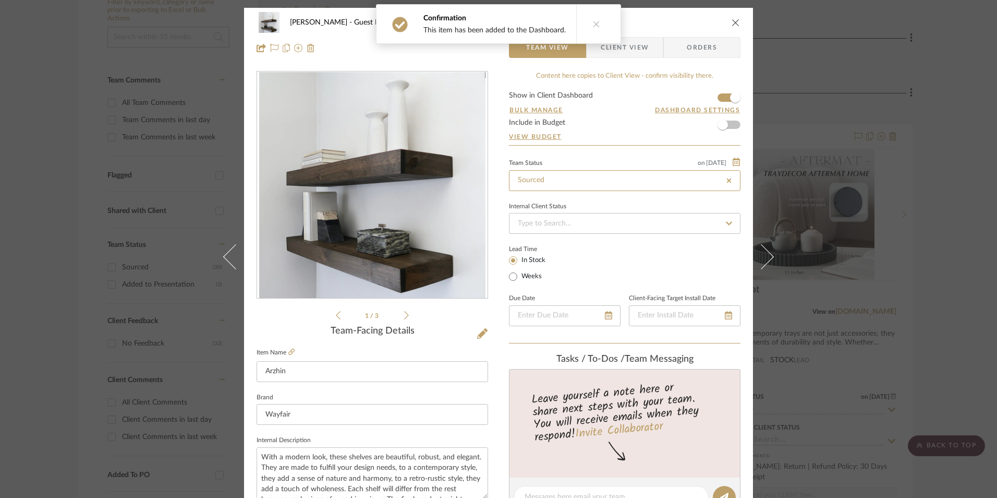
type input "[DATE]"
type input "Sourced"
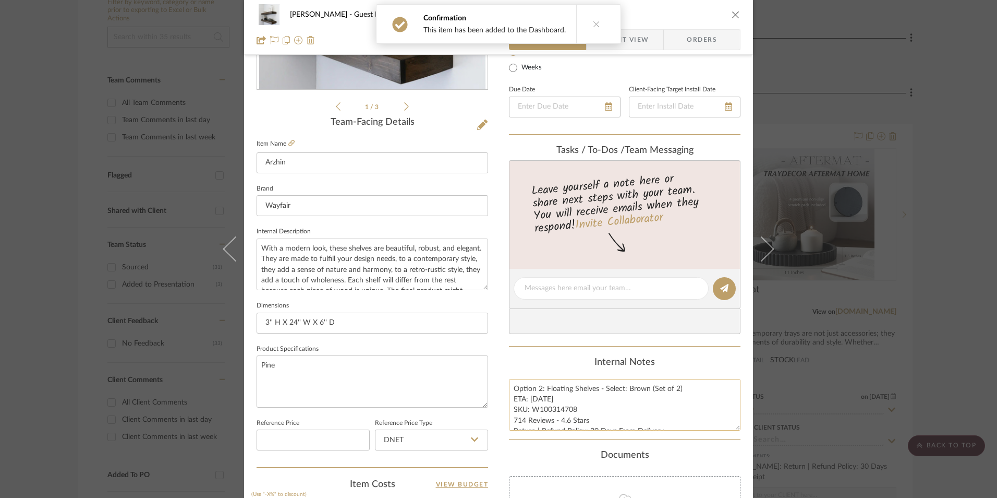
click at [539, 411] on textarea "Option 2: Floating Shelves - Select: Brown (Set of 2) ETA: 8.29.2025 SKU: W1003…" at bounding box center [625, 405] width 232 height 52
drag, startPoint x: 573, startPoint y: 408, endPoint x: 530, endPoint y: 407, distance: 43.3
click at [530, 407] on textarea "Option 2: Floating Shelves - Select: Brown (Set of 2) ETA: 8.29.2025 SKU: W1003…" at bounding box center [625, 405] width 232 height 52
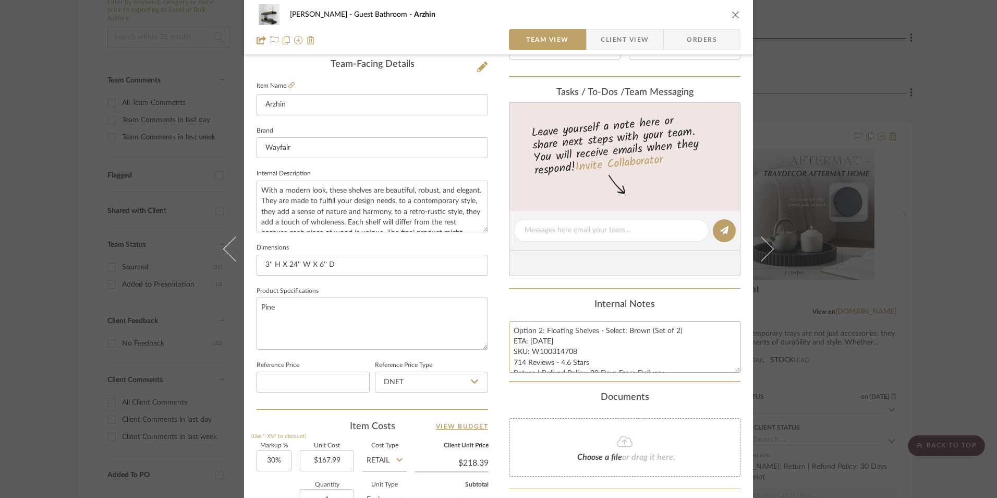
scroll to position [417, 0]
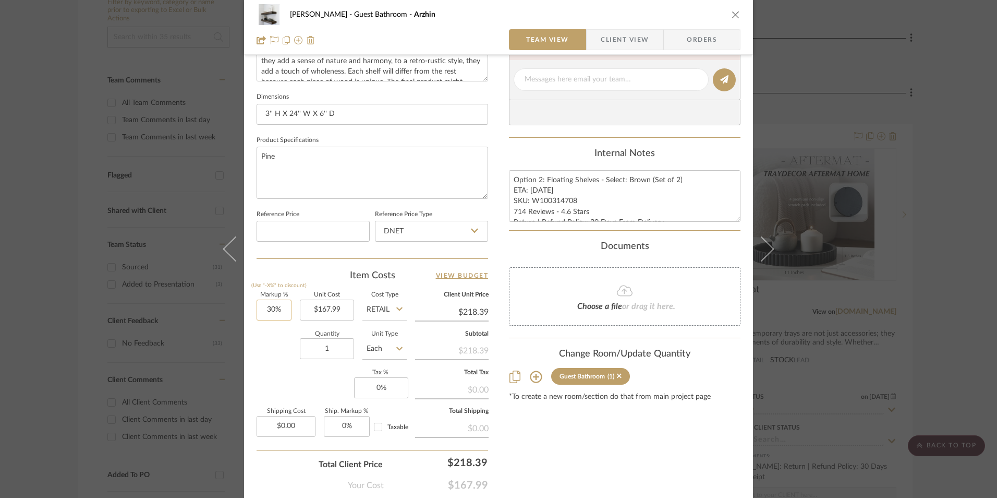
type input "30"
click at [275, 309] on input "30" at bounding box center [274, 309] width 35 height 21
drag, startPoint x: 275, startPoint y: 346, endPoint x: 380, endPoint y: 238, distance: 149.7
click at [276, 344] on div "Quantity 1 Unit Type Each" at bounding box center [332, 349] width 150 height 37
type input "0%"
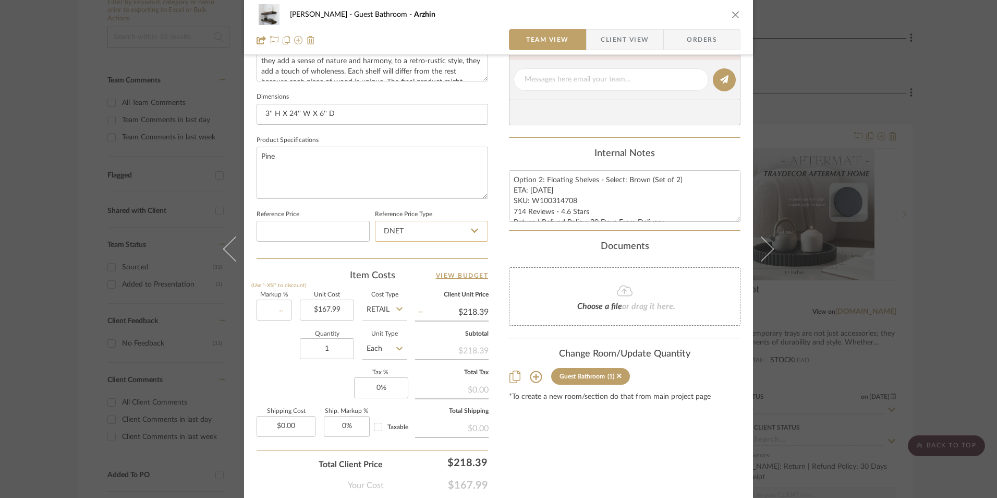
type input "$167.99"
click at [381, 235] on input "DNET" at bounding box center [431, 231] width 113 height 21
click at [393, 283] on span "Retail" at bounding box center [391, 283] width 18 height 7
type input "Retail"
click at [390, 385] on input "0" at bounding box center [381, 387] width 54 height 21
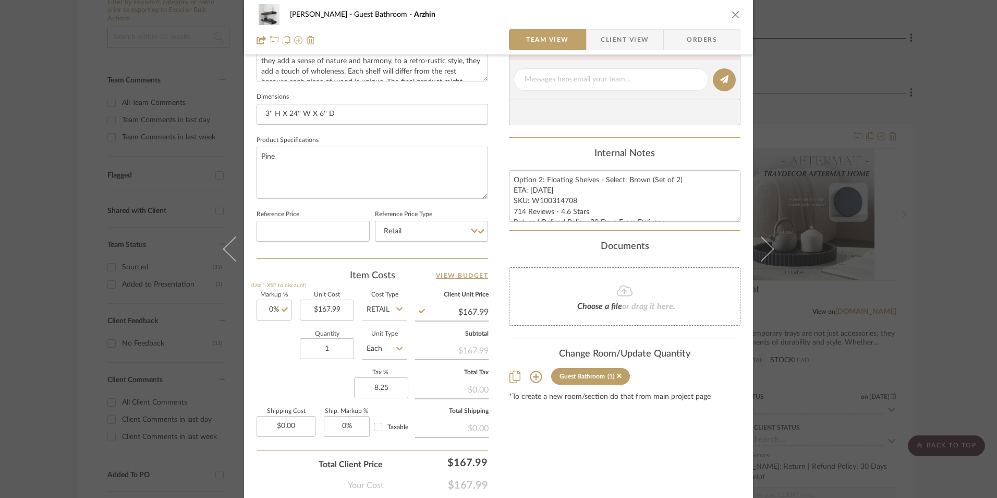
type input "8.25%"
click at [626, 445] on div "Content here copies to Client View - confirm visibility there. Show in Client D…" at bounding box center [625, 83] width 232 height 858
click at [724, 41] on span "Orders" at bounding box center [701, 39] width 53 height 21
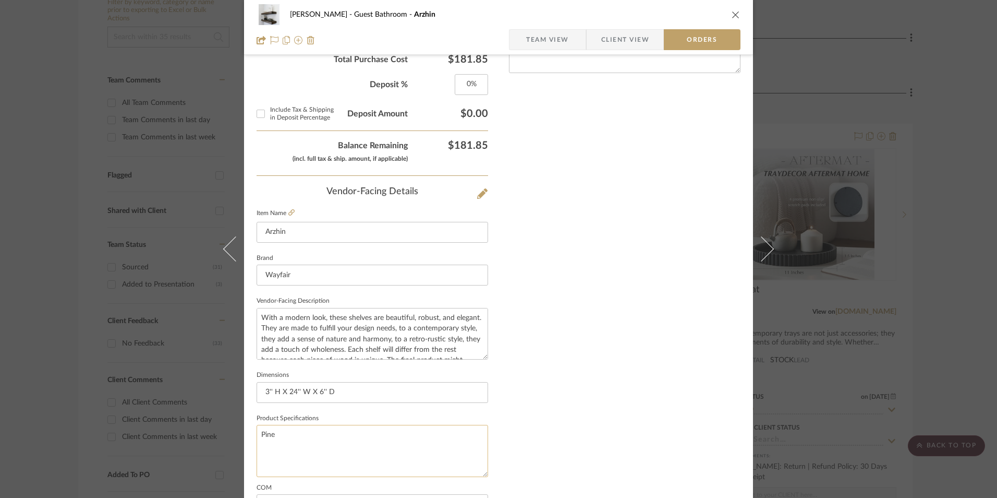
scroll to position [612, 0]
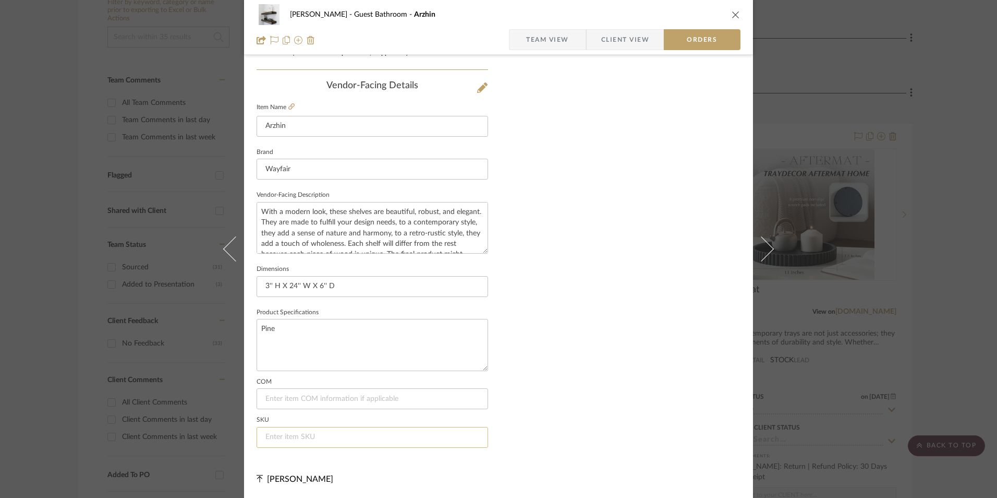
click at [307, 431] on input at bounding box center [373, 437] width 232 height 21
paste input "W100314708"
type input "W100314708"
click at [554, 41] on span "Team View" at bounding box center [547, 39] width 43 height 21
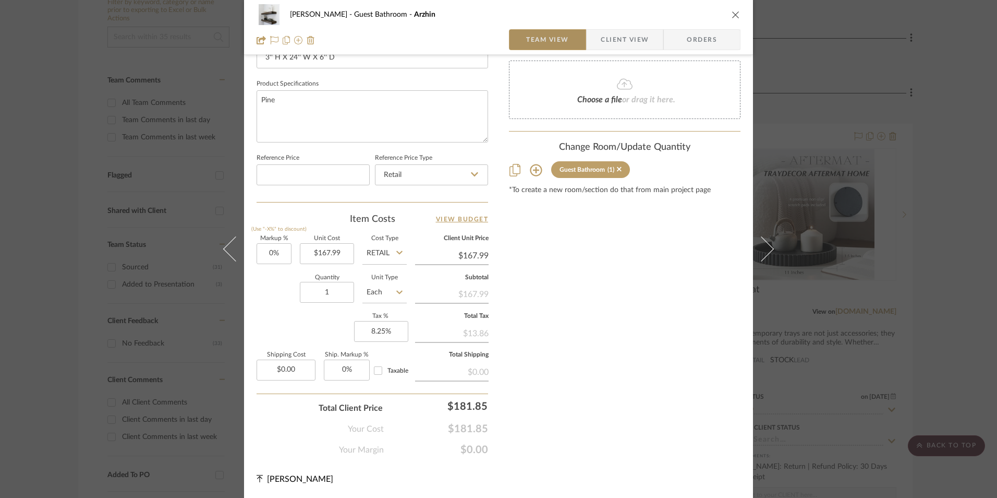
scroll to position [474, 0]
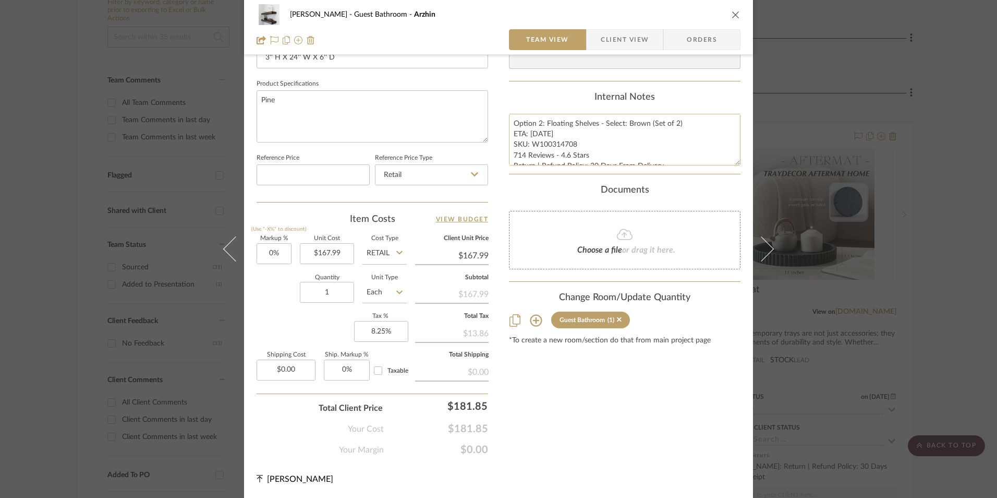
click at [540, 143] on textarea "Option 2: Floating Shelves - Select: Brown (Set of 2) ETA: 8.29.2025 SKU: W1003…" at bounding box center [625, 140] width 232 height 52
drag, startPoint x: 652, startPoint y: 171, endPoint x: 660, endPoint y: 164, distance: 10.7
click at [674, 167] on summary-project-notes "Internal Notes Option 2: Floating Shelves - Select: Brown (Set of 2) ETA: 8.29.…" at bounding box center [625, 133] width 232 height 82
click at [634, 30] on span "Client View" at bounding box center [625, 39] width 48 height 21
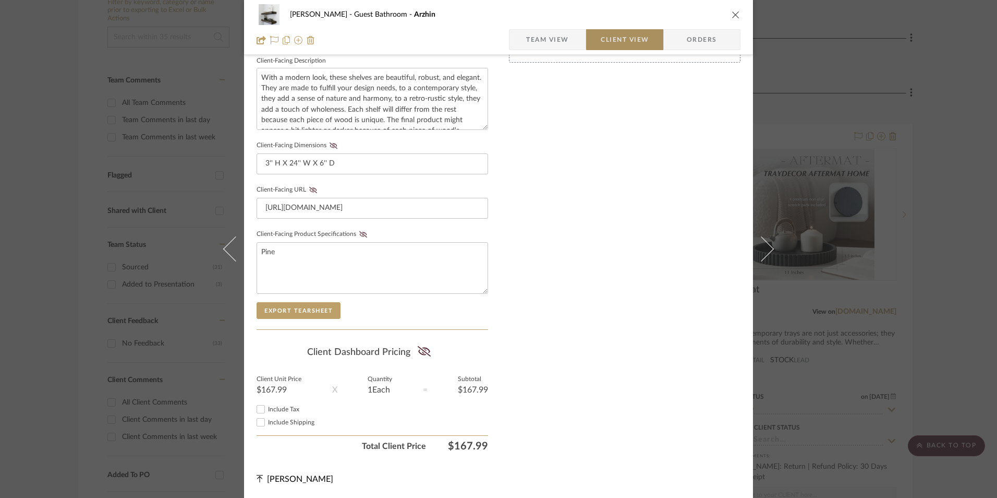
scroll to position [379, 0]
click at [635, 39] on span "Client View" at bounding box center [625, 39] width 48 height 21
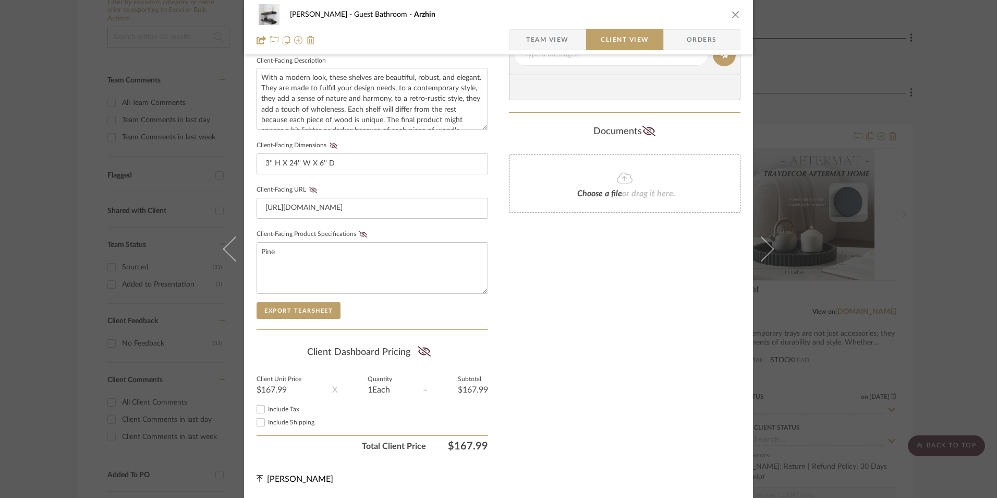
drag, startPoint x: 257, startPoint y: 407, endPoint x: 427, endPoint y: 377, distance: 172.2
click at [258, 407] on input "Include Tax" at bounding box center [261, 409] width 13 height 13
click at [426, 353] on icon at bounding box center [424, 351] width 13 height 10
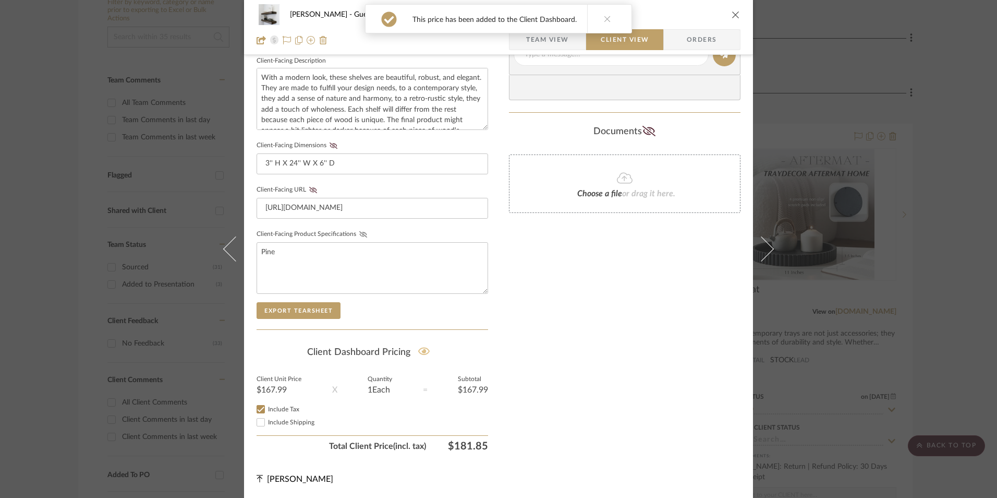
click at [359, 233] on icon at bounding box center [363, 234] width 8 height 6
click at [309, 187] on icon at bounding box center [313, 190] width 8 height 6
click at [331, 145] on icon at bounding box center [334, 145] width 8 height 6
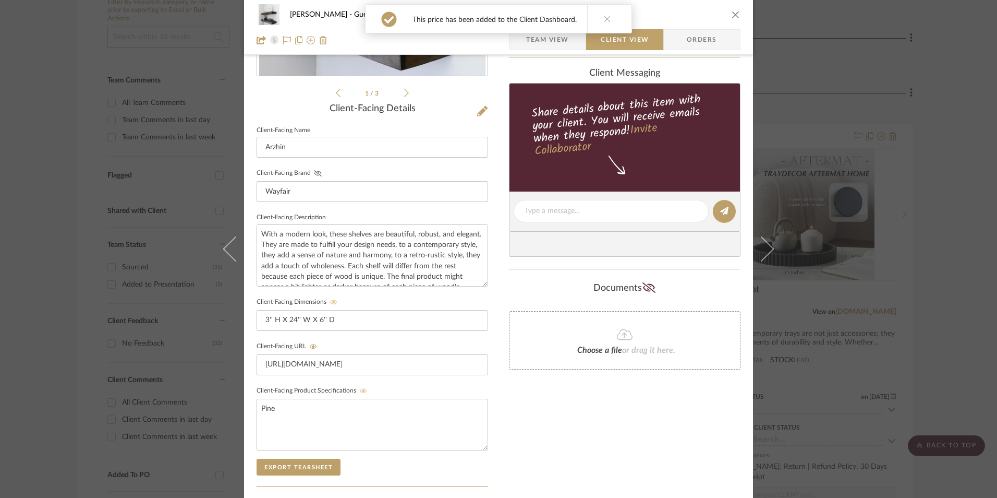
click at [314, 170] on icon at bounding box center [318, 173] width 8 height 6
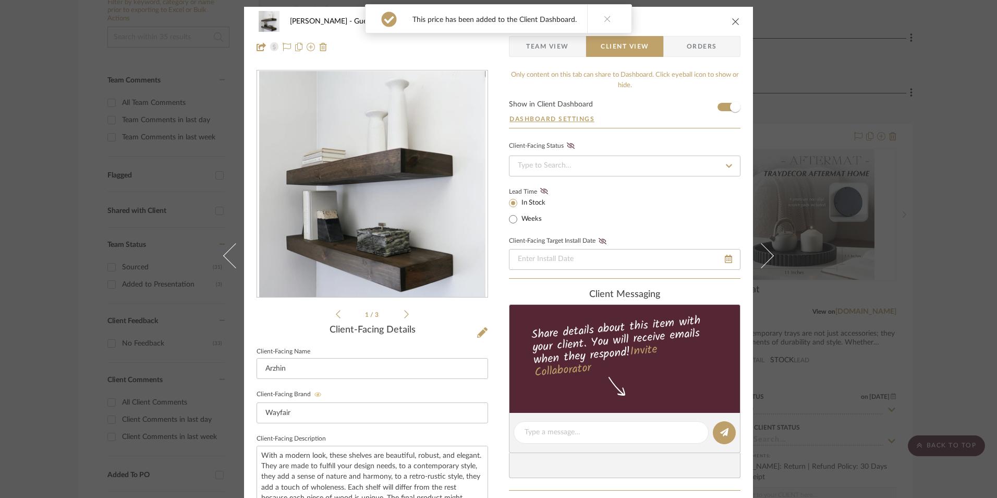
scroll to position [0, 0]
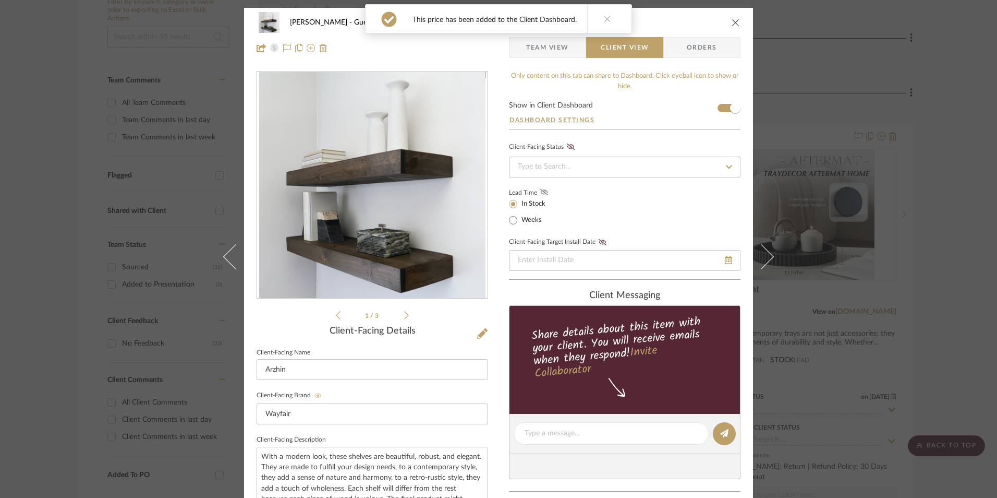
click at [540, 193] on icon at bounding box center [544, 192] width 8 height 6
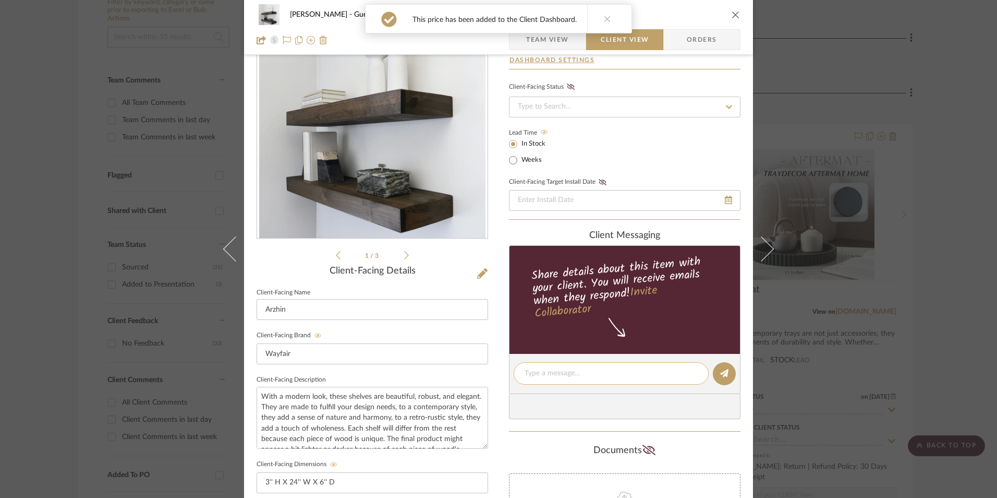
scroll to position [209, 0]
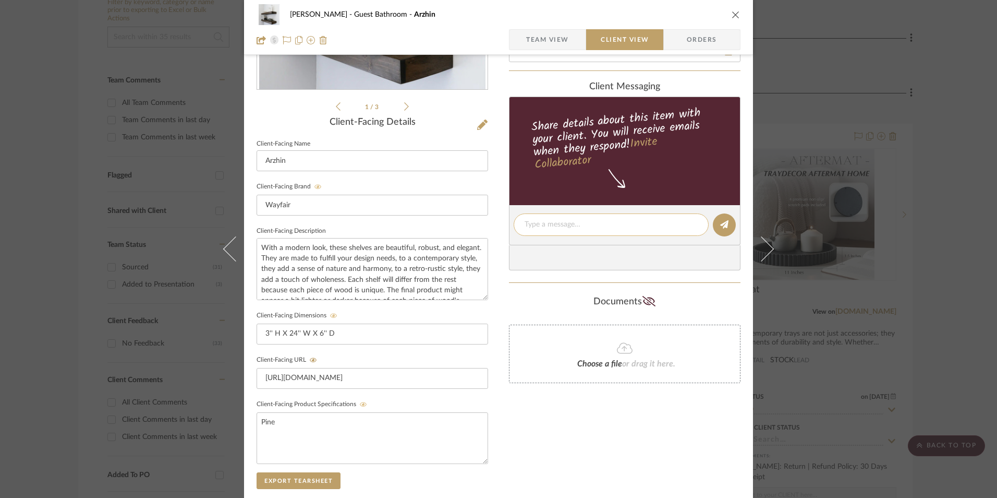
click at [583, 222] on textarea at bounding box center [611, 224] width 173 height 11
paste textarea "Option 2: Floating Shelves - Select: Brown (Set of 2) ETA: 8.29.2025 SKU: W1003…"
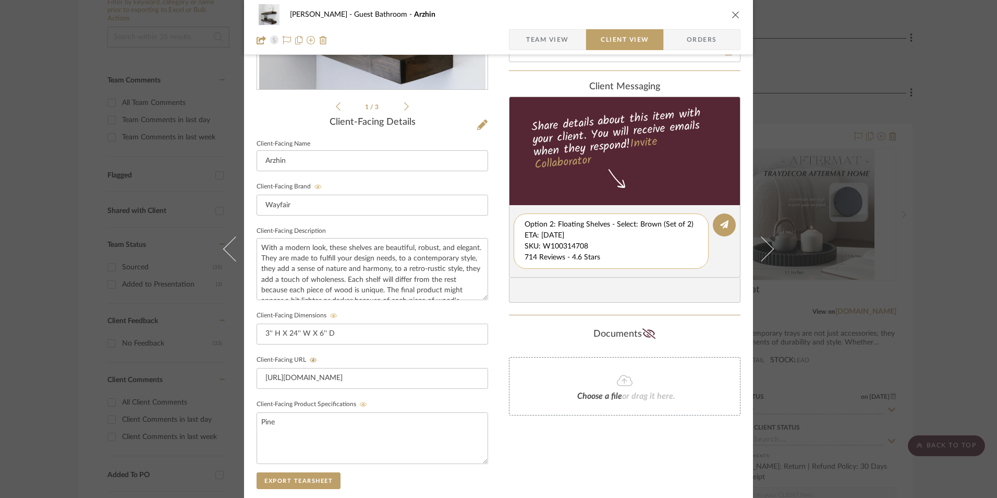
scroll to position [11, 0]
click at [522, 222] on div "Option 2: Floating Shelves - Select: Brown (Set of 2) ETA: 8.29.2025 SKU: W1003…" at bounding box center [611, 240] width 195 height 55
drag, startPoint x: 522, startPoint y: 222, endPoint x: 697, endPoint y: 259, distance: 178.5
click at [697, 259] on textarea "Option 2: Floating Shelves - Select: Brown (Set of 2) ETA: 8.29.2025 SKU: W1003…" at bounding box center [615, 241] width 181 height 44
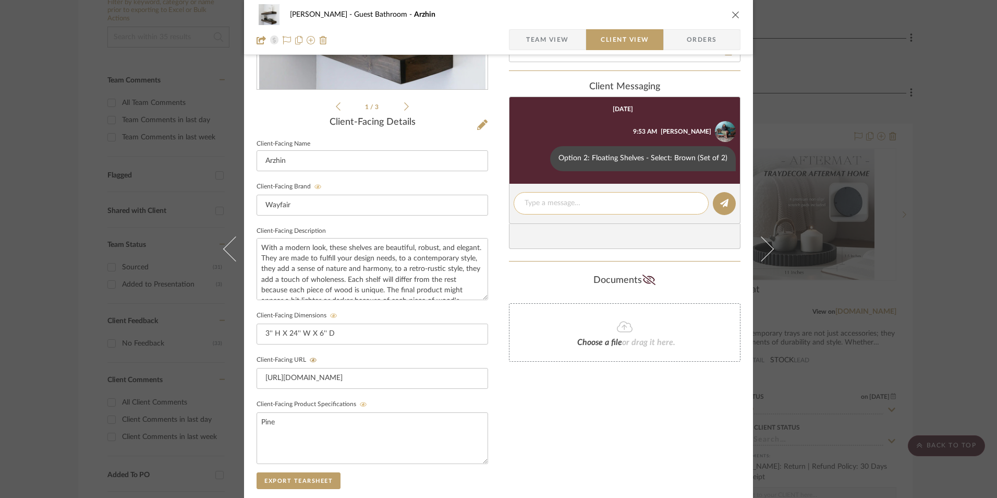
click at [568, 206] on textarea at bounding box center [611, 203] width 173 height 11
paste textarea "ETA: 8.29.2025 SKU: W100314708 714 Reviews - 4.6 Stars Return | Refund Policy: …"
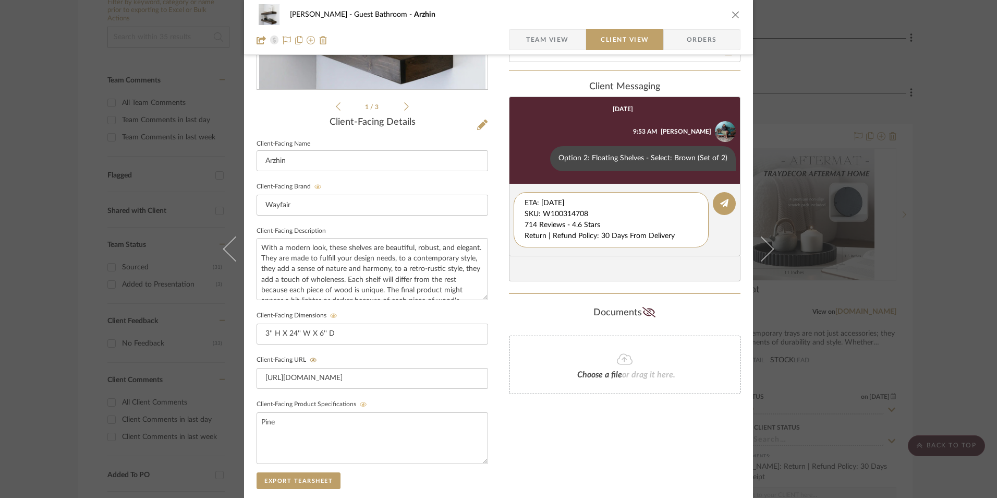
drag, startPoint x: 591, startPoint y: 214, endPoint x: 492, endPoint y: 182, distance: 104.1
click at [489, 183] on div "Erica Drisdale Guest Bathroom Arzhin Team View Client View Orders 1 / 3 Client-…" at bounding box center [498, 233] width 509 height 868
click at [525, 212] on textarea "714 Reviews - 4.6 Stars Return | Refund Policy: 30 Days From Delivery" at bounding box center [611, 214] width 173 height 33
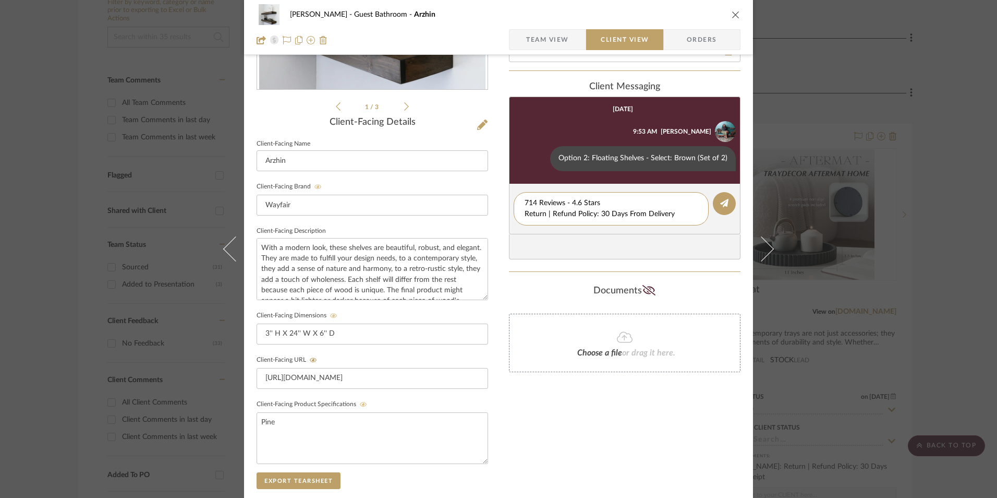
drag, startPoint x: 677, startPoint y: 217, endPoint x: 504, endPoint y: 216, distance: 173.2
click at [499, 219] on div "Erica Drisdale Guest Bathroom Arzhin Team View Client View Orders 1 / 3 Client-…" at bounding box center [498, 233] width 509 height 868
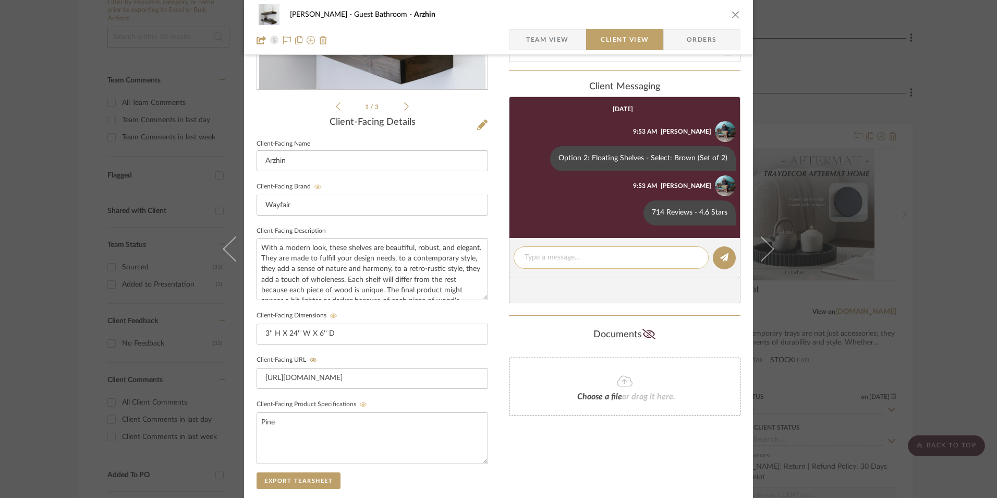
click at [548, 258] on textarea at bounding box center [611, 257] width 173 height 11
paste textarea "Return | Refund Policy: 30 Days From Delivery"
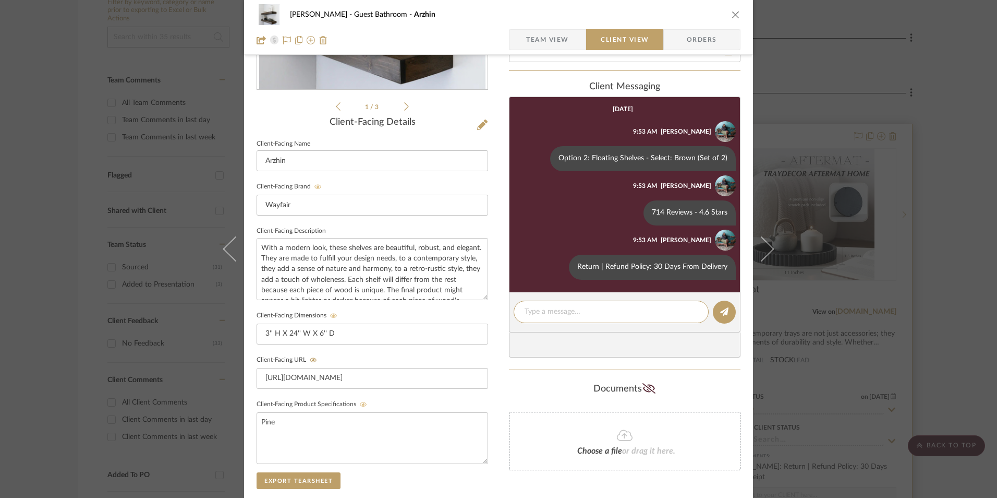
click at [732, 17] on icon "close" at bounding box center [736, 14] width 8 height 8
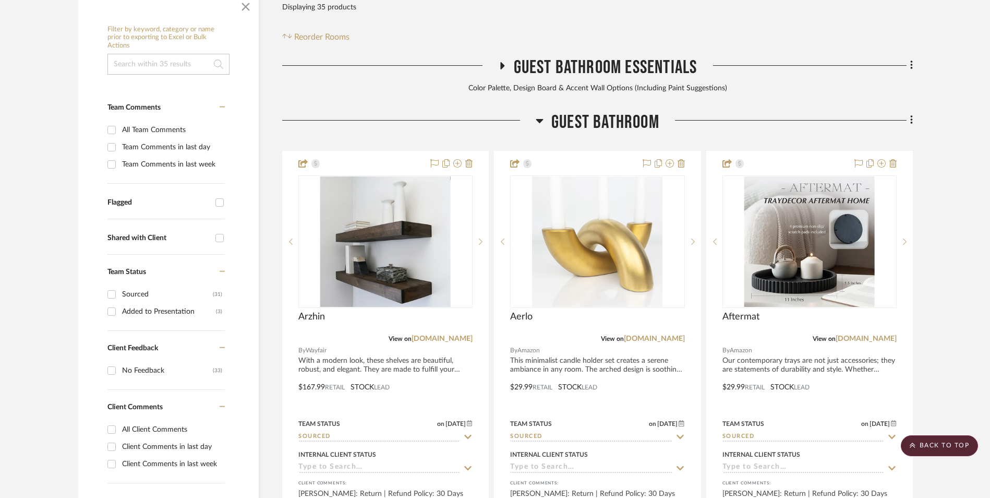
scroll to position [265, 0]
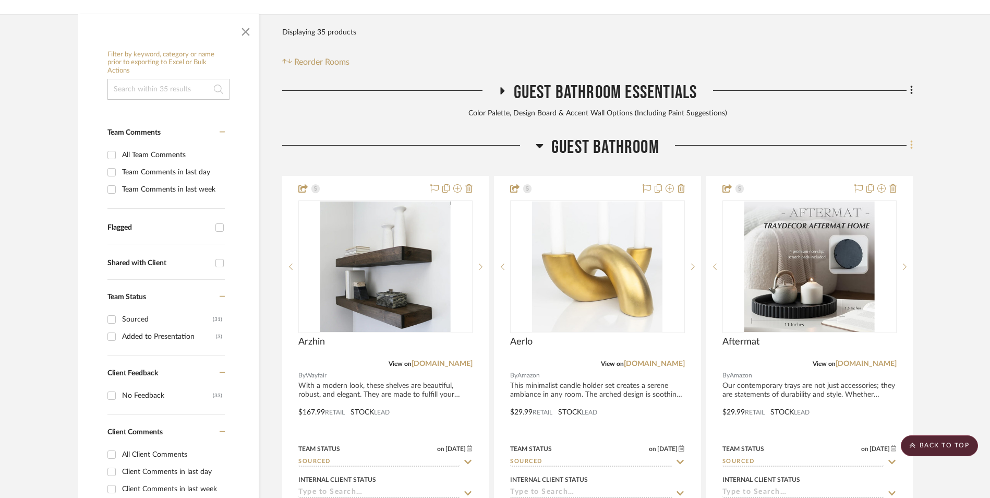
click at [908, 138] on fa-icon at bounding box center [909, 146] width 7 height 17
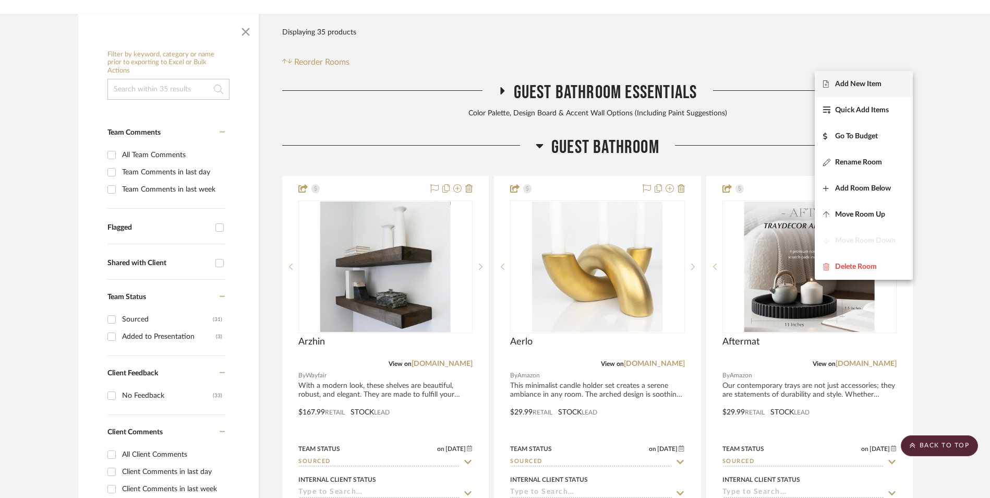
click at [882, 87] on span "Add New Item" at bounding box center [863, 83] width 81 height 9
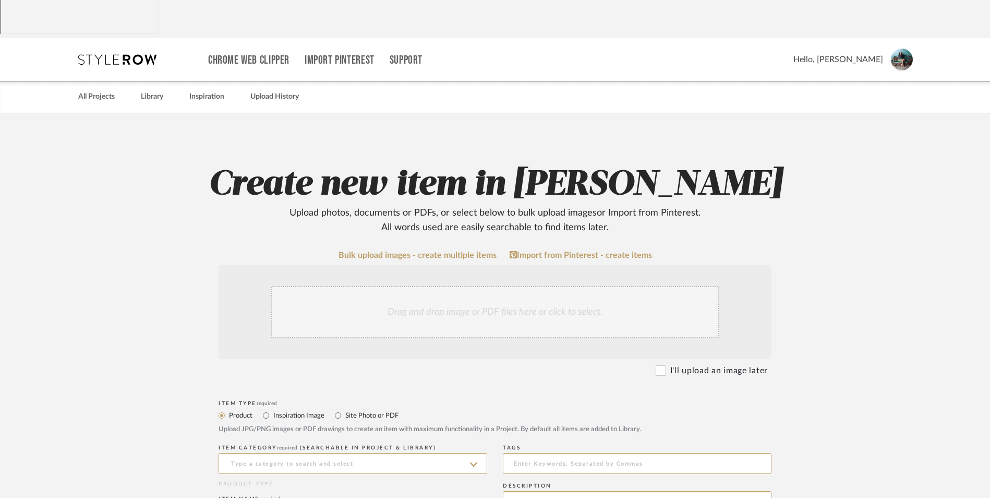
scroll to position [156, 0]
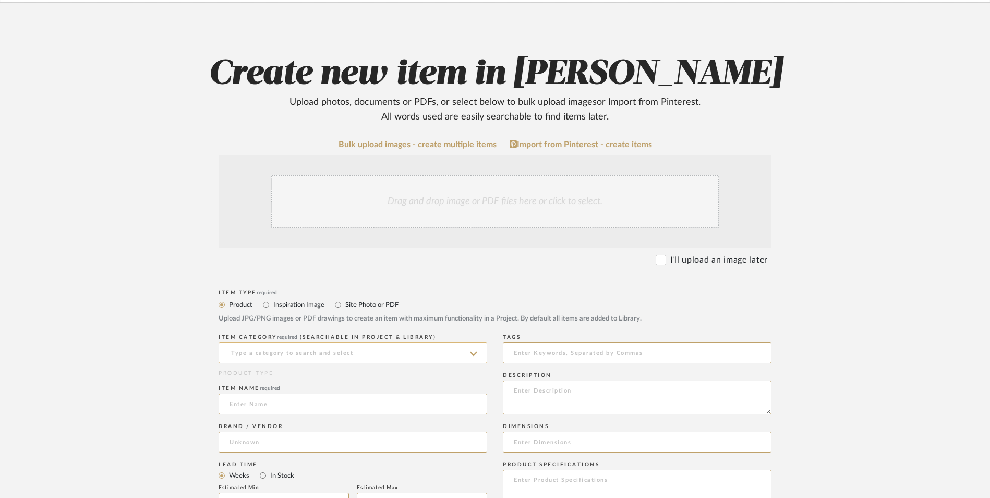
click at [300, 342] on input at bounding box center [353, 352] width 269 height 21
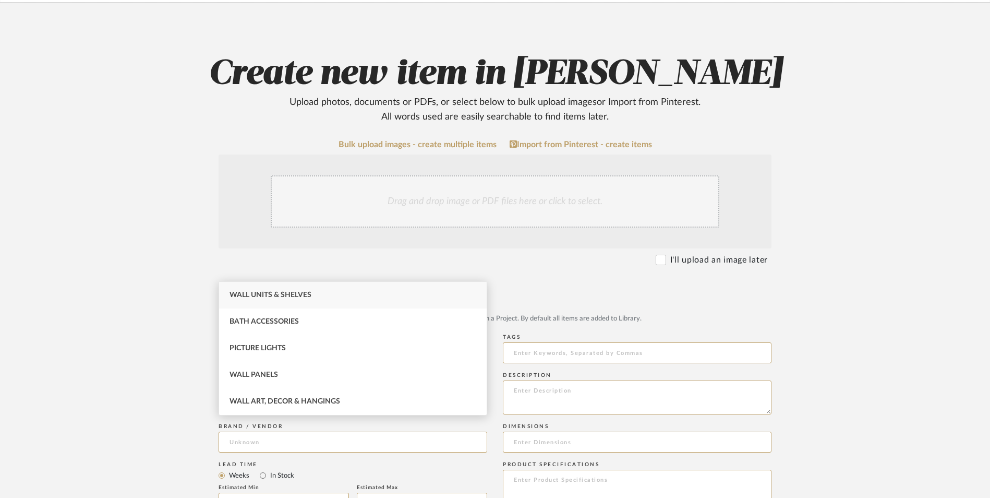
click at [291, 293] on span "Wall Units & Shelves" at bounding box center [270, 294] width 82 height 7
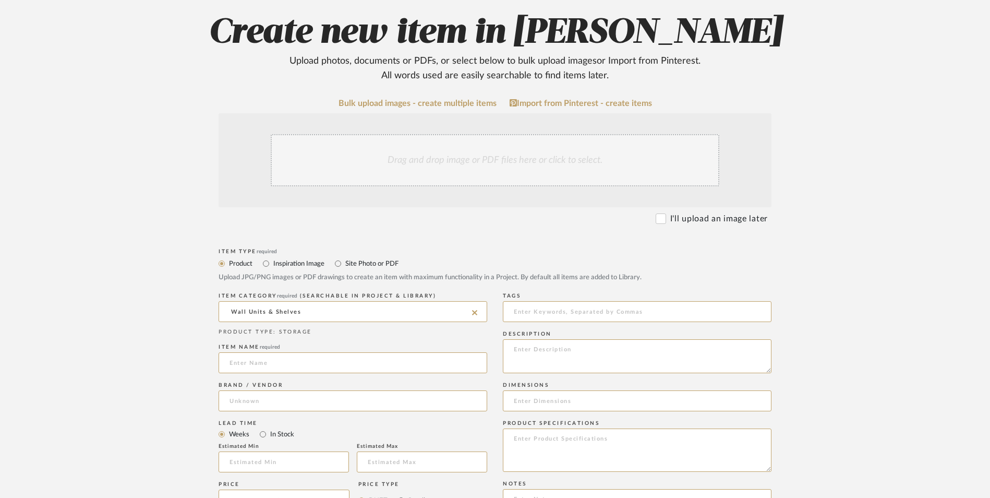
scroll to position [261, 0]
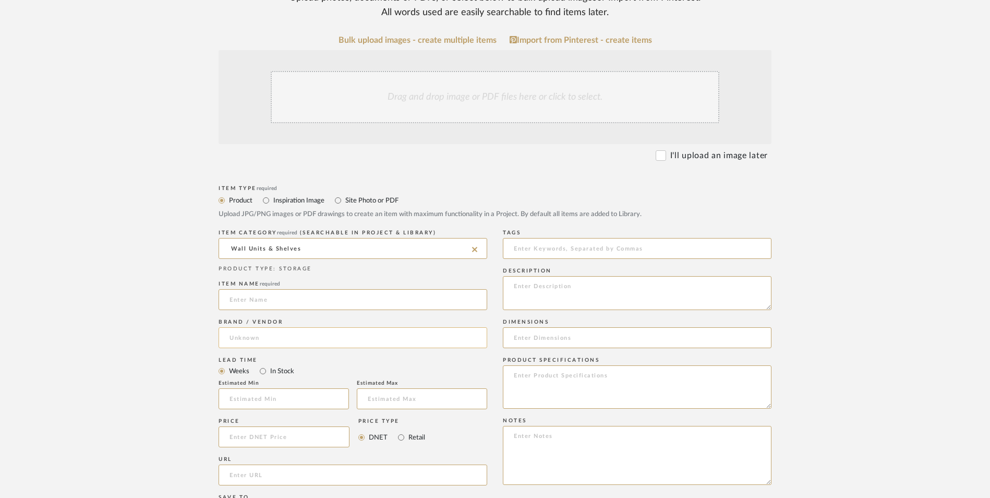
click at [263, 327] on input at bounding box center [353, 337] width 269 height 21
click at [261, 280] on mat-option "Target" at bounding box center [353, 280] width 268 height 27
click at [268, 365] on input "In Stock" at bounding box center [263, 371] width 13 height 13
click at [399, 431] on input "Retail" at bounding box center [401, 437] width 13 height 13
click at [582, 426] on textarea at bounding box center [637, 455] width 269 height 59
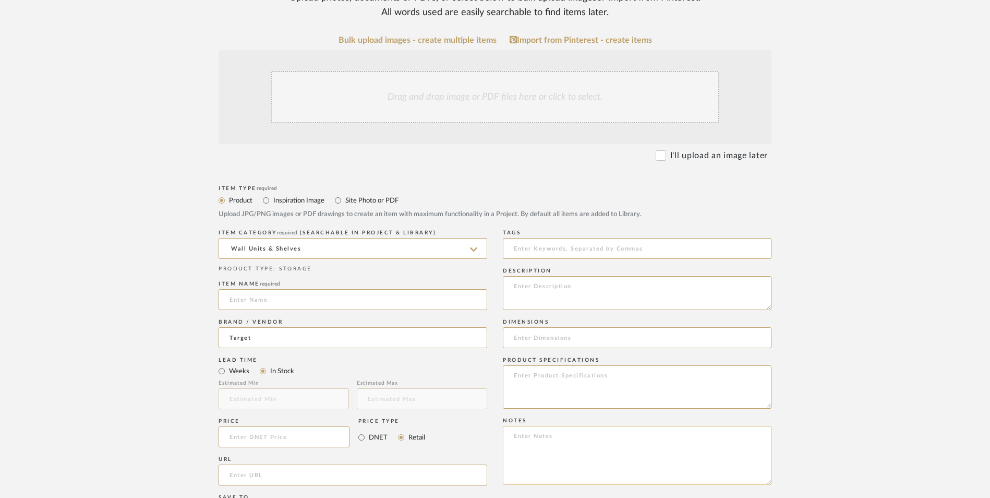
paste textarea "Option 1: ETA: SKU: Reviews - Stars Return | Refund Policy:"
click at [554, 426] on textarea "Option 1: ETA: SKU: Reviews - Stars Return | Refund Policy: 365 Days From Recei…" at bounding box center [637, 455] width 269 height 59
click at [560, 426] on textarea "Option 1: ETA: SKU: Reviews - Stars Return | Refund Policy: 365 Days From Recei…" at bounding box center [637, 455] width 269 height 59
click at [566, 426] on textarea "Option 1: Floating Shelves - Select 2 ETA: SKU: Reviews - Stars Return | Refund…" at bounding box center [637, 455] width 269 height 59
click at [555, 426] on textarea "Option 1: Floating Shelves - Select 2 ETA: SKU: Reviews - Stars Return | Refund…" at bounding box center [637, 455] width 269 height 59
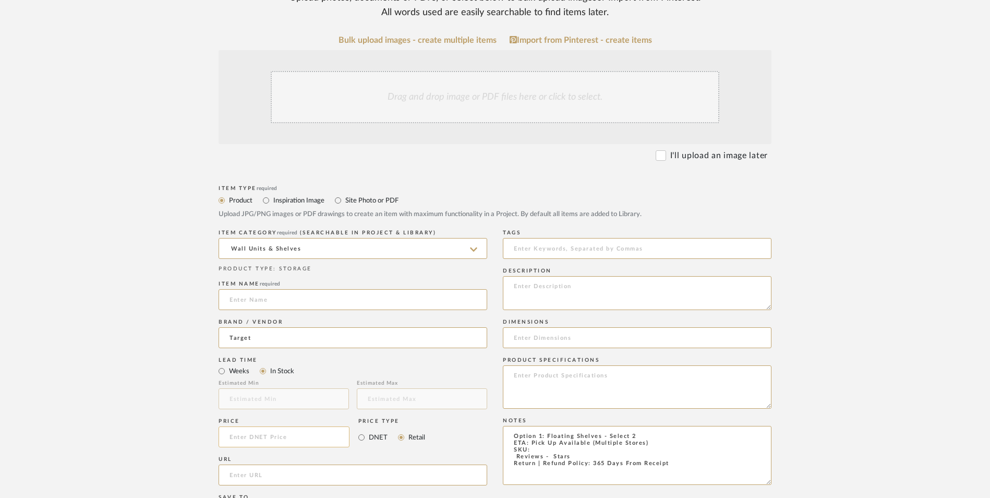
click at [289, 426] on input at bounding box center [284, 436] width 131 height 21
click at [166, 388] on upload-items "Create new item in Erica Drisdale Upload photos, documents or PDFs, or select b…" at bounding box center [495, 357] width 990 height 919
click at [278, 464] on input "url" at bounding box center [353, 474] width 269 height 21
paste input "https://www.target.com/p/24-34-floating-light-wood-shelf-black-threshold-8482/-…"
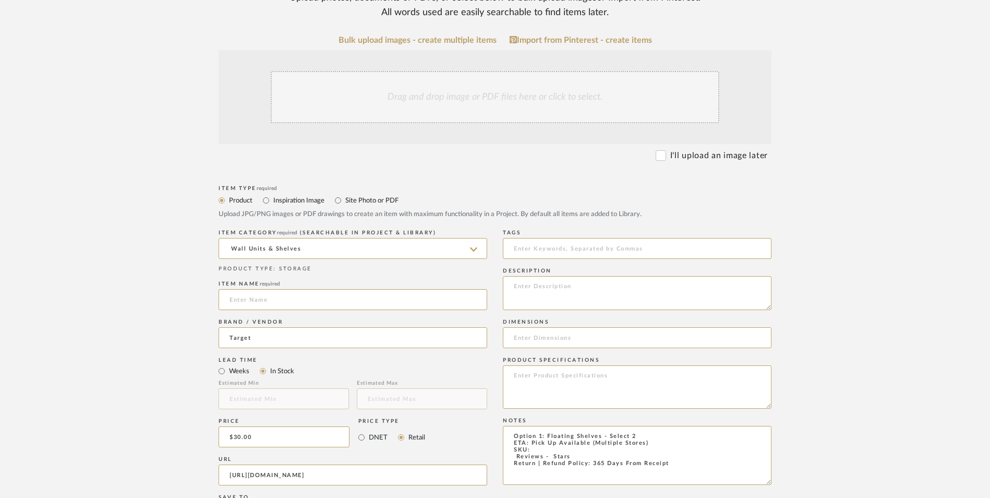
click at [142, 326] on upload-items "Create new item in Erica Drisdale Upload photos, documents or PDFs, or select b…" at bounding box center [495, 357] width 990 height 919
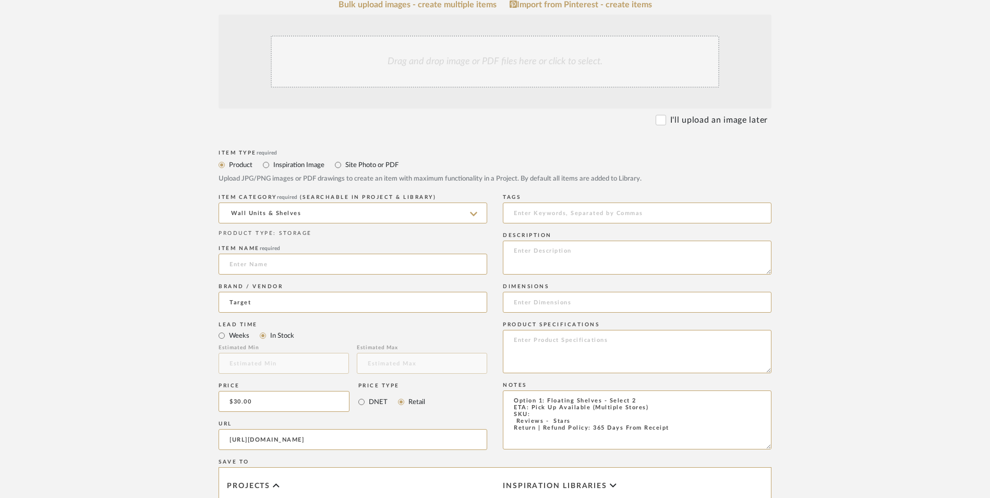
scroll to position [545, 0]
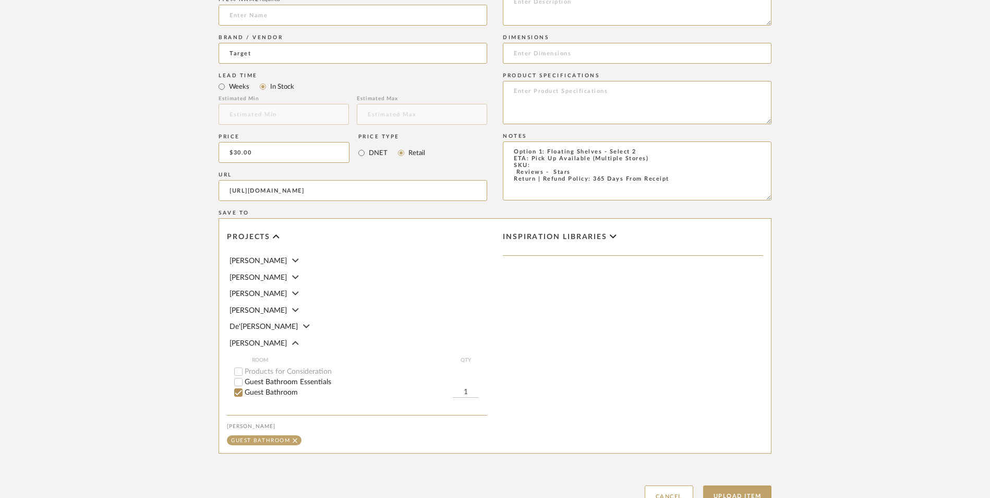
drag, startPoint x: 462, startPoint y: 102, endPoint x: 499, endPoint y: 109, distance: 38.2
click at [462, 180] on input "https://www.target.com/p/24-34-floating-light-wood-shelf-black-threshold-8482/-…" at bounding box center [353, 190] width 269 height 21
click at [638, 141] on textarea "Option 1: Floating Shelves - Select 2 ETA: Pick Up Available (Multiple Stores) …" at bounding box center [637, 170] width 269 height 59
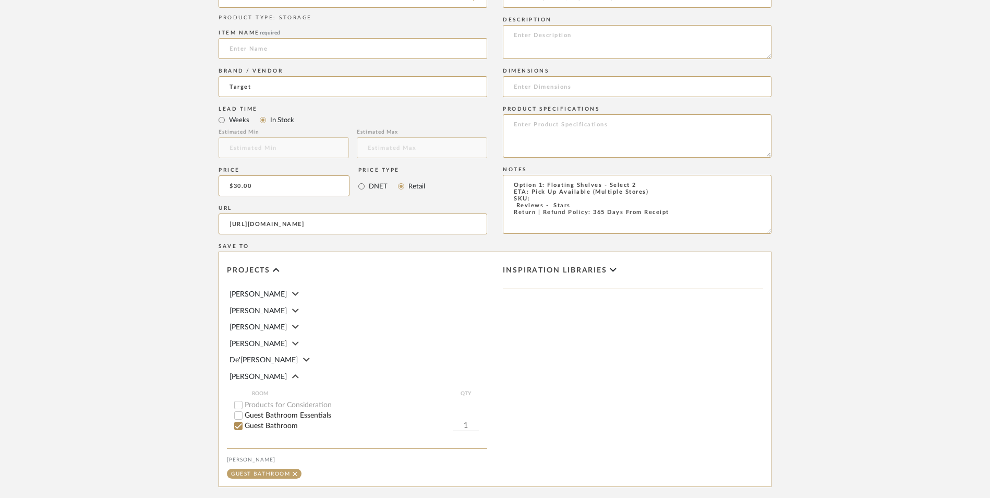
scroll to position [493, 0]
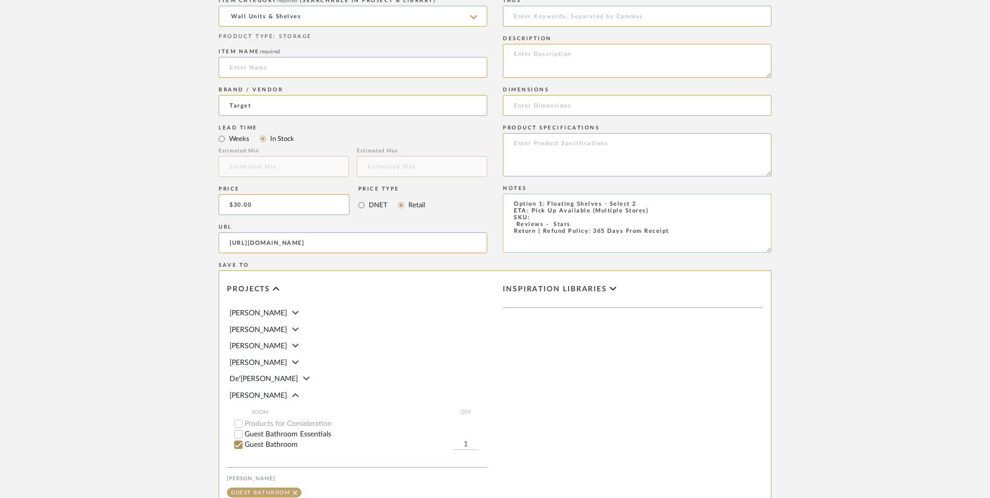
click at [627, 193] on textarea "Option 1: Floating Shelves - Select 2 ETA: Pick Up Available (Multiple Stores) …" at bounding box center [637, 222] width 269 height 59
click at [512, 193] on textarea "Option 1: Floating Shelves - Select: Black + 2 ETA: Pick Up Available (Multiple…" at bounding box center [637, 222] width 269 height 59
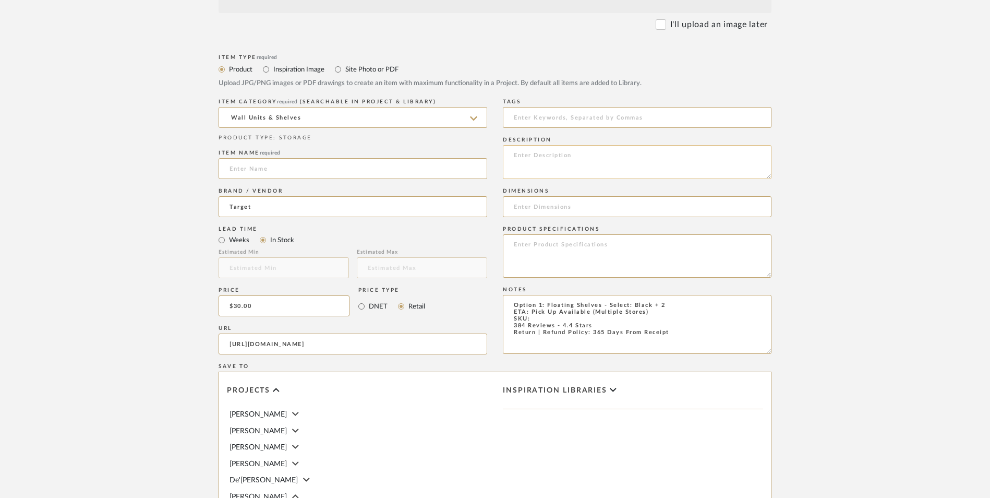
scroll to position [389, 0]
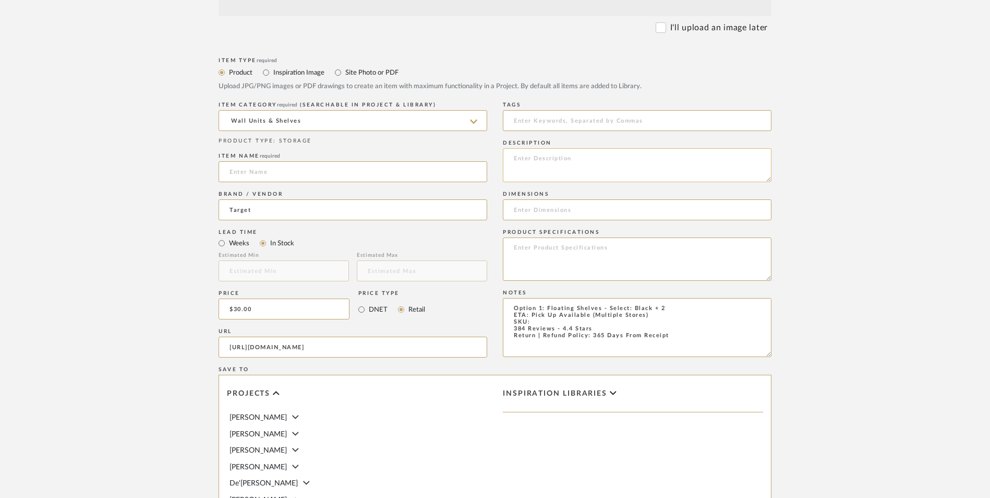
click at [567, 148] on textarea at bounding box center [637, 165] width 269 height 34
paste textarea "Make use of your empty wall space with this 24-Inch Floating Wood Shelf from Th…"
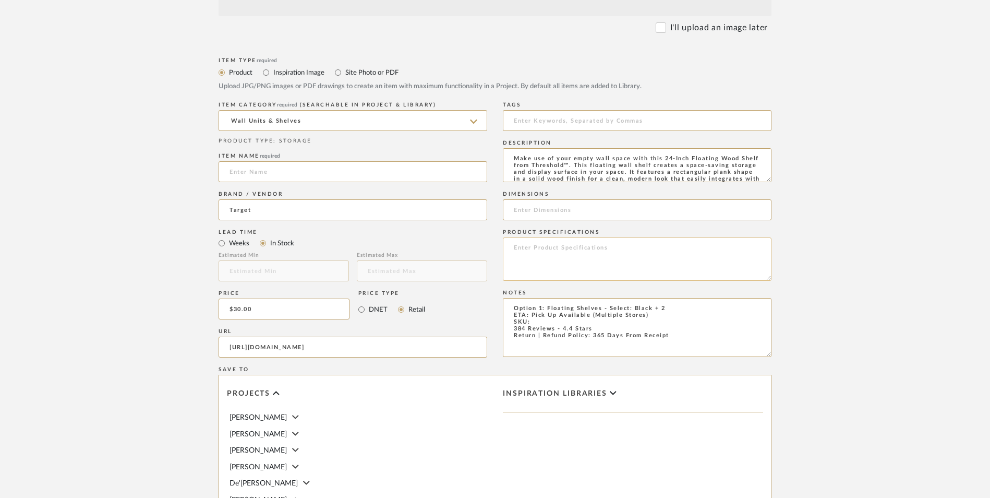
scroll to position [21, 0]
click at [549, 237] on textarea at bounding box center [637, 258] width 269 height 43
click at [546, 199] on input at bounding box center [637, 209] width 269 height 21
paste input "2.25 Inches (H) x 24 Inches (W) x 6 Inches (D)"
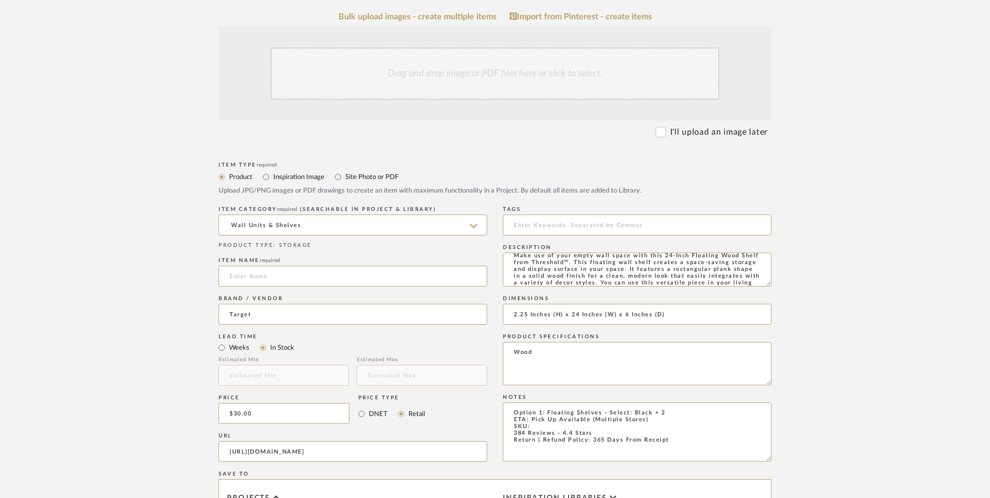
scroll to position [0, 0]
click at [537, 402] on textarea "Option 1: Floating Shelves - Select: Black + 2 ETA: Pick Up Available (Multiple…" at bounding box center [637, 431] width 269 height 59
drag, startPoint x: 538, startPoint y: 344, endPoint x: 543, endPoint y: 343, distance: 5.8
click at [537, 402] on textarea "Option 1: Floating Shelves - Select: Black + 2 ETA: Pick Up Available (Multiple…" at bounding box center [637, 431] width 269 height 59
paste textarea "065-12-8732"
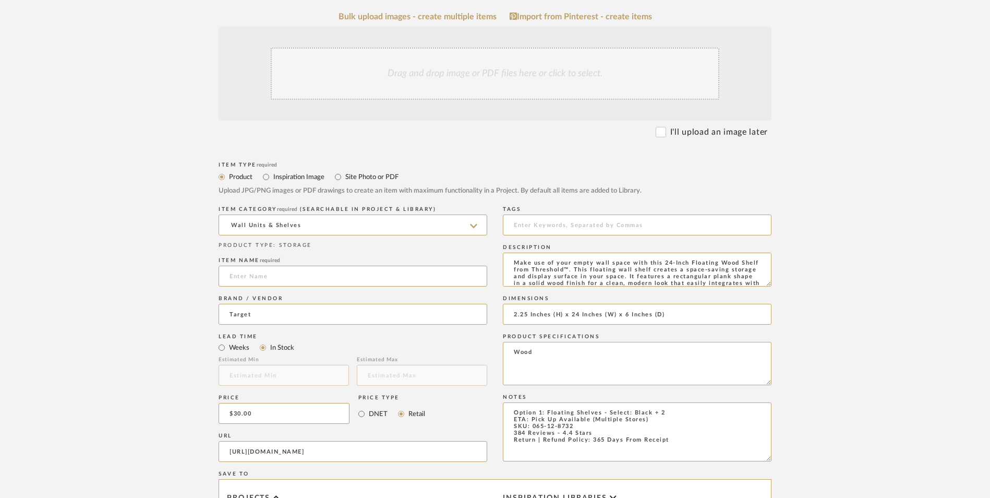
scroll to position [23, 0]
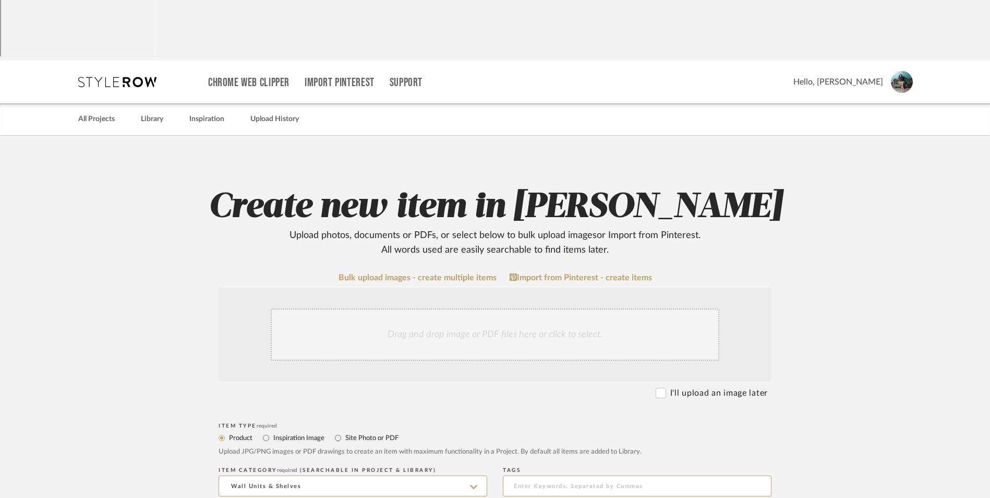
click at [431, 308] on div "Drag and drop image or PDF files here or click to select." at bounding box center [495, 334] width 449 height 52
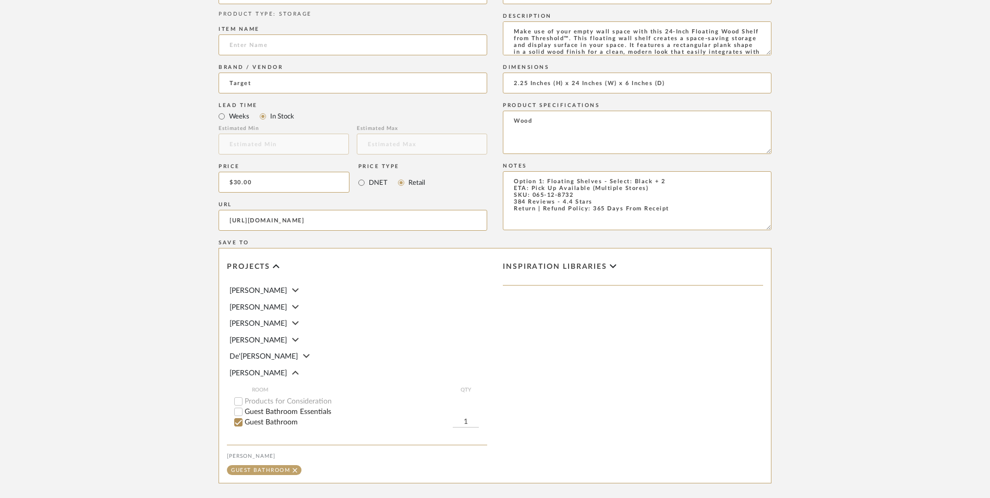
scroll to position [656, 0]
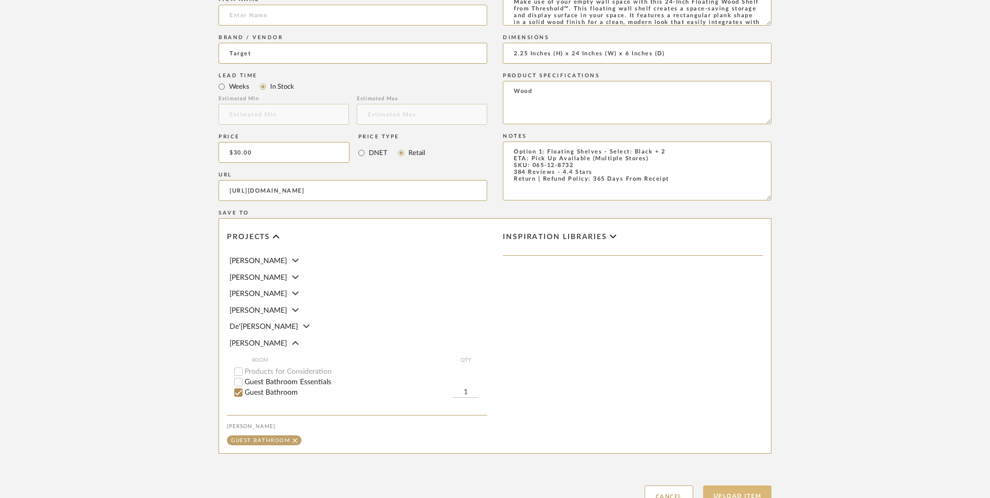
click at [742, 485] on button "Upload Item" at bounding box center [737, 495] width 69 height 21
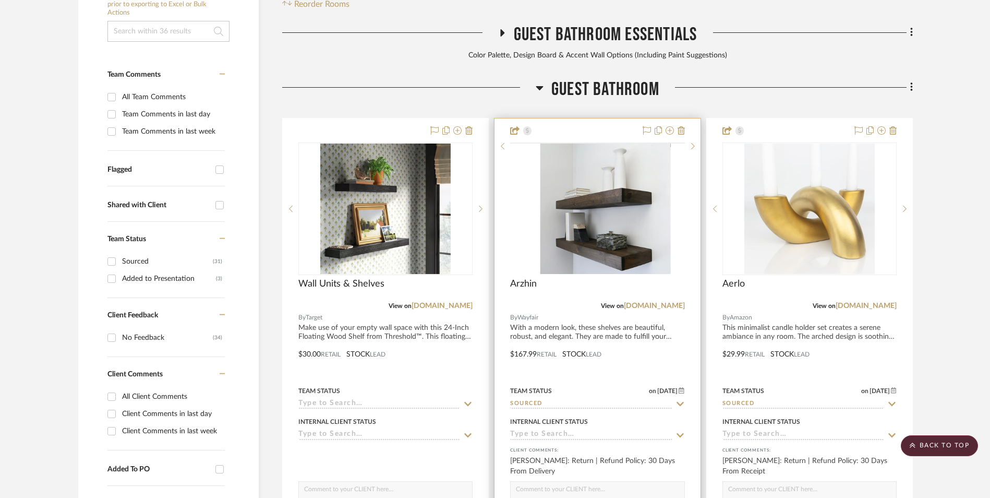
scroll to position [318, 0]
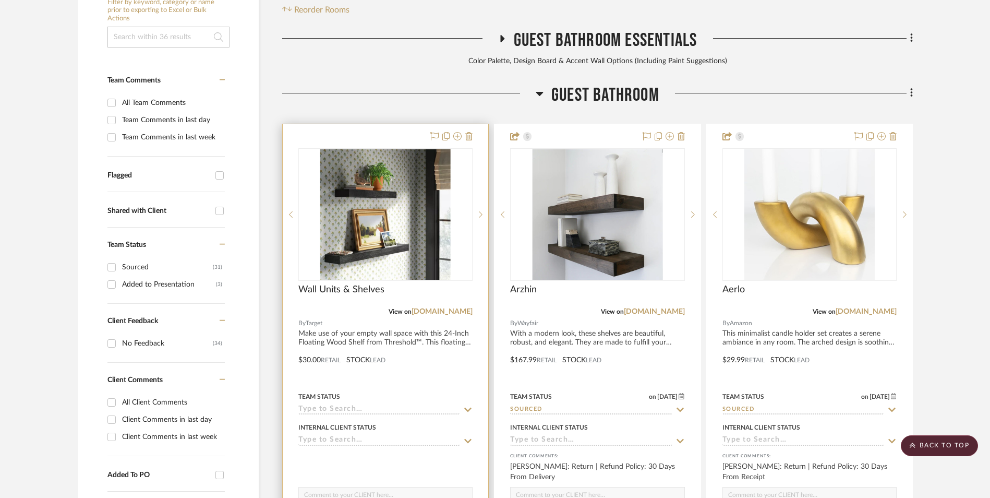
click at [380, 149] on img "0" at bounding box center [385, 214] width 130 height 130
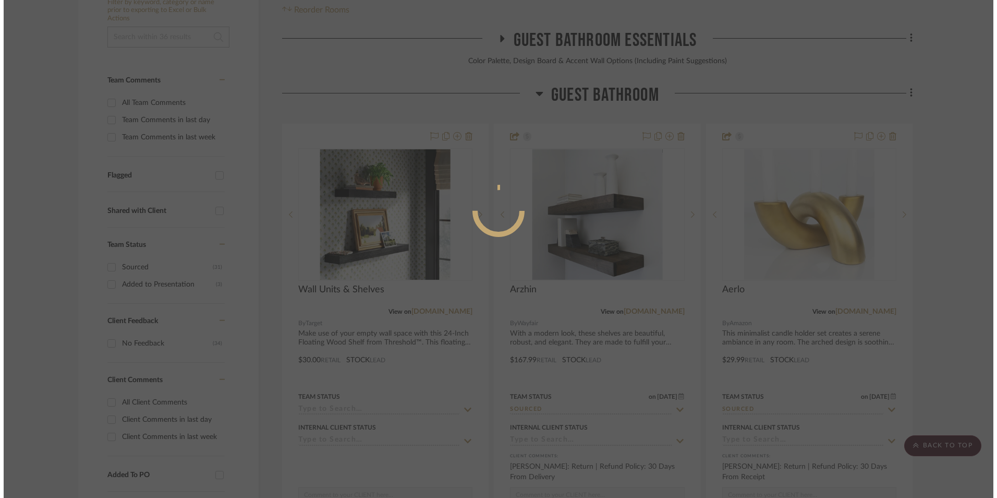
scroll to position [0, 0]
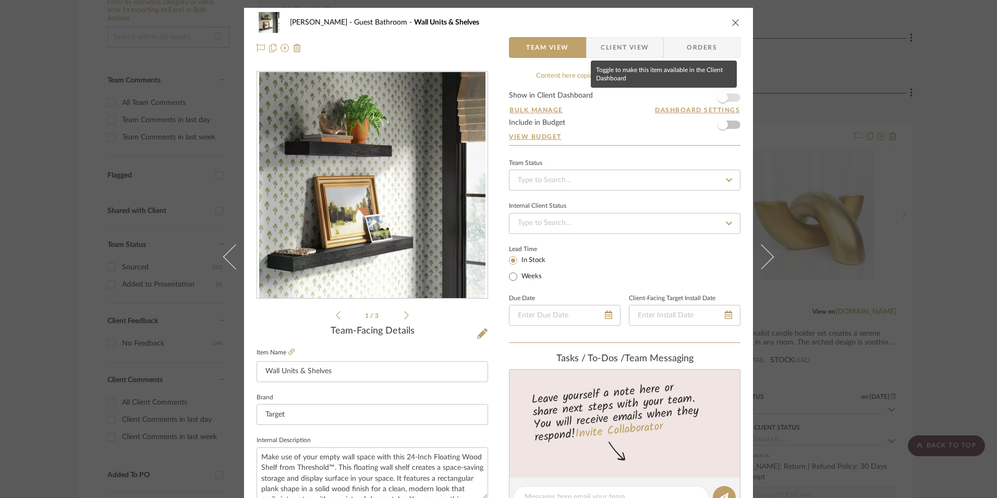
click at [728, 100] on span "button" at bounding box center [722, 97] width 23 height 23
click at [623, 184] on input at bounding box center [625, 180] width 232 height 21
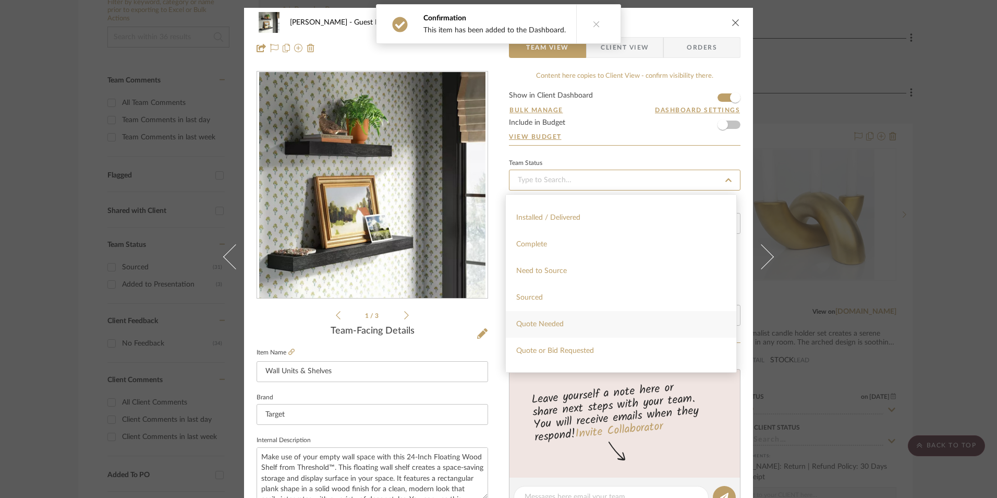
scroll to position [261, 0]
click at [554, 293] on div "Sourced" at bounding box center [621, 293] width 231 height 27
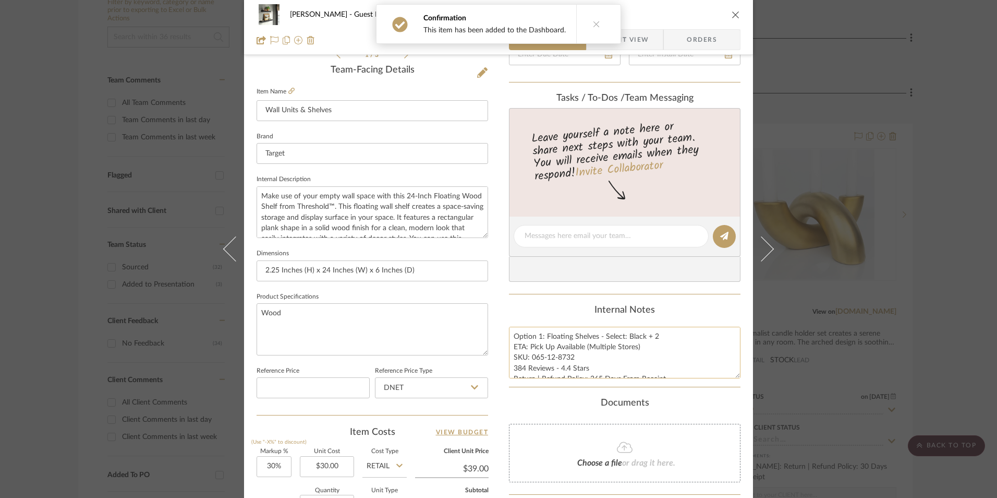
click at [560, 369] on textarea "Option 1: Floating Shelves - Select: Black + 2 ETA: Pick Up Available (Multiple…" at bounding box center [625, 352] width 232 height 52
drag, startPoint x: 570, startPoint y: 357, endPoint x: 529, endPoint y: 357, distance: 41.2
click at [529, 357] on textarea "Option 1: Floating Shelves - Select: Black + 2 ETA: Pick Up Available (Multiple…" at bounding box center [625, 352] width 232 height 52
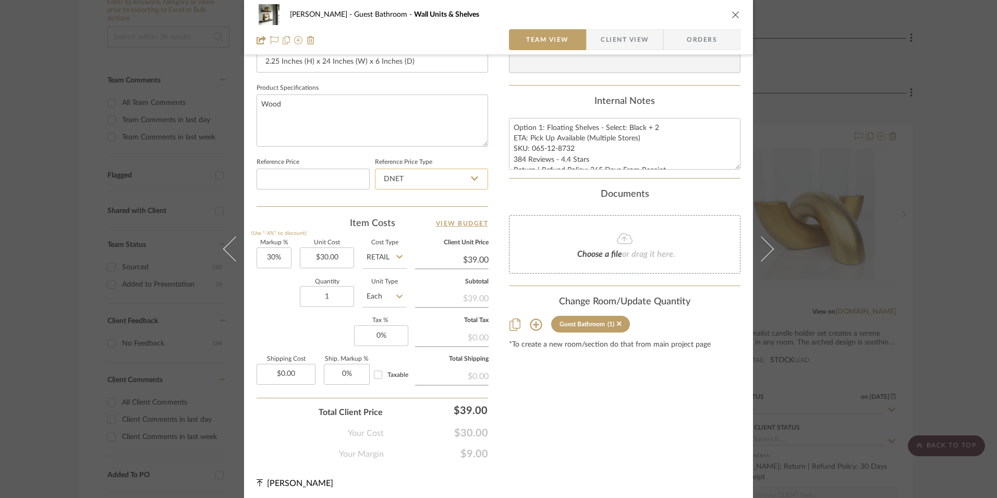
click at [422, 181] on input "DNET" at bounding box center [431, 178] width 113 height 21
click at [418, 230] on div "Retail" at bounding box center [436, 232] width 129 height 27
click at [274, 260] on input "30" at bounding box center [274, 257] width 35 height 21
click at [293, 300] on div "Quantity 1 Unit Type Each" at bounding box center [332, 297] width 150 height 37
drag, startPoint x: 324, startPoint y: 290, endPoint x: 346, endPoint y: 303, distance: 25.2
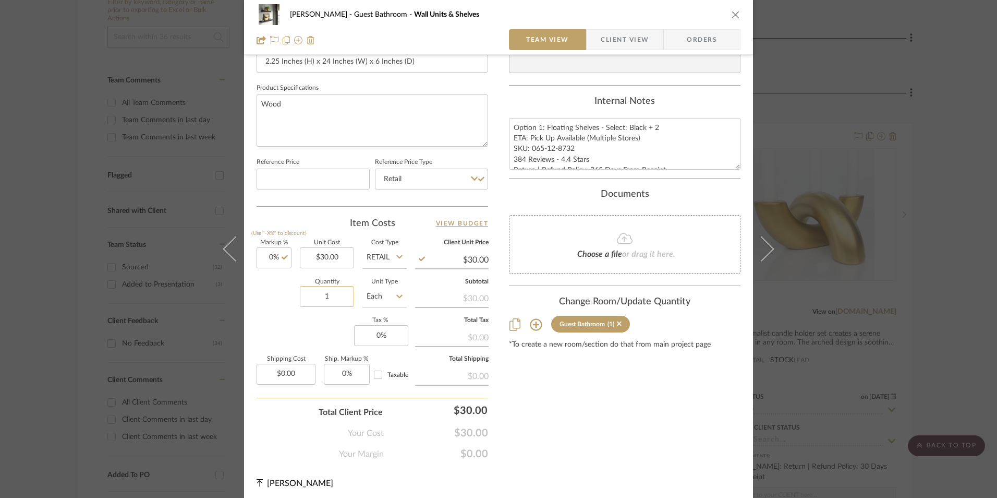
click at [324, 291] on input "1" at bounding box center [327, 296] width 54 height 21
click at [382, 340] on input "0" at bounding box center [381, 335] width 54 height 21
click at [549, 351] on div "Content here copies to Client View - confirm visibility there. Show in Client D…" at bounding box center [625, 31] width 232 height 858
click at [716, 36] on span "Orders" at bounding box center [701, 39] width 53 height 21
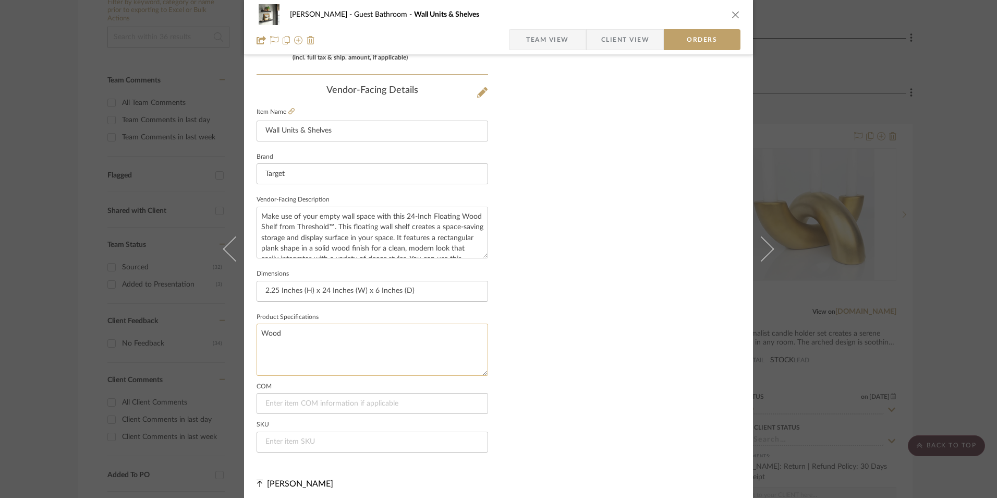
scroll to position [612, 0]
click at [325, 435] on input at bounding box center [373, 437] width 232 height 21
paste input "065-12-8732"
click at [546, 43] on span "Team View" at bounding box center [547, 39] width 43 height 21
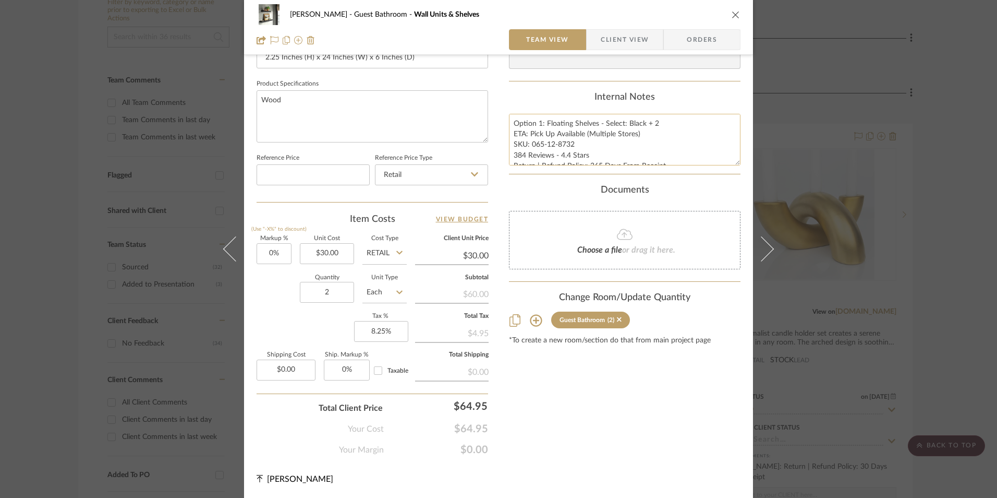
scroll to position [474, 0]
click at [546, 138] on textarea "Option 1: Floating Shelves - Select: Black + 2 ETA: Pick Up Available (Multiple…" at bounding box center [625, 140] width 232 height 52
drag, startPoint x: 510, startPoint y: 122, endPoint x: 618, endPoint y: 156, distance: 112.8
click at [680, 162] on textarea "Option 1: Floating Shelves - Select: Black + 2 ETA: Pick Up Available (Multiple…" at bounding box center [625, 140] width 232 height 52
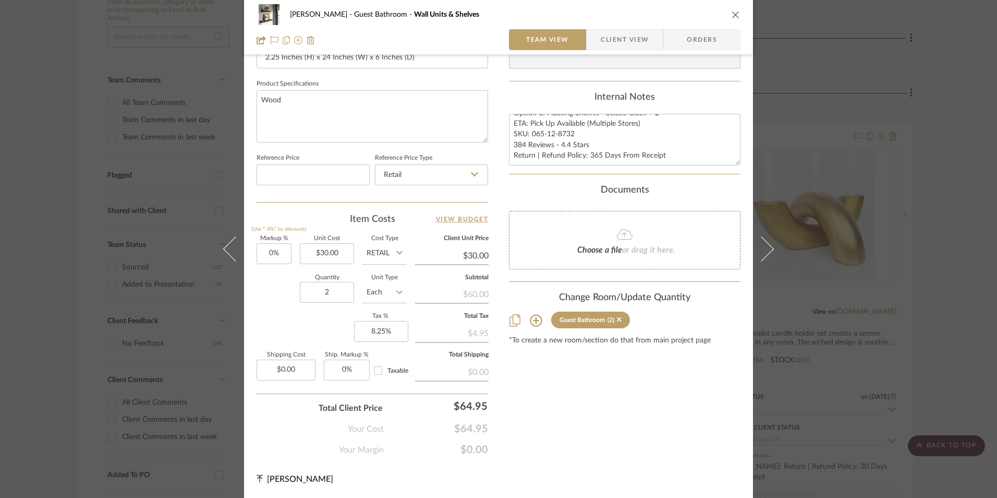
click at [628, 38] on span "Client View" at bounding box center [625, 39] width 48 height 21
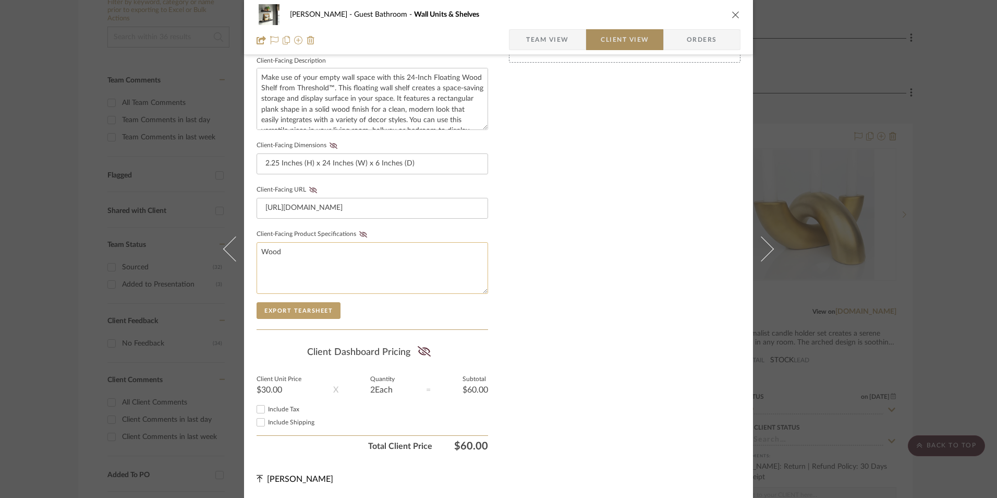
scroll to position [379, 0]
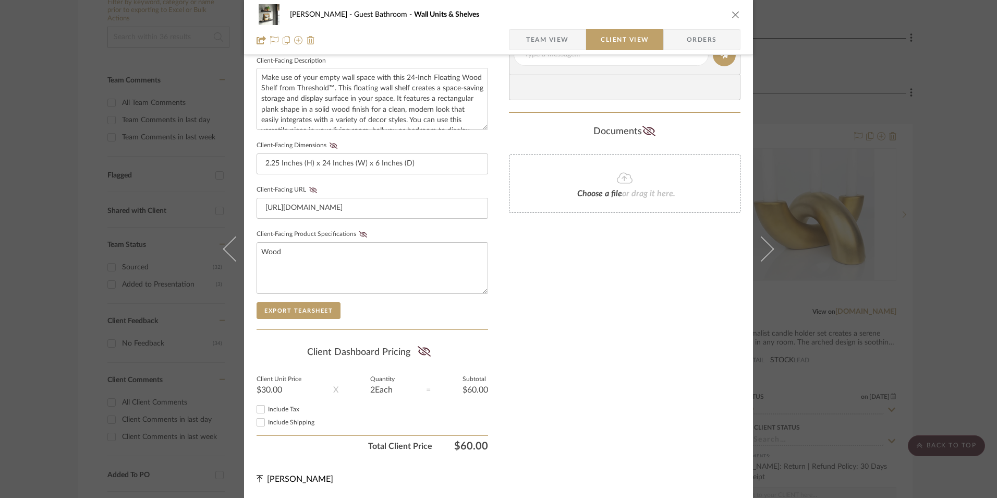
click at [261, 407] on input "Include Tax" at bounding box center [261, 409] width 13 height 13
click at [424, 352] on icon at bounding box center [424, 351] width 13 height 10
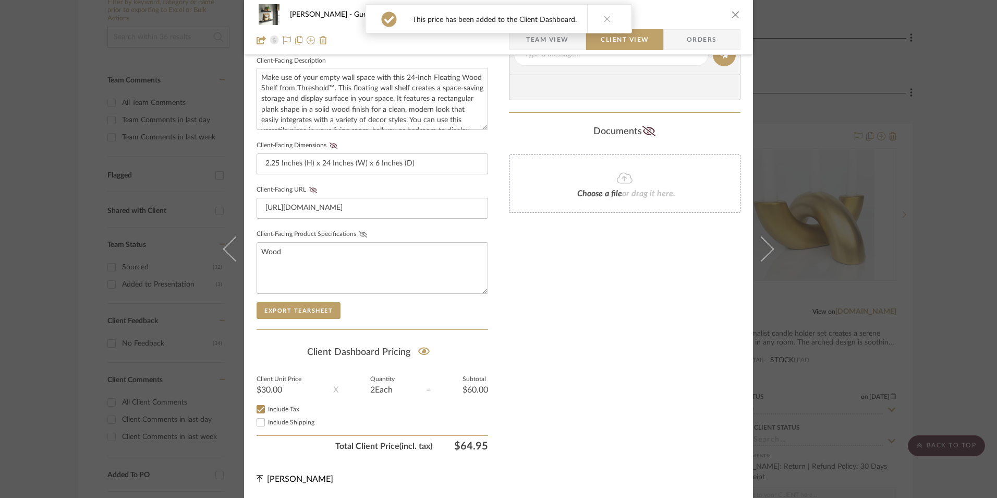
drag, startPoint x: 361, startPoint y: 233, endPoint x: 355, endPoint y: 227, distance: 7.8
click at [361, 232] on icon at bounding box center [363, 234] width 8 height 6
click at [311, 191] on icon at bounding box center [313, 190] width 8 height 6
click at [331, 144] on icon at bounding box center [334, 145] width 8 height 6
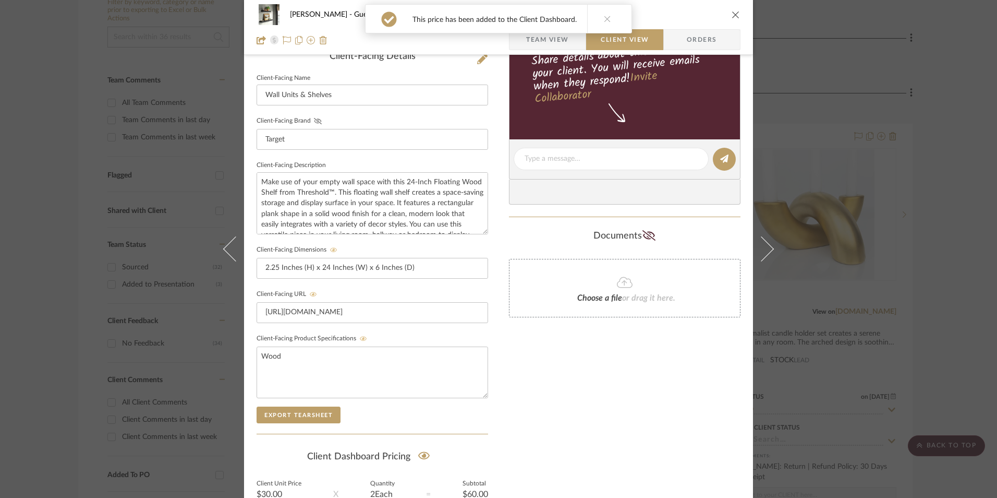
click at [314, 119] on icon at bounding box center [318, 121] width 8 height 6
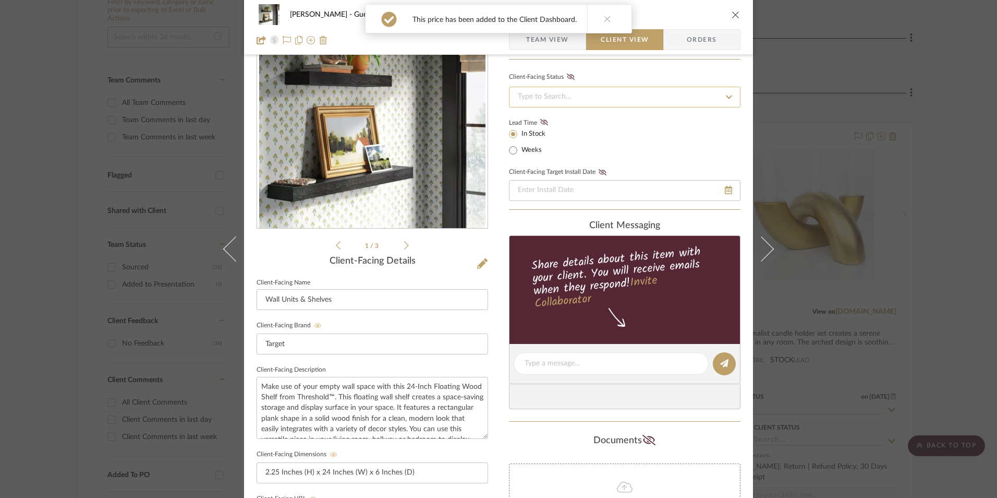
scroll to position [14, 0]
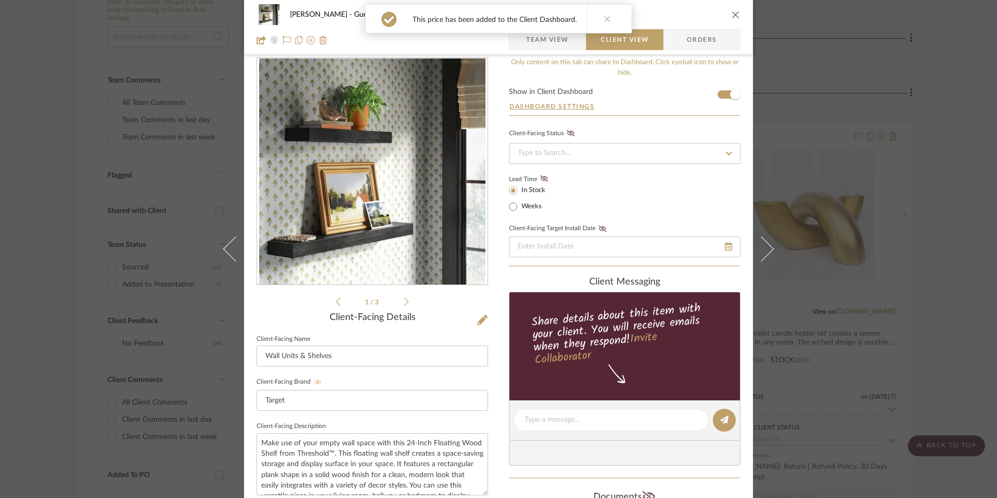
click at [543, 176] on icon at bounding box center [544, 178] width 8 height 6
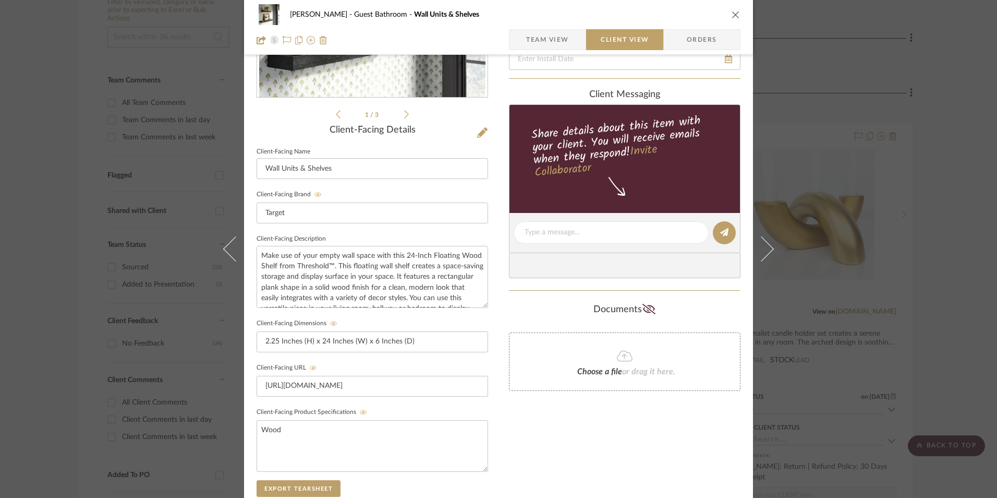
scroll to position [222, 0]
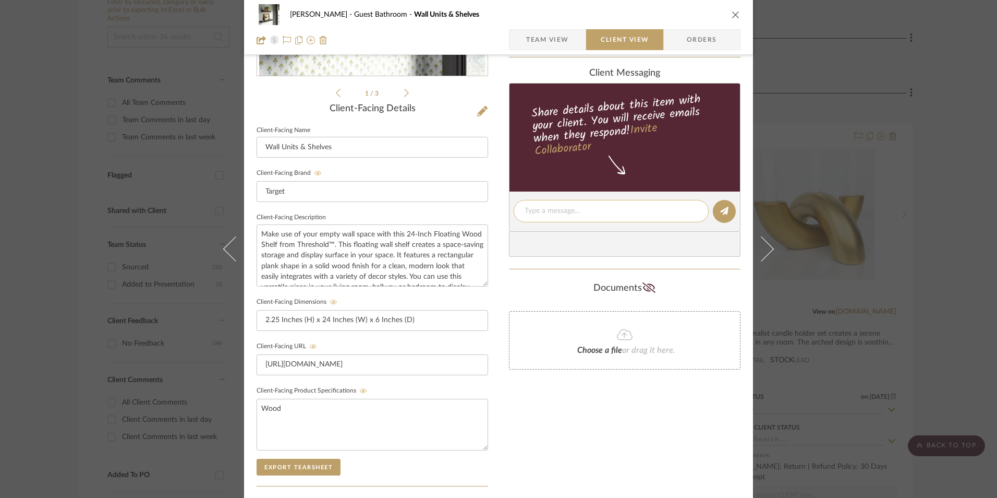
click at [567, 212] on textarea at bounding box center [611, 210] width 173 height 11
paste textarea "Option 1: Floating Shelves - Select: Black + 2 ETA: Pick Up Available (Multiple…"
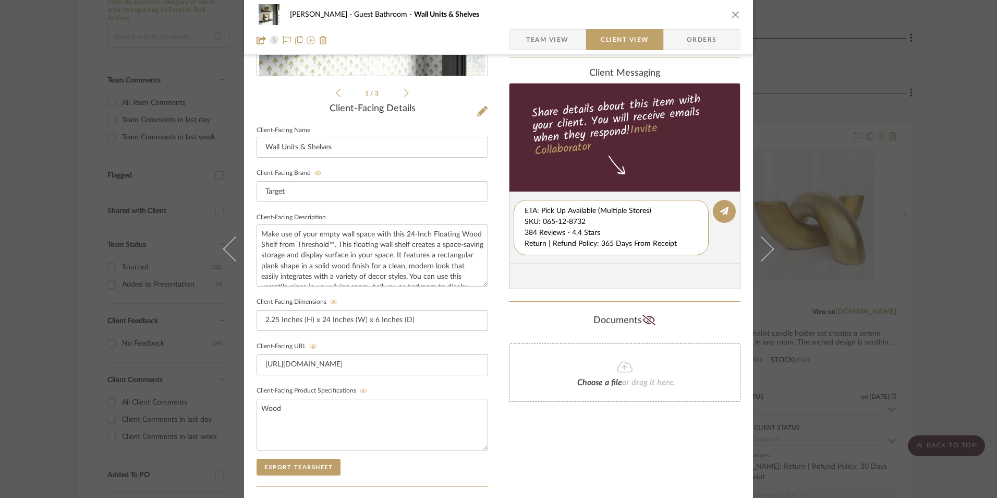
scroll to position [11, 0]
drag, startPoint x: 537, startPoint y: 214, endPoint x: 583, endPoint y: 239, distance: 52.5
click at [695, 261] on editor-of-message "Option 1: Floating Shelves - Select: Black + 2 ETA: Pick Up Available (Multiple…" at bounding box center [625, 227] width 232 height 72
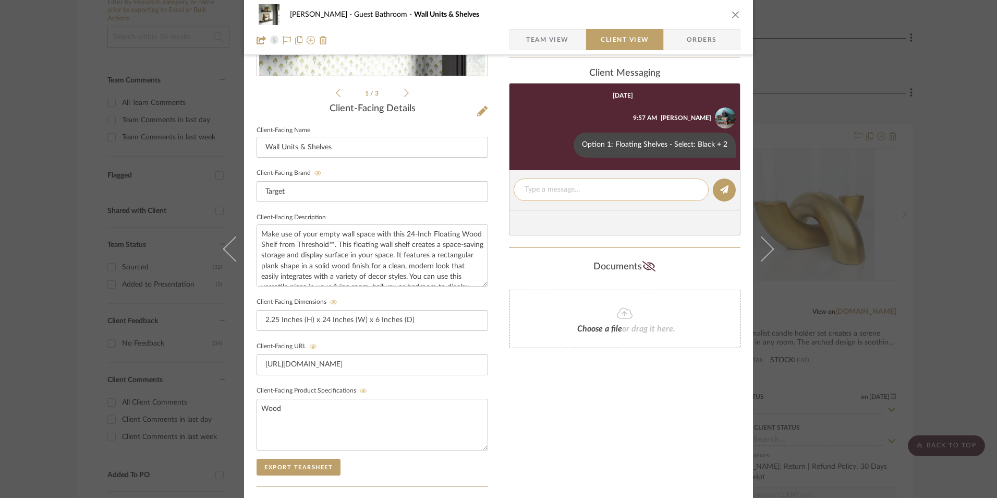
click at [555, 184] on textarea at bounding box center [611, 189] width 173 height 11
paste textarea "ETA: Pick Up Available (Multiple Stores) SKU: 065-12-8732 384 Reviews - 4.4 Sta…"
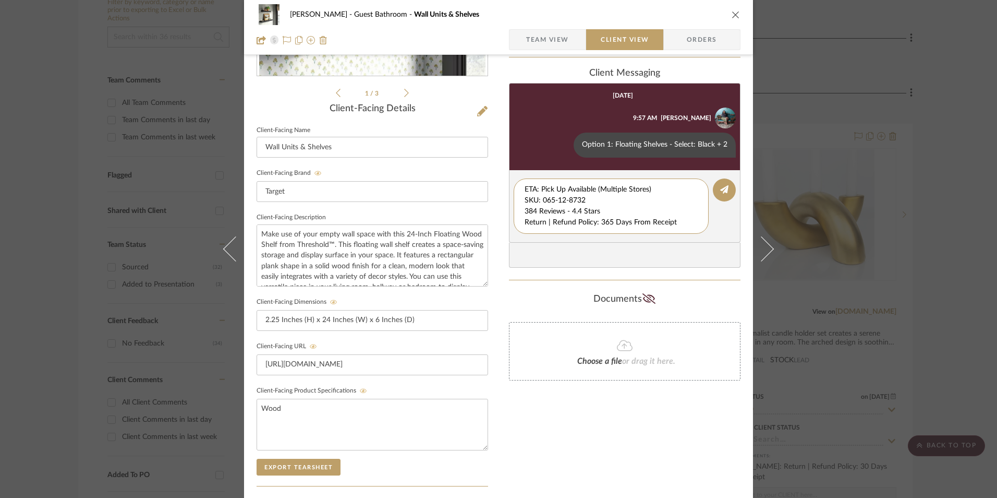
drag, startPoint x: 597, startPoint y: 200, endPoint x: 502, endPoint y: 177, distance: 97.5
click at [496, 179] on div "Erica Drisdale Guest Bathroom Wall Units & Shelves Team View Client View Orders…" at bounding box center [498, 220] width 509 height 868
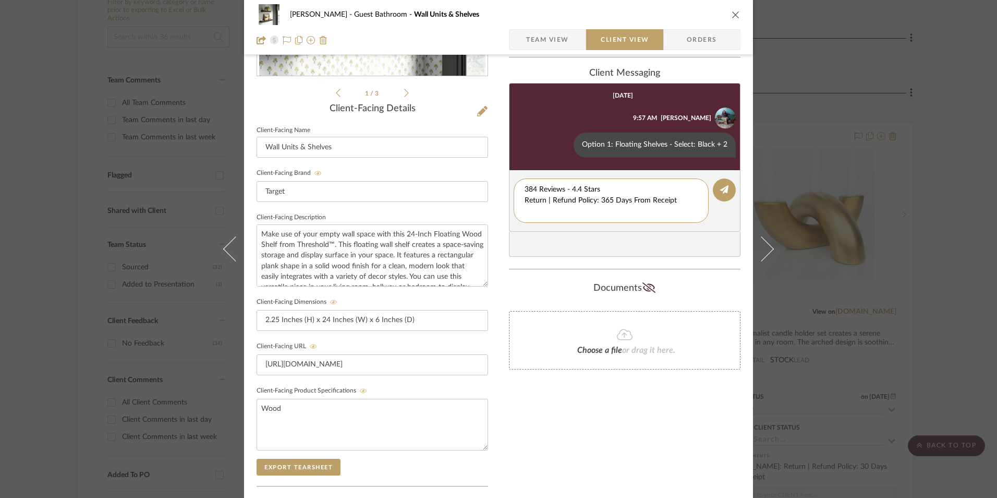
click at [525, 200] on textarea "384 Reviews - 4.4 Stars Return | Refund Policy: 365 Days From Receipt" at bounding box center [611, 200] width 173 height 33
drag, startPoint x: 675, startPoint y: 201, endPoint x: 587, endPoint y: 208, distance: 87.9
click at [518, 207] on div "384 Reviews - 4.4 Stars Return | Refund Policy: 365 Days From Receipt" at bounding box center [611, 194] width 195 height 33
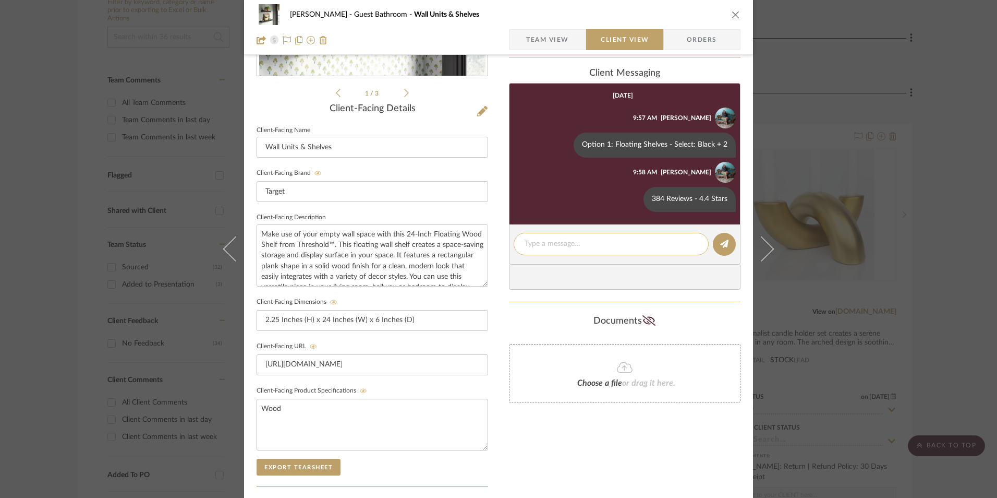
click at [551, 238] on textarea at bounding box center [611, 243] width 173 height 11
paste textarea "Return | Refund Policy: 365 Days From Receipt"
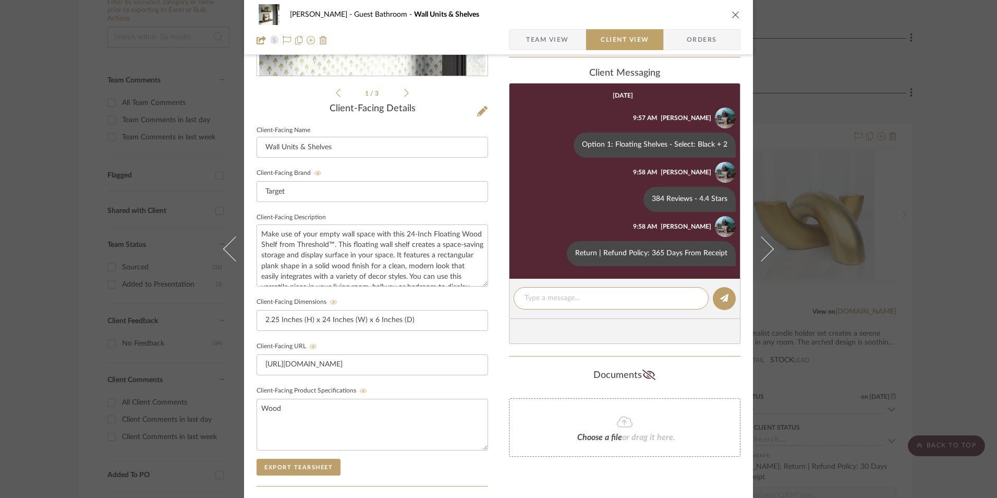
click at [735, 17] on icon "close" at bounding box center [736, 14] width 8 height 8
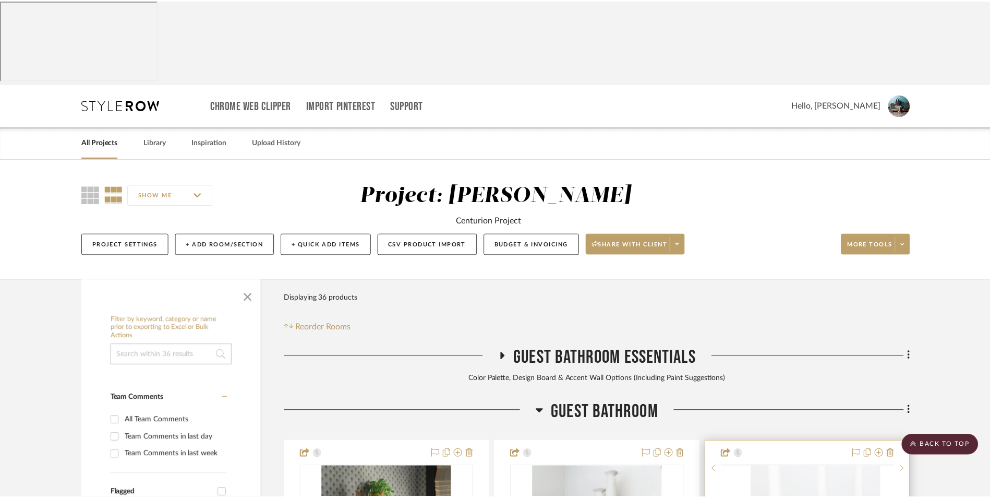
scroll to position [318, 0]
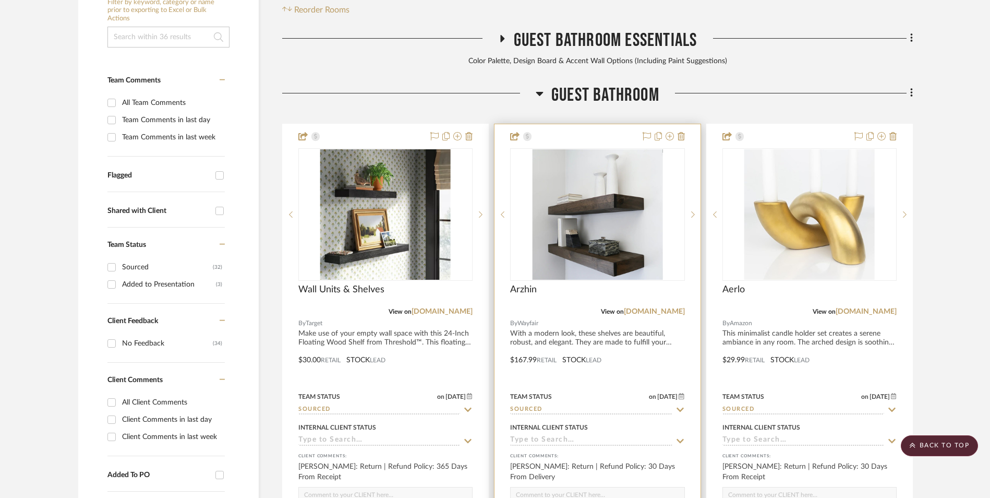
drag, startPoint x: 456, startPoint y: 229, endPoint x: 509, endPoint y: 261, distance: 61.1
click at [456, 308] on link "target.com" at bounding box center [441, 311] width 61 height 7
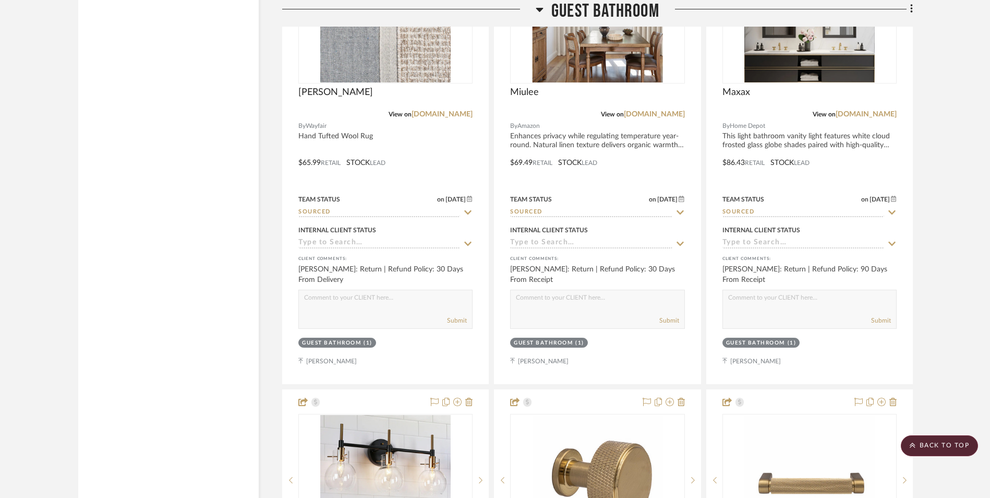
scroll to position [3499, 0]
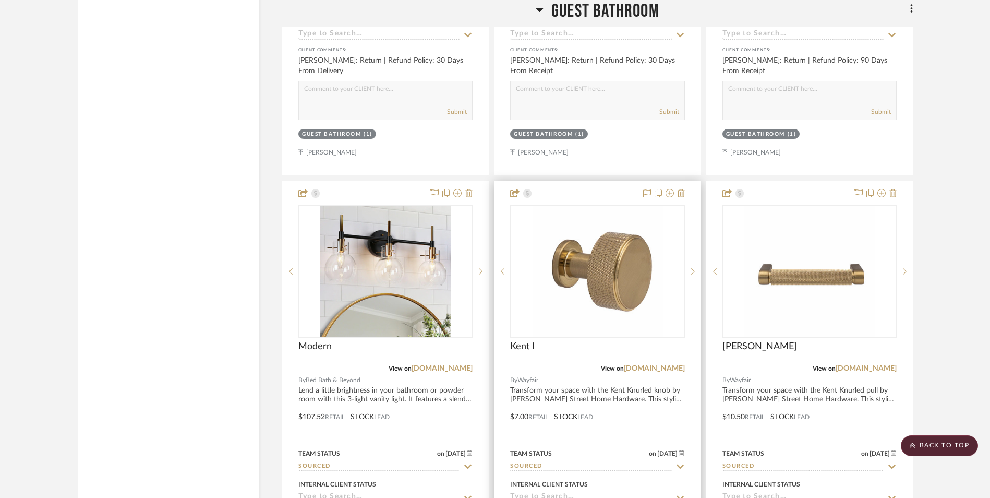
click at [599, 206] on img "0" at bounding box center [597, 271] width 130 height 130
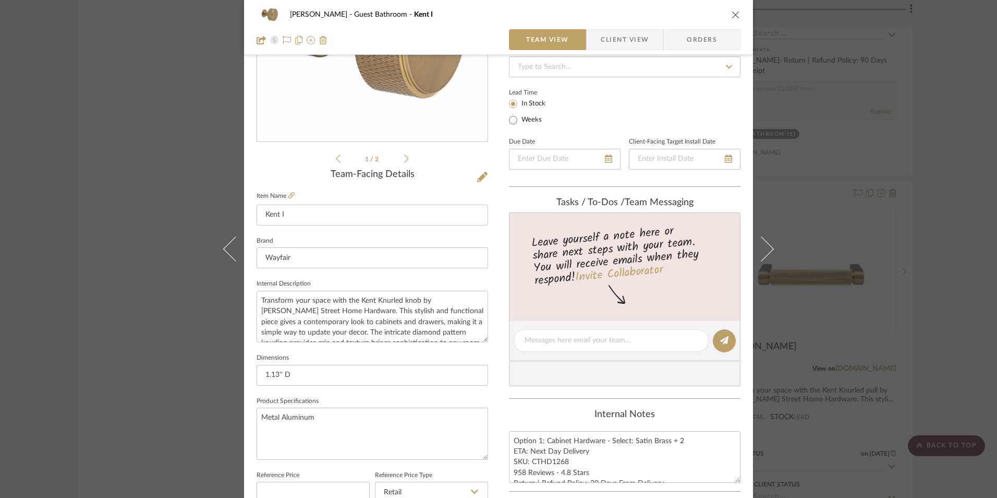
scroll to position [209, 0]
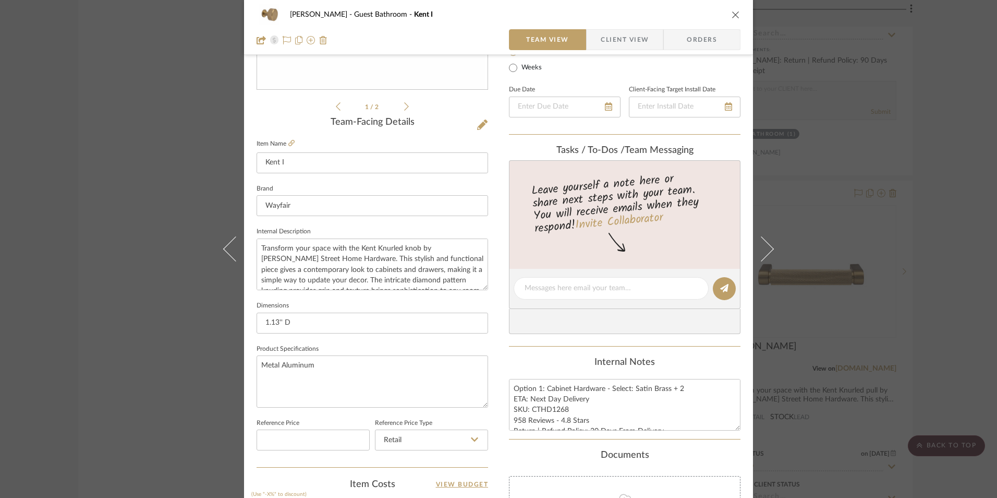
click at [959, 218] on div "Erica Drisdale Guest Bathroom Kent I Team View Client View Orders 1 / 2 Team-Fa…" at bounding box center [498, 249] width 997 height 498
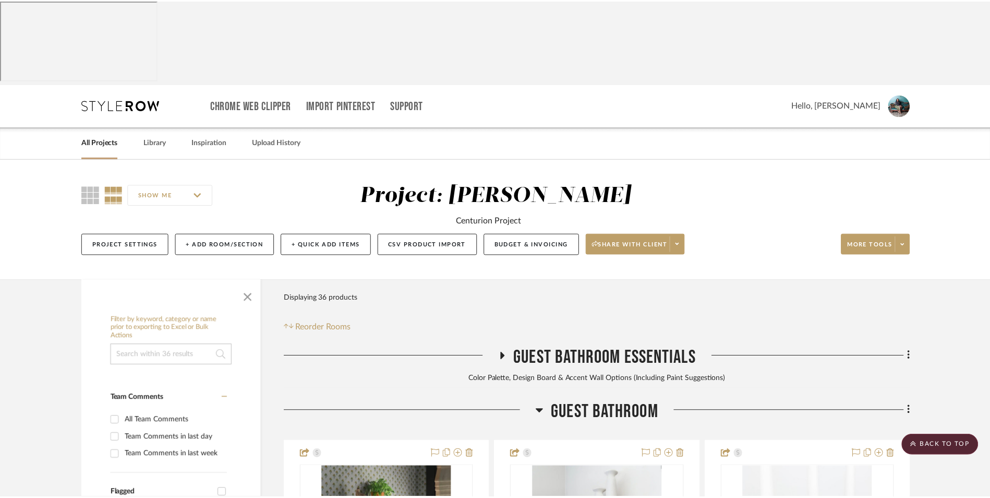
scroll to position [3499, 0]
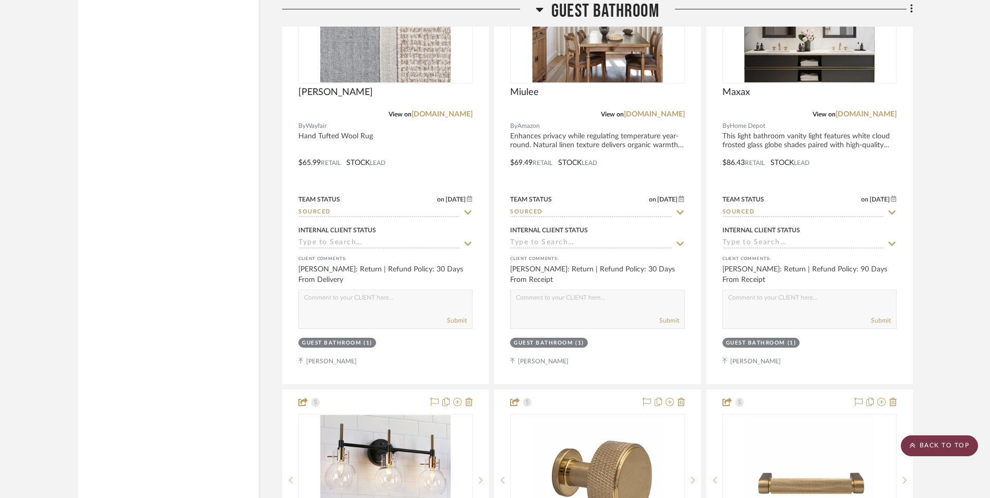
click at [931, 447] on scroll-to-top-button "BACK TO TOP" at bounding box center [939, 445] width 77 height 21
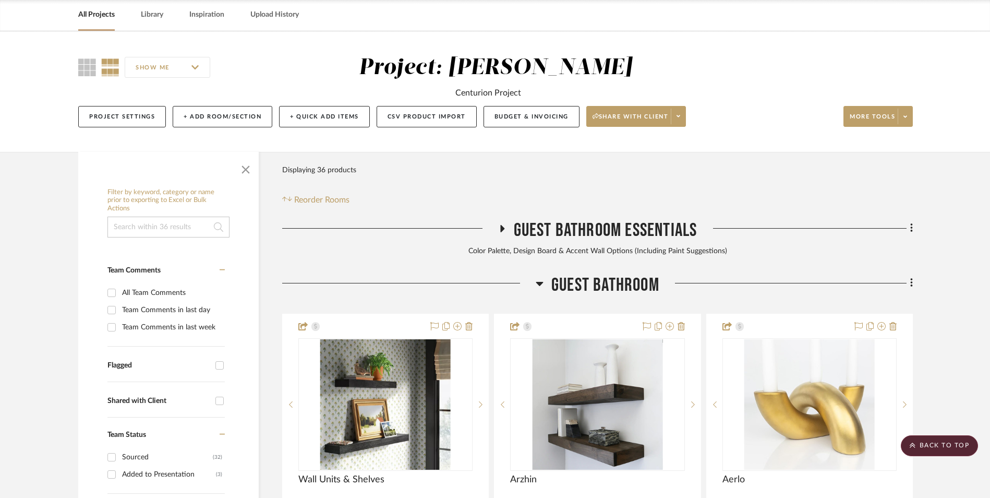
scroll to position [52, 0]
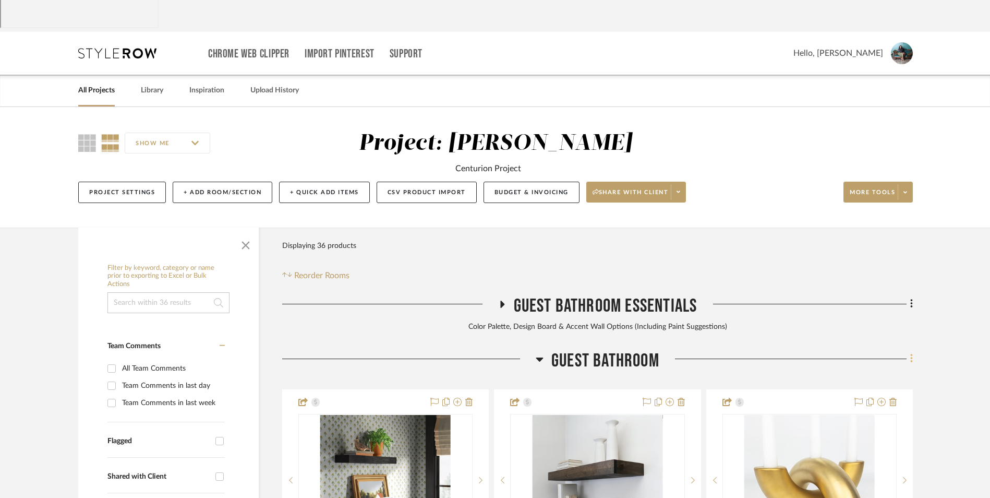
click at [909, 351] on fa-icon at bounding box center [909, 359] width 7 height 17
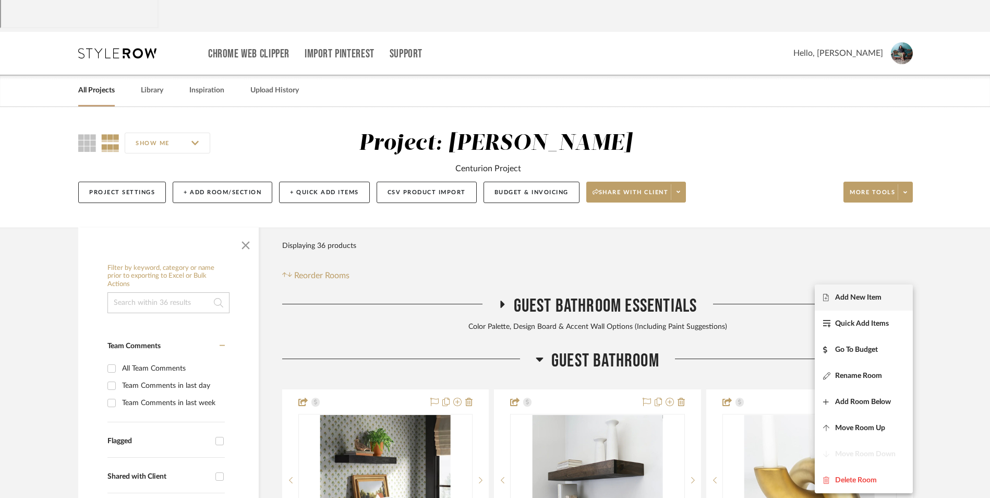
click at [850, 302] on button "Add New Item" at bounding box center [864, 297] width 98 height 26
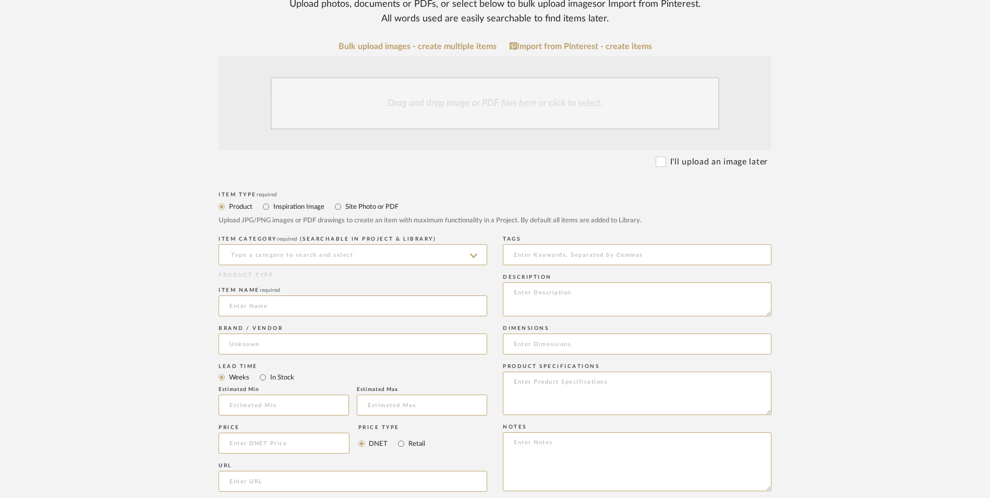
scroll to position [261, 0]
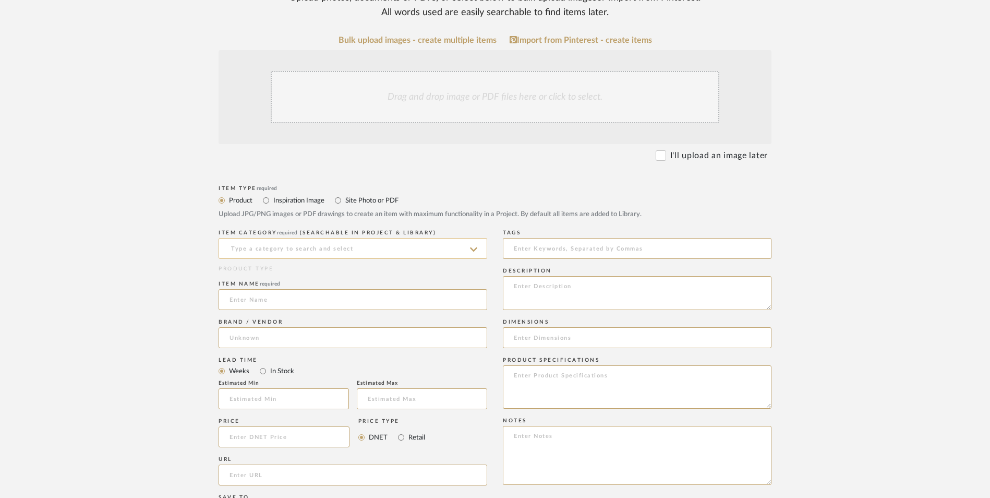
click at [345, 238] on input at bounding box center [353, 248] width 269 height 21
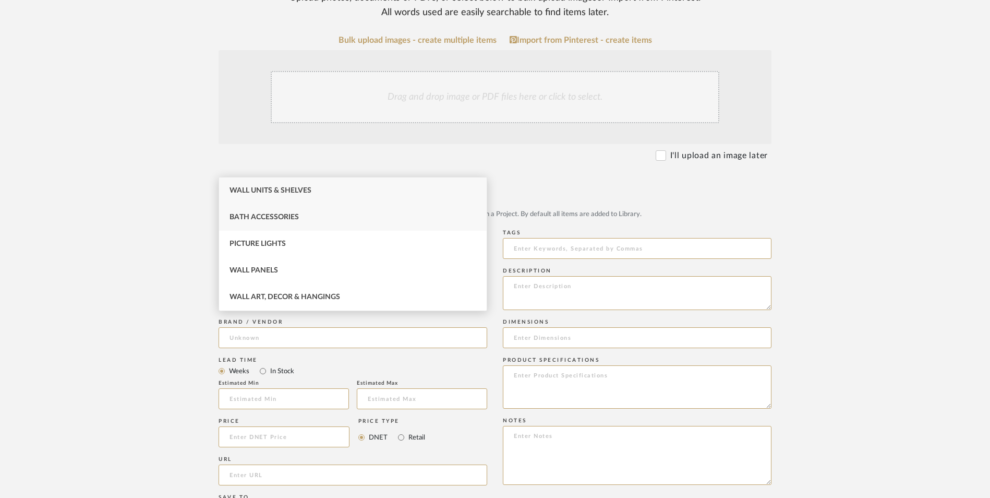
click at [322, 216] on div "Bath Accessories" at bounding box center [353, 217] width 268 height 27
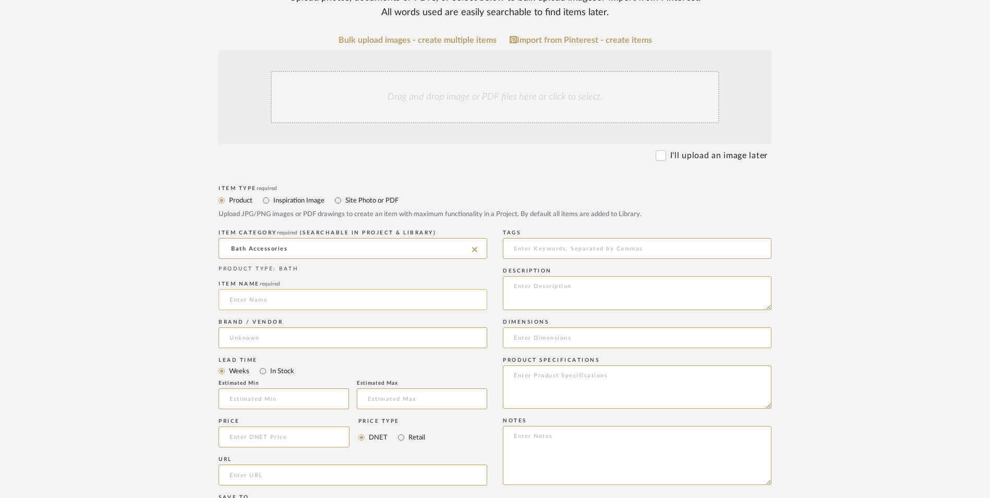
click at [262, 289] on input at bounding box center [353, 299] width 269 height 21
click at [286, 327] on input at bounding box center [353, 337] width 269 height 21
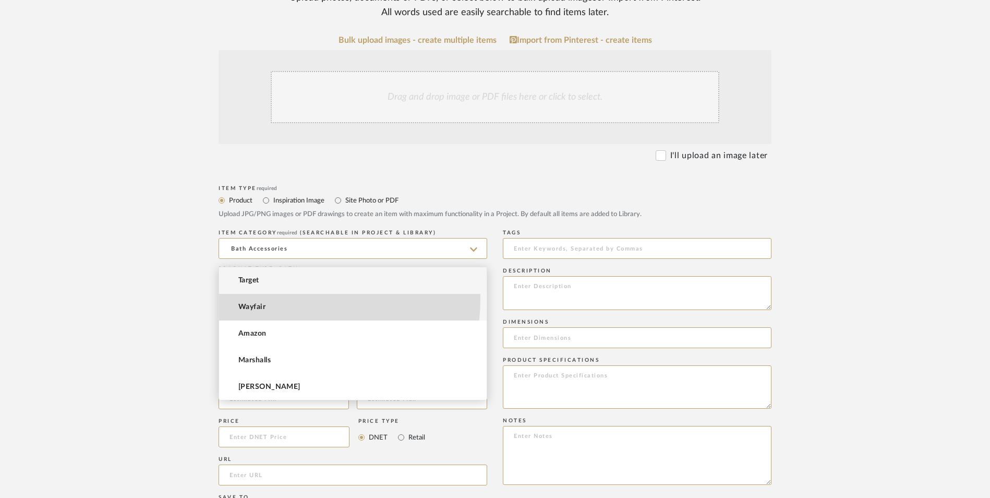
click at [276, 298] on mat-option "Wayfair" at bounding box center [353, 307] width 268 height 27
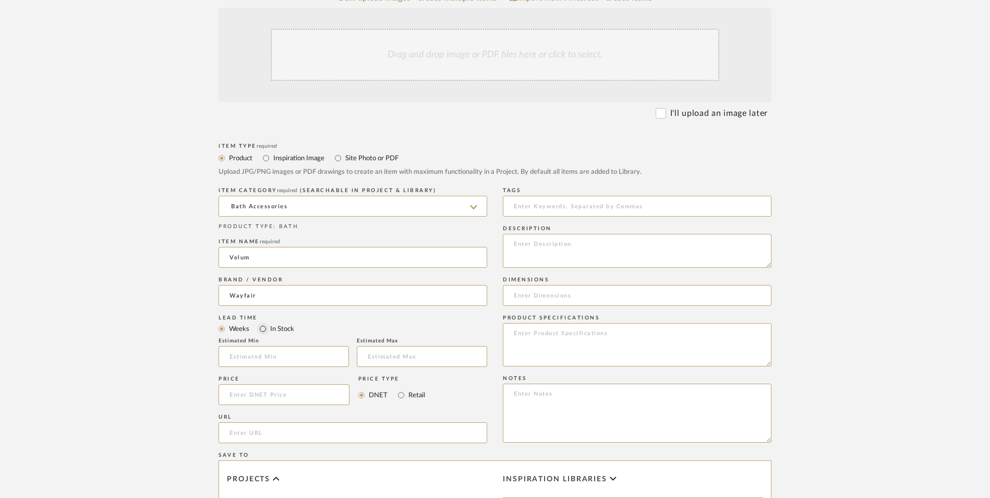
scroll to position [313, 0]
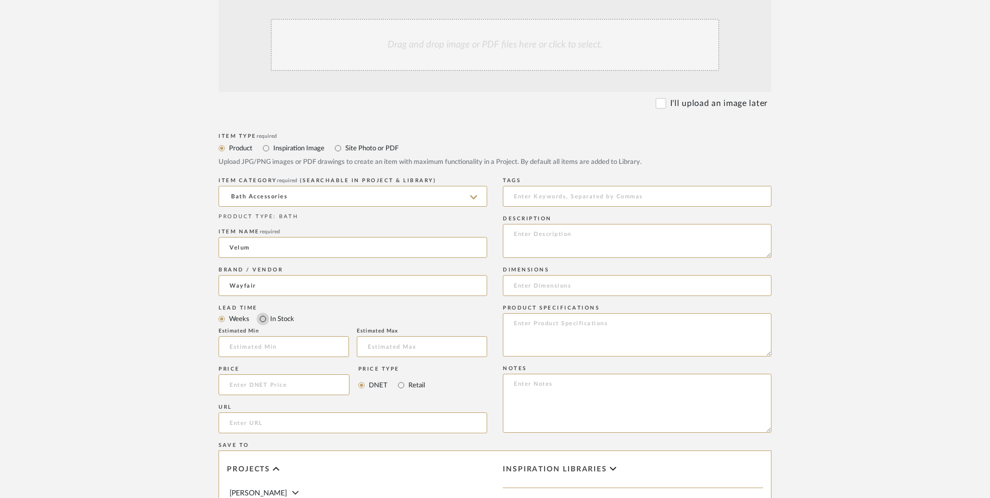
click at [264, 312] on input "In Stock" at bounding box center [263, 318] width 13 height 13
drag, startPoint x: 398, startPoint y: 304, endPoint x: 340, endPoint y: 304, distance: 58.4
click at [395, 379] on input "Retail" at bounding box center [401, 385] width 13 height 13
click at [320, 374] on input at bounding box center [284, 384] width 131 height 21
drag, startPoint x: 188, startPoint y: 359, endPoint x: 253, endPoint y: 337, distance: 68.3
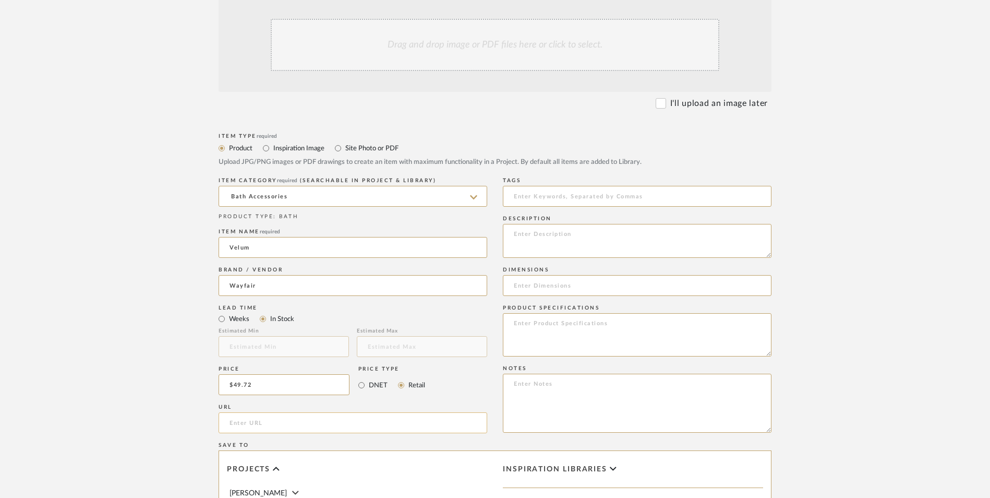
click at [191, 356] on form "Bulk upload images - create multiple items Import from Pinterest - create items…" at bounding box center [495, 361] width 664 height 756
click at [256, 412] on input "url" at bounding box center [353, 422] width 269 height 21
paste input "https://www.wayfair.com/home-improvement/pdp/delta-velum-toilet-paper-holder-wa…"
click at [137, 263] on upload-items "Create new item in Erica Drisdale Upload photos, documents or PDFs, or select b…" at bounding box center [495, 305] width 990 height 919
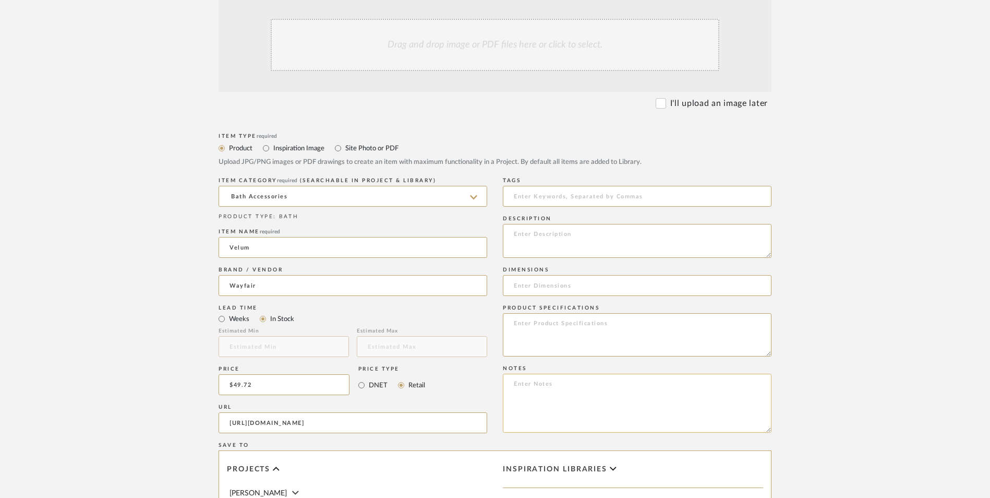
click at [619, 373] on textarea at bounding box center [637, 402] width 269 height 59
paste textarea "Option 1: ETA: SKU: Reviews - Stars Return | Refund Policy:"
drag, startPoint x: 540, startPoint y: 299, endPoint x: 466, endPoint y: 295, distance: 73.7
click at [467, 295] on div "Item Type required Product Inspiration Image Site Photo or PDF Upload JPG/PNG i…" at bounding box center [495, 434] width 553 height 609
click at [544, 373] on textarea "Toilet Paper Holder - Select: ETA: SKU: Reviews - Stars Return | Refund Policy:…" at bounding box center [637, 402] width 269 height 59
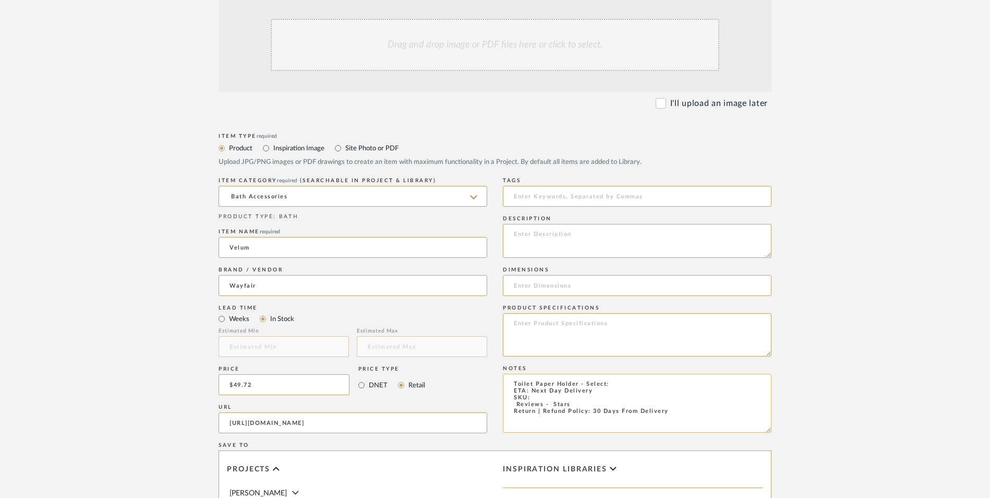
click at [537, 373] on textarea "Toilet Paper Holder - Select: ETA: Next Day Delivery SKU: Reviews - Stars Retur…" at bounding box center [637, 402] width 269 height 59
paste textarea "CBKB3541"
click at [619, 373] on textarea "Toilet Paper Holder - Select: ETA: Next Day Delivery SKU: CBKB3541 Reviews - St…" at bounding box center [637, 402] width 269 height 59
click at [509, 373] on textarea "Toilet Paper Holder - Select: Champagne Bronze ETA: Next Day Delivery SKU: CBKB…" at bounding box center [637, 402] width 269 height 59
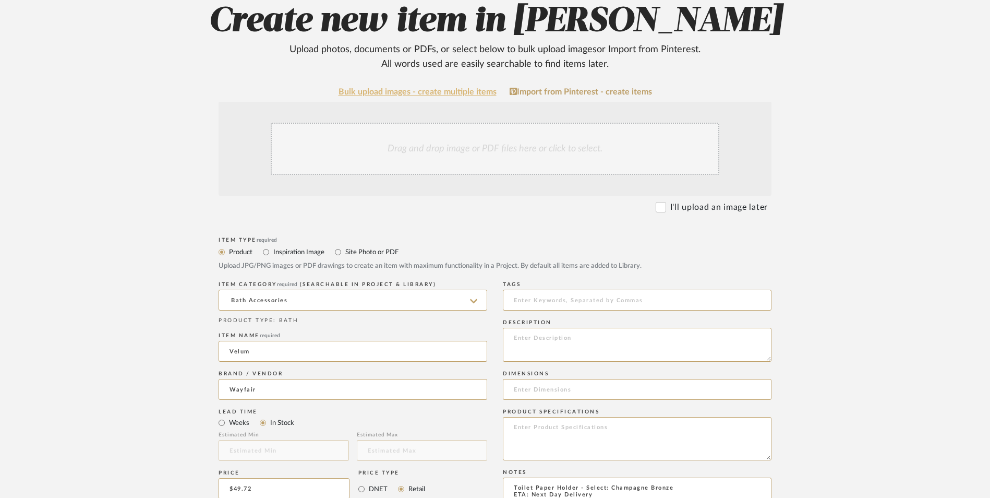
scroll to position [209, 0]
click at [598, 417] on textarea at bounding box center [637, 438] width 269 height 43
click at [561, 328] on textarea at bounding box center [637, 345] width 269 height 34
paste textarea "3.6'' H X 6.26'' W X 2.56'' D"
click at [586, 328] on textarea "3.6'' H X 6.26'' W X 2.56'' D" at bounding box center [637, 345] width 269 height 34
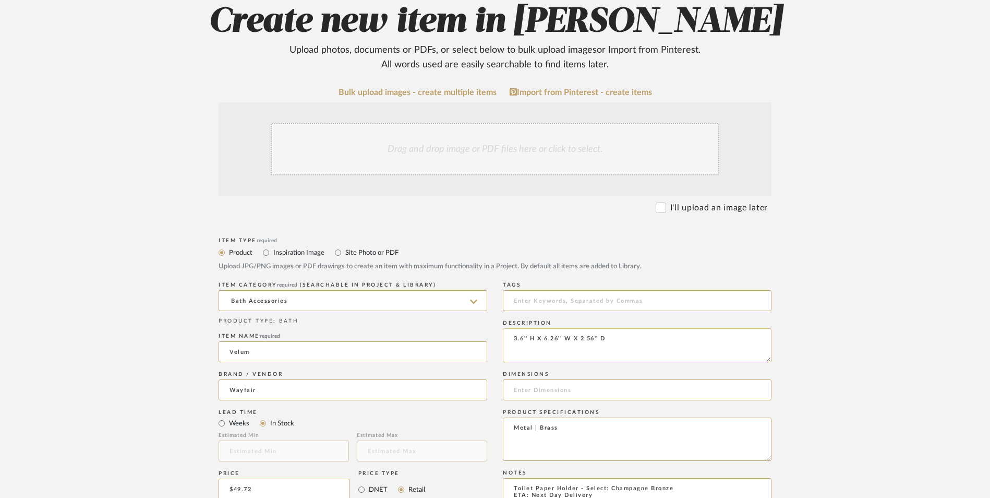
click at [586, 328] on textarea "3.6'' H X 6.26'' W X 2.56'' D" at bounding box center [637, 345] width 269 height 34
click at [581, 379] on input at bounding box center [637, 389] width 269 height 21
paste input "3.6'' H X 6.26'' W X 2.56'' D"
click at [518, 123] on div "Drag and drop image or PDF files here or click to select." at bounding box center [495, 149] width 449 height 52
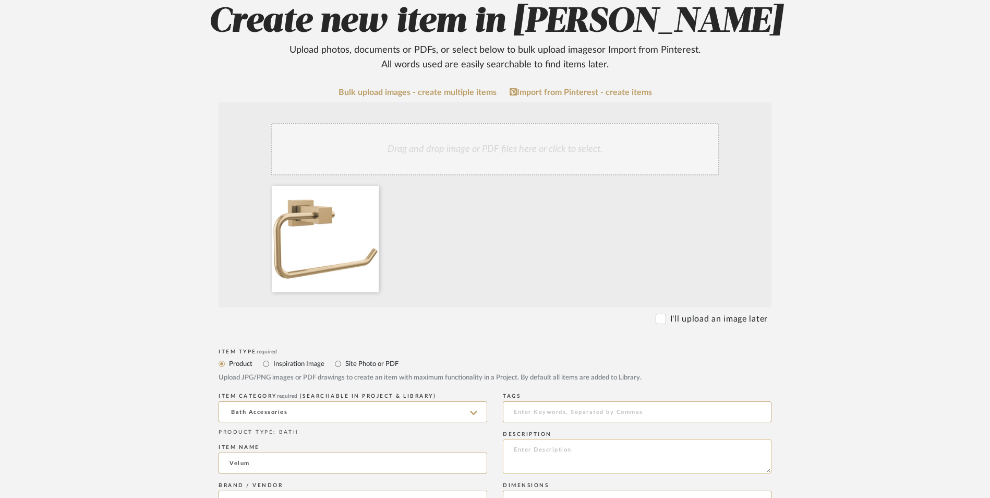
click at [588, 439] on textarea at bounding box center [637, 456] width 269 height 34
paste textarea "Wall Mounted Toilet Paper Holder, Tissue Holder"
click at [631, 439] on textarea "Wall Mounted Toilet Paper Holder, Tissue Holder" at bounding box center [637, 456] width 269 height 34
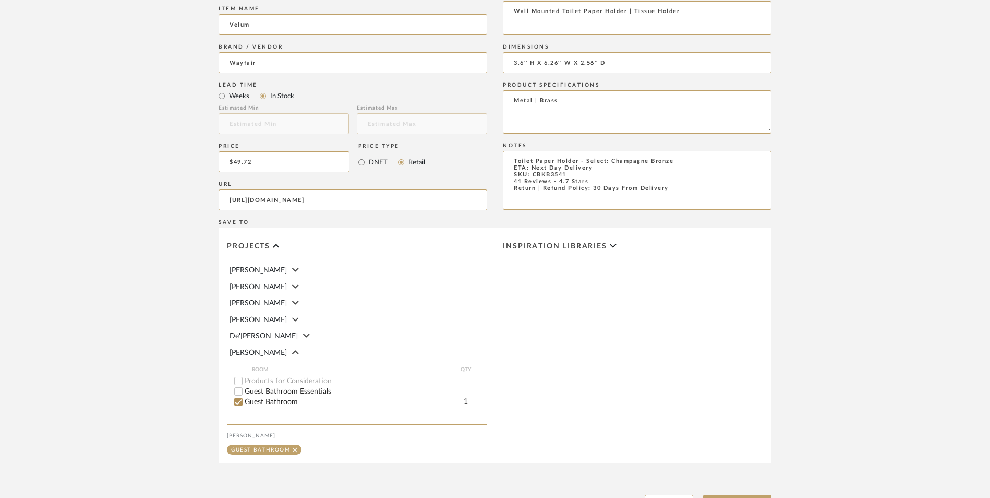
scroll to position [656, 0]
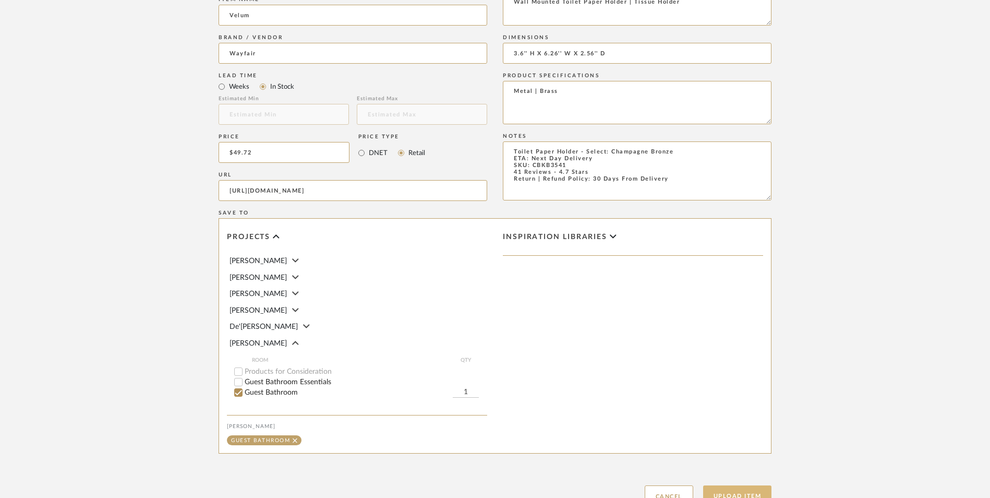
click at [740, 485] on button "Upload Item" at bounding box center [737, 495] width 69 height 21
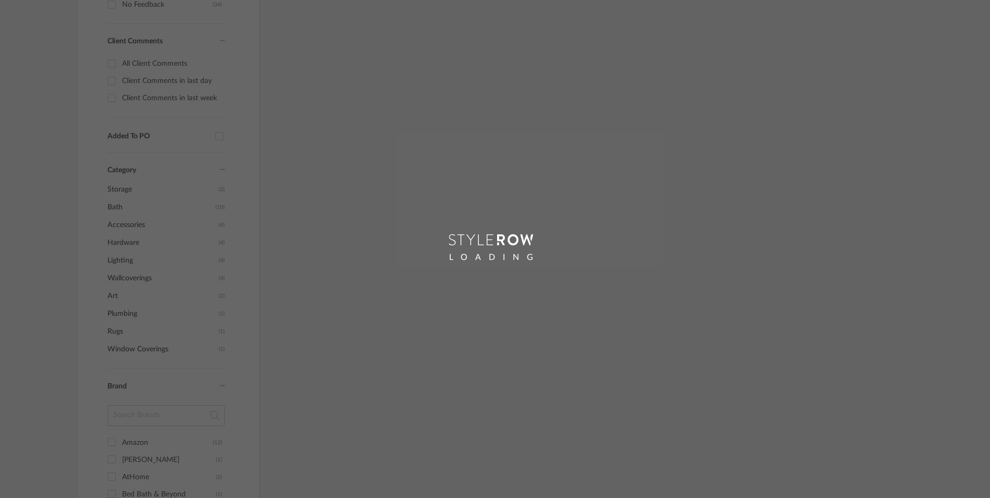
scroll to position [197, 0]
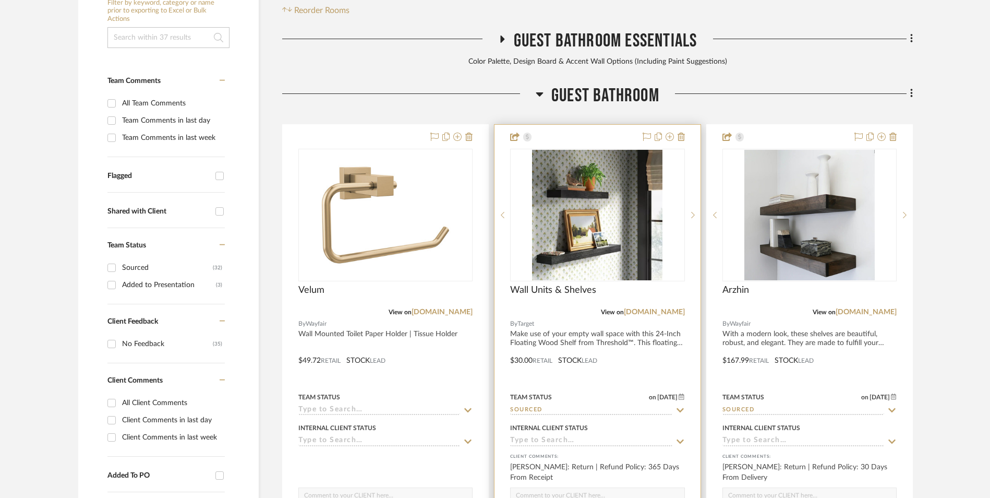
scroll to position [318, 0]
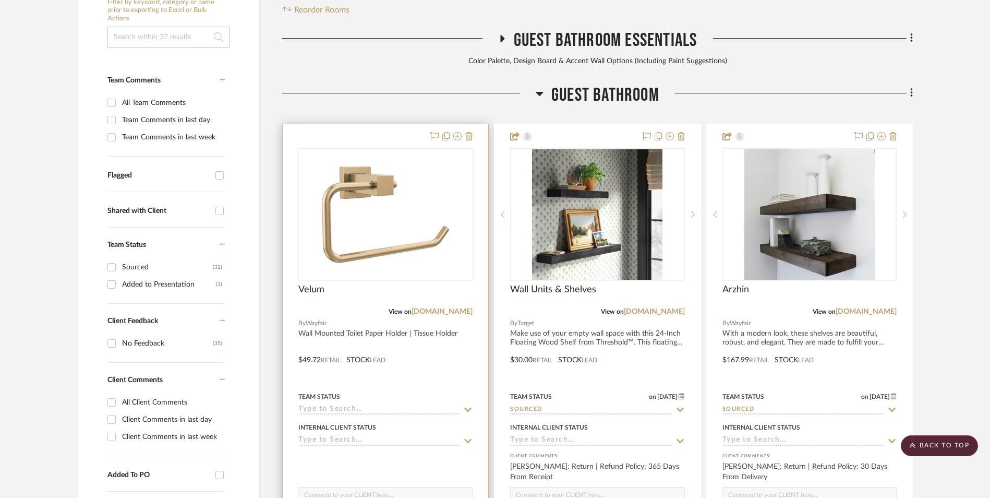
click at [0, 0] on img at bounding box center [0, 0] width 0 height 0
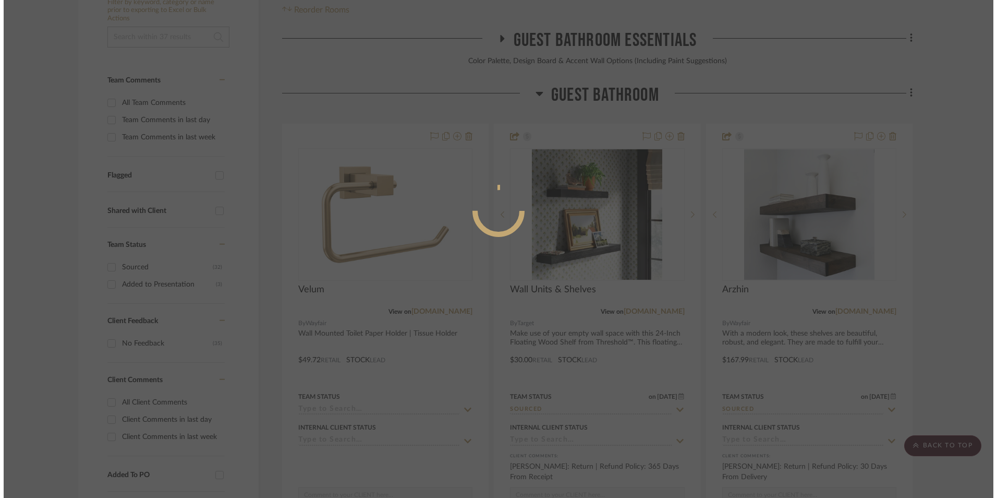
scroll to position [0, 0]
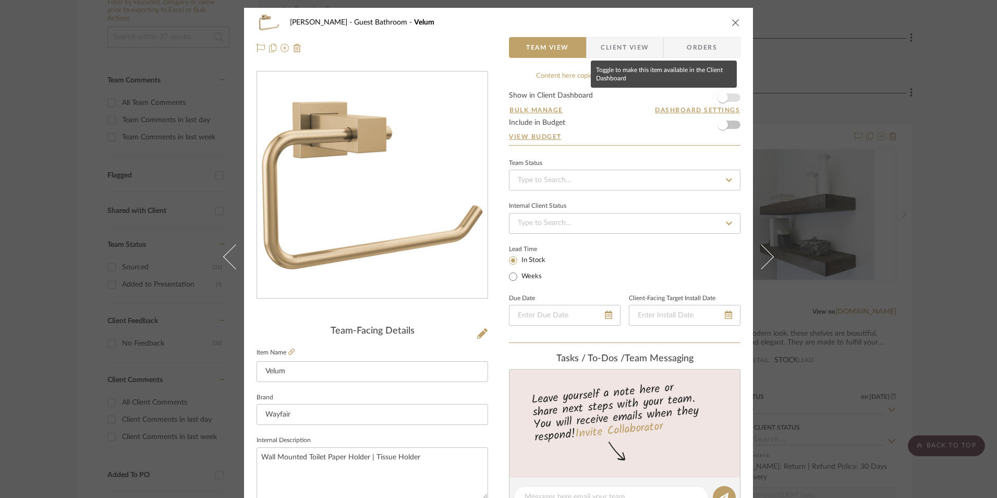
click at [723, 100] on span "button" at bounding box center [723, 97] width 10 height 10
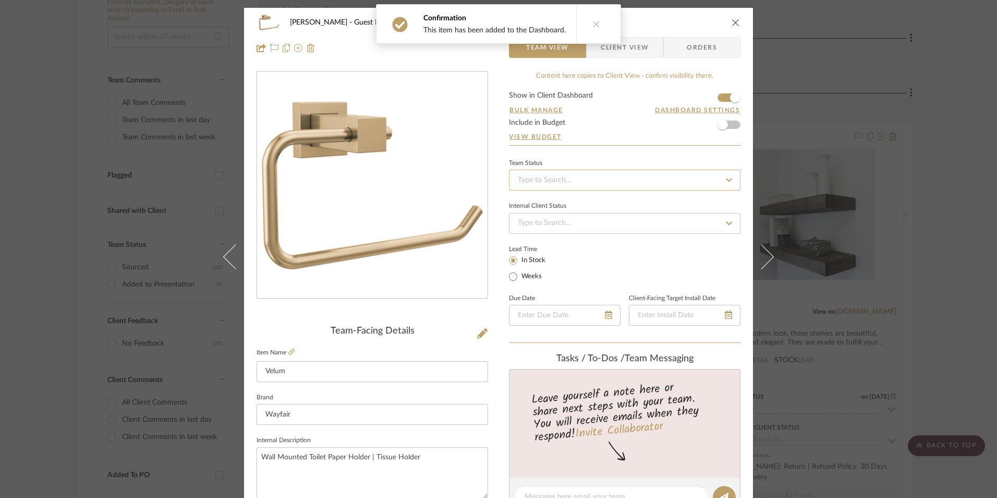
click at [615, 176] on input at bounding box center [625, 180] width 232 height 21
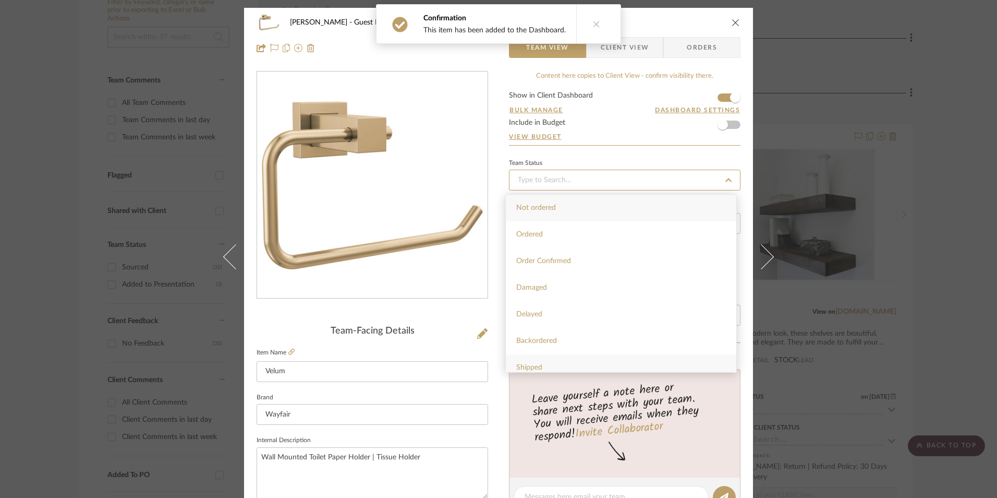
scroll to position [209, 0]
click at [556, 336] on div "Sourced" at bounding box center [621, 345] width 231 height 27
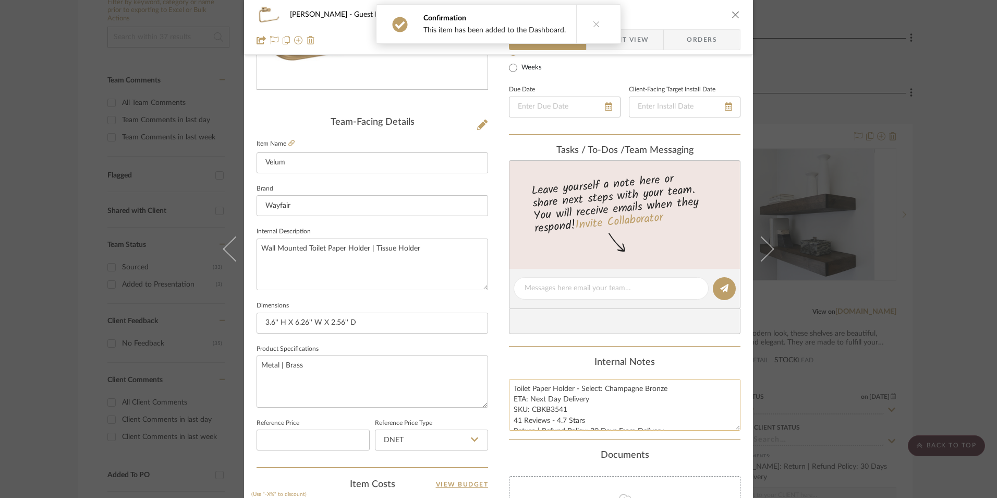
click at [538, 418] on textarea "Toilet Paper Holder - Select: Champagne Bronze ETA: Next Day Delivery SKU: CBKB…" at bounding box center [625, 405] width 232 height 52
drag, startPoint x: 563, startPoint y: 407, endPoint x: 529, endPoint y: 407, distance: 33.9
click at [529, 407] on textarea "Toilet Paper Holder - Select: Champagne Bronze ETA: Next Day Delivery SKU: CBKB…" at bounding box center [625, 405] width 232 height 52
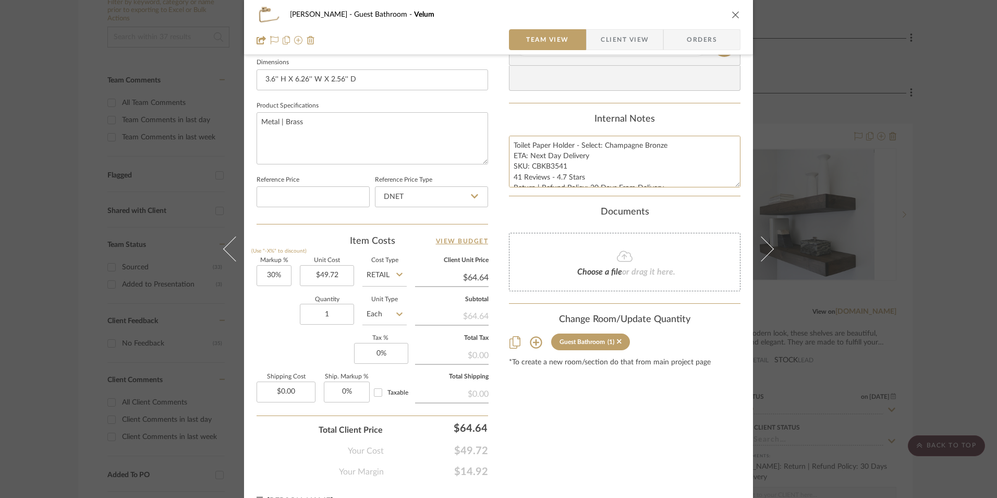
scroll to position [474, 0]
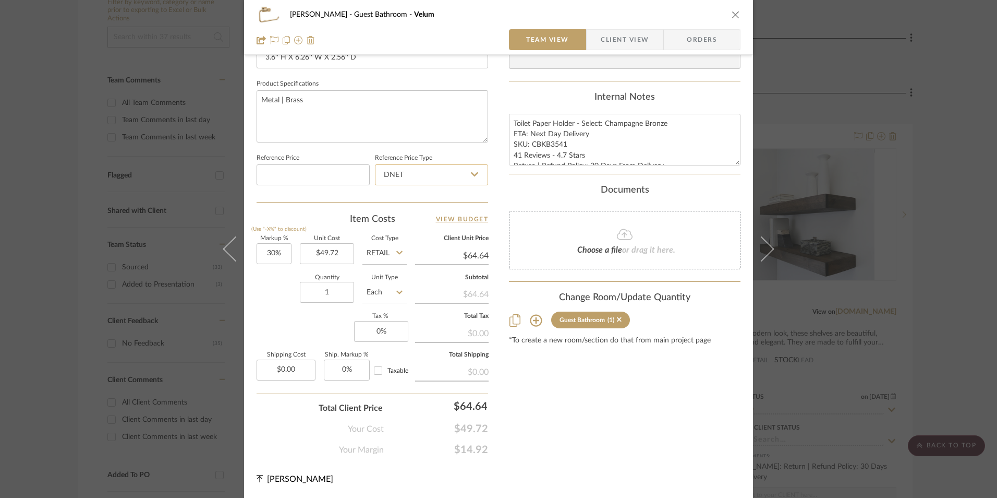
click at [412, 173] on input "DNET" at bounding box center [431, 174] width 113 height 21
click at [414, 228] on div "Retail" at bounding box center [436, 227] width 129 height 27
click at [265, 252] on input "30" at bounding box center [274, 253] width 35 height 21
click at [281, 306] on div "Quantity 1 Unit Type Each" at bounding box center [332, 293] width 150 height 37
click at [380, 337] on input "0" at bounding box center [381, 331] width 54 height 21
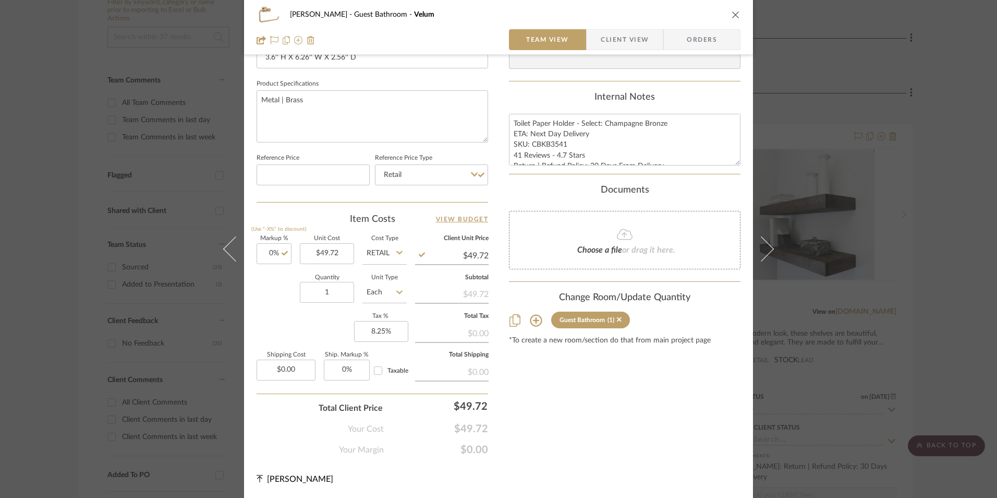
click at [632, 382] on div "Content here copies to Client View - confirm visibility there. Show in Client D…" at bounding box center [625, 26] width 232 height 858
click at [685, 45] on span "Orders" at bounding box center [701, 39] width 53 height 21
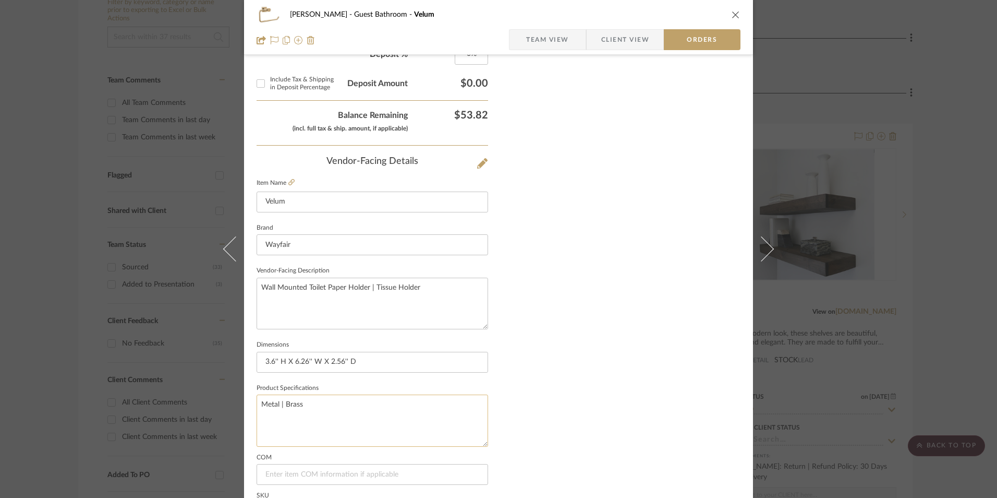
scroll to position [612, 0]
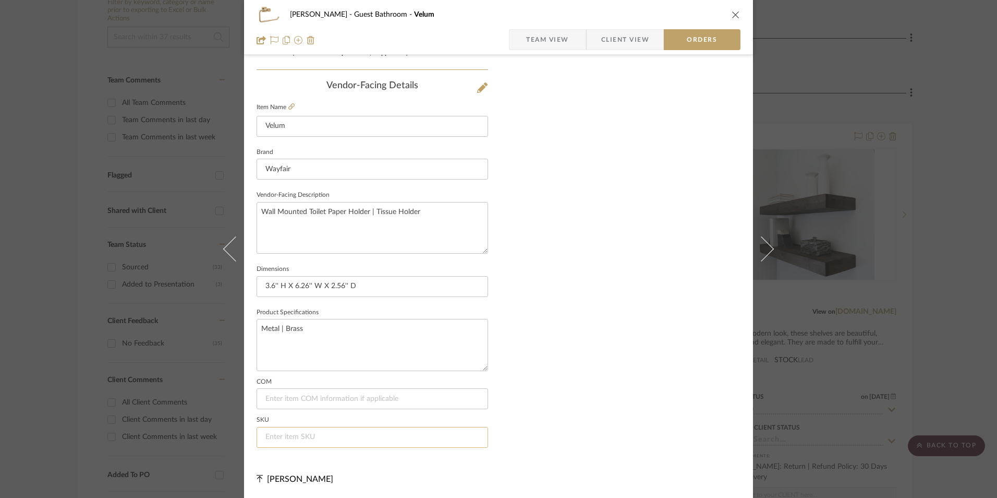
click at [329, 439] on input at bounding box center [373, 437] width 232 height 21
paste input "CBKB3541"
click at [542, 40] on span "Team View" at bounding box center [547, 39] width 43 height 21
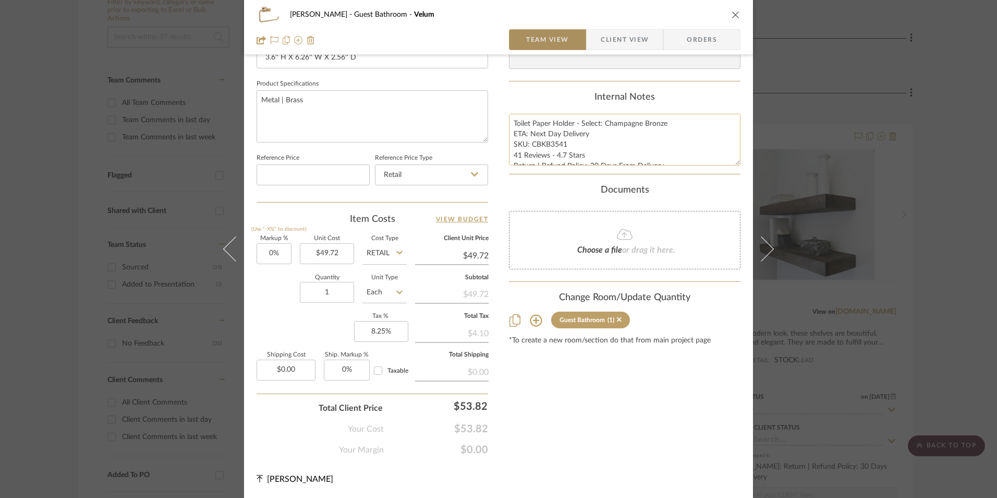
scroll to position [474, 0]
drag, startPoint x: 543, startPoint y: 138, endPoint x: 532, endPoint y: 132, distance: 13.1
click at [543, 138] on textarea "Toilet Paper Holder - Select: Champagne Bronze ETA: Next Day Delivery SKU: CBKB…" at bounding box center [625, 140] width 232 height 52
drag, startPoint x: 511, startPoint y: 123, endPoint x: 570, endPoint y: 146, distance: 63.7
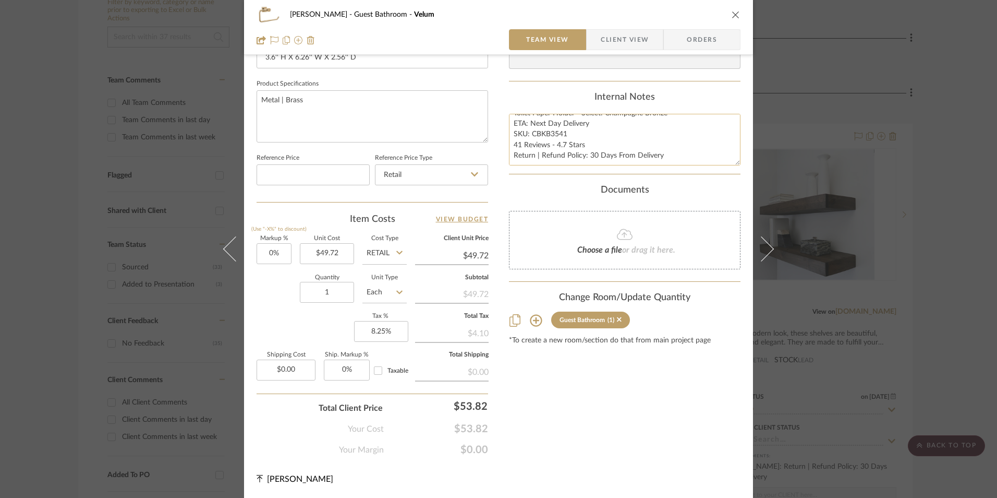
click at [670, 167] on summary-project-notes "Internal Notes Toilet Paper Holder - Select: Champagne Bronze ETA: Next Day Del…" at bounding box center [625, 133] width 232 height 82
click at [635, 40] on span "Client View" at bounding box center [625, 39] width 48 height 21
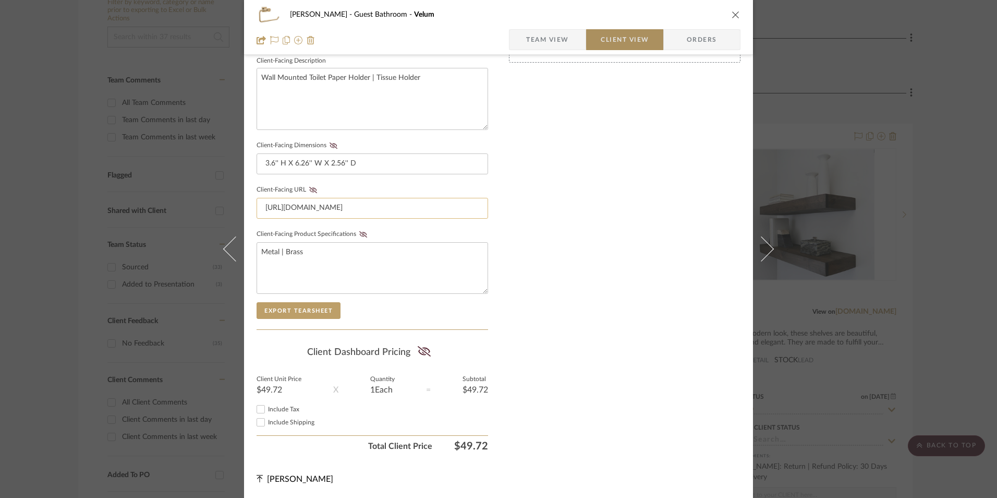
scroll to position [379, 0]
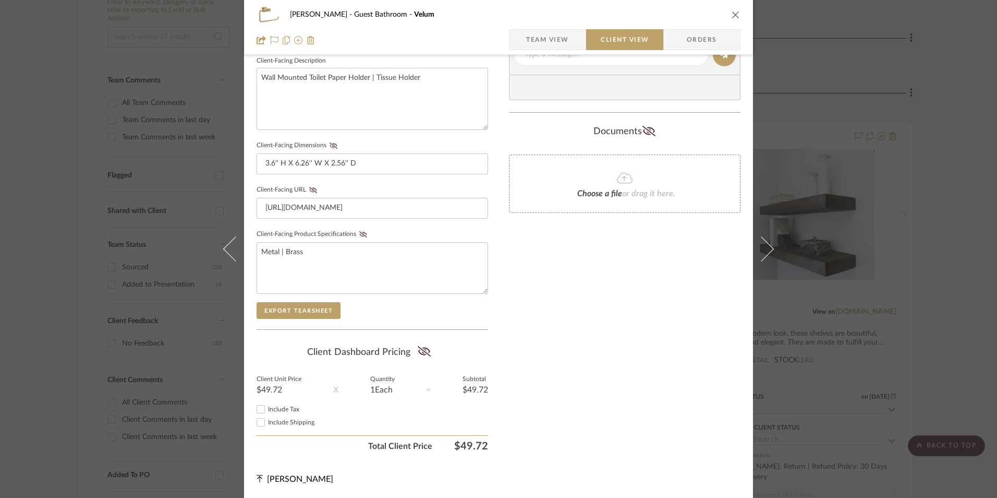
drag, startPoint x: 257, startPoint y: 409, endPoint x: 418, endPoint y: 366, distance: 166.7
click at [258, 407] on input "Include Tax" at bounding box center [261, 409] width 13 height 13
click at [420, 352] on icon at bounding box center [424, 351] width 13 height 10
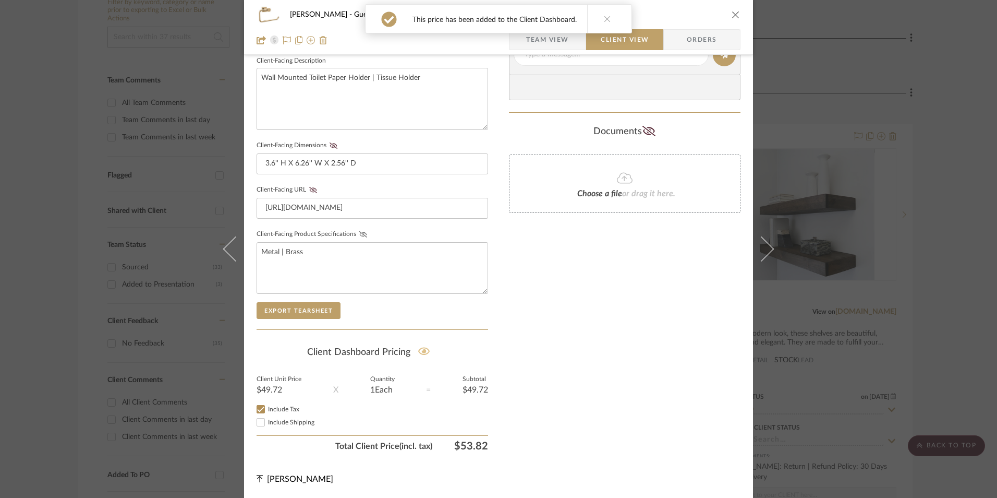
click at [362, 236] on icon at bounding box center [363, 234] width 8 height 6
drag, startPoint x: 308, startPoint y: 190, endPoint x: 323, endPoint y: 160, distance: 34.5
click at [309, 189] on icon at bounding box center [313, 190] width 8 height 6
click at [332, 147] on icon at bounding box center [334, 145] width 8 height 6
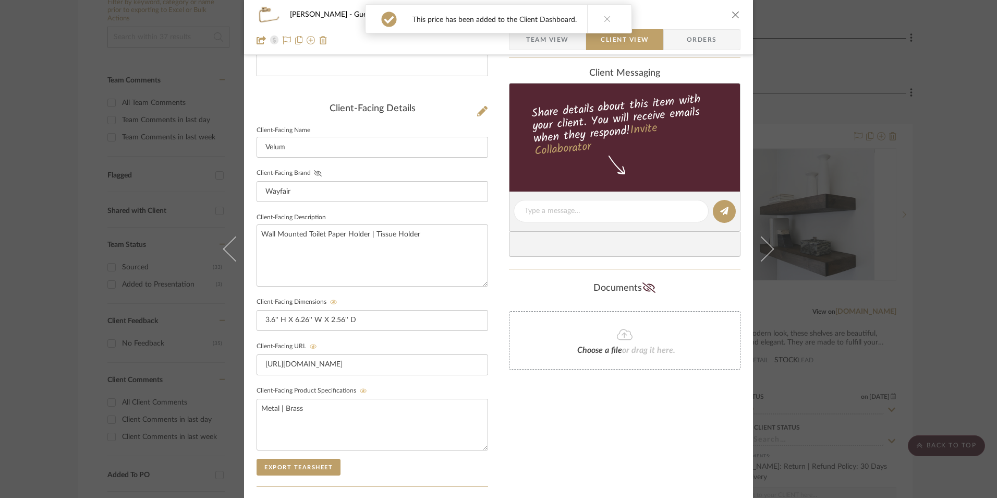
click at [314, 173] on icon at bounding box center [318, 173] width 8 height 6
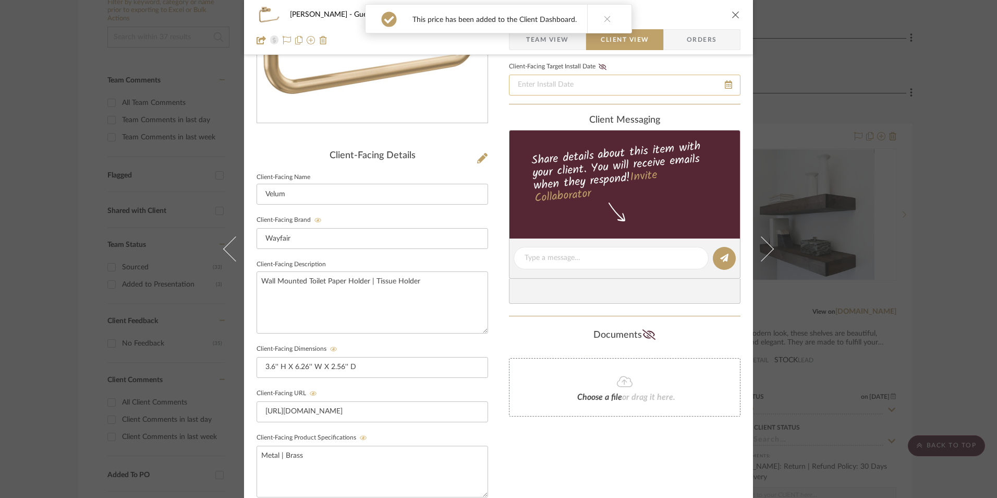
scroll to position [66, 0]
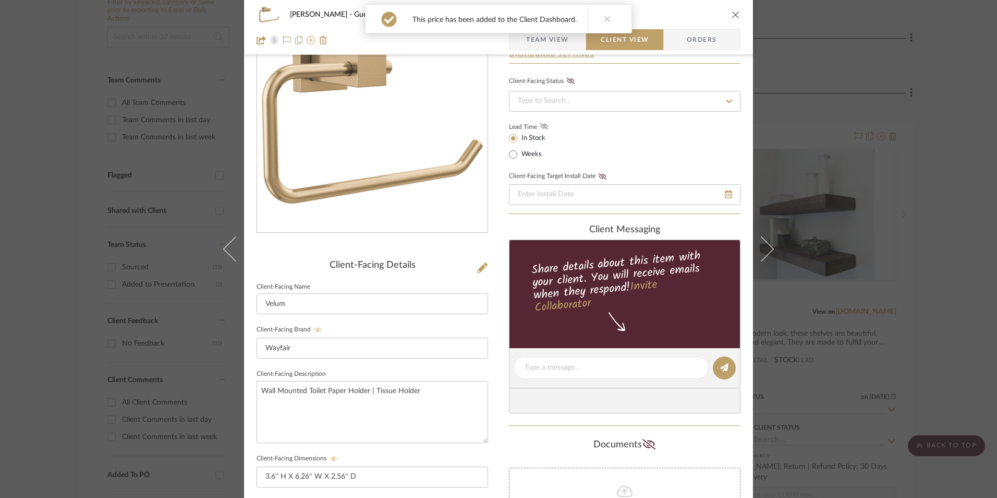
click at [540, 125] on icon at bounding box center [544, 126] width 8 height 6
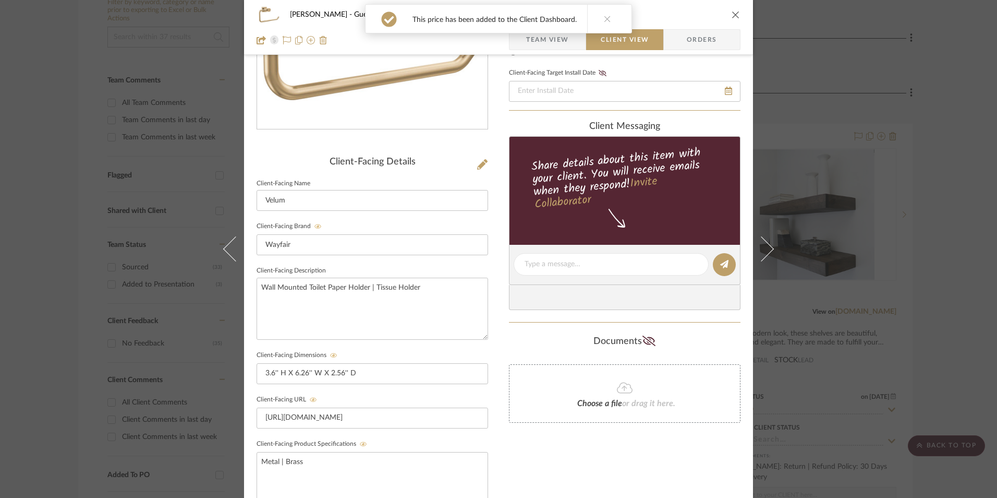
scroll to position [170, 0]
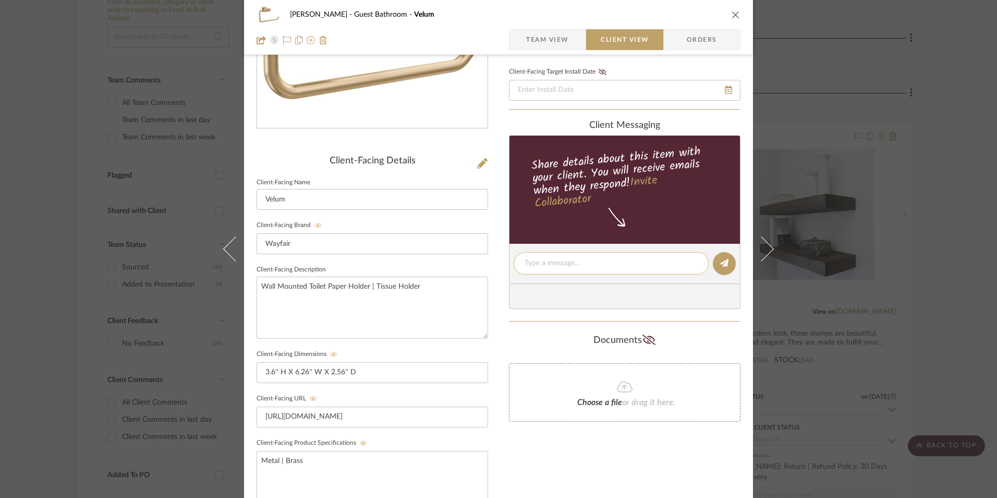
click at [554, 261] on textarea at bounding box center [611, 263] width 173 height 11
paste textarea "Toilet Paper Holder - Select: Champagne Bronze ETA: Next Day Delivery SKU: CBKB…"
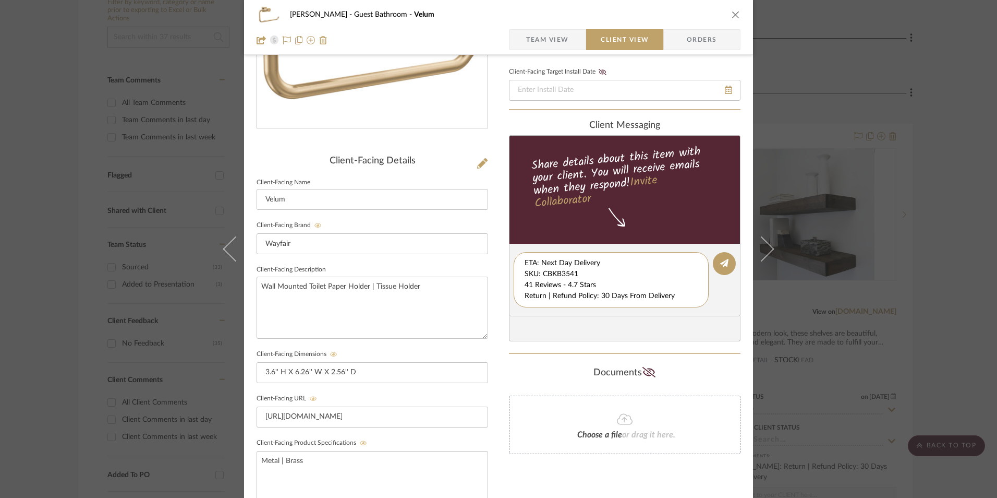
scroll to position [11, 0]
drag, startPoint x: 522, startPoint y: 262, endPoint x: 708, endPoint y: 310, distance: 192.8
click at [708, 310] on editor-of-message "Toilet Paper Holder - Select: Champagne Bronze ETA: Next Day Delivery SKU: CBKB…" at bounding box center [625, 280] width 232 height 72
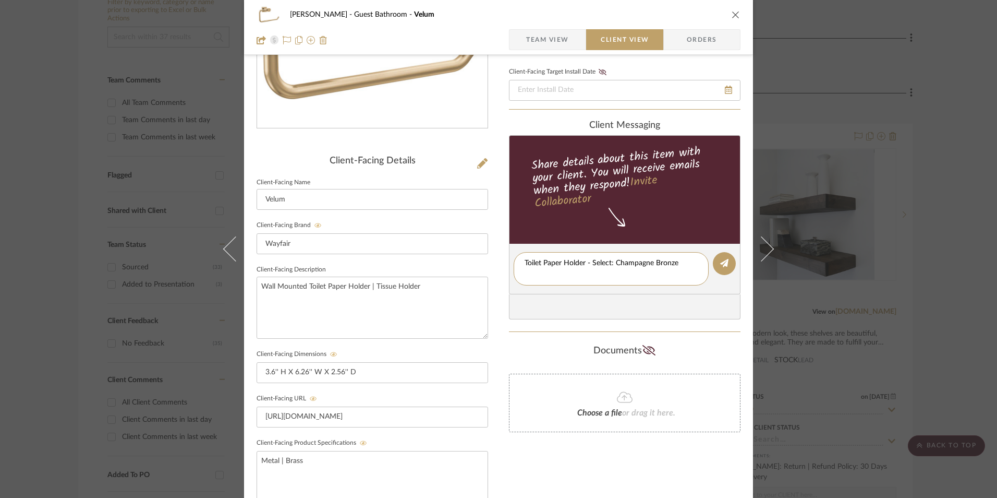
scroll to position [0, 0]
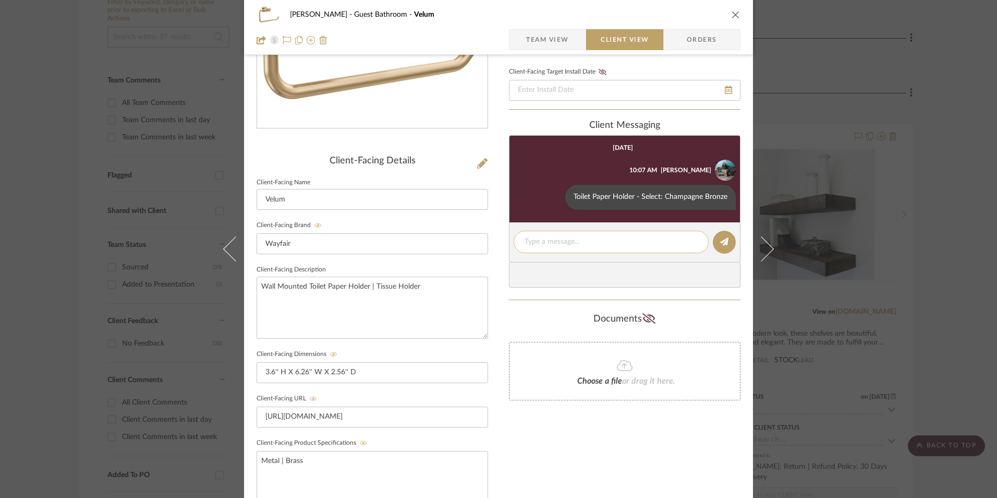
click at [558, 239] on textarea at bounding box center [611, 241] width 173 height 11
paste textarea "ETA: Next Day Delivery SKU: CBKB3541 41 Reviews - 4.7 Stars Return | Refund Pol…"
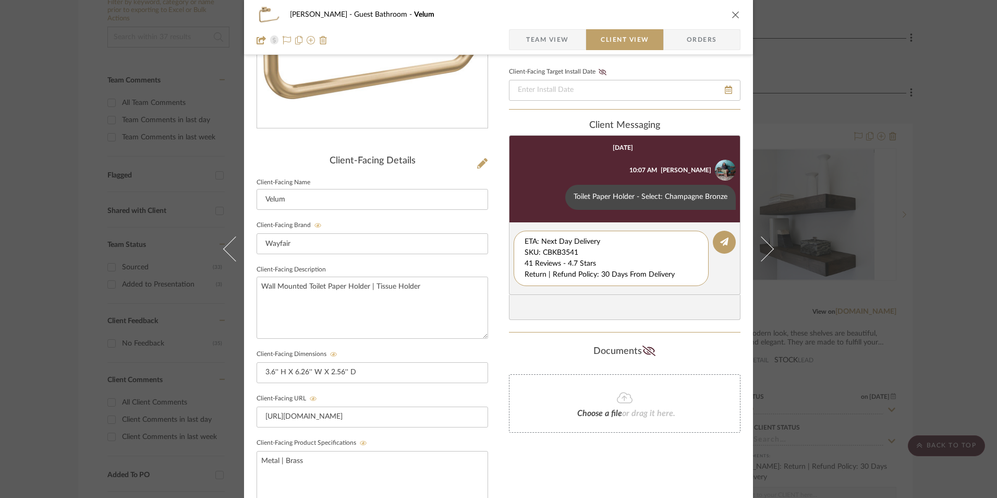
drag, startPoint x: 587, startPoint y: 247, endPoint x: 486, endPoint y: 215, distance: 105.6
click at [484, 219] on div "Erica Drisdale Guest Bathroom Velum Team View Client View Orders Client-Facing …" at bounding box center [498, 272] width 509 height 868
drag, startPoint x: 494, startPoint y: 245, endPoint x: 474, endPoint y: 219, distance: 32.7
click at [472, 220] on div "Erica Drisdale Guest Bathroom Velum Team View Client View Orders Client-Facing …" at bounding box center [498, 272] width 509 height 868
click at [525, 252] on textarea "41 Reviews - 4.7 Stars Return | Refund Policy: 30 Days From Delivery" at bounding box center [611, 252] width 173 height 33
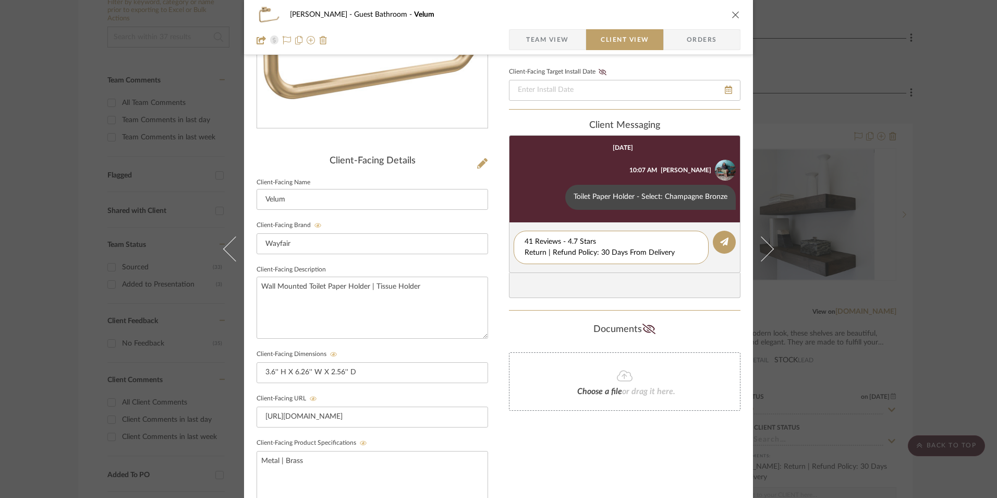
drag, startPoint x: 676, startPoint y: 254, endPoint x: 506, endPoint y: 249, distance: 170.6
click at [509, 249] on editor-of-message "41 Reviews - 4.7 Stars Return | Refund Policy: 30 Days From Delivery" at bounding box center [625, 247] width 232 height 51
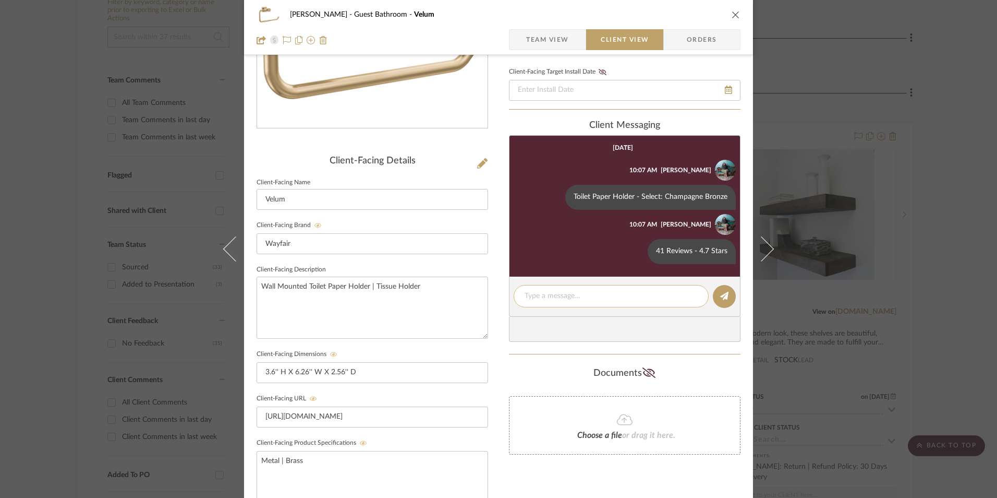
click at [590, 300] on textarea at bounding box center [611, 295] width 173 height 11
paste textarea "Return | Refund Policy: 30 Days From Delivery"
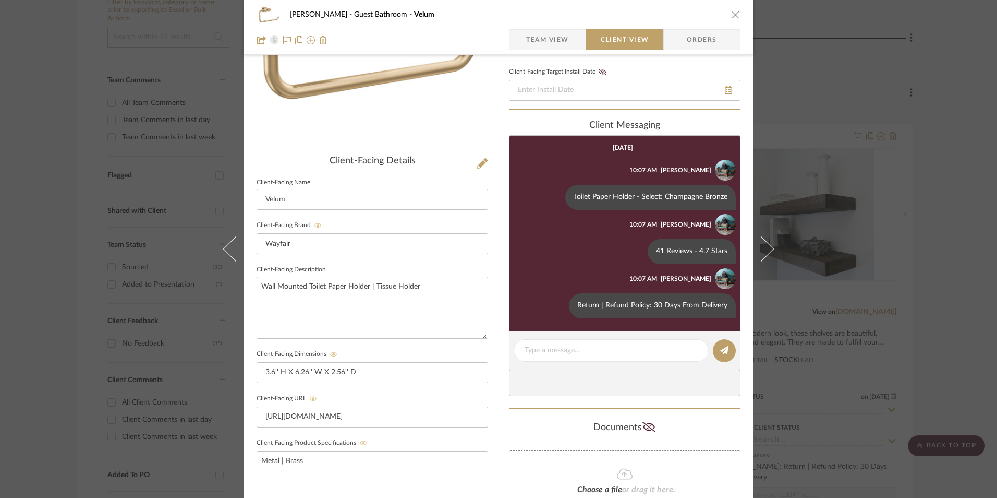
click at [732, 11] on icon "close" at bounding box center [736, 14] width 8 height 8
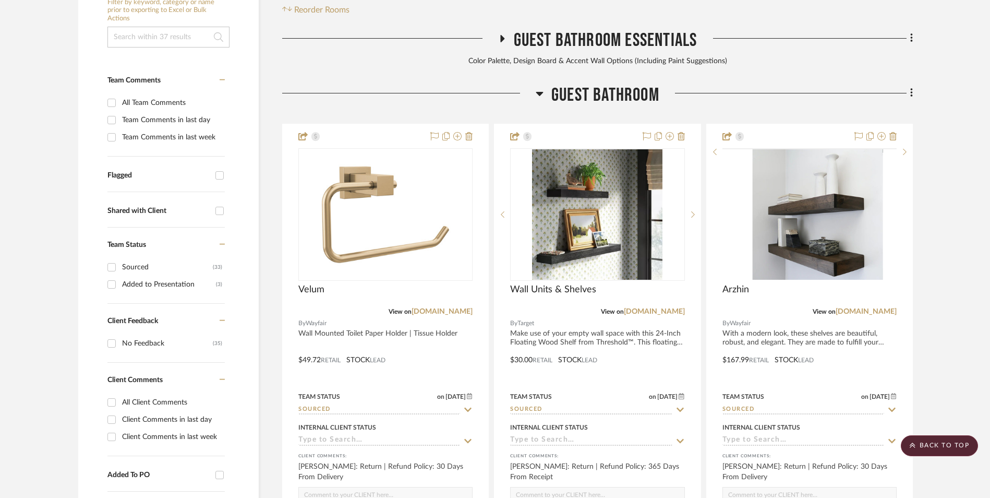
scroll to position [213, 0]
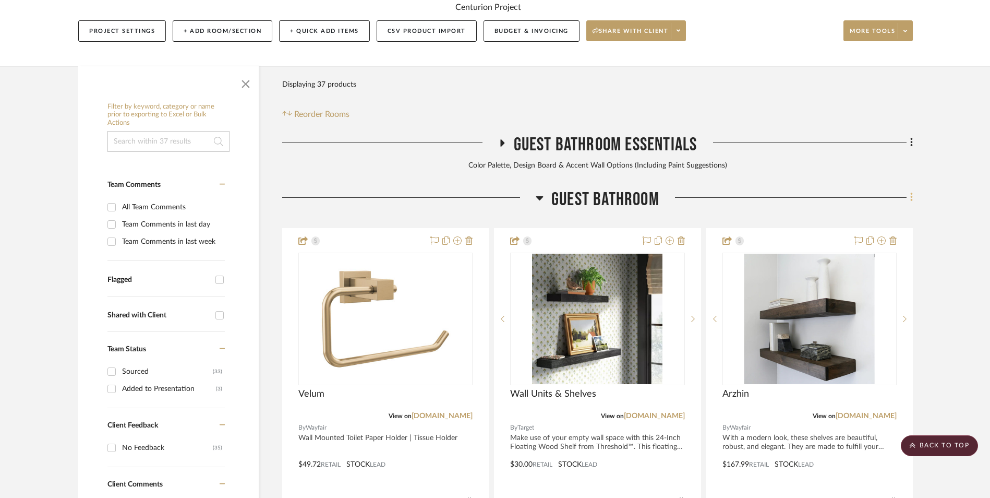
click at [910, 191] on icon at bounding box center [911, 196] width 3 height 11
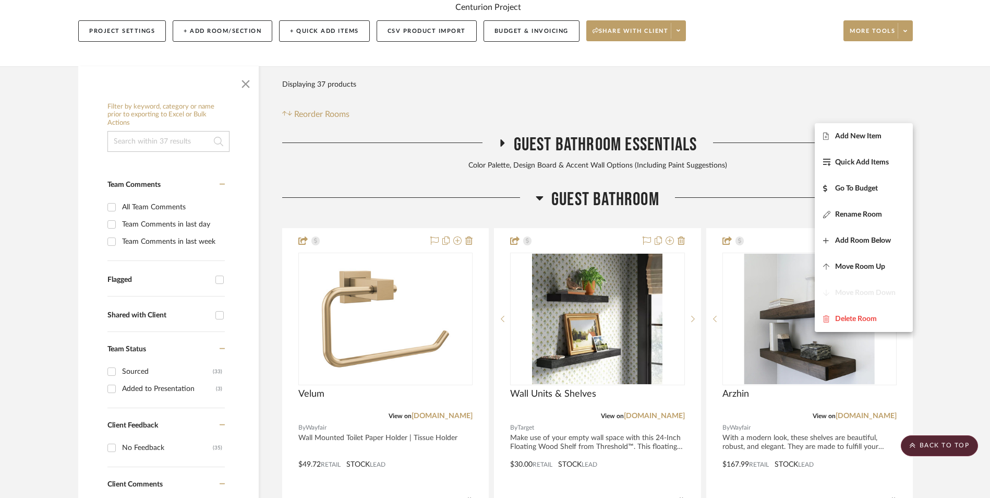
click at [875, 136] on span "Add New Item" at bounding box center [858, 135] width 46 height 9
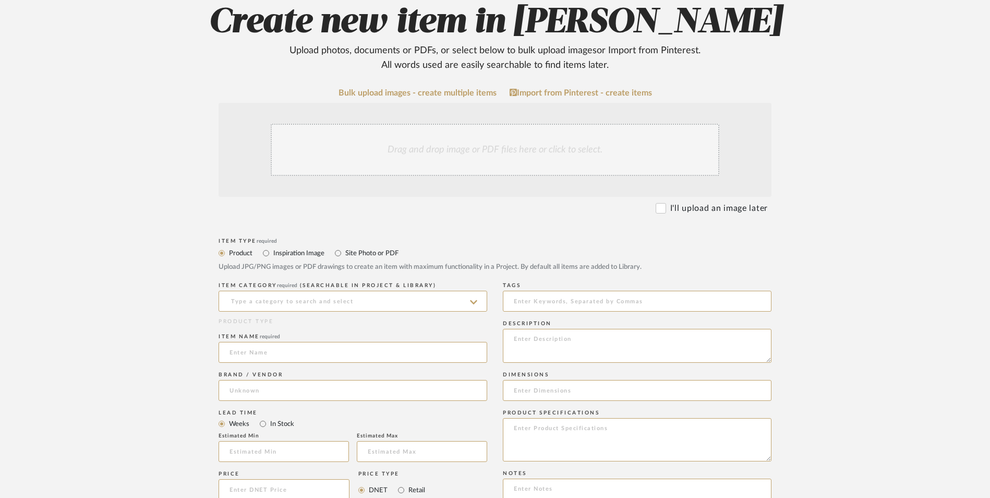
scroll to position [209, 0]
click at [347, 290] on input at bounding box center [353, 300] width 269 height 21
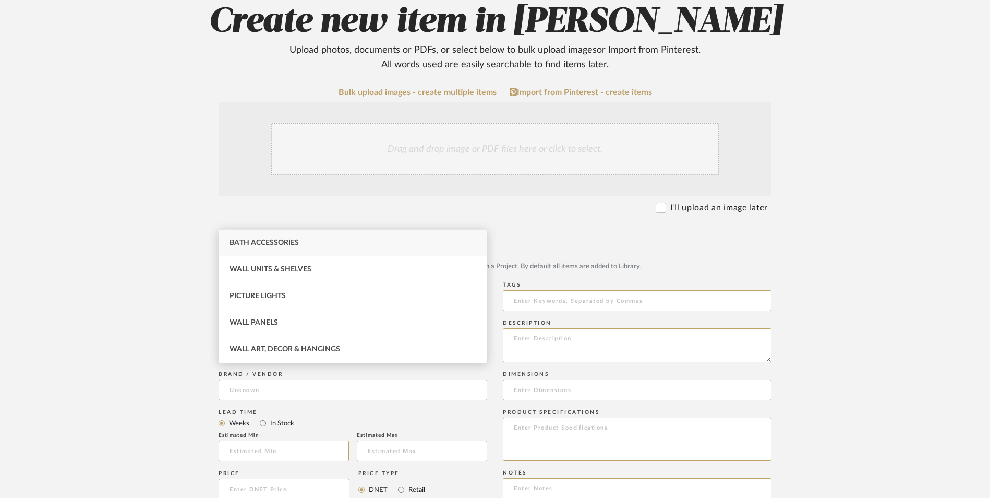
click at [323, 241] on div "Bath Accessories" at bounding box center [353, 242] width 268 height 27
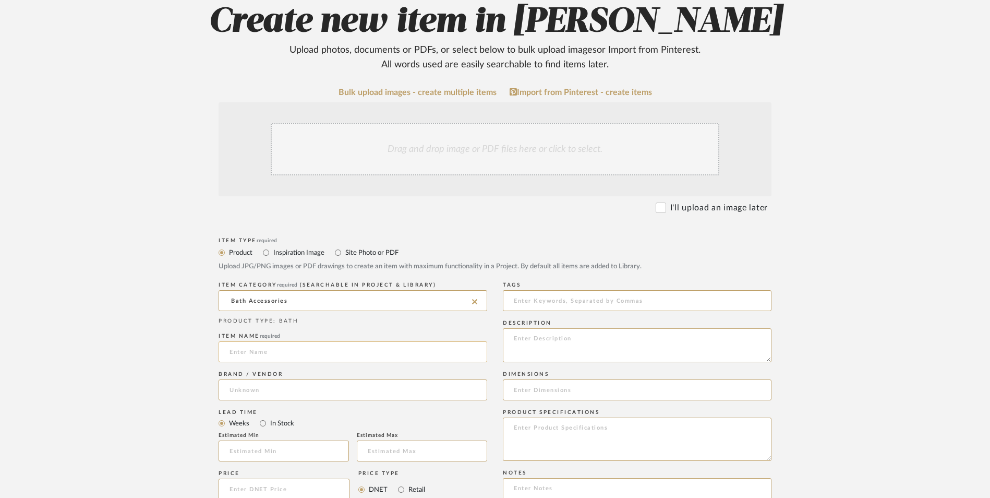
click at [298, 341] on input at bounding box center [353, 351] width 269 height 21
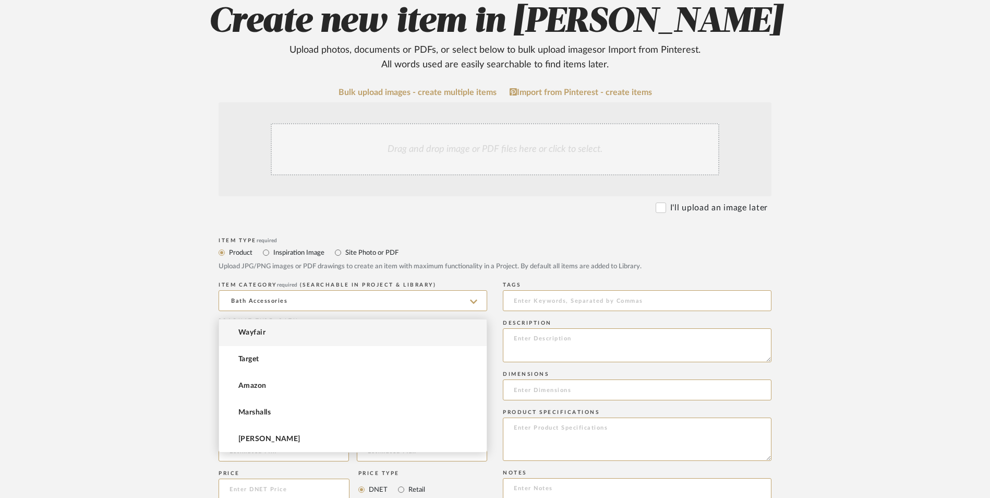
click at [294, 379] on input at bounding box center [353, 389] width 269 height 21
click at [273, 381] on mat-option "Amazon" at bounding box center [353, 385] width 268 height 27
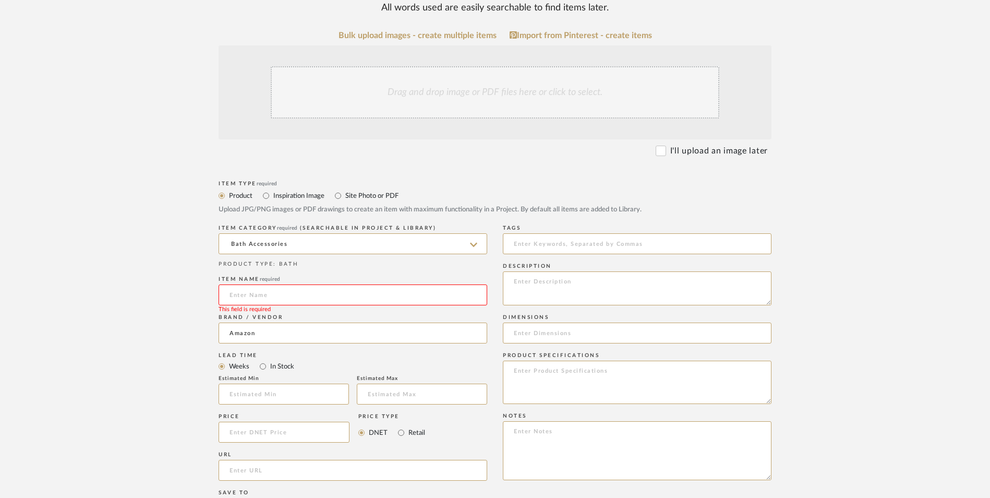
scroll to position [365, 0]
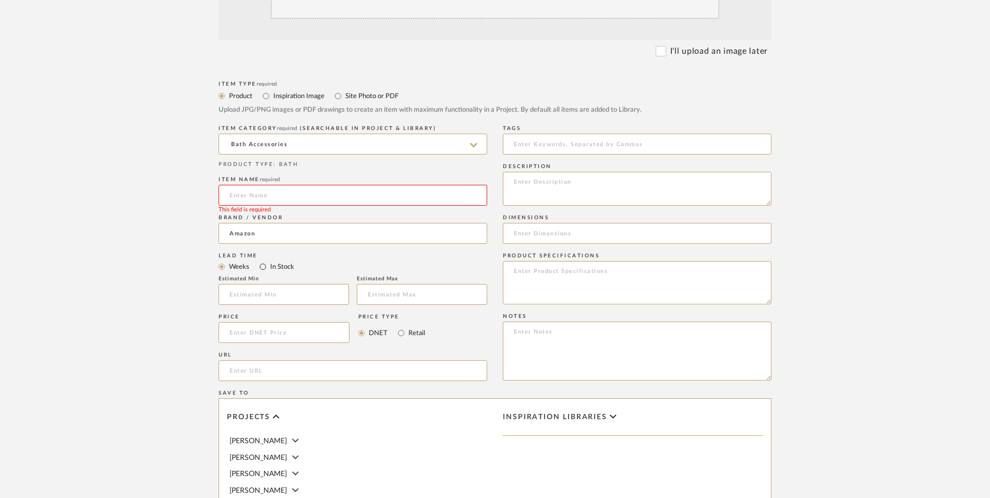
drag, startPoint x: 259, startPoint y: 187, endPoint x: 284, endPoint y: 188, distance: 24.5
click at [260, 260] on input "In Stock" at bounding box center [263, 266] width 13 height 13
click at [283, 322] on input at bounding box center [284, 332] width 131 height 21
click at [206, 255] on form "Bulk upload images - create multiple items Import from Pinterest - create items…" at bounding box center [495, 309] width 664 height 756
click at [268, 360] on input "url" at bounding box center [353, 370] width 269 height 21
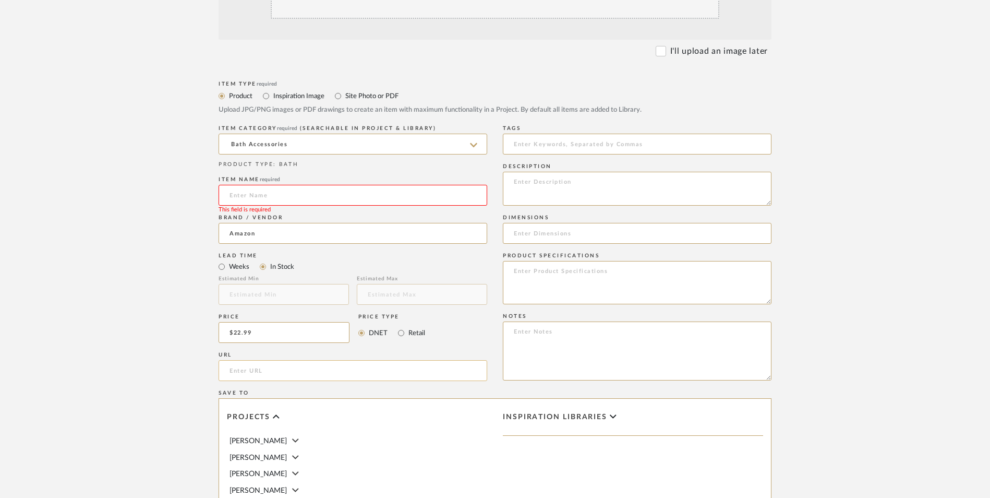
paste input "https://www.amazon.com/gp/product/B0D3LLHRDF/ref=sw_img_1?smid=A2MTJ7L8GRWPCF&p…"
drag, startPoint x: 174, startPoint y: 306, endPoint x: 197, endPoint y: 275, distance: 38.4
click at [175, 299] on form "Bulk upload images - create multiple items Import from Pinterest - create items…" at bounding box center [495, 309] width 664 height 756
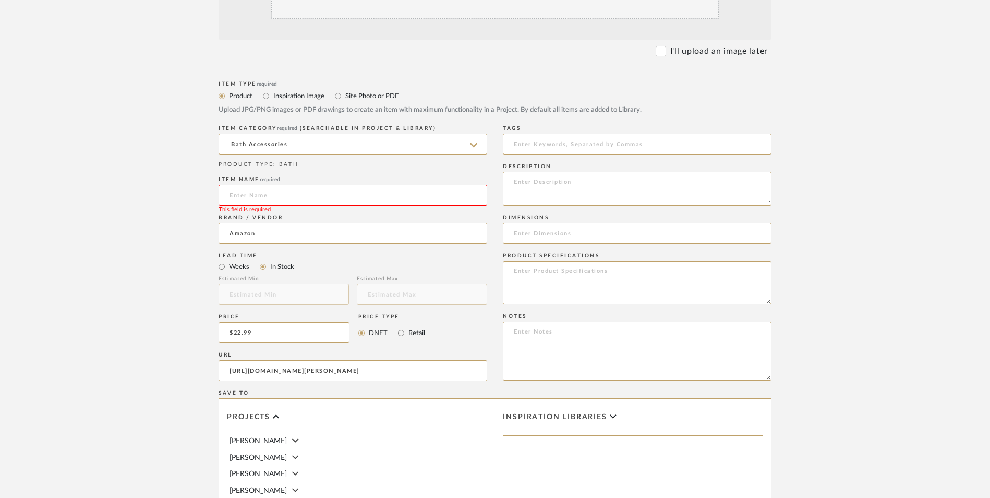
click at [288, 185] on input at bounding box center [353, 195] width 269 height 21
click at [289, 185] on input at bounding box center [353, 195] width 269 height 21
click at [619, 321] on textarea at bounding box center [637, 350] width 269 height 59
paste textarea "Option 1: ETA: SKU: Reviews - Stars Return | Refund Policy:"
drag, startPoint x: 552, startPoint y: 243, endPoint x: 435, endPoint y: 247, distance: 117.4
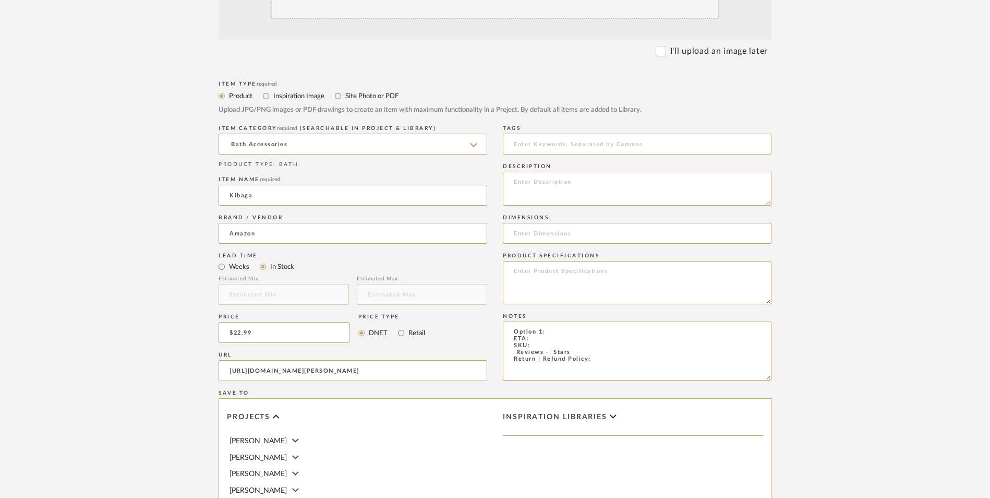
click at [438, 247] on div "Item Type required Product Inspiration Image Site Photo or PDF Upload JPG/PNG i…" at bounding box center [495, 382] width 553 height 609
drag, startPoint x: 608, startPoint y: 273, endPoint x: 616, endPoint y: 275, distance: 8.6
click at [607, 321] on textarea "Shampoo Dispenser ETA: SKU: Reviews - Stars Return | Refund Policy:" at bounding box center [637, 350] width 269 height 59
click at [509, 321] on textarea "Shampoo Dispenser ETA: SKU: Reviews - Stars Return | Refund Policy: 30 Days Fro…" at bounding box center [637, 350] width 269 height 59
click at [577, 223] on input at bounding box center [637, 233] width 269 height 21
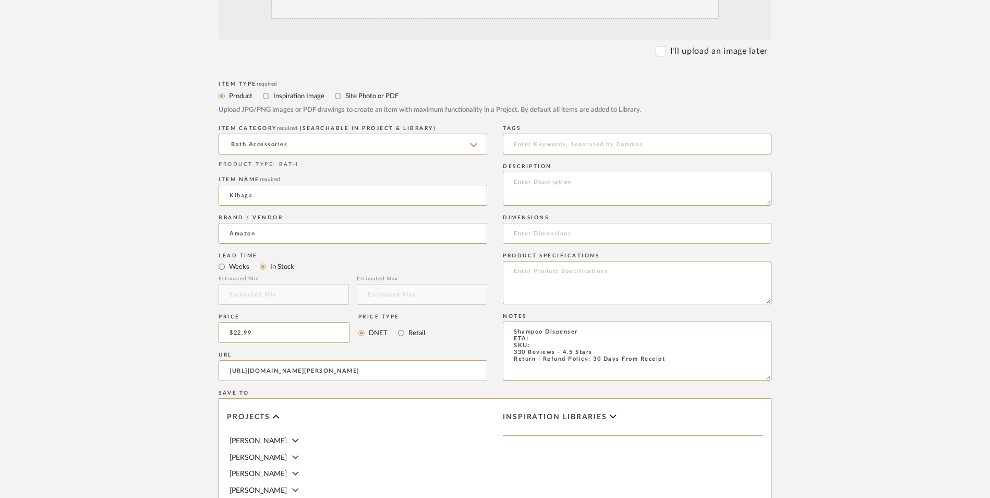
paste input "2.9"L x 2.9"W x 8.6"H"
click at [581, 223] on input "2.9"L x 2.9"W x 8.6"H" at bounding box center [637, 233] width 269 height 21
click at [553, 223] on input "2.9"L x 2.9"W x 8.6" H" at bounding box center [637, 233] width 269 height 21
click at [527, 223] on input "2.9"L x 2.9" W x 8.6" H" at bounding box center [637, 233] width 269 height 21
click at [547, 321] on textarea "Shampoo Dispenser ETA: SKU: 330 Reviews - 4.5 Stars Return | Refund Policy: 30 …" at bounding box center [637, 350] width 269 height 59
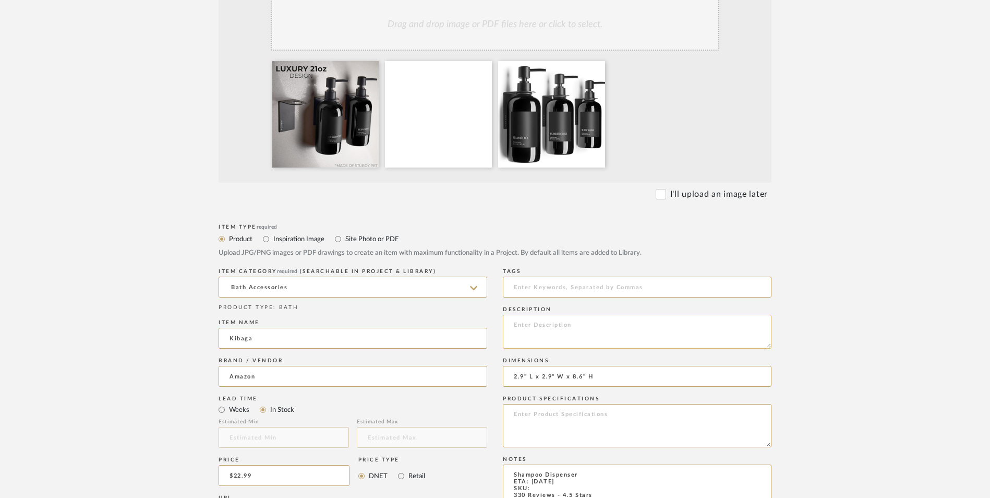
scroll to position [365, 0]
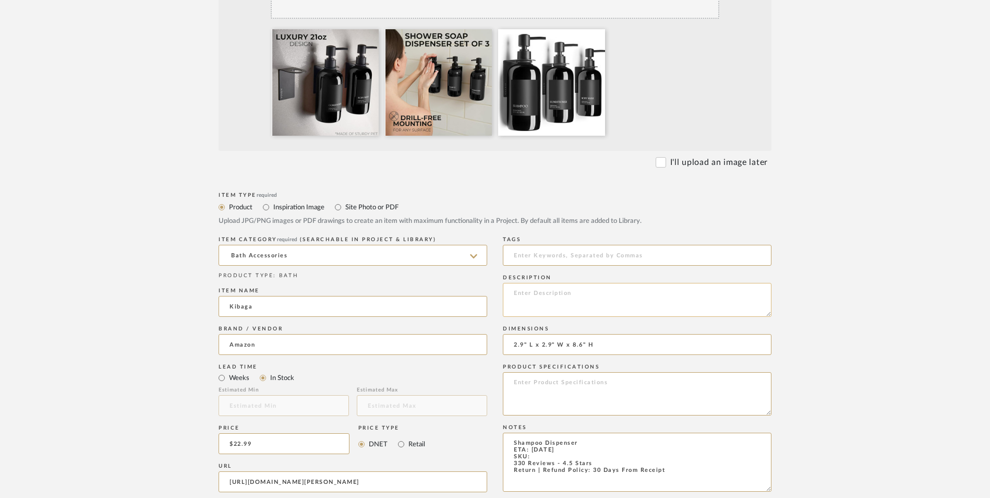
click at [550, 283] on textarea at bounding box center [637, 300] width 269 height 34
paste textarea "Transform your shower into a spa-inspired sanctuary with these sleek, refillabl…"
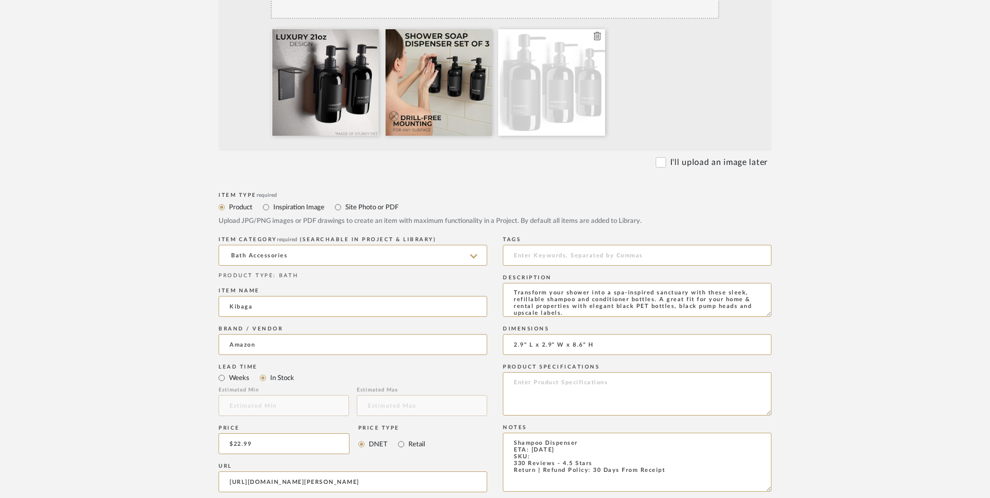
type textarea "Transform your shower into a spa-inspired sanctuary with these sleek, refillabl…"
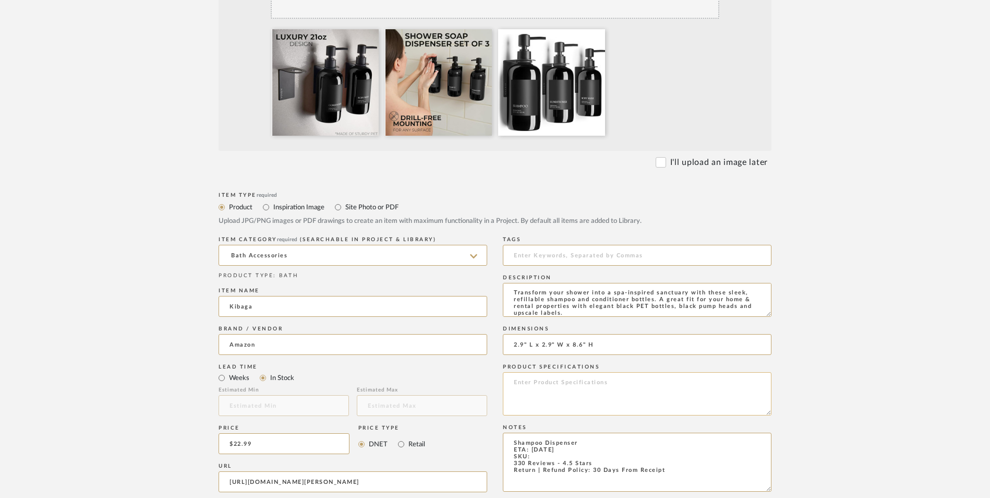
click at [555, 372] on textarea at bounding box center [637, 393] width 269 height 43
type textarea "Plastic"
click at [540, 432] on textarea "Shampoo Dispenser ETA: 8.27.2025 SKU: 330 Reviews - 4.5 Stars Return | Refund P…" at bounding box center [637, 461] width 269 height 59
paste textarea "B0D3LLHRDF"
type textarea "Shampoo Dispenser ETA: 8.27.2025 SKU: B0D3LLHRDF 330 Reviews - 4.5 Stars Return…"
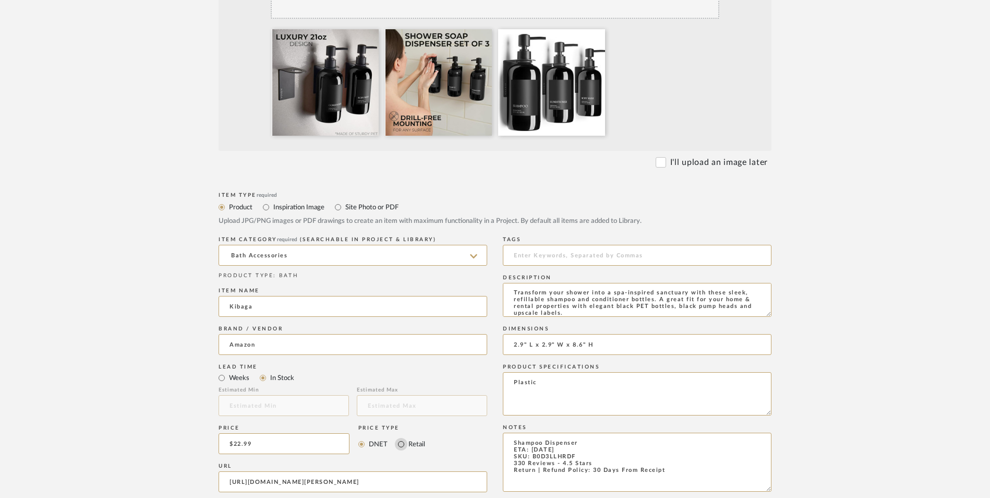
click at [401, 438] on input "Retail" at bounding box center [401, 444] width 13 height 13
radio input "true"
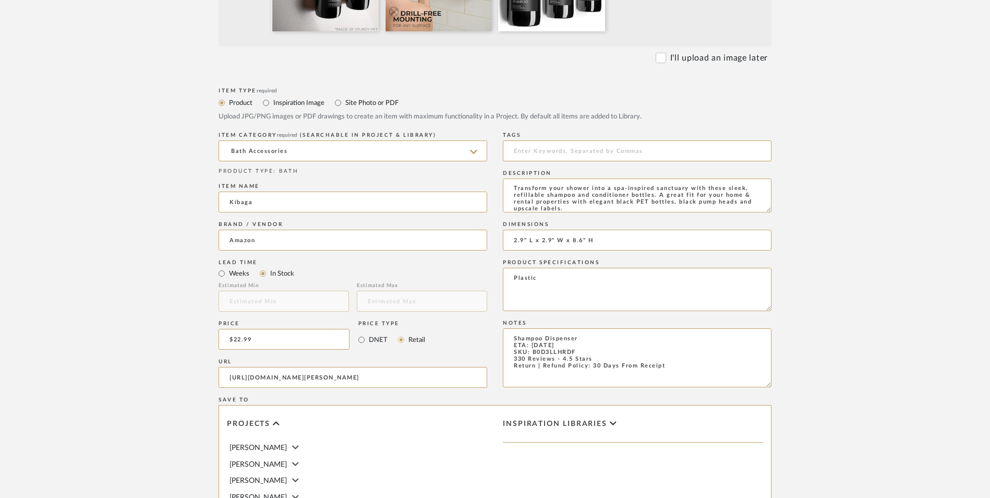
scroll to position [656, 0]
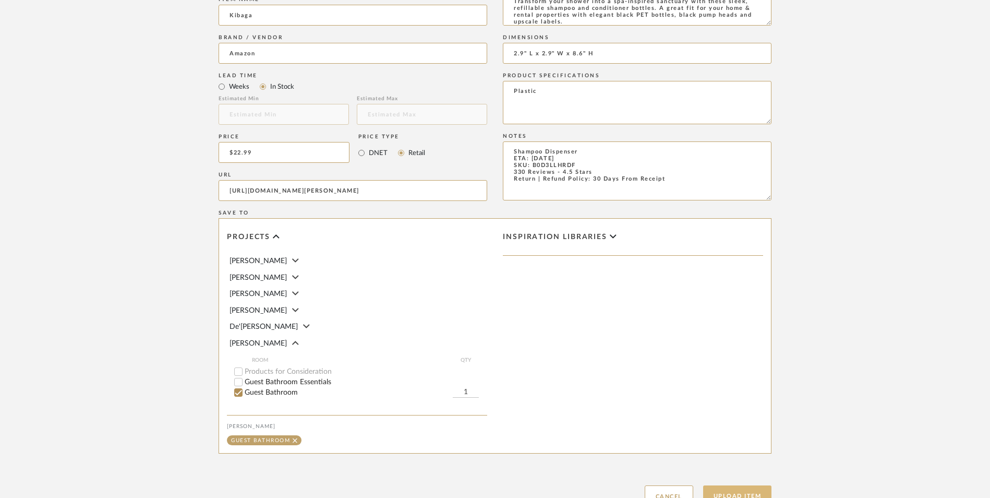
click at [749, 485] on button "Upload Item" at bounding box center [737, 495] width 69 height 21
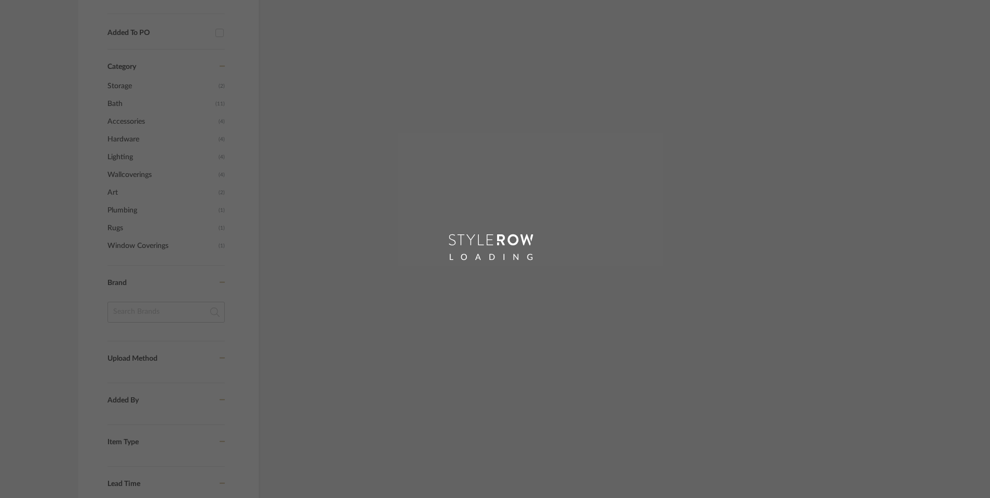
scroll to position [707, 0]
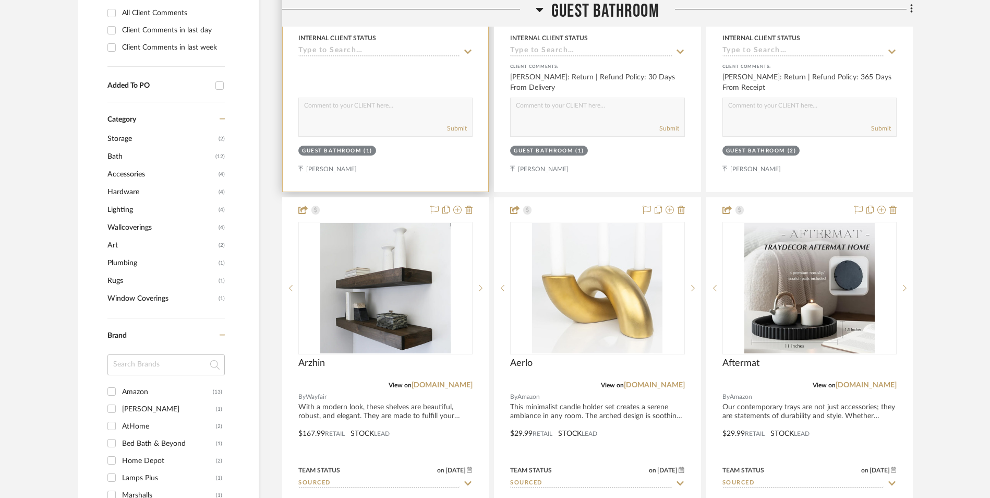
scroll to position [298, 0]
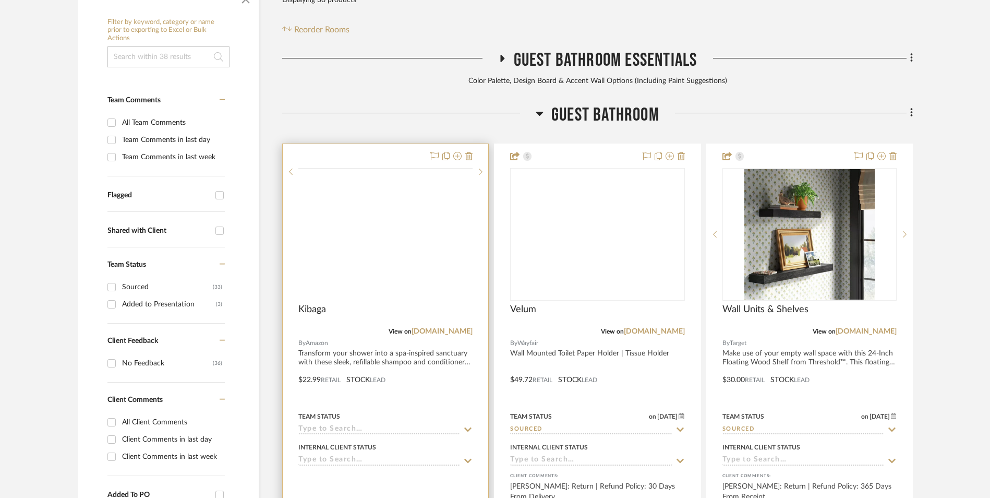
click at [0, 0] on img at bounding box center [0, 0] width 0 height 0
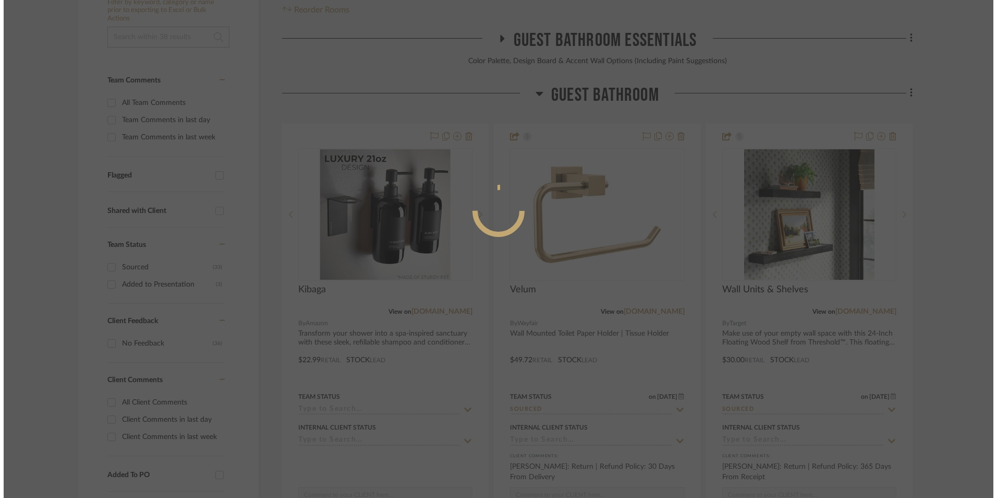
scroll to position [0, 0]
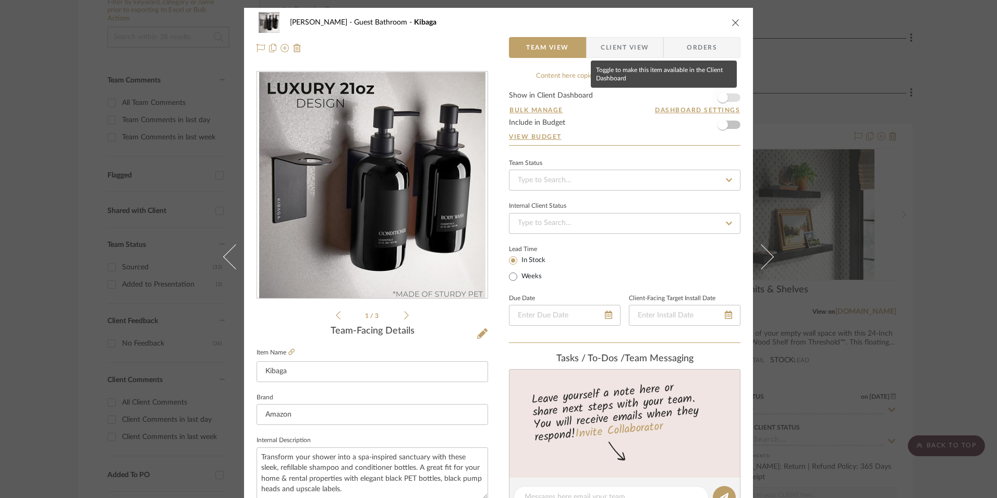
click at [724, 100] on span "button" at bounding box center [722, 97] width 23 height 23
click at [610, 181] on input at bounding box center [625, 180] width 232 height 21
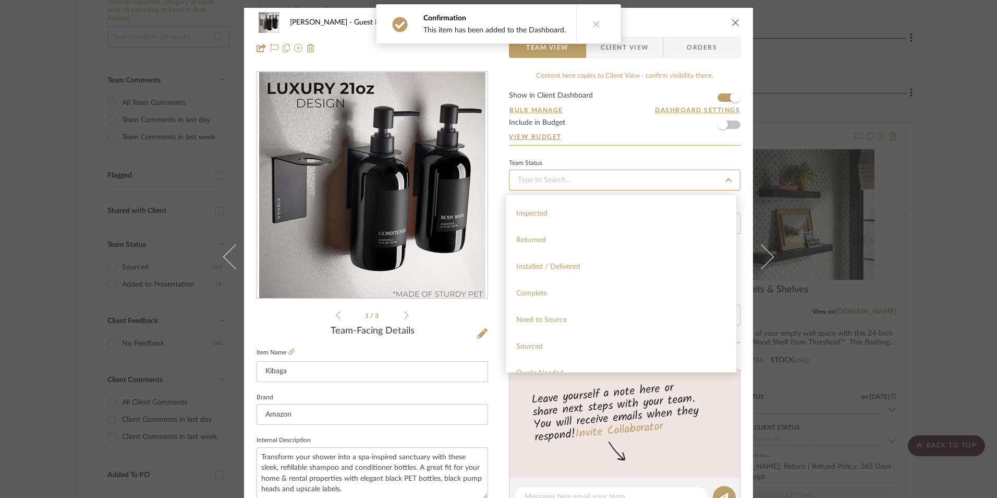
scroll to position [209, 0]
click at [558, 346] on div "Sourced" at bounding box center [621, 345] width 231 height 27
type input "[DATE]"
type input "Sourced"
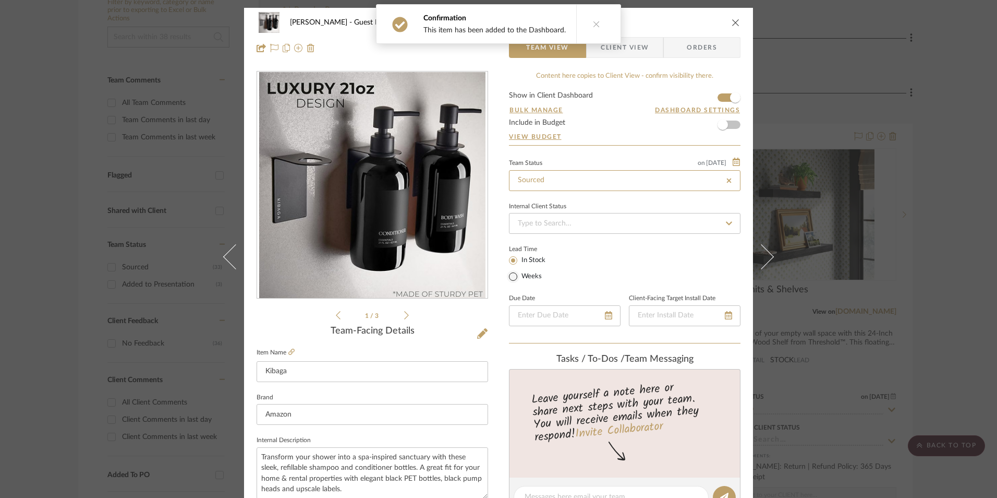
type input "[DATE]"
type input "Sourced"
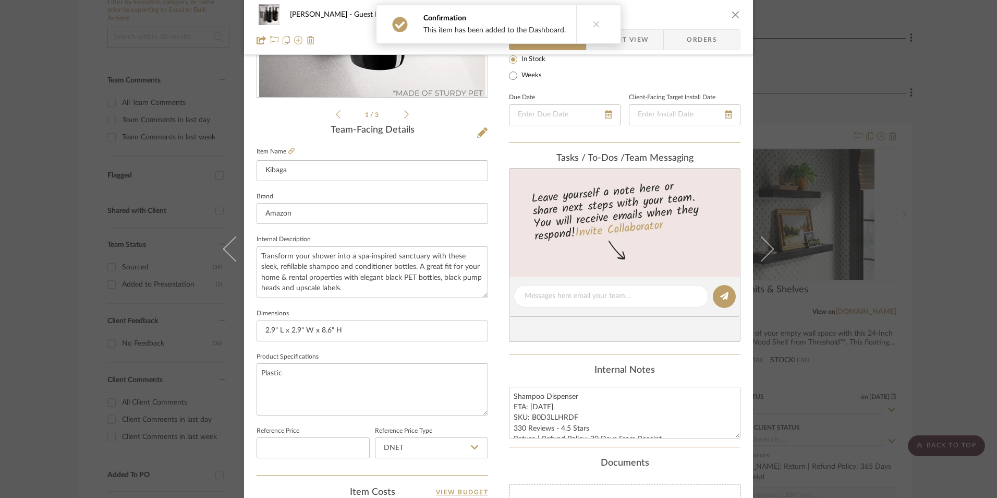
scroll to position [261, 0]
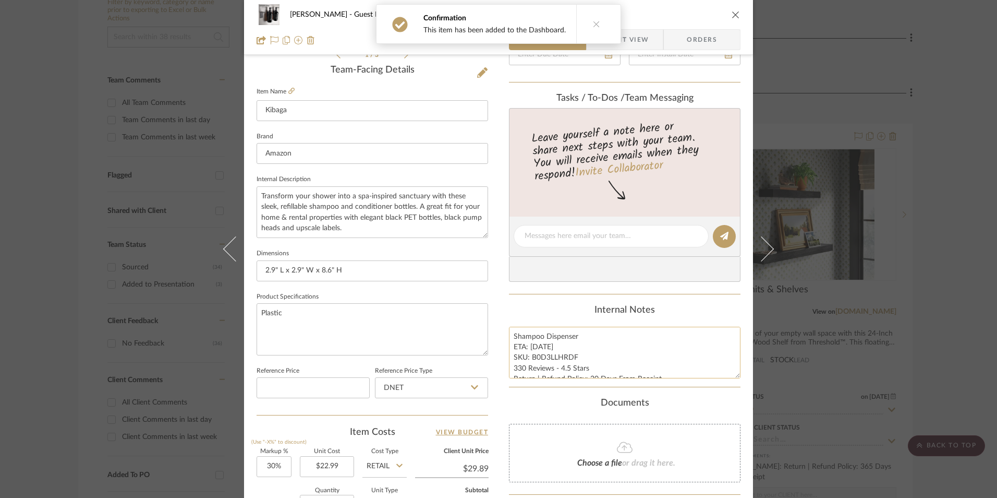
click at [541, 364] on textarea "Shampoo Dispenser ETA: 8.27.2025 SKU: B0D3LLHRDF 330 Reviews - 4.5 Stars Return…" at bounding box center [625, 352] width 232 height 52
drag, startPoint x: 573, startPoint y: 357, endPoint x: 530, endPoint y: 357, distance: 42.8
click at [530, 357] on textarea "Shampoo Dispenser ETA: 8.27.2025 SKU: B0D3LLHRDF 330 Reviews - 4.5 Stars Return…" at bounding box center [625, 352] width 232 height 52
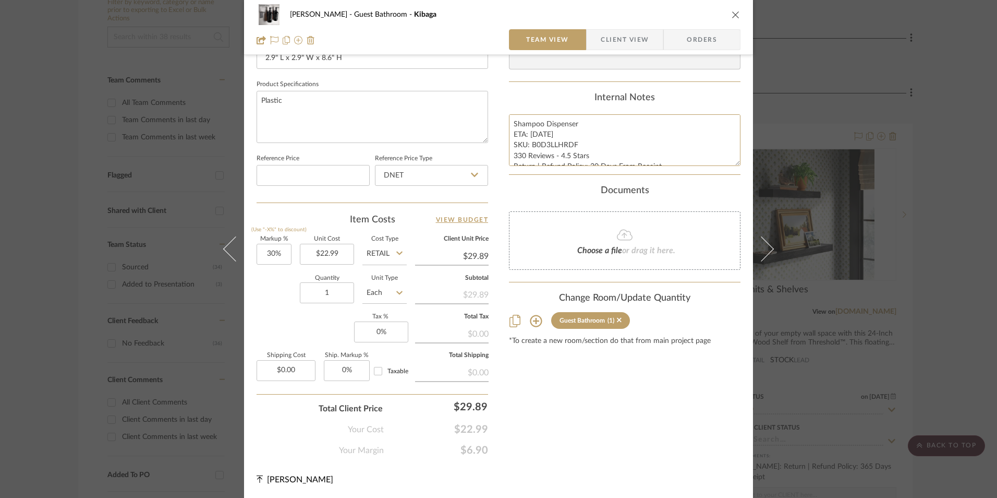
scroll to position [474, 0]
type input "30"
click at [275, 253] on input "30" at bounding box center [274, 253] width 35 height 21
drag, startPoint x: 289, startPoint y: 294, endPoint x: 416, endPoint y: 202, distance: 156.9
click at [297, 287] on div "Quantity 1 Unit Type Each" at bounding box center [332, 293] width 150 height 37
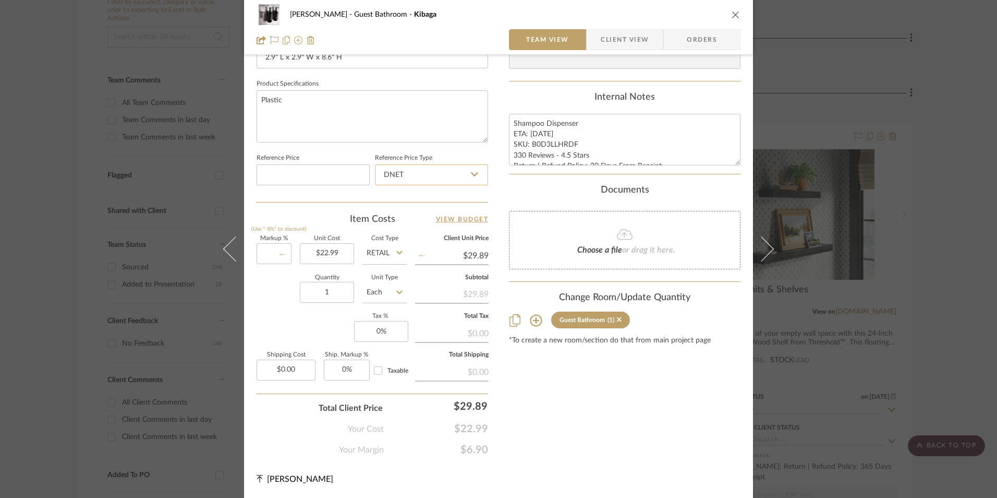
type input "0%"
type input "$22.99"
click at [425, 181] on input "DNET" at bounding box center [431, 174] width 113 height 21
click at [416, 231] on div "Retail" at bounding box center [436, 227] width 129 height 27
type input "Retail"
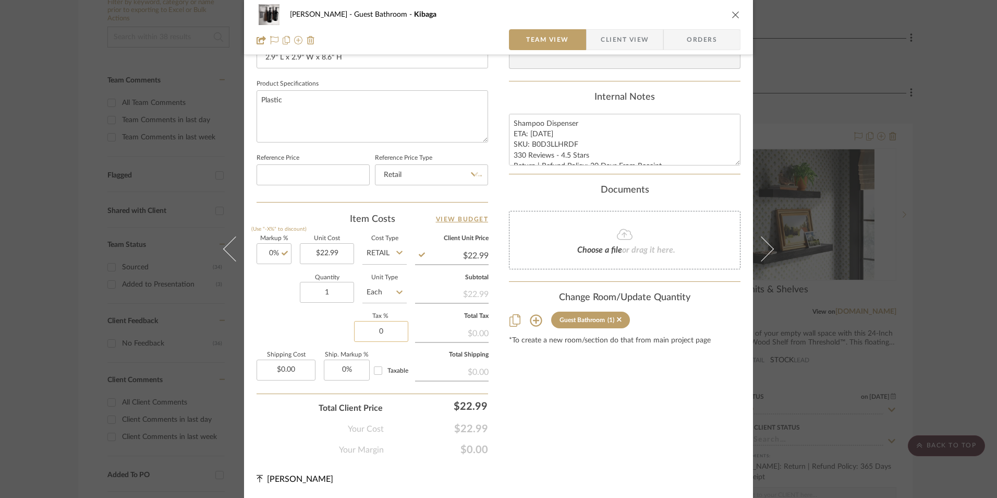
drag, startPoint x: 392, startPoint y: 323, endPoint x: 403, endPoint y: 328, distance: 11.9
click at [391, 323] on input "0" at bounding box center [381, 331] width 54 height 21
type input "8.25%"
click at [586, 393] on div "Content here copies to Client View - confirm visibility there. Show in Client D…" at bounding box center [625, 26] width 232 height 858
click at [704, 40] on span "Orders" at bounding box center [701, 39] width 53 height 21
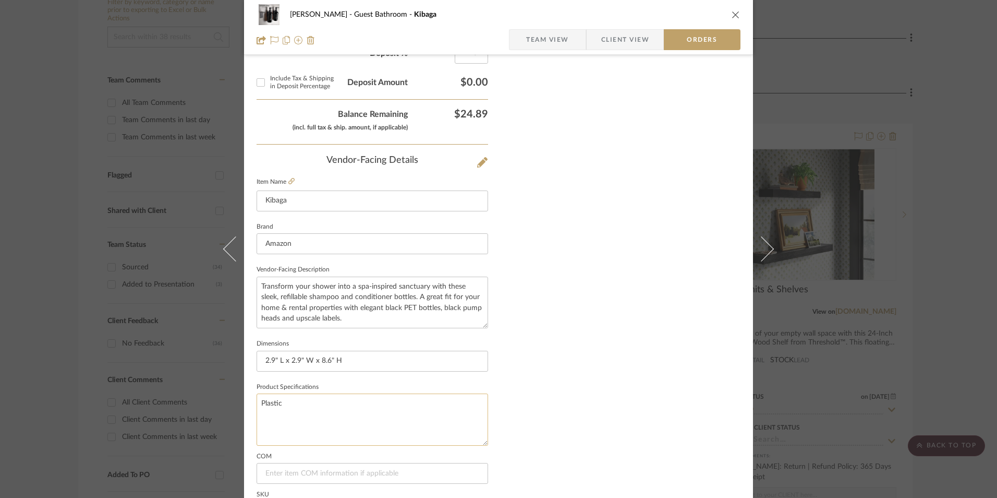
scroll to position [612, 0]
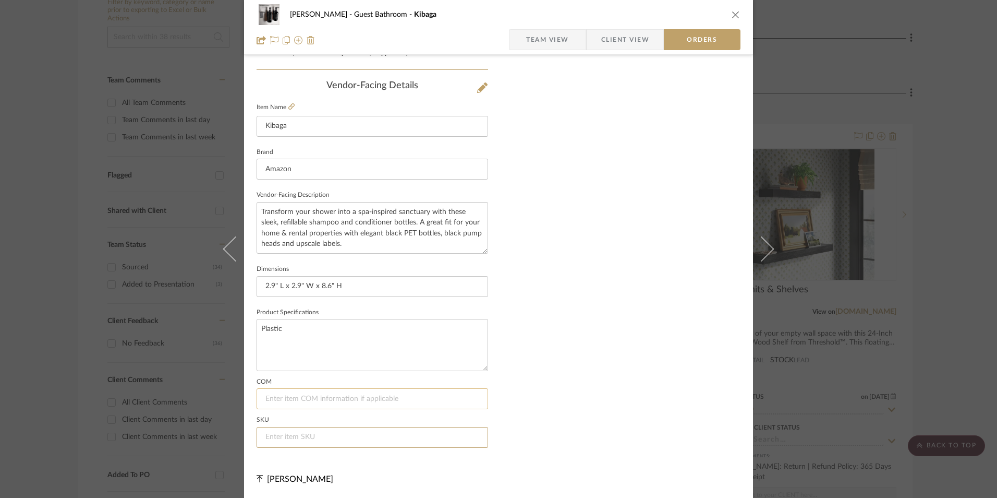
click at [307, 434] on input at bounding box center [373, 437] width 232 height 21
paste input "B0D3LLHRDF"
type input "B0D3LLHRDF"
click at [553, 39] on span "Team View" at bounding box center [547, 39] width 43 height 21
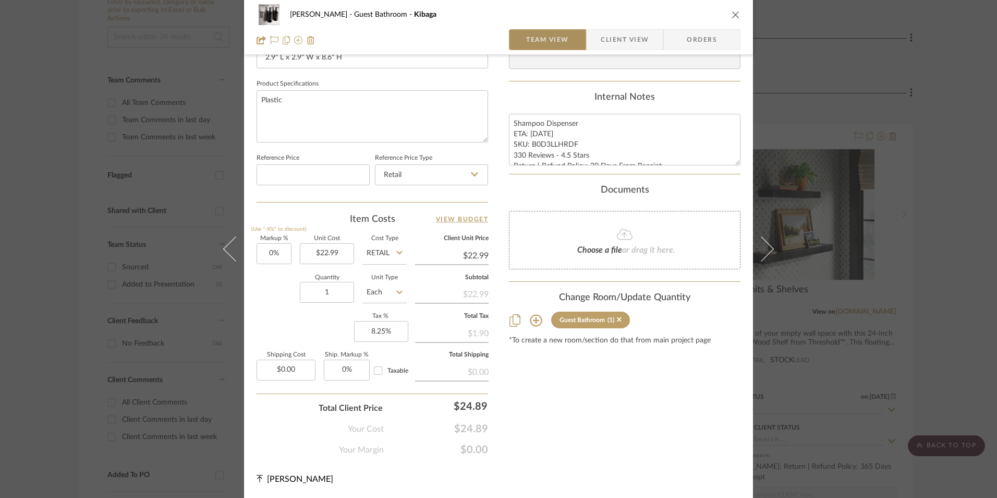
scroll to position [474, 0]
click at [733, 16] on icon "close" at bounding box center [736, 14] width 8 height 8
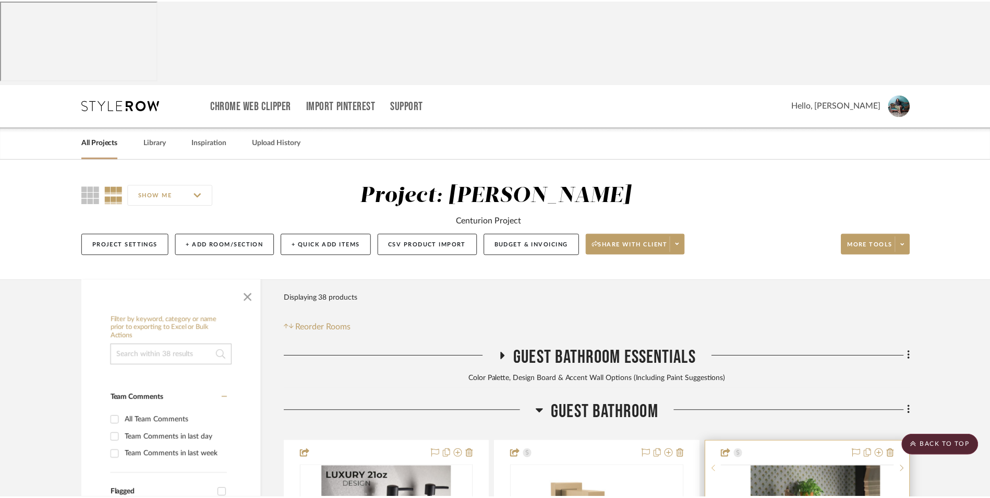
scroll to position [318, 0]
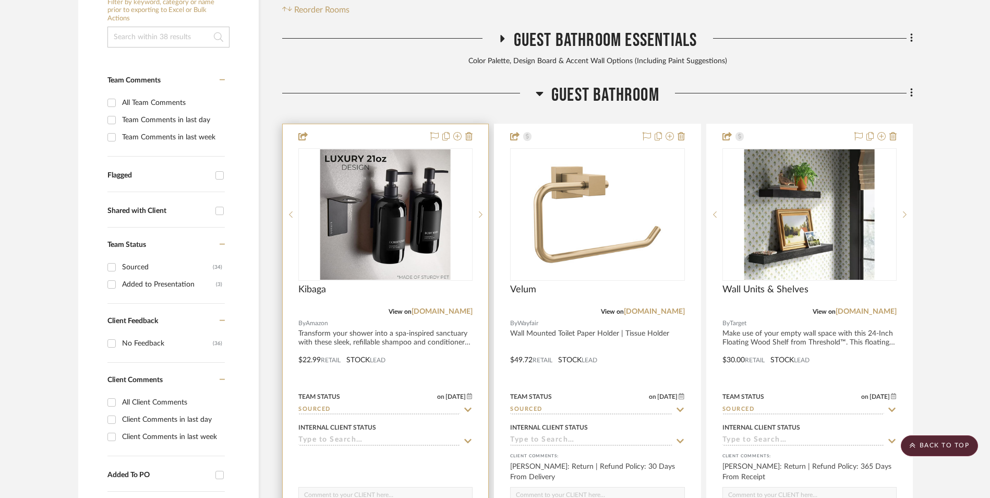
click at [403, 153] on img "0" at bounding box center [385, 214] width 130 height 130
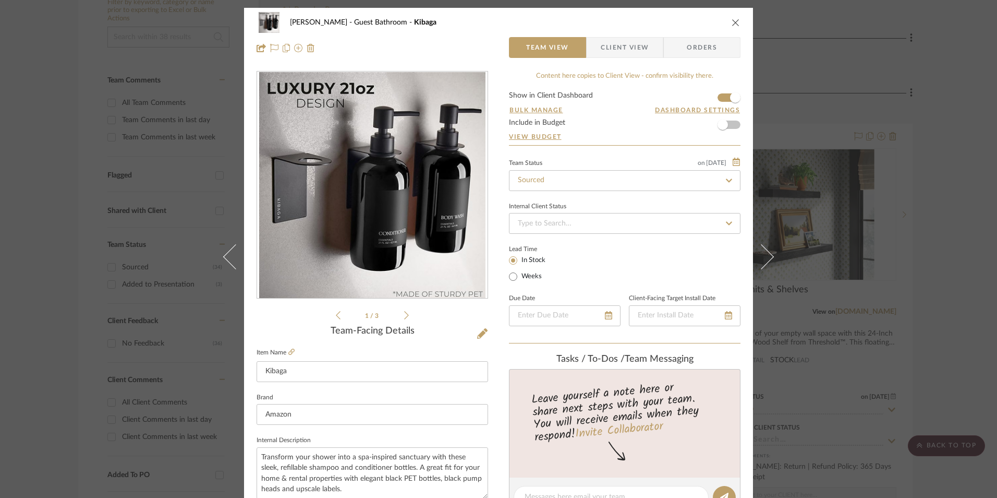
scroll to position [313, 0]
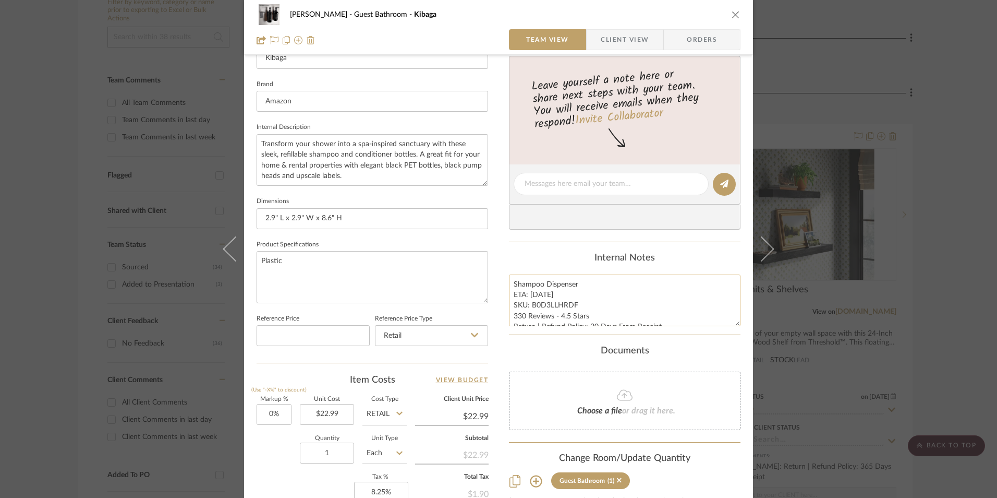
click at [550, 305] on textarea "Shampoo Dispenser ETA: 8.27.2025 SKU: B0D3LLHRDF 330 Reviews - 4.5 Stars Return…" at bounding box center [625, 300] width 232 height 52
drag, startPoint x: 512, startPoint y: 283, endPoint x: 674, endPoint y: 320, distance: 166.4
click at [674, 320] on textarea "Shampoo Dispenser ETA: 8.27.2025 SKU: B0D3LLHRDF 330 Reviews - 4.5 Stars Return…" at bounding box center [625, 300] width 232 height 52
drag, startPoint x: 496, startPoint y: 297, endPoint x: 519, endPoint y: 303, distance: 23.7
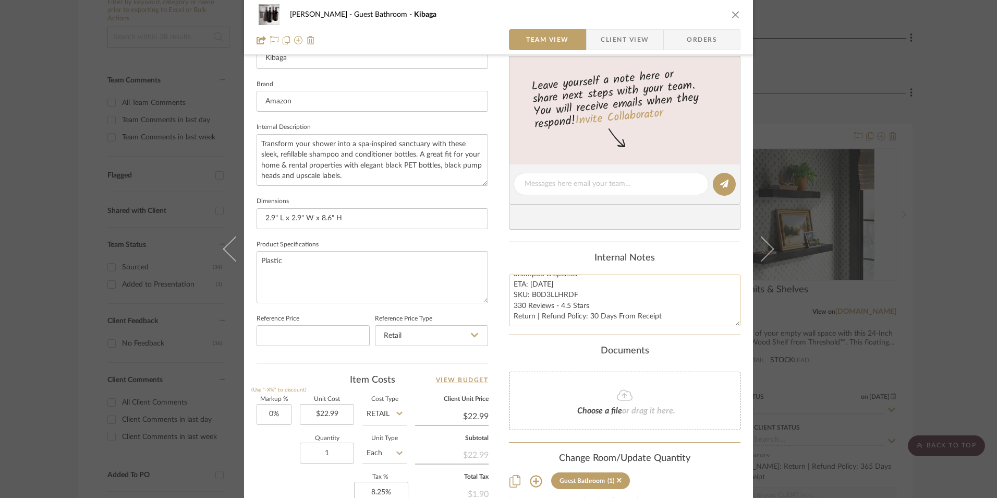
click at [575, 318] on textarea "Shampoo Dispenser ETA: 8.27.2025 SKU: B0D3LLHRDF 330 Reviews - 4.5 Stars Return…" at bounding box center [625, 300] width 232 height 52
drag, startPoint x: 511, startPoint y: 282, endPoint x: 663, endPoint y: 327, distance: 158.3
click at [663, 327] on summary-project-notes "Internal Notes Shampoo Dispenser ETA: 8.27.2025 SKU: B0D3LLHRDF 330 Reviews - 4…" at bounding box center [625, 293] width 232 height 82
click at [634, 39] on span "Client View" at bounding box center [625, 39] width 48 height 21
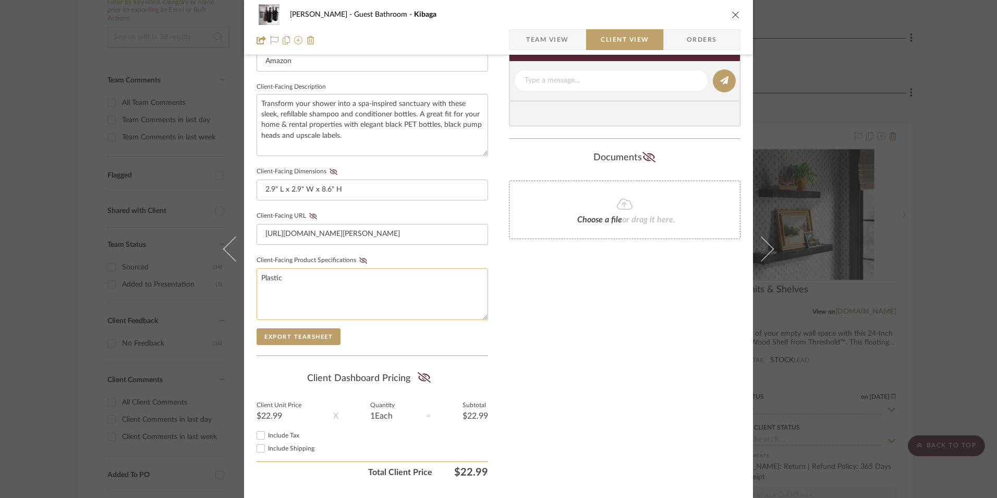
scroll to position [379, 0]
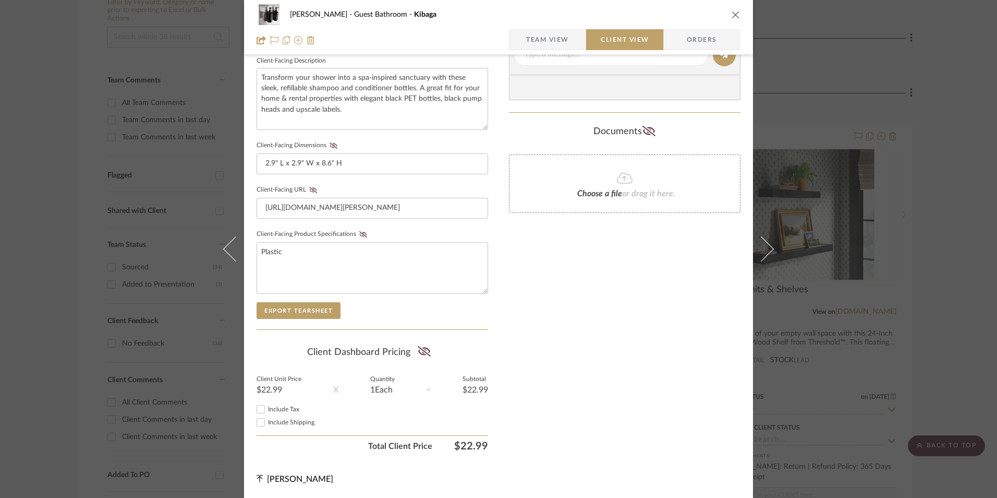
drag, startPoint x: 259, startPoint y: 408, endPoint x: 356, endPoint y: 386, distance: 100.0
click at [259, 407] on input "Include Tax" at bounding box center [261, 409] width 13 height 13
checkbox input "true"
click at [418, 350] on icon at bounding box center [424, 351] width 13 height 10
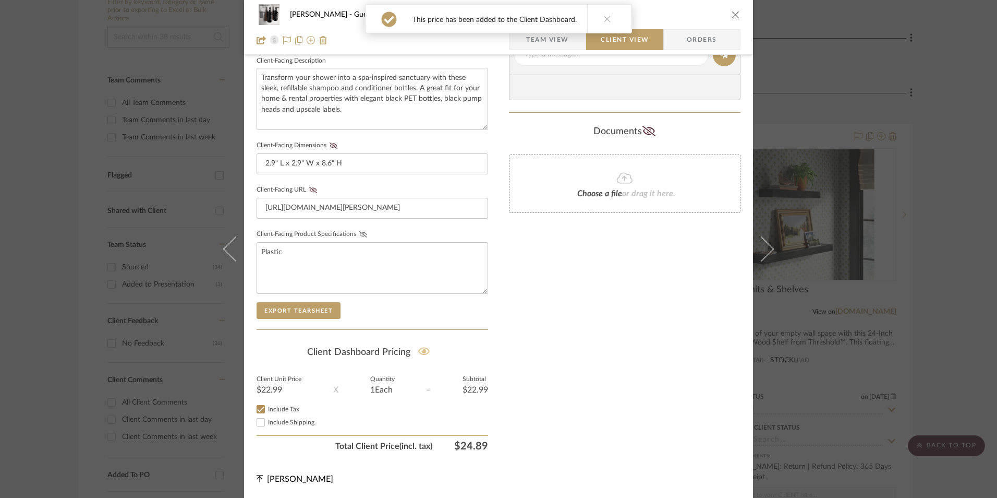
click at [359, 232] on icon at bounding box center [363, 234] width 8 height 6
click at [309, 187] on icon at bounding box center [313, 190] width 8 height 6
click at [330, 146] on icon at bounding box center [334, 145] width 8 height 6
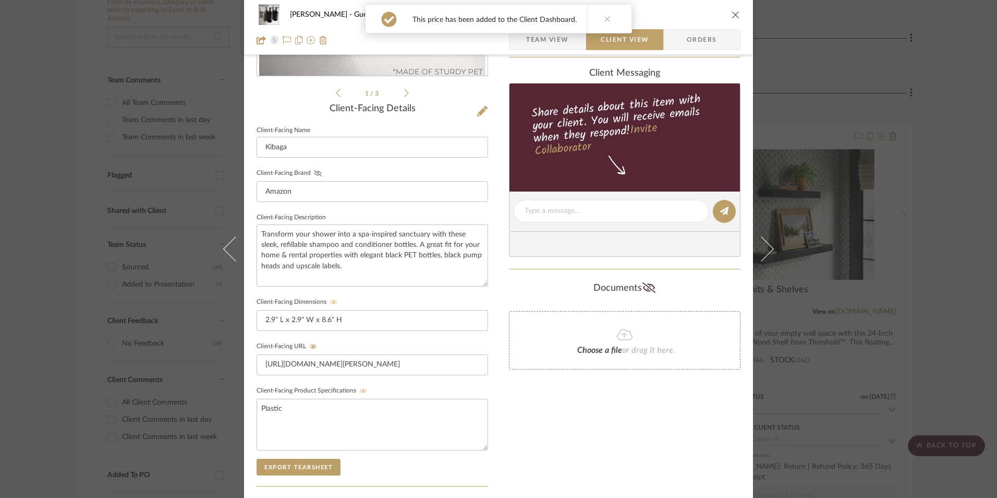
click at [314, 175] on icon at bounding box center [318, 173] width 8 height 6
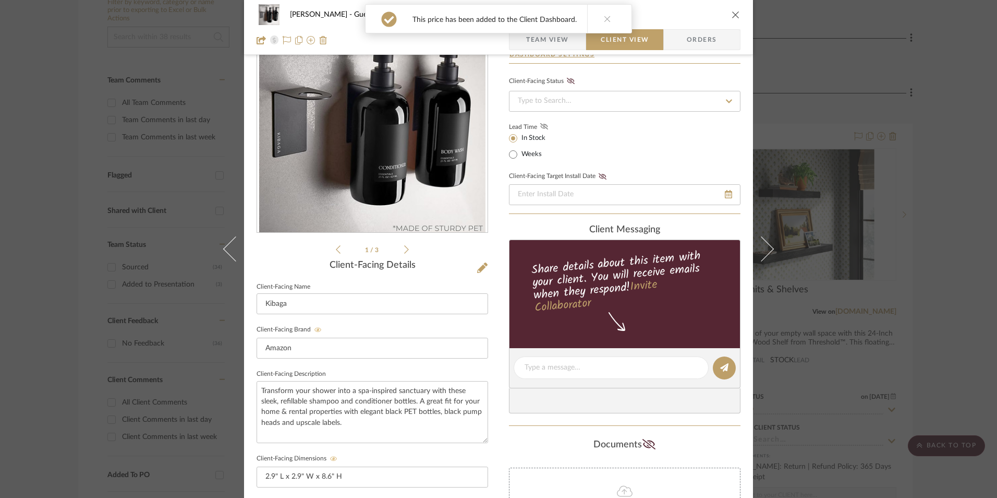
click at [538, 123] on fa-icon at bounding box center [544, 126] width 13 height 9
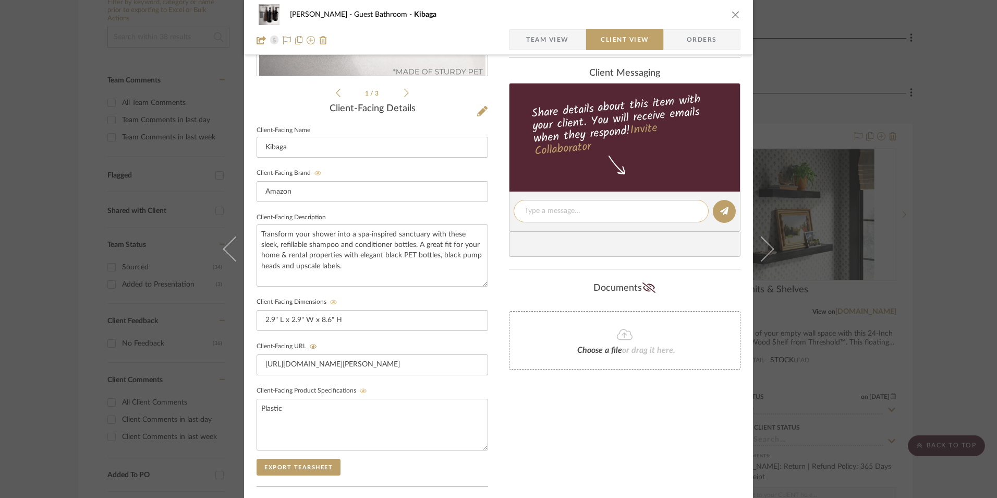
click at [539, 207] on textarea at bounding box center [611, 210] width 173 height 11
paste textarea "Shampoo Dispenser ETA: 8.27.2025 SKU: B0D3LLHRDF 330 Reviews - 4.5 Stars Return…"
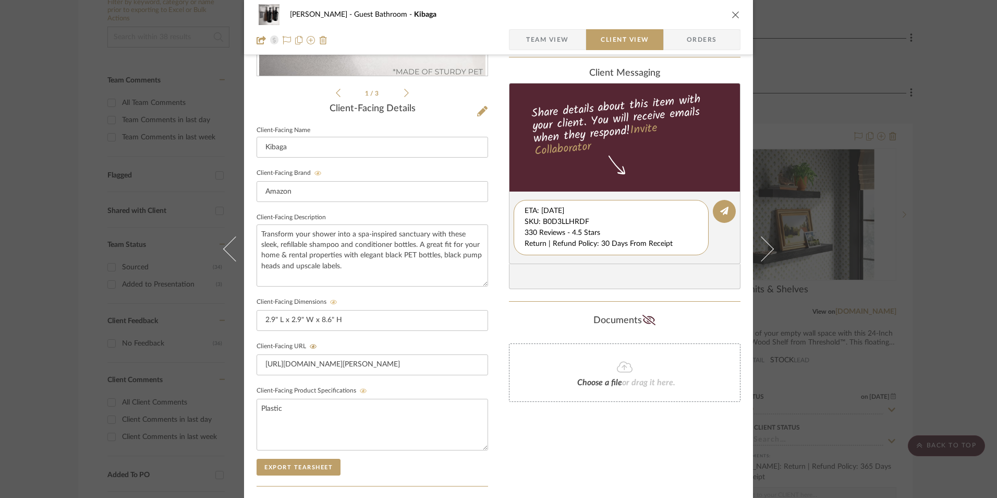
scroll to position [11, 0]
drag, startPoint x: 521, startPoint y: 211, endPoint x: 706, endPoint y: 268, distance: 193.7
click at [706, 268] on div "client Messaging Share details about this item with your client. You will recei…" at bounding box center [625, 179] width 232 height 222
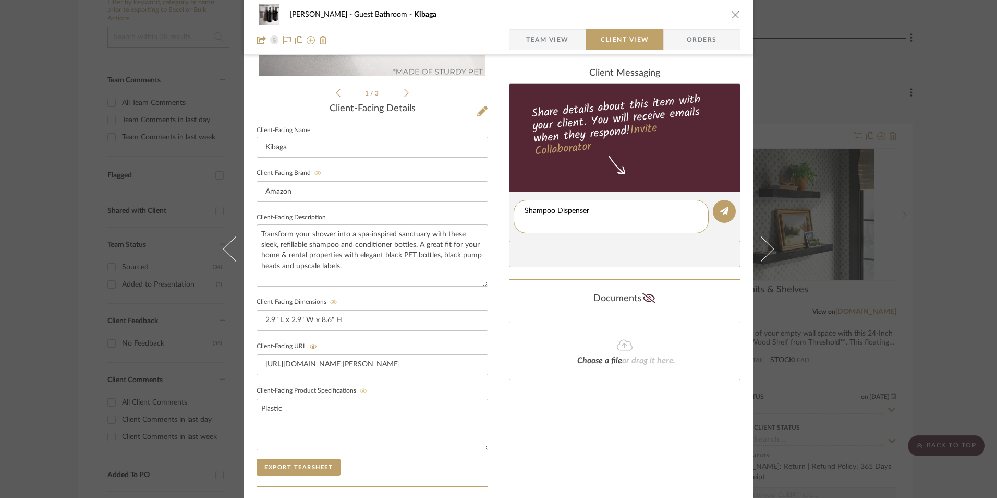
scroll to position [0, 0]
type textarea "Shampoo Dispenser"
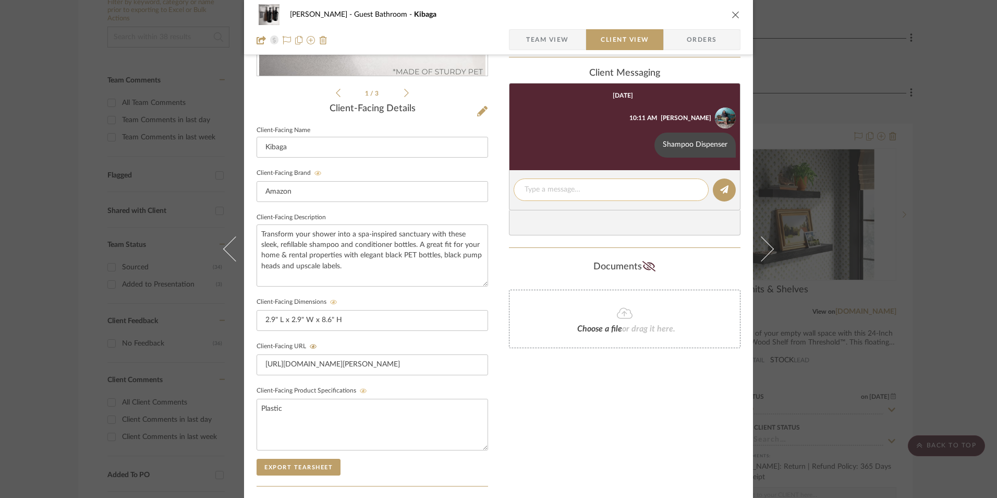
click at [548, 189] on textarea at bounding box center [611, 189] width 173 height 11
paste textarea "ETA: 8.27.2025 SKU: B0D3LLHRDF 330 Reviews - 4.5 Stars Return | Refund Policy: …"
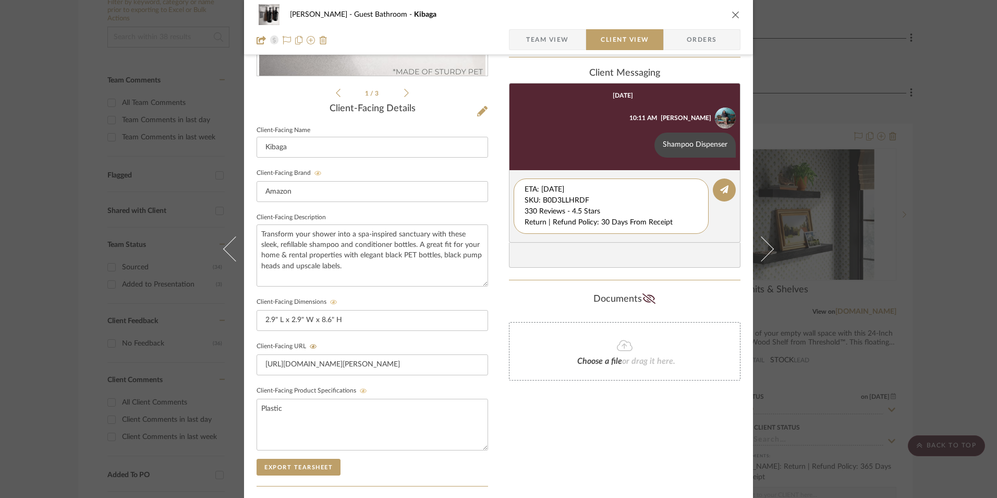
drag, startPoint x: 591, startPoint y: 197, endPoint x: 510, endPoint y: 179, distance: 83.2
click at [486, 168] on div "Erica Drisdale Guest Bathroom Kibaga Team View Client View Orders 1 / 3 Client-…" at bounding box center [498, 220] width 509 height 868
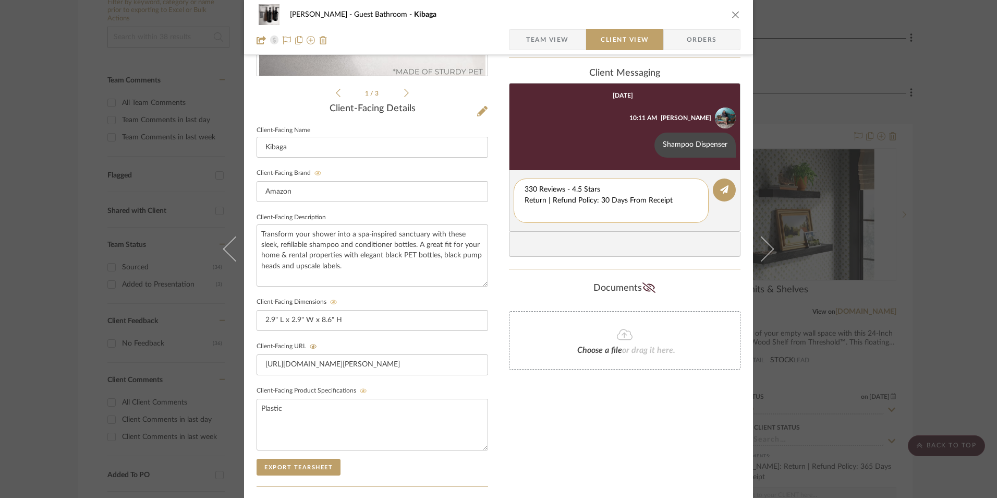
click at [525, 198] on textarea "330 Reviews - 4.5 Stars Return | Refund Policy: 30 Days From Receipt" at bounding box center [611, 200] width 173 height 33
drag, startPoint x: 515, startPoint y: 199, endPoint x: 520, endPoint y: 199, distance: 5.7
click at [514, 199] on div "330 Reviews - 4.5 Stars Return | Refund Policy: 30 Days From Receipt" at bounding box center [611, 194] width 195 height 33
type textarea "330 Reviews - 4.5 Stars"
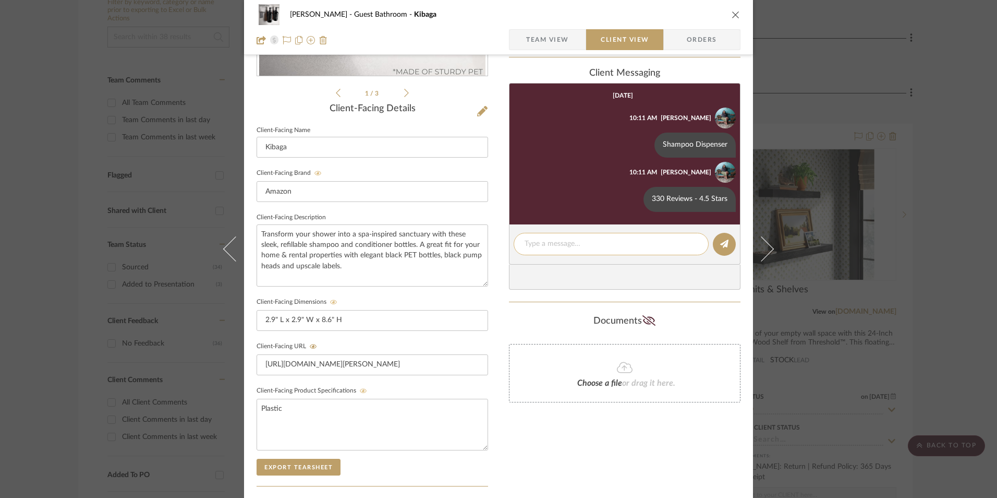
click at [558, 245] on textarea at bounding box center [611, 243] width 173 height 11
paste textarea "Return | Refund Policy: 30 Days From Receipt"
type textarea "Return | Refund Policy: 30 Days From Receipt"
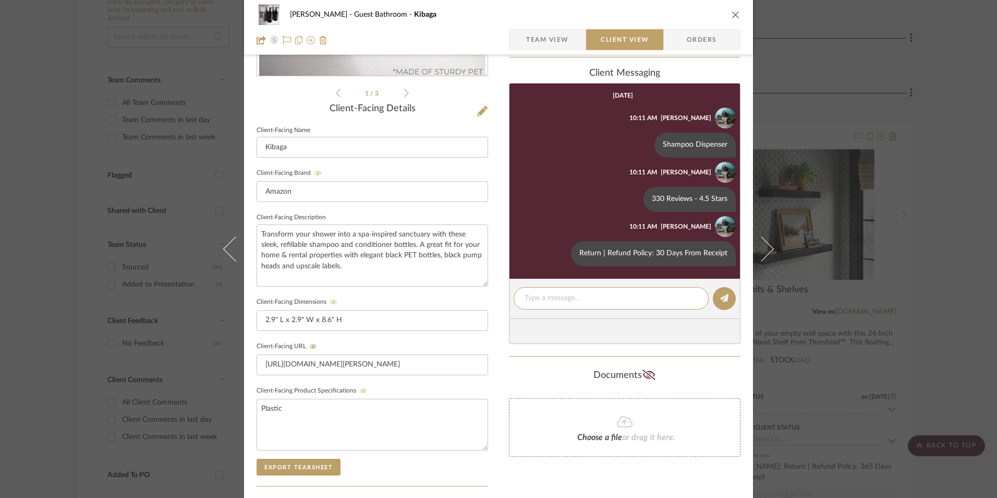
click at [732, 11] on icon "close" at bounding box center [736, 14] width 8 height 8
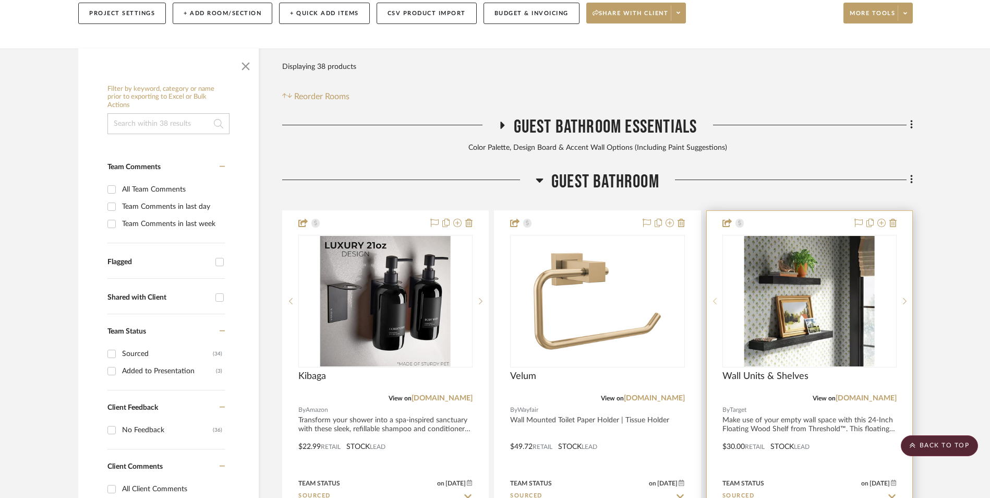
scroll to position [213, 0]
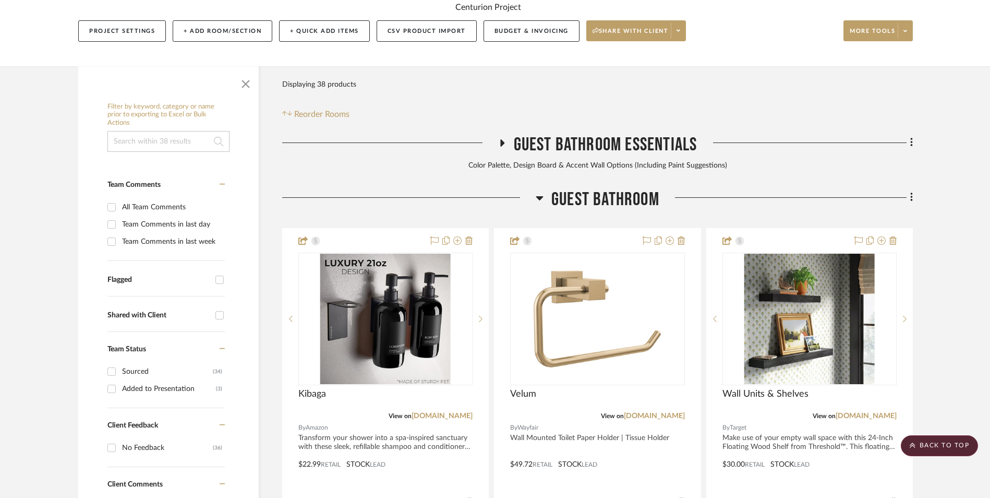
click at [910, 191] on icon at bounding box center [911, 196] width 3 height 11
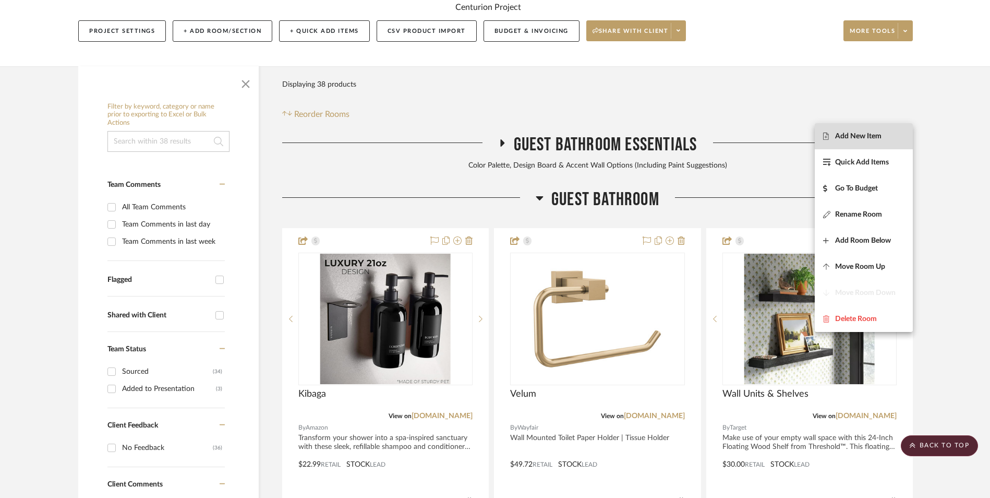
click at [887, 135] on span "Add New Item" at bounding box center [863, 135] width 81 height 9
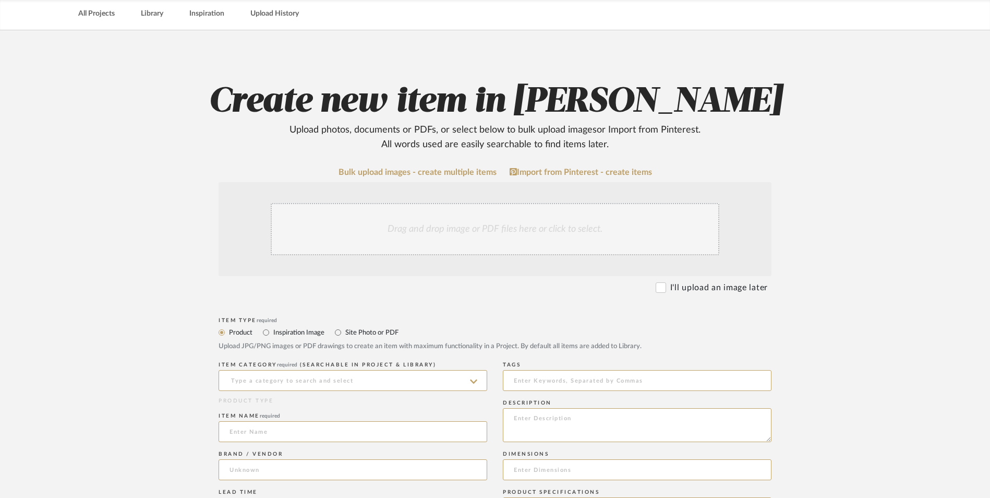
scroll to position [156, 0]
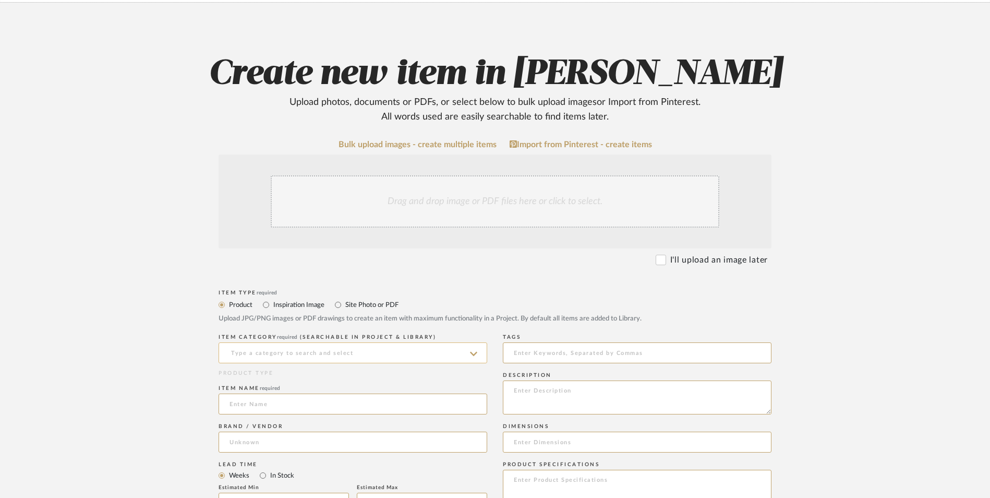
click at [356, 342] on input at bounding box center [353, 352] width 269 height 21
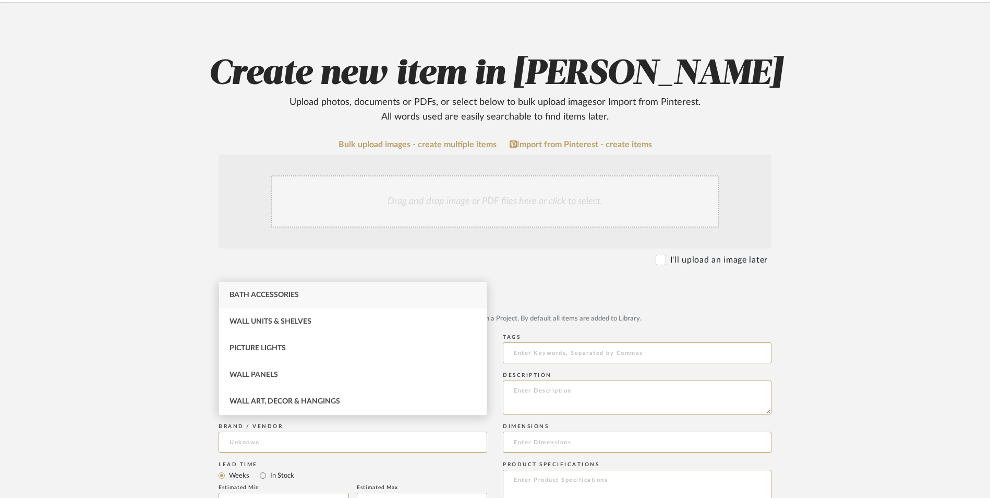
click at [332, 290] on div "Bath Accessories" at bounding box center [353, 295] width 268 height 27
type input "Bath Accessories"
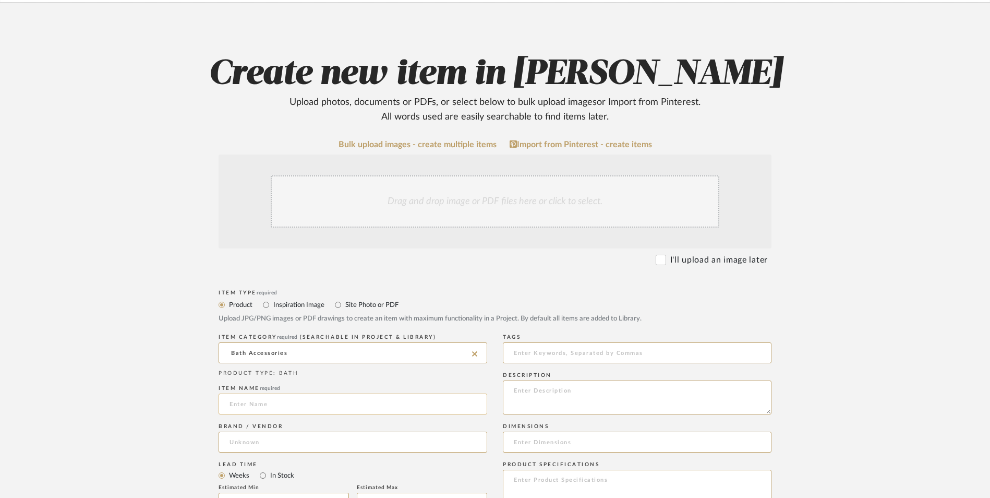
click at [250, 393] on input at bounding box center [353, 403] width 269 height 21
type input "Stwwo"
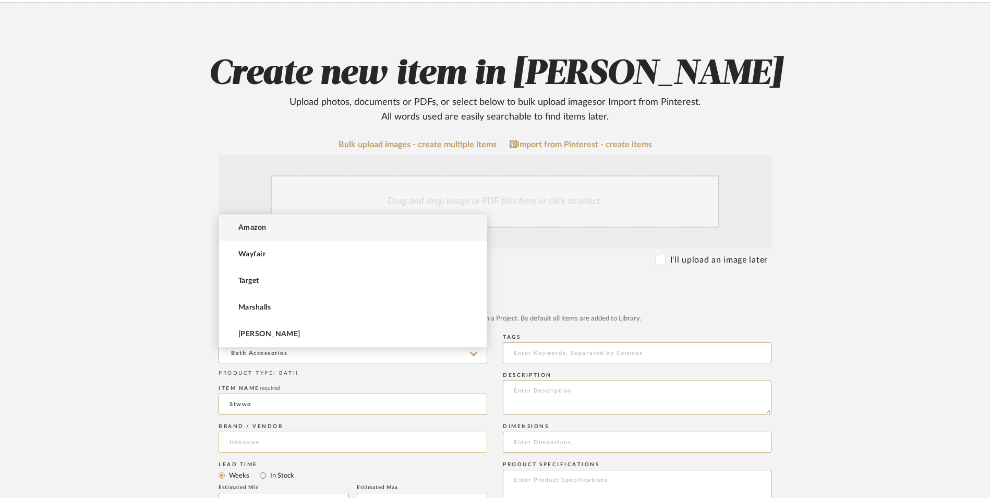
click at [270, 431] on input at bounding box center [353, 441] width 269 height 21
click at [256, 231] on span "Amazon" at bounding box center [252, 227] width 28 height 9
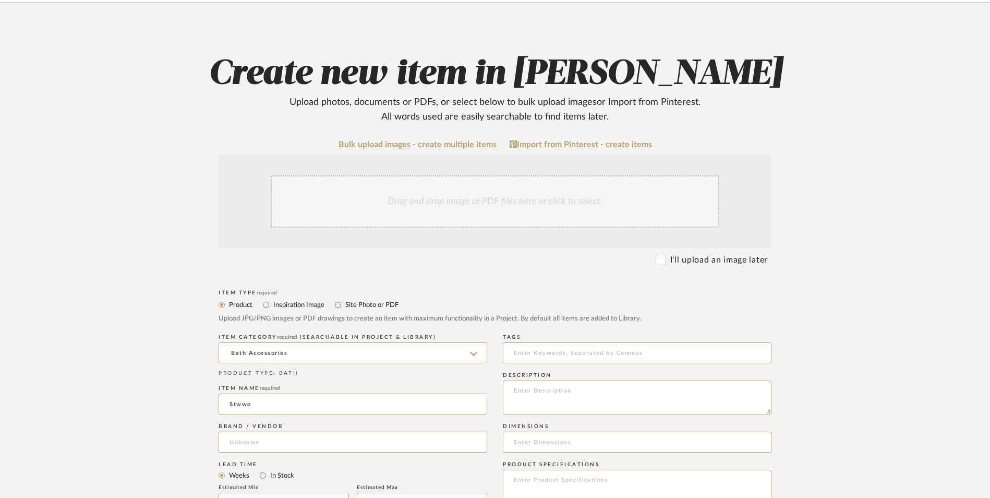
type input "Amazon"
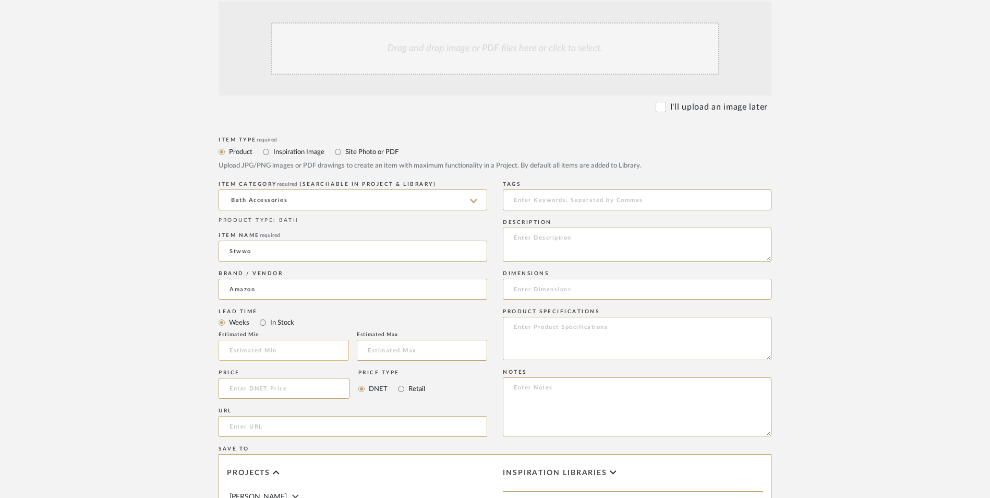
scroll to position [313, 0]
click at [263, 312] on input "In Stock" at bounding box center [263, 318] width 13 height 13
radio input "true"
click at [400, 379] on input "Retail" at bounding box center [401, 385] width 13 height 13
radio input "true"
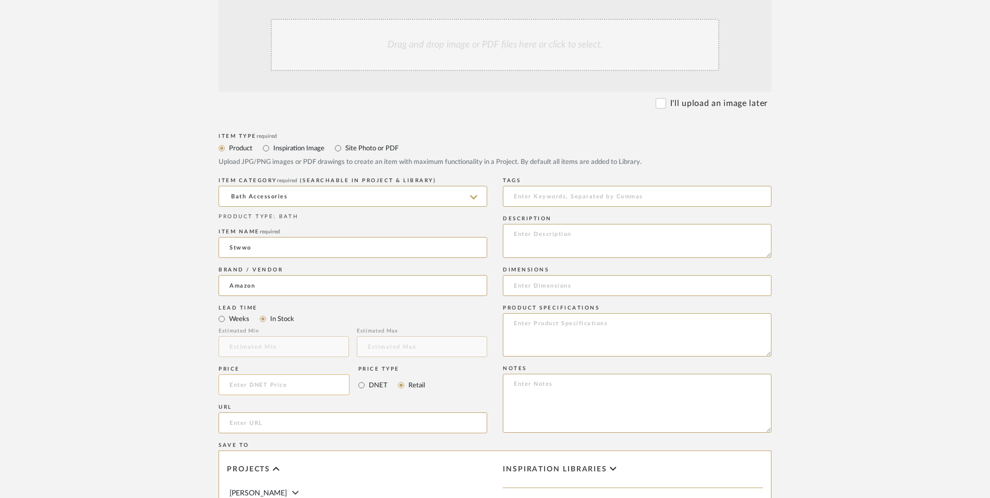
click at [273, 374] on input at bounding box center [284, 384] width 131 height 21
type input "$6.99"
click at [185, 333] on form "Bulk upload images - create multiple items Import from Pinterest - create items…" at bounding box center [495, 361] width 664 height 756
click at [260, 412] on input "url" at bounding box center [353, 422] width 269 height 21
paste input "https://www.amazon.com/gp/product/B0D5QRC7DR/ref=sw_img_1?smid=A74BJSXF85FY3&th…"
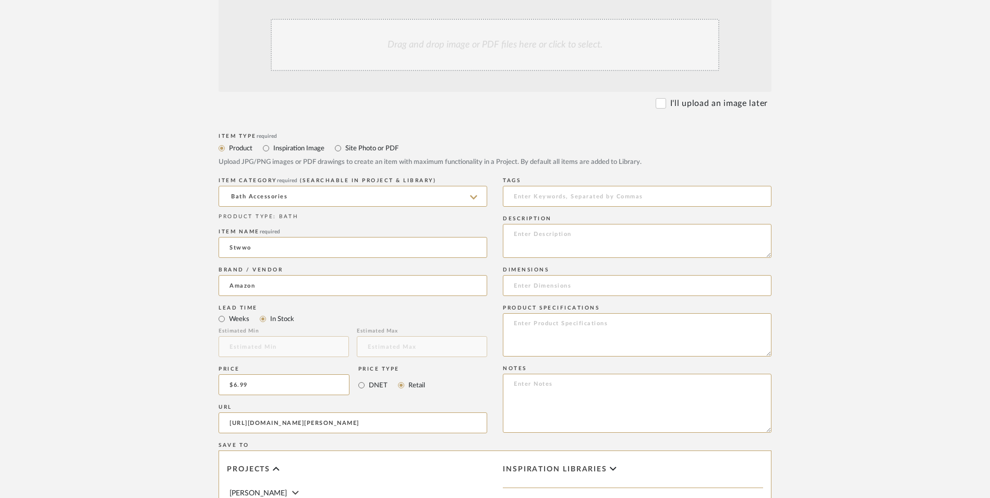
scroll to position [0, 72]
type input "https://www.amazon.com/gp/product/B0D5QRC7DR/ref=sw_img_1?smid=A74BJSXF85FY3&th…"
click at [183, 251] on form "Bulk upload images - create multiple items Import from Pinterest - create items…" at bounding box center [495, 361] width 664 height 756
click at [557, 373] on textarea at bounding box center [637, 402] width 269 height 59
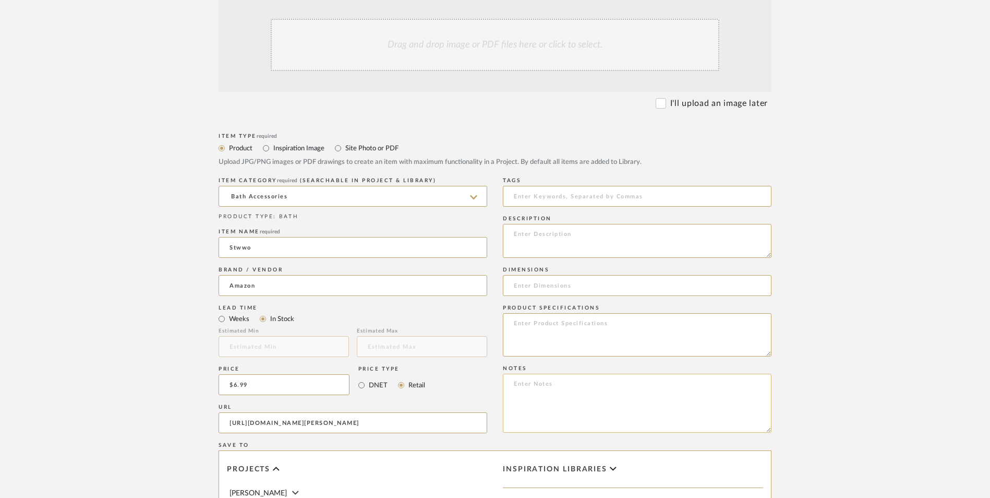
paste textarea "Option 1: ETA: SKU: Reviews - Stars Return | Refund Policy:"
drag, startPoint x: 554, startPoint y: 298, endPoint x: 437, endPoint y: 296, distance: 117.9
click at [435, 298] on div "Item Type required Product Inspiration Image Site Photo or PDF Upload JPG/PNG i…" at bounding box center [495, 434] width 553 height 609
type textarea "Shower Towel Hooks - Select: ETA: SKU: Reviews - Stars Return | Refund Policy: …"
click at [259, 237] on input "Stwwo" at bounding box center [353, 247] width 269 height 21
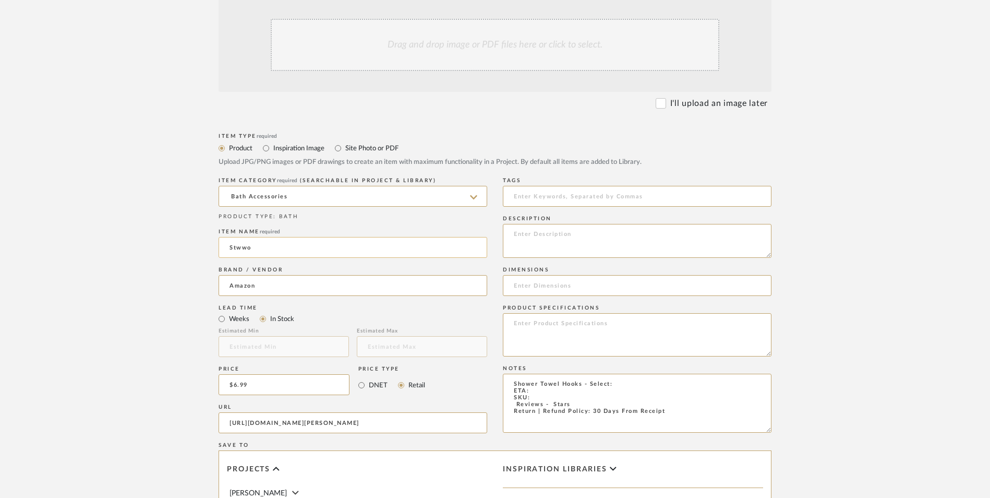
click at [259, 237] on input "Stwwo" at bounding box center [353, 247] width 269 height 21
type input "Motaipeak"
click at [512, 373] on textarea "Shower Towel Hooks - Select: ETA: SKU: Reviews - Stars Return | Refund Policy: …" at bounding box center [637, 402] width 269 height 59
click at [562, 373] on textarea "Shower Towel Hooks - Select: ETA: SKU: 282 Reviews - Stars Return | Refund Poli…" at bounding box center [637, 402] width 269 height 59
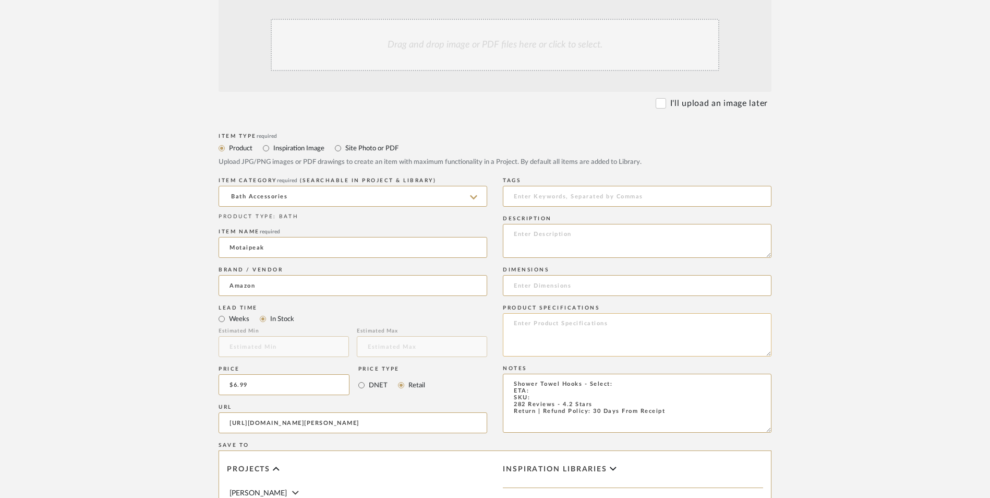
type textarea "Shower Towel Hooks - Select: ETA: SKU: 282 Reviews - 4.2 Stars Return | Refund …"
click at [601, 313] on textarea at bounding box center [637, 334] width 269 height 43
type textarea "L"
type textarea "p"
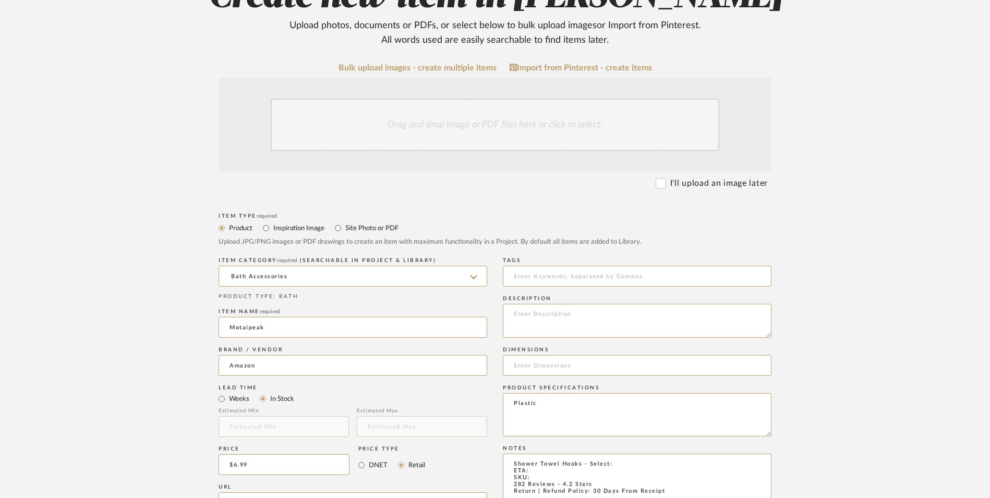
scroll to position [156, 0]
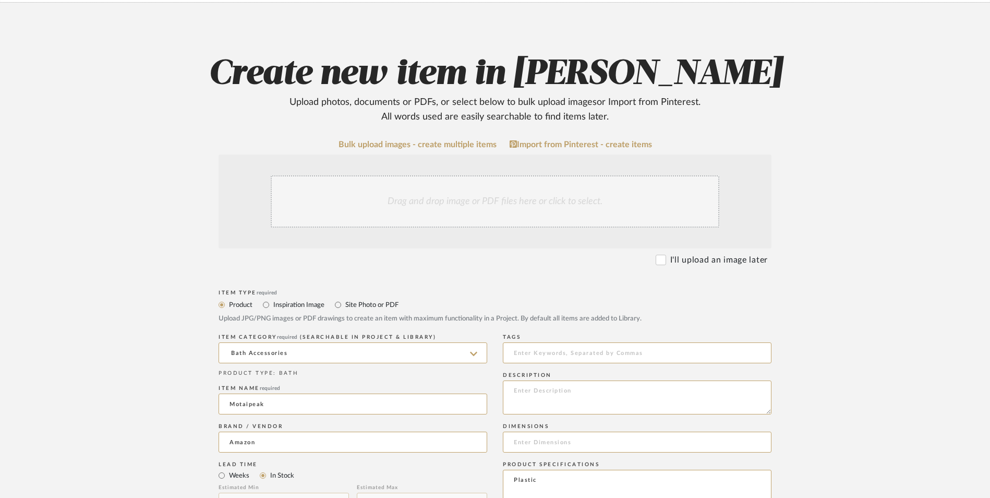
type textarea "Plastic"
click at [461, 175] on div "Drag and drop image or PDF files here or click to select." at bounding box center [495, 201] width 449 height 52
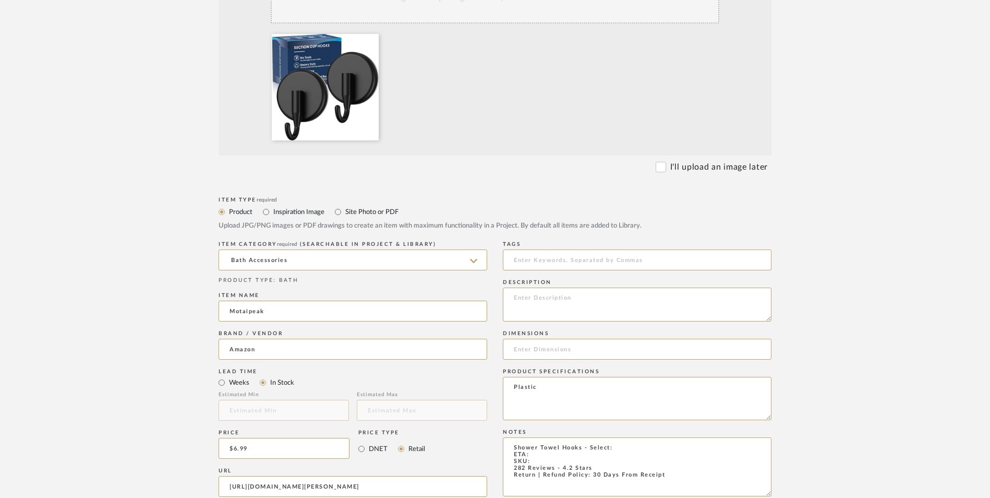
scroll to position [417, 0]
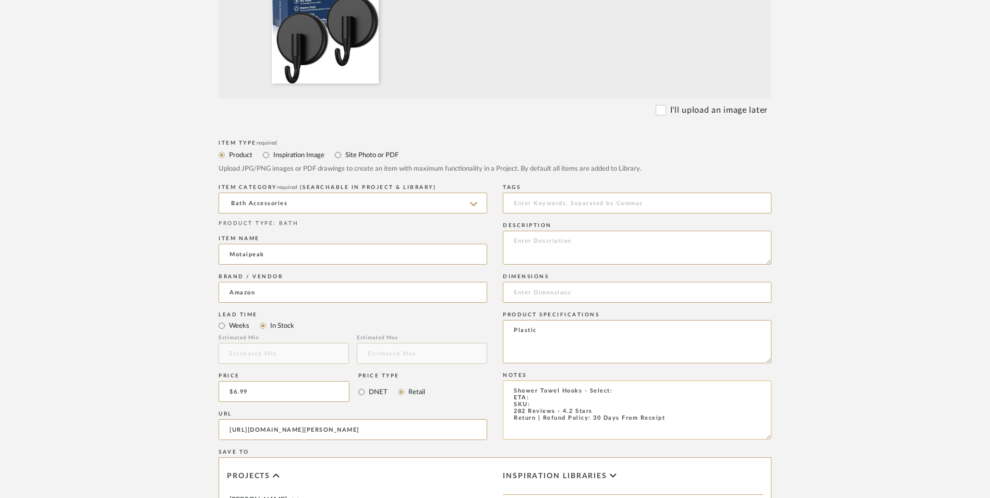
click at [646, 380] on textarea "Shower Towel Hooks - Select: ETA: SKU: 282 Reviews - 4.2 Stars Return | Refund …" at bounding box center [637, 409] width 269 height 59
click at [539, 380] on textarea "Shower Towel Hooks - Select: 2pc. Black ETA: SKU: 282 Reviews - 4.2 Stars Retur…" at bounding box center [637, 409] width 269 height 59
type textarea "Shower Towel Hooks - Select: 2pc. Black ETA: 8.27.2025 SKU: 282 Reviews - 4.2 S…"
click at [573, 231] on textarea at bounding box center [637, 248] width 269 height 34
paste textarea "Strong suction hooks for hanging can securely sucks on glass, window, mirror, s…"
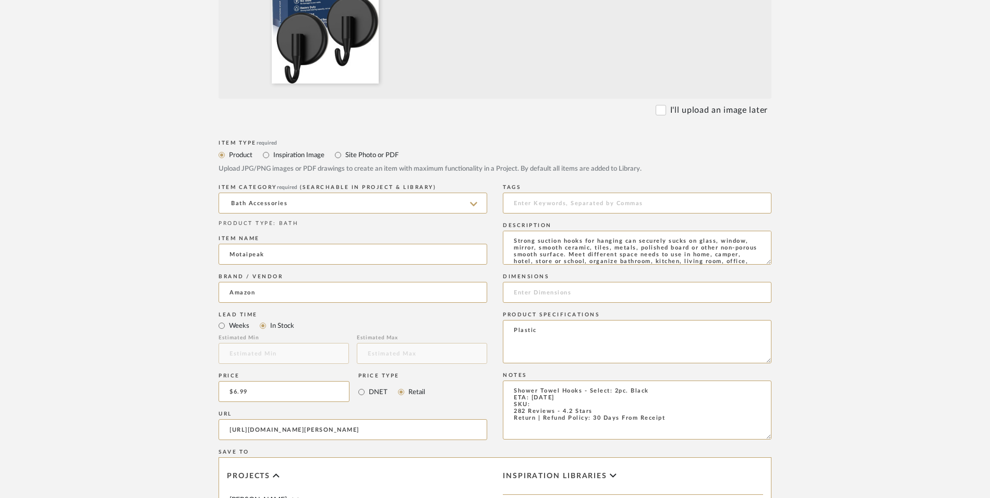
type textarea "Strong suction hooks for hanging can securely sucks on glass, window, mirror, s…"
click at [536, 380] on textarea "Shower Towel Hooks - Select: 2pc. Black ETA: 8.27.2025 SKU: 282 Reviews - 4.2 S…" at bounding box center [637, 409] width 269 height 59
paste textarea "B0D5QRC7DR"
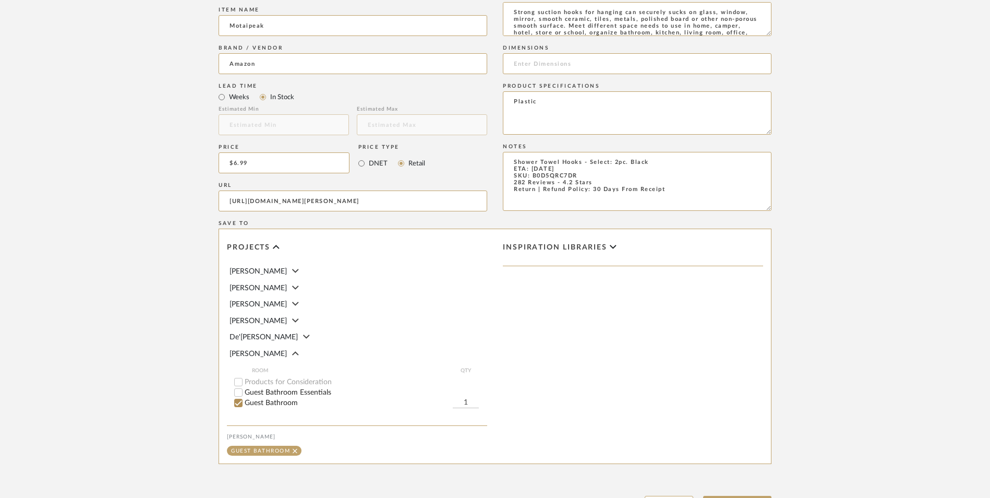
scroll to position [656, 0]
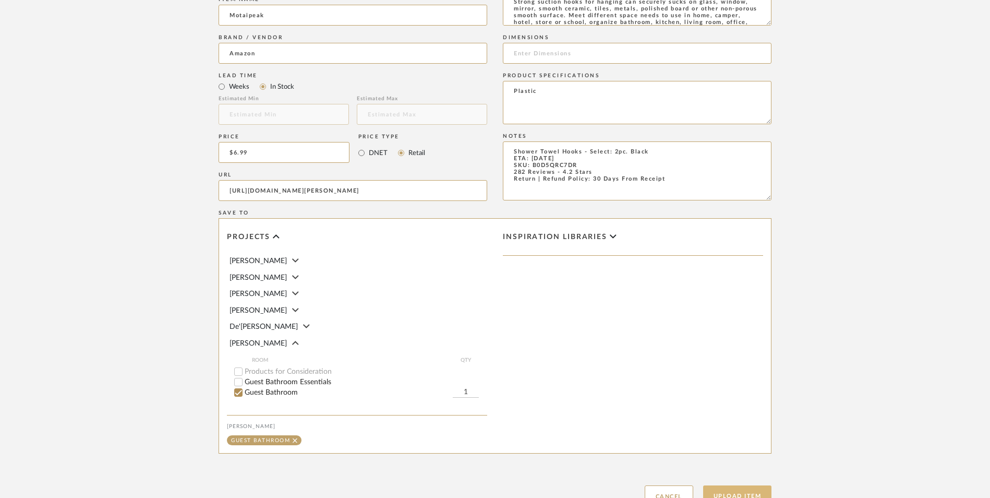
type textarea "Shower Towel Hooks - Select: 2pc. Black ETA: 8.27.2025 SKU: B0D5QRC7DR 282 Revi…"
drag, startPoint x: 736, startPoint y: 406, endPoint x: 754, endPoint y: 403, distance: 18.4
click at [736, 485] on button "Upload Item" at bounding box center [737, 495] width 69 height 21
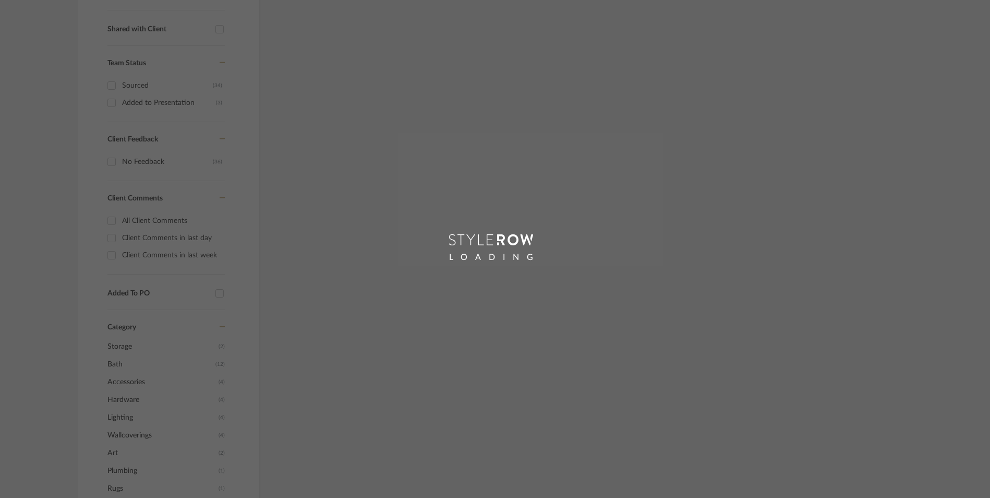
scroll to position [258, 0]
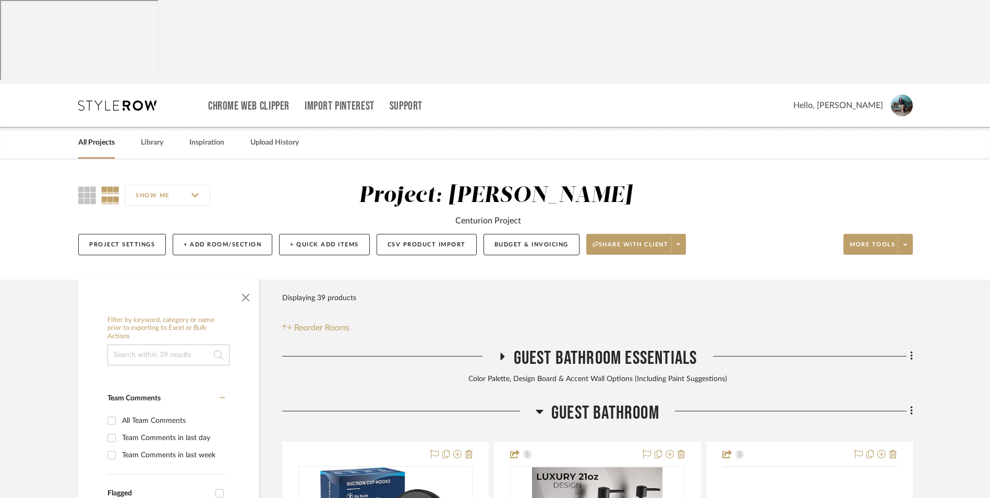
scroll to position [318, 0]
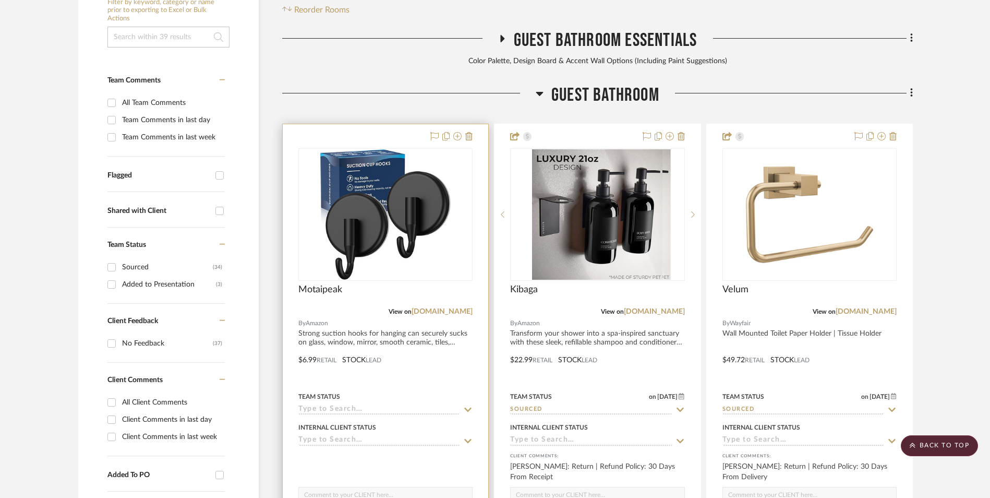
click at [0, 0] on img at bounding box center [0, 0] width 0 height 0
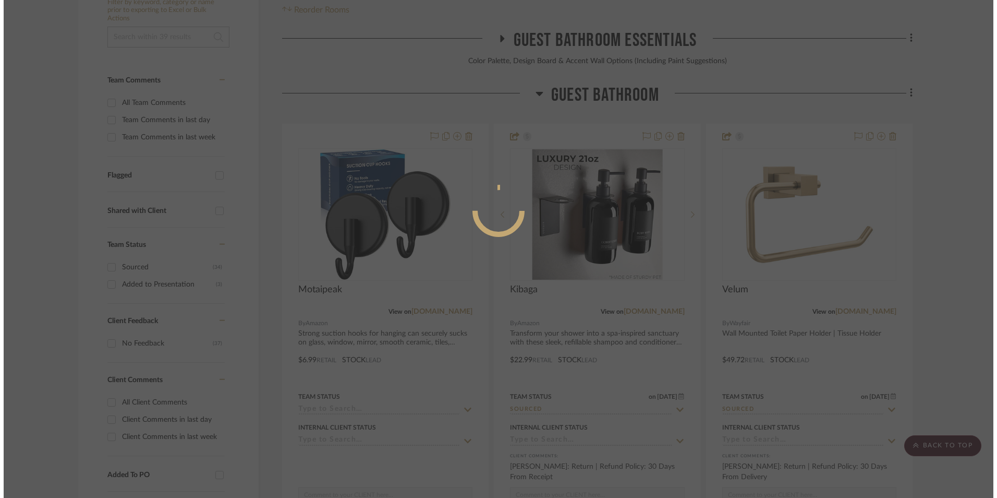
scroll to position [0, 0]
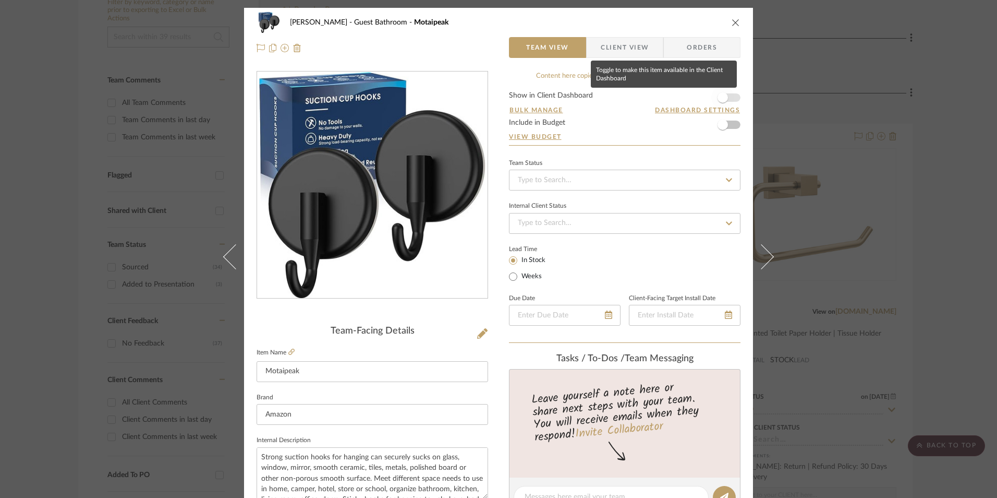
click at [730, 99] on span "button" at bounding box center [722, 97] width 23 height 23
click at [657, 184] on input at bounding box center [625, 180] width 232 height 21
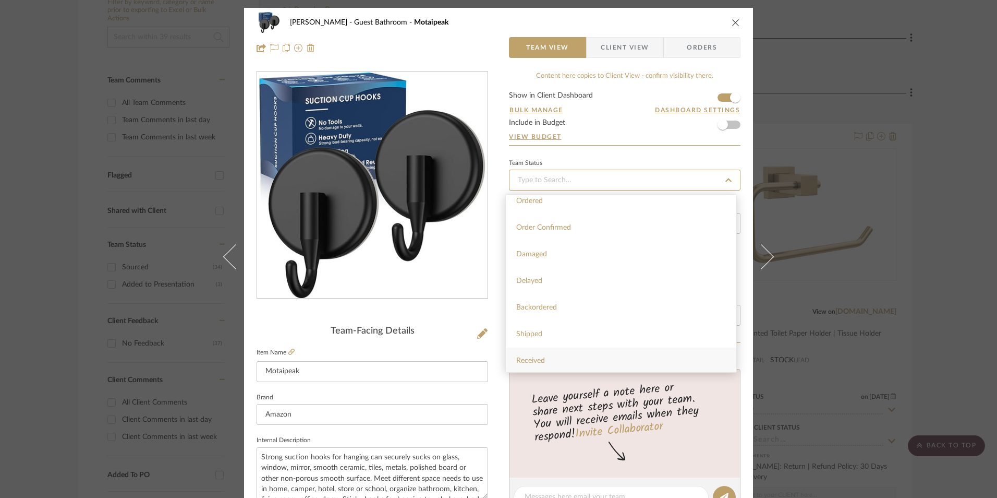
scroll to position [261, 0]
click at [562, 296] on div "Sourced" at bounding box center [621, 293] width 231 height 27
type input "[DATE]"
type input "Sourced"
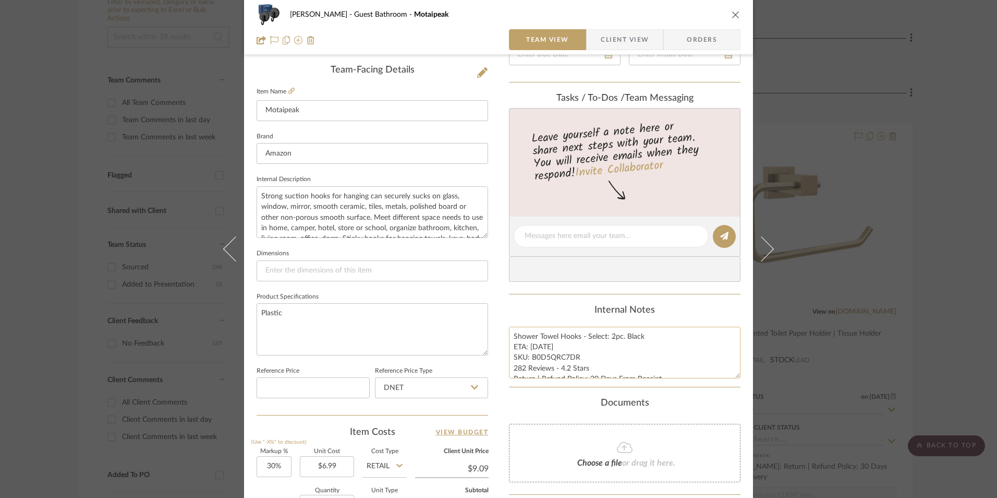
click at [547, 364] on textarea "Shower Towel Hooks - Select: 2pc. Black ETA: 8.27.2025 SKU: B0D5QRC7DR 282 Revi…" at bounding box center [625, 352] width 232 height 52
drag, startPoint x: 577, startPoint y: 358, endPoint x: 530, endPoint y: 356, distance: 47.0
click at [530, 356] on textarea "Shower Towel Hooks - Select: 2pc. Black ETA: 8.27.2025 SKU: B0D5QRC7DR 282 Revi…" at bounding box center [625, 352] width 232 height 52
type input "[DATE]"
type input "Sourced"
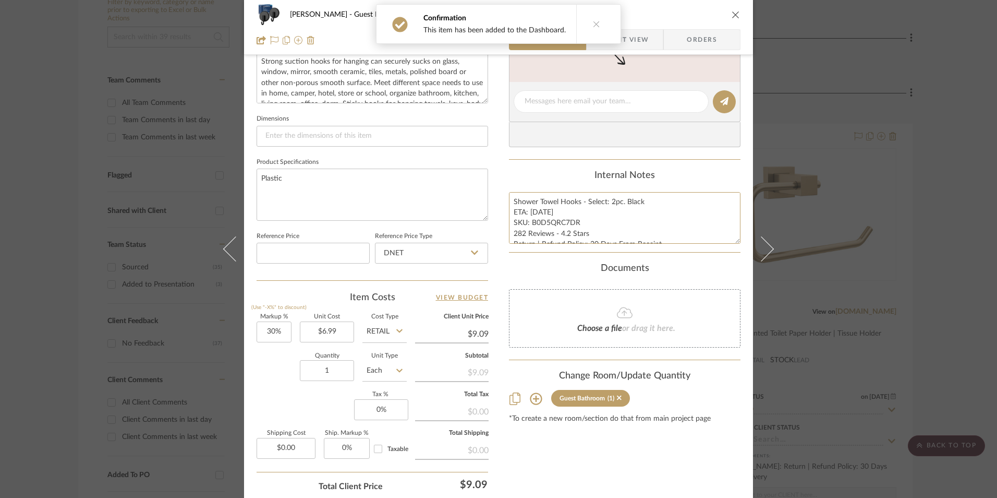
scroll to position [469, 0]
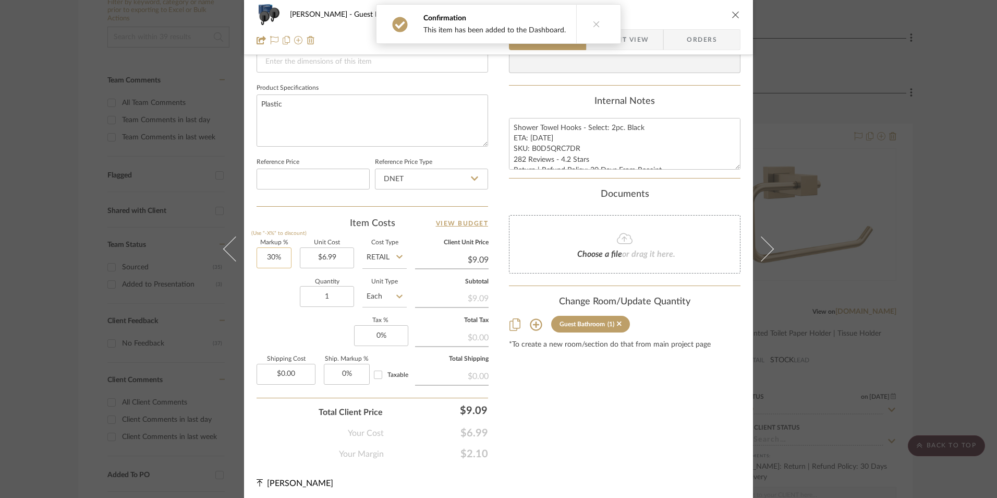
type input "30"
click at [272, 260] on input "30" at bounding box center [274, 257] width 35 height 21
drag, startPoint x: 289, startPoint y: 301, endPoint x: 304, endPoint y: 290, distance: 19.0
click at [289, 301] on div "Quantity 1 Unit Type Each" at bounding box center [332, 297] width 150 height 37
click at [442, 171] on input "DNET" at bounding box center [431, 178] width 113 height 21
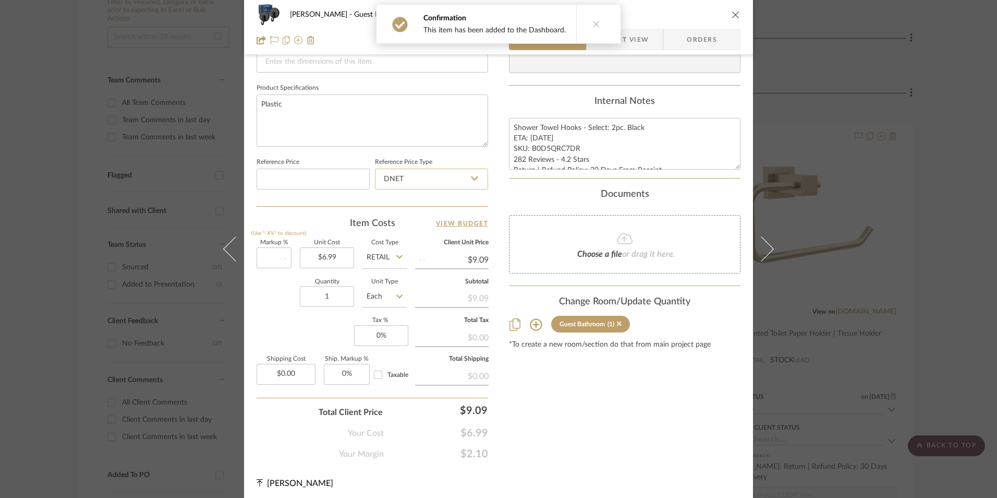
type input "0%"
type input "$6.99"
click at [437, 238] on div "Retail" at bounding box center [436, 232] width 129 height 27
type input "Retail"
click at [387, 339] on input "0" at bounding box center [381, 335] width 54 height 21
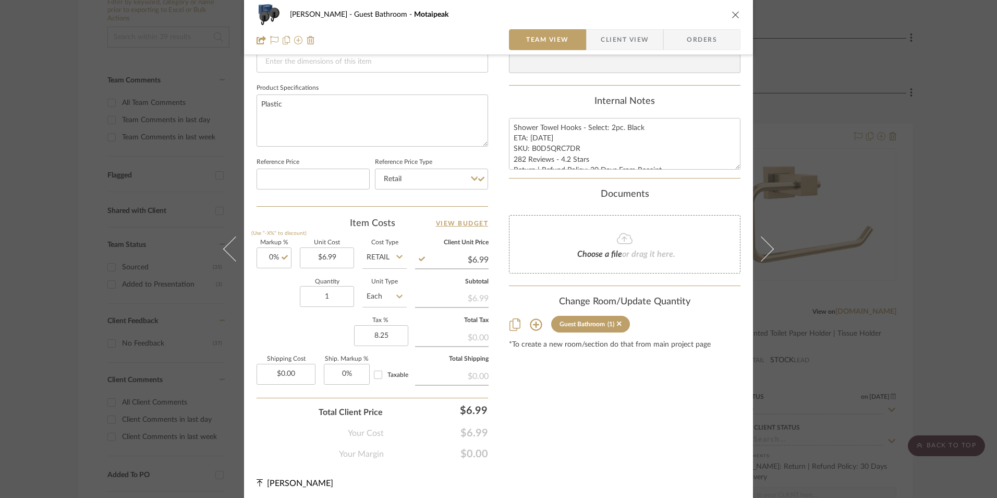
type input "8.25%"
click at [643, 389] on div "Content here copies to Client View - confirm visibility there. Show in Client D…" at bounding box center [625, 31] width 232 height 858
click at [694, 43] on span "Orders" at bounding box center [701, 39] width 53 height 21
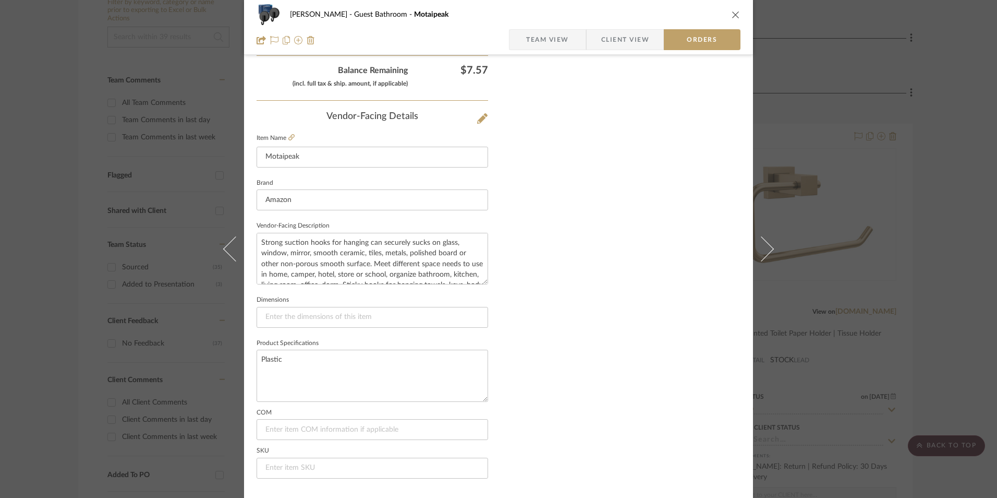
scroll to position [612, 0]
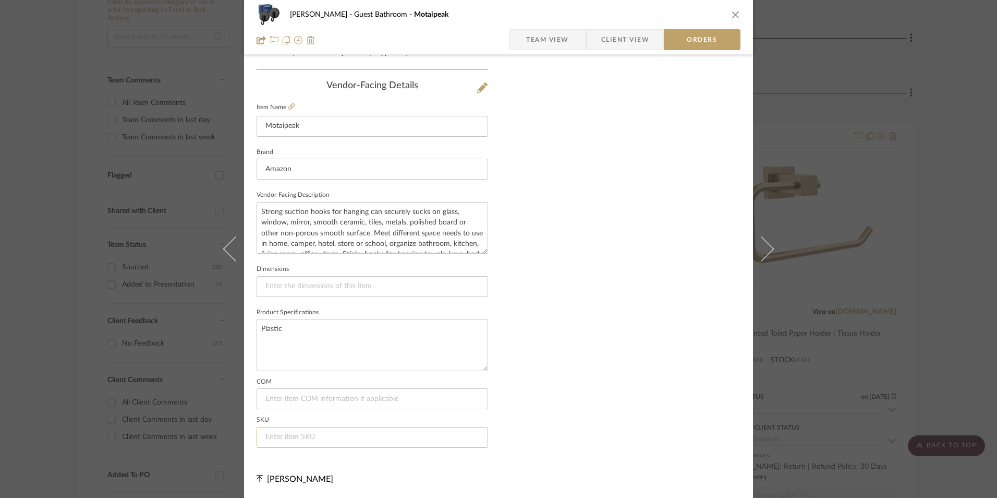
click at [322, 432] on input at bounding box center [373, 437] width 232 height 21
paste input "B0D5QRC7DR"
type input "B0D5QRC7DR"
click at [534, 38] on span "Team View" at bounding box center [547, 39] width 43 height 21
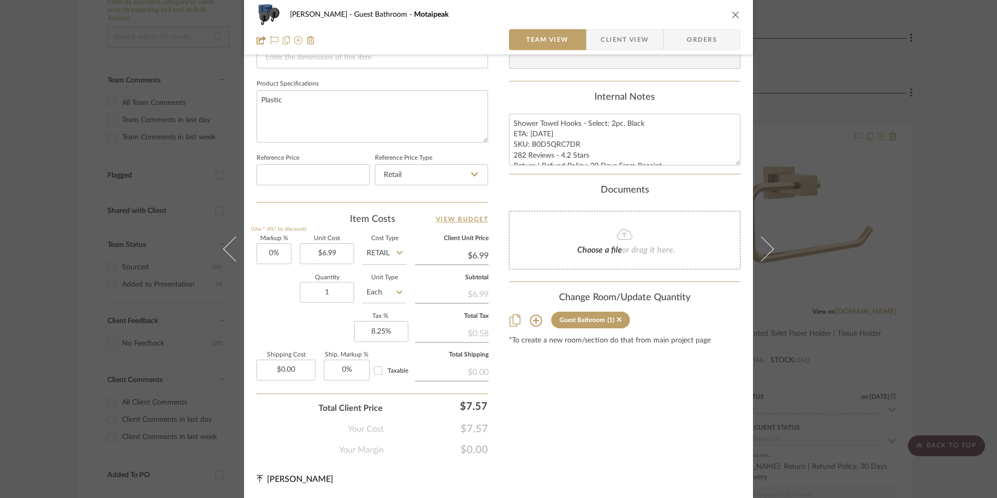
scroll to position [474, 0]
click at [514, 123] on textarea "Shower Towel Hooks - Select: 2pc. Black ETA: 8.27.2025 SKU: B0D5QRC7DR 282 Revi…" at bounding box center [625, 140] width 232 height 52
drag, startPoint x: 510, startPoint y: 123, endPoint x: 678, endPoint y: 162, distance: 172.4
click at [685, 163] on textarea "Shower Towel Hooks - Select: 2pc. Black ETA: 8.27.2025 SKU: B0D5QRC7DR 282 Revi…" at bounding box center [625, 140] width 232 height 52
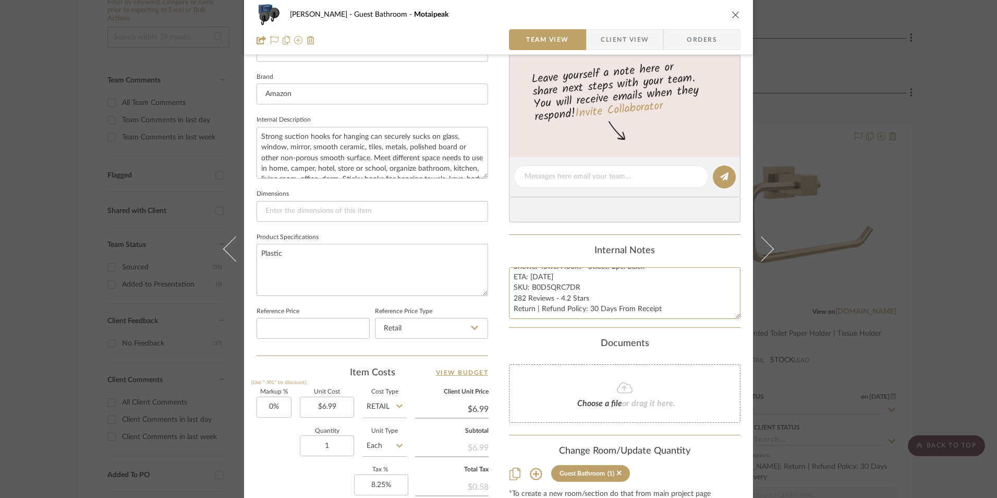
scroll to position [265, 0]
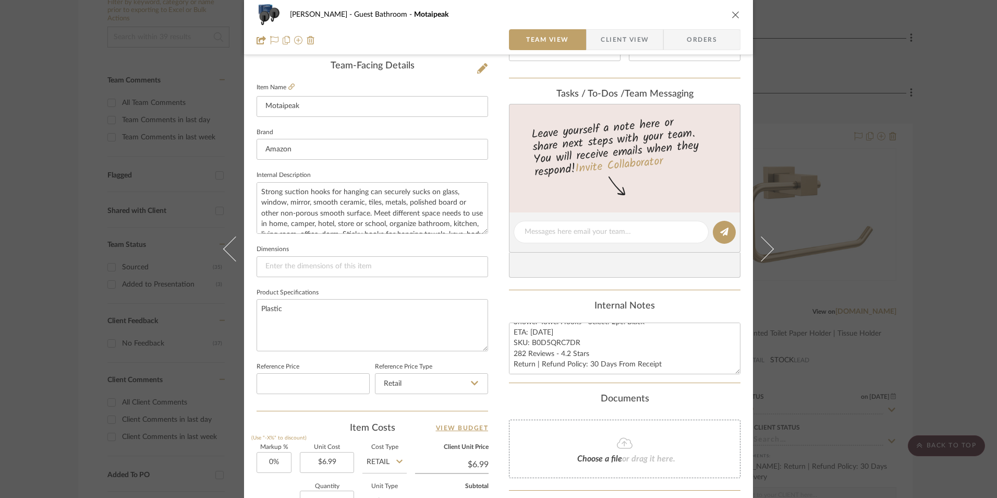
click at [635, 31] on span "Client View" at bounding box center [625, 39] width 48 height 21
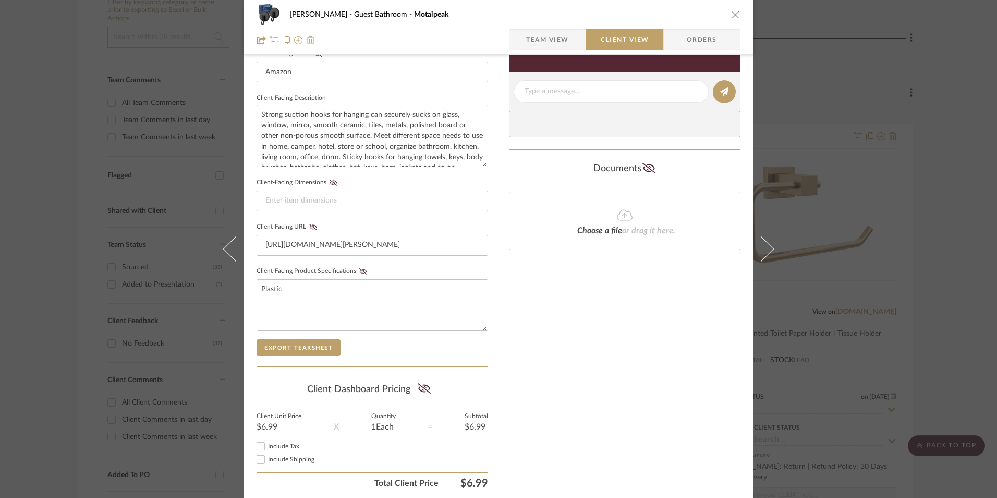
scroll to position [379, 0]
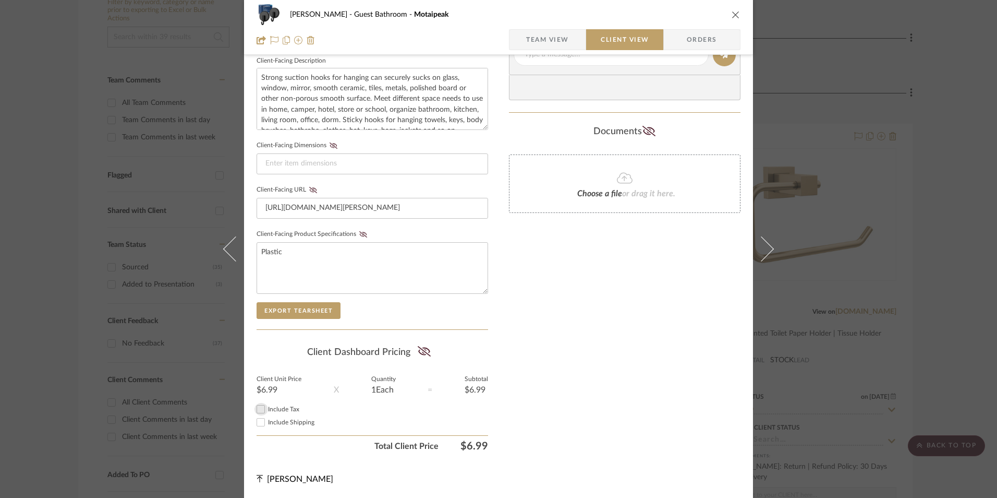
click at [257, 406] on input "Include Tax" at bounding box center [261, 409] width 13 height 13
checkbox input "true"
click at [425, 355] on icon at bounding box center [424, 351] width 13 height 10
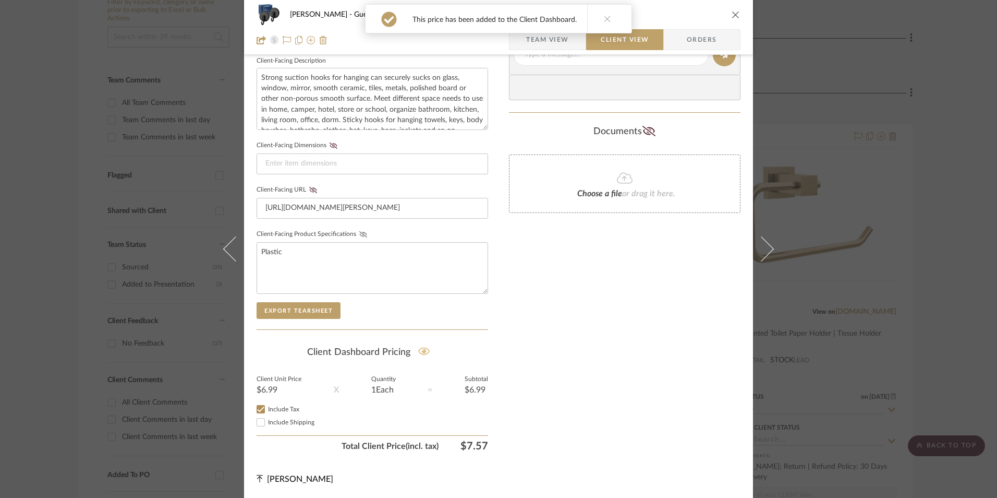
click at [360, 235] on icon at bounding box center [363, 234] width 8 height 6
click at [310, 190] on icon at bounding box center [313, 190] width 8 height 6
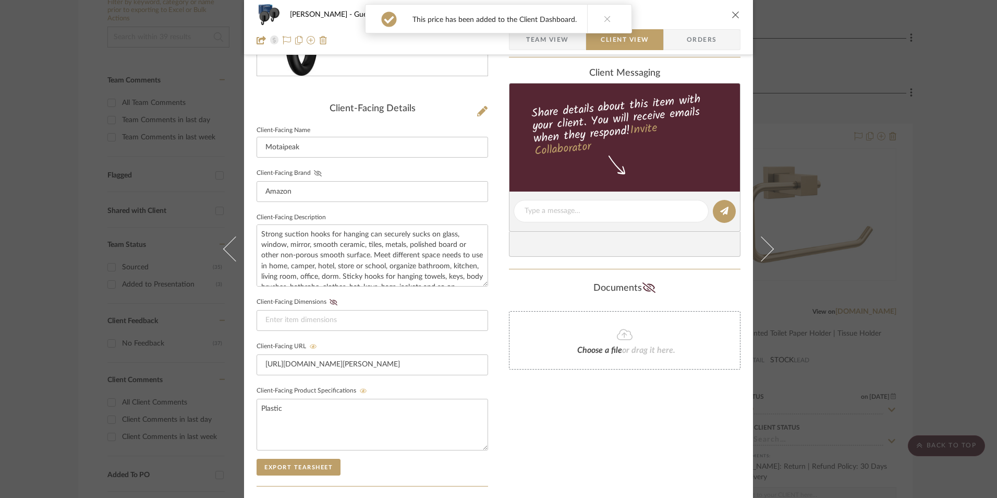
click at [315, 173] on icon at bounding box center [318, 173] width 8 height 6
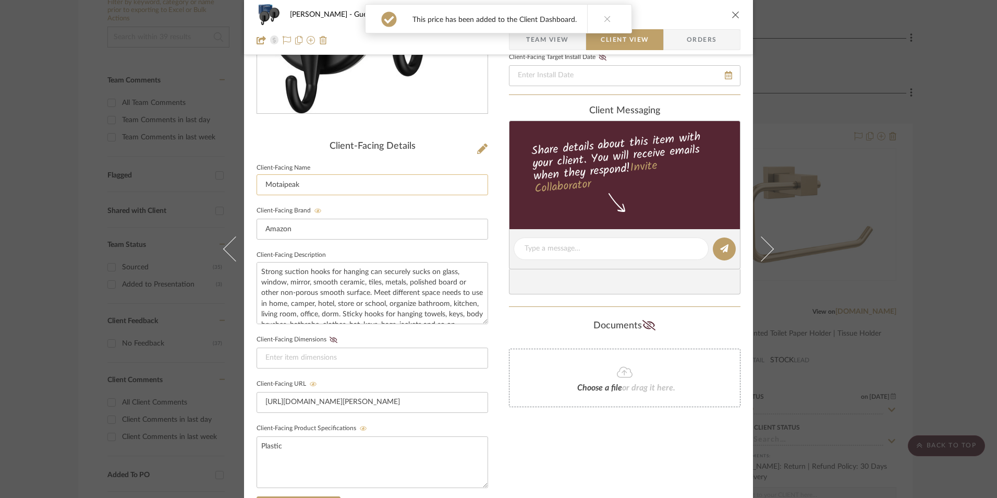
scroll to position [66, 0]
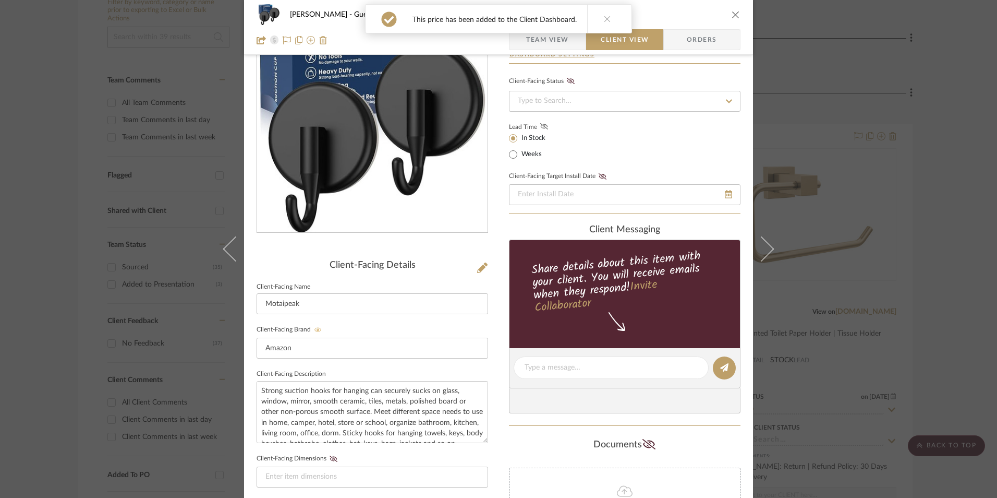
click at [540, 127] on icon at bounding box center [544, 126] width 8 height 6
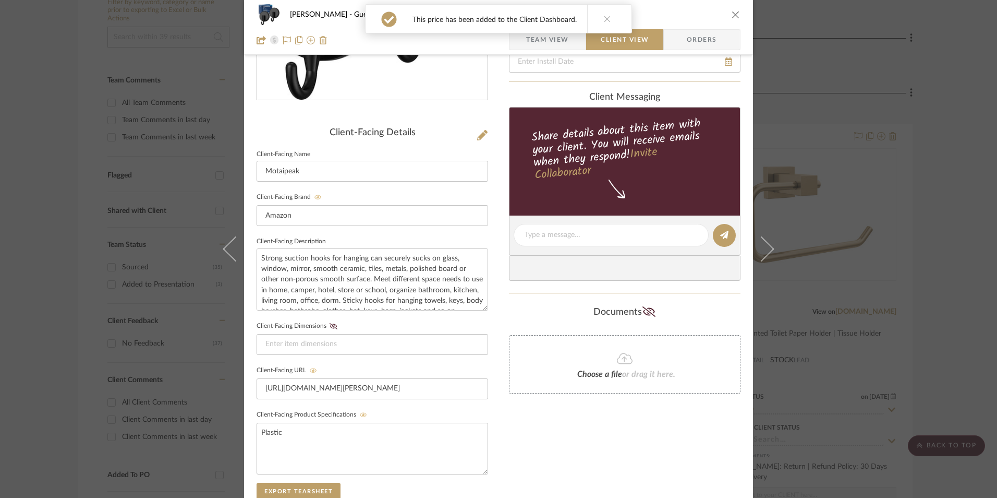
scroll to position [222, 0]
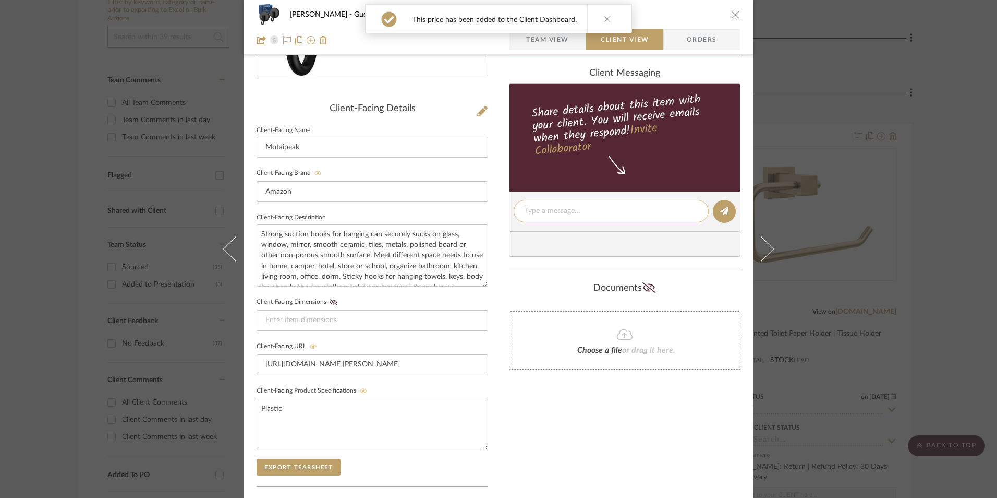
click at [552, 209] on textarea at bounding box center [611, 210] width 173 height 11
paste textarea "Shower Towel Hooks - Select: 2pc. Black ETA: 8.27.2025 SKU: B0D5QRC7DR 282 Revi…"
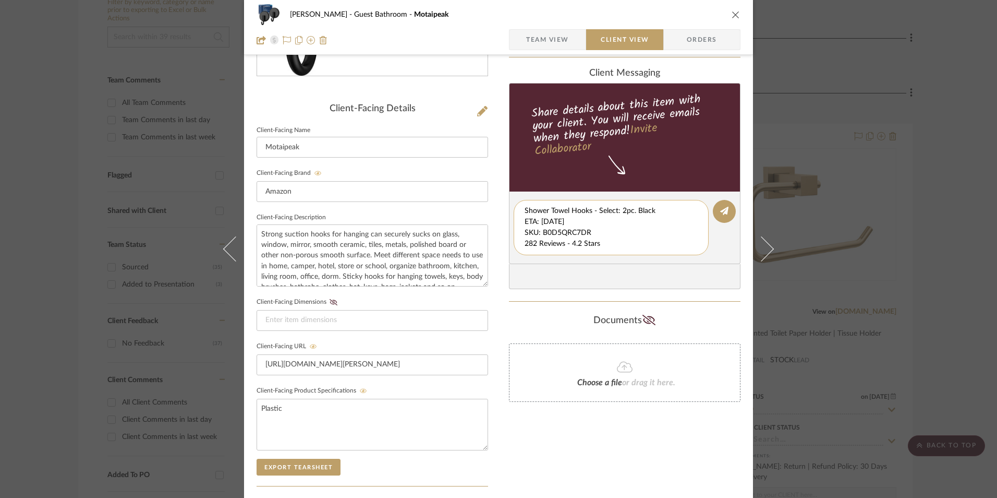
scroll to position [11, 0]
drag, startPoint x: 522, startPoint y: 220, endPoint x: 679, endPoint y: 244, distance: 159.4
click at [679, 244] on textarea "Shower Towel Hooks - Select: 2pc. Black ETA: 8.27.2025 SKU: B0D5QRC7DR 282 Revi…" at bounding box center [615, 227] width 181 height 44
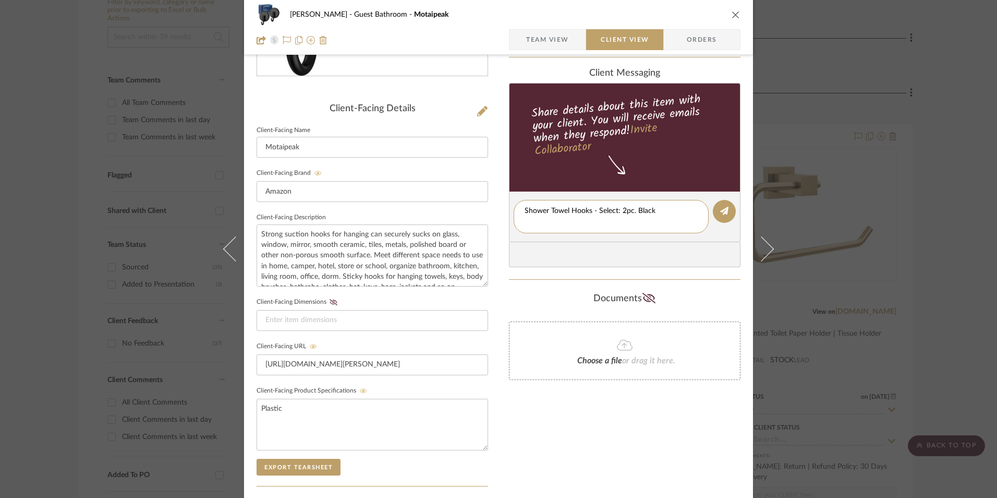
scroll to position [0, 0]
type textarea "Shower Towel Hooks - Select: 2pc. Black"
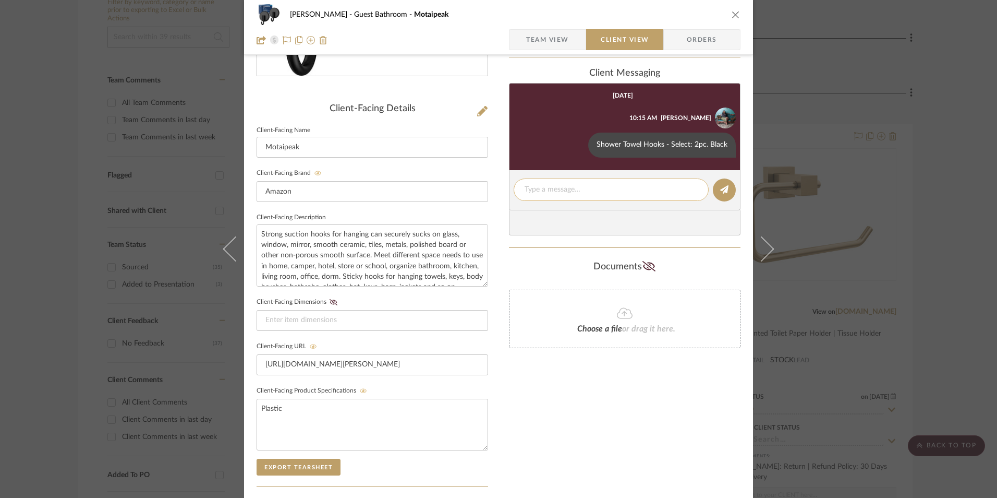
click at [544, 190] on textarea at bounding box center [611, 189] width 173 height 11
paste textarea "ETA: 8.27.2025 SKU: B0D5QRC7DR 282 Reviews - 4.2 Stars Return | Refund Policy: …"
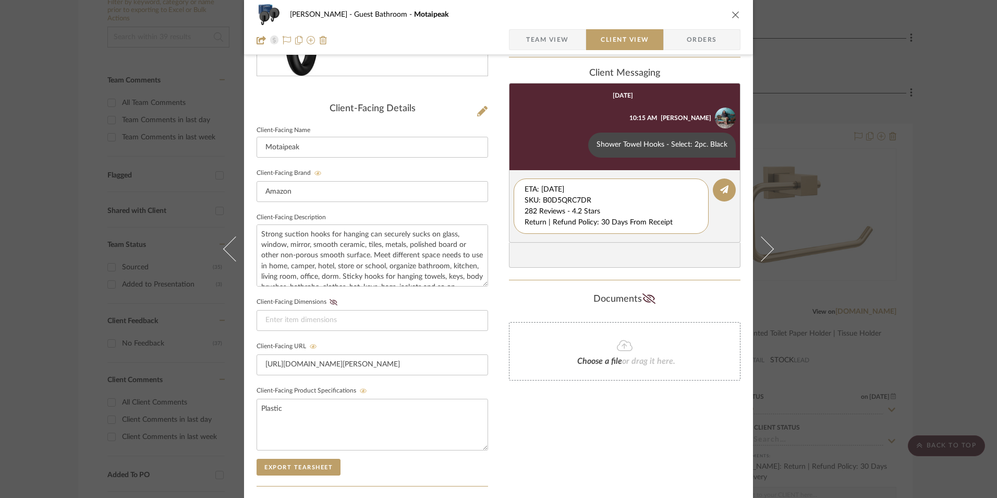
drag, startPoint x: 587, startPoint y: 201, endPoint x: 499, endPoint y: 187, distance: 89.2
click at [474, 175] on div "Erica Drisdale Guest Bathroom Motaipeak Team View Client View Orders Client-Fac…" at bounding box center [498, 220] width 509 height 868
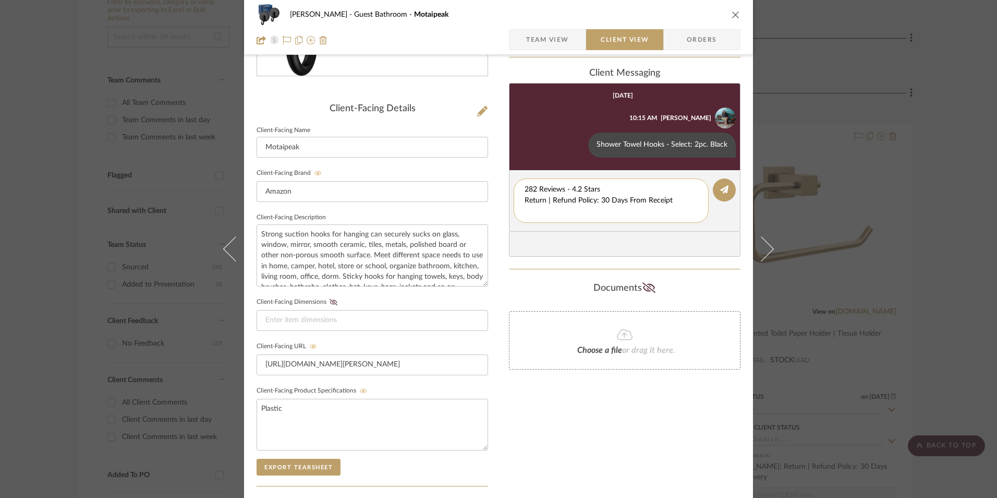
click at [525, 198] on textarea "282 Reviews - 4.2 Stars Return | Refund Policy: 30 Days From Receipt" at bounding box center [611, 200] width 173 height 33
drag, startPoint x: 674, startPoint y: 201, endPoint x: 513, endPoint y: 199, distance: 161.7
click at [514, 199] on div "282 Reviews - 4.2 Stars Return | Refund Policy: 30 Days From Receipt" at bounding box center [611, 194] width 195 height 33
type textarea "282 Reviews - 4.2 Stars"
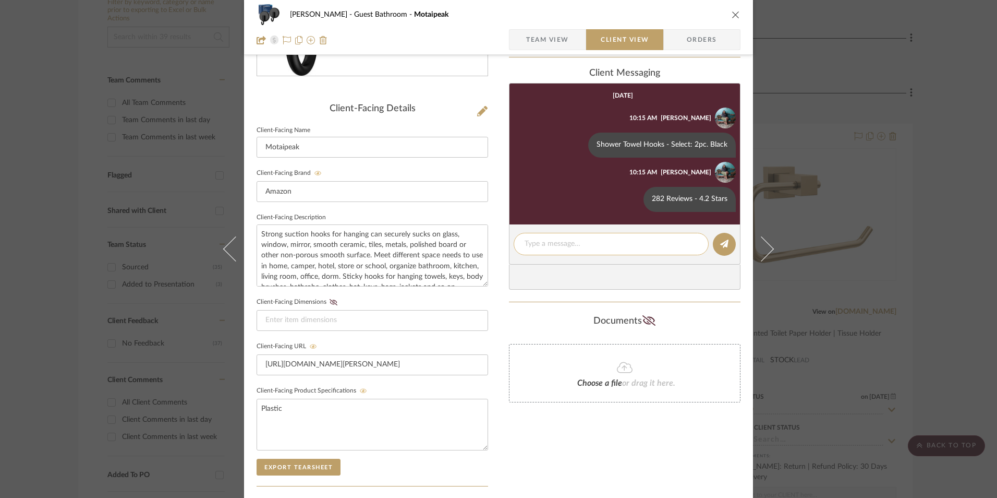
click at [555, 244] on textarea at bounding box center [611, 243] width 173 height 11
paste textarea "Return | Refund Policy: 30 Days From Receipt"
type textarea "Return | Refund Policy: 30 Days From Receipt"
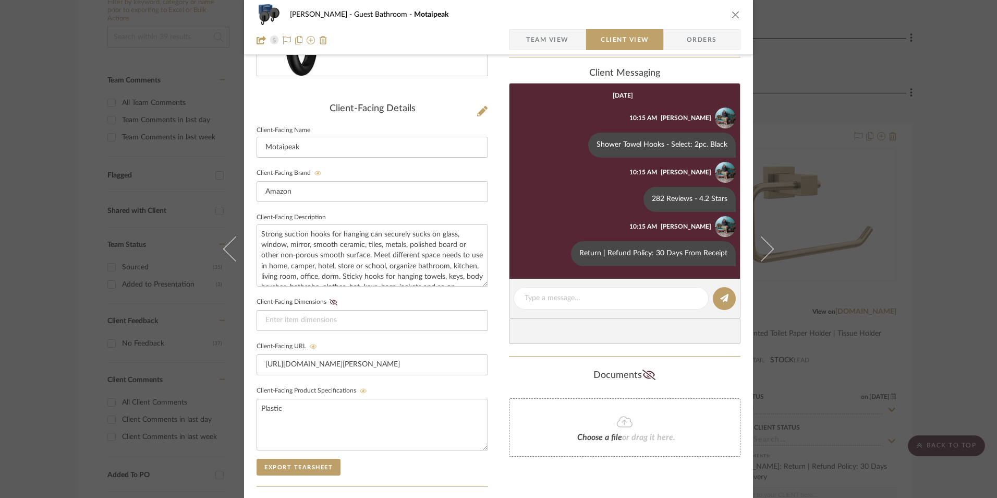
click at [732, 18] on icon "close" at bounding box center [736, 14] width 8 height 8
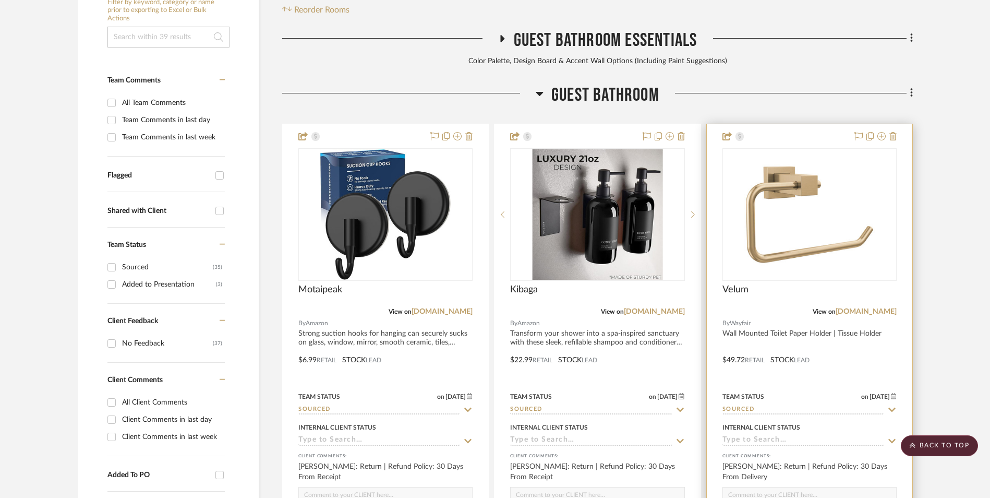
scroll to position [161, 0]
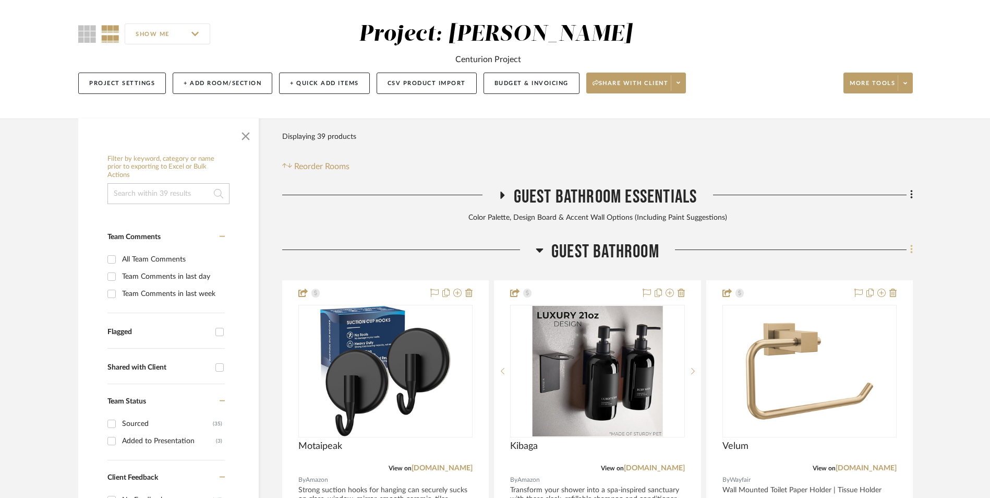
click at [912, 244] on icon at bounding box center [911, 249] width 3 height 11
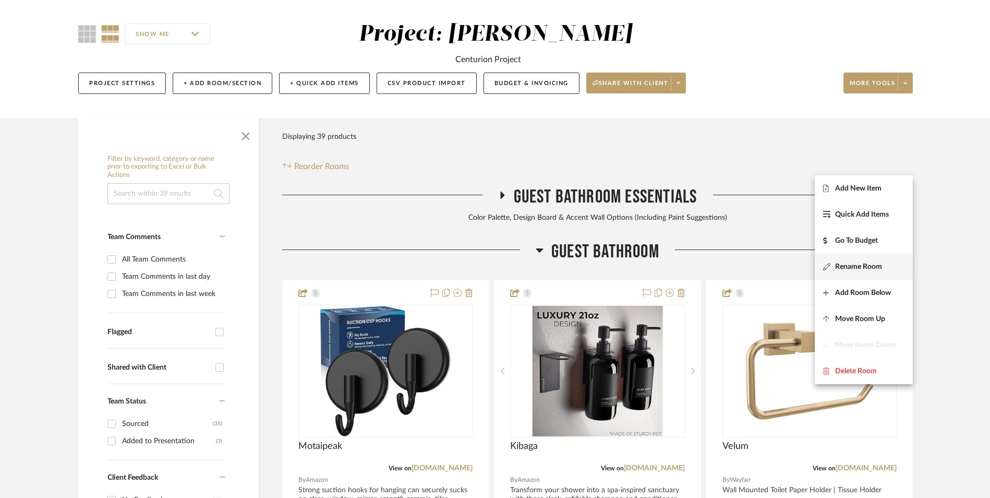
click at [875, 263] on span "Rename Room" at bounding box center [858, 266] width 47 height 9
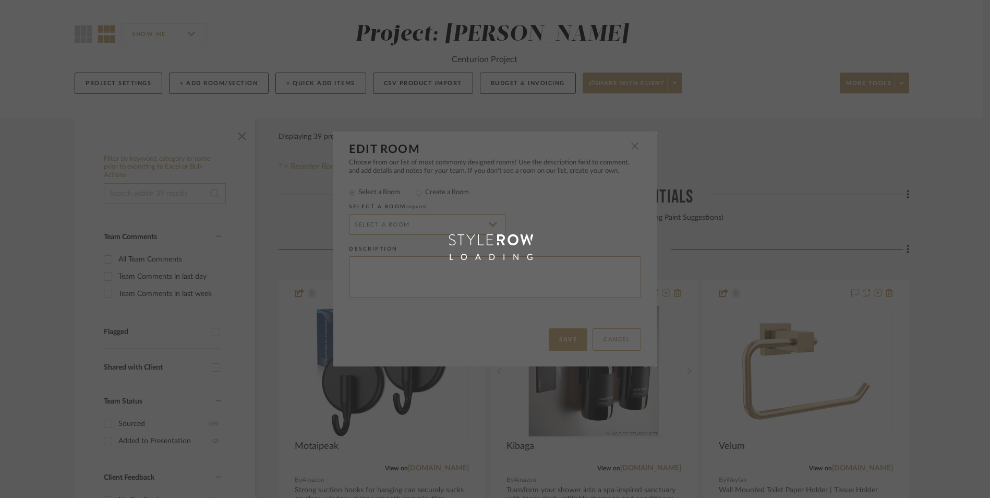
type input "Guest Bathroom"
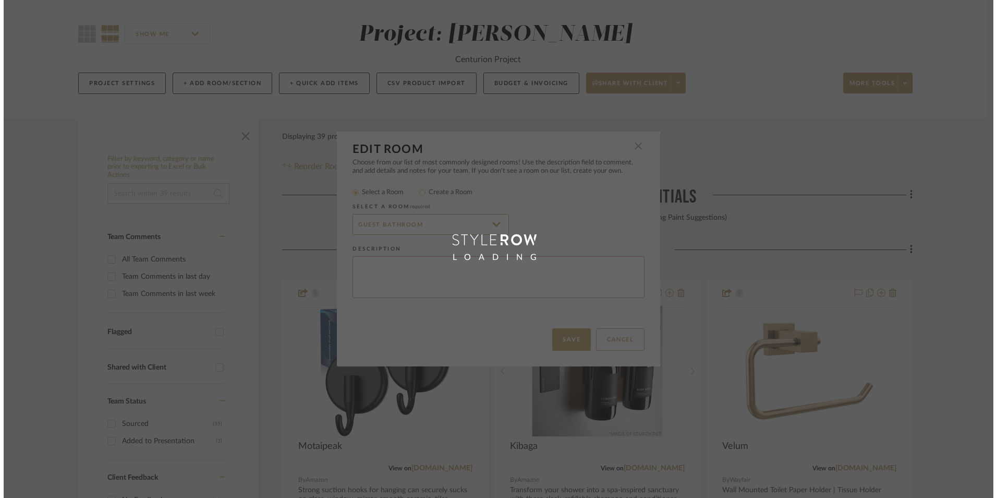
scroll to position [0, 0]
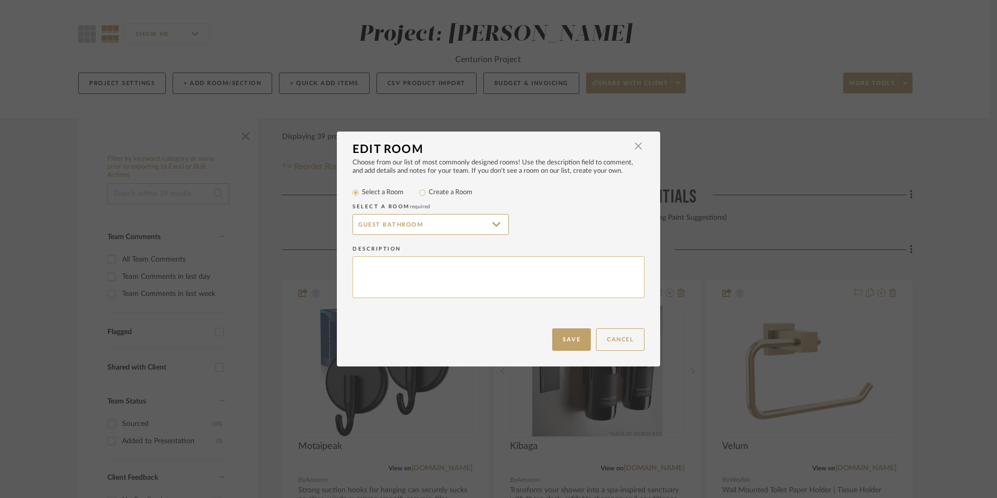
click at [508, 278] on textarea at bounding box center [499, 277] width 292 height 42
click at [390, 276] on textarea at bounding box center [499, 277] width 292 height 42
drag, startPoint x: 419, startPoint y: 268, endPoint x: 321, endPoint y: 266, distance: 98.6
click at [320, 267] on div "Edit Room × Choose from our list of most commonly designed rooms! Use the descr…" at bounding box center [498, 249] width 997 height 498
type textarea "A Neutral Time!"
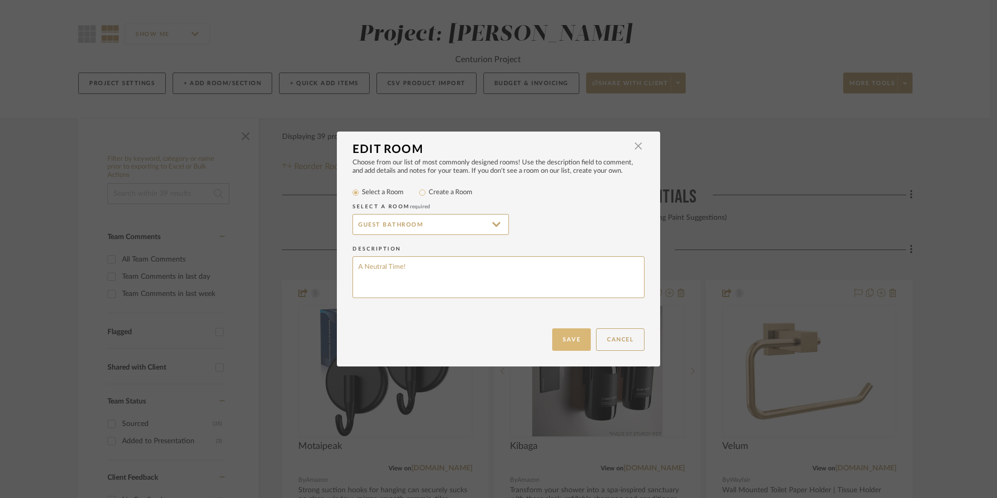
click at [568, 337] on button "Save" at bounding box center [571, 339] width 39 height 22
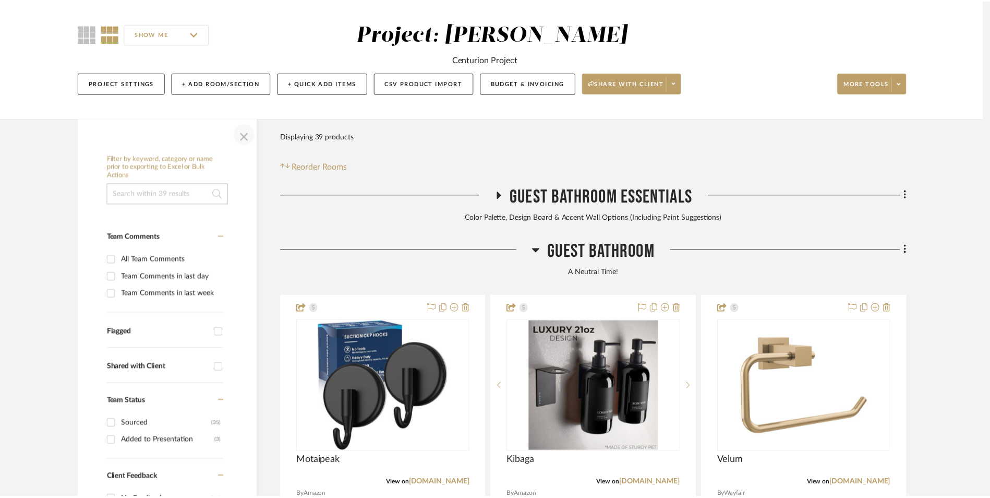
scroll to position [161, 0]
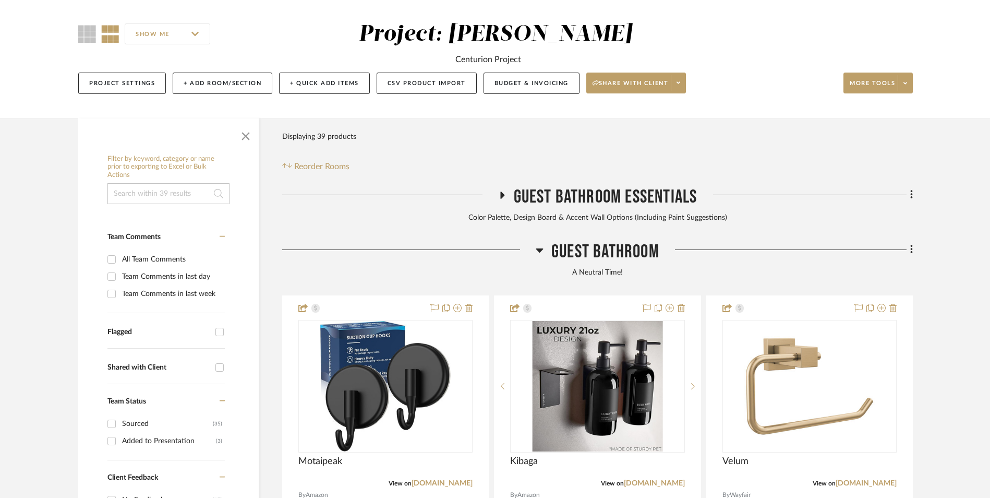
click at [505, 191] on icon at bounding box center [501, 195] width 13 height 8
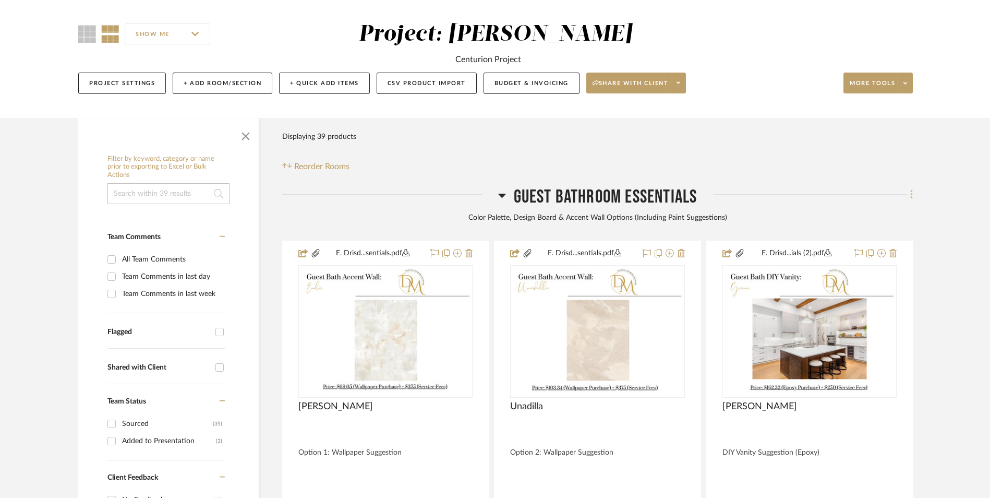
click at [911, 190] on icon at bounding box center [911, 194] width 2 height 9
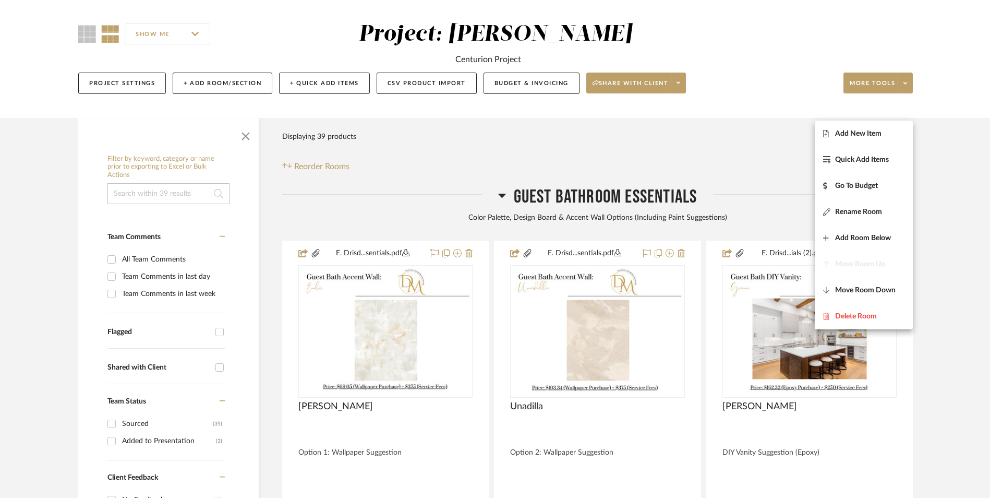
click at [853, 131] on span "Add New Item" at bounding box center [858, 133] width 46 height 9
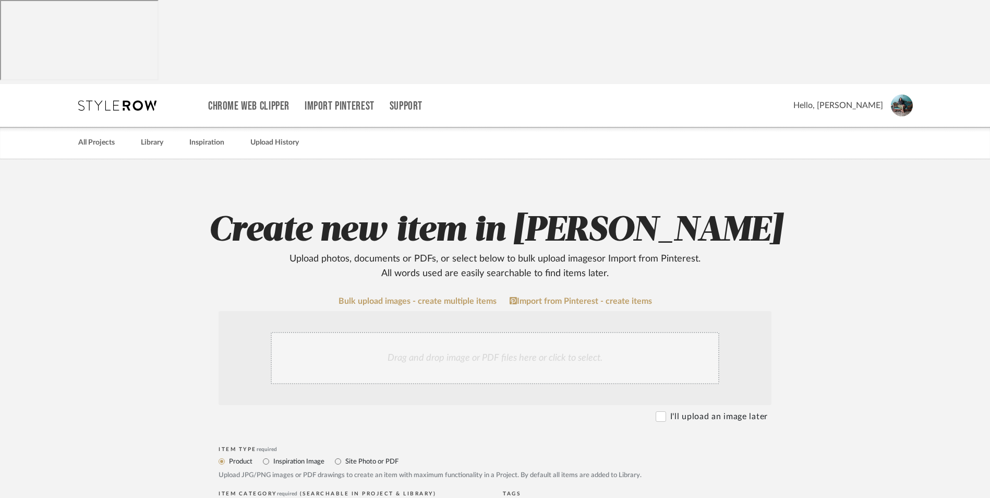
scroll to position [104, 0]
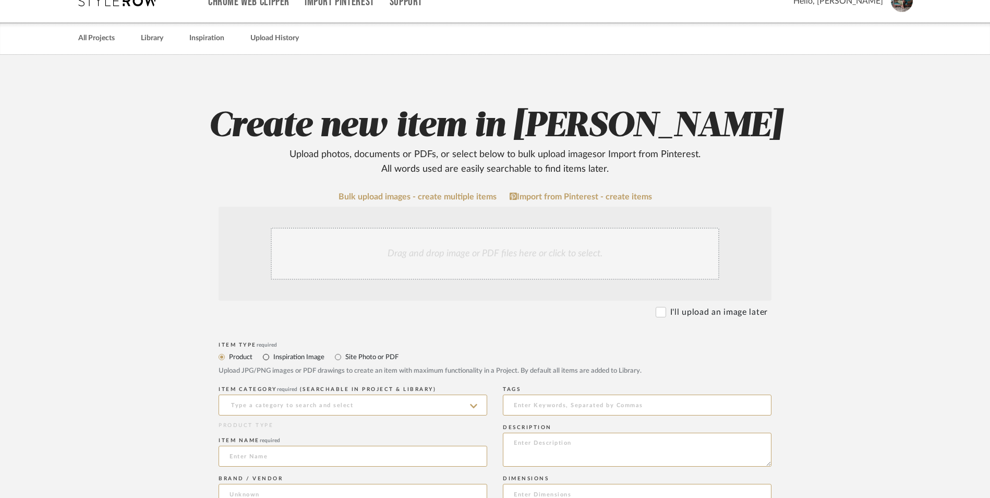
click at [267, 350] on input "Inspiration Image" at bounding box center [266, 356] width 13 height 13
radio input "true"
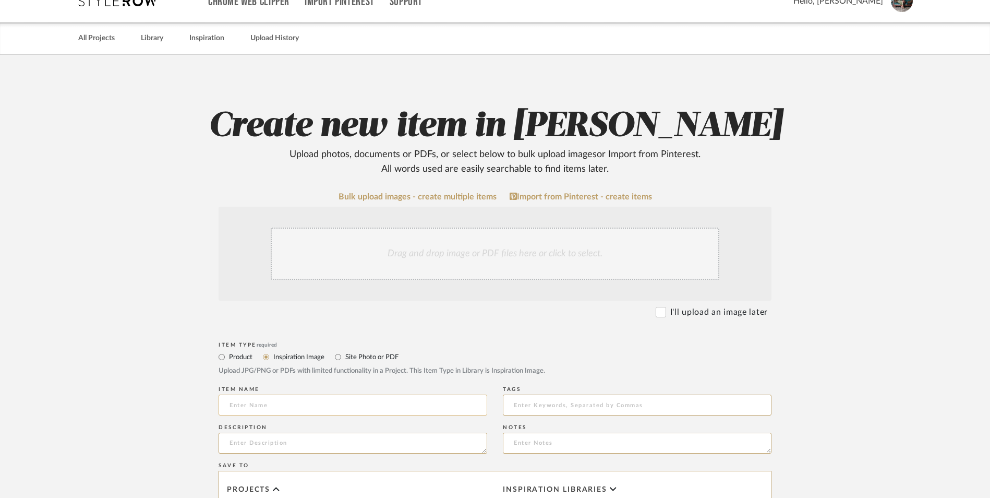
click at [311, 394] on input at bounding box center [353, 404] width 269 height 21
paste input "A Neutral Time!"
type input "A Neutral Time!"
click at [298, 432] on textarea at bounding box center [353, 442] width 269 height 21
type textarea "Color Palette + Design Board For Guest Bathroom"
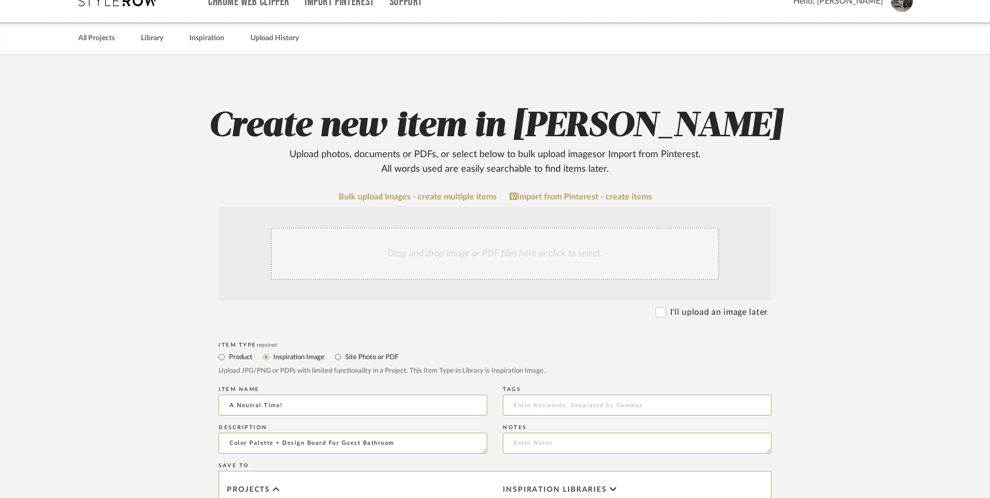
click at [455, 227] on div "Drag and drop image or PDF files here or click to select." at bounding box center [495, 253] width 449 height 52
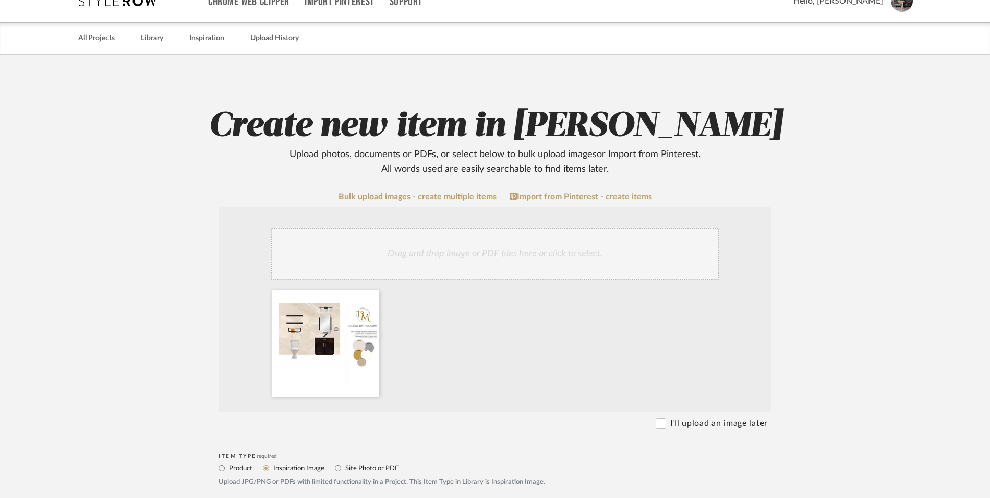
click at [438, 227] on div "Drag and drop image or PDF files here or click to select." at bounding box center [495, 253] width 449 height 52
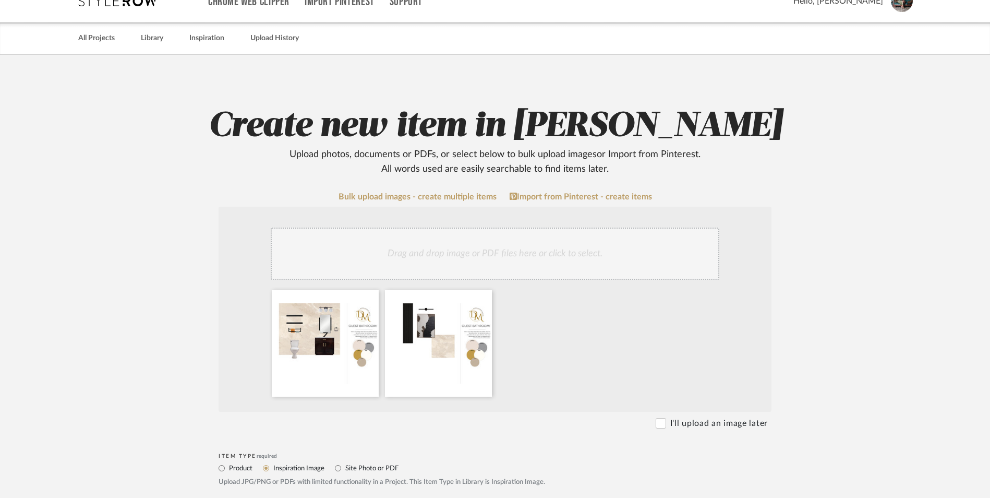
click at [493, 227] on div "Drag and drop image or PDF files here or click to select." at bounding box center [495, 253] width 449 height 52
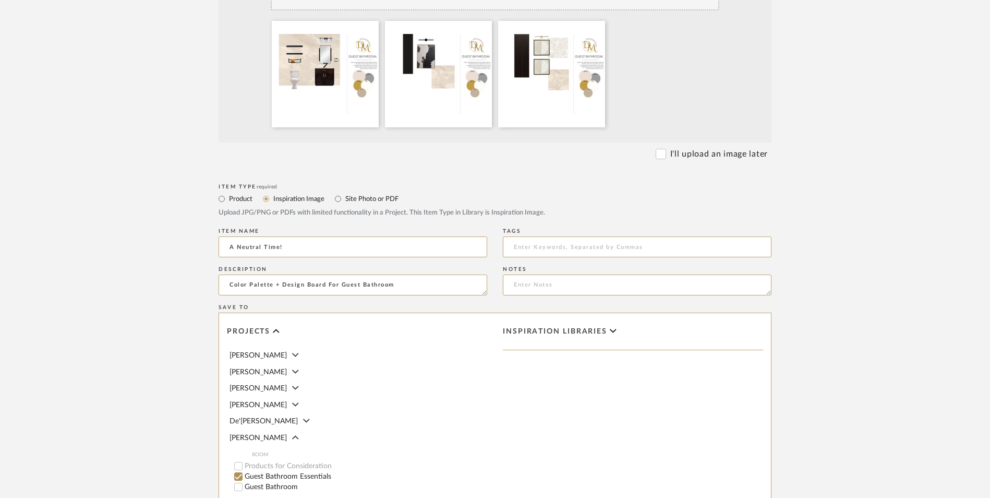
scroll to position [468, 0]
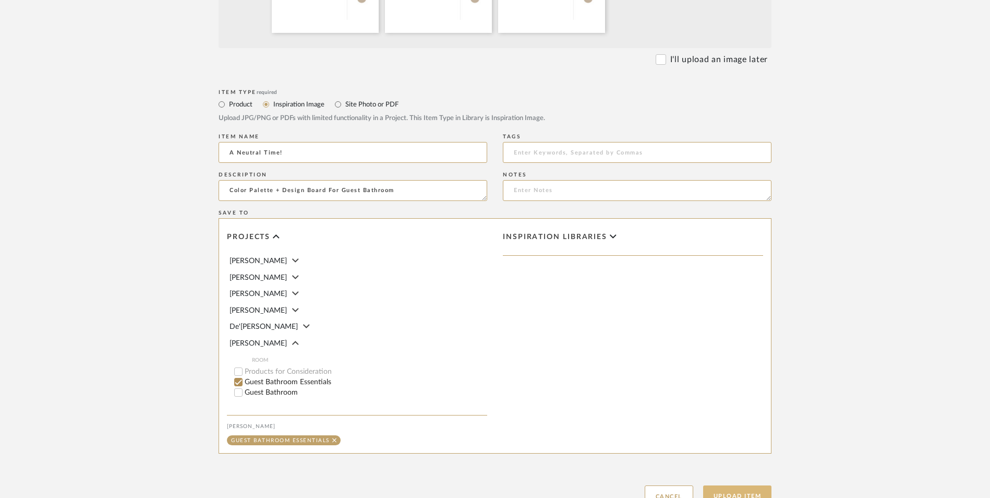
click at [730, 485] on button "Upload Item" at bounding box center [737, 495] width 69 height 21
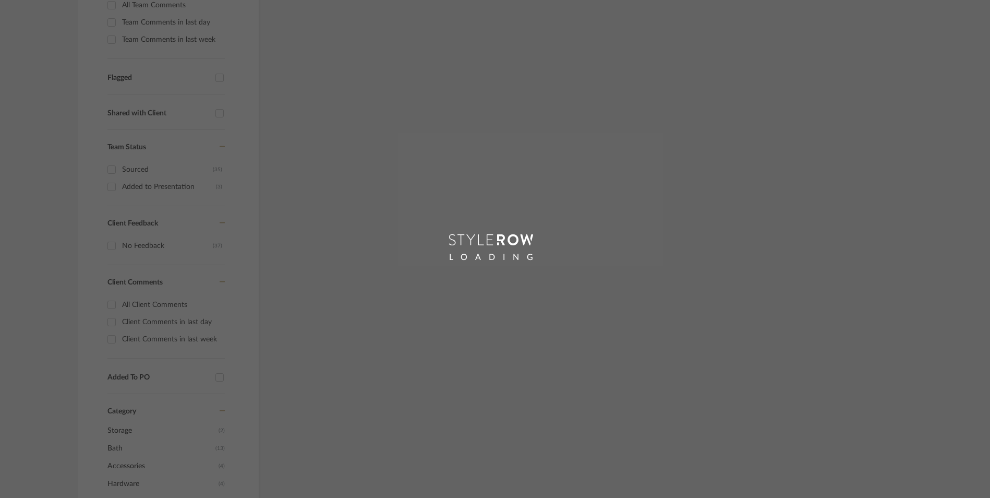
scroll to position [71, 0]
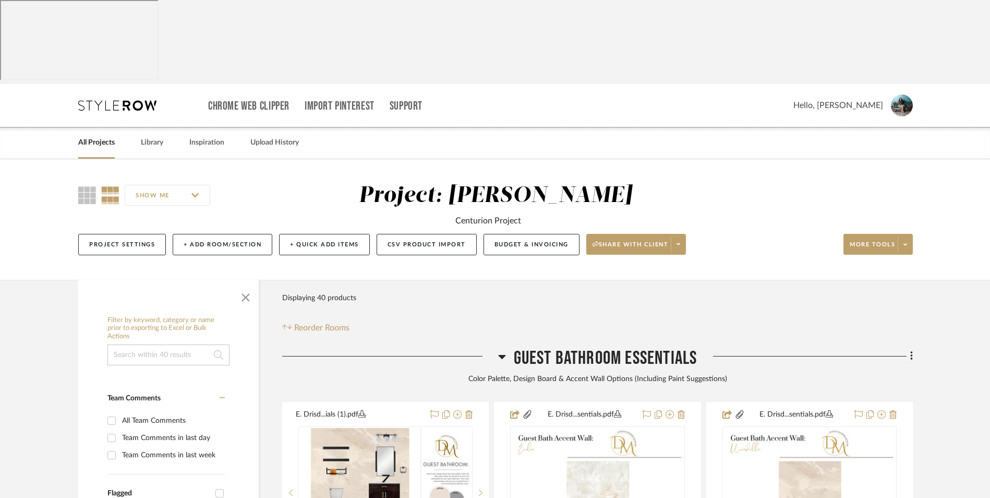
scroll to position [263, 0]
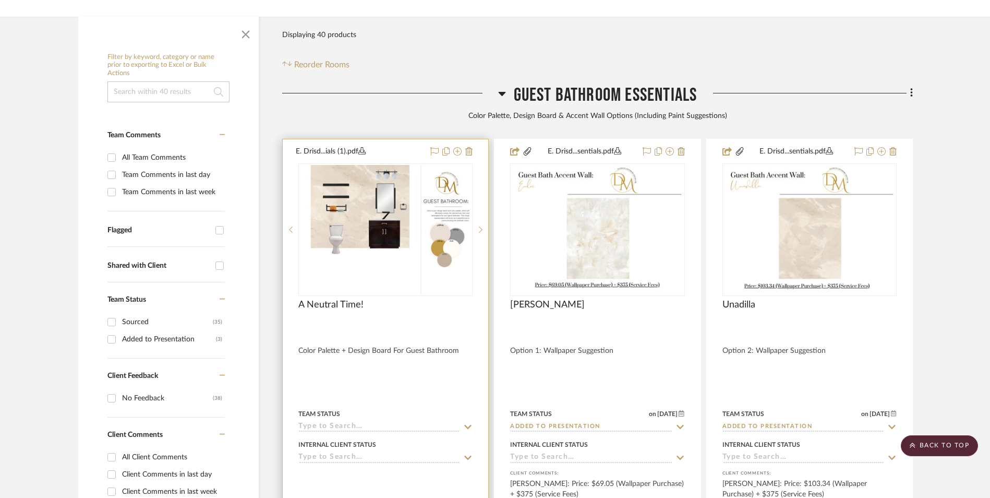
click at [0, 0] on img at bounding box center [0, 0] width 0 height 0
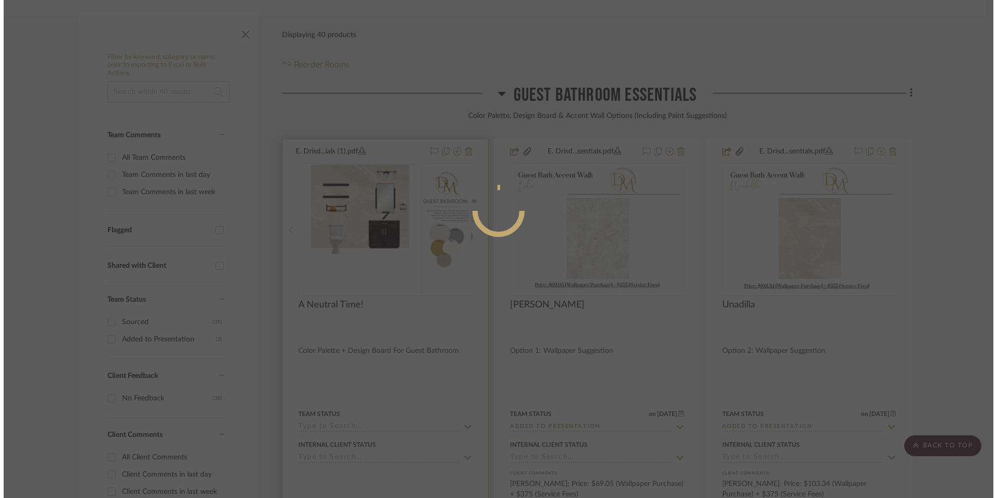
scroll to position [0, 0]
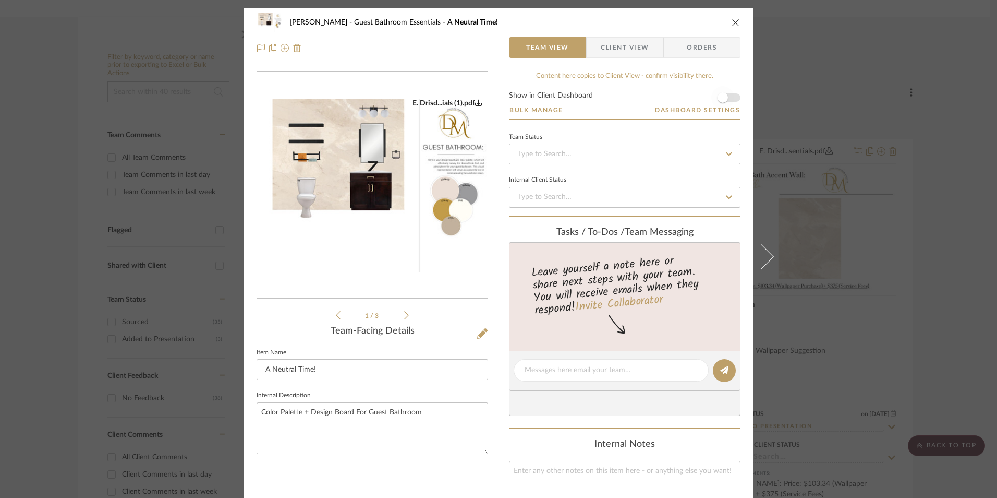
click at [721, 105] on span "button" at bounding box center [722, 97] width 23 height 23
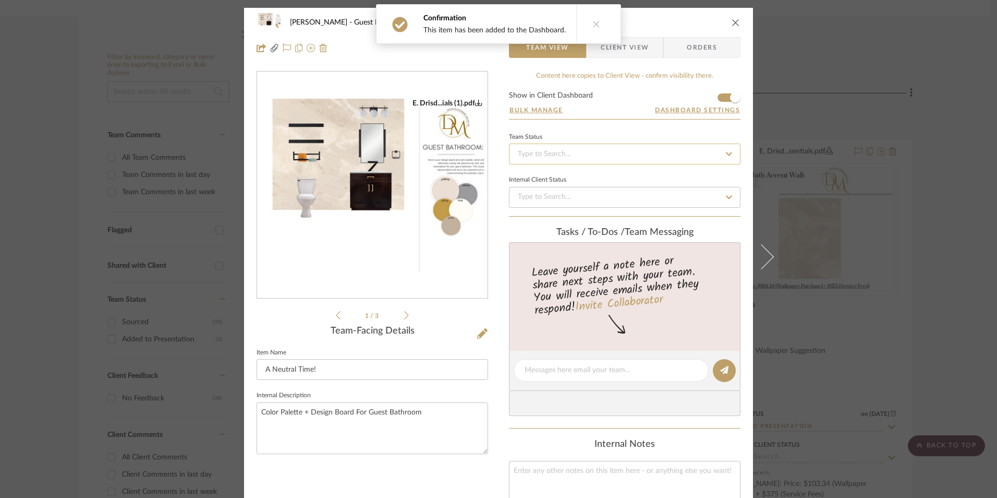
click at [659, 153] on input at bounding box center [625, 153] width 232 height 21
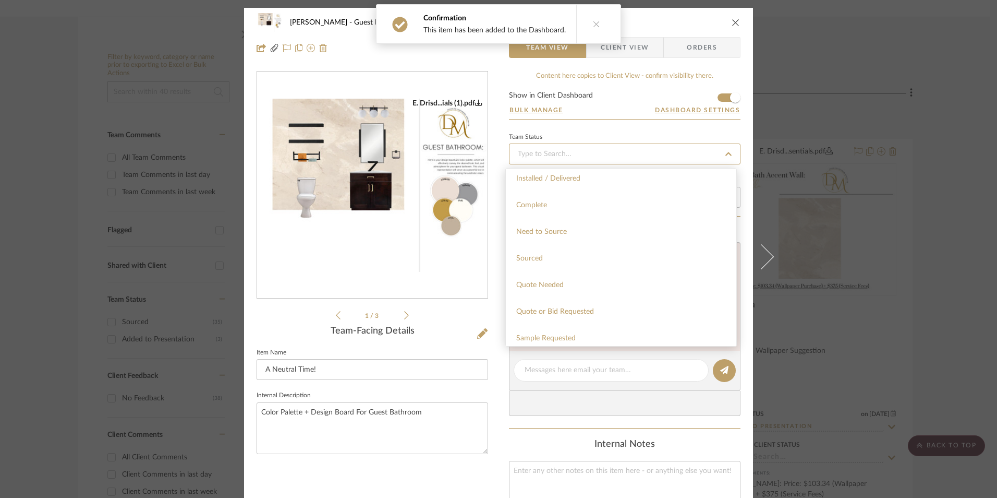
scroll to position [365, 0]
click at [580, 297] on span "Added to Presentation" at bounding box center [552, 295] width 72 height 7
type input "[DATE]"
type input "Added to Presentation"
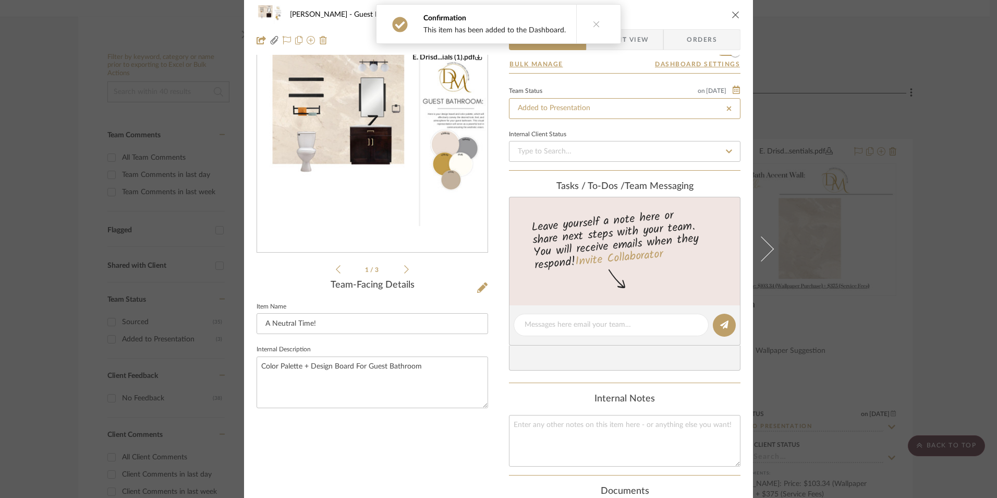
type input "[DATE]"
type input "Added to Presentation"
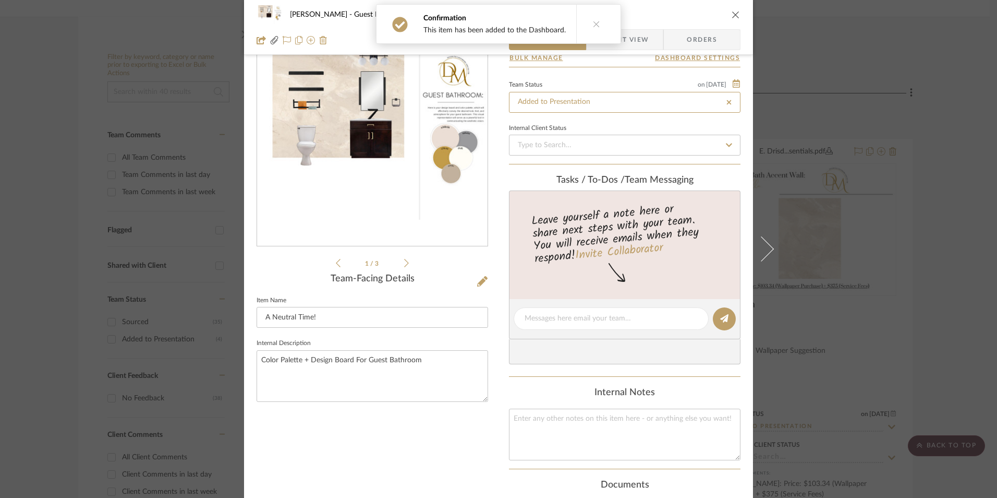
scroll to position [156, 0]
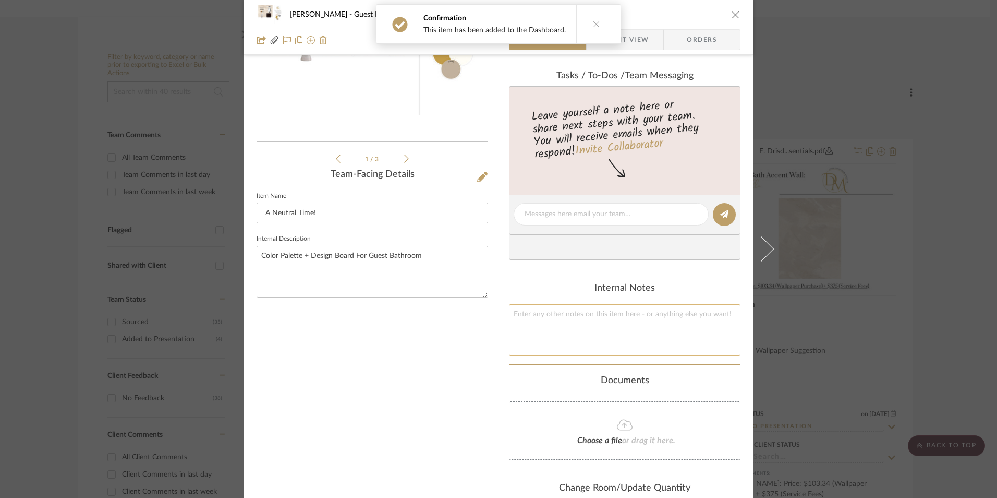
click at [574, 320] on textarea at bounding box center [625, 330] width 232 height 52
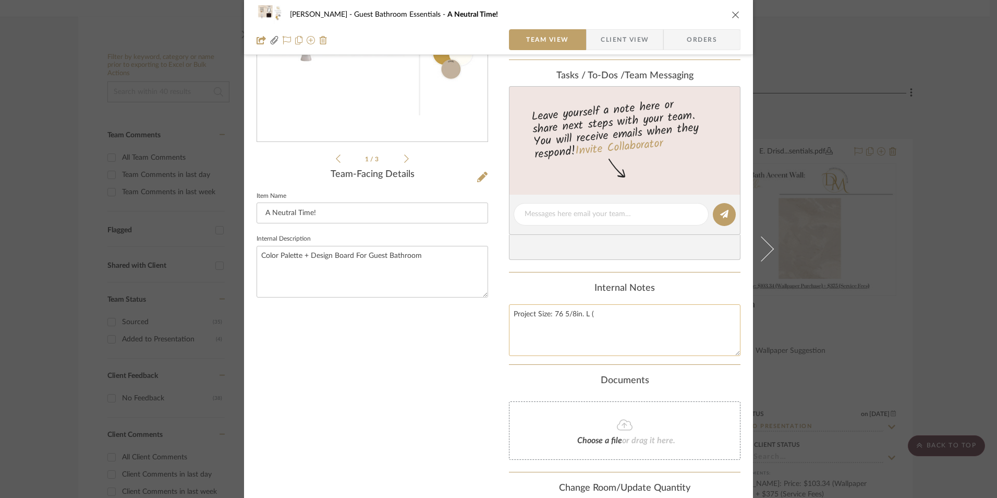
click at [606, 314] on textarea "Project Size: 76 5/8in. L (" at bounding box center [625, 330] width 232 height 52
click at [705, 310] on textarea "Project Size: 76 5/8in. L (6.39ft. - Round to 7ft.) x 72in. W (" at bounding box center [625, 330] width 232 height 52
click at [728, 316] on textarea "Project Size: 76 5/8in. L (6.39ft. - Round to 7ft.) x 72in. W (6ft.) =" at bounding box center [625, 330] width 232 height 52
type textarea "Project Size: 76 5/8in. L (6.39ft. - Round to 7ft.) x 72in. W (6ft.) = 42 Squar…"
click at [457, 352] on div "E. Drisd...ials (3).pdf E. Drisd...ials (1).pdf E. Drisd...ials (2).pdf E. Dris…" at bounding box center [373, 224] width 232 height 621
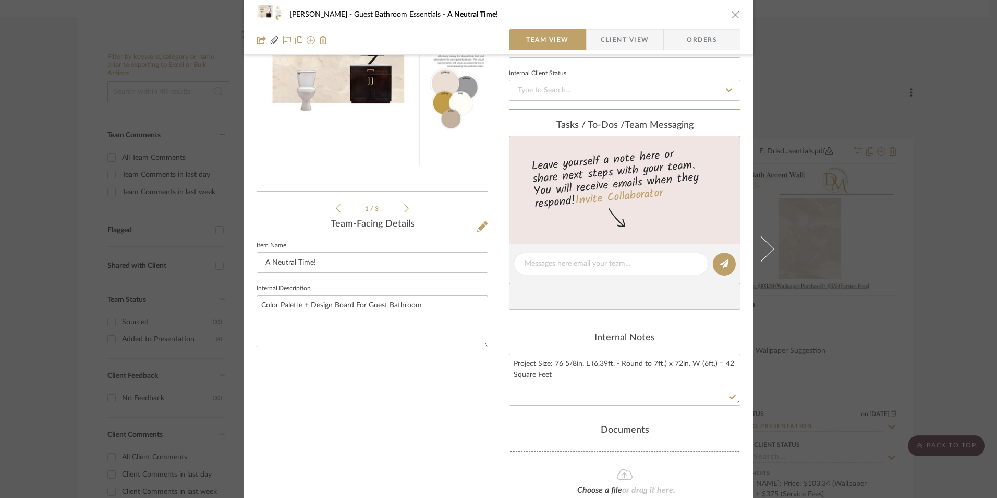
scroll to position [104, 0]
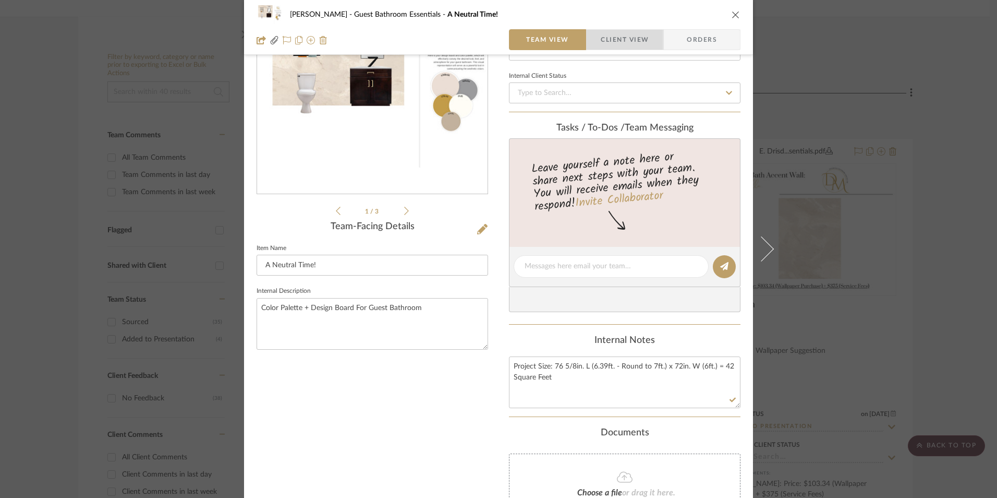
click at [626, 39] on span "Client View" at bounding box center [625, 39] width 48 height 21
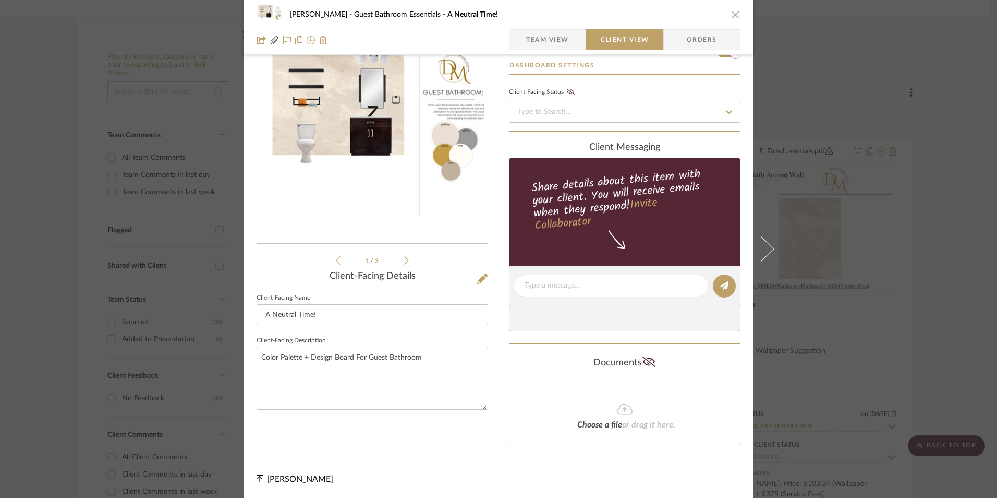
scroll to position [3, 0]
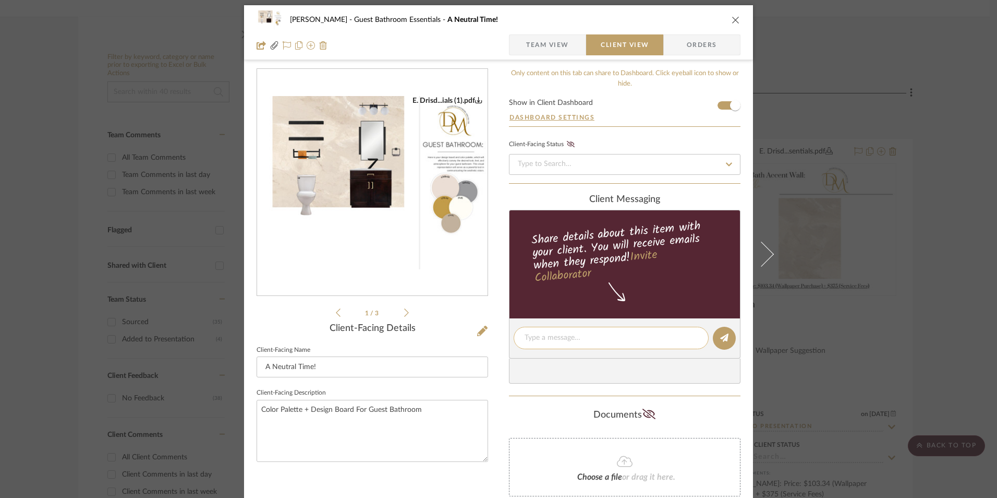
click at [554, 338] on textarea at bounding box center [611, 337] width 173 height 11
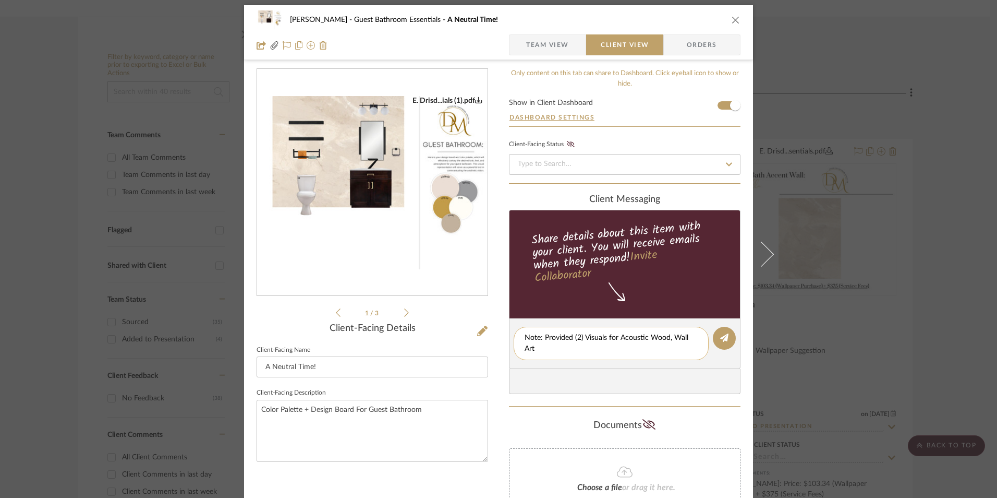
scroll to position [0, 0]
type textarea "Note: Provided (2) Visuals for Acoustic Wood, Wall Art & Picture Light Wall Des…"
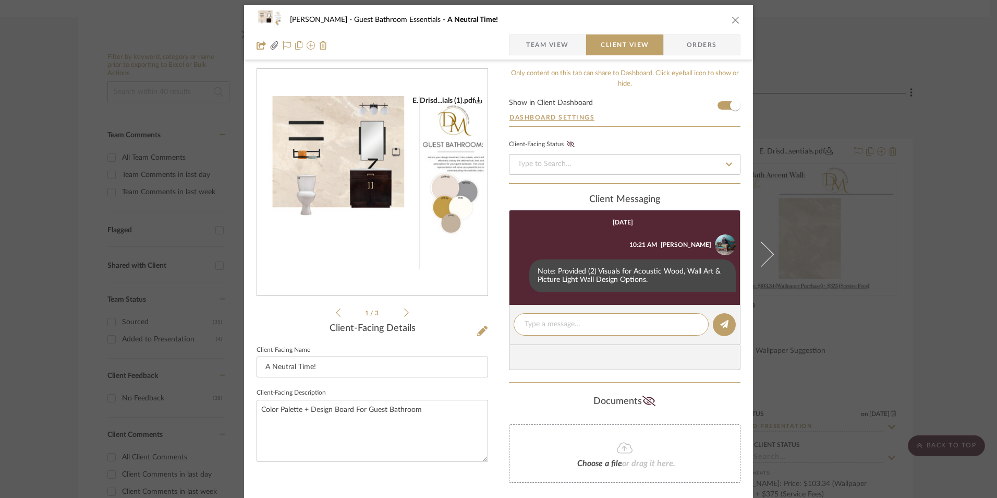
click at [539, 49] on span "Team View" at bounding box center [547, 44] width 43 height 21
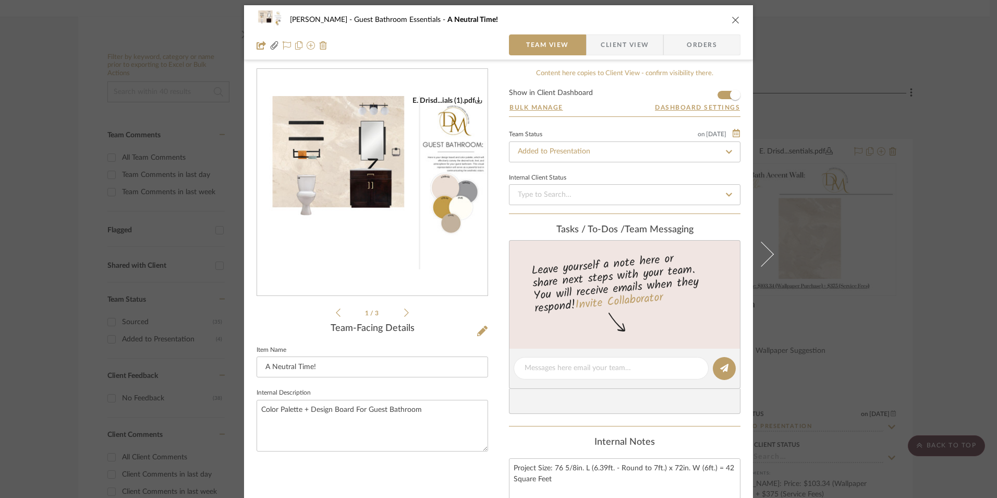
click at [922, 208] on div "Erica Drisdale Guest Bathroom Essentials A Neutral Time! Team View Client View …" at bounding box center [498, 249] width 997 height 498
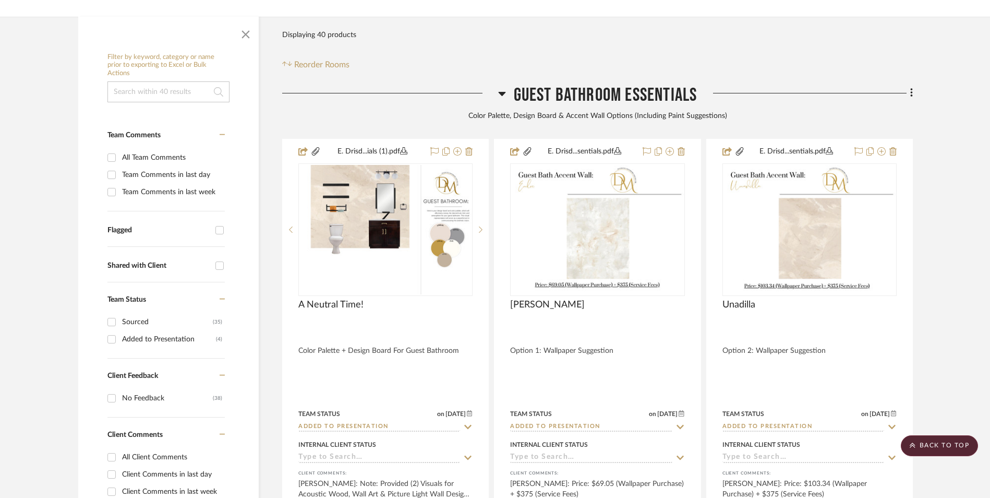
scroll to position [315, 0]
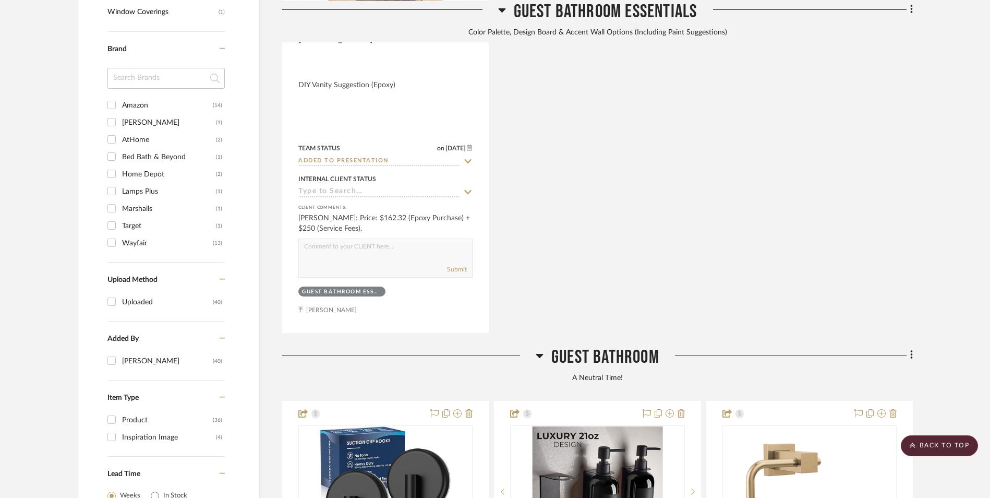
click at [538, 354] on icon at bounding box center [539, 356] width 7 height 4
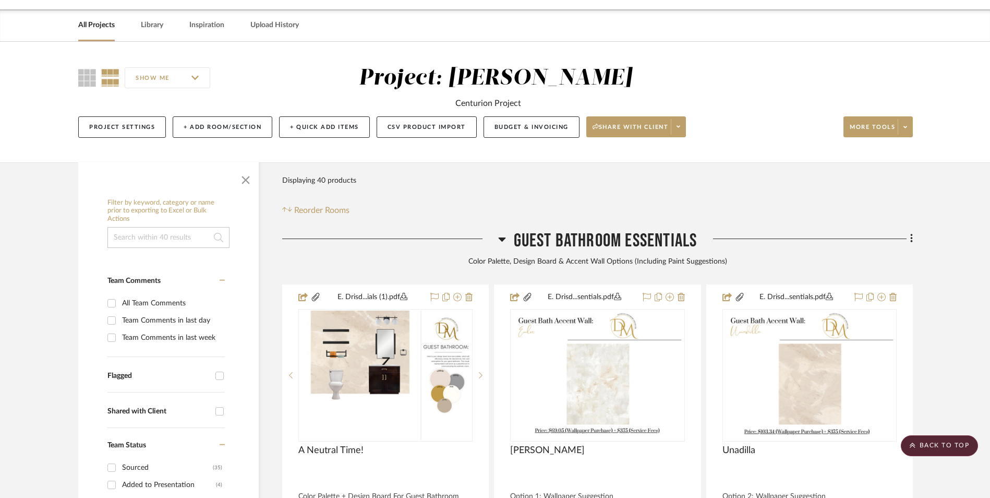
scroll to position [106, 0]
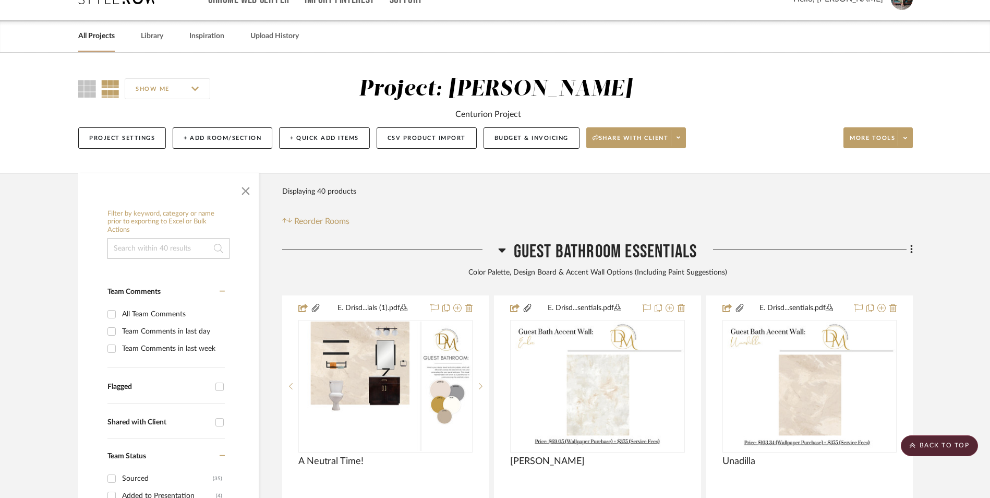
drag, startPoint x: 501, startPoint y: 166, endPoint x: 561, endPoint y: 172, distance: 60.2
click at [501, 248] on icon at bounding box center [501, 250] width 7 height 4
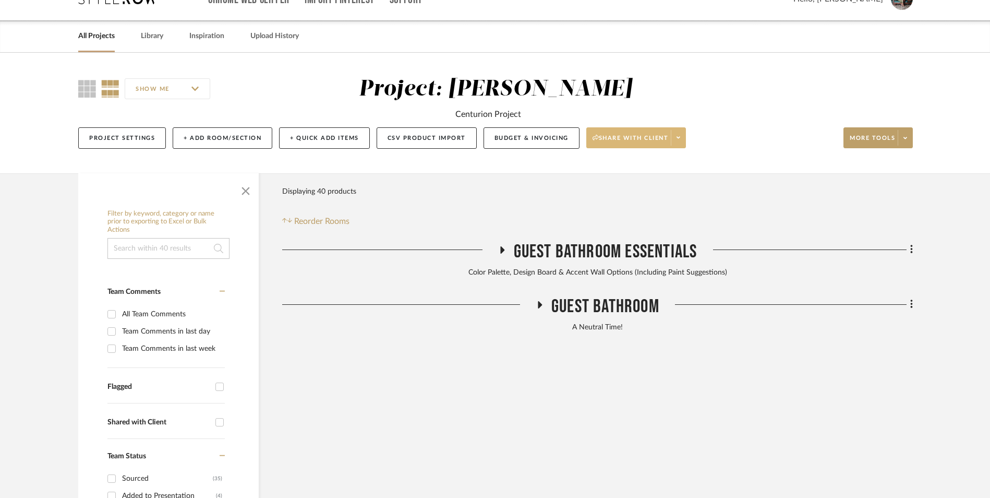
click at [684, 130] on span at bounding box center [678, 138] width 15 height 16
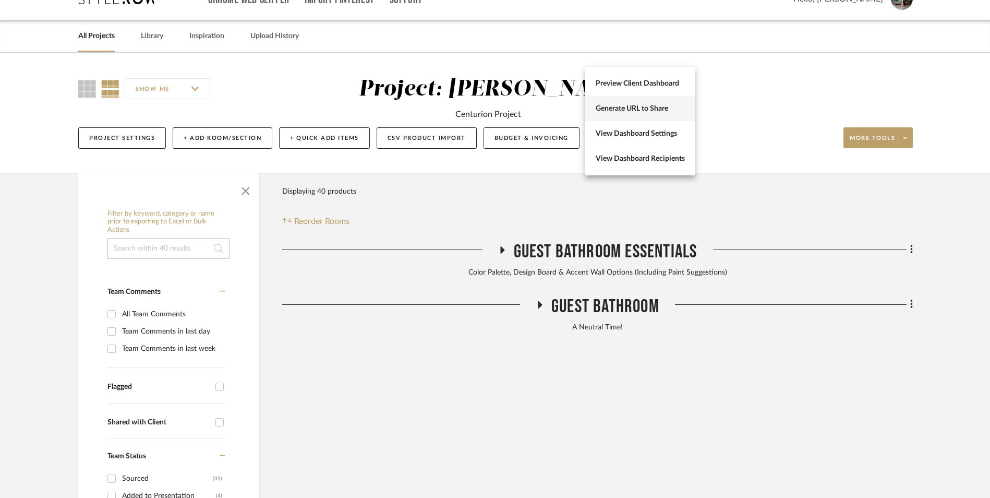
click at [642, 109] on span "Generate URL to Share" at bounding box center [640, 108] width 89 height 9
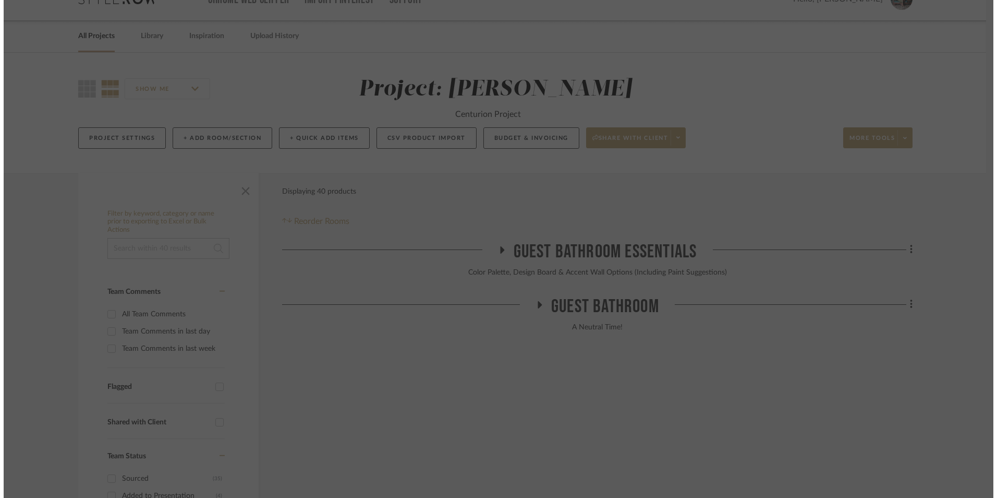
scroll to position [0, 0]
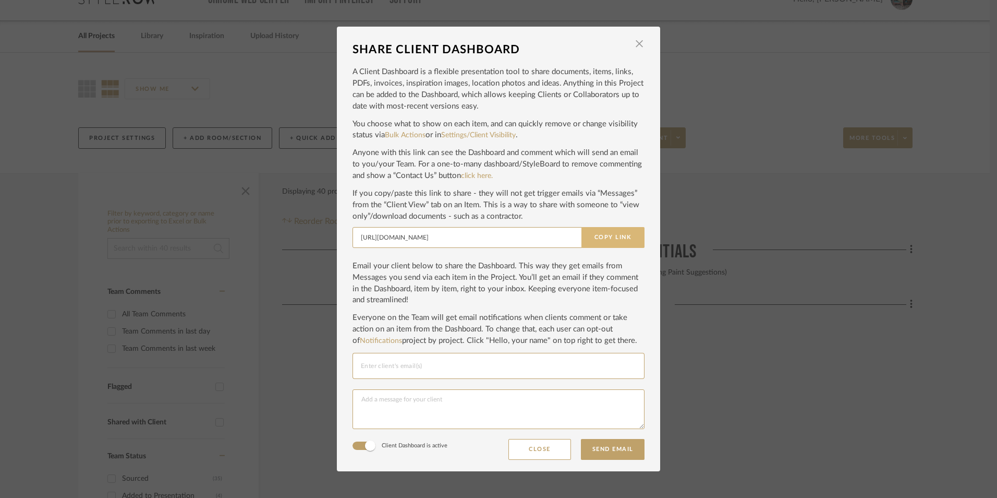
click at [620, 244] on button "Copy Link" at bounding box center [613, 237] width 63 height 21
